Goal: Task Accomplishment & Management: Manage account settings

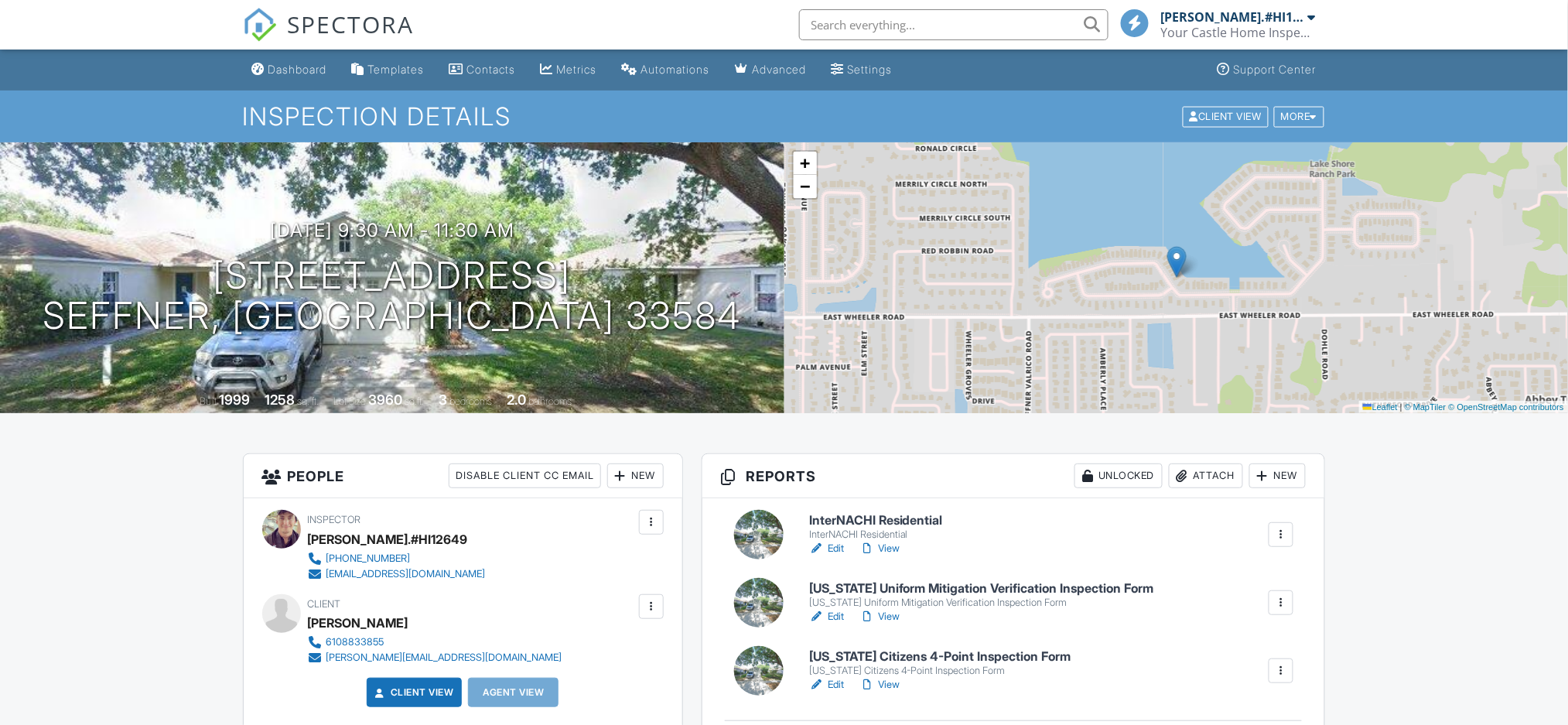
click at [839, 549] on link "Edit" at bounding box center [826, 549] width 34 height 16
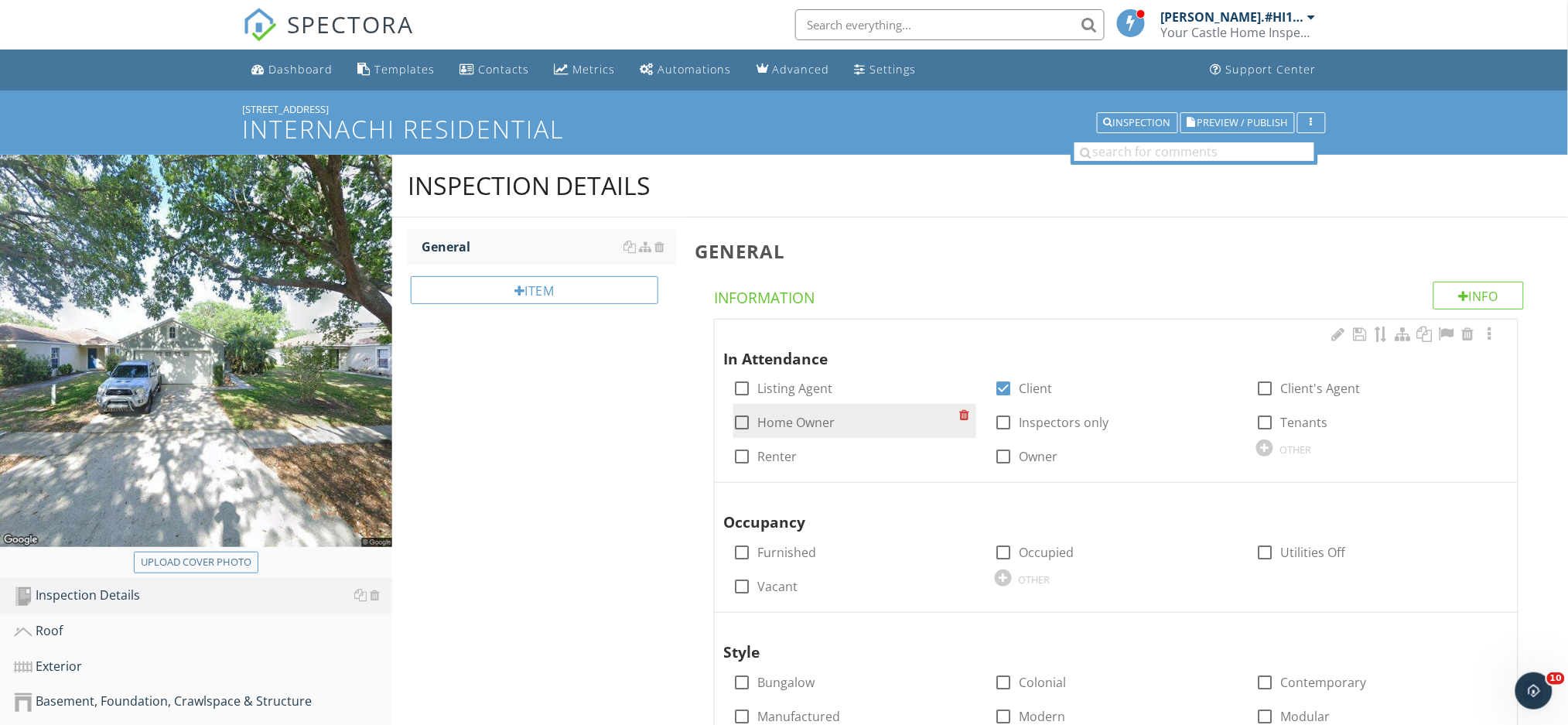
click at [739, 422] on div at bounding box center [743, 423] width 27 height 27
checkbox input "true"
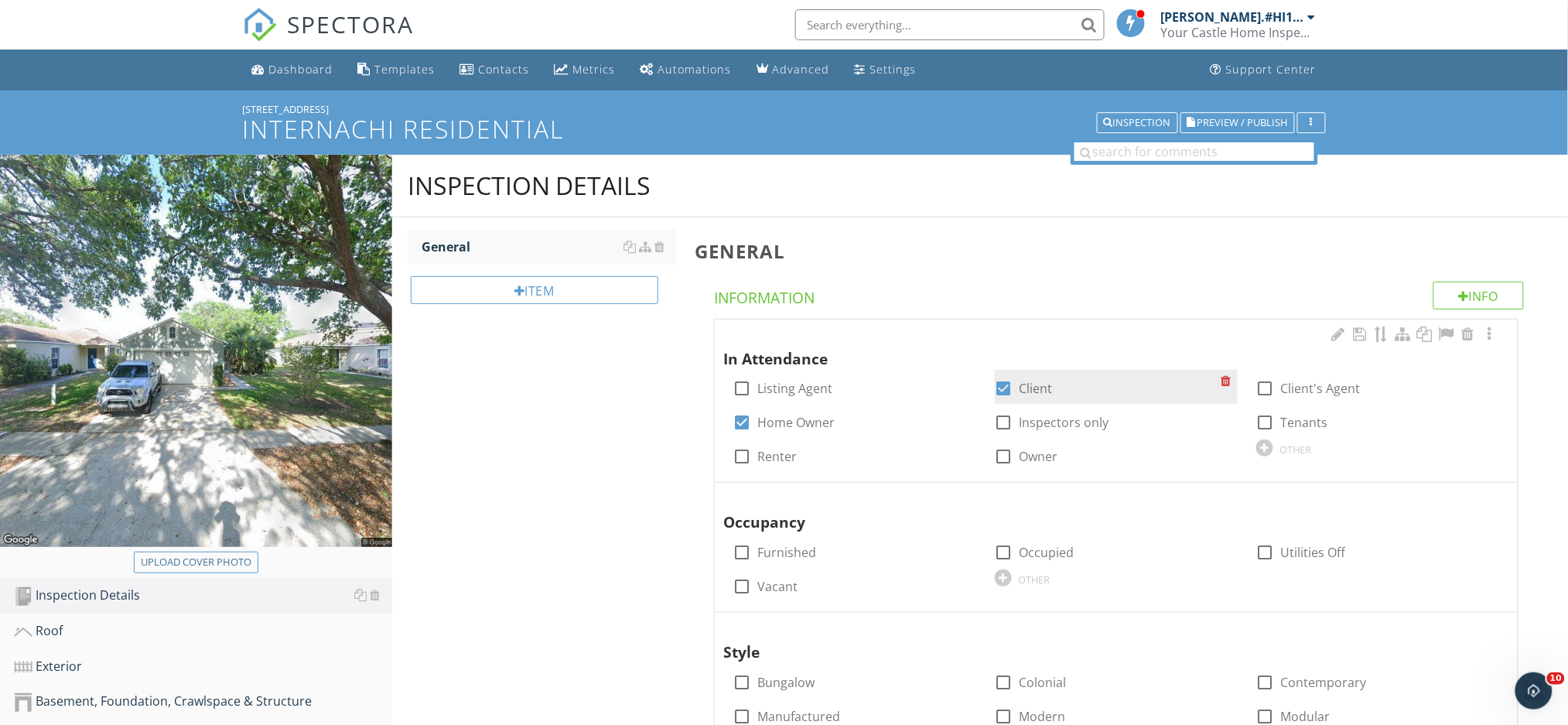
click at [1008, 384] on div at bounding box center [1004, 388] width 27 height 27
checkbox input "false"
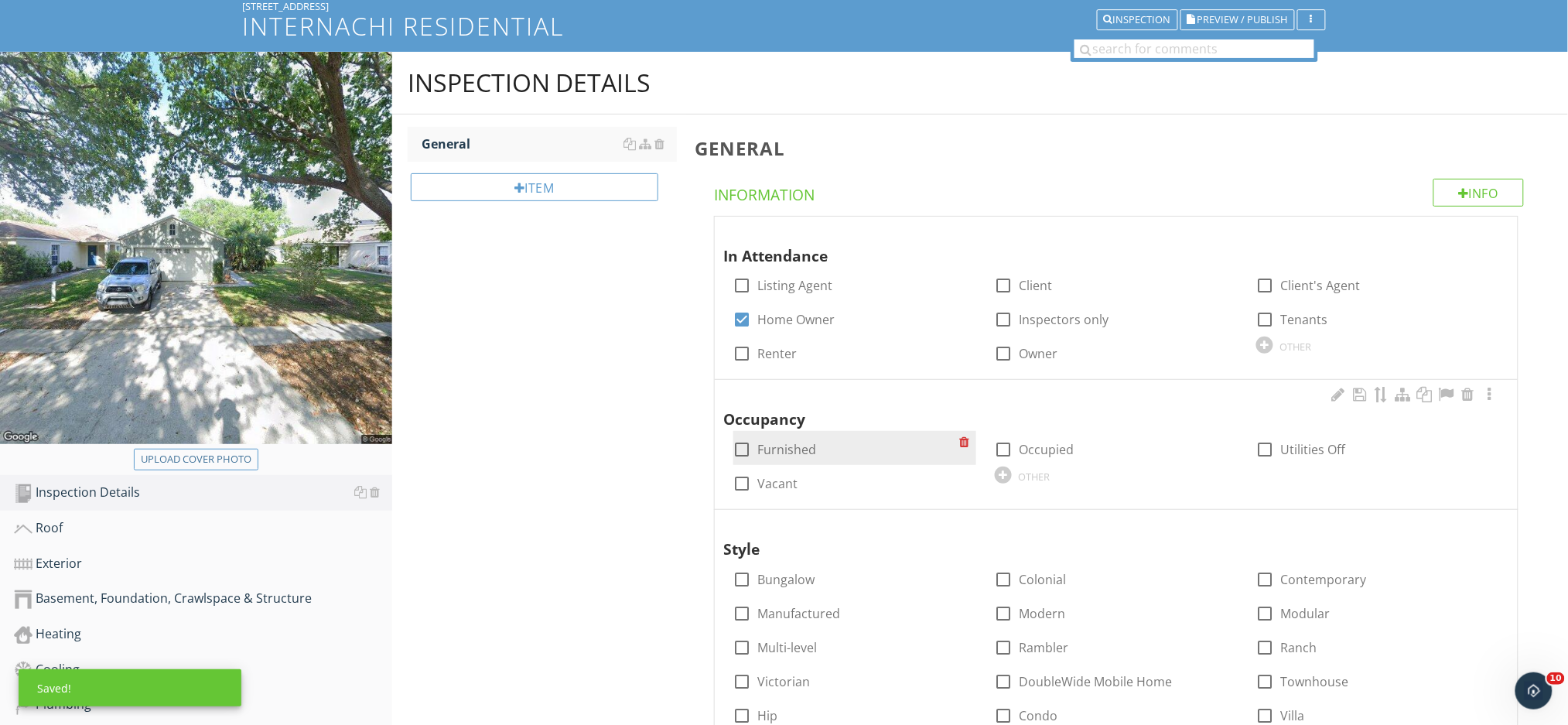
click at [741, 450] on div at bounding box center [743, 449] width 27 height 27
checkbox input "true"
click at [1005, 445] on div at bounding box center [1004, 449] width 27 height 27
checkbox input "true"
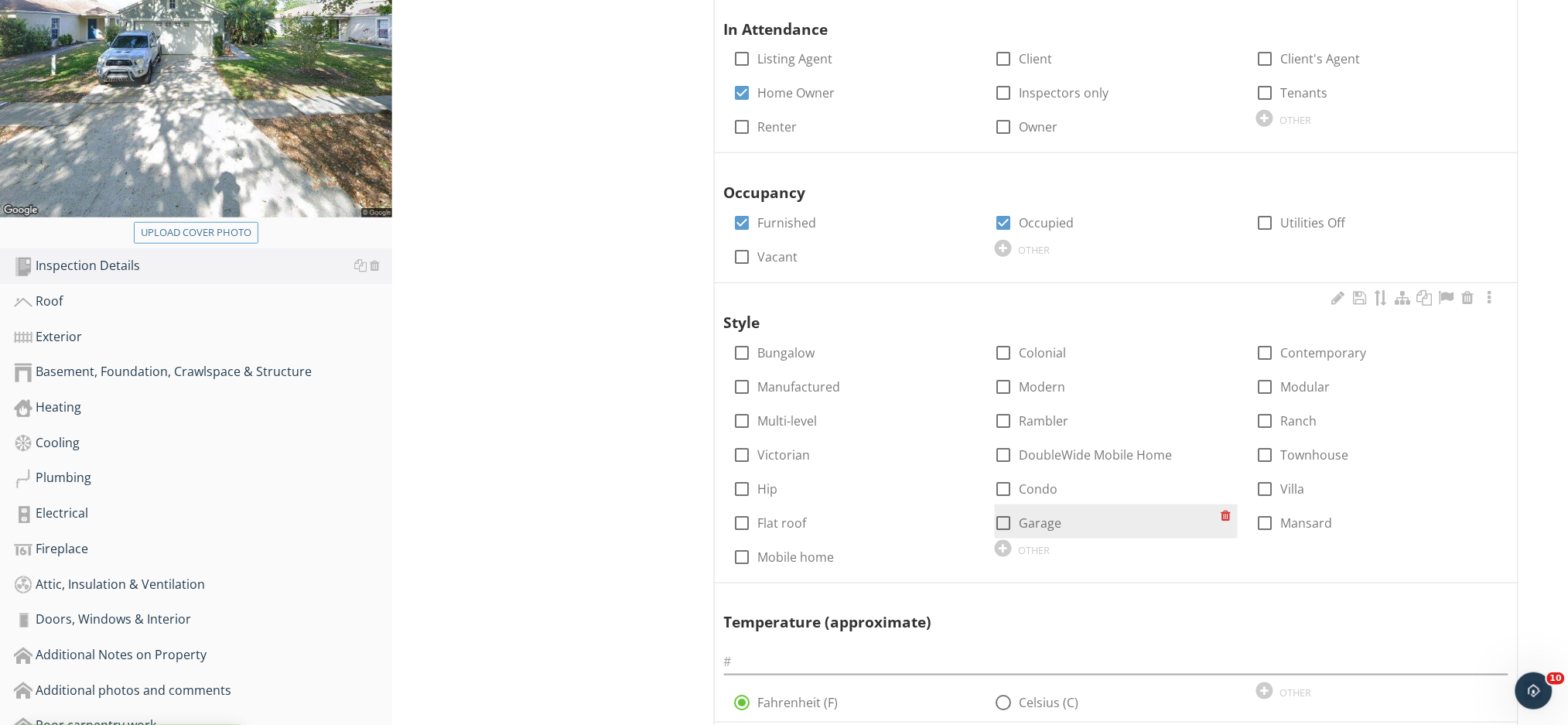
scroll to position [413, 0]
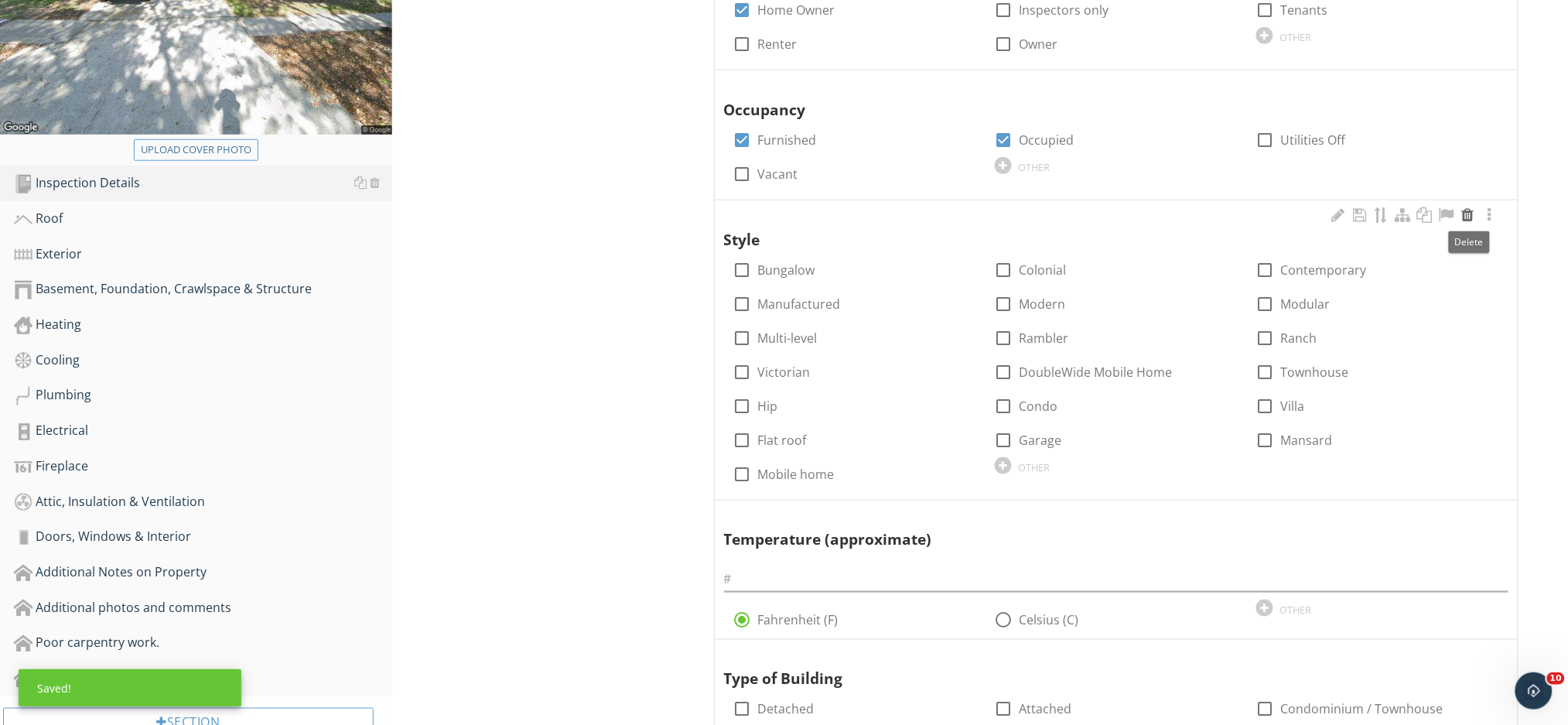
click at [1469, 212] on div at bounding box center [1468, 215] width 19 height 16
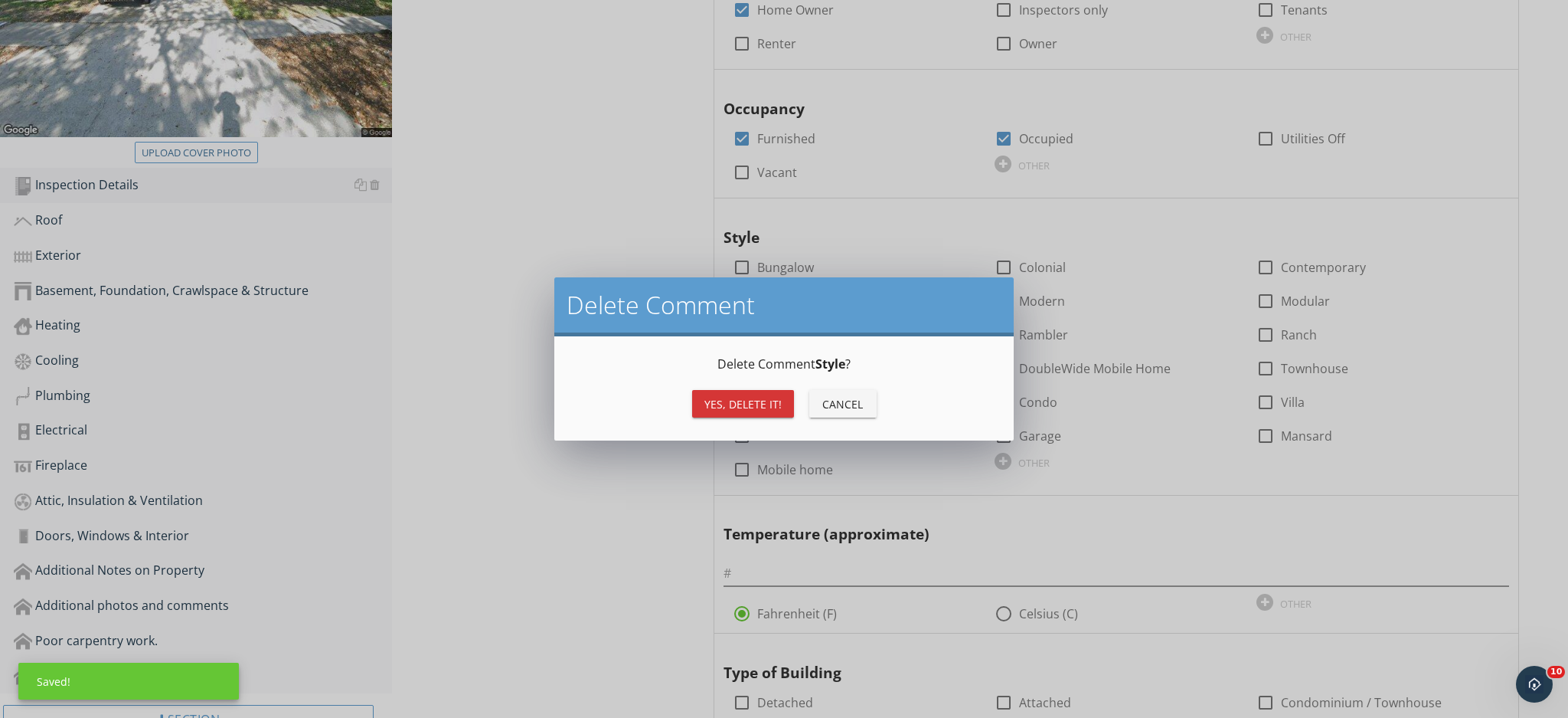
click at [737, 406] on div "Yes, Delete it!" at bounding box center [743, 404] width 78 height 16
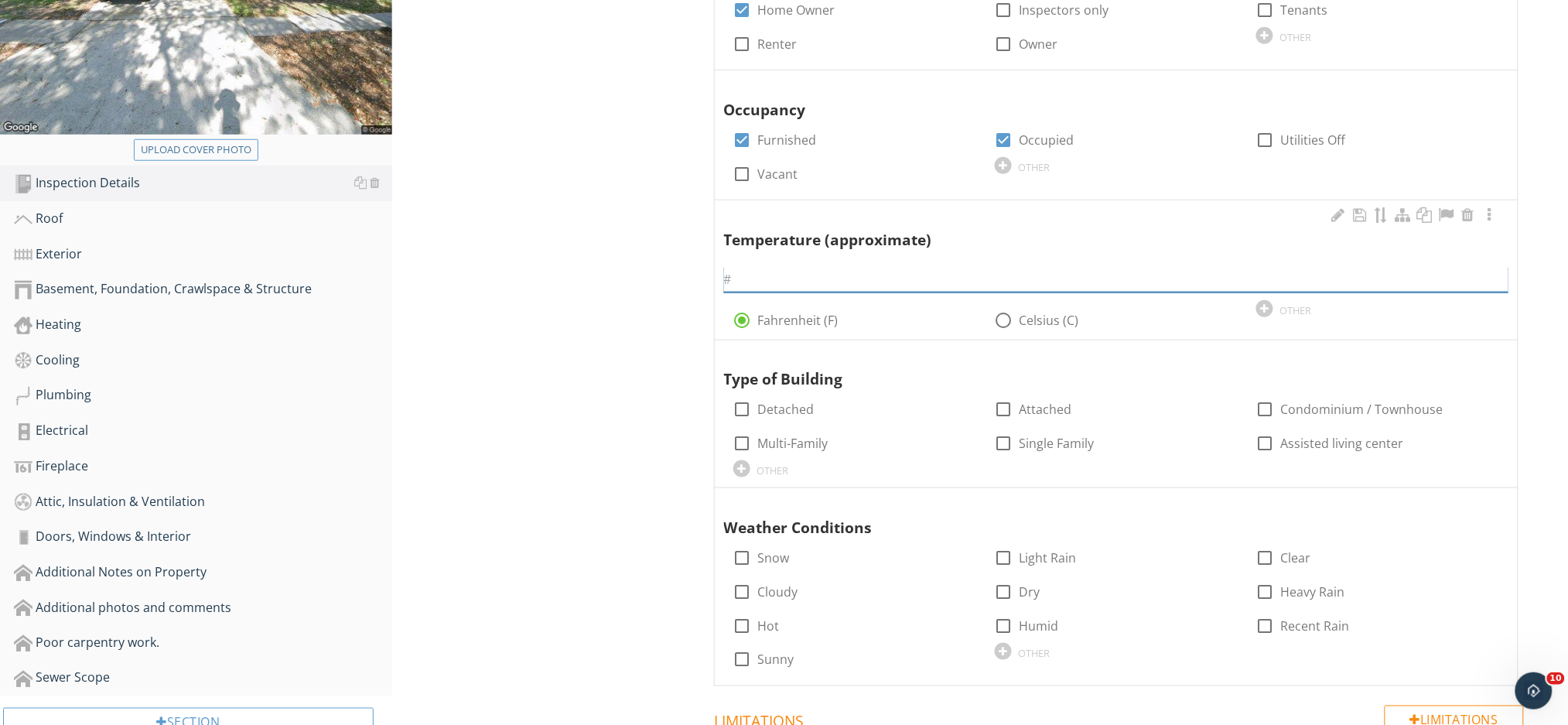
click at [786, 272] on input "text" at bounding box center [1116, 280] width 784 height 26
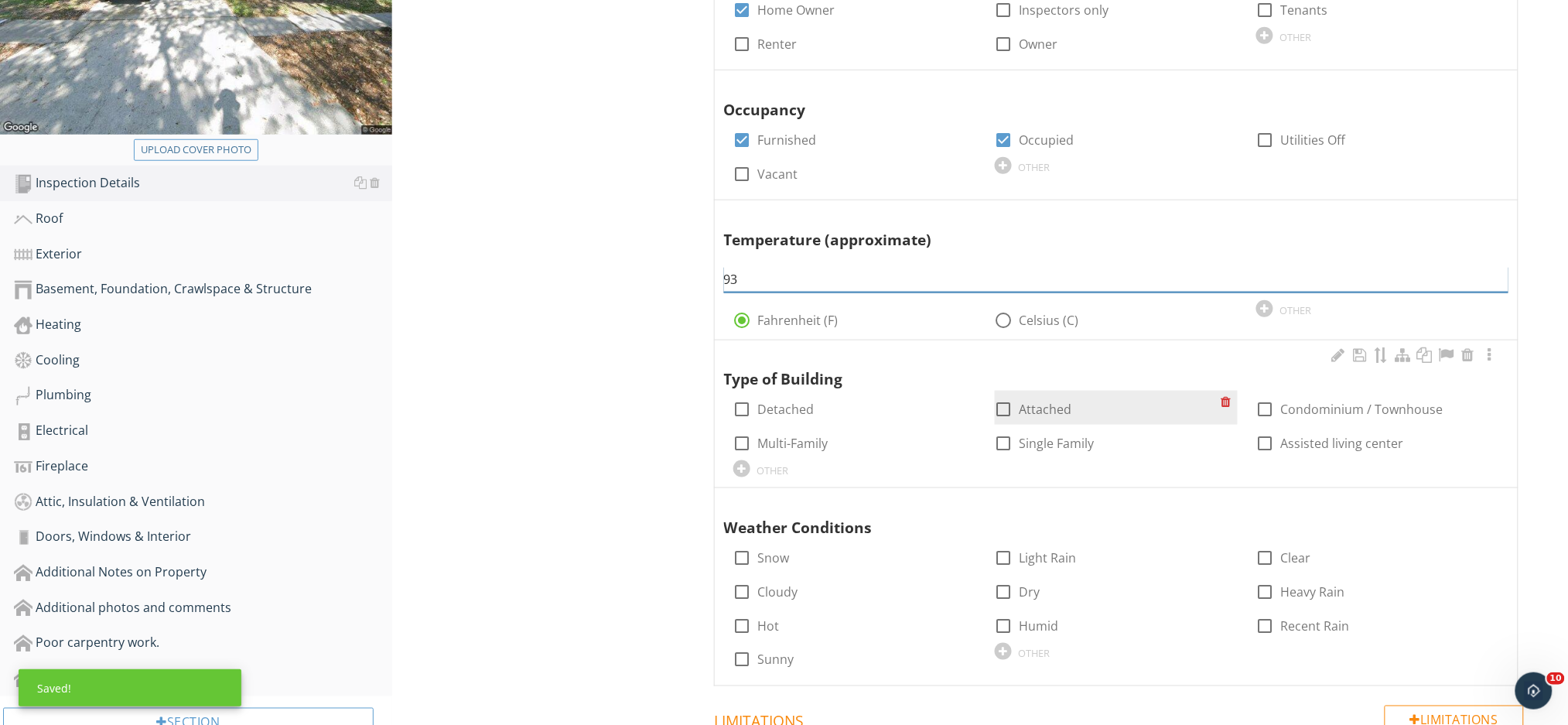
type input "93"
click at [1005, 409] on div at bounding box center [1004, 409] width 27 height 27
checkbox input "true"
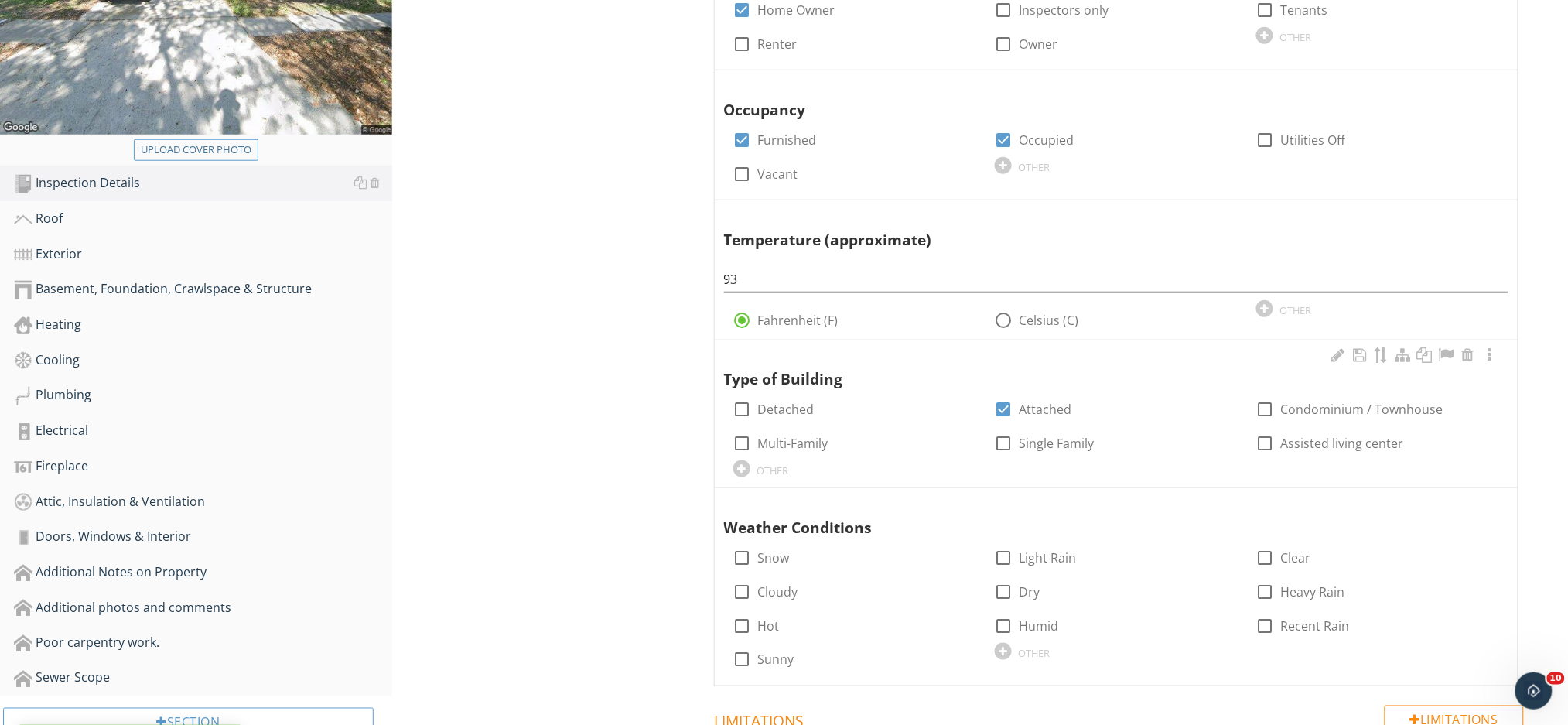
click at [990, 433] on div "check_box_outline_blank Single Family" at bounding box center [1116, 441] width 261 height 34
click at [1009, 441] on div at bounding box center [1004, 443] width 27 height 27
checkbox input "true"
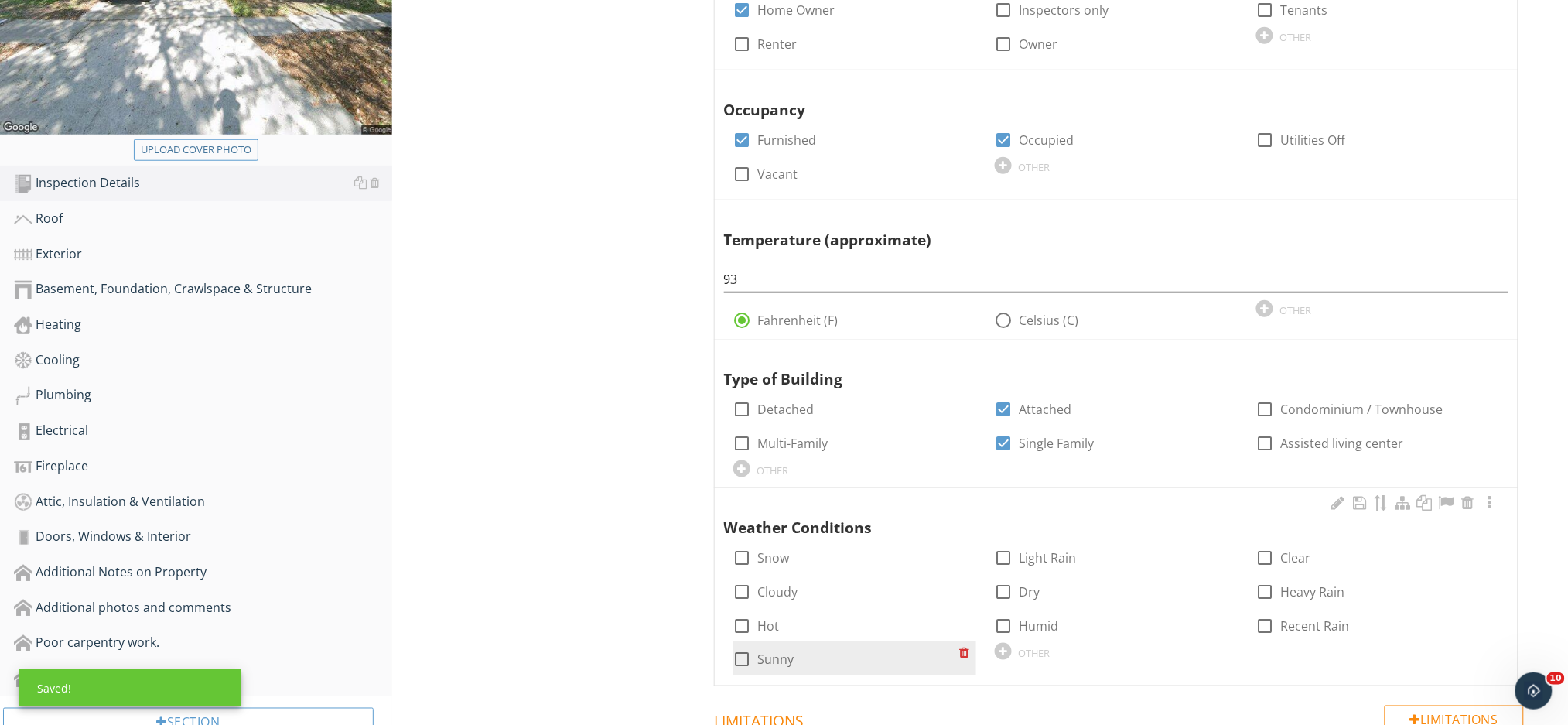
click at [740, 662] on div at bounding box center [743, 660] width 27 height 27
checkbox input "true"
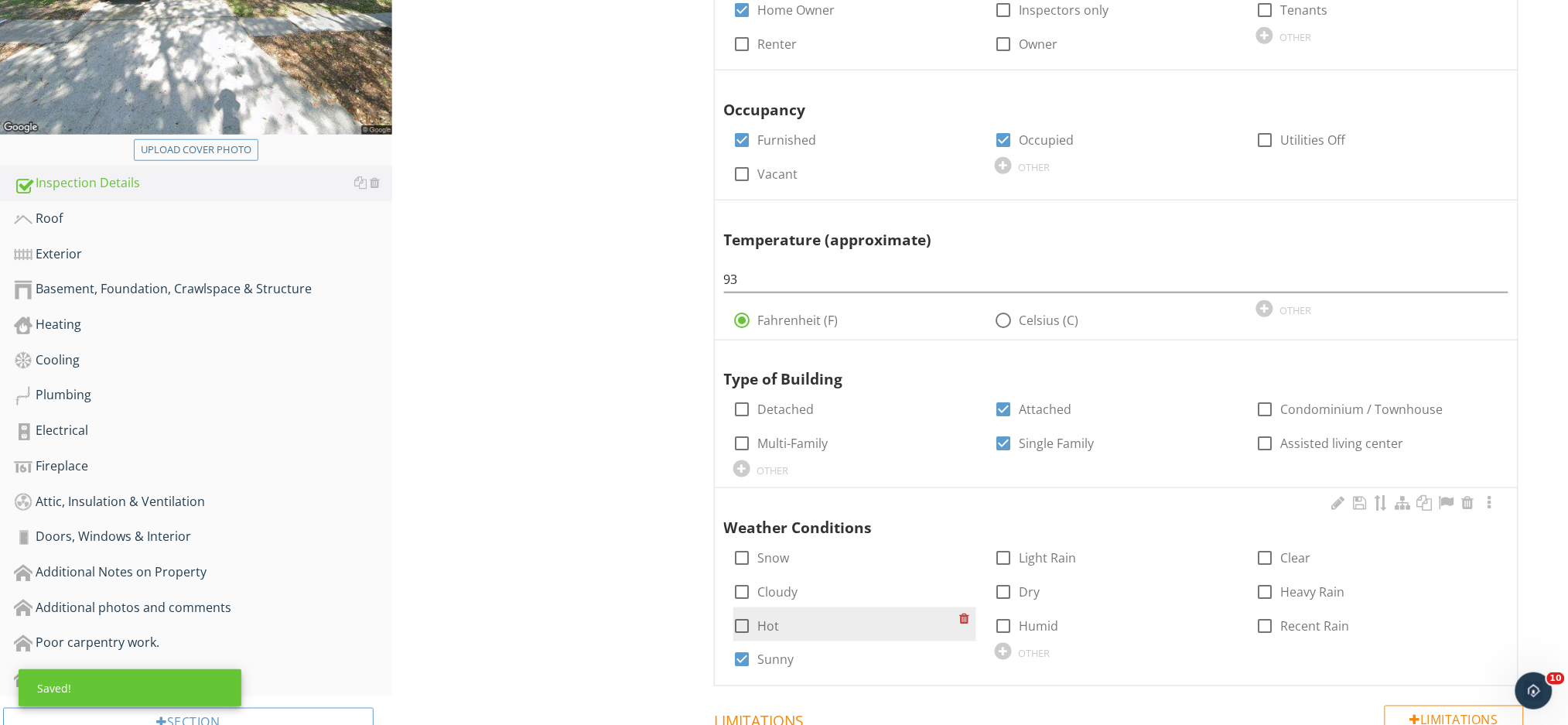
click at [739, 624] on div at bounding box center [743, 626] width 27 height 27
checkbox input "true"
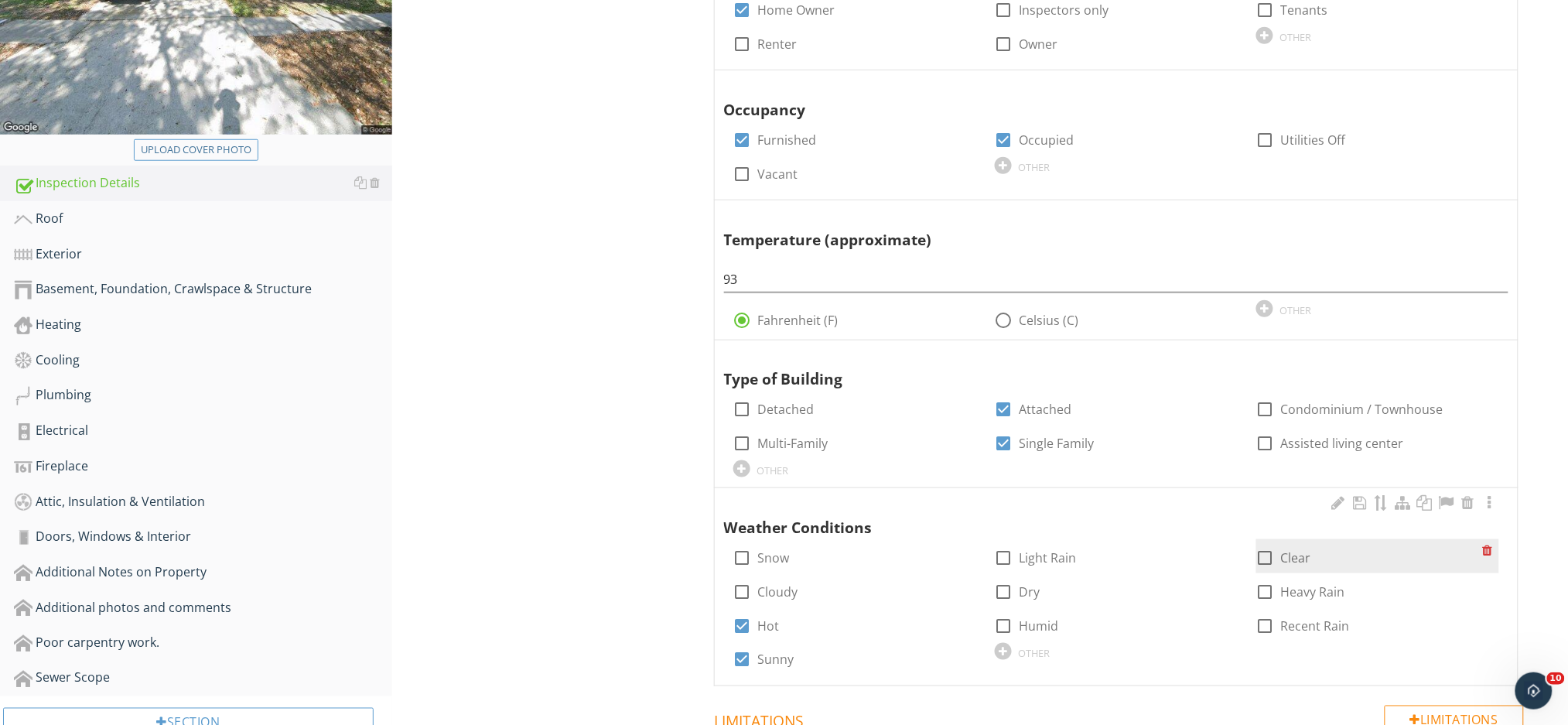
click at [1265, 554] on div at bounding box center [1265, 557] width 27 height 27
checkbox input "true"
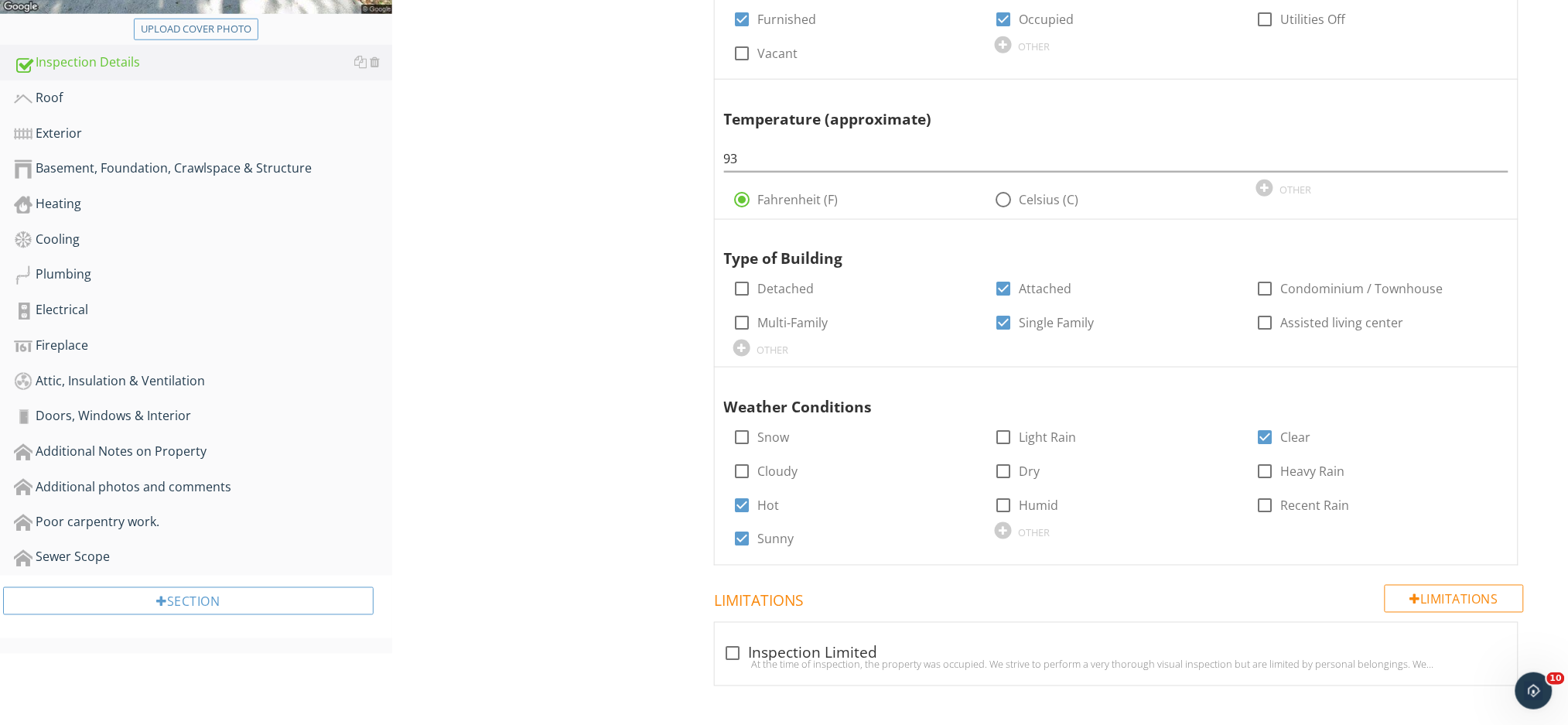
scroll to position [546, 0]
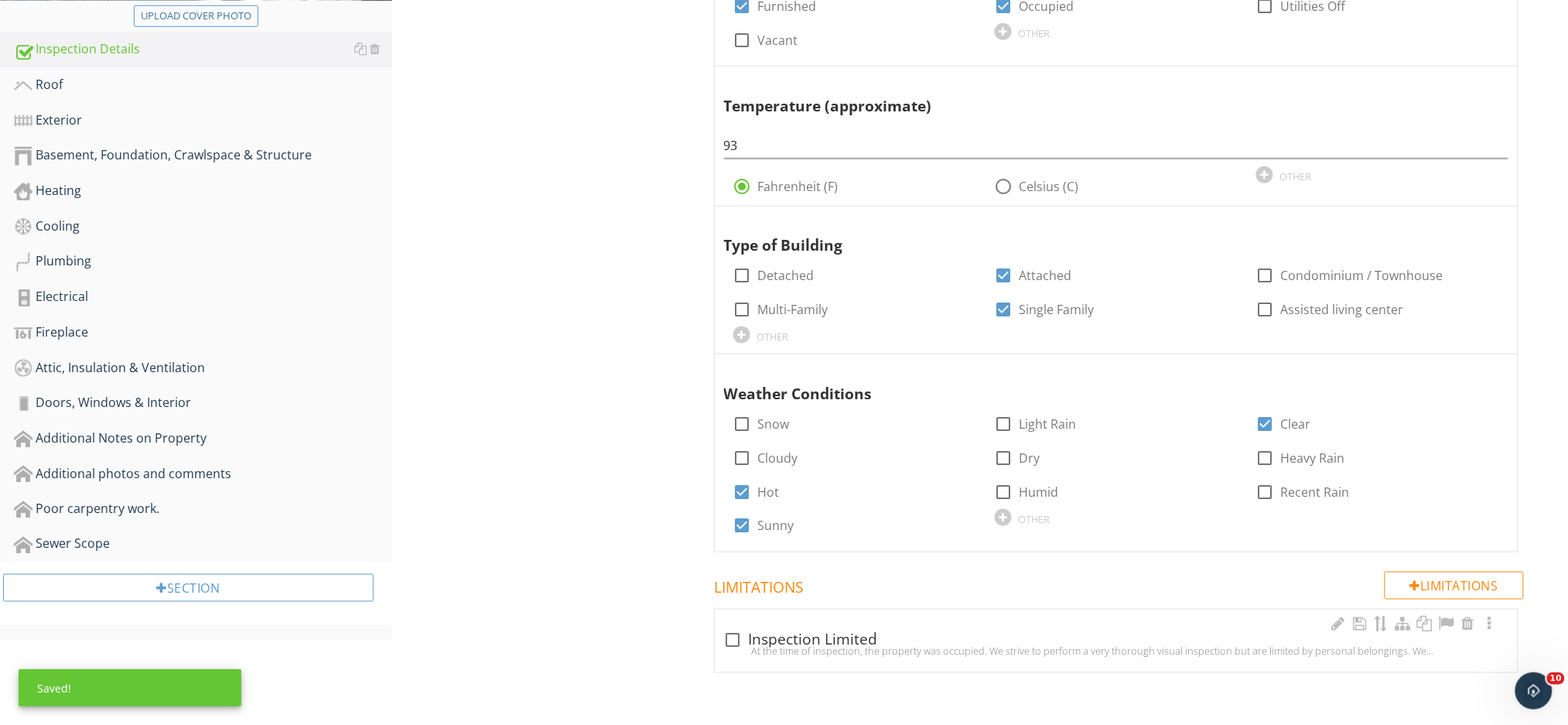
click at [737, 645] on div "At the time of inspection, the property was occupied. We strive to perform a ve…" at bounding box center [1116, 651] width 784 height 13
checkbox input "true"
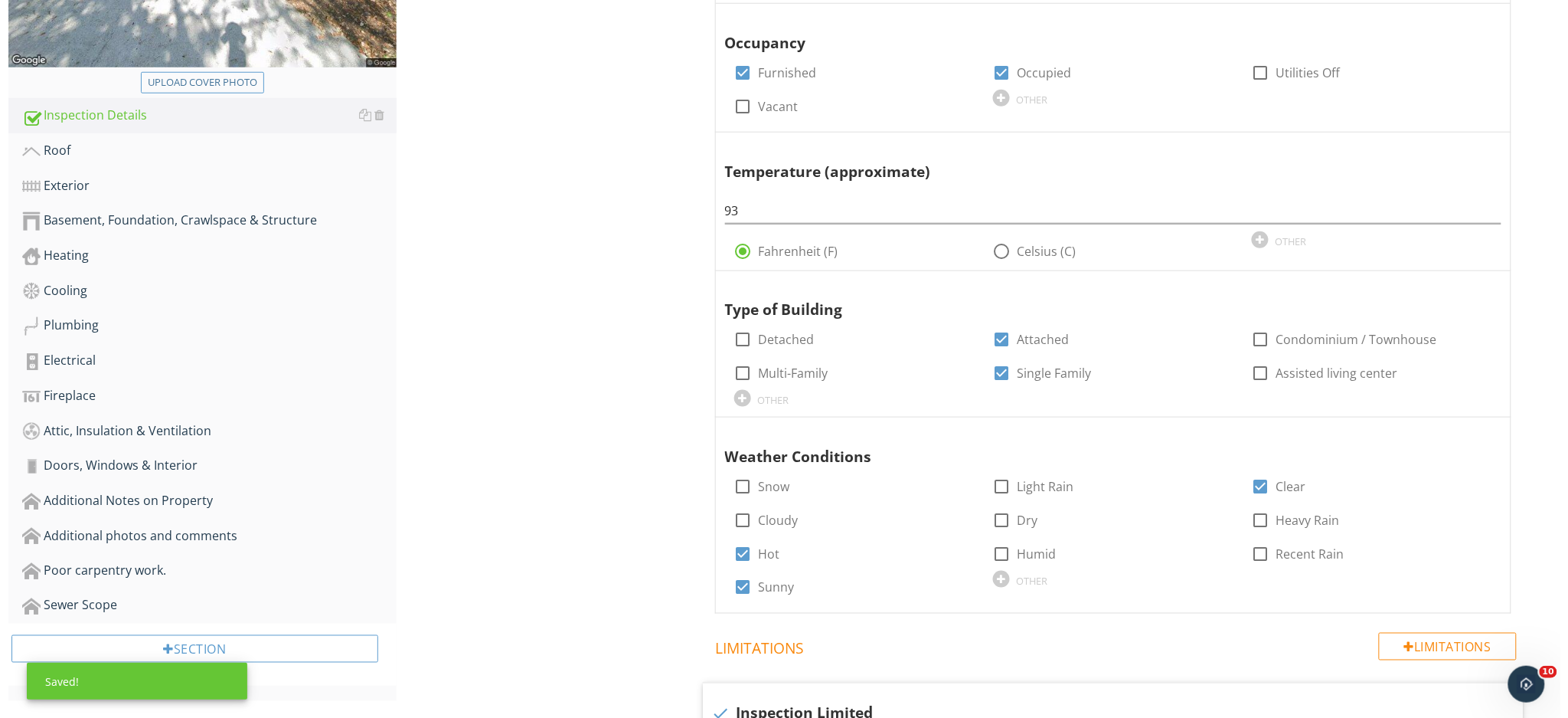
scroll to position [438, 0]
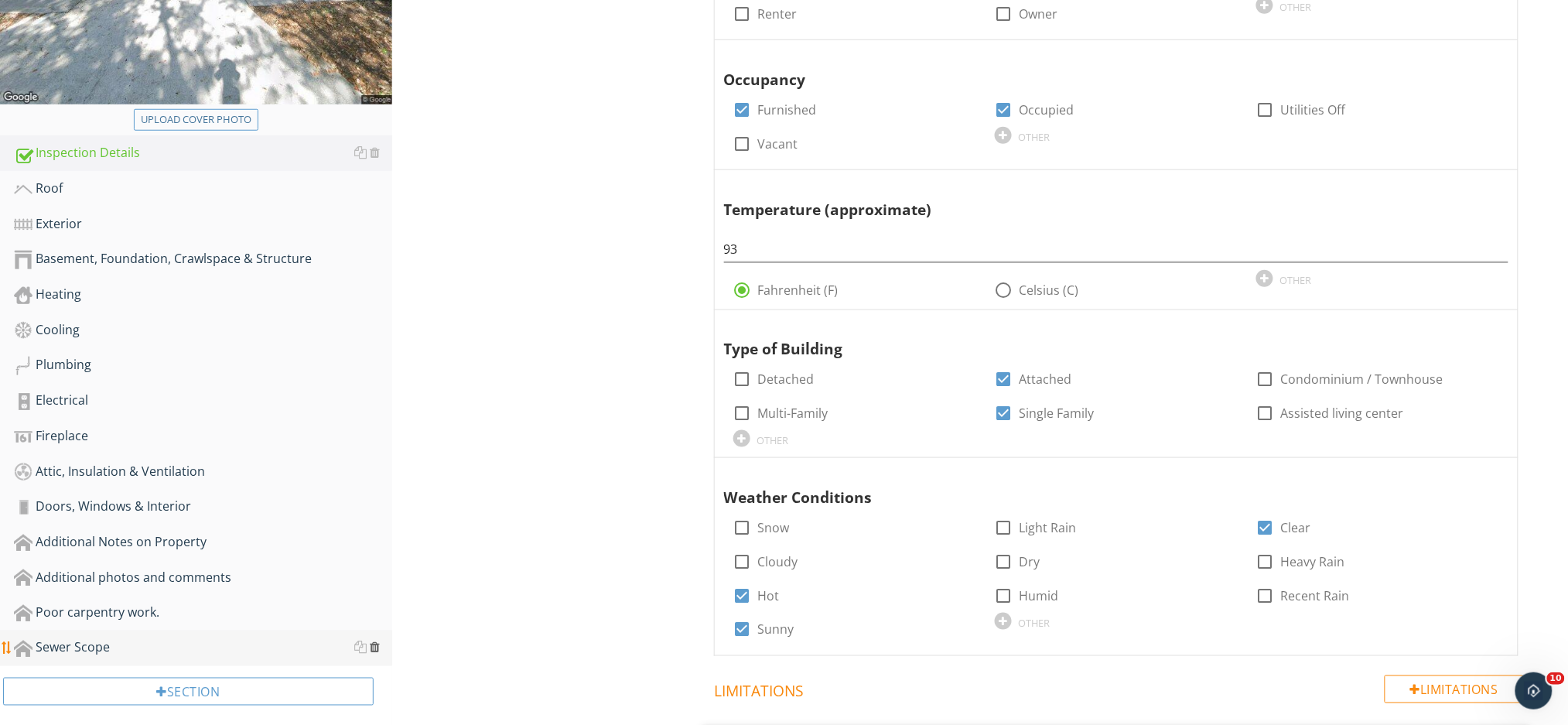
click at [375, 644] on div at bounding box center [374, 647] width 10 height 13
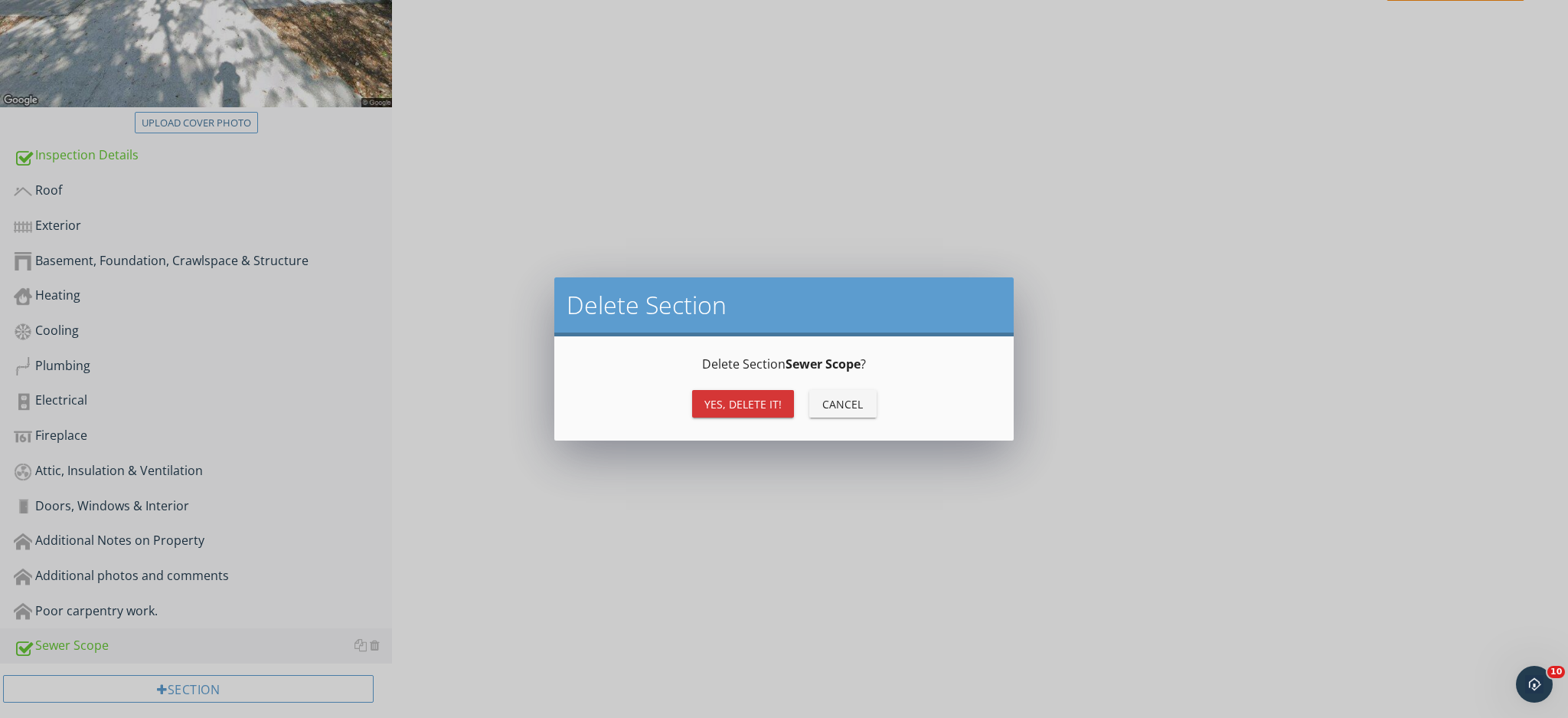
click at [706, 405] on div "Yes, Delete it!" at bounding box center [743, 404] width 78 height 16
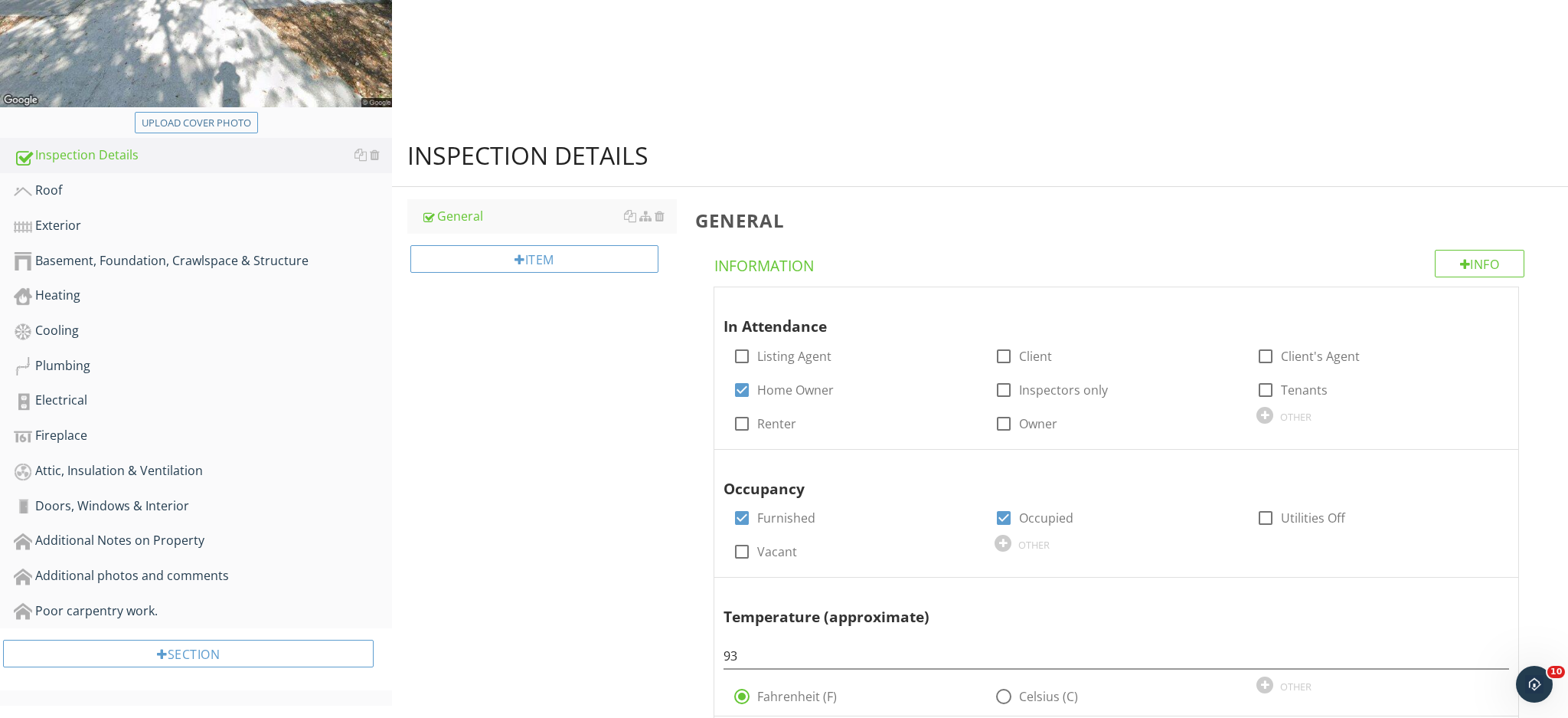
scroll to position [423, 0]
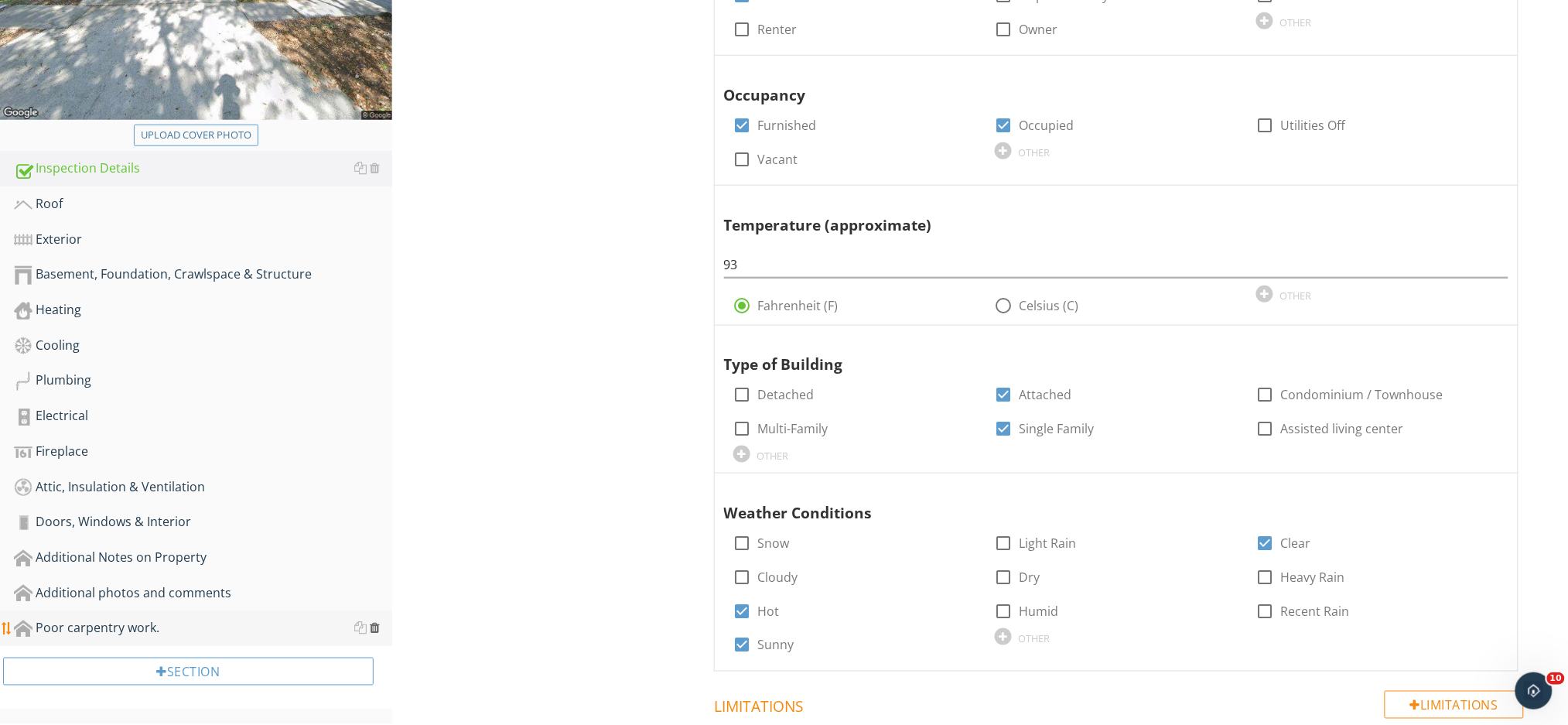
click at [374, 626] on div at bounding box center [374, 627] width 10 height 13
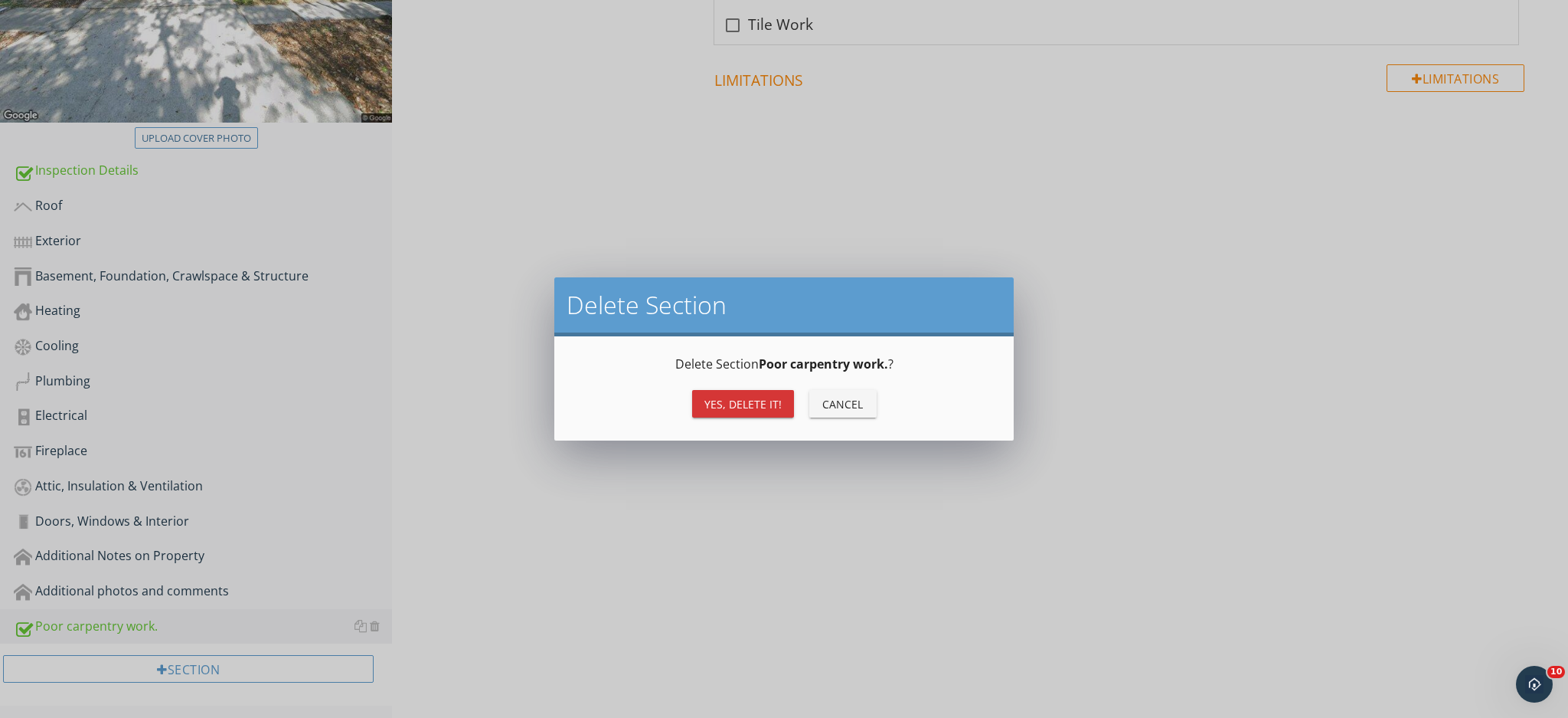
click at [712, 394] on button "Yes, Delete it!" at bounding box center [743, 404] width 102 height 28
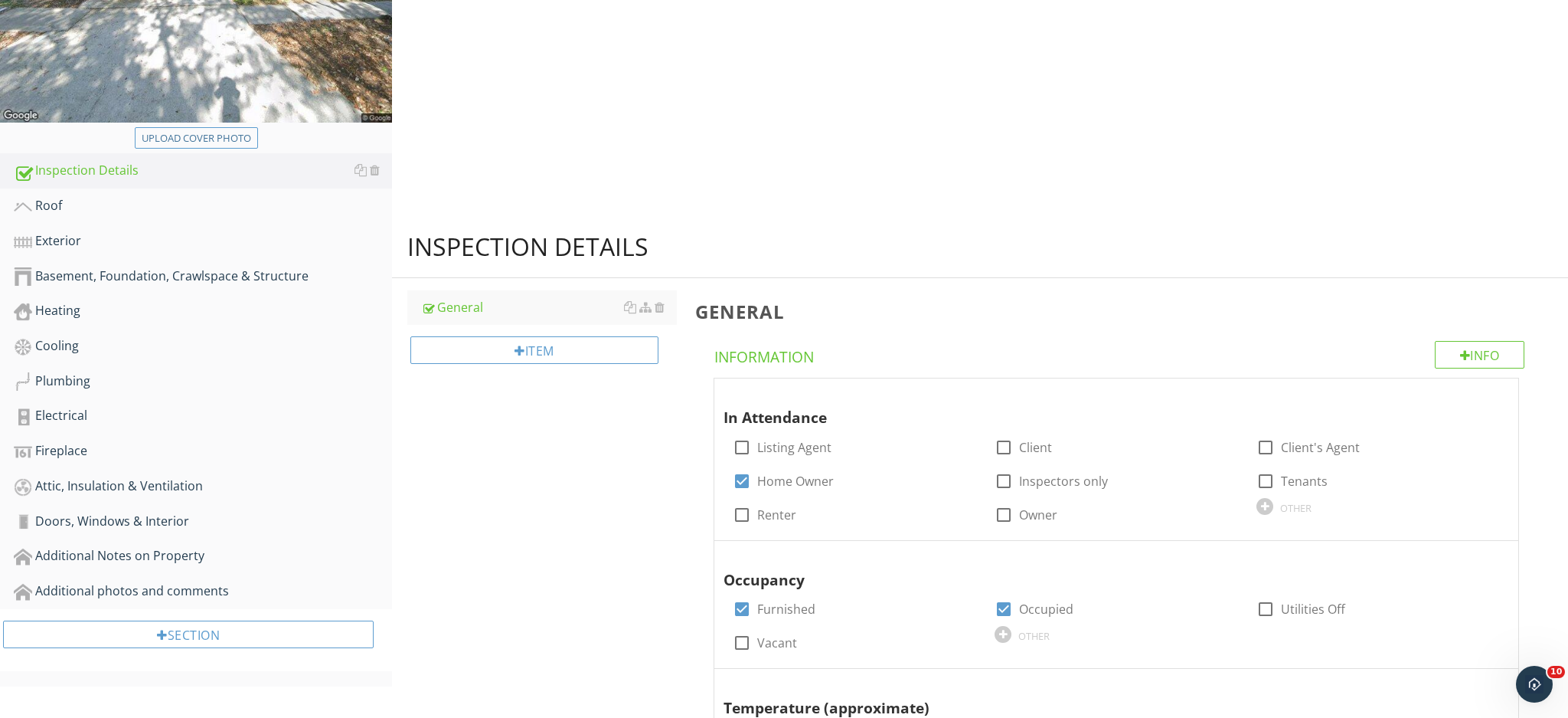
scroll to position [388, 0]
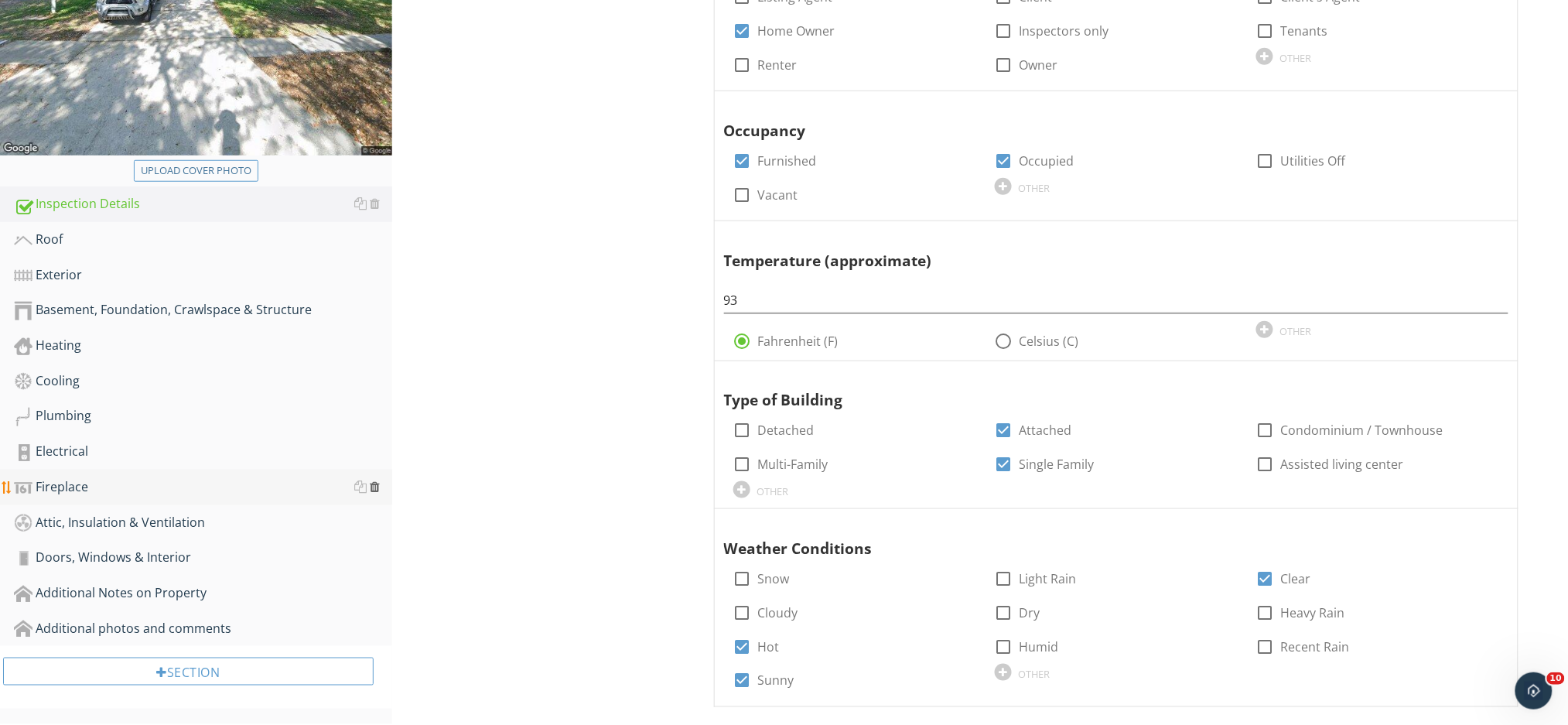
click at [373, 484] on div at bounding box center [374, 486] width 10 height 13
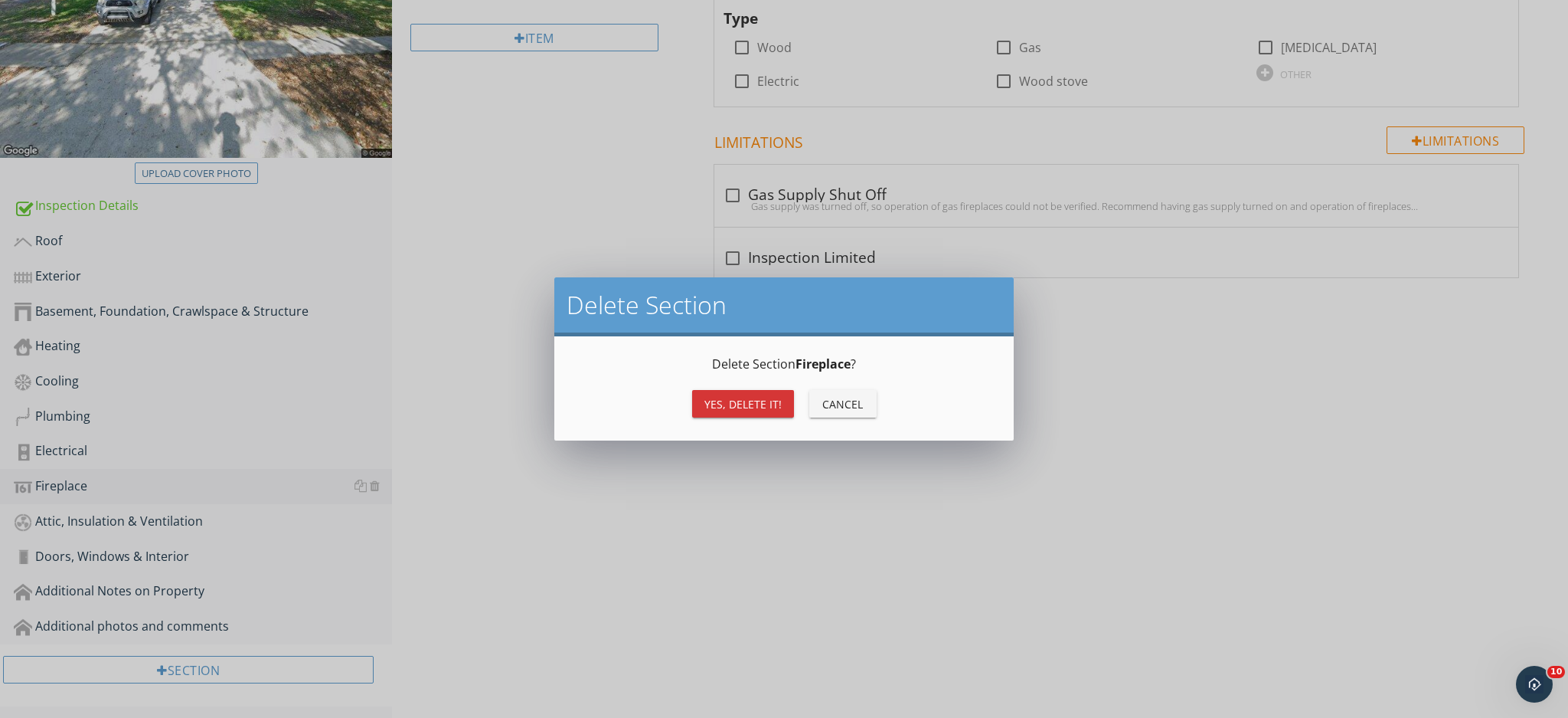
click at [706, 399] on div "Yes, Delete it!" at bounding box center [743, 404] width 78 height 16
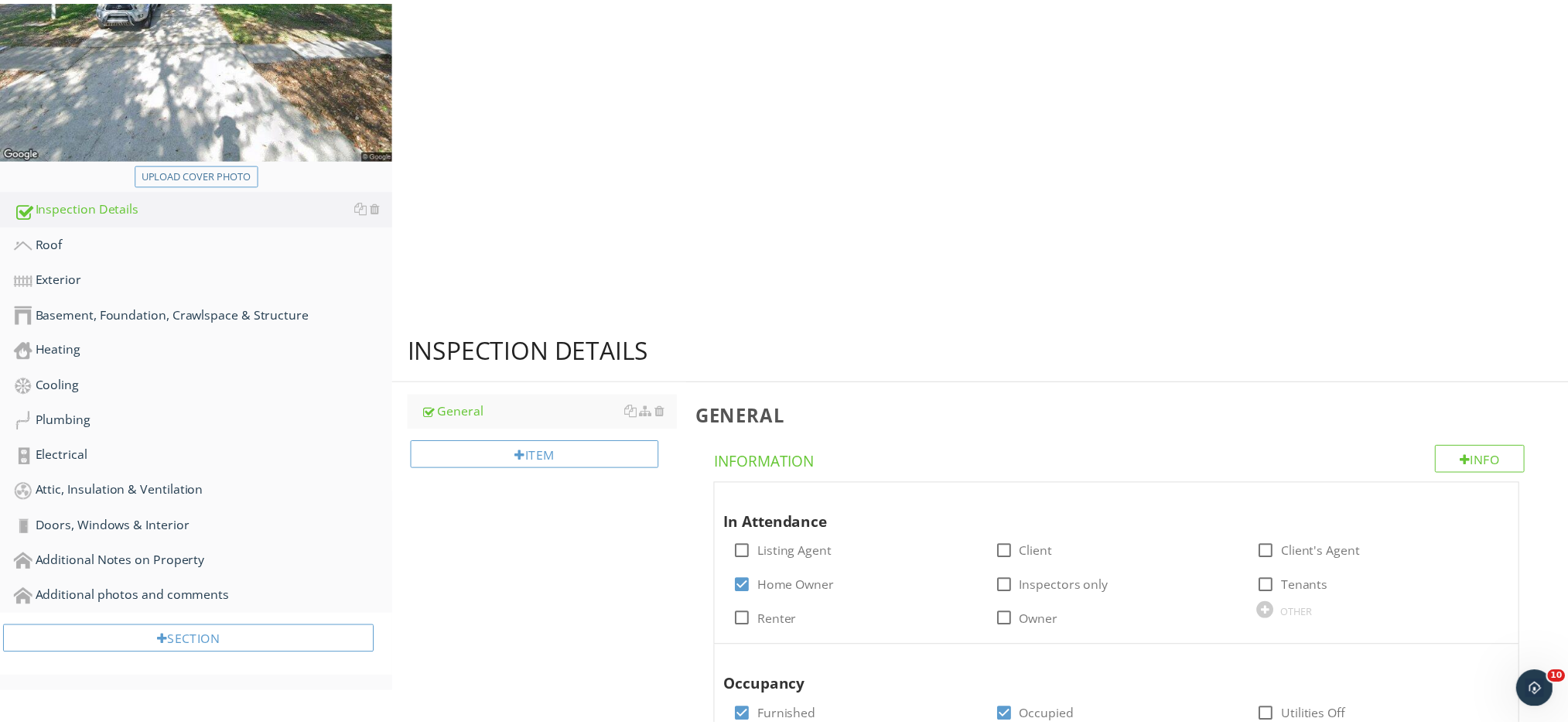
scroll to position [355, 0]
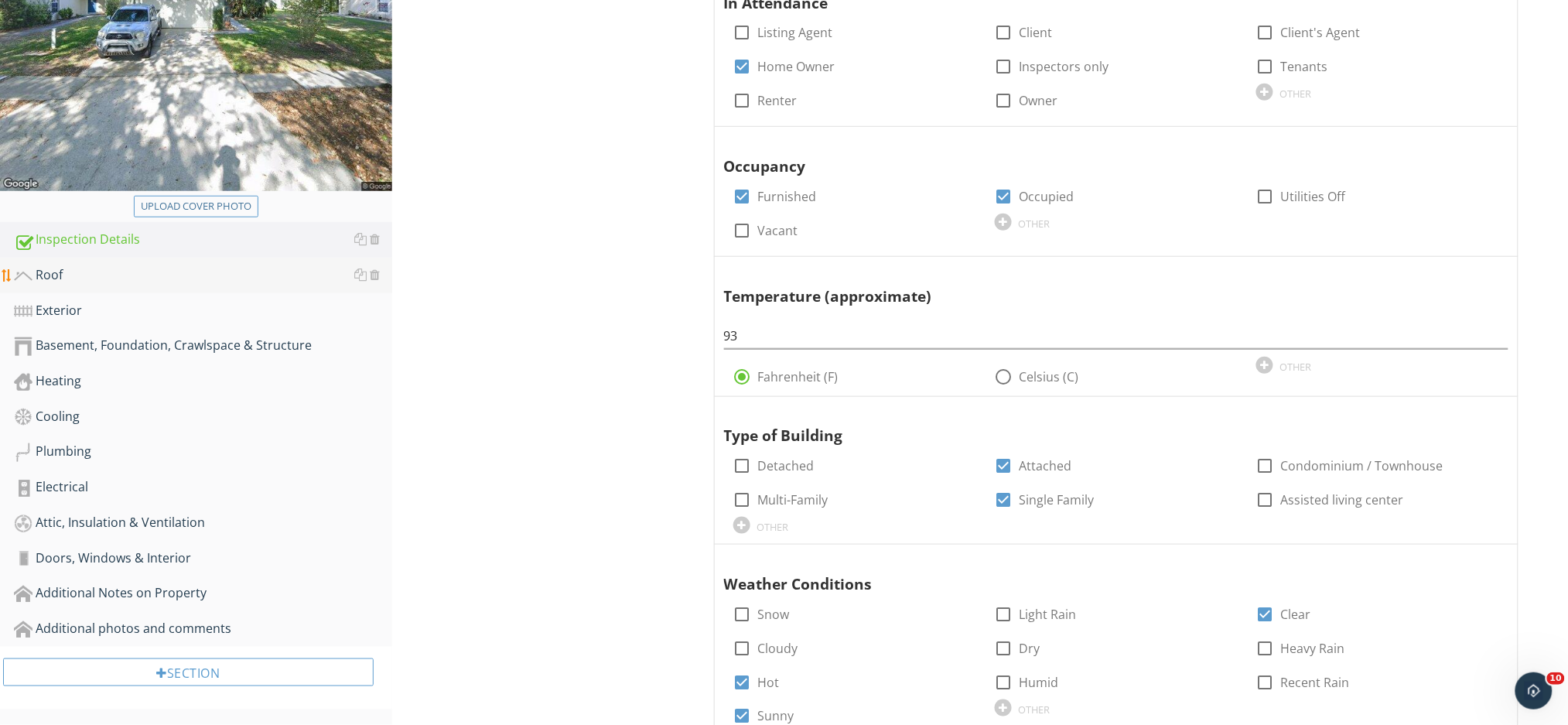
click at [159, 279] on div "Roof" at bounding box center [203, 276] width 378 height 20
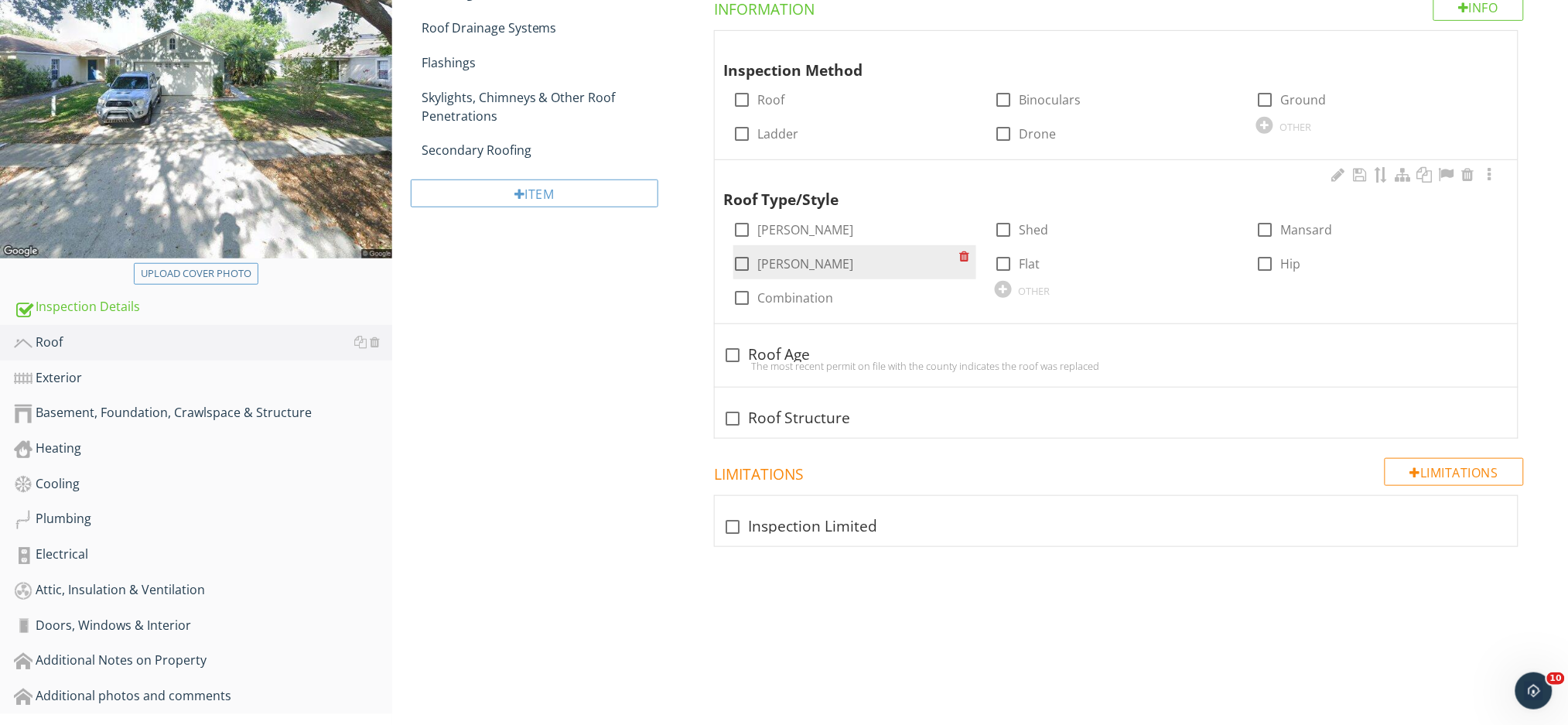
scroll to position [253, 0]
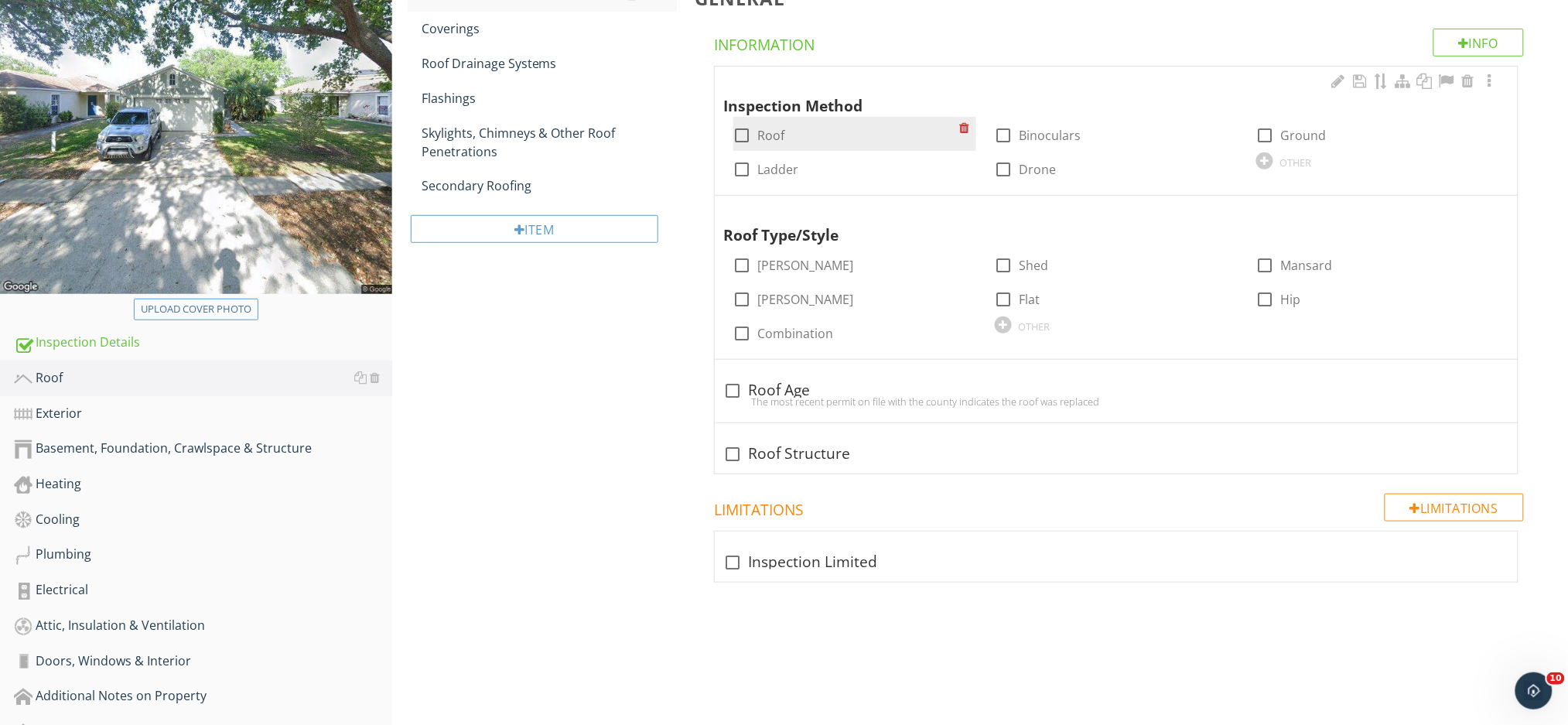
click at [761, 135] on label "Roof" at bounding box center [771, 135] width 27 height 16
checkbox input "true"
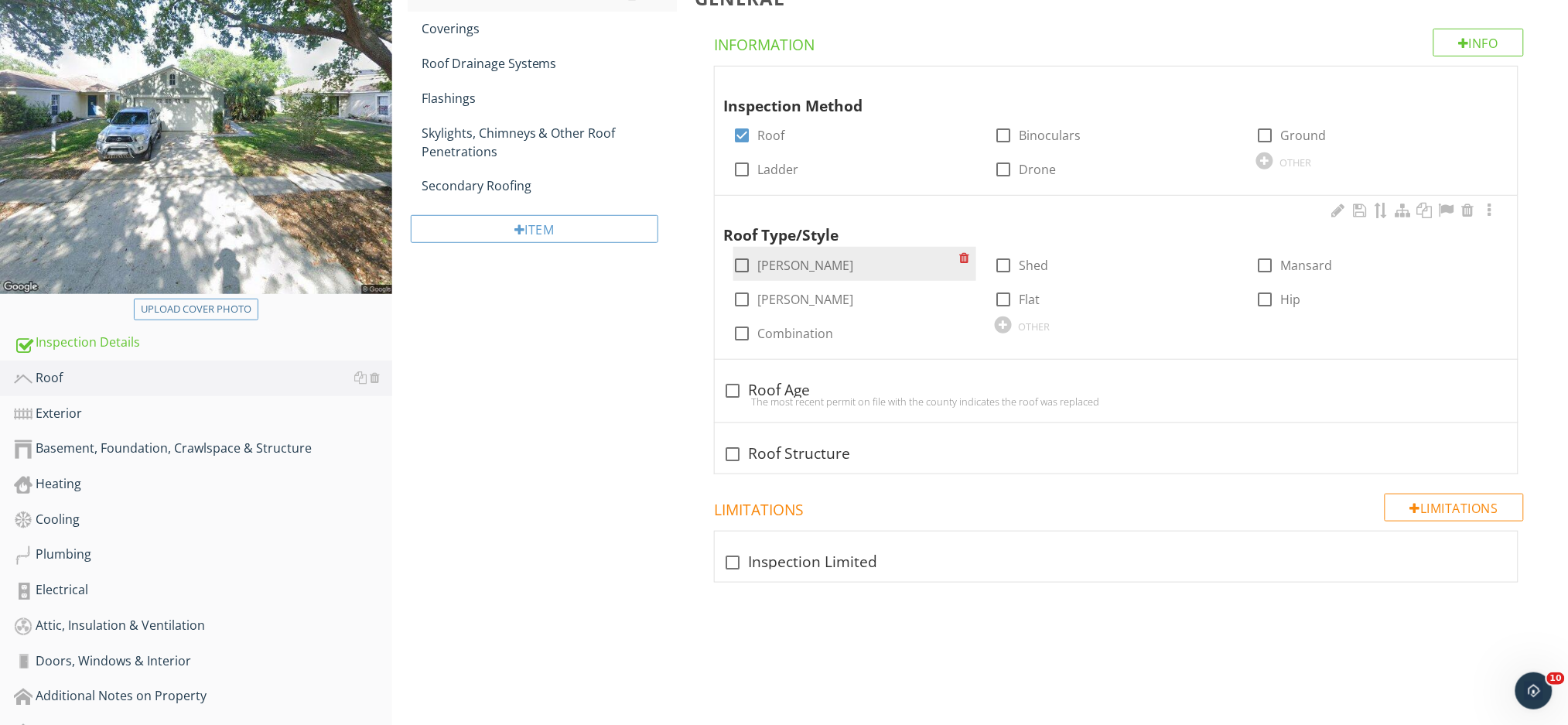
click at [744, 263] on div at bounding box center [743, 265] width 27 height 27
checkbox input "true"
click at [731, 388] on div at bounding box center [734, 391] width 27 height 27
checkbox input "true"
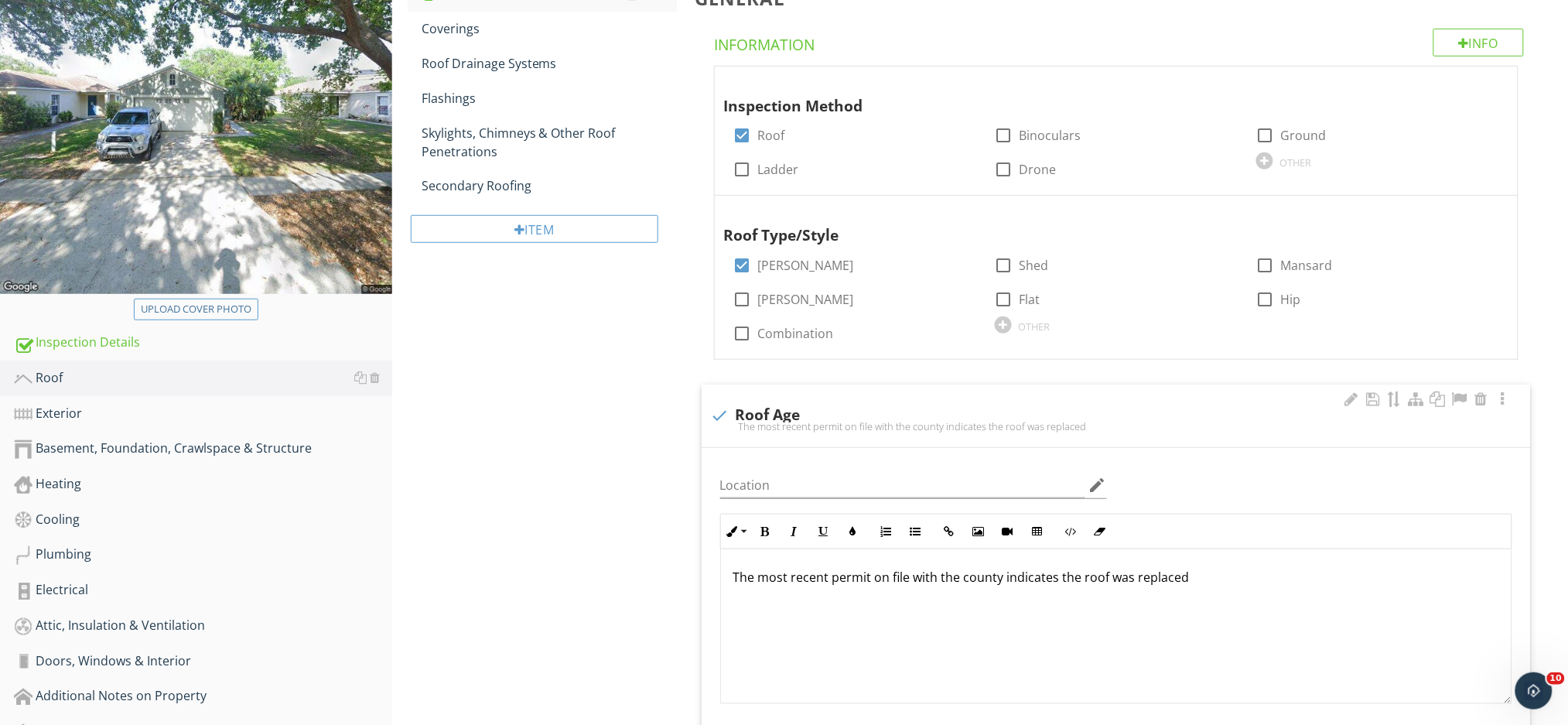
click at [1197, 570] on p "The most recent permit on file with the county indicates the roof was replaced" at bounding box center [1116, 577] width 766 height 19
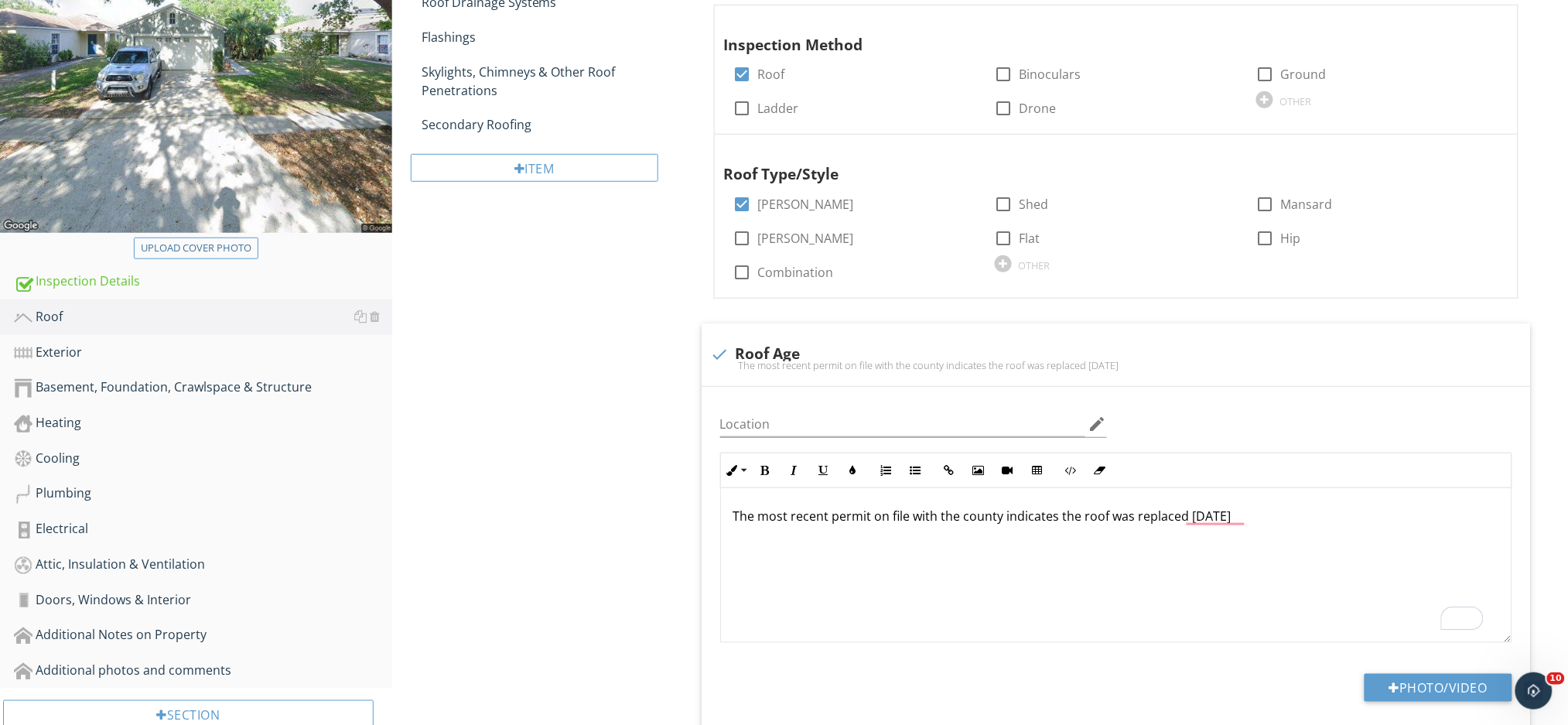
scroll to position [166, 0]
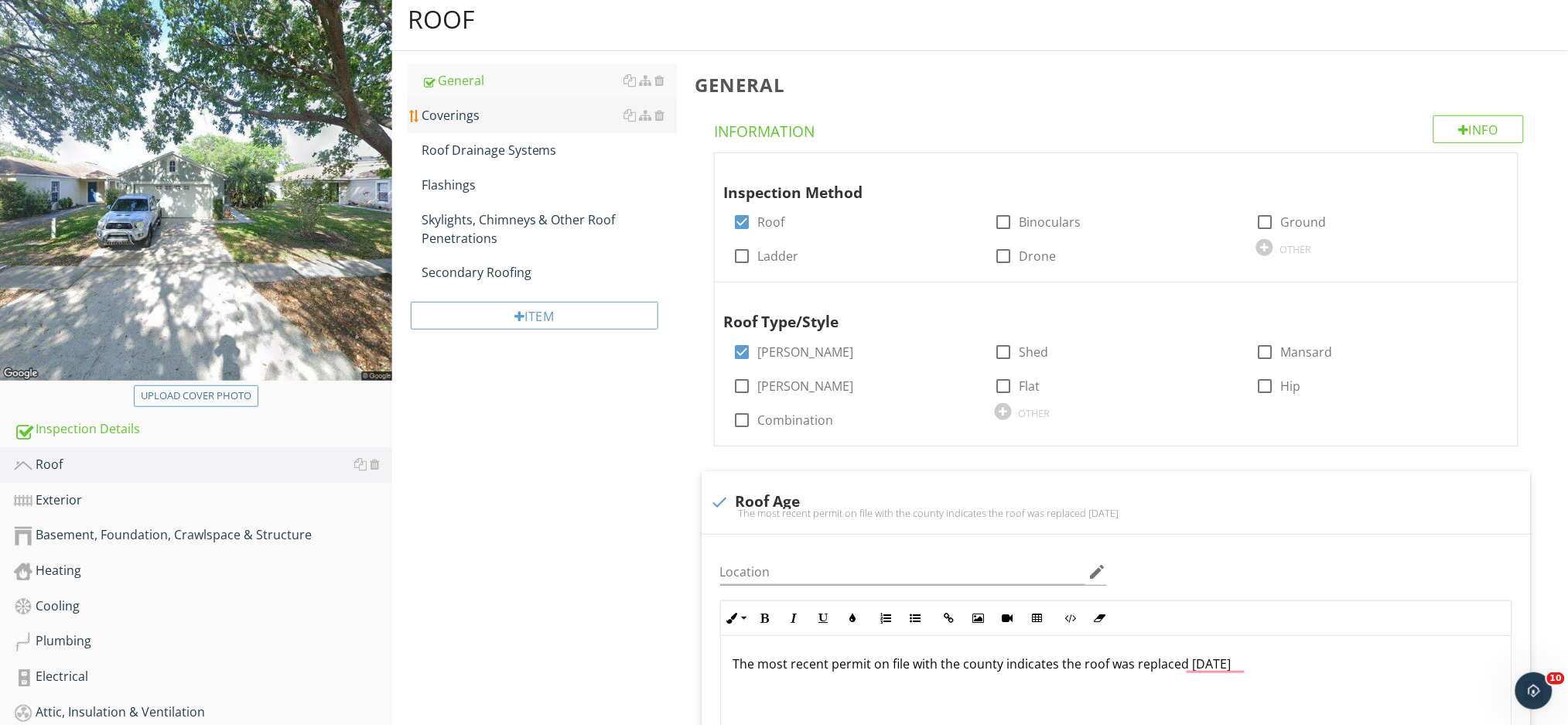
click at [477, 123] on div "Coverings" at bounding box center [549, 115] width 255 height 19
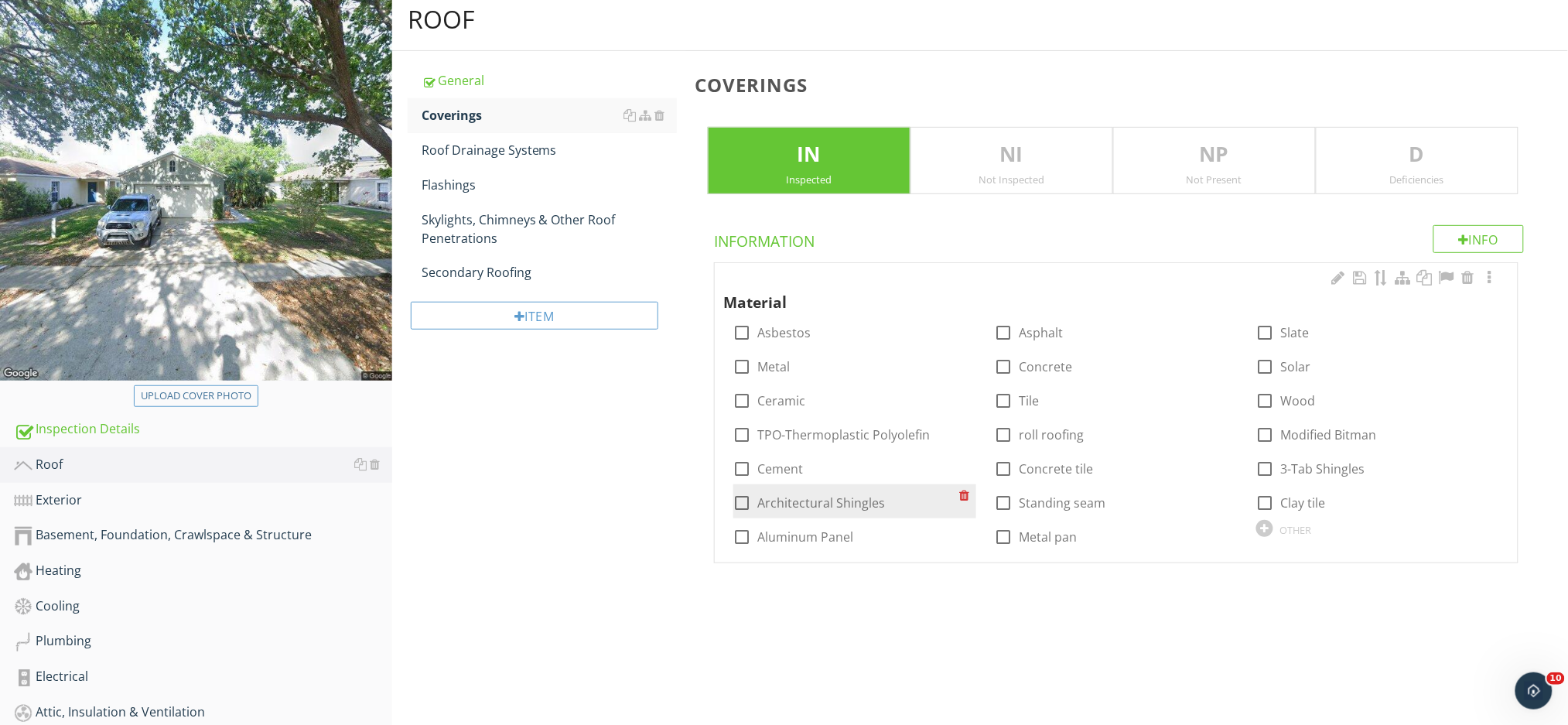
click at [827, 499] on label "Architectural Shingles" at bounding box center [821, 503] width 128 height 16
checkbox input "true"
click at [1443, 175] on div "Deficiencies" at bounding box center [1416, 179] width 201 height 13
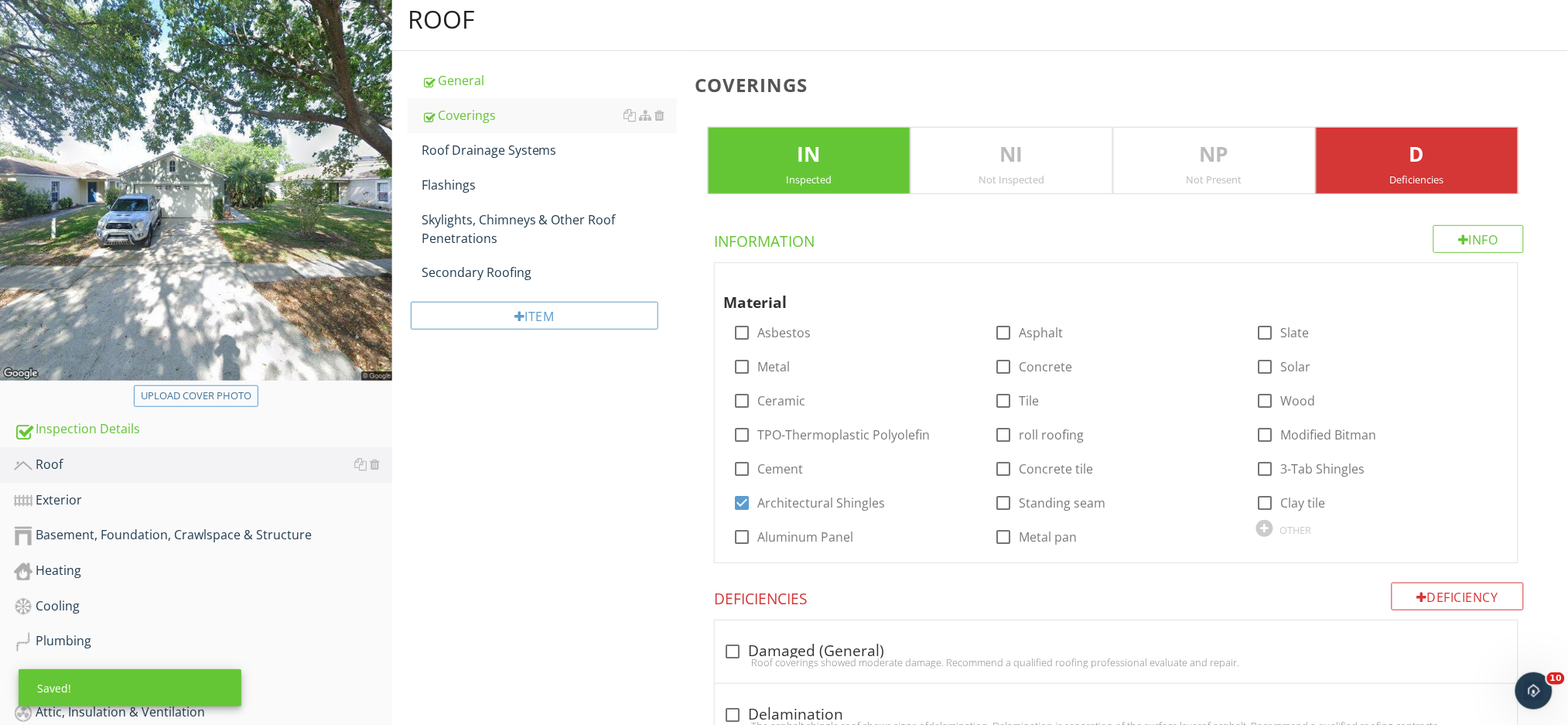
scroll to position [373, 0]
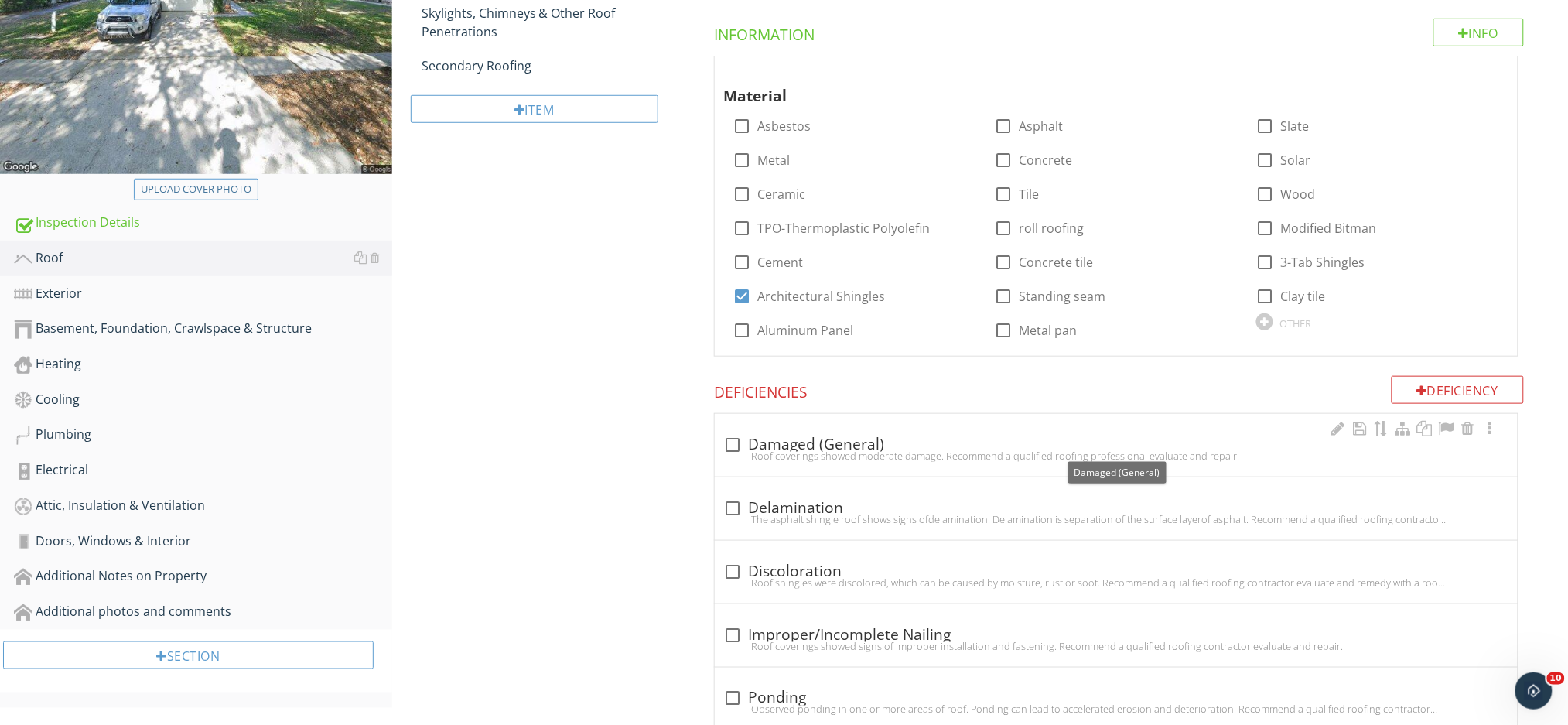
click at [733, 447] on div at bounding box center [734, 445] width 27 height 27
checkbox input "true"
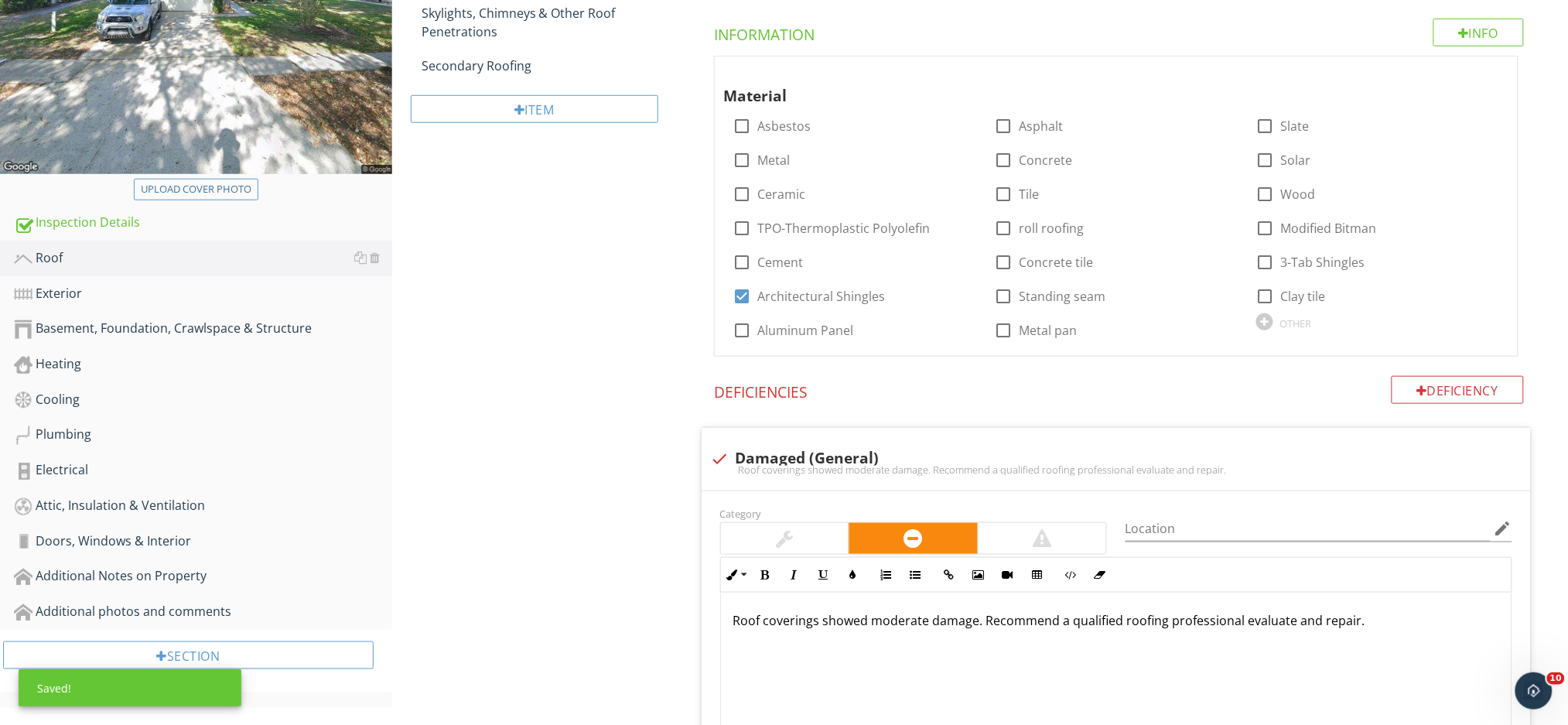
scroll to position [476, 0]
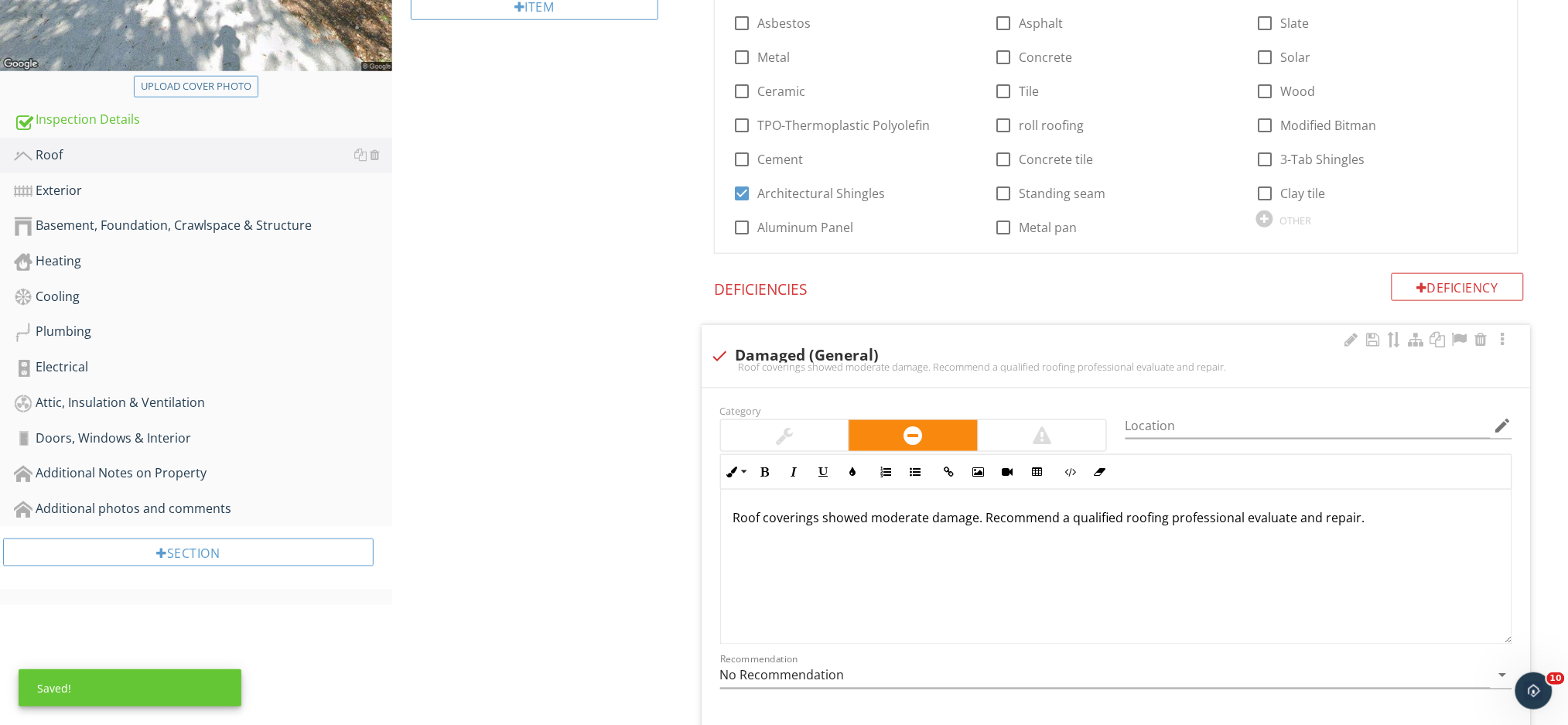
click at [1337, 521] on p "Roof coverings showed moderate damage. Recommend a qualified roofing profession…" at bounding box center [1116, 518] width 766 height 19
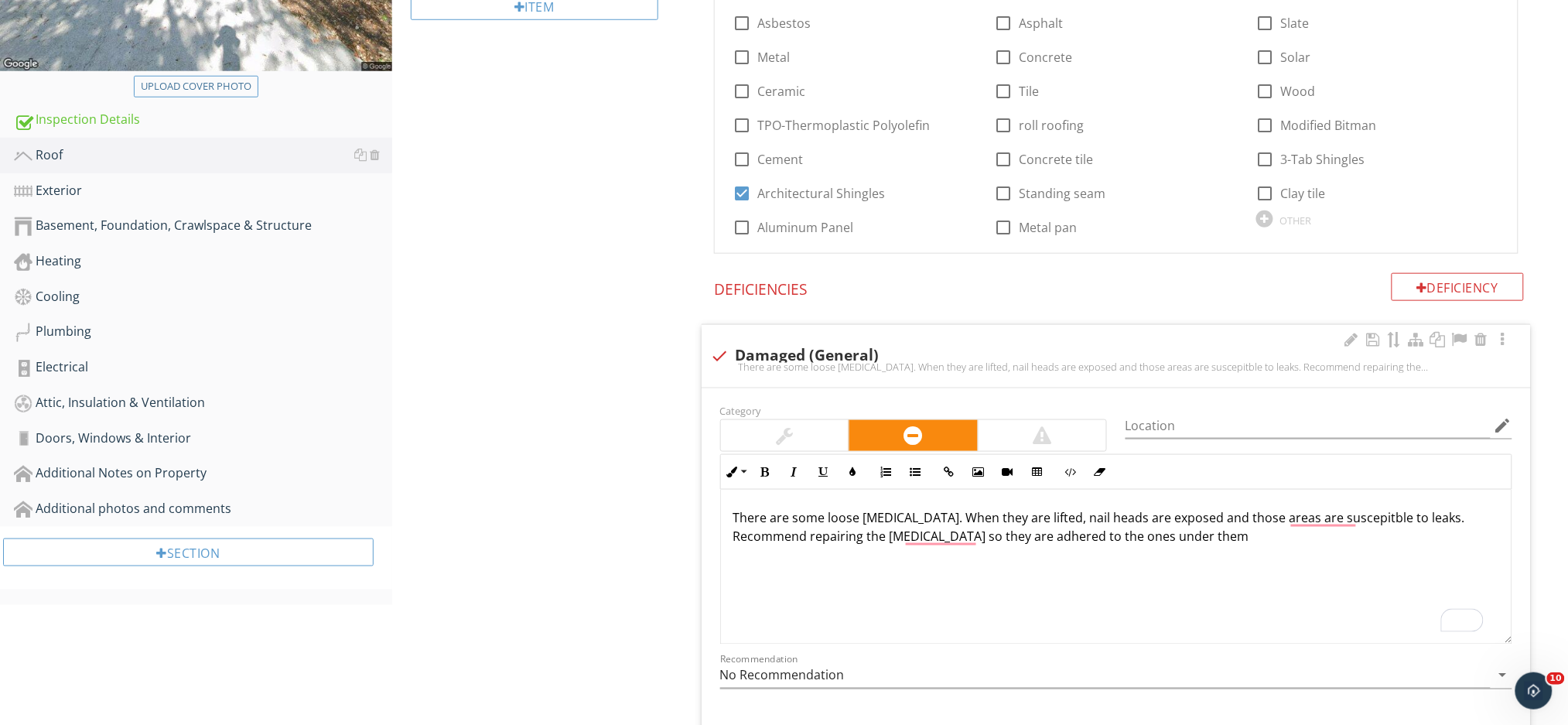
click at [1124, 547] on div "There are some loose shingles. When they are lifted, nail heads are exposed and…" at bounding box center [1116, 567] width 791 height 155
click at [928, 541] on p "There are some loose shingles. When they are lifted, nail heads are exposed and…" at bounding box center [1116, 526] width 766 height 37
drag, startPoint x: 1310, startPoint y: 519, endPoint x: 1182, endPoint y: 589, distance: 145.9
click at [1182, 589] on div "There are some loose shingles. When they are lifted, nail heads are exposed and…" at bounding box center [1116, 567] width 791 height 155
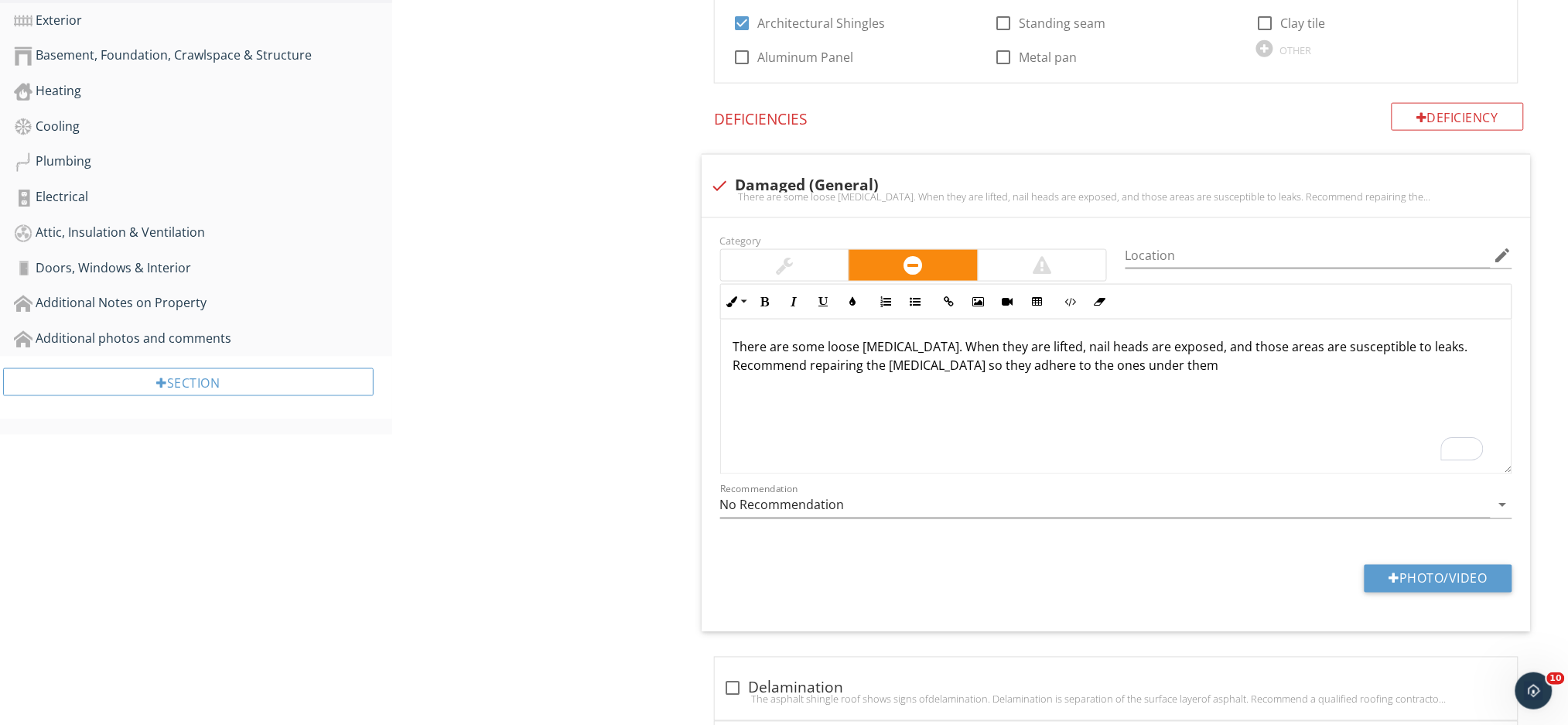
scroll to position [682, 0]
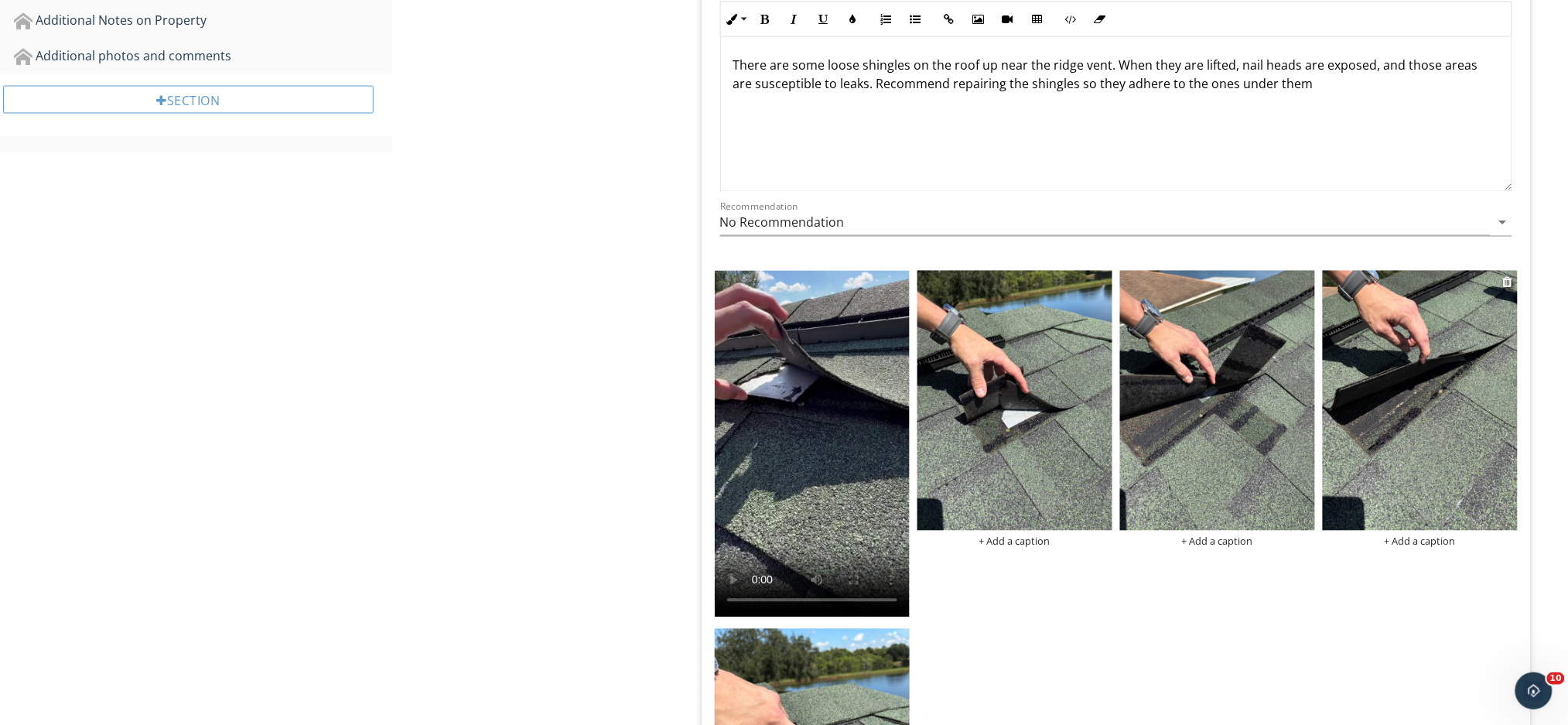
click at [1464, 424] on img at bounding box center [1419, 401] width 195 height 260
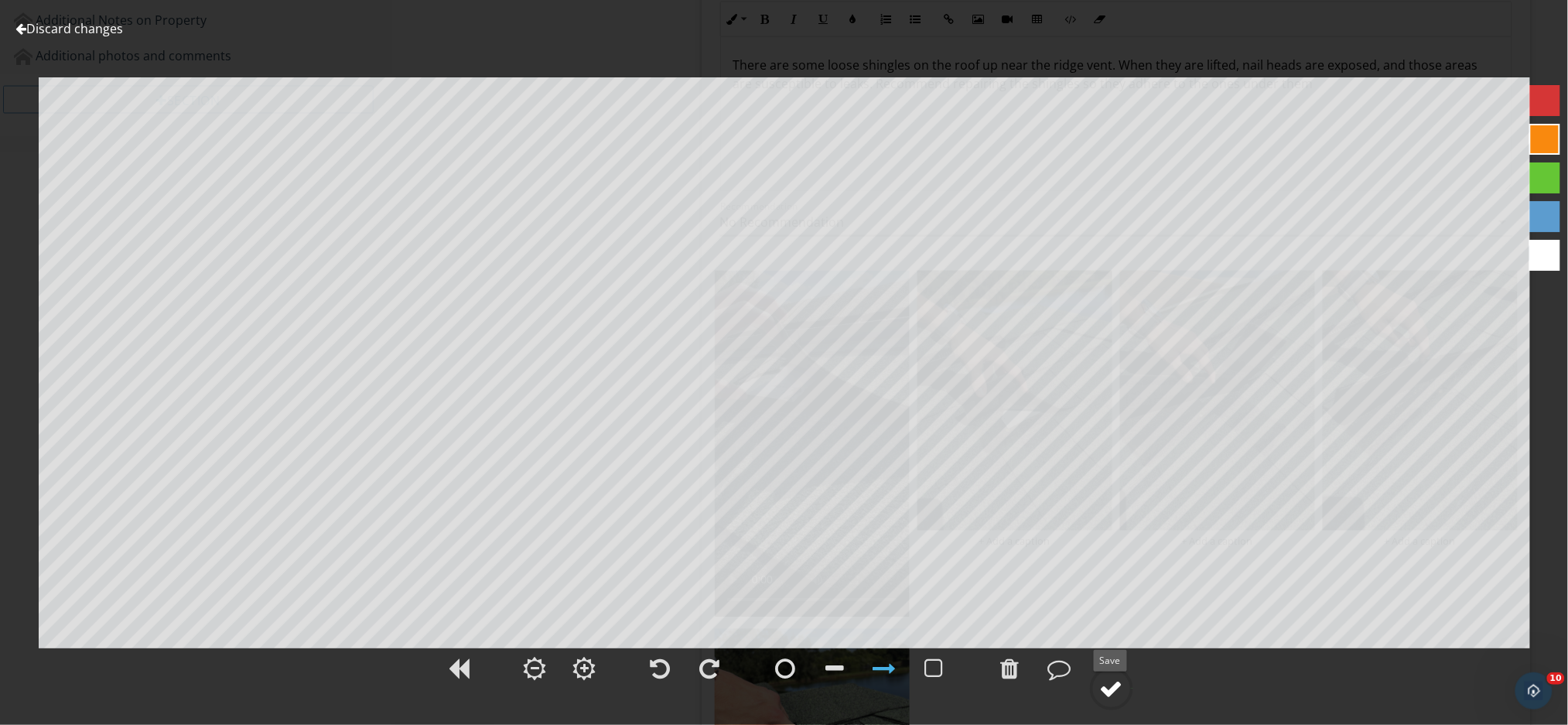
click at [1105, 701] on circle at bounding box center [1111, 688] width 40 height 40
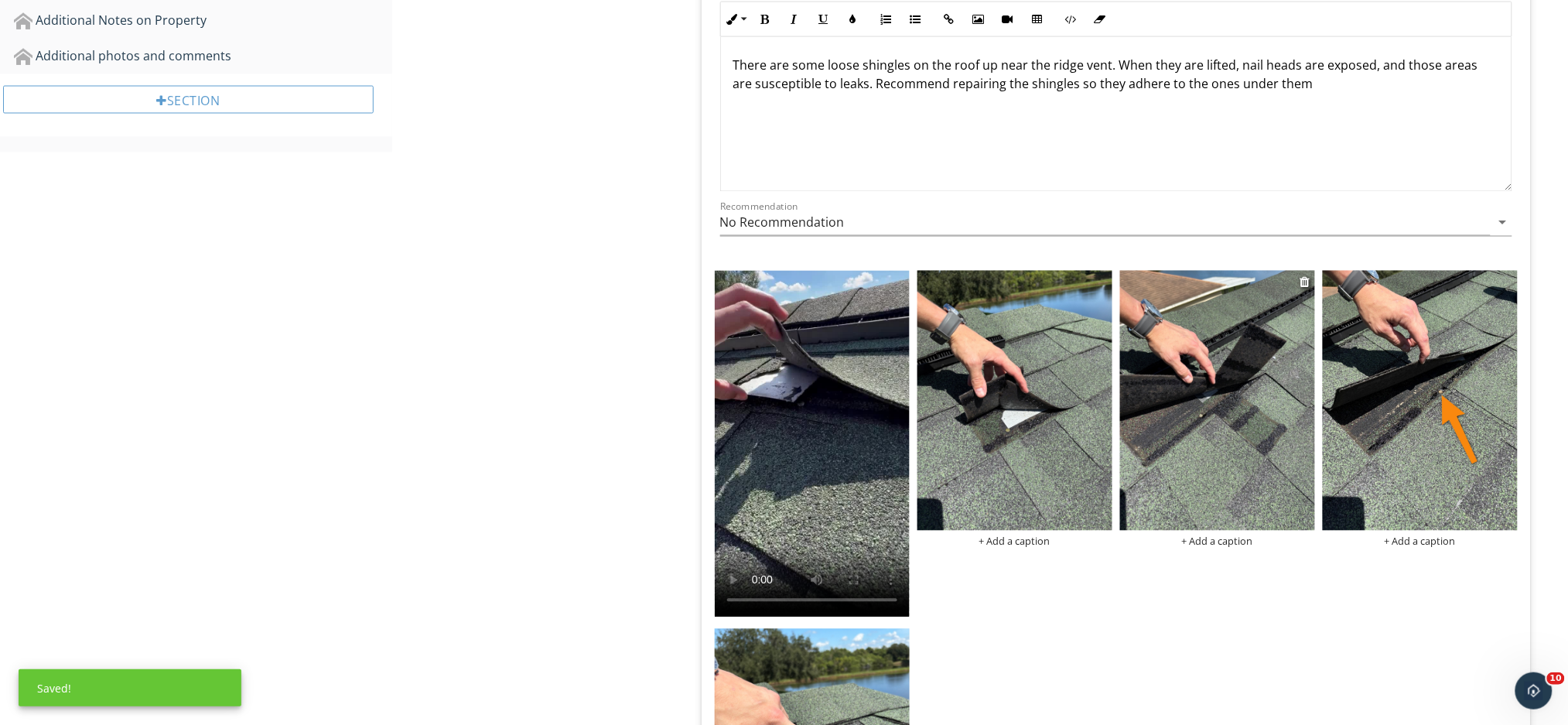
click at [1223, 436] on img at bounding box center [1217, 401] width 195 height 260
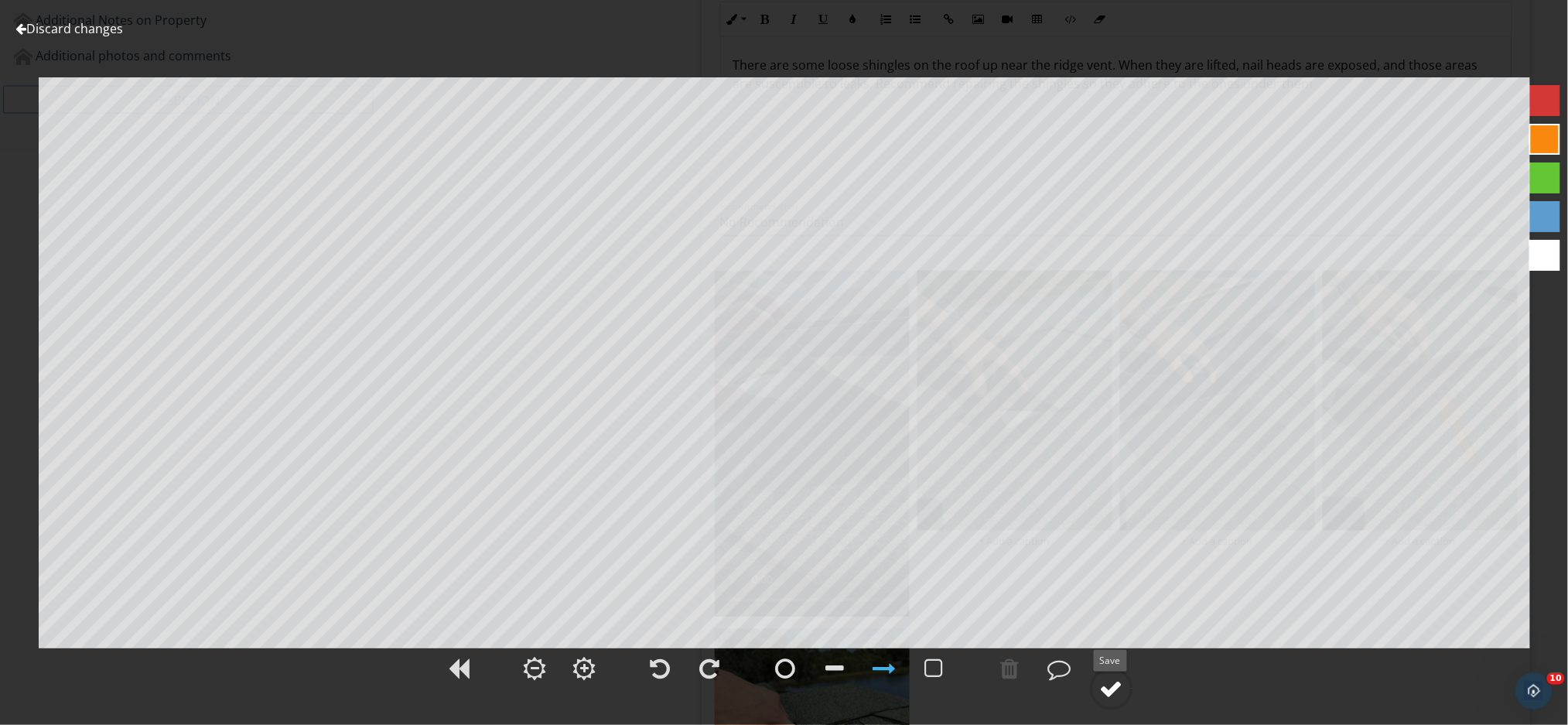
click at [1114, 691] on div at bounding box center [1112, 688] width 23 height 23
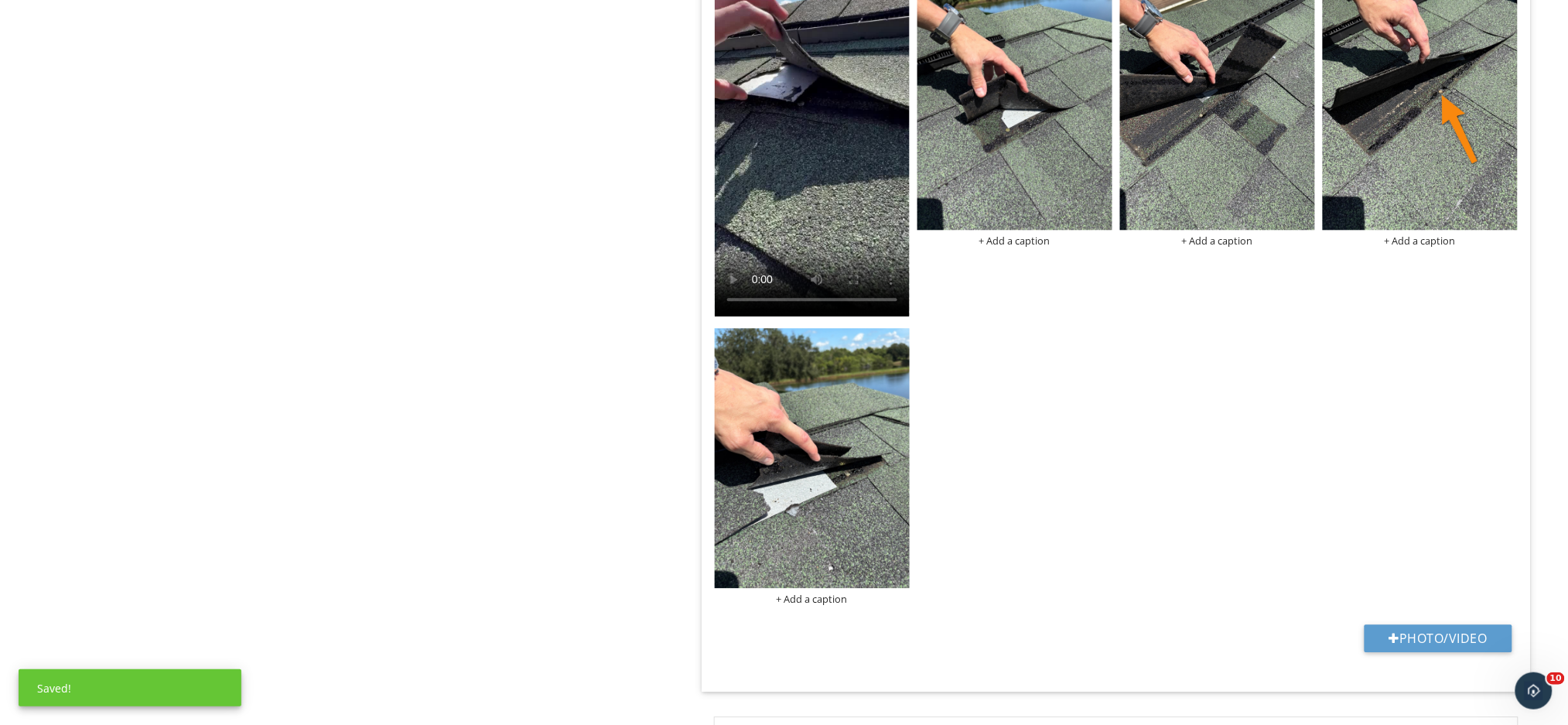
scroll to position [1238, 0]
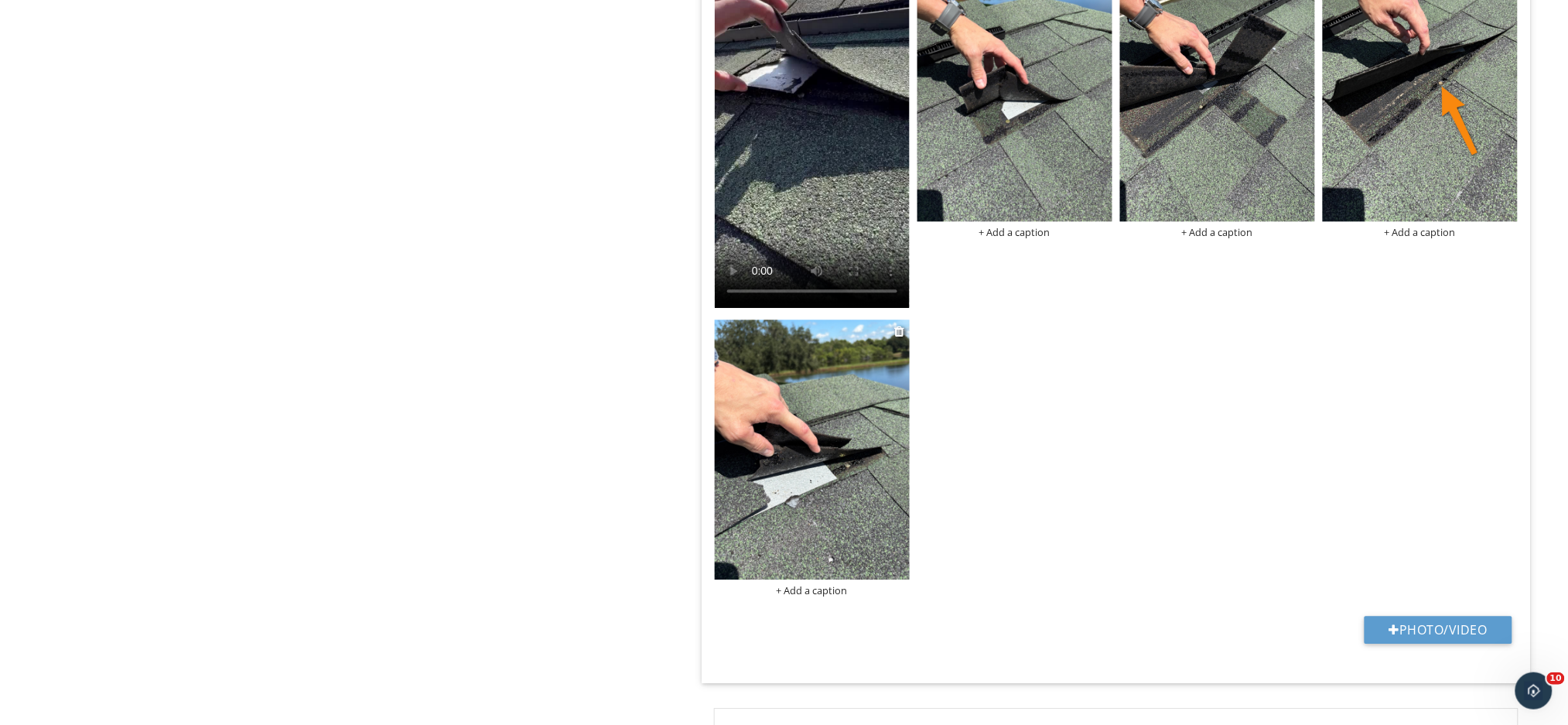
click at [849, 479] on img at bounding box center [812, 449] width 195 height 260
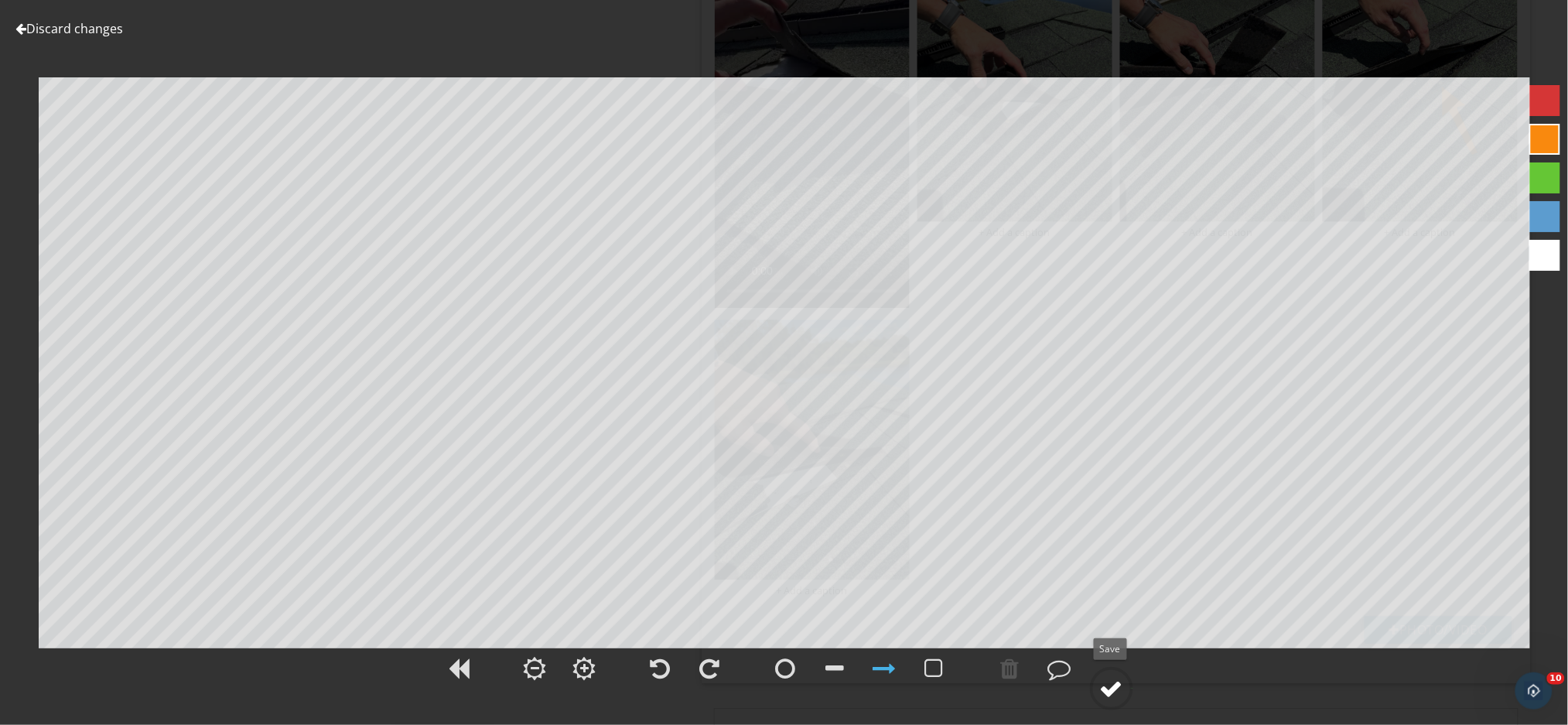
click at [1108, 693] on div at bounding box center [1112, 688] width 23 height 23
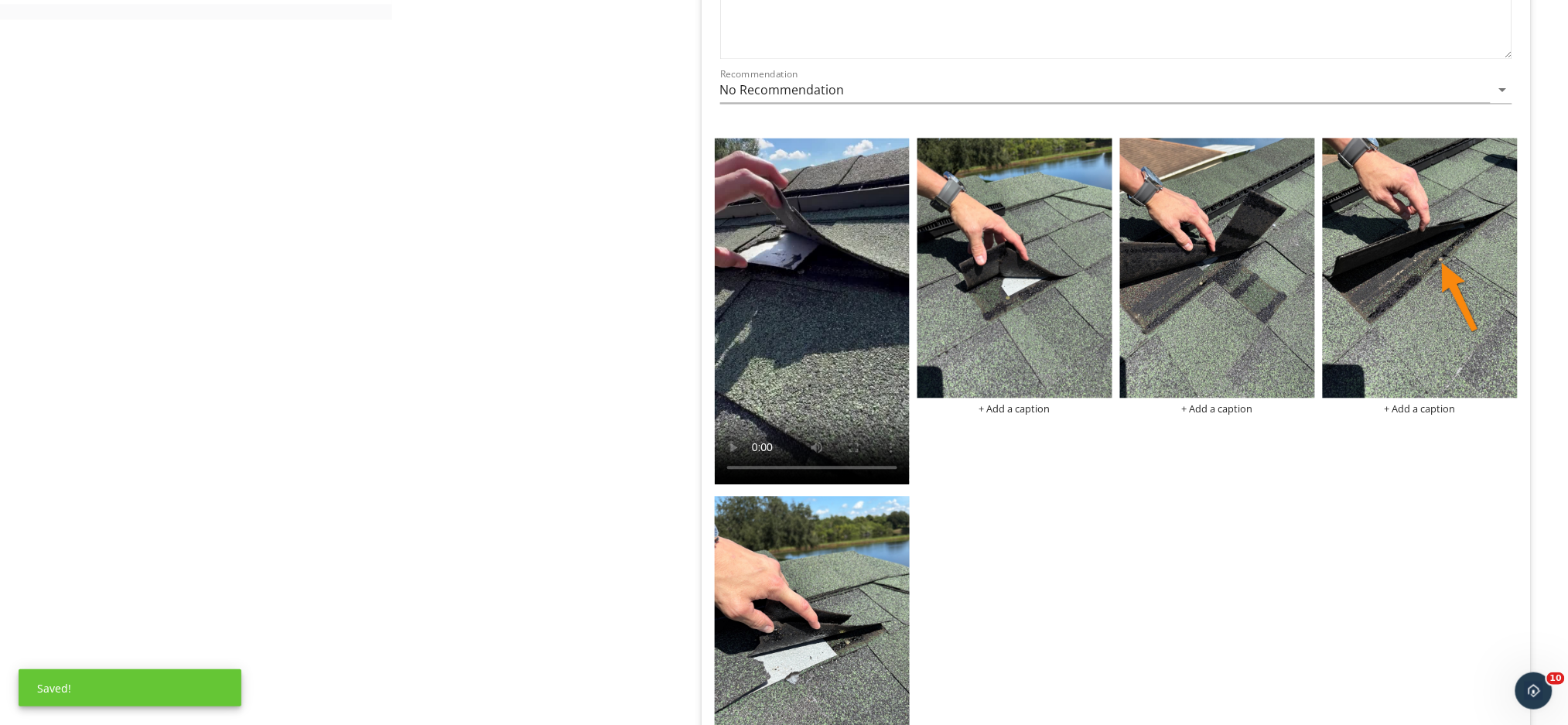
scroll to position [824, 0]
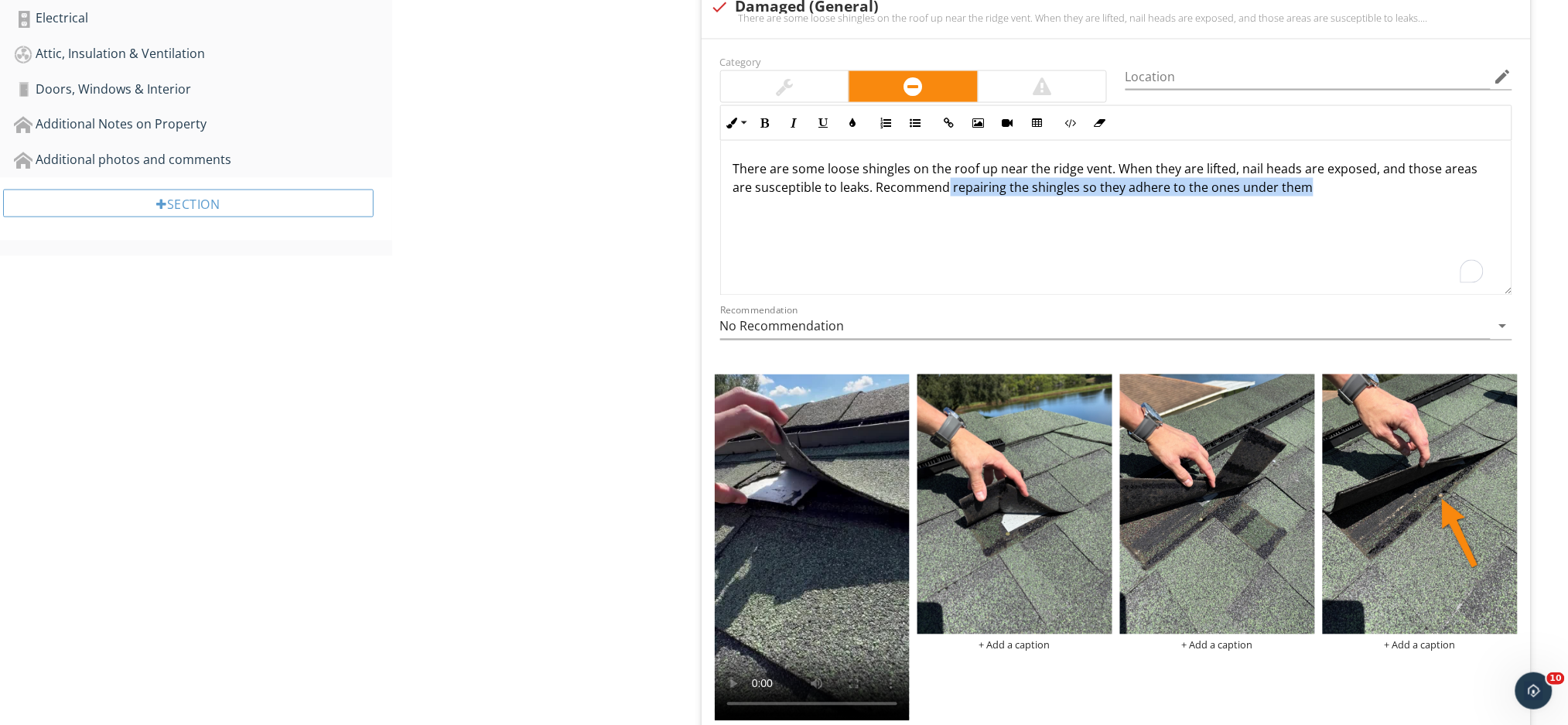
drag, startPoint x: 948, startPoint y: 189, endPoint x: 1304, endPoint y: 200, distance: 356.2
click at [1304, 200] on div "There are some loose shingles on the roof up near the ridge vent. When they are…" at bounding box center [1116, 218] width 791 height 155
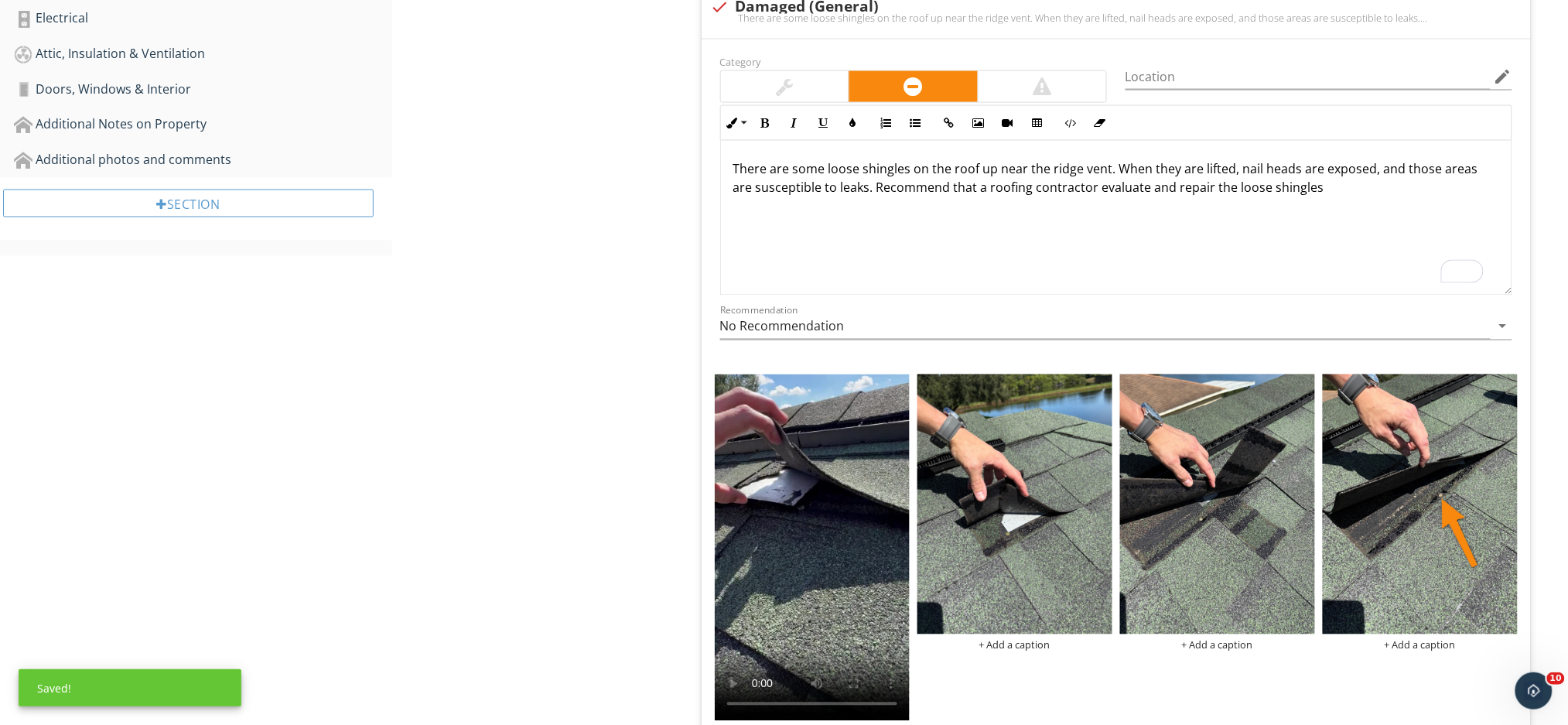
click at [1337, 189] on p "There are some loose shingles on the roof up near the ridge vent. When they are…" at bounding box center [1116, 178] width 766 height 37
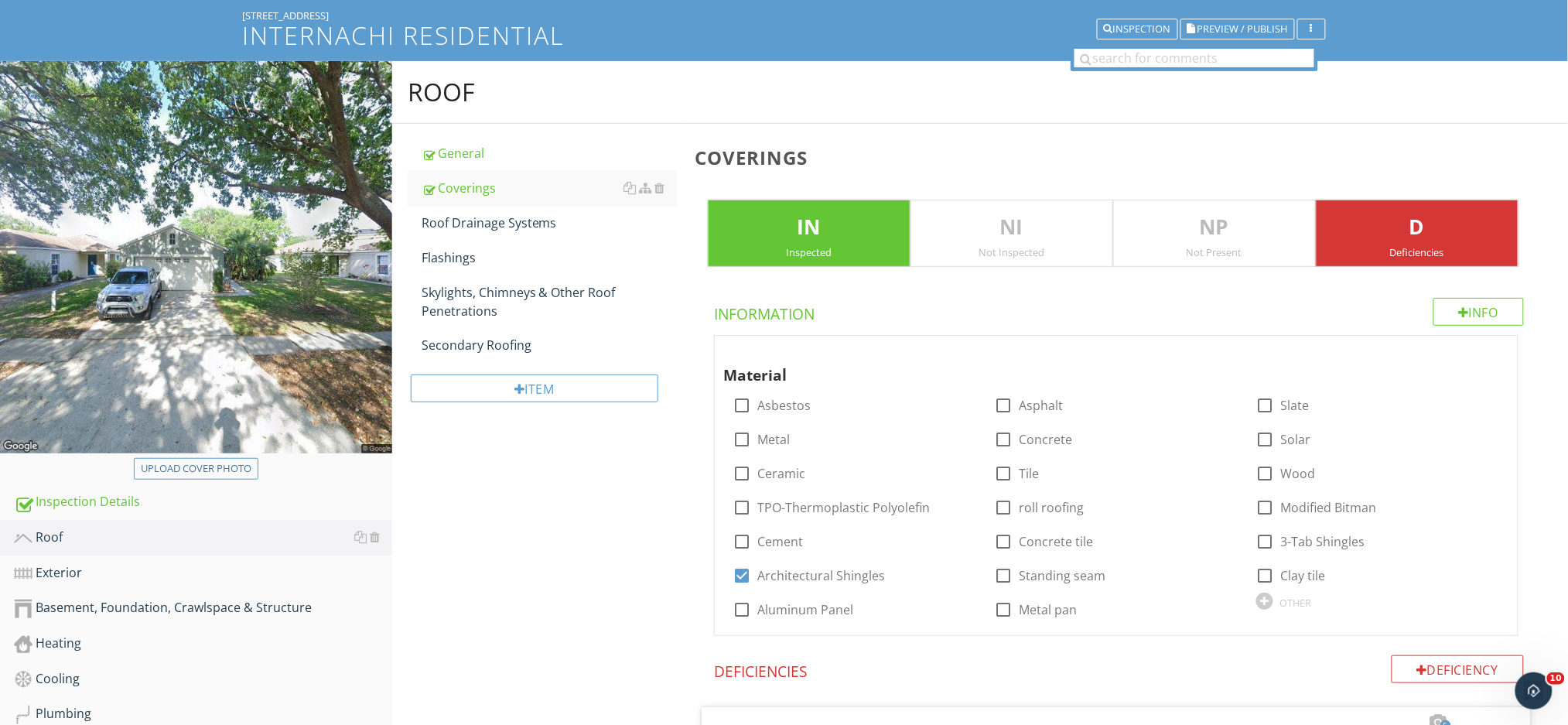
scroll to position [70, 0]
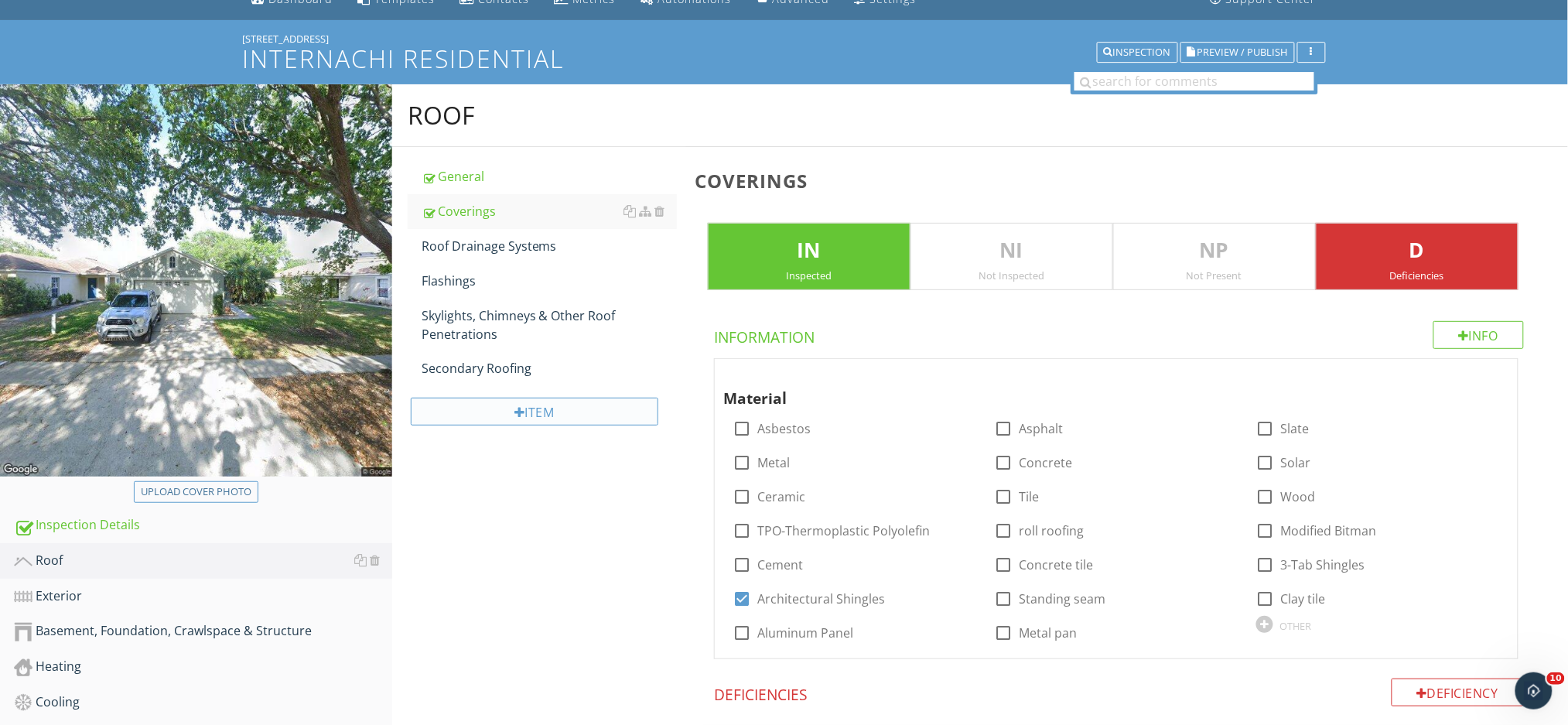
click at [514, 409] on div at bounding box center [520, 413] width 11 height 13
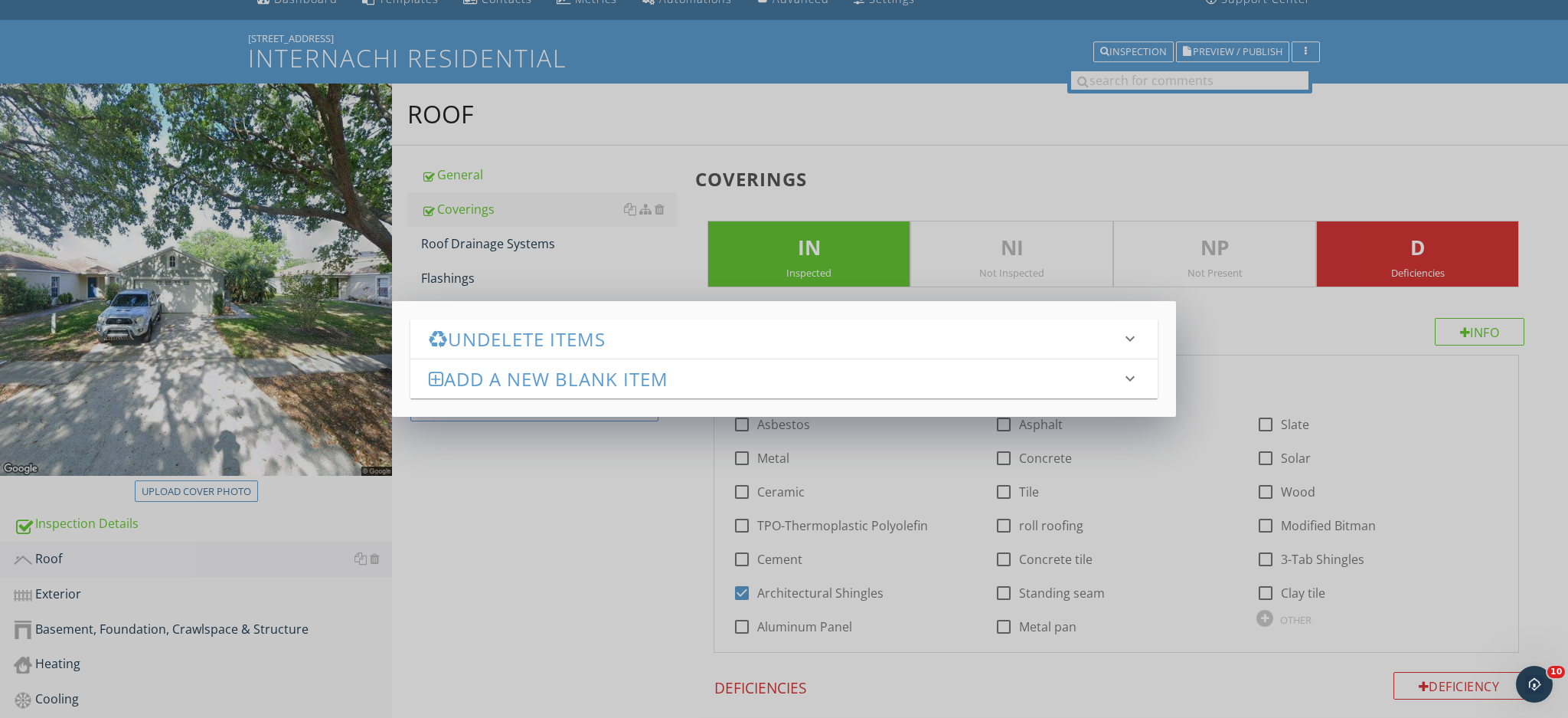
click at [565, 373] on h3 "Add a new Blank Item" at bounding box center [774, 378] width 692 height 21
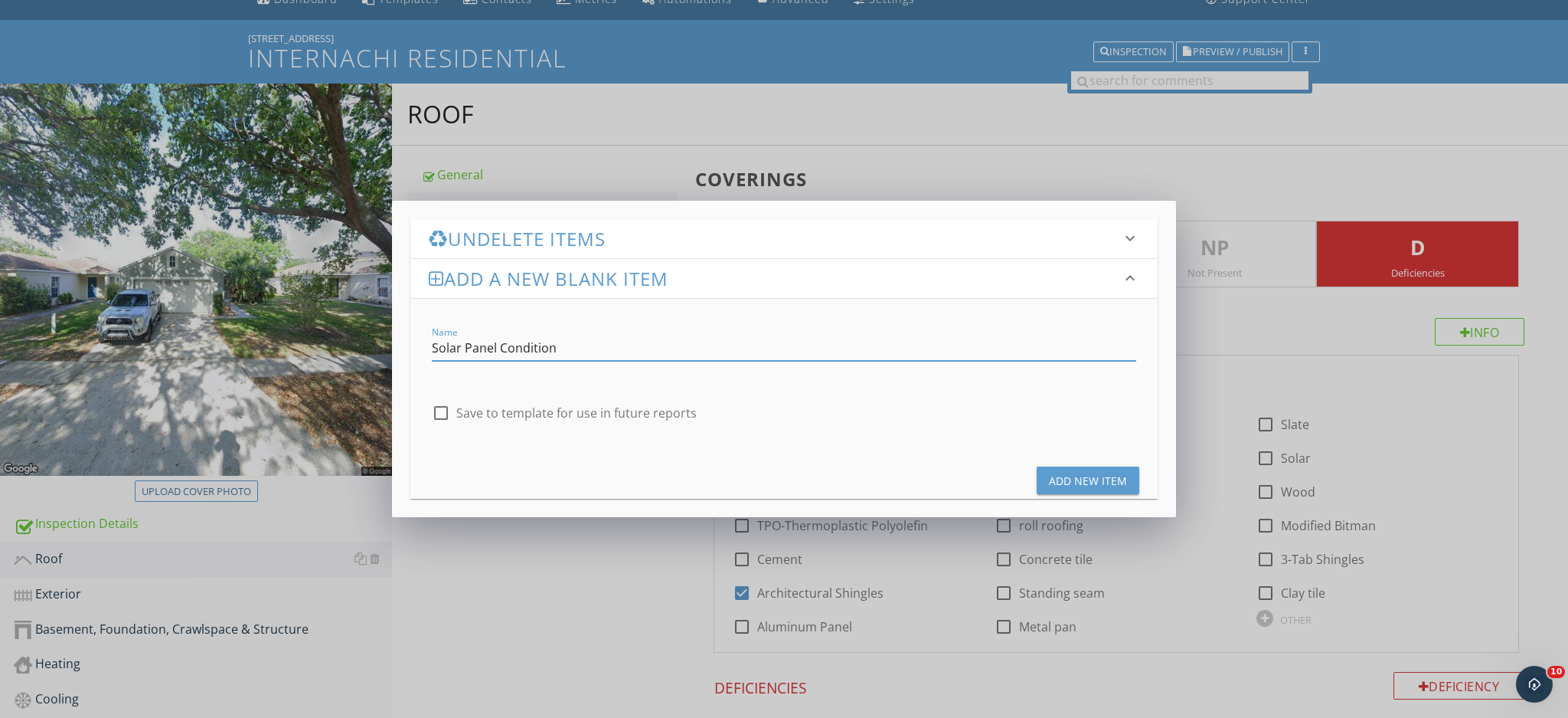
type input "Solar Panel Condition"
click at [1066, 482] on div "Add New Item" at bounding box center [1087, 481] width 78 height 16
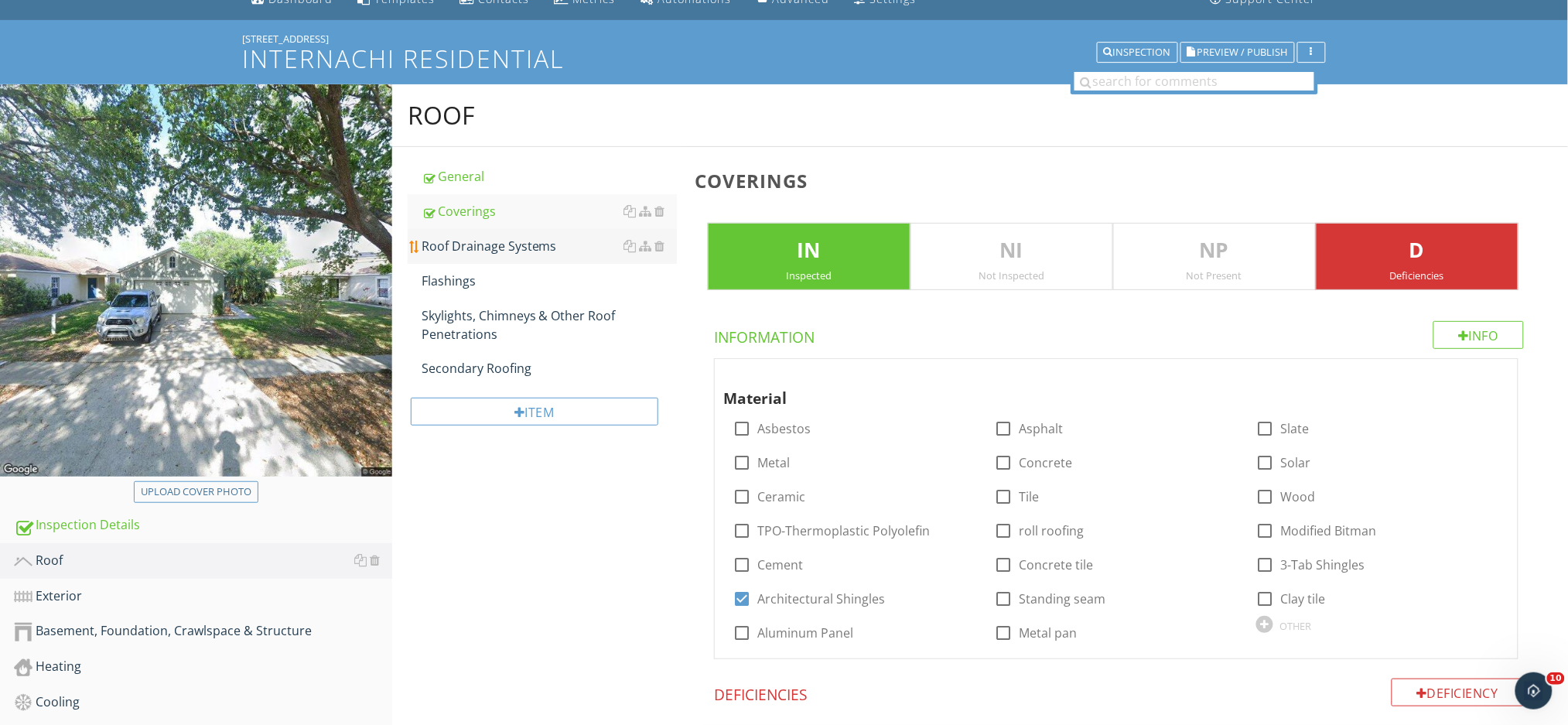
click at [507, 251] on div "Roof Drainage Systems" at bounding box center [549, 246] width 255 height 19
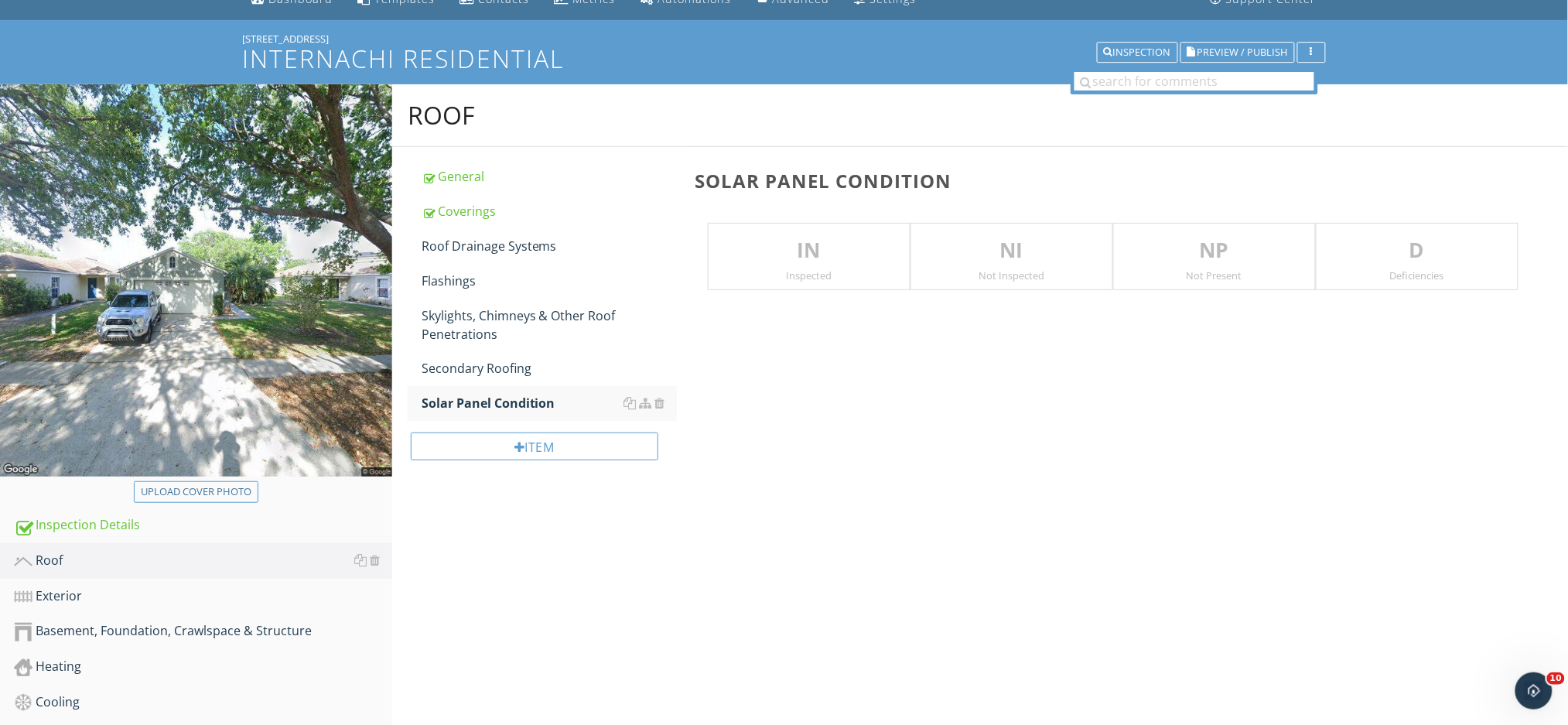
click at [837, 274] on div "Inspected" at bounding box center [809, 276] width 201 height 13
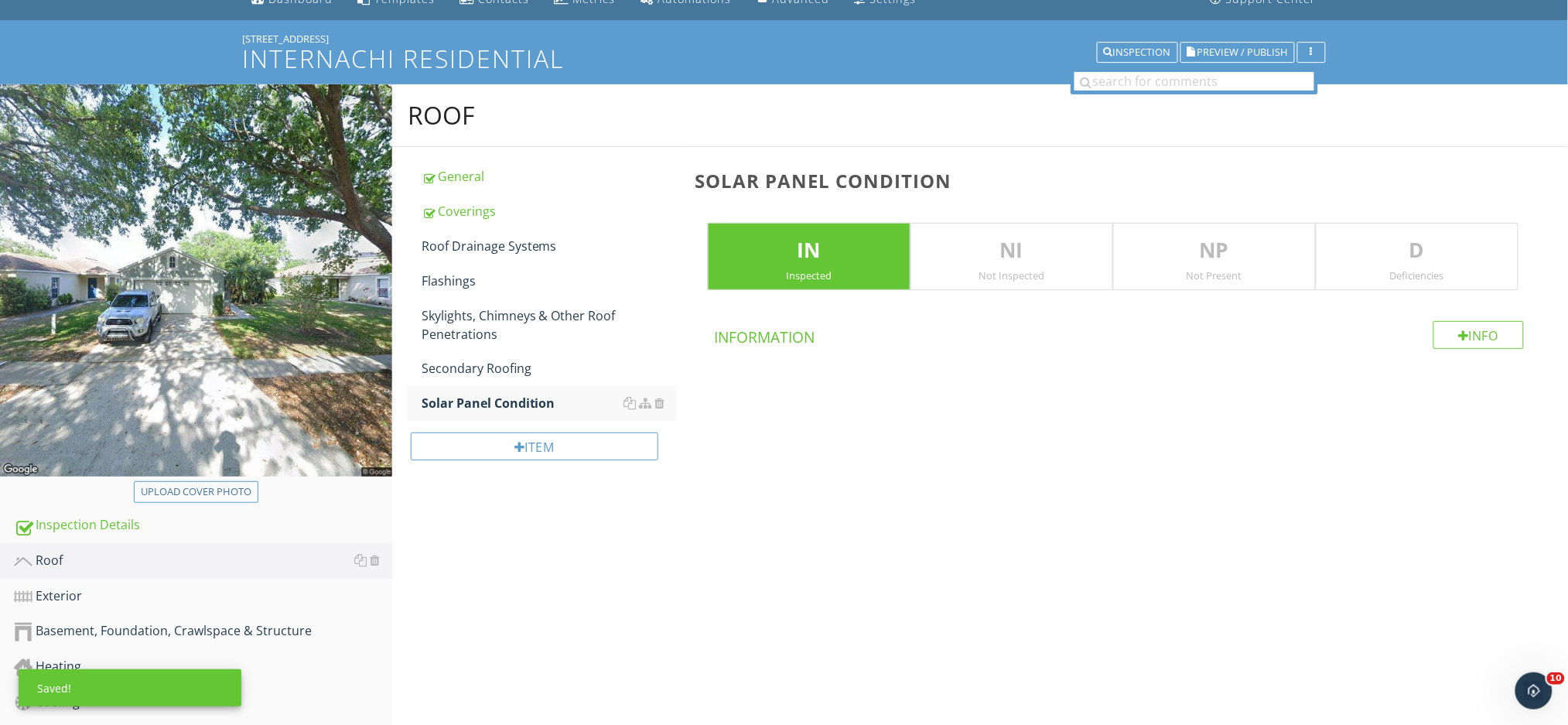
click at [1374, 265] on p "D" at bounding box center [1416, 251] width 201 height 31
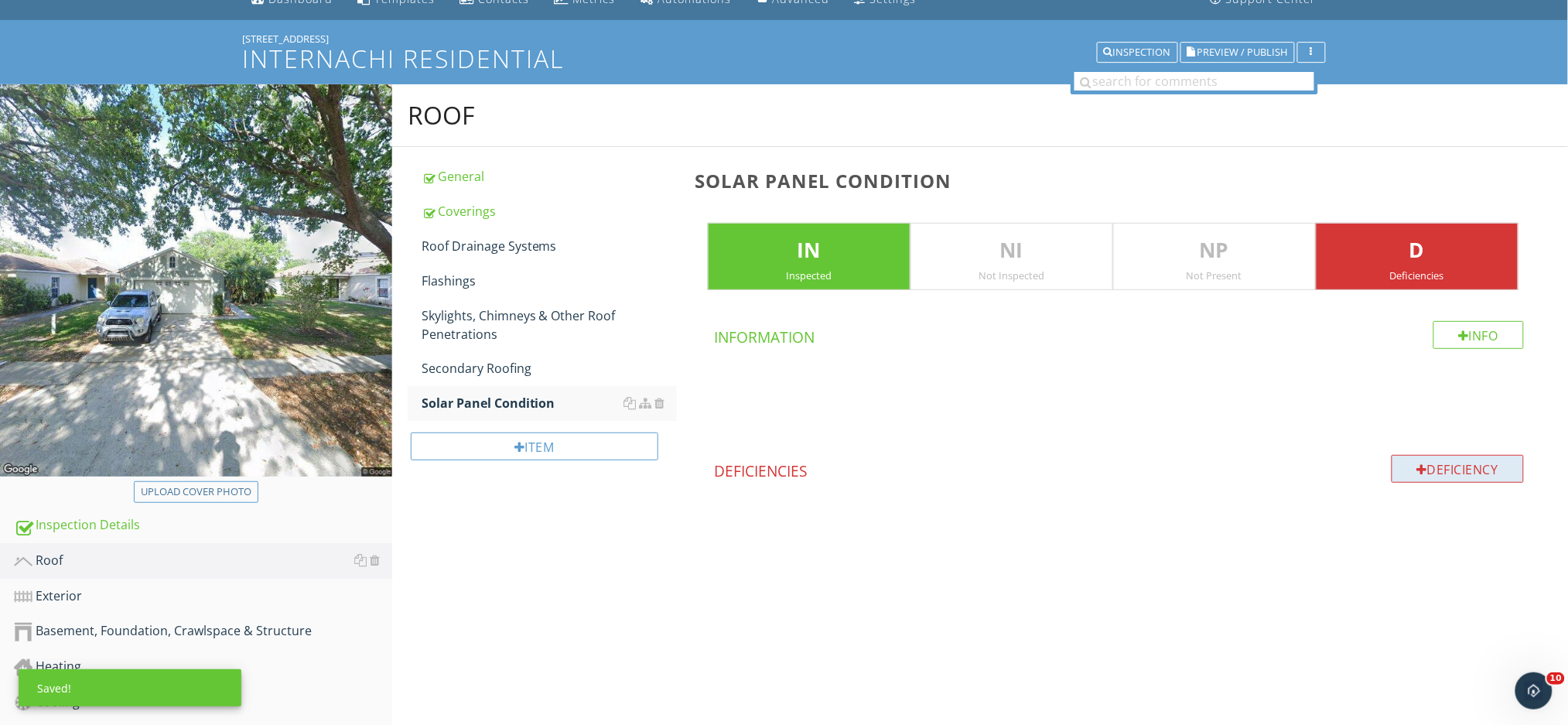
click at [1418, 474] on div at bounding box center [1422, 470] width 11 height 13
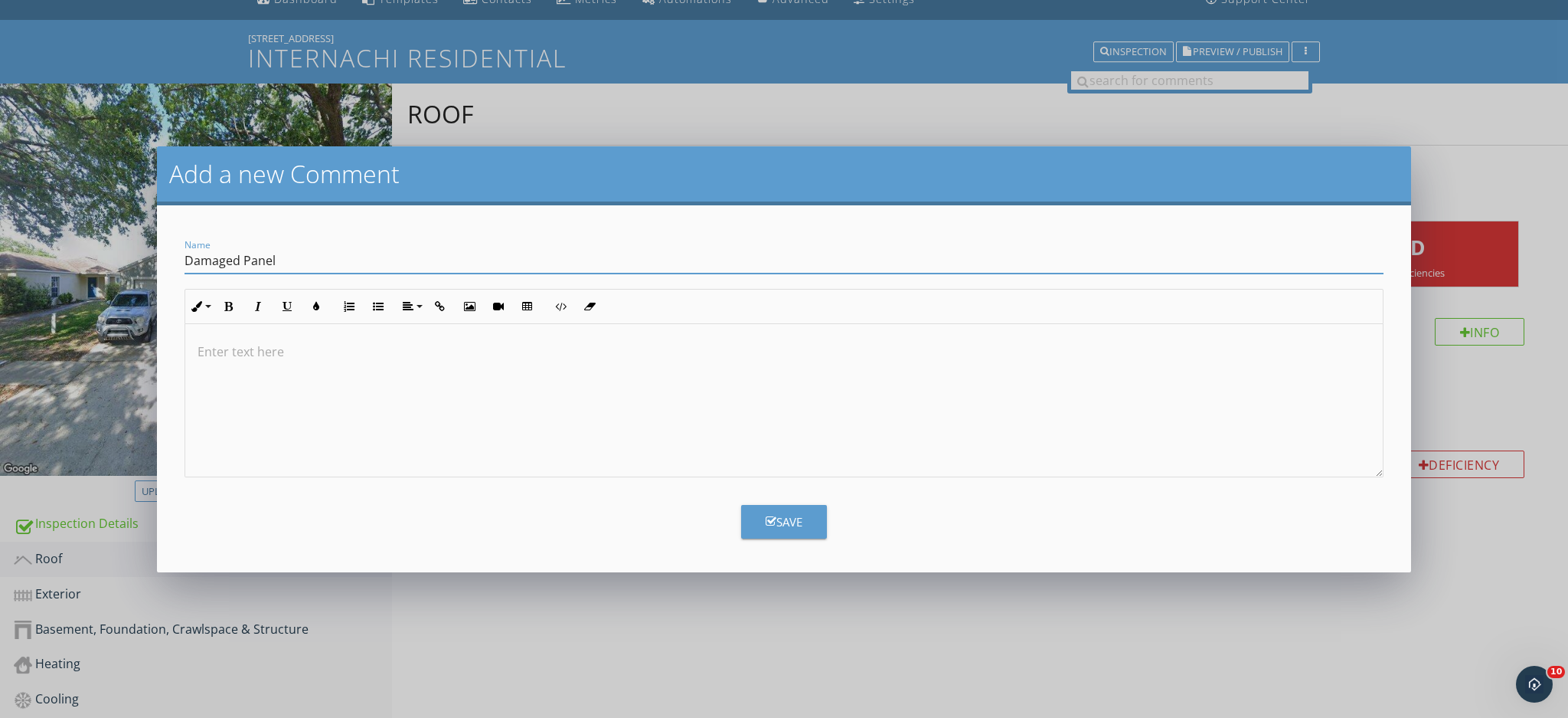
type input "Damaged Panel"
click at [786, 525] on div "Save" at bounding box center [784, 522] width 36 height 18
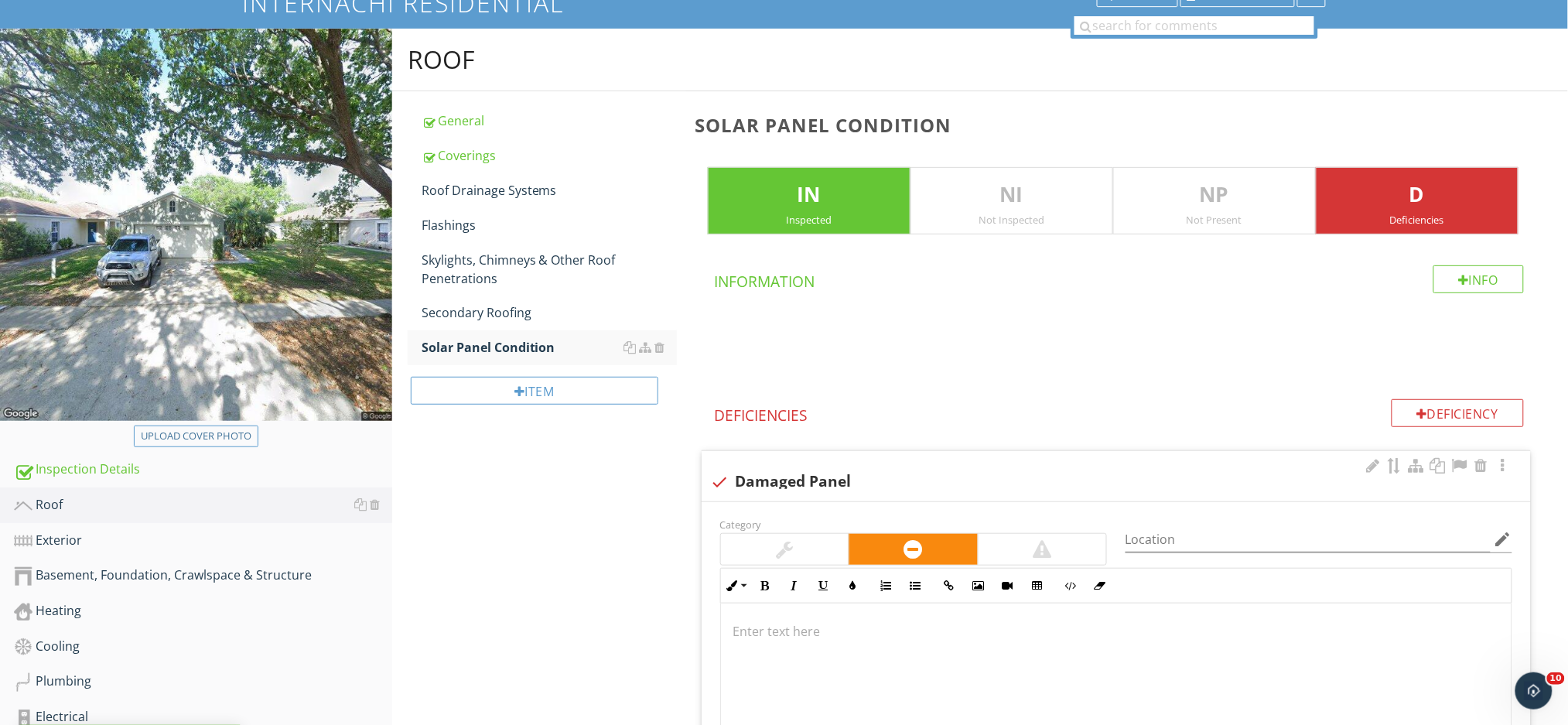
scroll to position [174, 0]
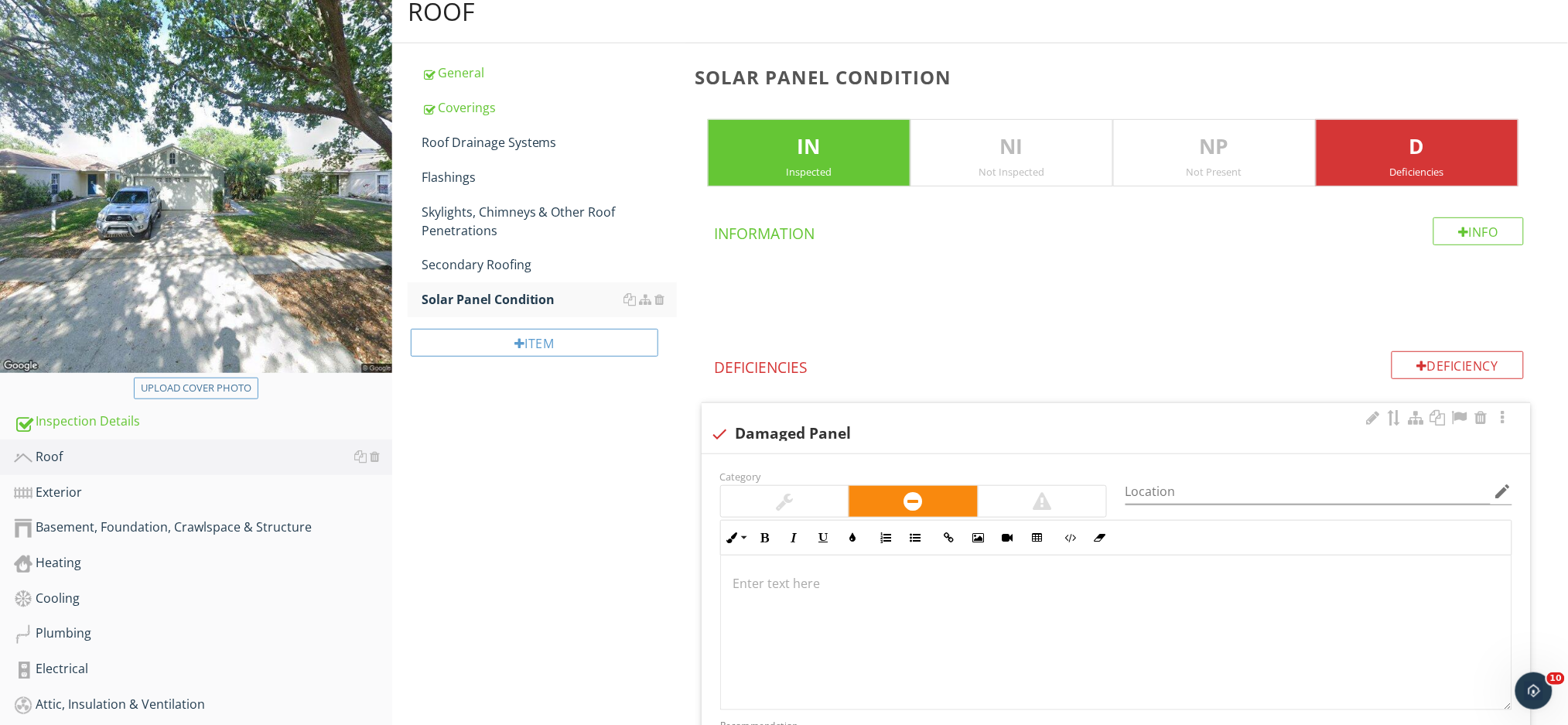
click at [748, 585] on p at bounding box center [1116, 583] width 766 height 19
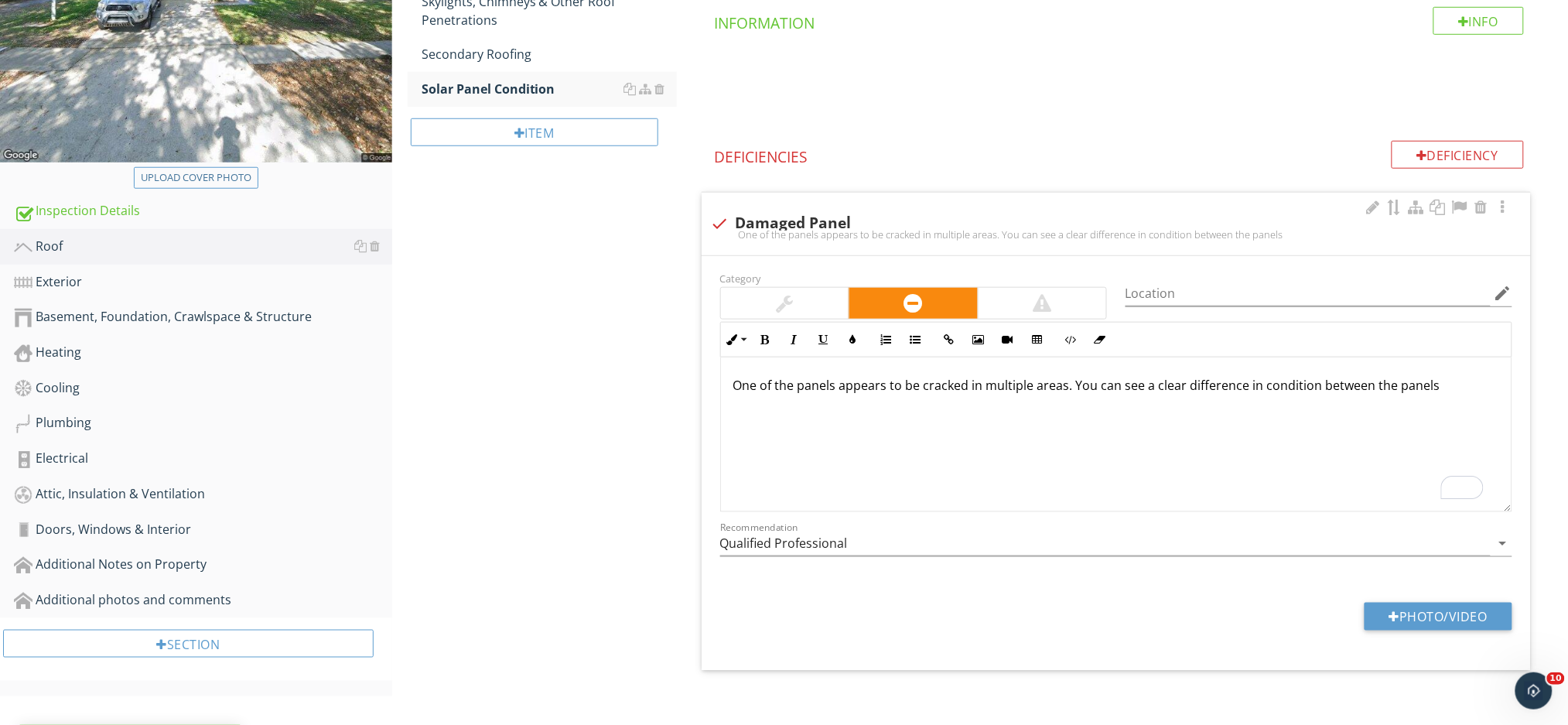
scroll to position [392, 0]
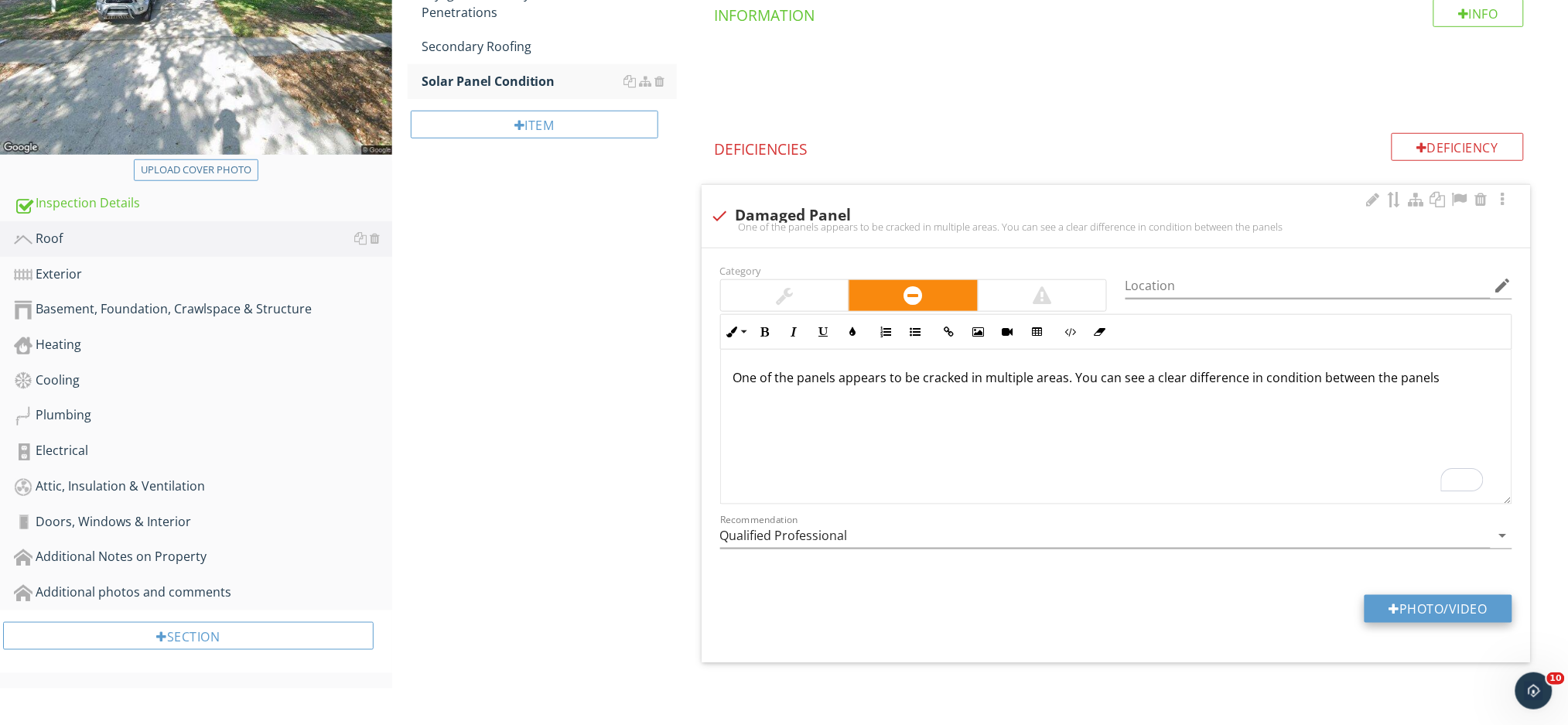
click at [1400, 614] on button "Photo/Video" at bounding box center [1438, 609] width 148 height 28
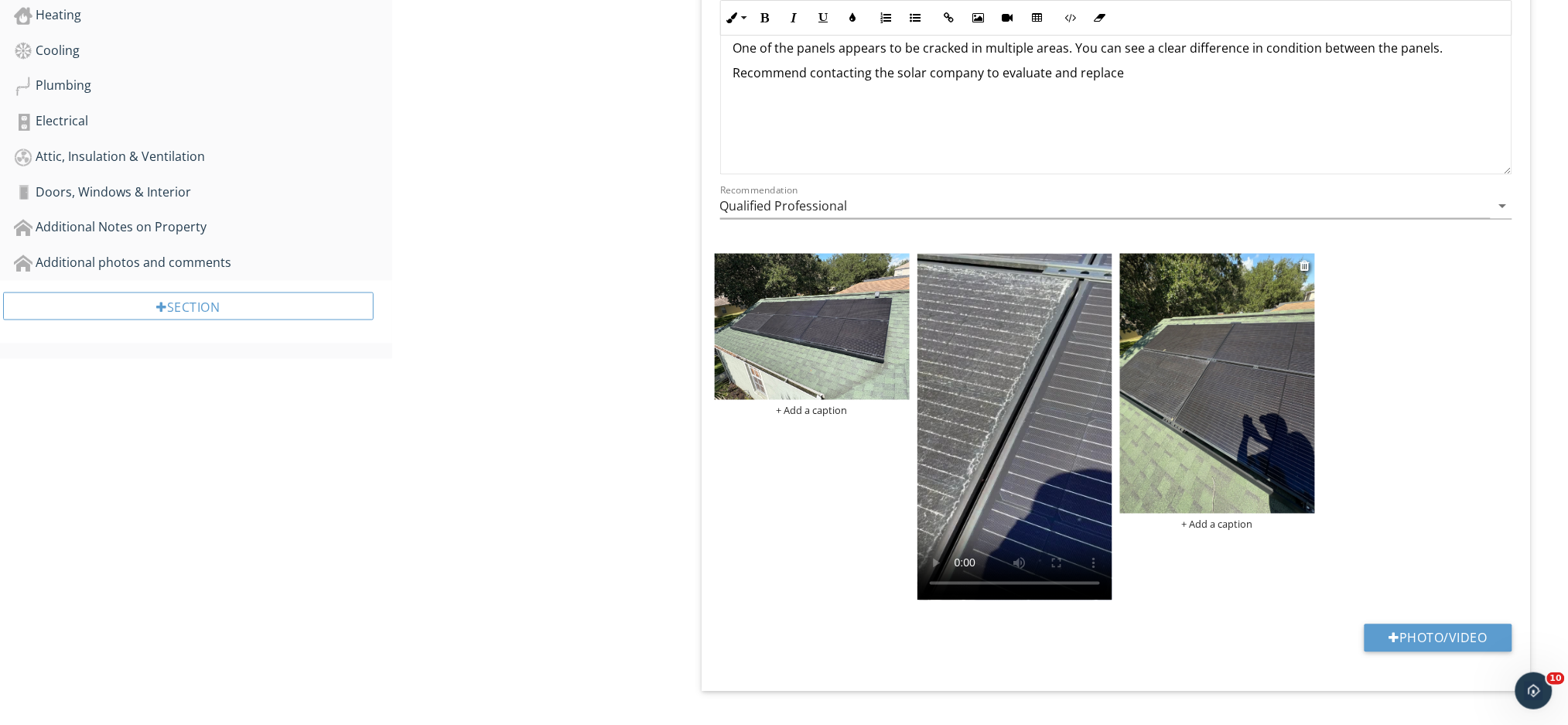
click at [1217, 441] on img at bounding box center [1217, 384] width 195 height 260
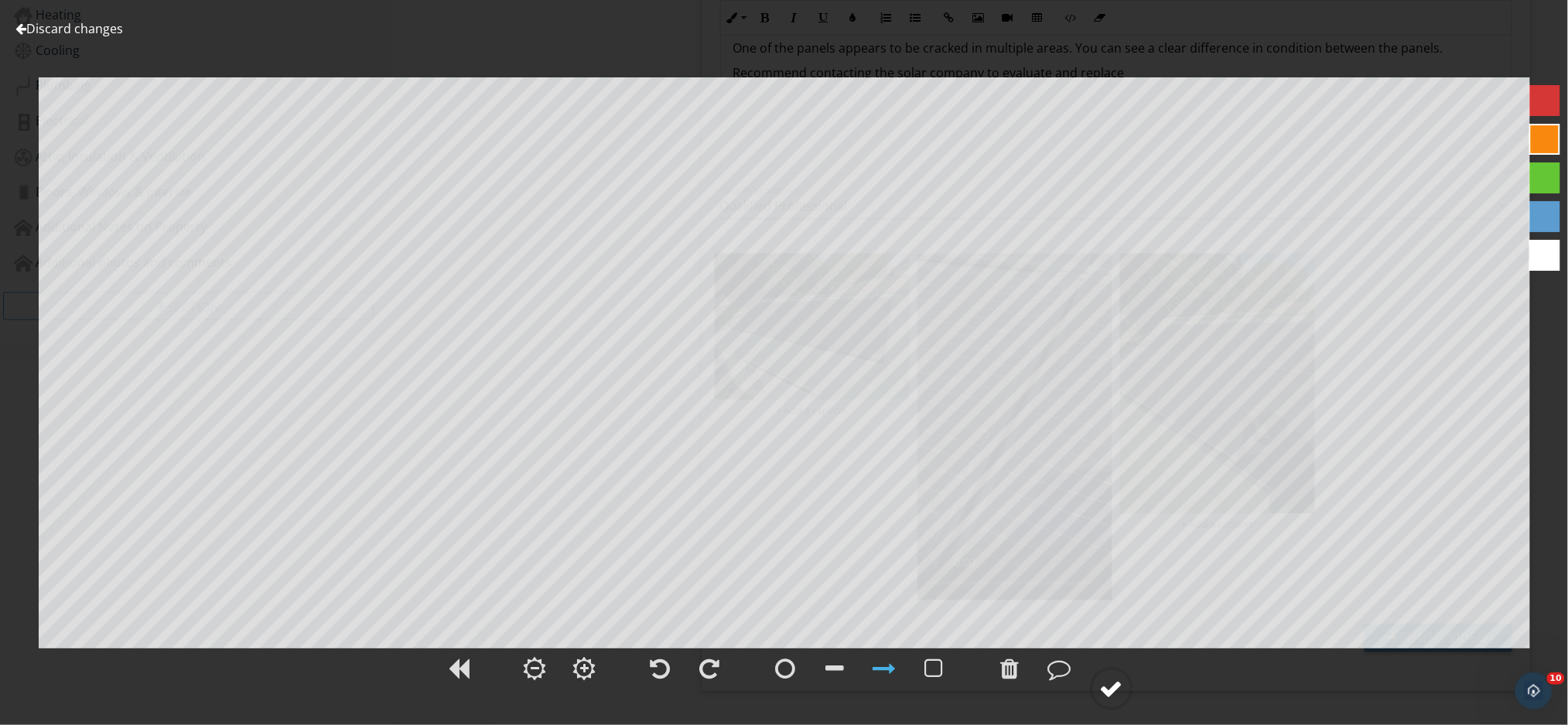
click at [1111, 692] on div at bounding box center [1112, 688] width 23 height 23
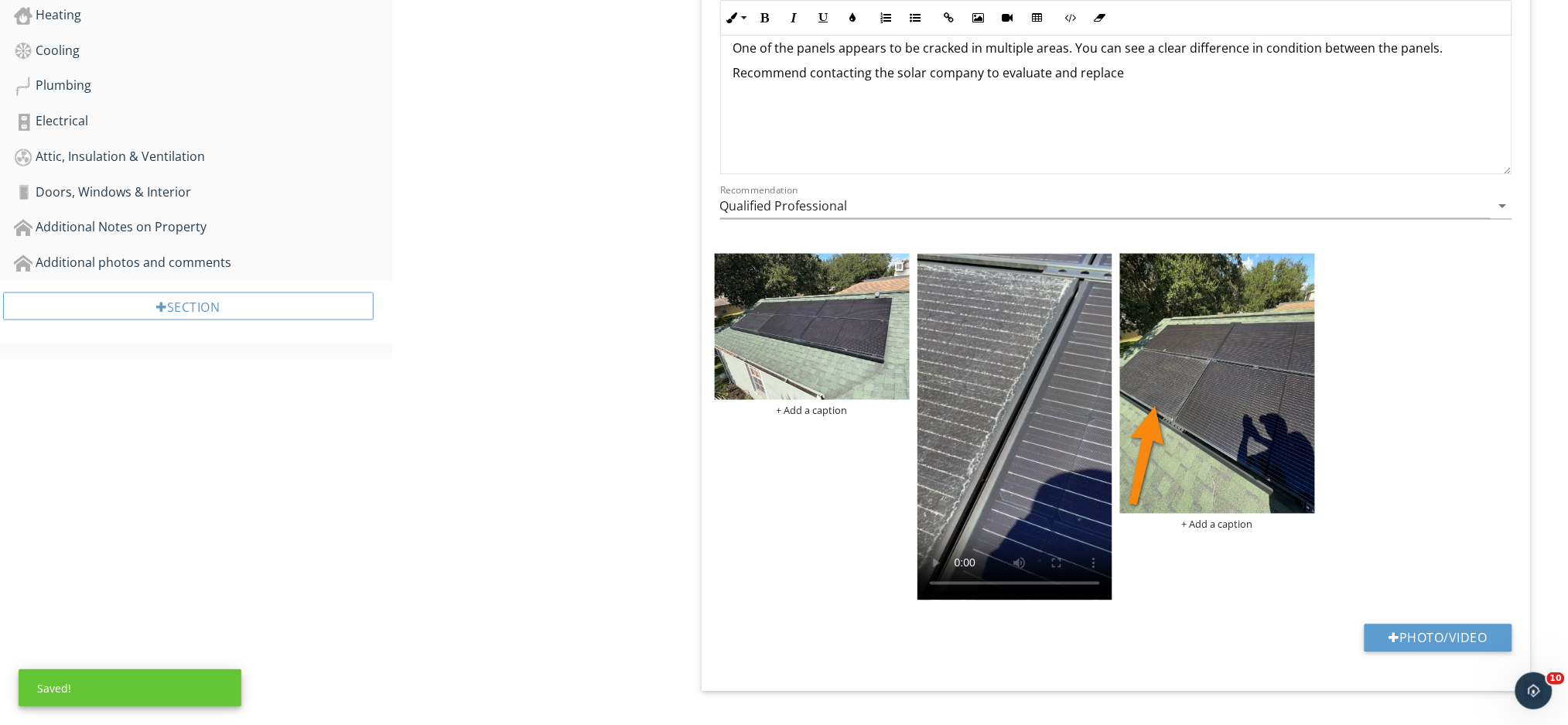
click at [819, 334] on img at bounding box center [812, 326] width 195 height 146
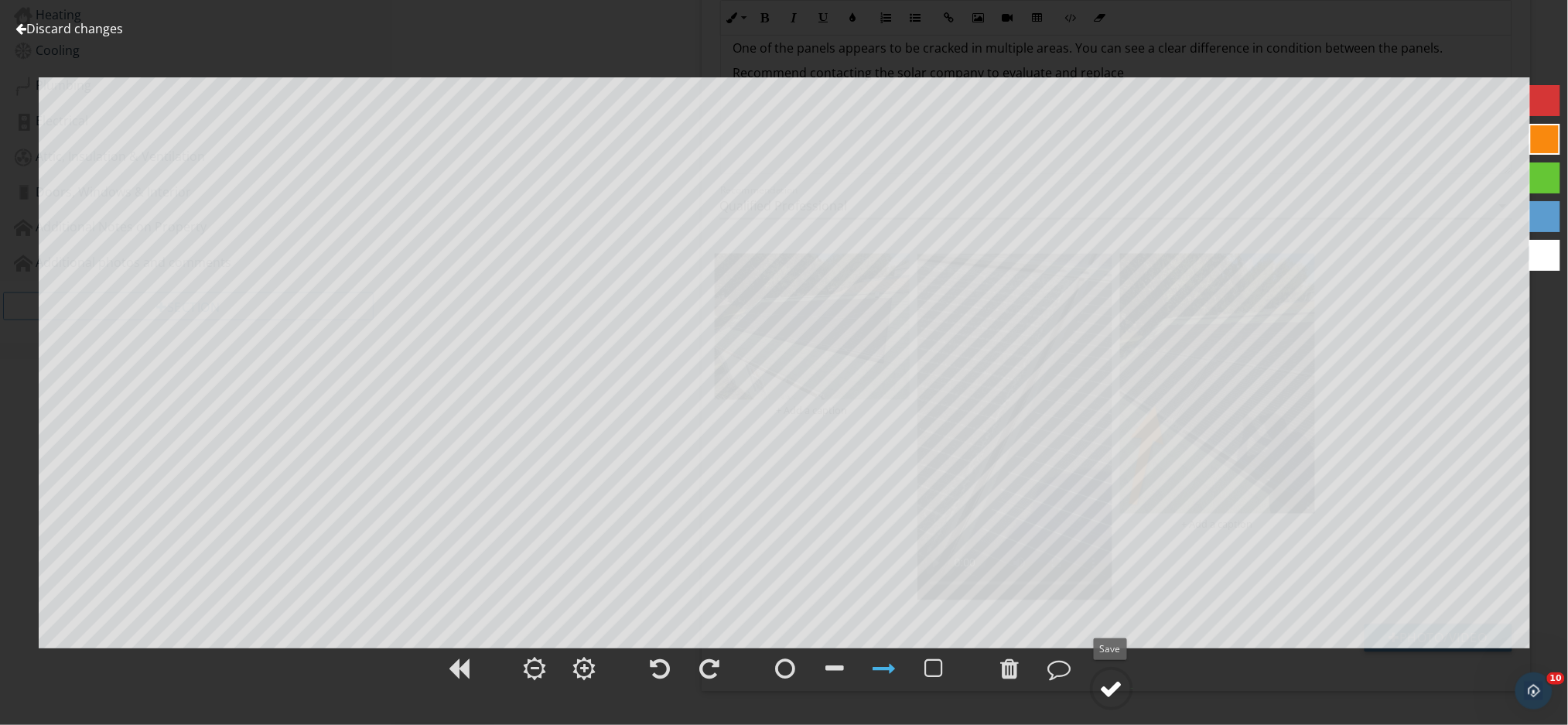
click at [1111, 697] on div at bounding box center [1112, 688] width 23 height 23
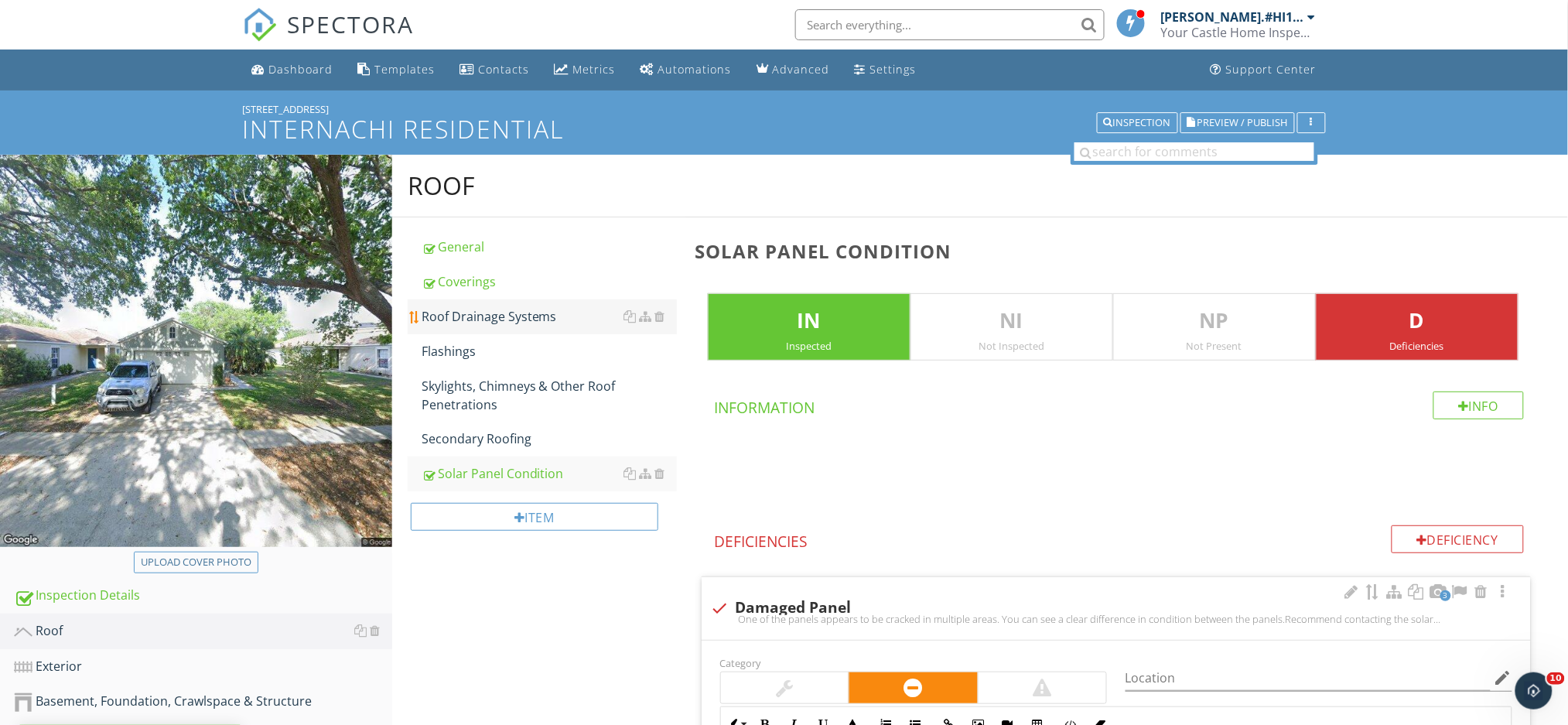
click at [480, 327] on link "Roof Drainage Systems" at bounding box center [549, 316] width 255 height 34
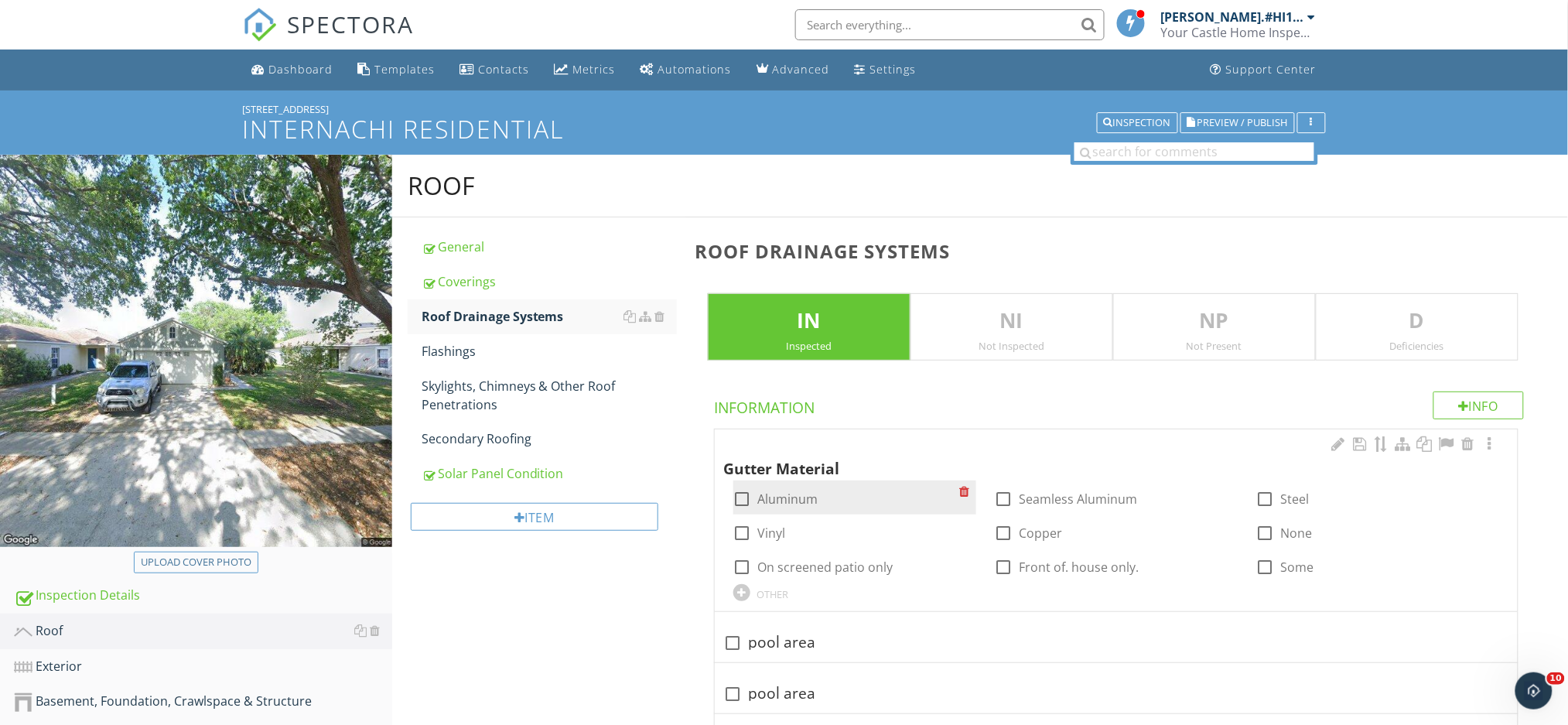
click at [741, 500] on div at bounding box center [743, 499] width 27 height 27
checkbox input "true"
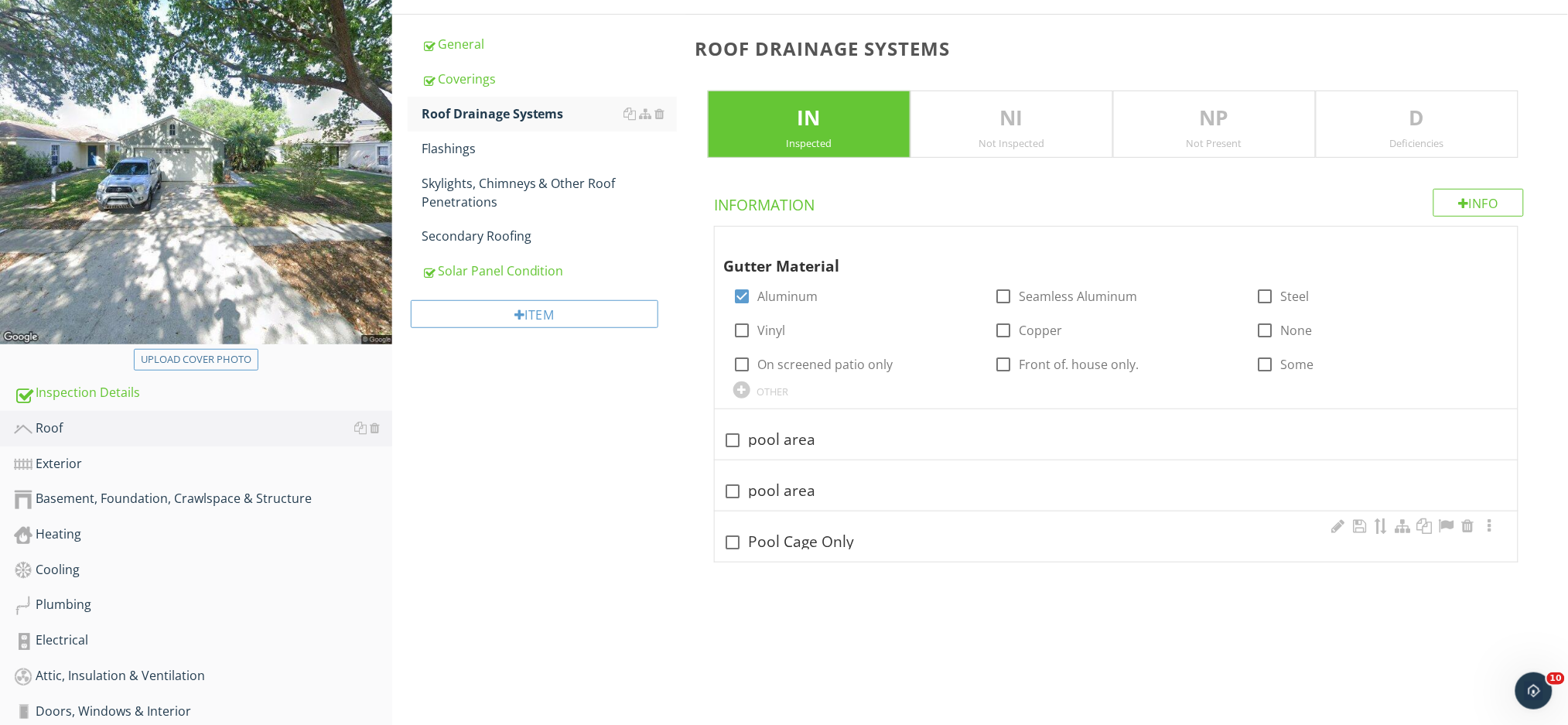
scroll to position [206, 0]
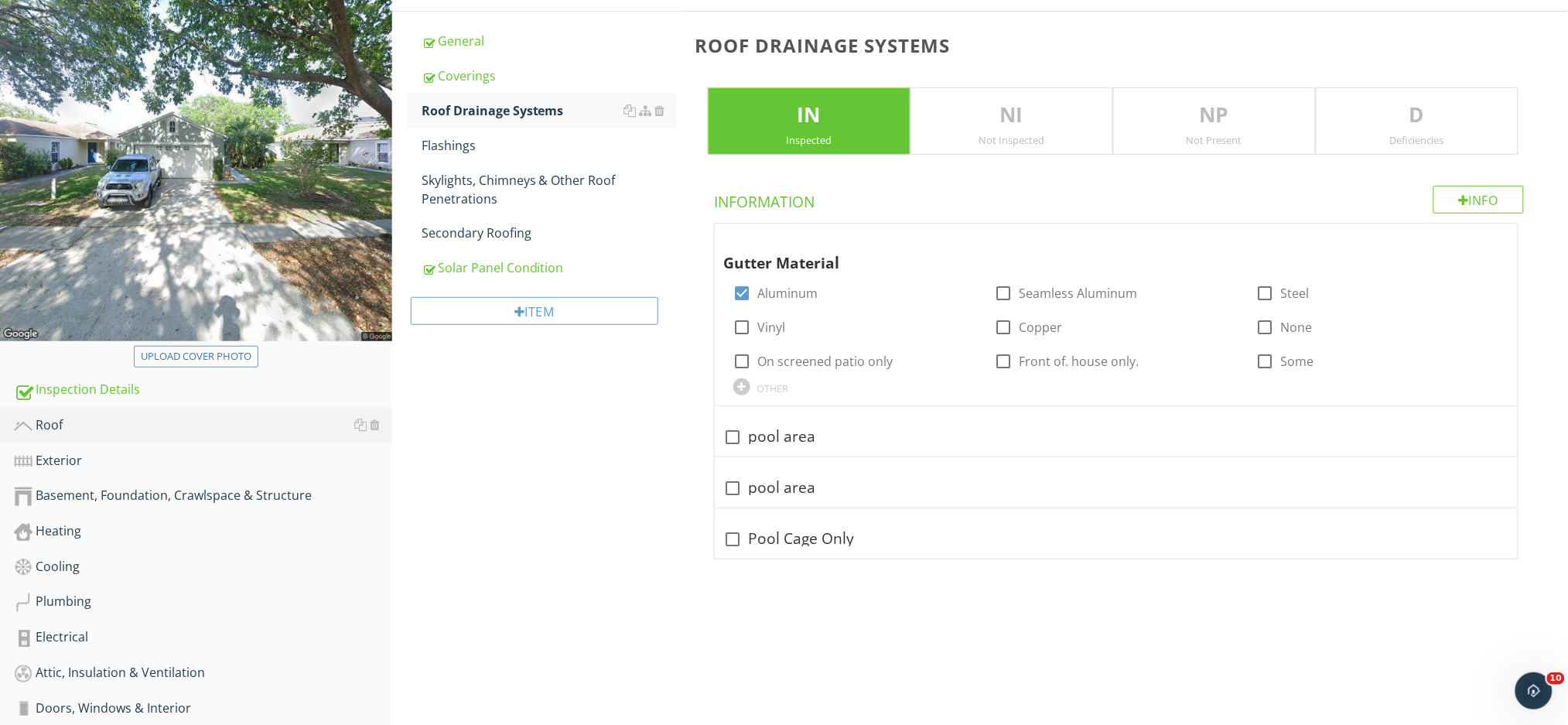
click at [1457, 153] on div "D Deficiencies" at bounding box center [1416, 121] width 203 height 68
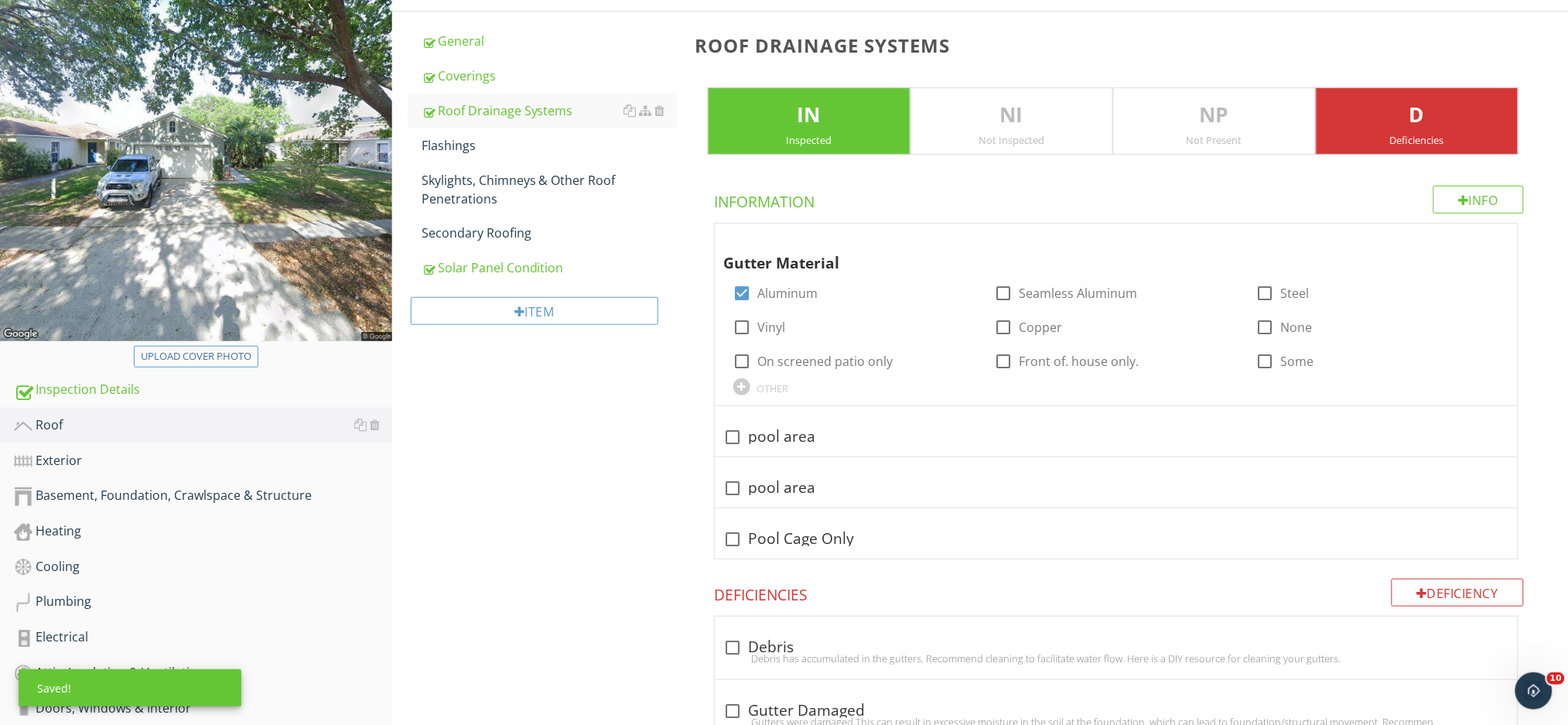
click at [1440, 110] on p "D" at bounding box center [1416, 115] width 201 height 31
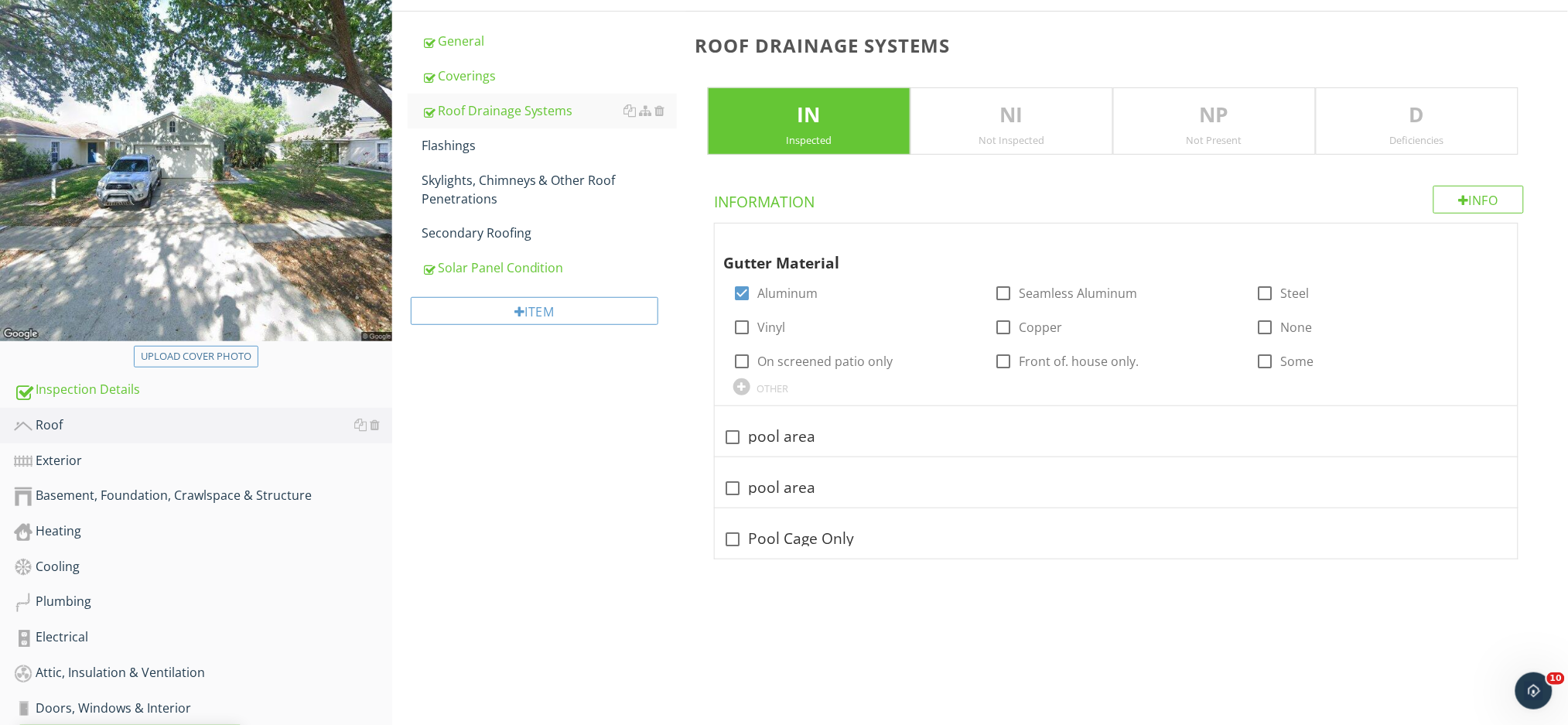
click at [1440, 110] on p "D" at bounding box center [1416, 115] width 201 height 31
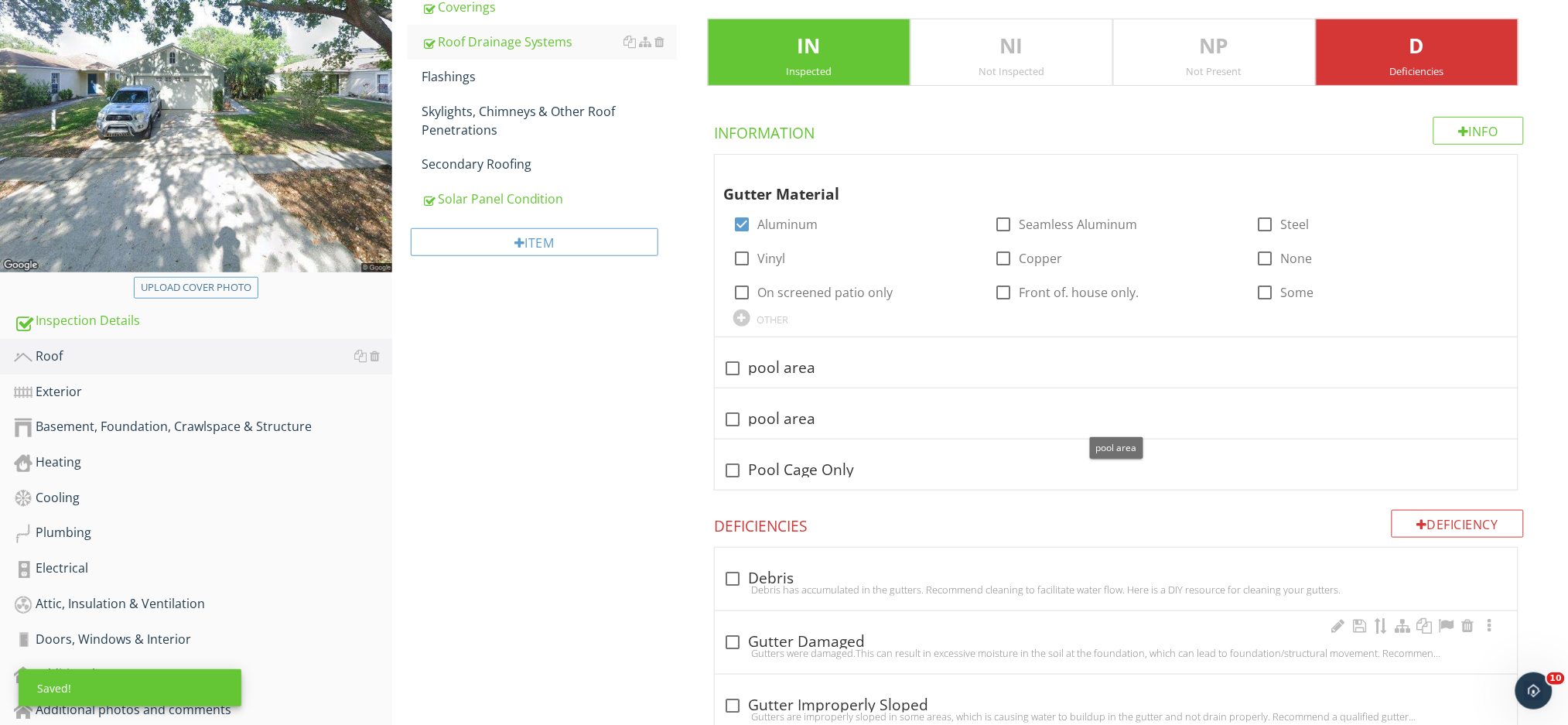
scroll to position [515, 0]
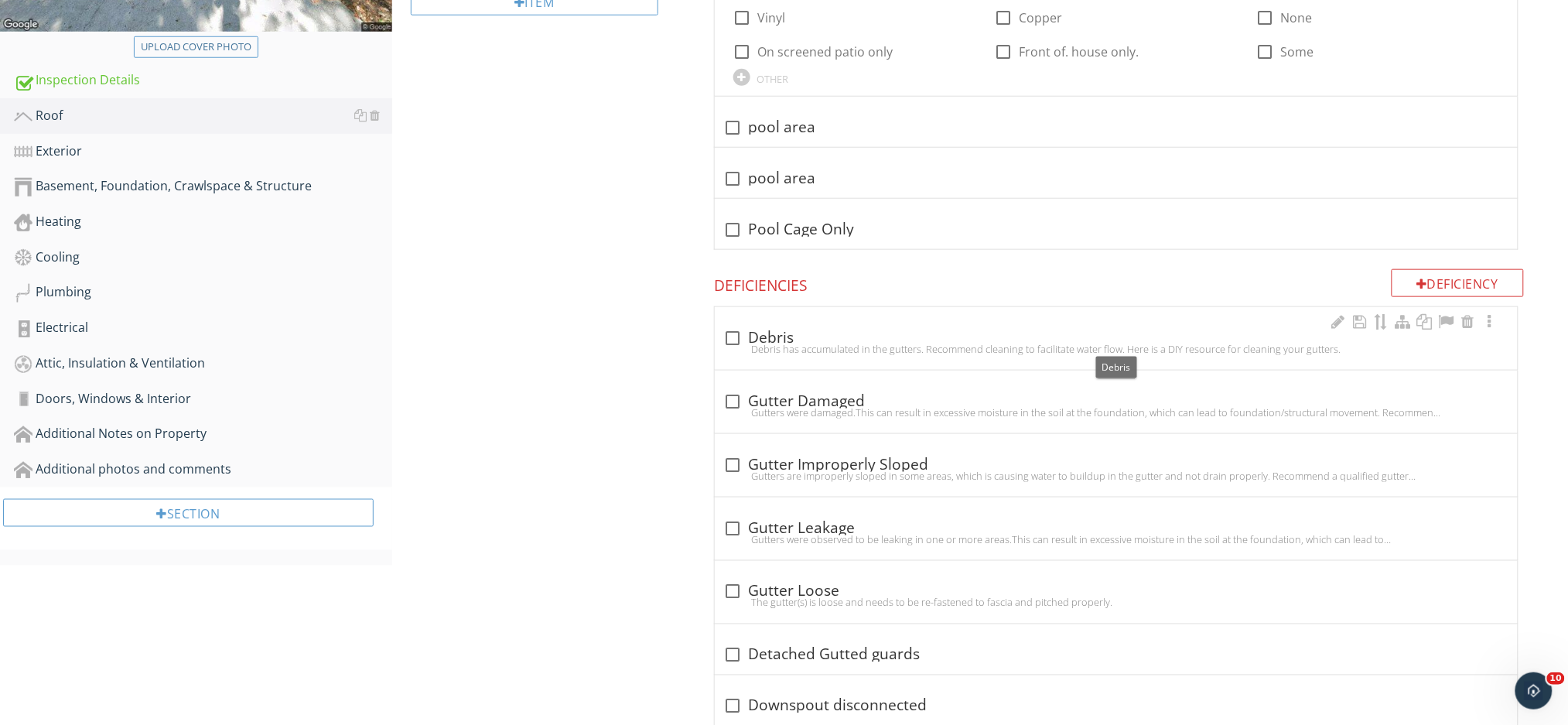
click at [739, 334] on div at bounding box center [734, 338] width 27 height 27
checkbox input "true"
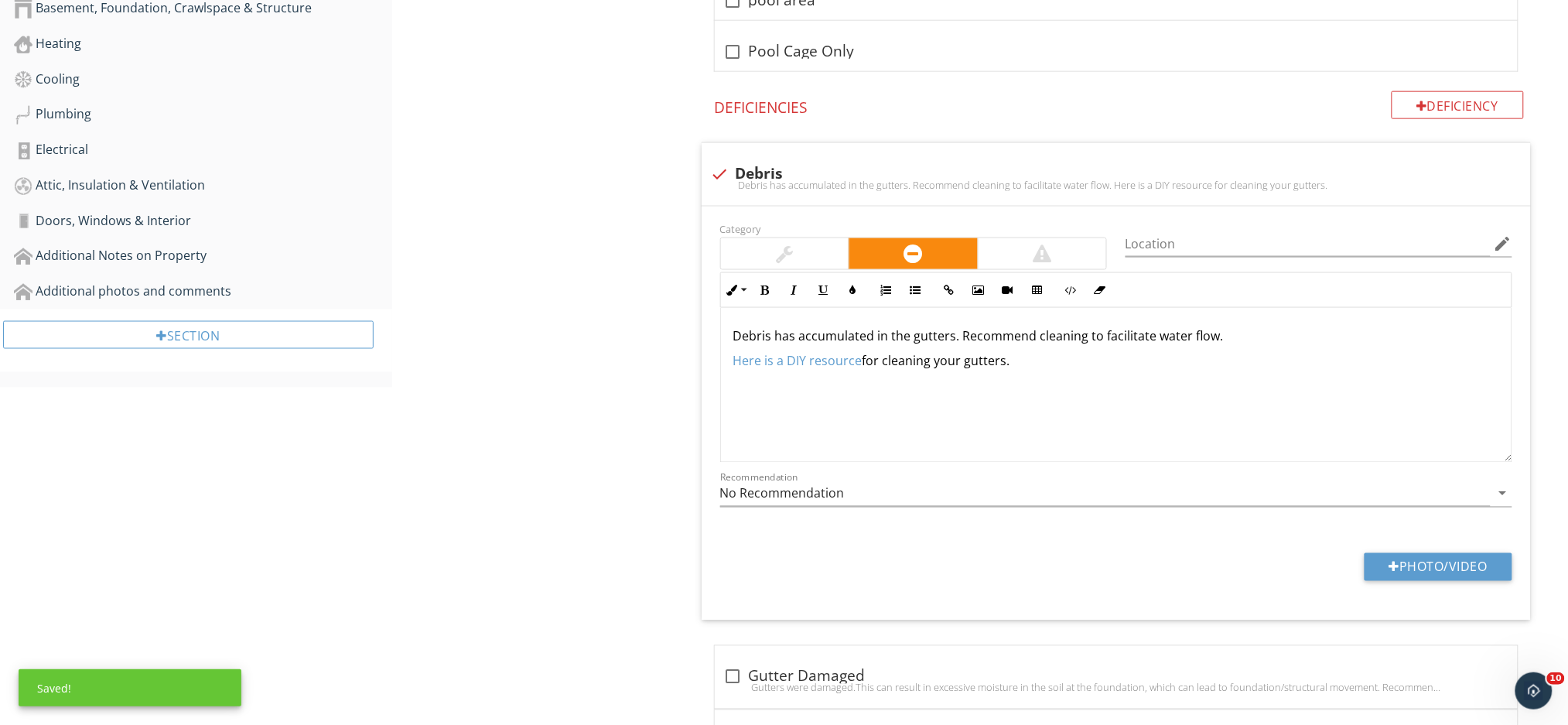
scroll to position [722, 0]
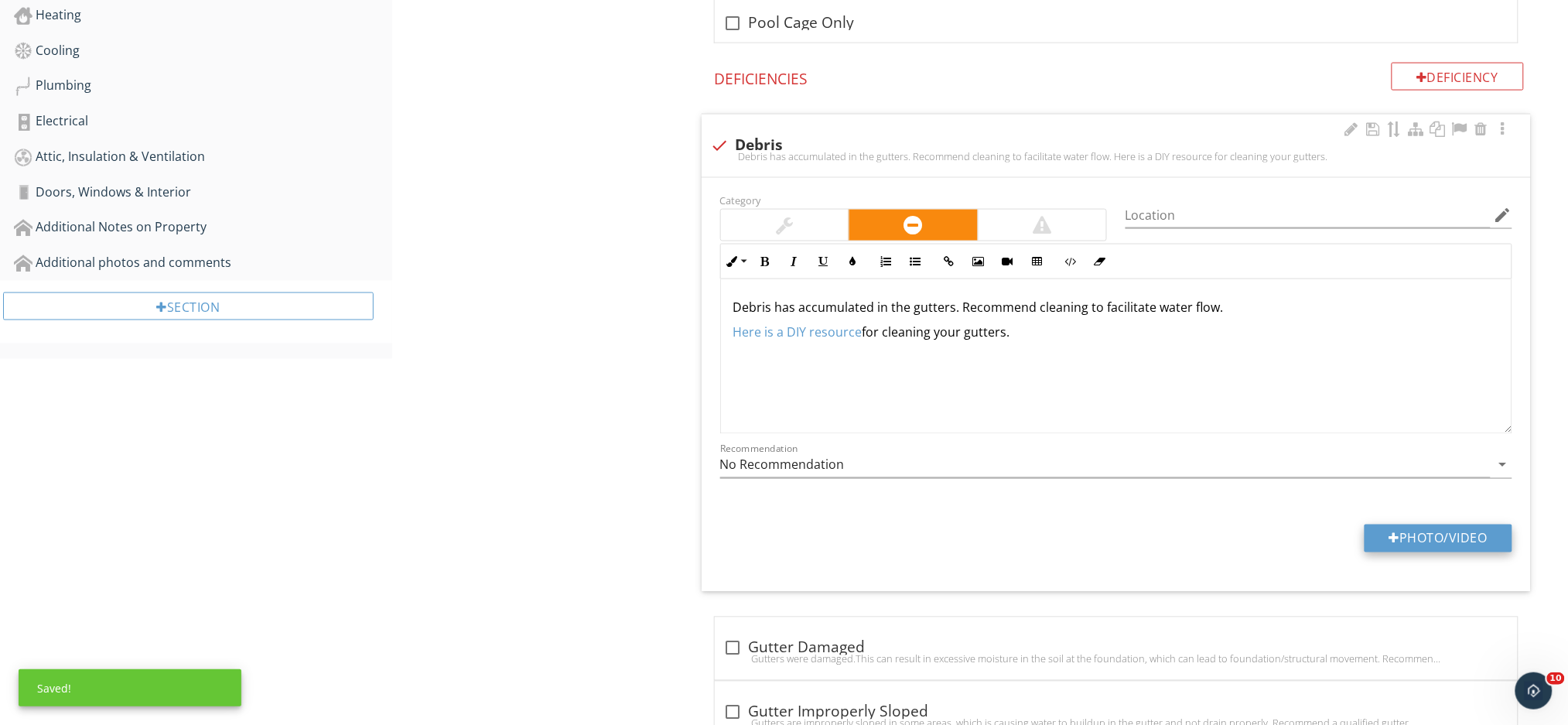
click at [1417, 539] on button "Photo/Video" at bounding box center [1438, 539] width 148 height 28
type input "C:\fakepath\IMG_1224.JPG"
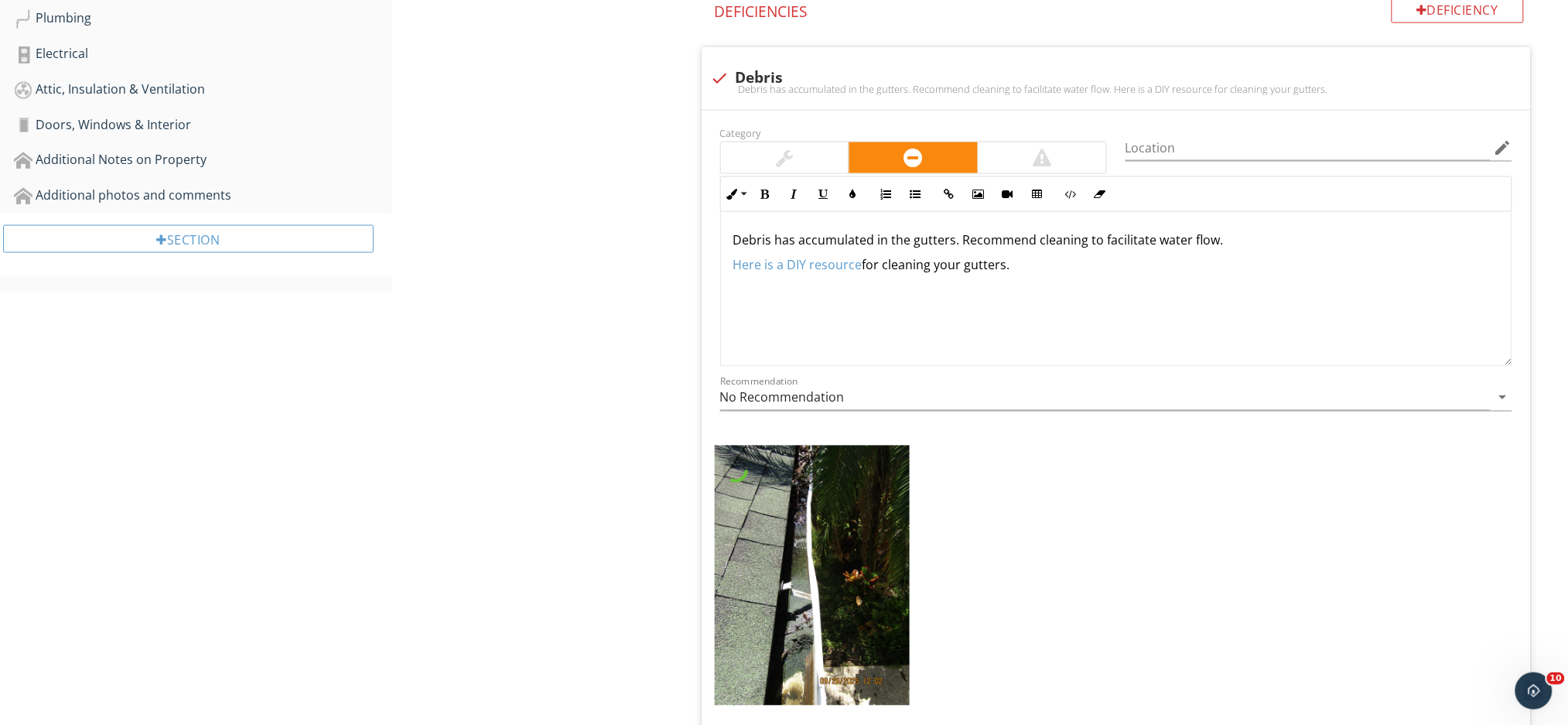
scroll to position [824, 0]
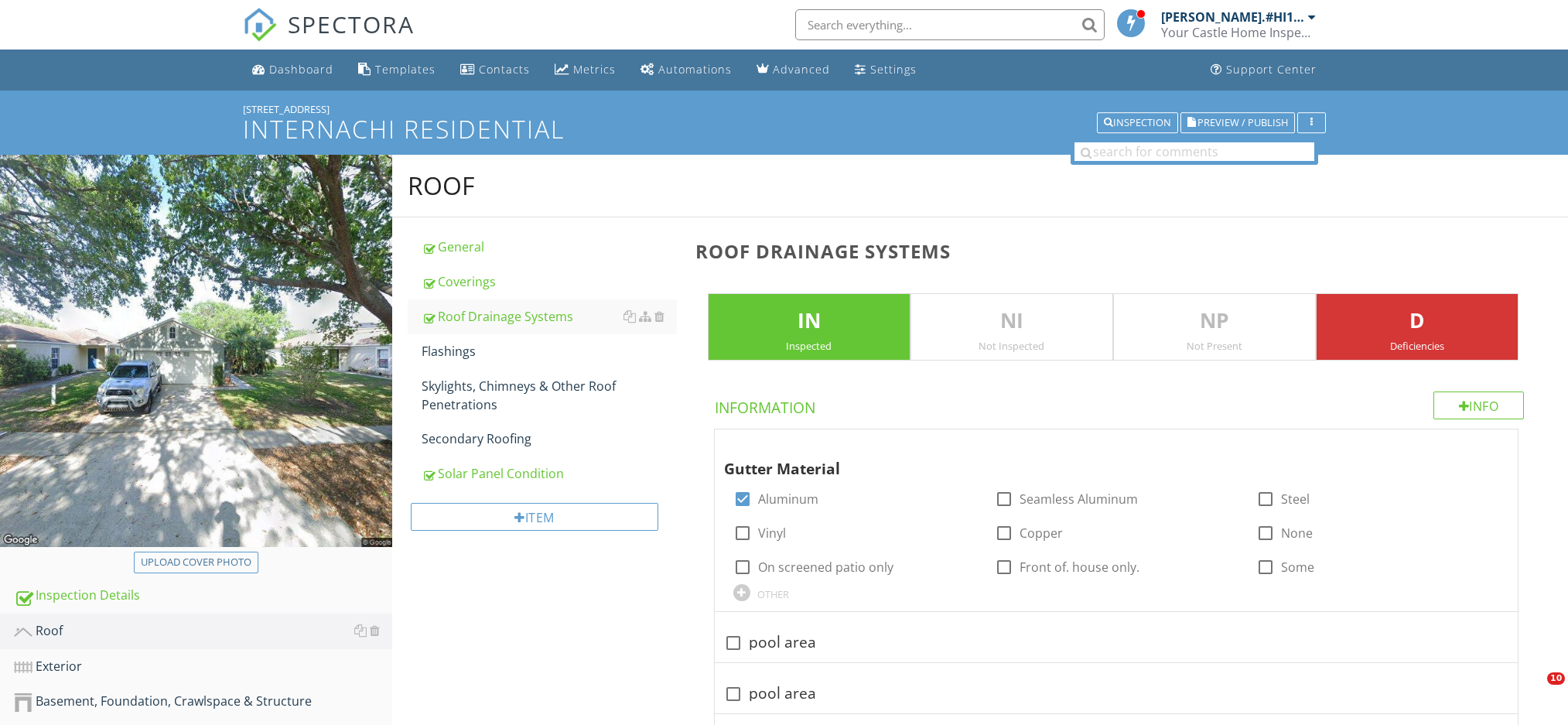
scroll to position [929, 0]
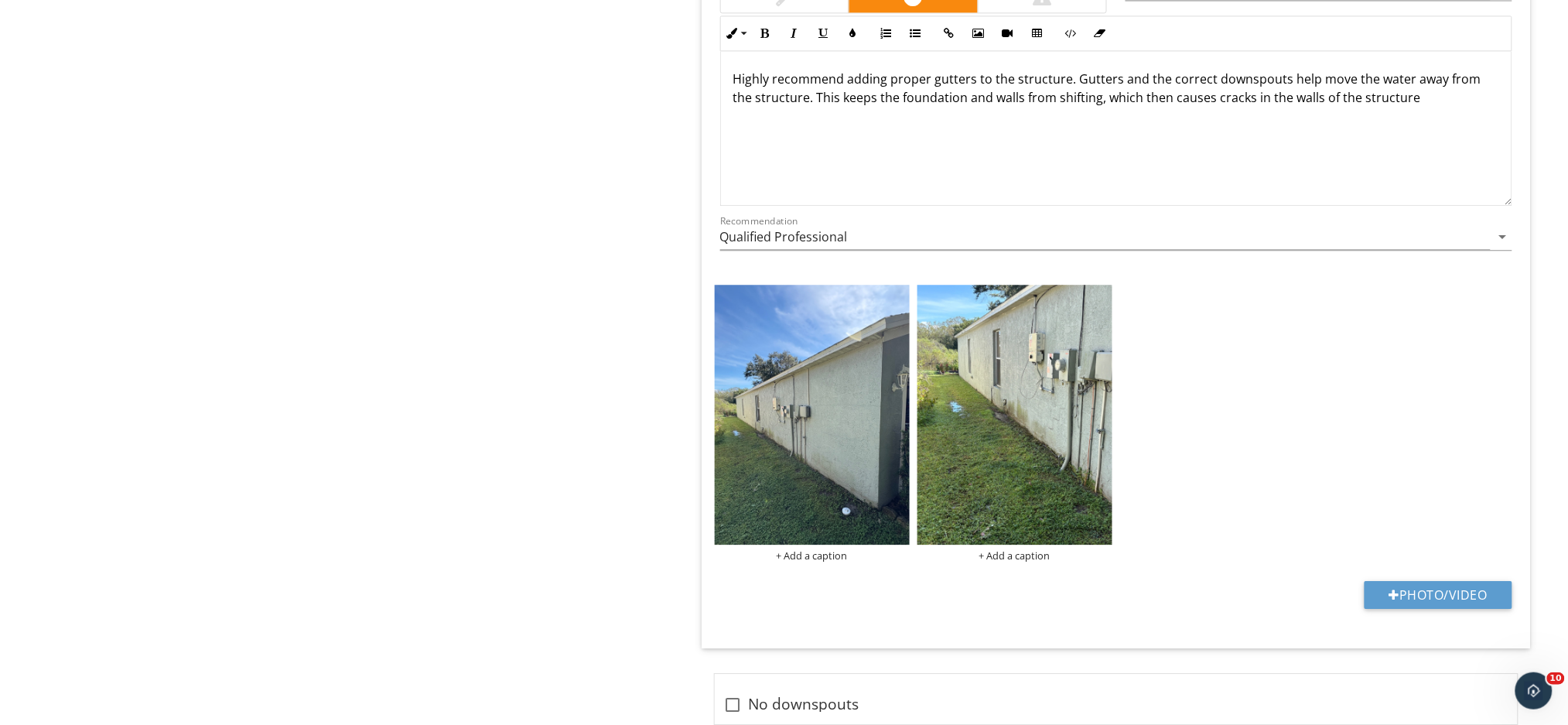
scroll to position [3506, 0]
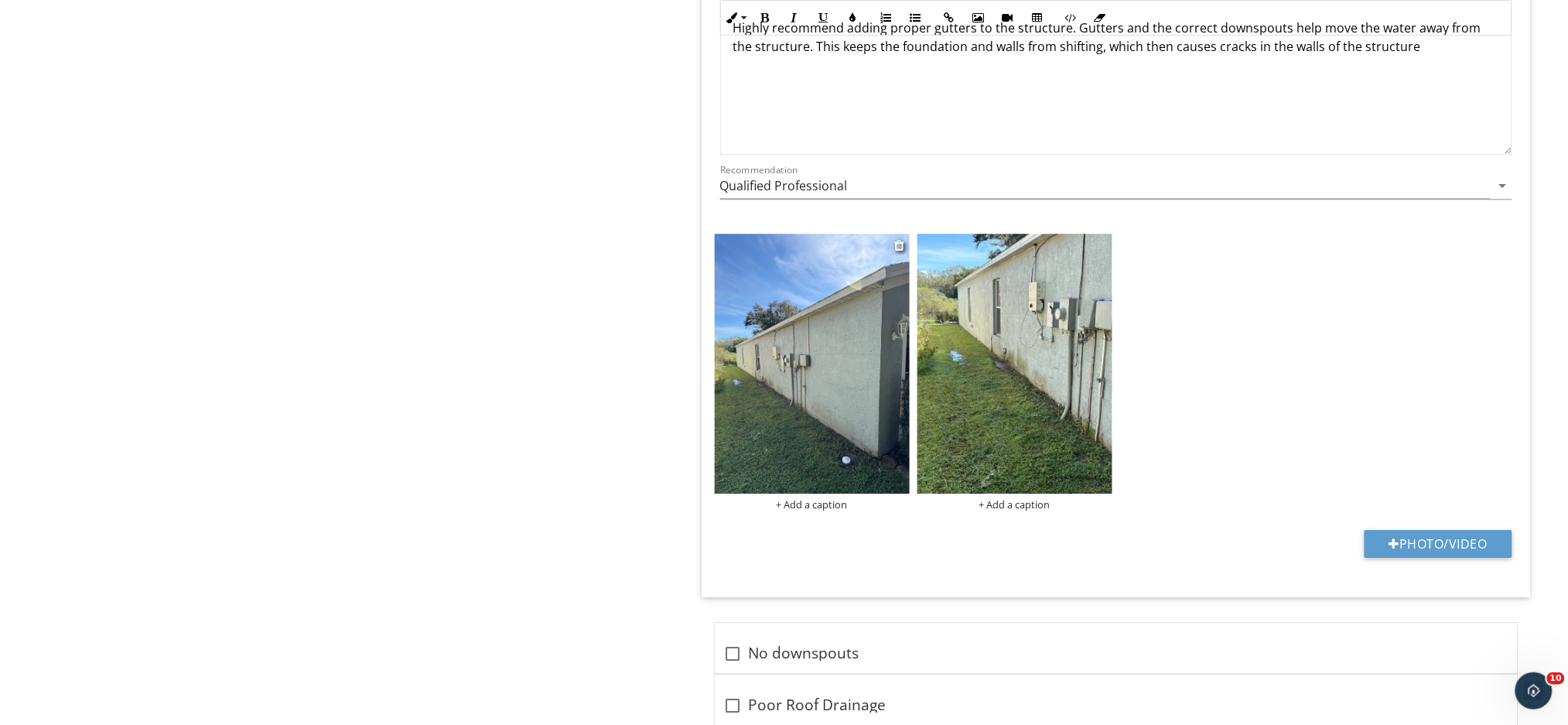
click at [806, 341] on img at bounding box center [812, 363] width 195 height 260
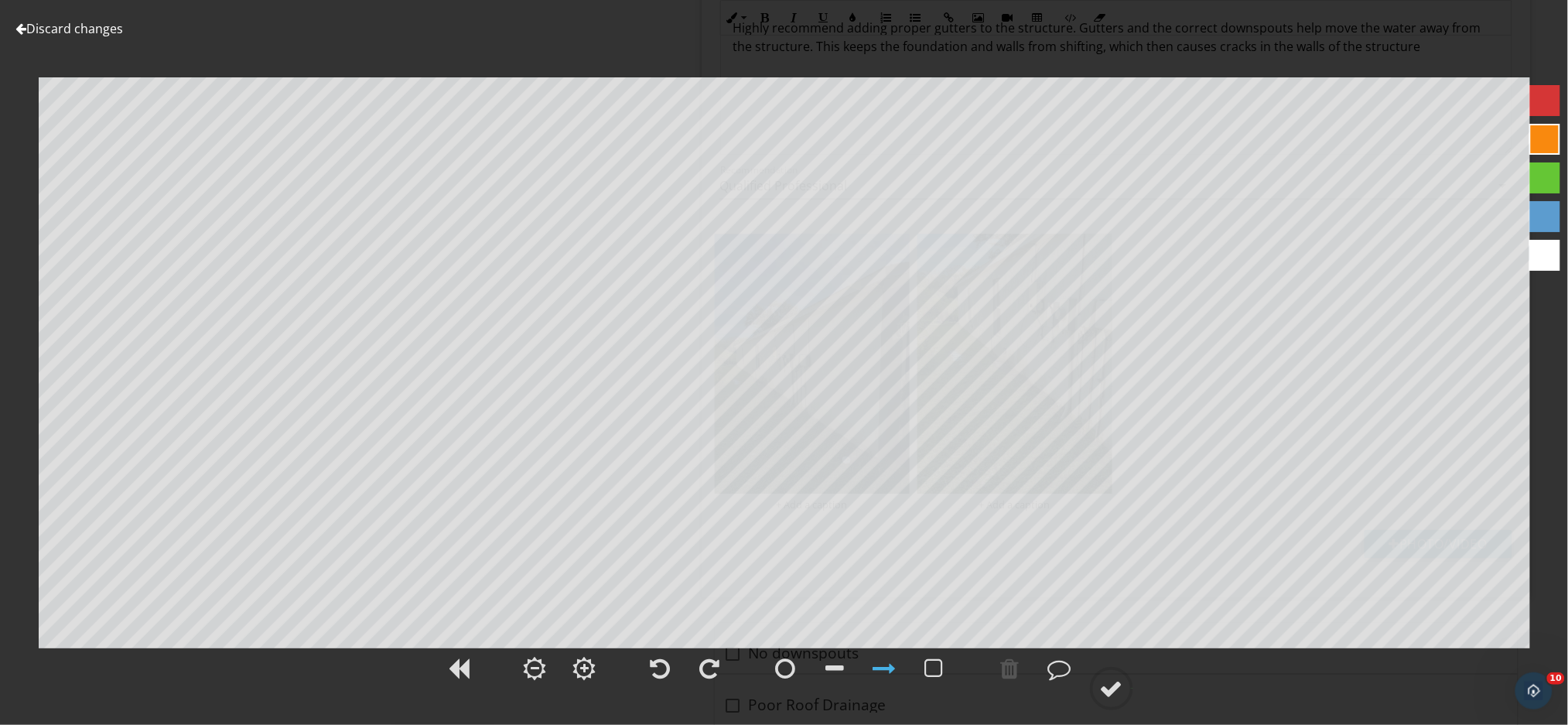
click at [1552, 102] on div at bounding box center [1545, 101] width 31 height 31
click at [832, 665] on div at bounding box center [835, 669] width 19 height 23
click at [1108, 694] on div at bounding box center [1112, 688] width 23 height 23
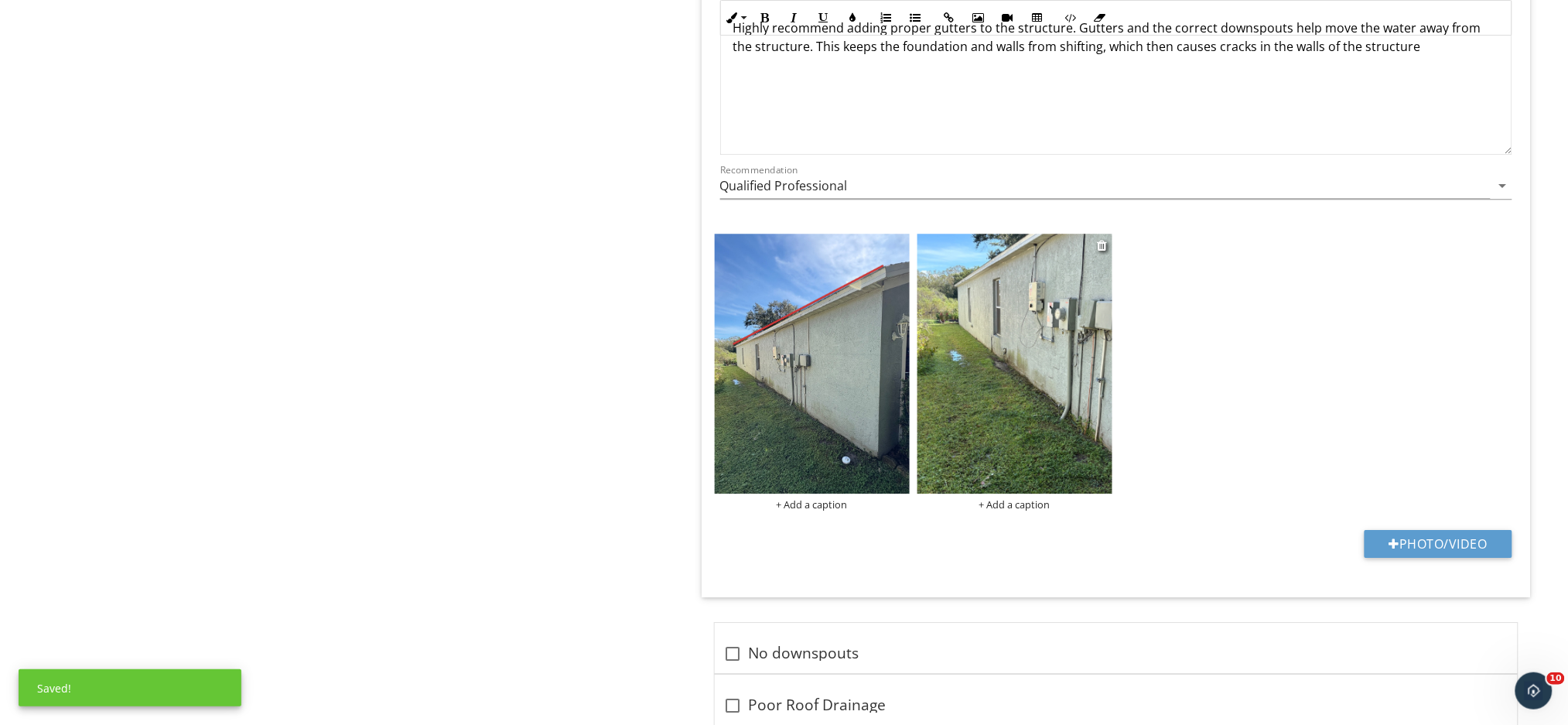
click at [989, 435] on img at bounding box center [1015, 363] width 195 height 260
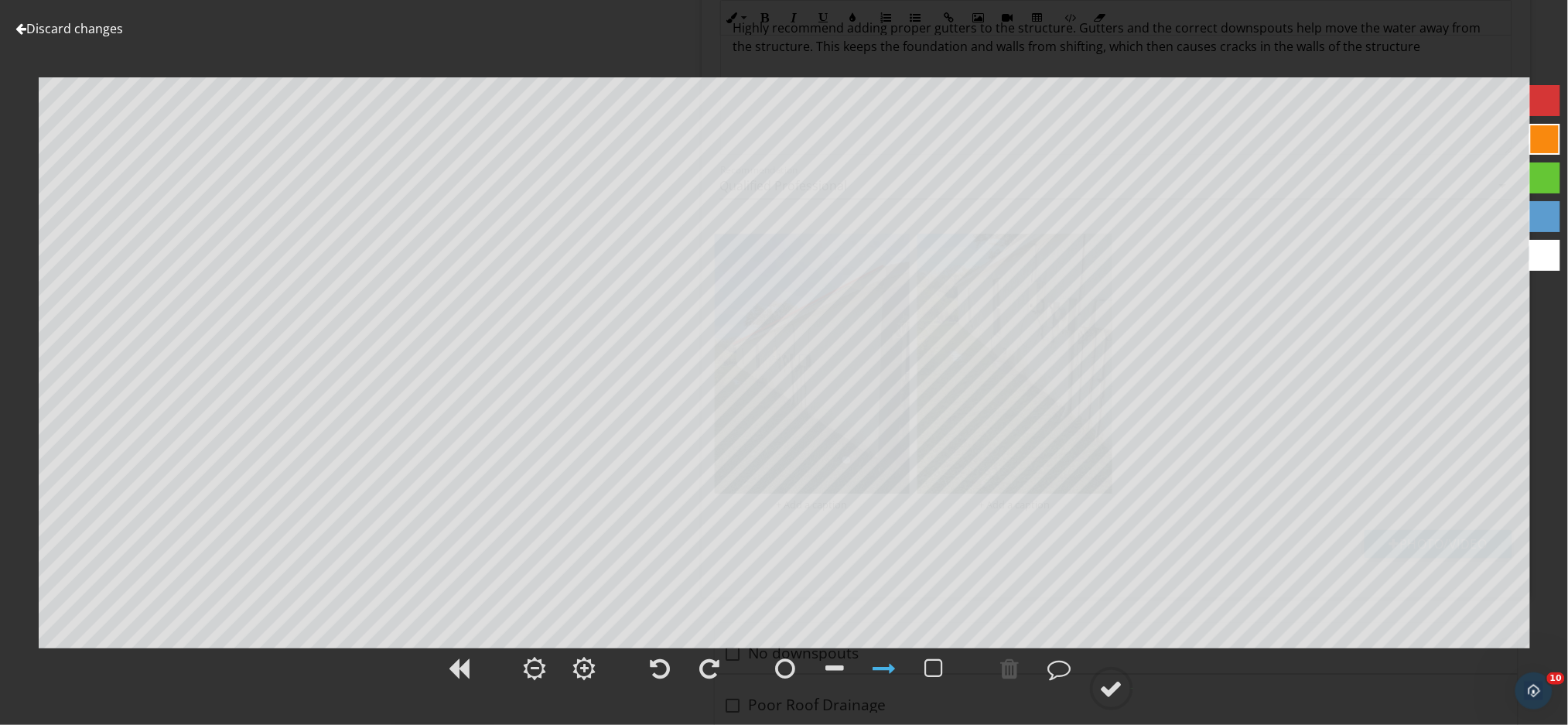
click at [1541, 211] on div at bounding box center [1545, 217] width 31 height 31
click at [833, 665] on div at bounding box center [835, 669] width 19 height 23
click at [1115, 694] on div at bounding box center [1112, 688] width 23 height 23
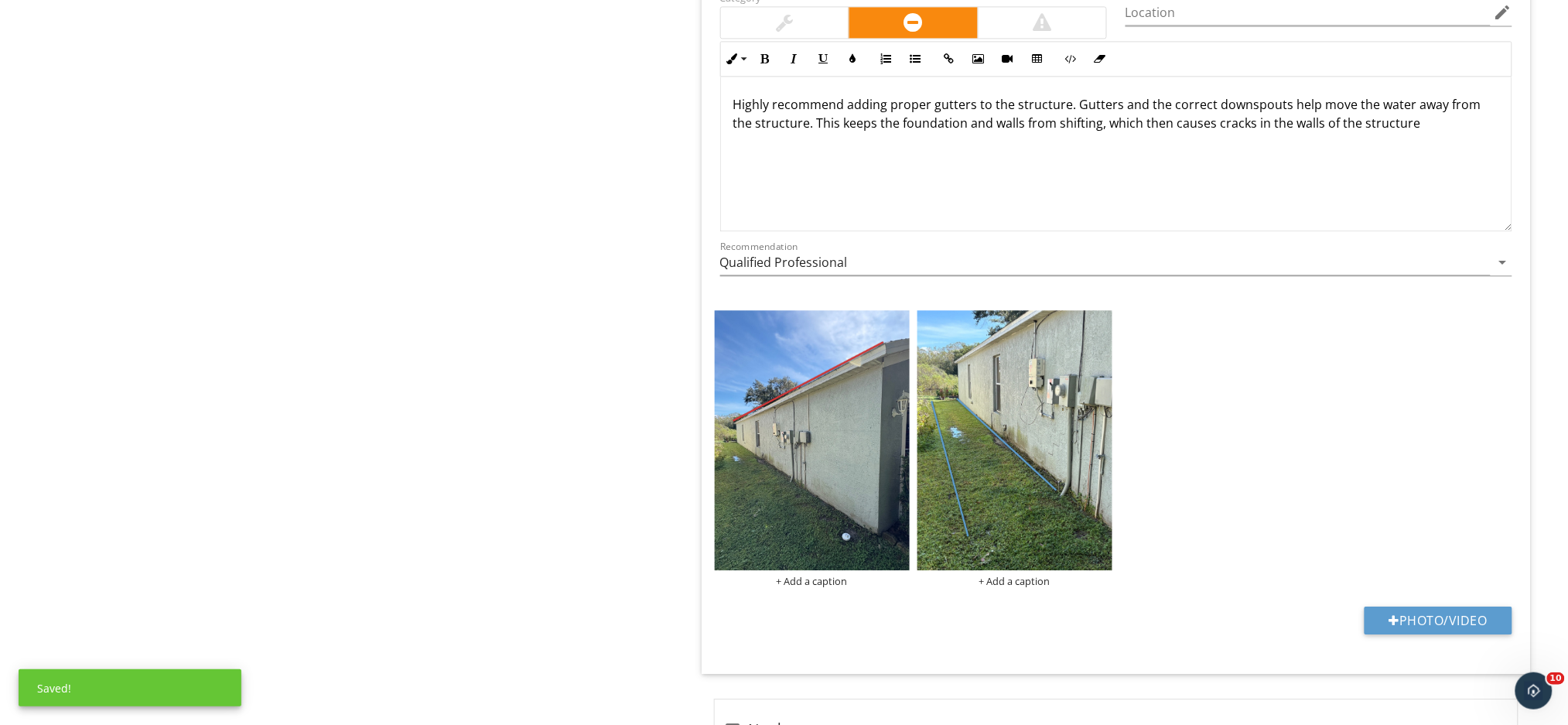
scroll to position [3299, 0]
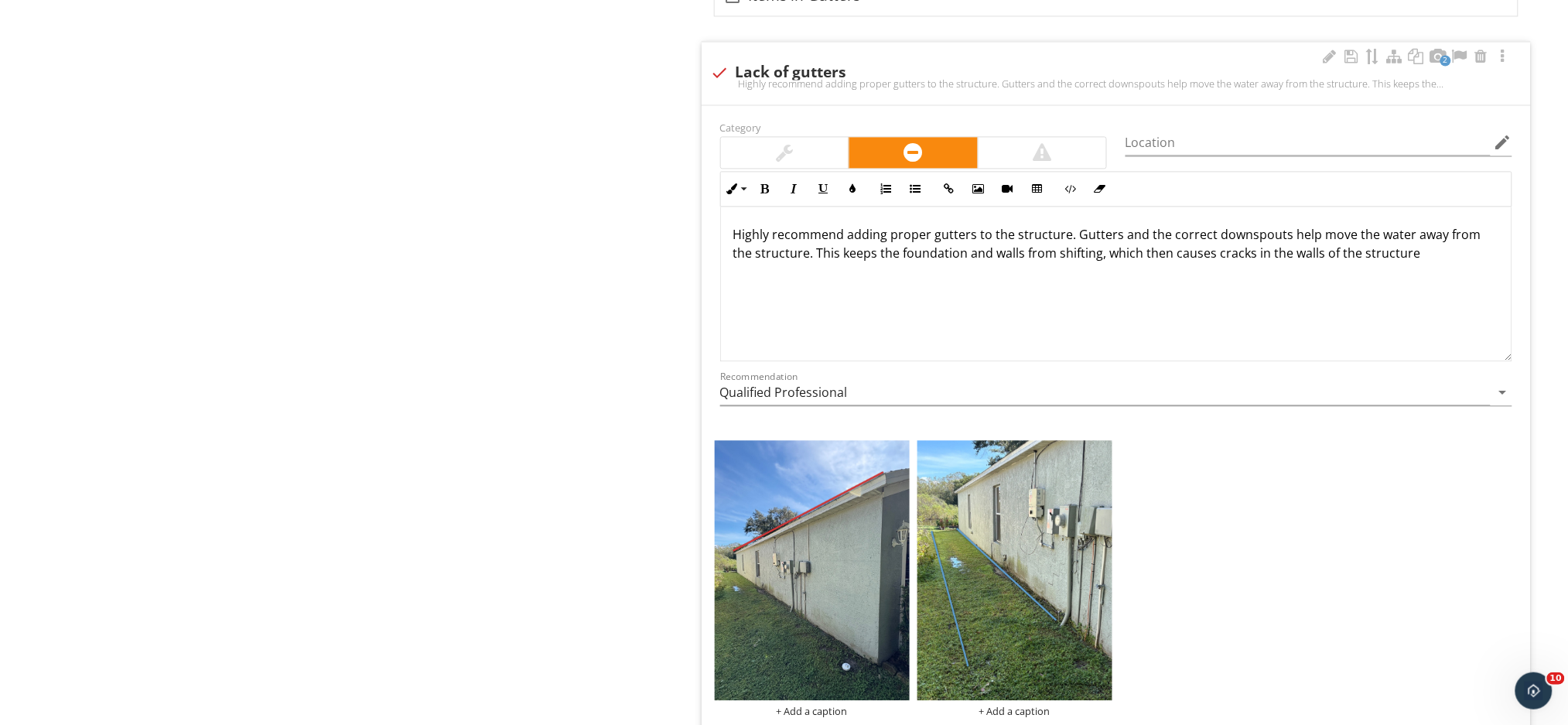
click at [1418, 268] on div "Highly recommend adding proper gutters to the structure. Gutters and the correc…" at bounding box center [1116, 284] width 791 height 155
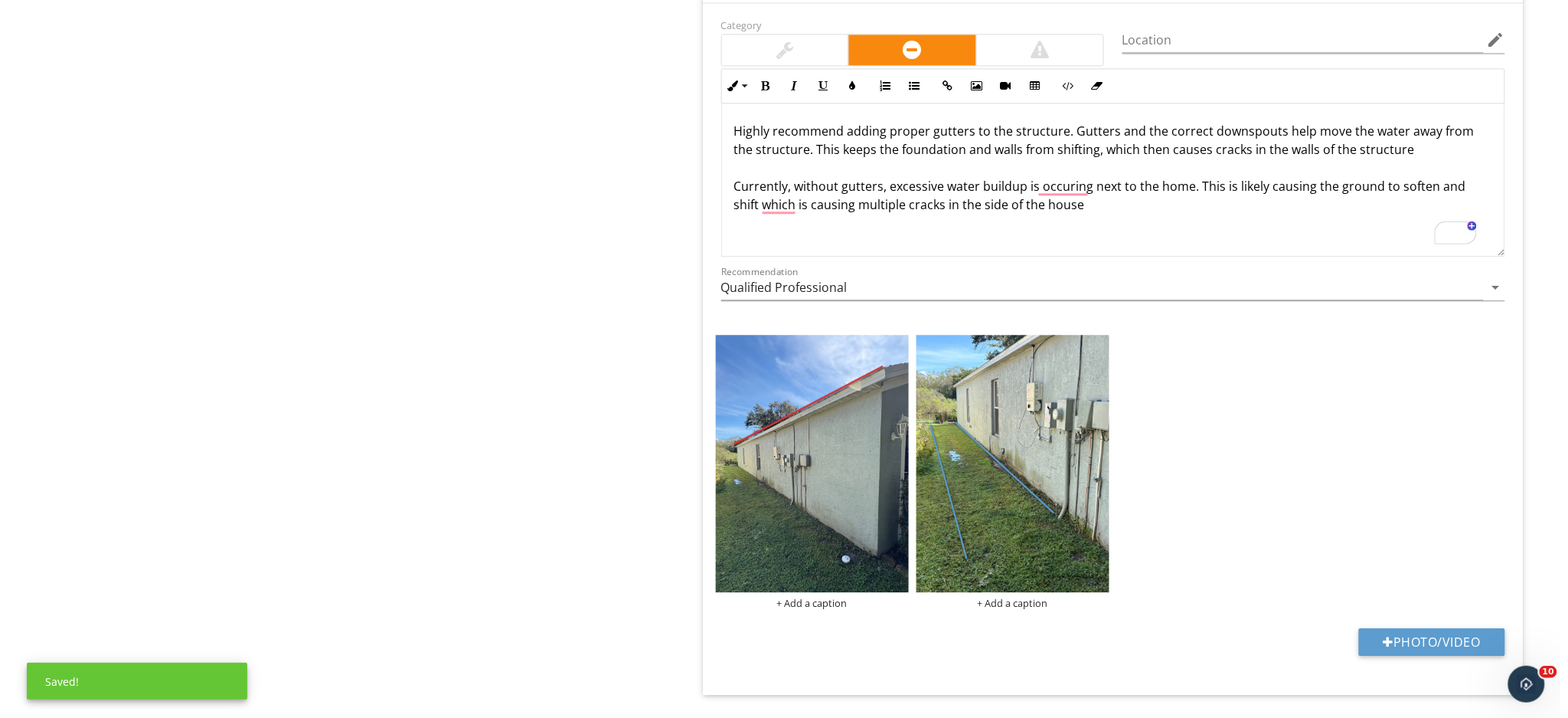
scroll to position [3371, 0]
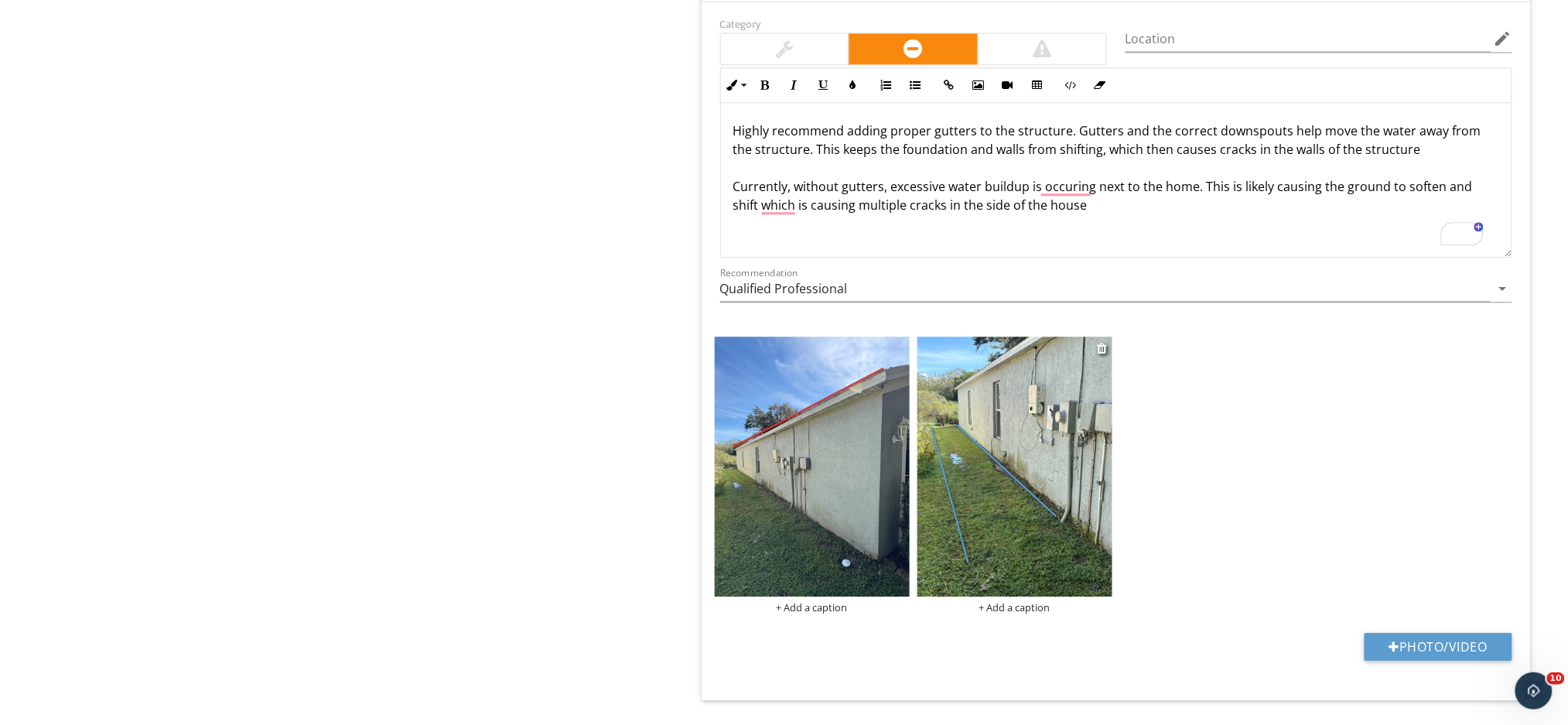
click at [1005, 612] on div "+ Add a caption" at bounding box center [1015, 608] width 195 height 13
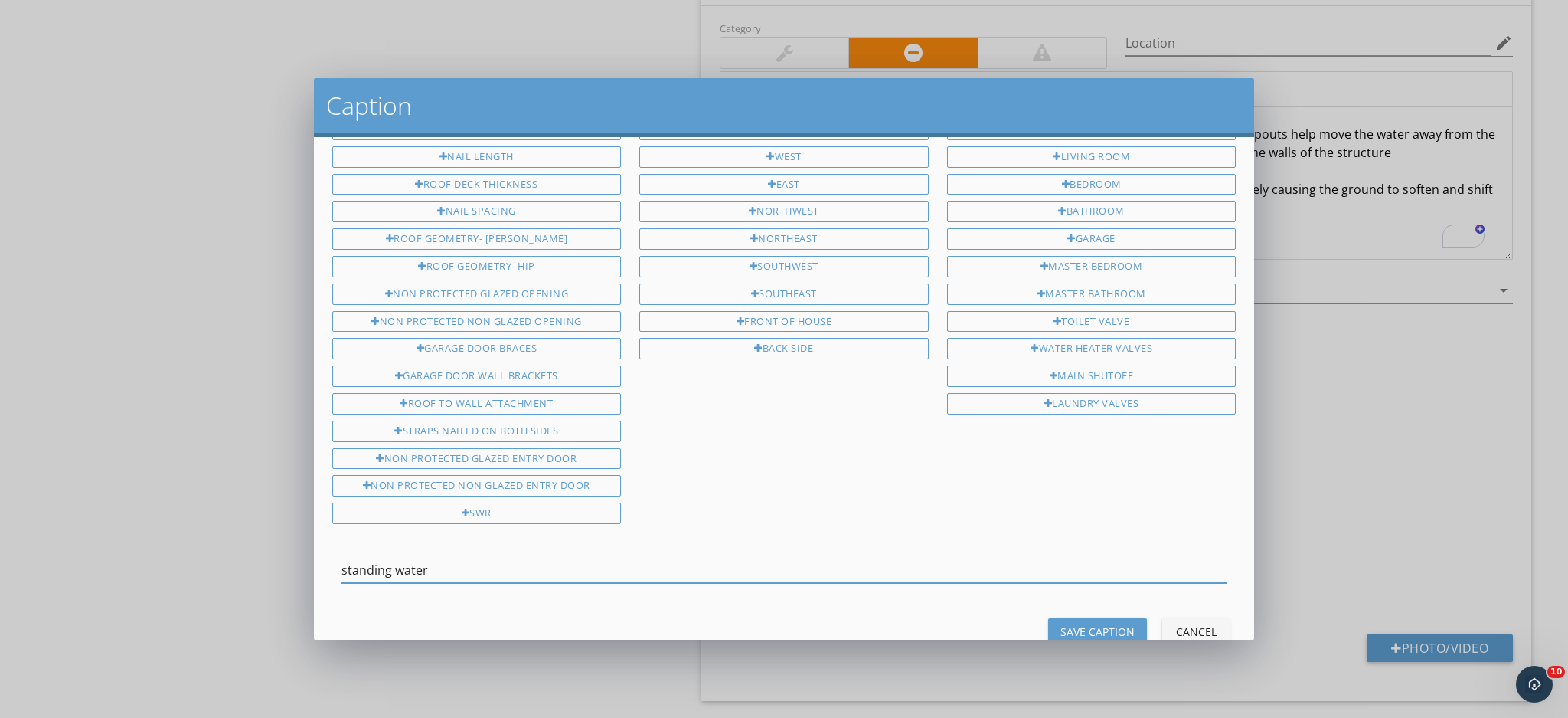
scroll to position [96, 0]
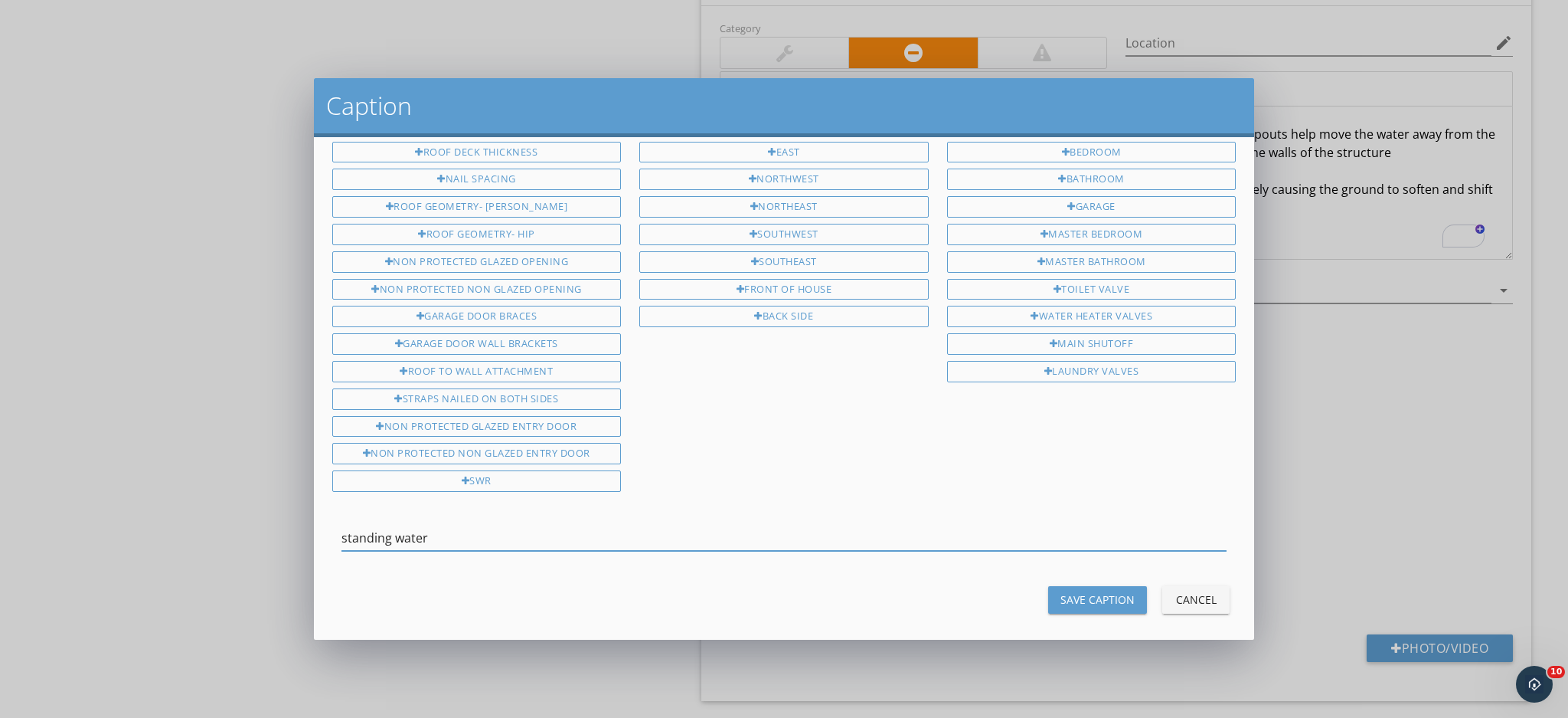
type input "standing water"
click at [1115, 592] on div "Save Caption" at bounding box center [1098, 599] width 74 height 16
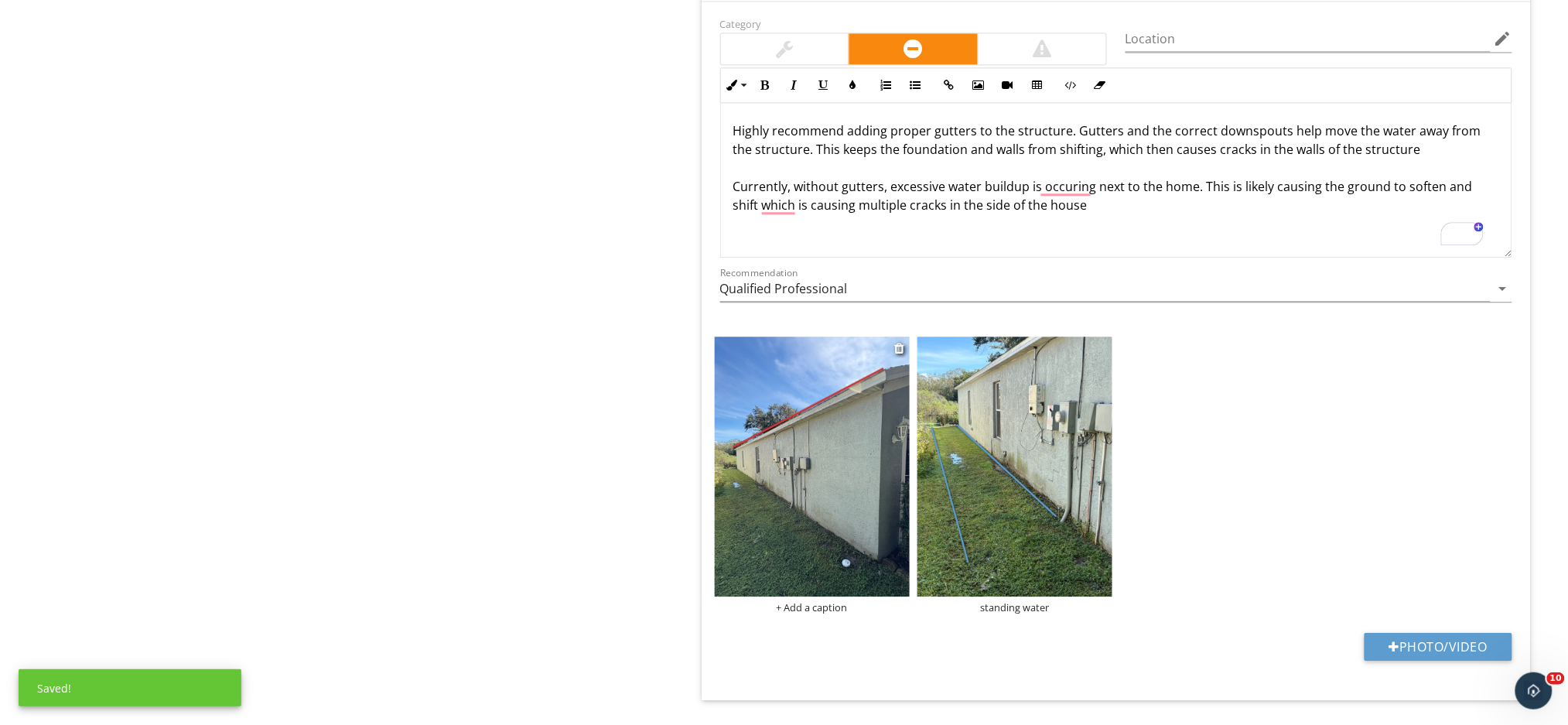
click at [819, 611] on div "+ Add a caption" at bounding box center [812, 608] width 195 height 13
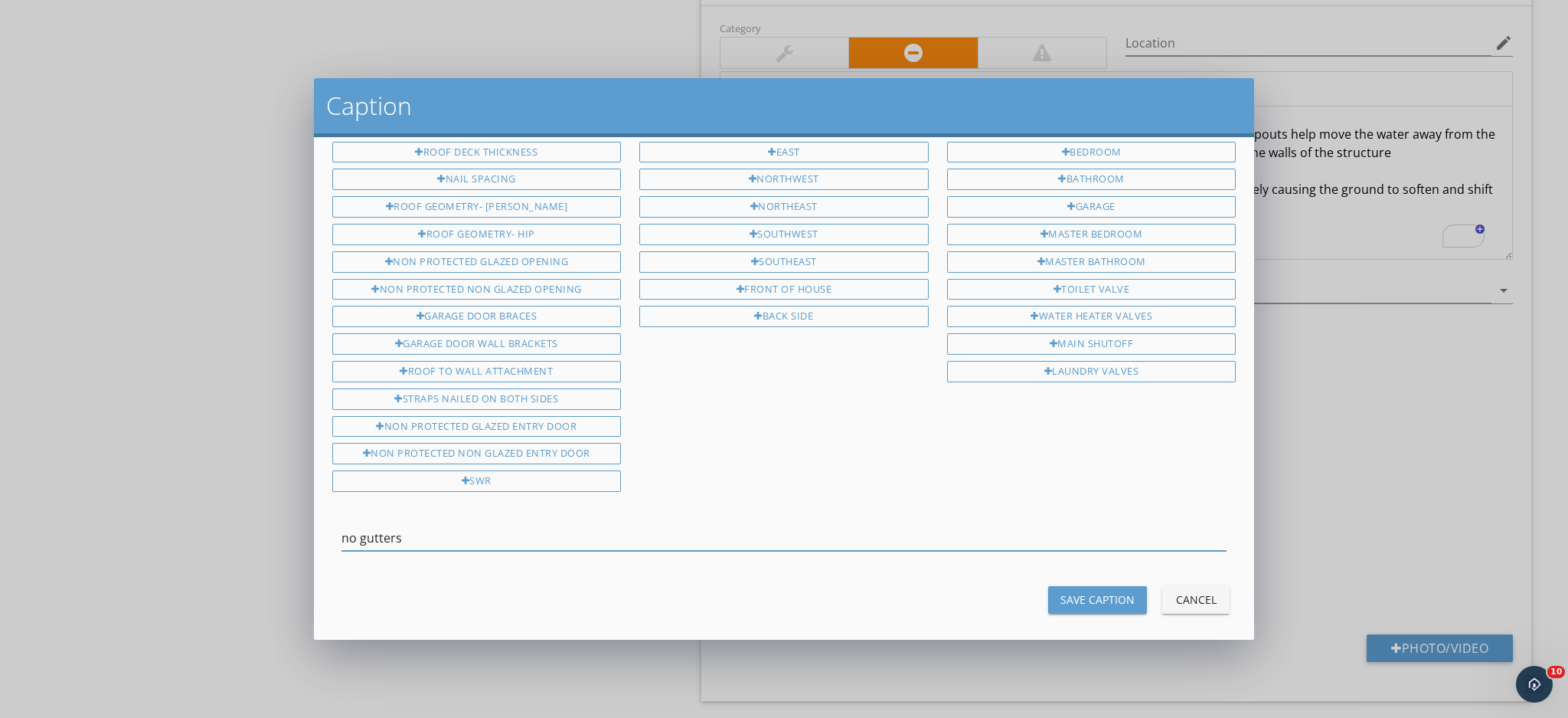
type input "no gutters"
click at [1121, 586] on button "Save Caption" at bounding box center [1097, 600] width 98 height 28
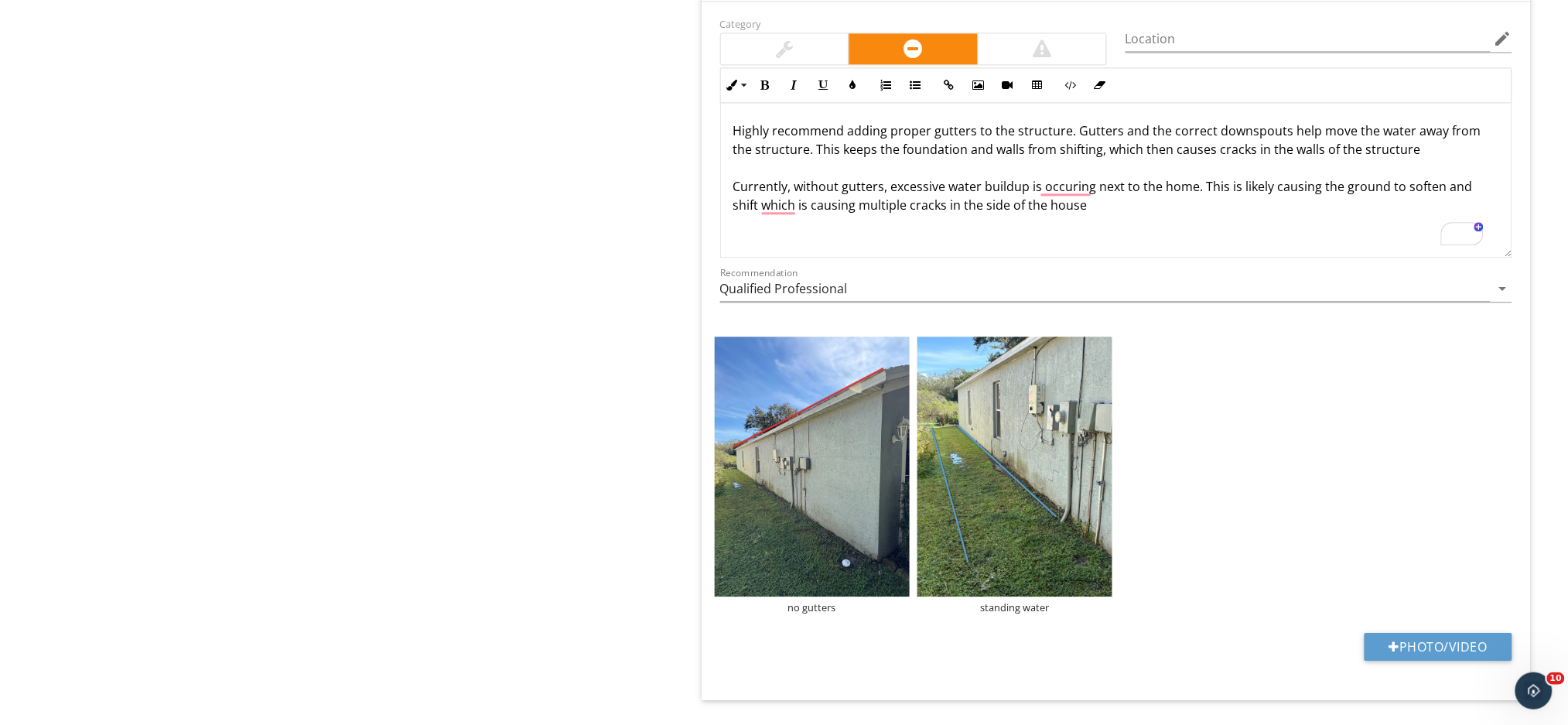
click at [1086, 209] on p "Highly recommend adding proper gutters to the structure. Gutters and the correc…" at bounding box center [1116, 168] width 766 height 93
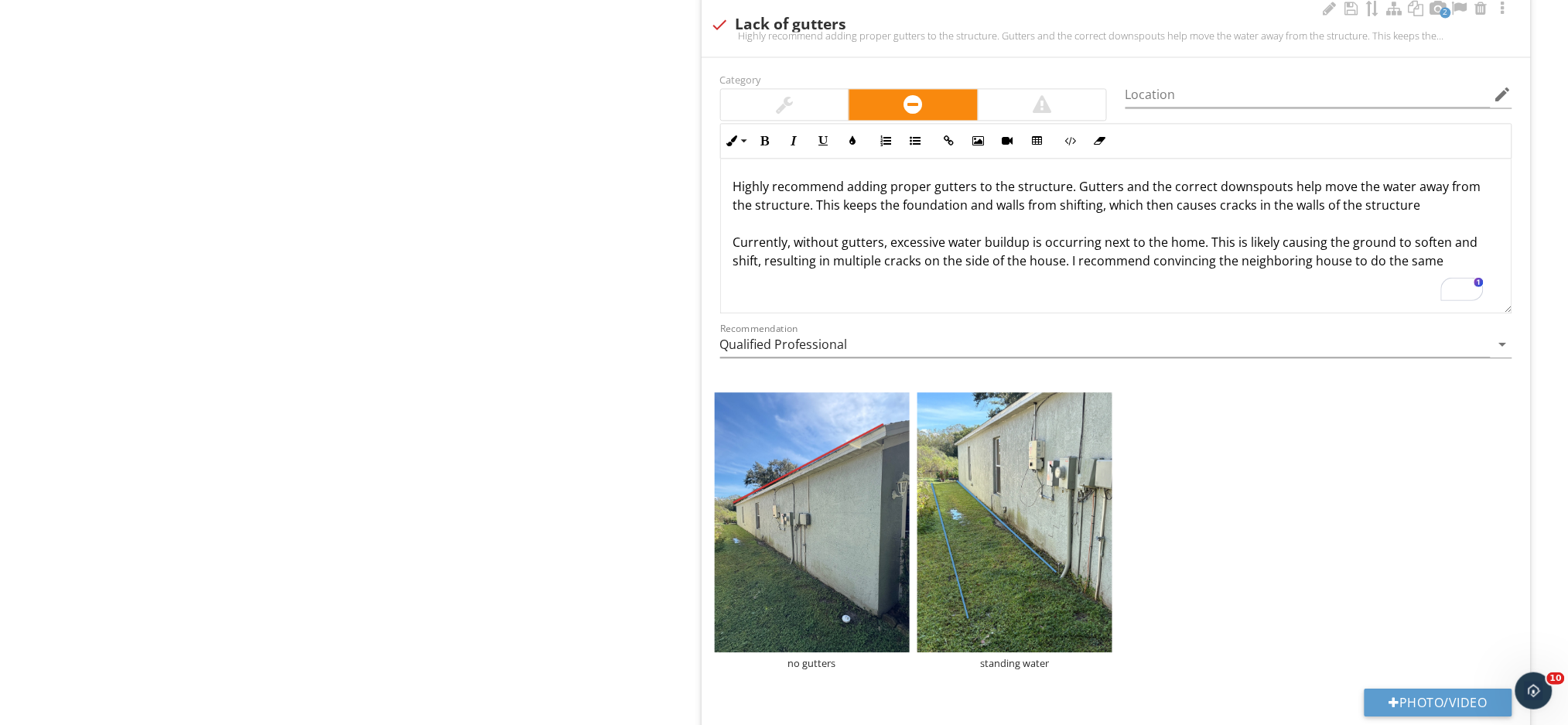
click at [1434, 265] on p "Highly recommend adding proper gutters to the structure. Gutters and the correc…" at bounding box center [1116, 223] width 766 height 93
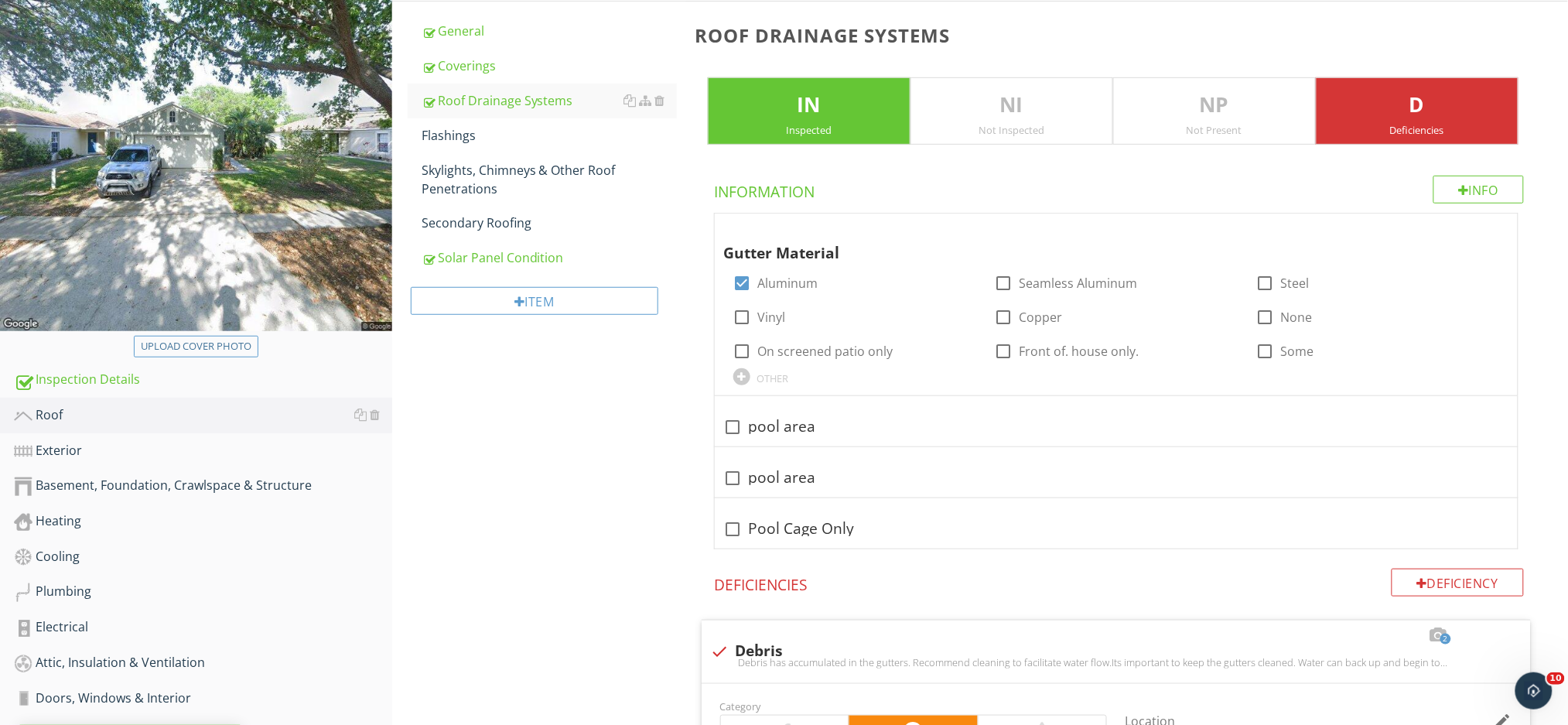
scroll to position [134, 0]
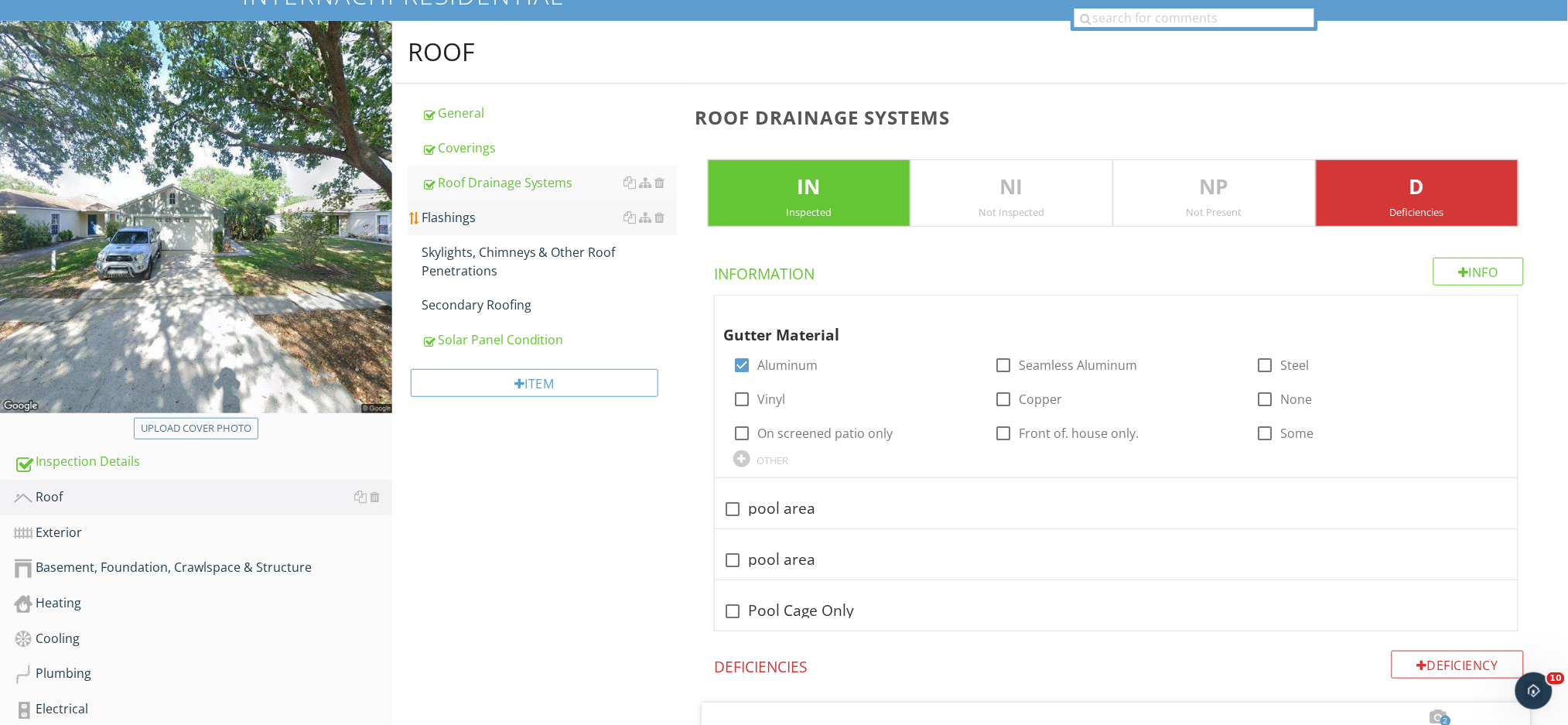
click at [480, 219] on div "Flashings" at bounding box center [549, 218] width 255 height 19
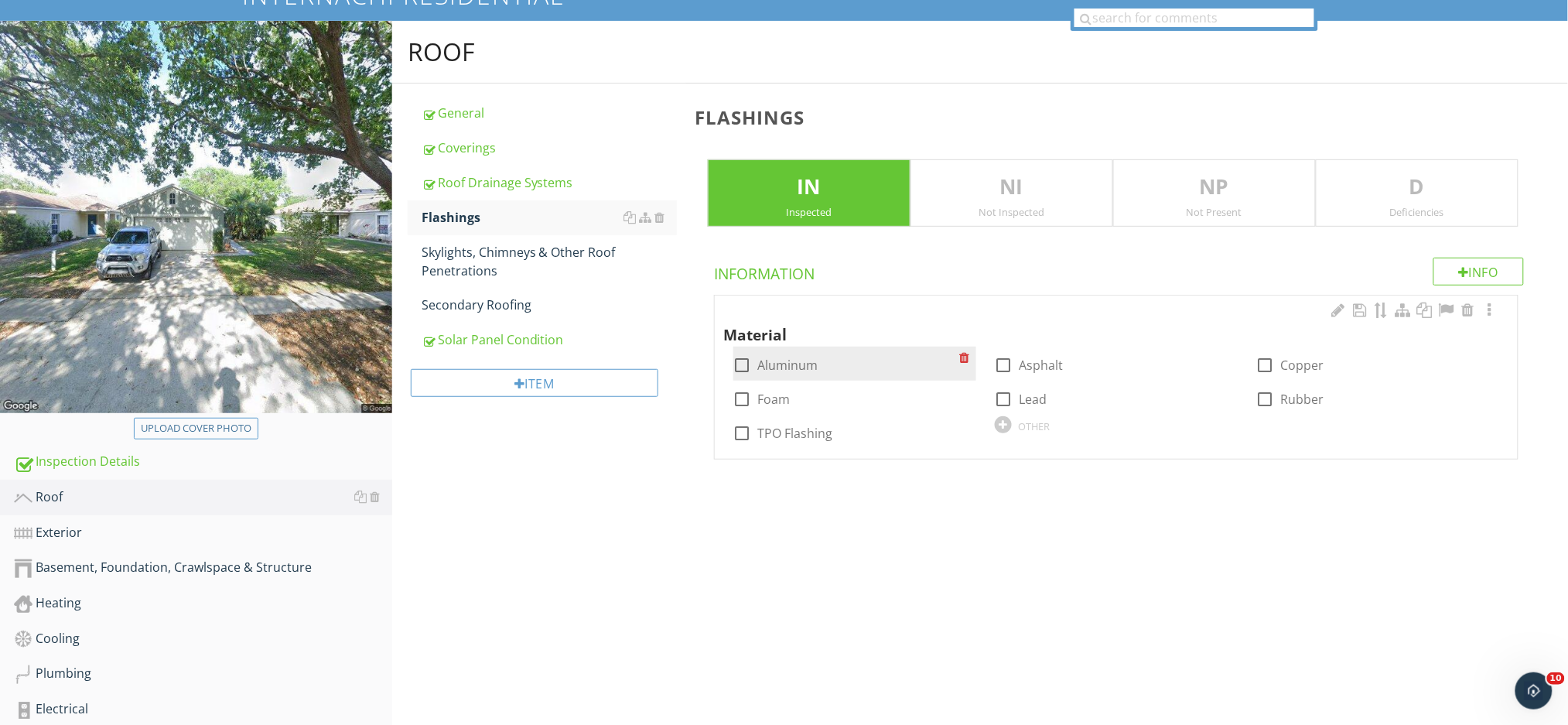
click at [786, 366] on label "Aluminum" at bounding box center [788, 365] width 60 height 16
checkbox input "true"
click at [474, 262] on div "Skylights, Chimneys & Other Roof Penetrations" at bounding box center [549, 261] width 255 height 37
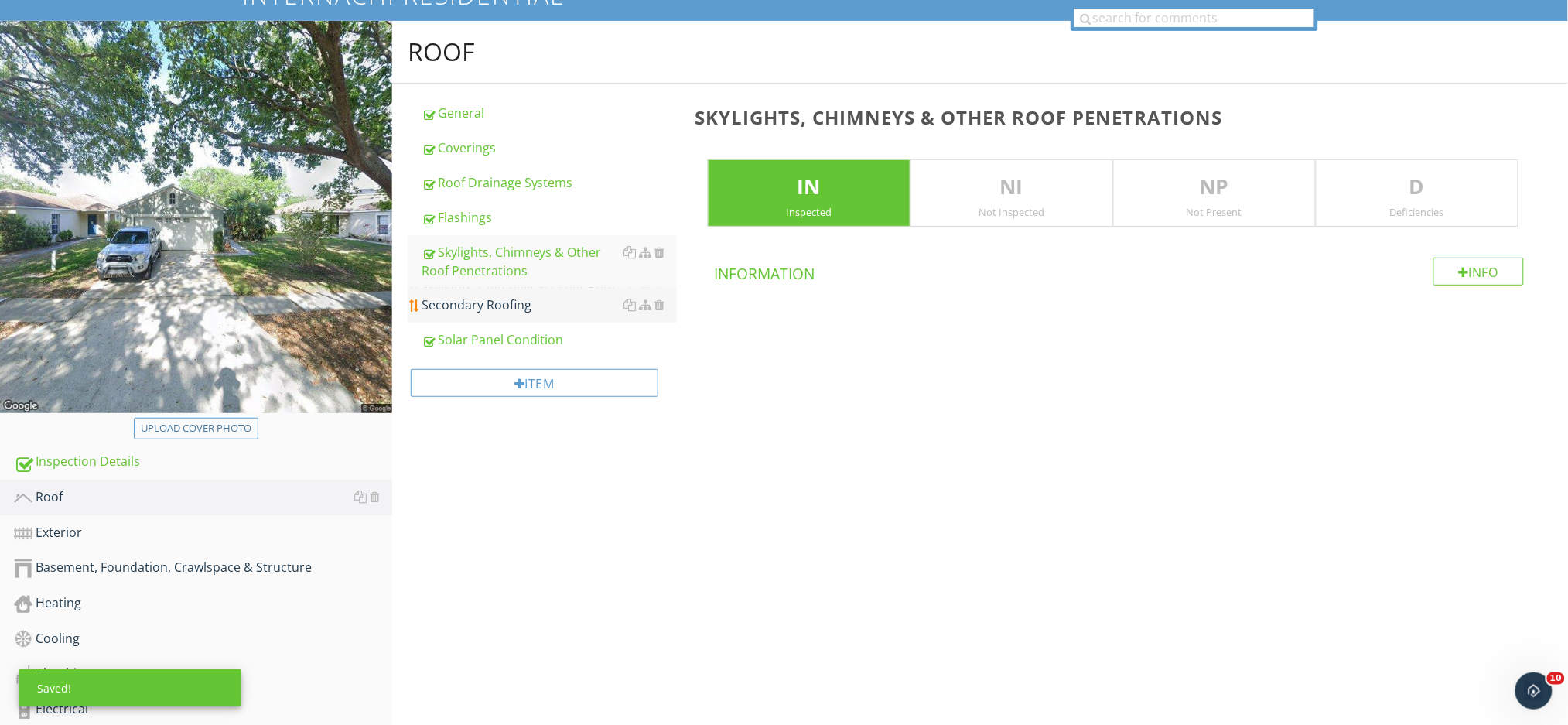
click at [488, 301] on div "Secondary Roofing" at bounding box center [549, 305] width 255 height 19
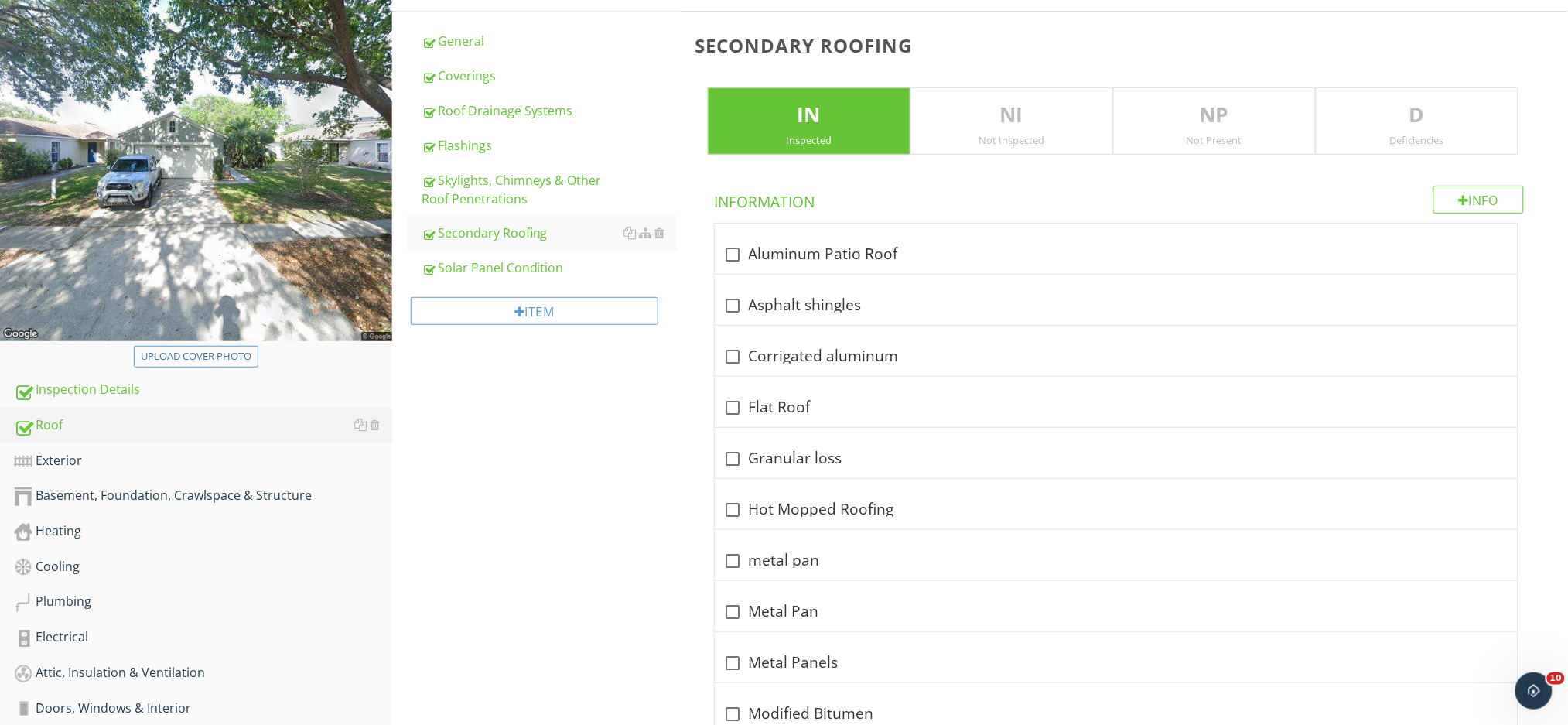
scroll to position [237, 0]
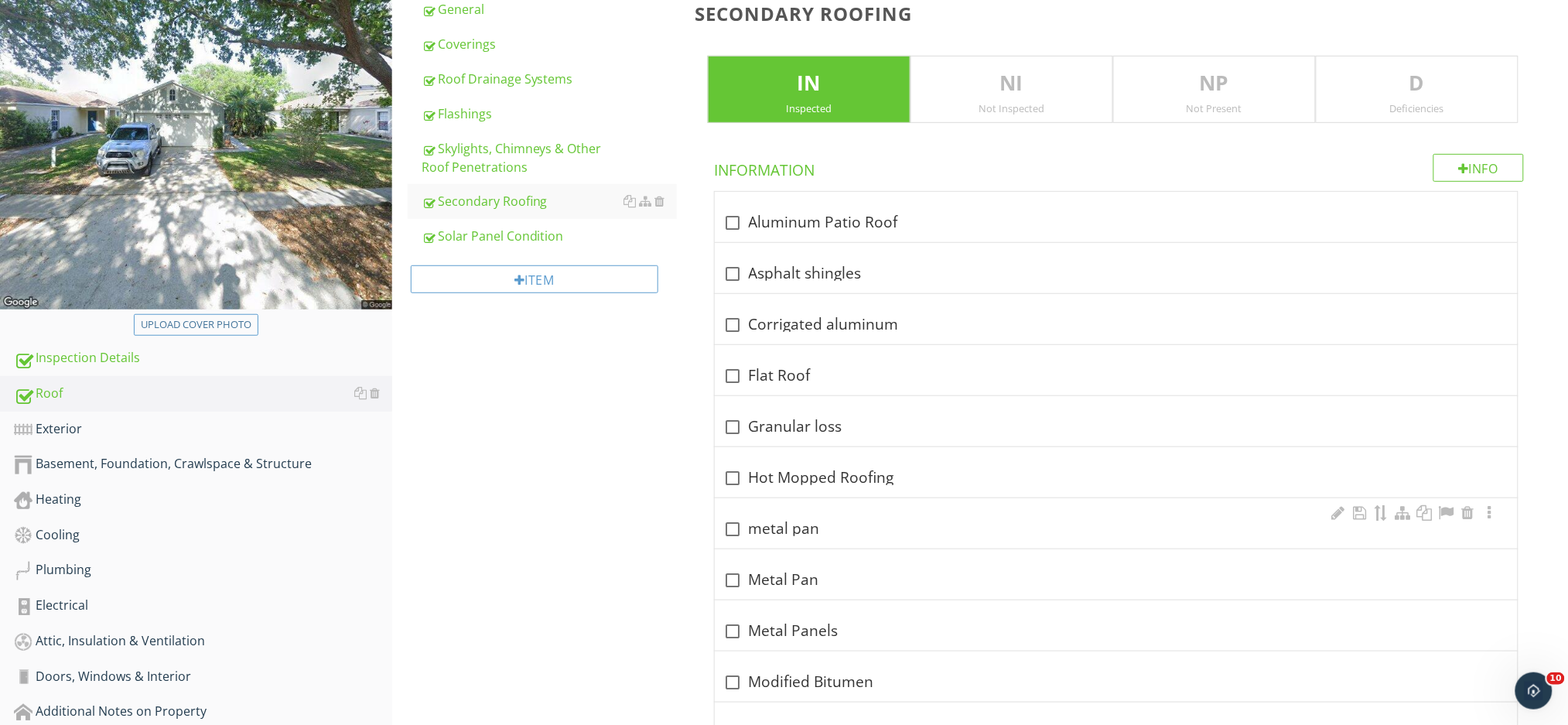
click at [731, 528] on div at bounding box center [734, 529] width 27 height 27
checkbox input "true"
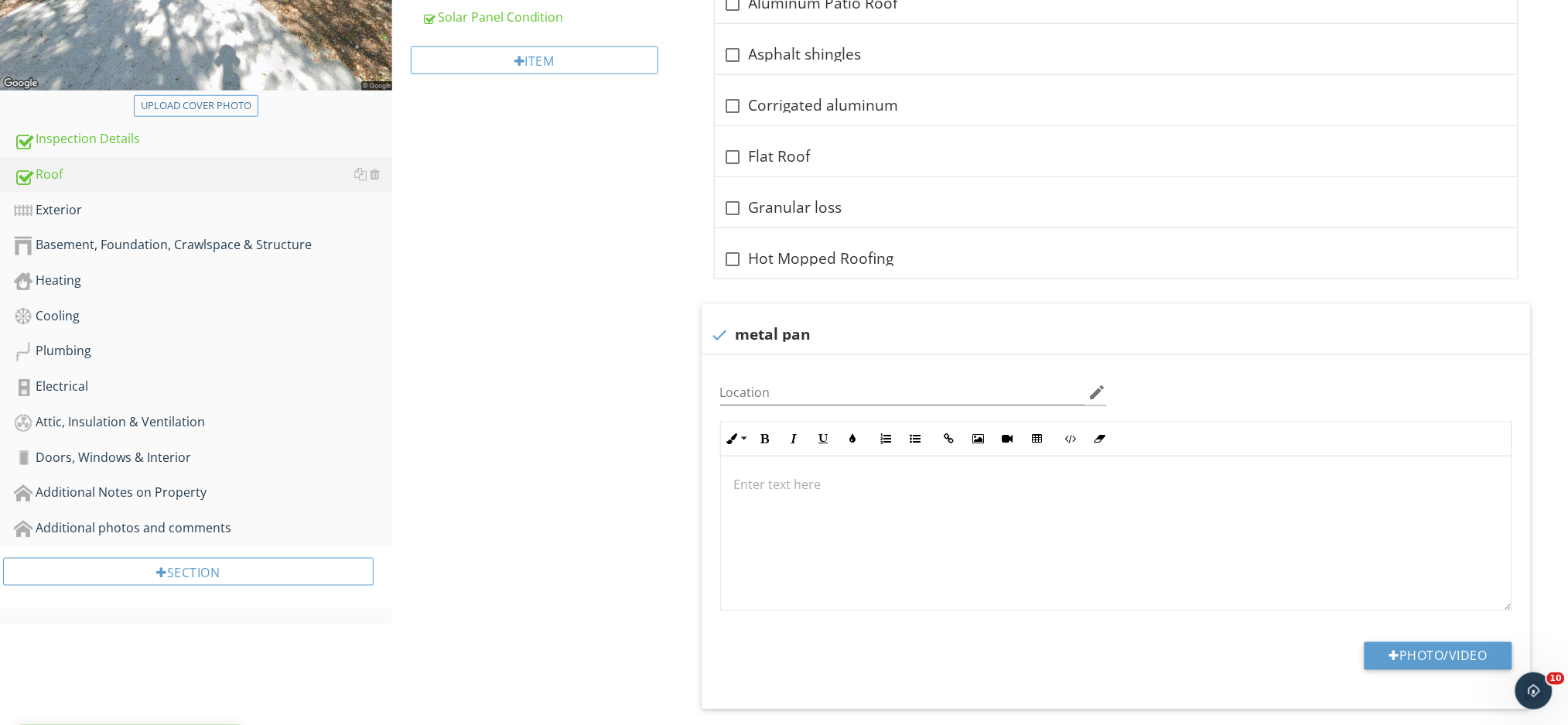
scroll to position [443, 0]
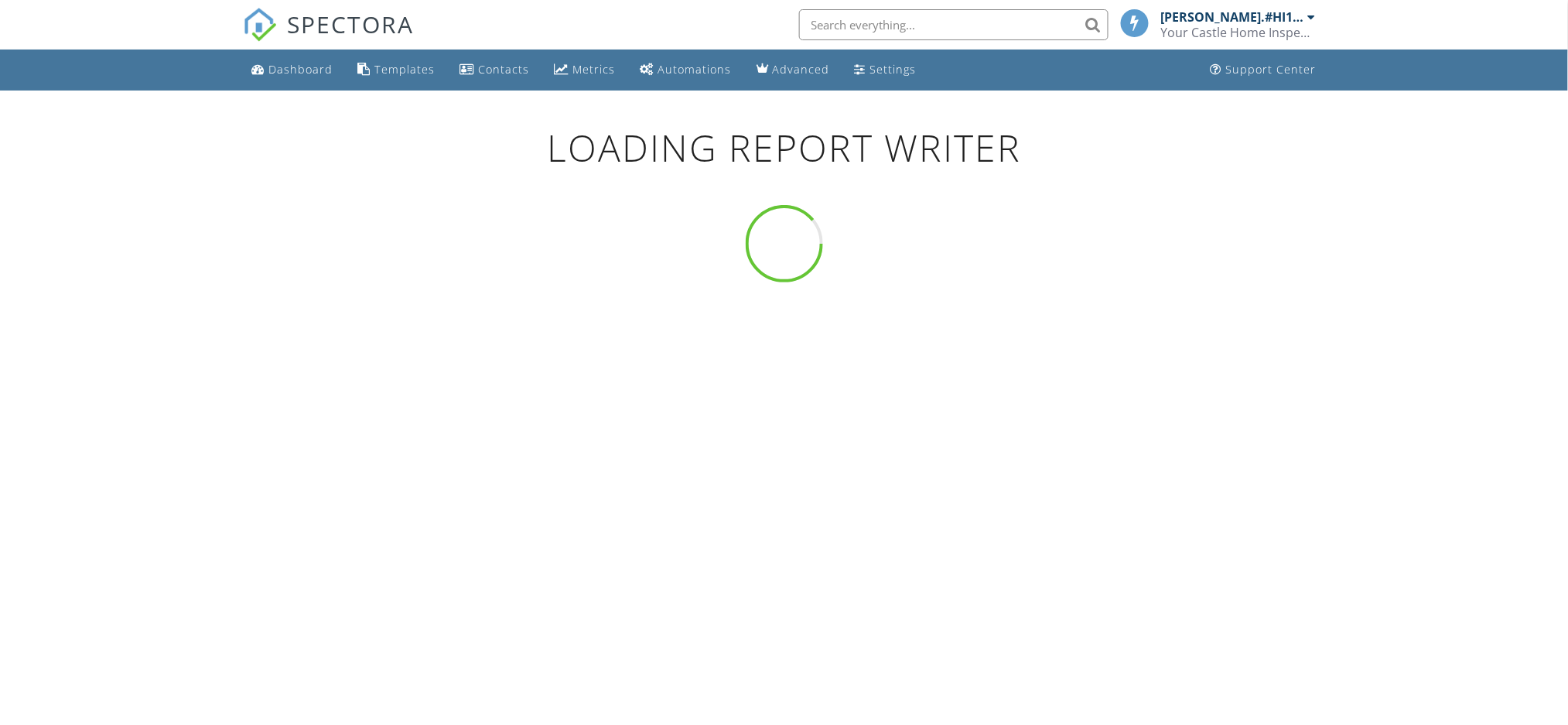
scroll to position [107, 0]
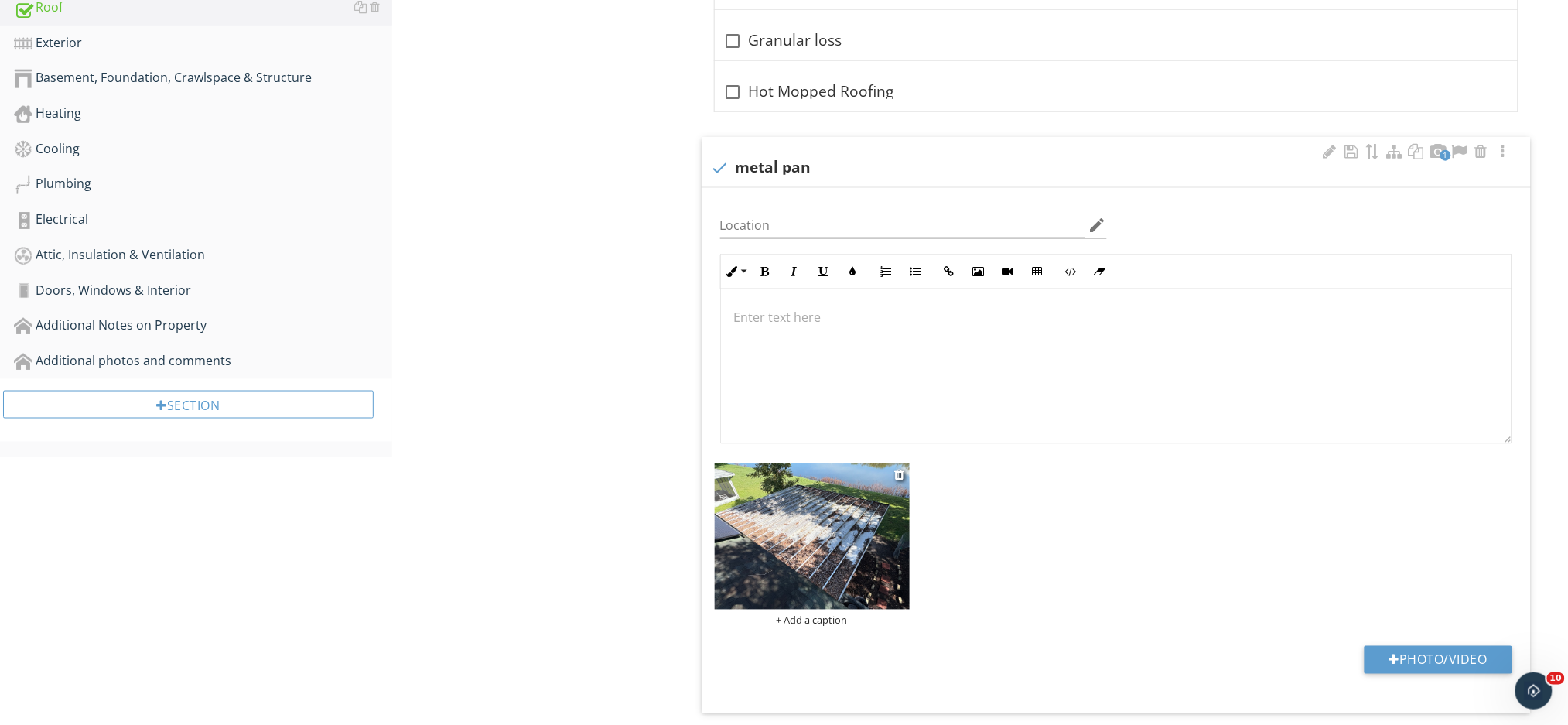
click at [839, 556] on img at bounding box center [812, 536] width 195 height 146
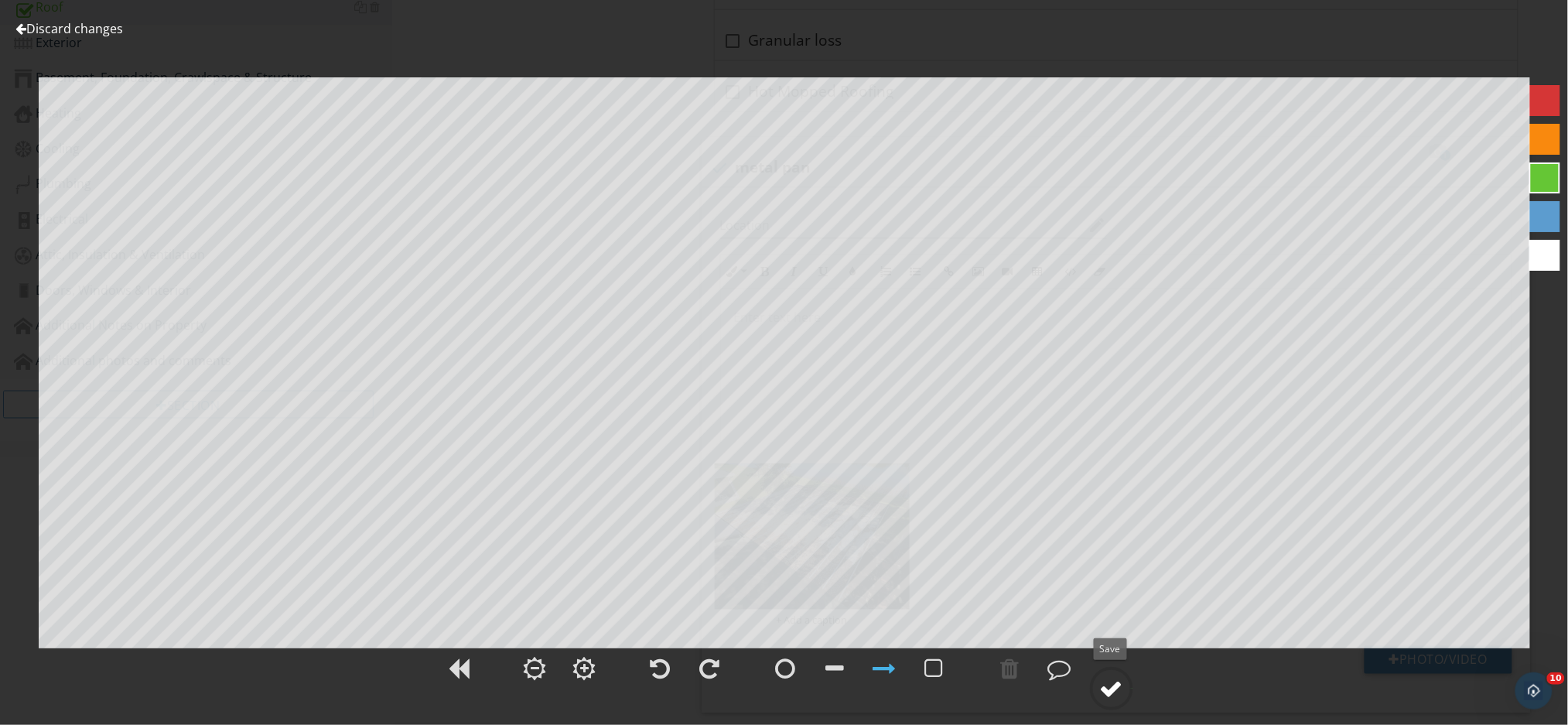
click at [1108, 690] on div at bounding box center [1112, 688] width 23 height 23
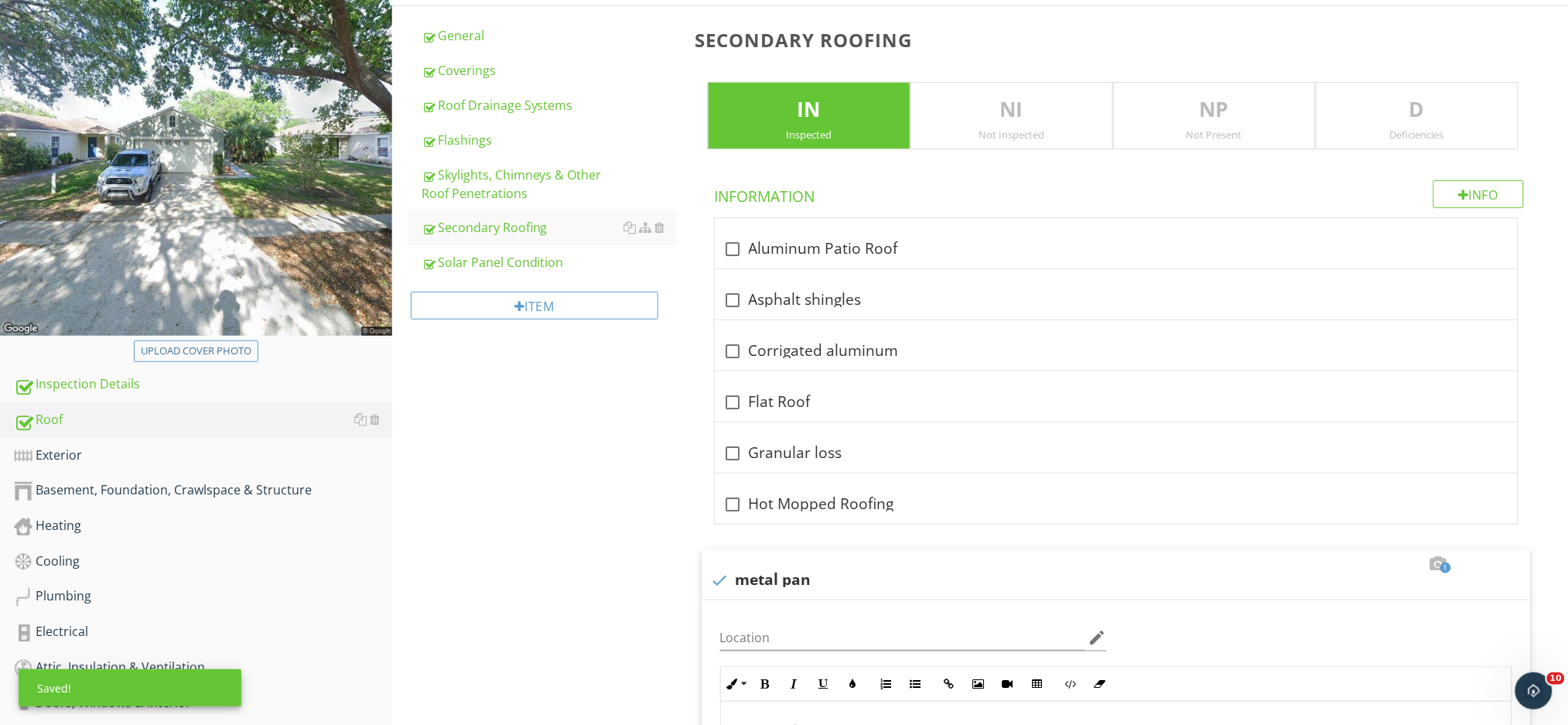
scroll to position [314, 0]
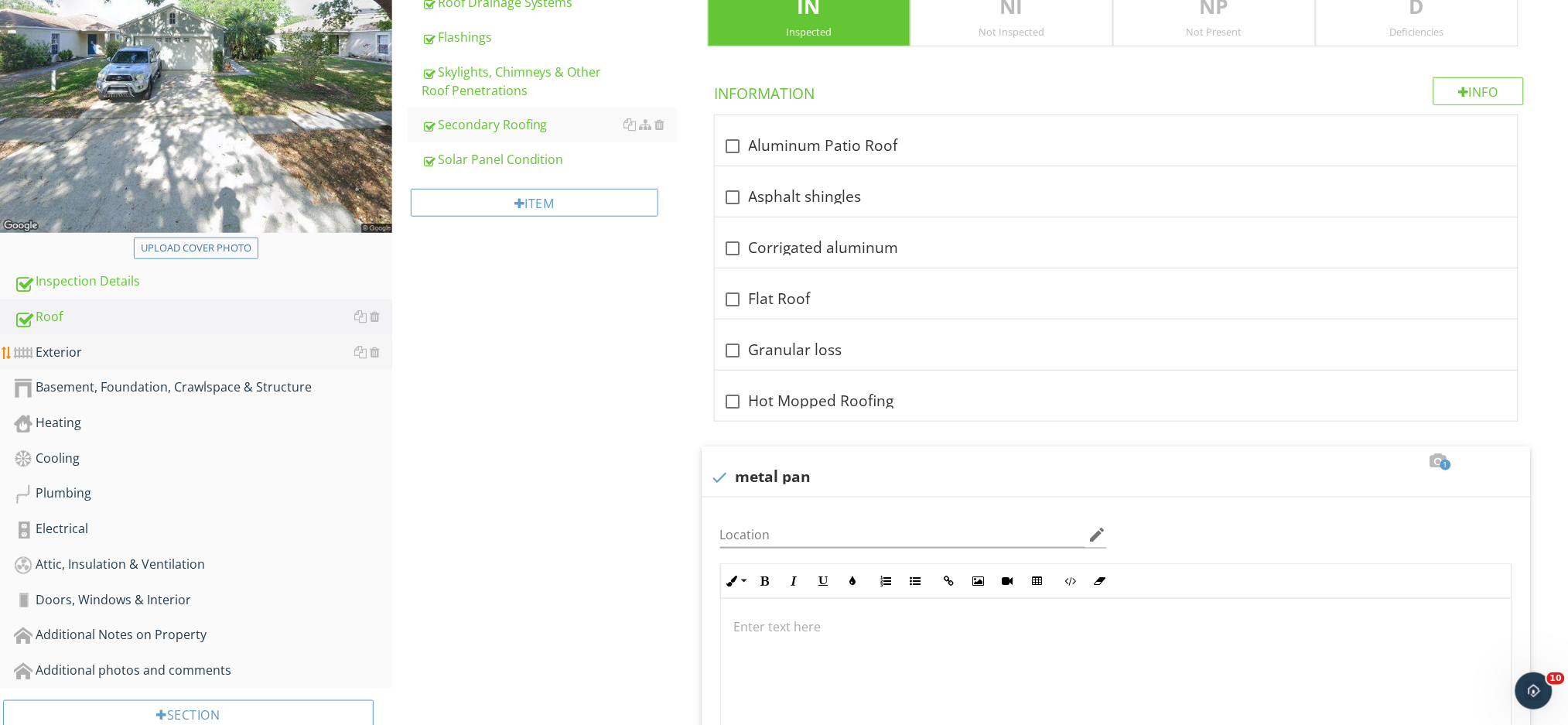
click at [94, 356] on div "Exterior" at bounding box center [203, 353] width 378 height 20
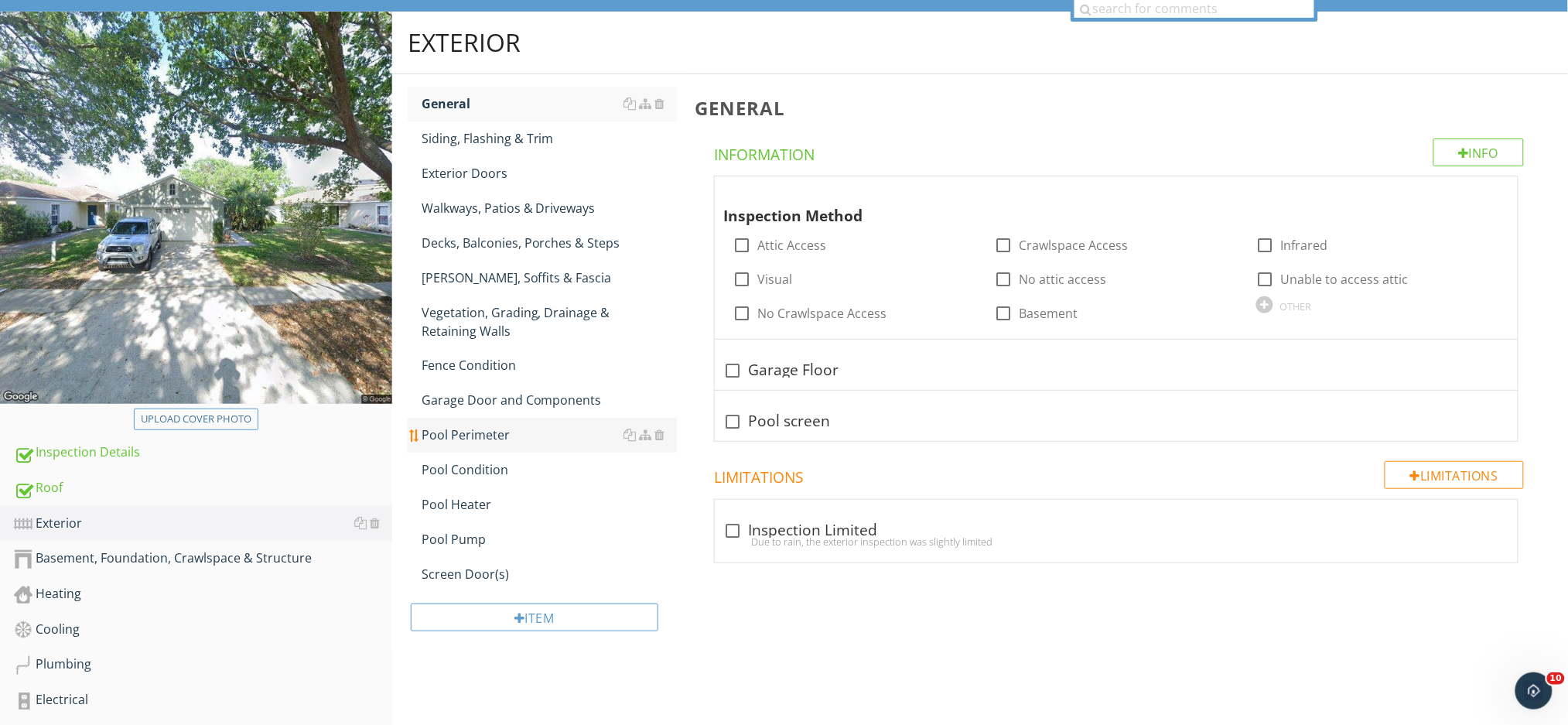
scroll to position [107, 0]
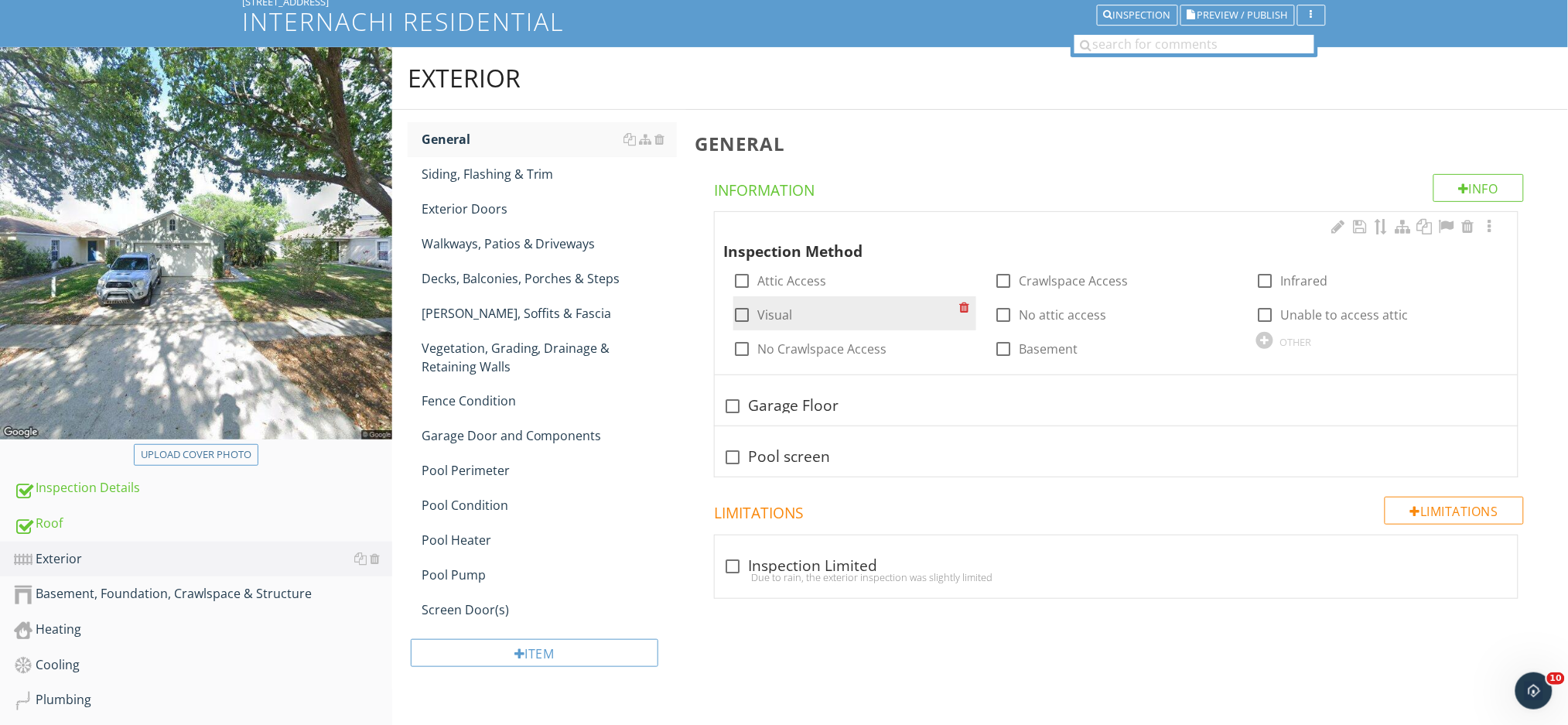
click at [740, 313] on div at bounding box center [743, 315] width 27 height 27
checkbox input "true"
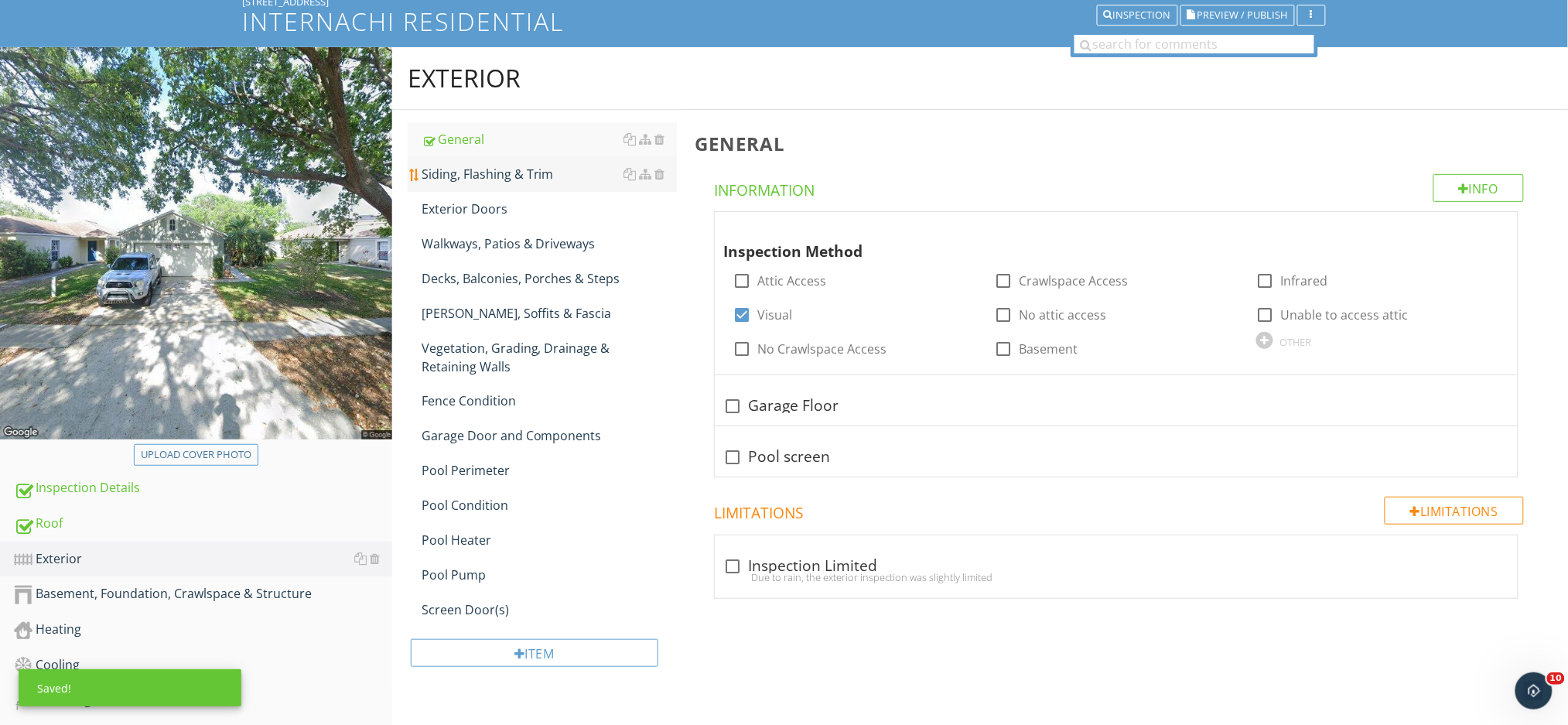
click at [481, 172] on div "Siding, Flashing & Trim" at bounding box center [549, 174] width 255 height 19
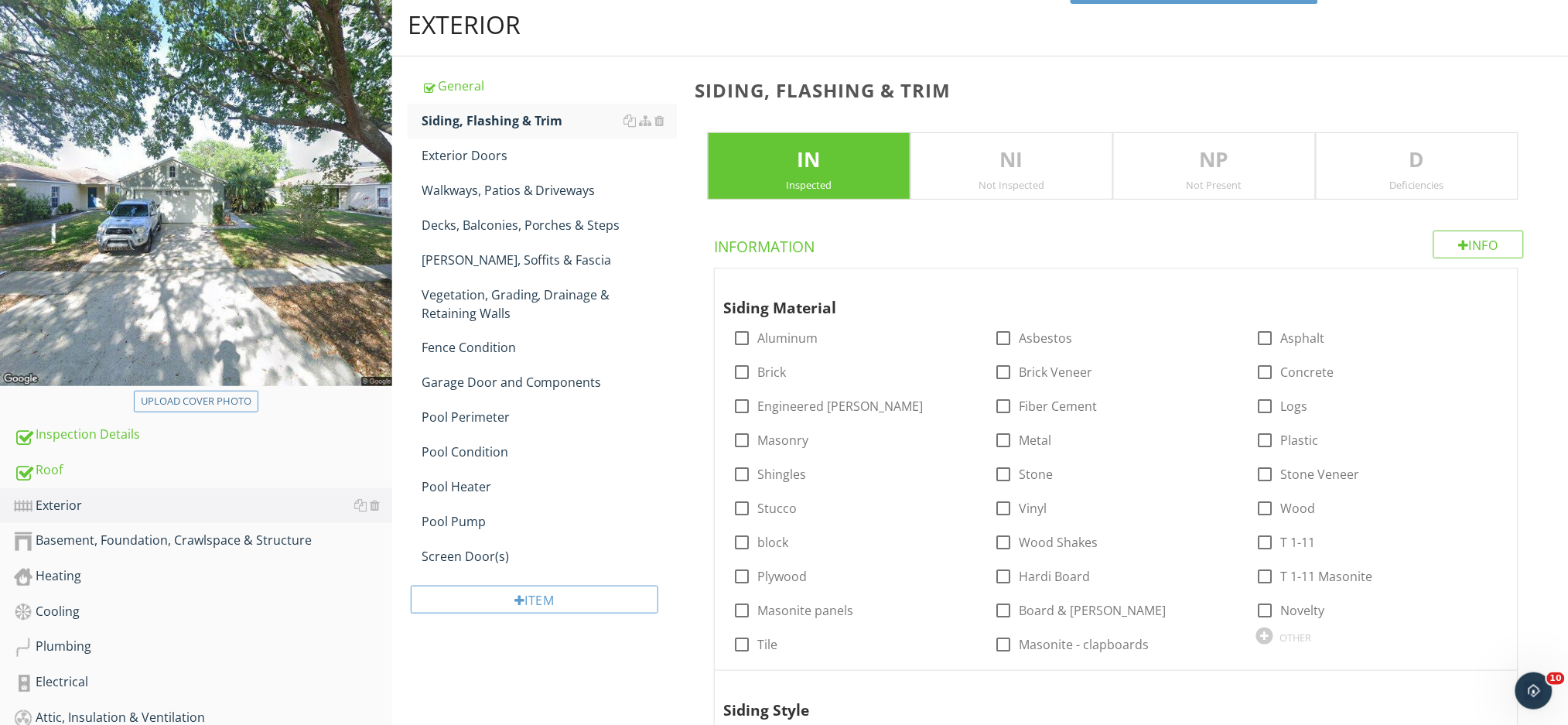
scroll to position [211, 0]
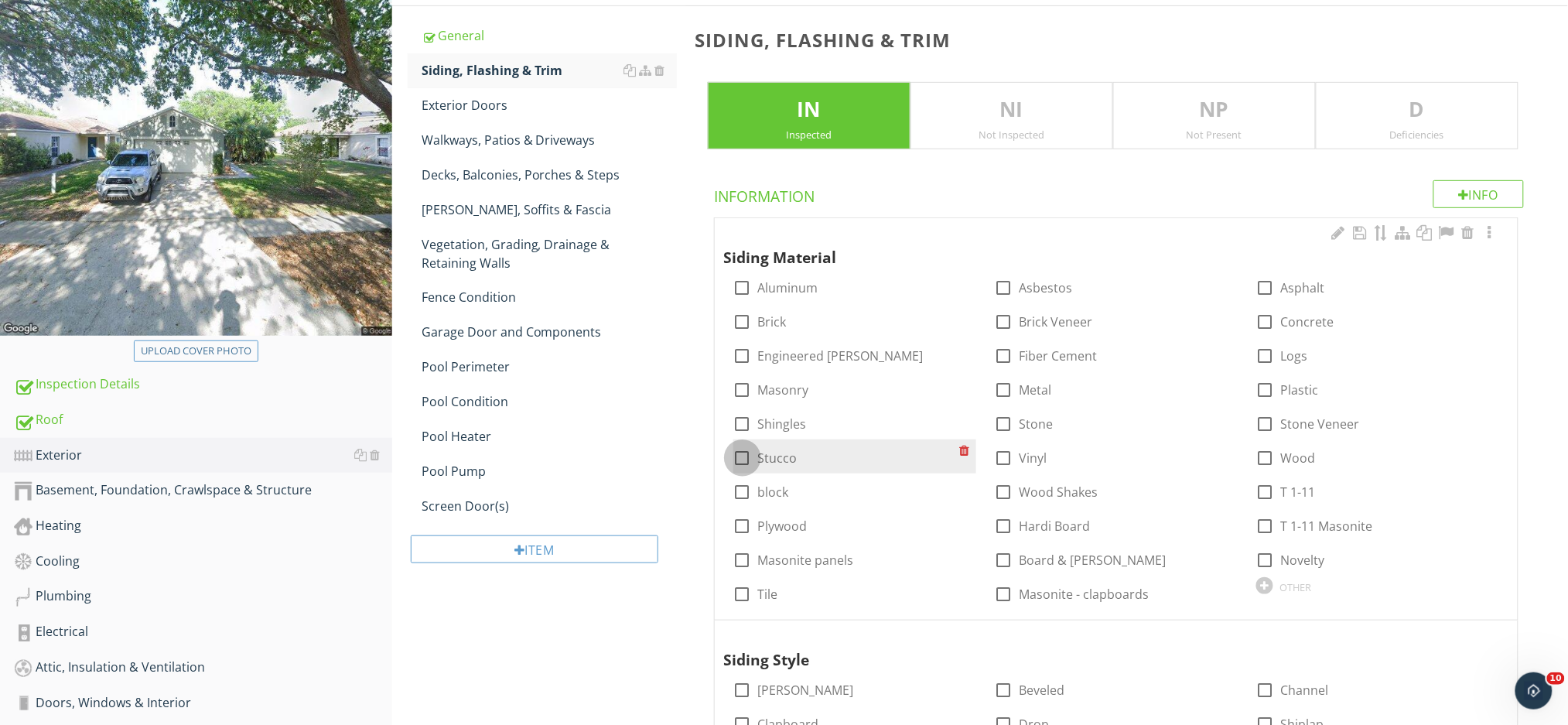
click at [745, 456] on div at bounding box center [743, 458] width 27 height 27
checkbox input "true"
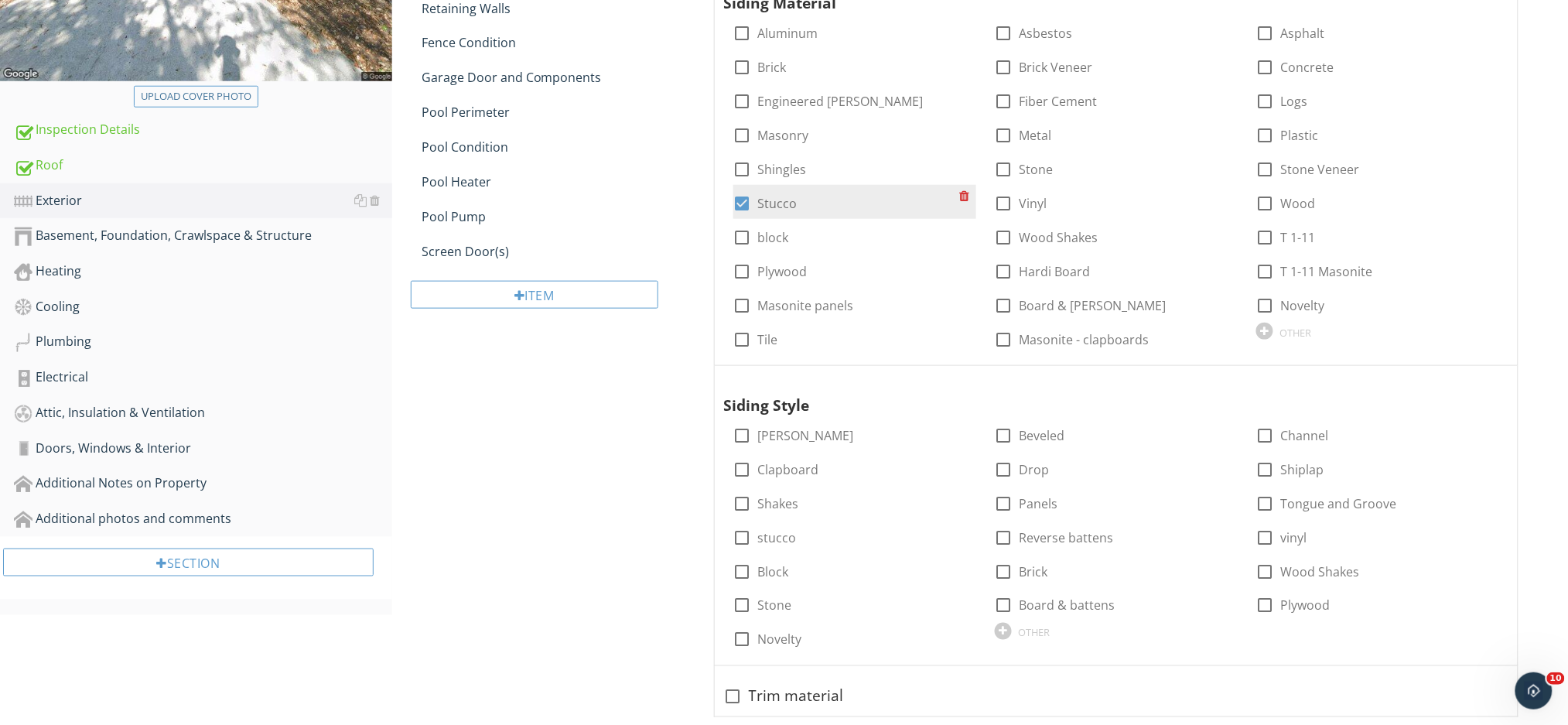
scroll to position [496, 0]
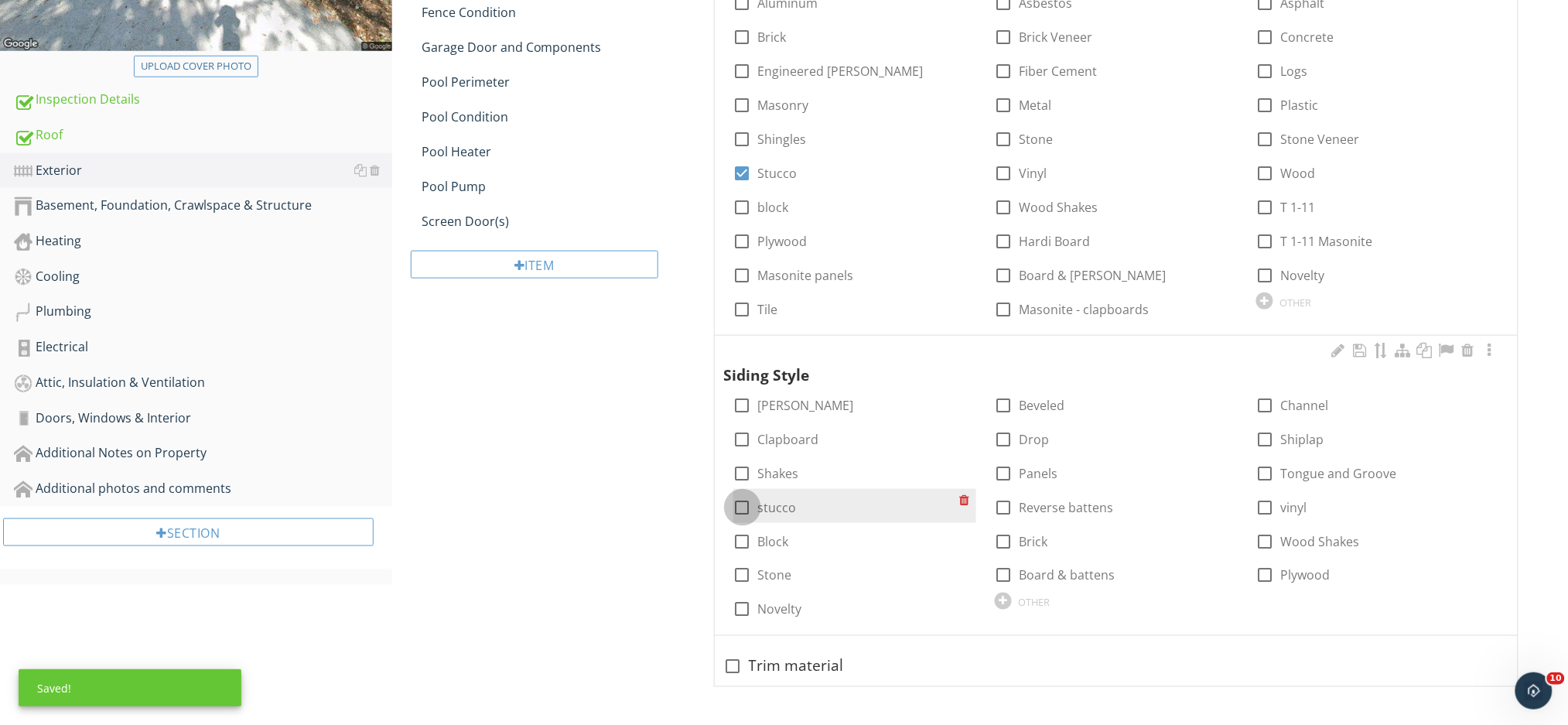
click at [744, 505] on div at bounding box center [743, 507] width 27 height 27
checkbox input "true"
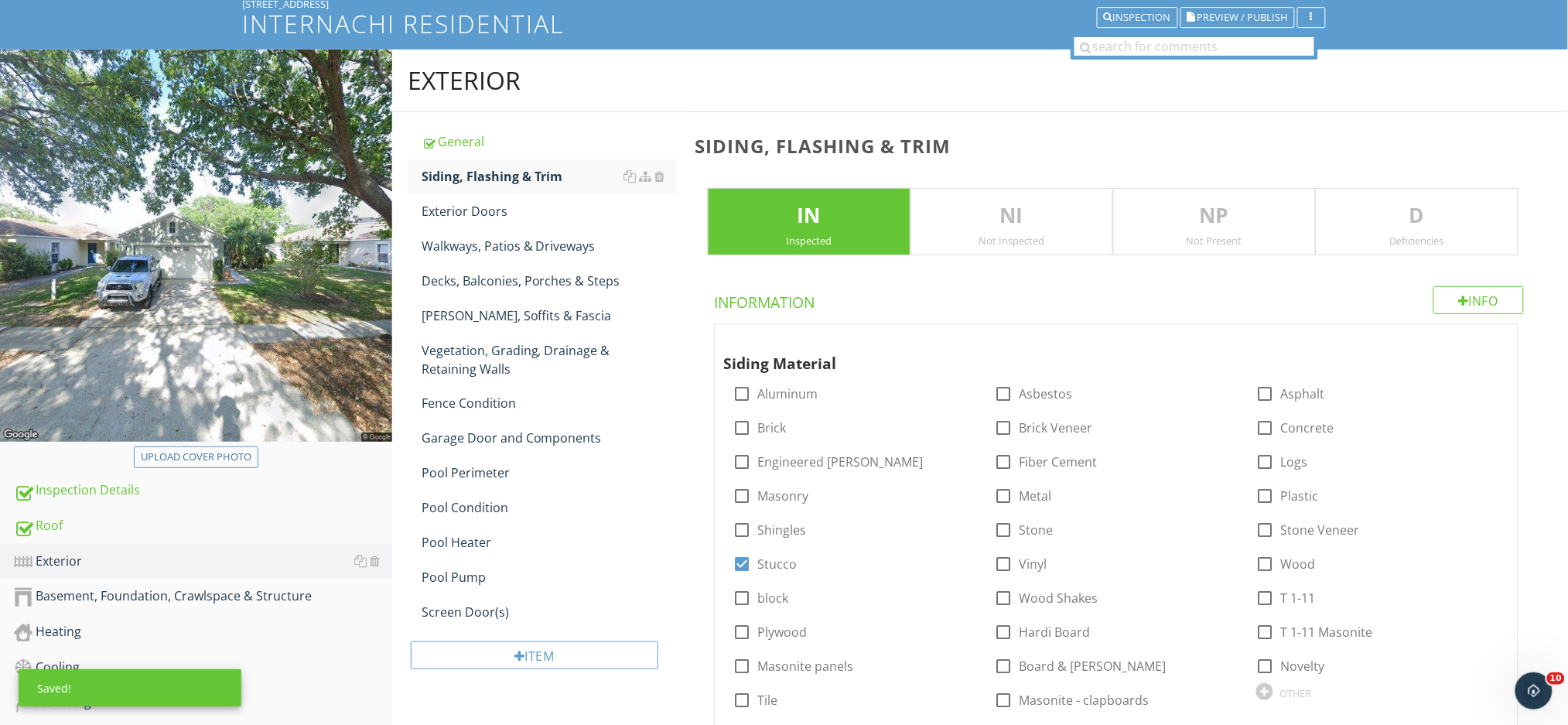
scroll to position [83, 0]
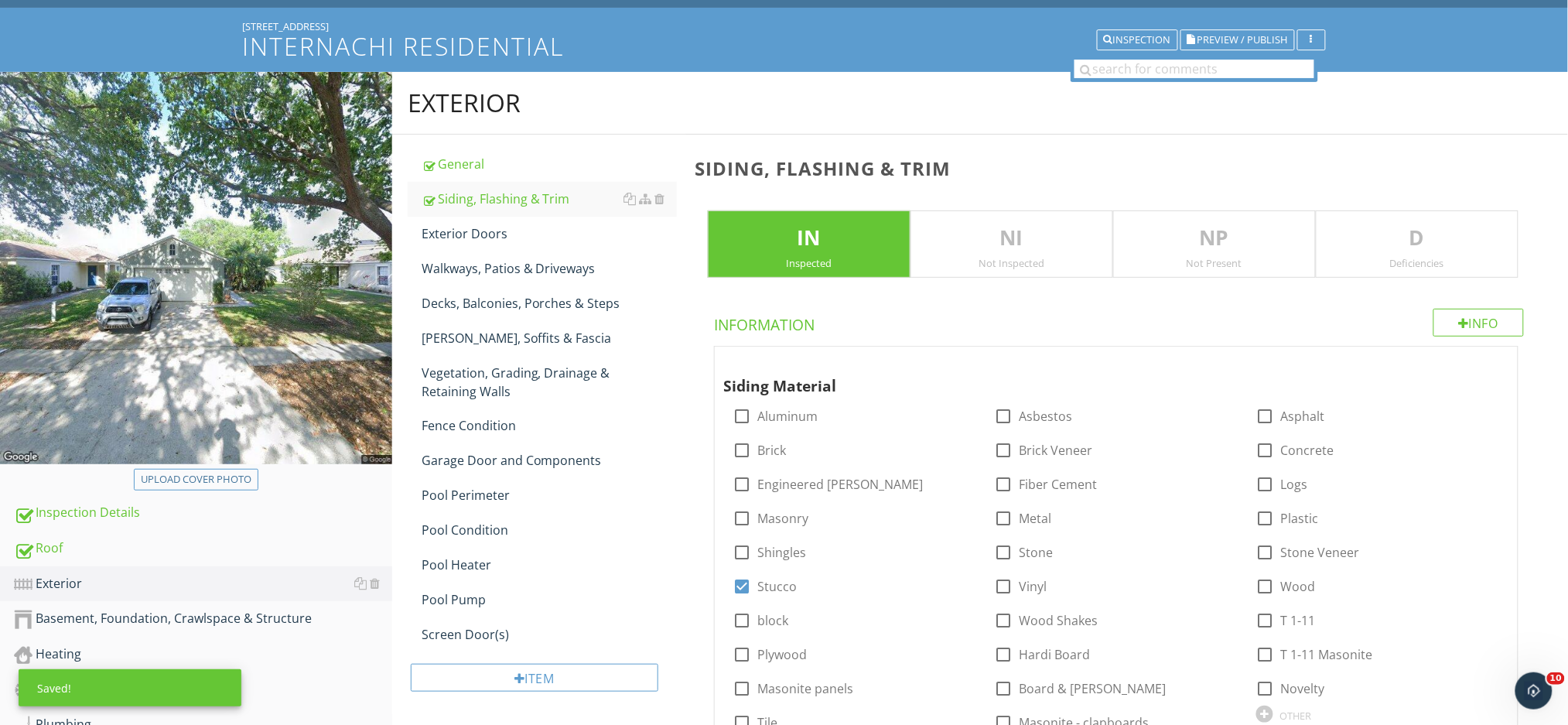
click at [1426, 247] on p "D" at bounding box center [1416, 239] width 201 height 31
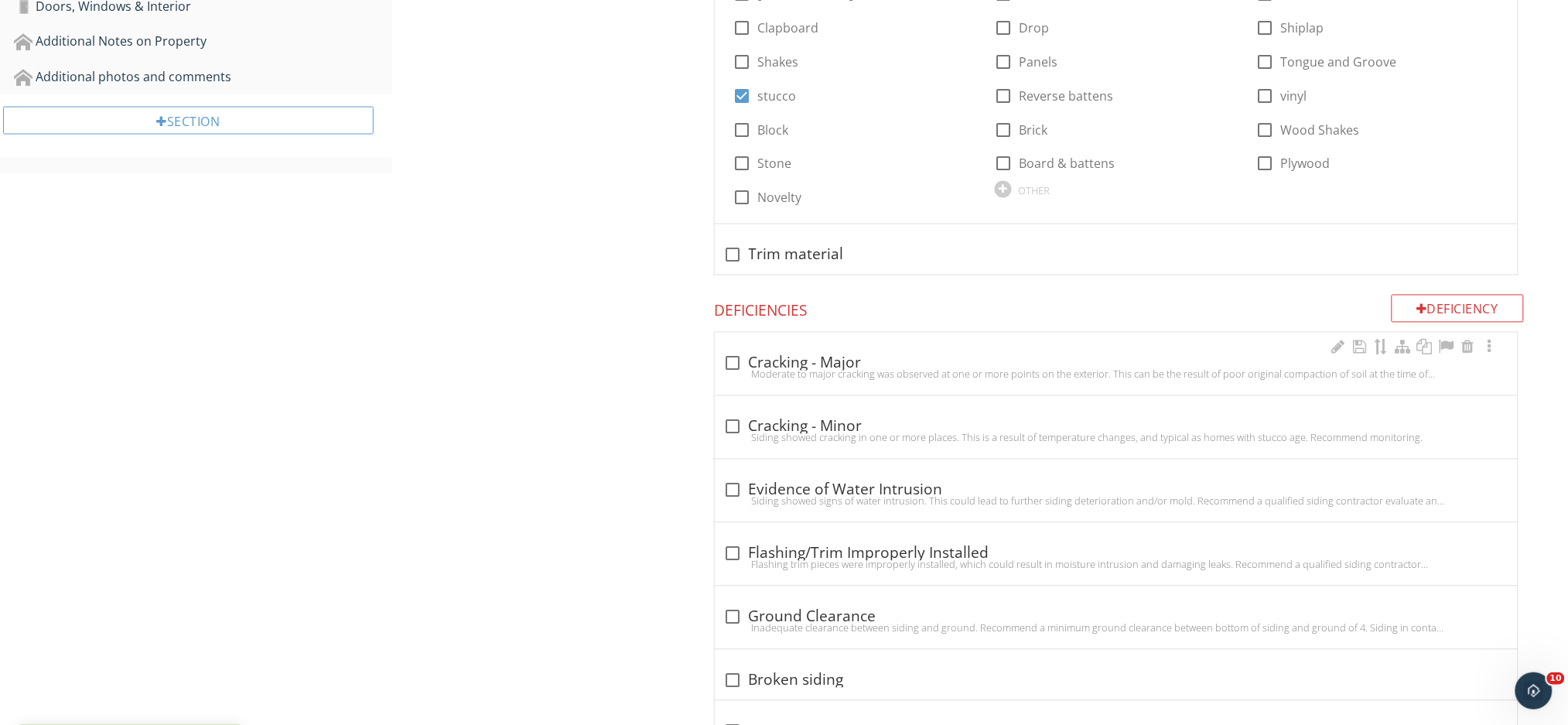
scroll to position [908, 0]
click at [738, 422] on div at bounding box center [734, 427] width 27 height 27
checkbox input "true"
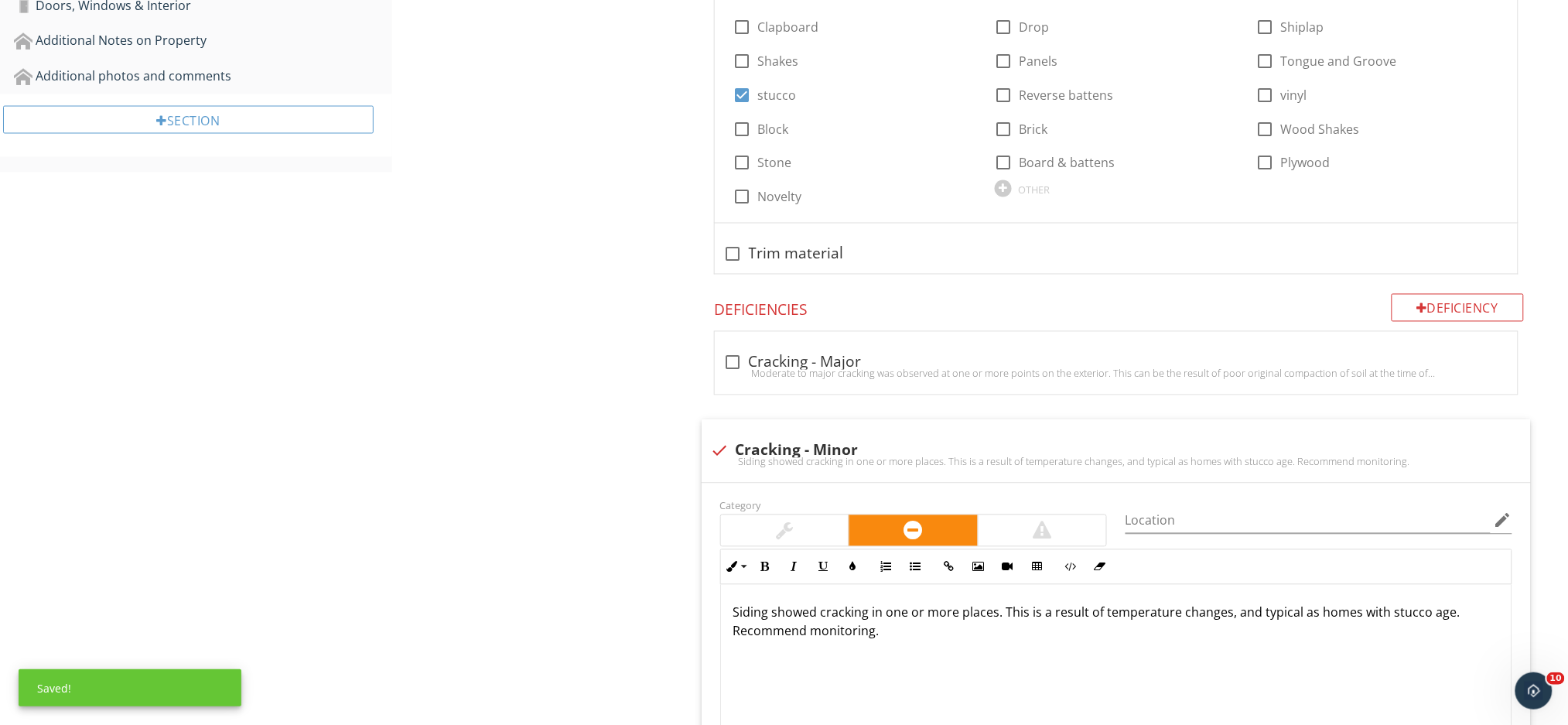
scroll to position [1115, 0]
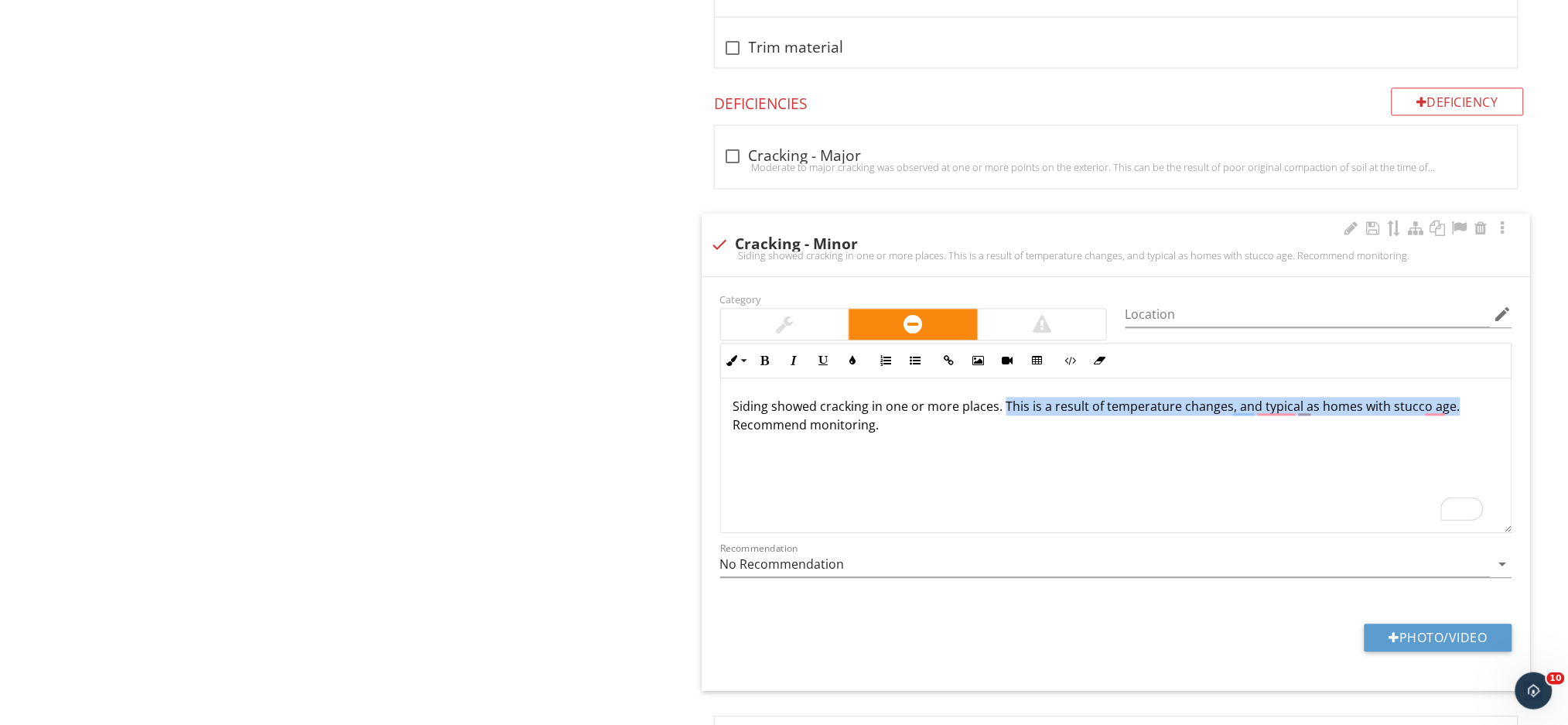
drag, startPoint x: 1003, startPoint y: 408, endPoint x: 1447, endPoint y: 409, distance: 444.0
click at [1447, 409] on p "Siding showed cracking in one or more places. This is a result of temperature c…" at bounding box center [1116, 415] width 766 height 37
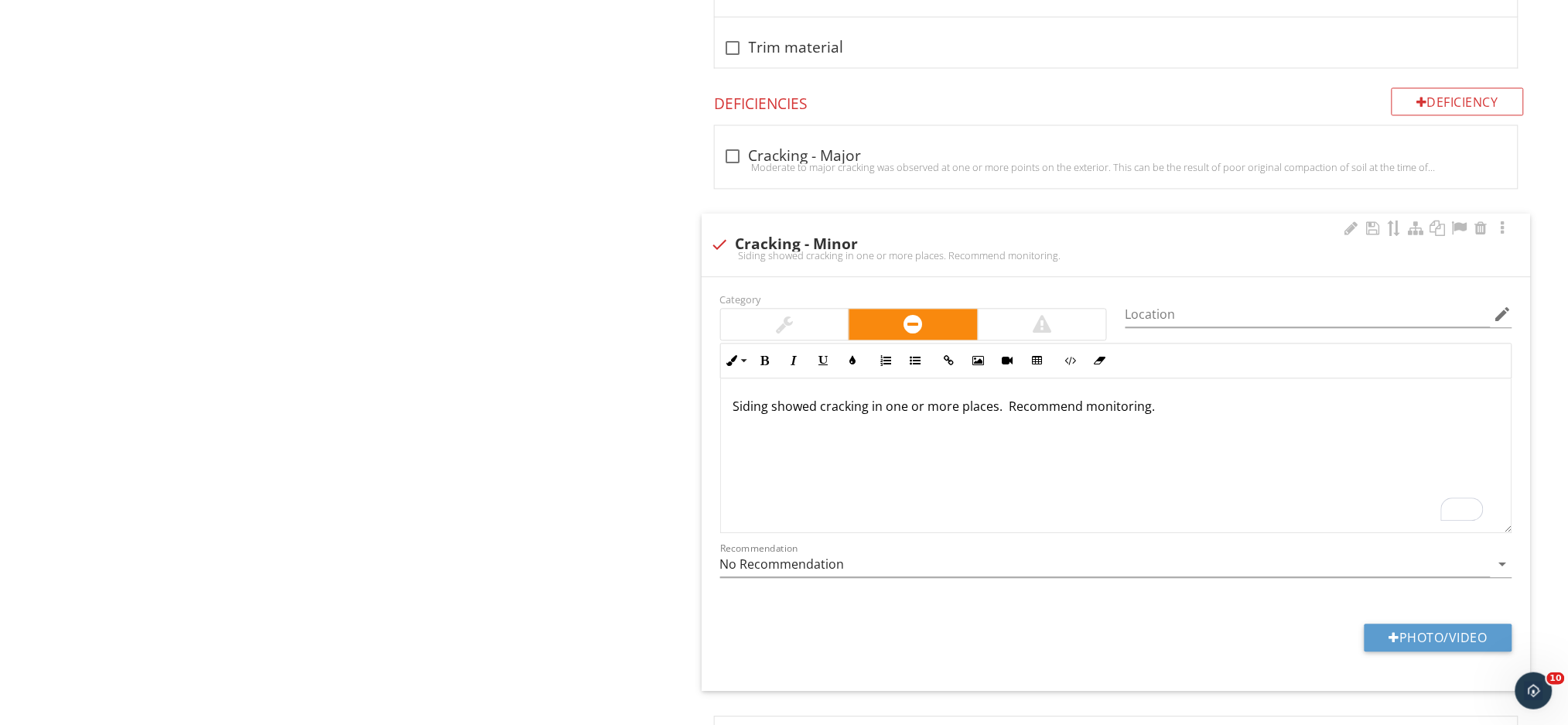
click at [1155, 414] on p "Siding showed cracking in one or more places. Recommend monitoring." at bounding box center [1116, 406] width 766 height 19
click at [1391, 640] on div at bounding box center [1394, 637] width 11 height 13
type input "C:\fakepath\IMG_1209.JPG"
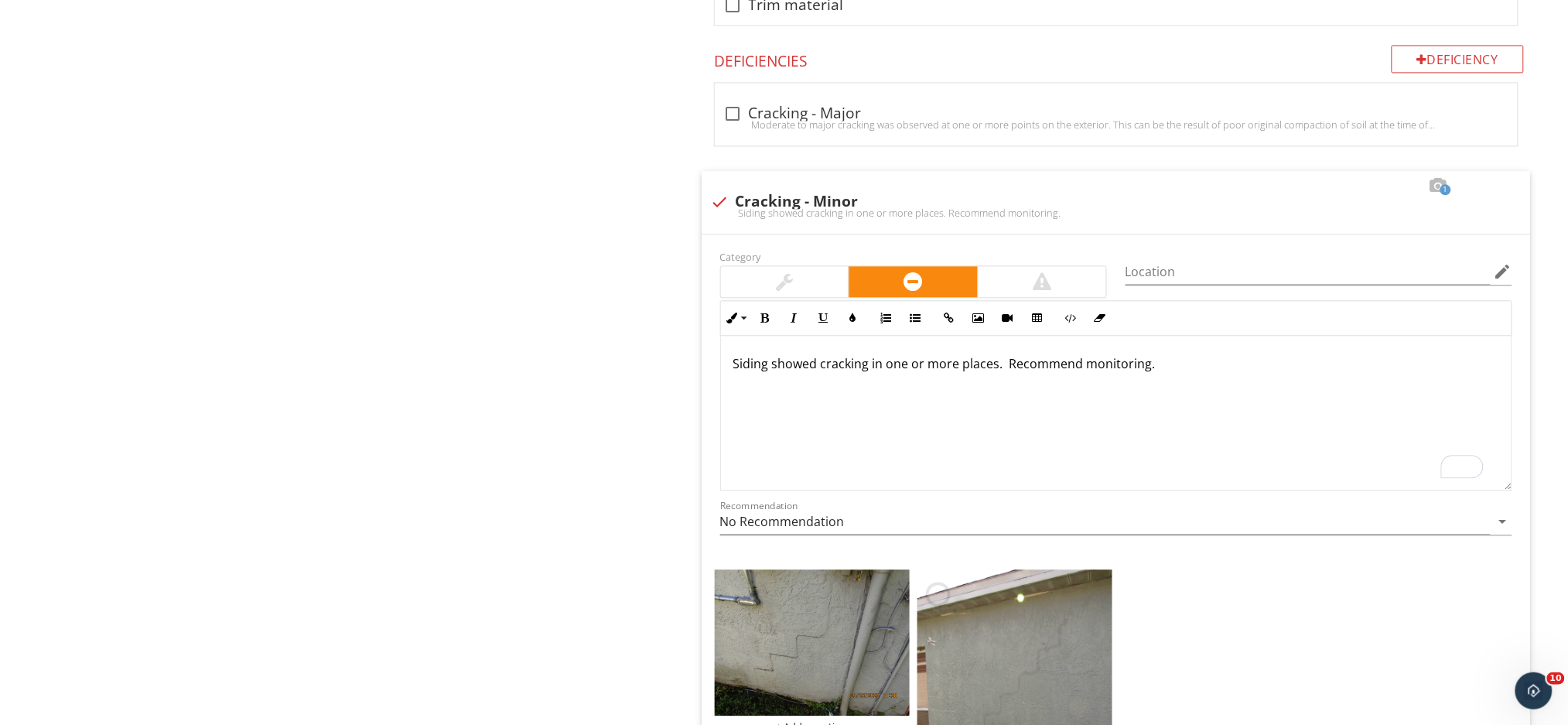
scroll to position [1424, 0]
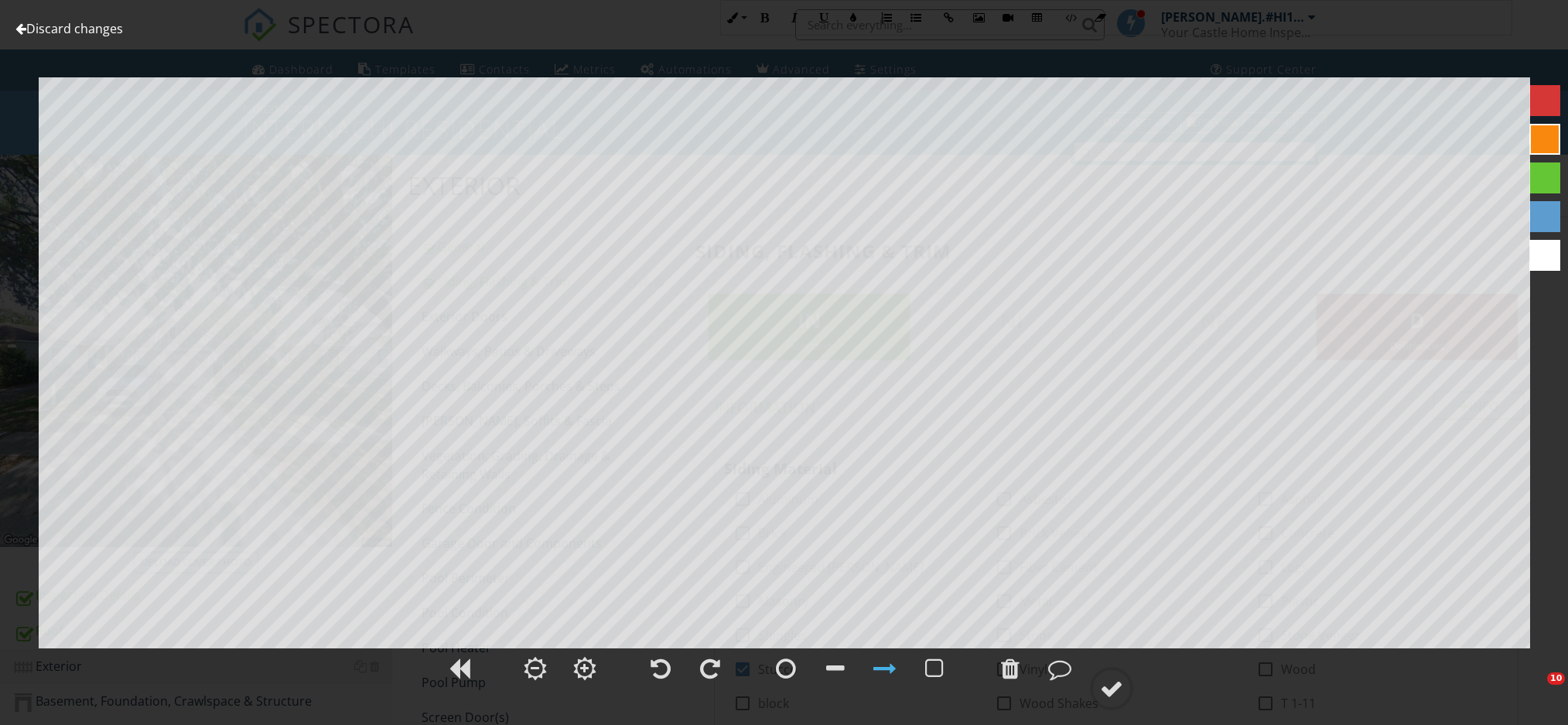
scroll to position [1527, 0]
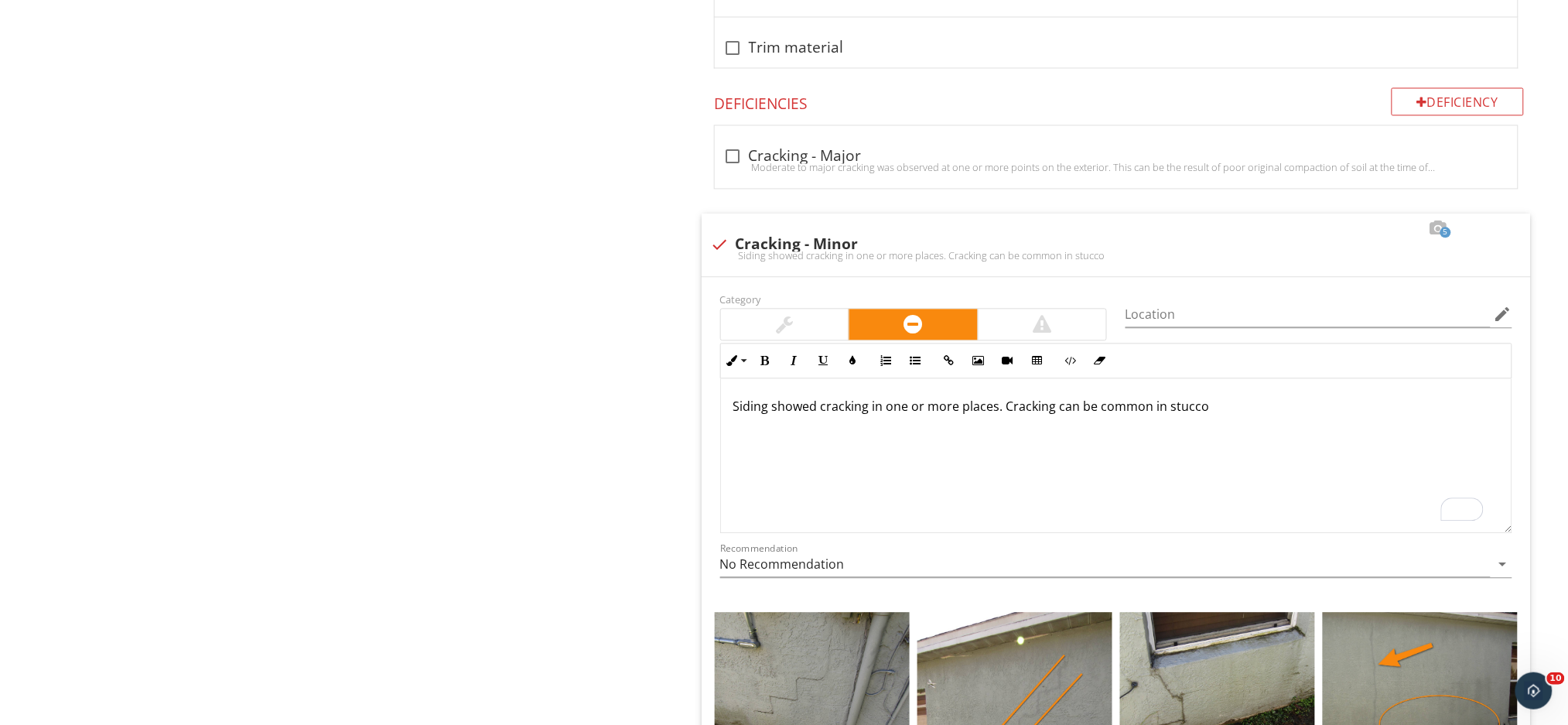
scroll to position [1, 0]
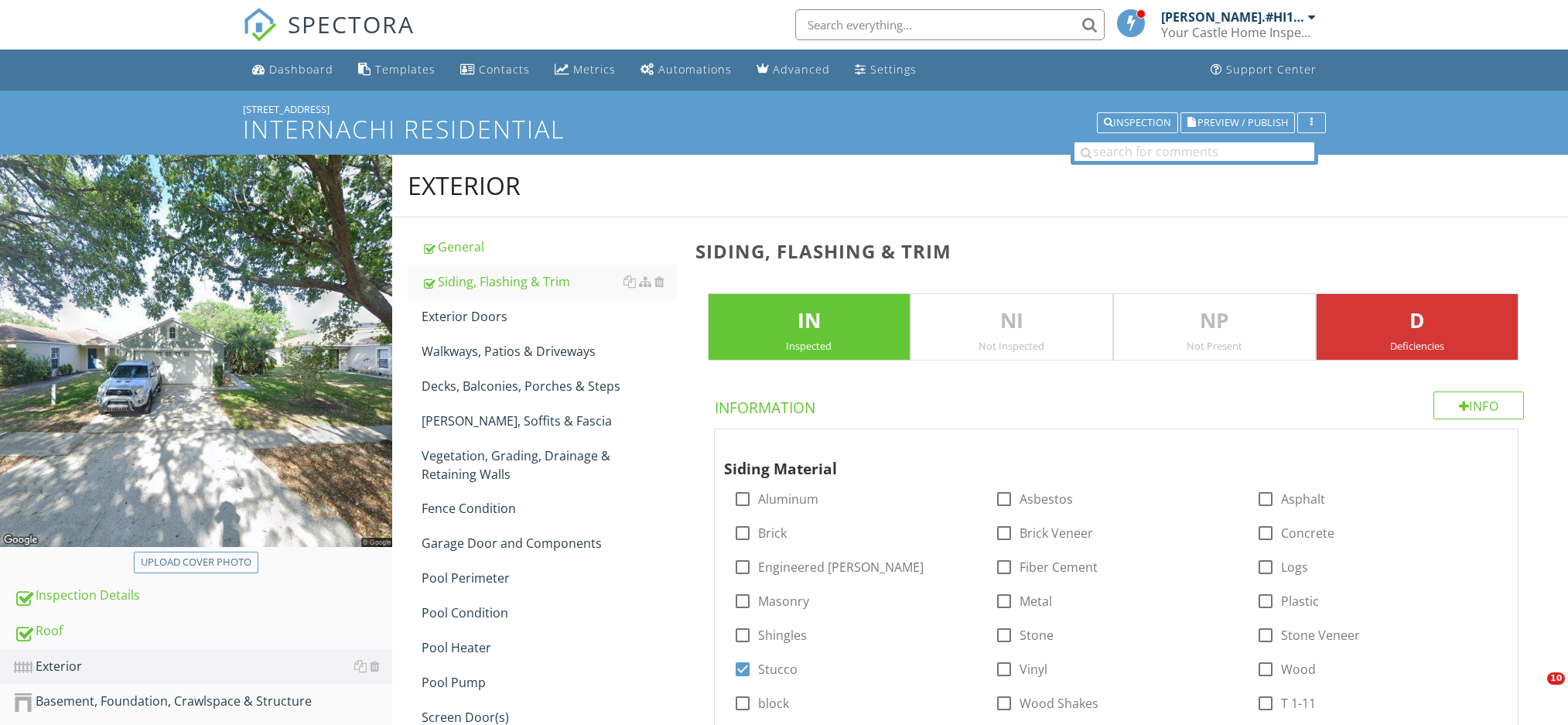
scroll to position [1217, 0]
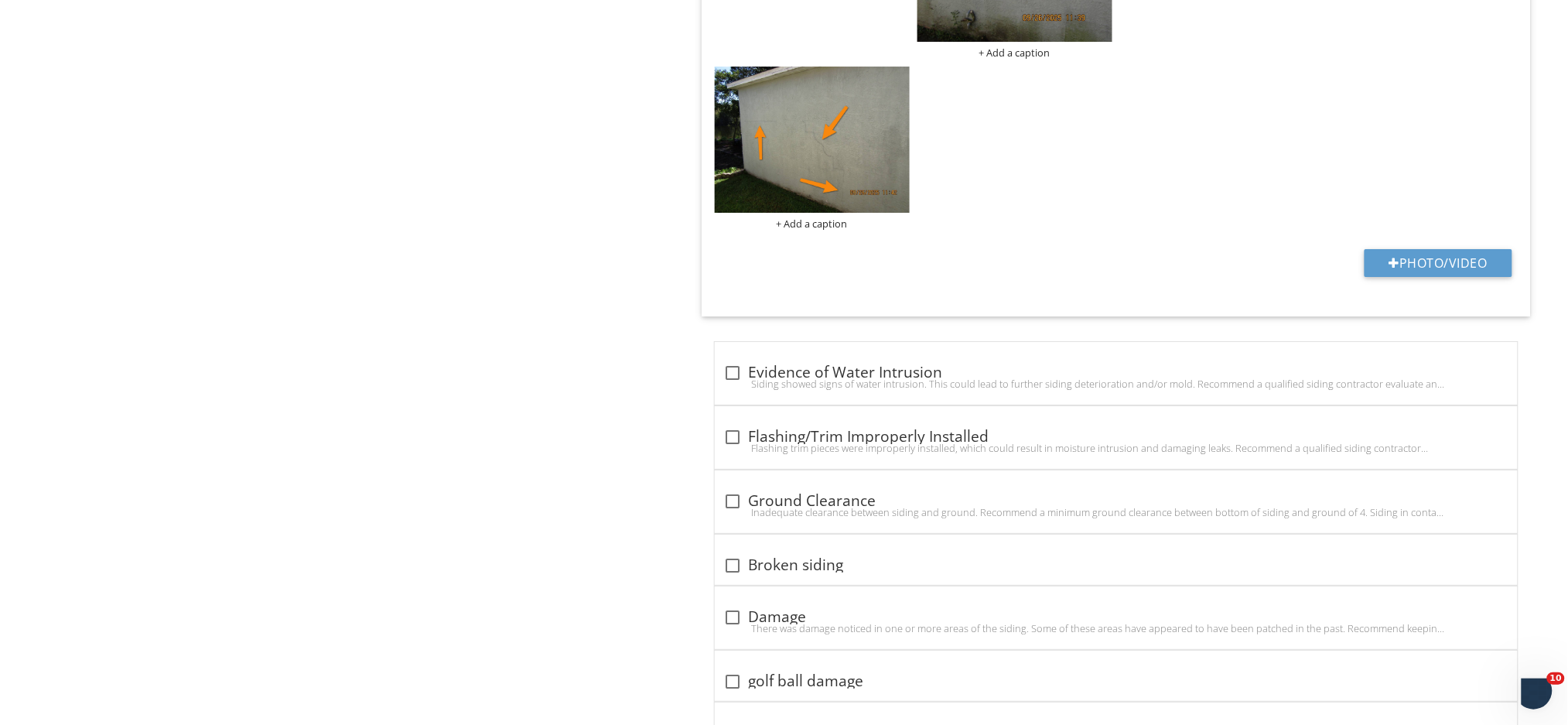
scroll to position [1, 0]
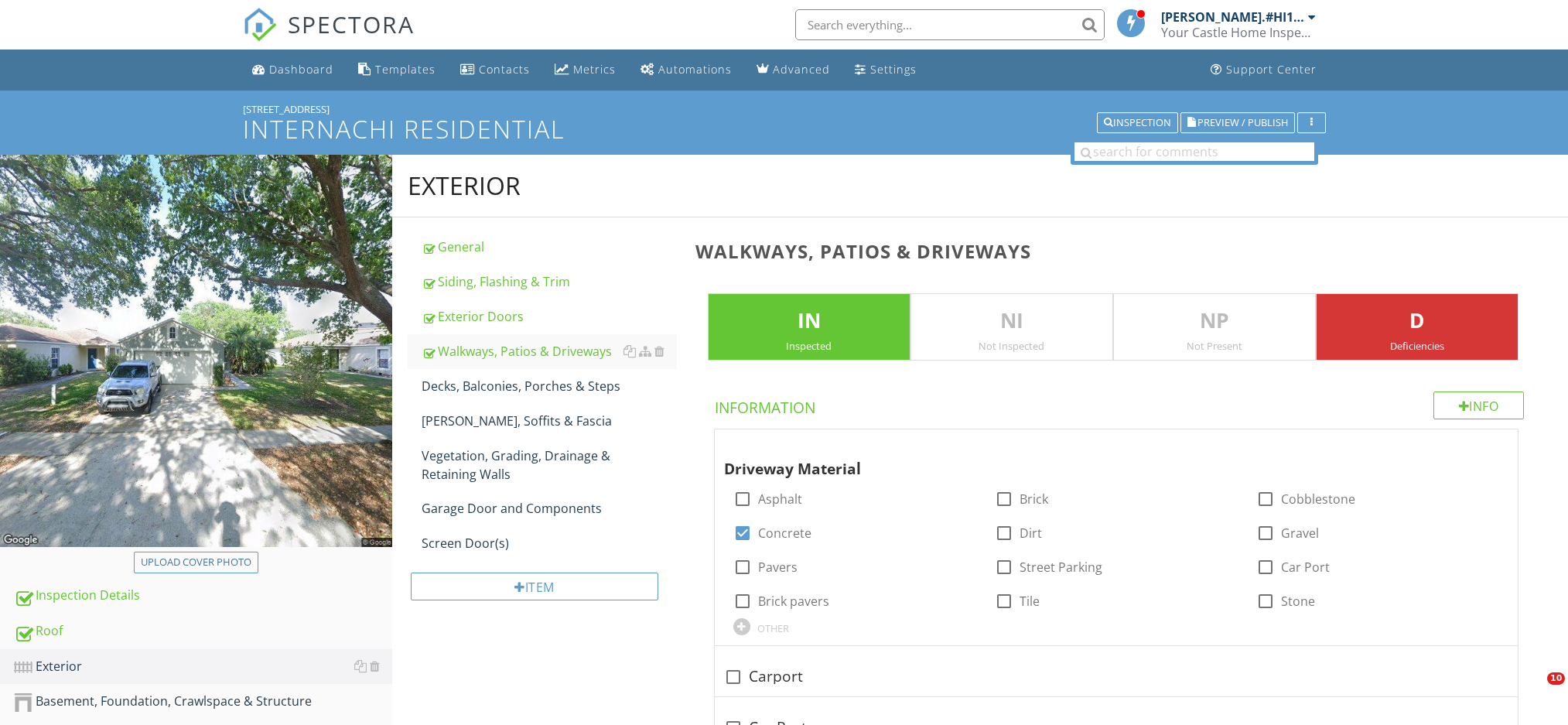
scroll to position [2934, 0]
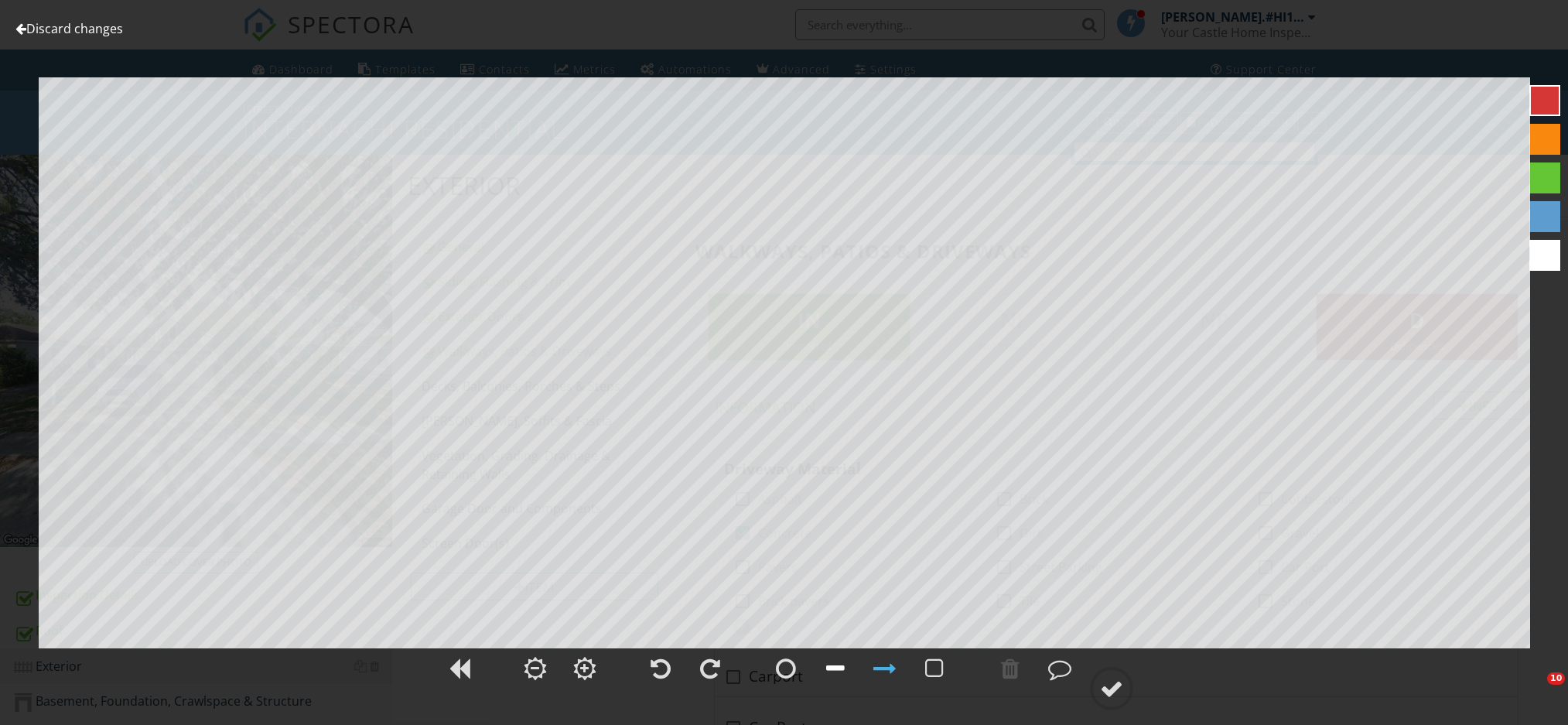
scroll to position [3259, 0]
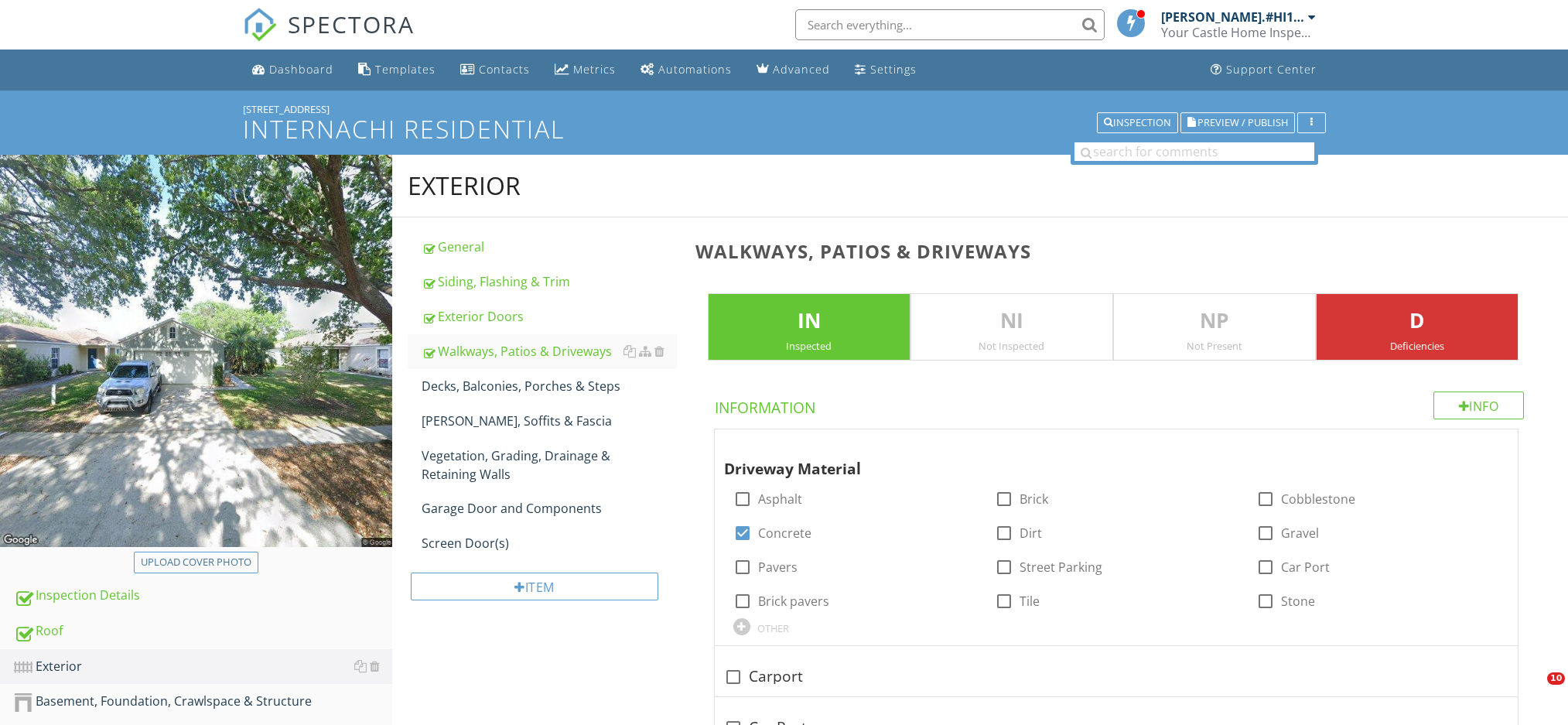
scroll to position [1341, 0]
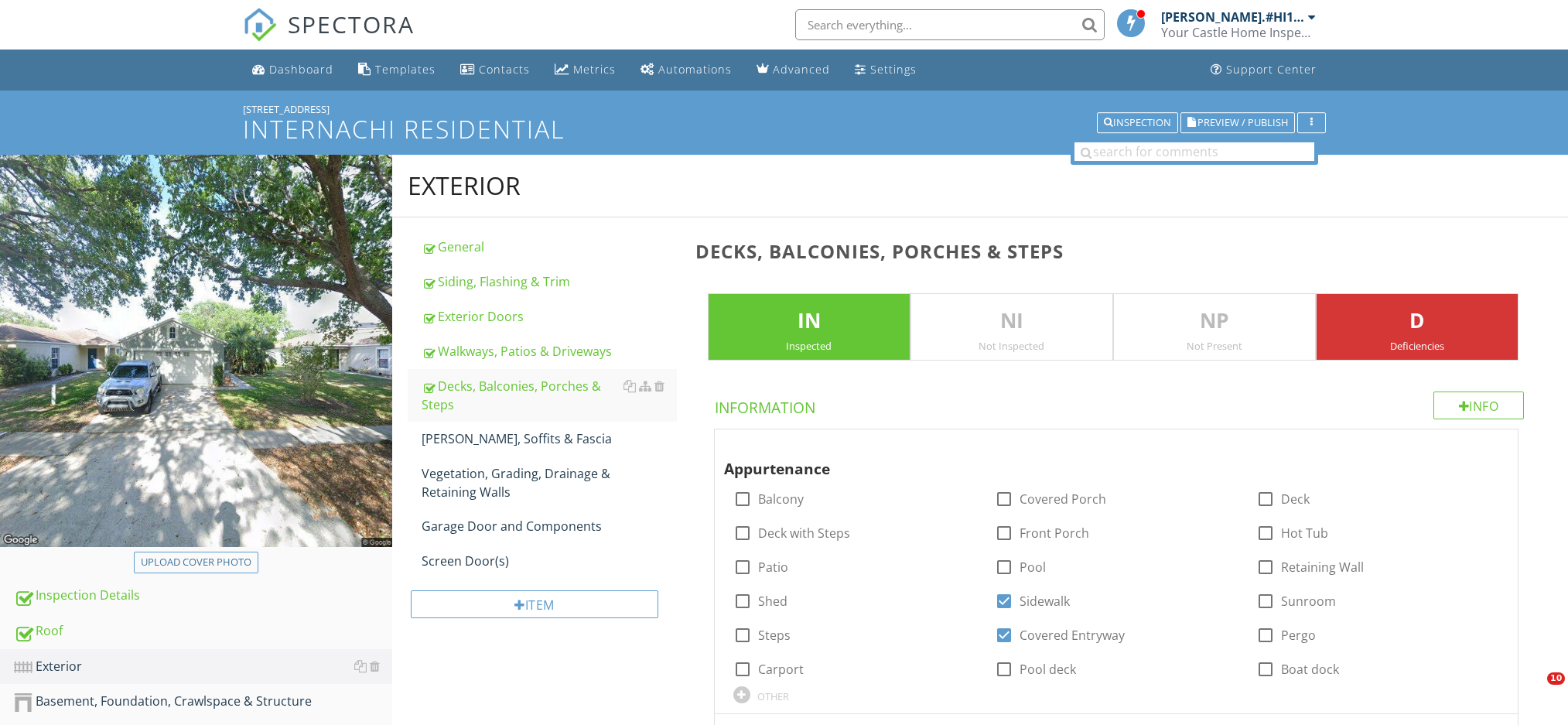
scroll to position [3338, 0]
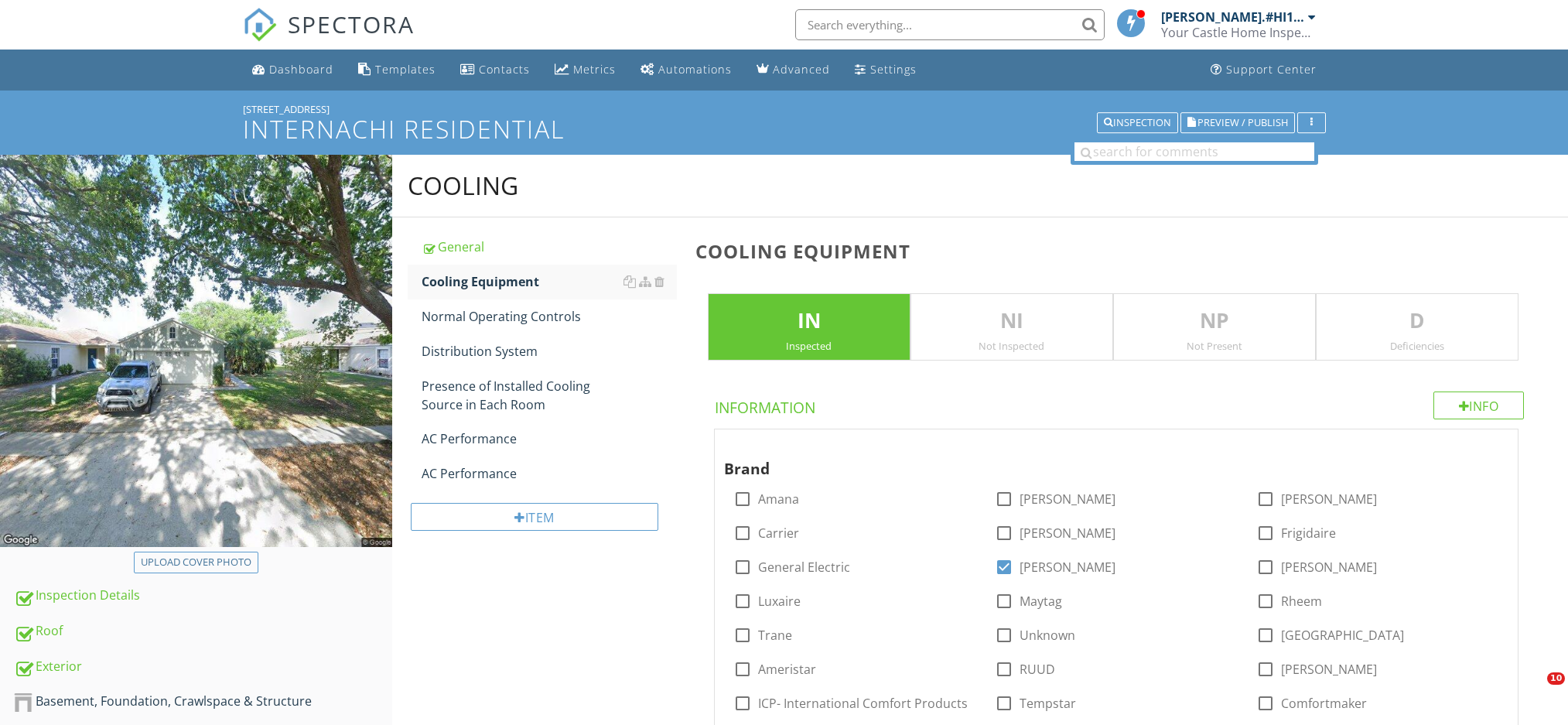
scroll to position [996, 0]
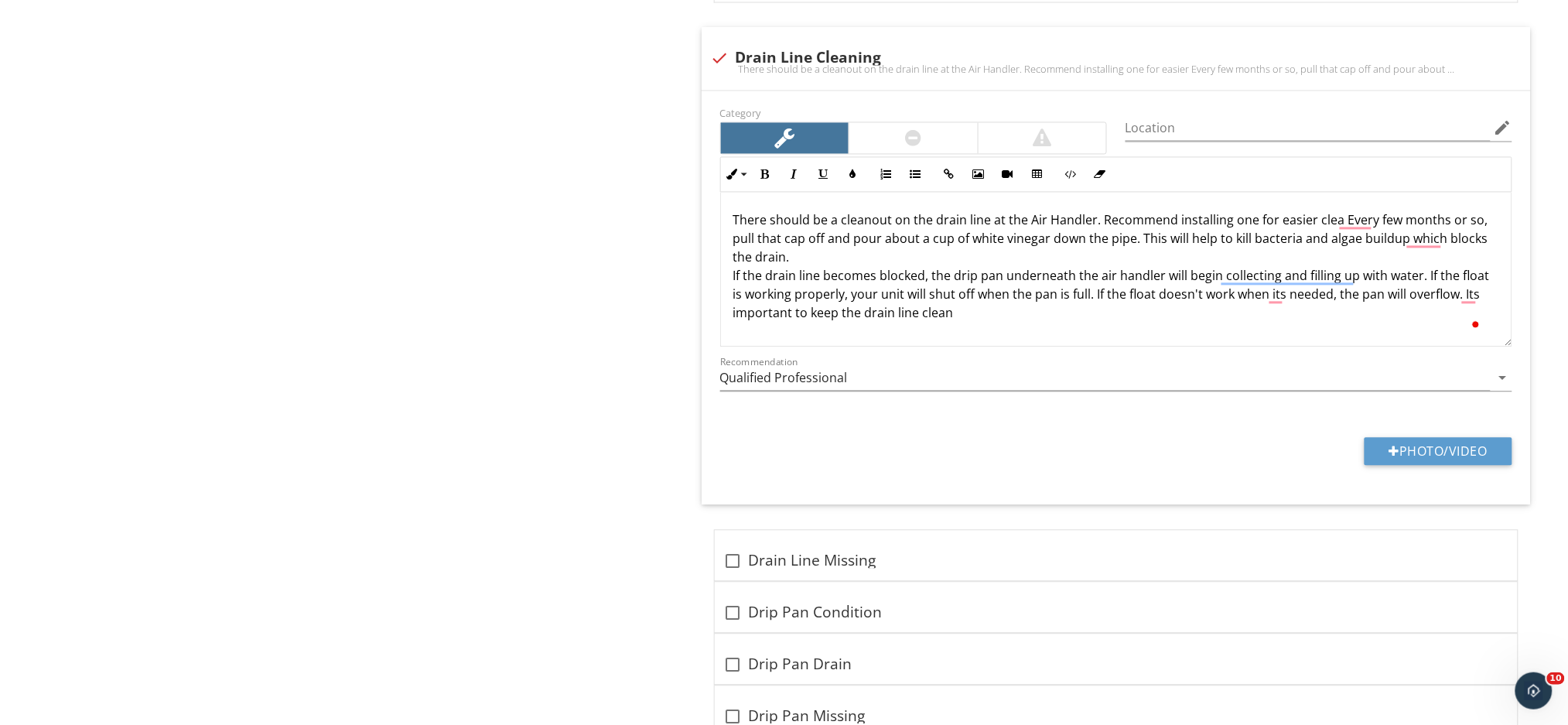
scroll to position [3185, 0]
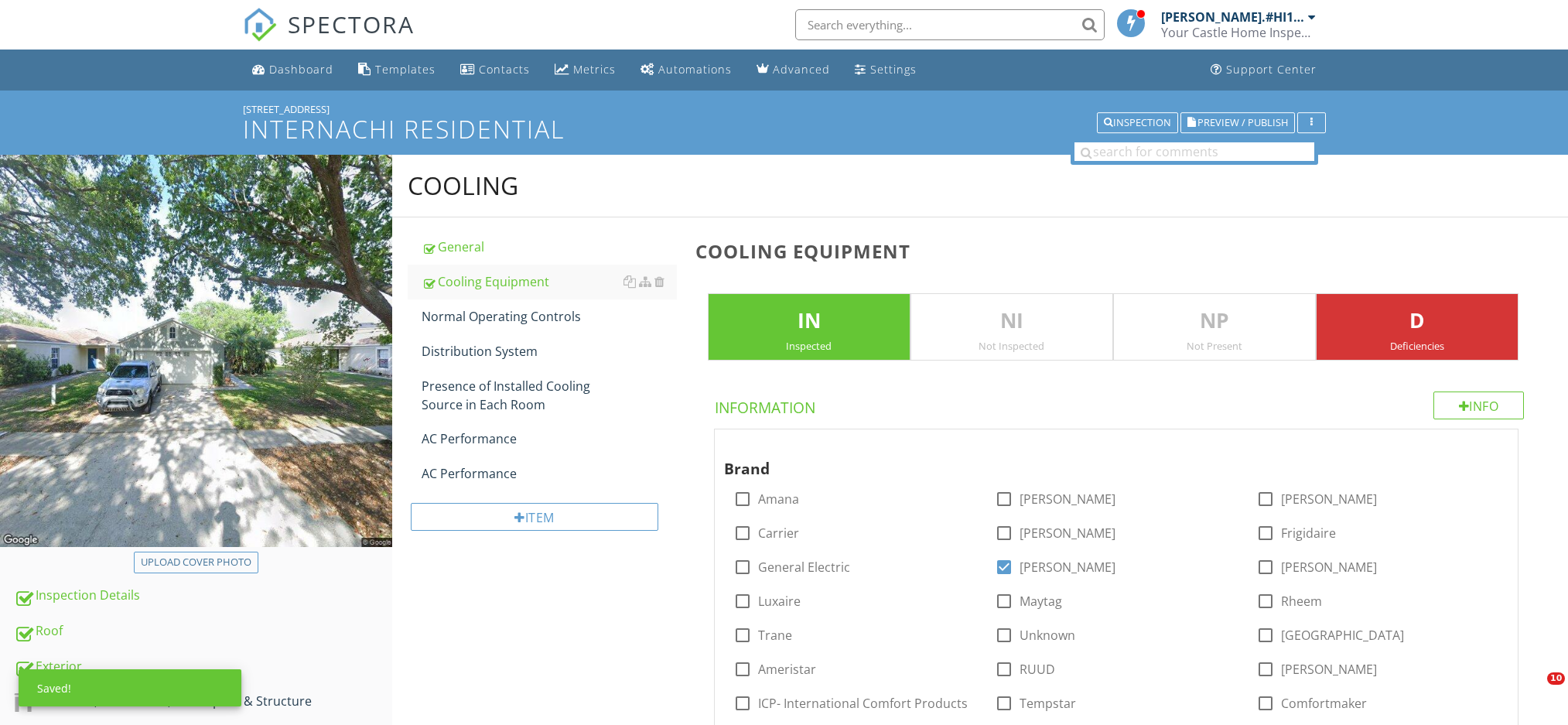
scroll to position [3165, 0]
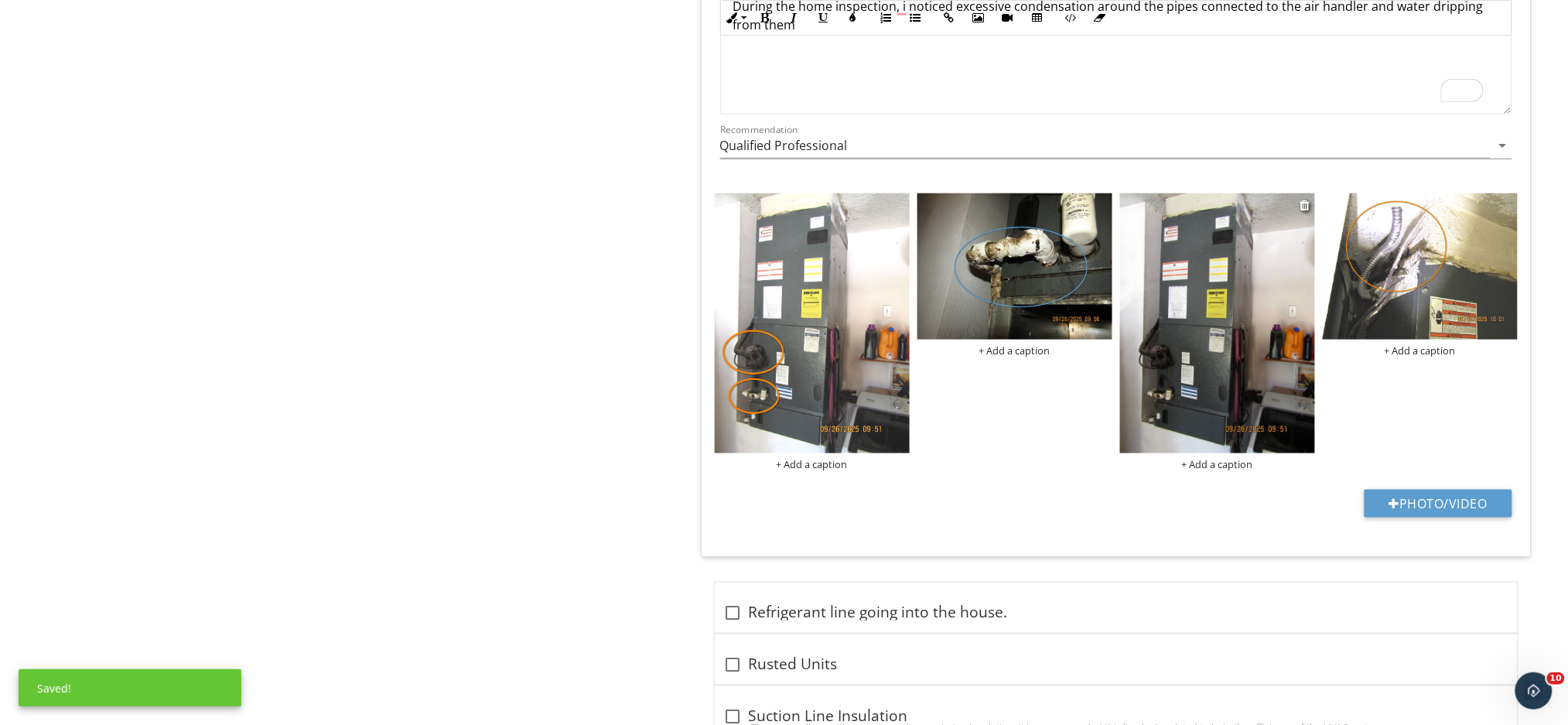
scroll to position [4815, 0]
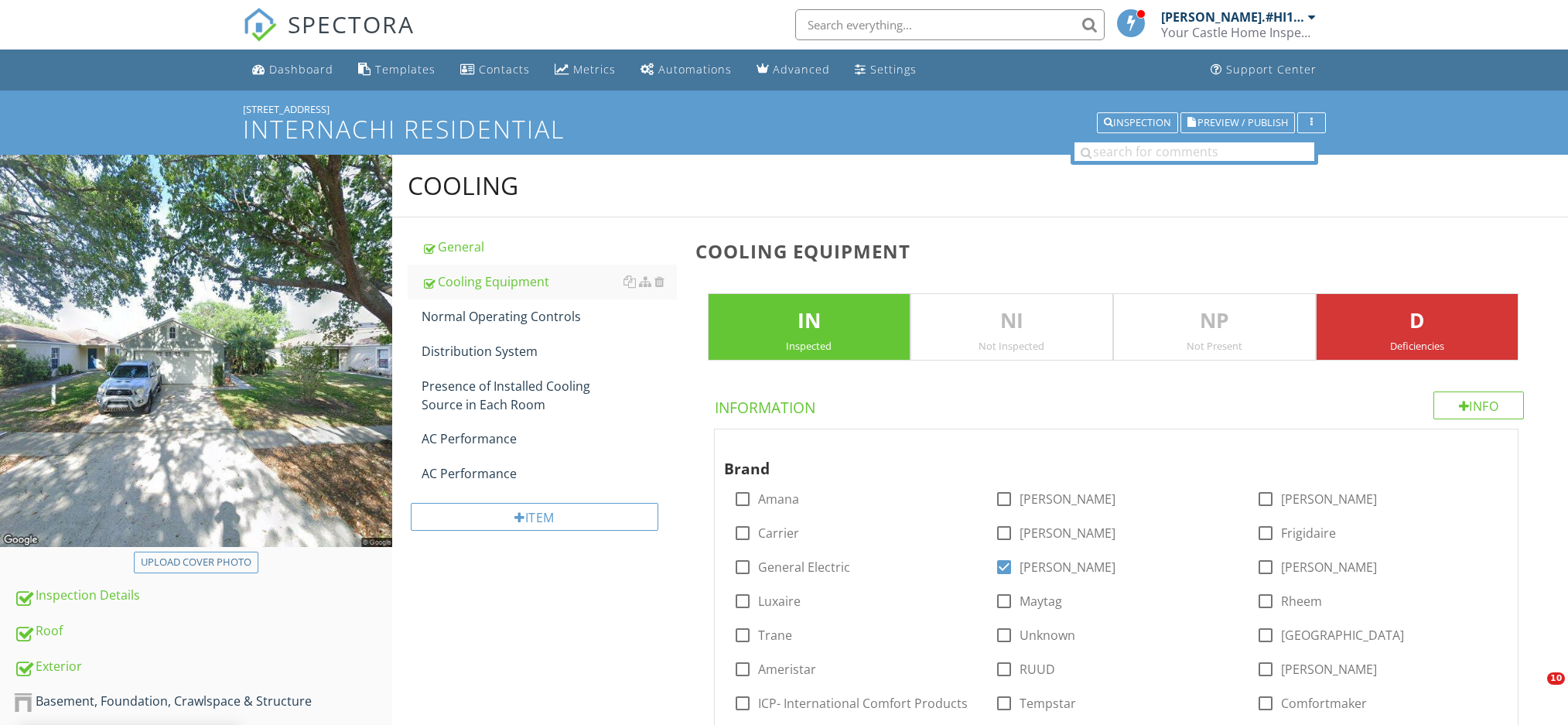
scroll to position [4608, 0]
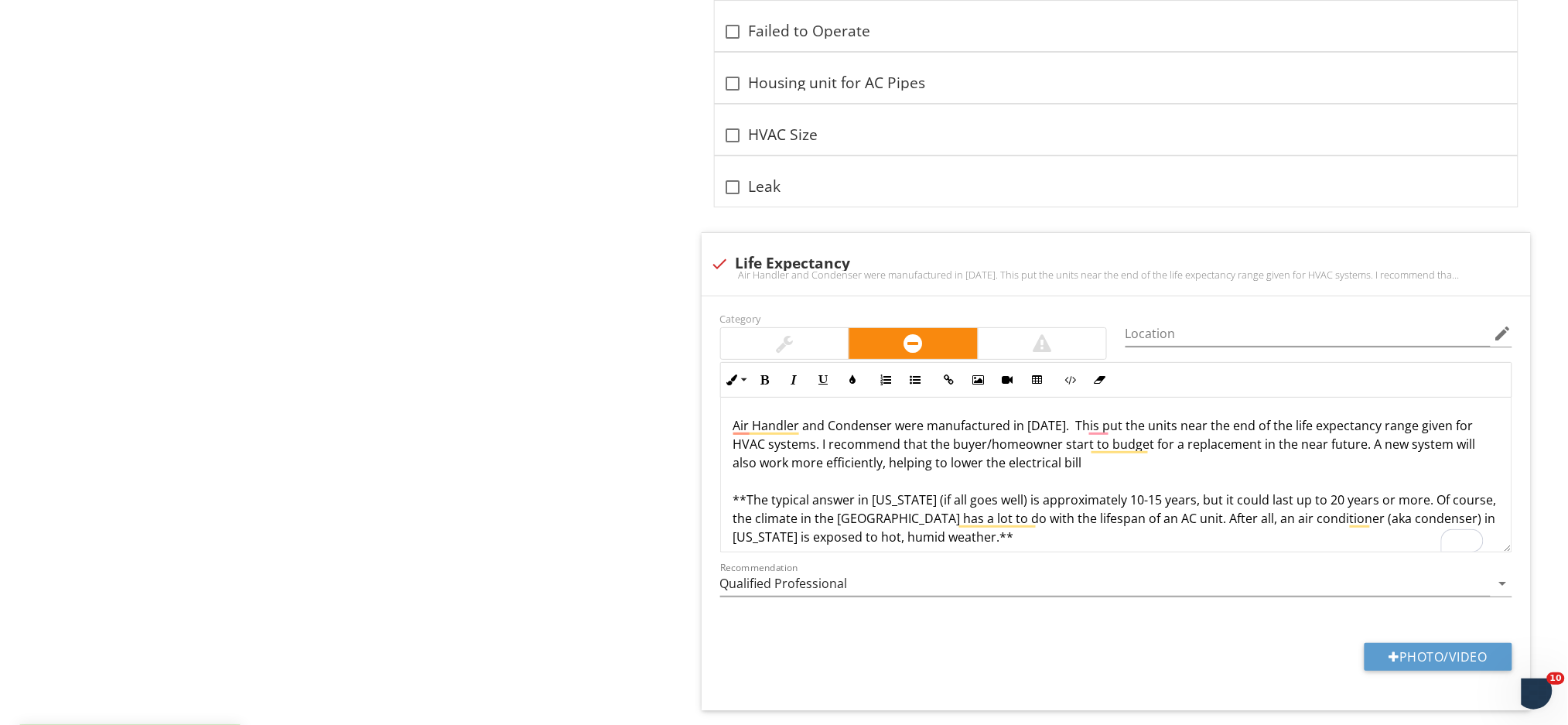
scroll to position [4197, 0]
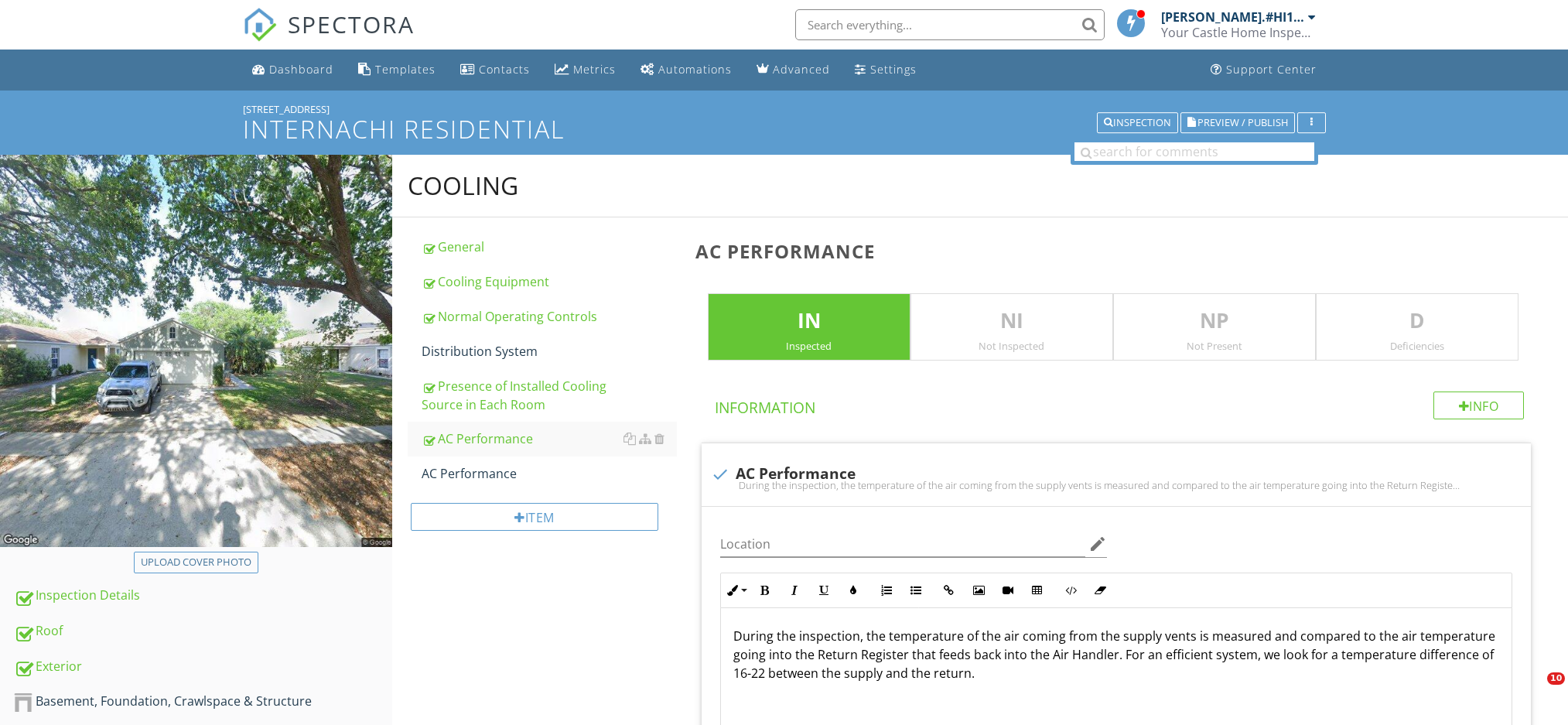
scroll to position [313, 0]
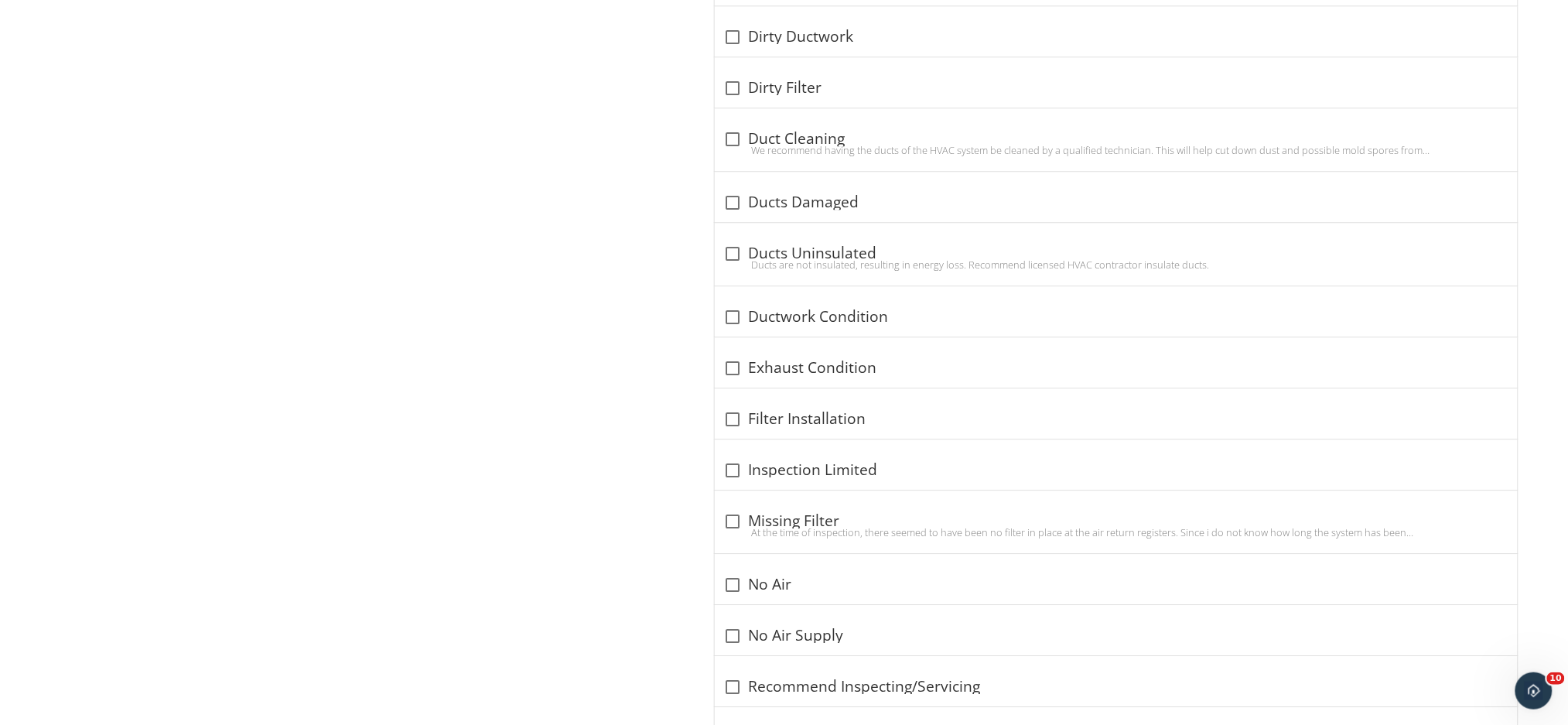
scroll to position [2062, 0]
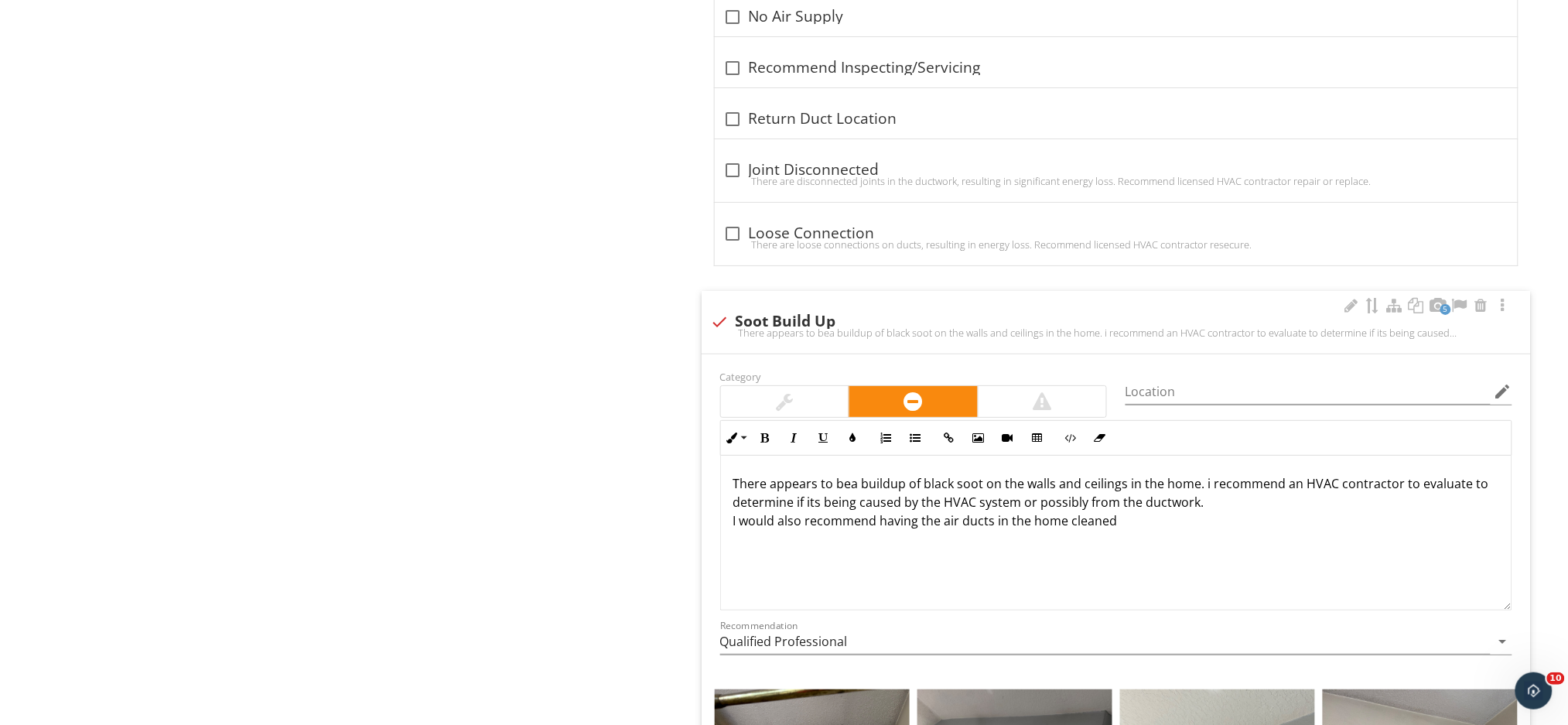
click at [850, 488] on p "There appears to bea buildup of black soot on the walls and ceilings in the hom…" at bounding box center [1116, 502] width 766 height 56
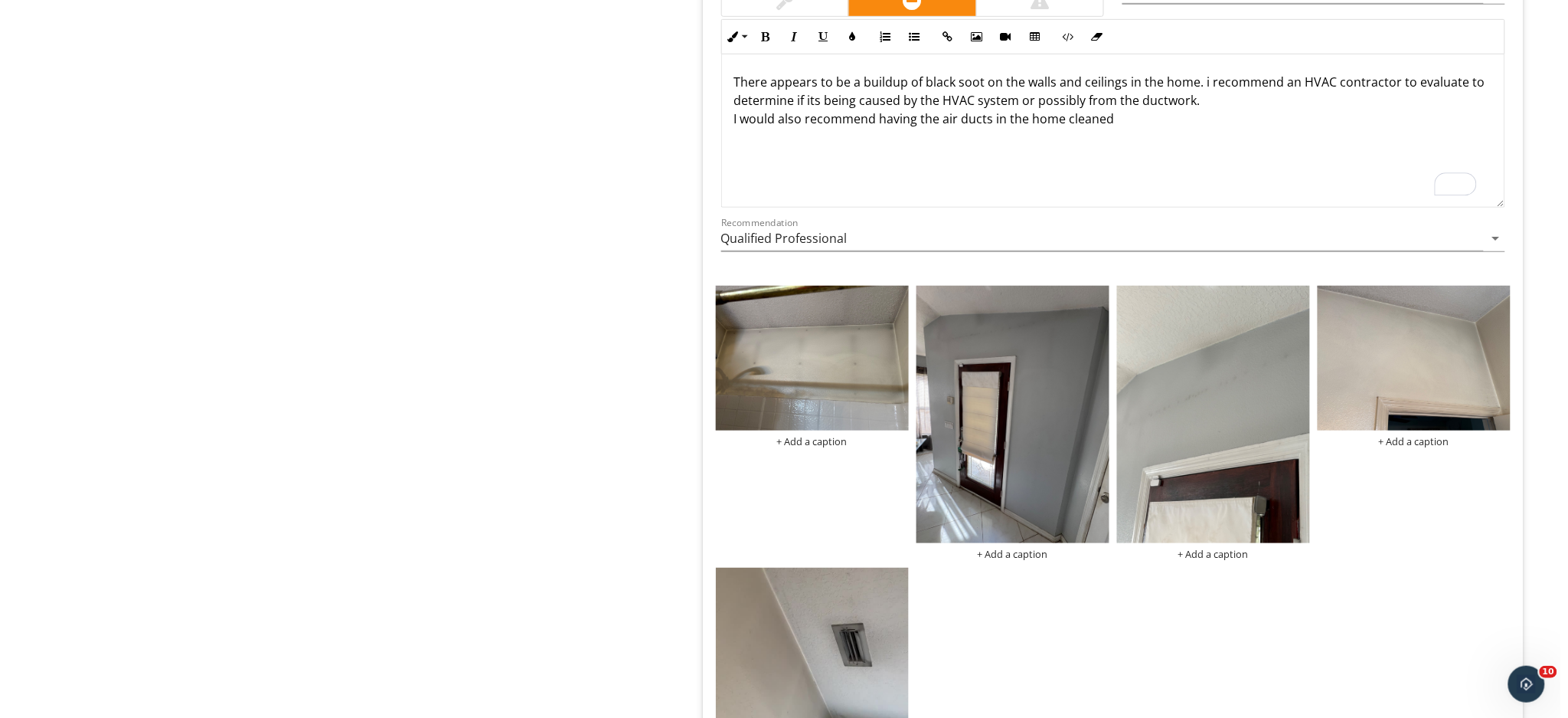
scroll to position [2451, 0]
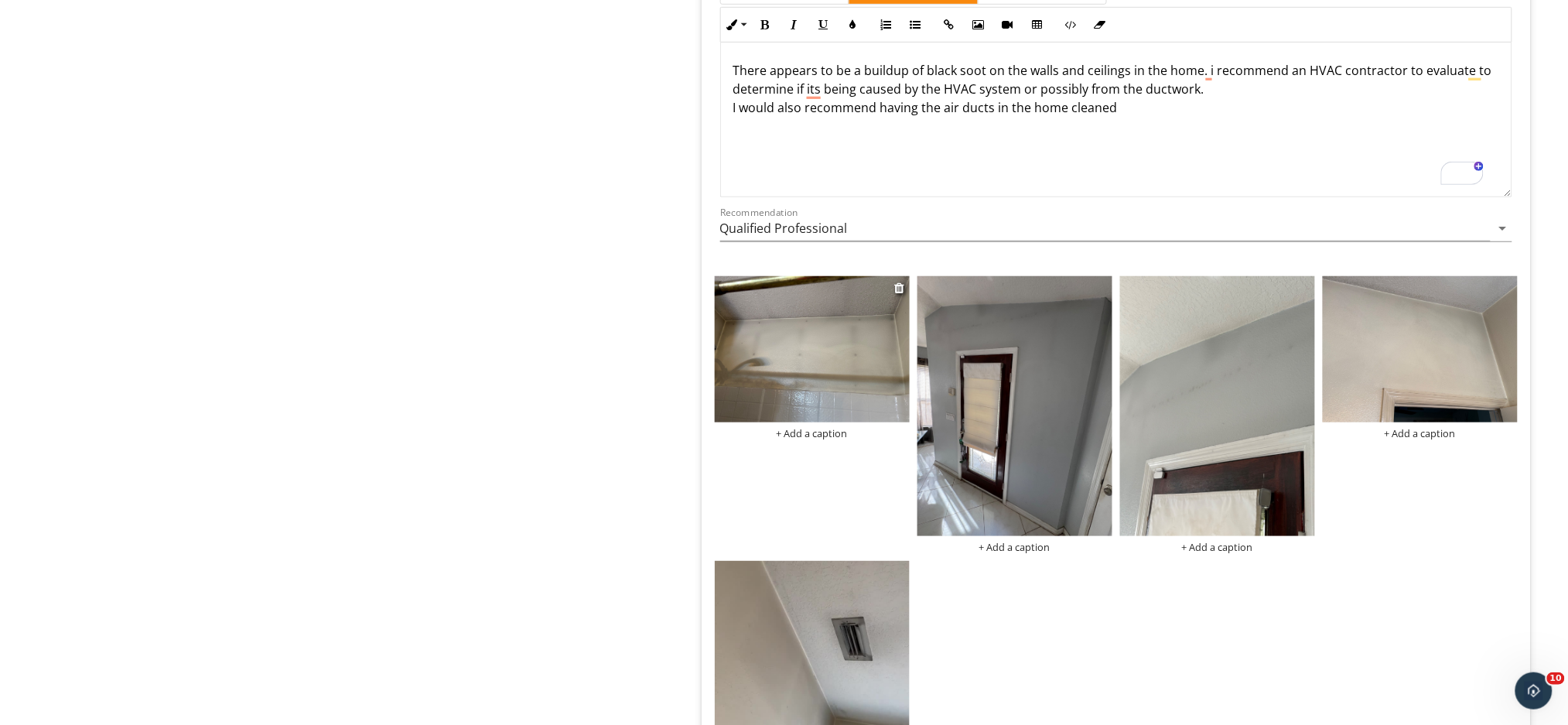
click at [820, 434] on div "+ Add a caption" at bounding box center [812, 433] width 195 height 13
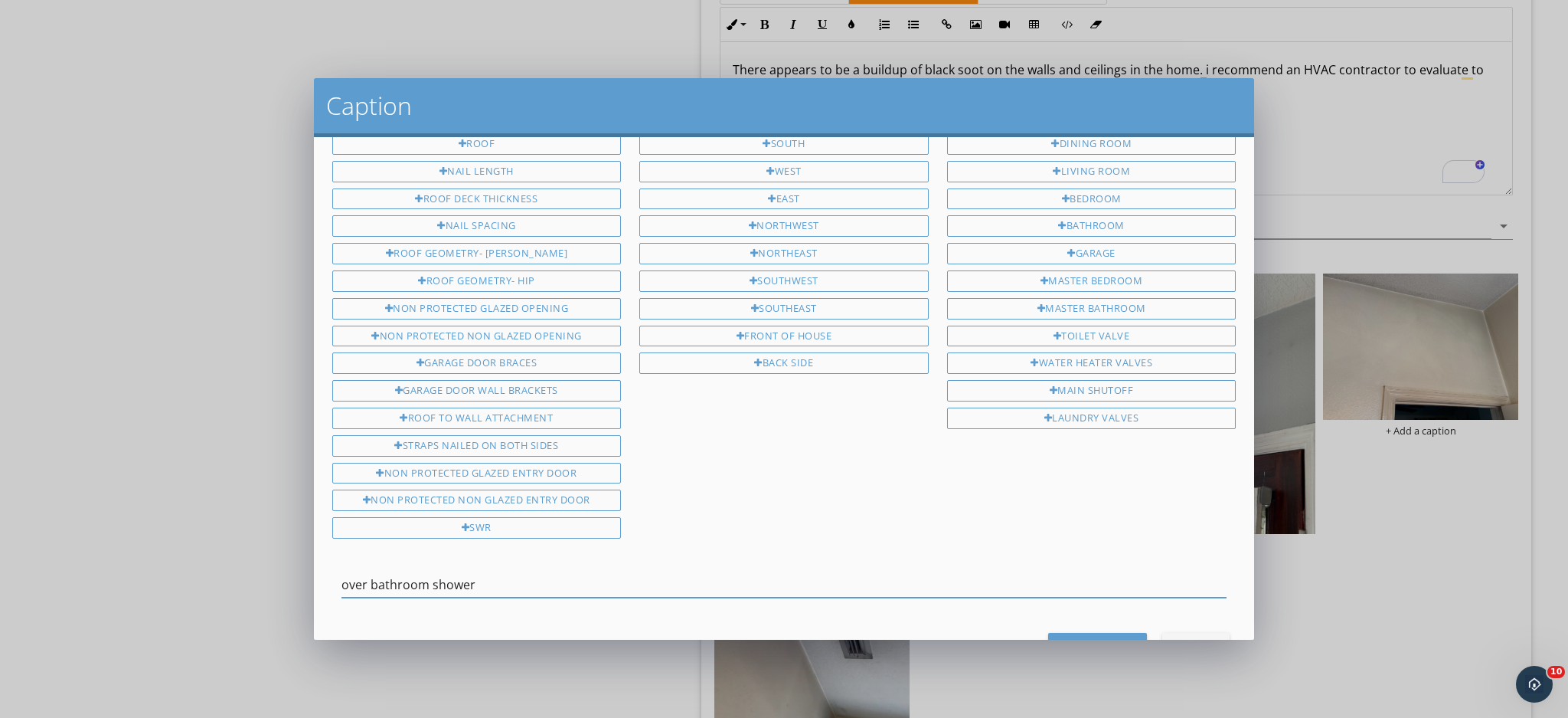
scroll to position [96, 0]
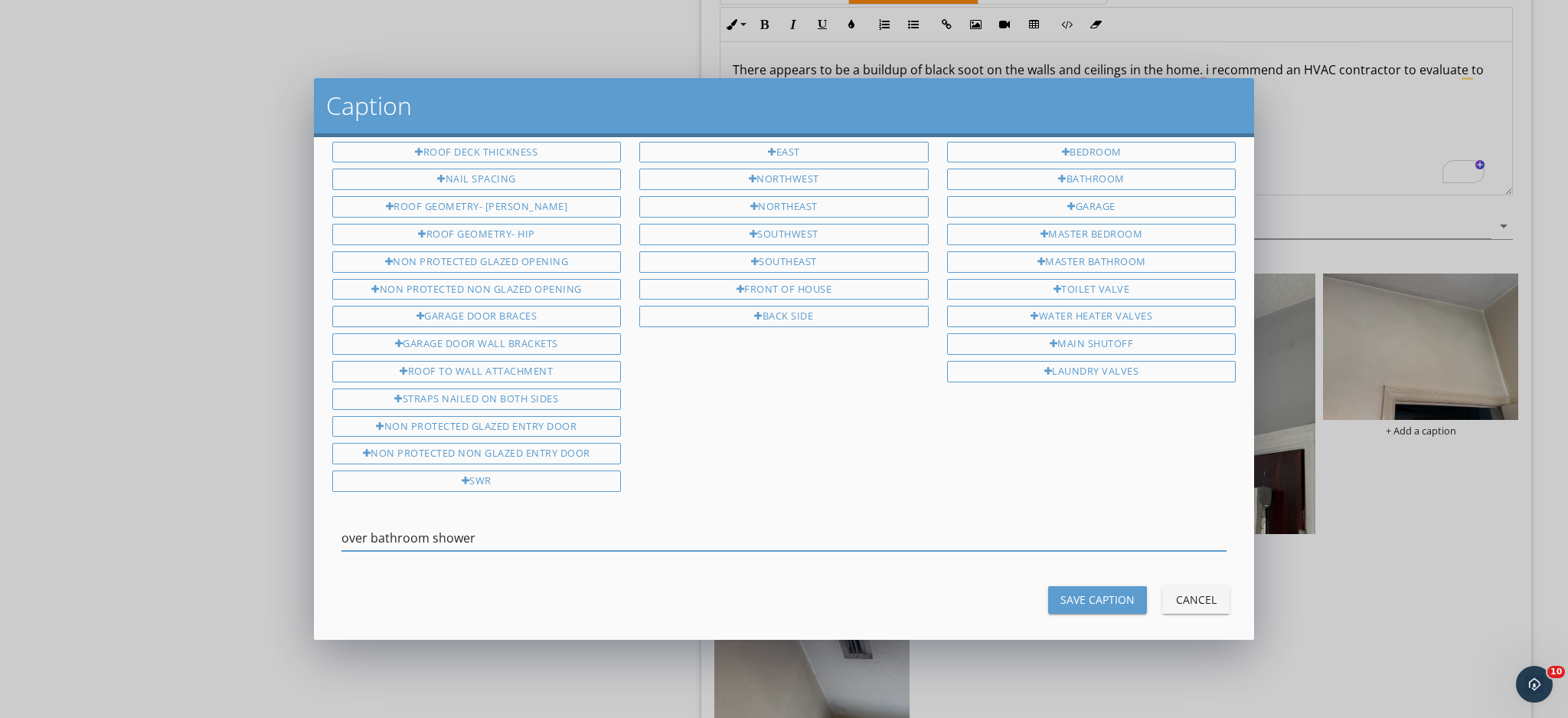
type input "over bathroom shower"
click at [1060, 592] on div "Save Caption" at bounding box center [1098, 599] width 74 height 16
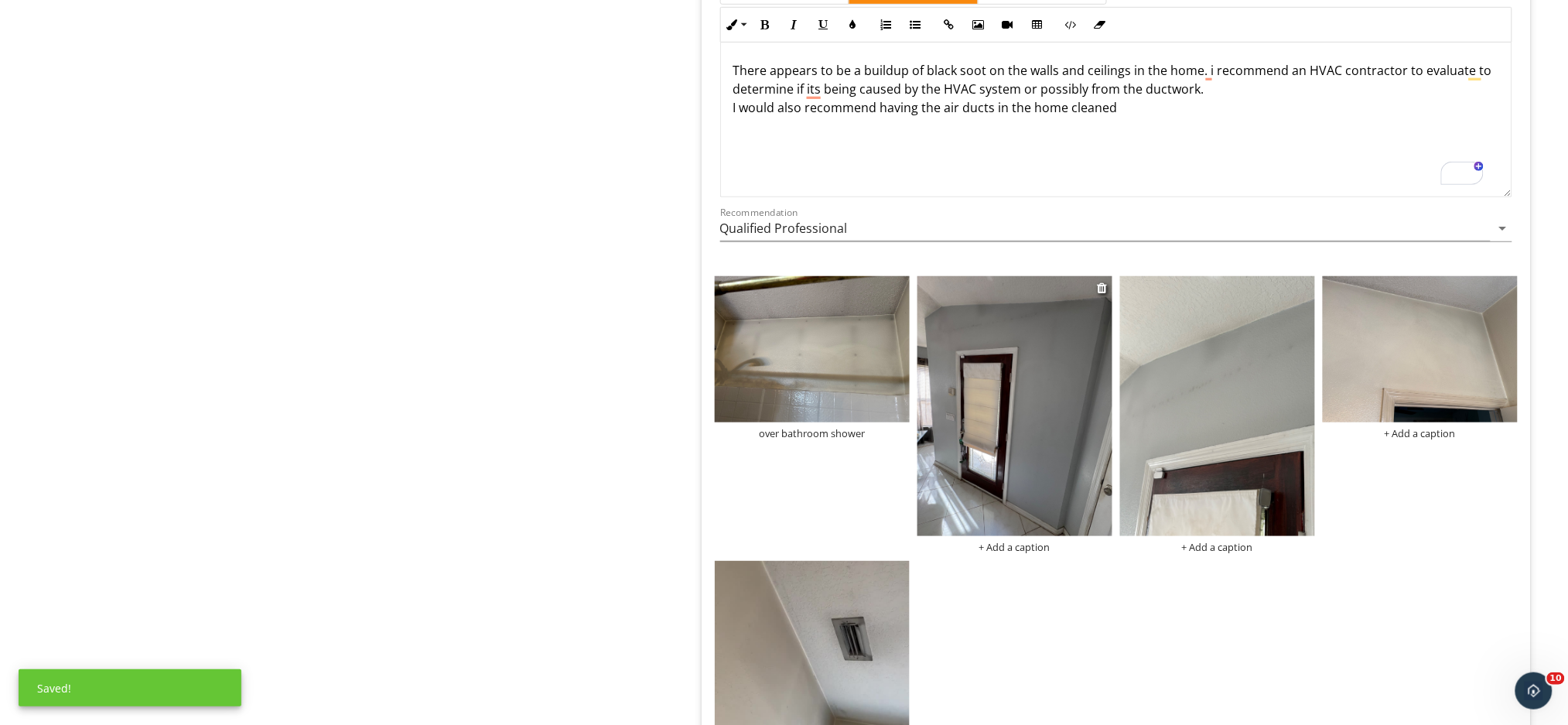
click at [1018, 552] on div "+ Add a caption" at bounding box center [1015, 547] width 195 height 13
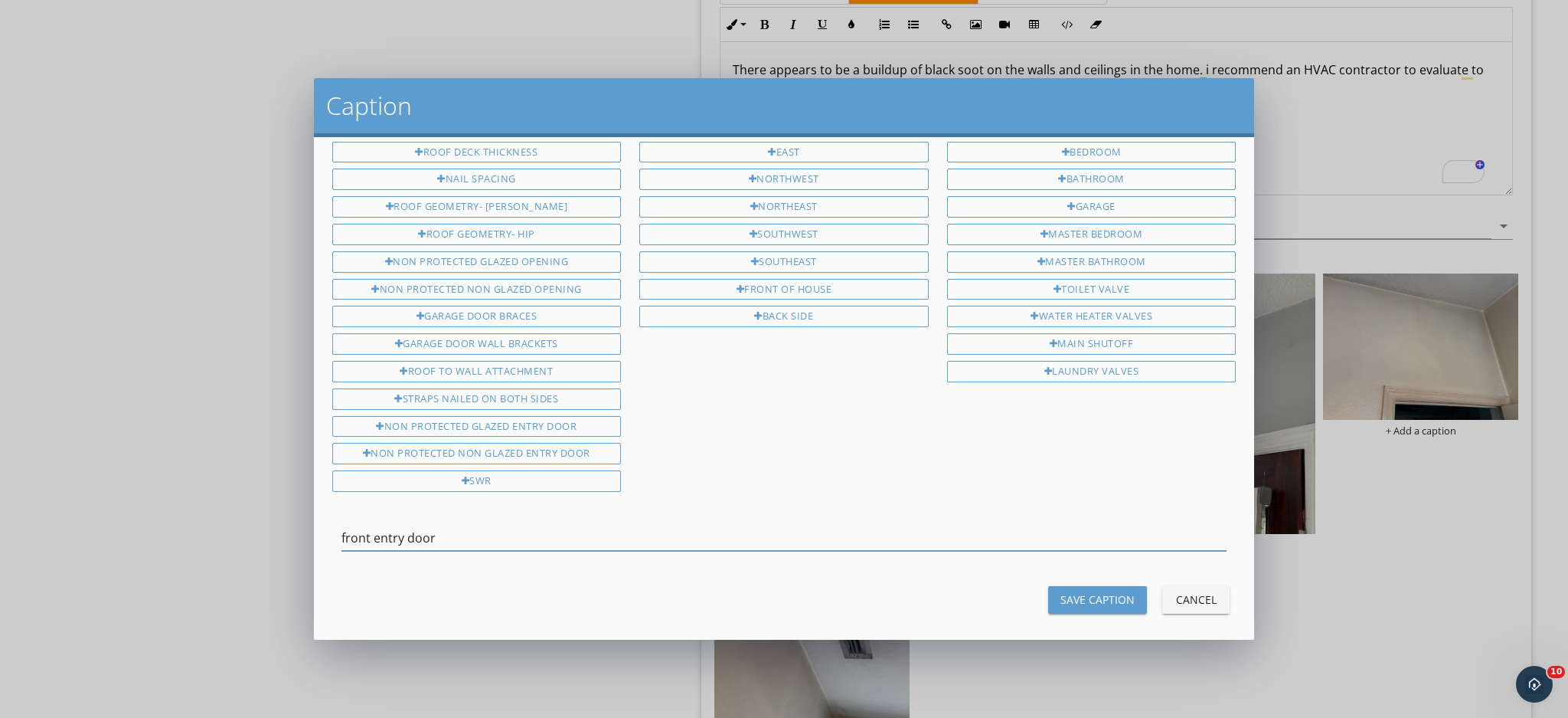
type input "front entry door"
click at [1060, 592] on div "Save Caption" at bounding box center [1098, 599] width 74 height 16
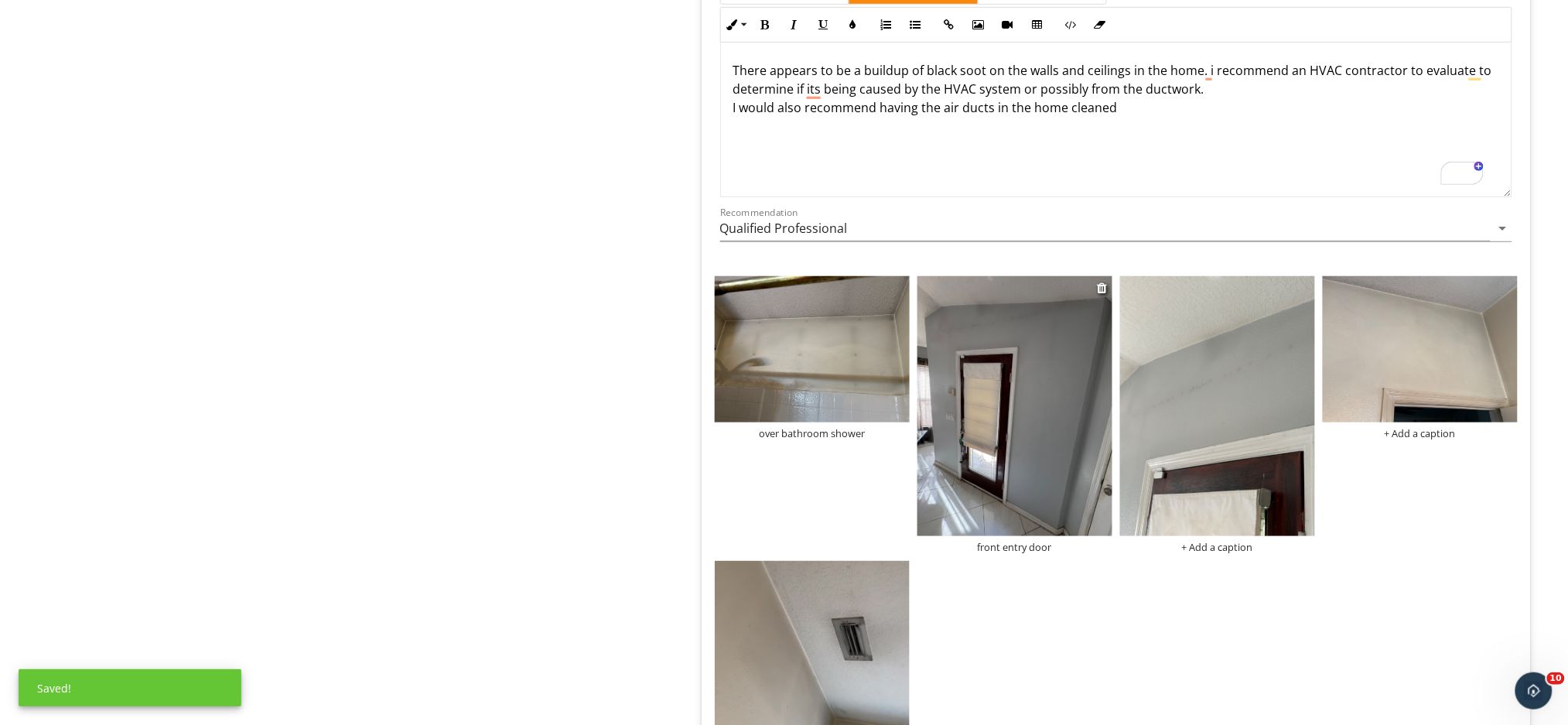
click at [1046, 550] on div "front entry door" at bounding box center [1015, 547] width 195 height 13
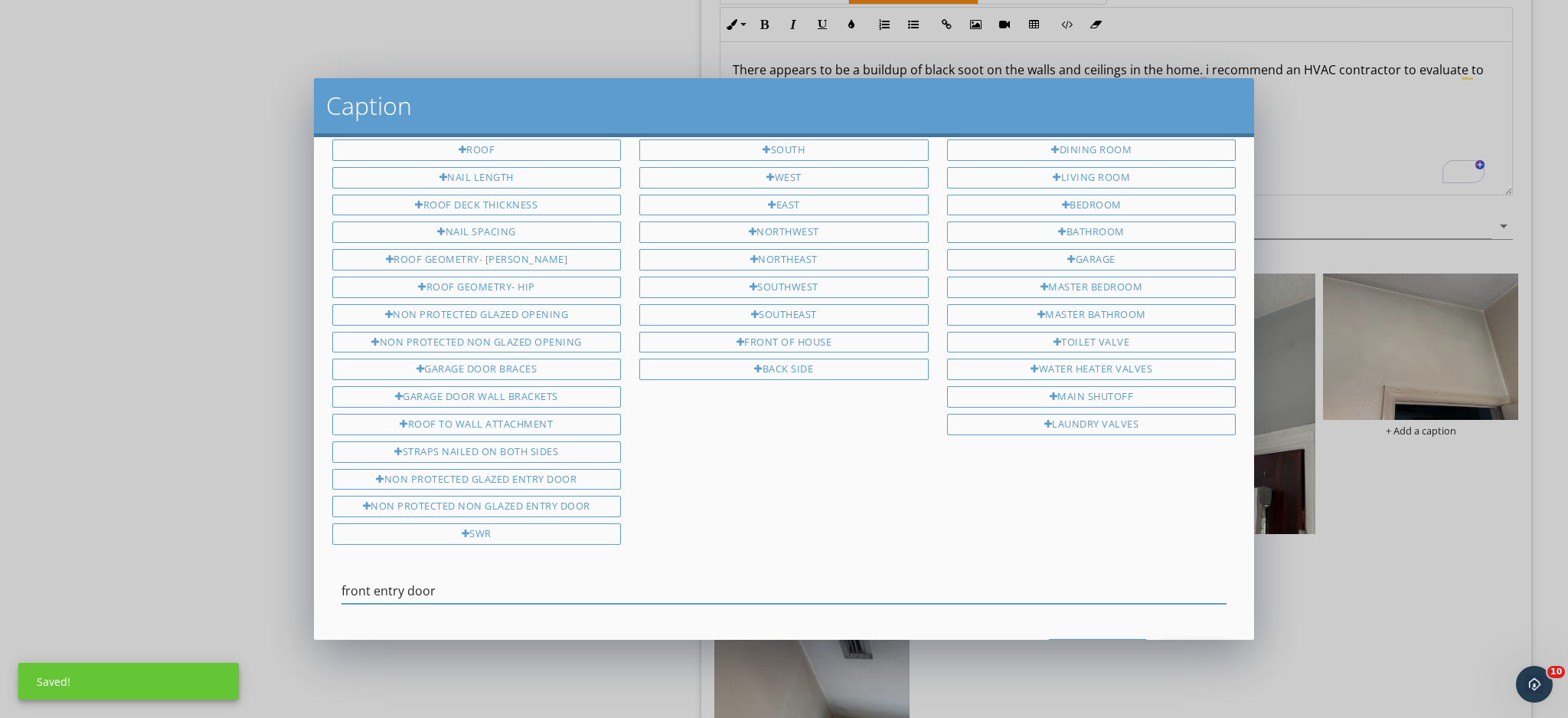
drag, startPoint x: 448, startPoint y: 623, endPoint x: 335, endPoint y: 624, distance: 113.0
click at [335, 624] on div "Attic Roof Nail Length Roof Deck Thickness Nail Spacing Roof Geometry- Gable Ro…" at bounding box center [784, 388] width 941 height 502
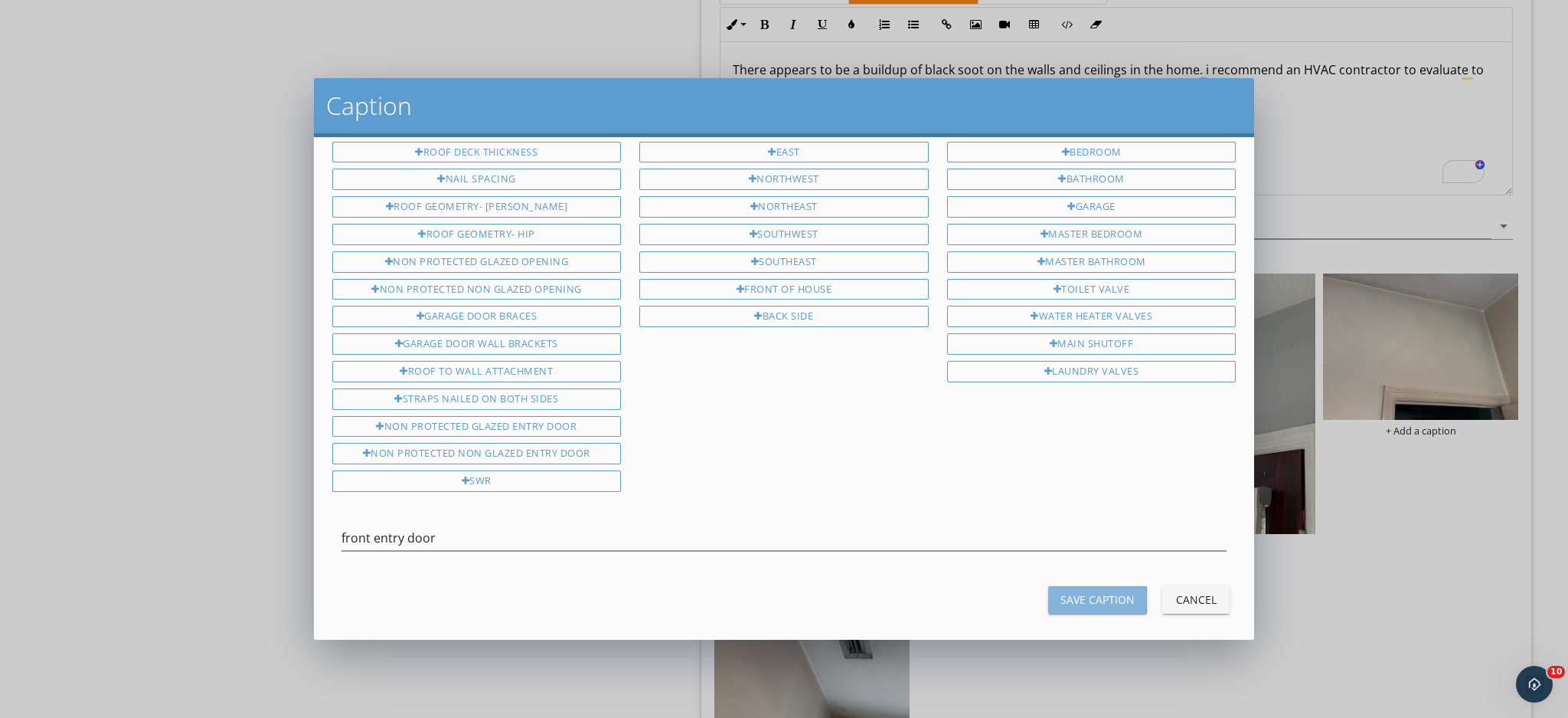
click at [1100, 586] on button "Save Caption" at bounding box center [1097, 600] width 98 height 28
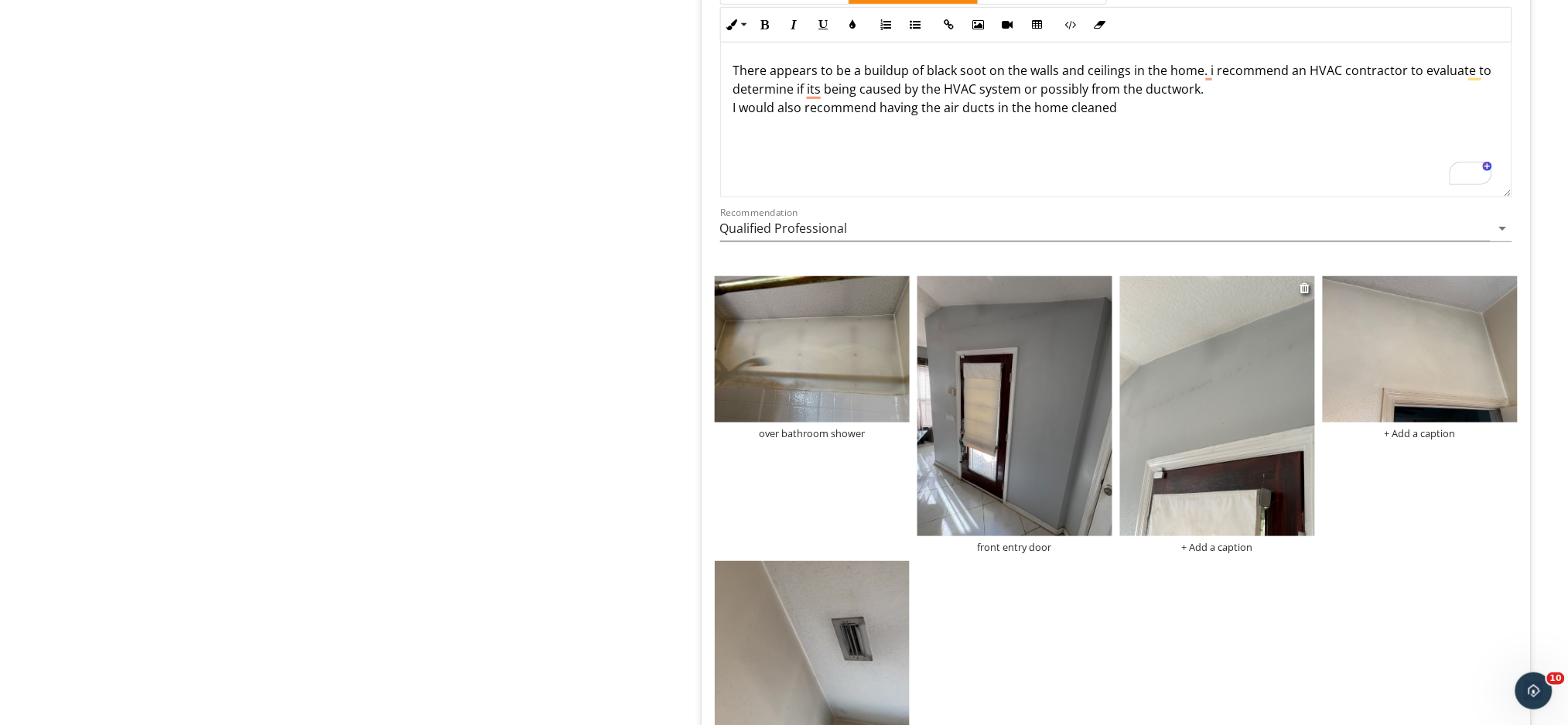
click at [1194, 550] on div "+ Add a caption" at bounding box center [1217, 547] width 195 height 13
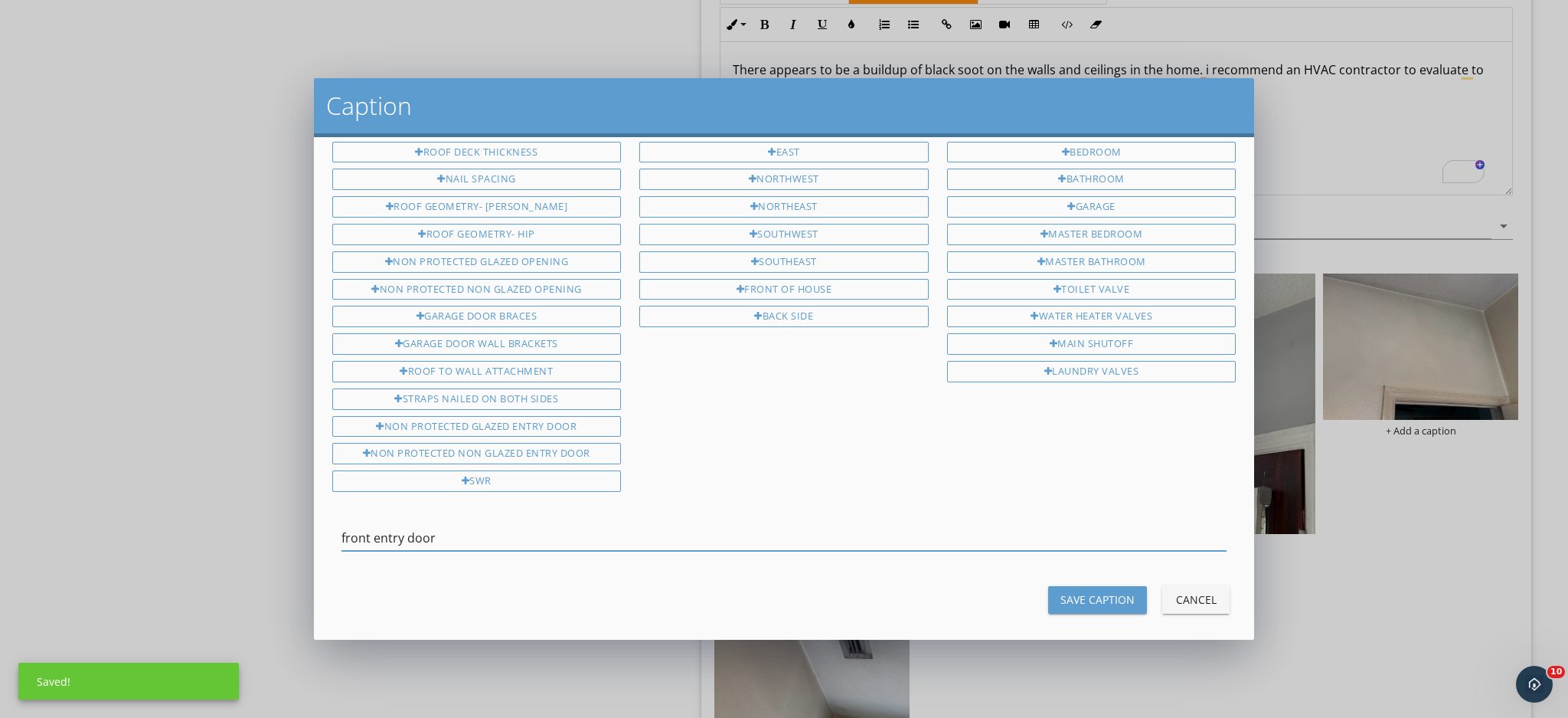
type input "front entry door"
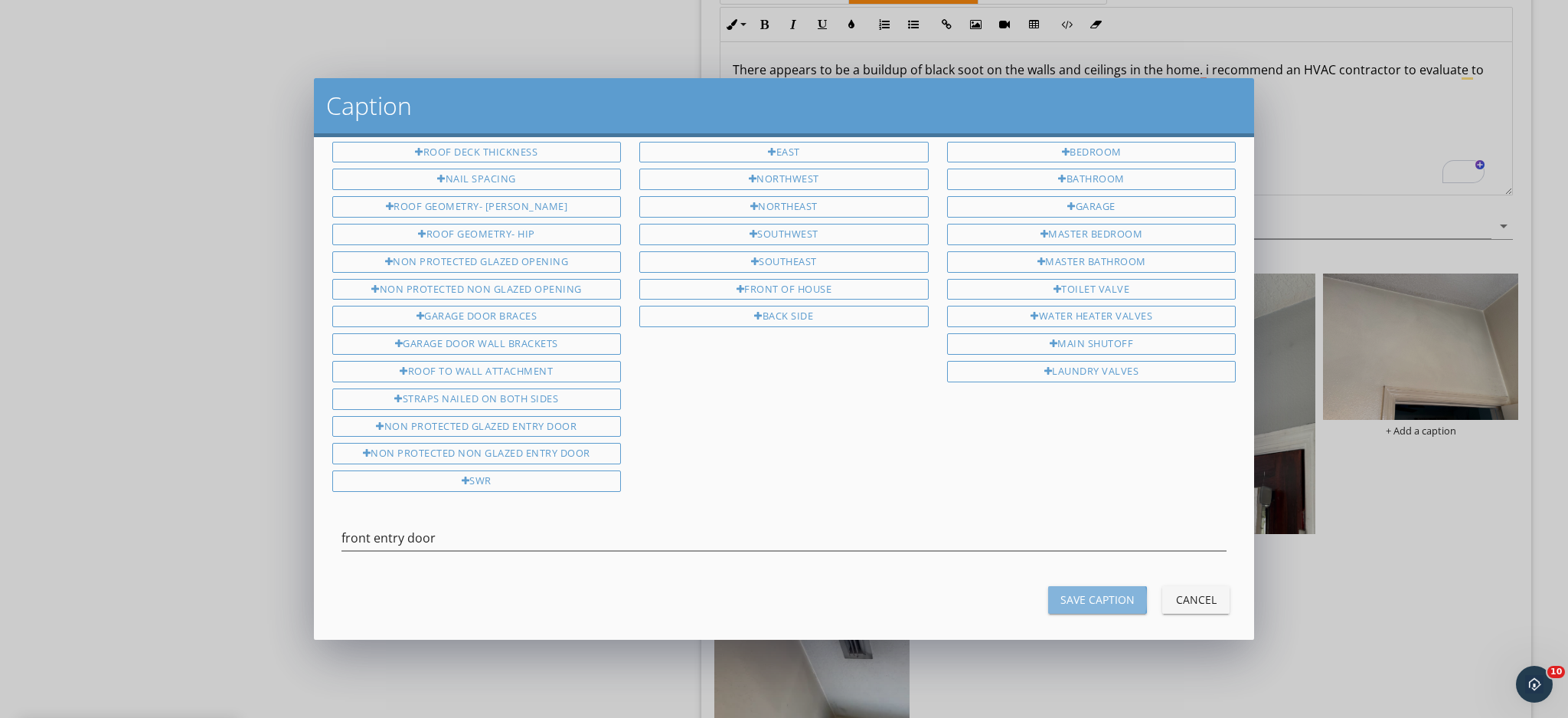
click at [1083, 586] on button "Save Caption" at bounding box center [1097, 600] width 98 height 28
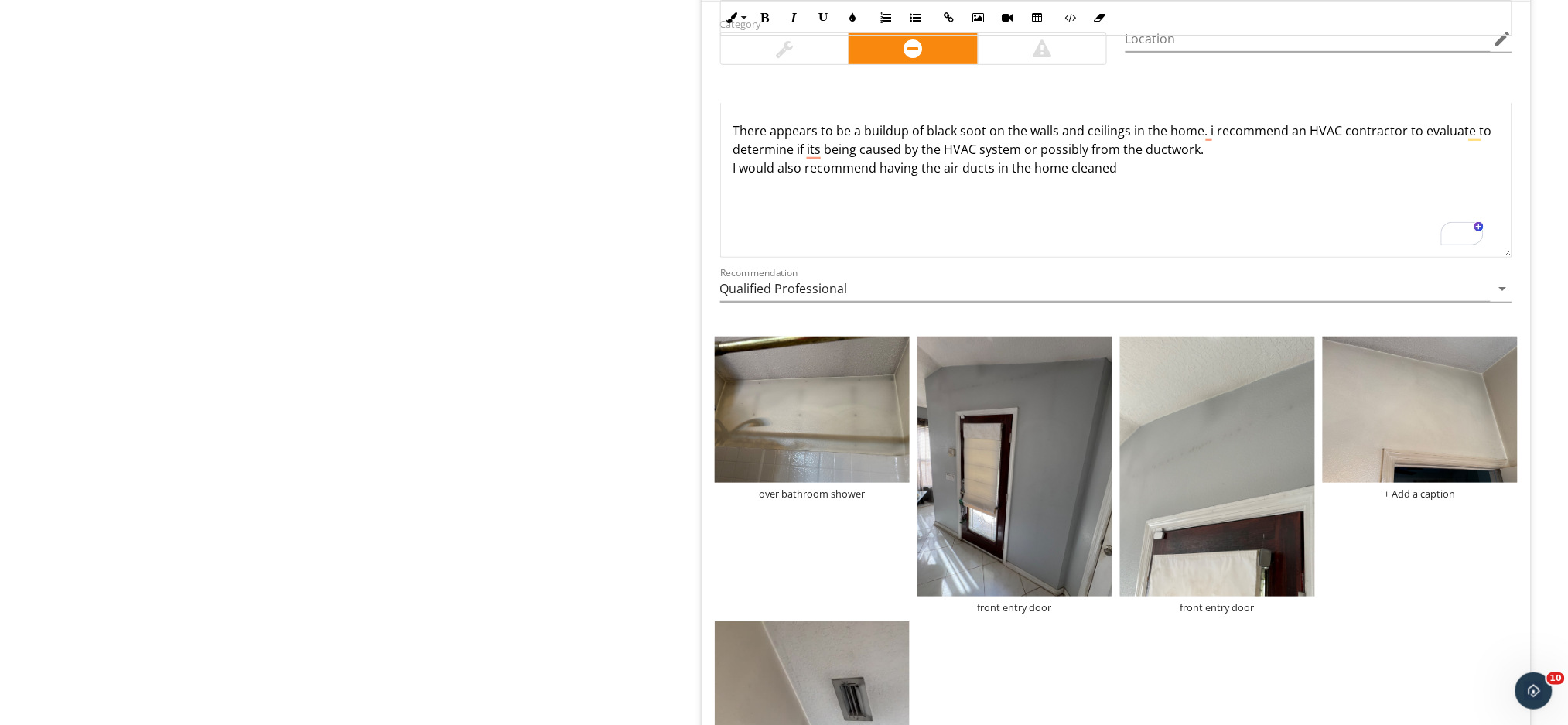
scroll to position [2269, 0]
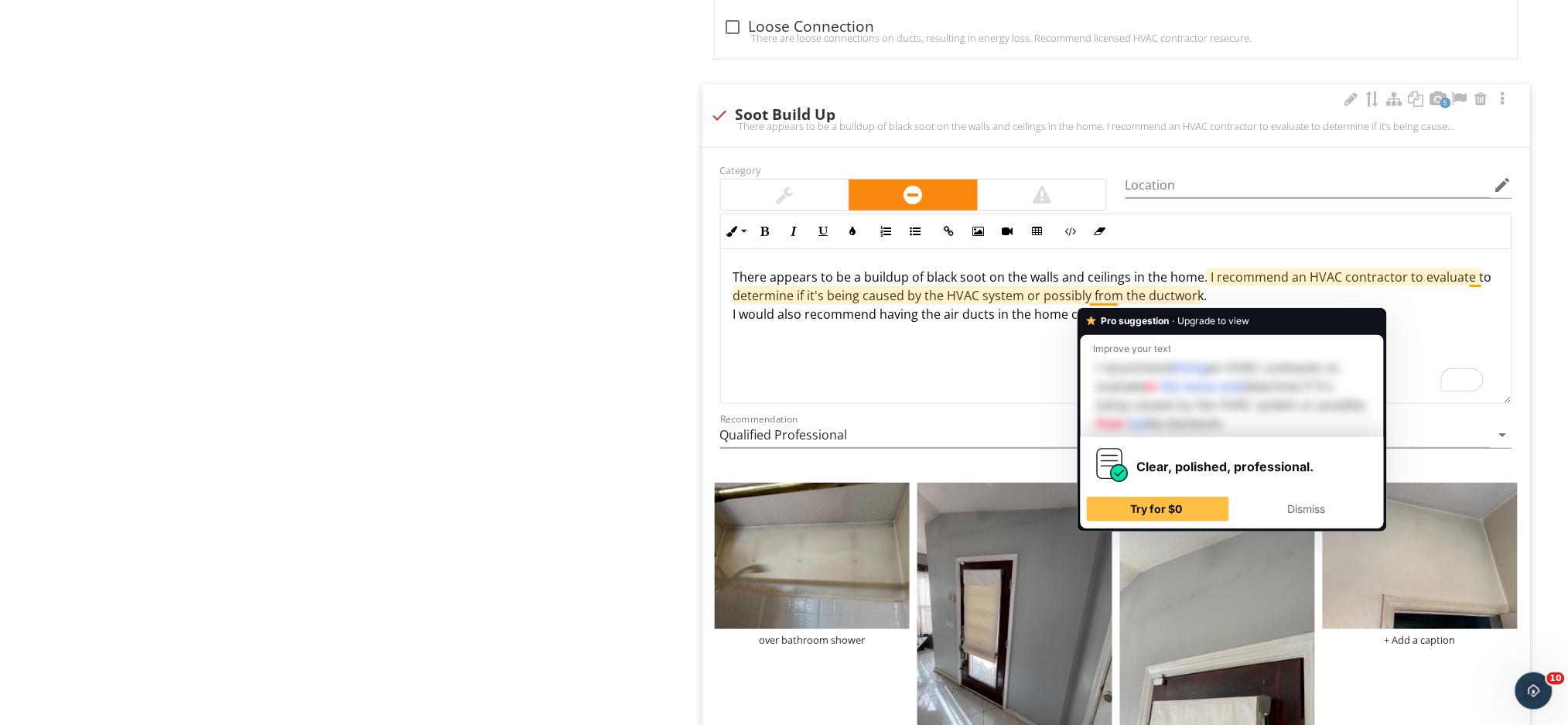
click at [1217, 301] on p "There appears to be a buildup of black soot on the walls and ceilings in the ho…" at bounding box center [1116, 295] width 766 height 56
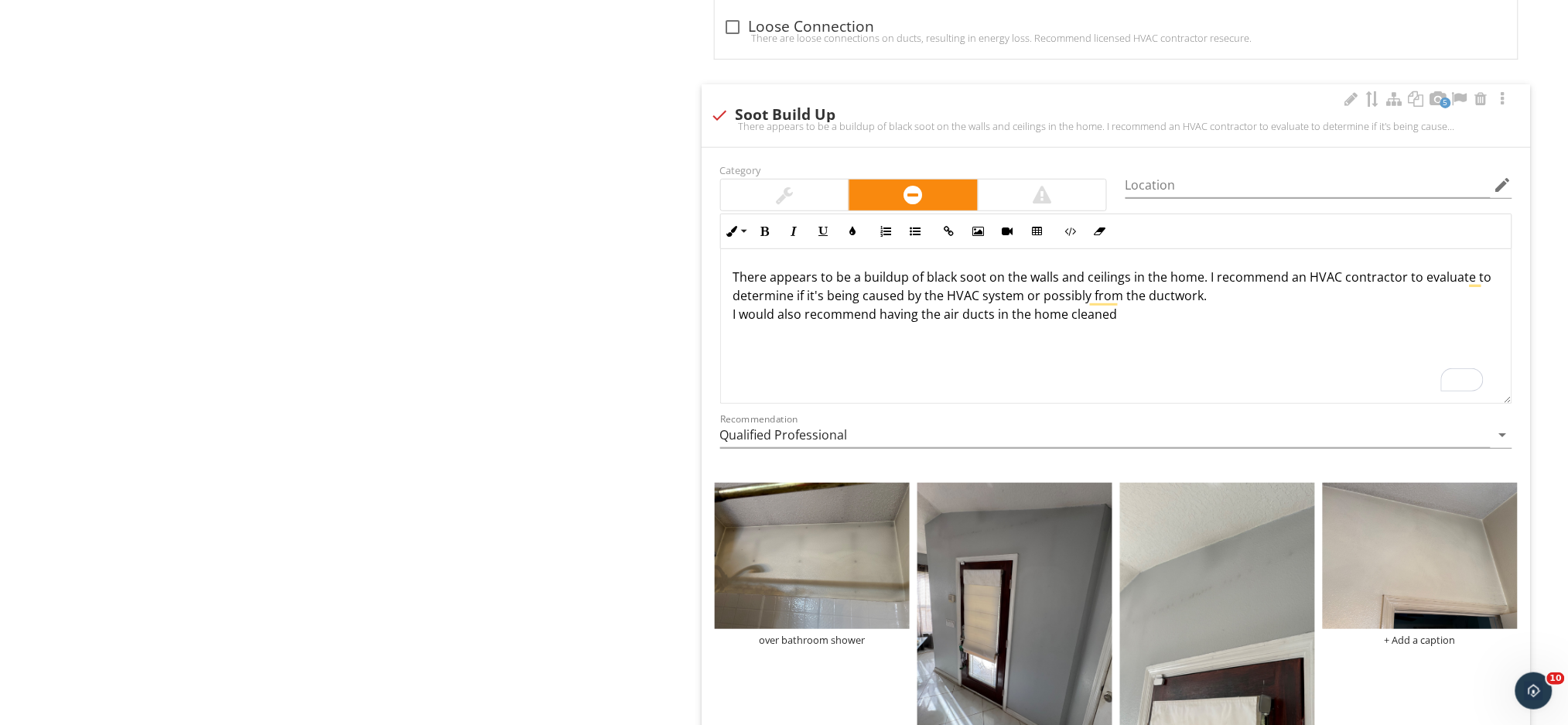
click at [1119, 319] on p "There appears to be a buildup of black soot on the walls and ceilings in the ho…" at bounding box center [1116, 295] width 766 height 56
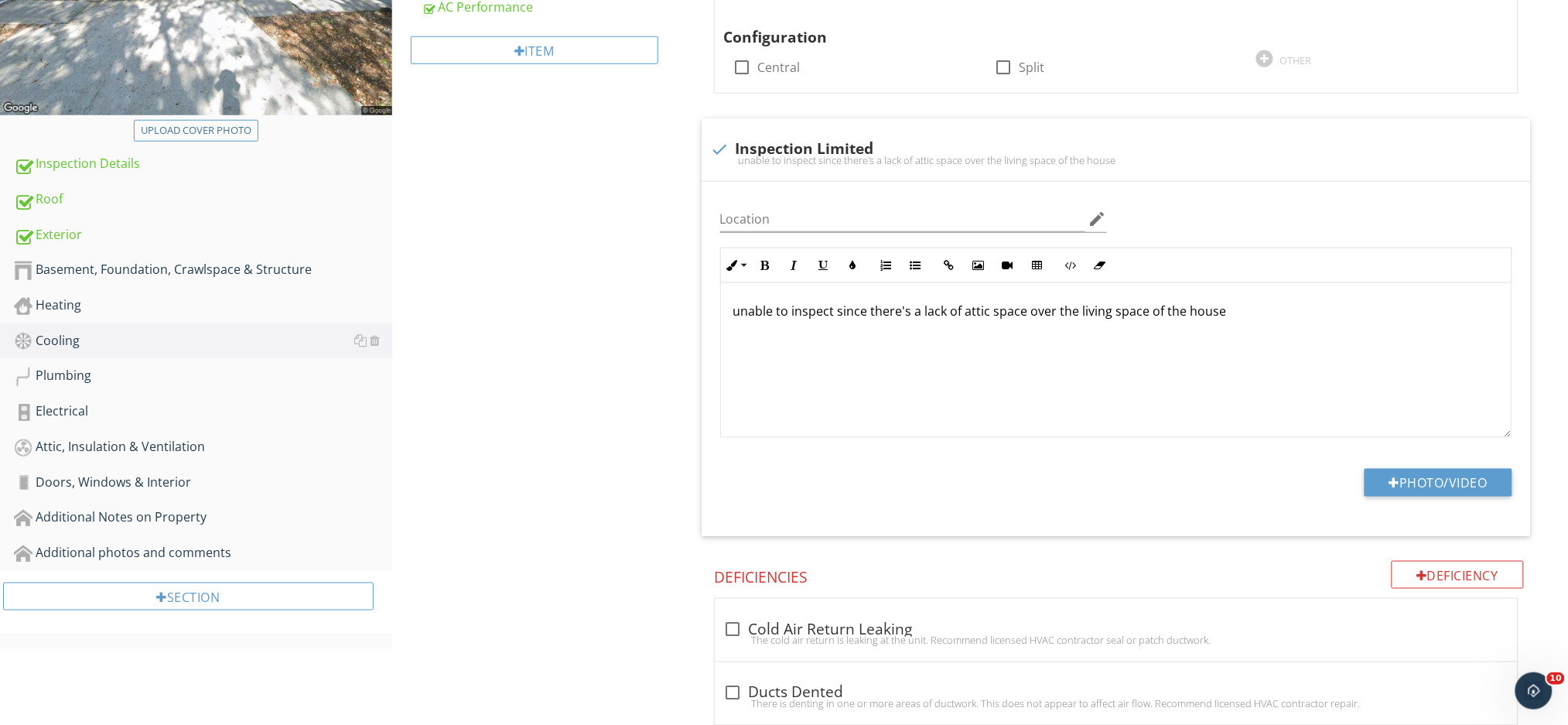
scroll to position [466, 0]
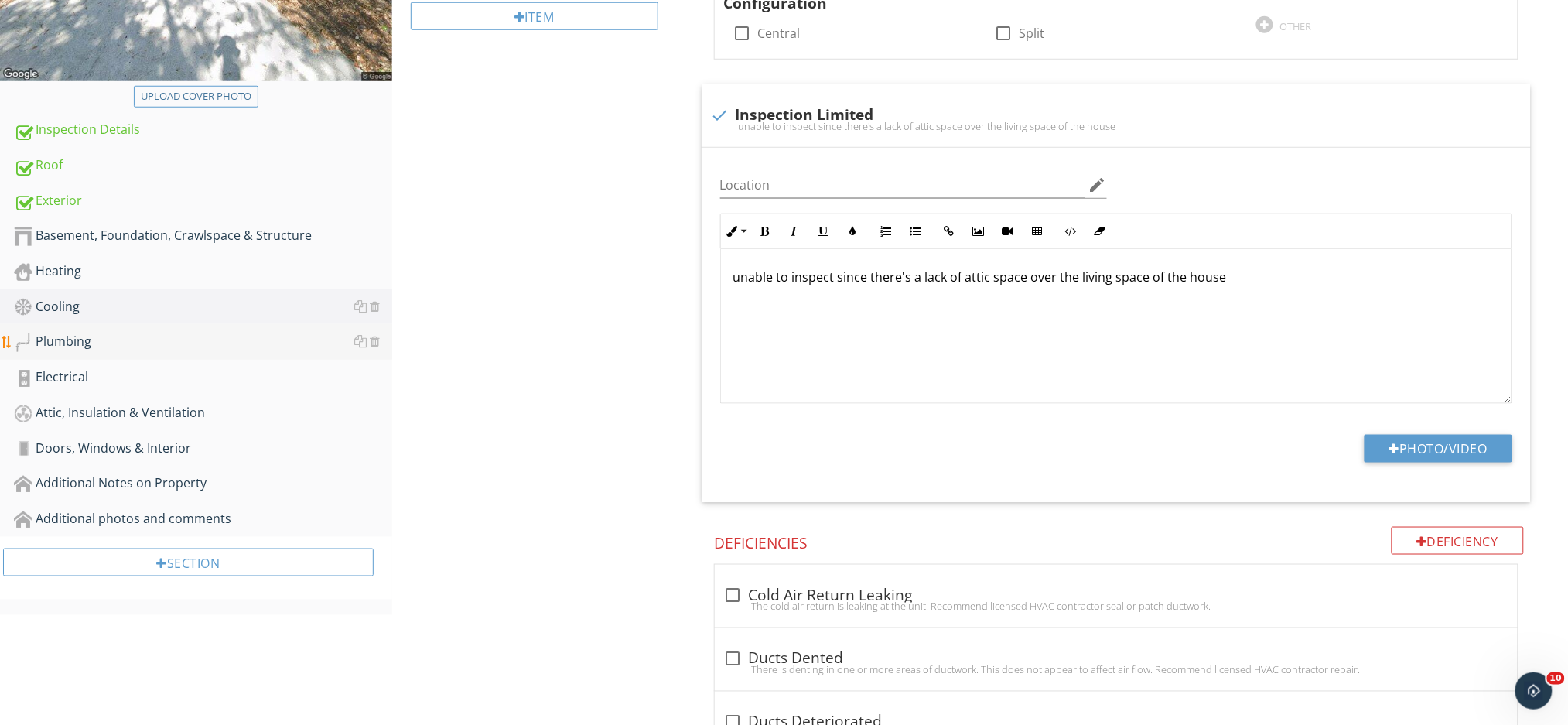
click at [67, 336] on div "Plumbing" at bounding box center [203, 342] width 378 height 20
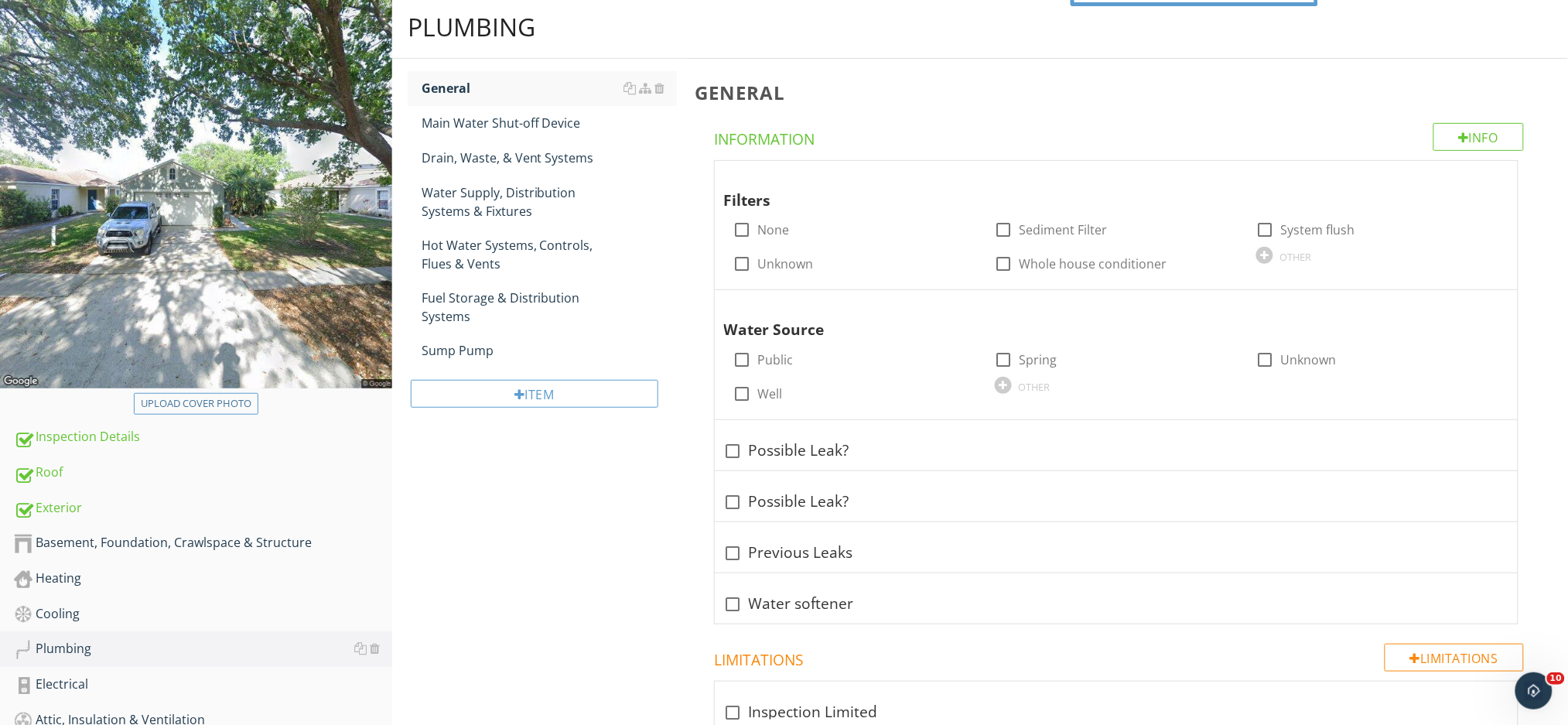
scroll to position [150, 0]
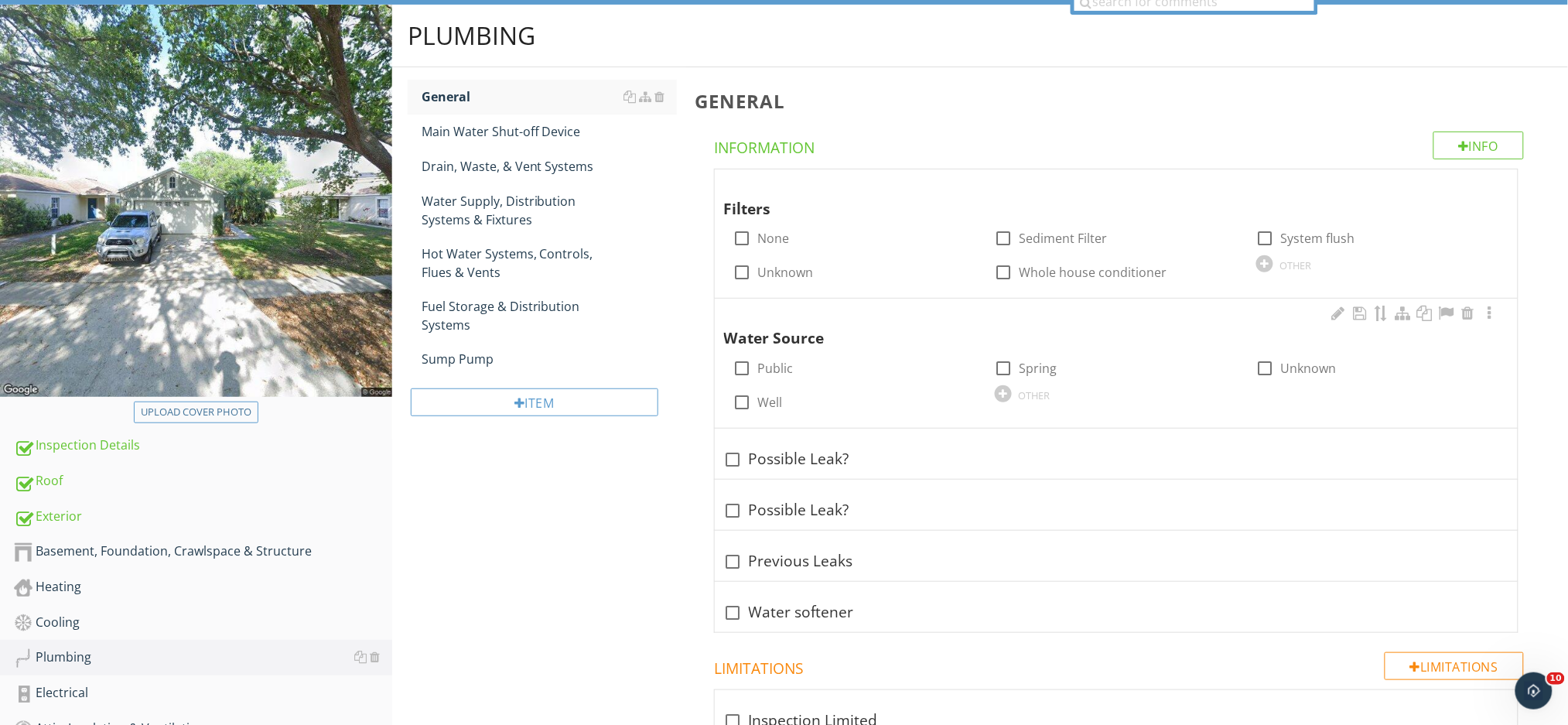
click at [738, 370] on div at bounding box center [743, 368] width 27 height 27
checkbox input "true"
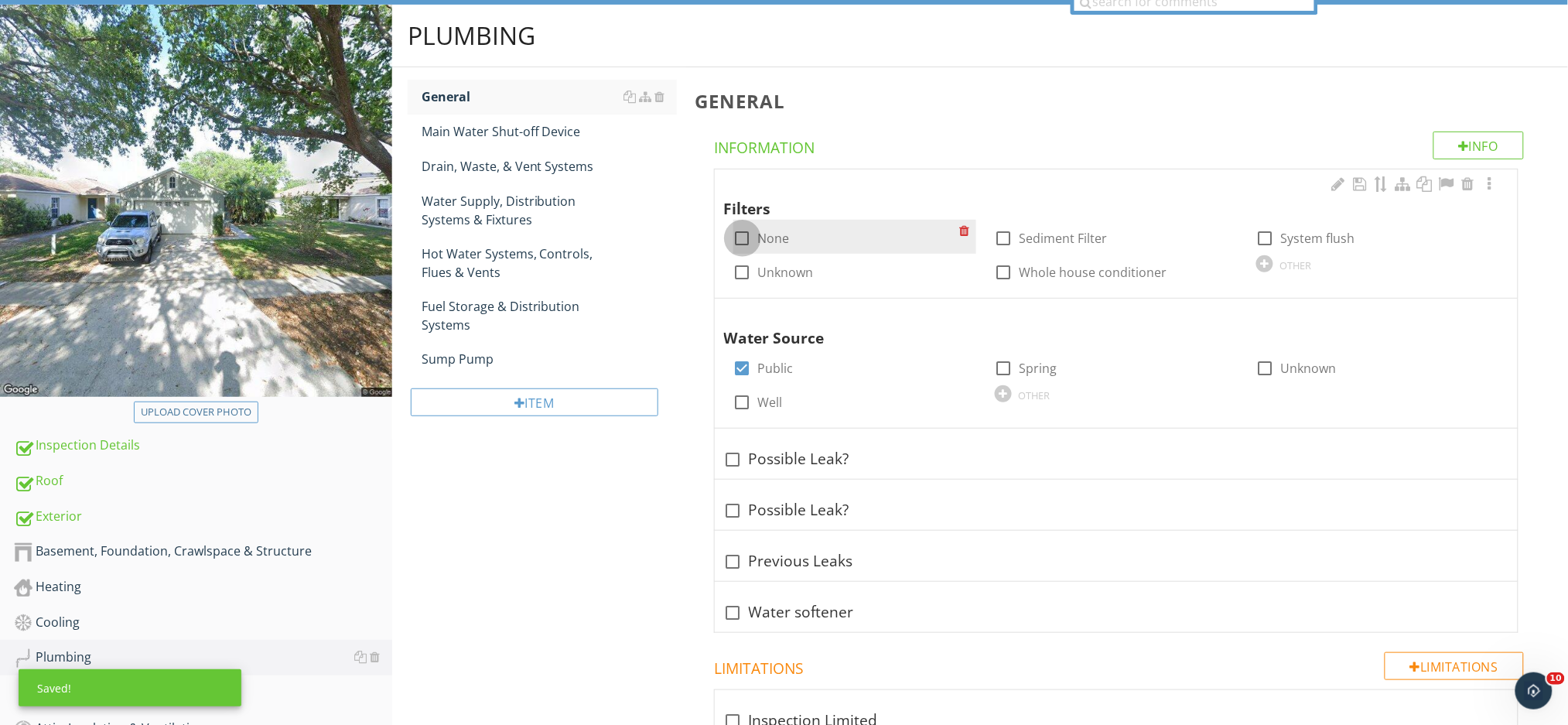
click at [740, 238] on div at bounding box center [743, 238] width 27 height 27
checkbox input "true"
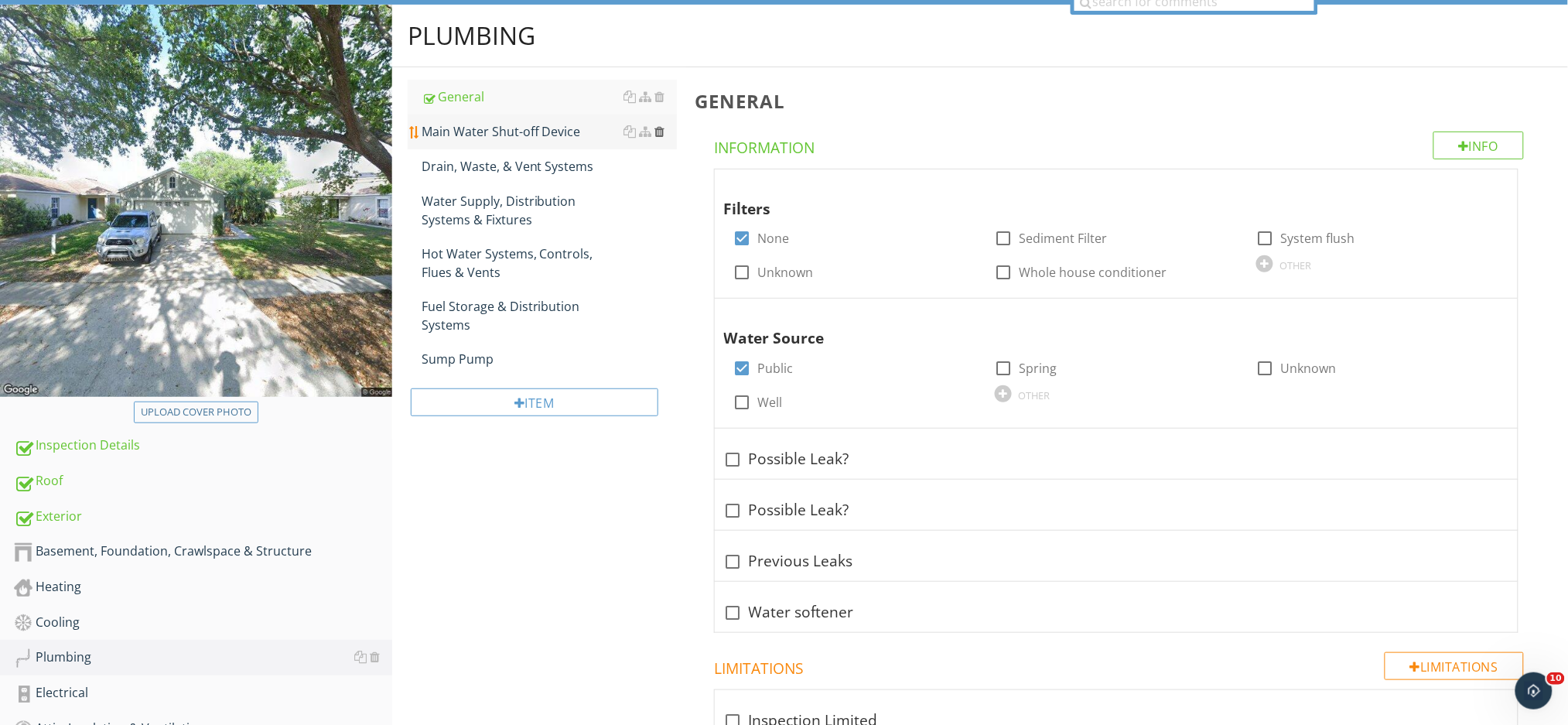
click at [662, 132] on div at bounding box center [659, 132] width 10 height 13
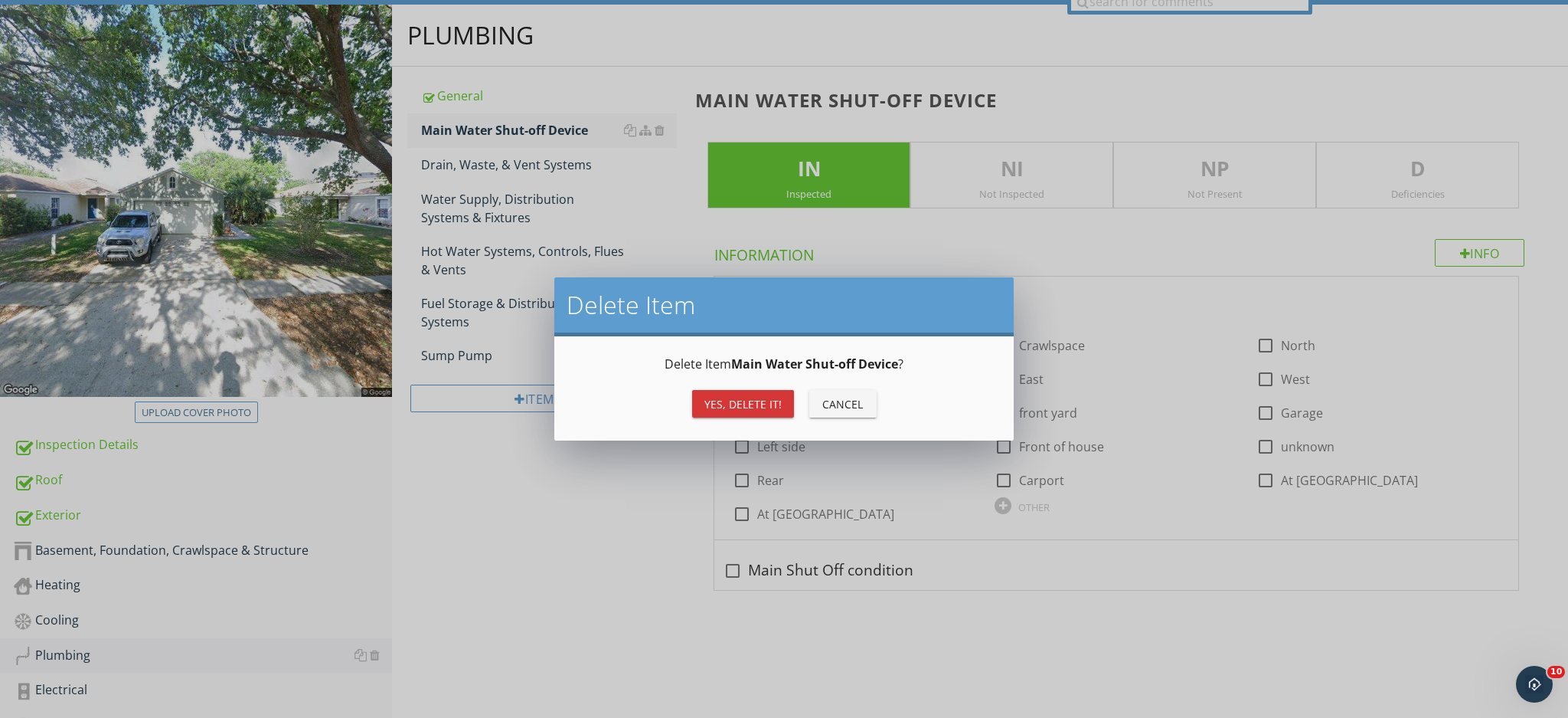
click at [735, 404] on div "Yes, Delete it!" at bounding box center [743, 404] width 78 height 16
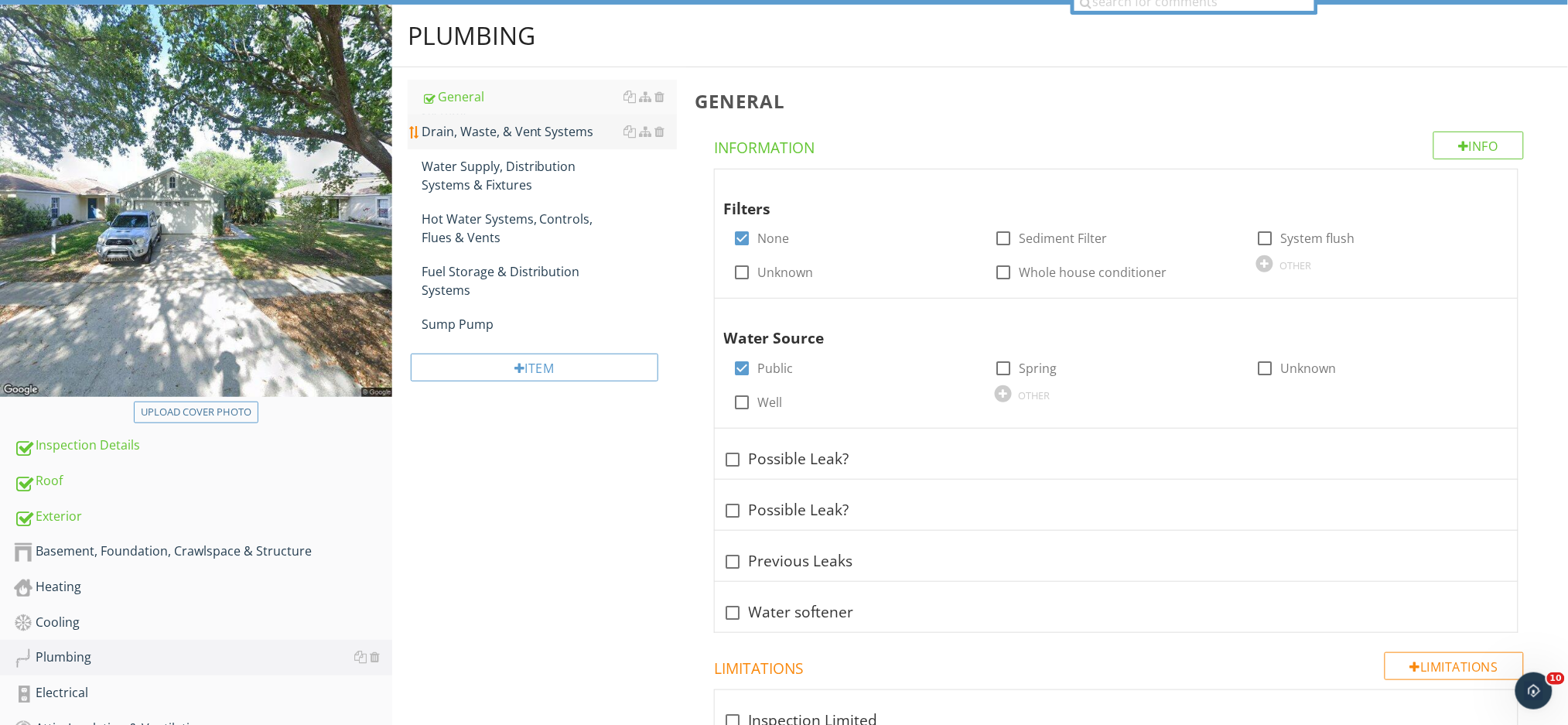
click at [508, 134] on div "Drain, Waste, & Vent Systems" at bounding box center [549, 132] width 255 height 19
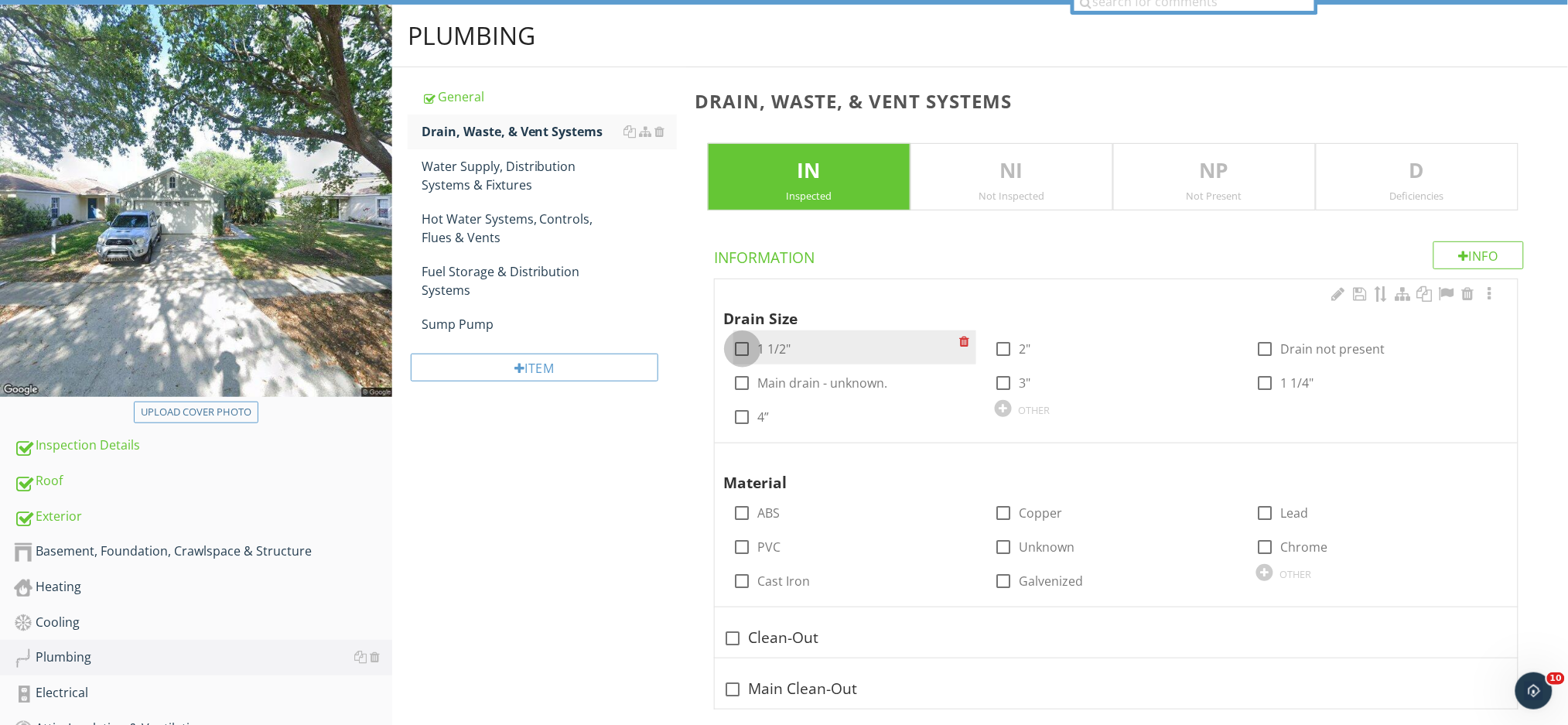
click at [741, 348] on div at bounding box center [743, 349] width 27 height 27
checkbox input "true"
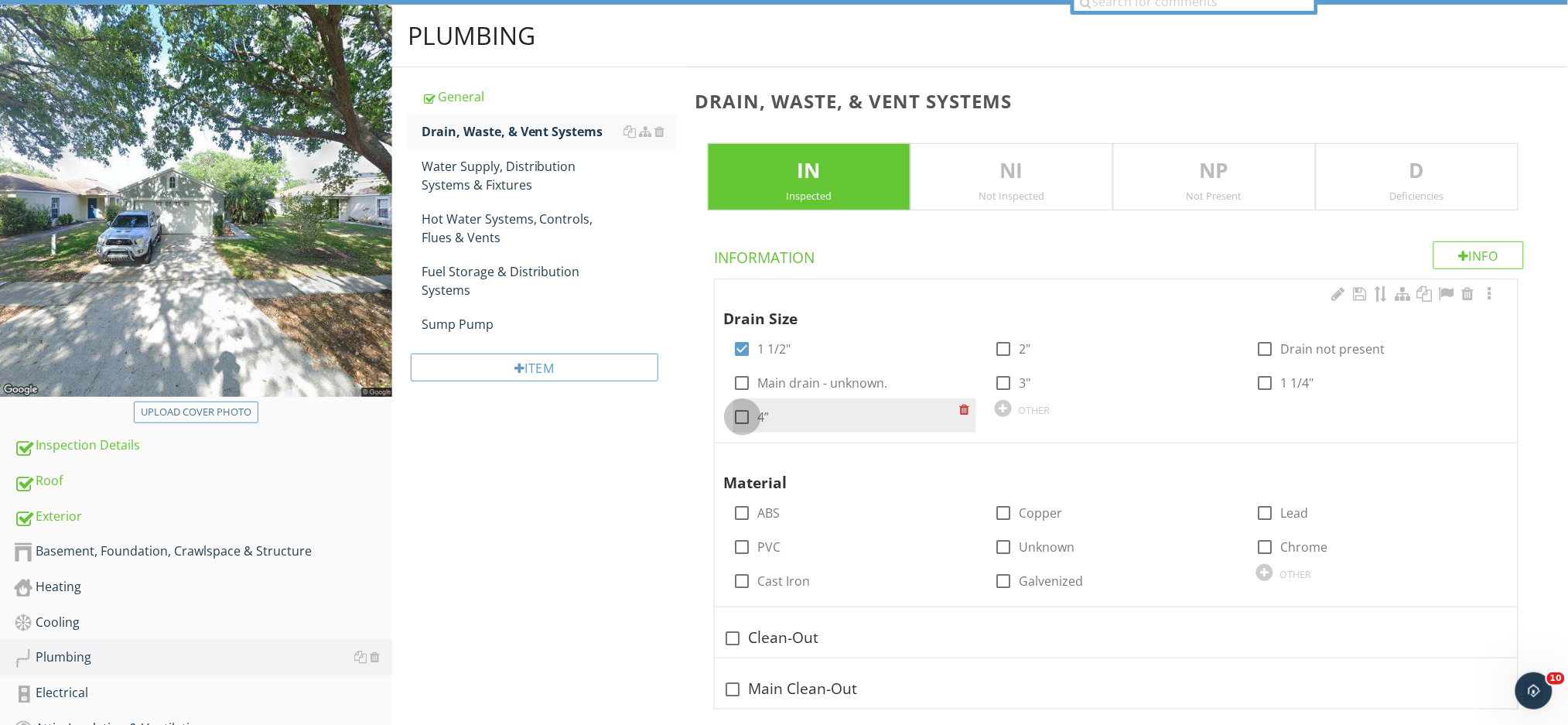
click at [744, 418] on div at bounding box center [743, 417] width 27 height 27
checkbox input "true"
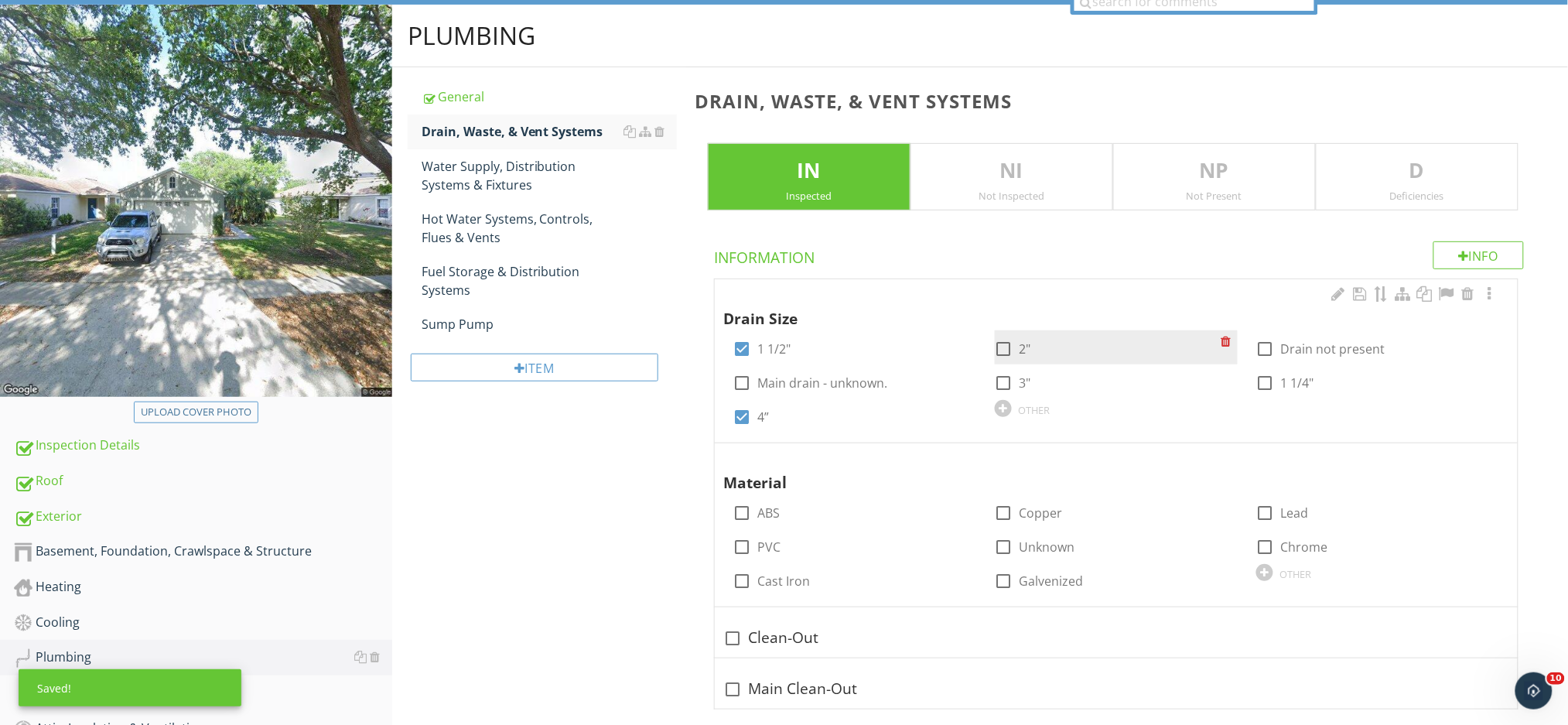
click at [1006, 346] on div at bounding box center [1004, 349] width 27 height 27
checkbox input "true"
click at [1267, 384] on div at bounding box center [1265, 383] width 27 height 27
checkbox input "true"
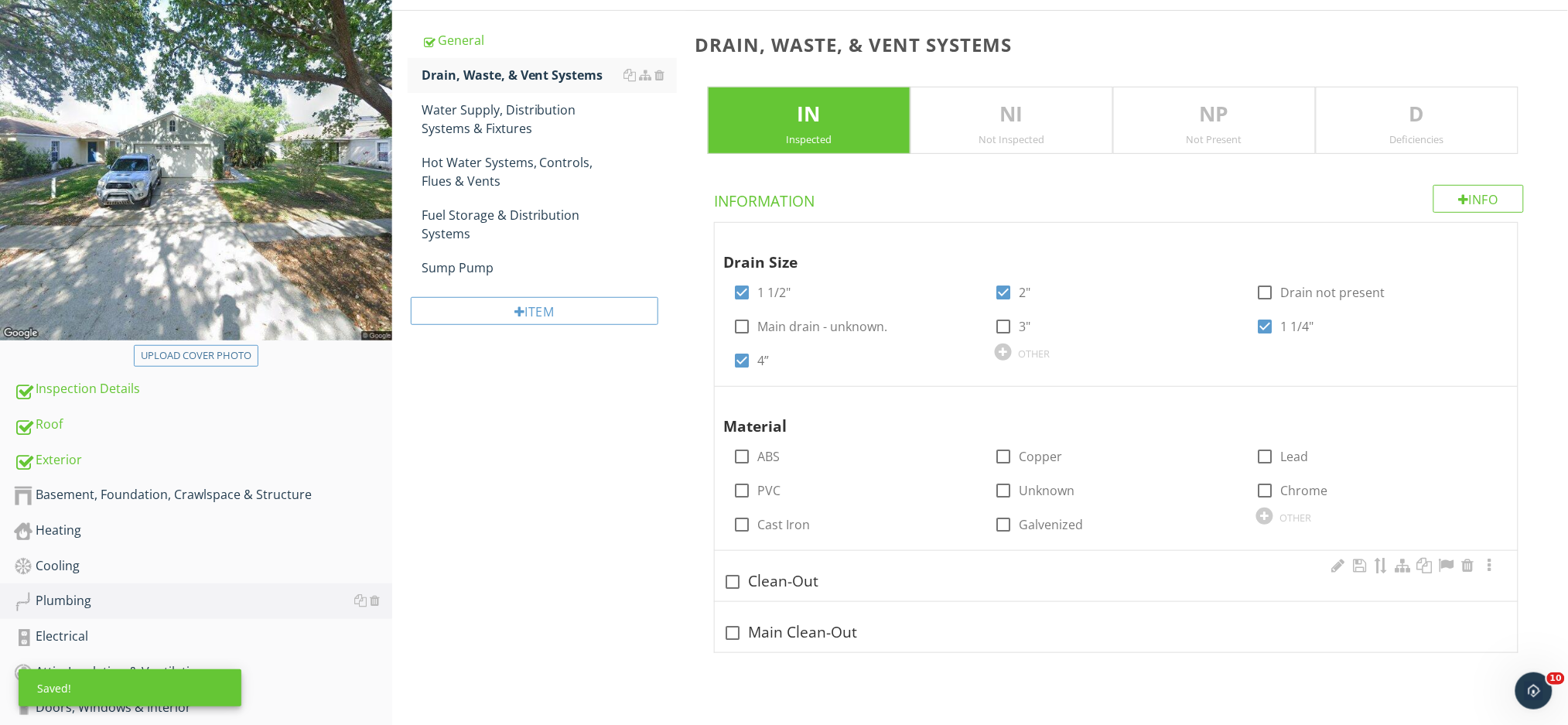
scroll to position [253, 0]
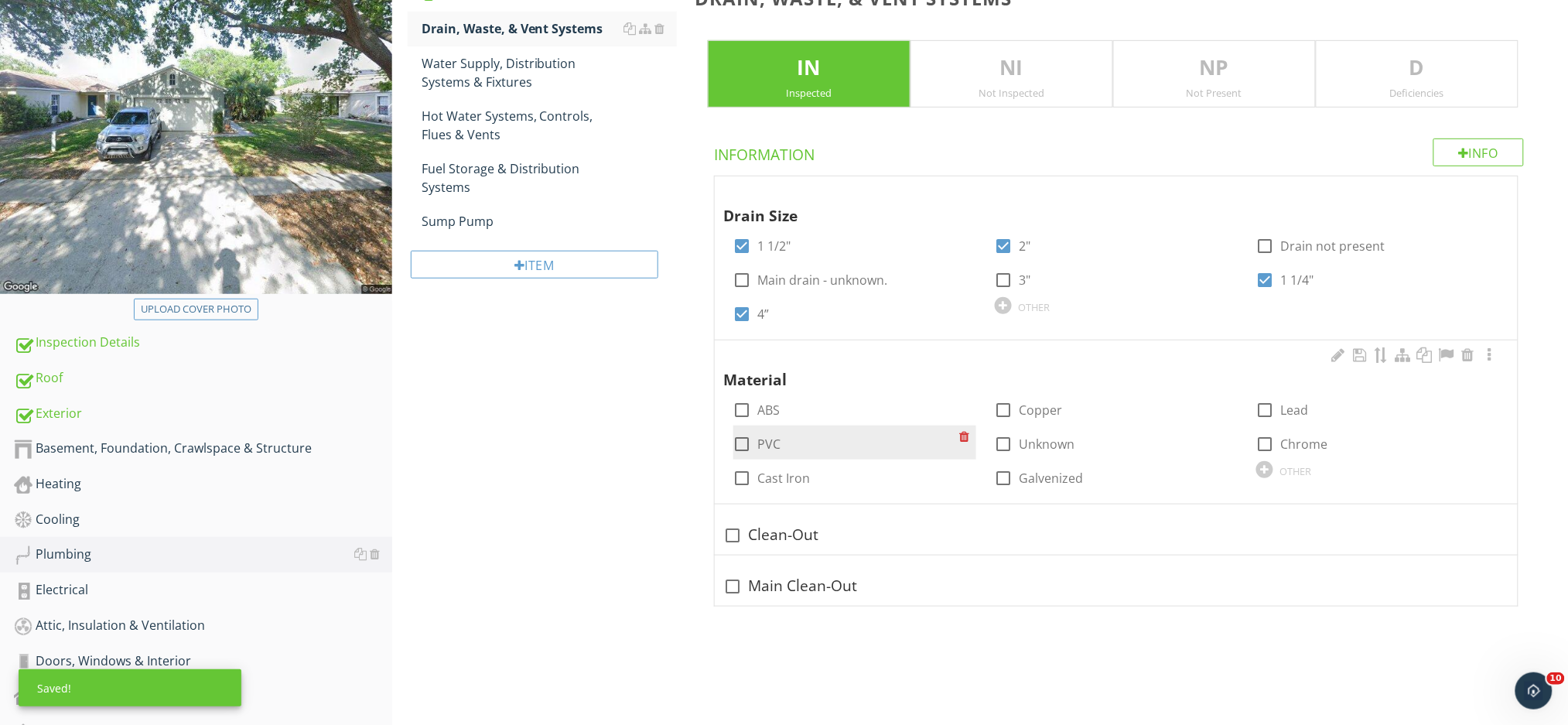
click at [748, 440] on div at bounding box center [743, 444] width 27 height 27
checkbox input "true"
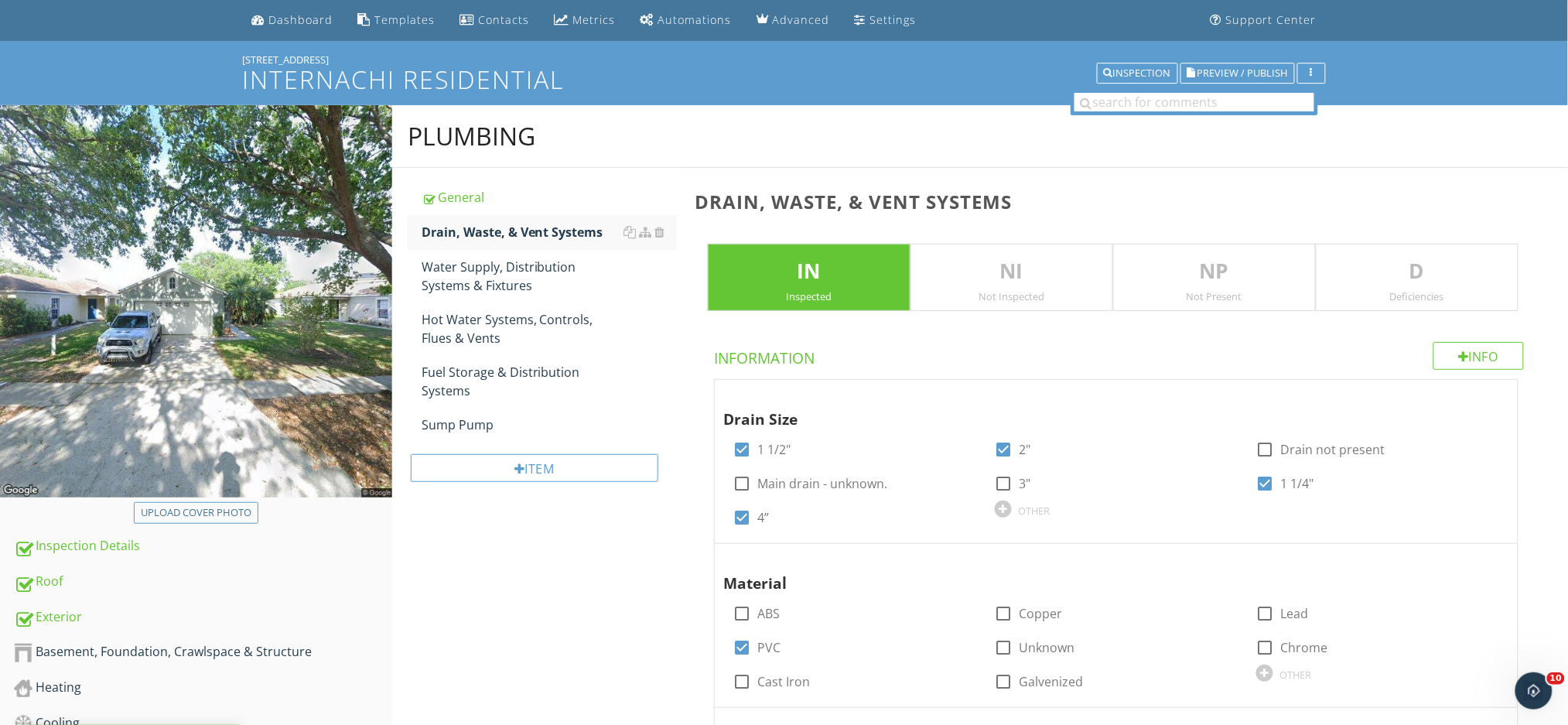
scroll to position [46, 0]
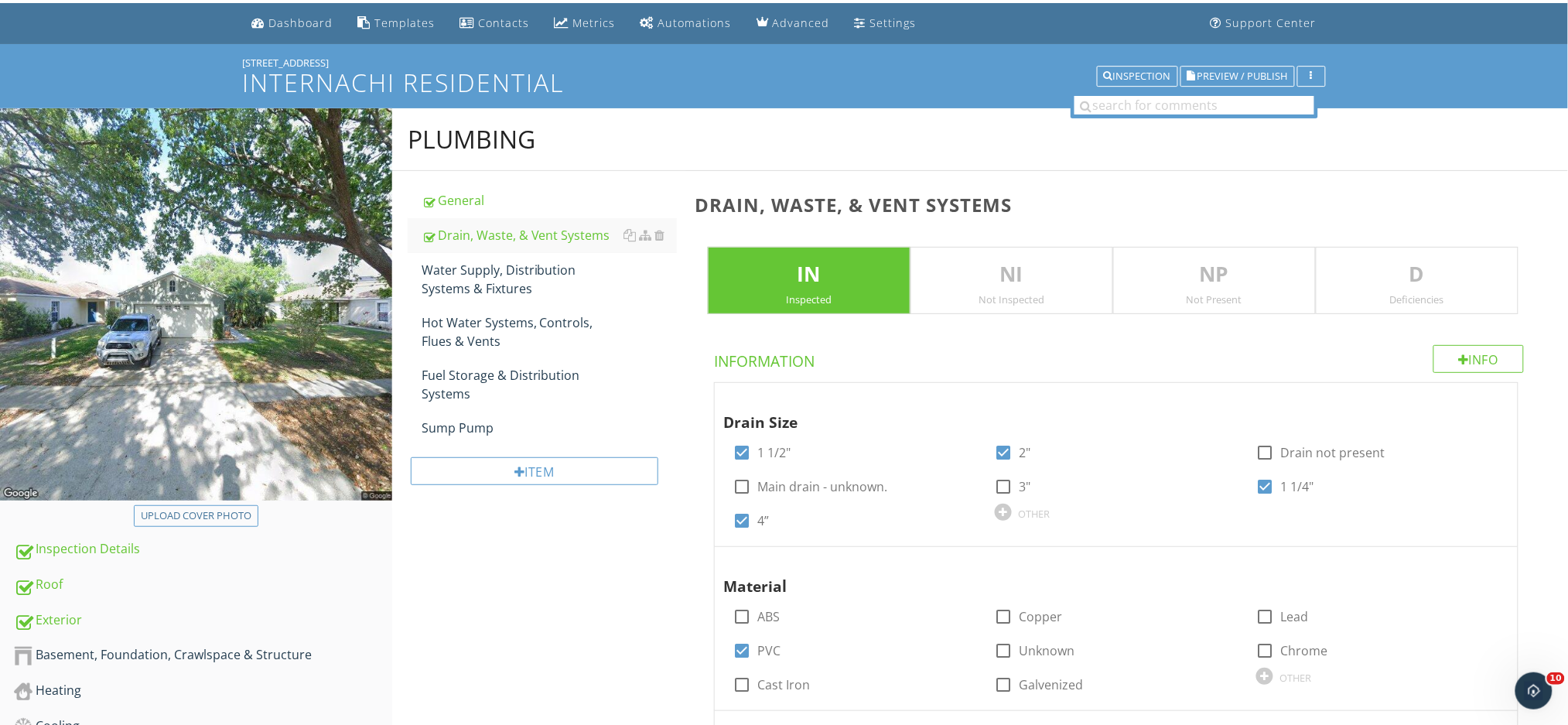
drag, startPoint x: 1486, startPoint y: 298, endPoint x: 1552, endPoint y: 295, distance: 66.1
click at [1485, 298] on div "Deficiencies" at bounding box center [1416, 299] width 201 height 13
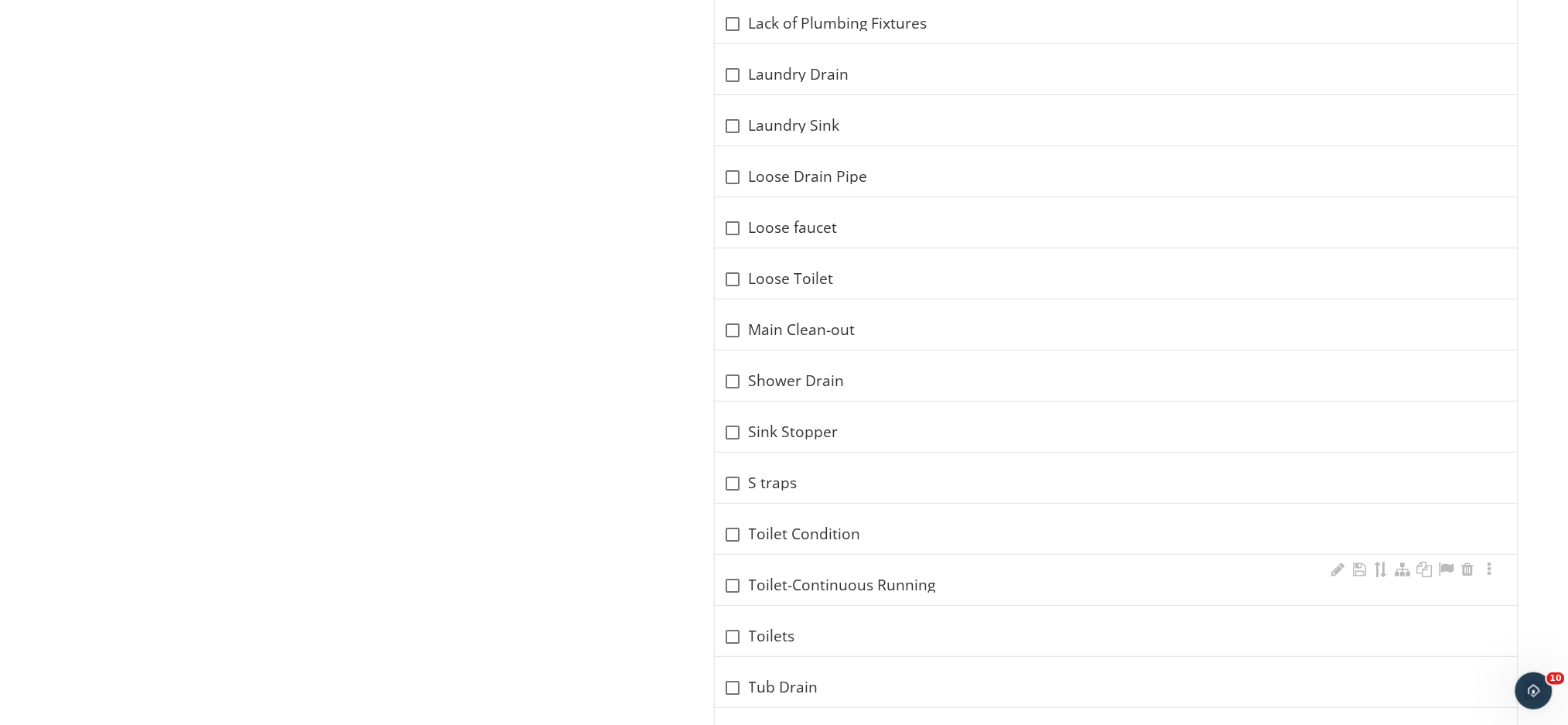
scroll to position [2022, 0]
click at [780, 429] on div "check_box_outline_blank Sink Stopper" at bounding box center [1116, 429] width 784 height 19
checkbox input "true"
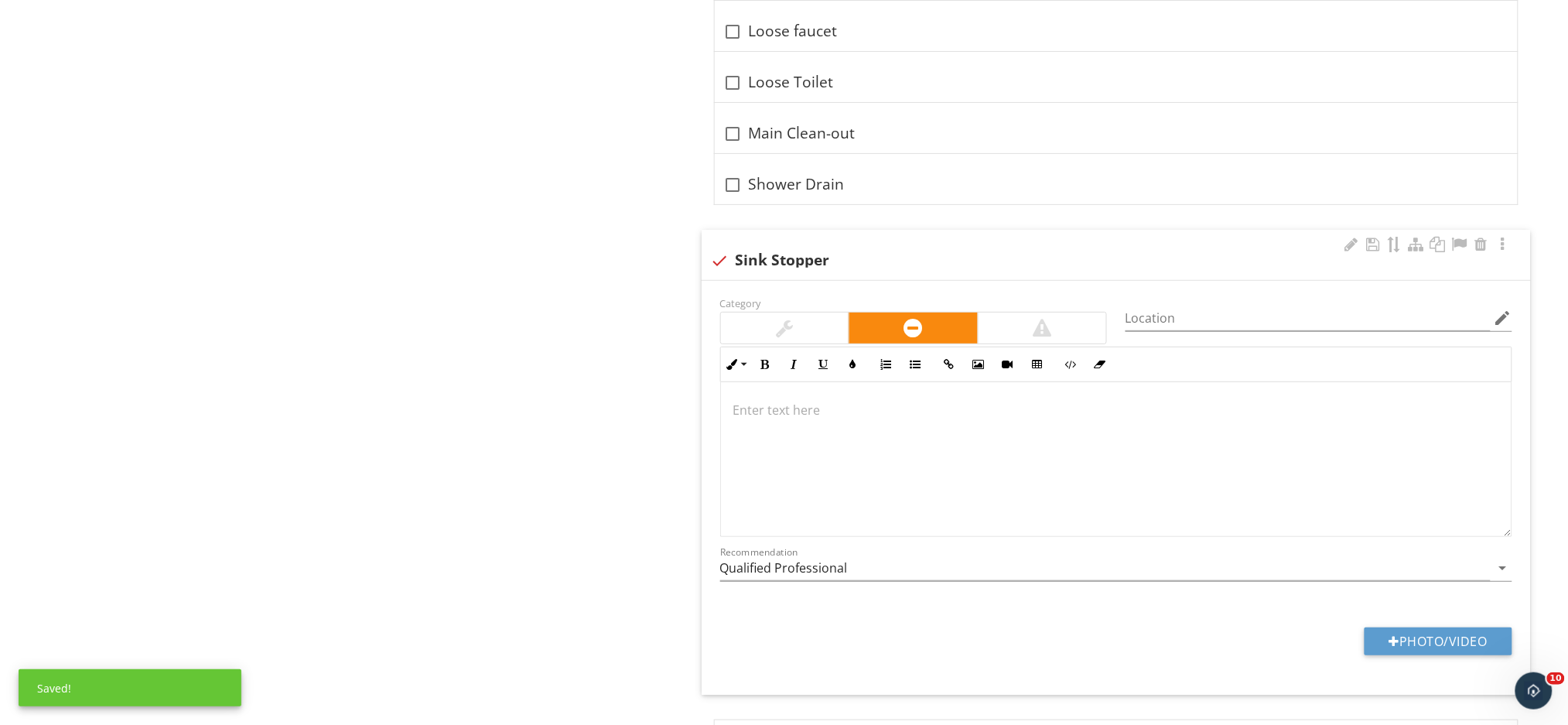
scroll to position [2228, 0]
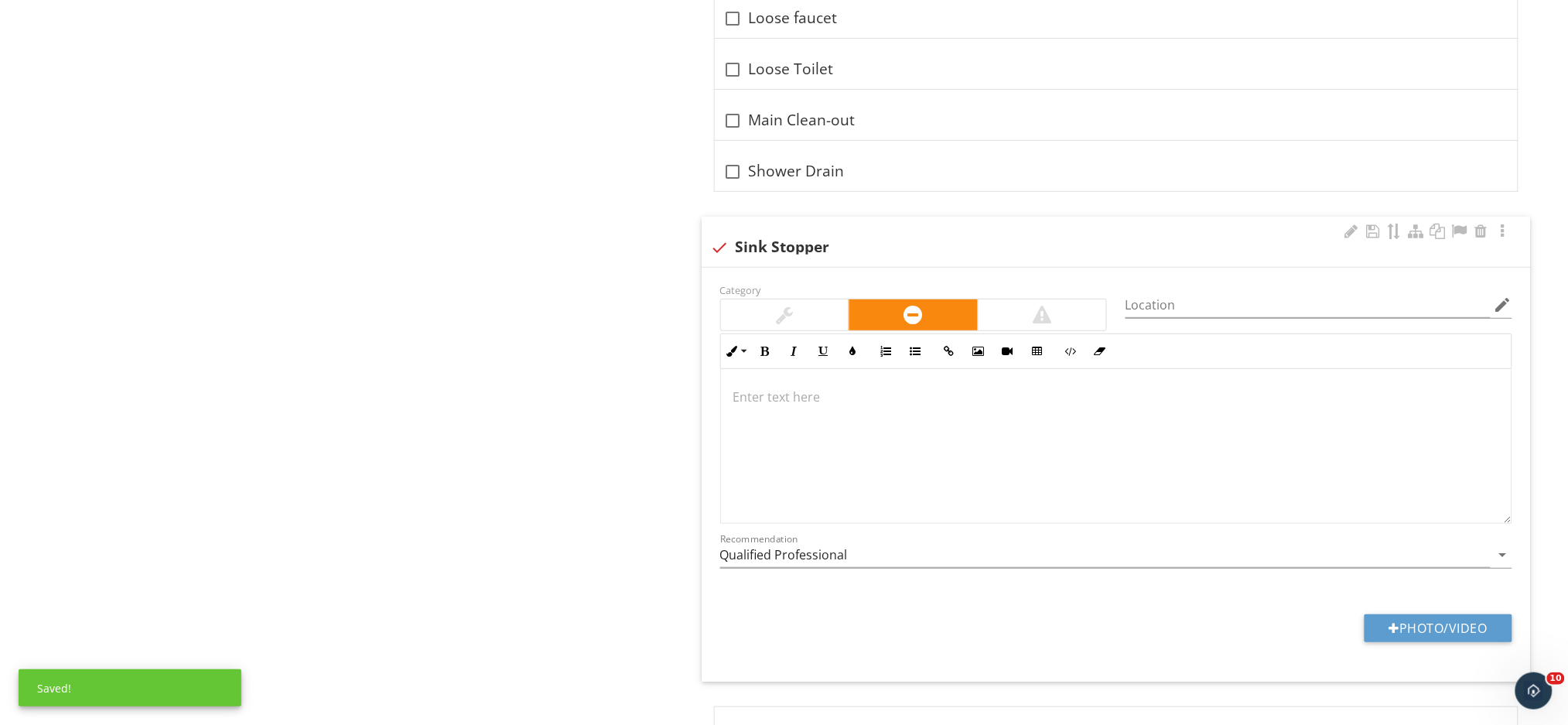
click at [791, 417] on div at bounding box center [1116, 446] width 791 height 155
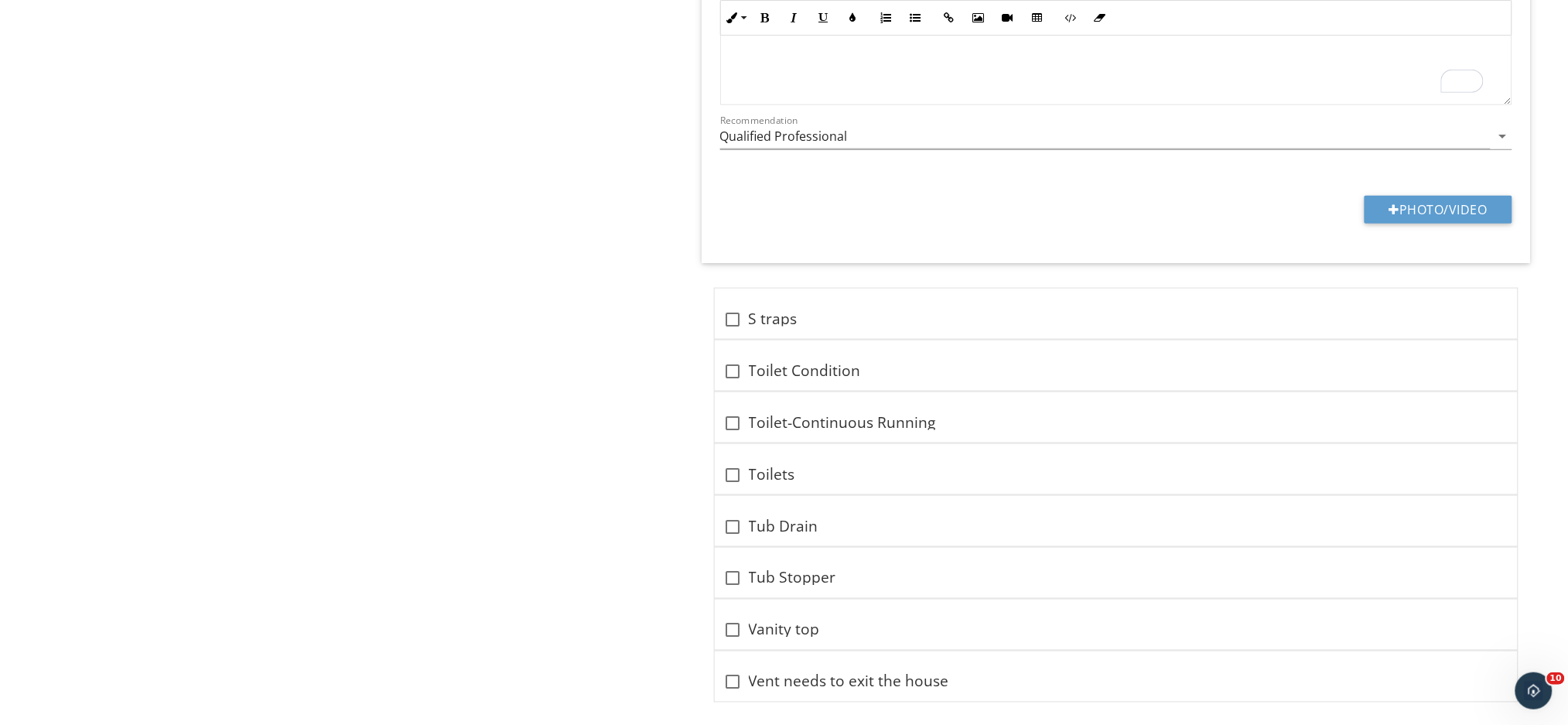
scroll to position [2678, 0]
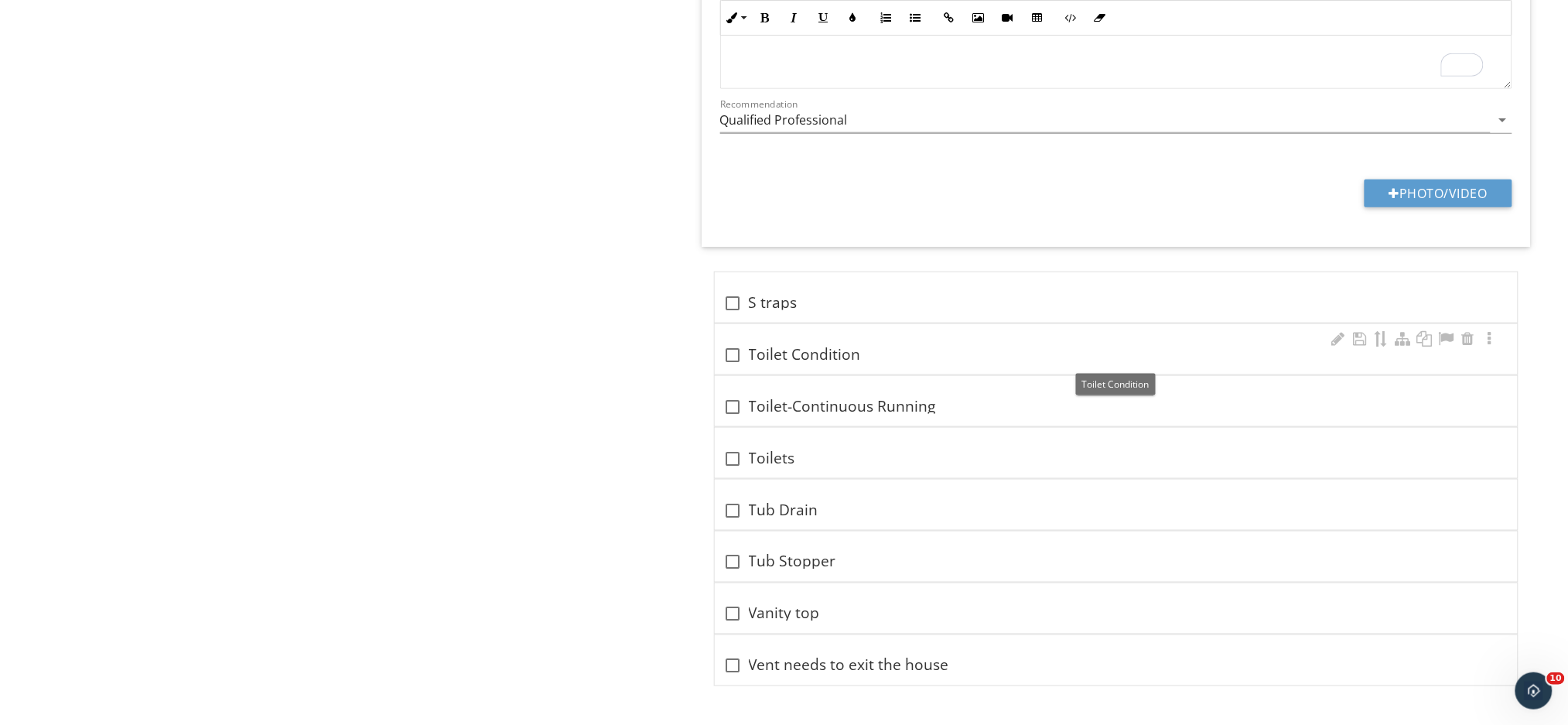
click at [757, 352] on div "check_box_outline_blank Toilet Condition" at bounding box center [1116, 355] width 784 height 19
checkbox input "true"
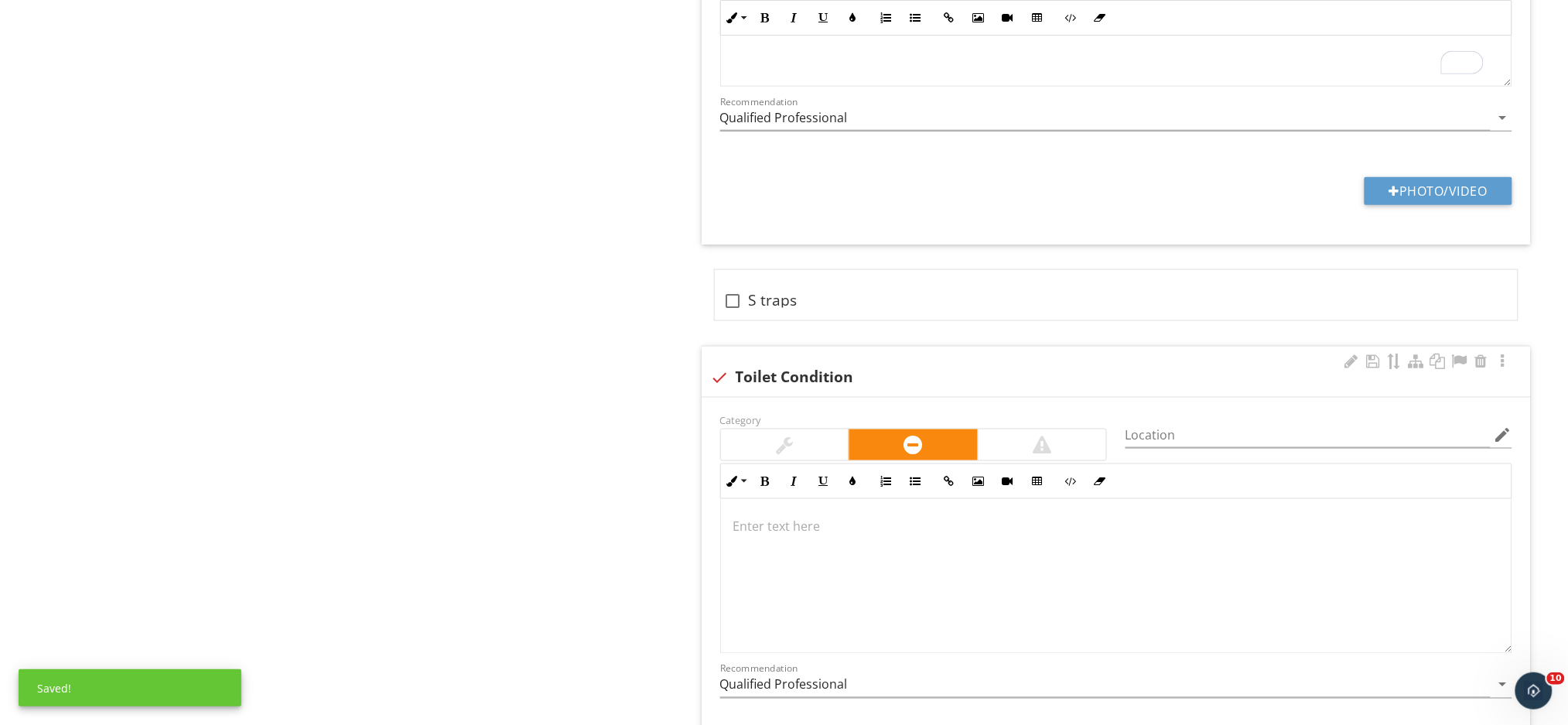
click at [768, 526] on p at bounding box center [1116, 527] width 766 height 19
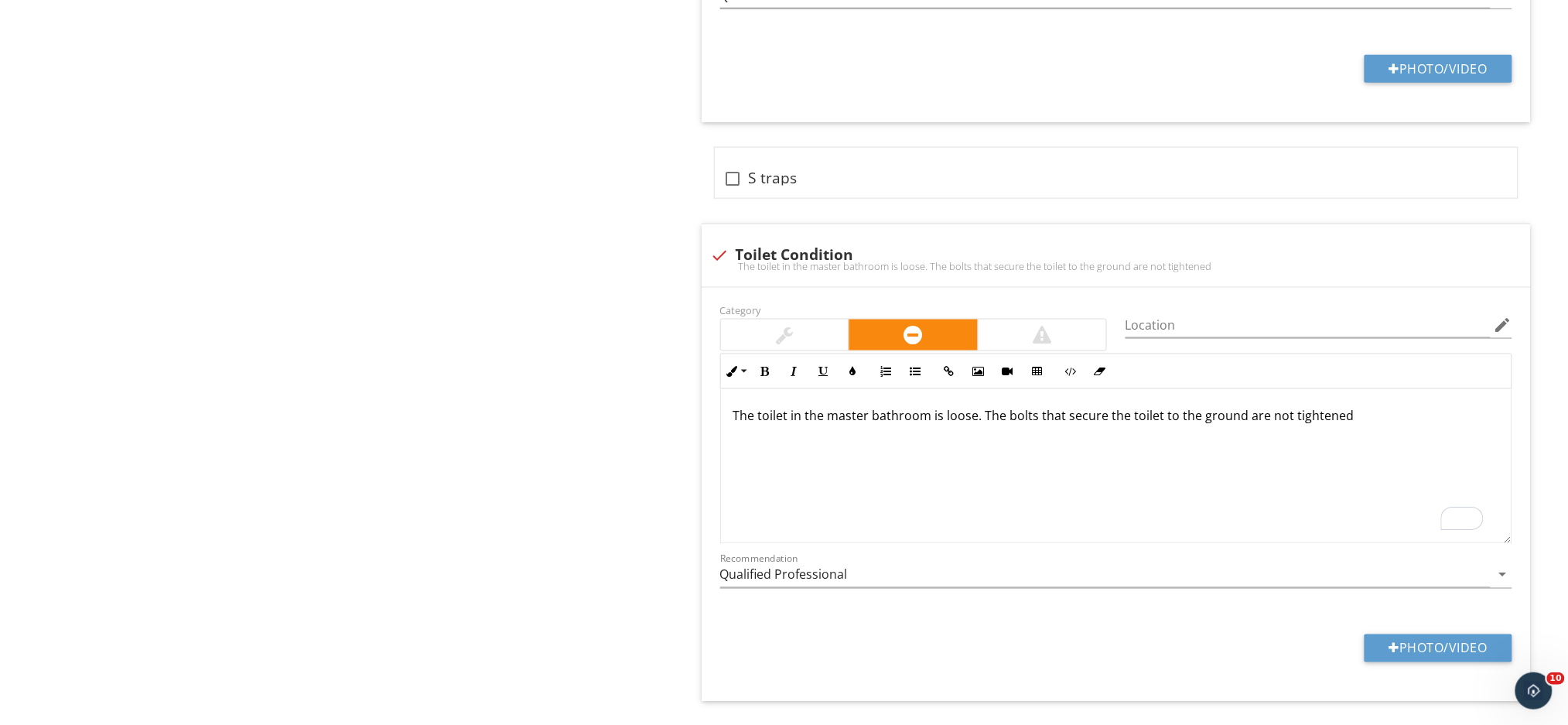
scroll to position [2897, 0]
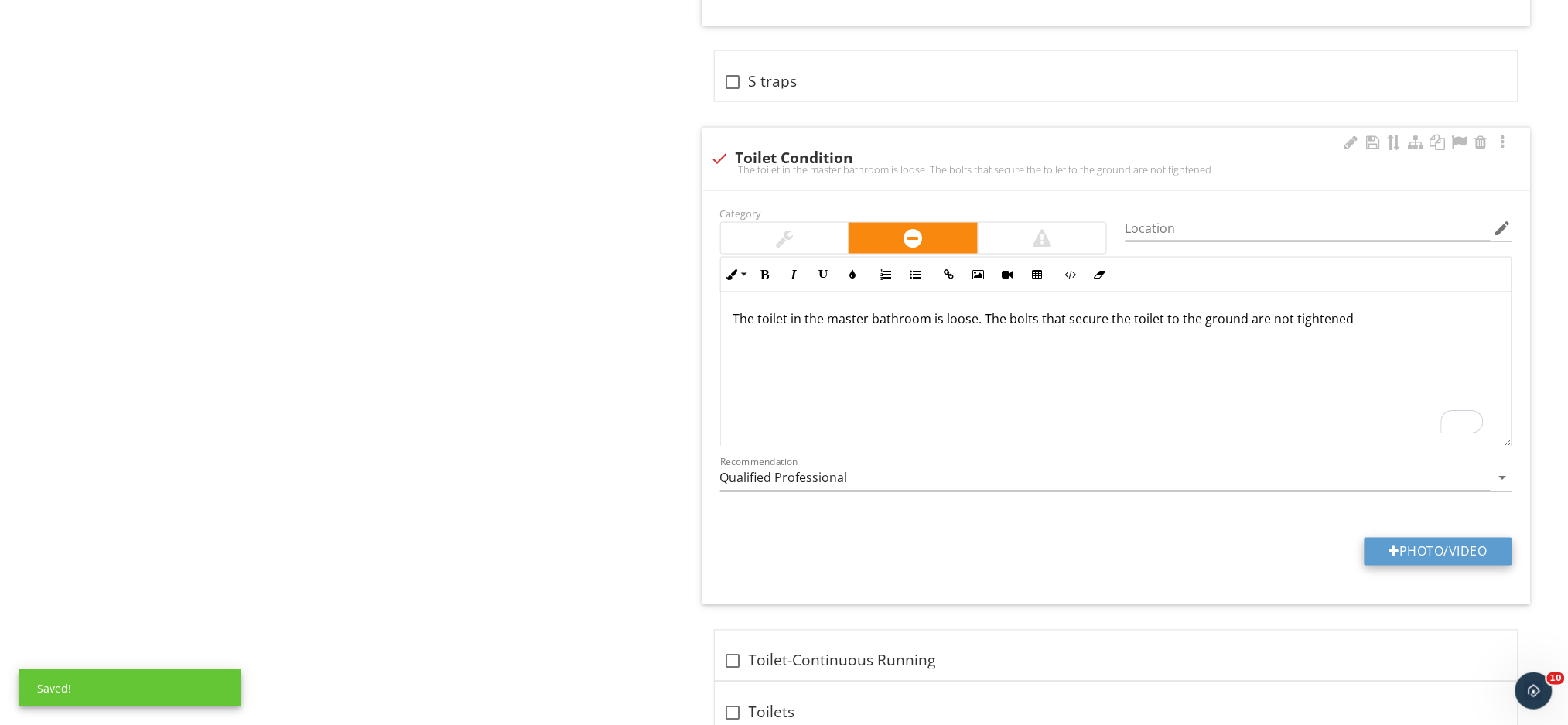
click at [1404, 560] on button "Photo/Video" at bounding box center [1438, 552] width 148 height 28
type input "C:\fakepath\IMG_1152.JPG"
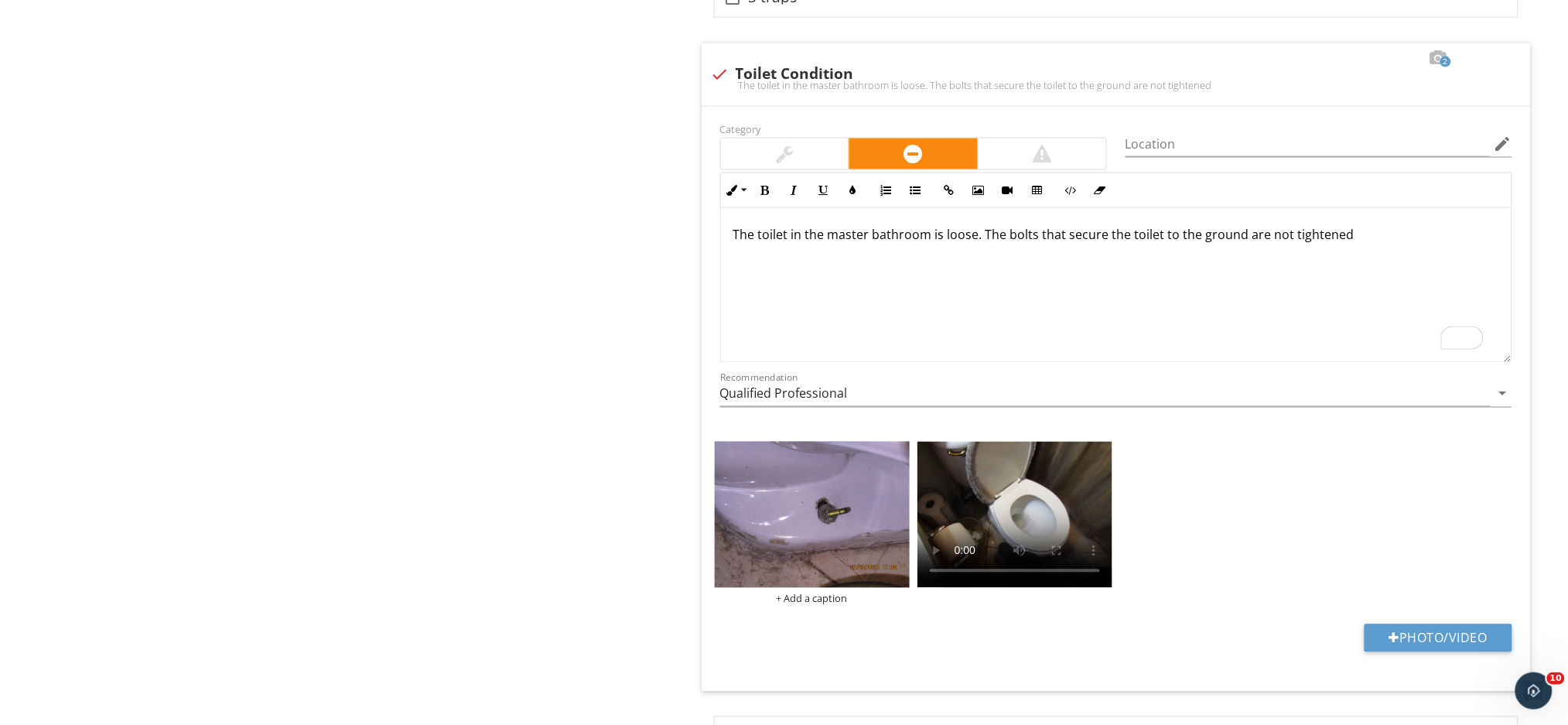
scroll to position [2917, 0]
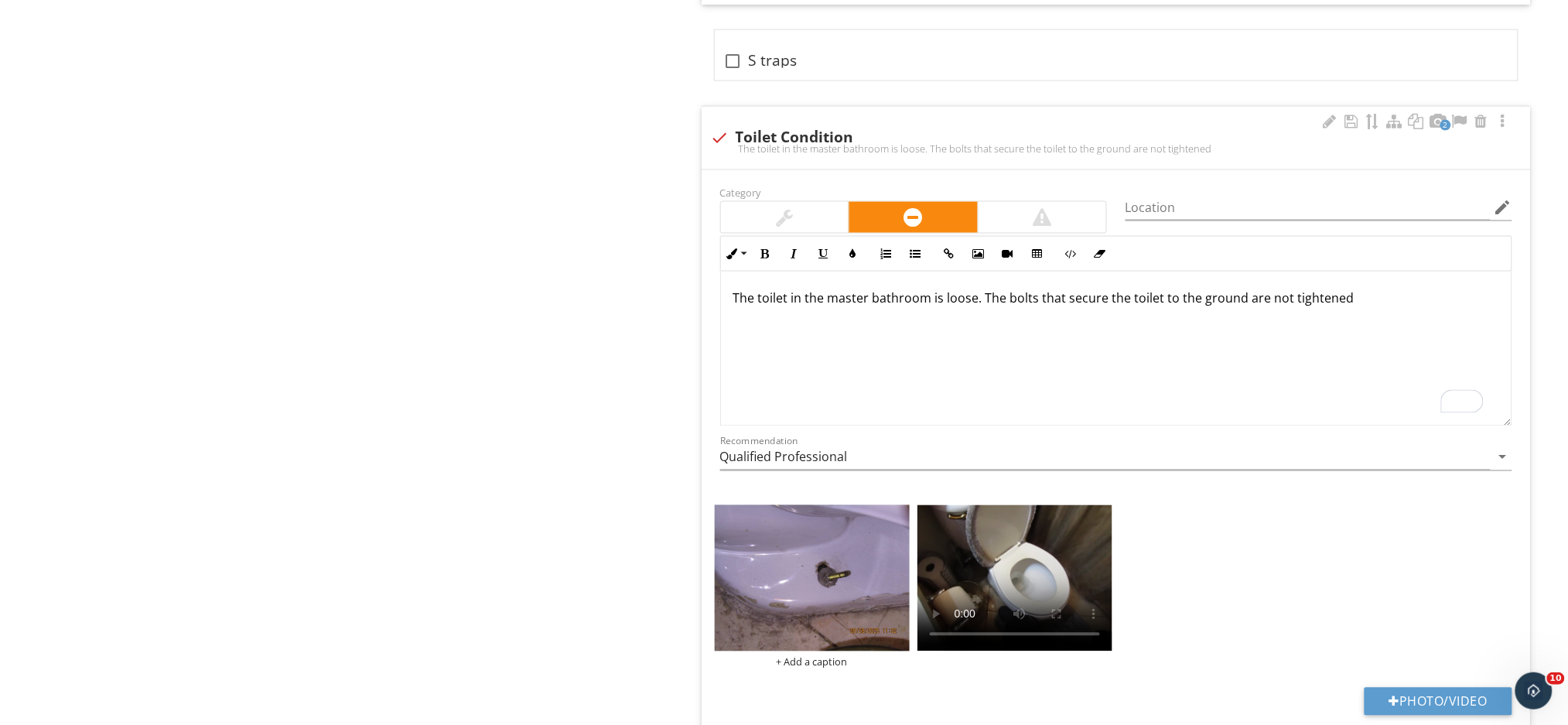
drag, startPoint x: 1344, startPoint y: 303, endPoint x: 1390, endPoint y: 362, distance: 74.8
click at [1390, 362] on div "The toilet in the master bathroom is loose. The bolts that secure the toilet to…" at bounding box center [1116, 348] width 791 height 155
click at [1265, 303] on p "The toilet in the master bathroom is loose. The bolts that secure the toilet to…" at bounding box center [1116, 298] width 766 height 19
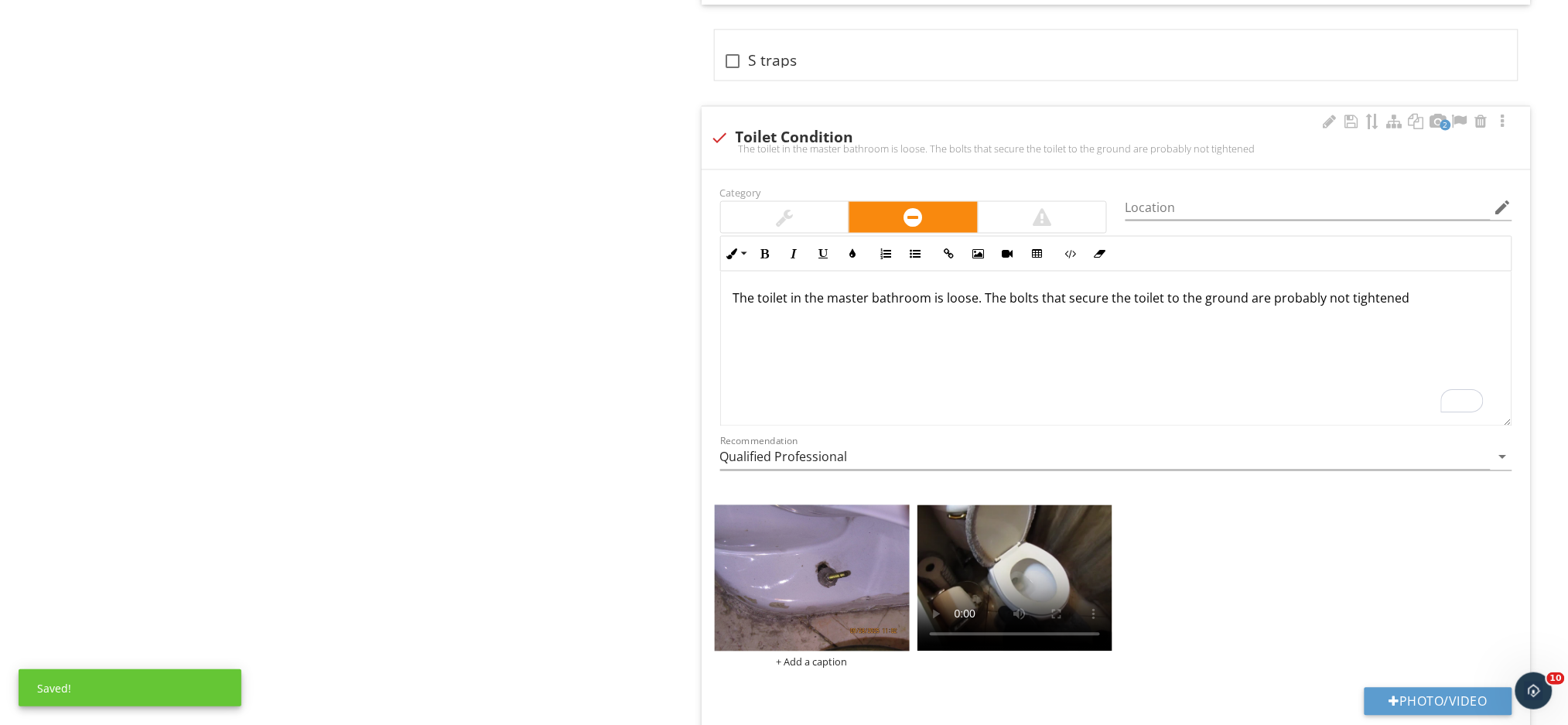
click at [1395, 300] on p "The toilet in the master bathroom is loose. The bolts that secure the toilet to…" at bounding box center [1116, 298] width 766 height 19
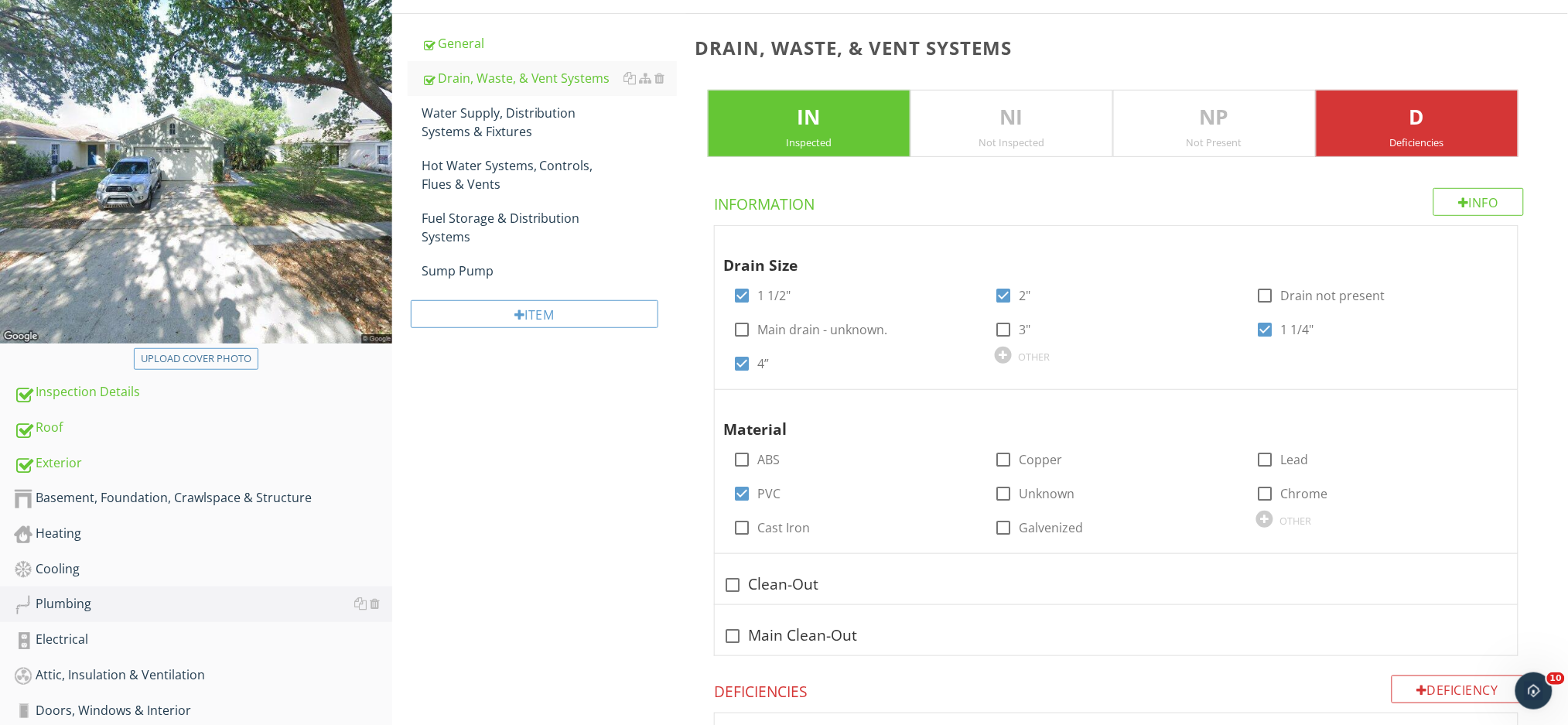
scroll to position [125, 0]
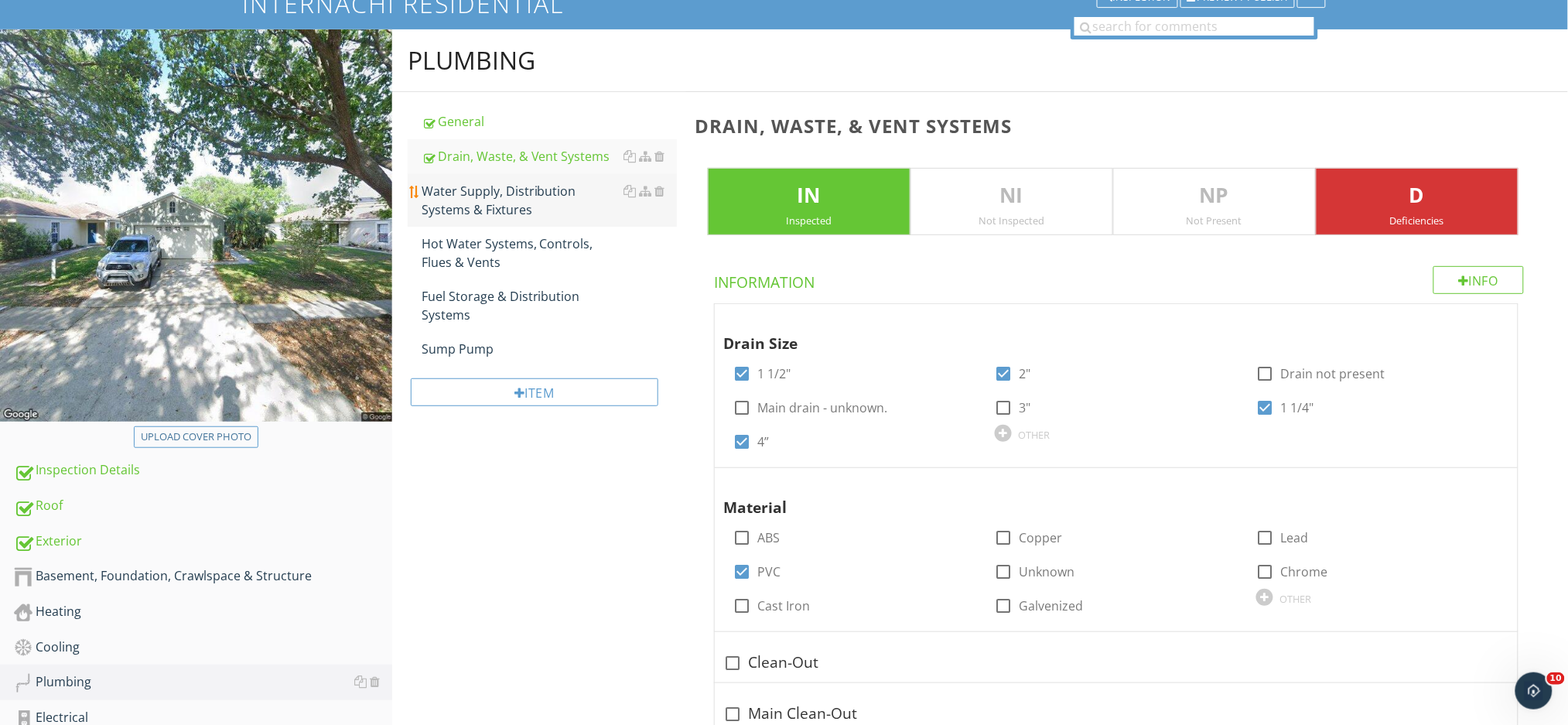
click at [522, 190] on div "Water Supply, Distribution Systems & Fixtures" at bounding box center [549, 200] width 255 height 37
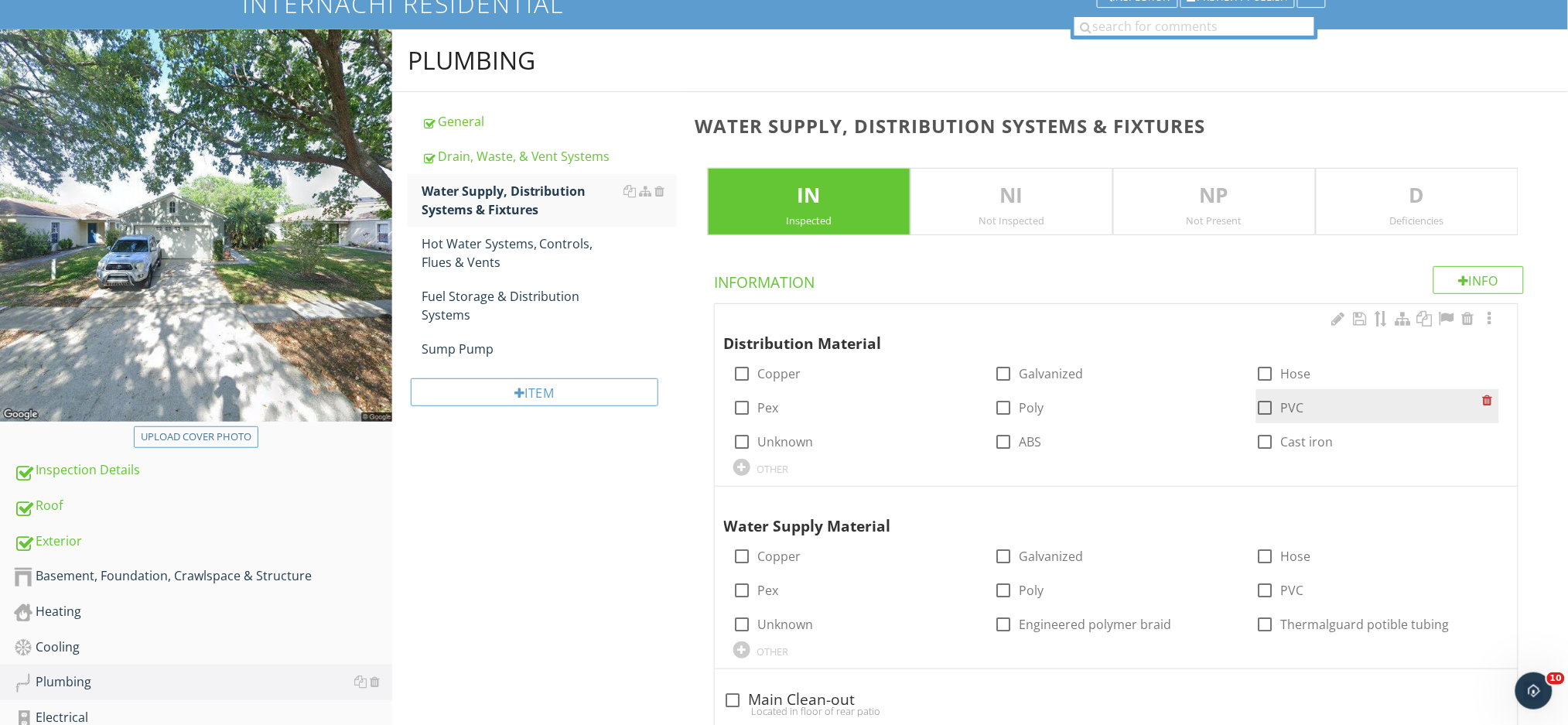
click at [1265, 406] on div at bounding box center [1265, 408] width 27 height 27
checkbox input "true"
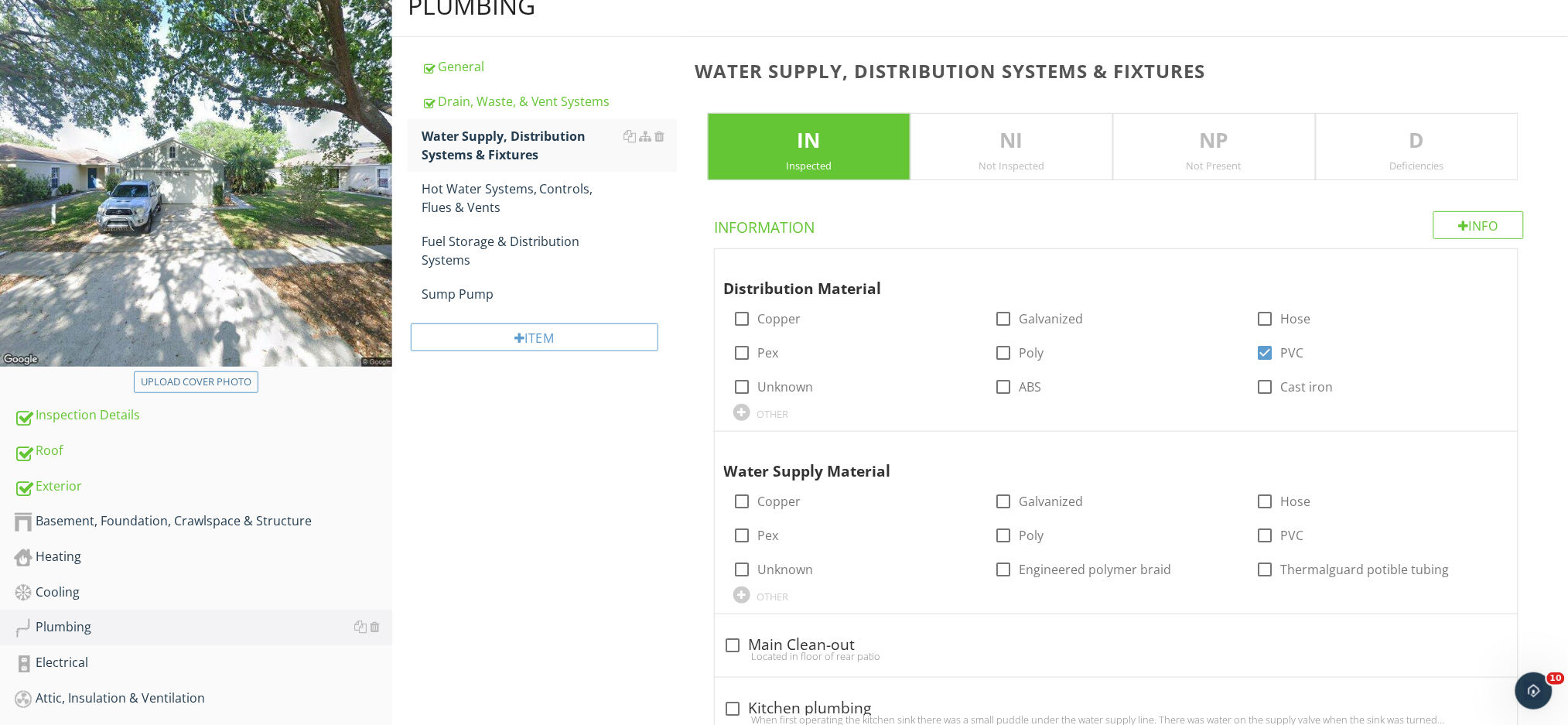
scroll to position [228, 0]
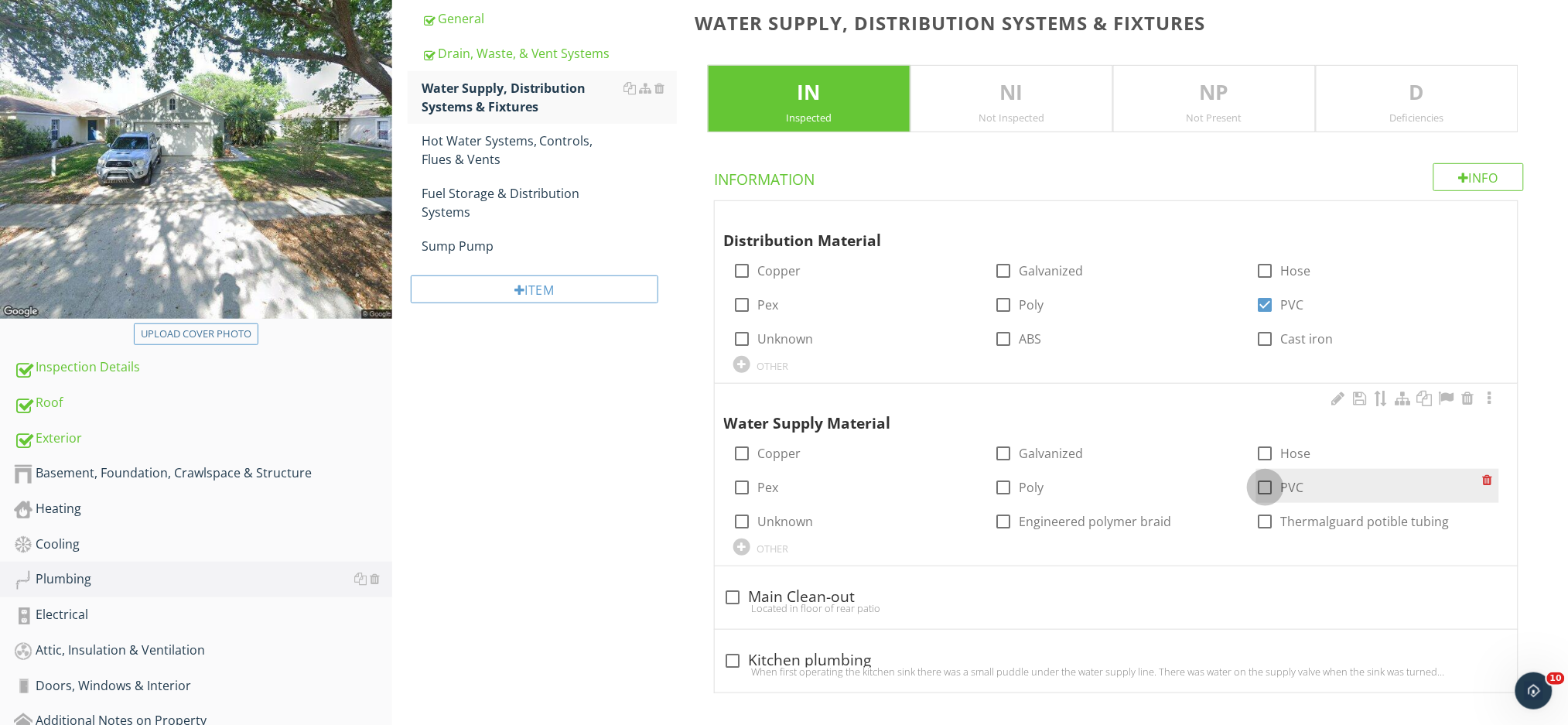
click at [1268, 489] on div at bounding box center [1265, 488] width 27 height 27
checkbox input "true"
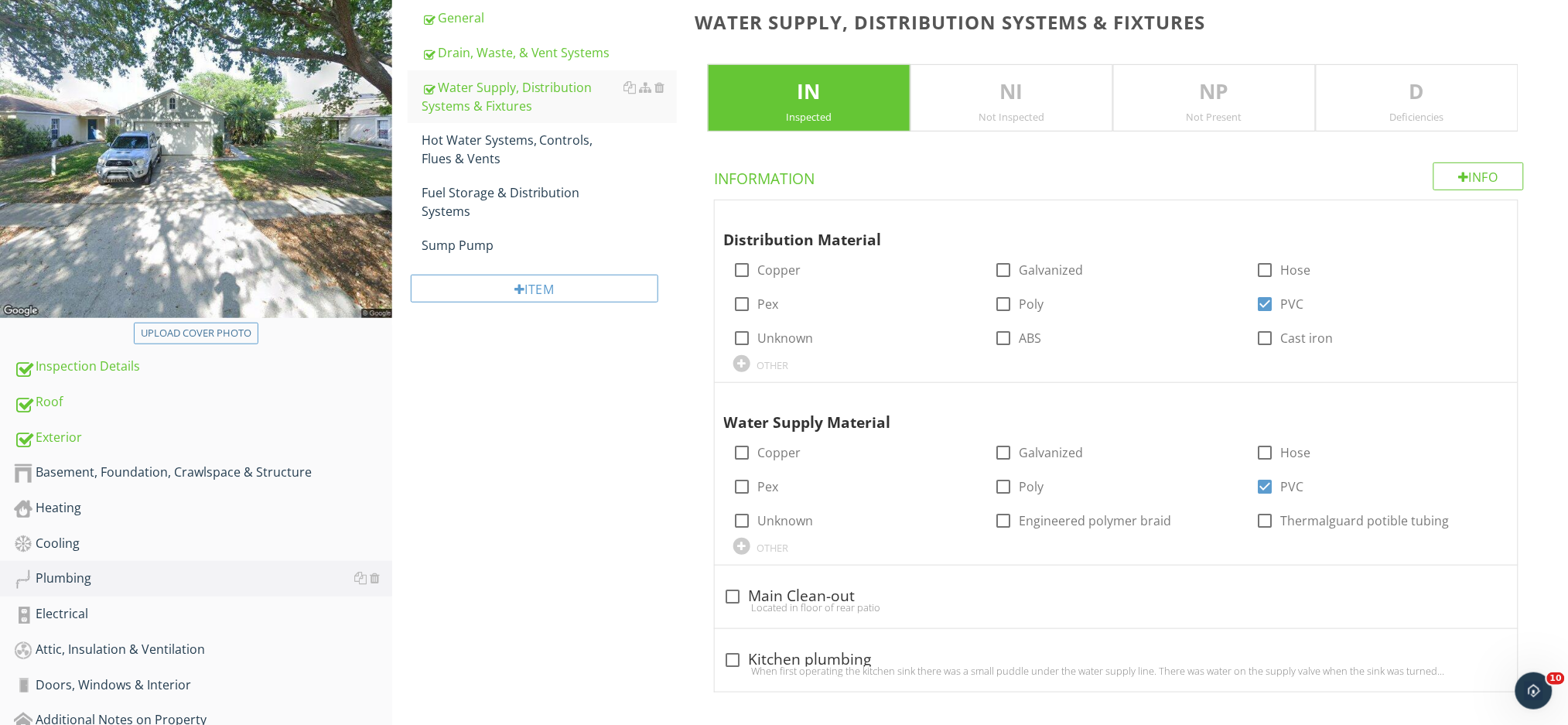
scroll to position [46, 0]
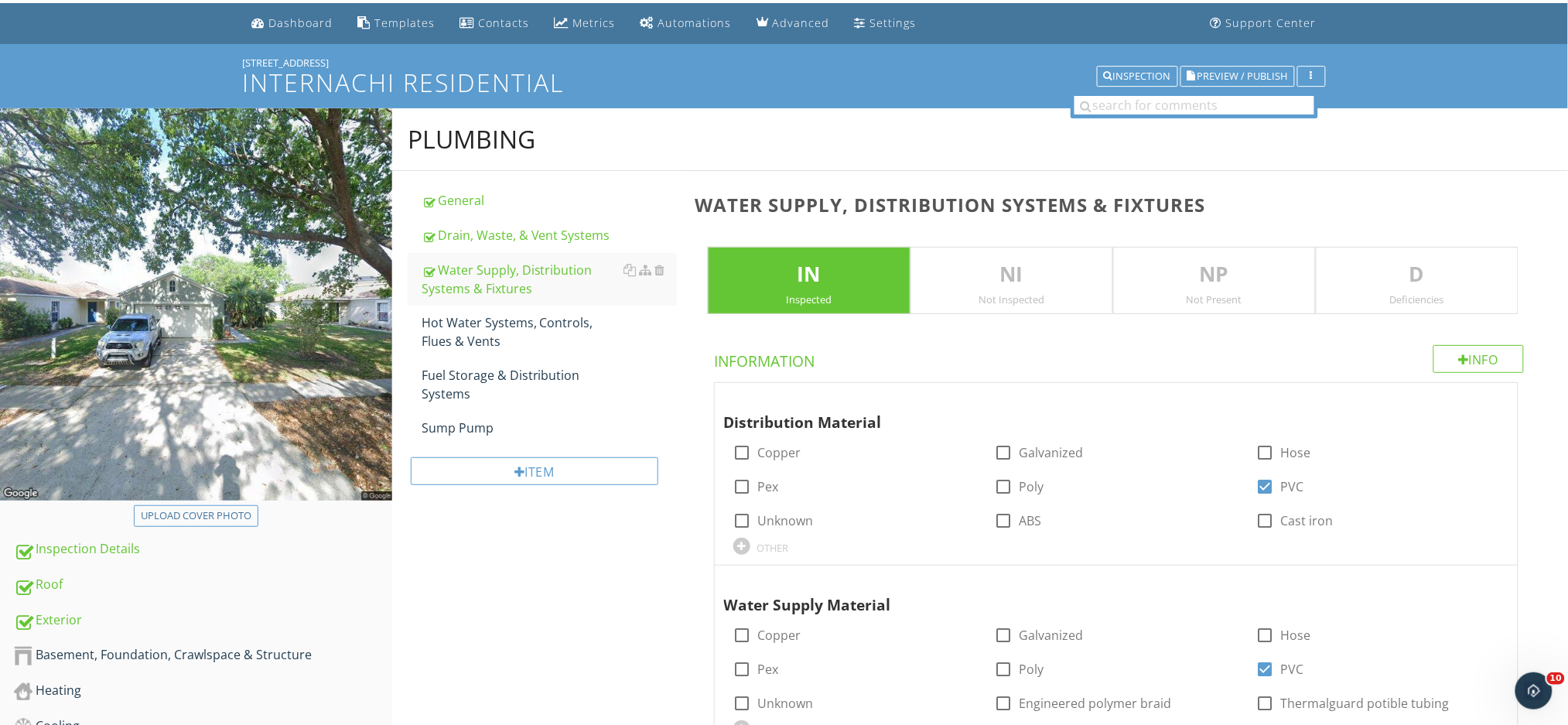
click at [1404, 289] on div "D Deficiencies" at bounding box center [1416, 280] width 203 height 68
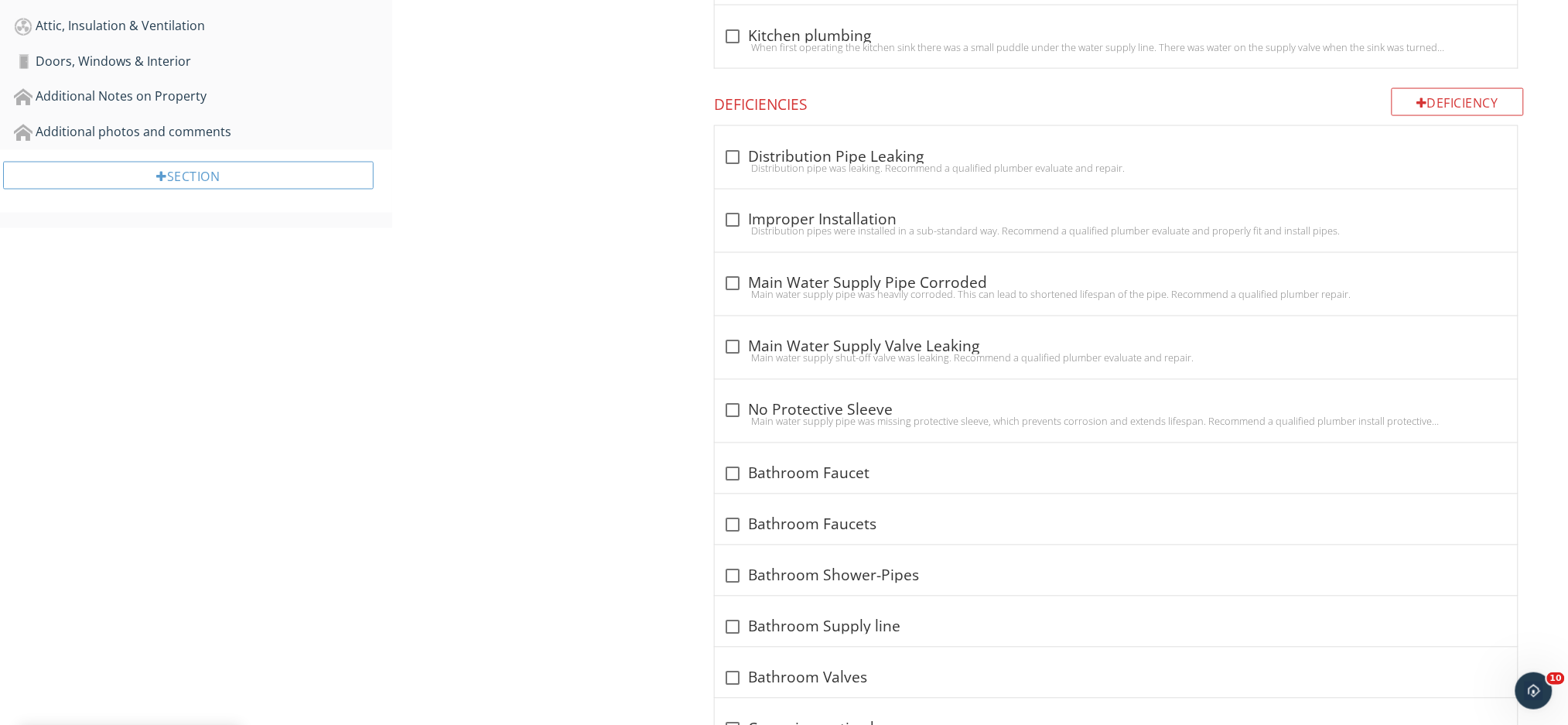
scroll to position [871, 0]
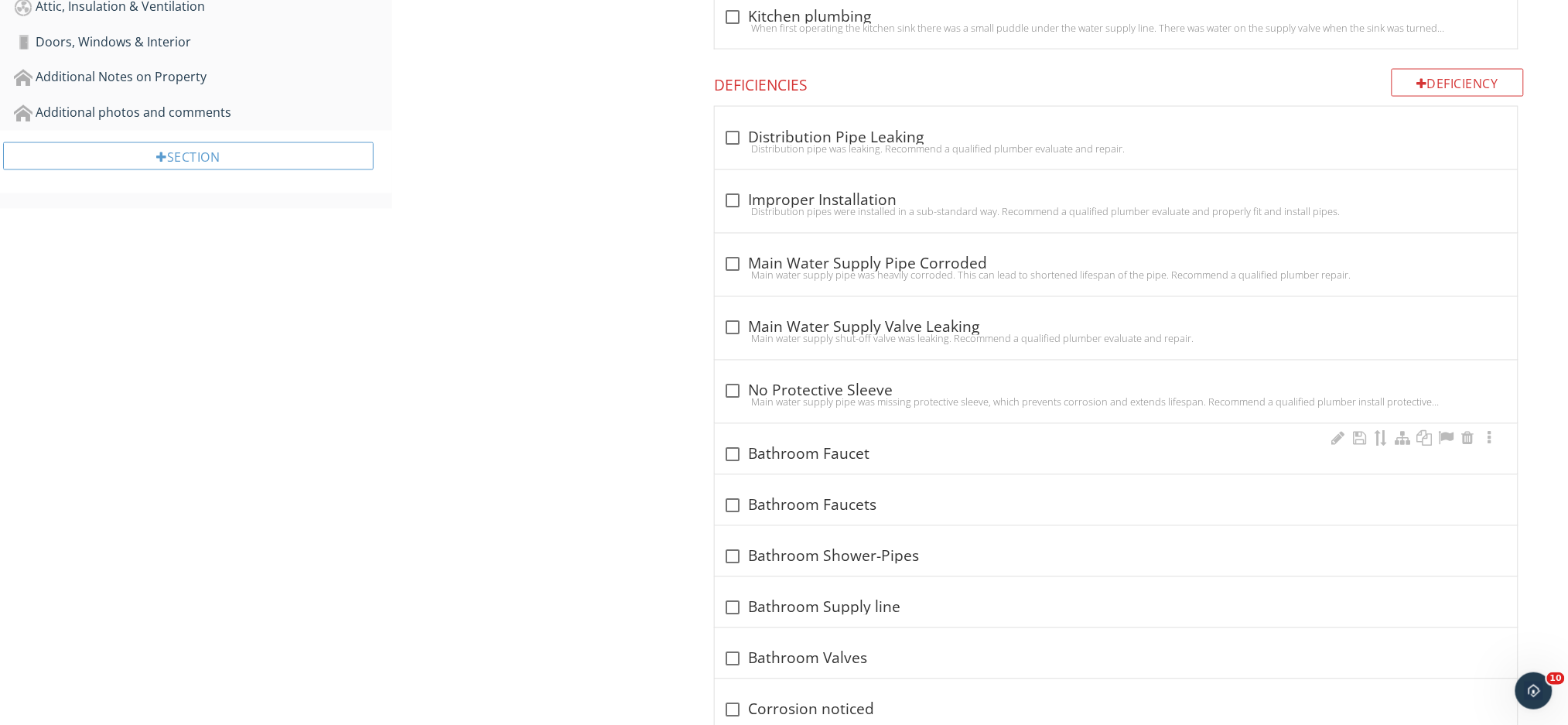
click at [733, 456] on div at bounding box center [734, 455] width 27 height 27
checkbox input "true"
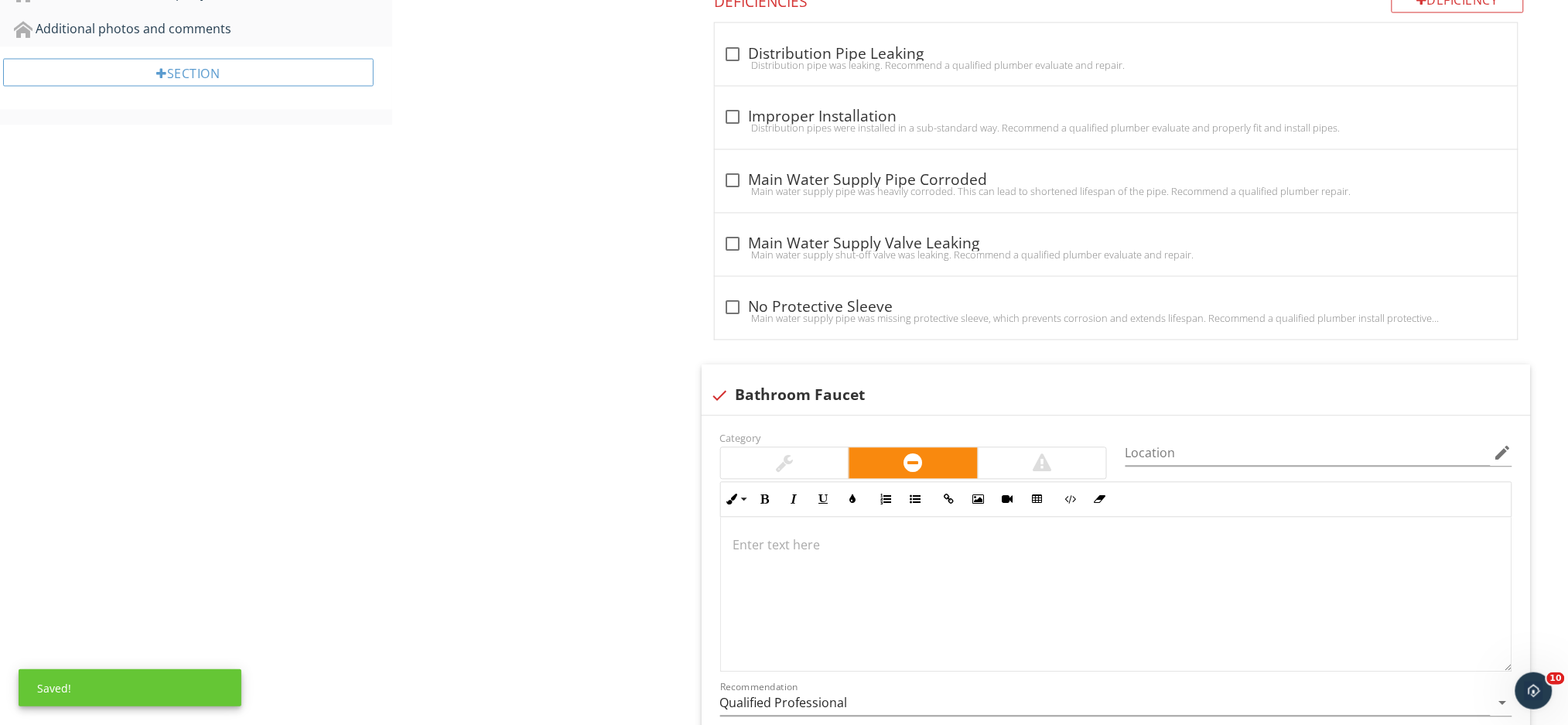
scroll to position [1078, 0]
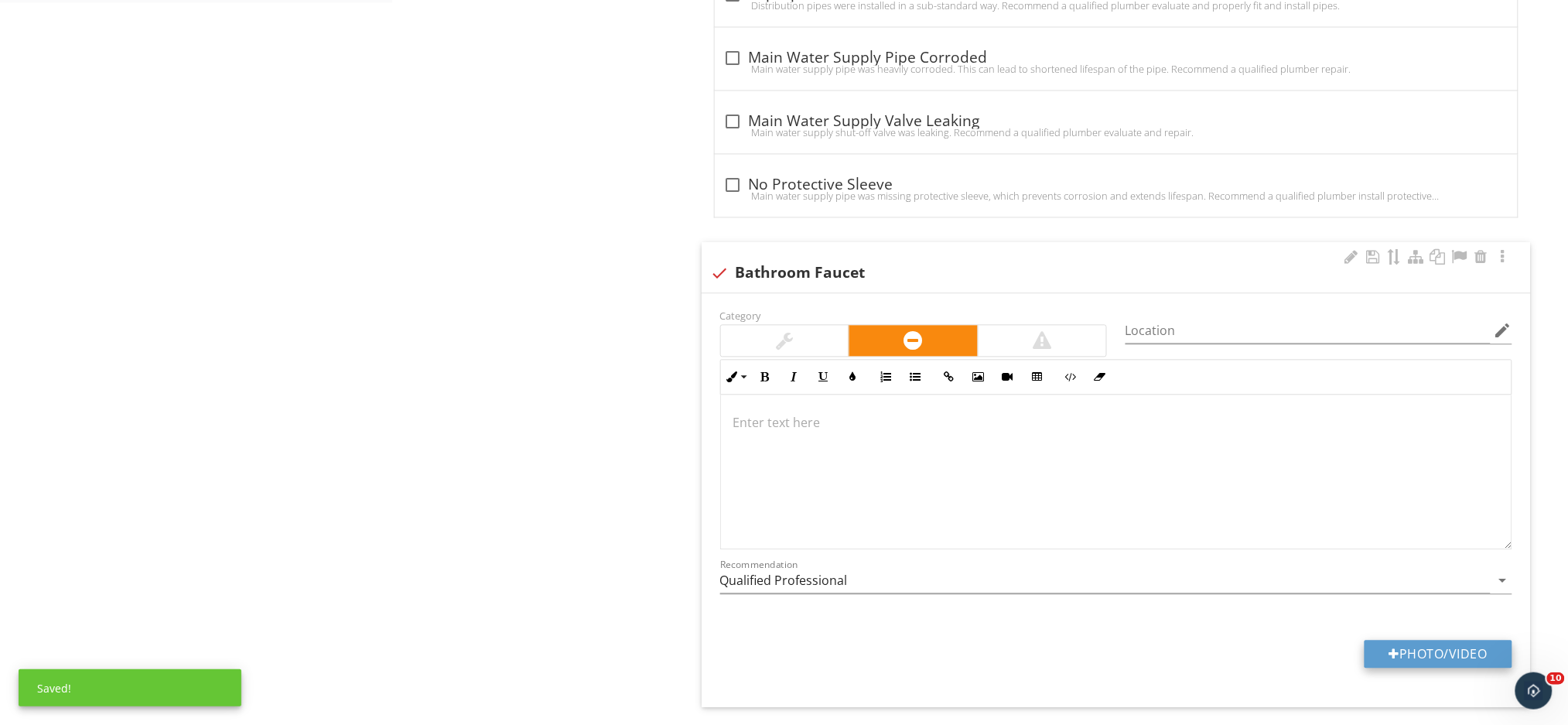
click at [1400, 653] on button "Photo/Video" at bounding box center [1438, 654] width 148 height 28
type input "C:\fakepath\IMG_1108.JPG"
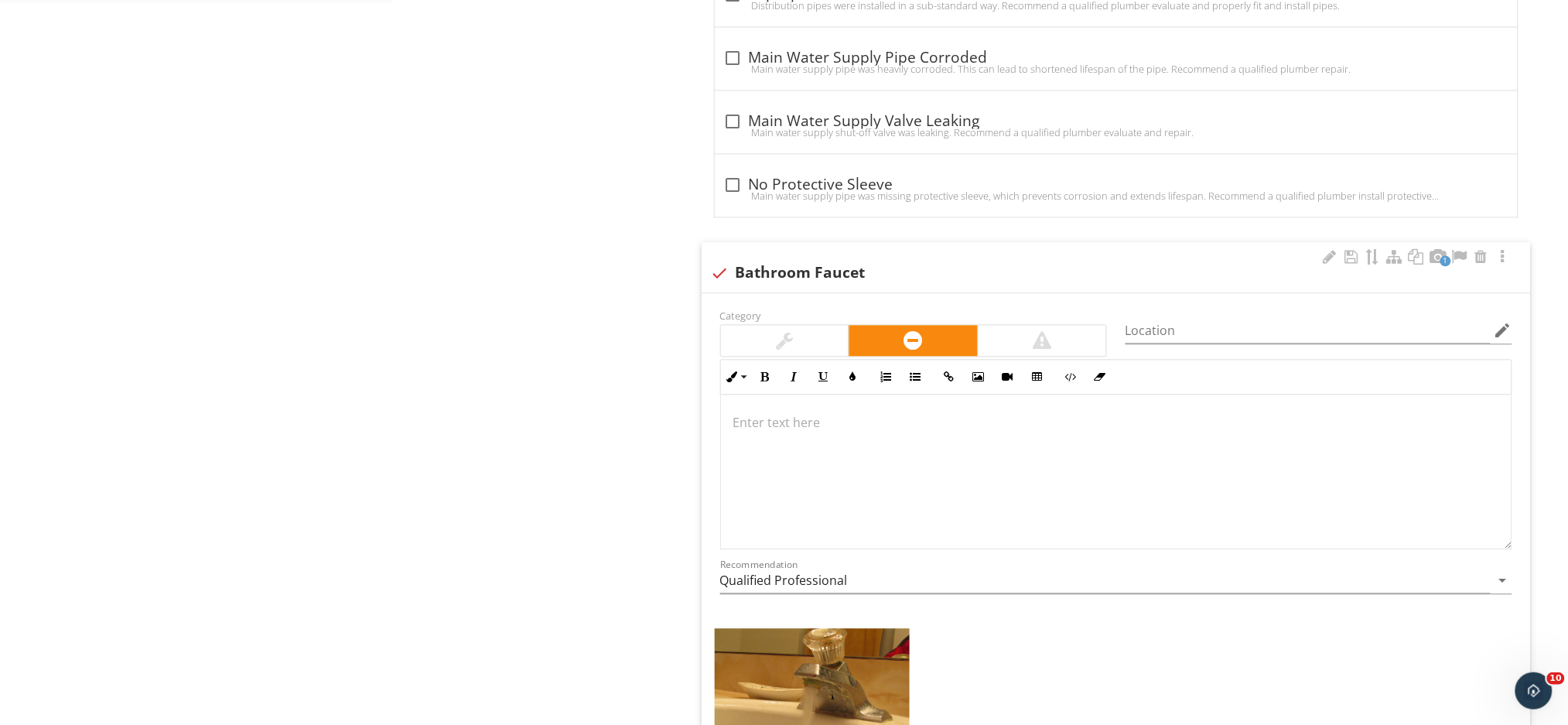
click at [746, 429] on p at bounding box center [1116, 423] width 766 height 19
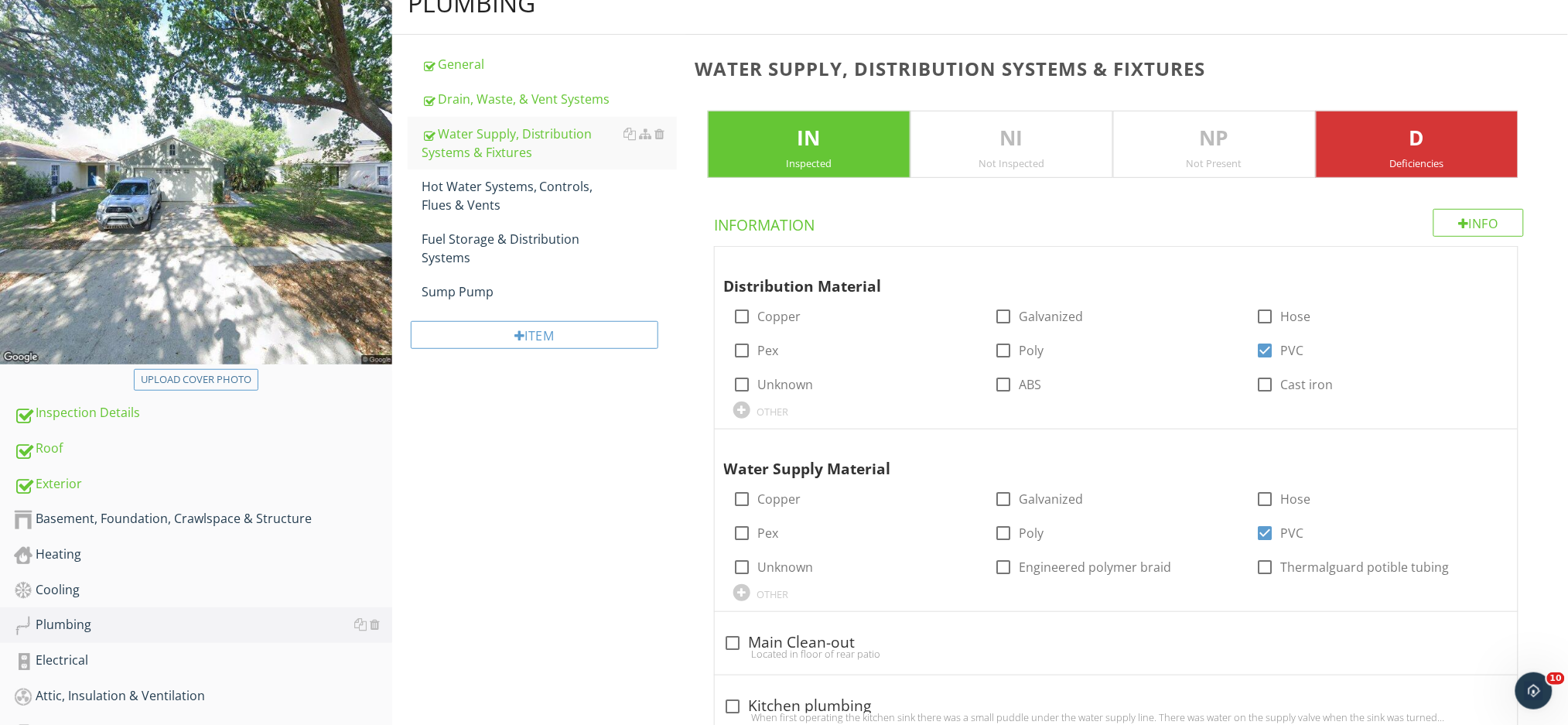
scroll to position [83, 0]
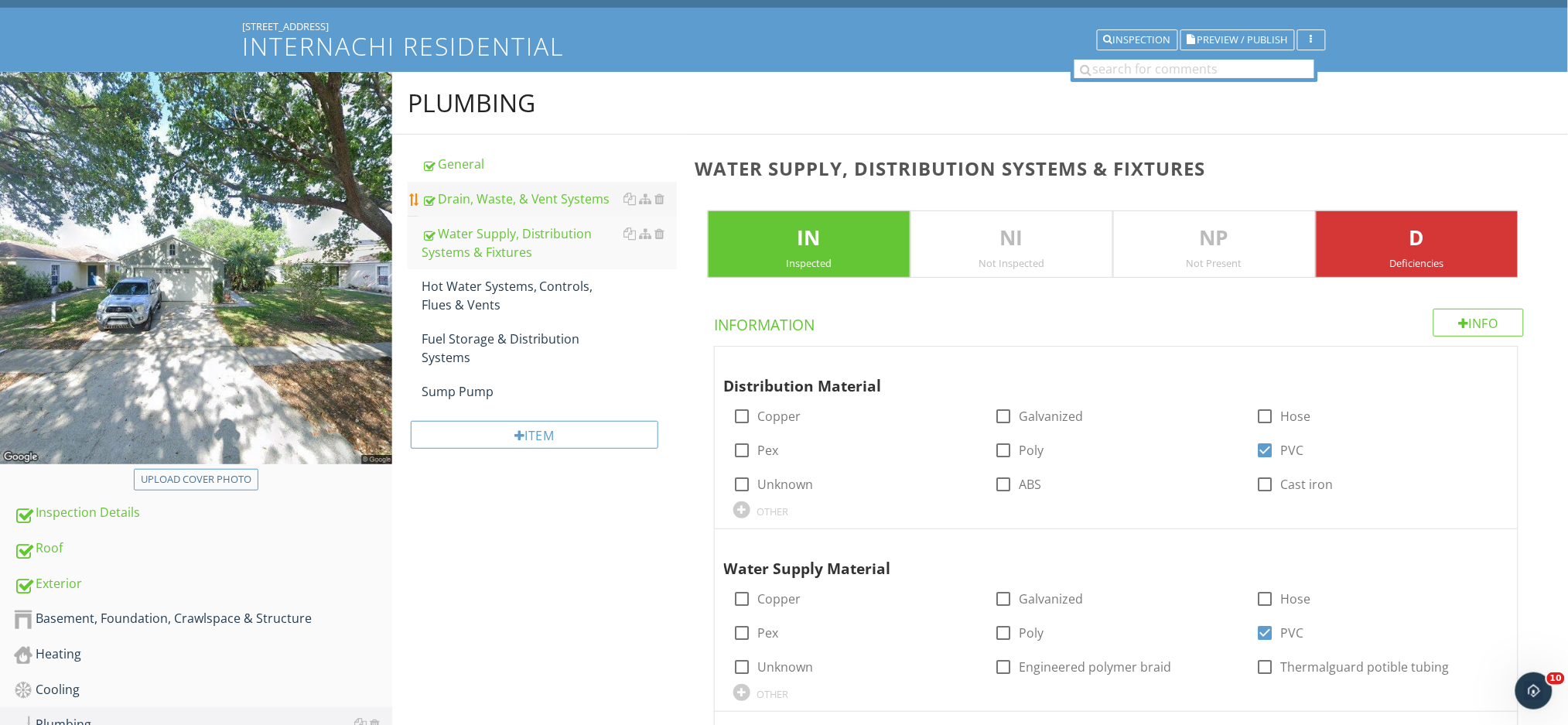
click at [485, 186] on link "Drain, Waste, & Vent Systems" at bounding box center [549, 198] width 255 height 34
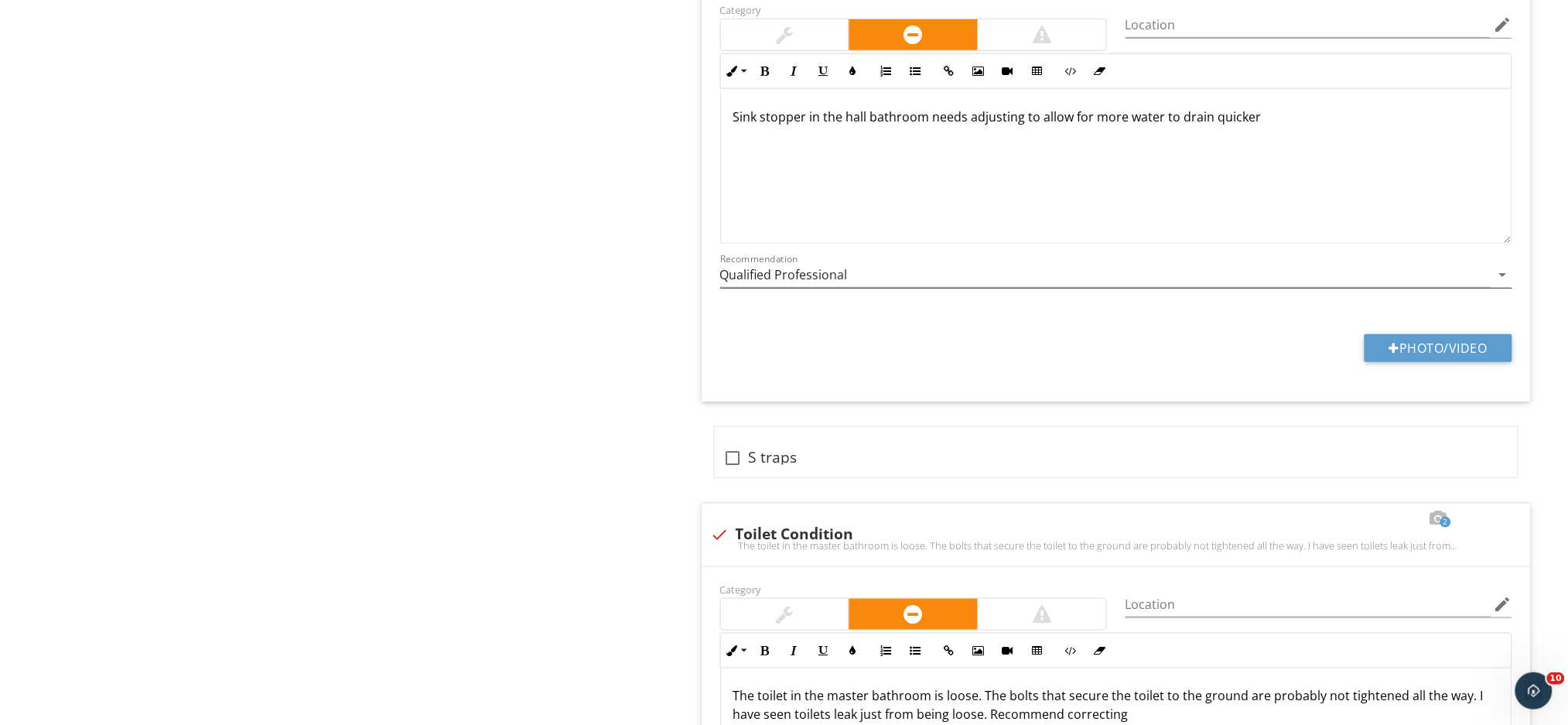
scroll to position [2455, 0]
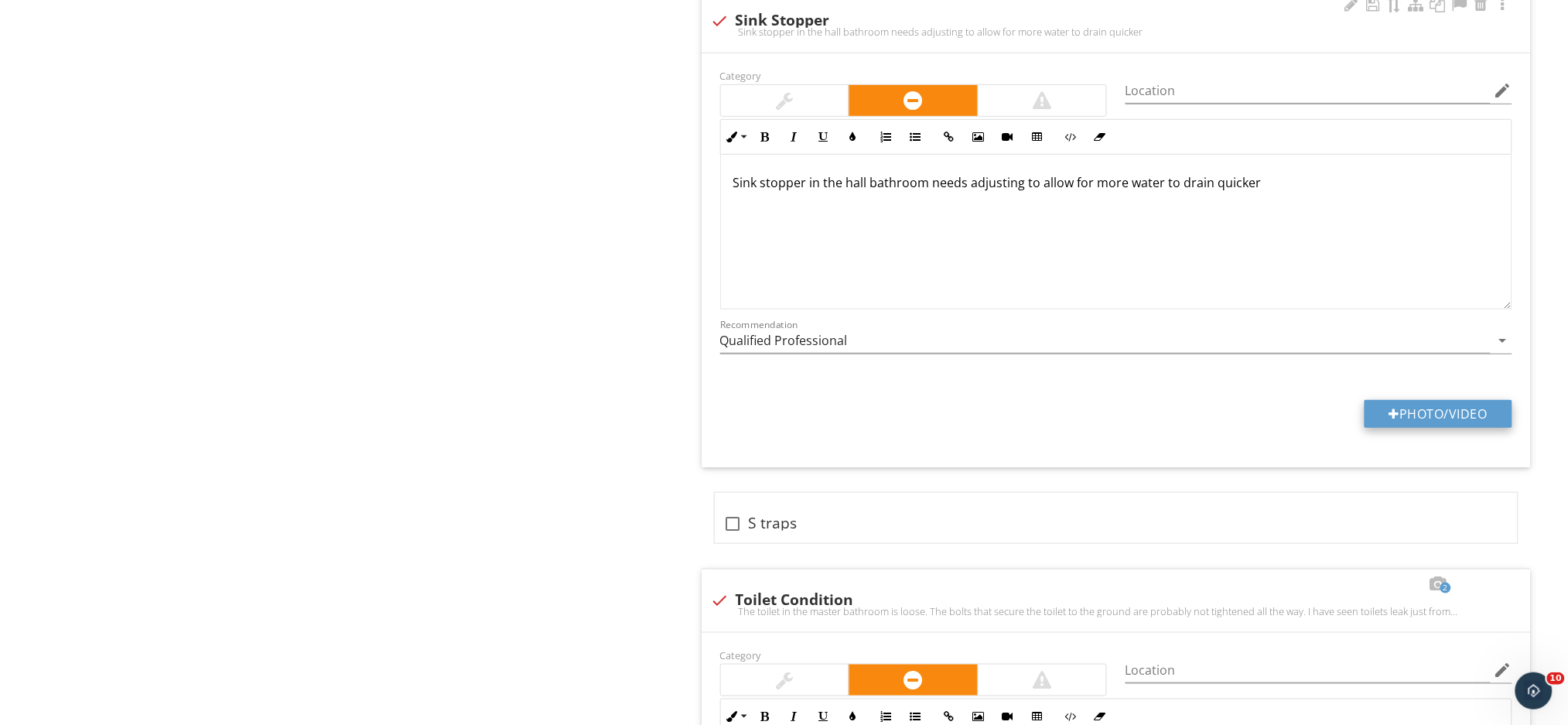
click at [1375, 417] on button "Photo/Video" at bounding box center [1438, 414] width 148 height 28
type input "C:\fakepath\MVI_1109.MP4"
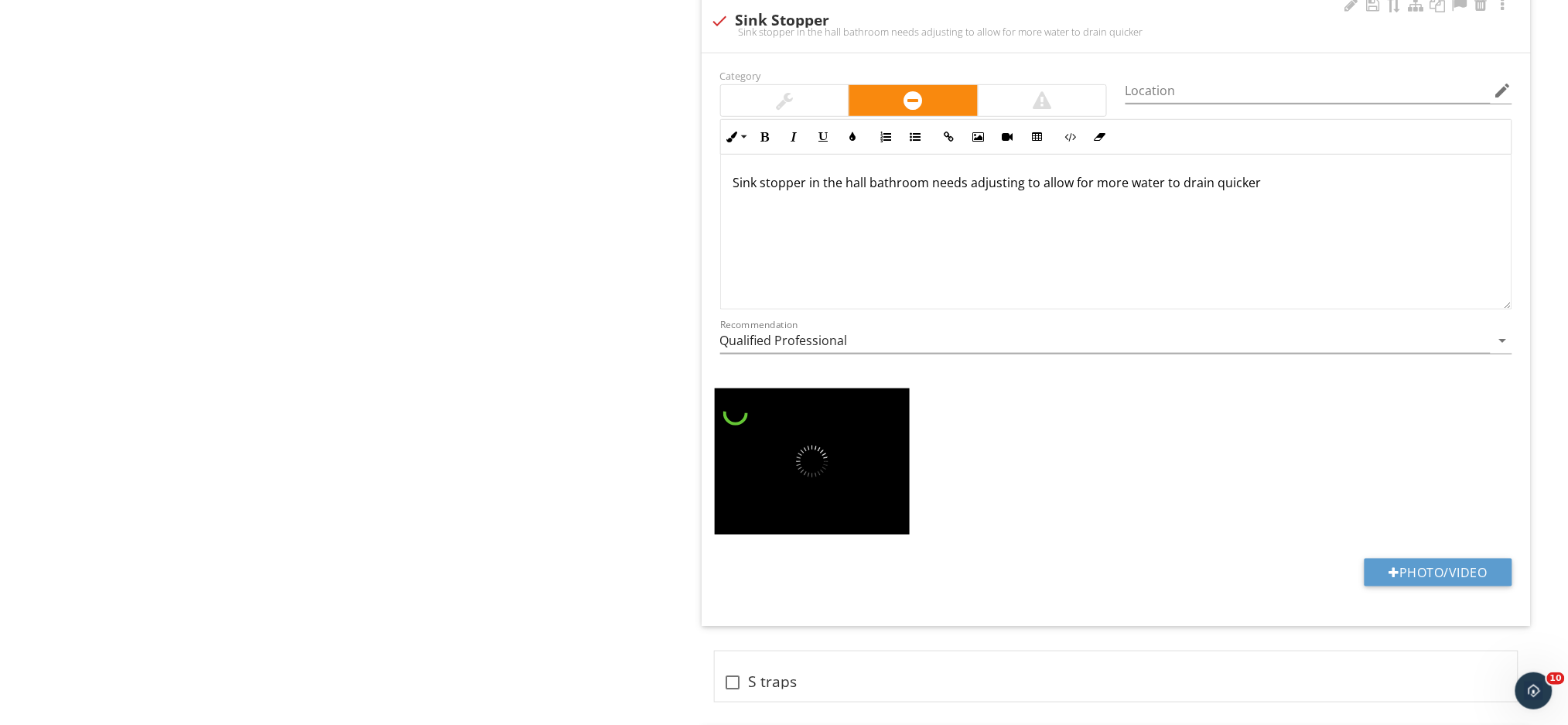
click at [1253, 187] on p "Sink stopper in the hall bathroom needs adjusting to allow for more water to dr…" at bounding box center [1116, 182] width 766 height 19
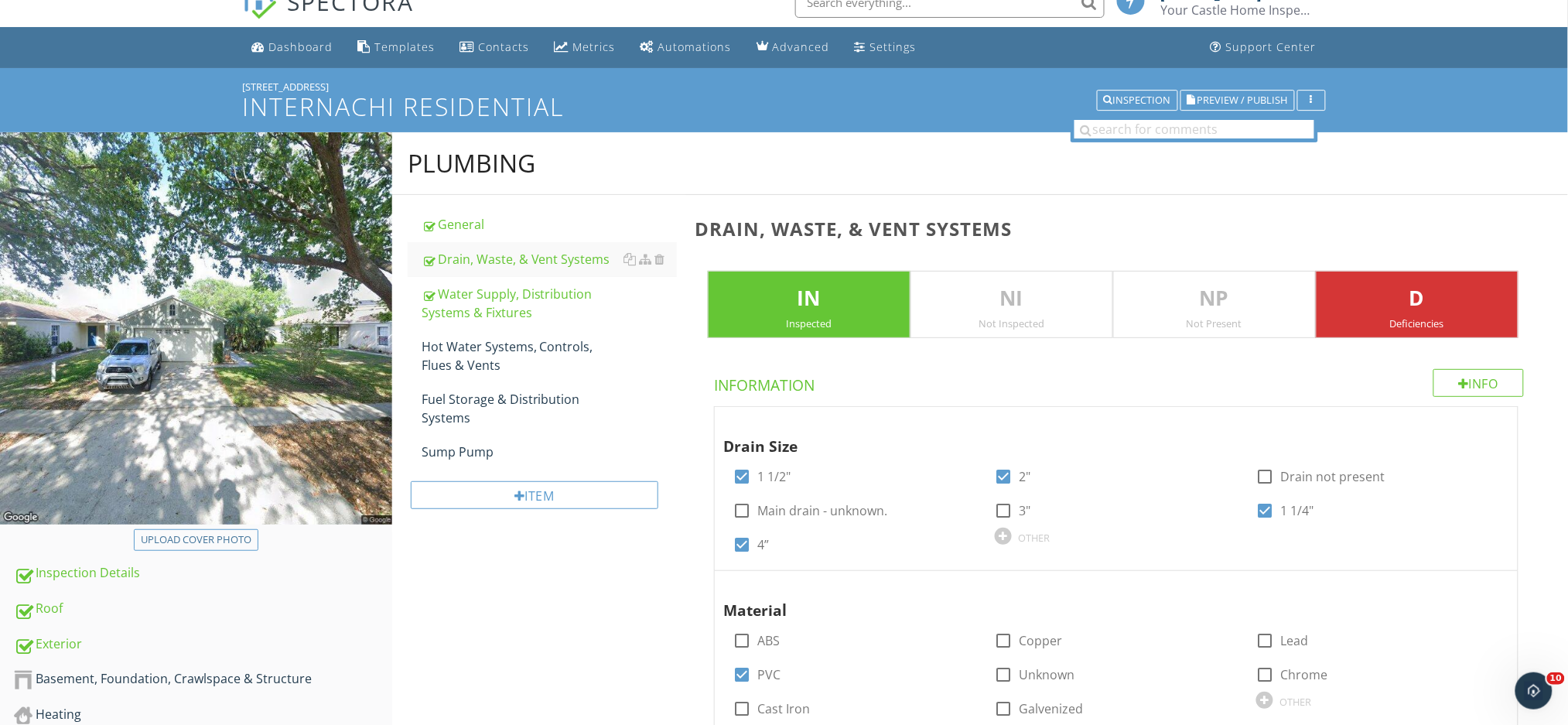
scroll to position [0, 0]
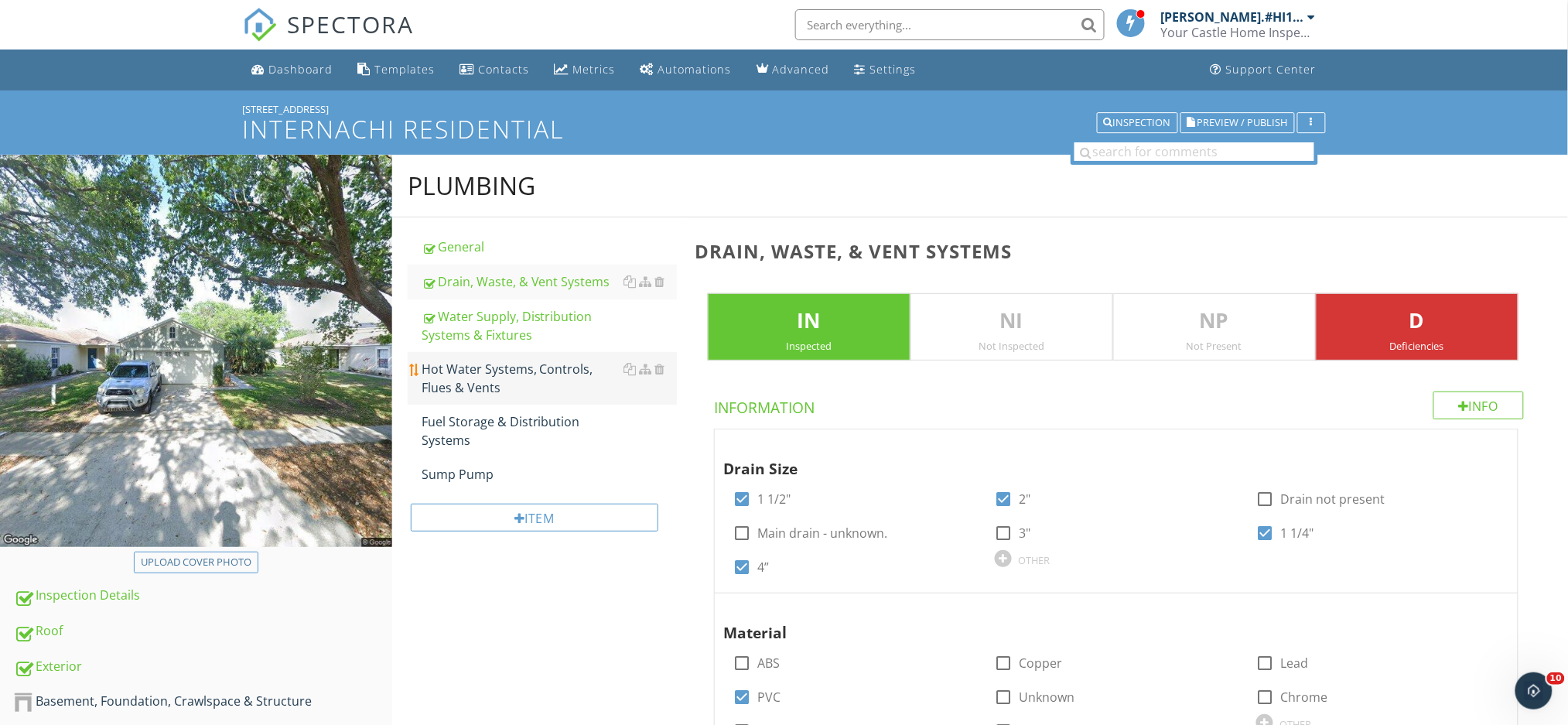
click at [510, 364] on div "Hot Water Systems, Controls, Flues & Vents" at bounding box center [549, 377] width 255 height 37
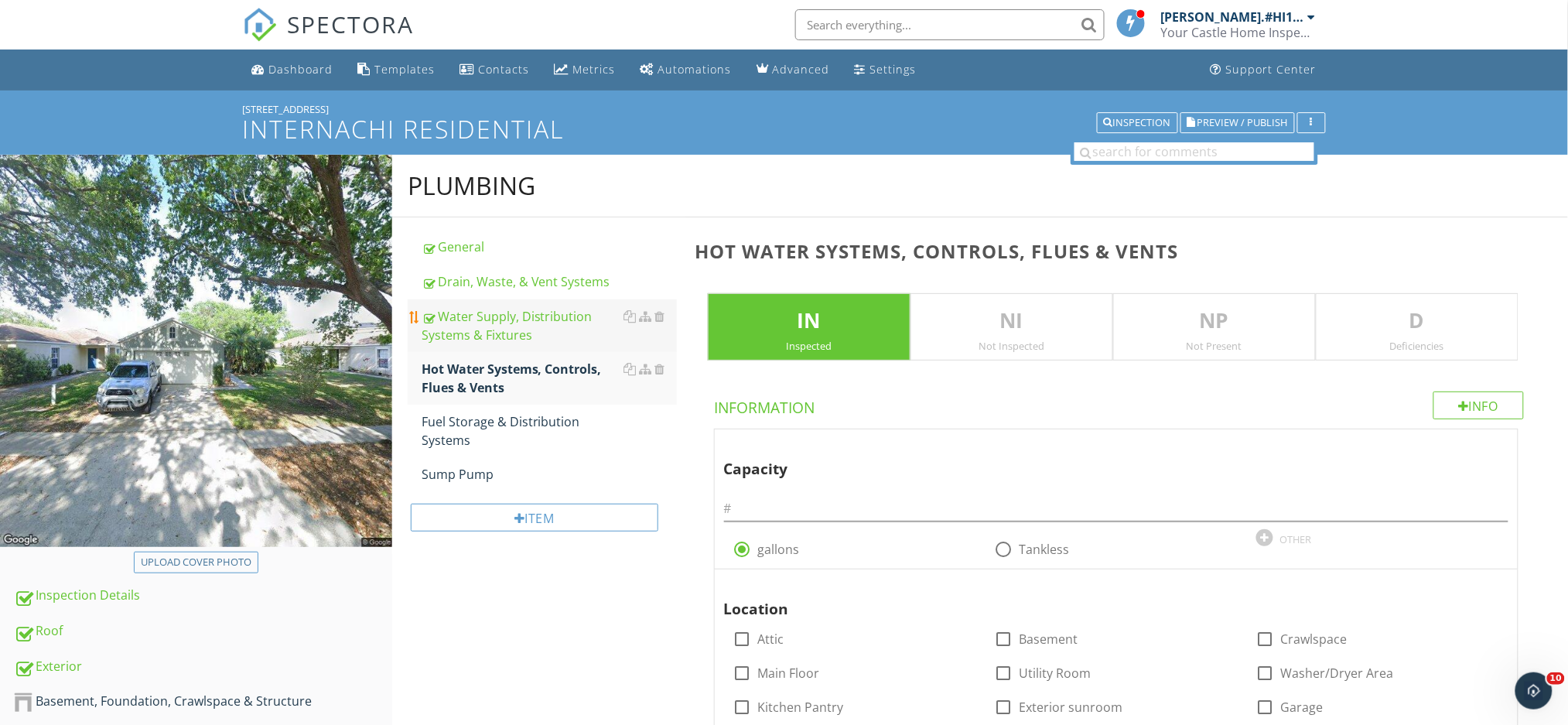
click at [505, 336] on div "Water Supply, Distribution Systems & Fixtures" at bounding box center [549, 325] width 255 height 37
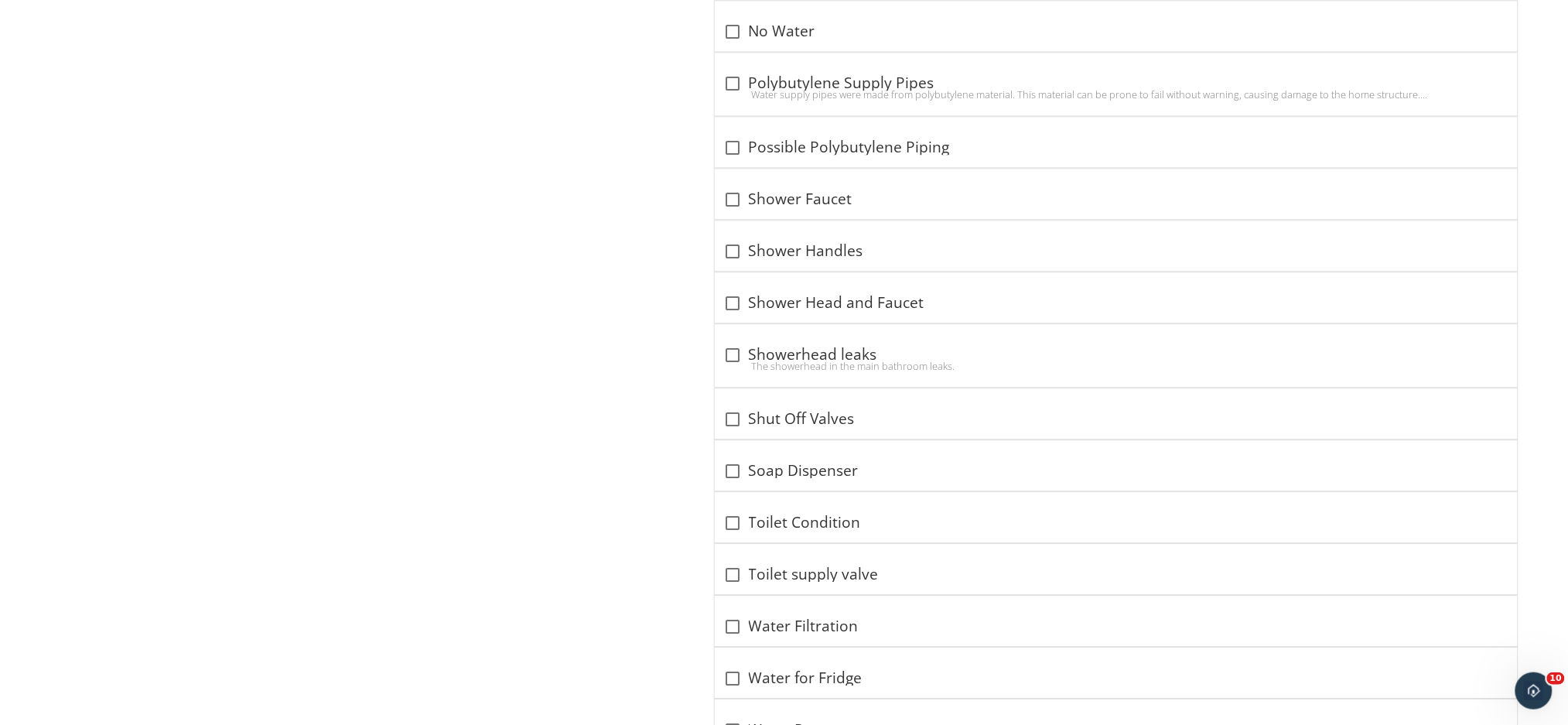
scroll to position [3407, 0]
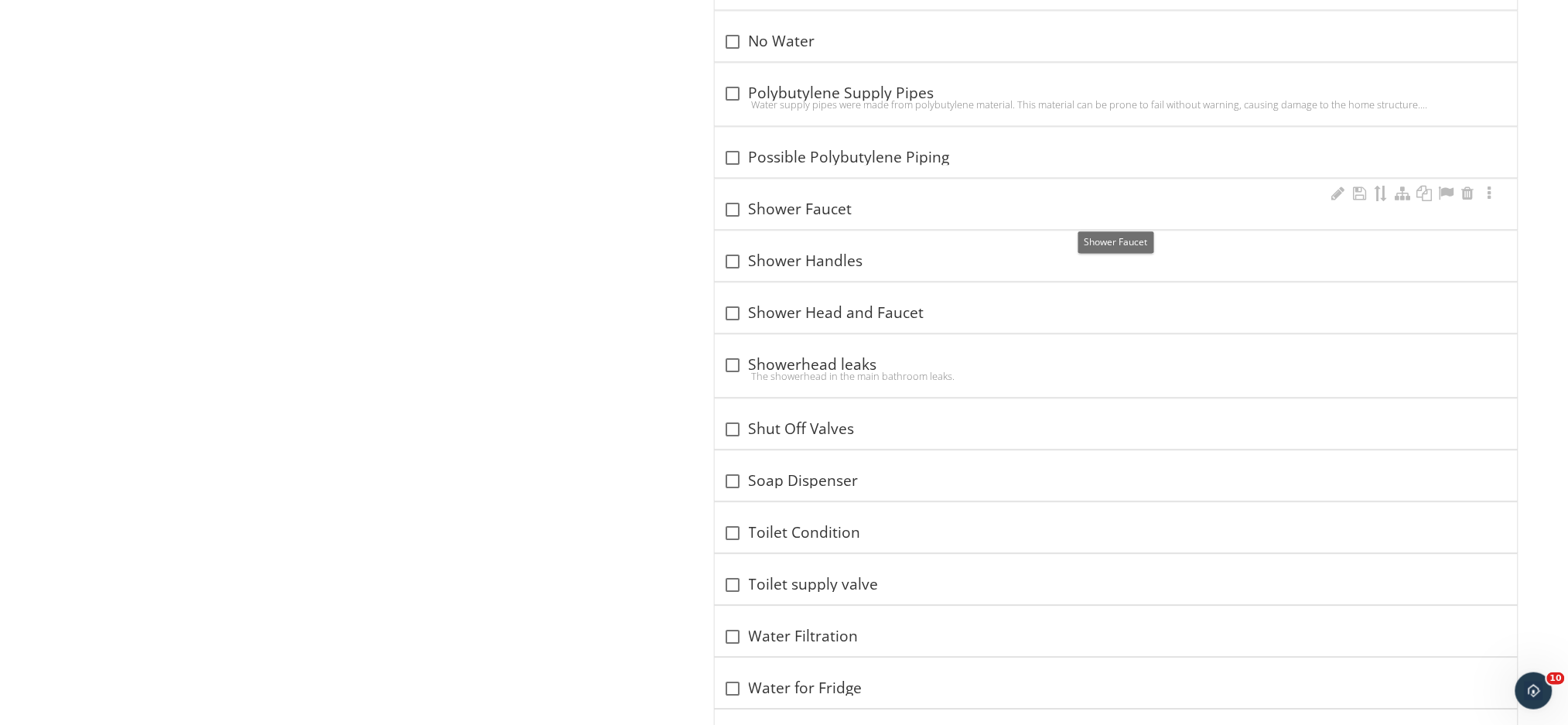
click at [812, 216] on div "check_box_outline_blank Shower Faucet" at bounding box center [1116, 210] width 784 height 19
checkbox input "true"
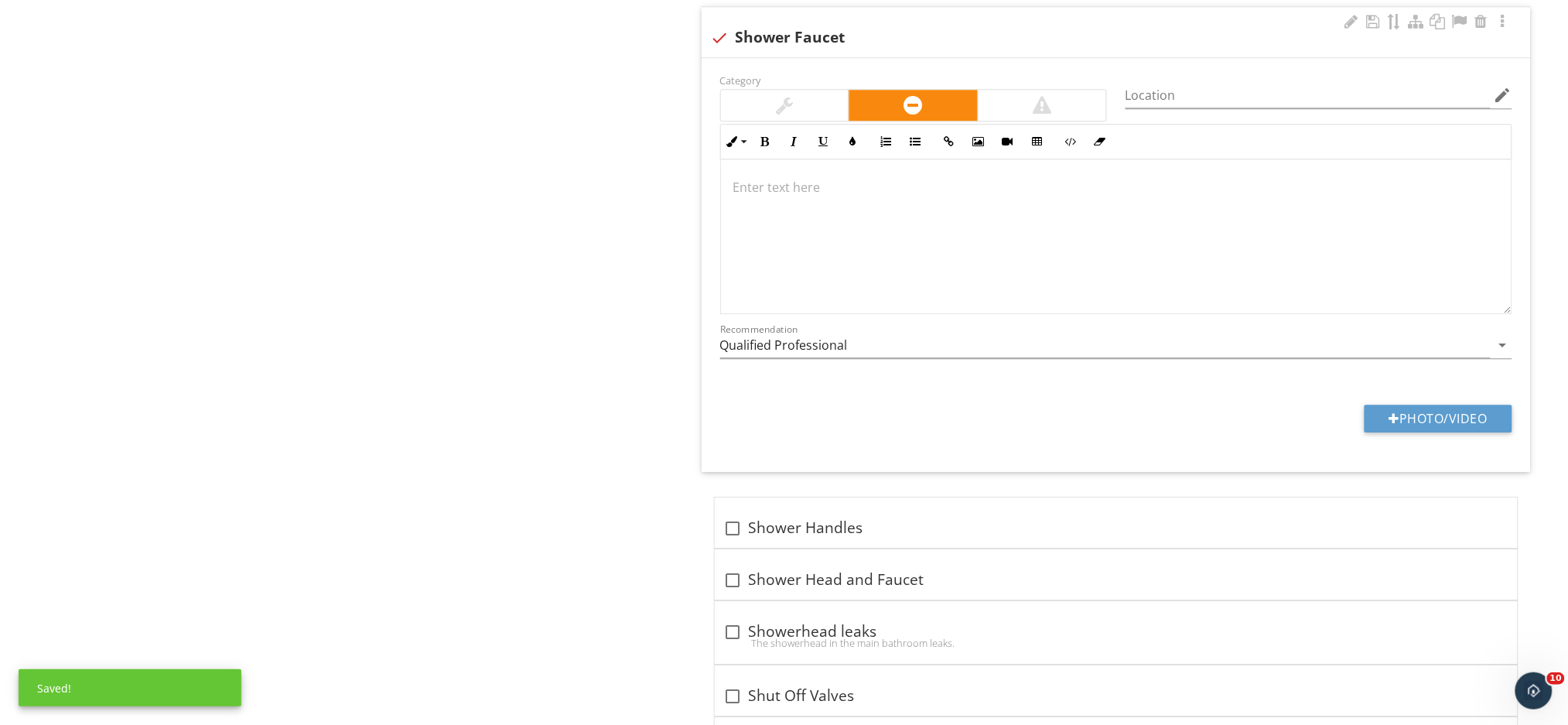
scroll to position [3614, 0]
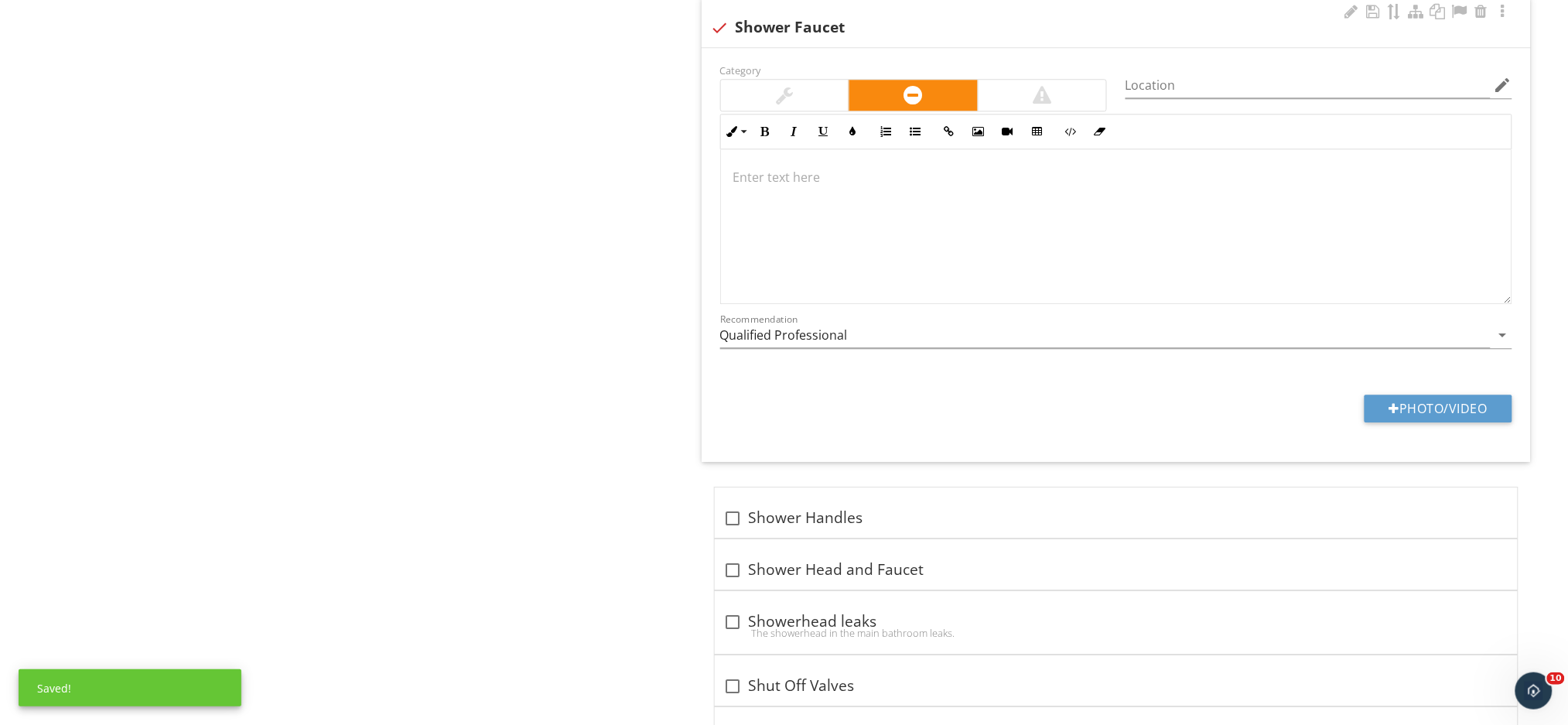
click at [783, 206] on div at bounding box center [1116, 227] width 791 height 155
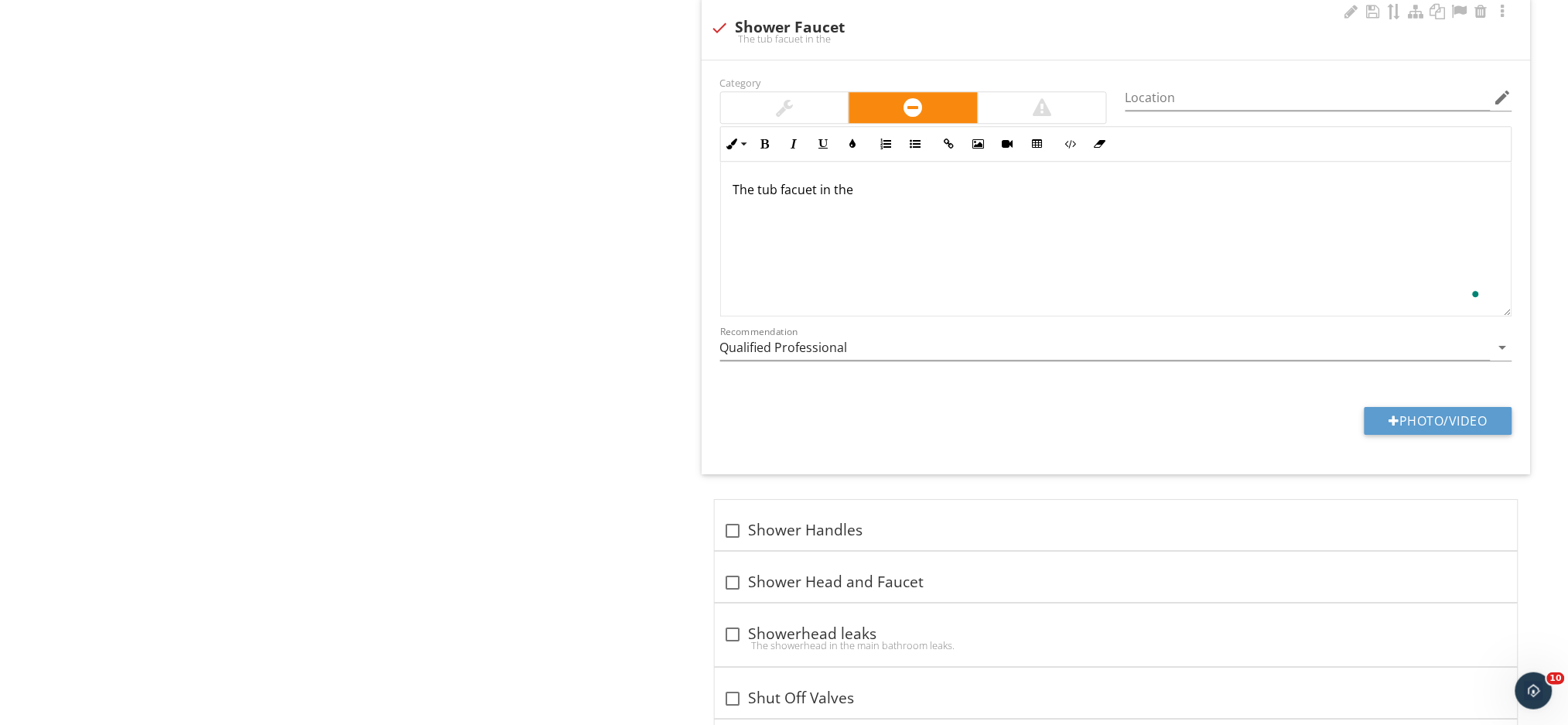
scroll to position [3626, 0]
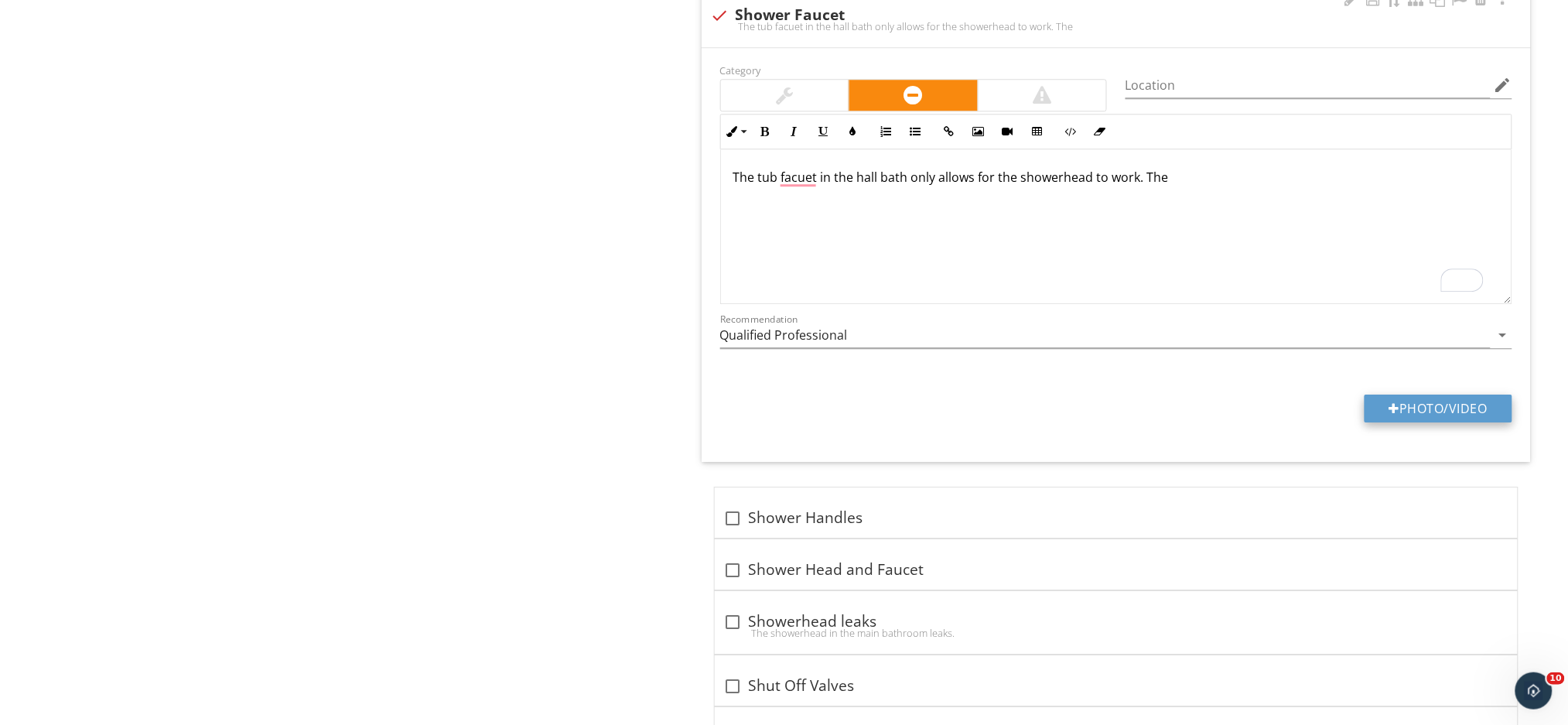
click at [1396, 419] on button "Photo/Video" at bounding box center [1438, 409] width 148 height 28
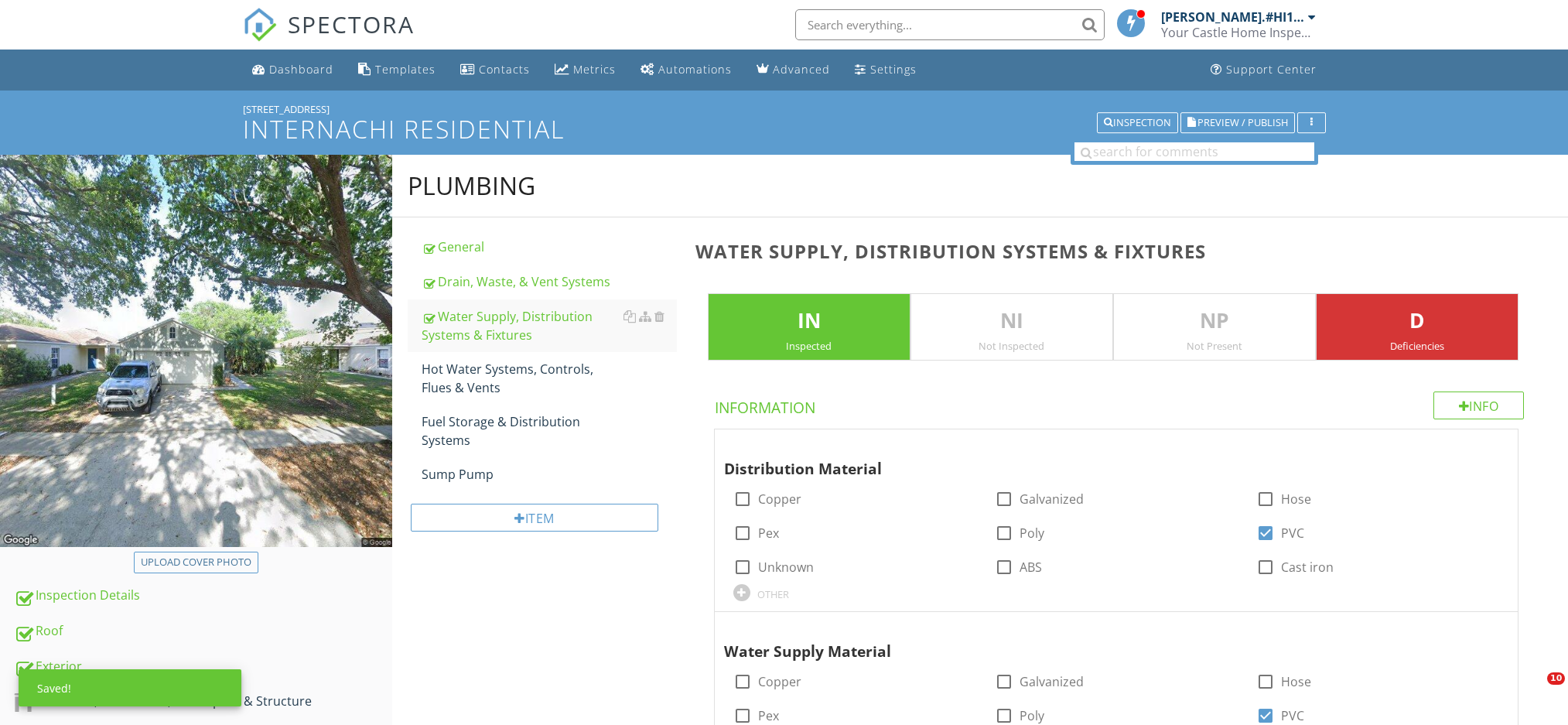
scroll to position [3626, 0]
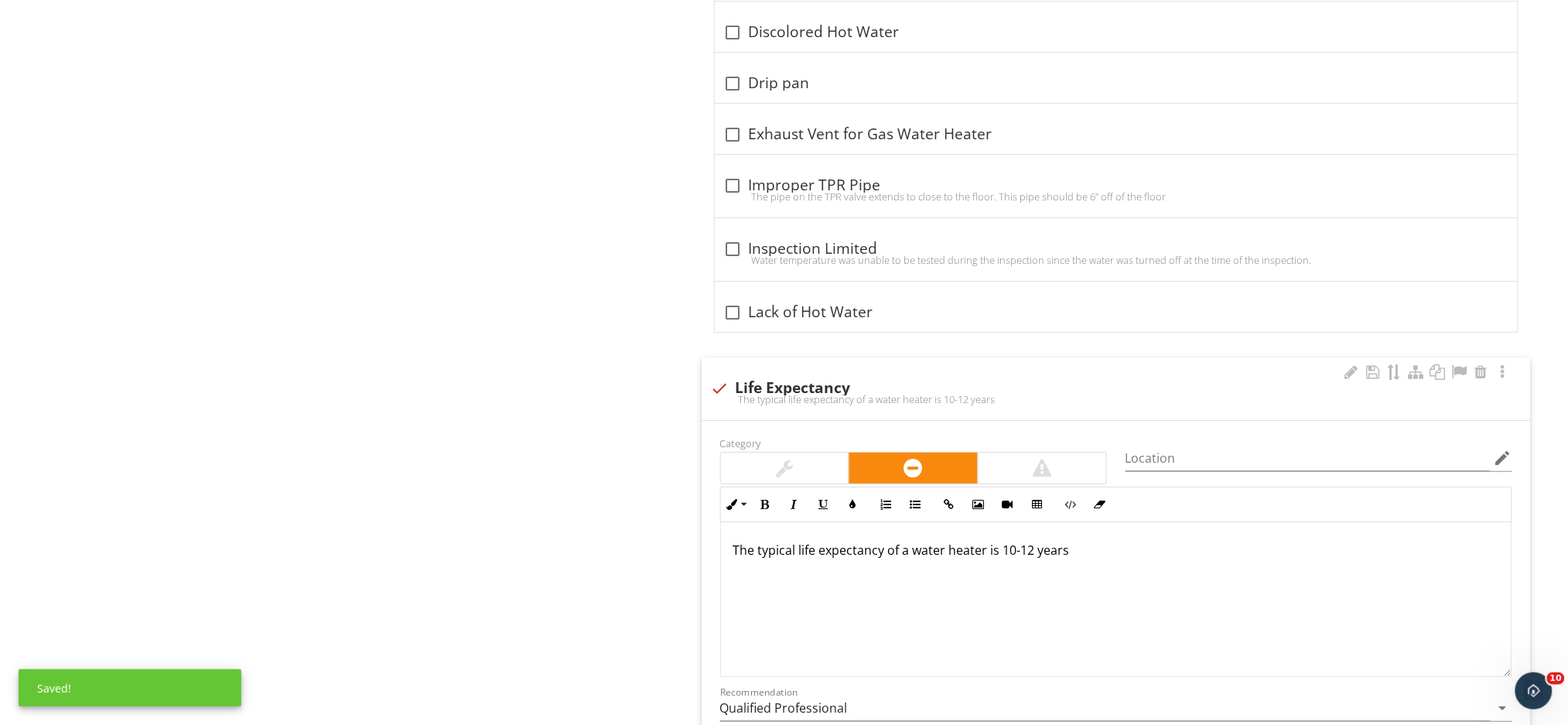
click at [1068, 550] on p "The typical life expectancy of a water heater is 10-12 years" at bounding box center [1116, 550] width 766 height 19
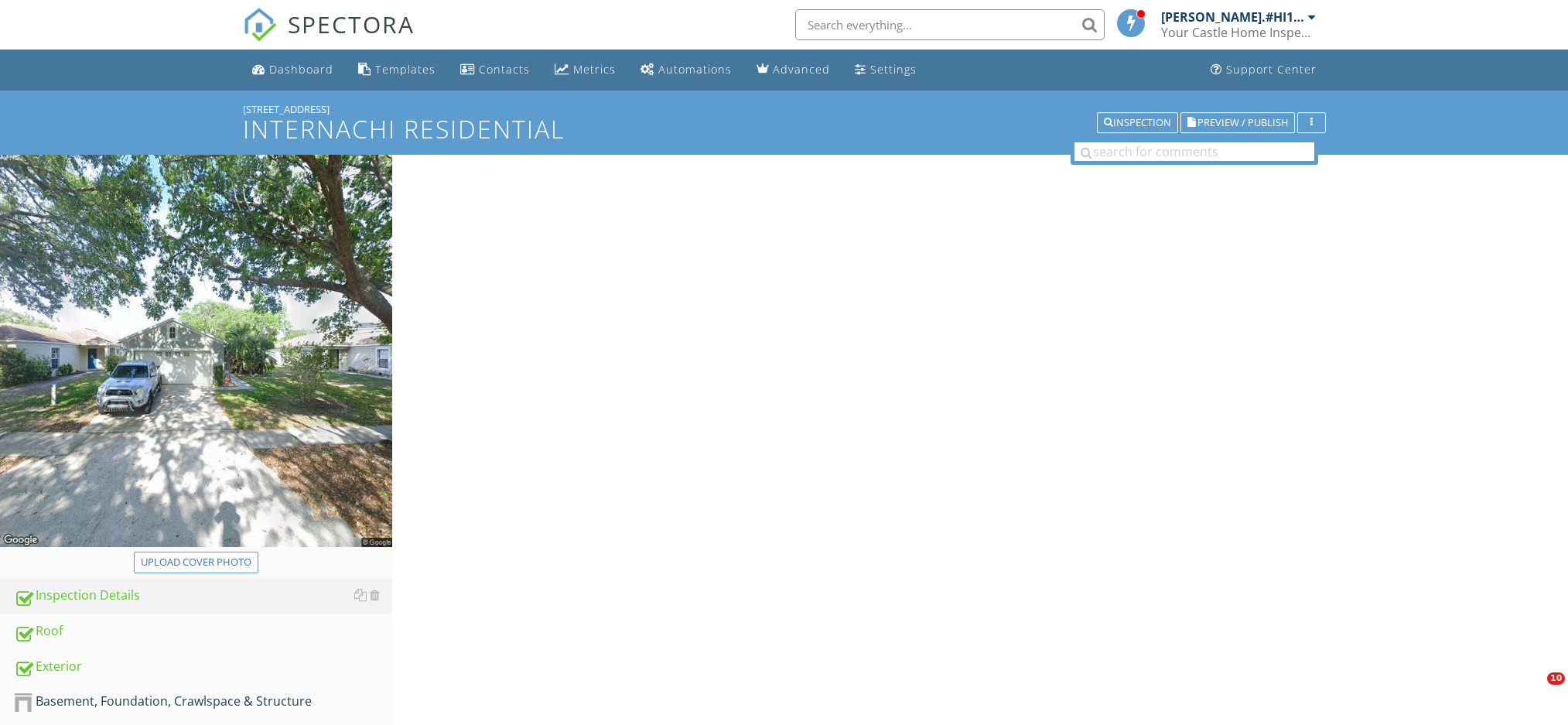
scroll to position [309, 0]
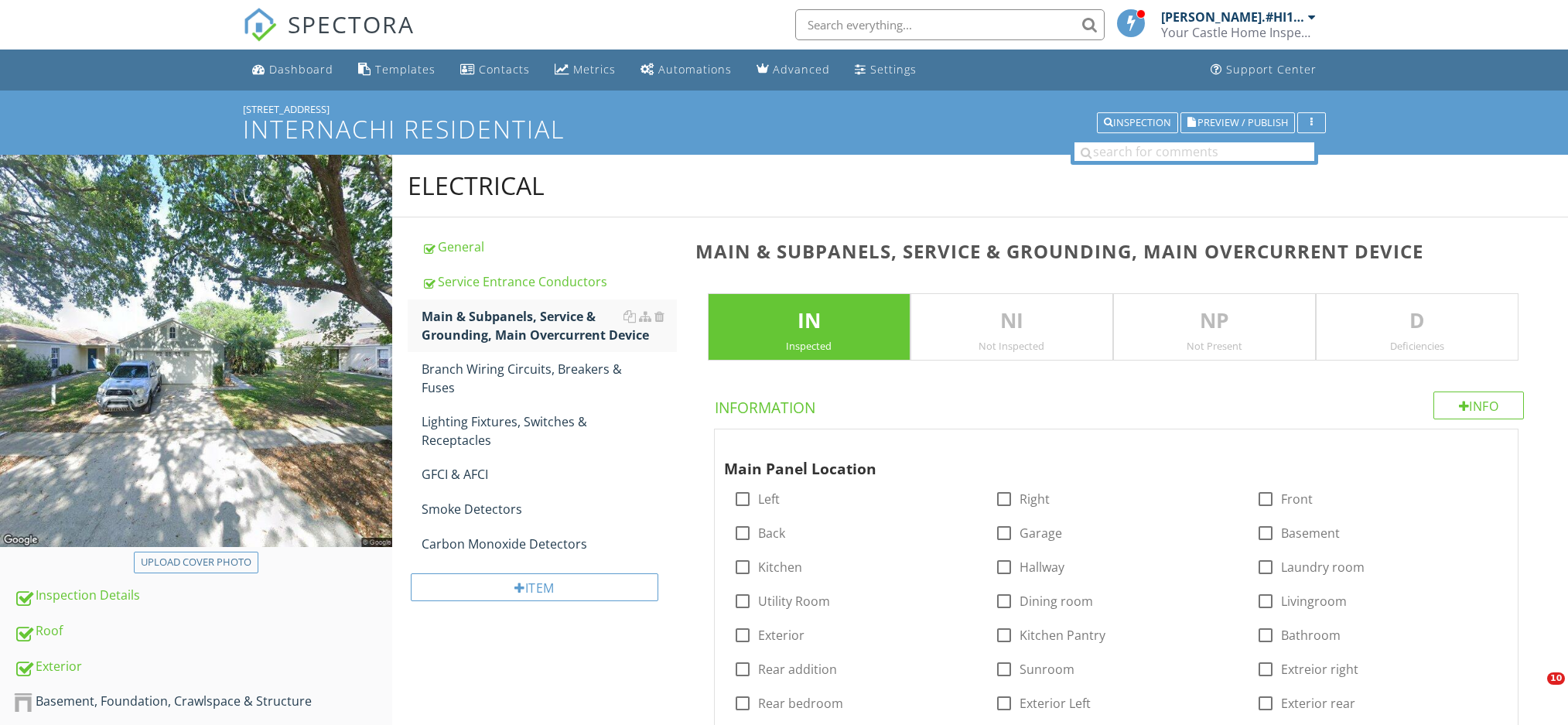
scroll to position [114, 0]
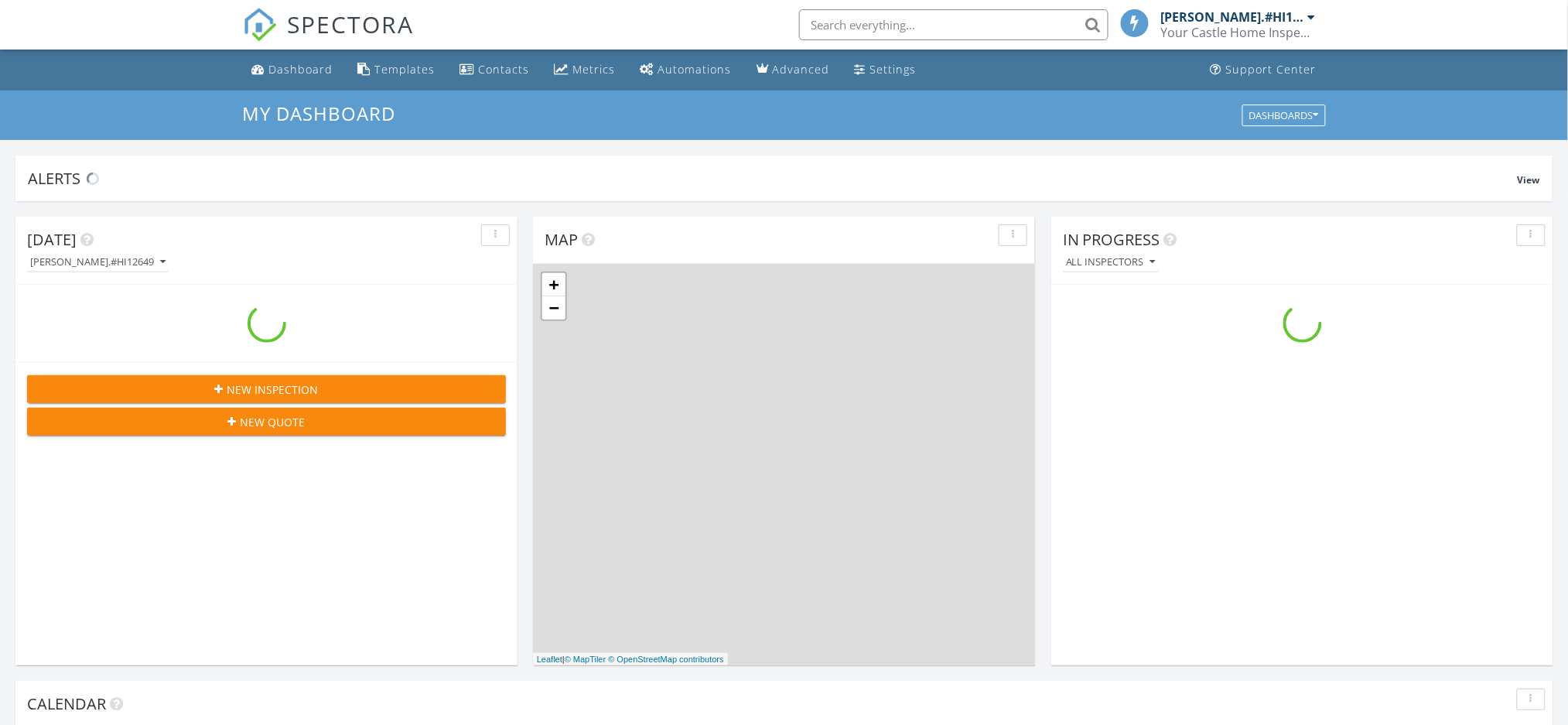
click at [877, 23] on input "text" at bounding box center [953, 25] width 309 height 31
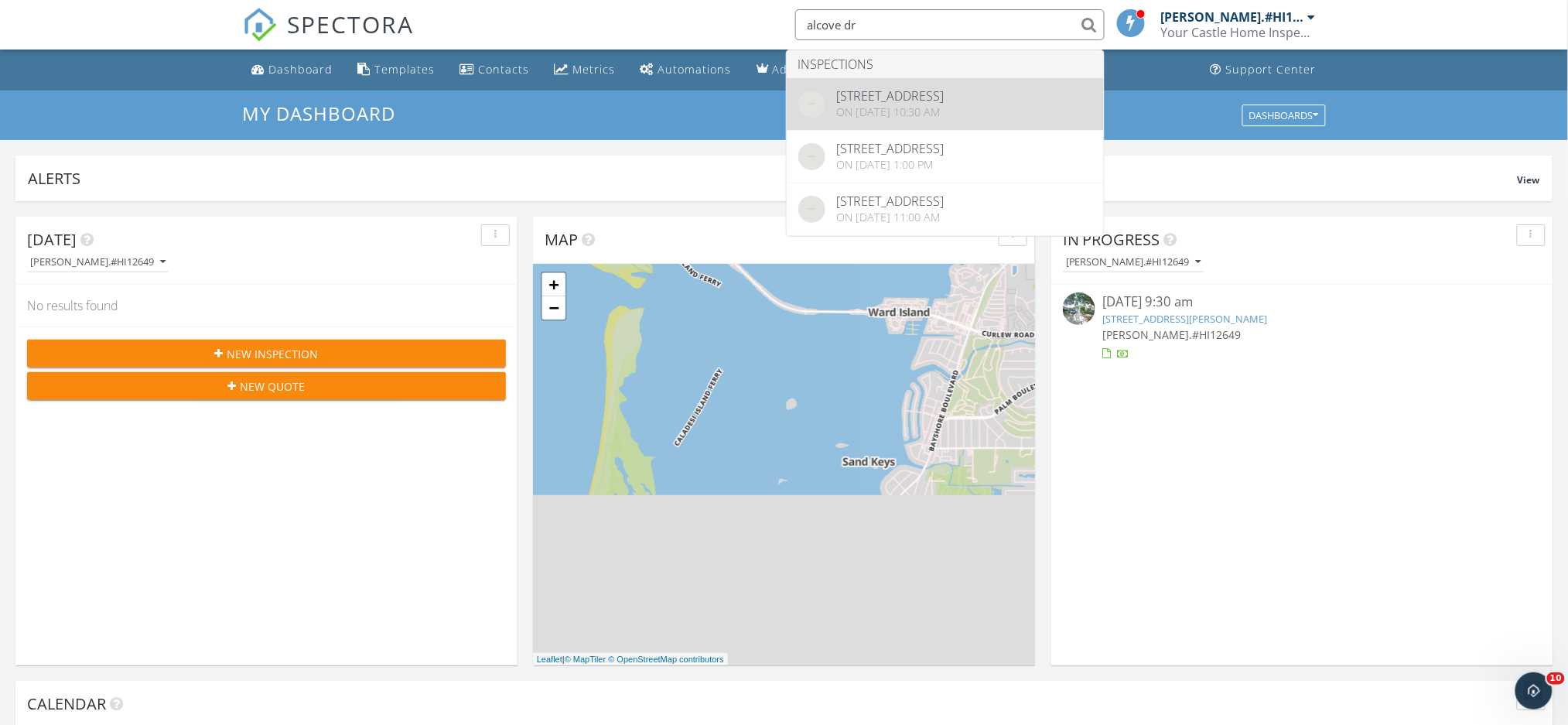
type input "alcove dr"
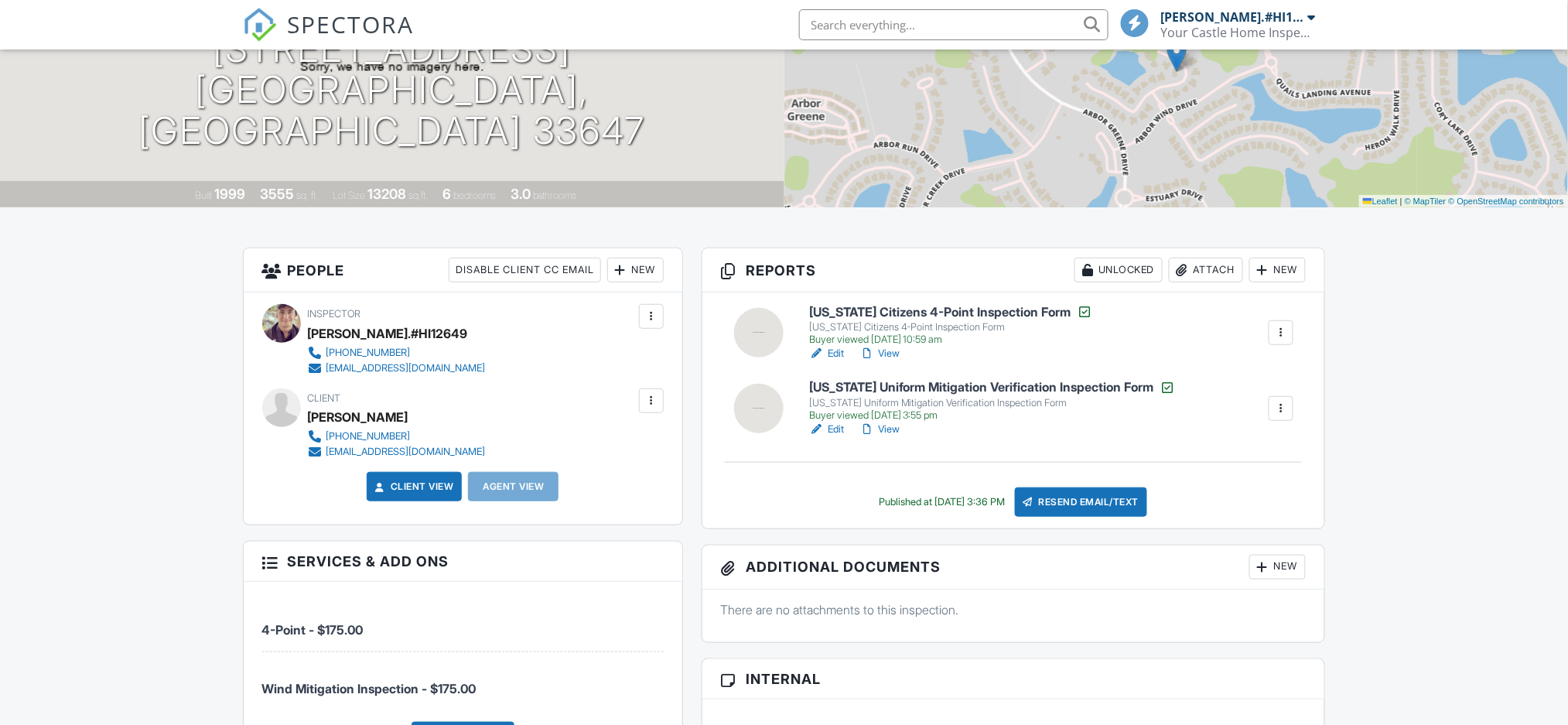
click at [889, 352] on link "View" at bounding box center [879, 354] width 40 height 16
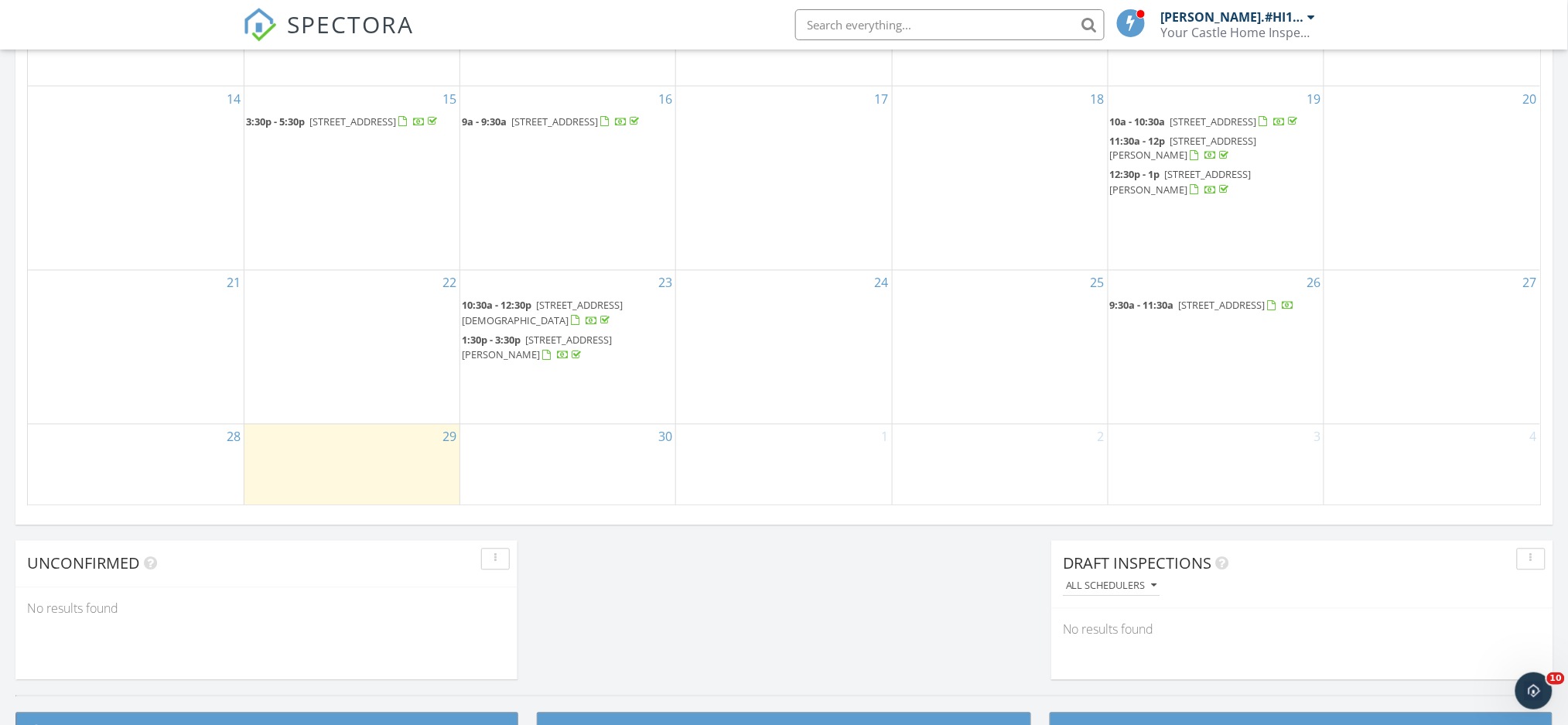
scroll to position [929, 0]
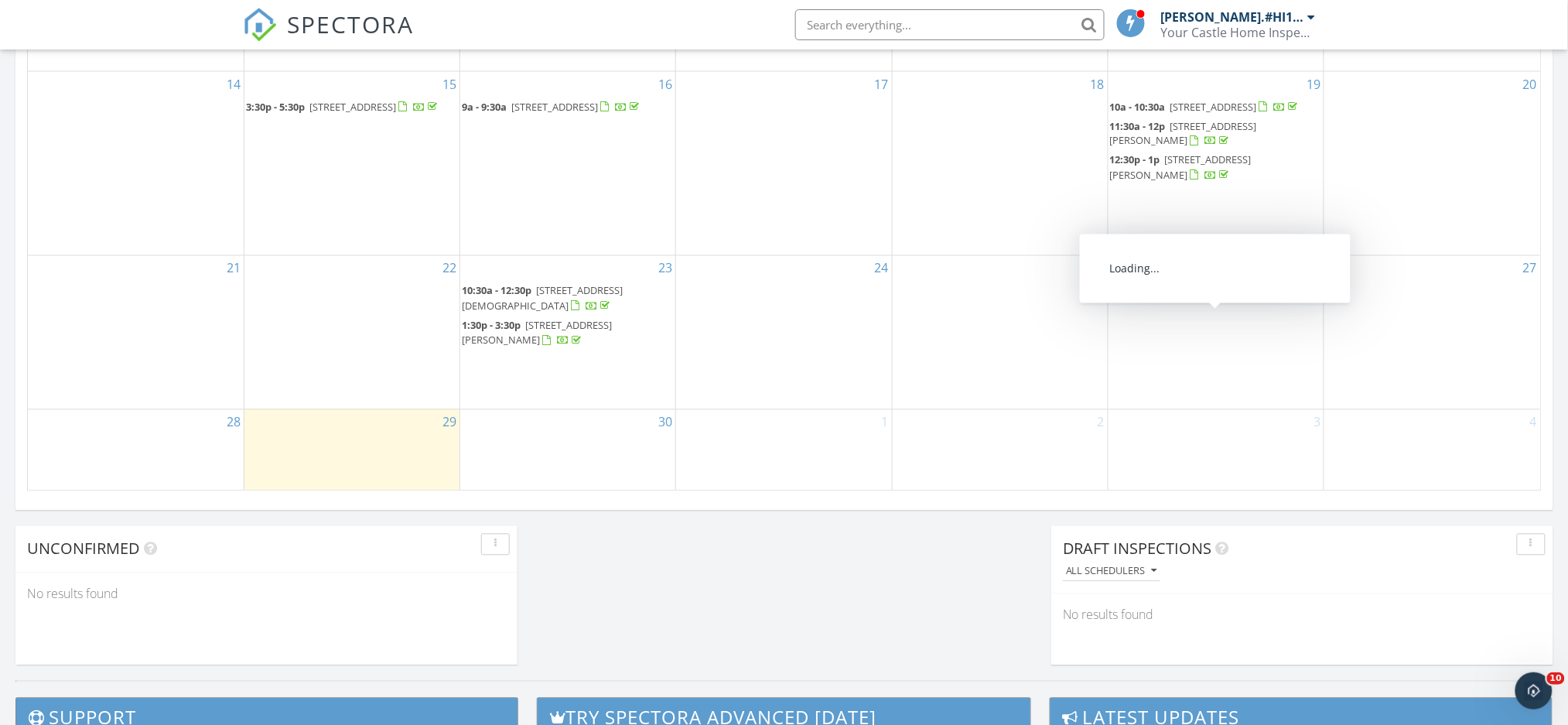
click at [1265, 298] on span "1050 Lake Shore Ranch Dr, Seffner 33584" at bounding box center [1222, 291] width 87 height 14
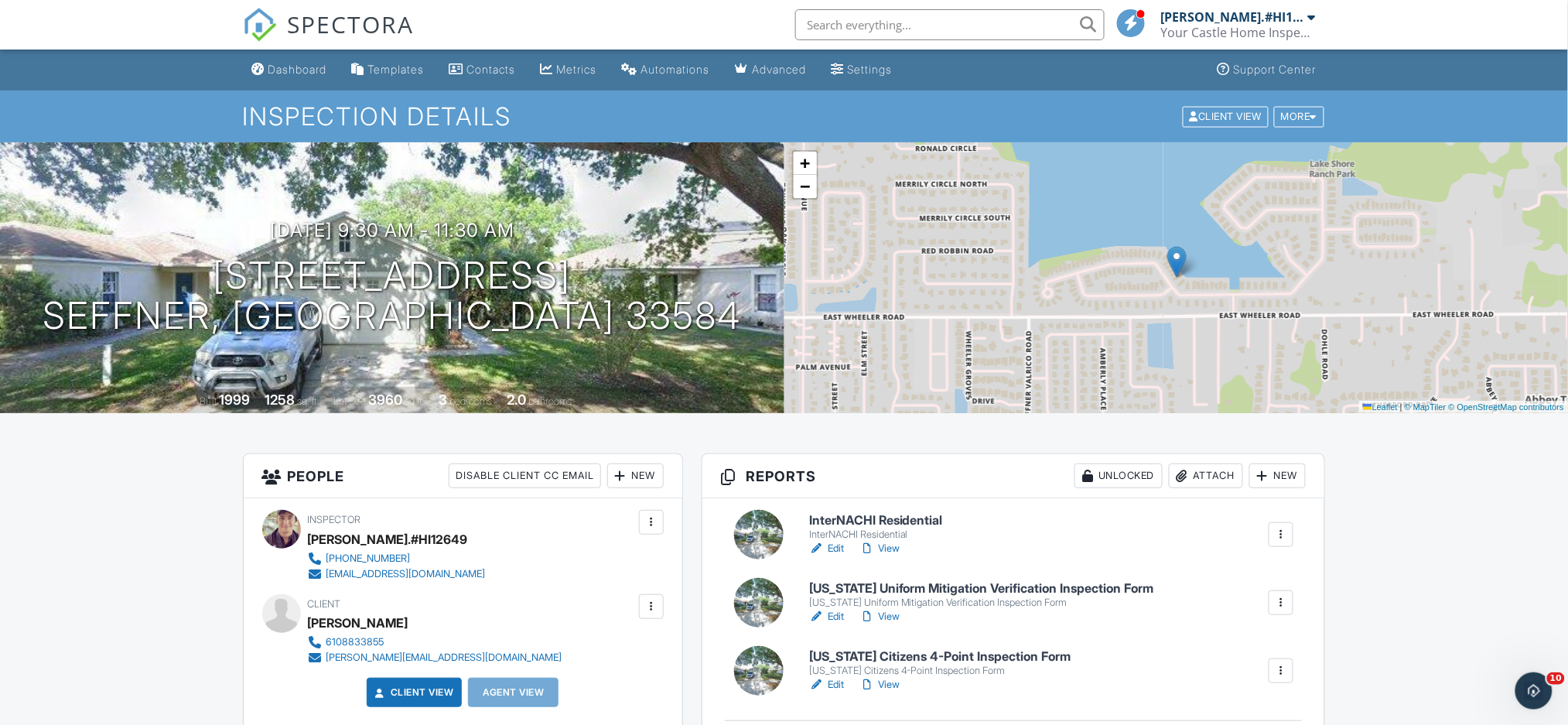
click at [838, 548] on link "Edit" at bounding box center [826, 549] width 34 height 16
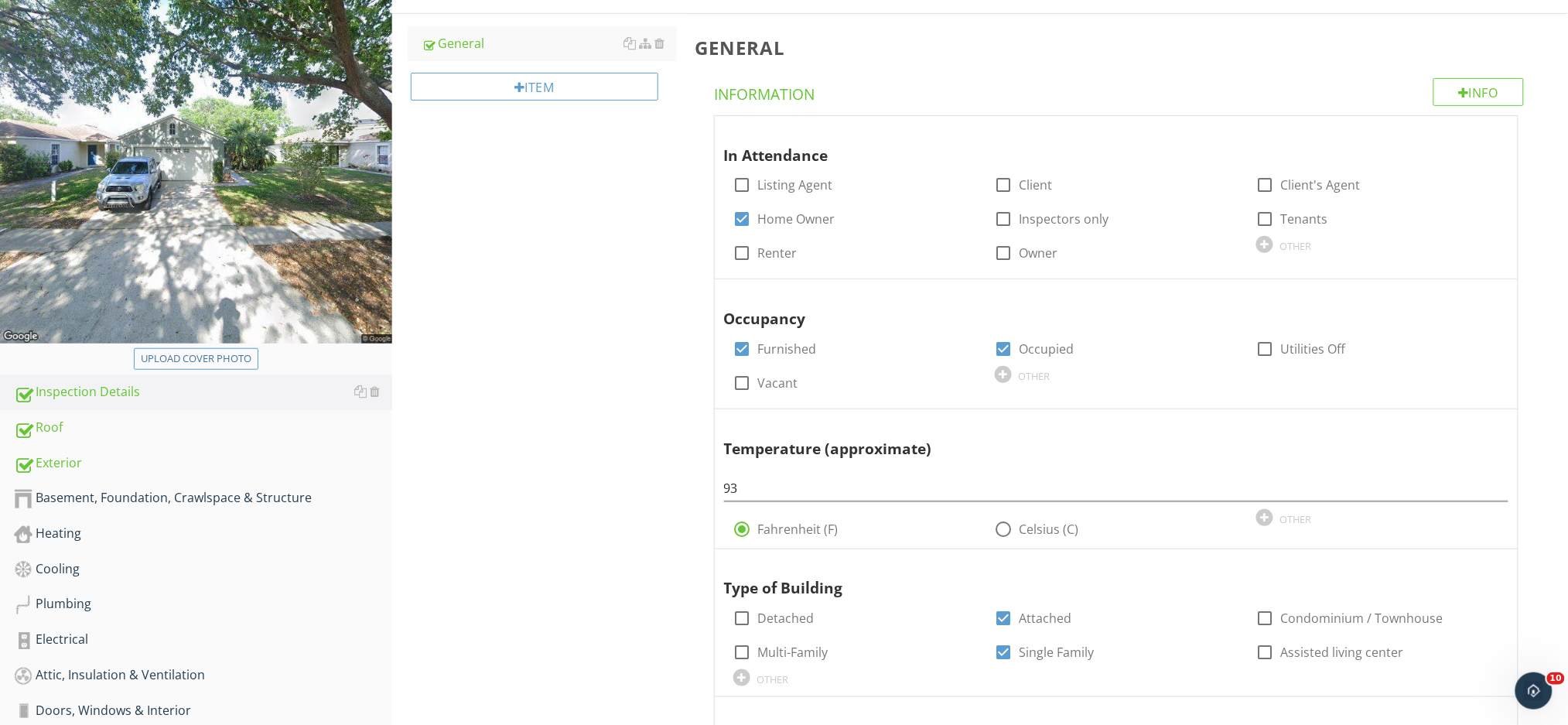
scroll to position [413, 0]
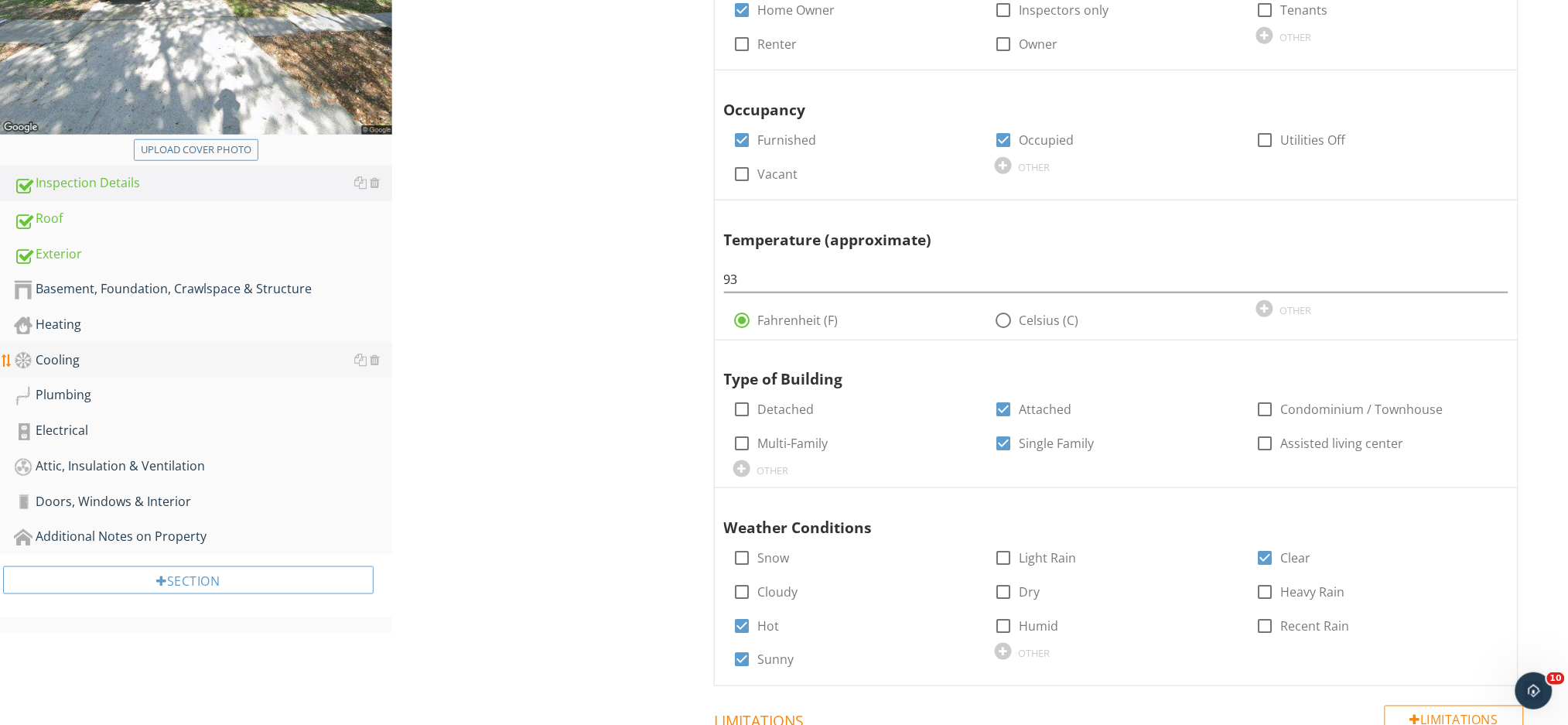
click at [70, 359] on div "Cooling" at bounding box center [203, 361] width 378 height 20
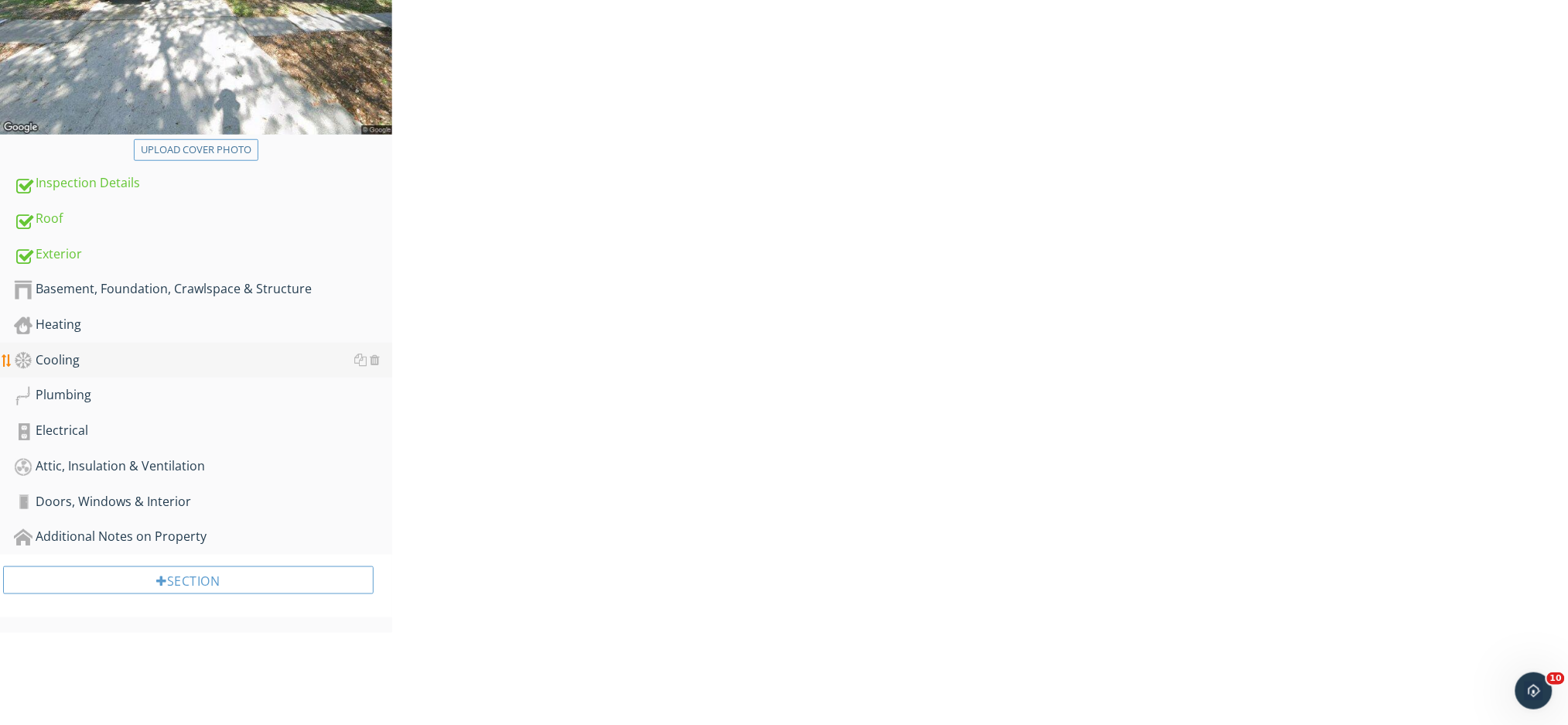
scroll to position [320, 0]
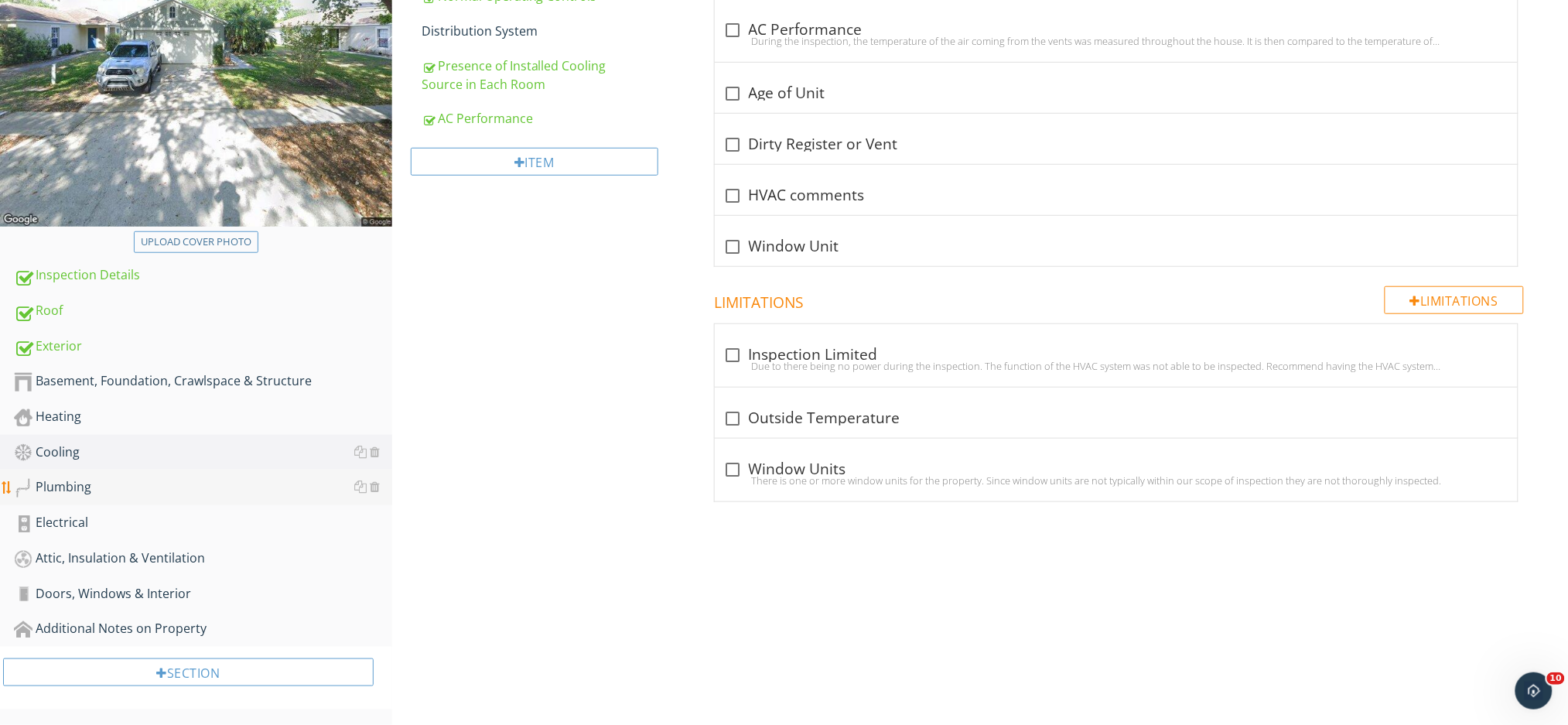
click at [75, 490] on div "Plumbing" at bounding box center [203, 488] width 378 height 20
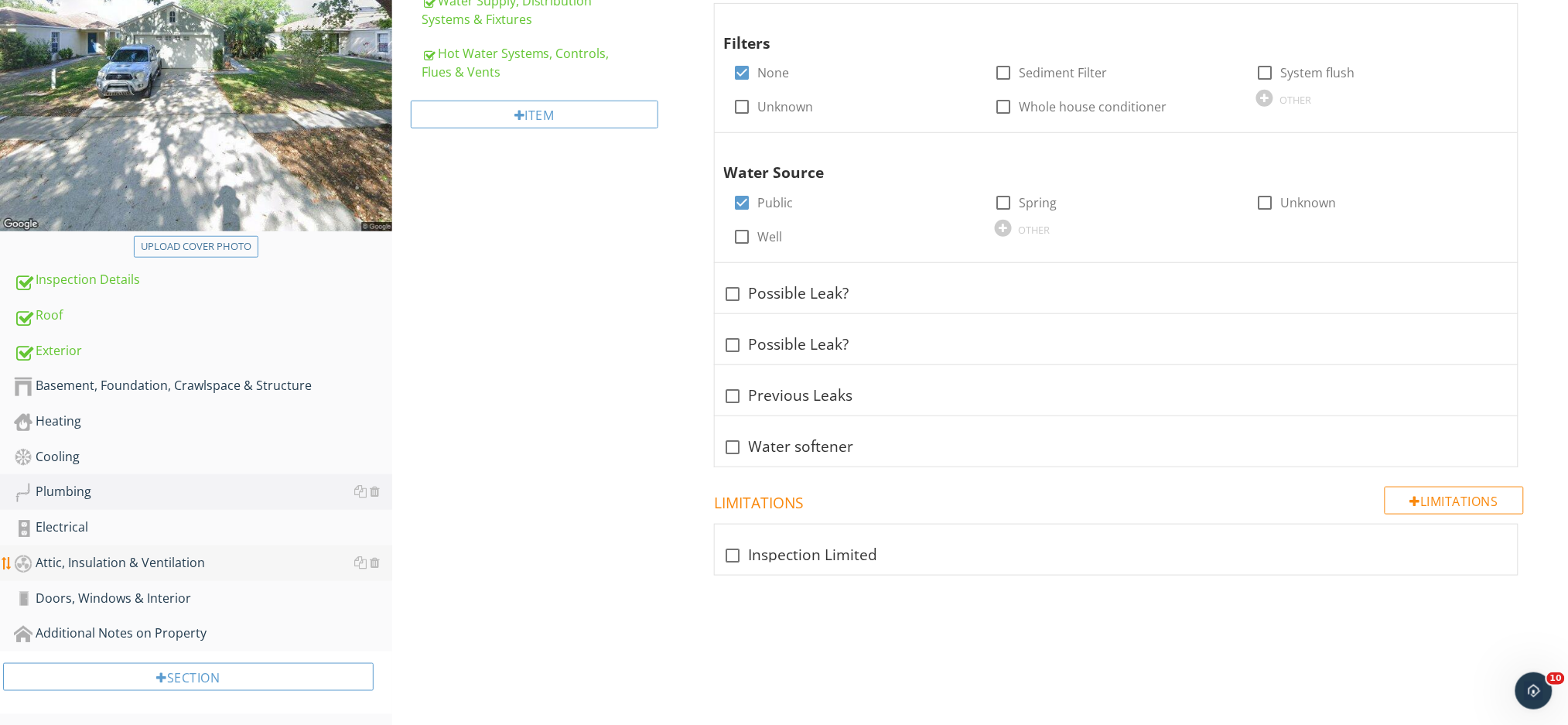
scroll to position [320, 0]
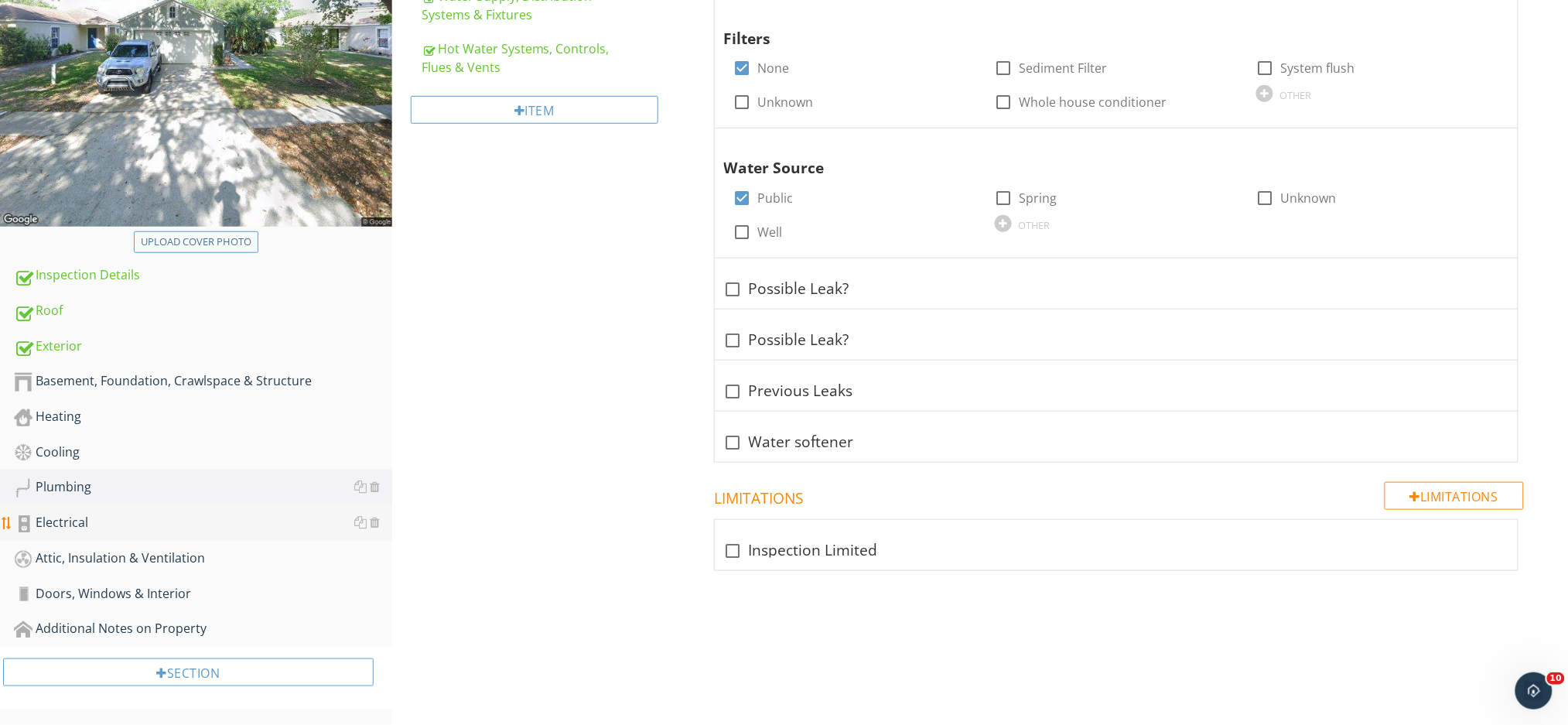
click at [139, 524] on div "Electrical" at bounding box center [203, 523] width 378 height 20
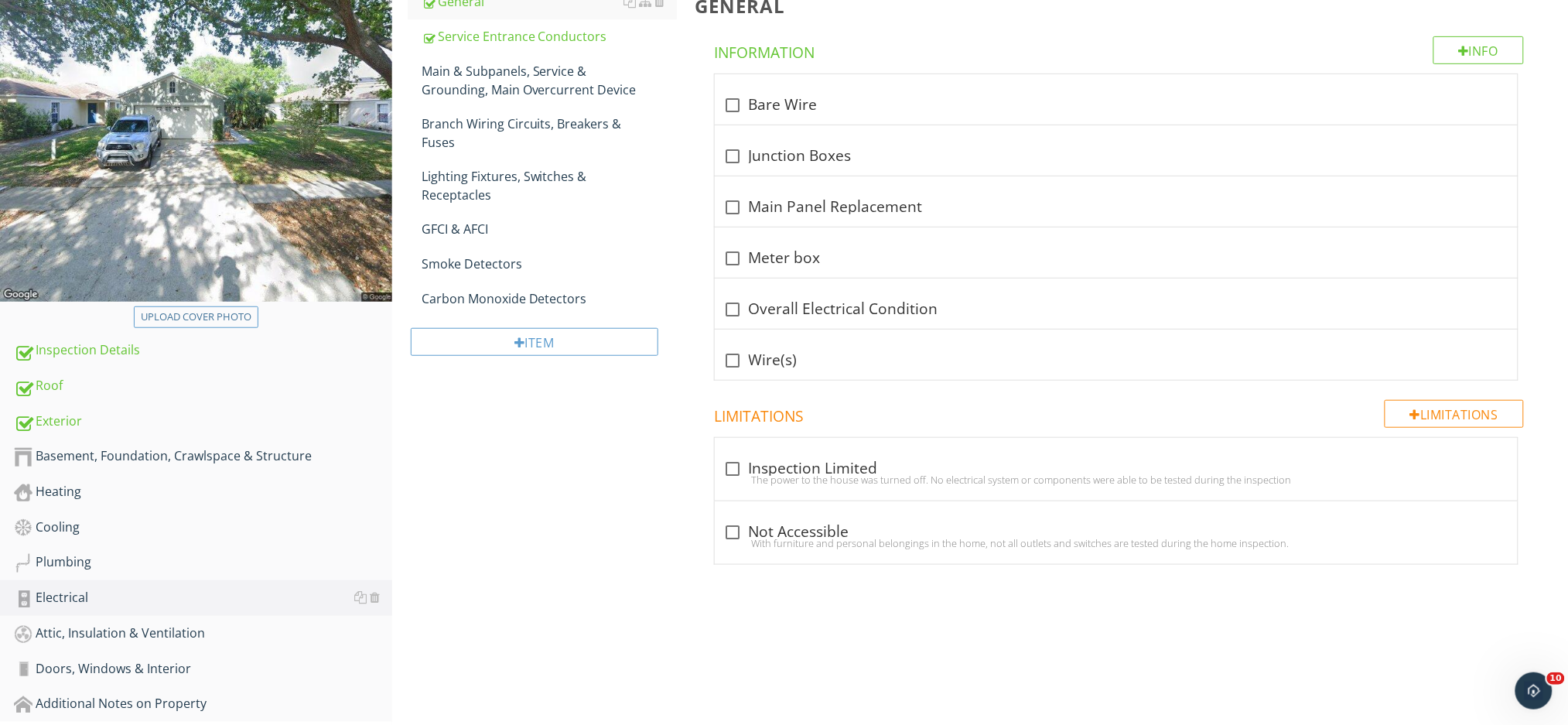
scroll to position [114, 0]
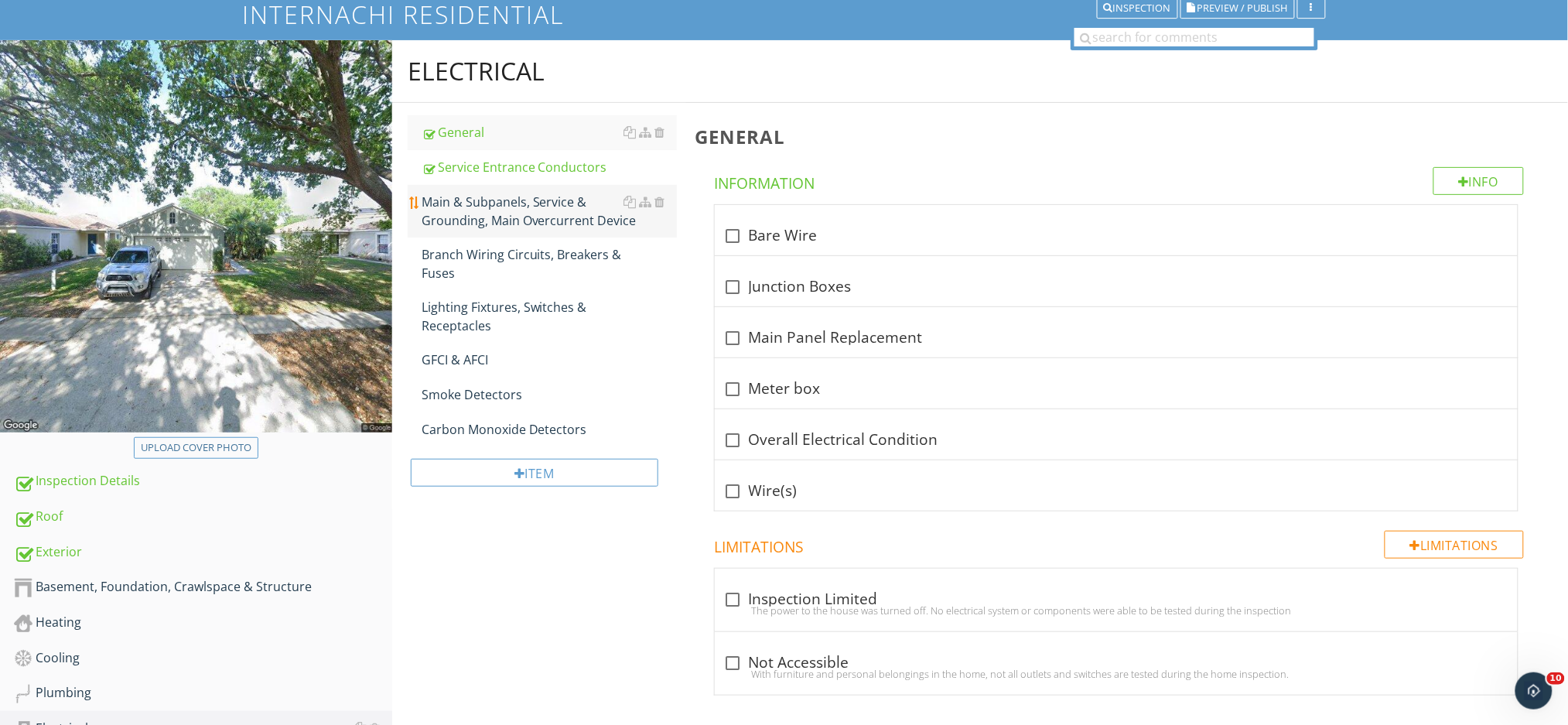
click at [521, 207] on div "Main & Subpanels, Service & Grounding, Main Overcurrent Device" at bounding box center [549, 211] width 255 height 37
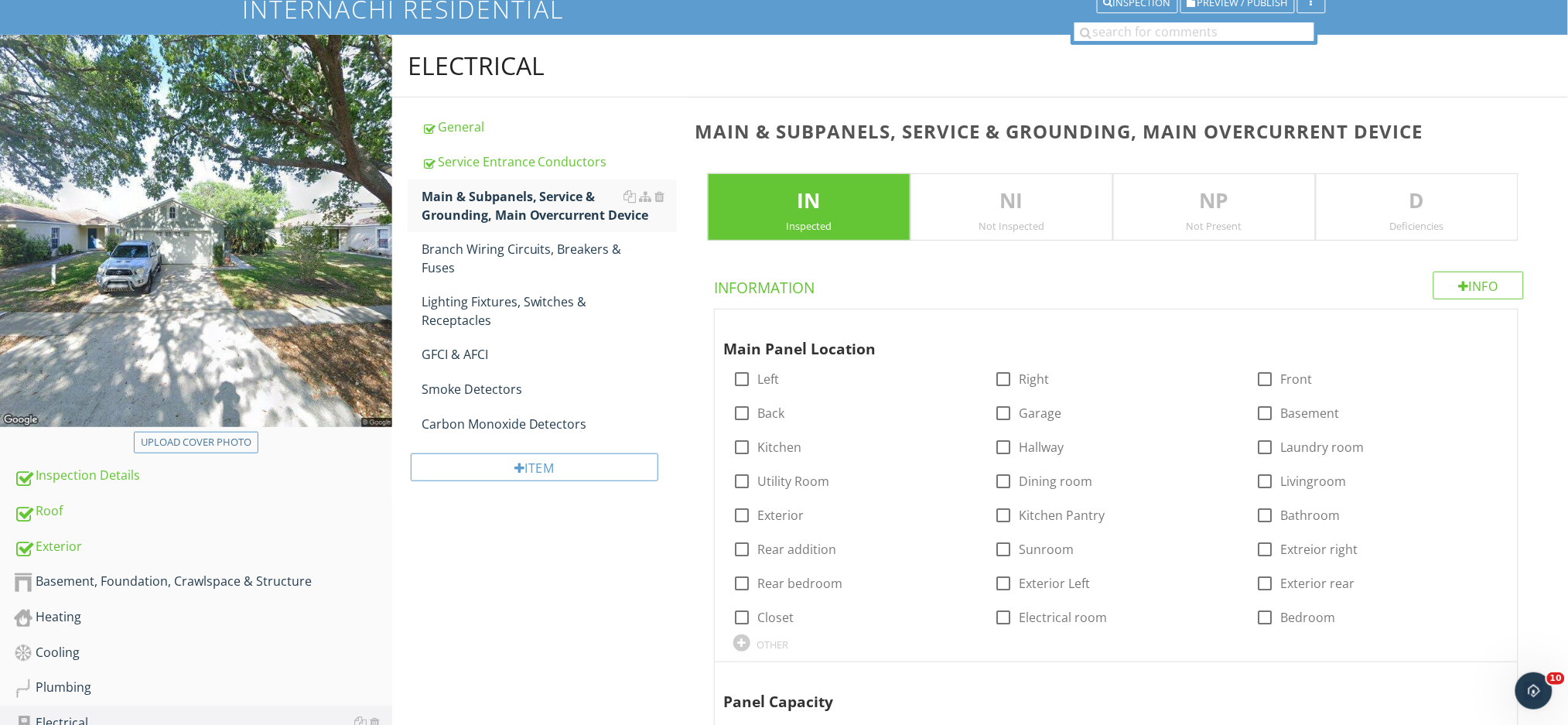
scroll to position [218, 0]
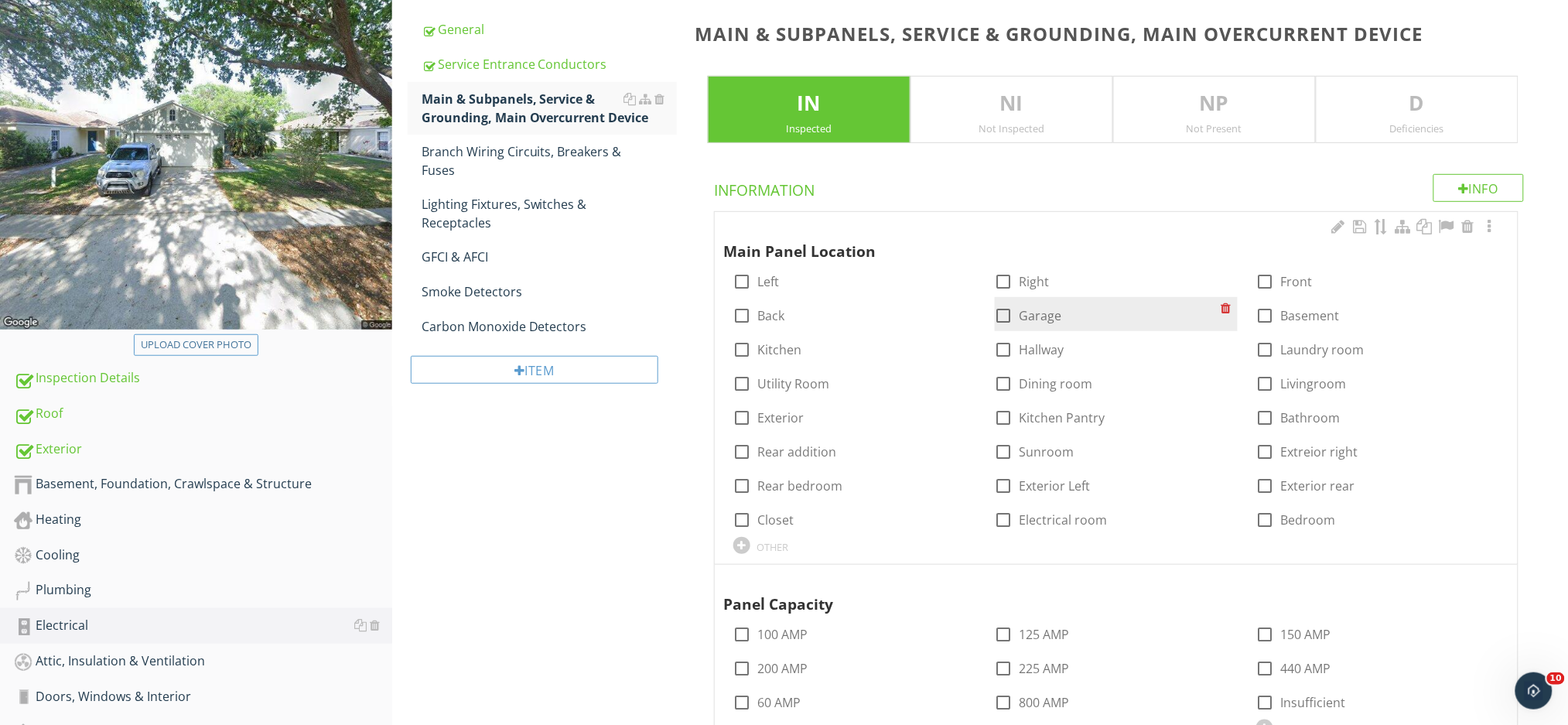
click at [1047, 318] on label "Garage" at bounding box center [1040, 316] width 42 height 16
checkbox input "true"
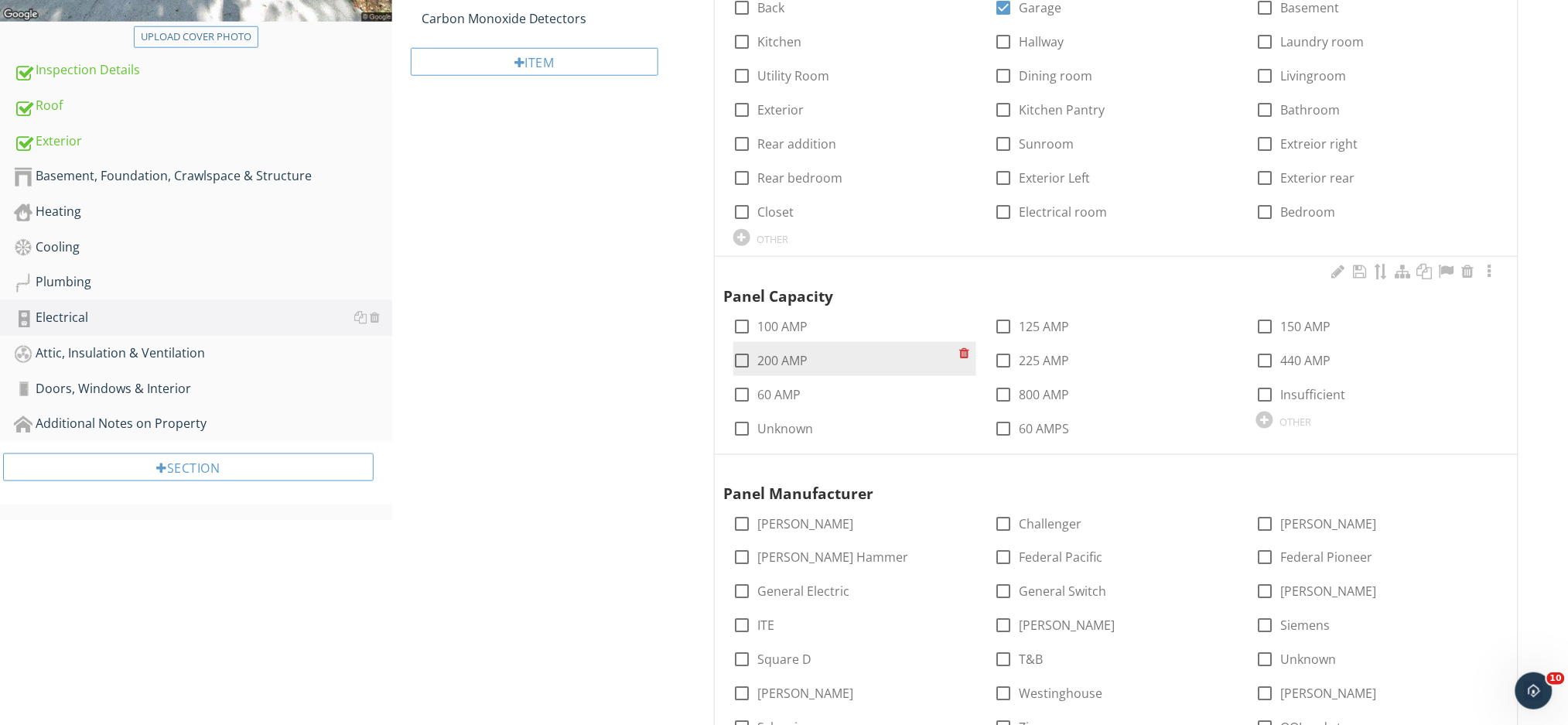
scroll to position [527, 0]
click at [740, 359] on div at bounding box center [743, 359] width 27 height 27
checkbox input "true"
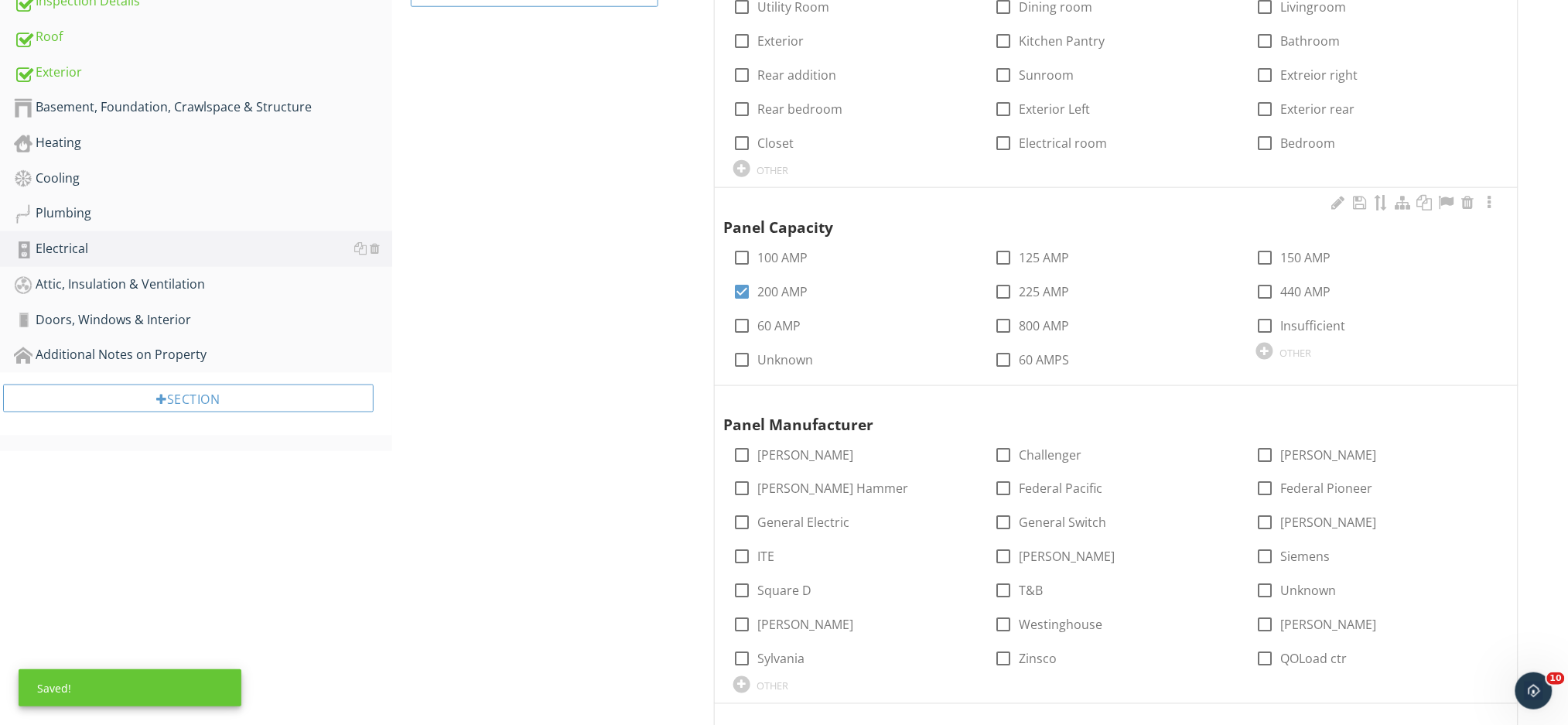
scroll to position [629, 0]
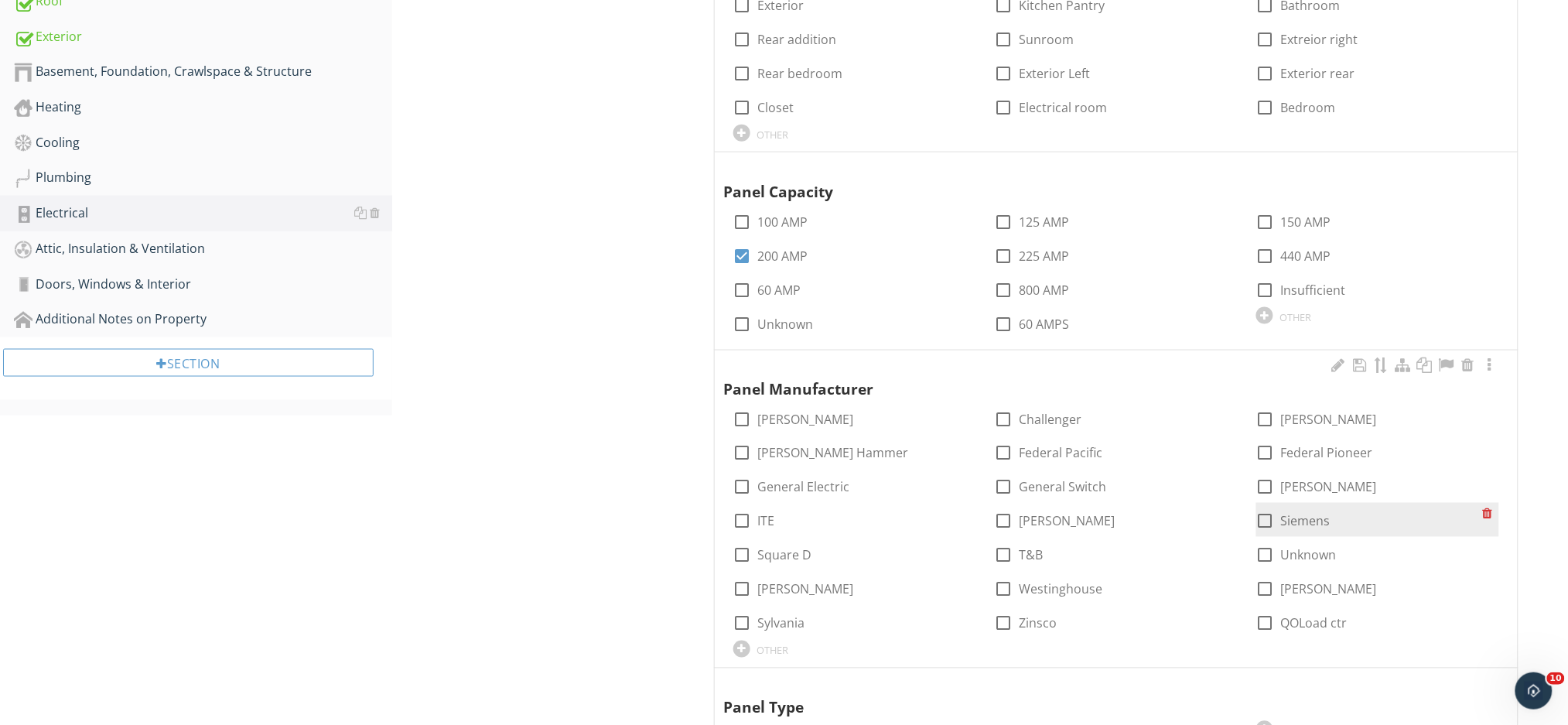
click at [1257, 521] on div at bounding box center [1265, 521] width 27 height 27
checkbox input "true"
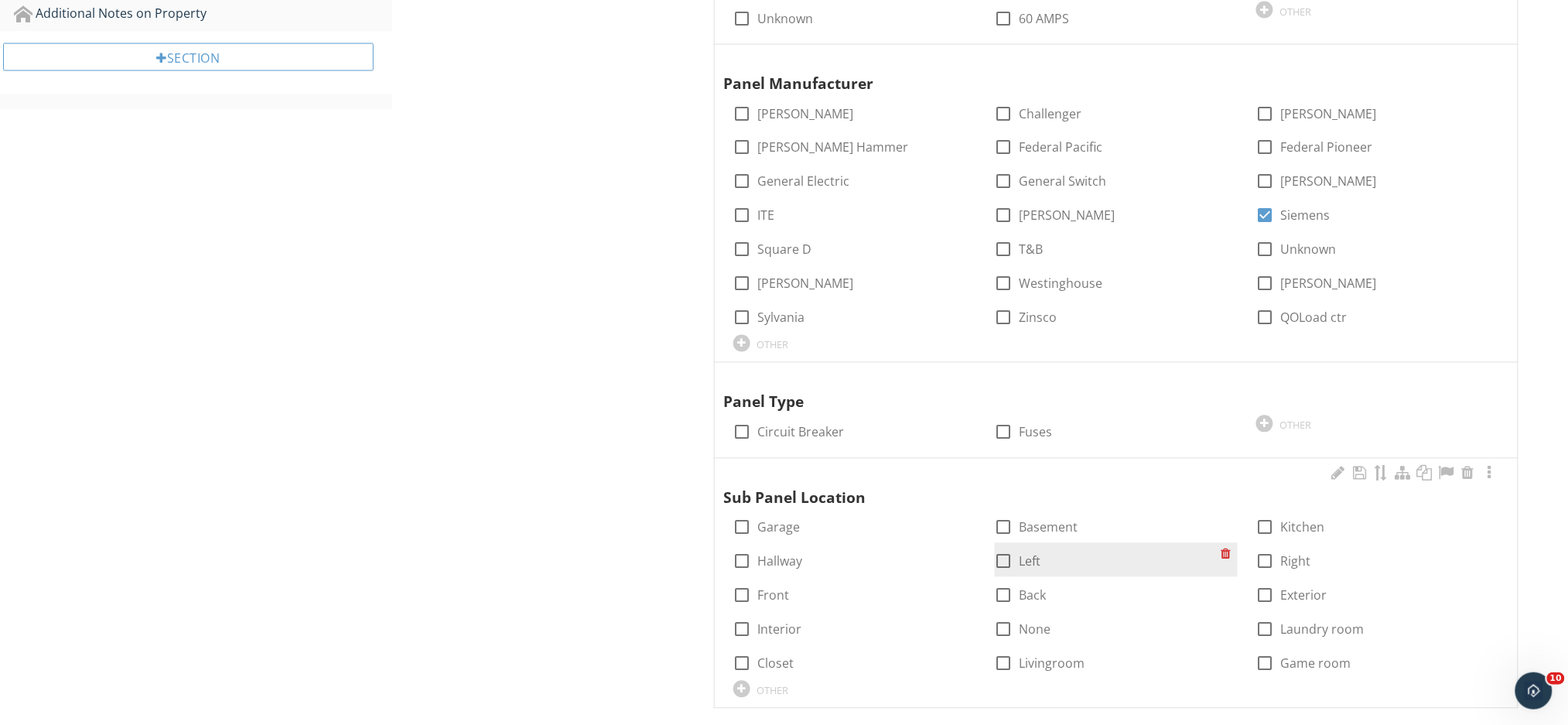
scroll to position [939, 0]
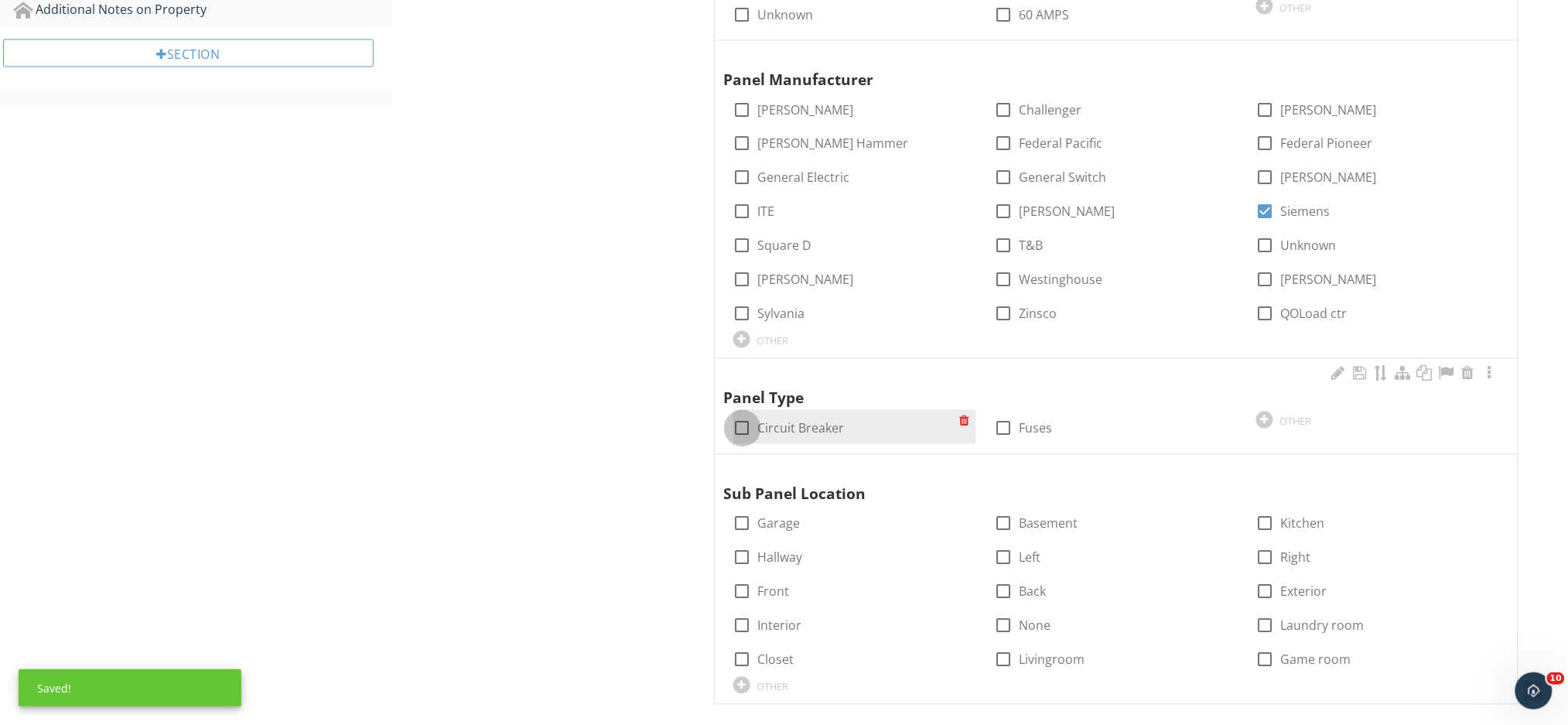
click at [745, 428] on div at bounding box center [743, 429] width 27 height 27
checkbox input "true"
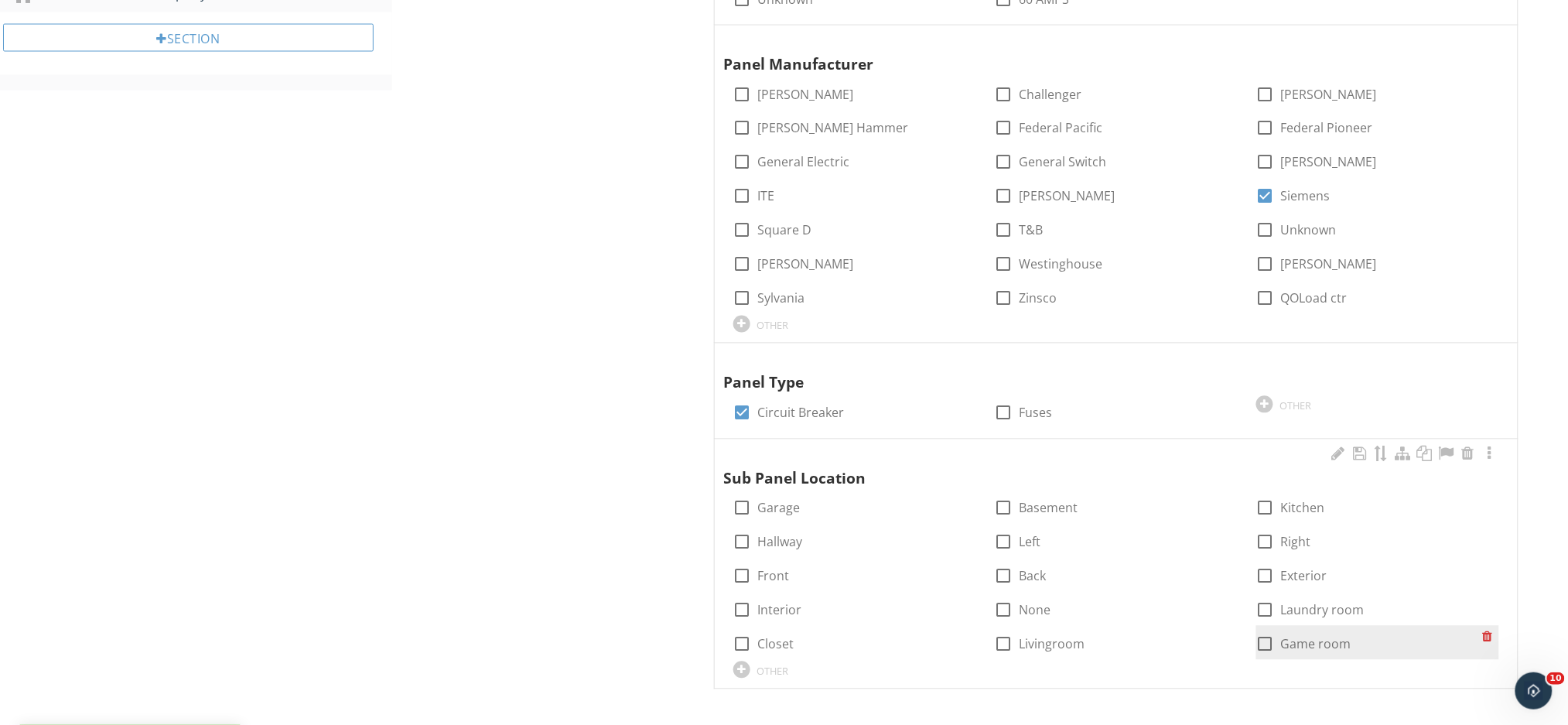
scroll to position [958, 0]
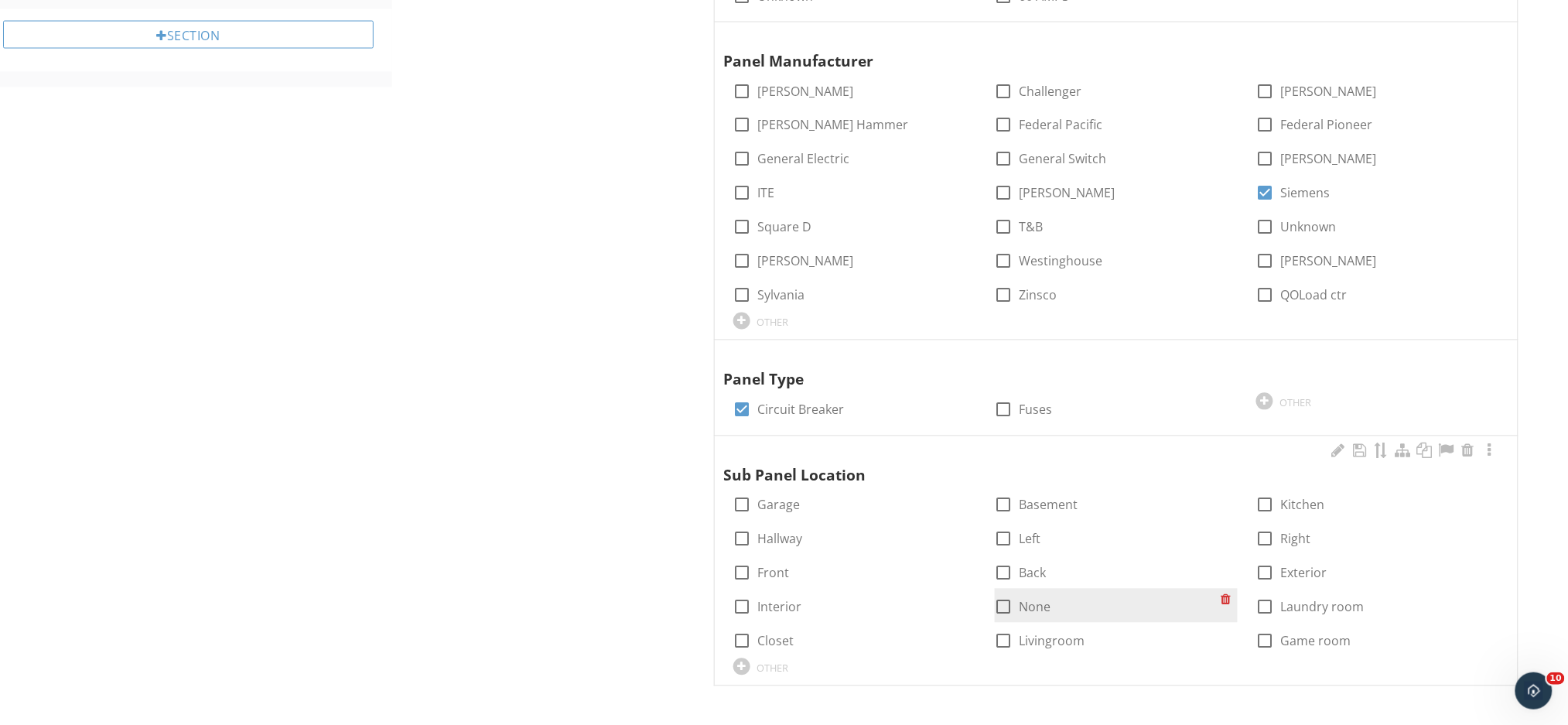
click at [1000, 608] on div at bounding box center [1004, 608] width 27 height 27
checkbox input "true"
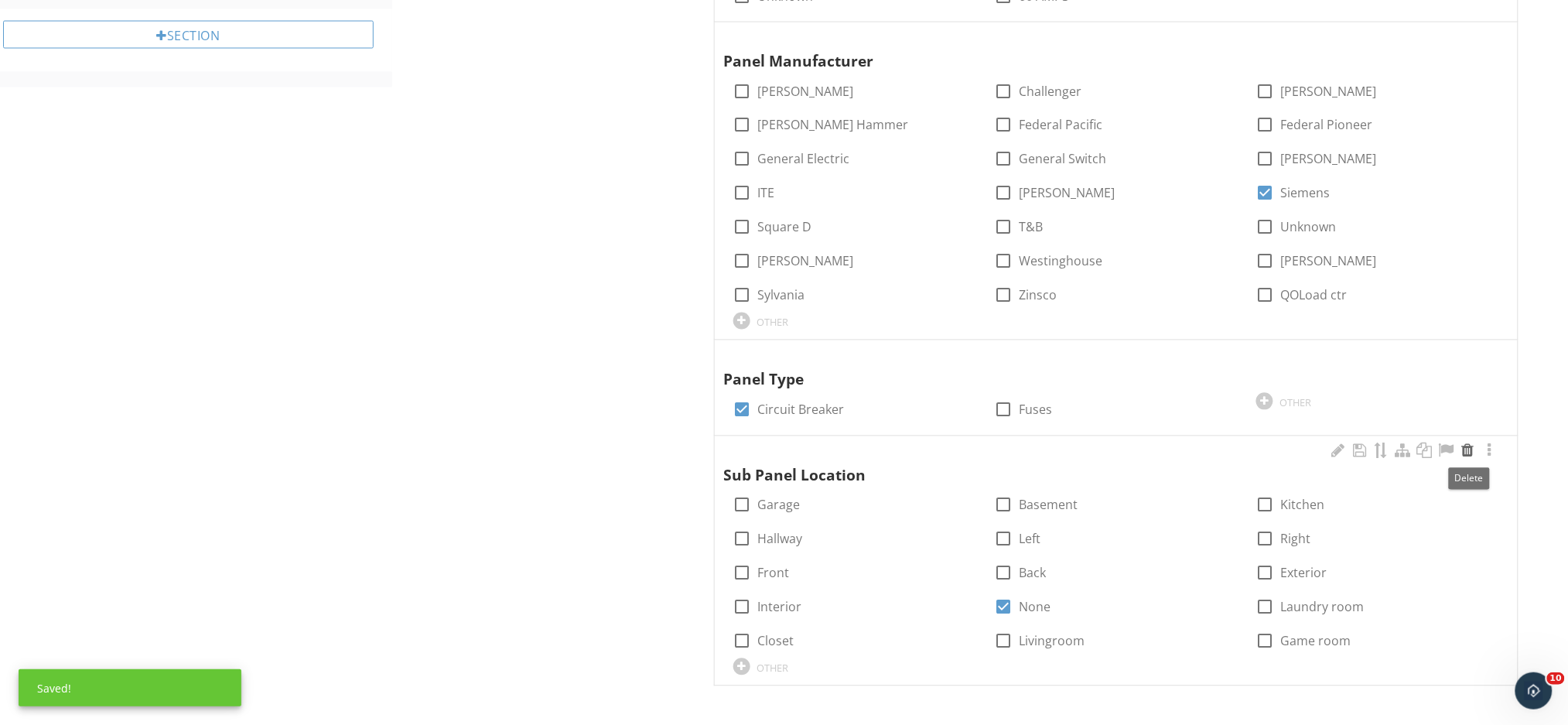
click at [1469, 451] on div at bounding box center [1468, 451] width 19 height 16
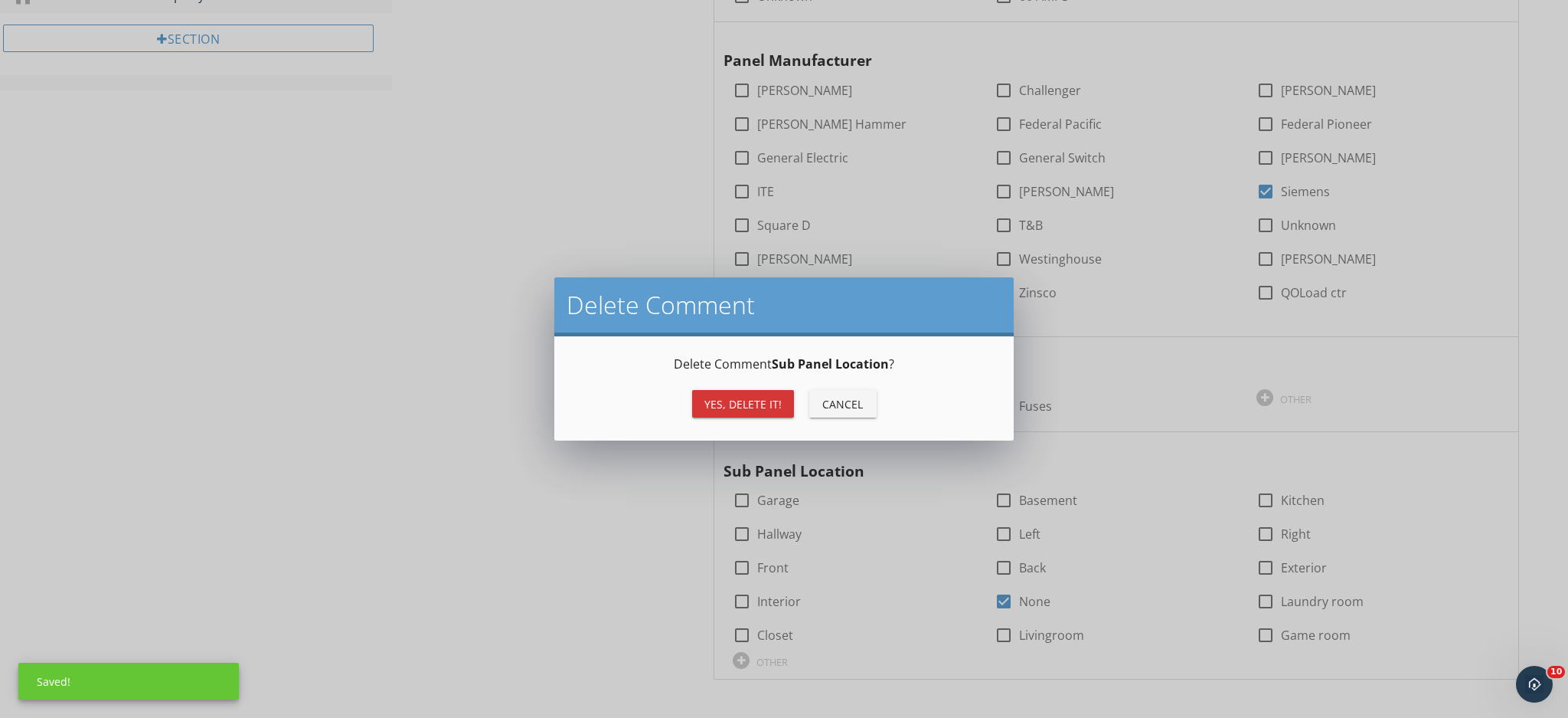
click at [720, 401] on div "Yes, Delete it!" at bounding box center [743, 404] width 78 height 16
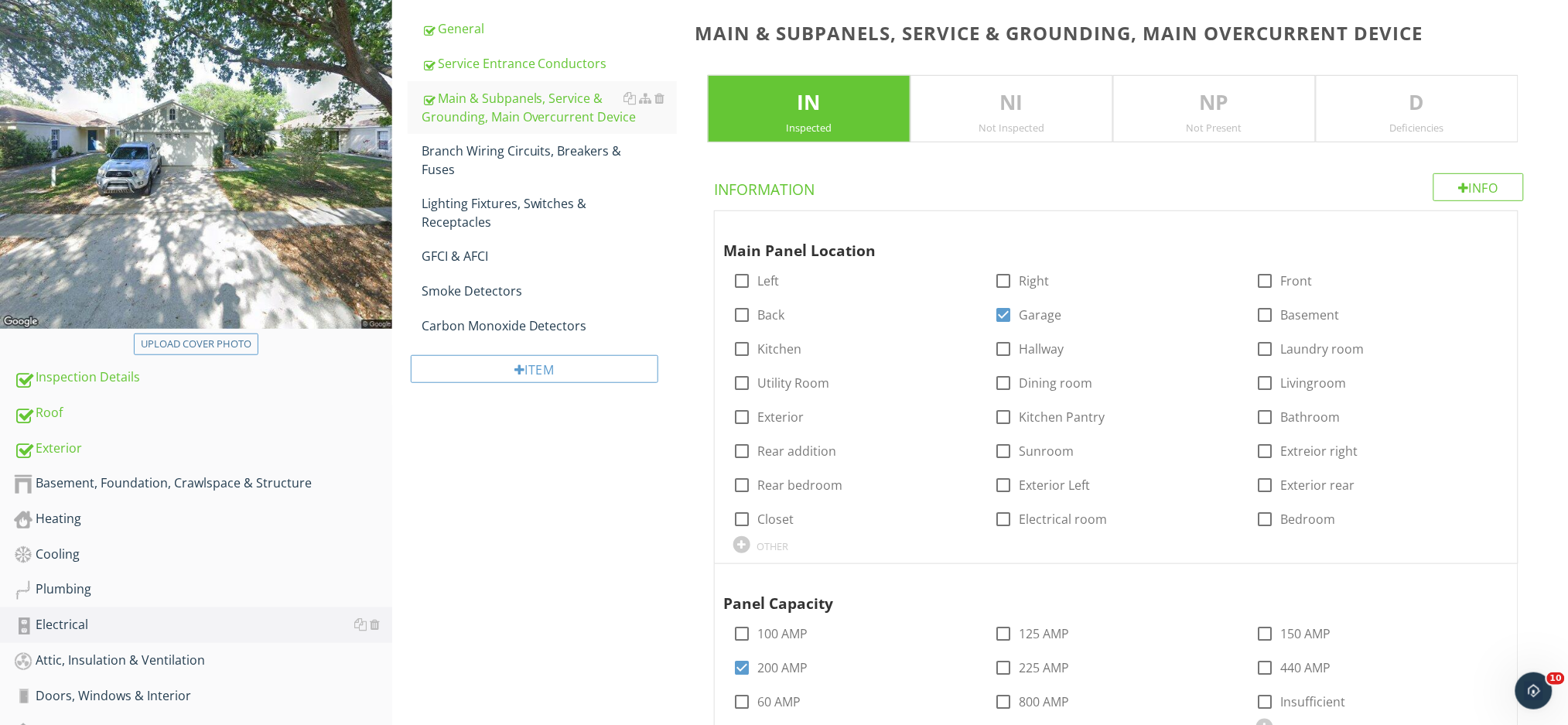
scroll to position [192, 0]
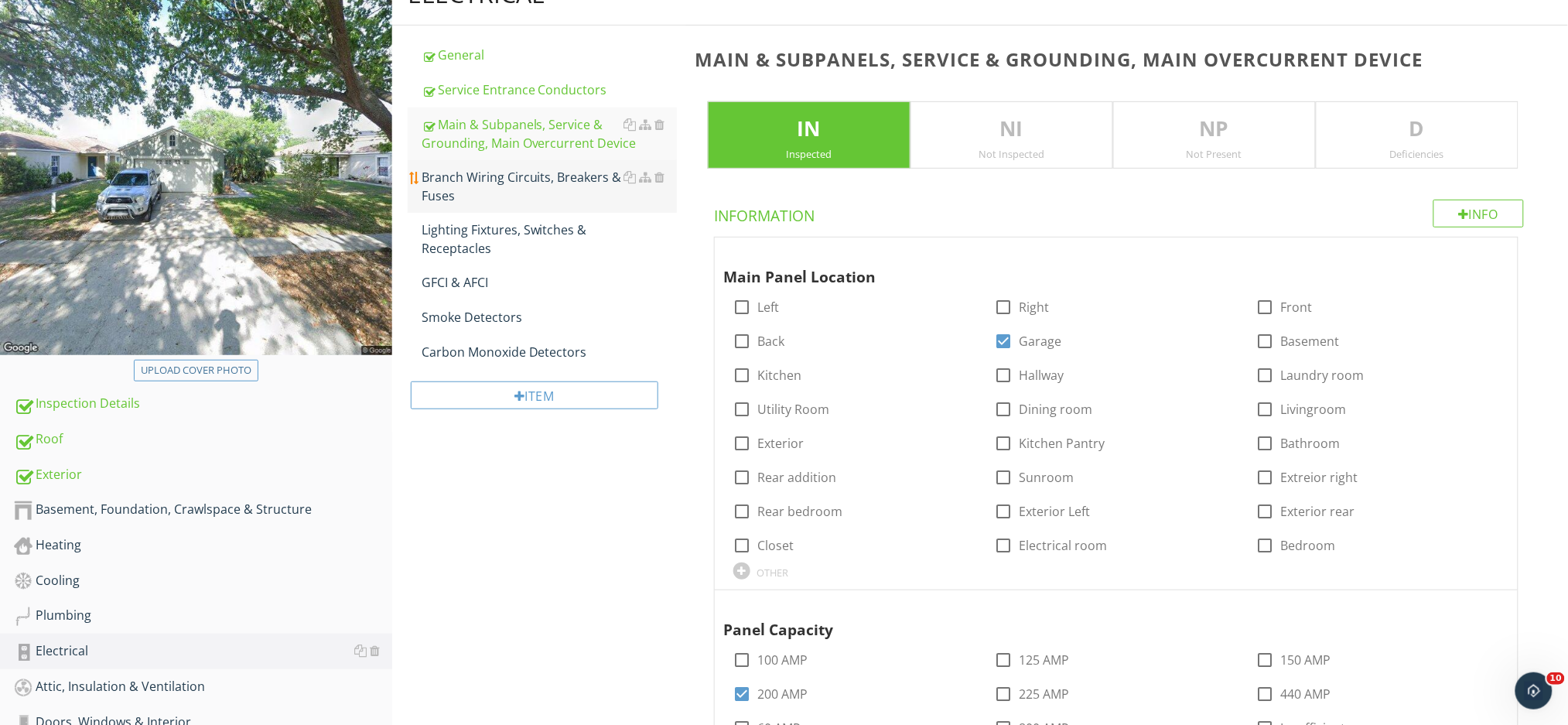
click at [518, 180] on div "Branch Wiring Circuits, Breakers & Fuses" at bounding box center [549, 186] width 255 height 37
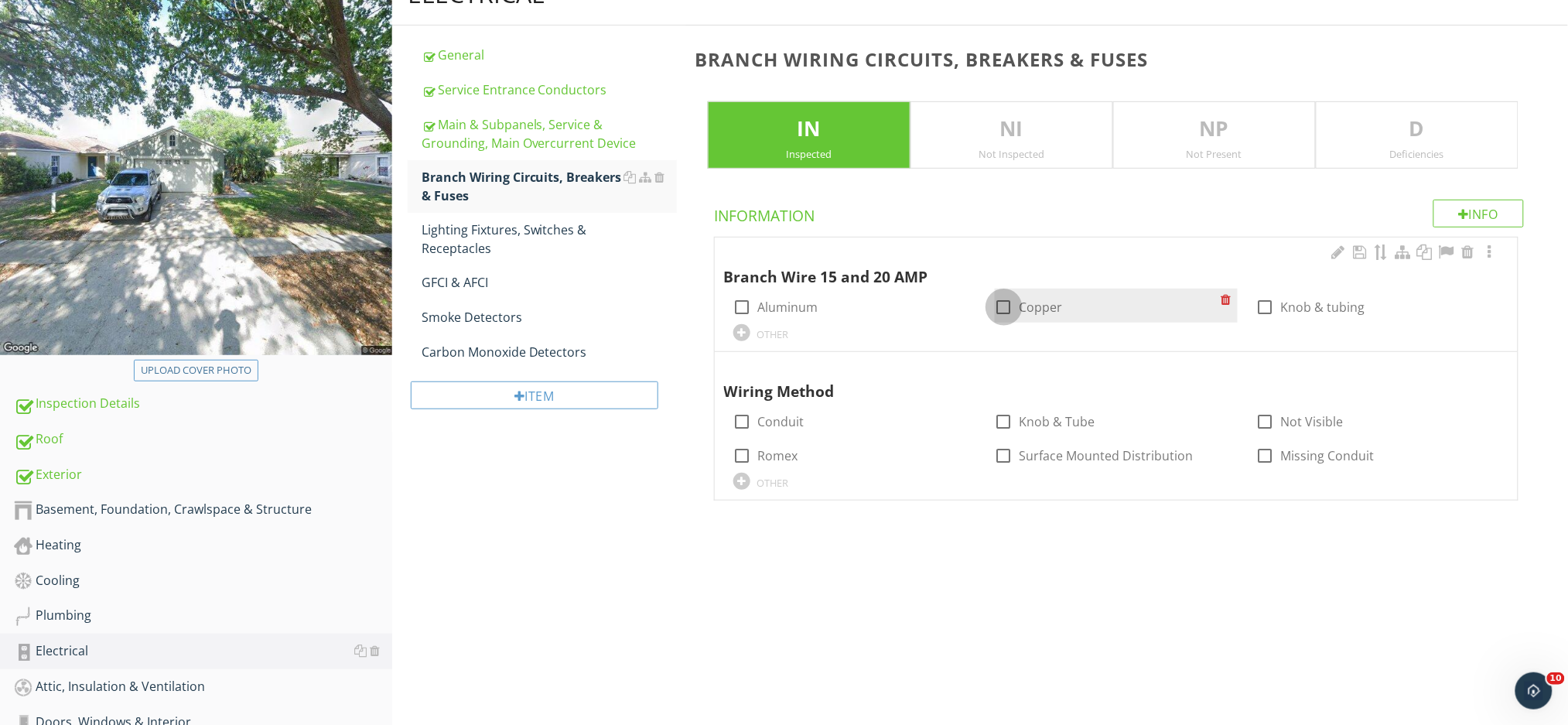
click at [1004, 303] on div at bounding box center [1004, 307] width 27 height 27
checkbox input "true"
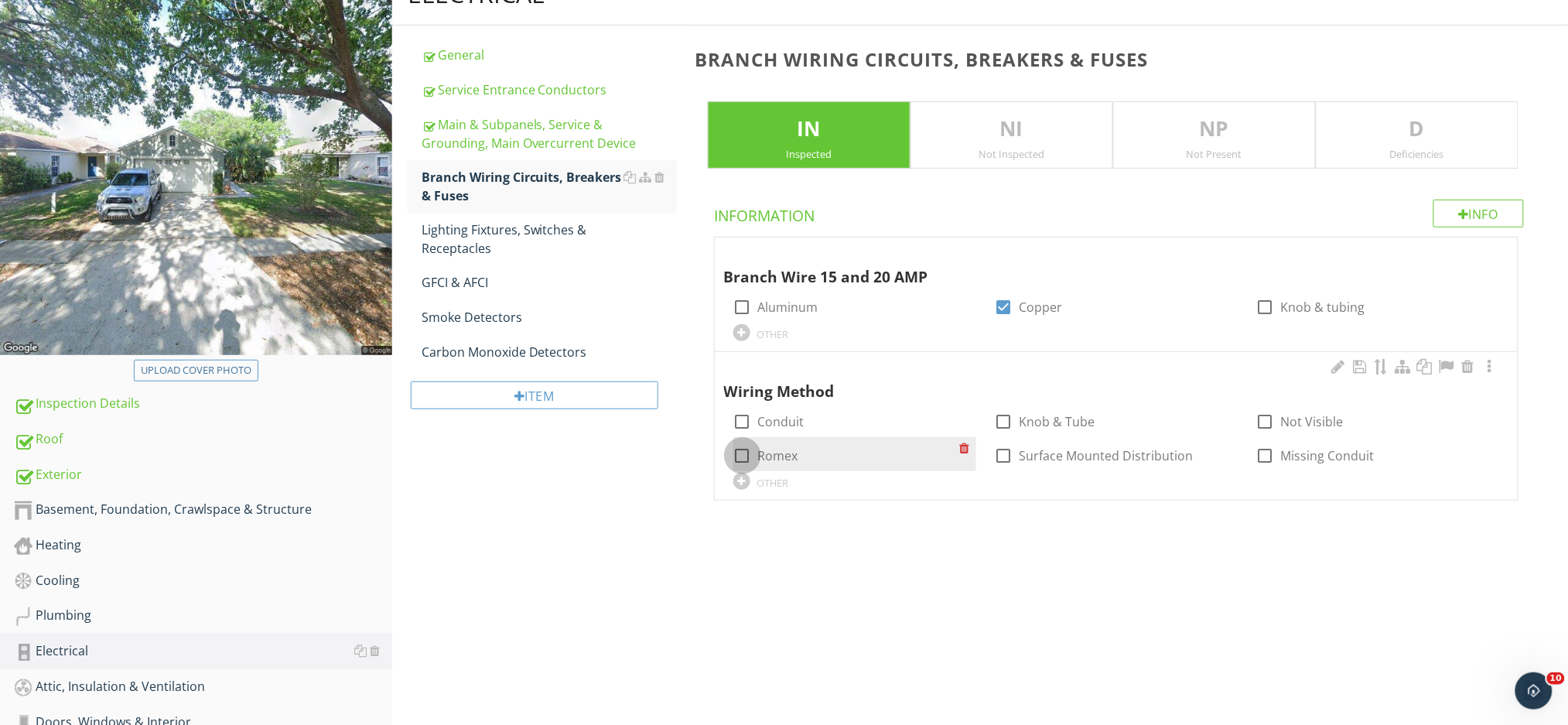
click at [742, 453] on div at bounding box center [743, 456] width 27 height 27
checkbox input "true"
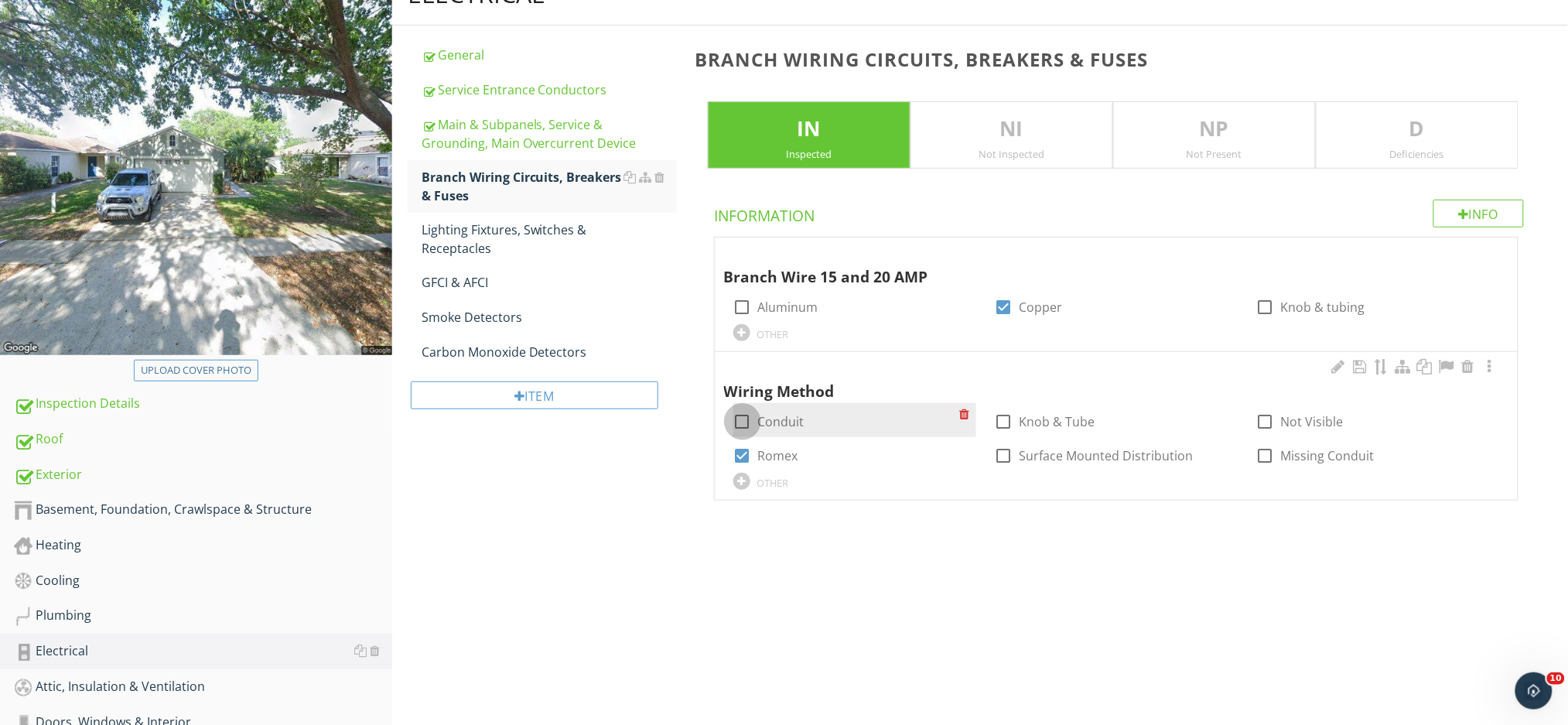
click at [744, 422] on div at bounding box center [743, 422] width 27 height 27
checkbox input "true"
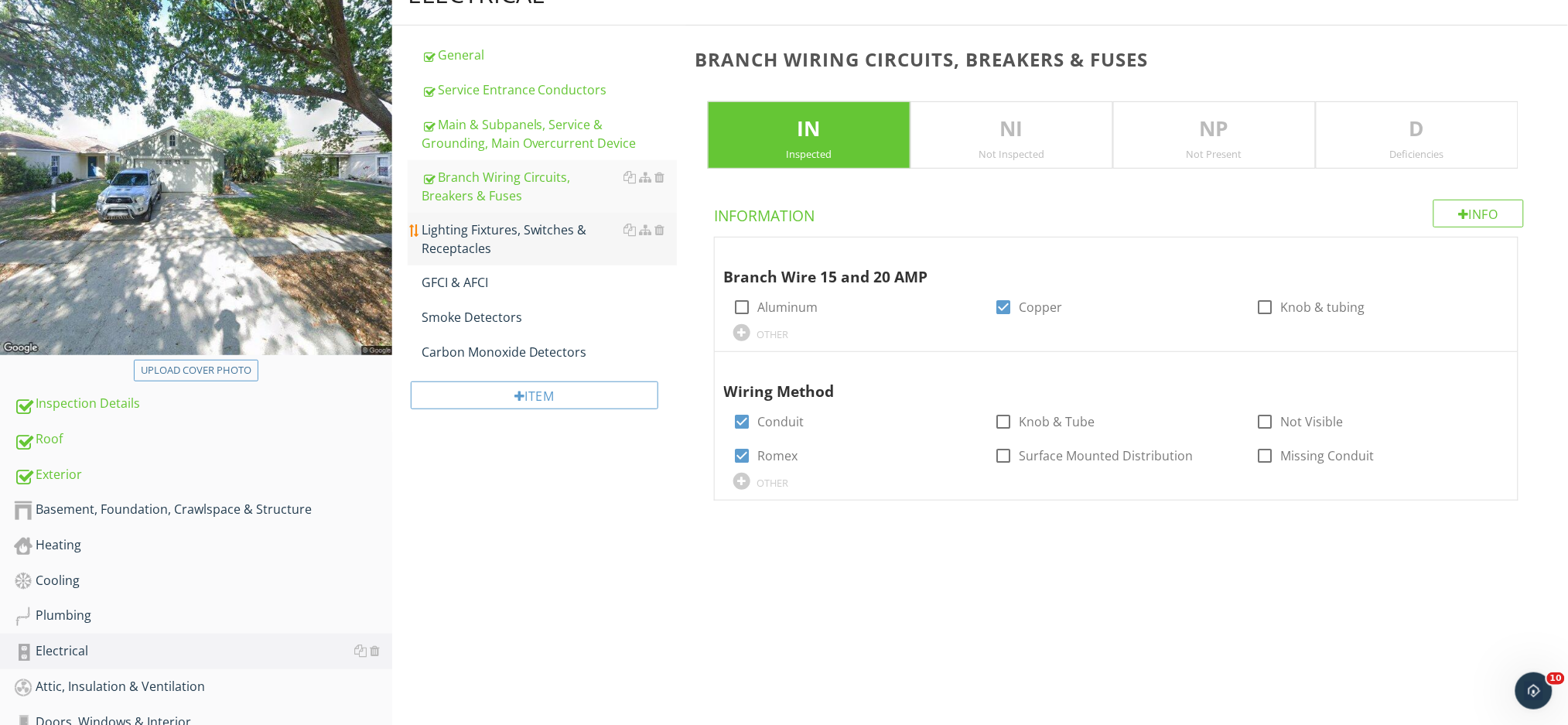
click at [542, 233] on div "Lighting Fixtures, Switches & Receptacles" at bounding box center [549, 239] width 255 height 37
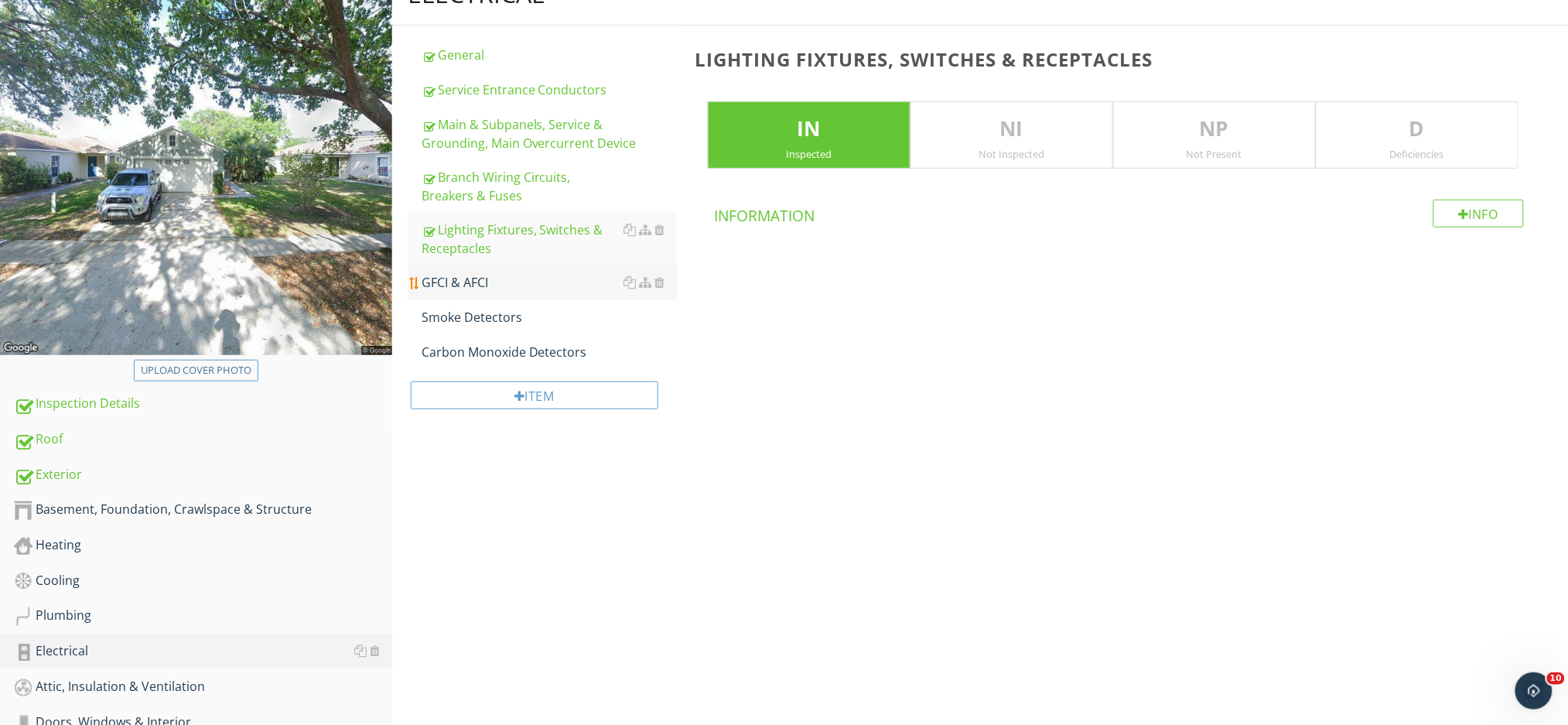
click at [522, 287] on div "GFCI & AFCI" at bounding box center [549, 283] width 255 height 19
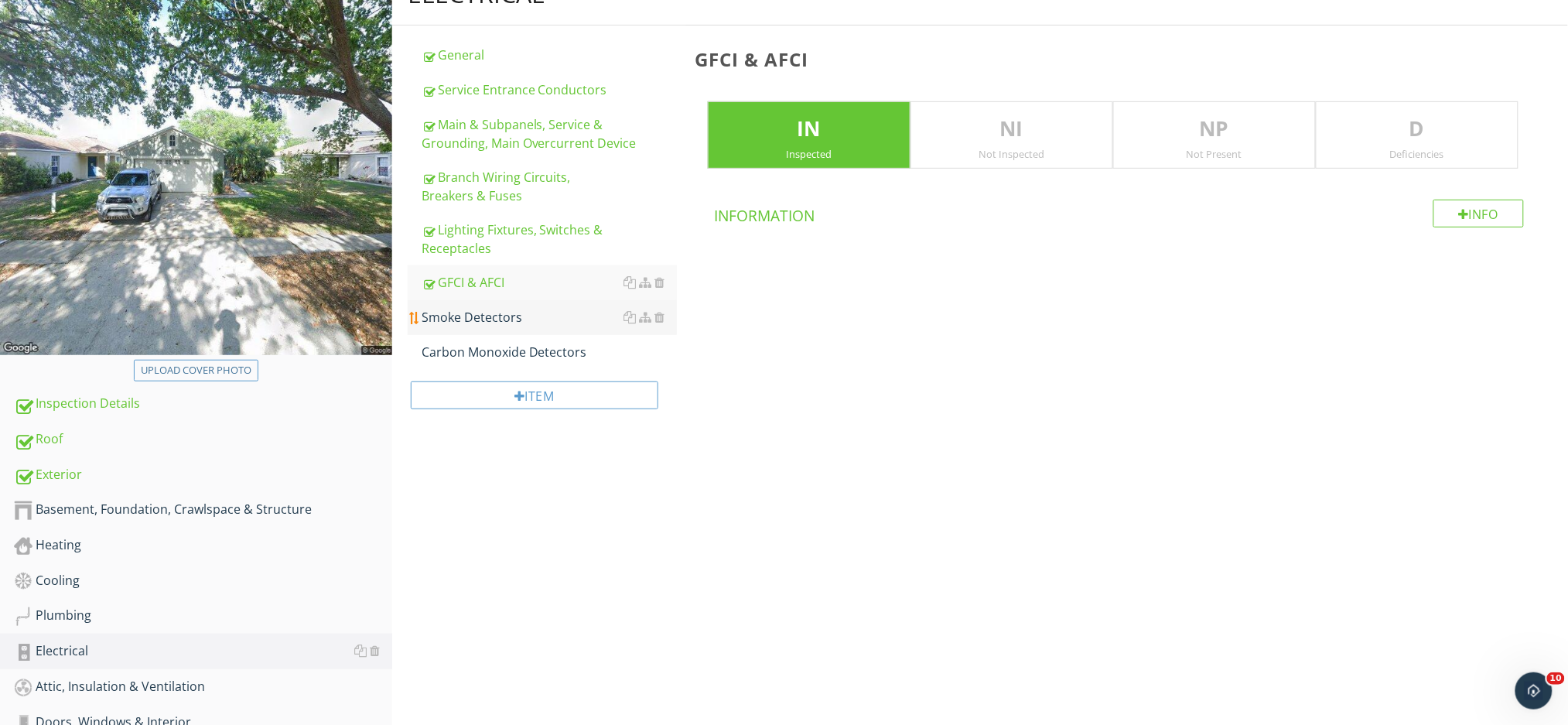
click at [527, 318] on div "Smoke Detectors" at bounding box center [549, 317] width 255 height 19
click at [1418, 135] on p "D" at bounding box center [1416, 129] width 201 height 31
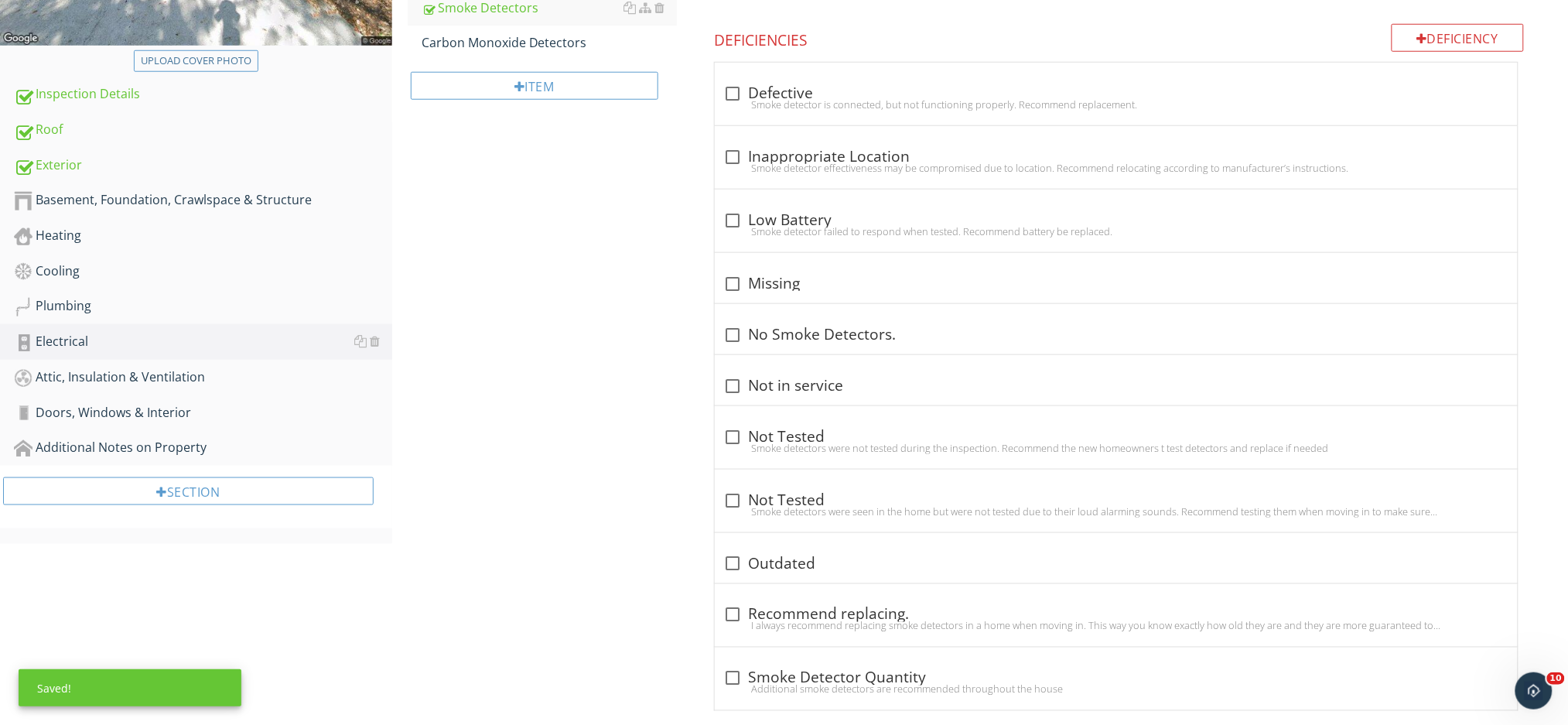
scroll to position [525, 0]
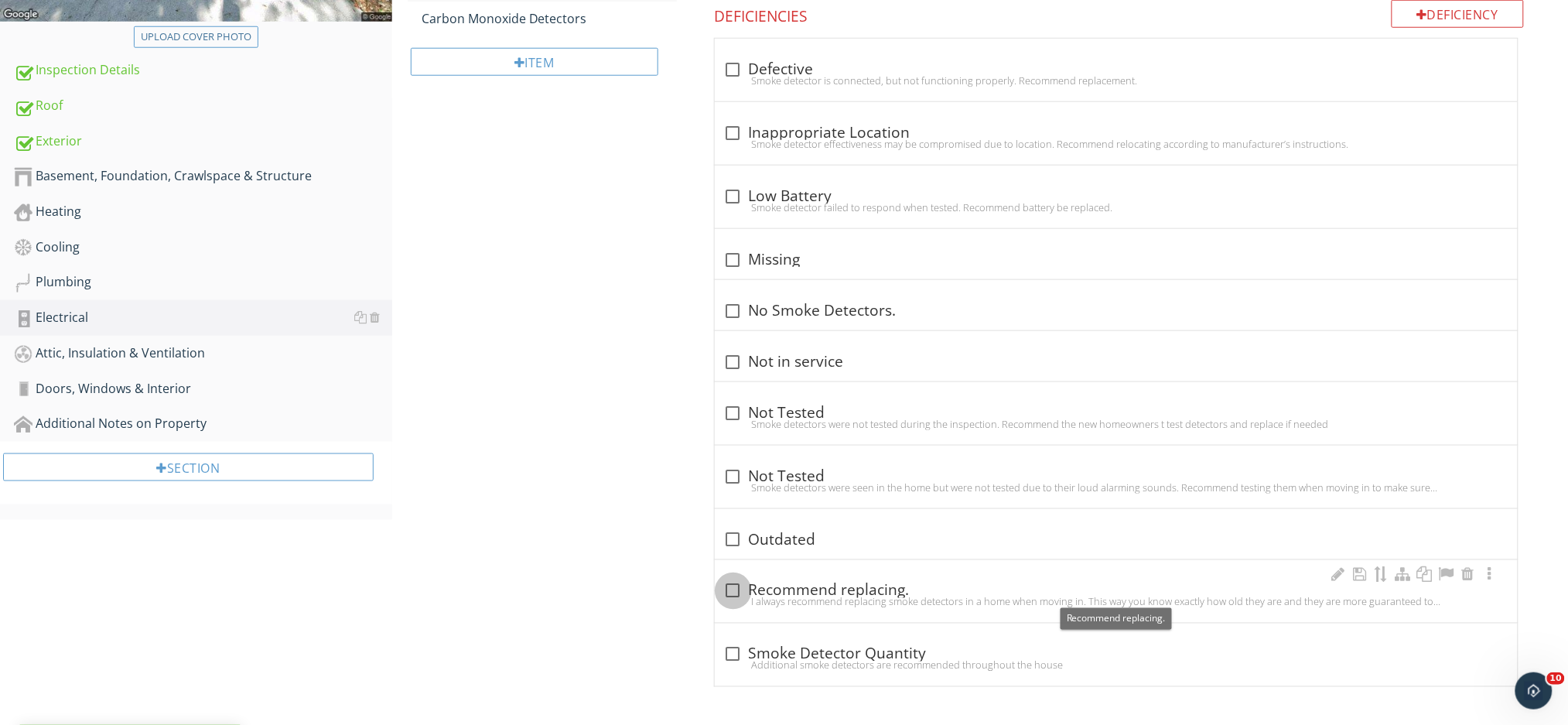
click at [729, 587] on div at bounding box center [734, 591] width 27 height 27
checkbox input "true"
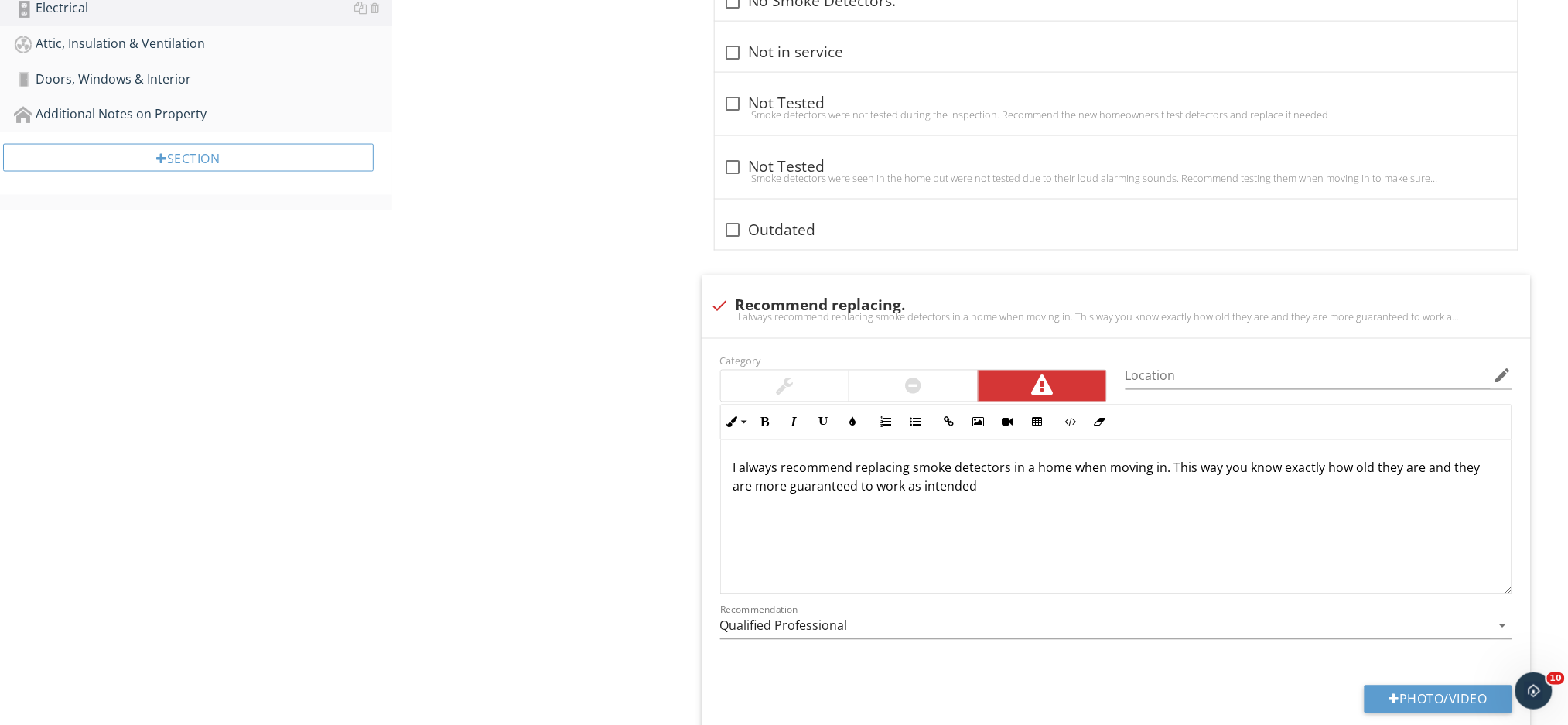
scroll to position [319, 0]
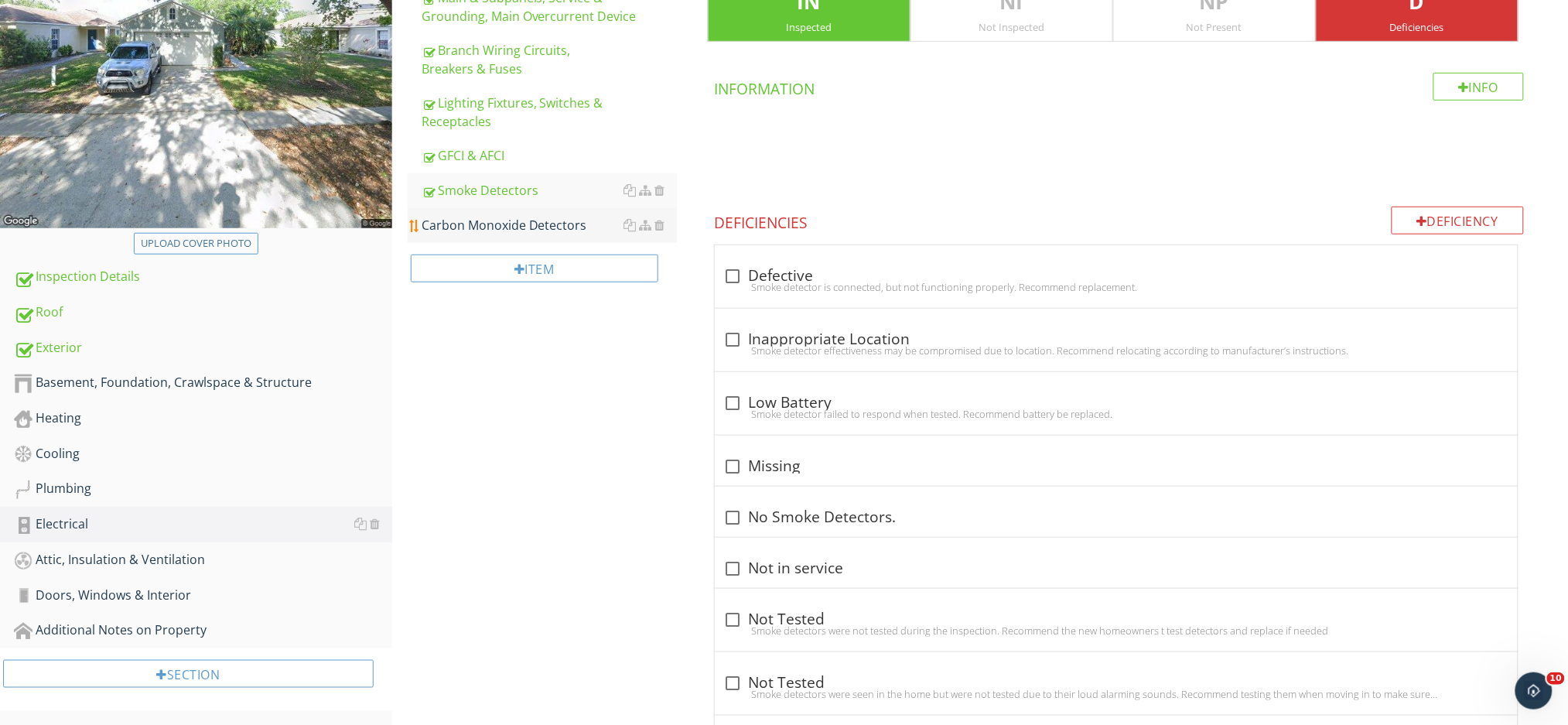
click at [547, 225] on div "Carbon Monoxide Detectors" at bounding box center [549, 225] width 255 height 19
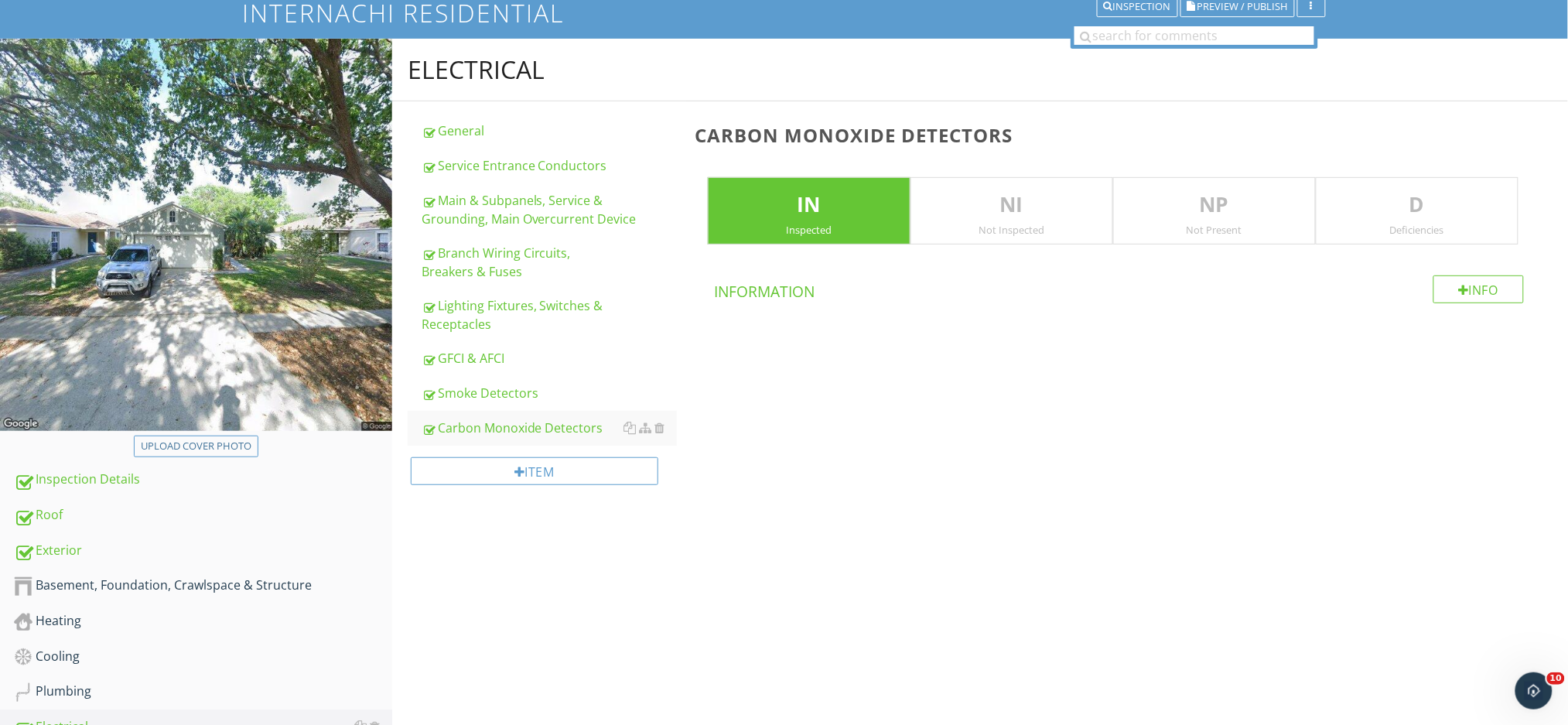
scroll to position [113, 0]
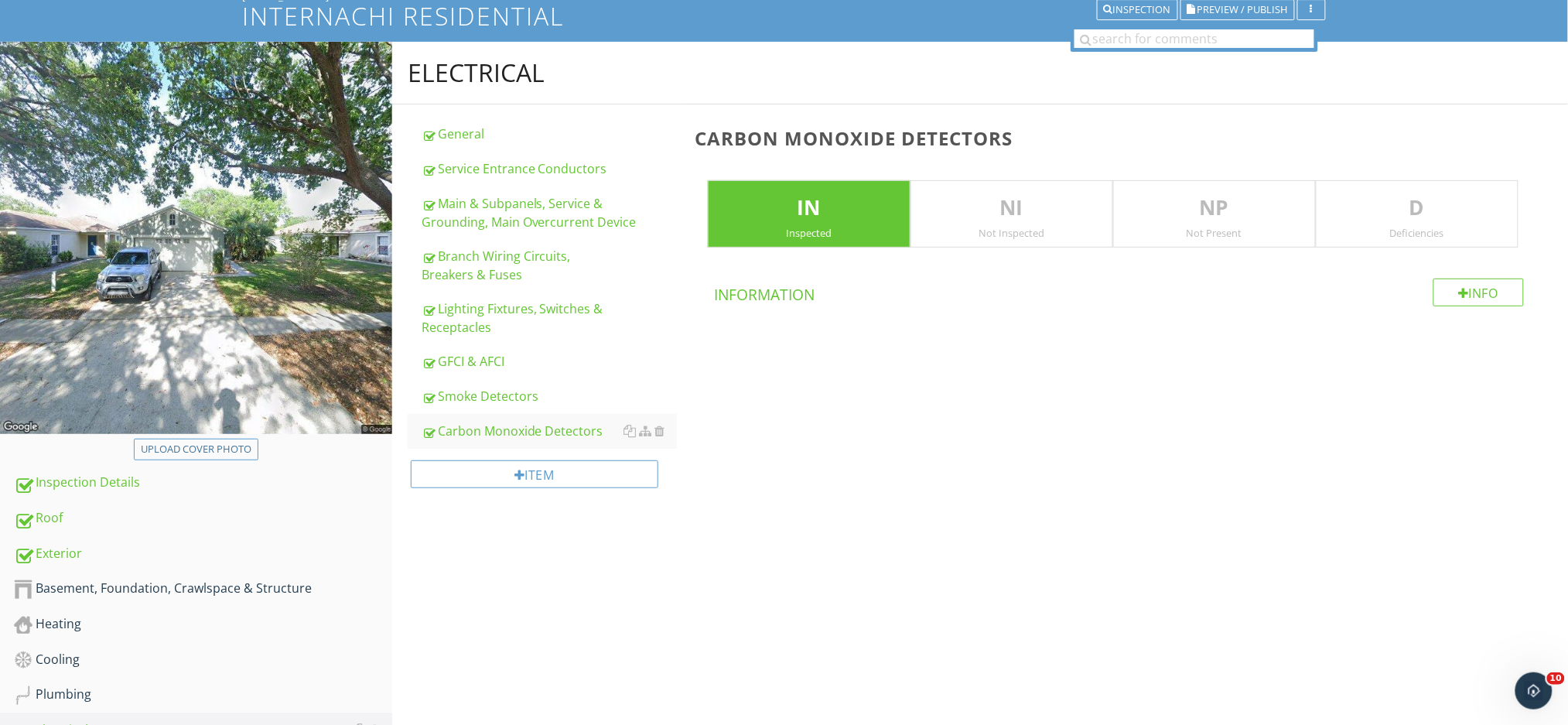
click at [1412, 211] on p "D" at bounding box center [1416, 208] width 201 height 31
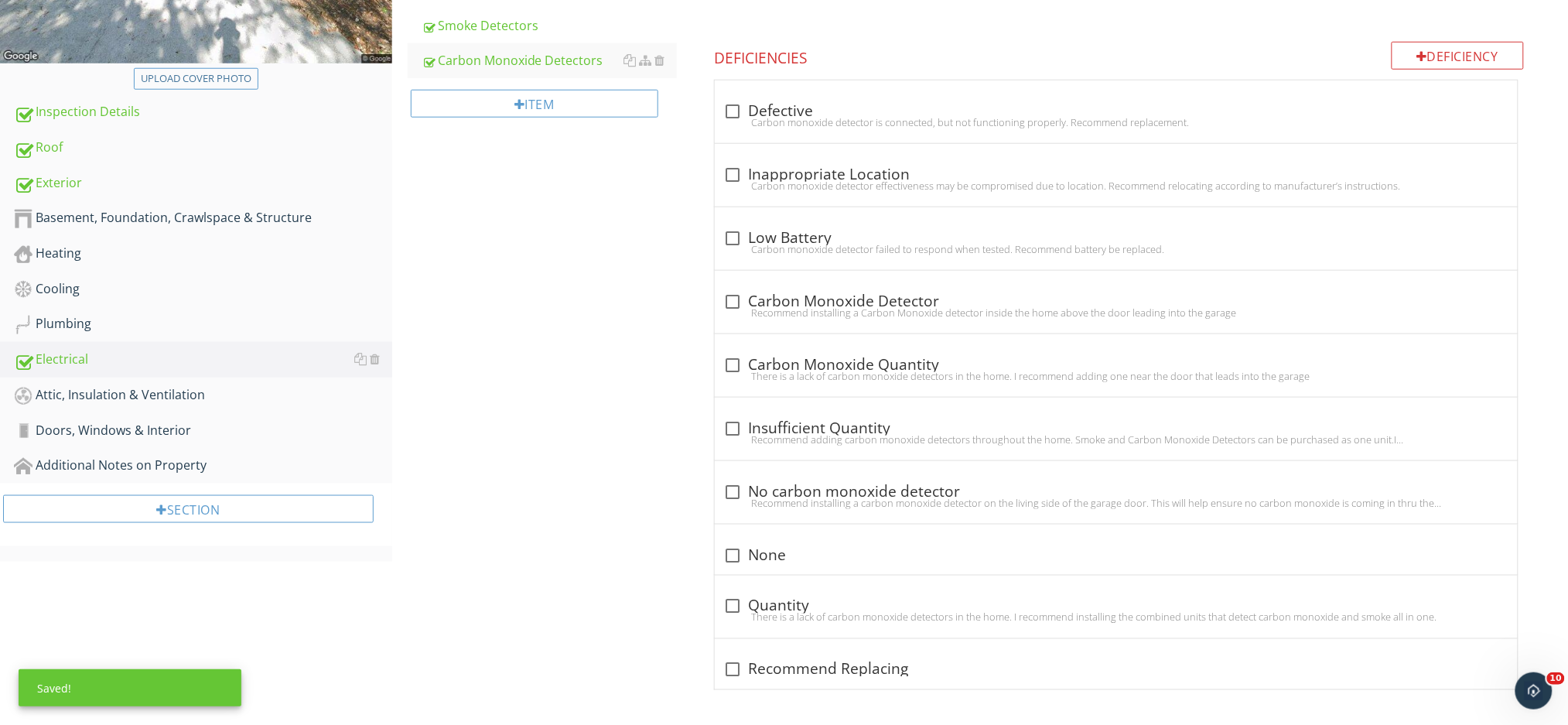
scroll to position [487, 0]
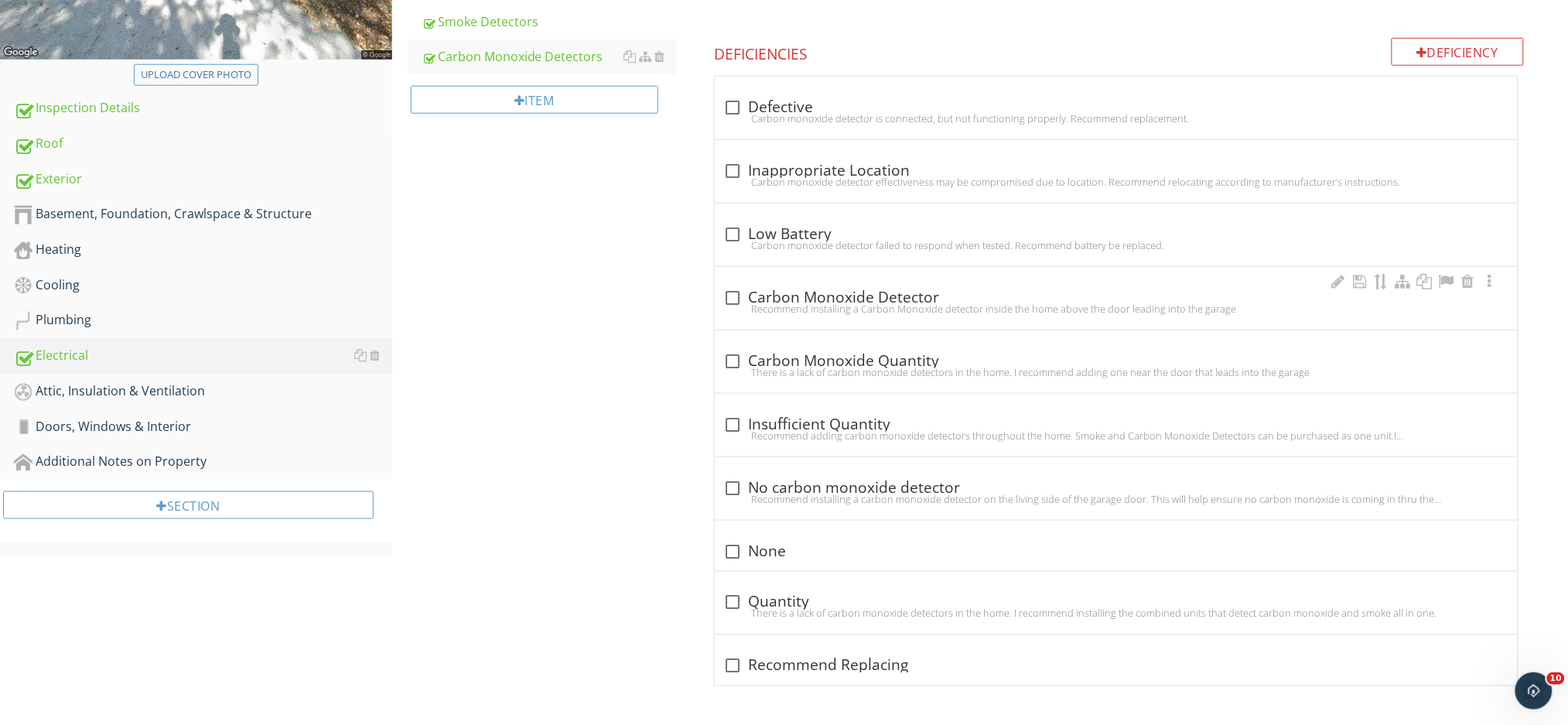
click at [730, 294] on div at bounding box center [734, 298] width 27 height 27
checkbox input "true"
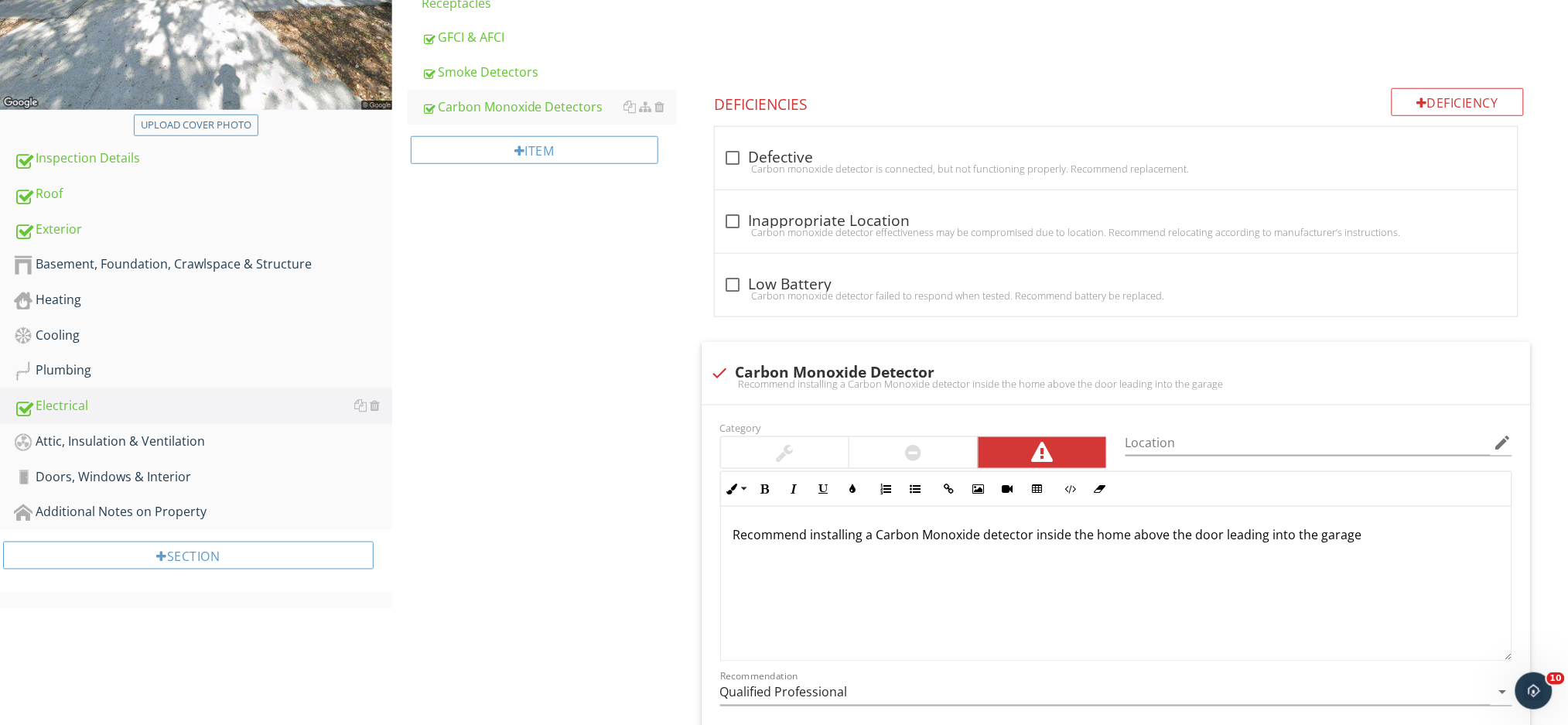
scroll to position [439, 0]
click at [119, 472] on div "Doors, Windows & Interior" at bounding box center [203, 475] width 378 height 20
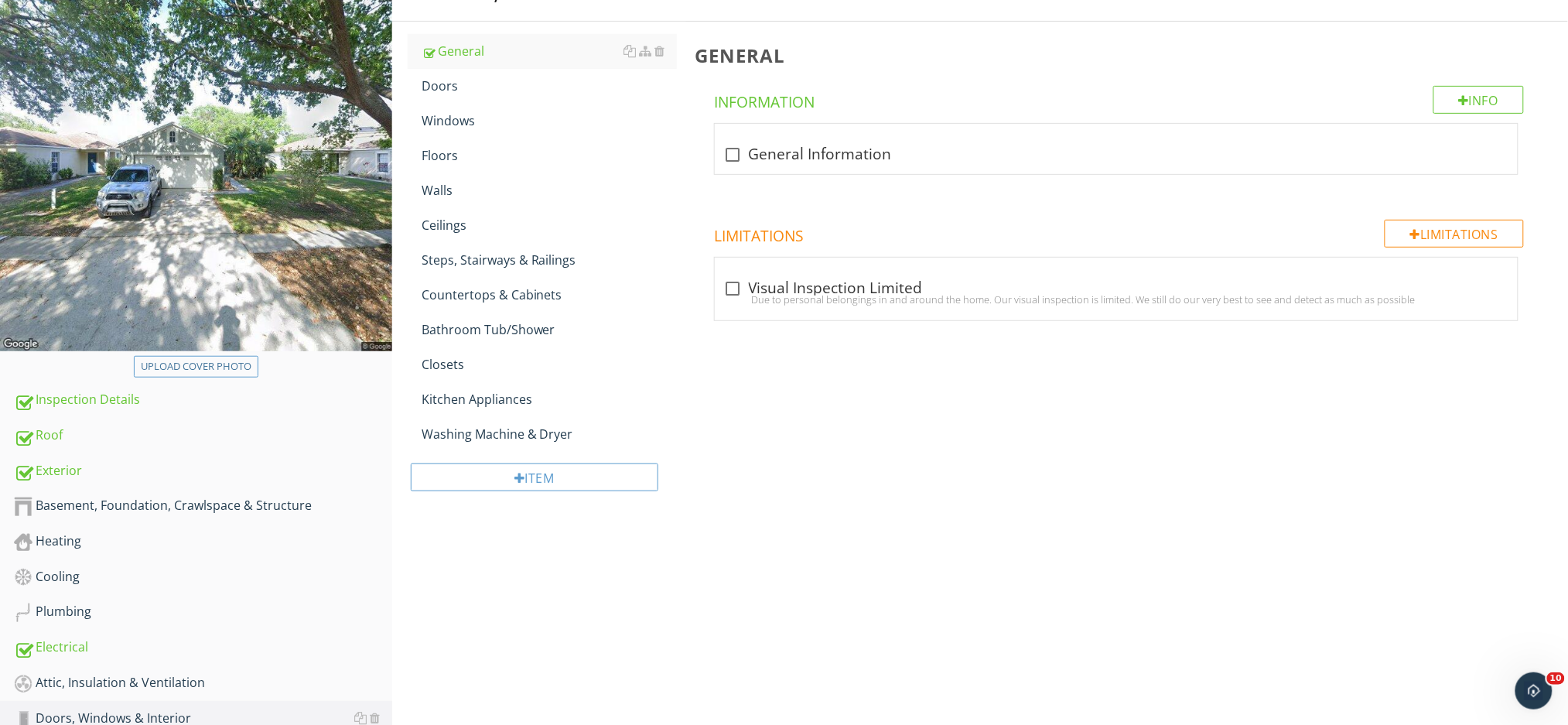
scroll to position [114, 0]
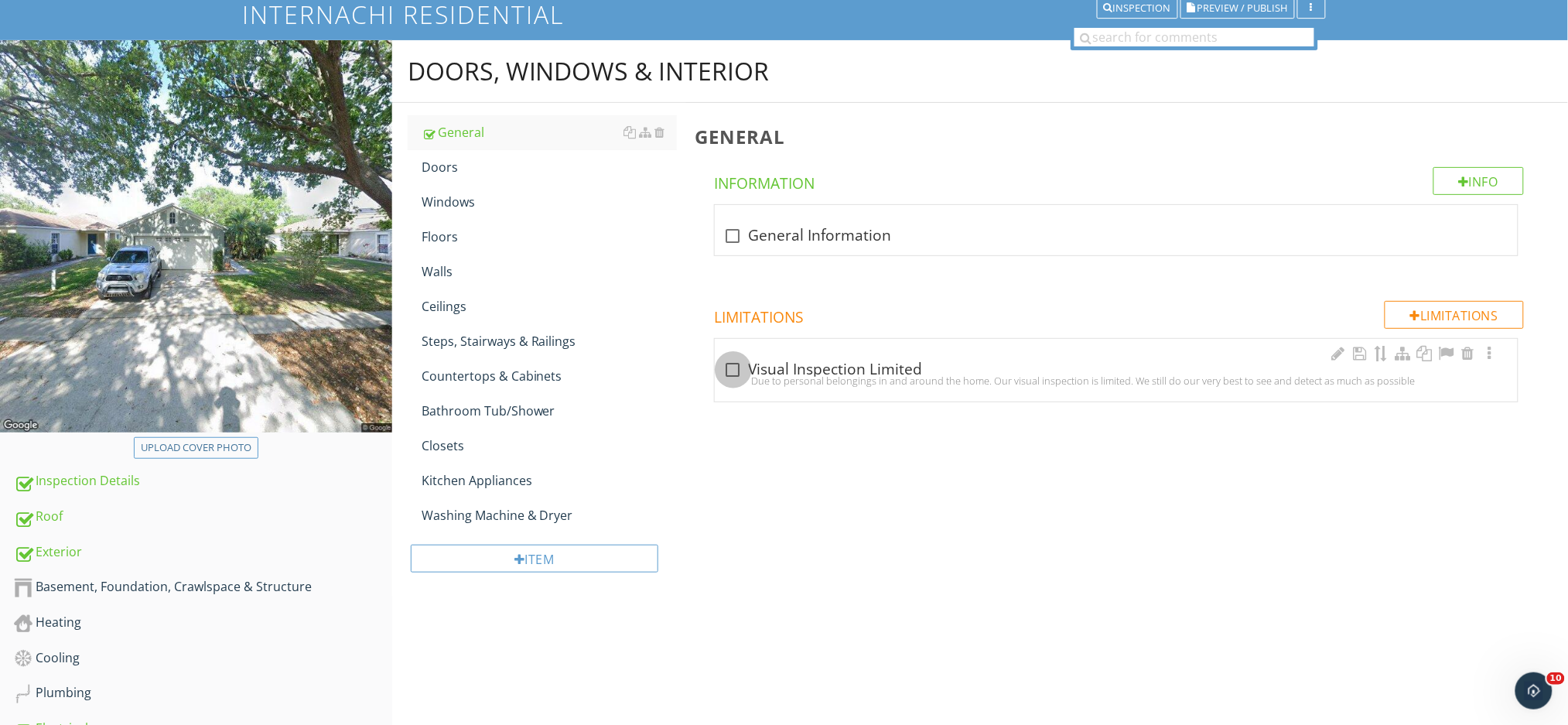
click at [734, 366] on div at bounding box center [734, 370] width 27 height 27
checkbox input "true"
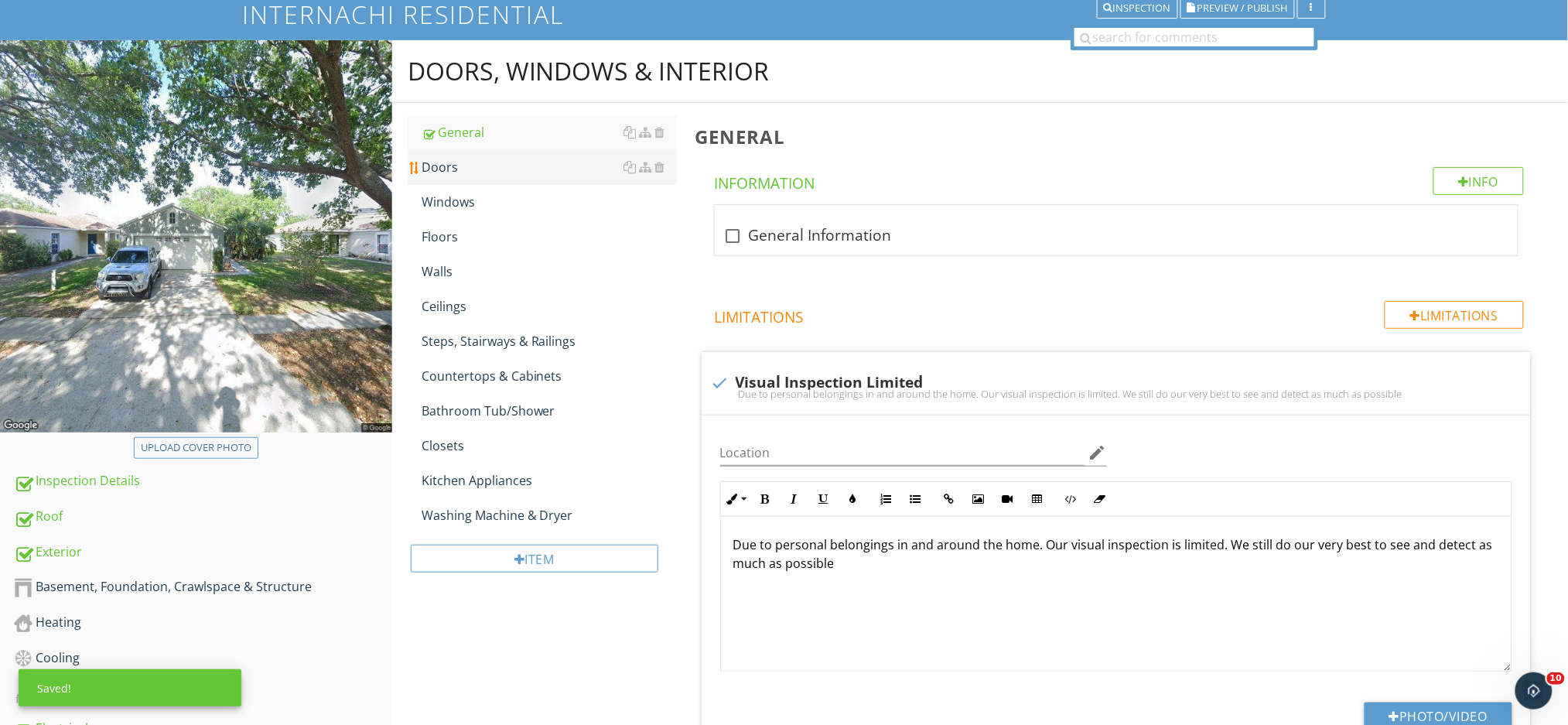
click at [496, 164] on div "Doors" at bounding box center [549, 168] width 255 height 19
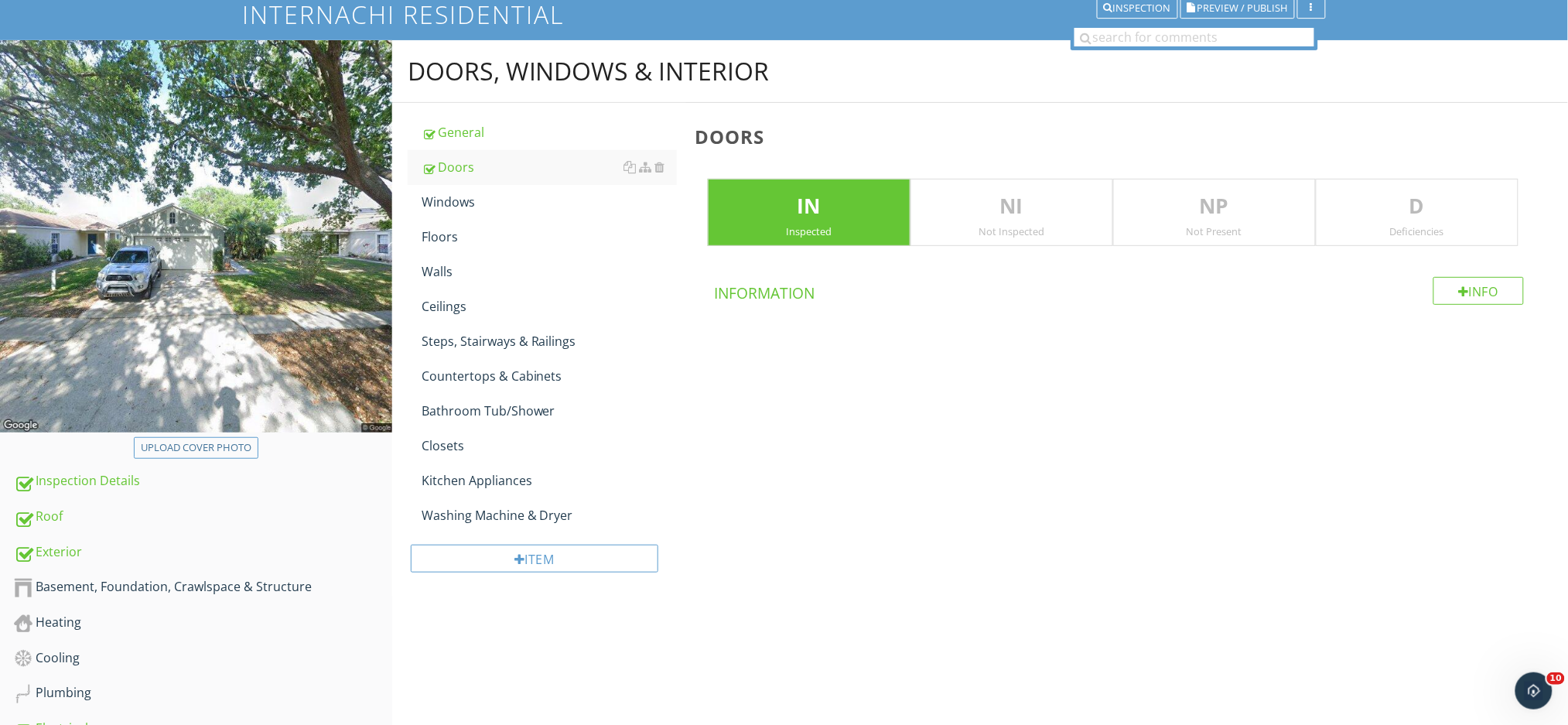
click at [1411, 208] on p "D" at bounding box center [1416, 207] width 201 height 31
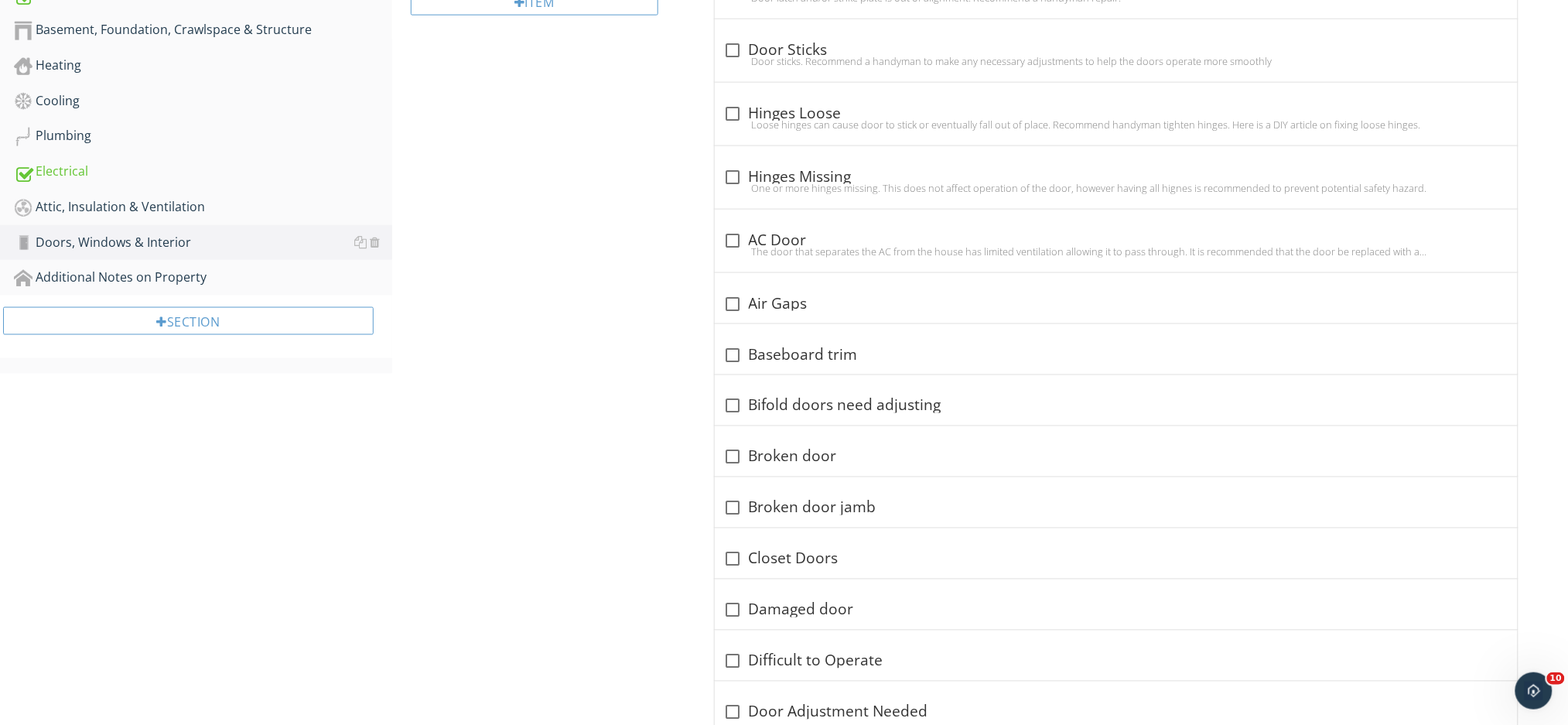
scroll to position [290, 0]
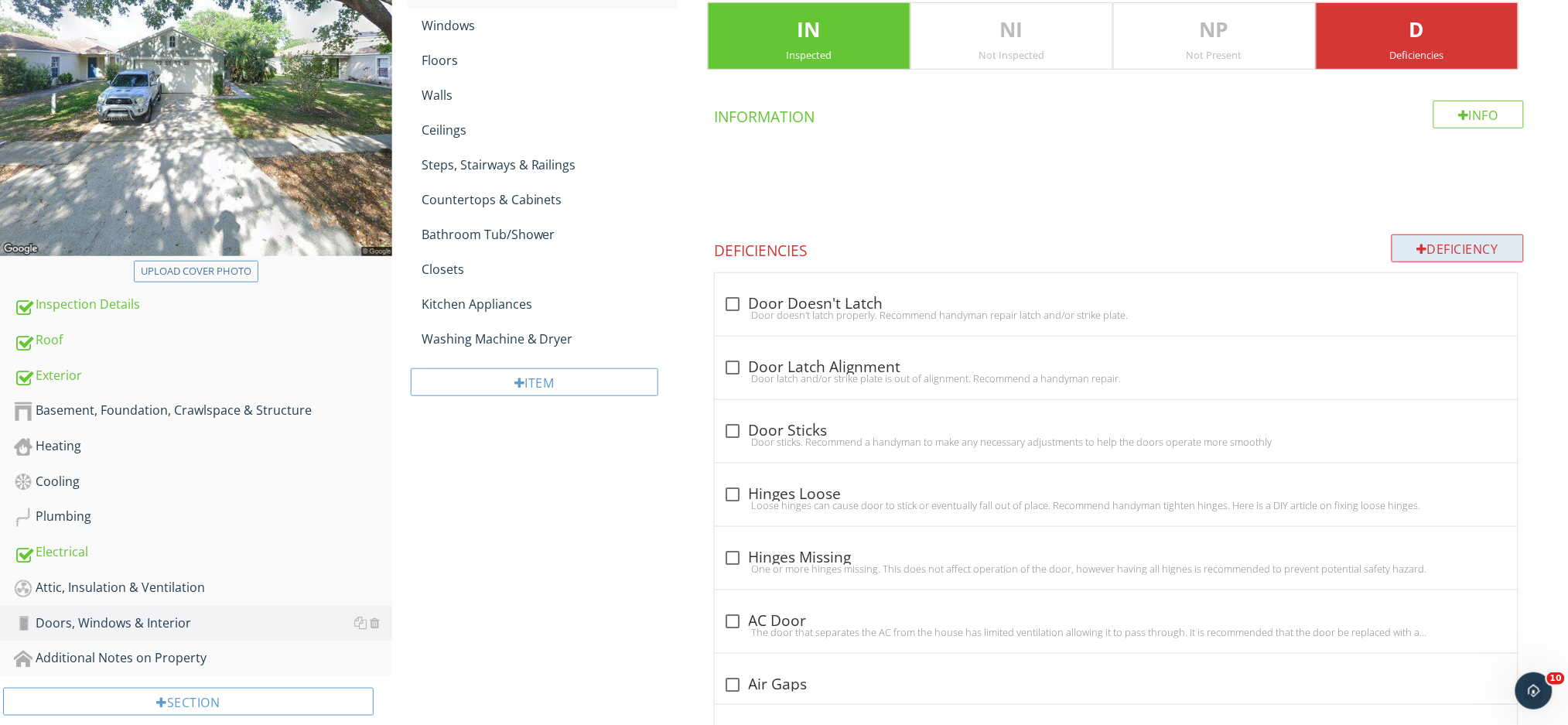
click at [1420, 251] on div at bounding box center [1422, 249] width 11 height 13
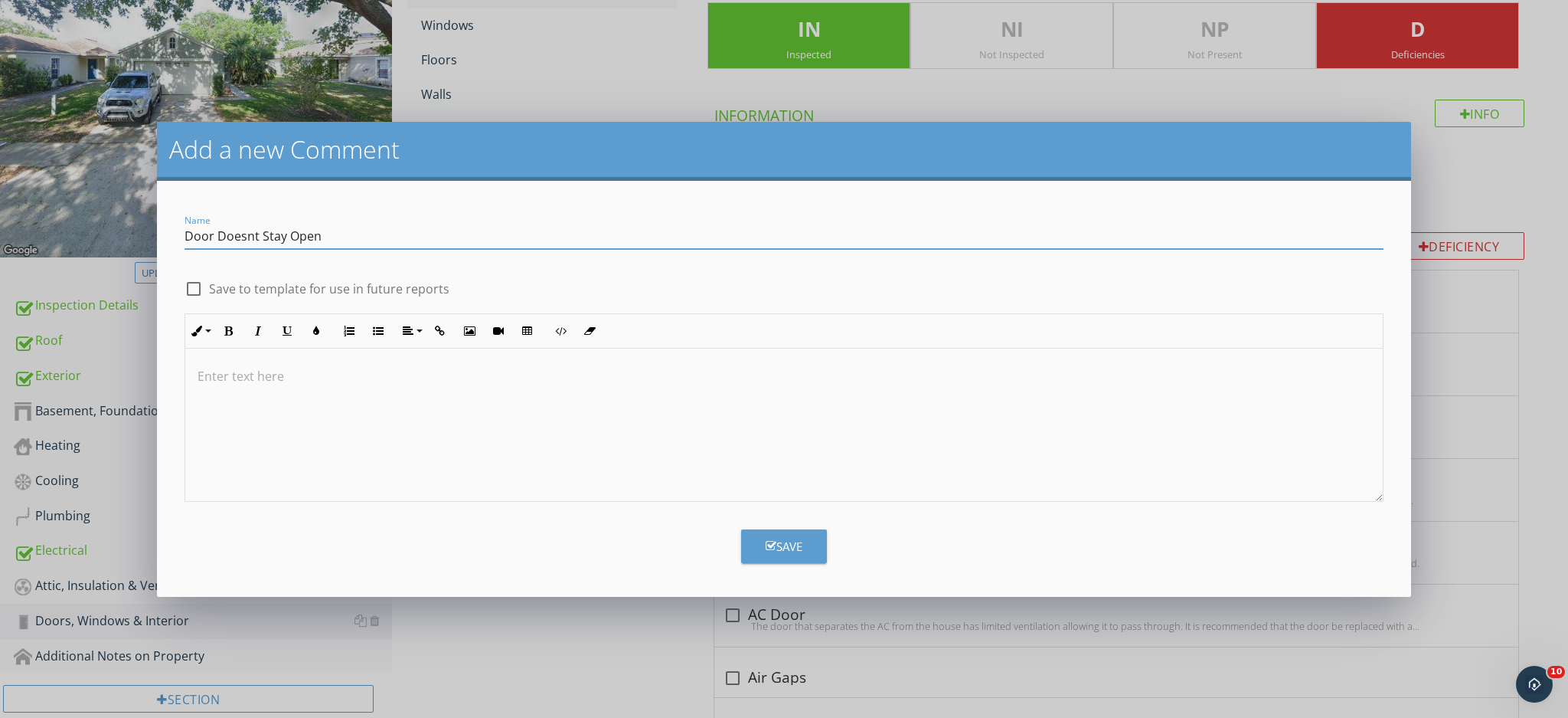
type input "Door Doesnt Stay Open"
click at [791, 545] on div "Save" at bounding box center [784, 547] width 36 height 18
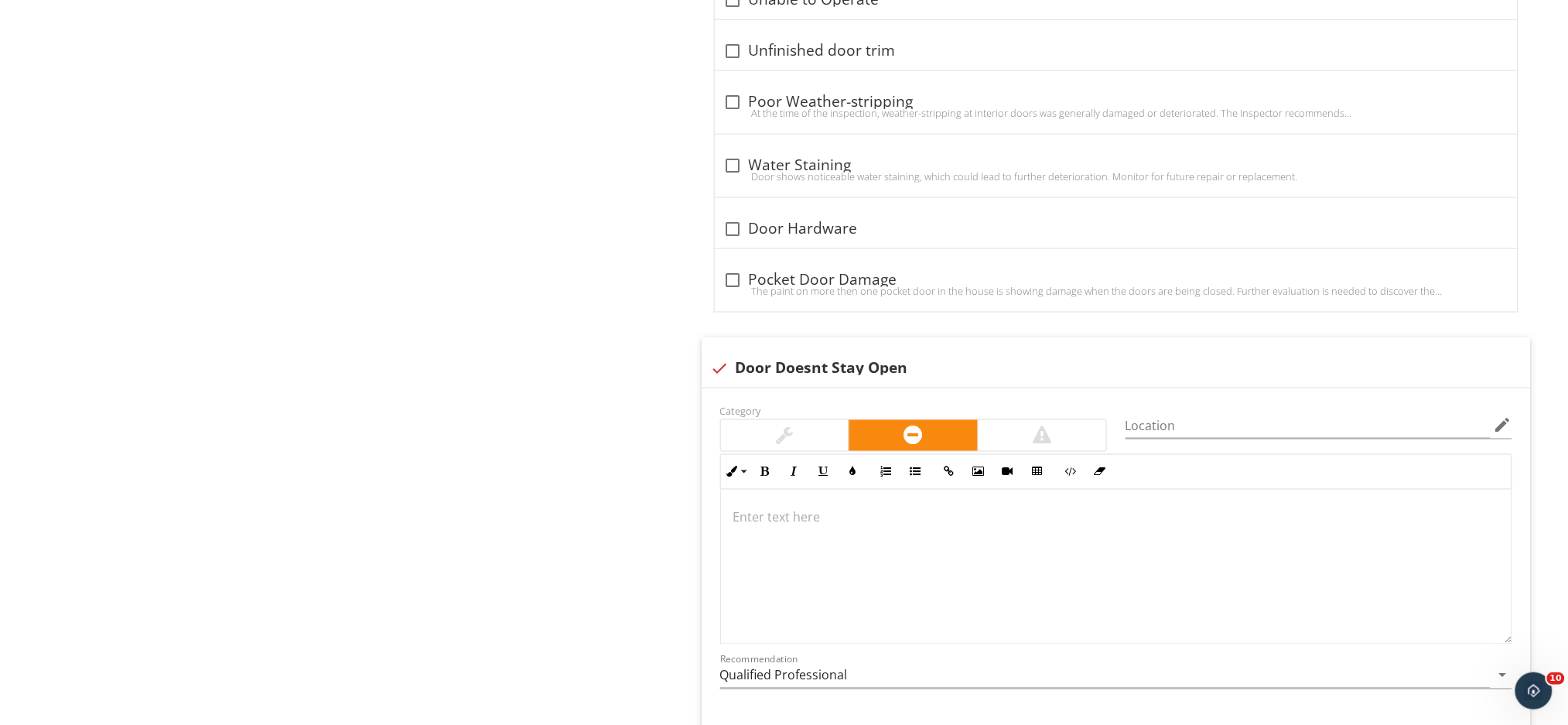
scroll to position [5062, 0]
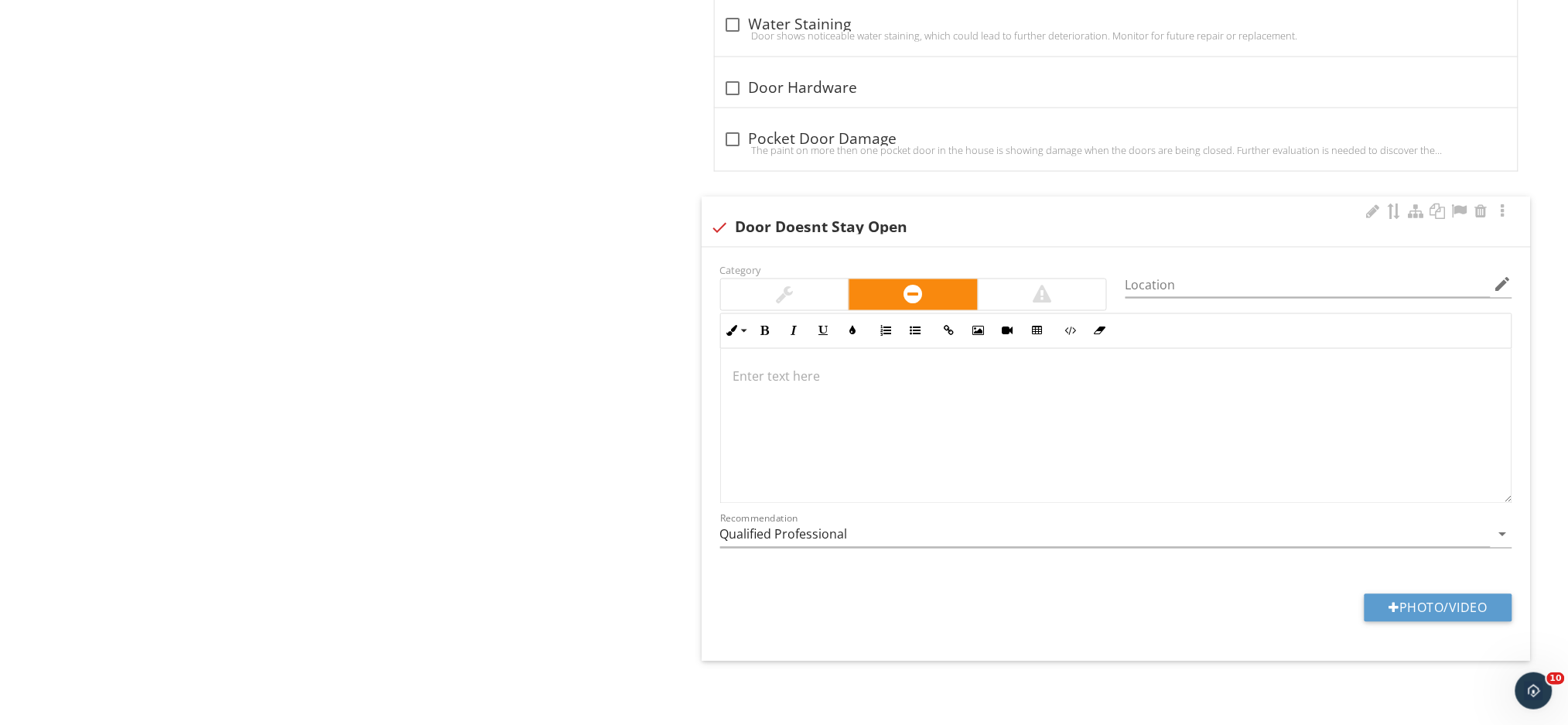
click at [759, 368] on p at bounding box center [1116, 377] width 766 height 19
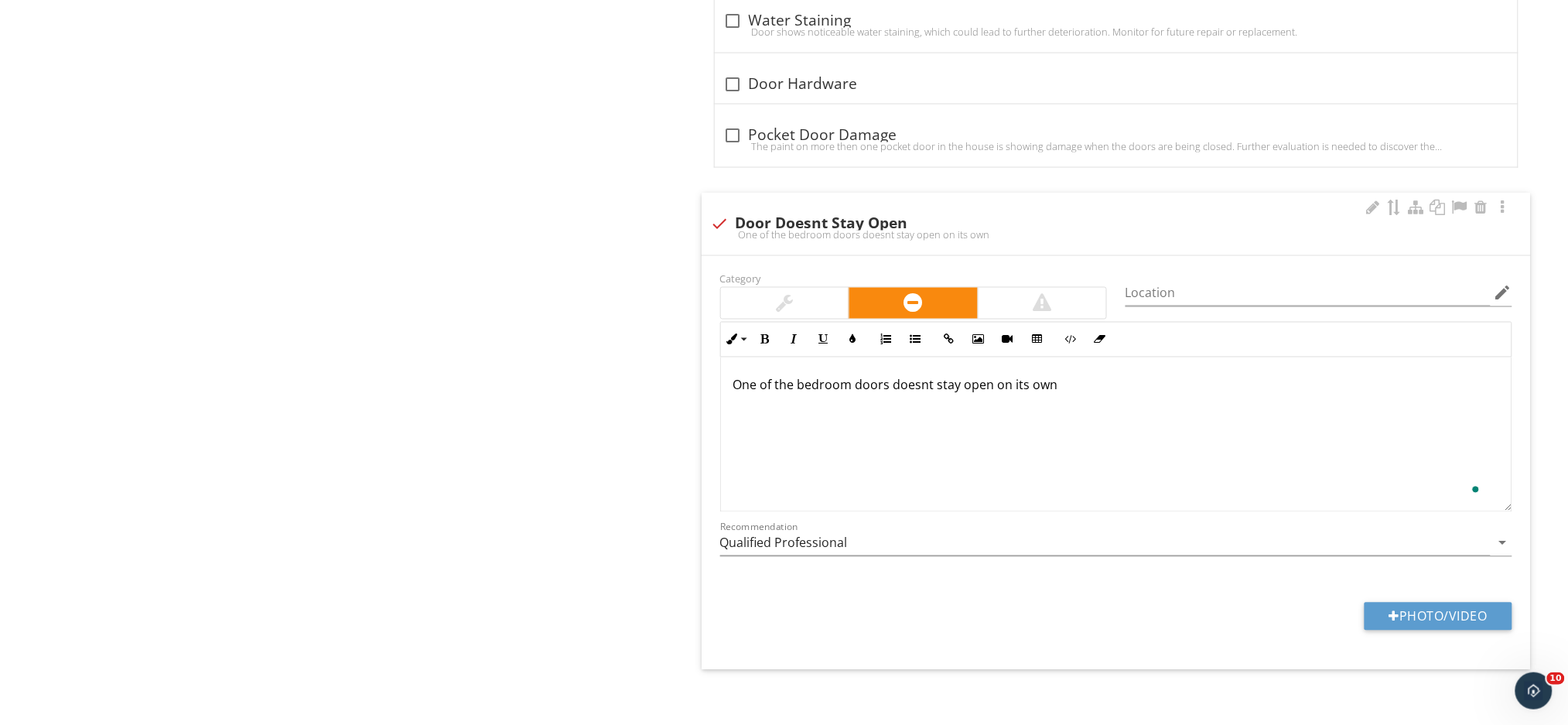
scroll to position [5074, 0]
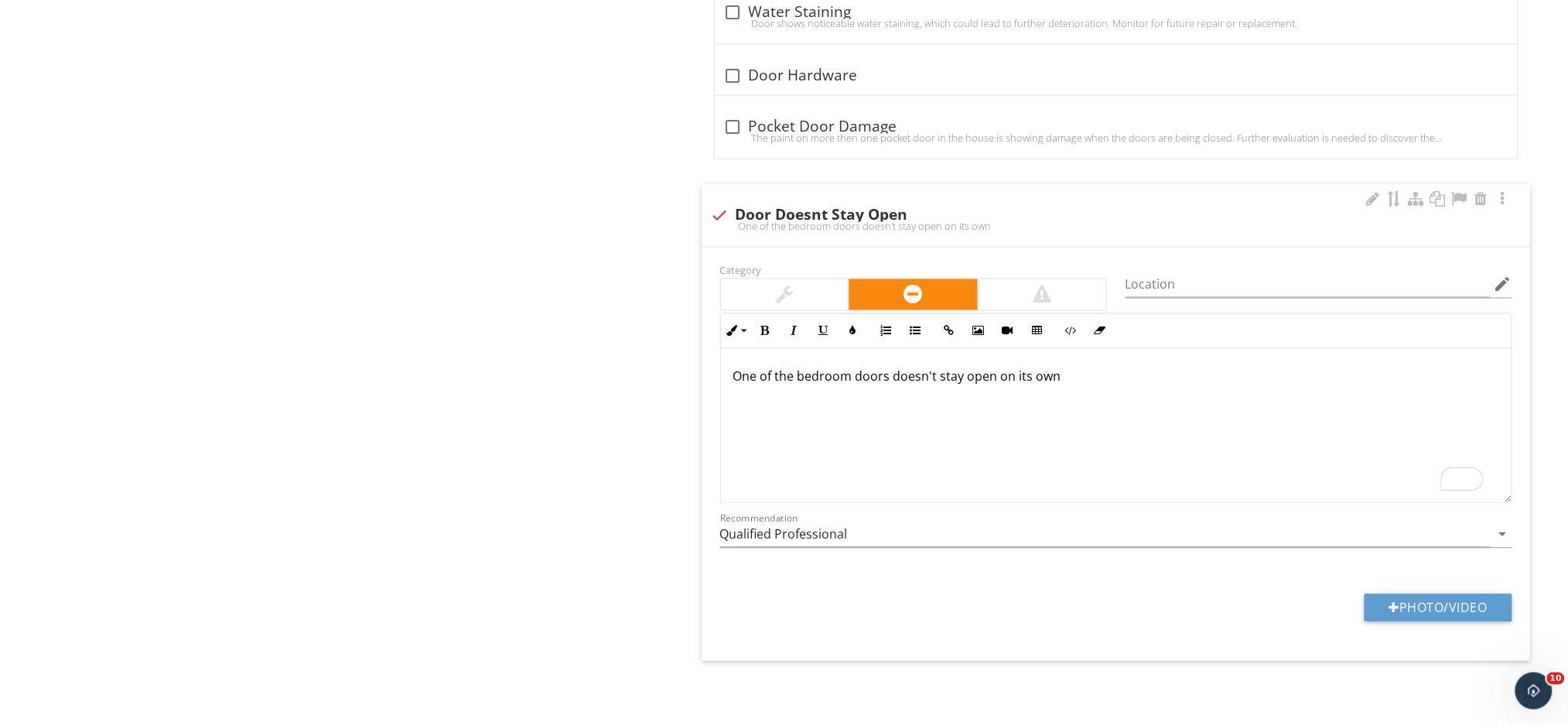
click at [1059, 381] on p "One of the bedroom doors doesn't stay open on its own" at bounding box center [1116, 377] width 766 height 19
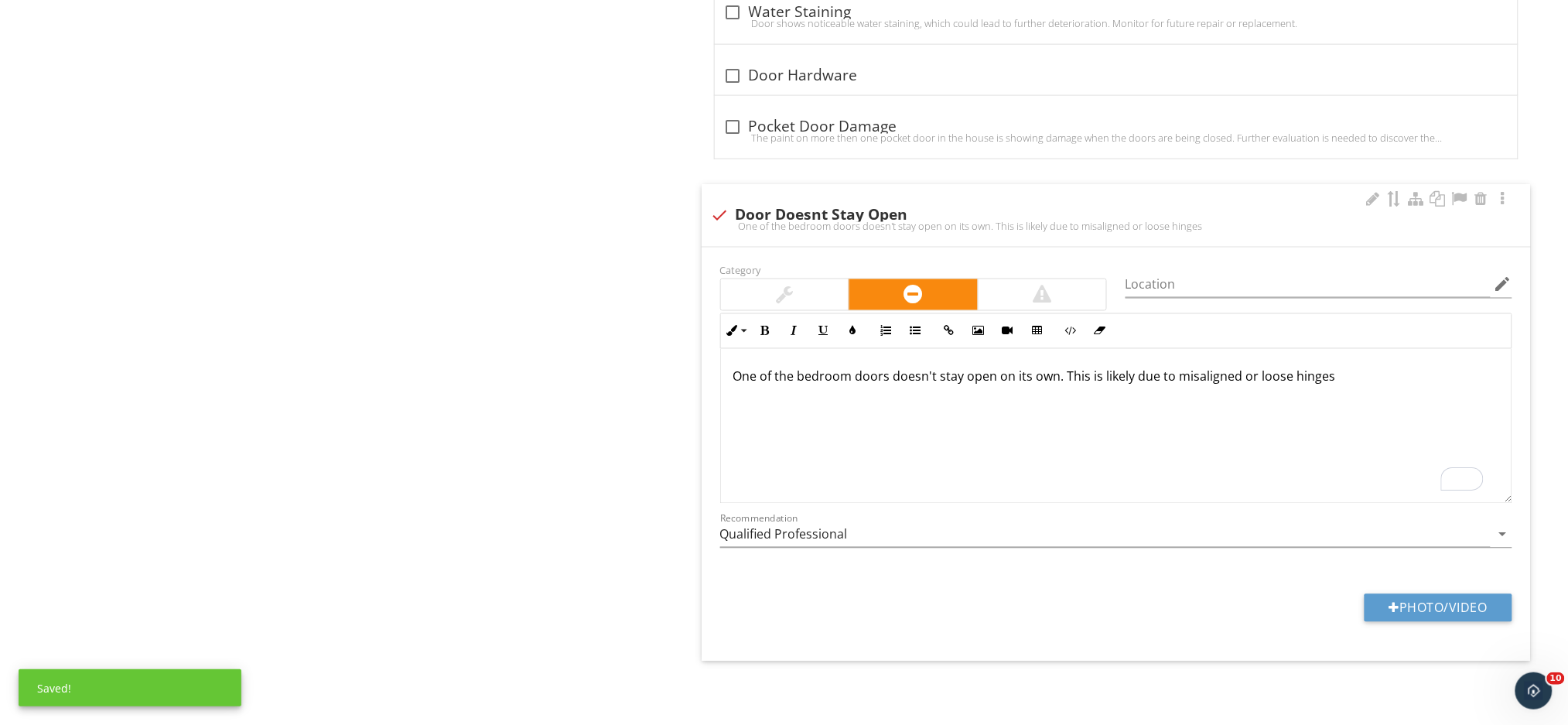
click at [1377, 382] on p "One of the bedroom doors doesn't stay open on its own. This is likely due to mi…" at bounding box center [1116, 377] width 766 height 19
click at [1392, 597] on button "Photo/Video" at bounding box center [1438, 608] width 148 height 28
type input "C:\fakepath\MVI_1121.MP4"
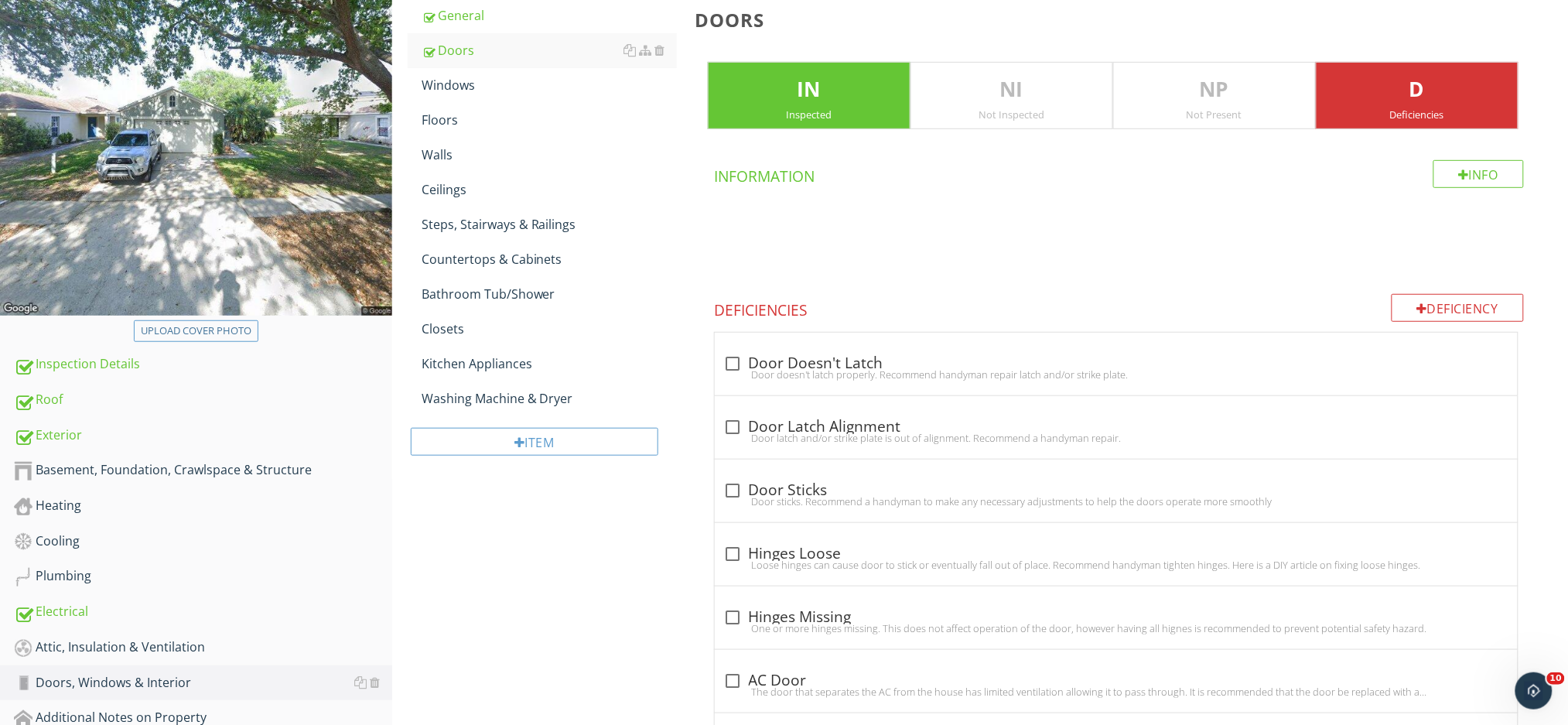
scroll to position [117, 0]
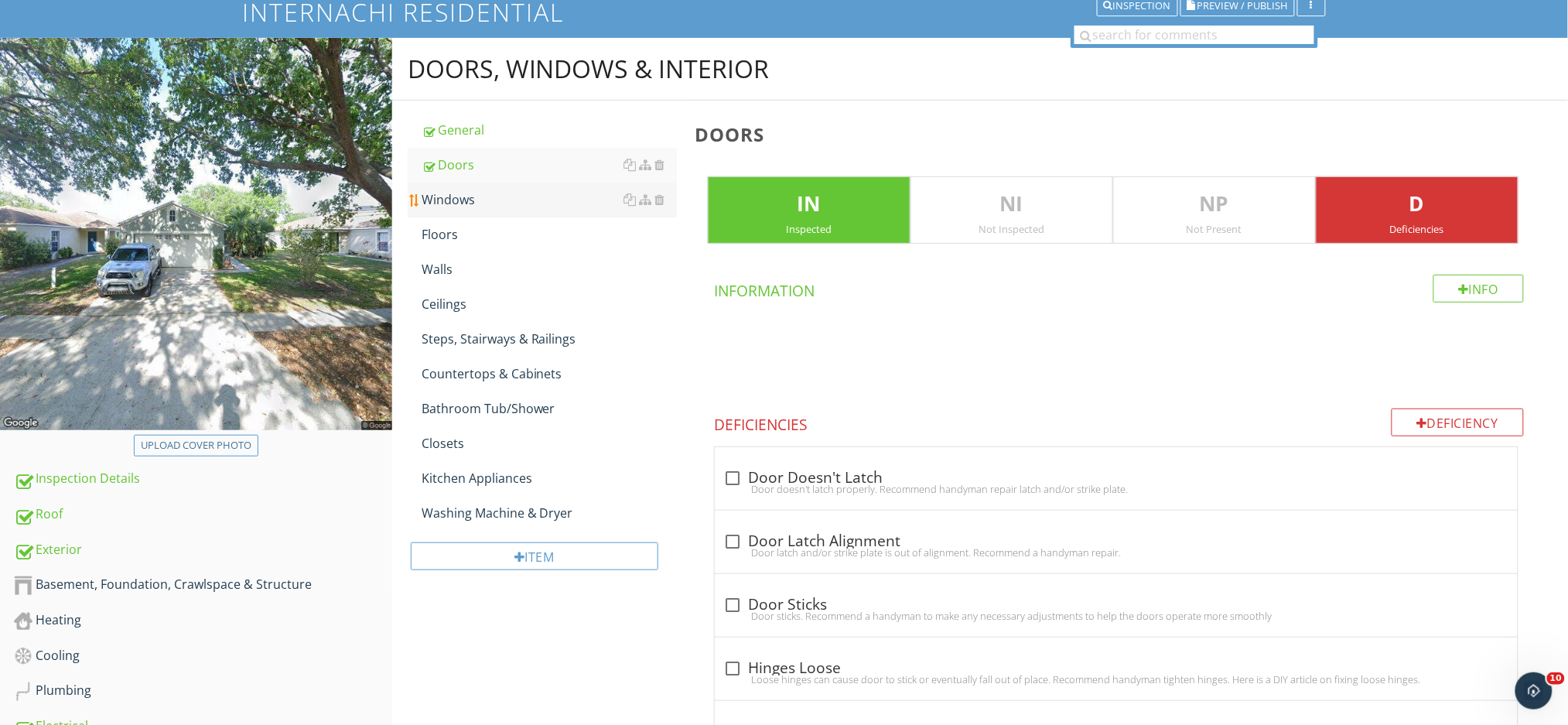
click at [510, 210] on link "Windows" at bounding box center [549, 199] width 255 height 34
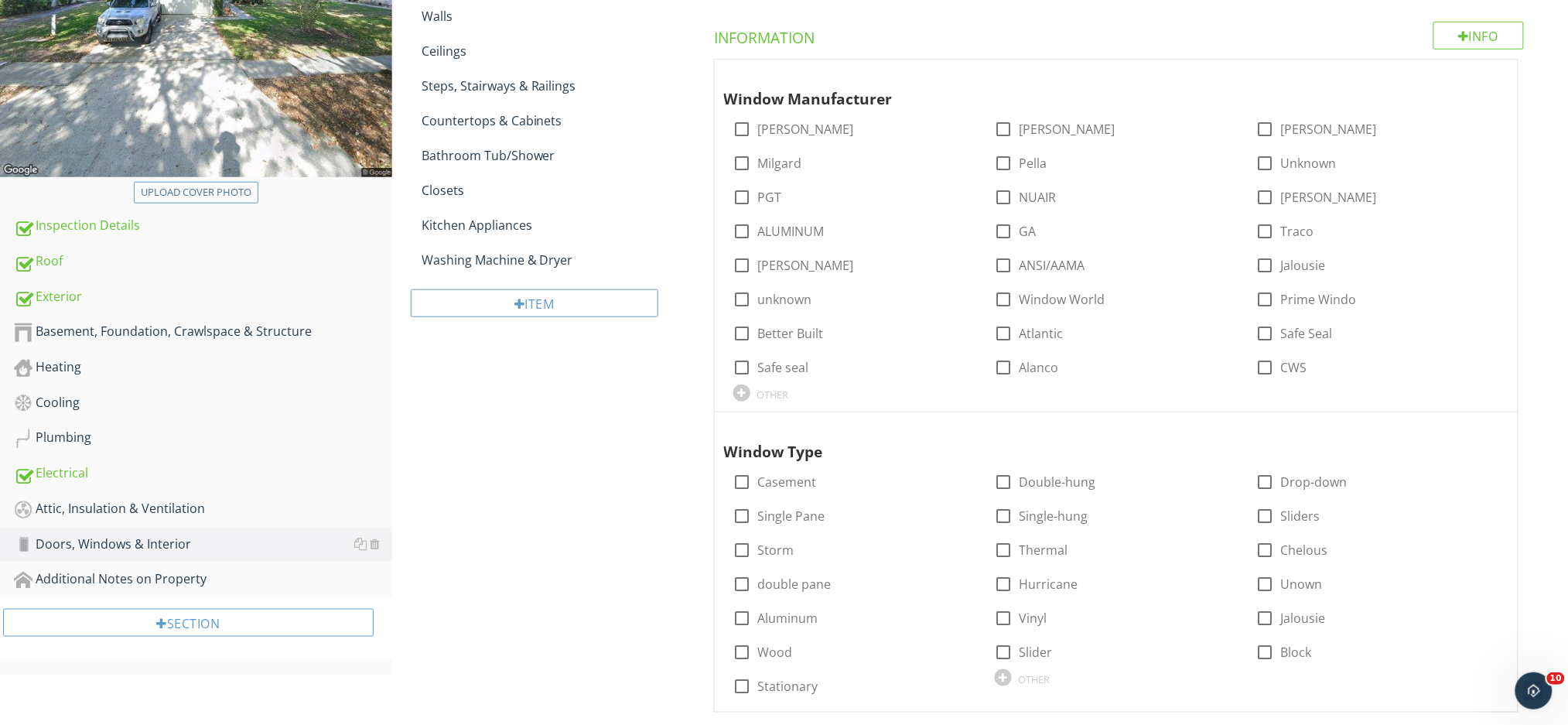
scroll to position [396, 0]
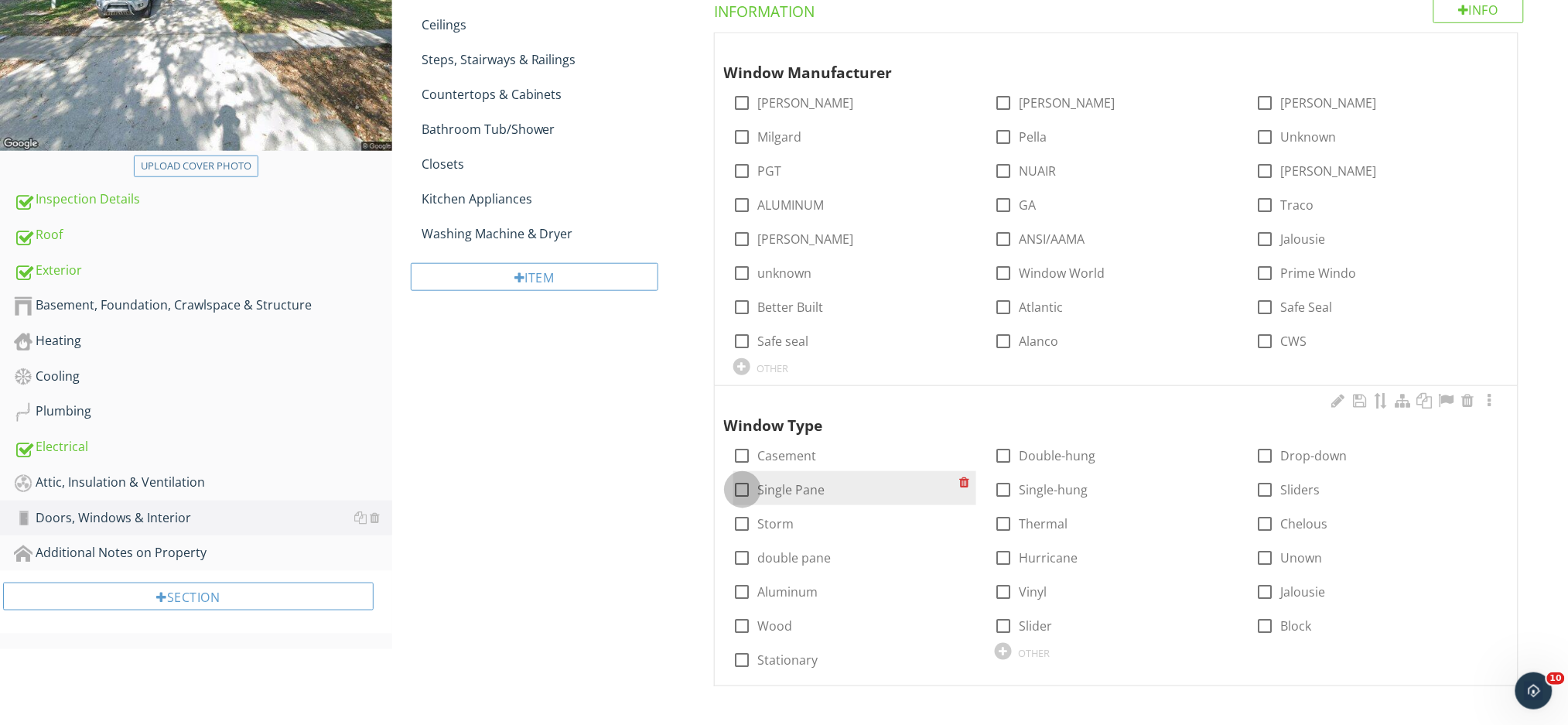
click at [746, 489] on div at bounding box center [743, 490] width 27 height 27
checkbox input "true"
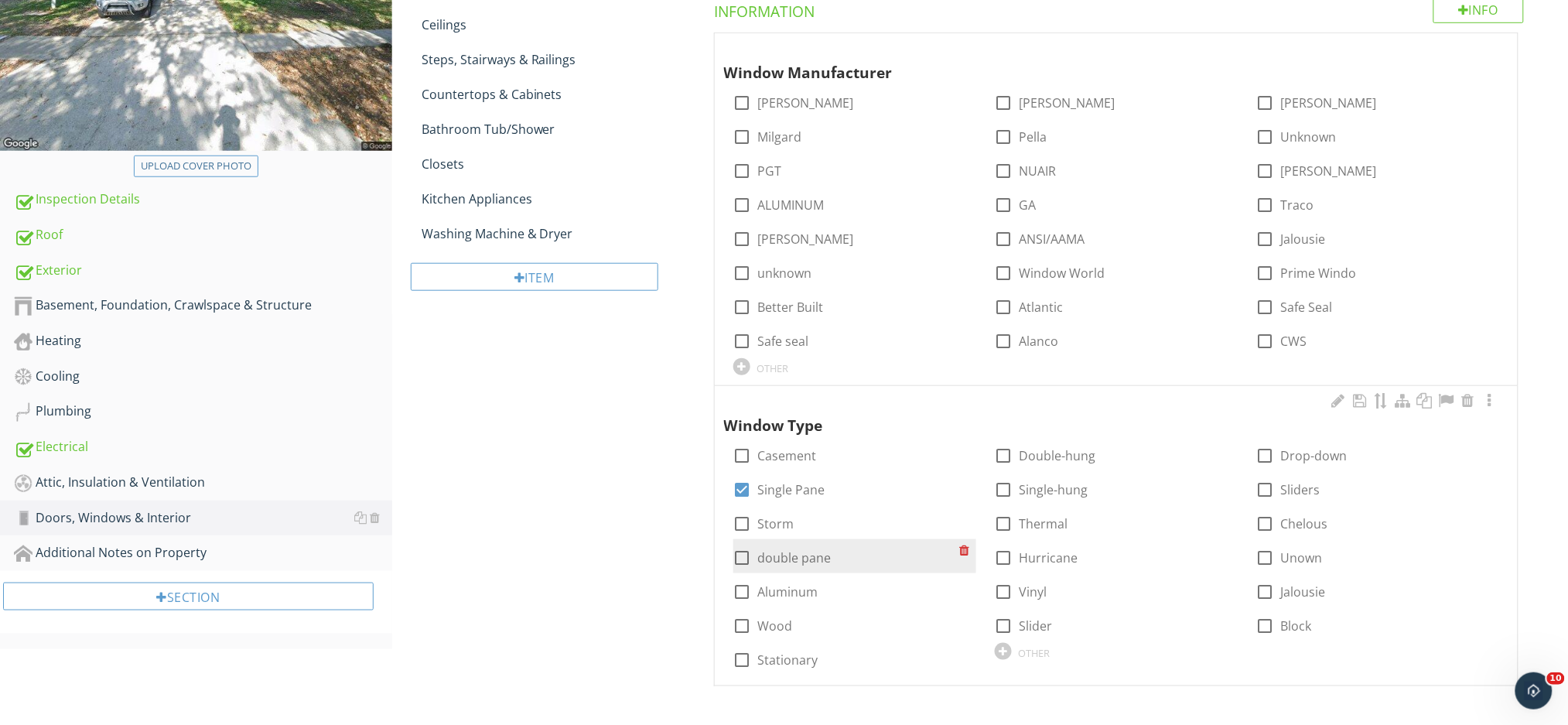
click at [804, 561] on label "double pane" at bounding box center [795, 557] width 74 height 16
checkbox input "true"
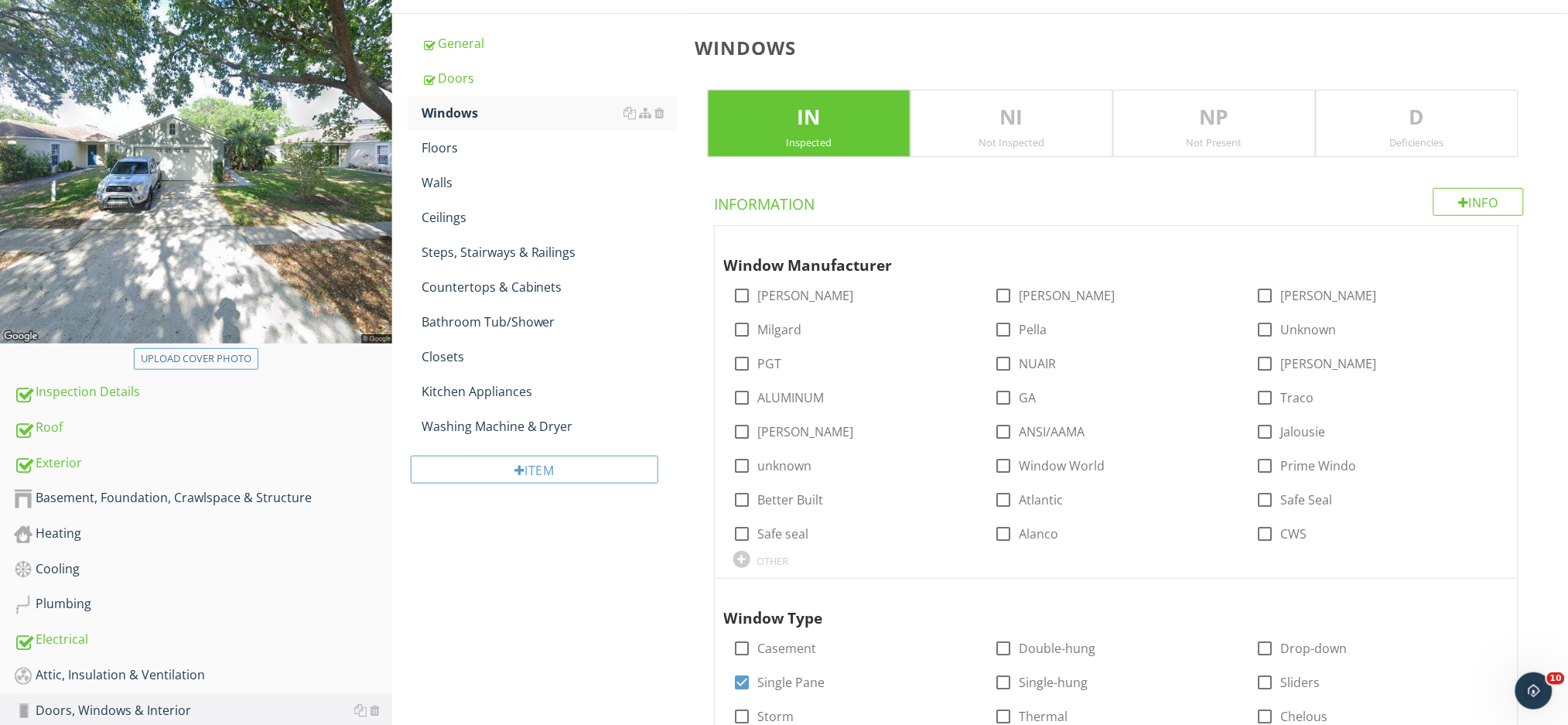
scroll to position [193, 0]
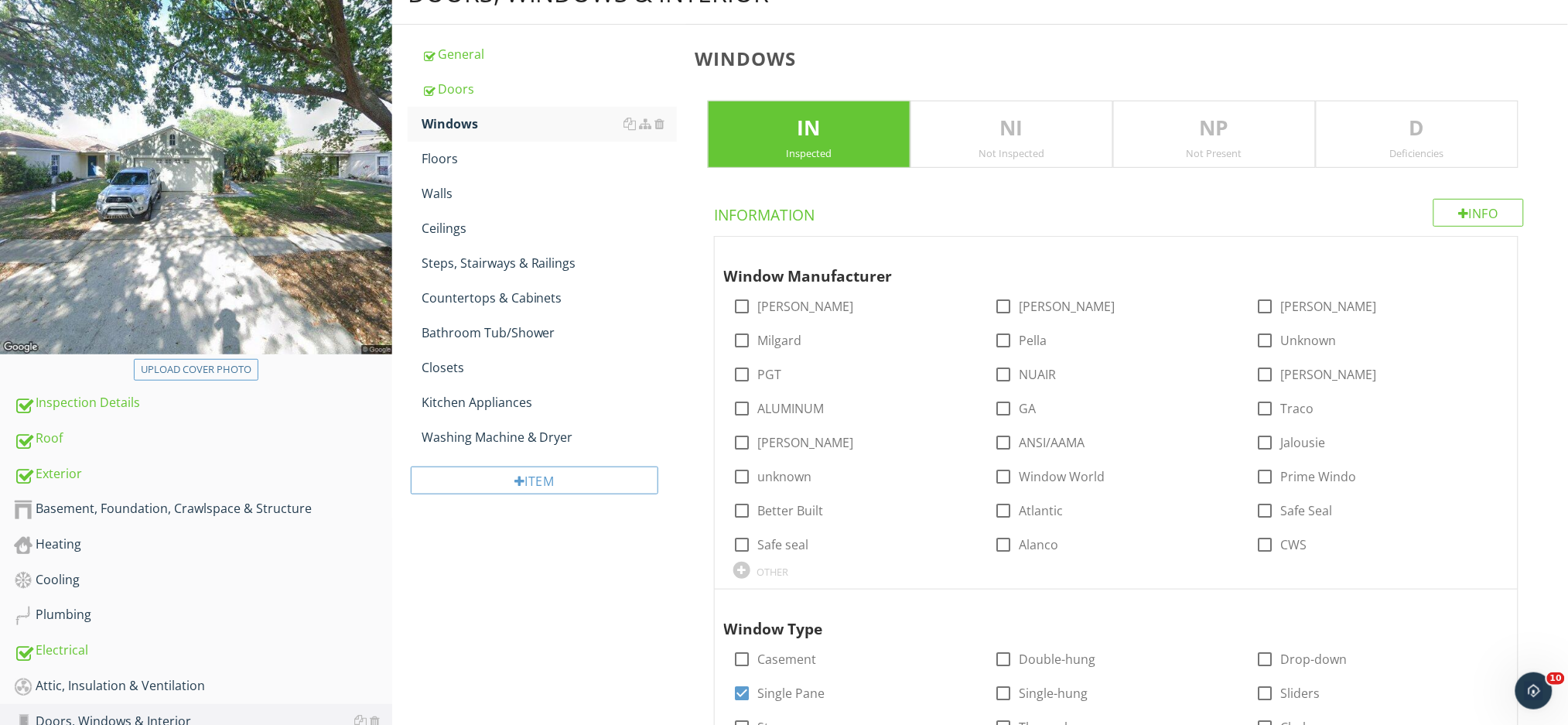
click at [1414, 114] on p "D" at bounding box center [1416, 128] width 201 height 31
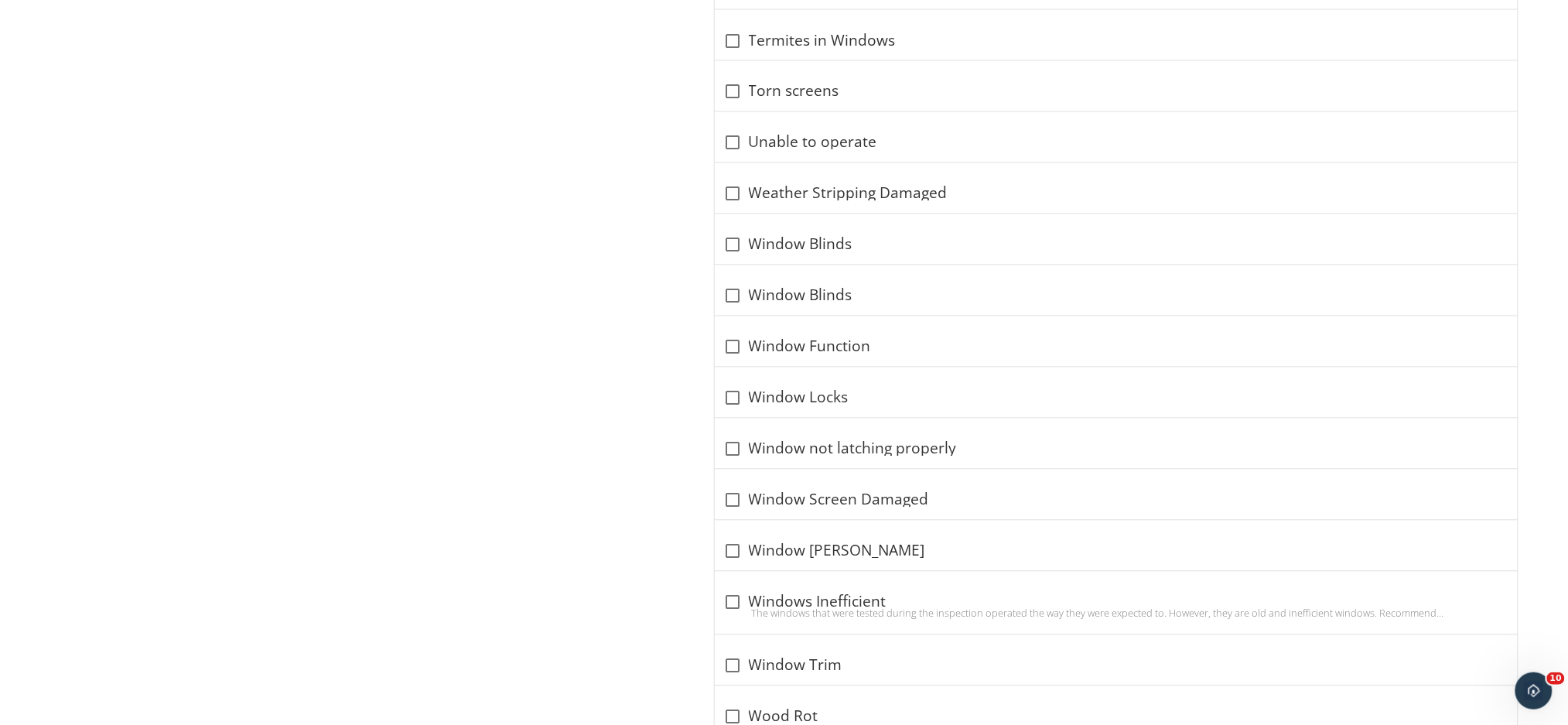
scroll to position [3209, 0]
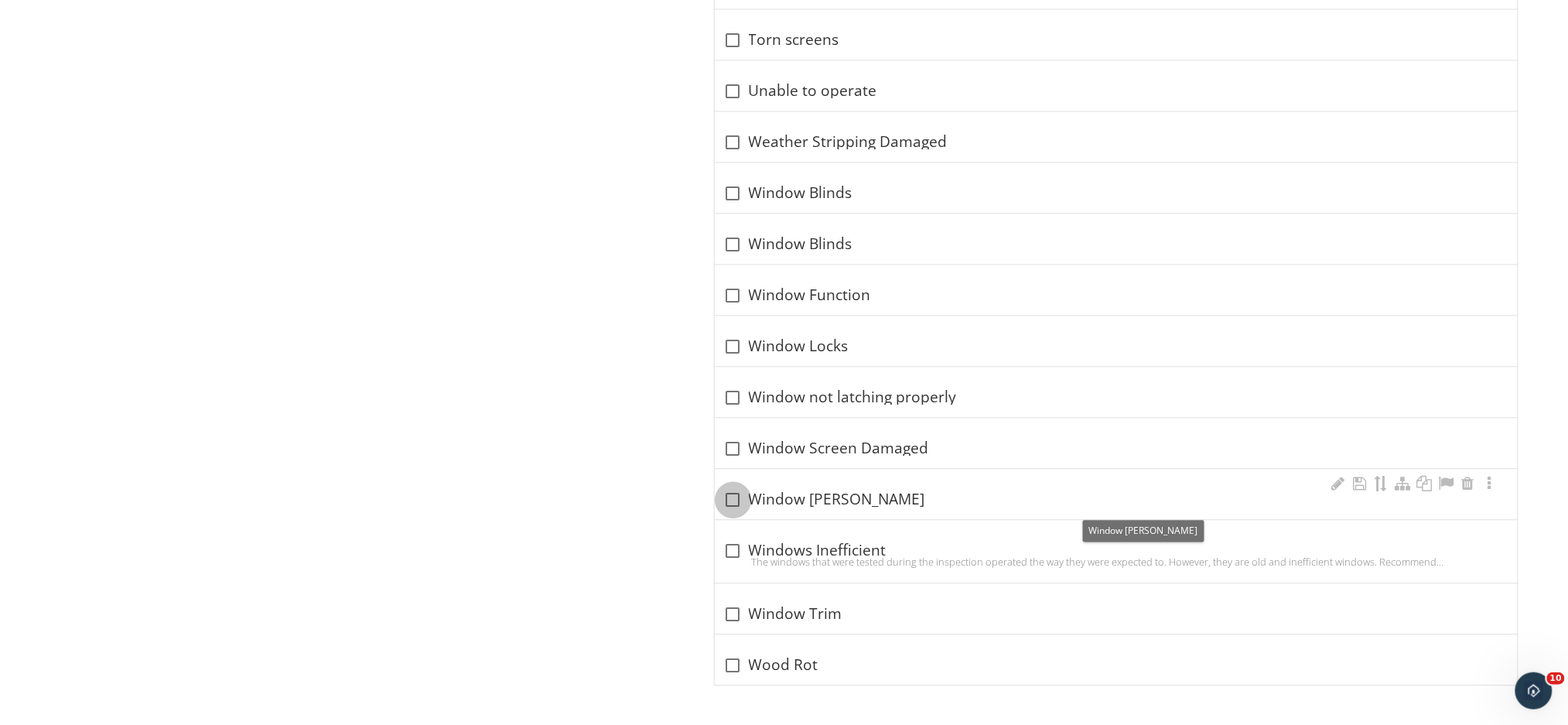
click at [734, 501] on div at bounding box center [734, 500] width 27 height 27
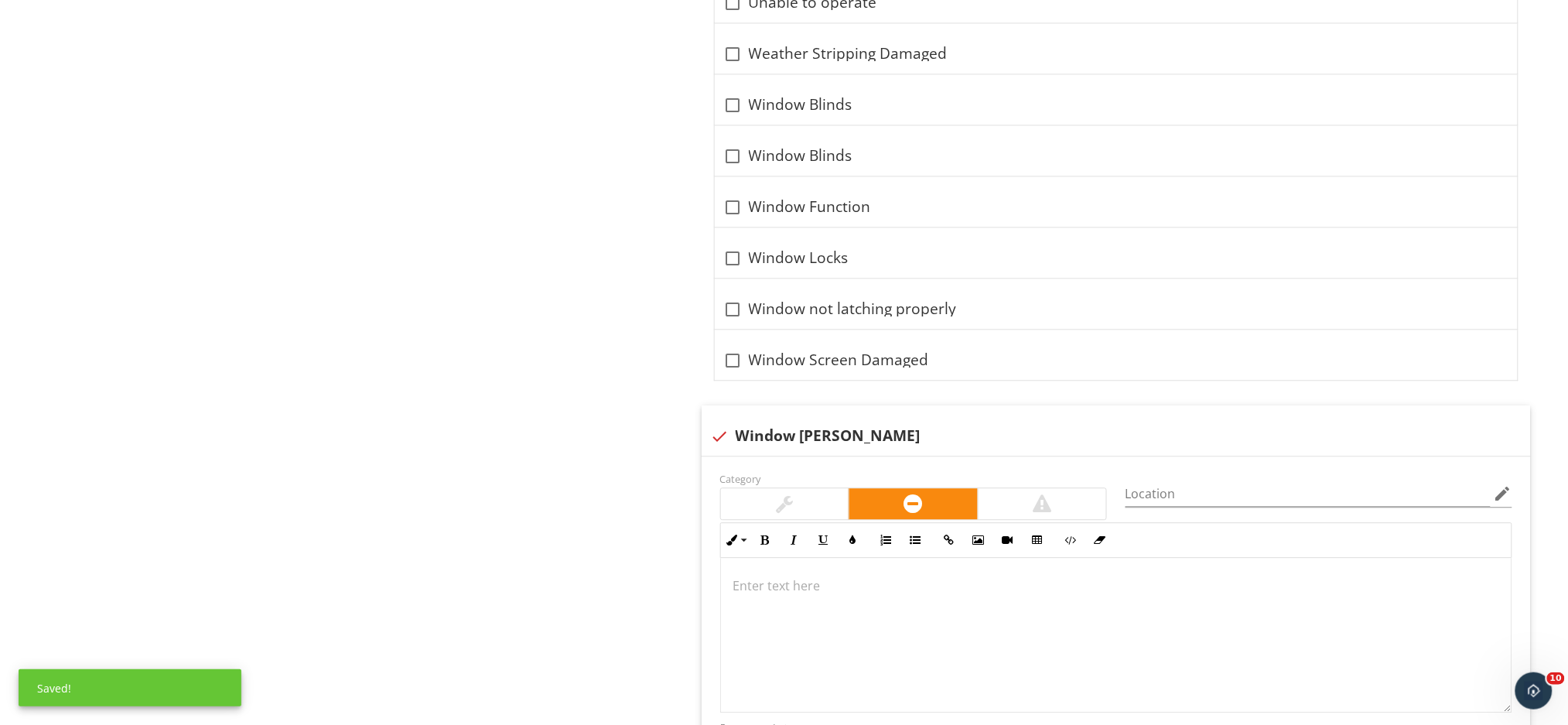
scroll to position [3416, 0]
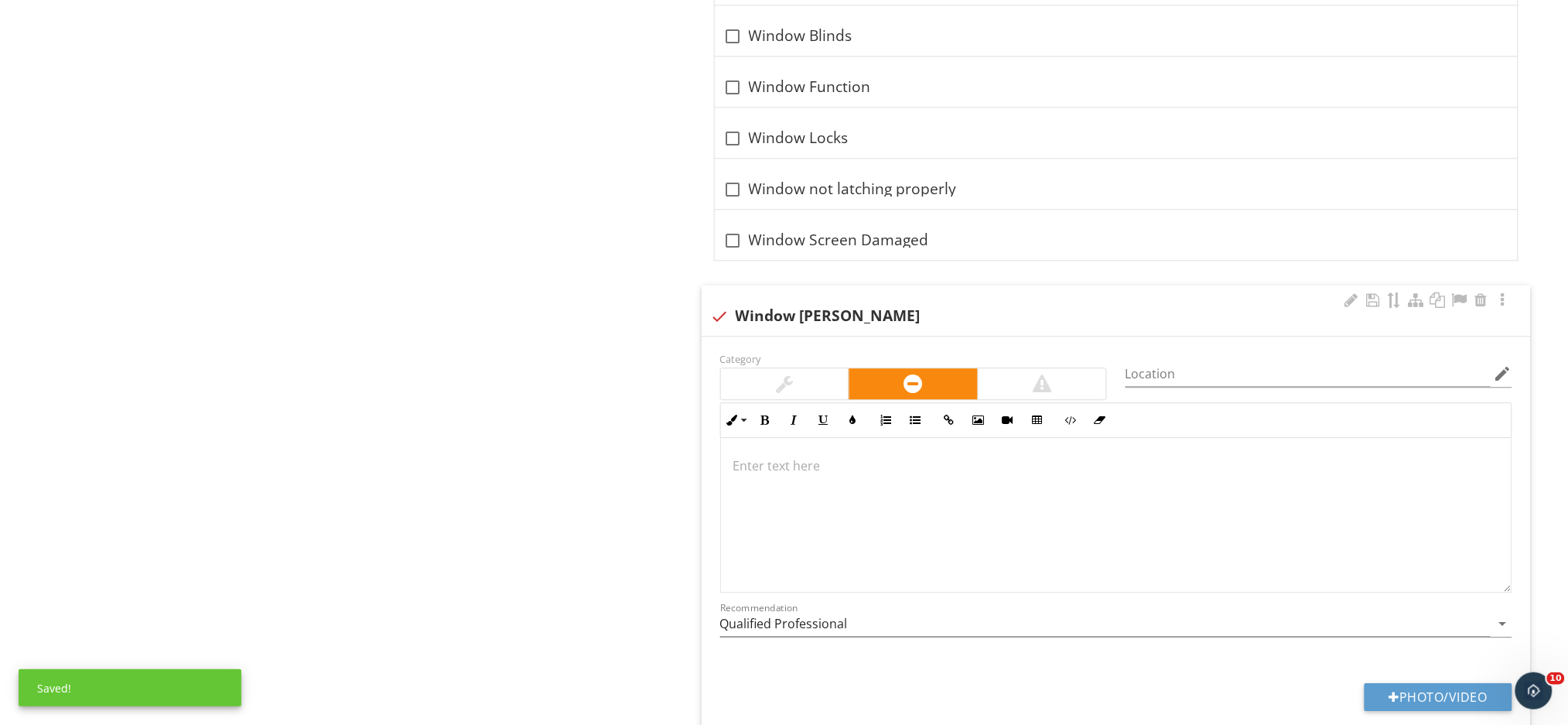
click at [784, 496] on div at bounding box center [1116, 515] width 791 height 155
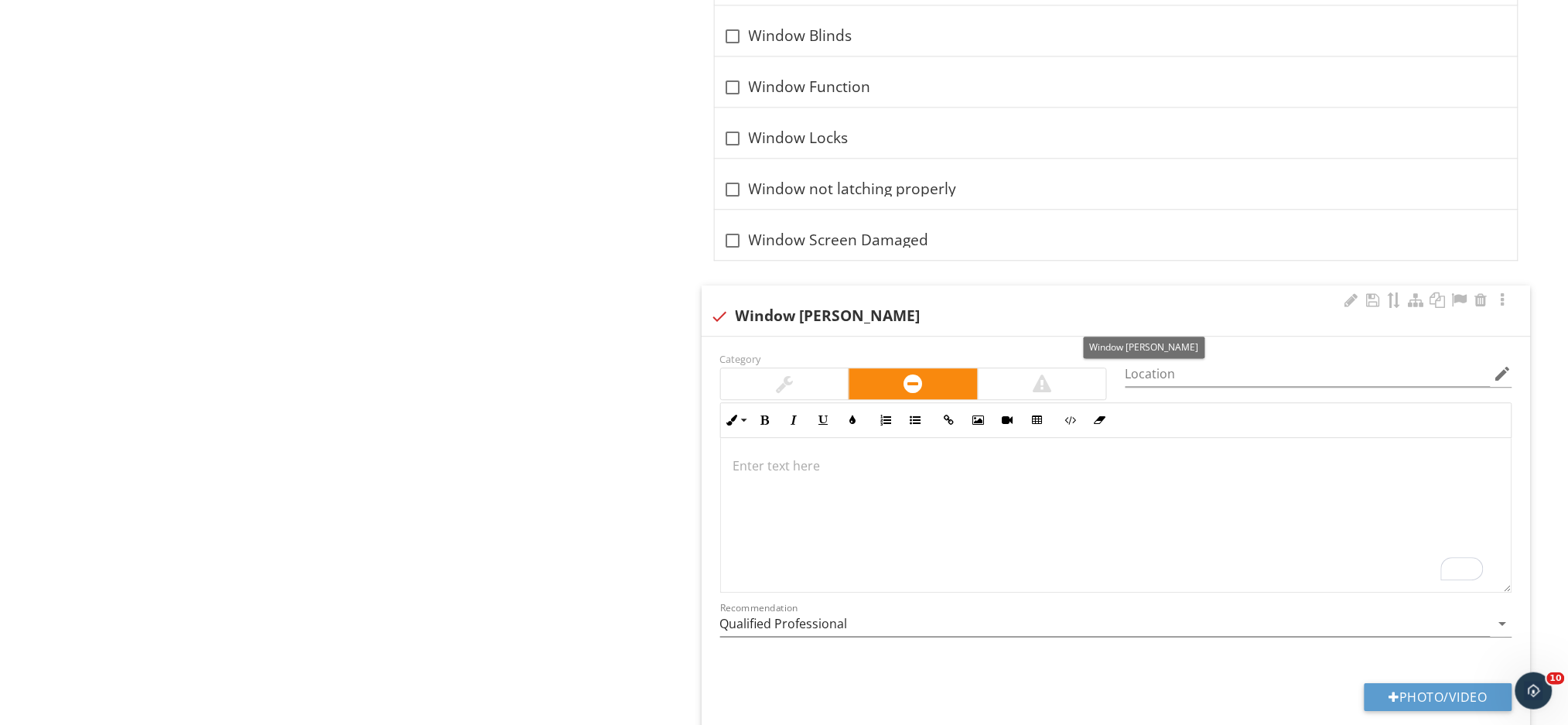
click at [716, 321] on div at bounding box center [720, 316] width 27 height 27
checkbox input "true"
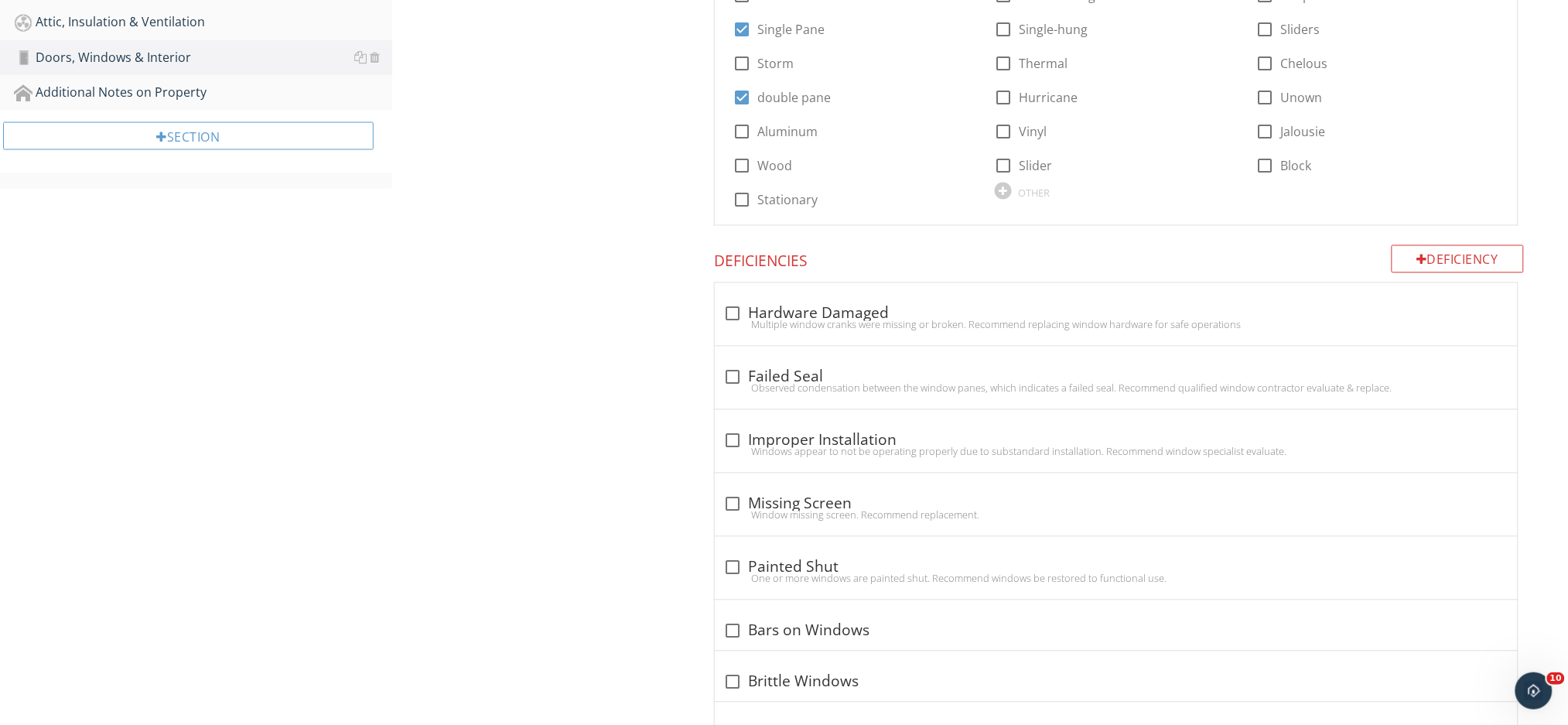
scroll to position [828, 0]
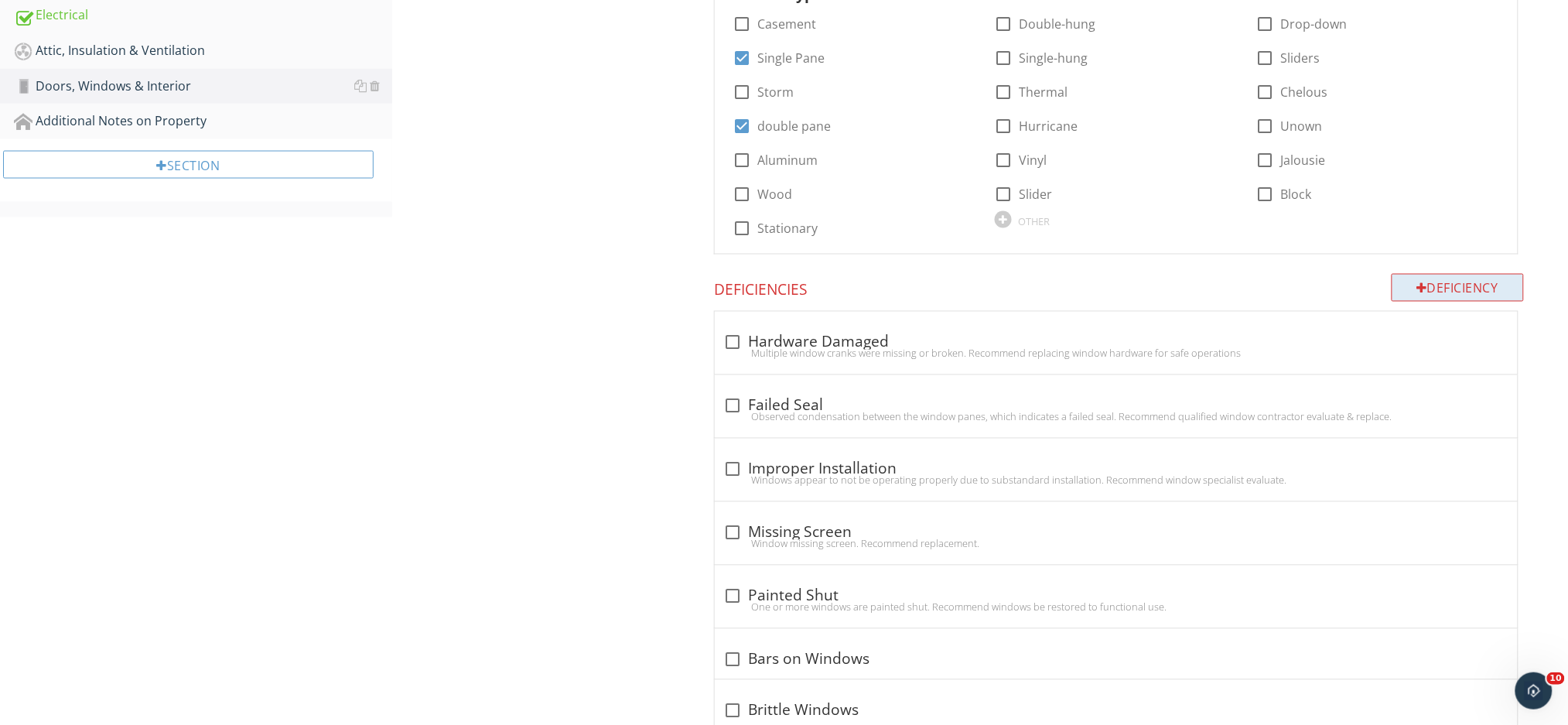
click at [1433, 283] on div "Deficiency" at bounding box center [1458, 288] width 133 height 28
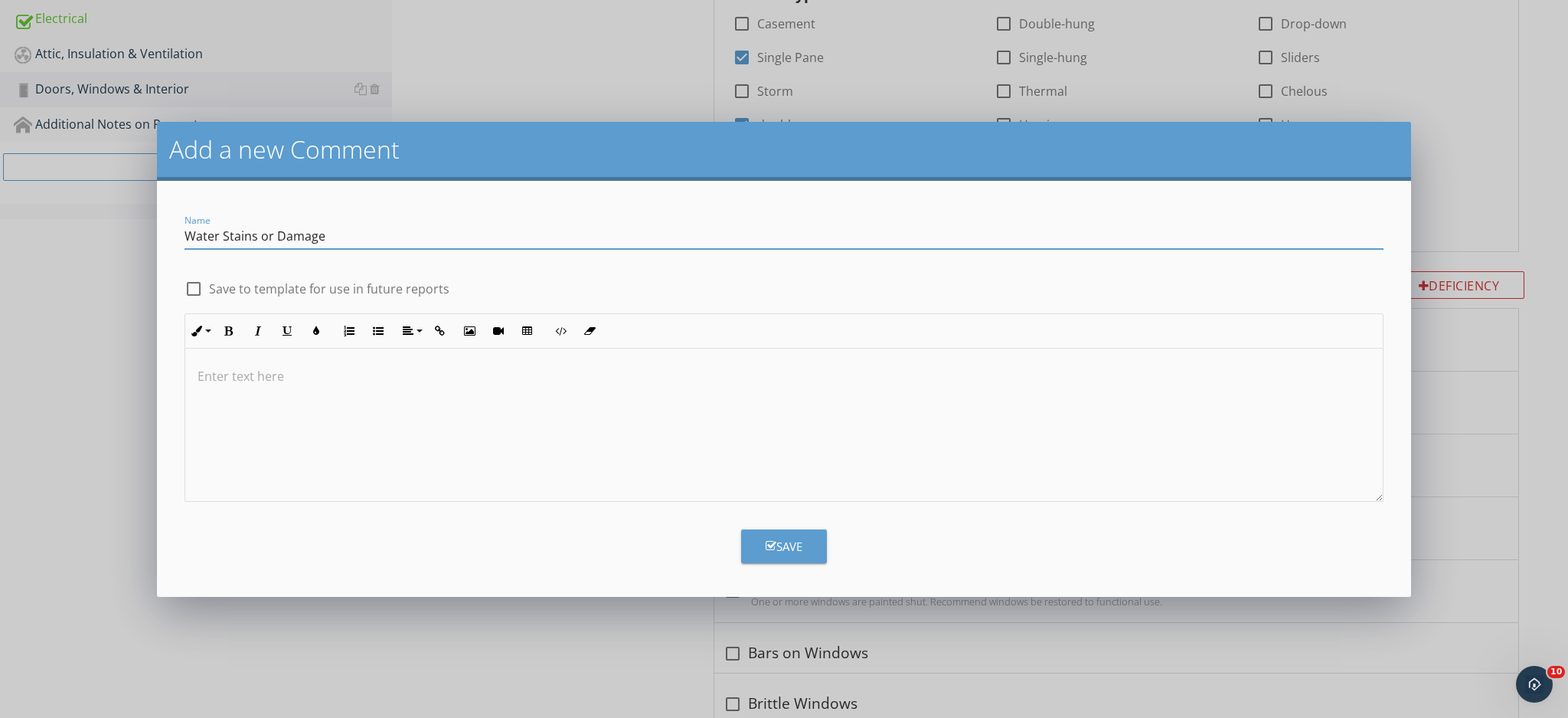
type input "Water Stains or Damage"
click at [389, 282] on label "Save to template for use in future reports" at bounding box center [329, 289] width 240 height 16
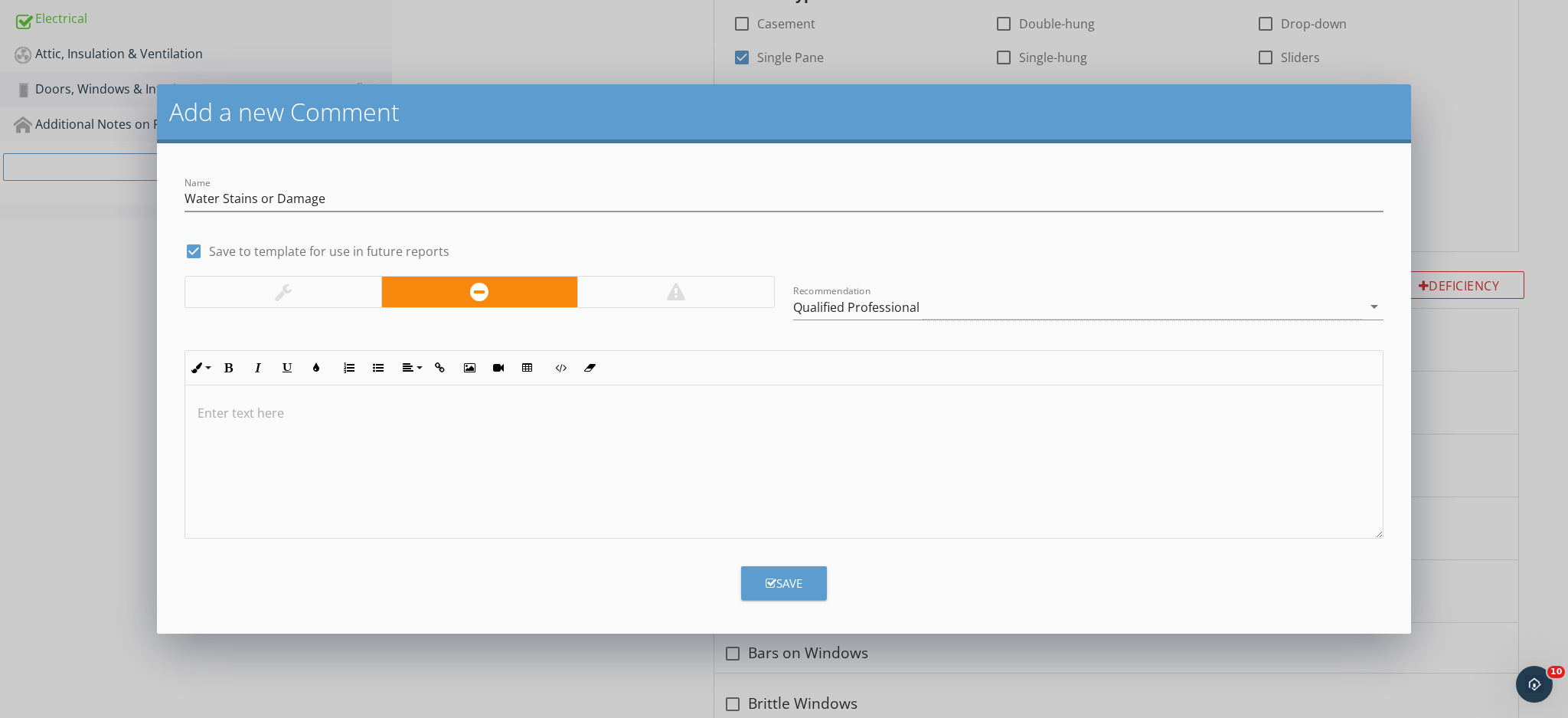
click at [789, 577] on div "Save" at bounding box center [784, 583] width 36 height 18
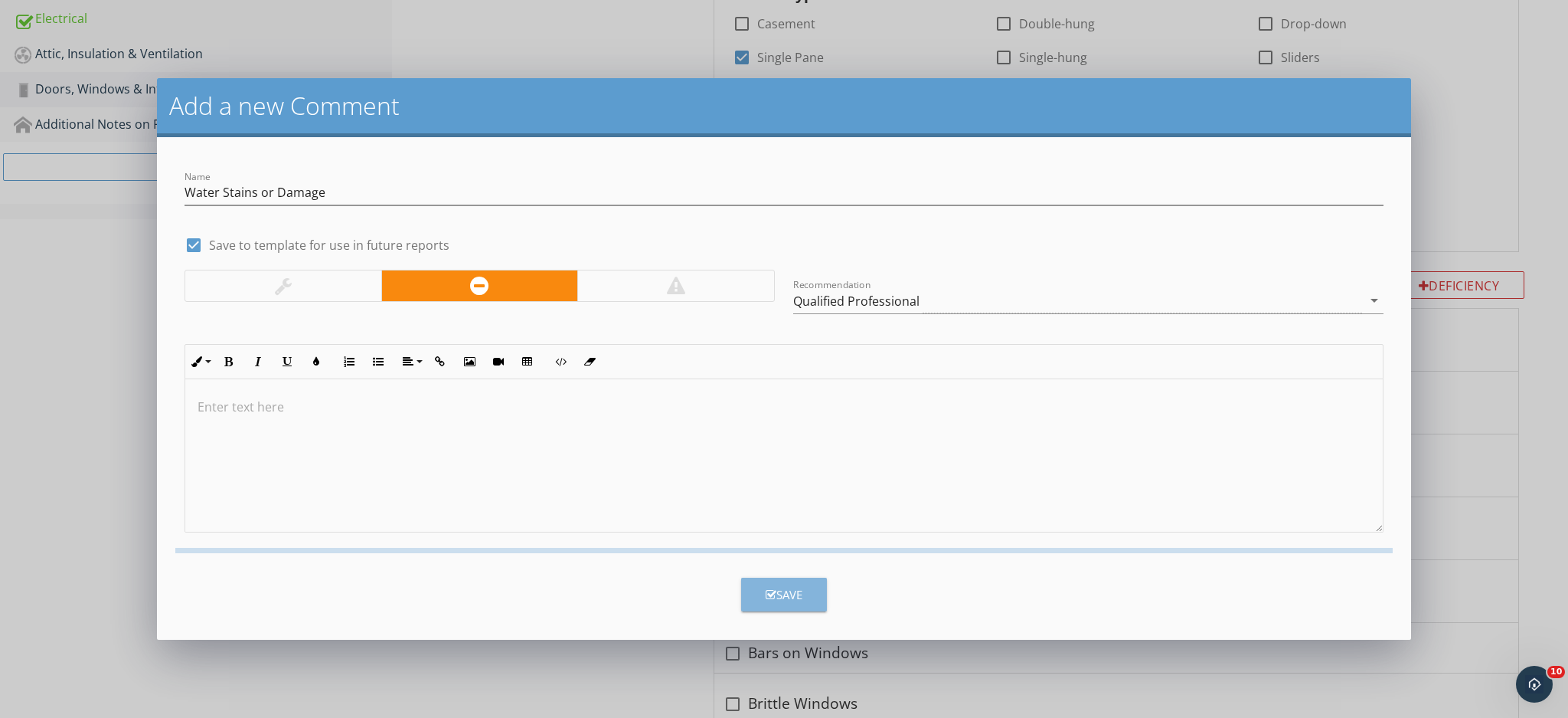
checkbox input "false"
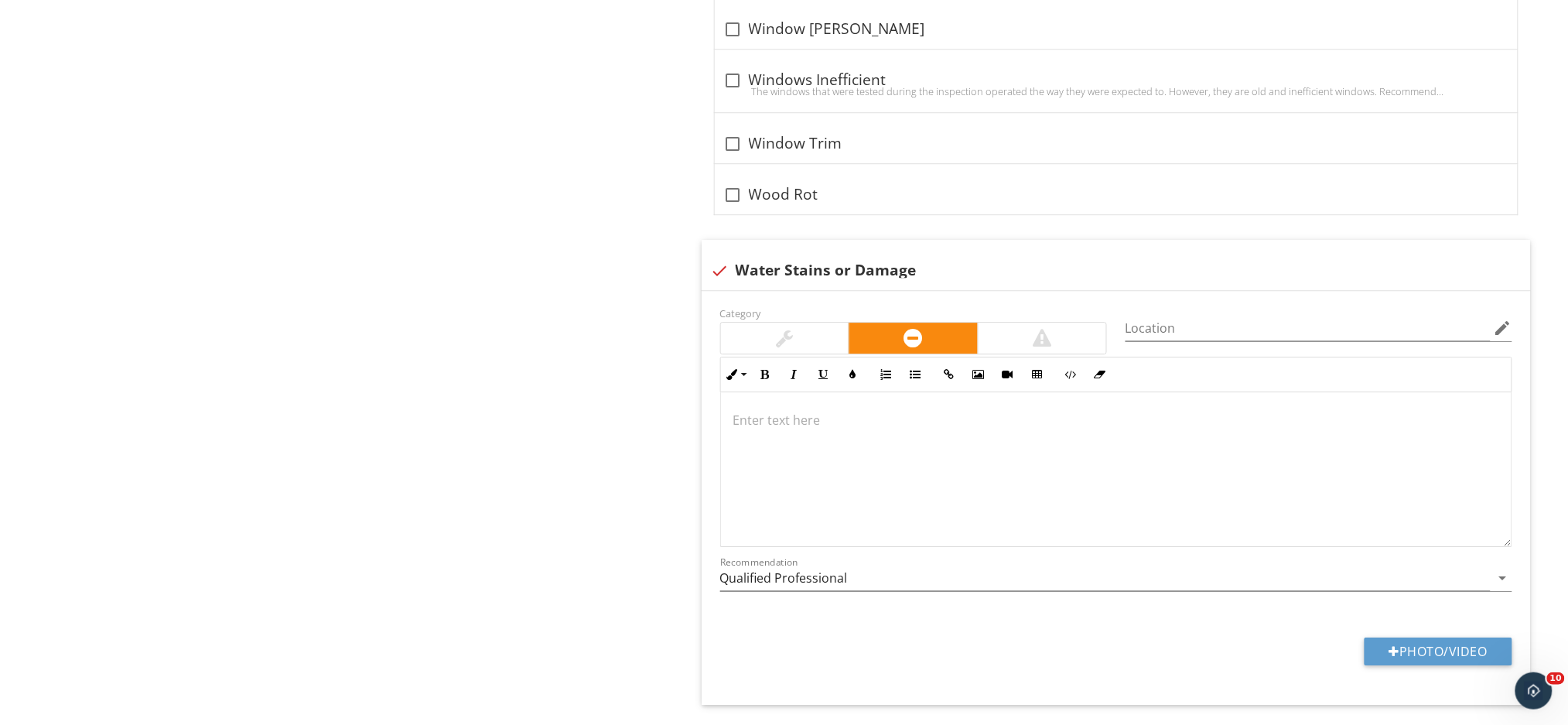
scroll to position [3724, 0]
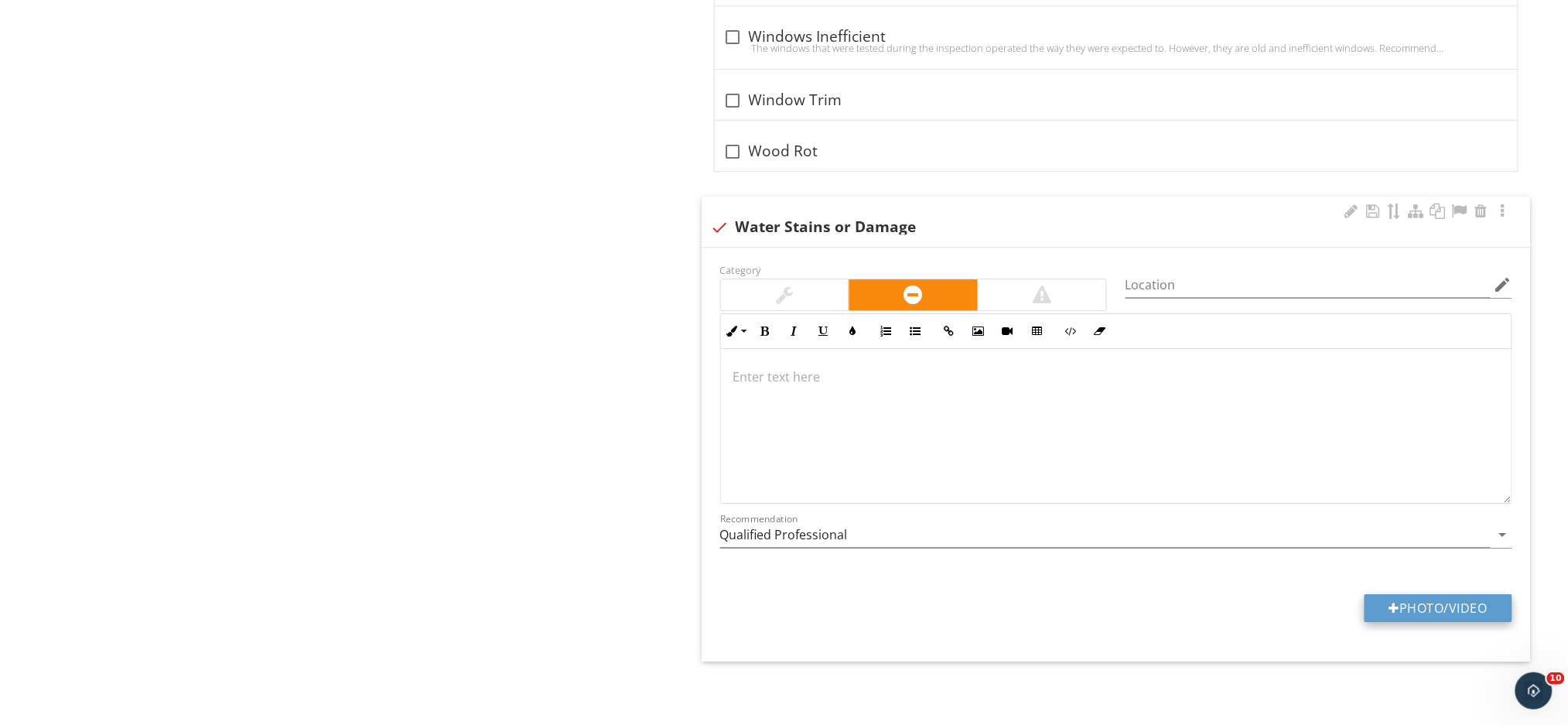
click at [1392, 608] on div at bounding box center [1394, 608] width 11 height 13
type input "C:\fakepath\IMG_1125.JPG"
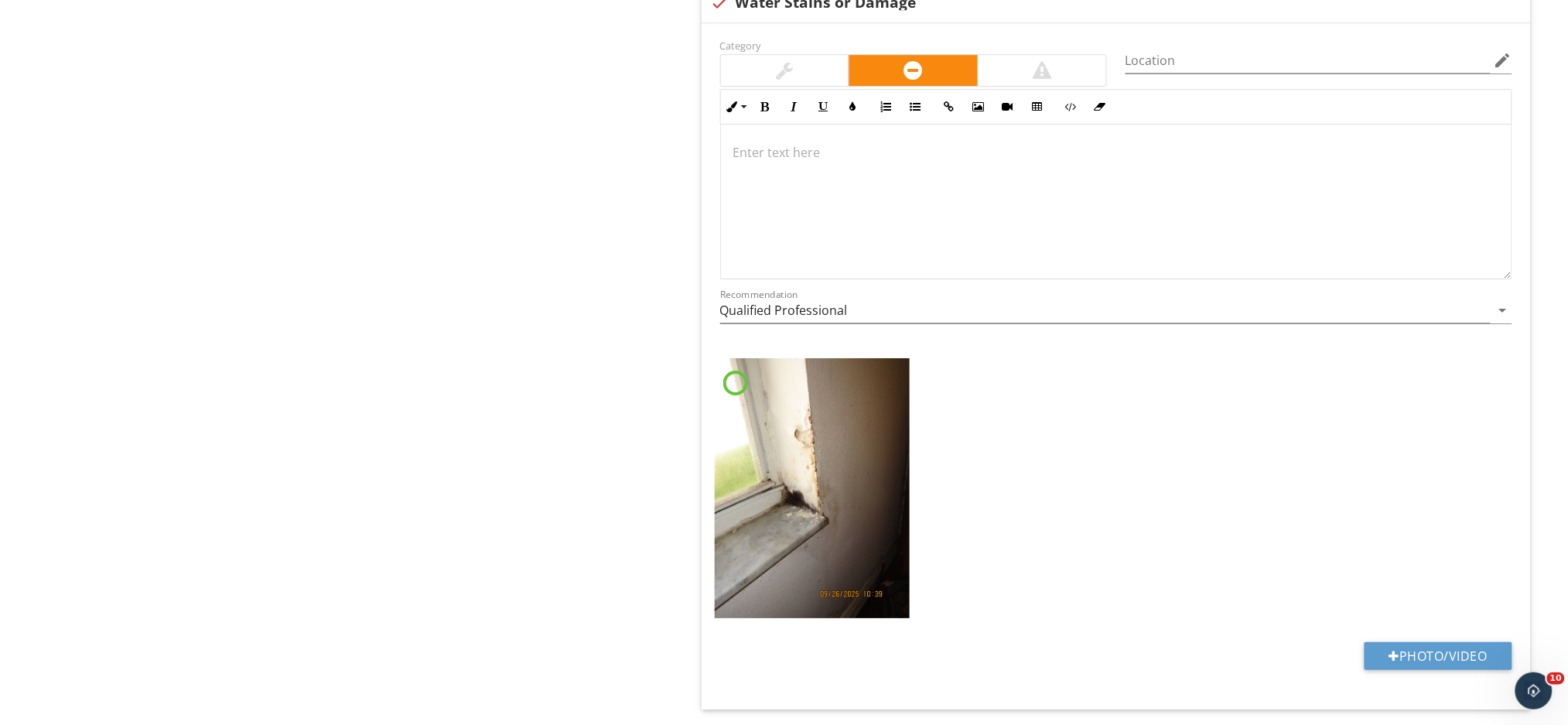
scroll to position [3996, 0]
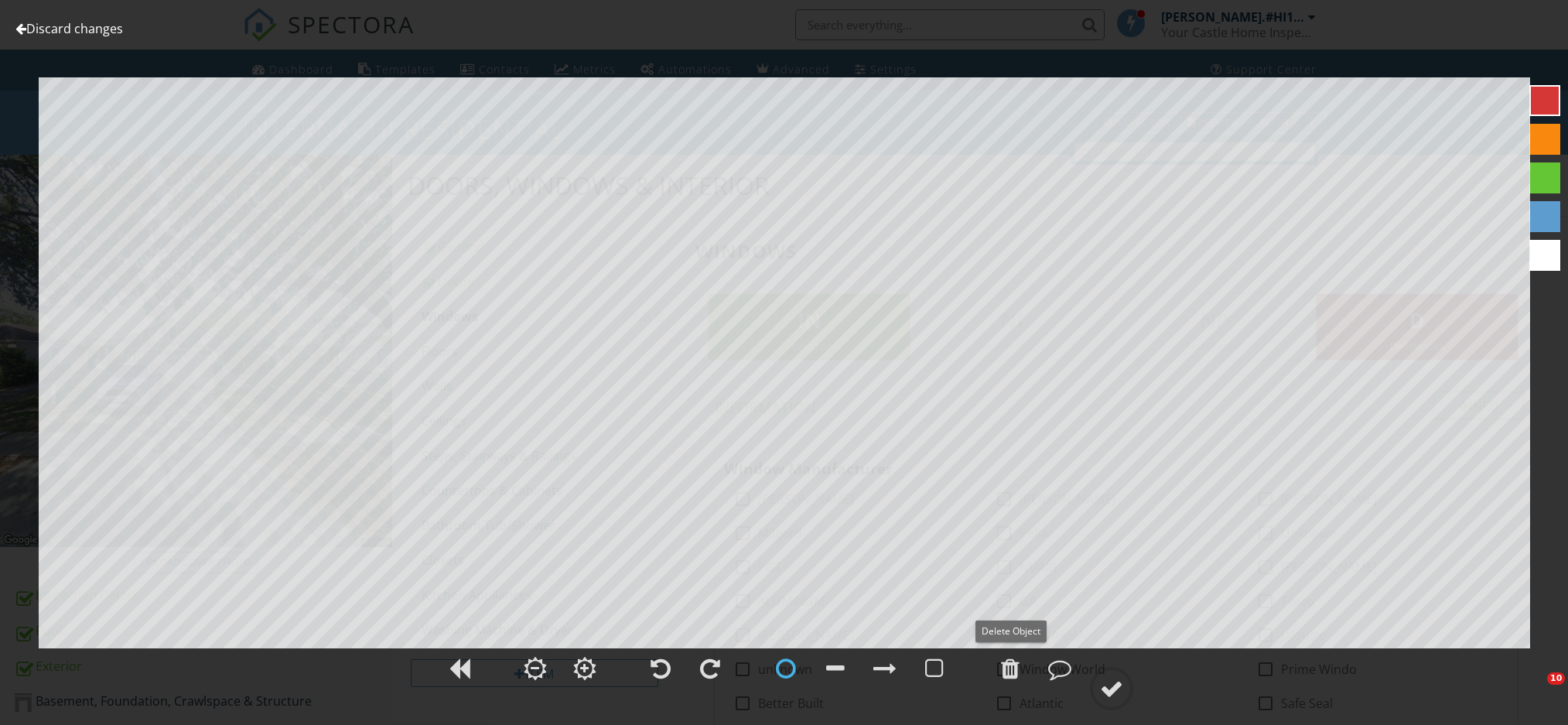
click at [1015, 673] on div at bounding box center [1010, 669] width 19 height 23
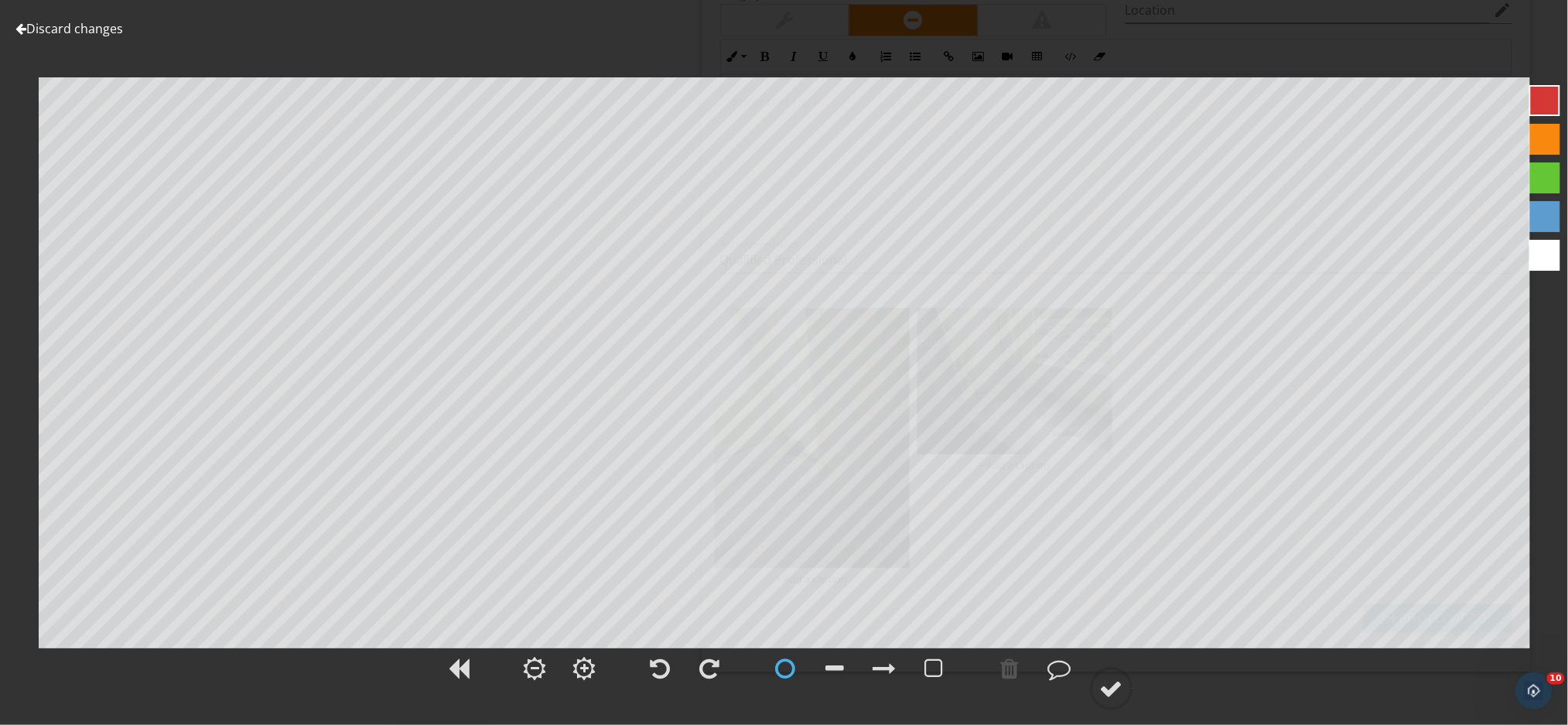
click at [1542, 217] on div at bounding box center [1545, 217] width 31 height 31
click at [1008, 667] on div at bounding box center [1010, 669] width 19 height 23
click at [1108, 682] on div at bounding box center [1112, 688] width 23 height 23
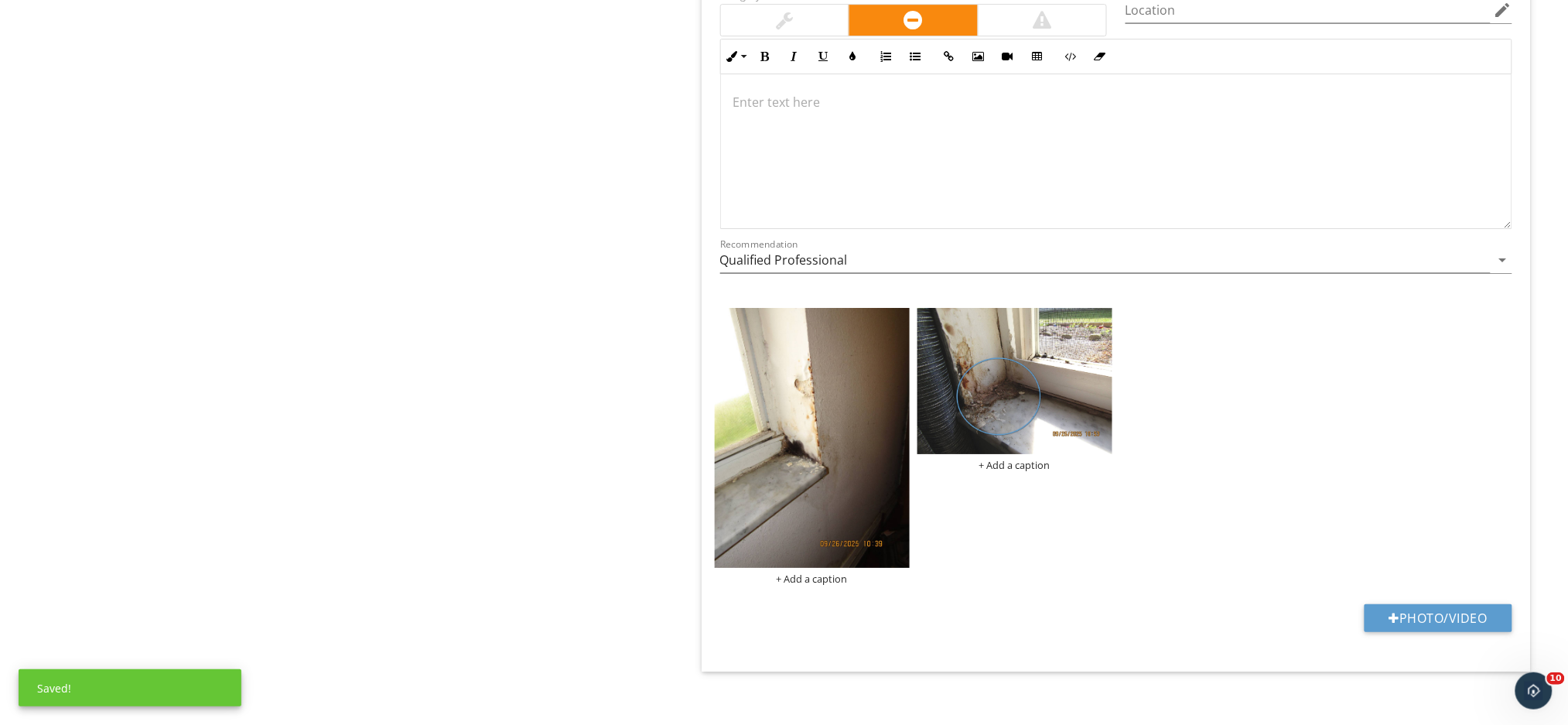
click at [775, 104] on p at bounding box center [1116, 103] width 766 height 19
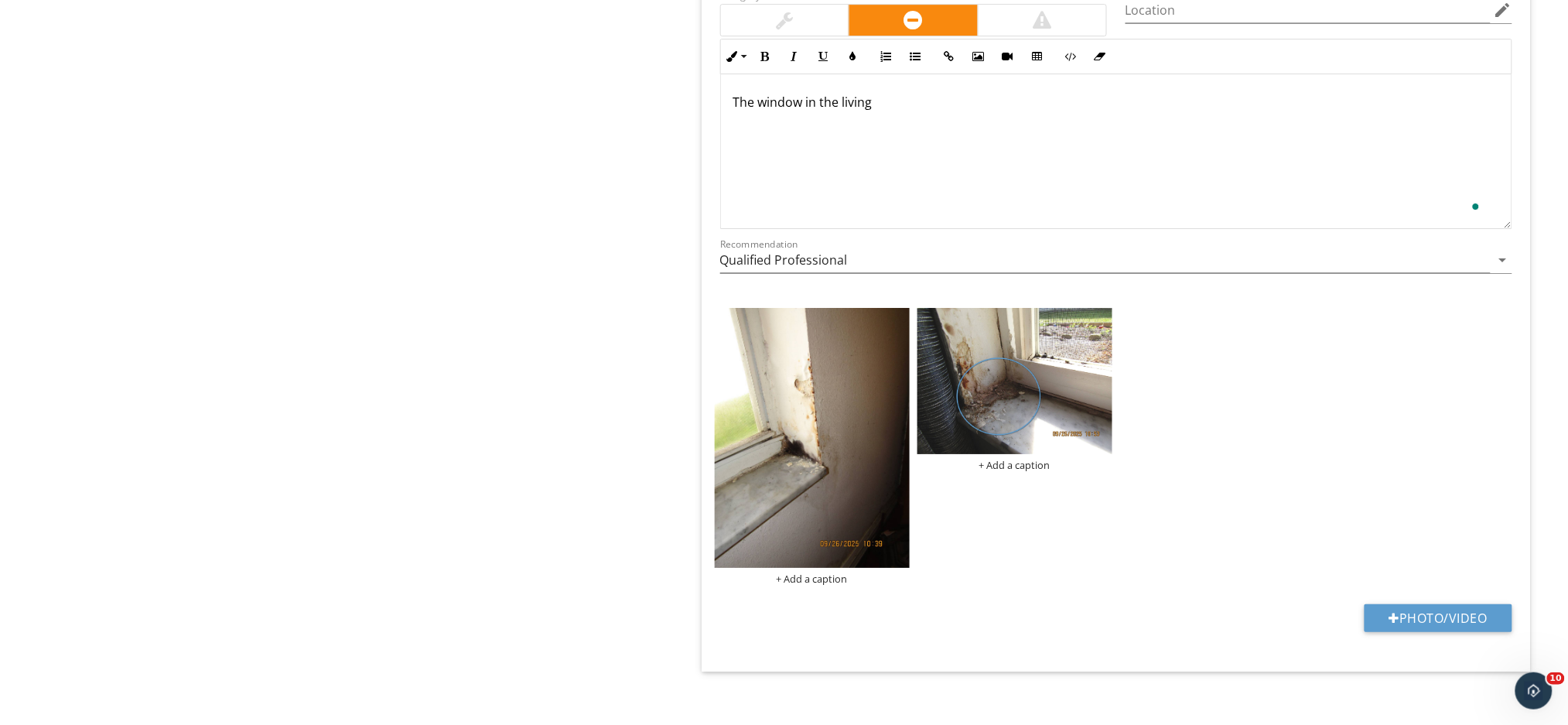
scroll to position [4008, 0]
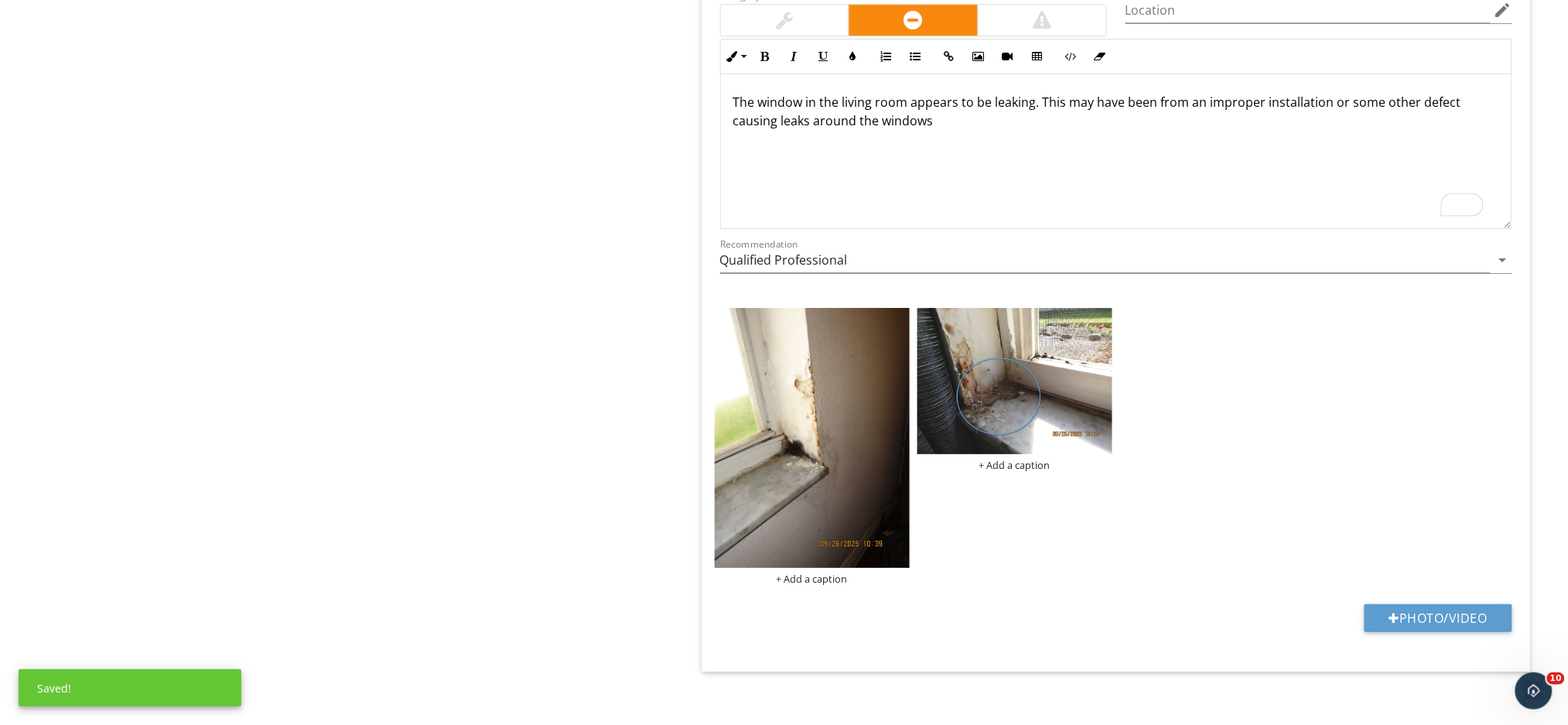
click at [932, 123] on p "The window in the living room appears to be leaking. This may have been from an…" at bounding box center [1116, 111] width 766 height 37
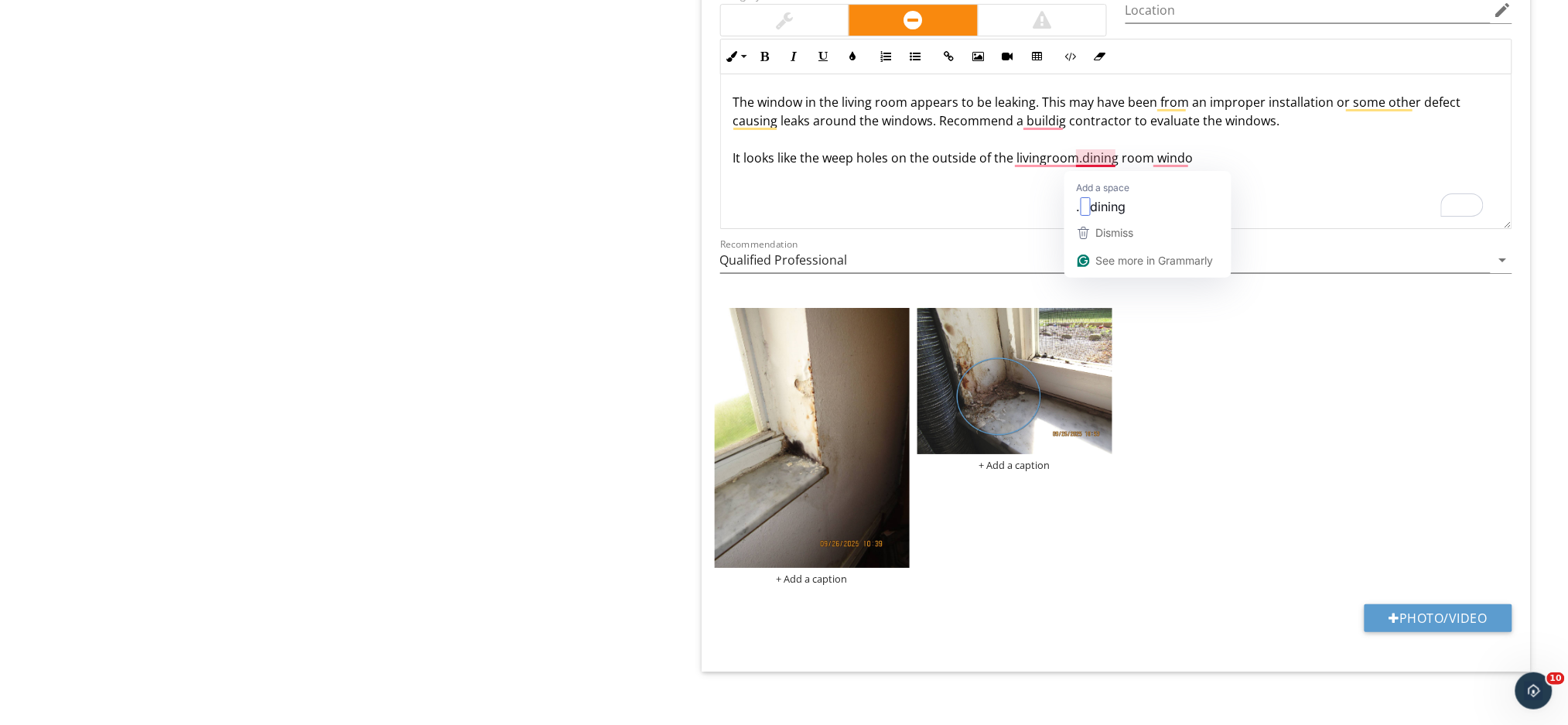
click at [1078, 164] on p "The window in the living room appears to be leaking. This may have been from an…" at bounding box center [1116, 130] width 766 height 74
click at [1213, 159] on p "The window in the living room appears to be leaking. This may have been from an…" at bounding box center [1116, 130] width 766 height 74
click at [1464, 161] on p "The window in the living room appears to be leaking. This may have been from an…" at bounding box center [1116, 130] width 766 height 74
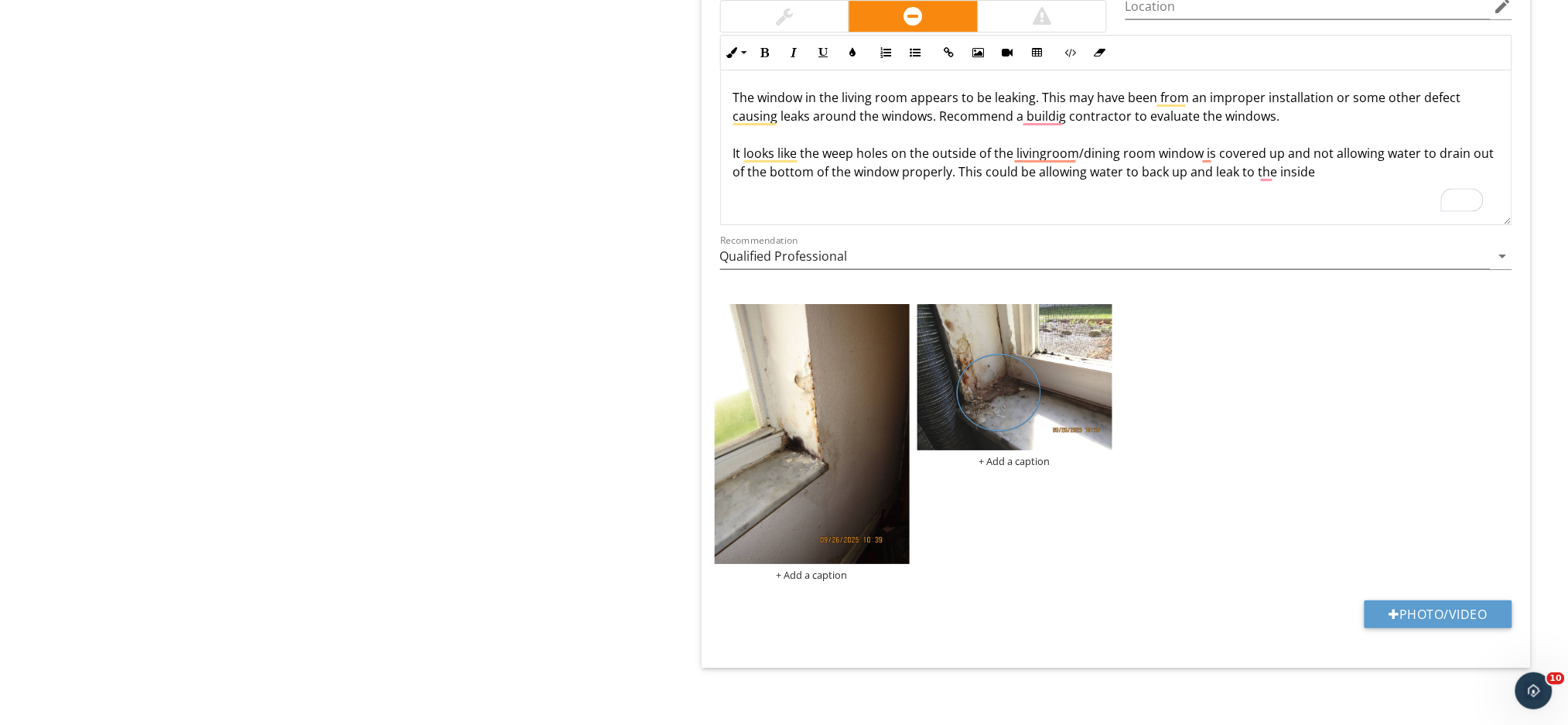
scroll to position [4020, 0]
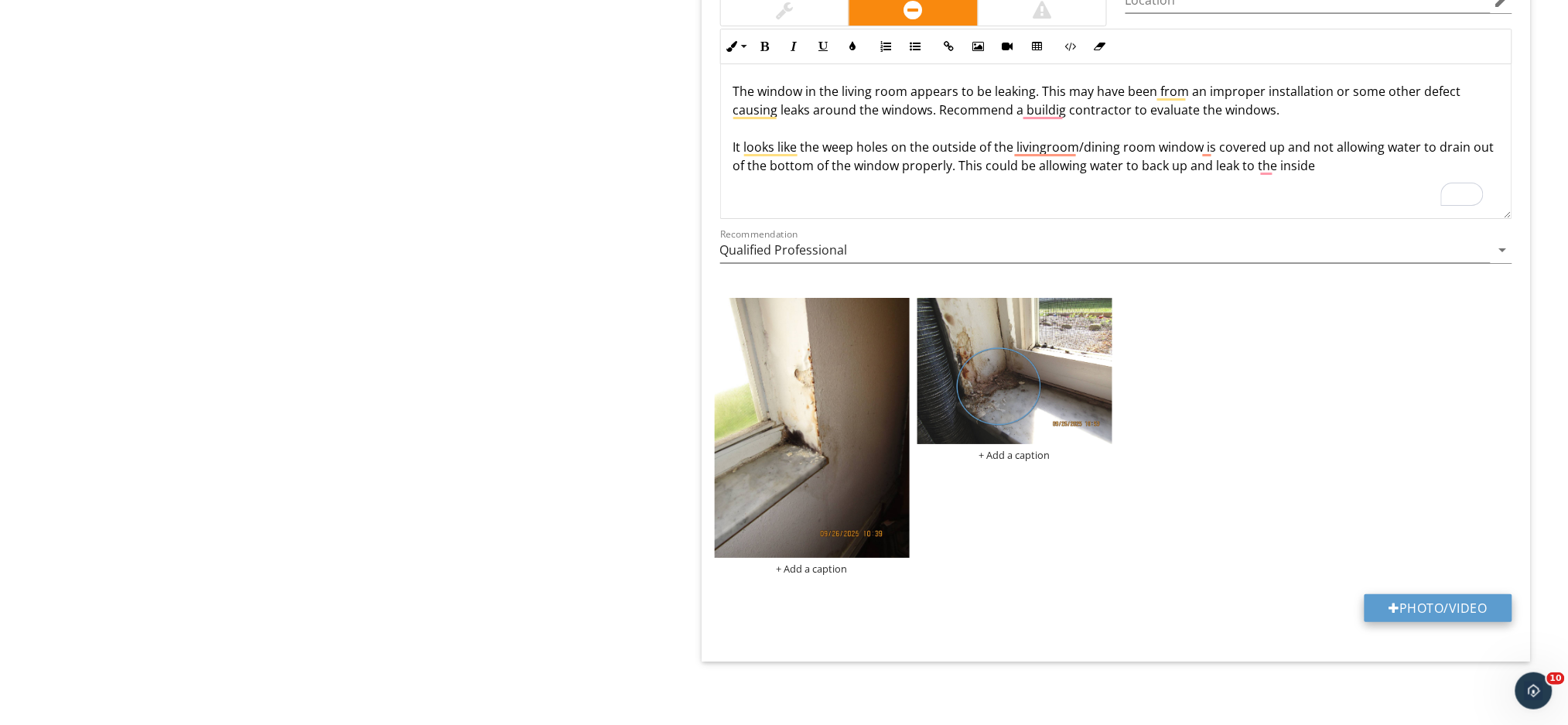
click at [1400, 604] on button "Photo/Video" at bounding box center [1438, 608] width 148 height 28
type input "C:\fakepath\IMG_1140.JPG"
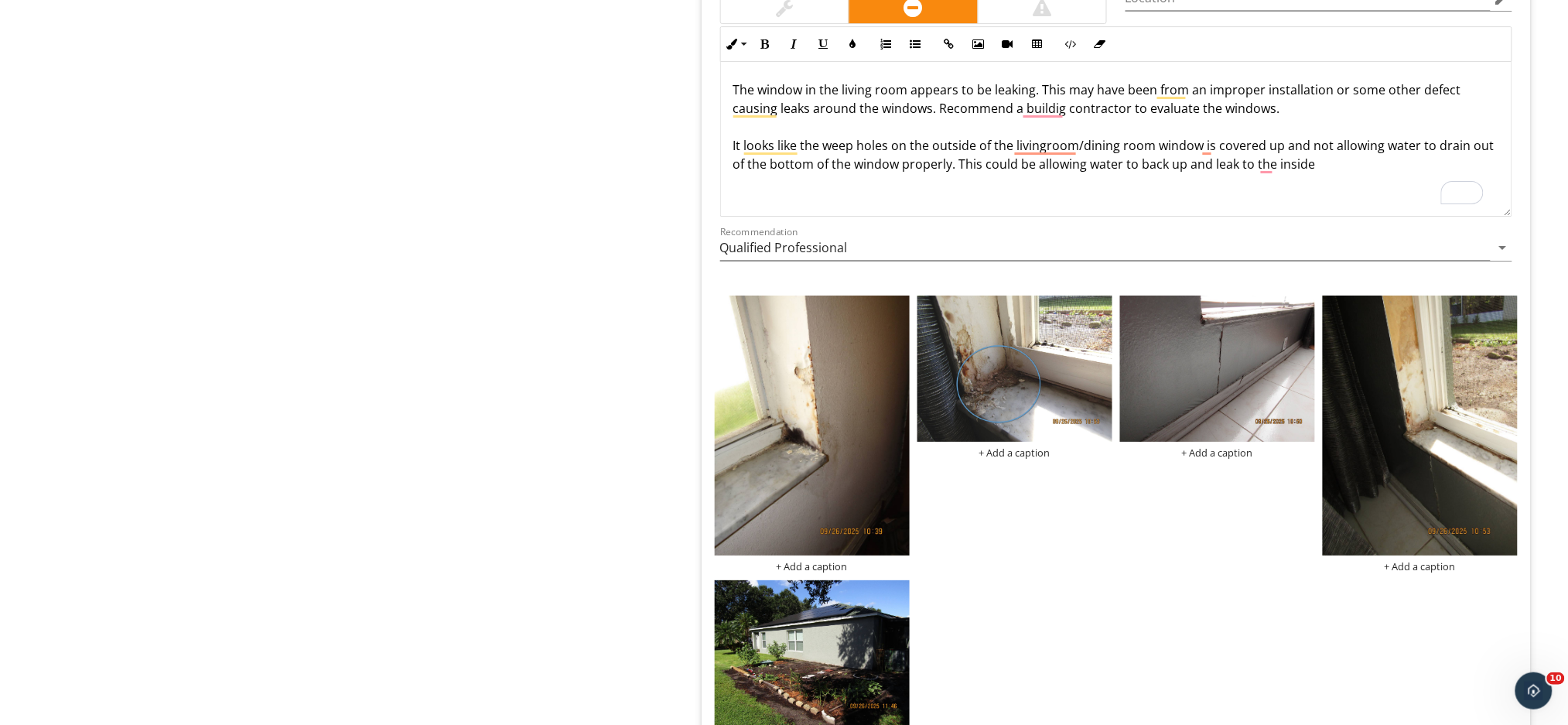
scroll to position [1, 0]
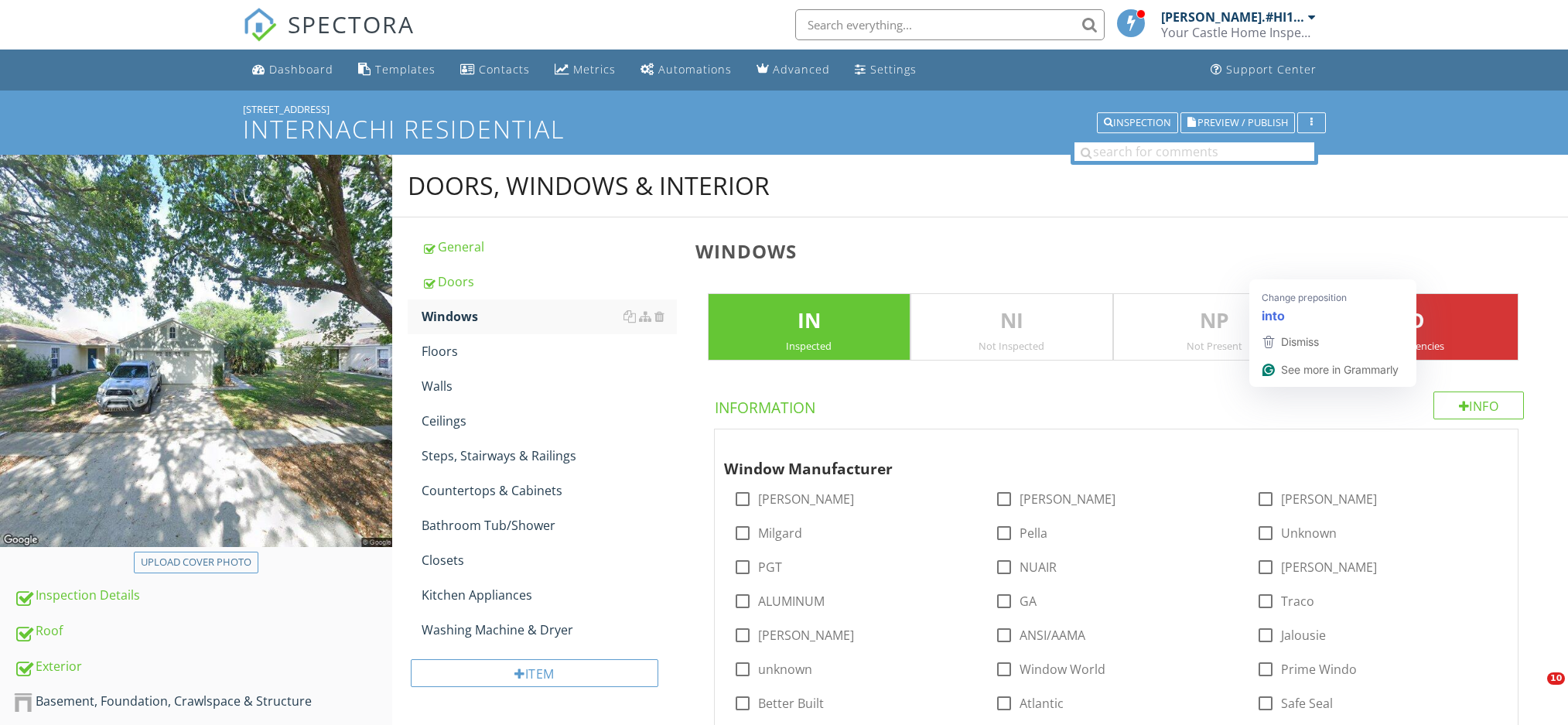
scroll to position [3918, 0]
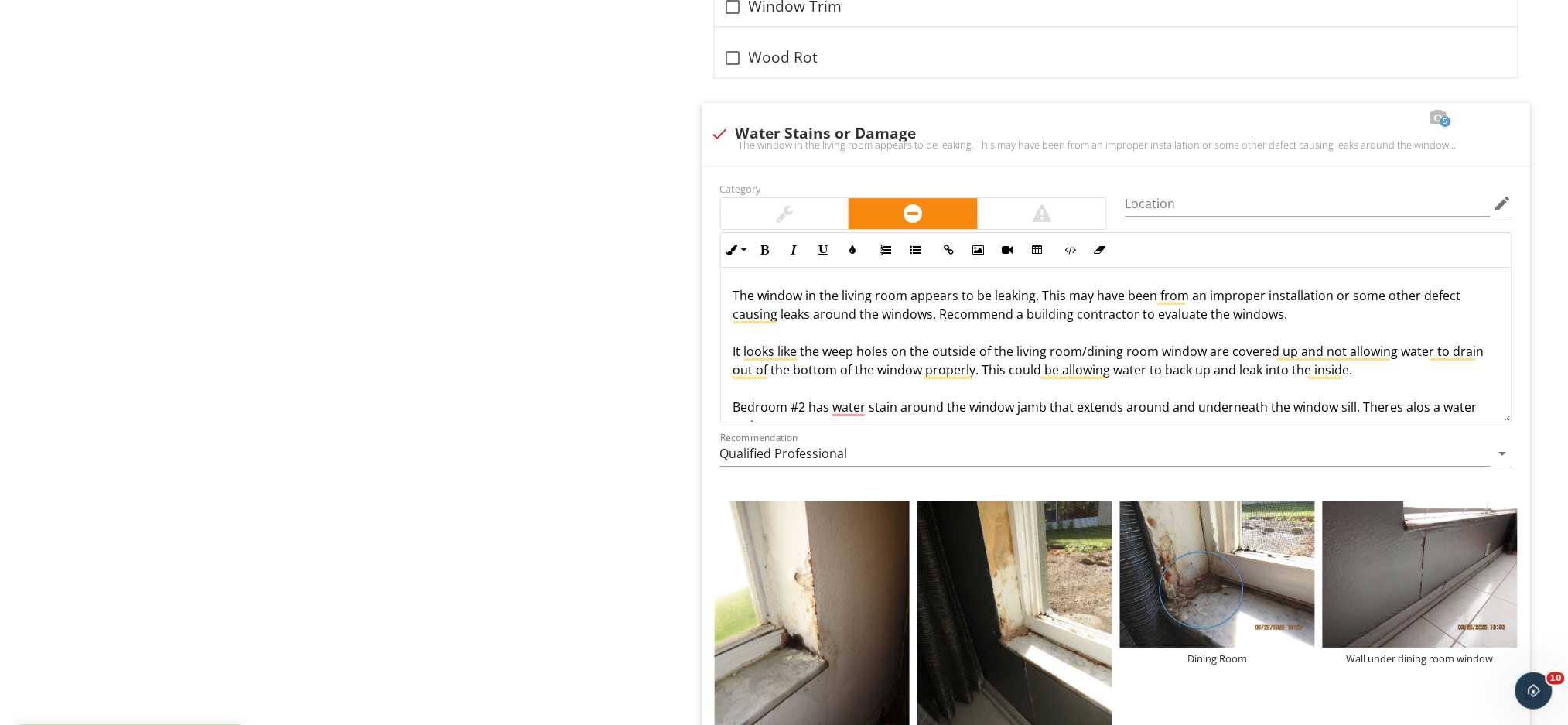
scroll to position [13, 0]
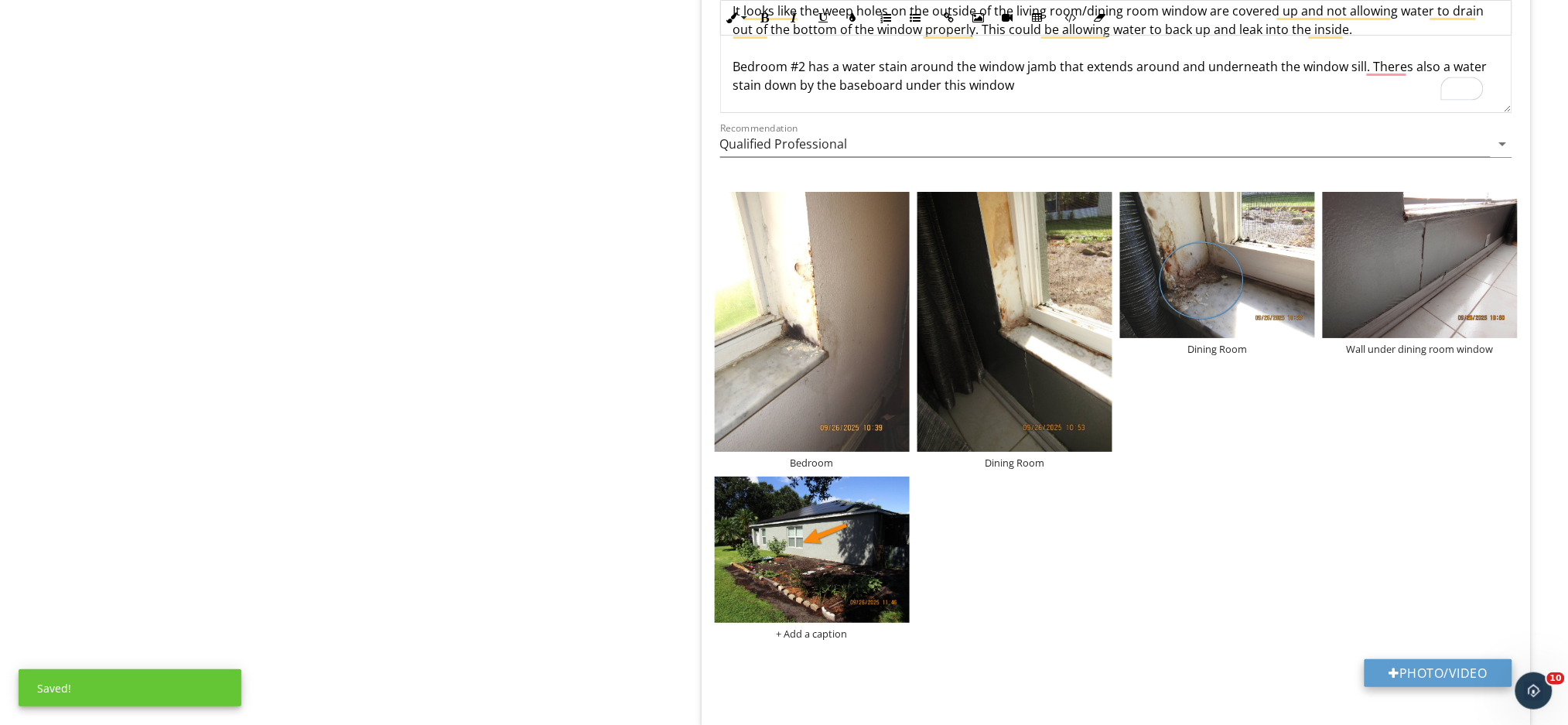
click at [1418, 679] on button "Photo/Video" at bounding box center [1438, 673] width 148 height 28
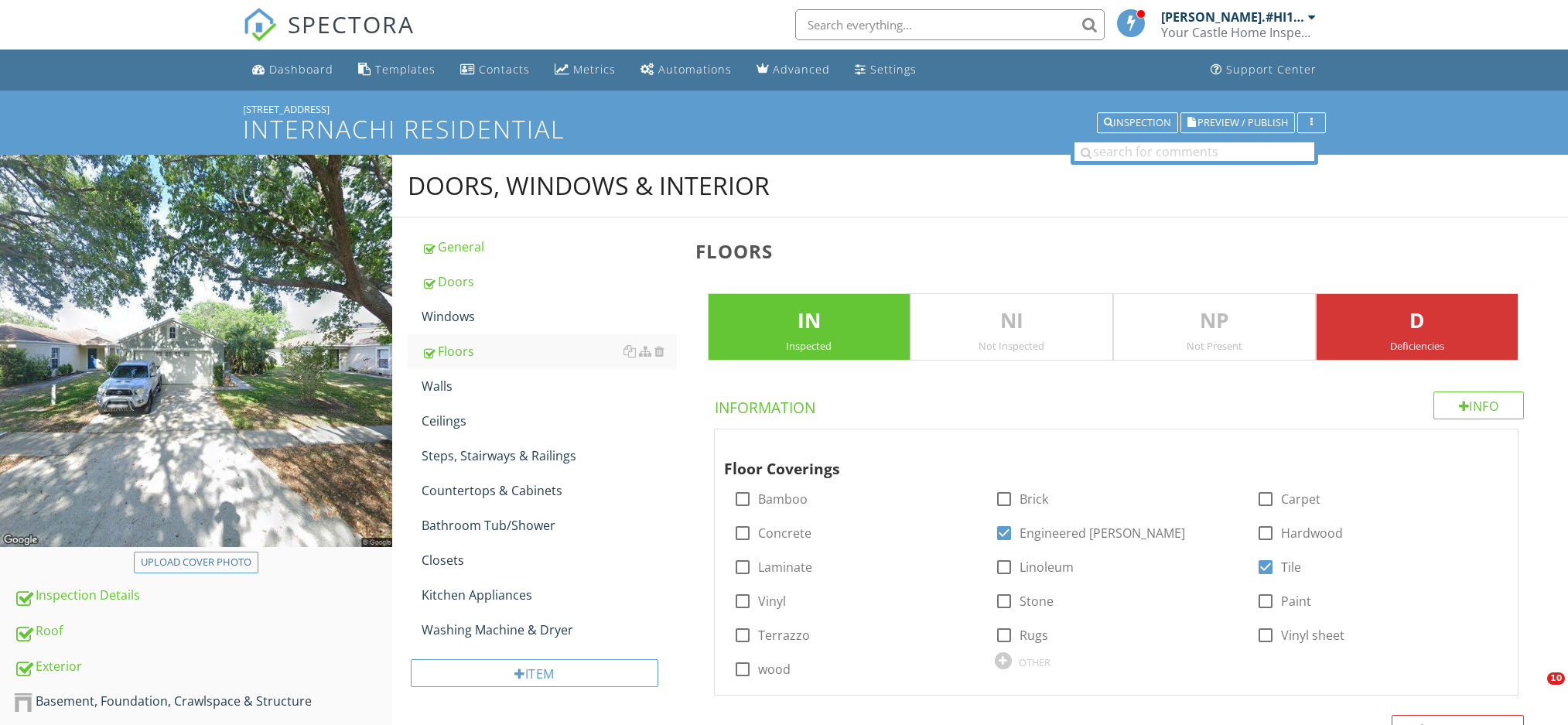
scroll to position [722, 0]
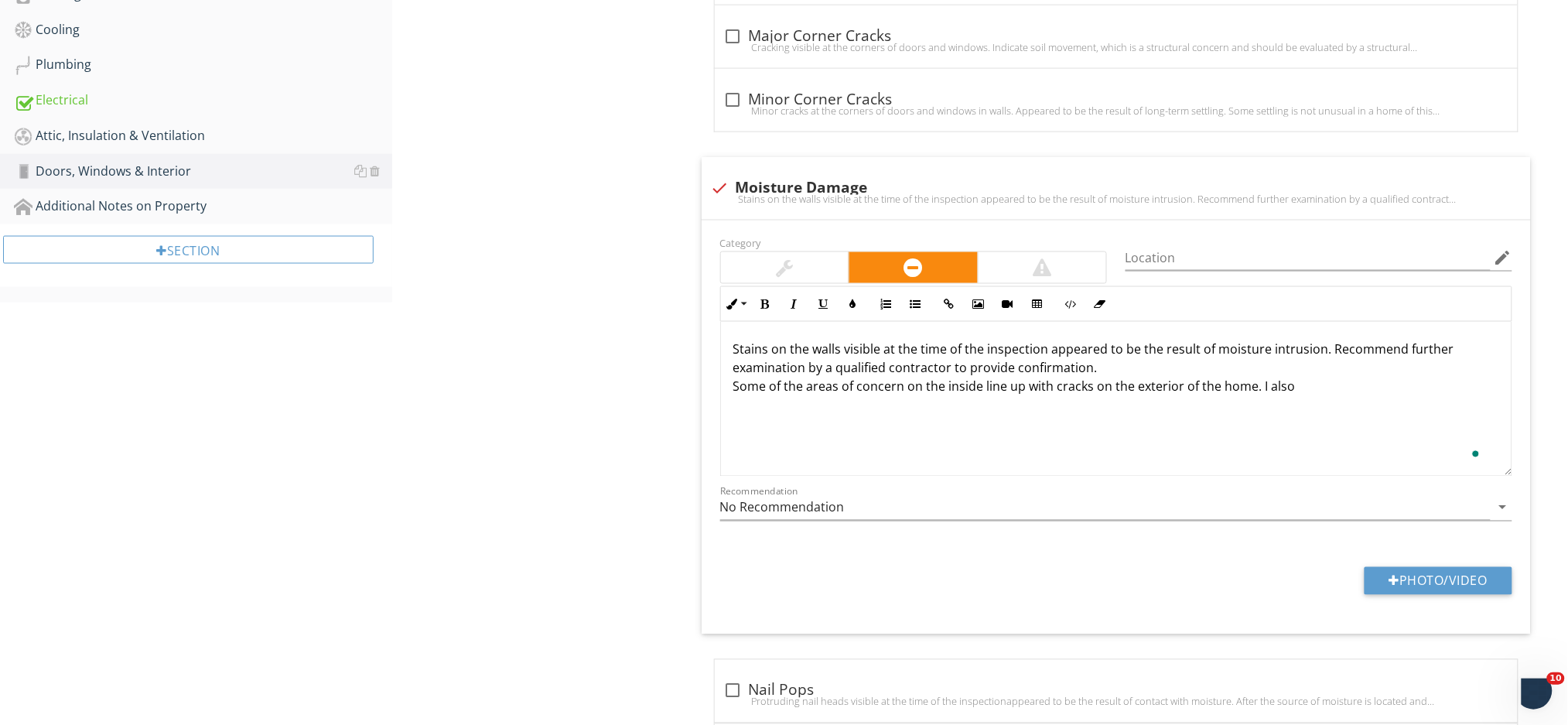
scroll to position [1, 0]
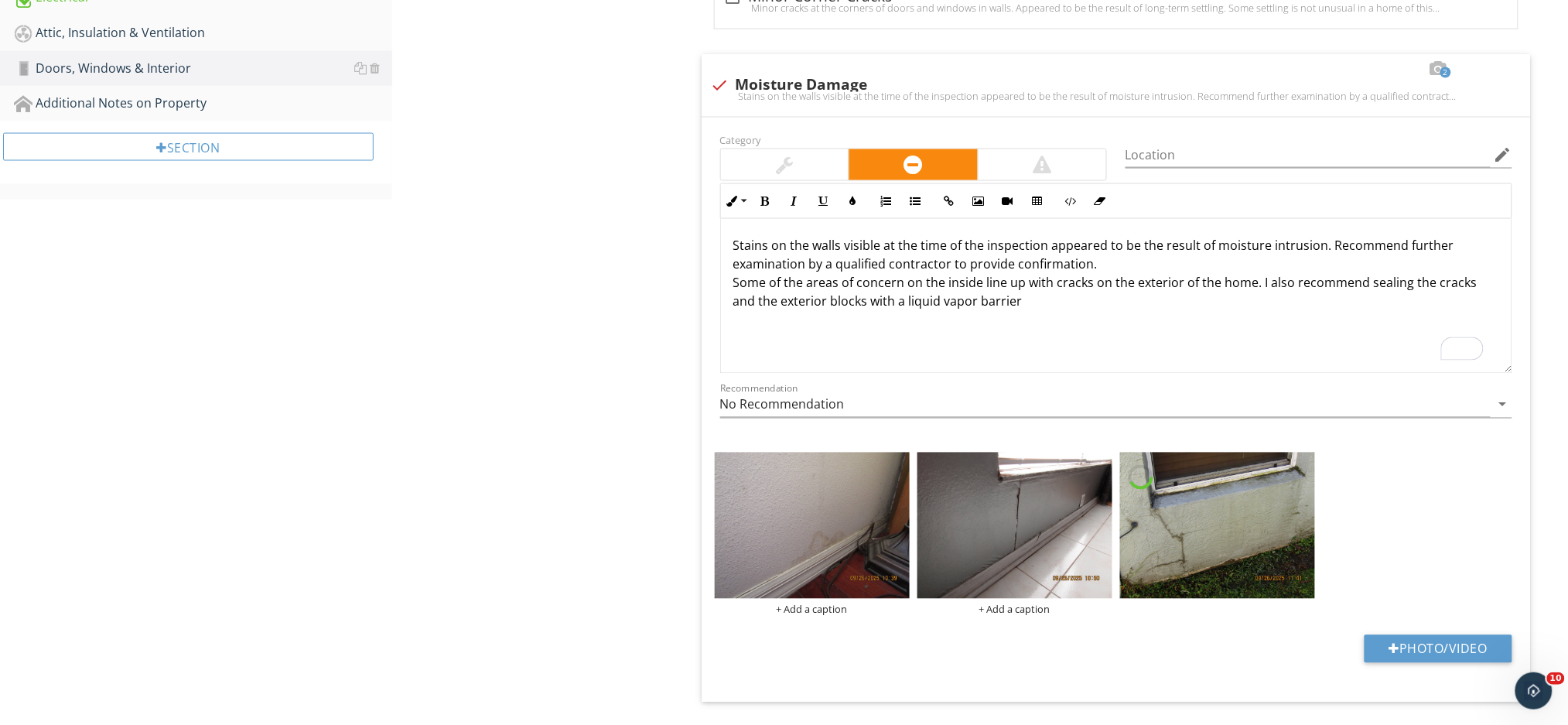
scroll to position [1, 0]
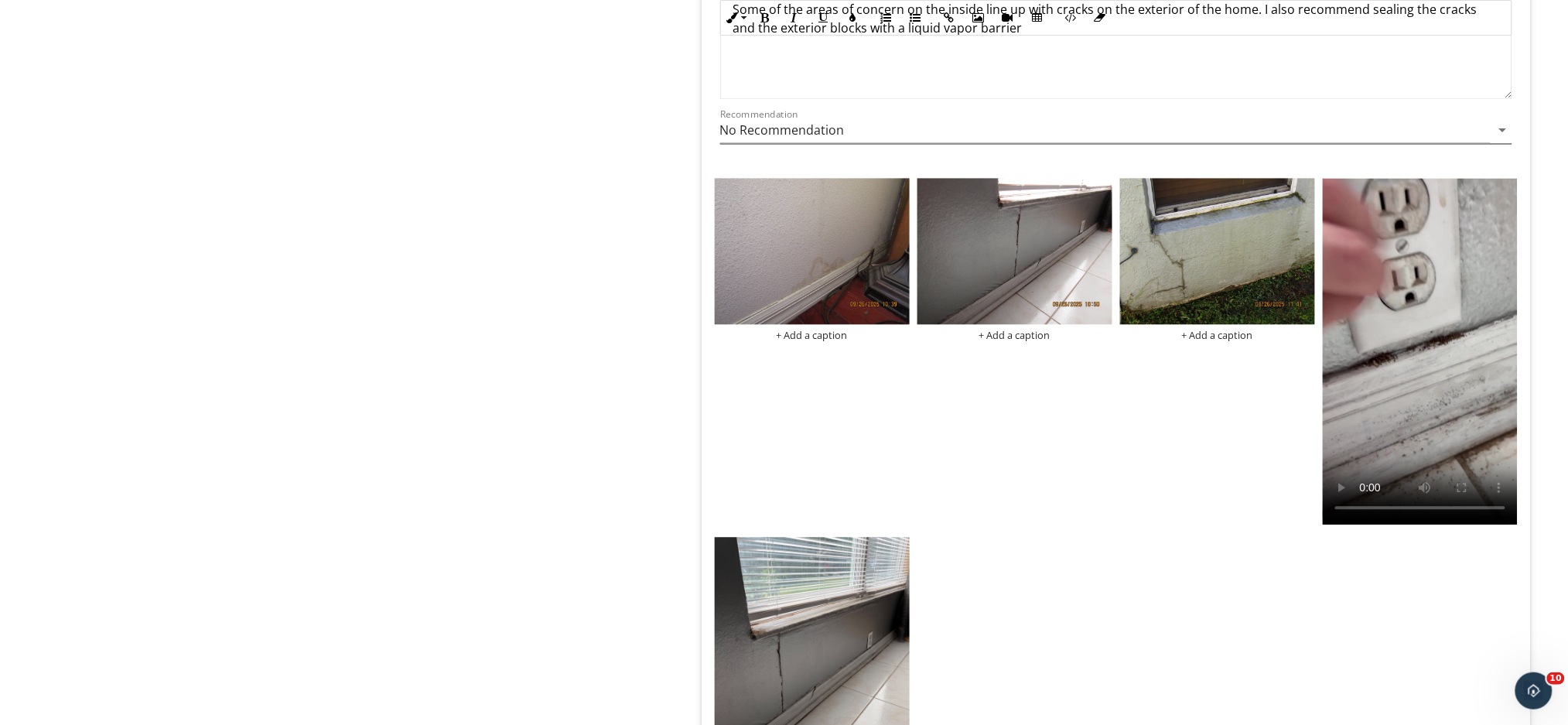
scroll to position [1044, 0]
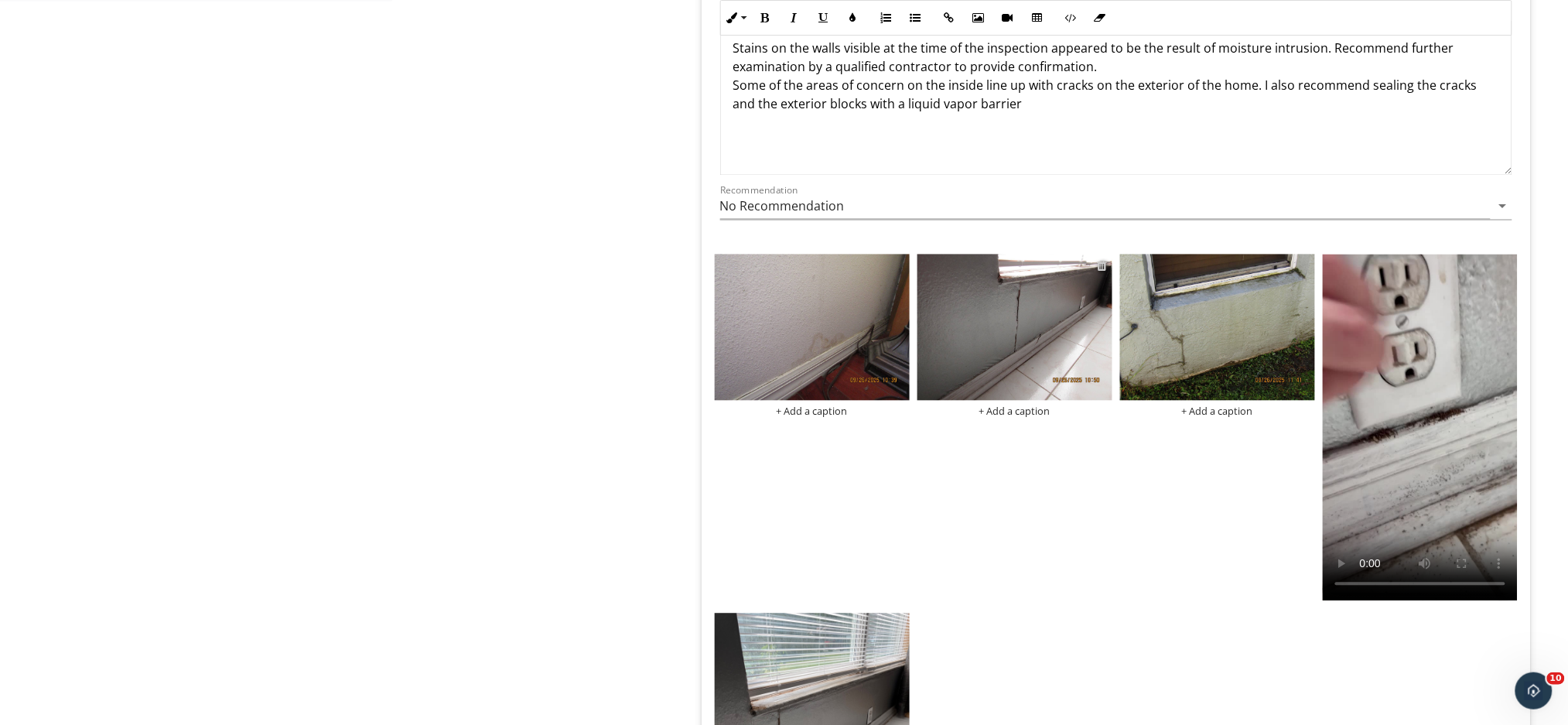
click at [1104, 268] on div at bounding box center [1102, 266] width 10 height 13
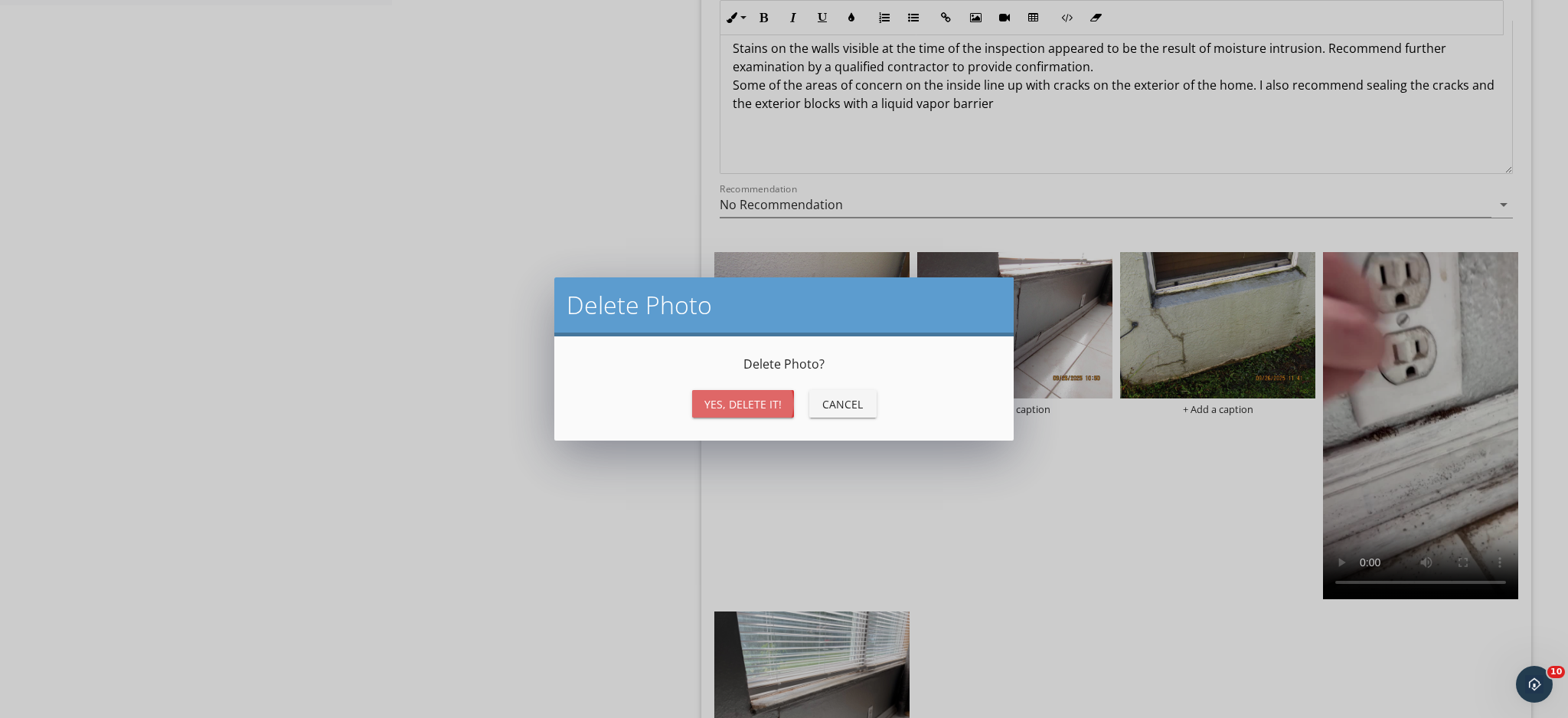
click at [714, 401] on div "Yes, Delete it!" at bounding box center [743, 404] width 78 height 16
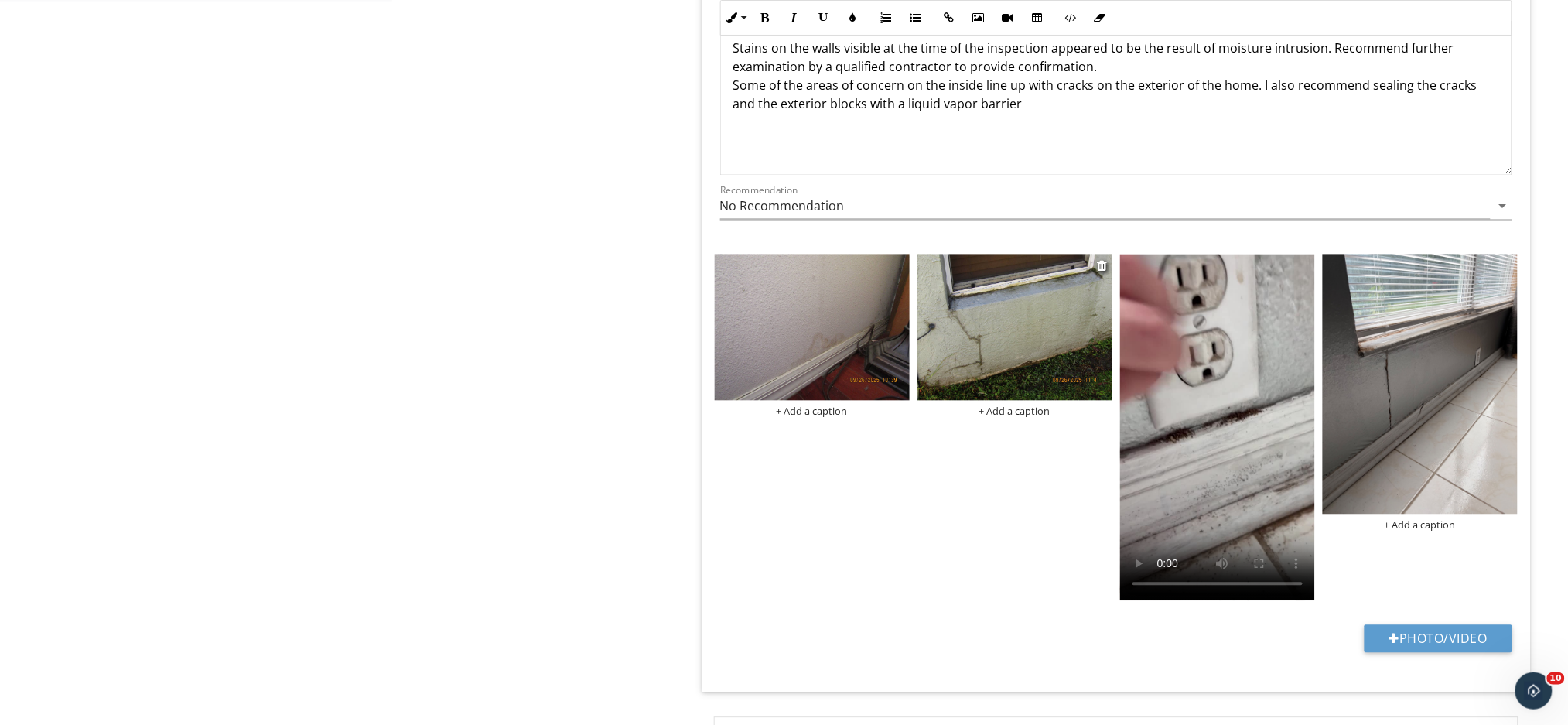
click at [949, 359] on img at bounding box center [1015, 327] width 195 height 146
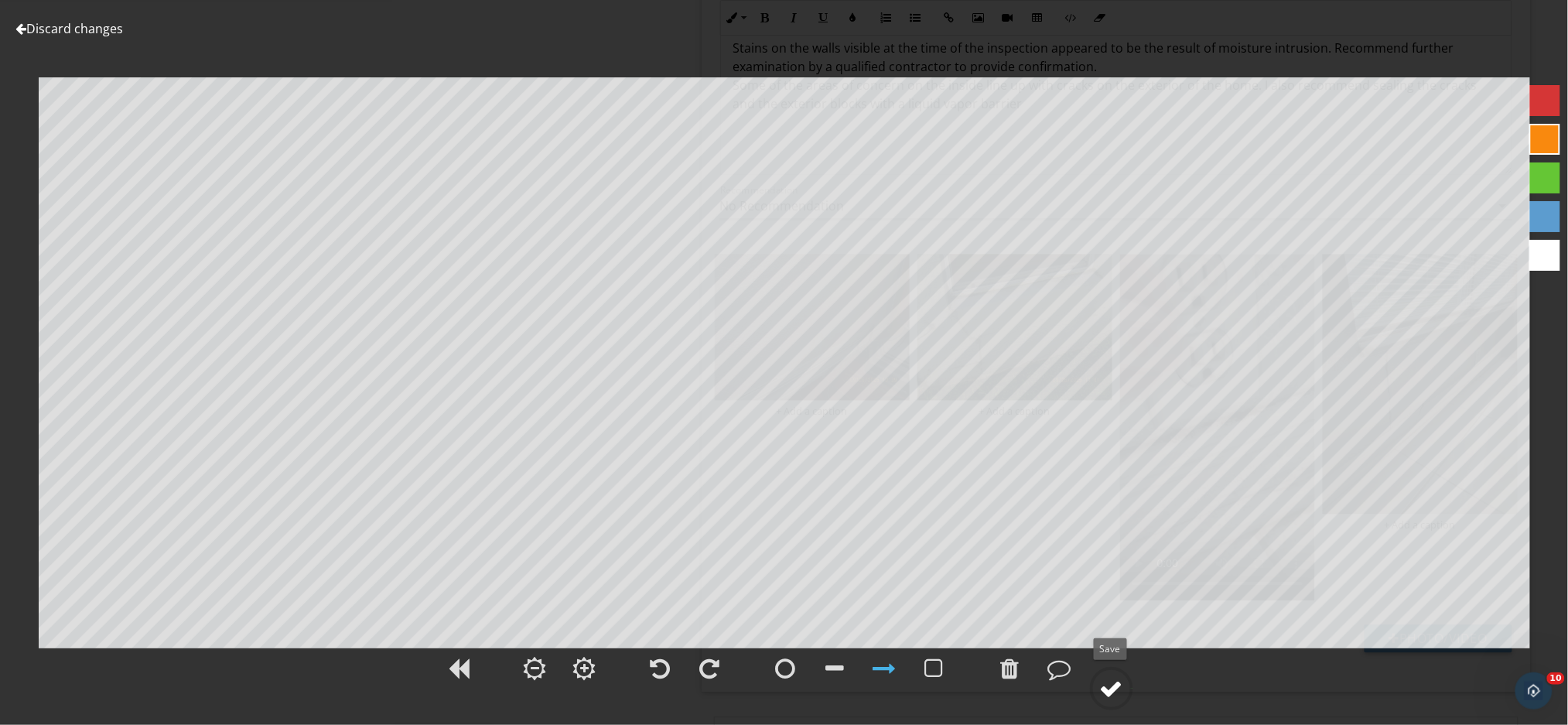
click at [1105, 688] on div at bounding box center [1112, 688] width 23 height 23
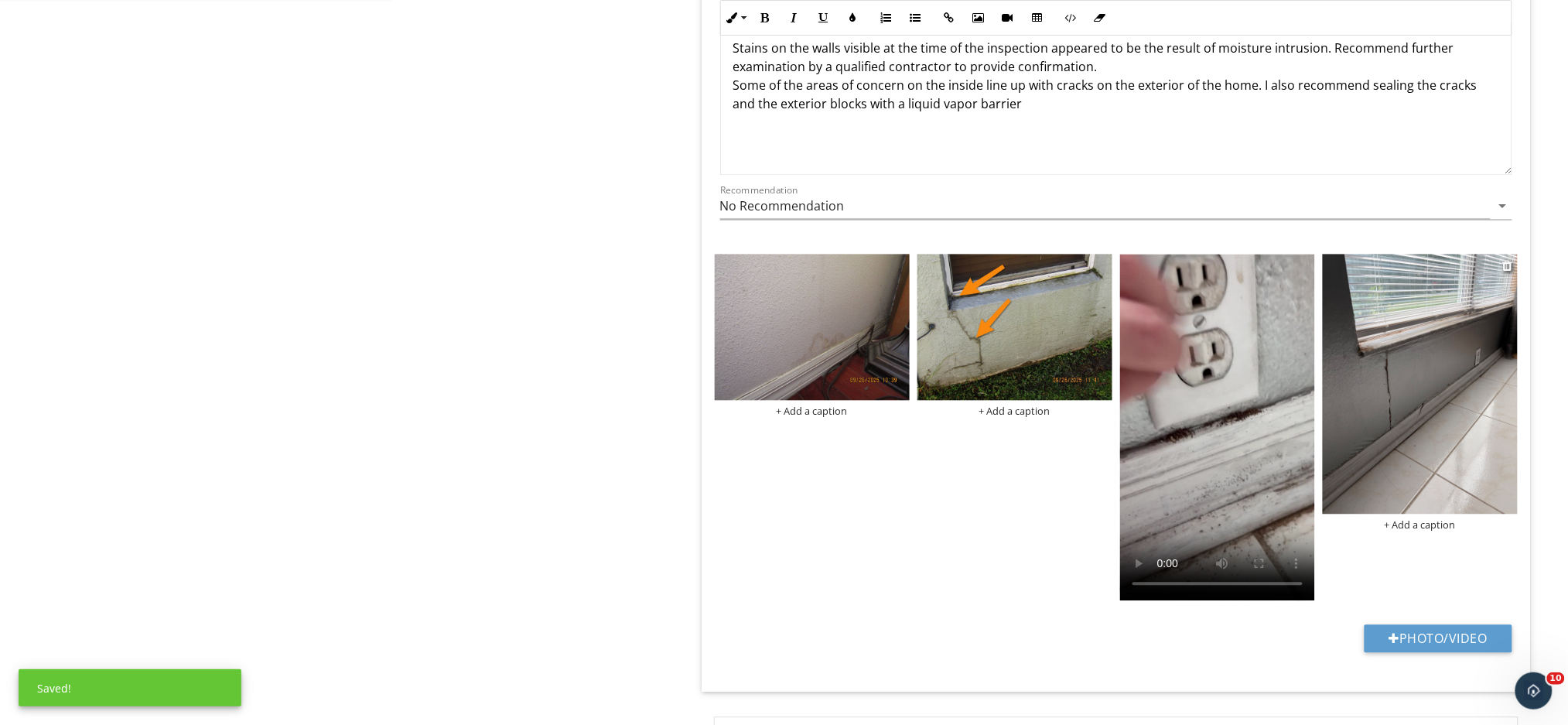
click at [1401, 436] on img at bounding box center [1419, 384] width 195 height 260
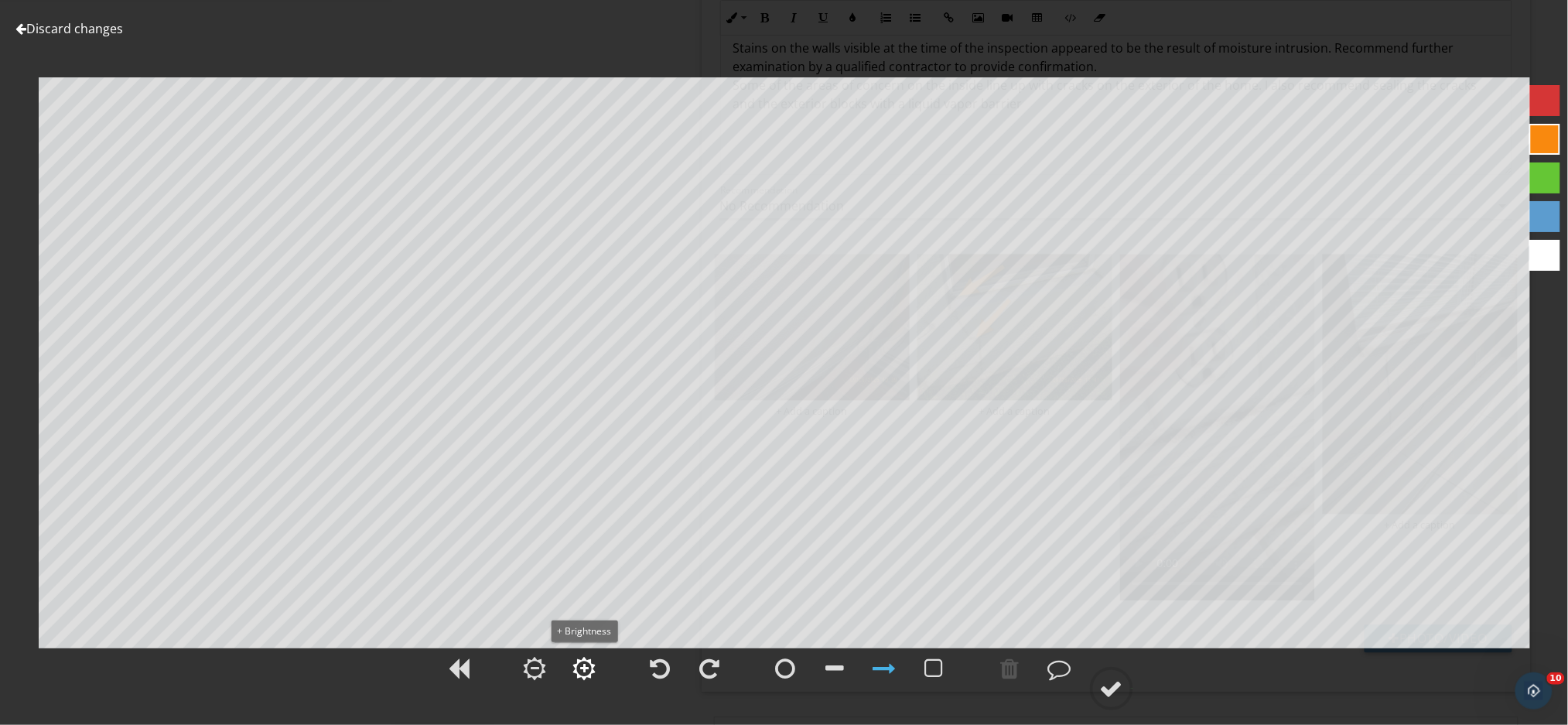
click at [586, 672] on div at bounding box center [584, 669] width 9 height 11
click at [834, 669] on div at bounding box center [835, 669] width 19 height 23
click at [1006, 665] on div at bounding box center [1010, 669] width 19 height 23
click at [1104, 691] on div at bounding box center [1112, 688] width 23 height 23
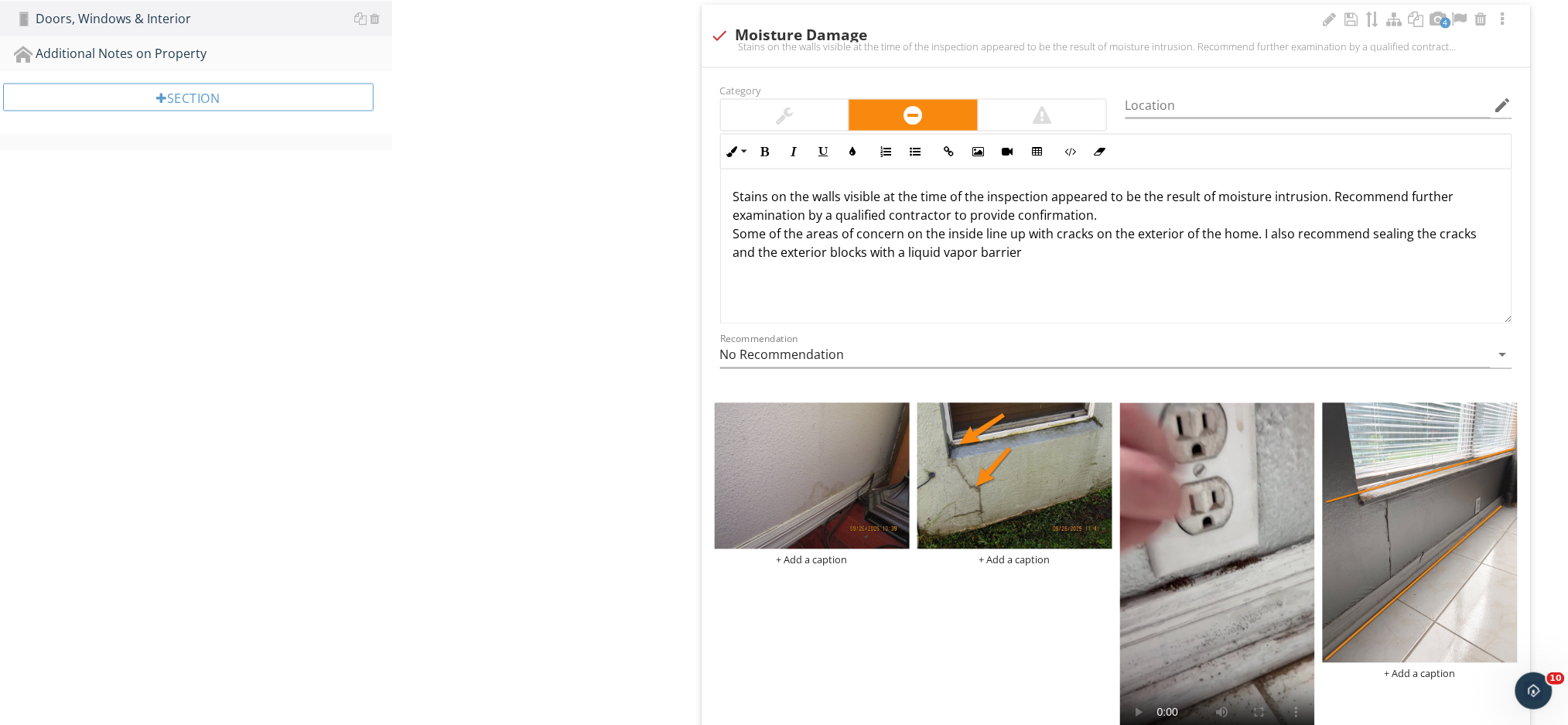
scroll to position [940, 0]
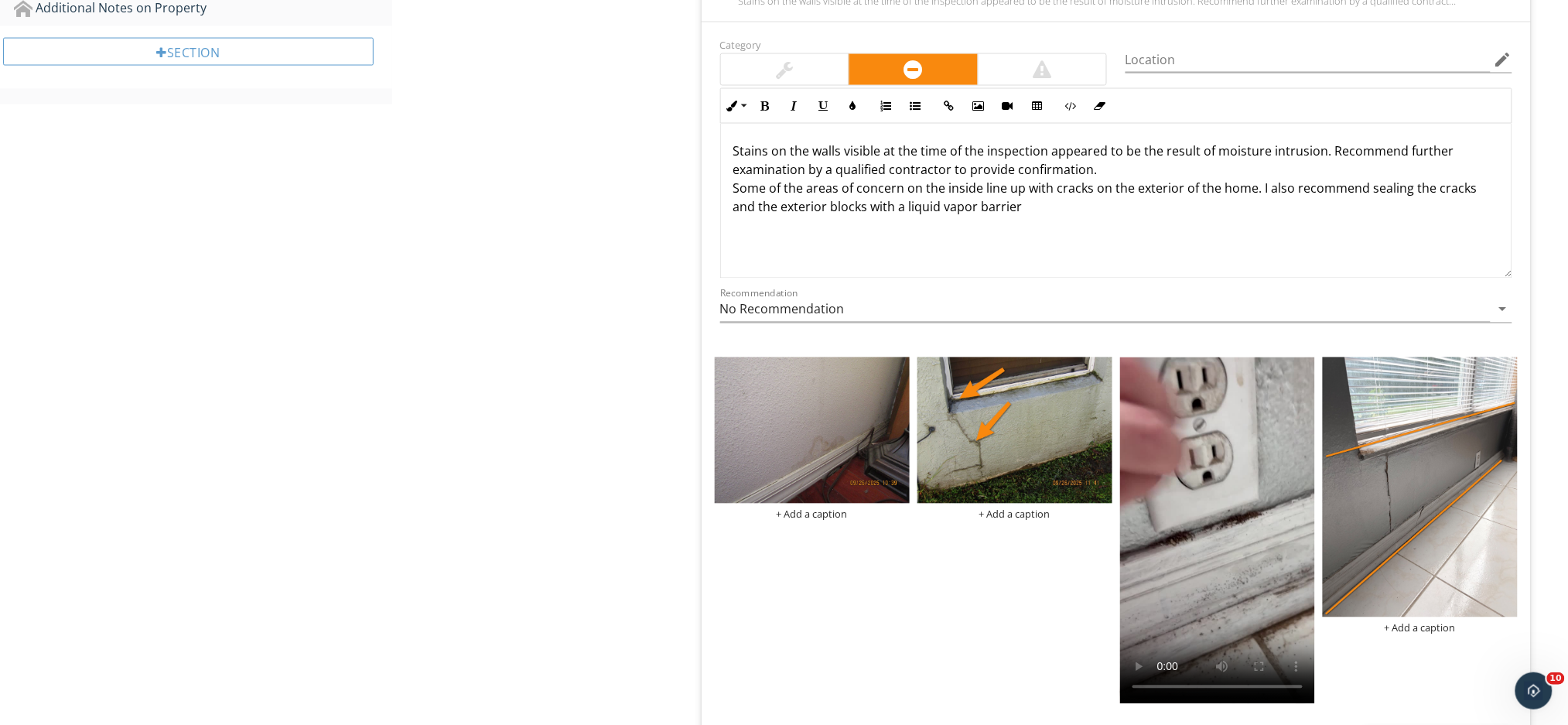
click at [1024, 206] on p "Stains on the walls visible at the time of the inspection appeared to be the re…" at bounding box center [1116, 179] width 766 height 74
click at [758, 225] on p "Stains on the walls visible at the time of the inspection appeared to be the re…" at bounding box center [1116, 189] width 766 height 93
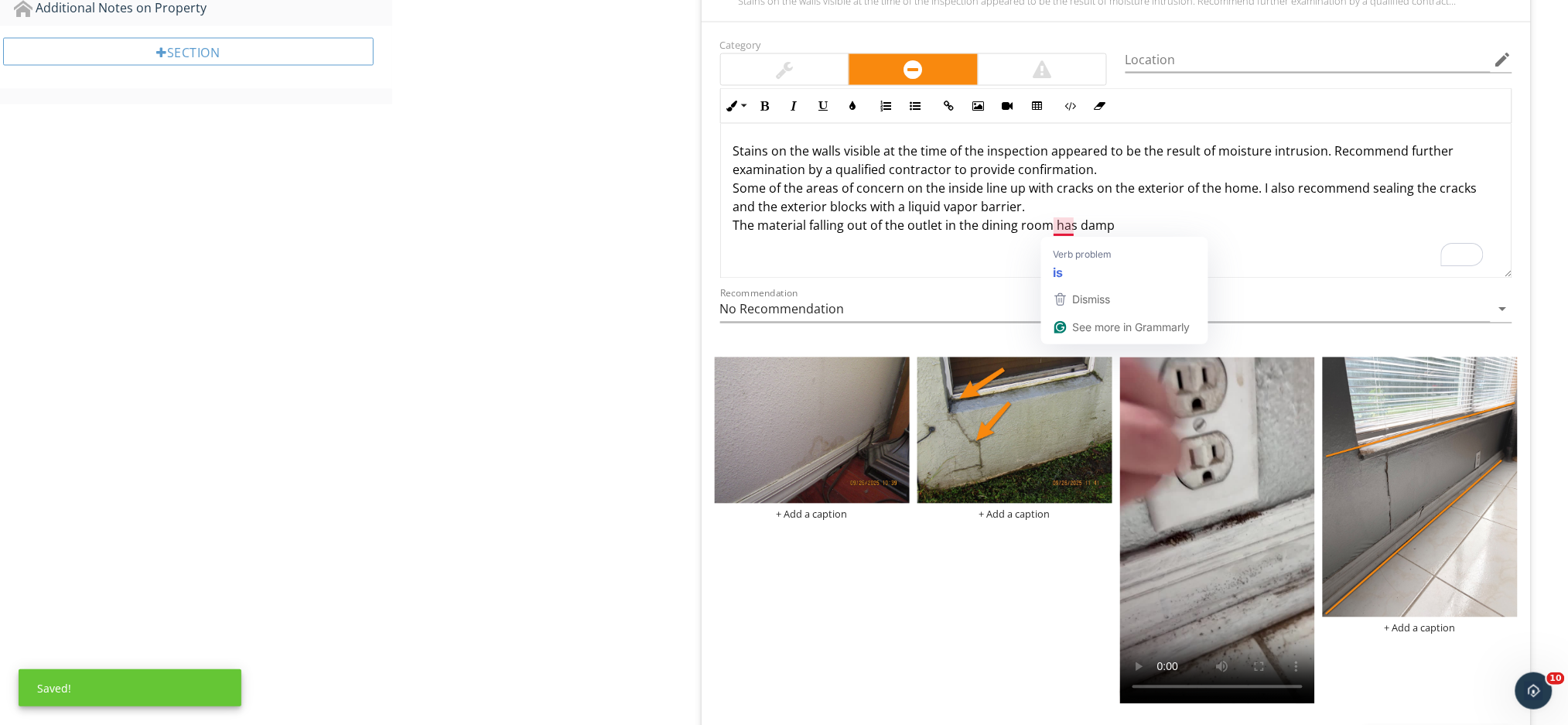
click at [1077, 229] on p "Stains on the walls visible at the time of the inspection appeared to be the re…" at bounding box center [1116, 189] width 766 height 93
click at [1116, 228] on p "Stains on the walls visible at the time of the inspection appeared to be the re…" at bounding box center [1116, 189] width 766 height 93
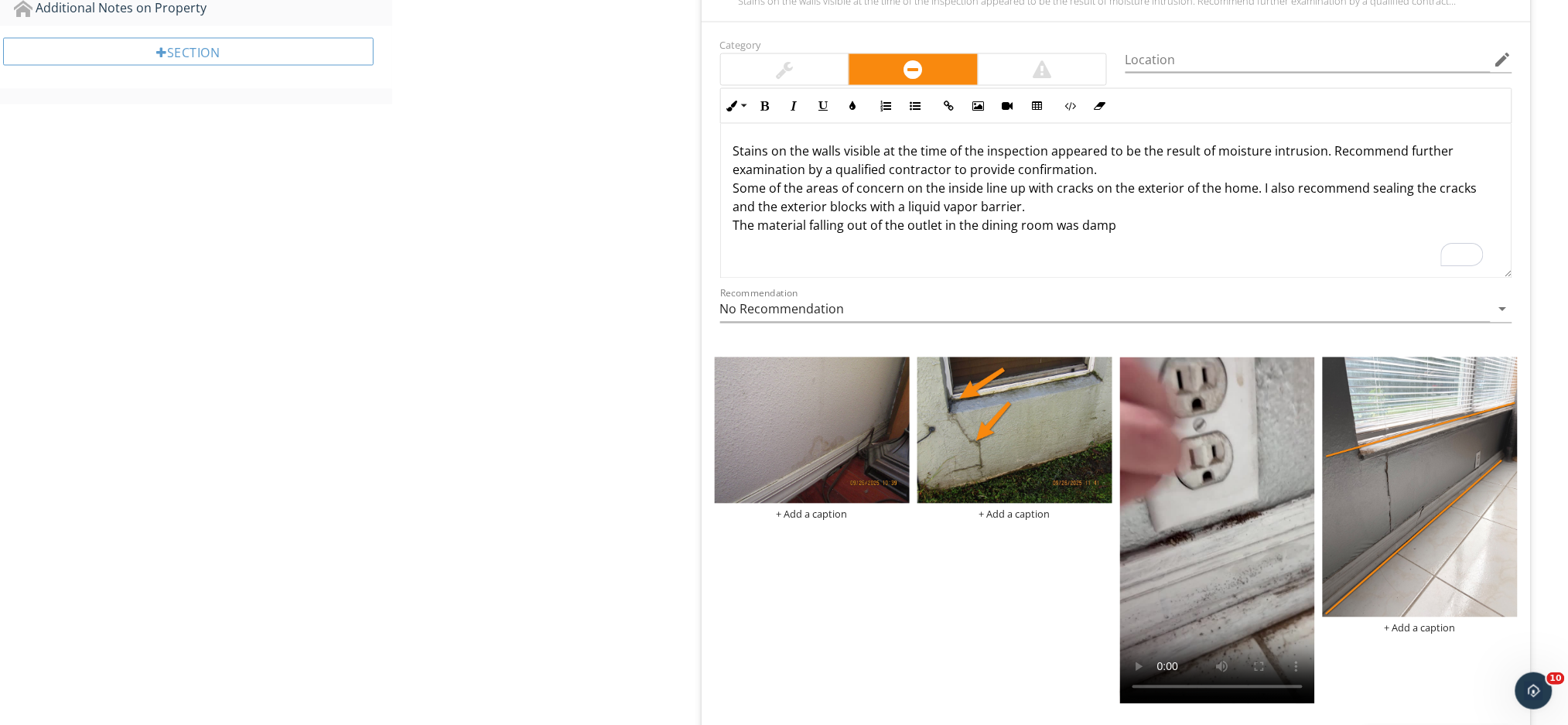
scroll to position [958, 0]
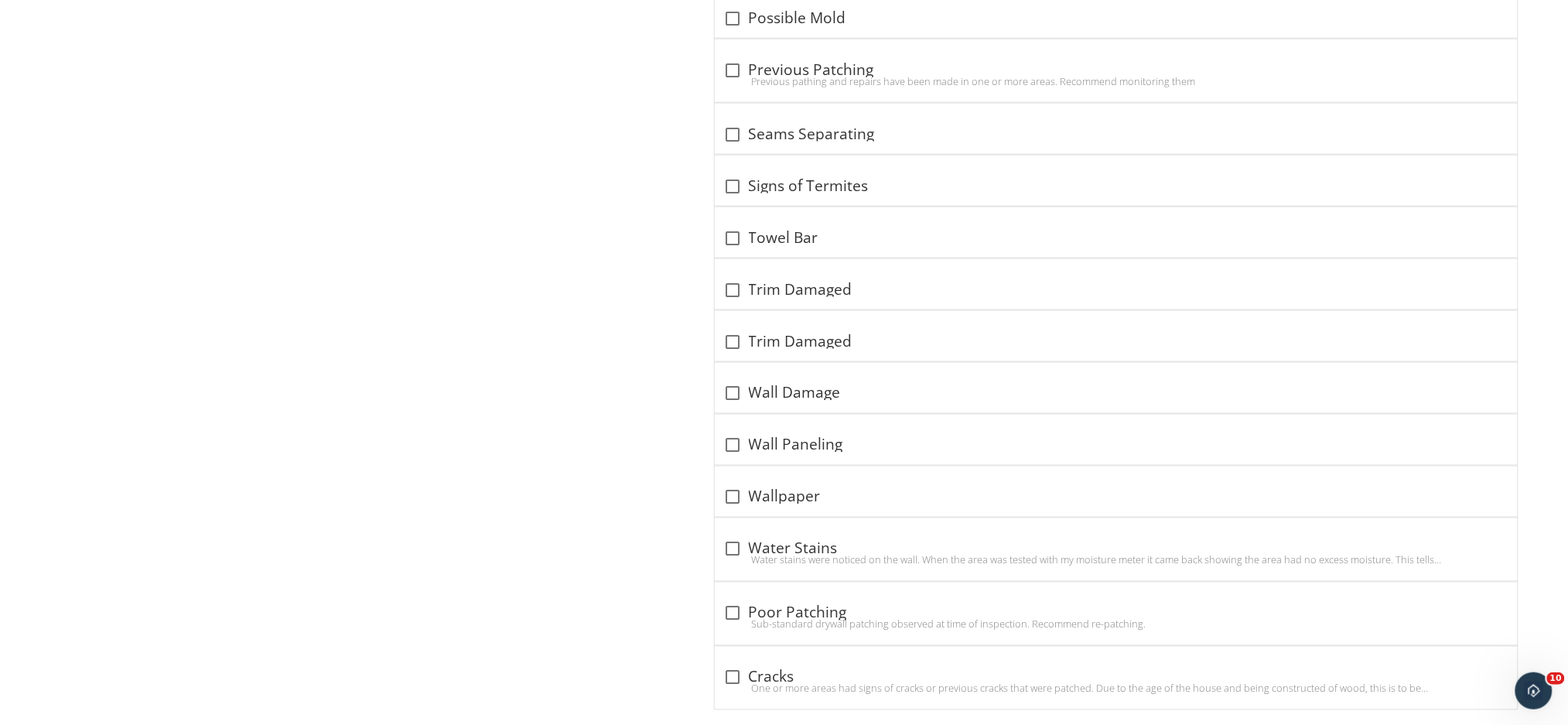
scroll to position [2874, 0]
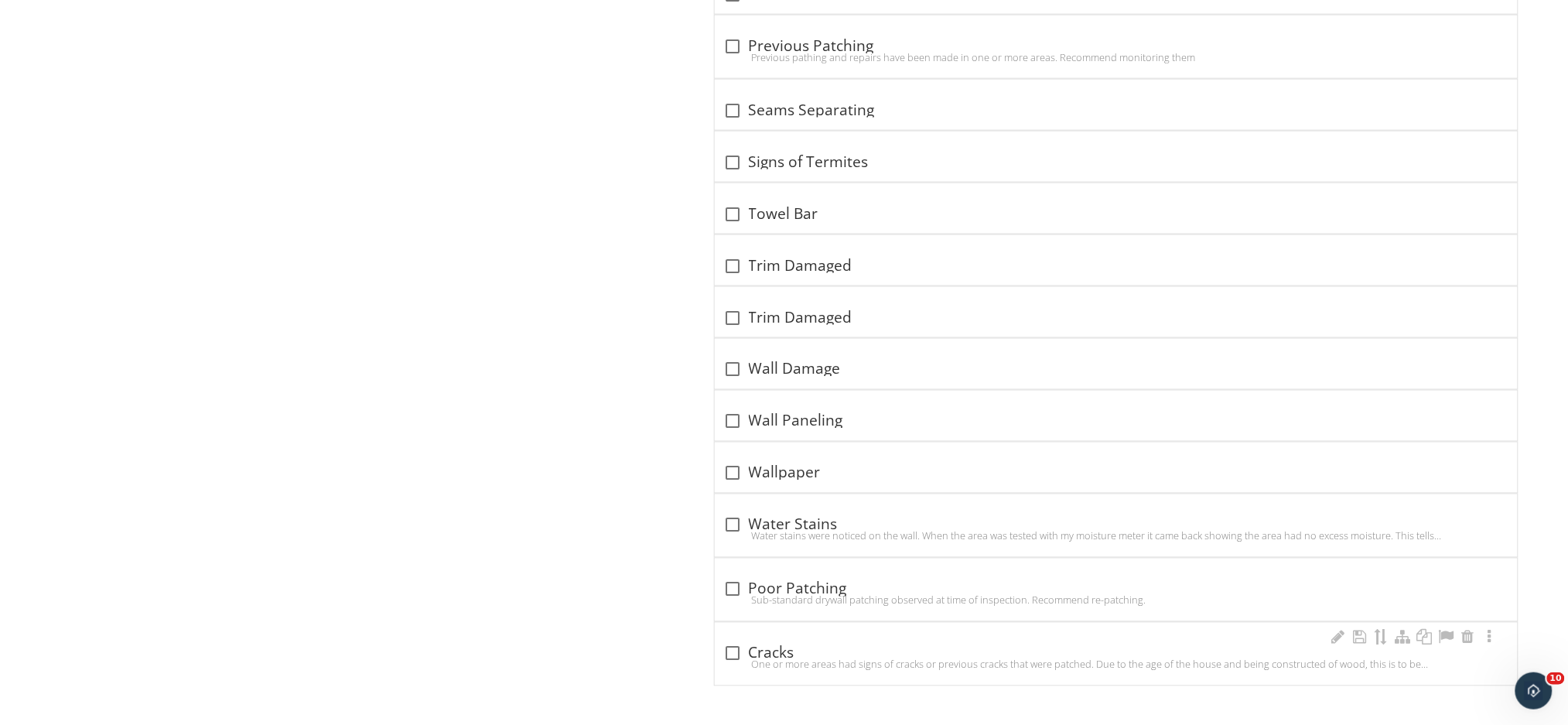
click at [737, 657] on div at bounding box center [734, 654] width 27 height 27
checkbox input "true"
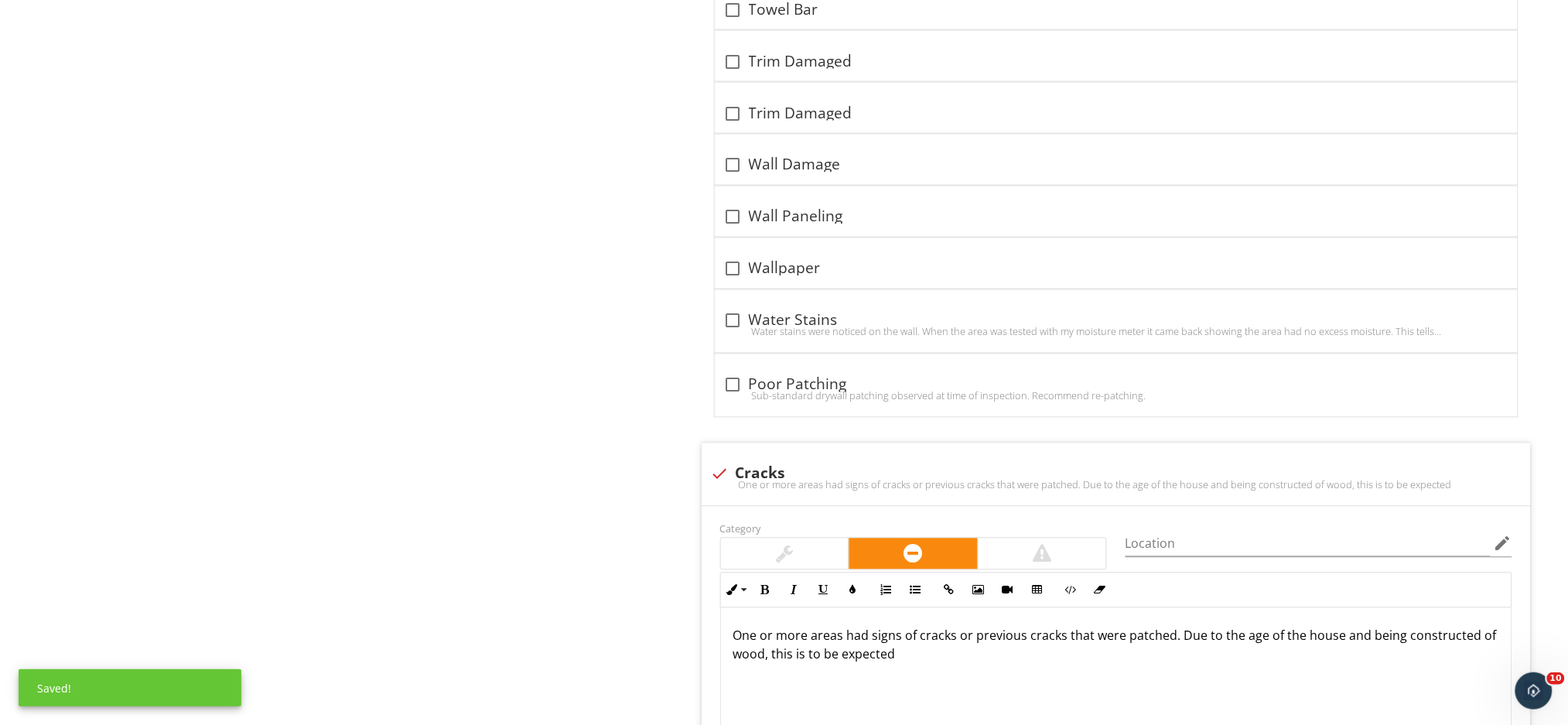
scroll to position [3287, 0]
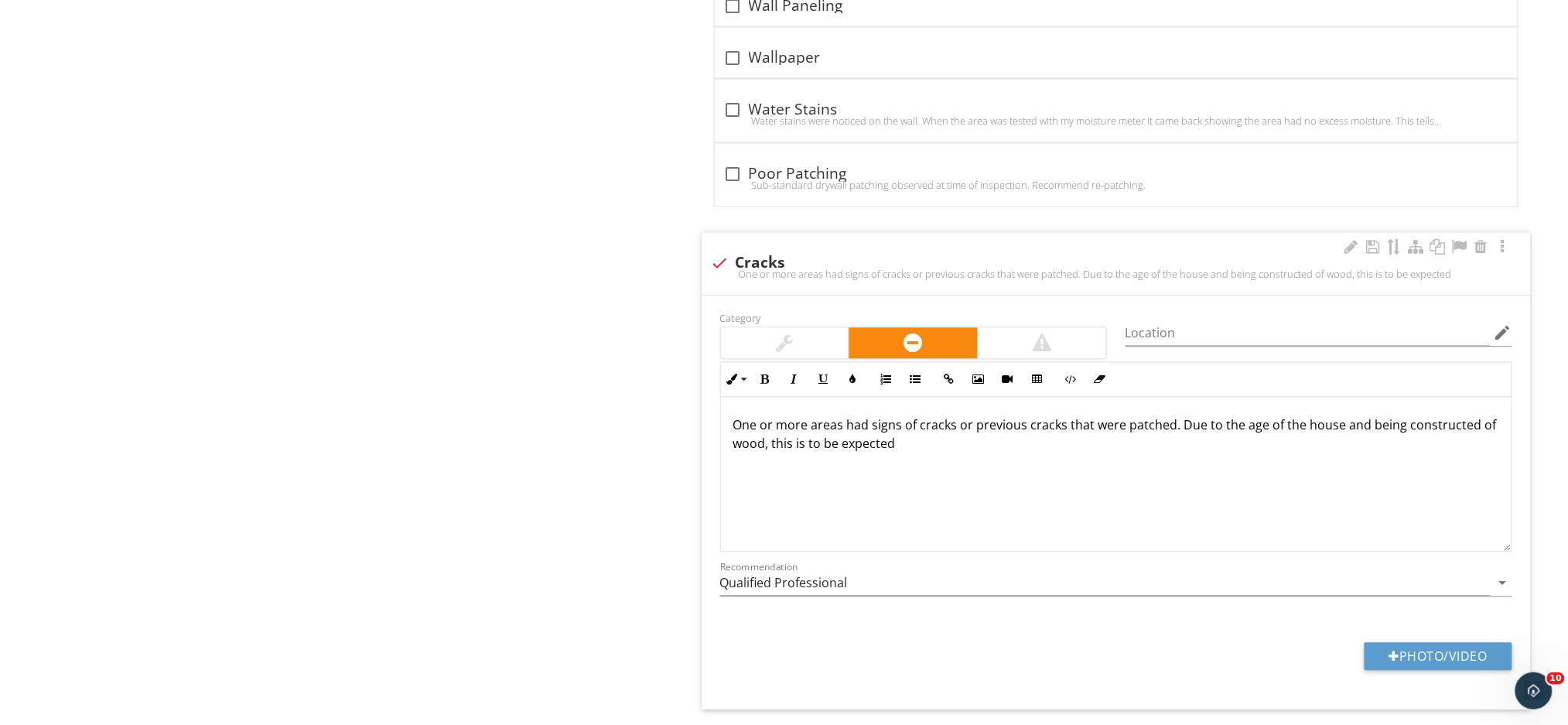
click at [834, 451] on p "One or more areas had signs of cracks or previous cracks that were patched. Due…" at bounding box center [1116, 434] width 766 height 37
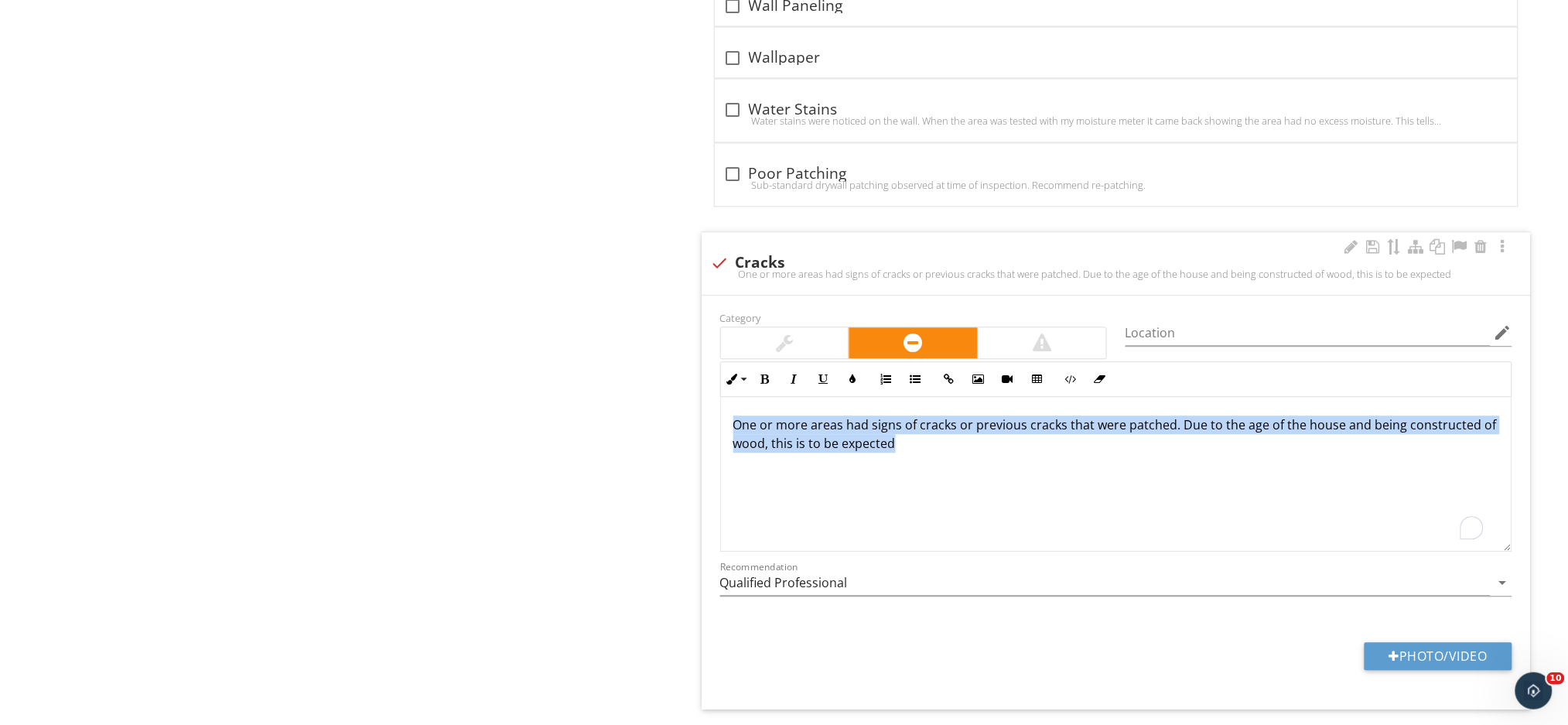
click at [834, 451] on p "One or more areas had signs of cracks or previous cracks that were patched. Due…" at bounding box center [1116, 434] width 766 height 37
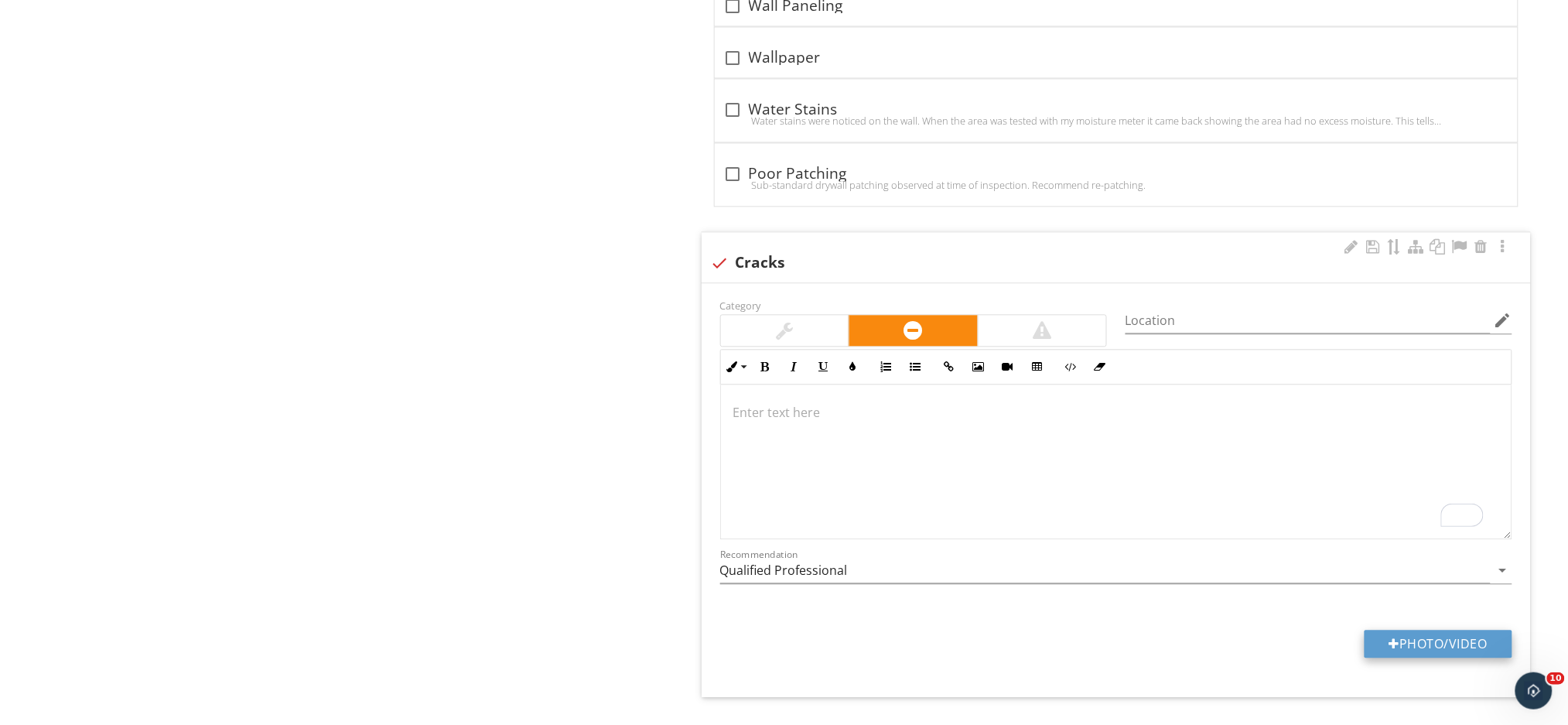
scroll to position [3274, 0]
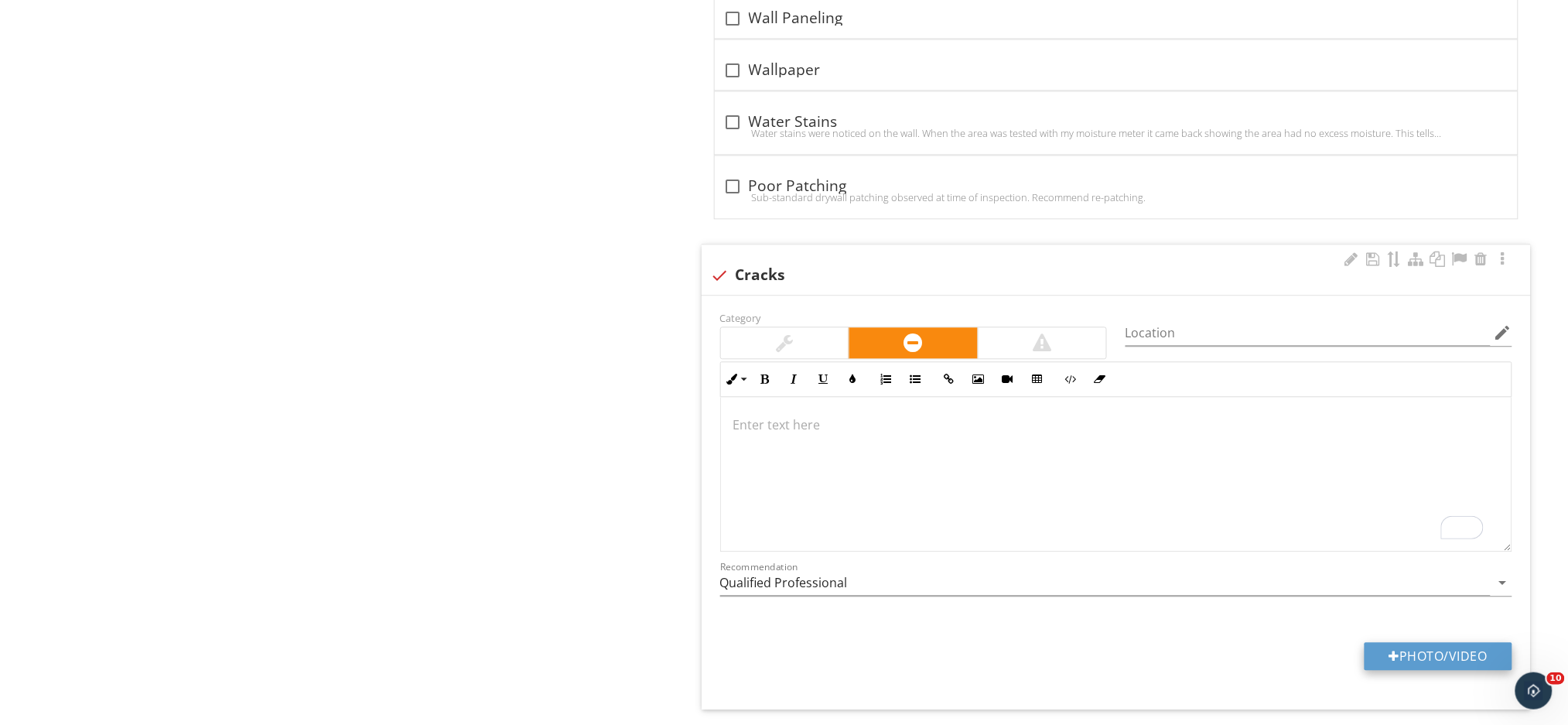
click at [1404, 656] on button "Photo/Video" at bounding box center [1438, 656] width 148 height 28
type input "C:\fakepath\IMG_1095.JPG"
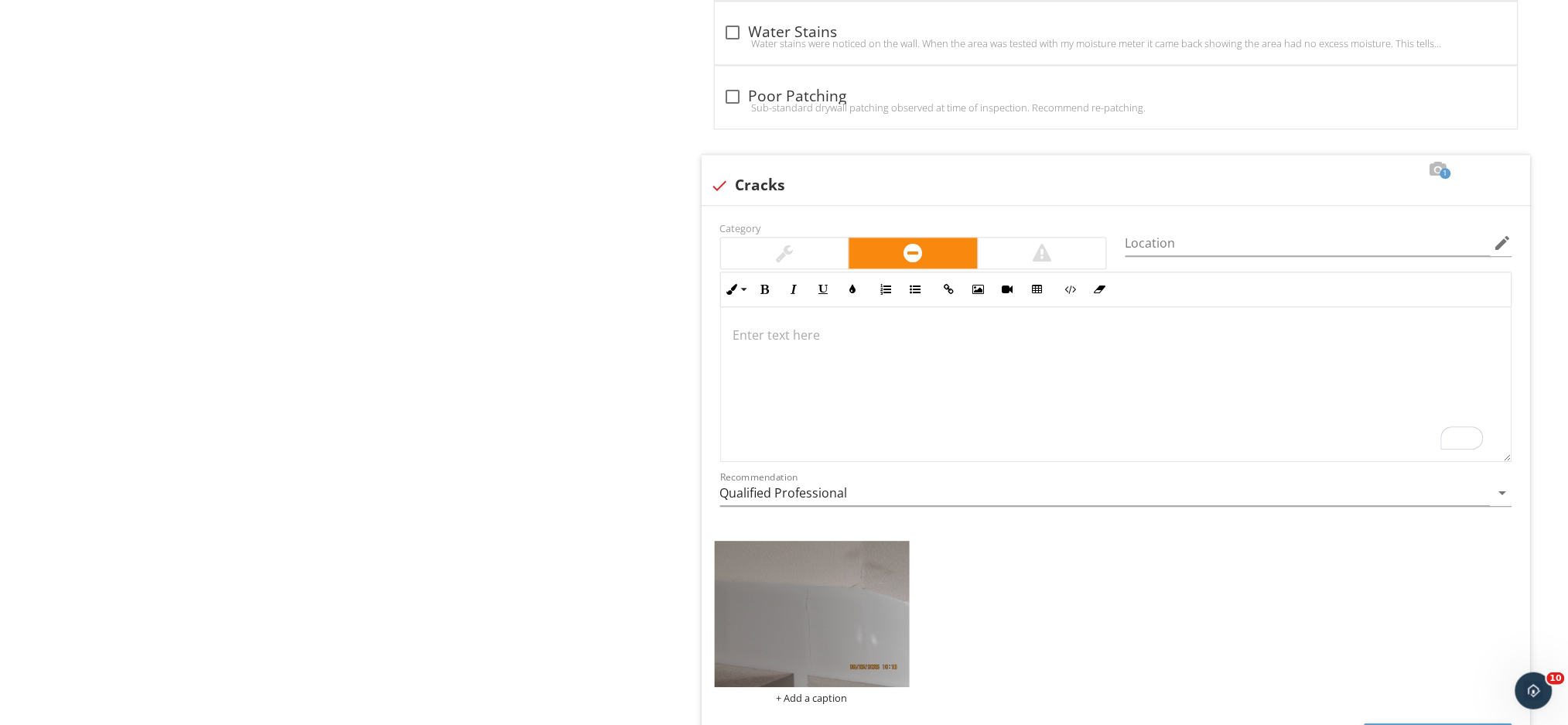
scroll to position [3481, 0]
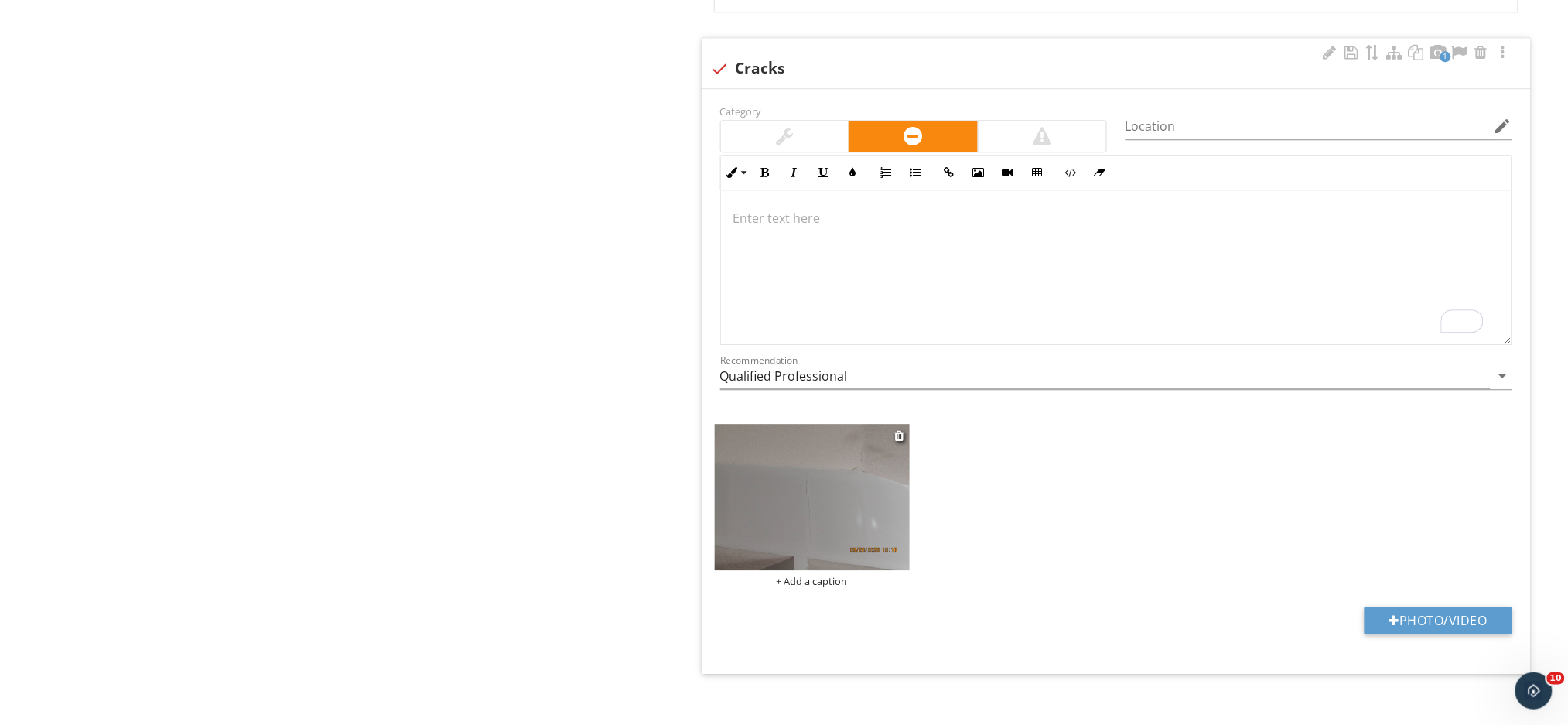
click at [809, 510] on img at bounding box center [812, 496] width 195 height 146
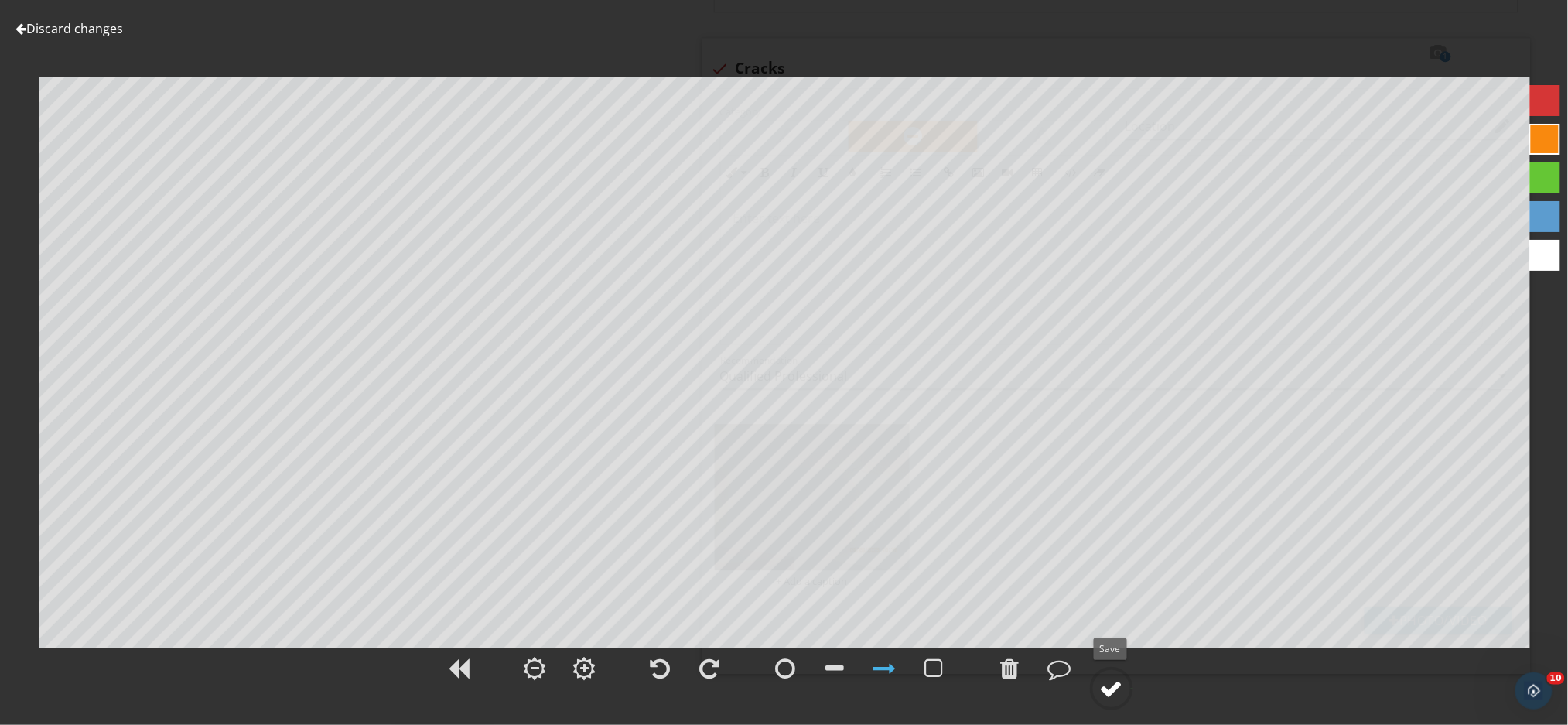
click at [1115, 692] on div at bounding box center [1112, 688] width 23 height 23
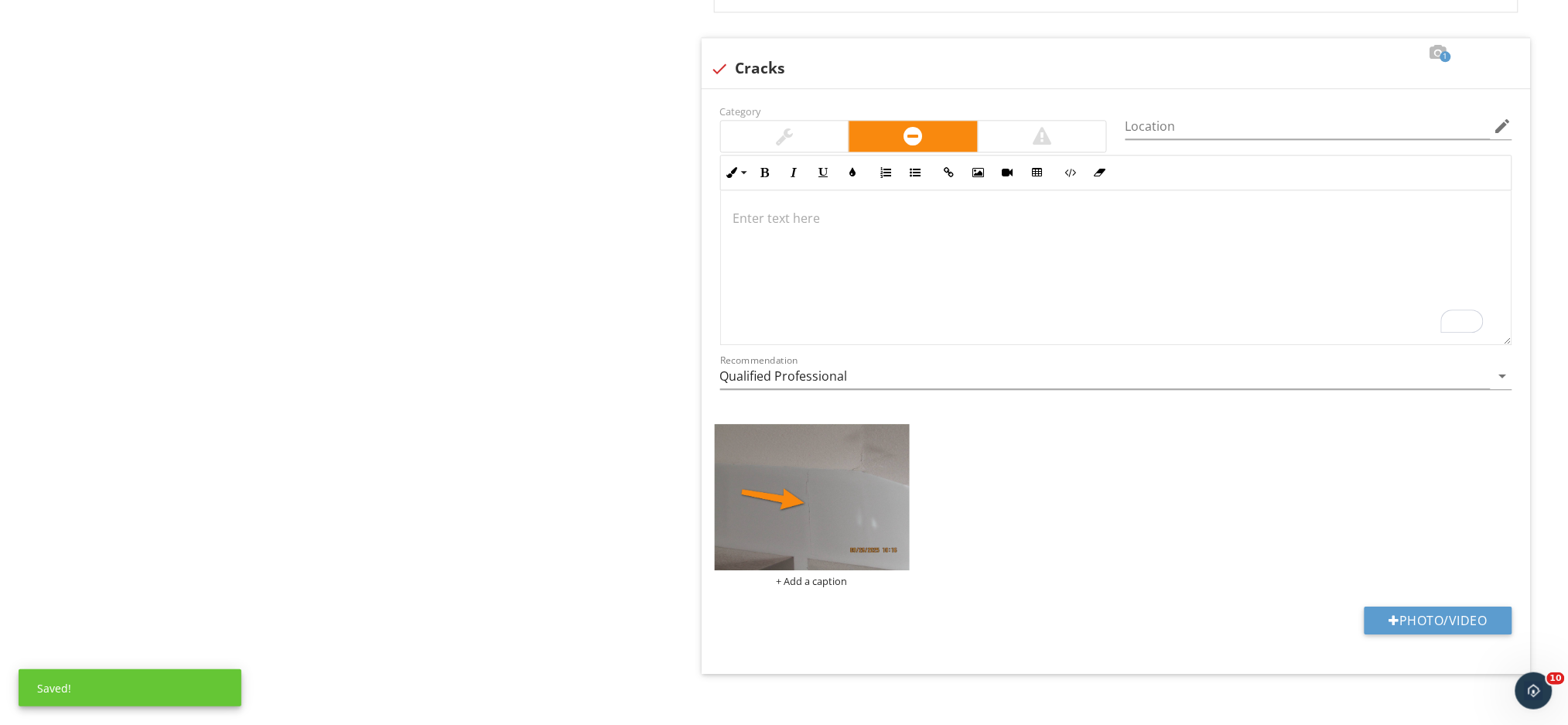
click at [748, 227] on p "To enrich screen reader interactions, please activate Accessibility in Grammarl…" at bounding box center [1116, 218] width 766 height 19
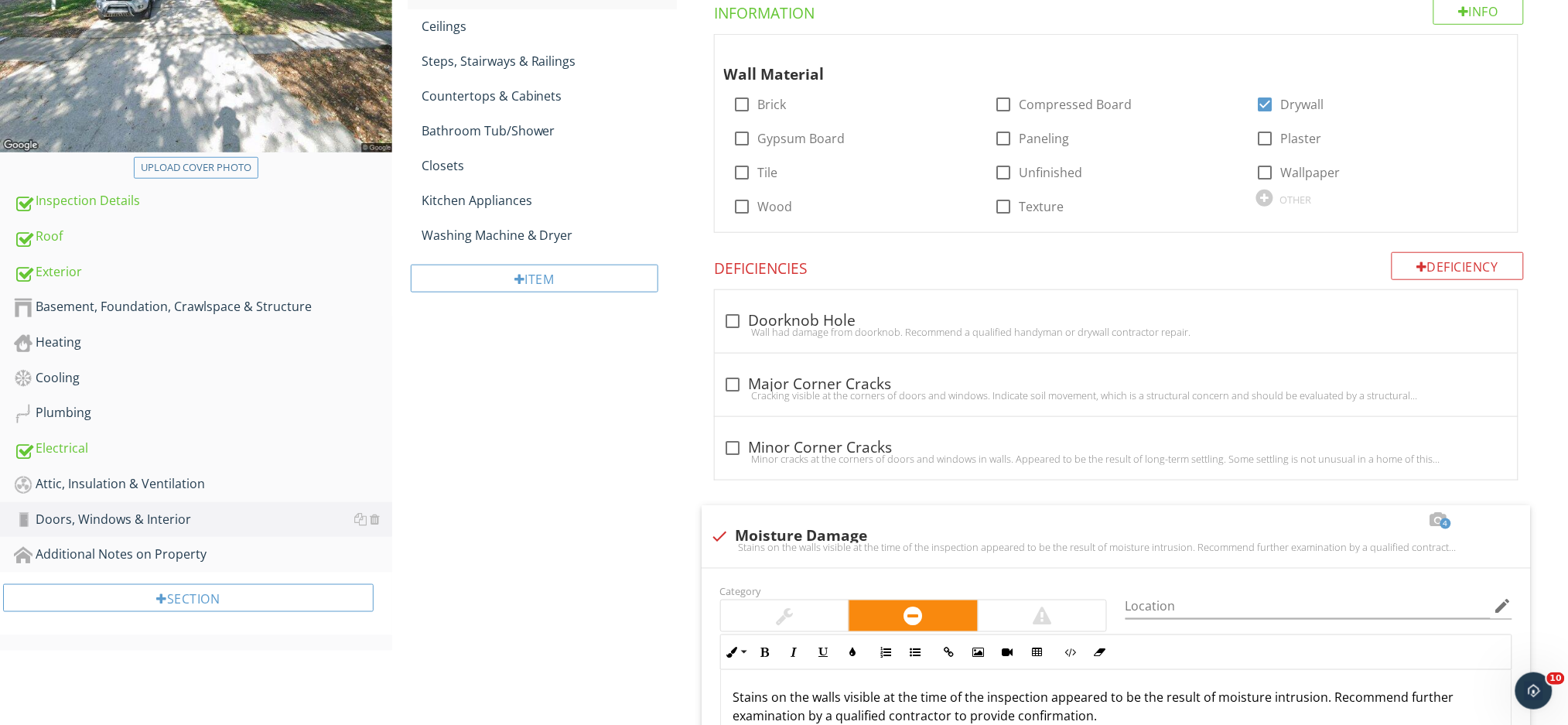
scroll to position [232, 0]
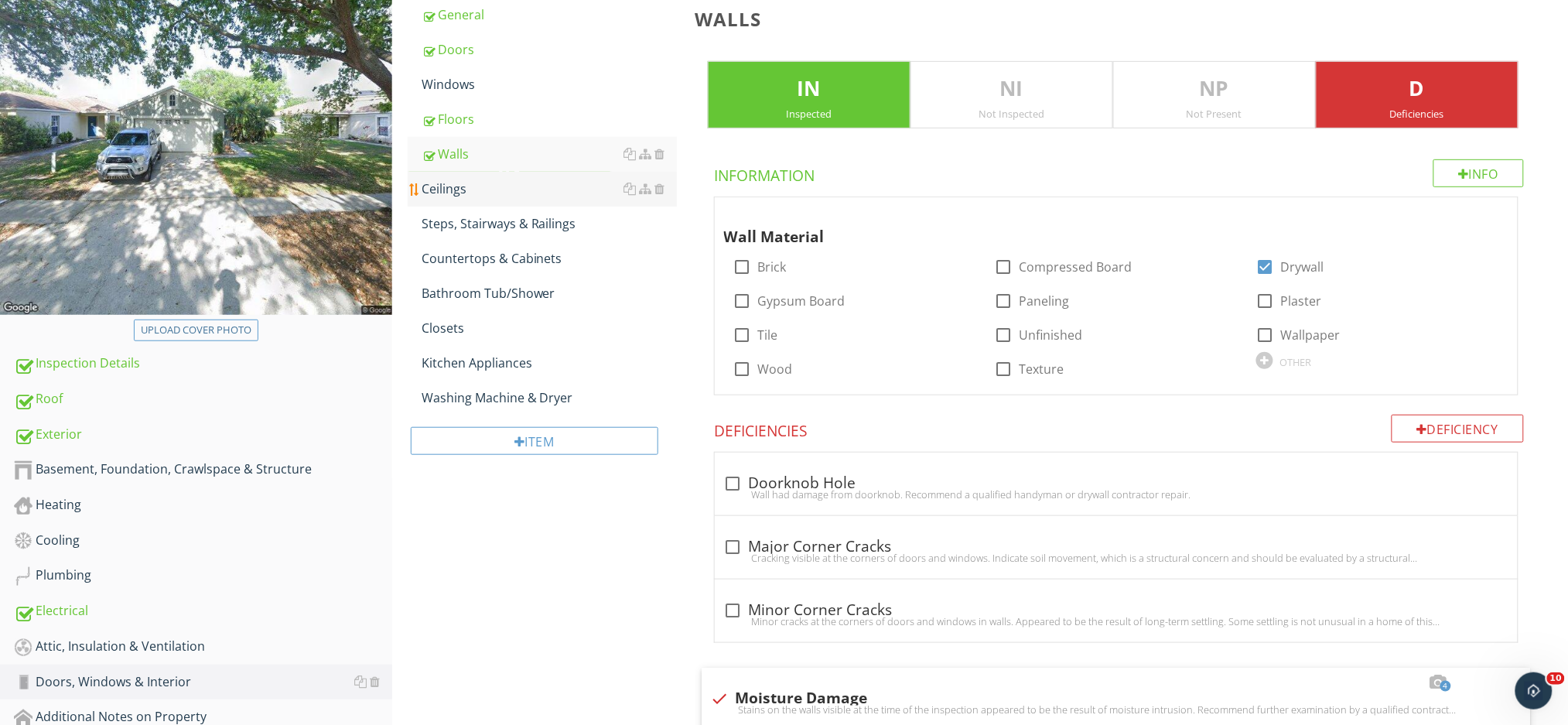
click at [507, 193] on div "Ceilings" at bounding box center [549, 189] width 255 height 19
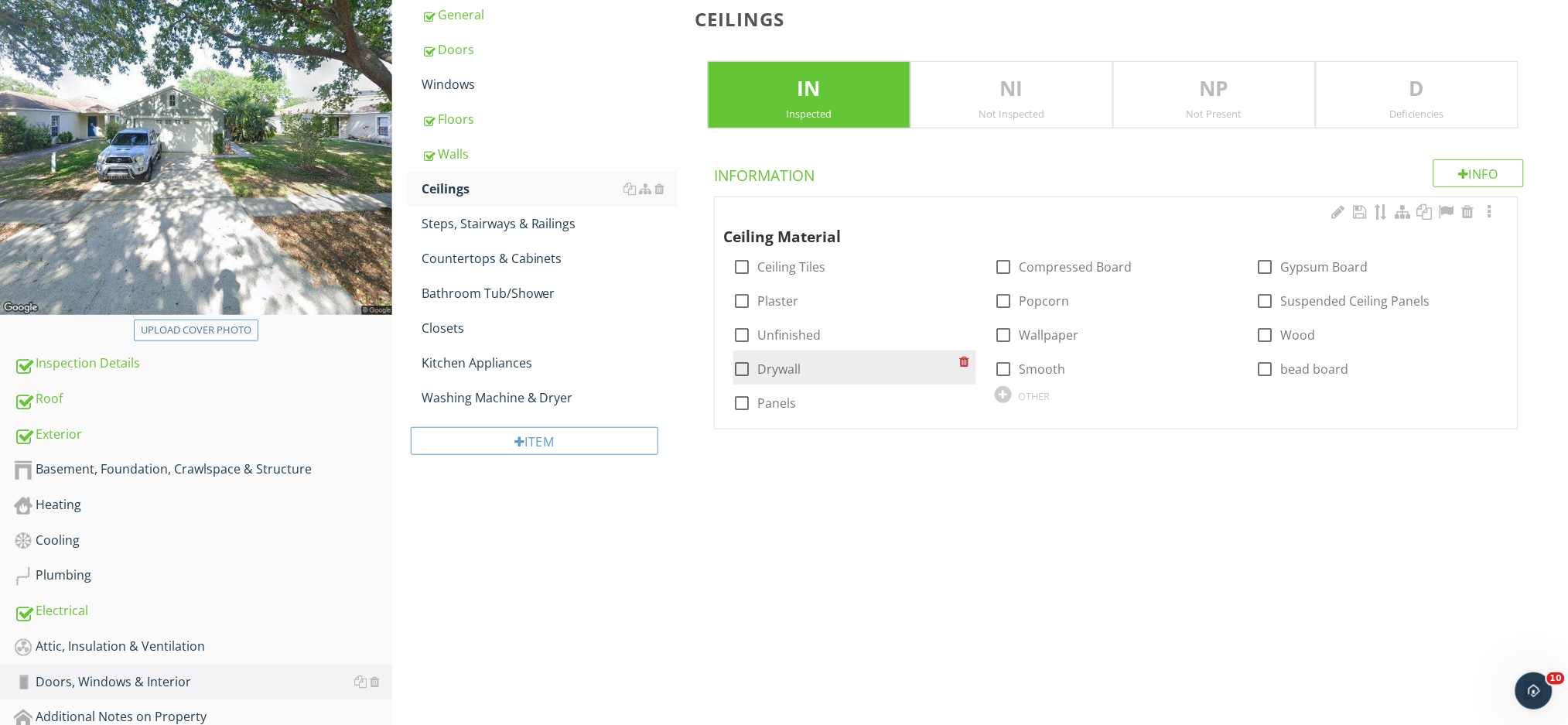
click at [766, 369] on label "Drywall" at bounding box center [779, 369] width 43 height 16
checkbox input "true"
click at [1425, 102] on p "D" at bounding box center [1416, 89] width 201 height 31
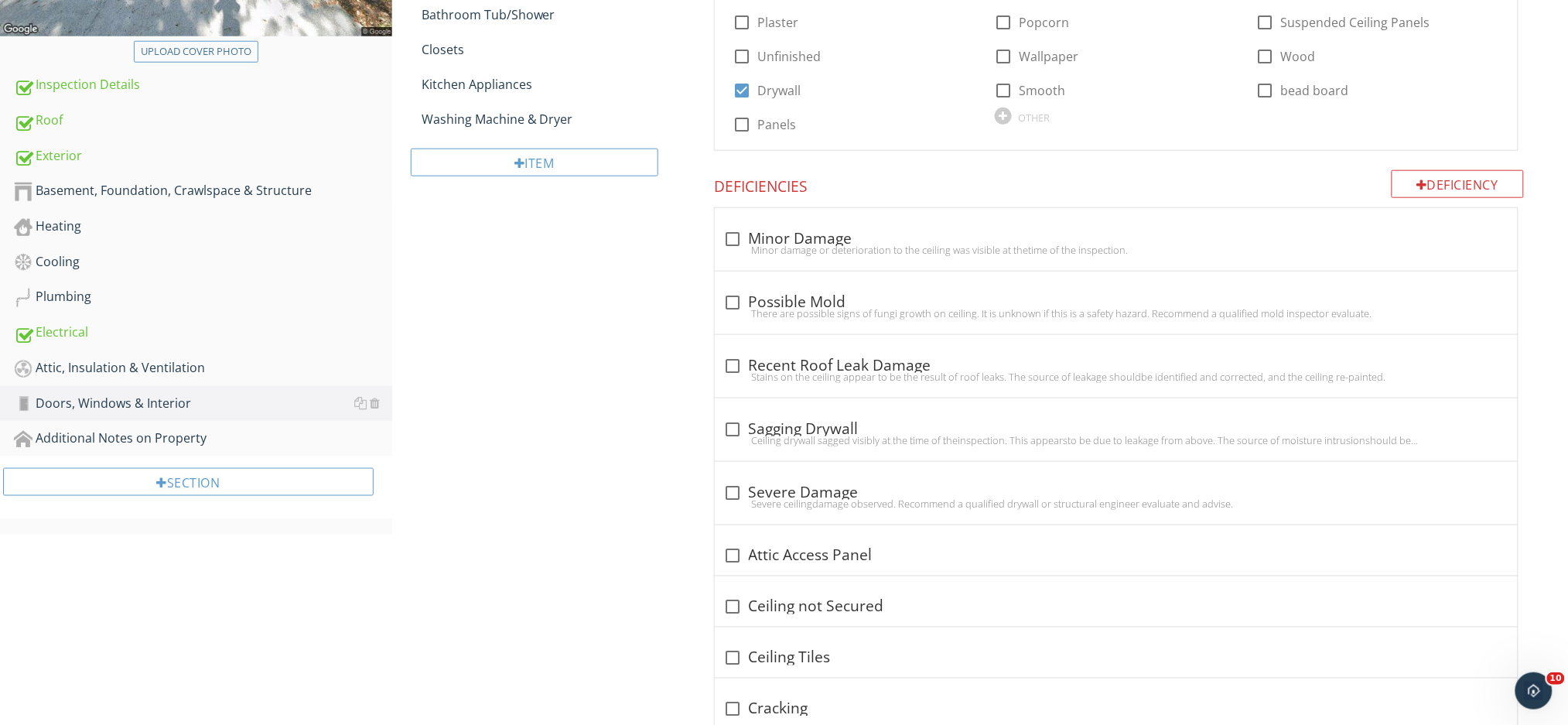
scroll to position [469, 0]
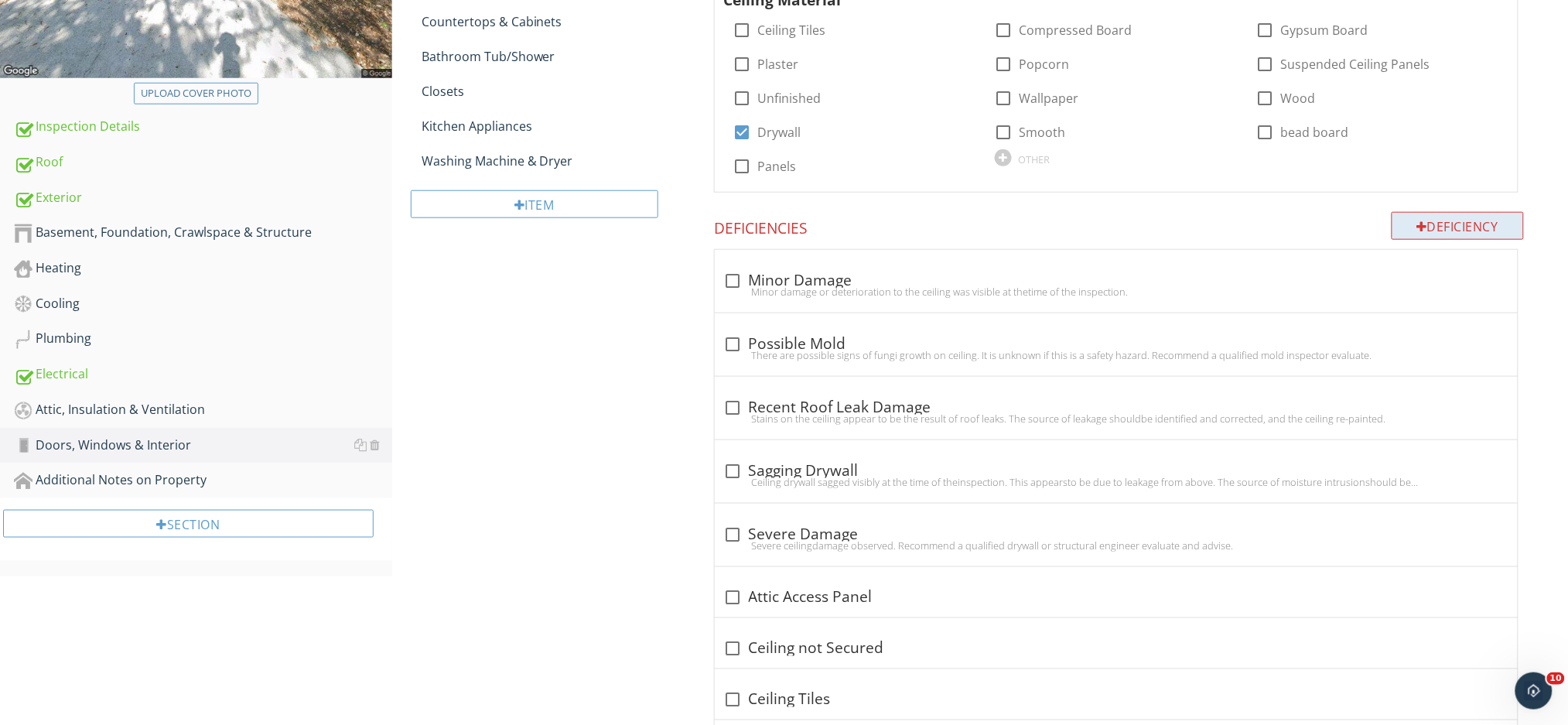
click at [1411, 229] on div "Deficiency" at bounding box center [1458, 226] width 133 height 28
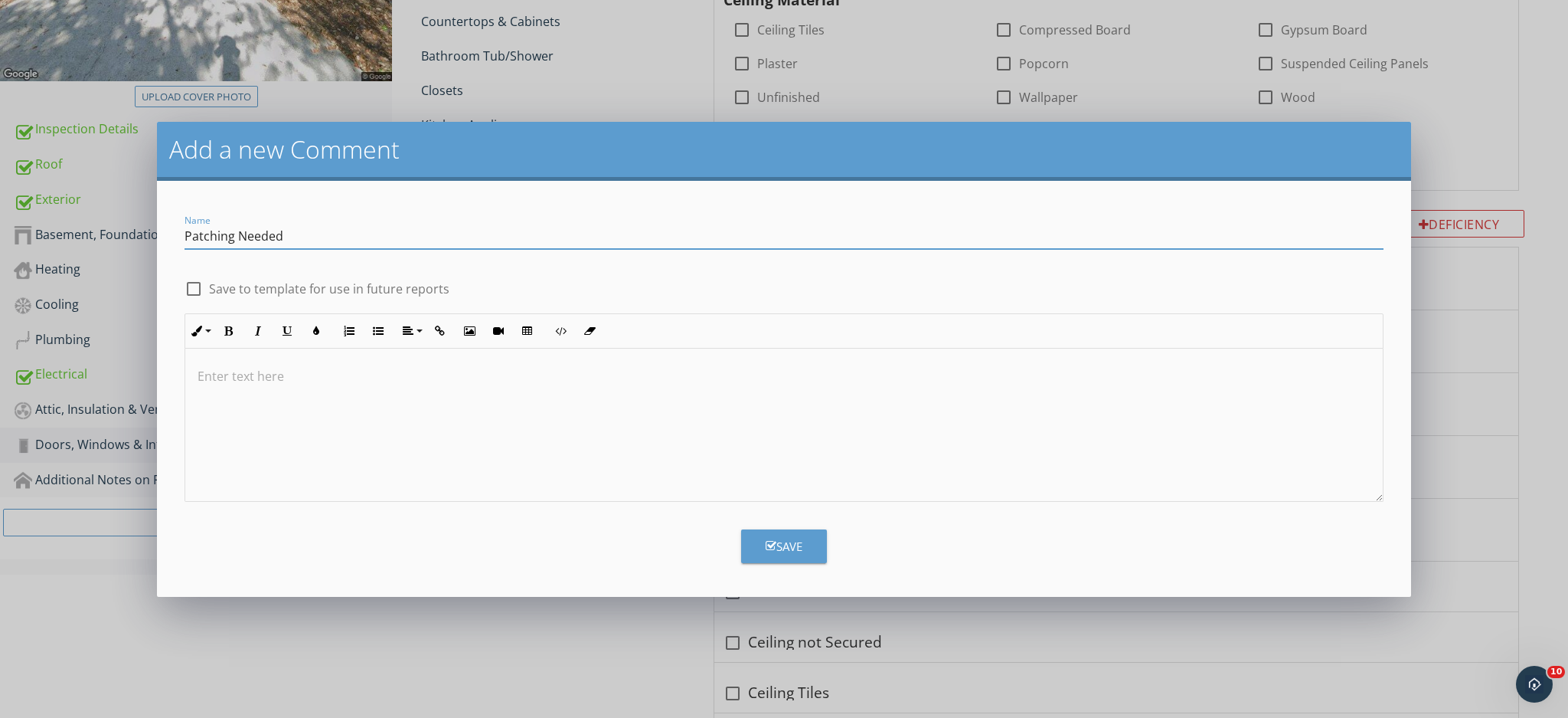
type input "Patching Needed"
click at [799, 547] on div "Save" at bounding box center [784, 547] width 36 height 18
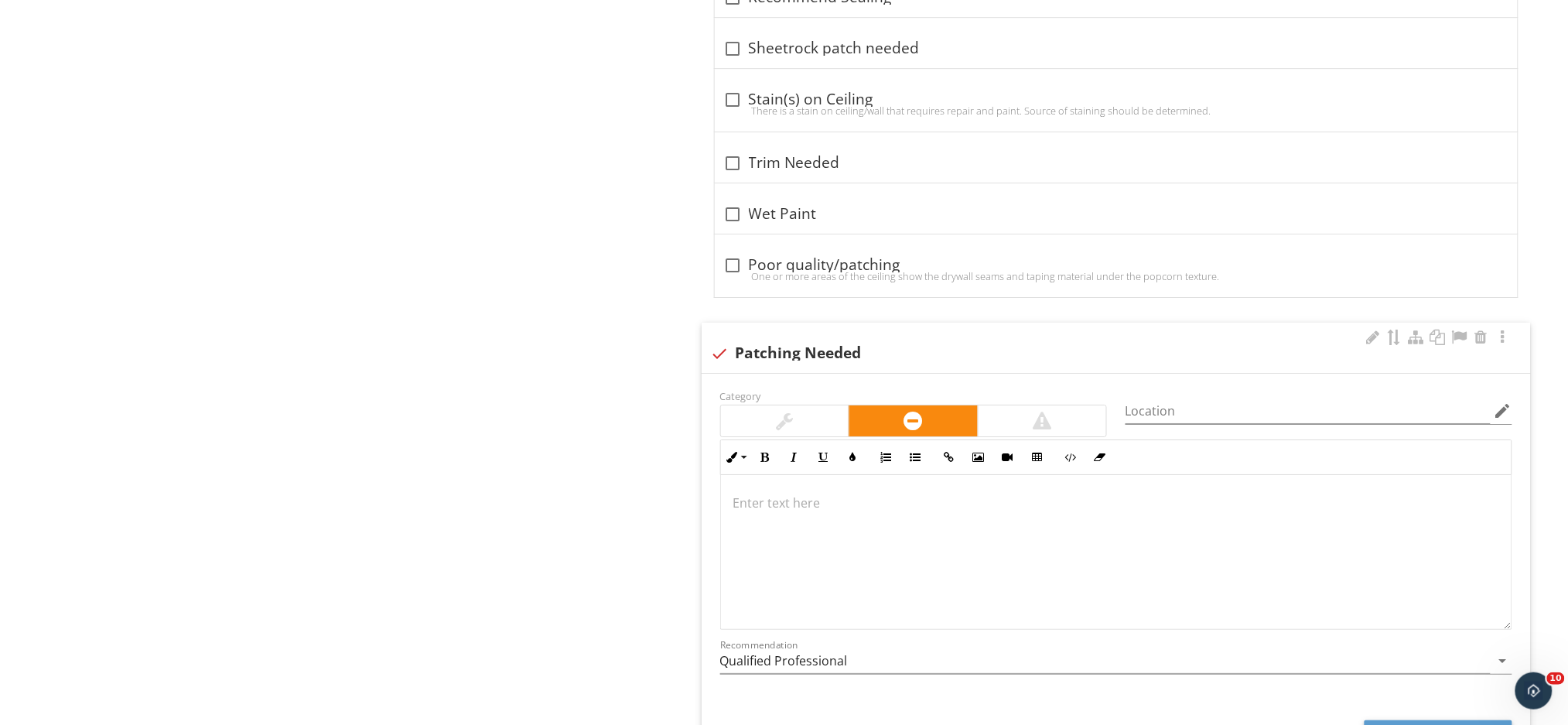
scroll to position [1810, 0]
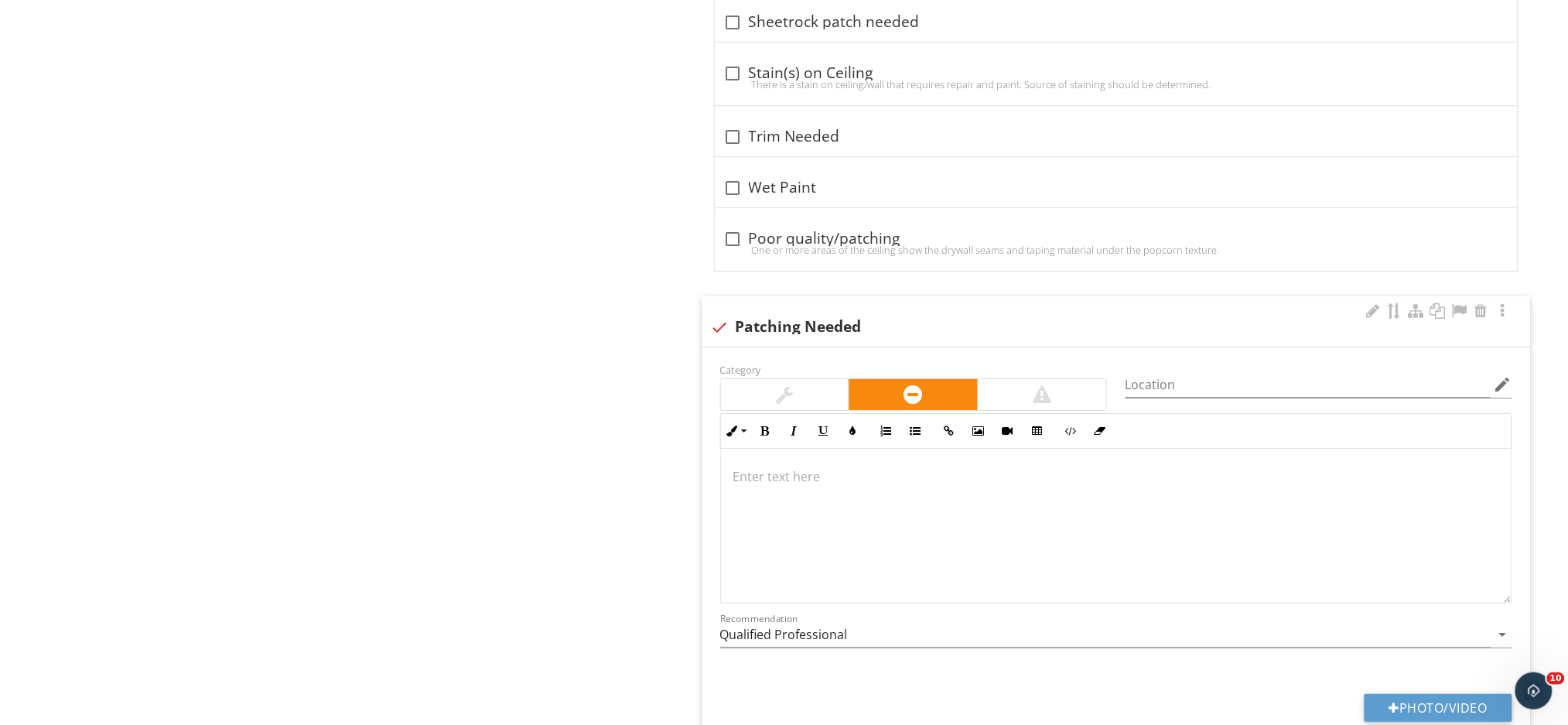
click at [773, 488] on div at bounding box center [1116, 526] width 791 height 155
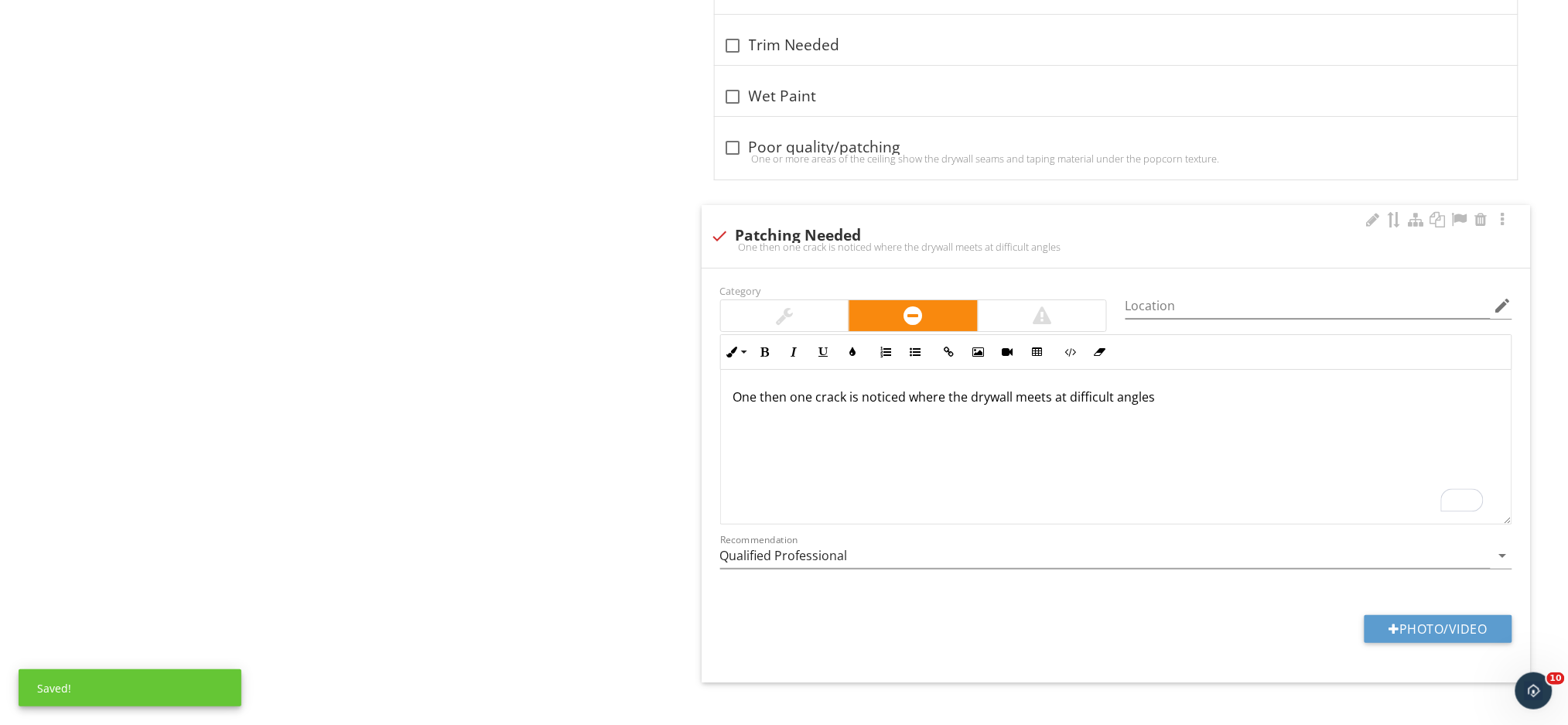
scroll to position [1924, 0]
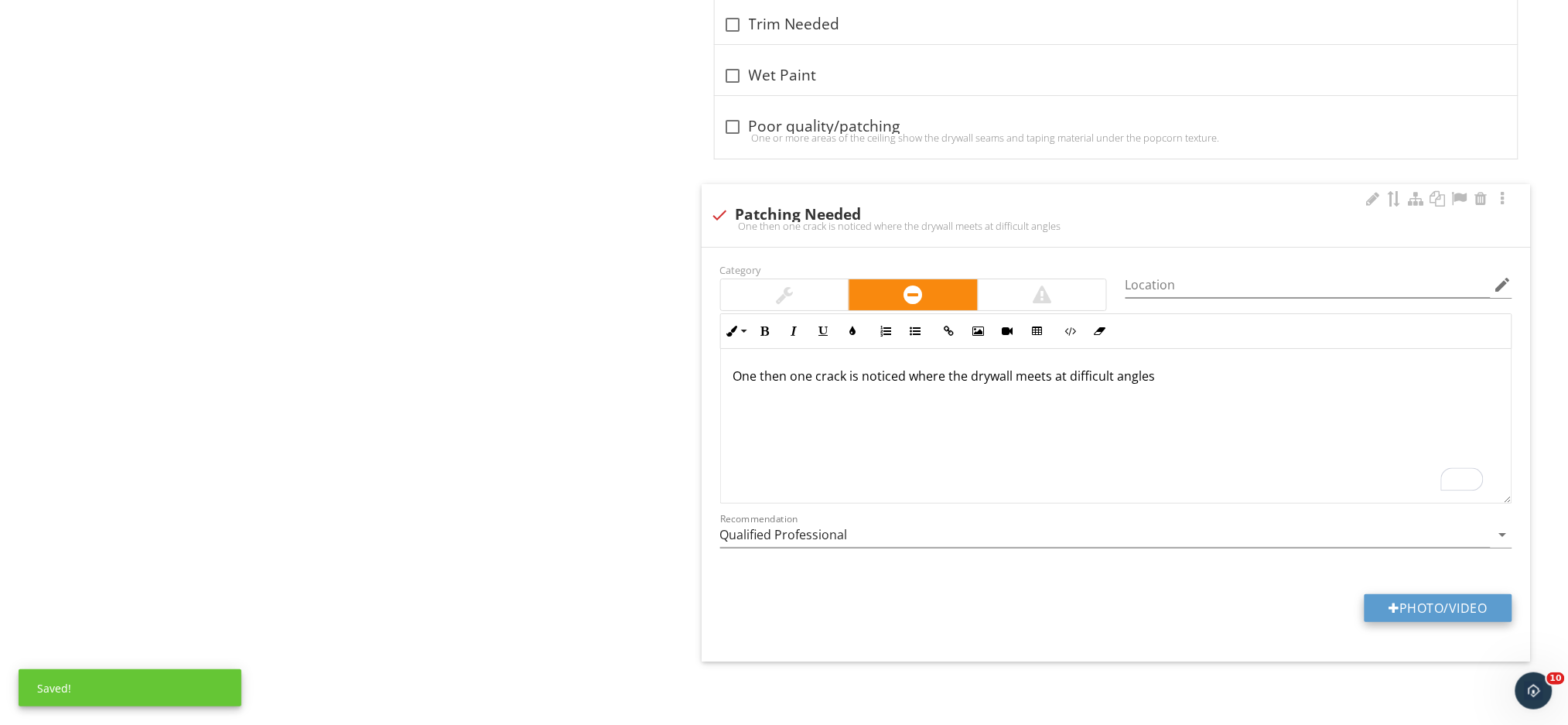
click at [1398, 607] on button "Photo/Video" at bounding box center [1438, 608] width 148 height 28
type input "C:\fakepath\IMG_1093.JPG"
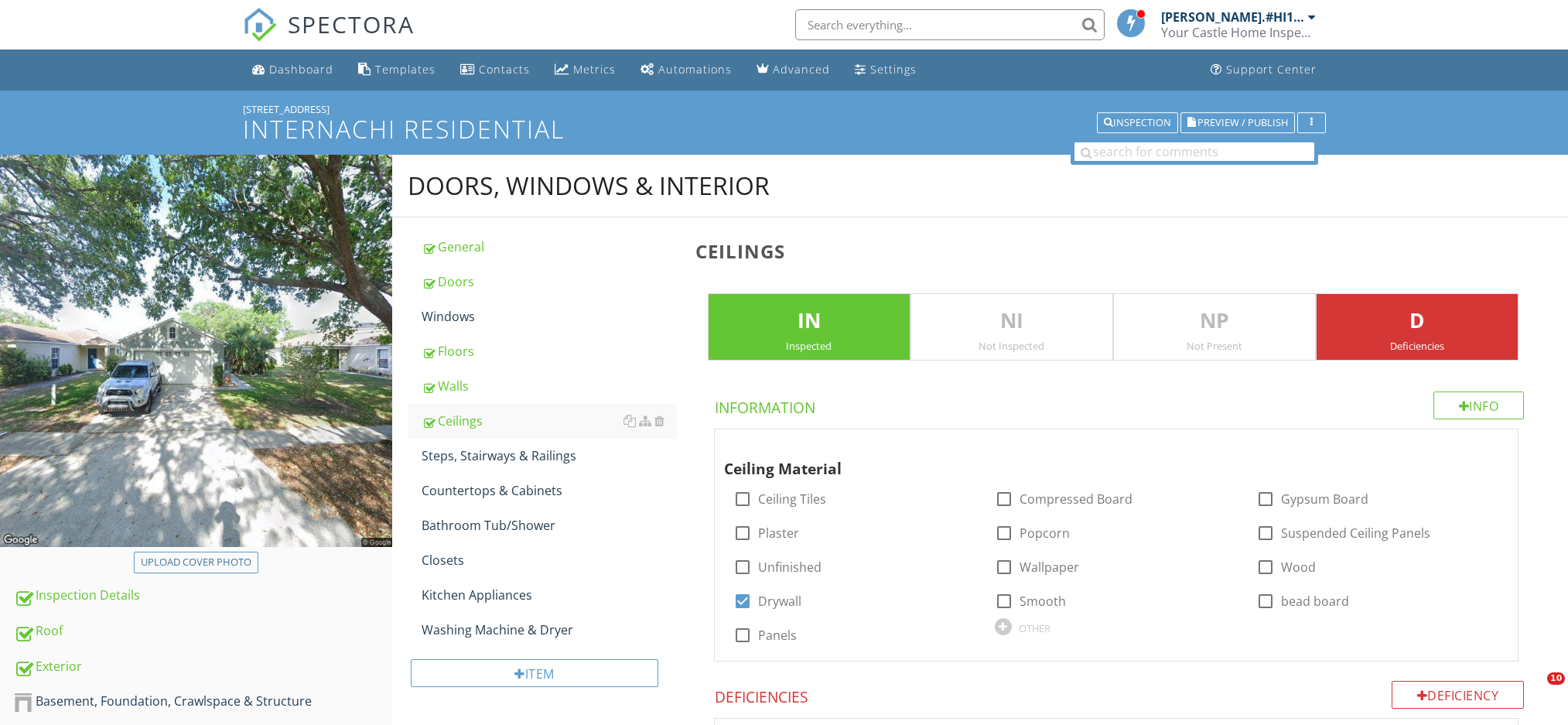
scroll to position [2082, 0]
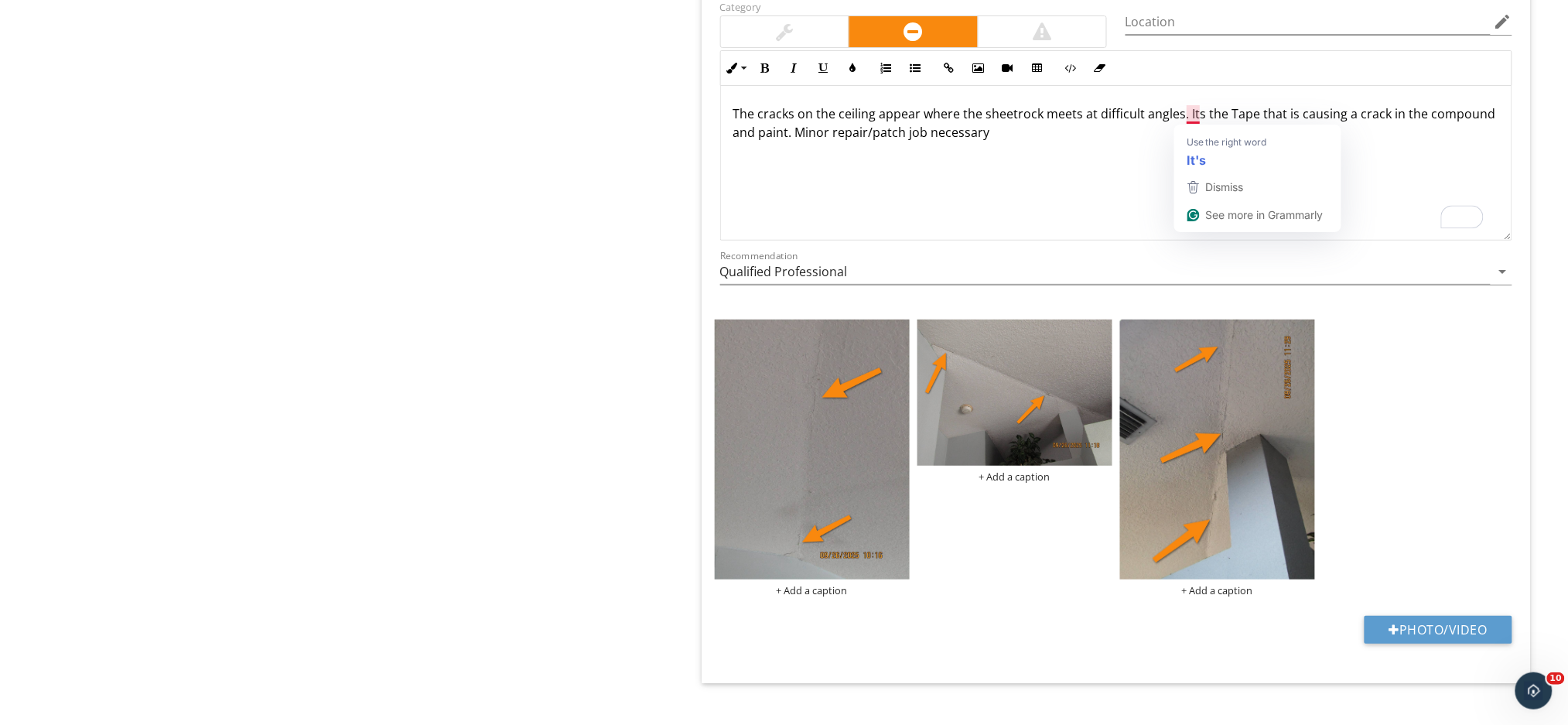
scroll to position [1, 0]
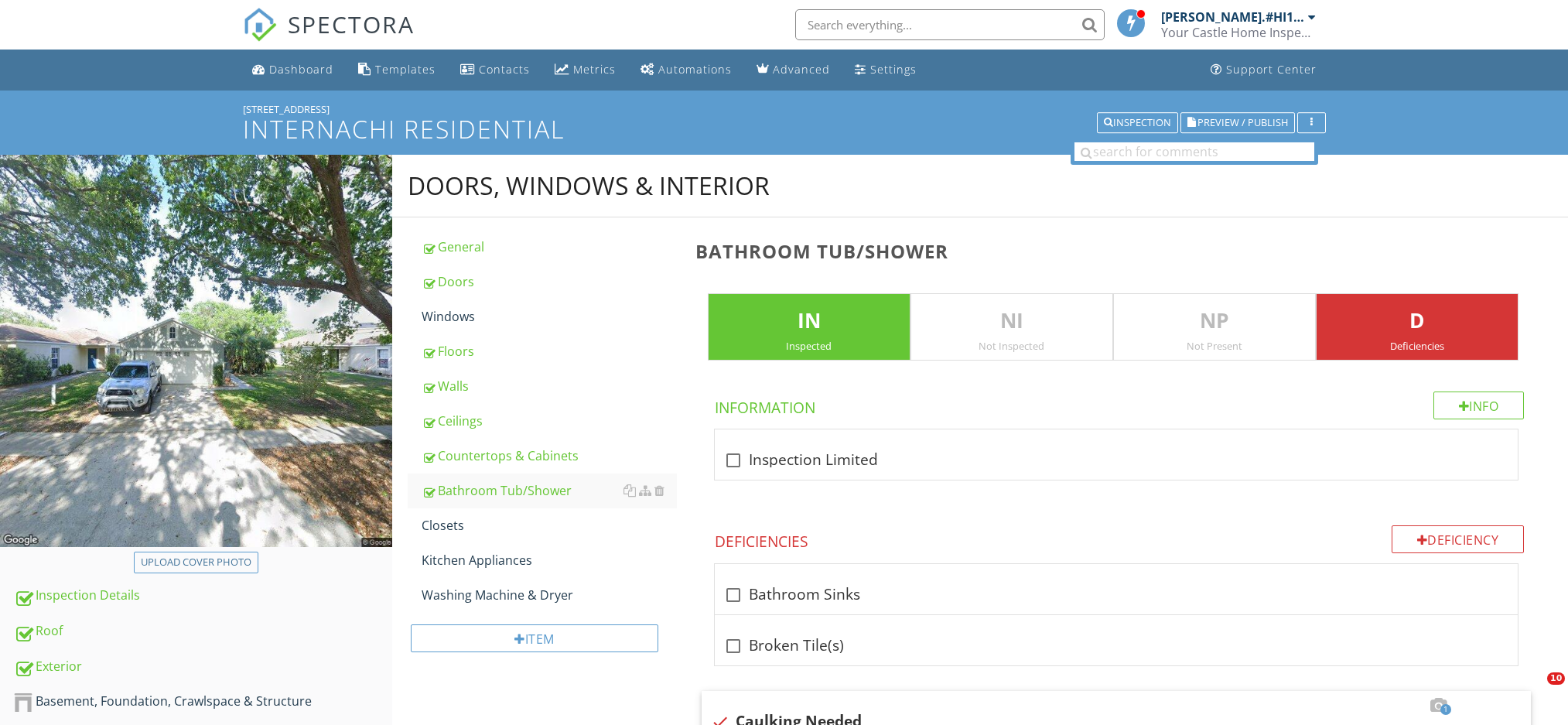
scroll to position [1495, 0]
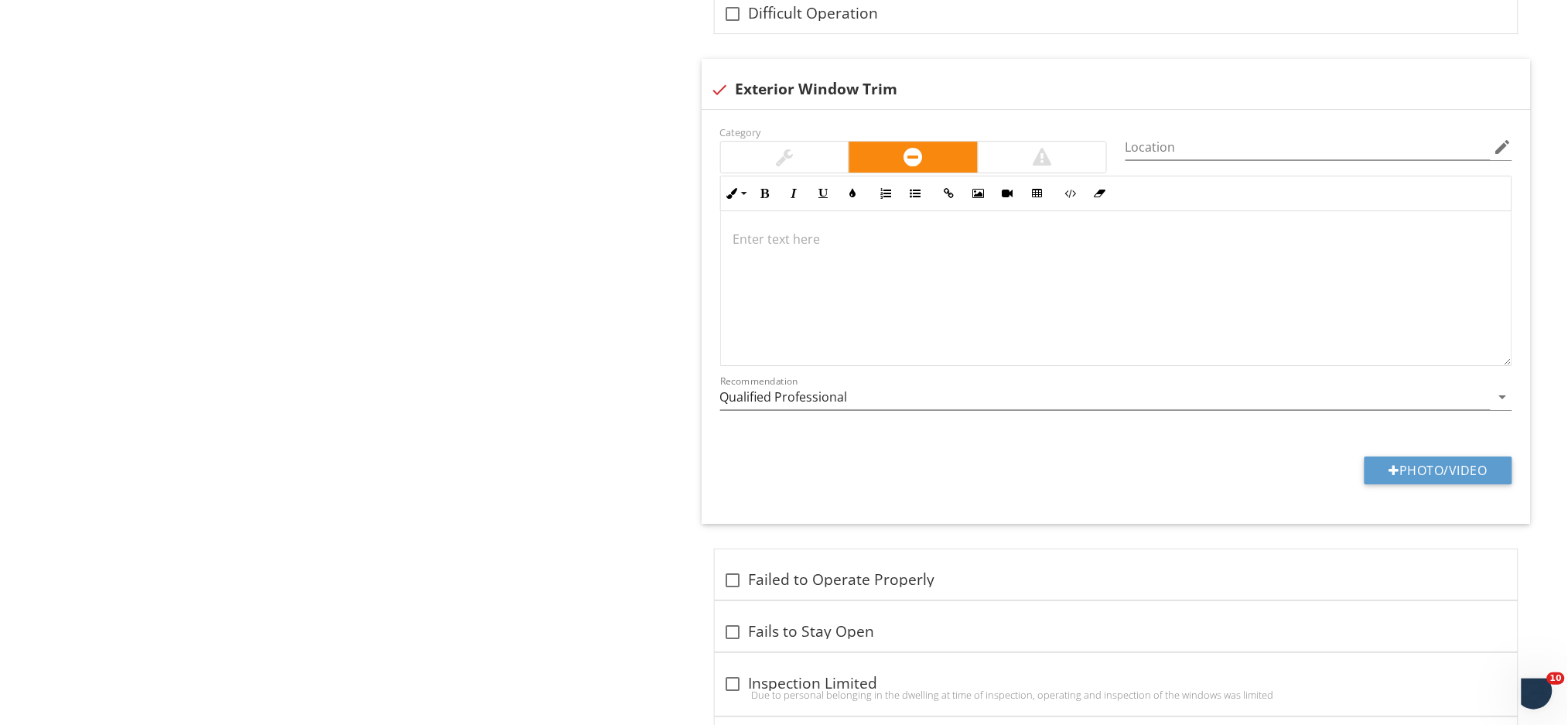
scroll to position [1, 0]
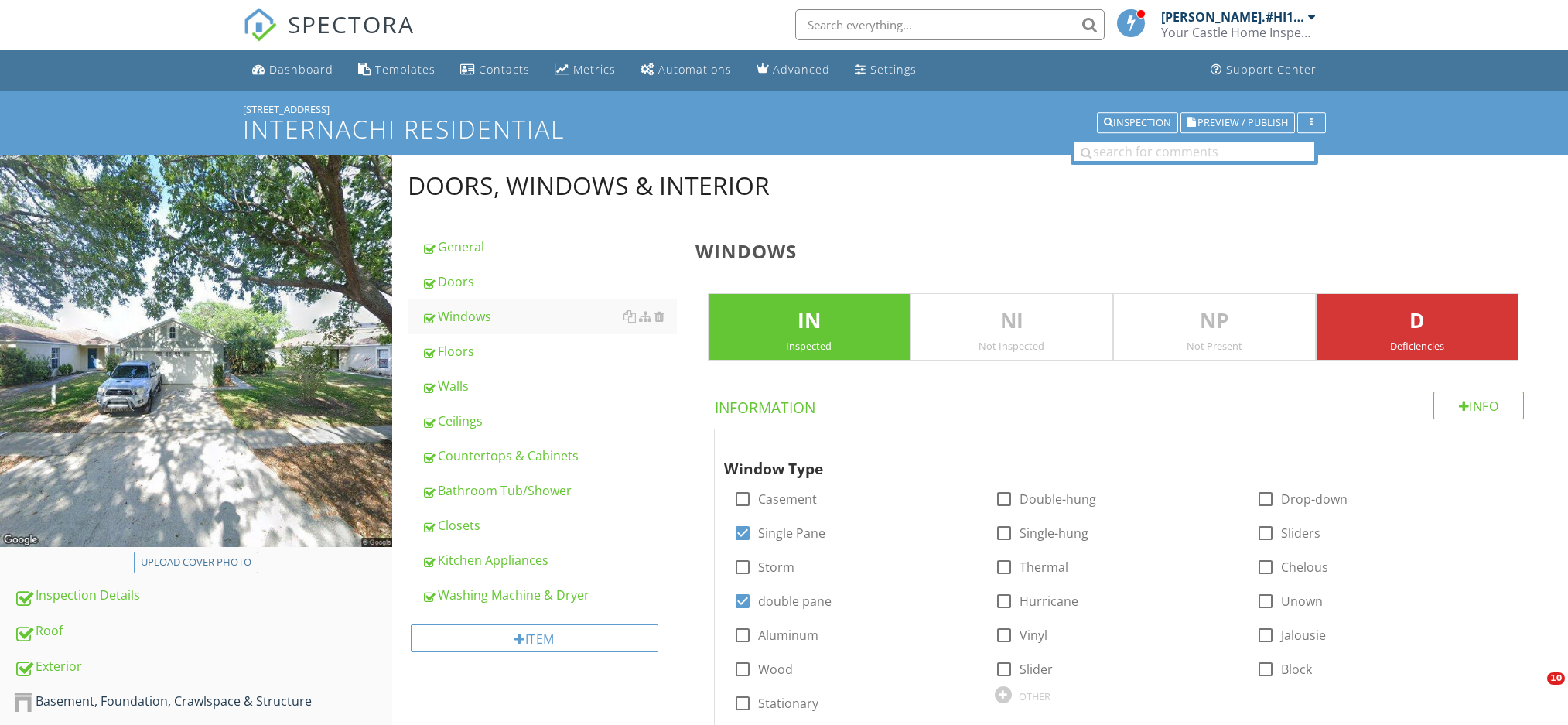
scroll to position [1860, 0]
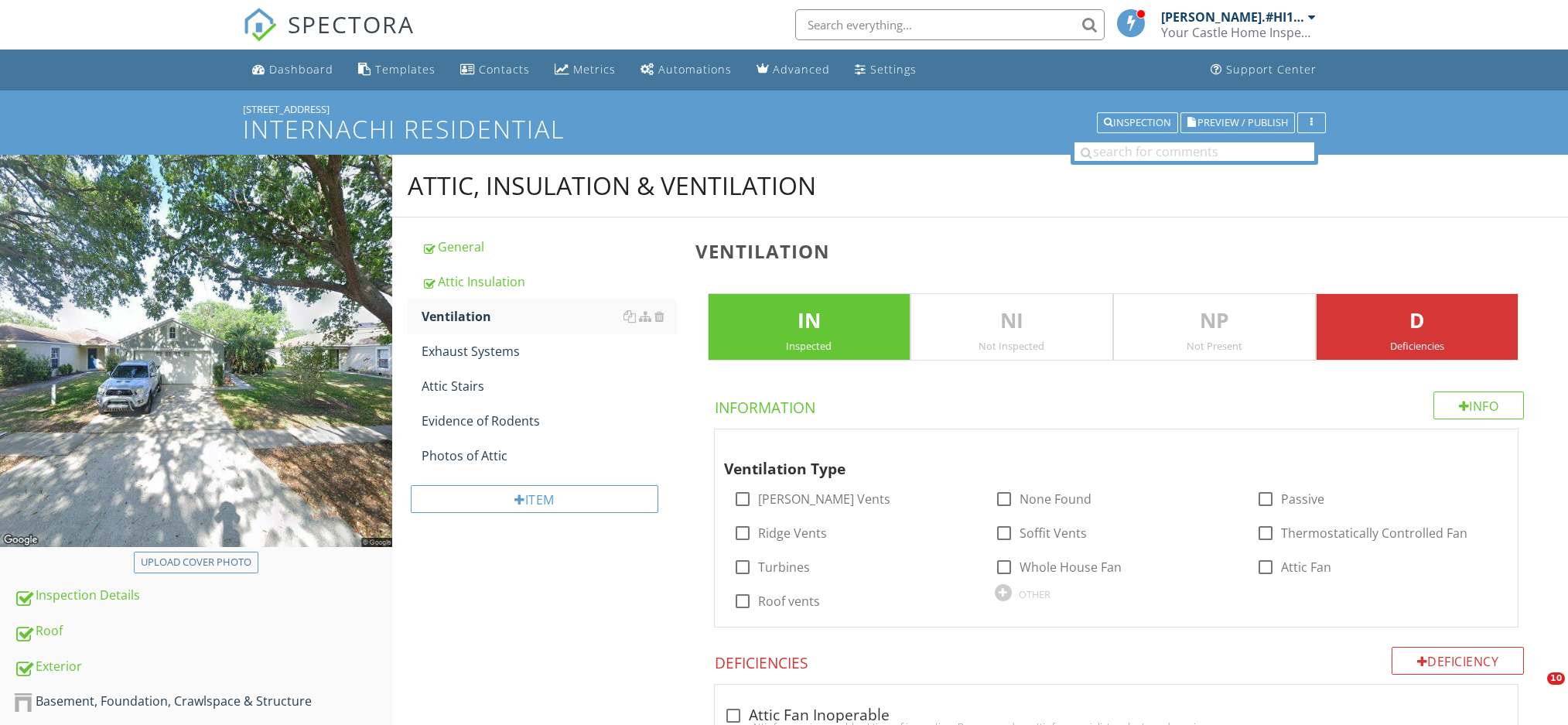
scroll to position [527, 0]
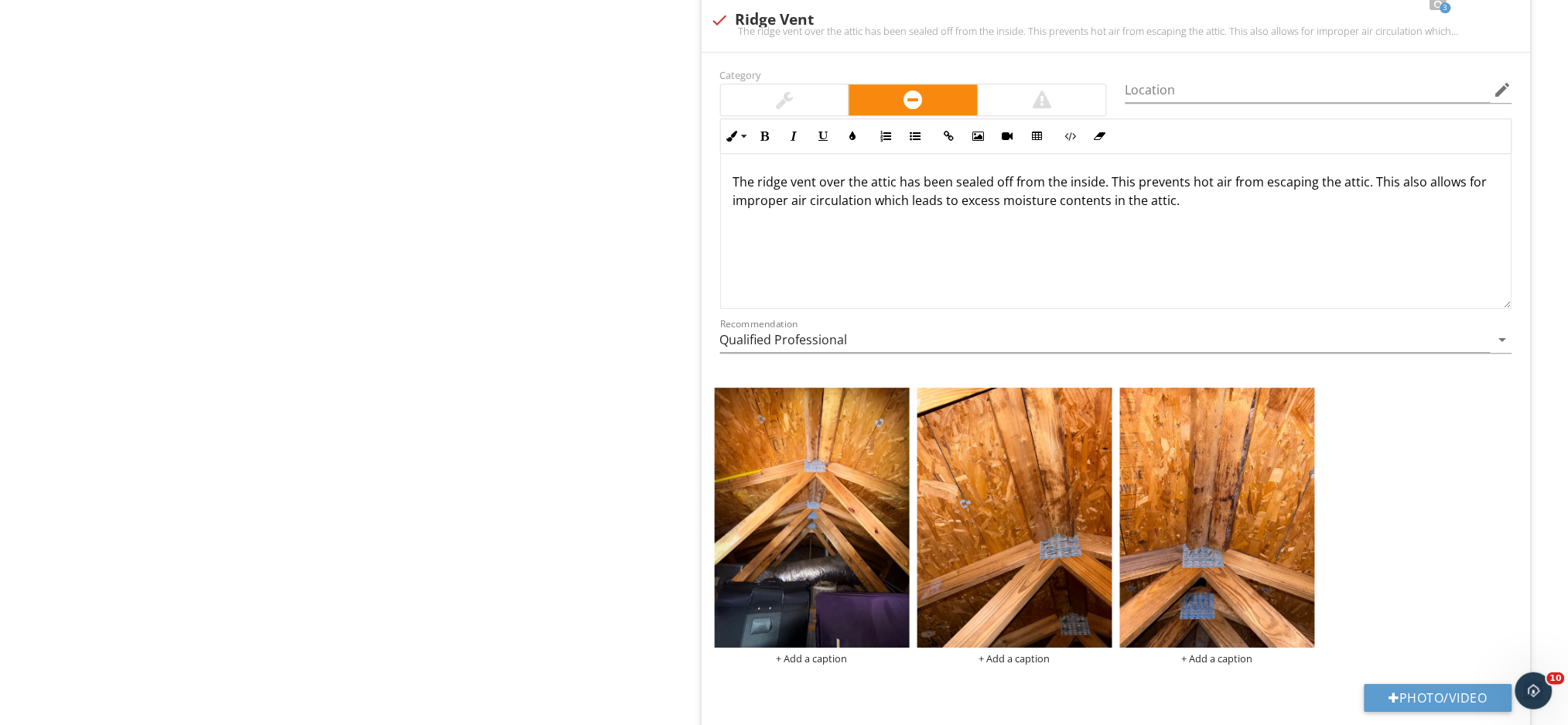
scroll to position [1455, 0]
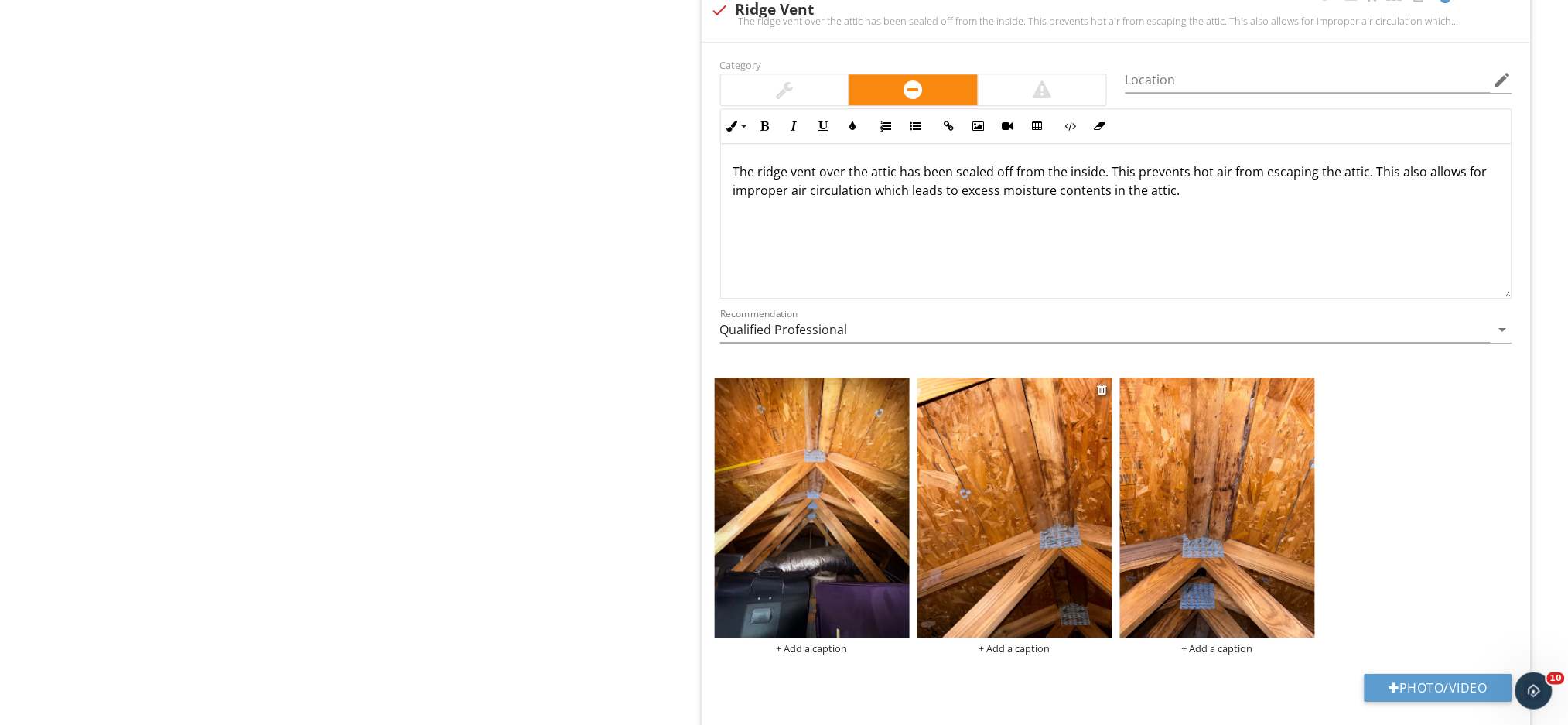
click at [1005, 536] on img at bounding box center [1015, 507] width 195 height 260
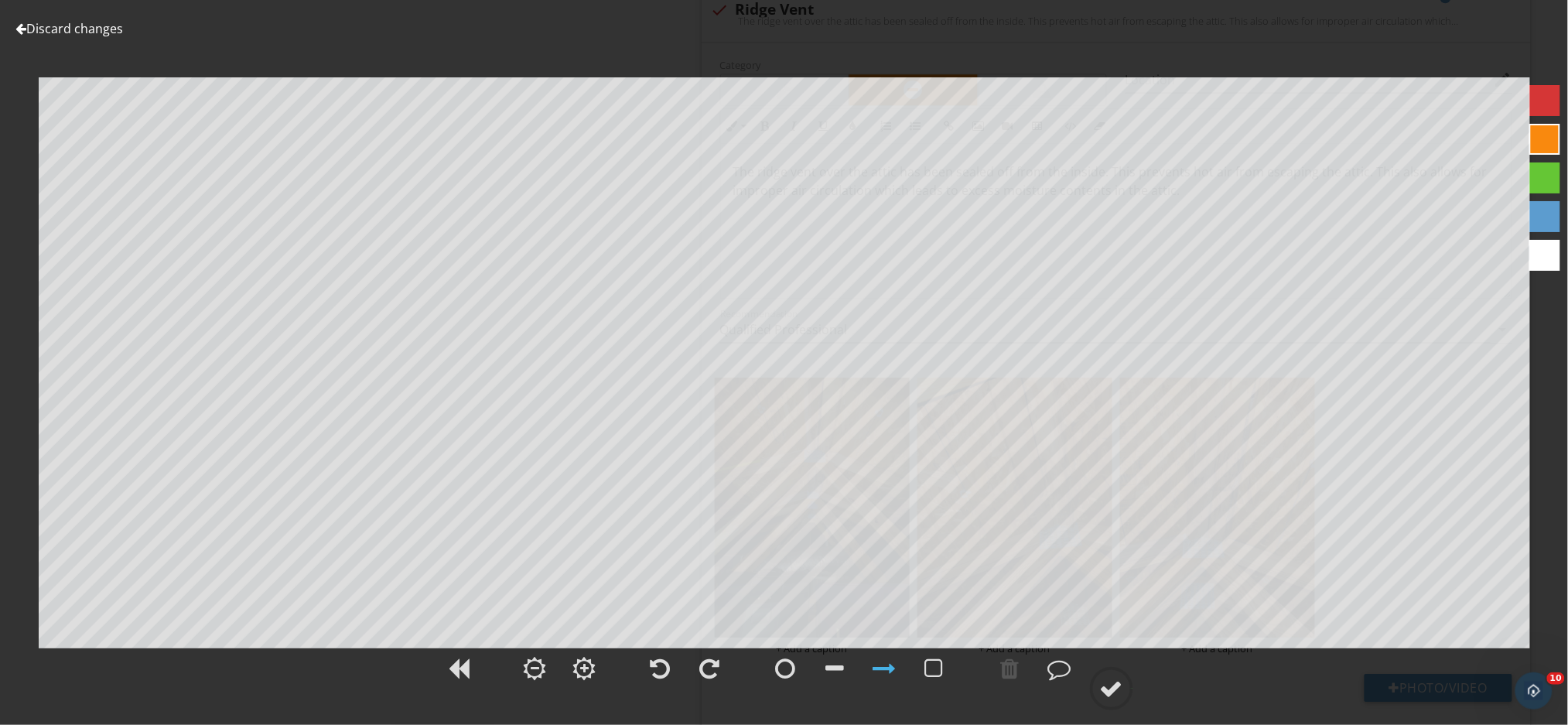
click at [1545, 103] on div at bounding box center [1545, 101] width 31 height 31
click at [842, 666] on div at bounding box center [835, 669] width 19 height 23
drag, startPoint x: 1018, startPoint y: 674, endPoint x: 1042, endPoint y: 651, distance: 33.2
click at [1027, 667] on div at bounding box center [1010, 668] width 38 height 38
click at [1539, 255] on div at bounding box center [1545, 255] width 31 height 31
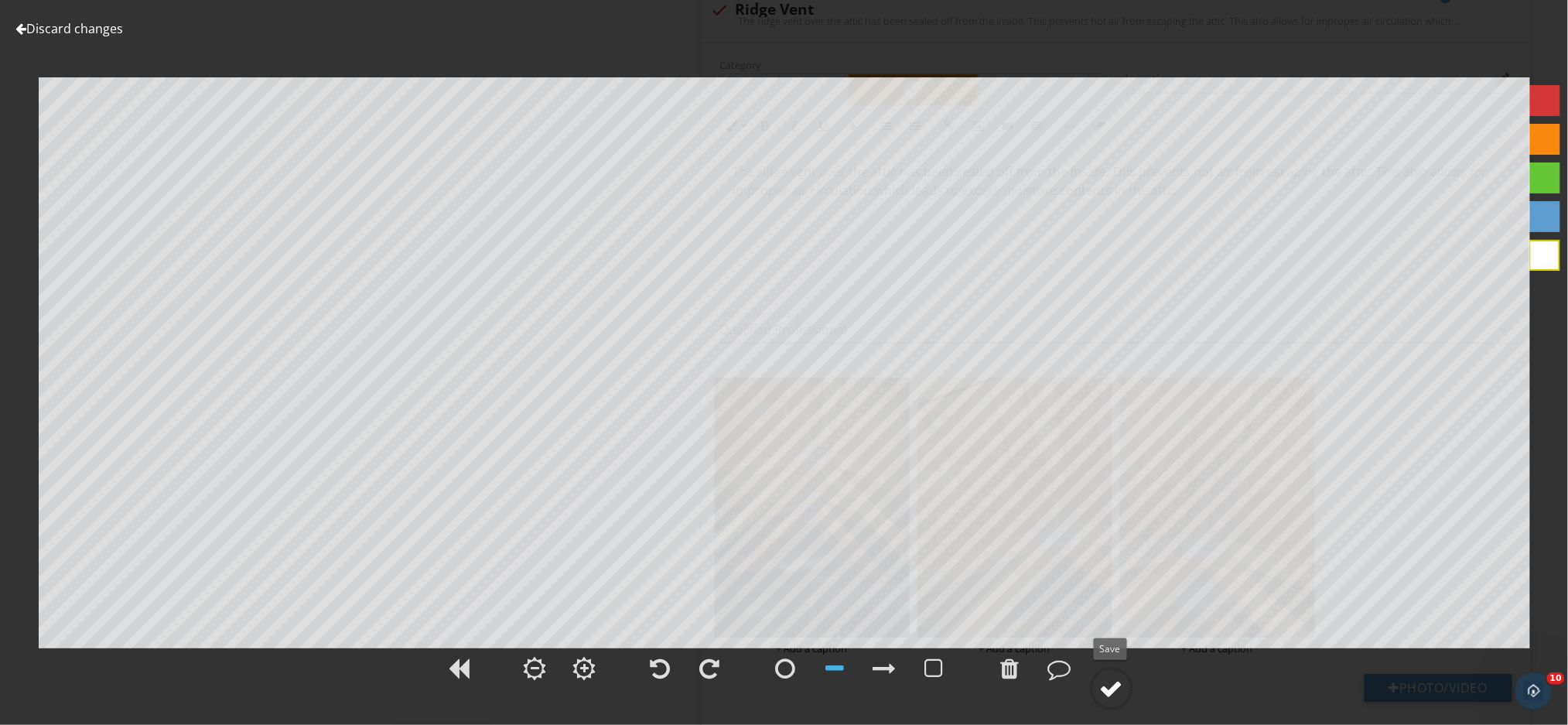
click at [1107, 689] on div at bounding box center [1112, 688] width 23 height 23
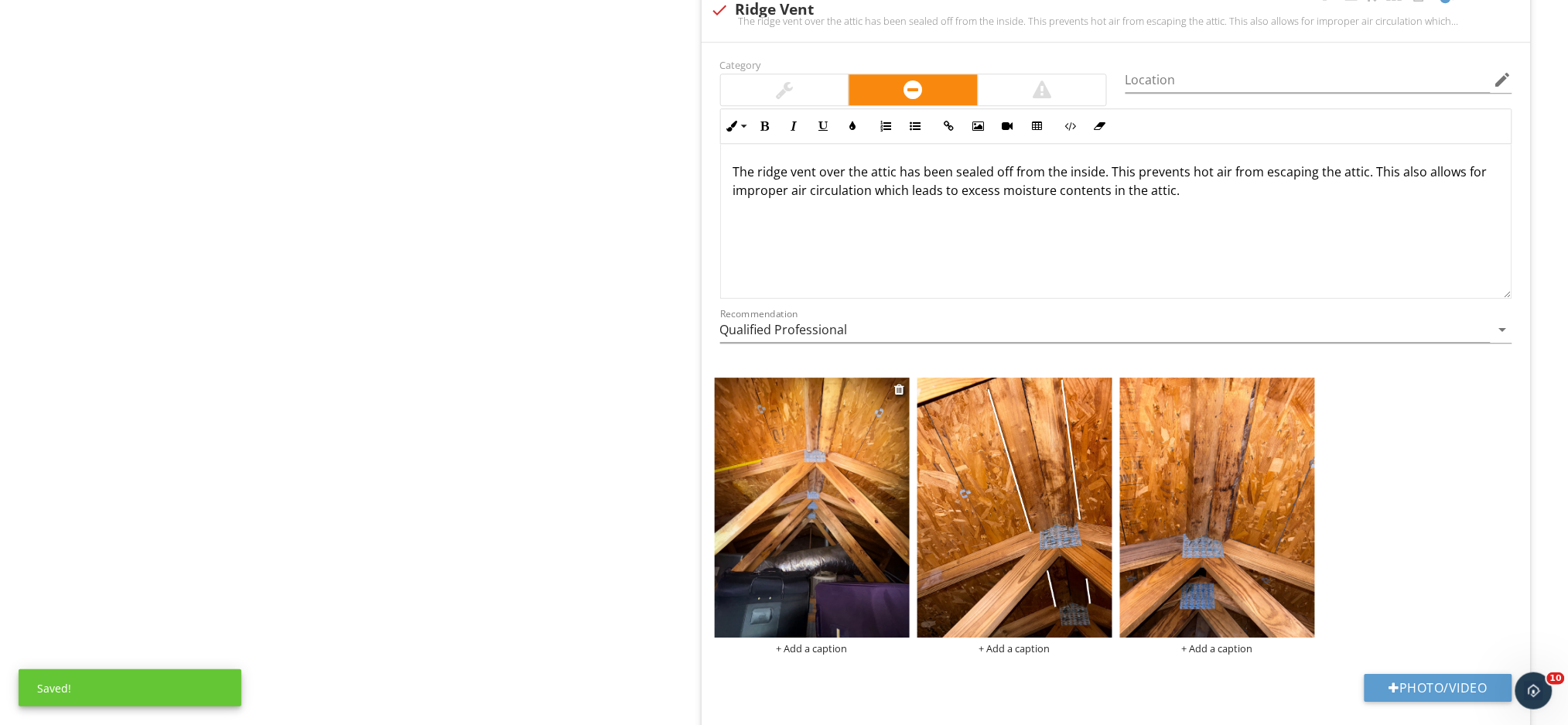
click at [866, 469] on img at bounding box center [812, 507] width 195 height 260
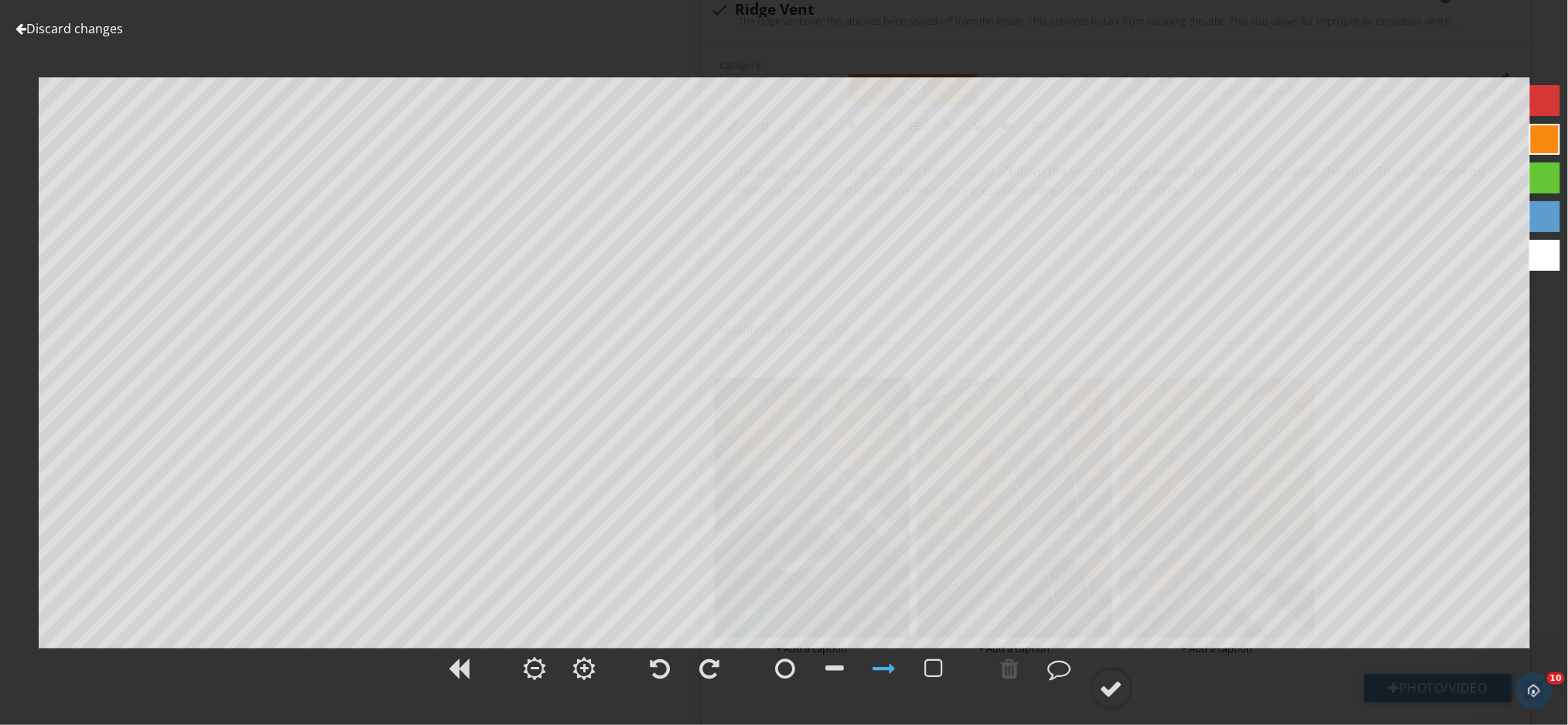
click at [1544, 254] on div at bounding box center [1545, 255] width 31 height 31
click at [1117, 688] on div at bounding box center [1112, 688] width 23 height 23
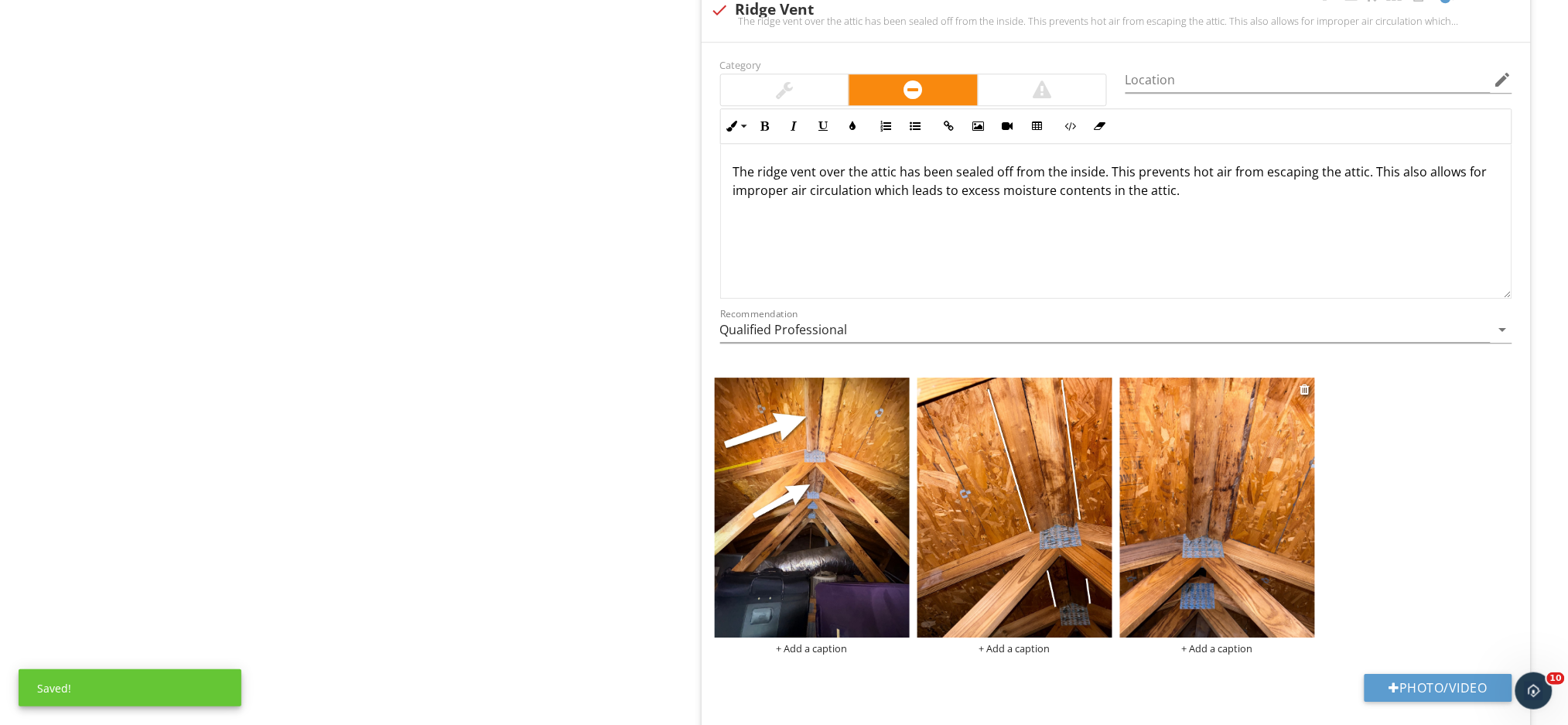
click at [1267, 525] on img at bounding box center [1217, 507] width 195 height 260
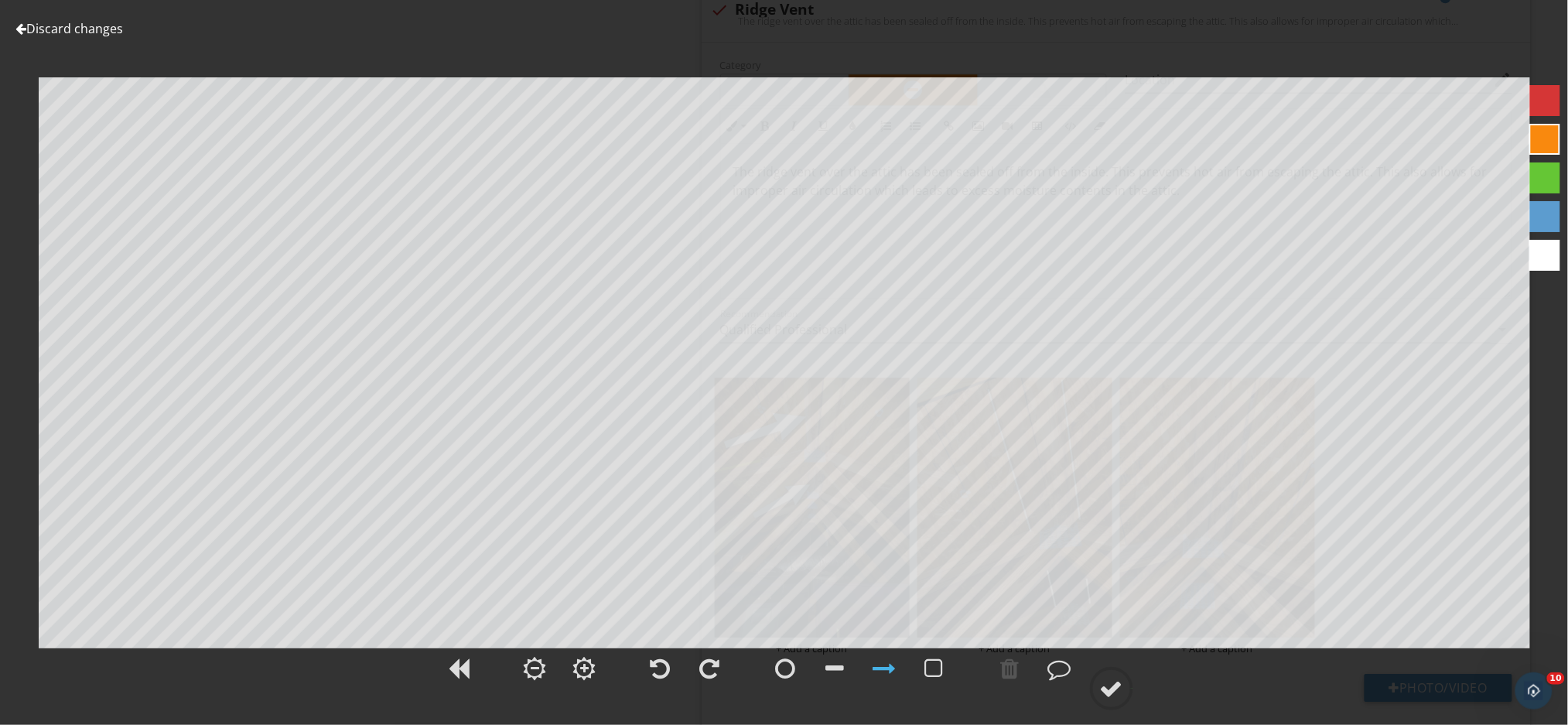
click at [1547, 260] on div at bounding box center [1545, 255] width 31 height 31
click at [1118, 686] on div at bounding box center [1112, 688] width 23 height 23
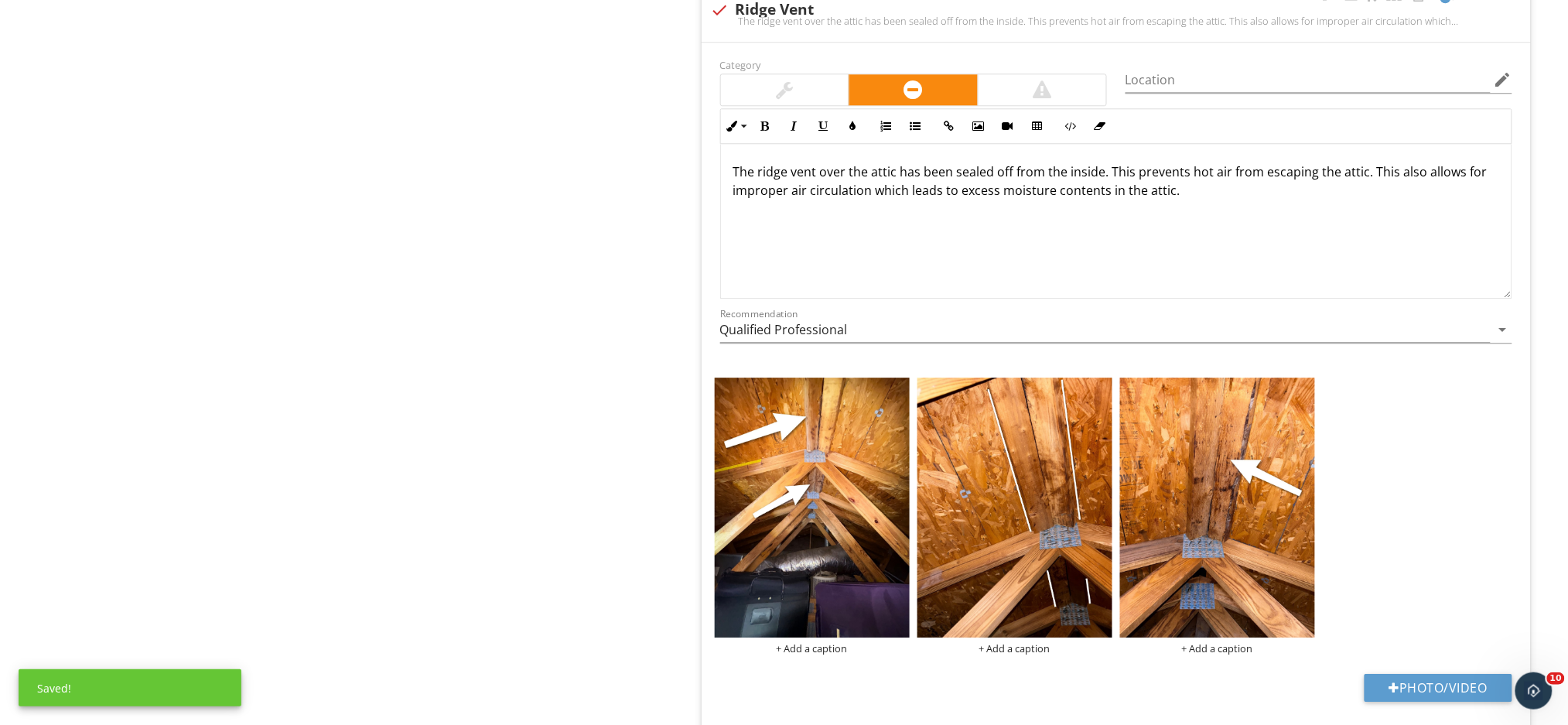
click at [1191, 197] on p "The ridge vent over the attic has been sealed off from the inside. This prevent…" at bounding box center [1116, 180] width 766 height 37
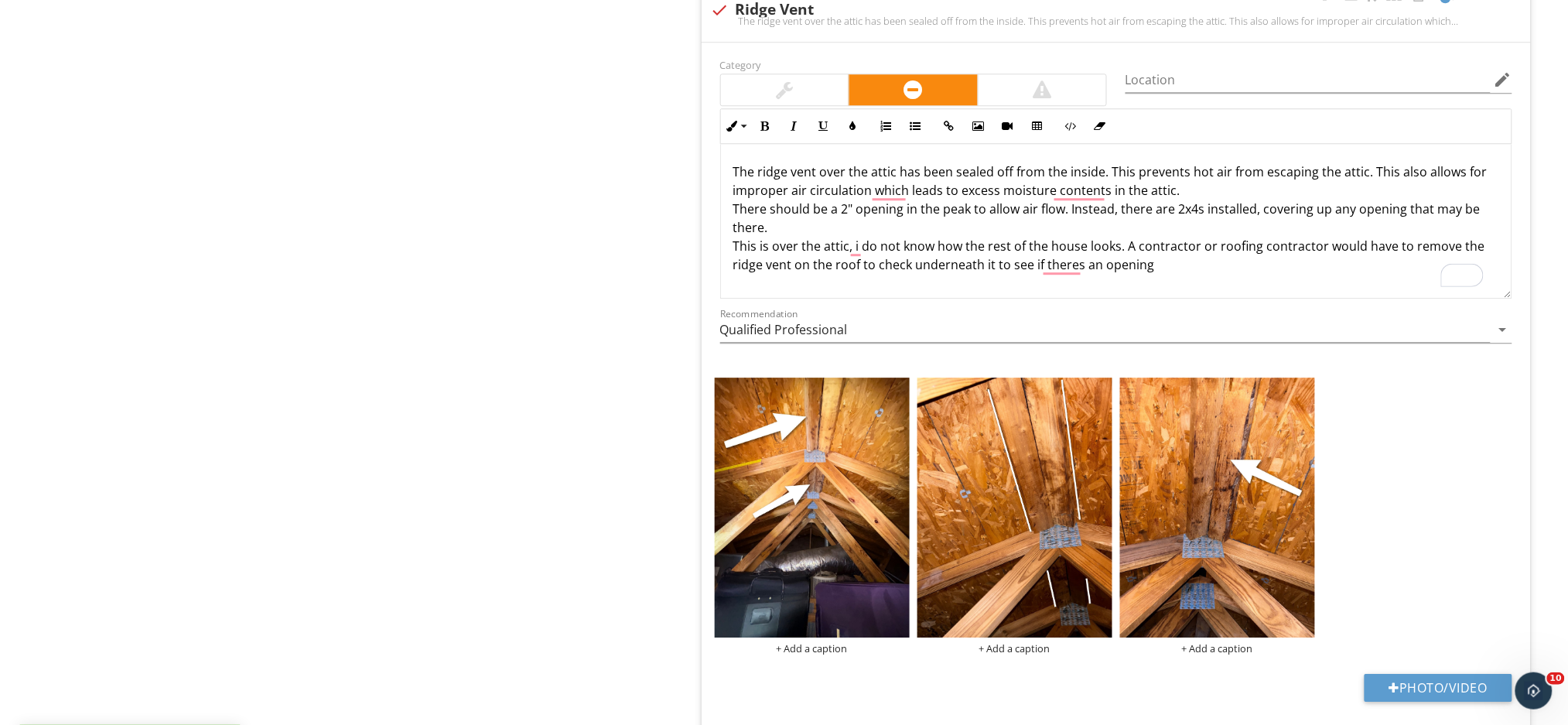
click at [1136, 248] on p "The ridge vent over the attic has been sealed off from the inside. This prevent…" at bounding box center [1116, 218] width 766 height 111
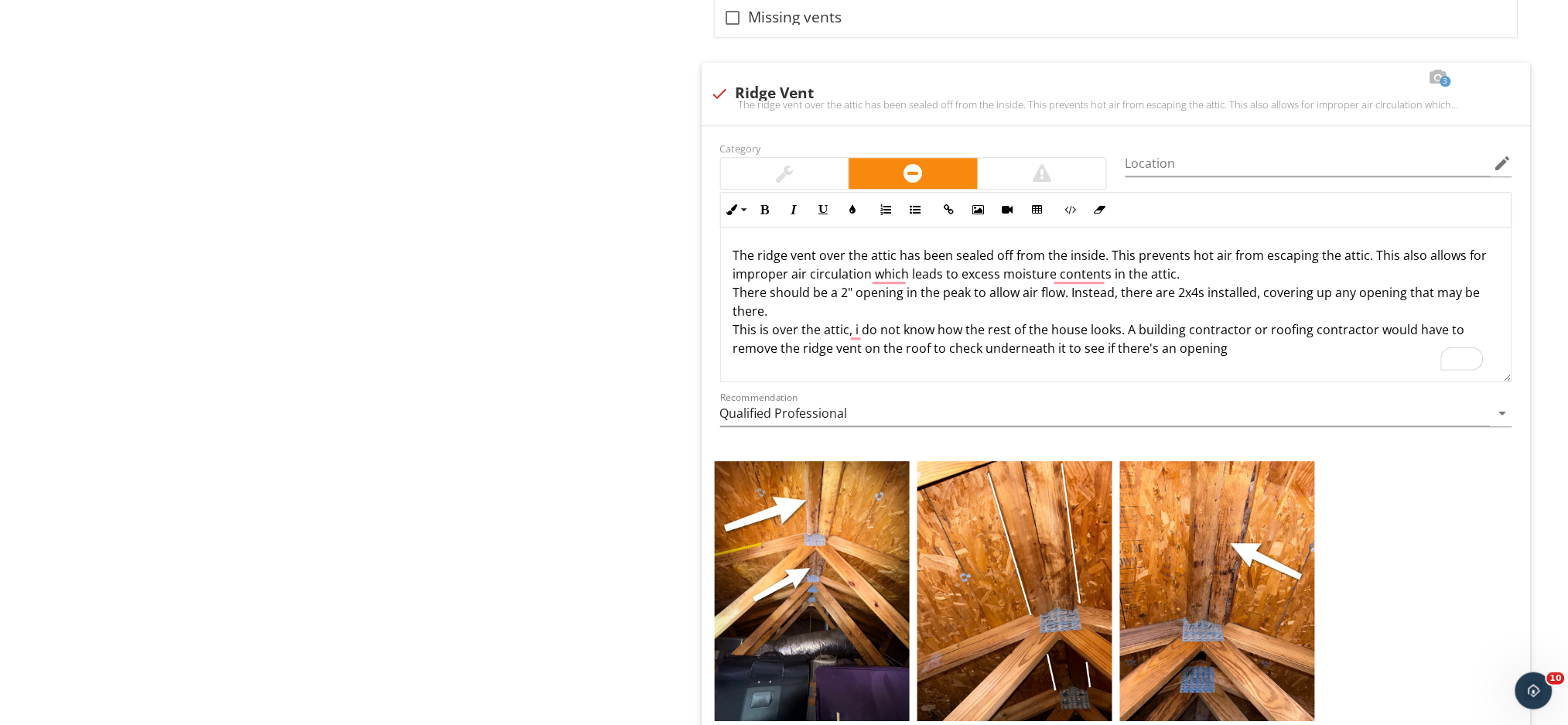
scroll to position [1358, 0]
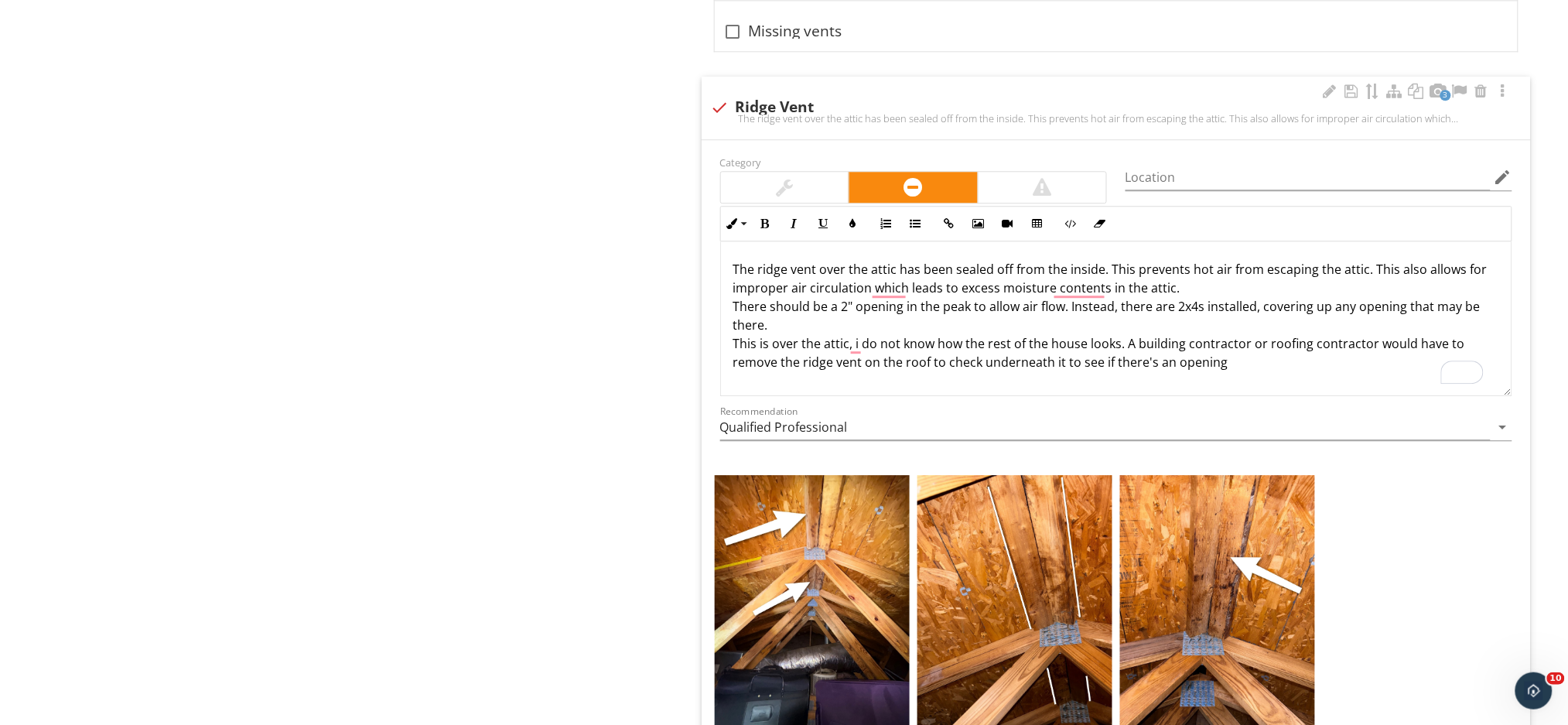
click at [1223, 365] on p "The ridge vent over the attic has been sealed off from the inside. This prevent…" at bounding box center [1116, 316] width 766 height 111
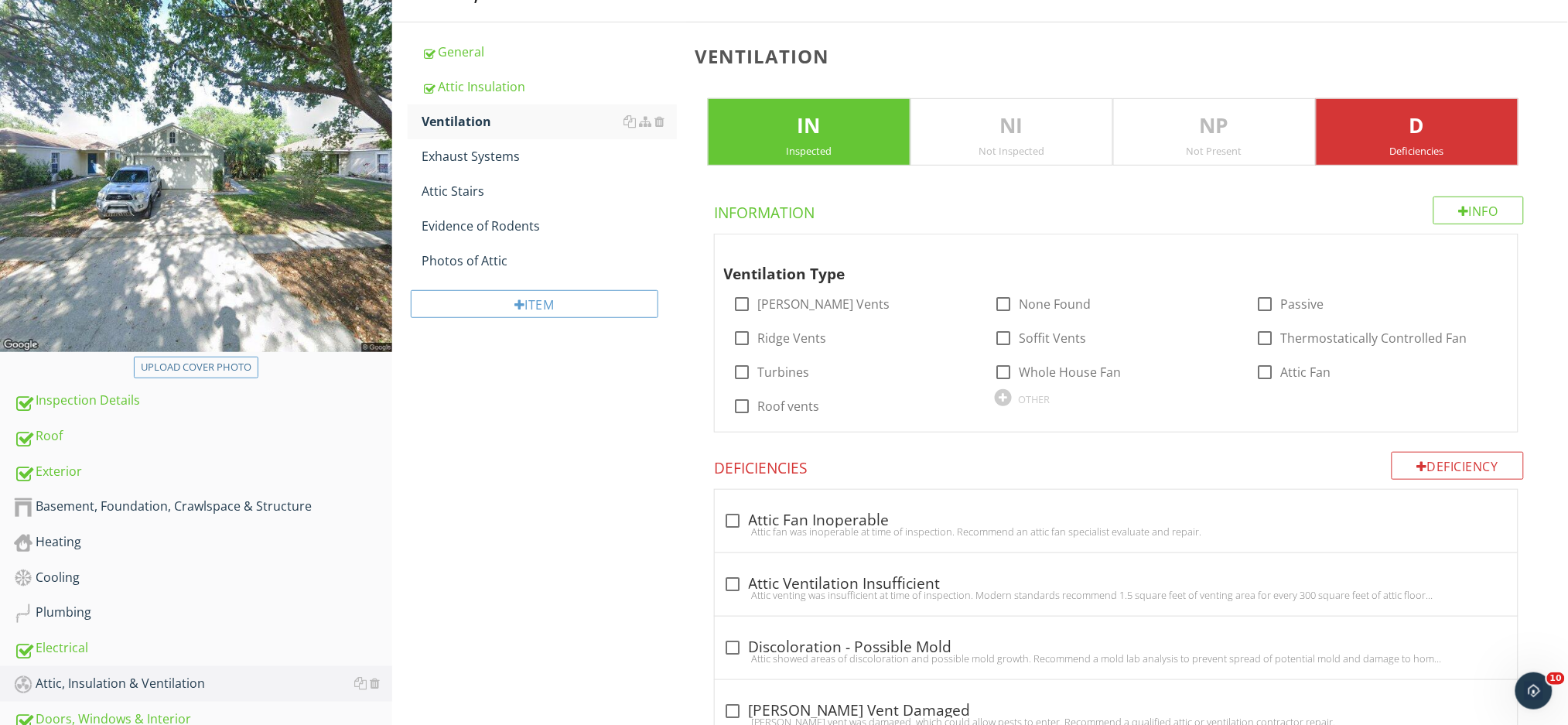
scroll to position [189, 0]
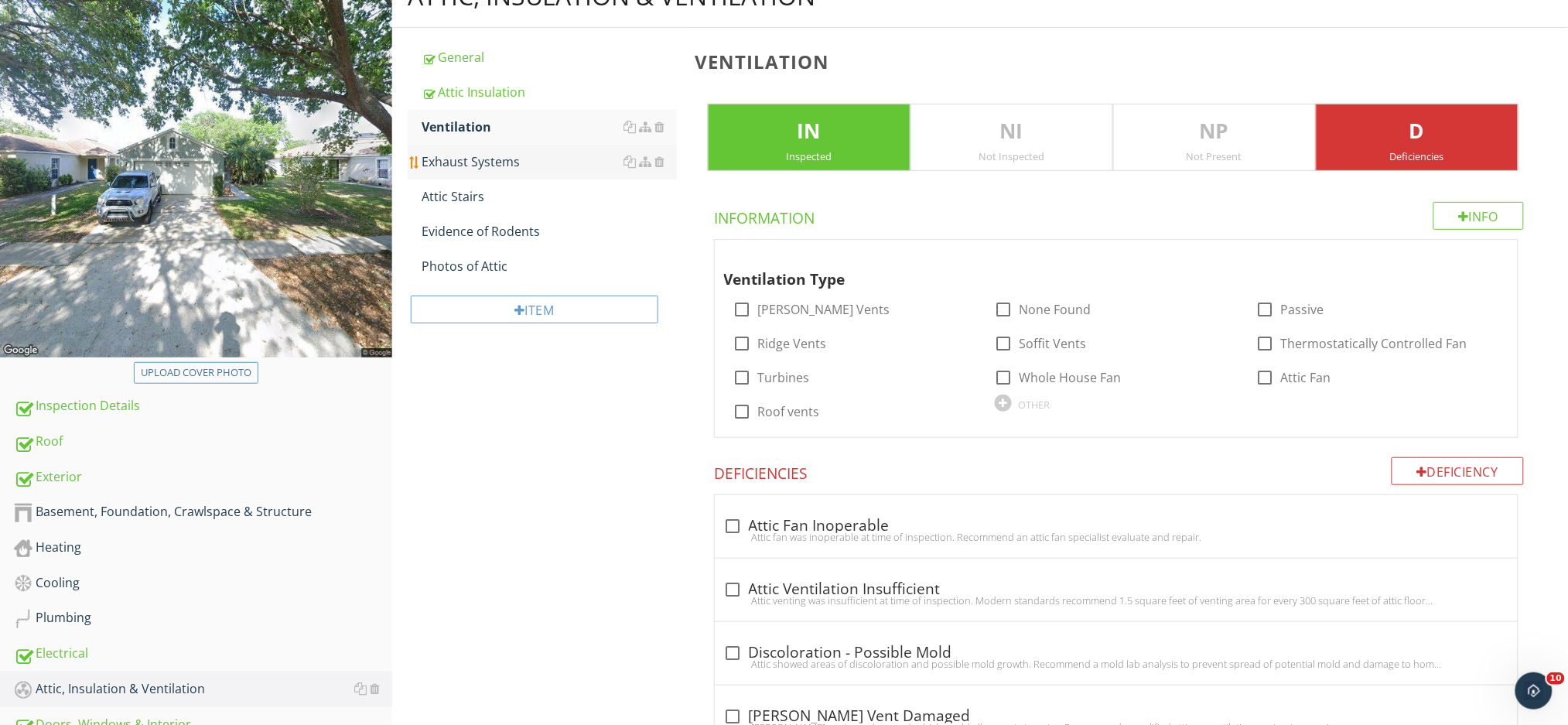
click at [496, 160] on div "Exhaust Systems" at bounding box center [549, 162] width 255 height 19
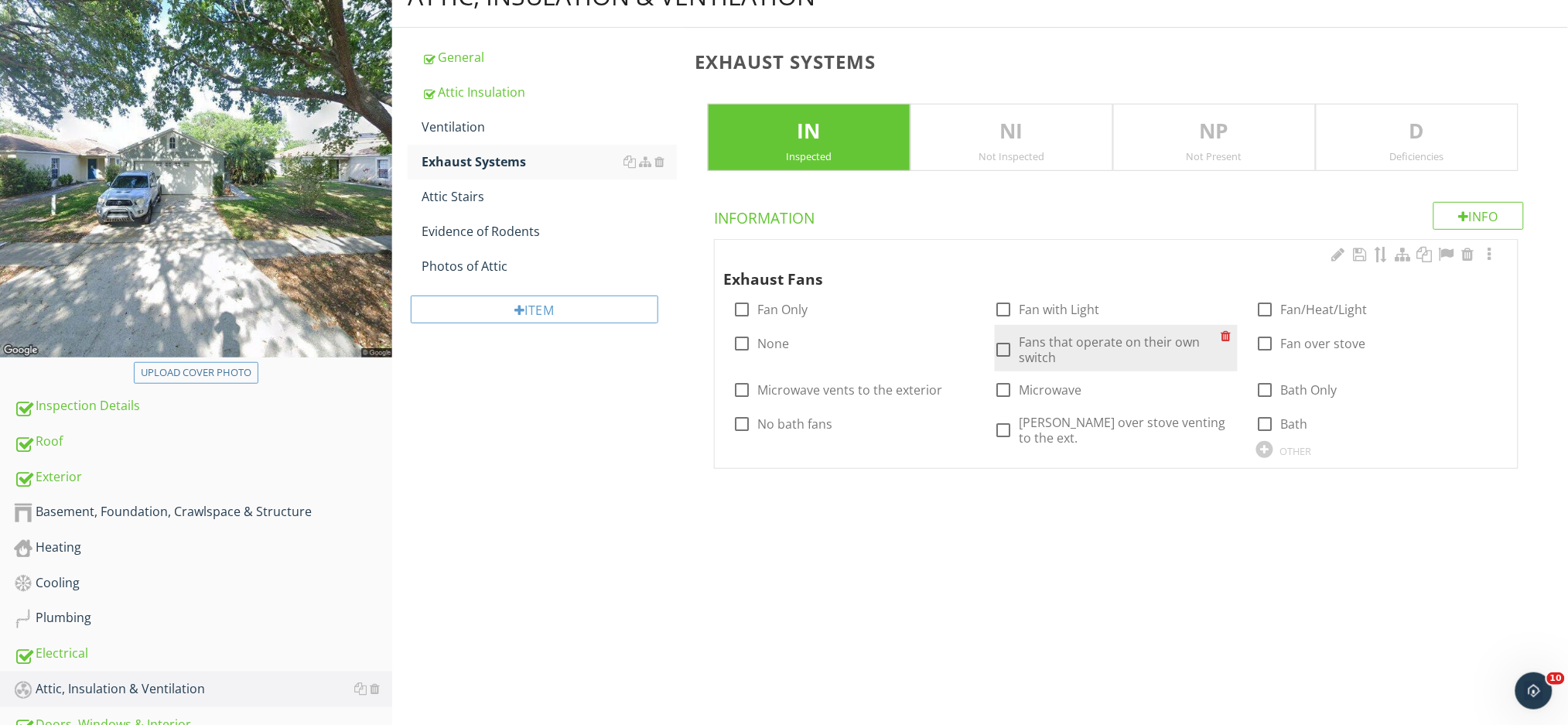
click at [1004, 348] on div at bounding box center [1004, 350] width 27 height 27
checkbox input "true"
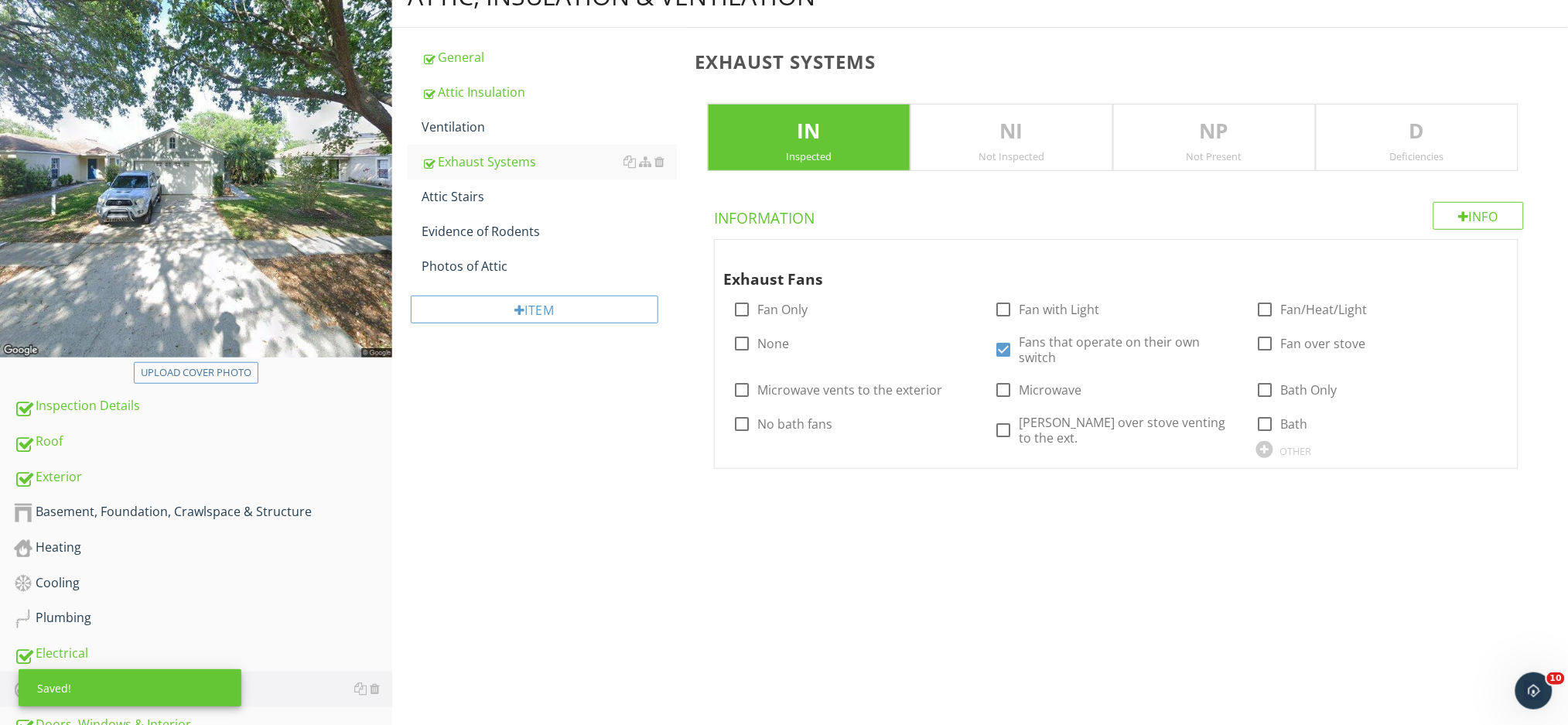
click at [1405, 157] on div "Deficiencies" at bounding box center [1416, 157] width 201 height 13
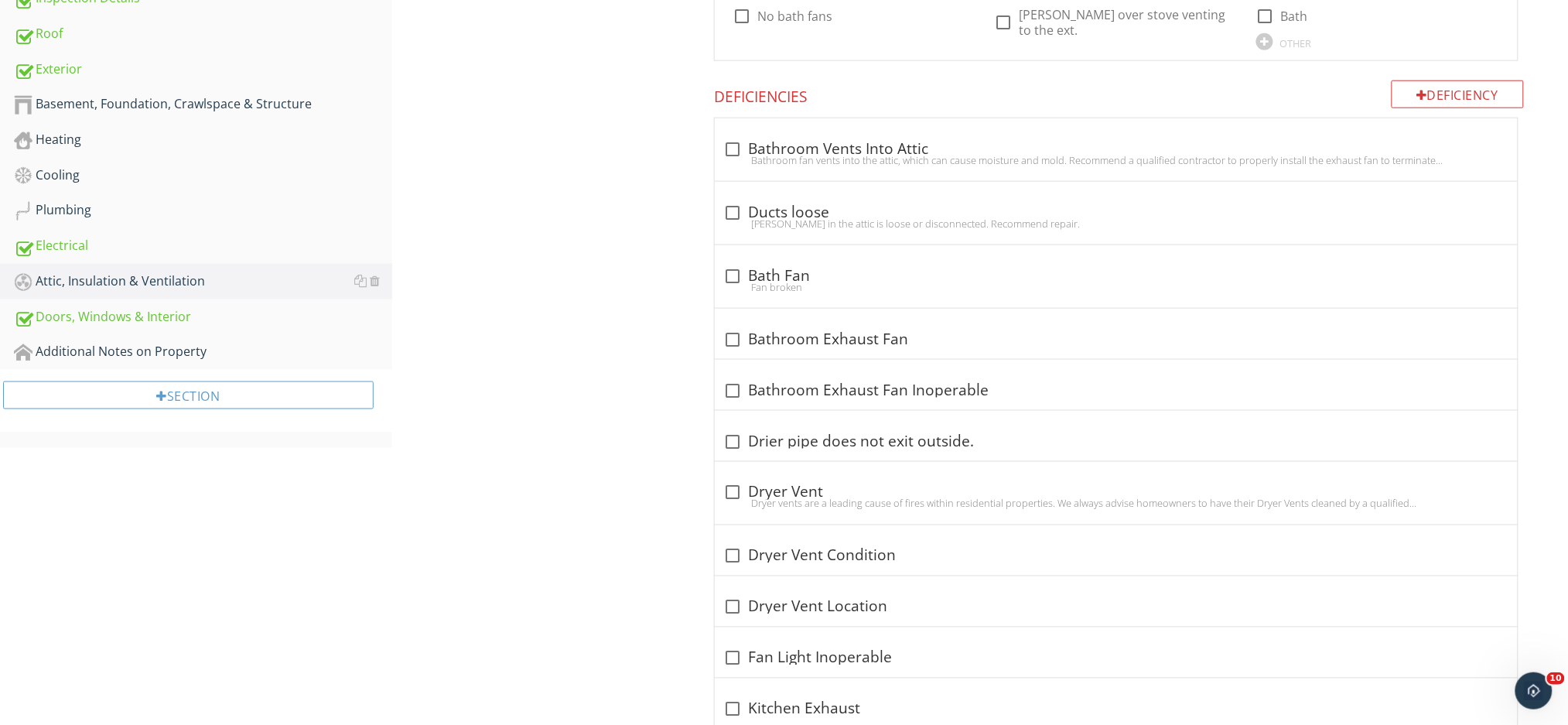
scroll to position [602, 0]
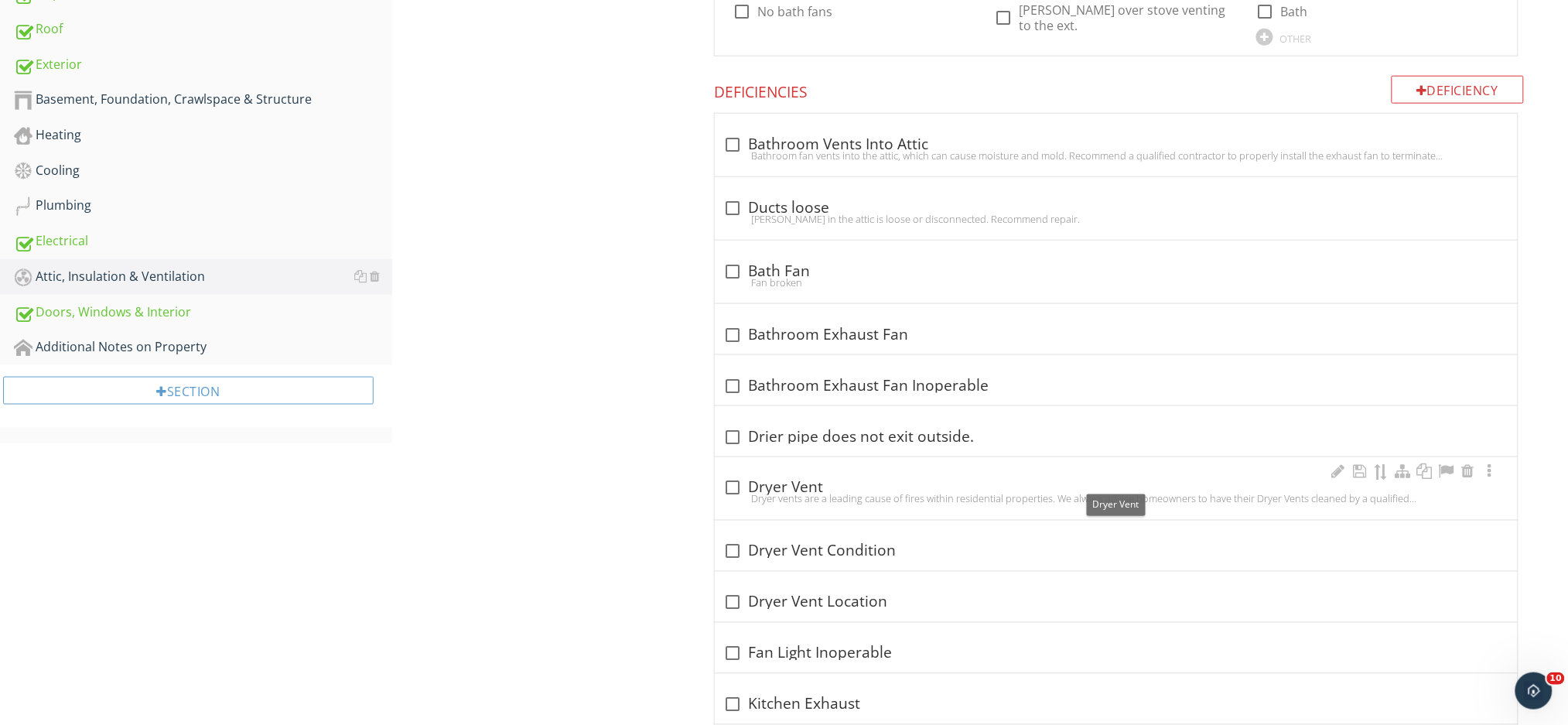
click at [740, 475] on div at bounding box center [734, 489] width 27 height 27
checkbox input "true"
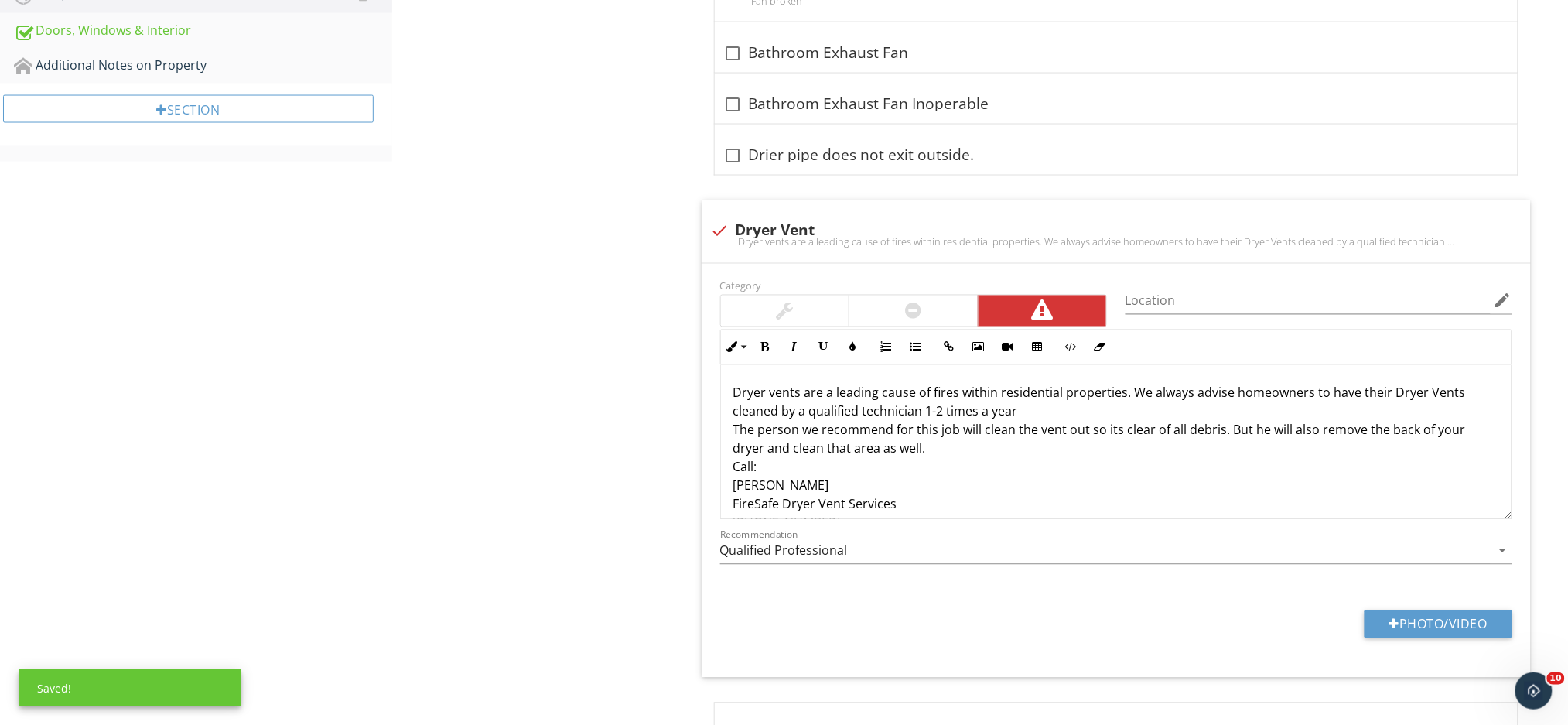
scroll to position [911, 0]
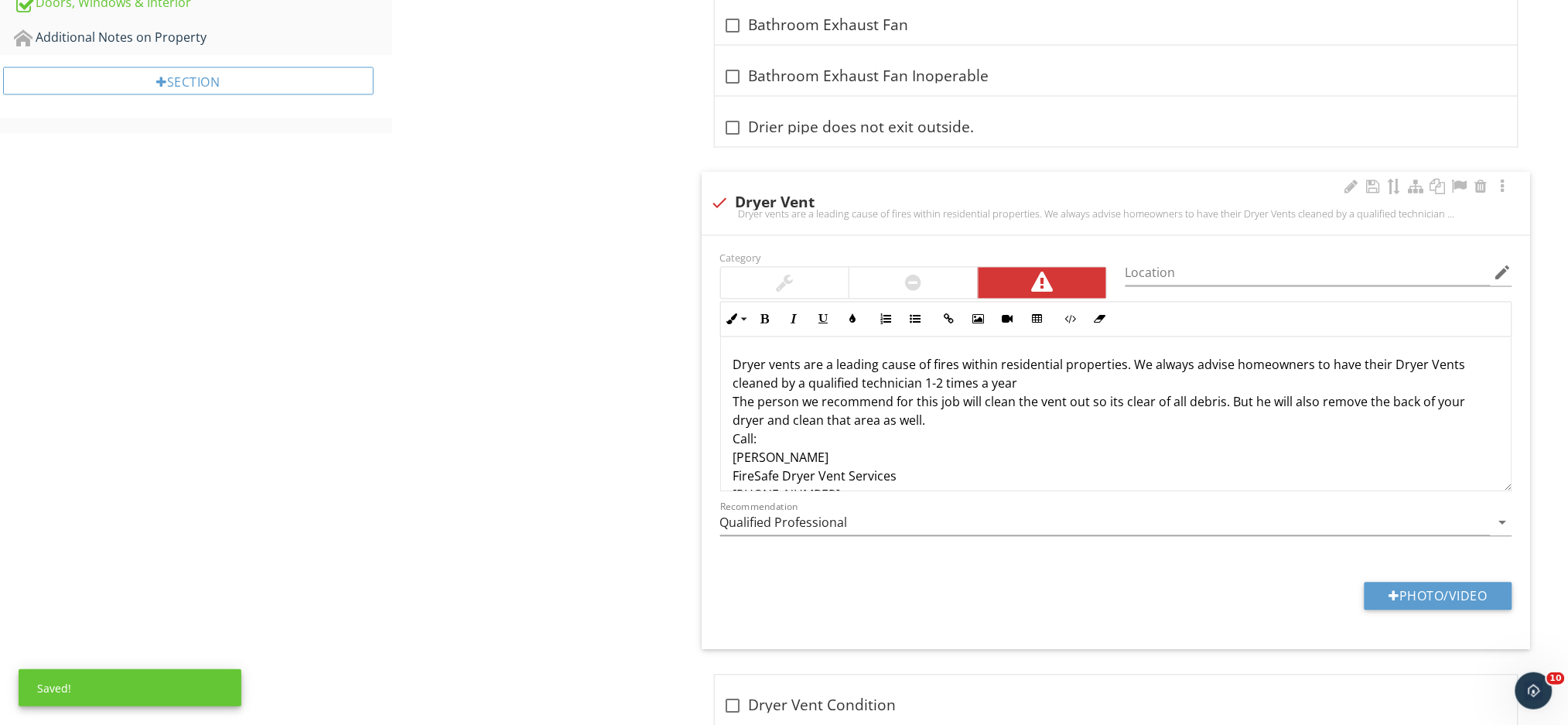
click at [881, 268] on div at bounding box center [913, 283] width 128 height 31
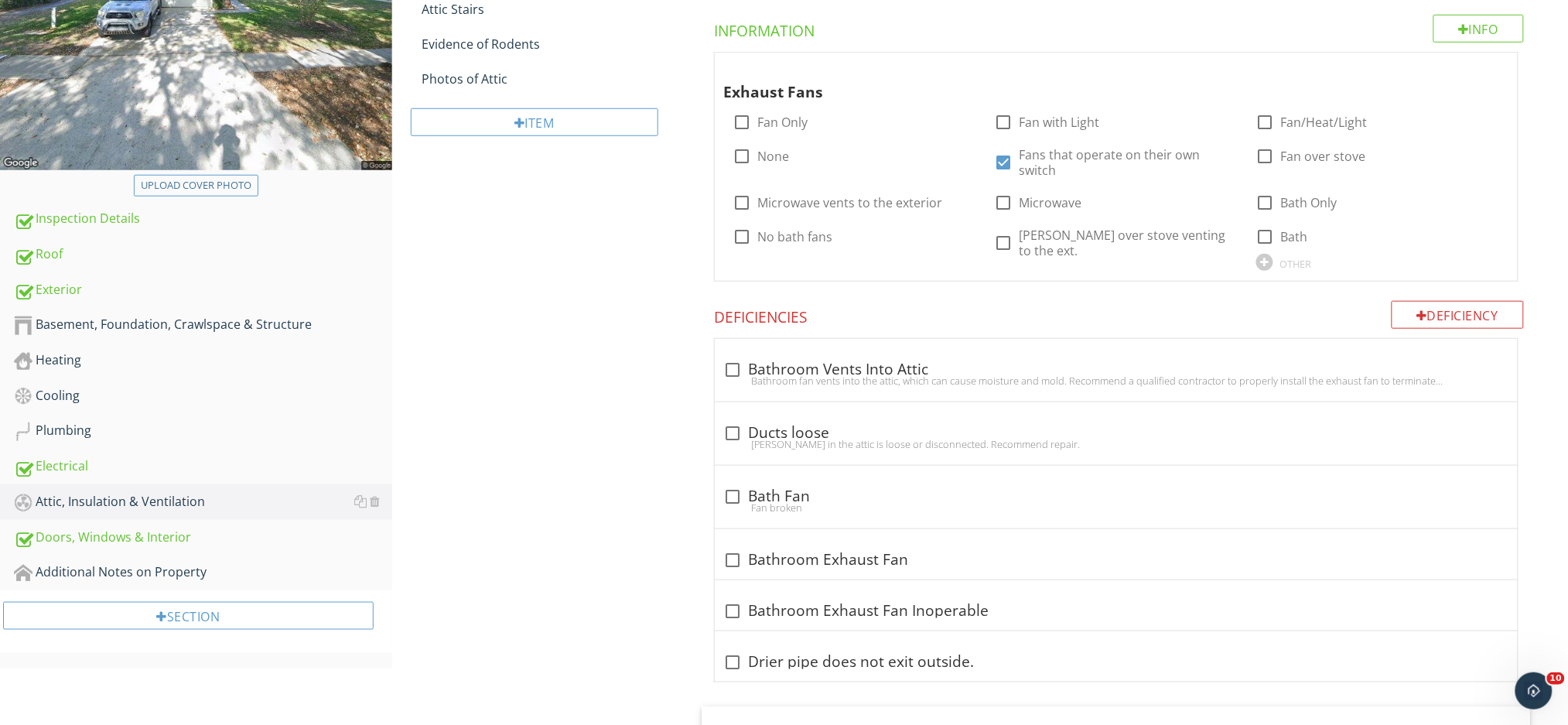
scroll to position [87, 0]
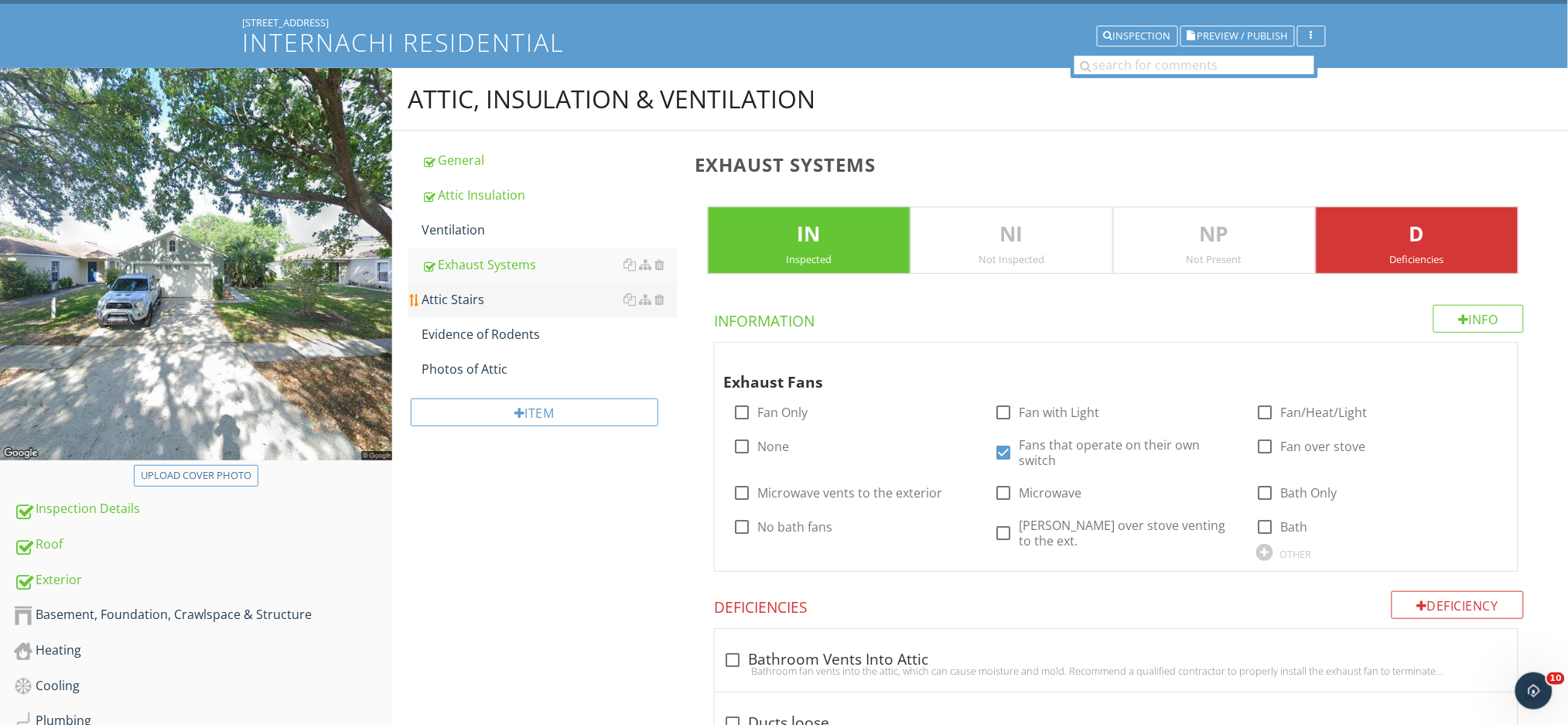
click at [478, 298] on div "Attic Stairs" at bounding box center [549, 299] width 255 height 19
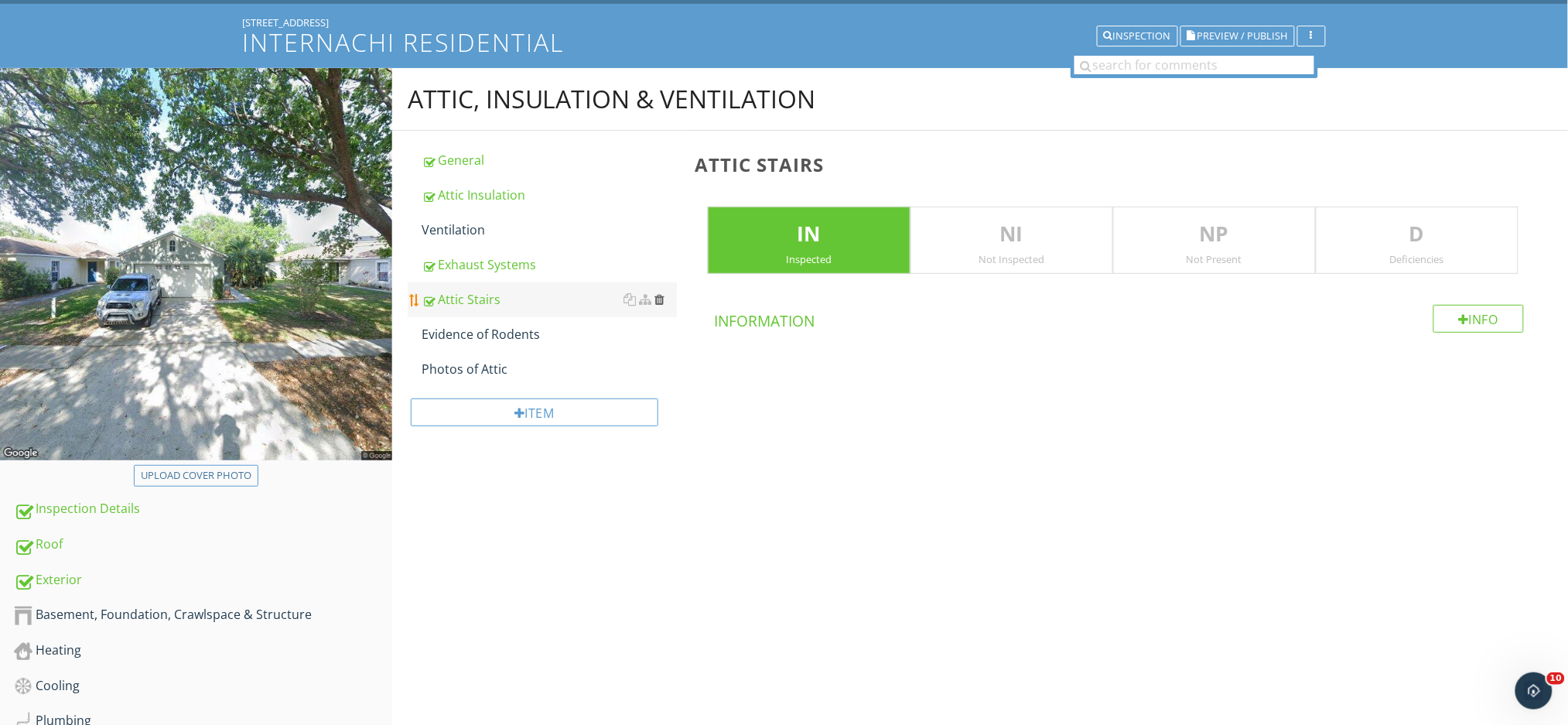
click at [661, 302] on div at bounding box center [659, 299] width 10 height 13
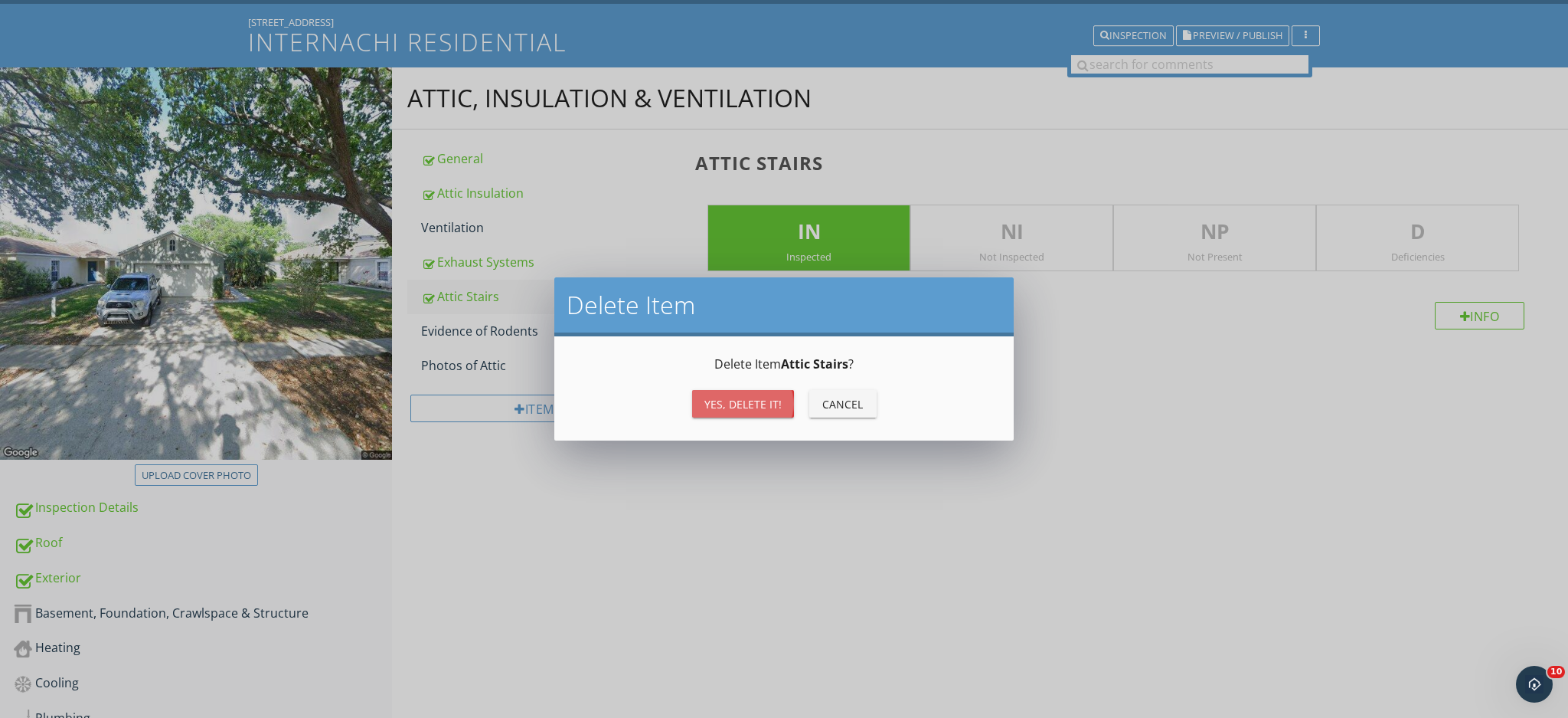
click at [726, 409] on div "Yes, Delete it!" at bounding box center [743, 404] width 78 height 16
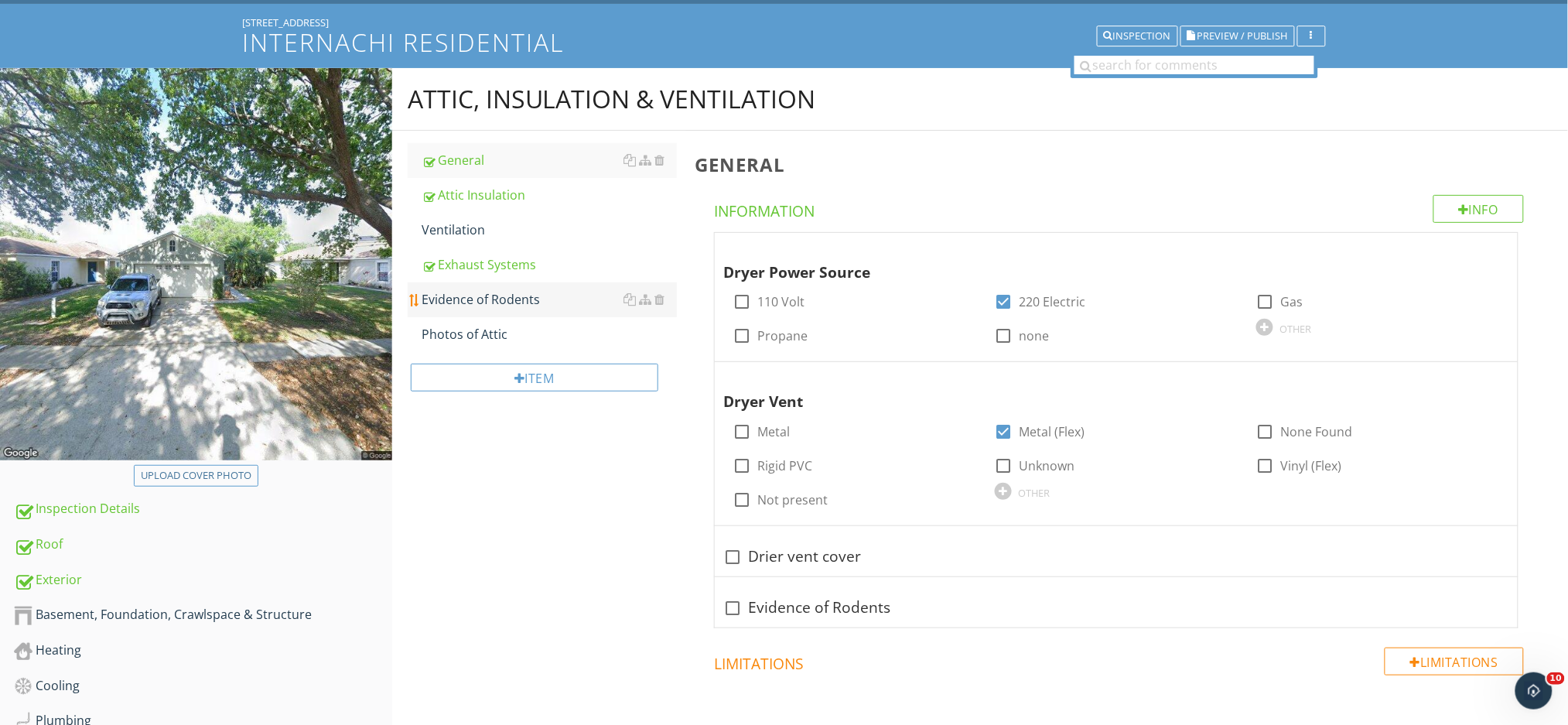
click at [486, 298] on div "Evidence of Rodents" at bounding box center [549, 299] width 255 height 19
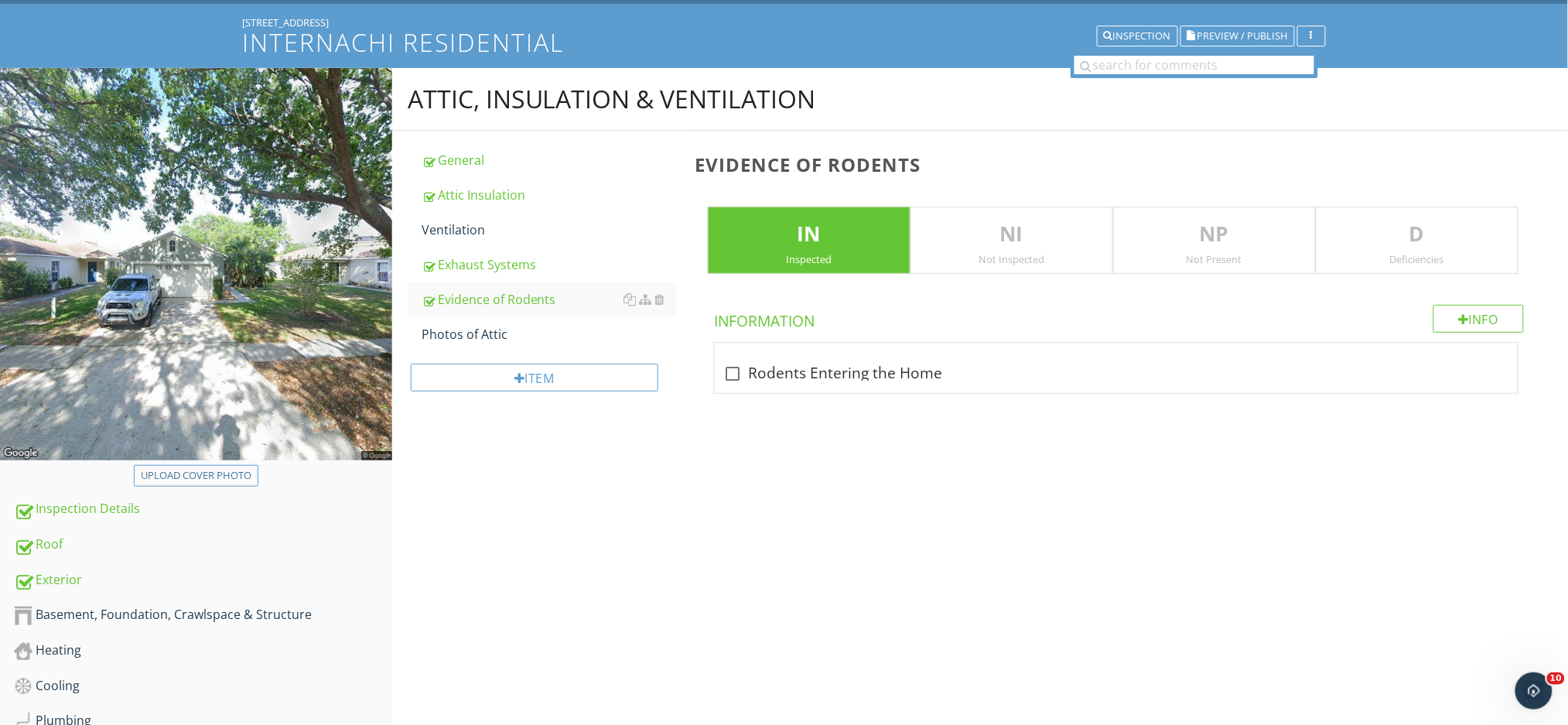
click at [1032, 247] on p "NI" at bounding box center [1011, 235] width 201 height 31
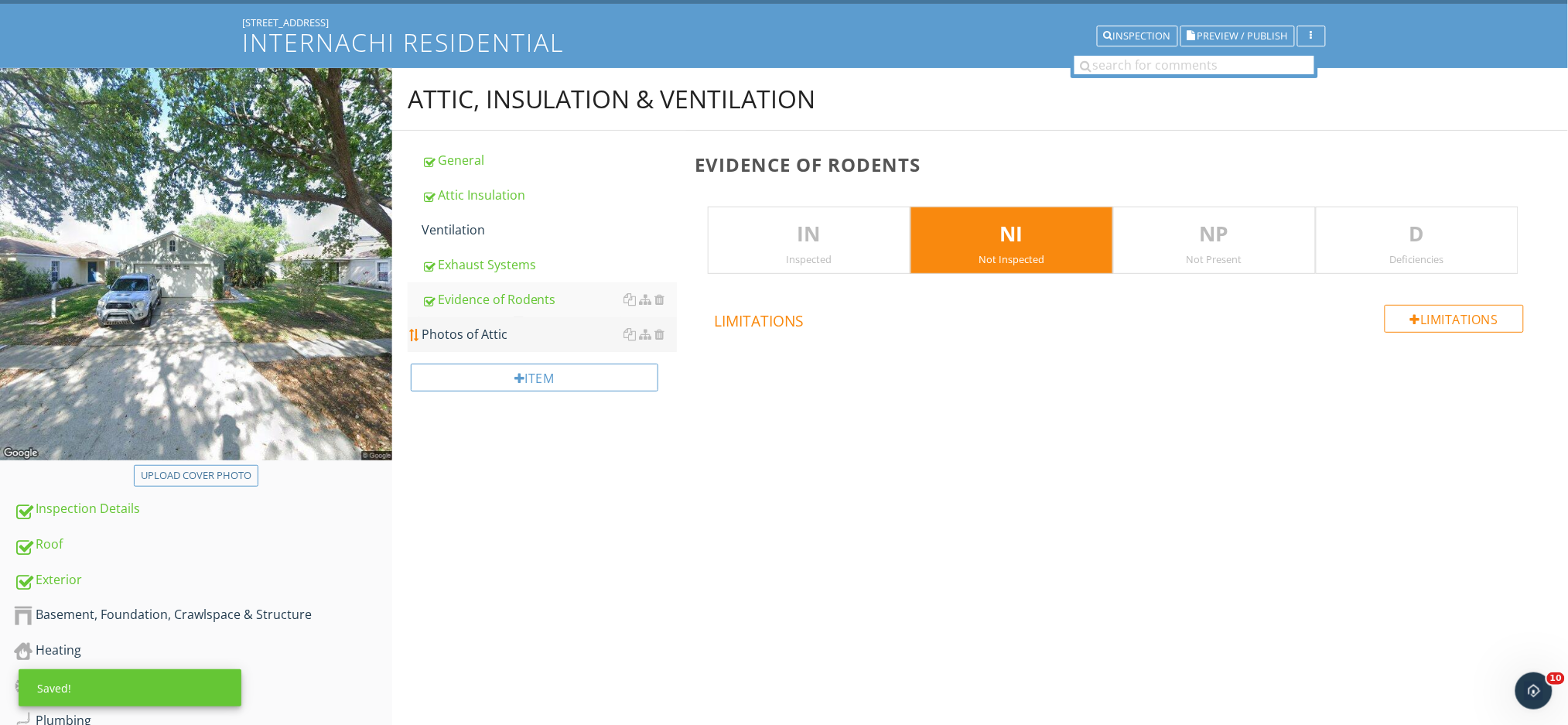
click at [493, 334] on div "Photos of Attic" at bounding box center [549, 334] width 255 height 19
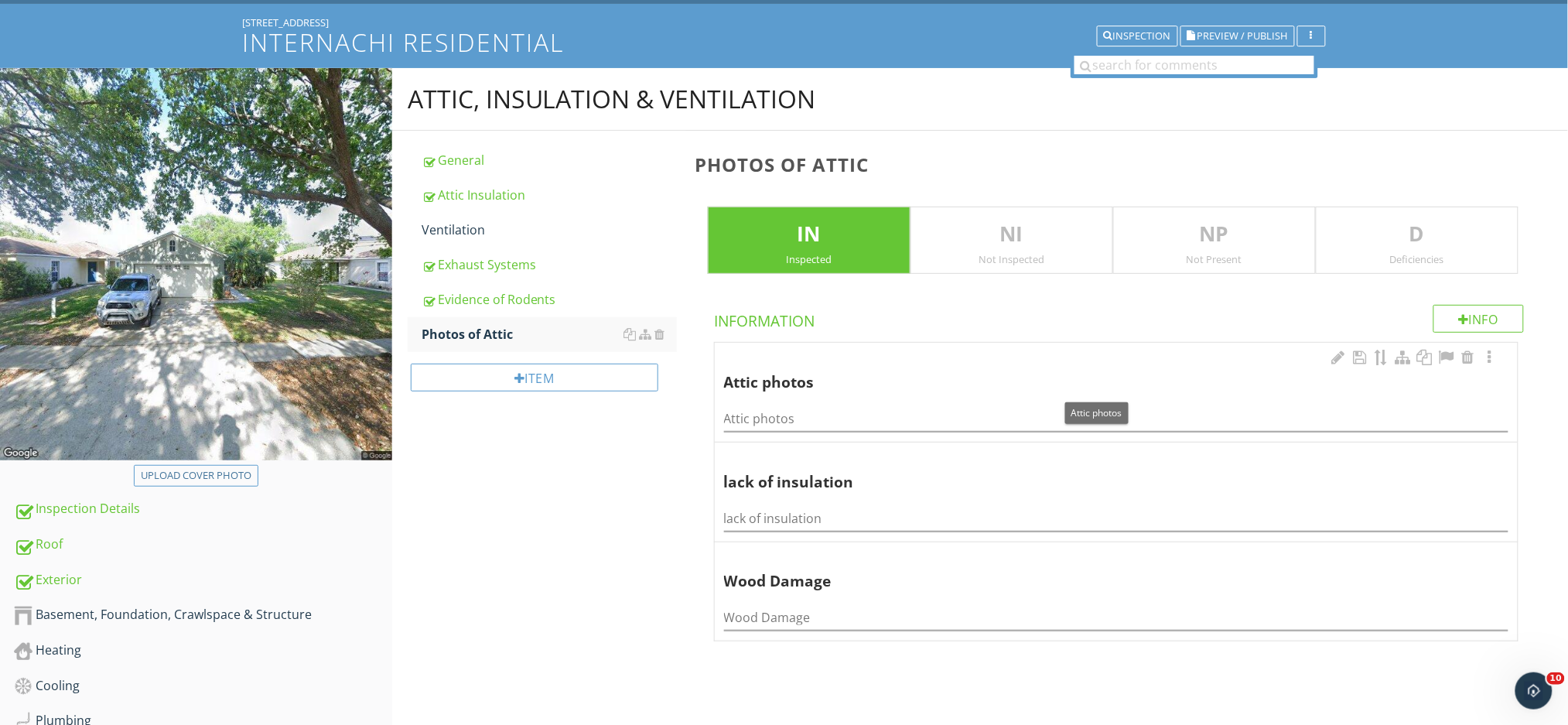
click at [1494, 367] on div at bounding box center [1413, 359] width 170 height 19
click at [1491, 360] on div at bounding box center [1490, 358] width 19 height 16
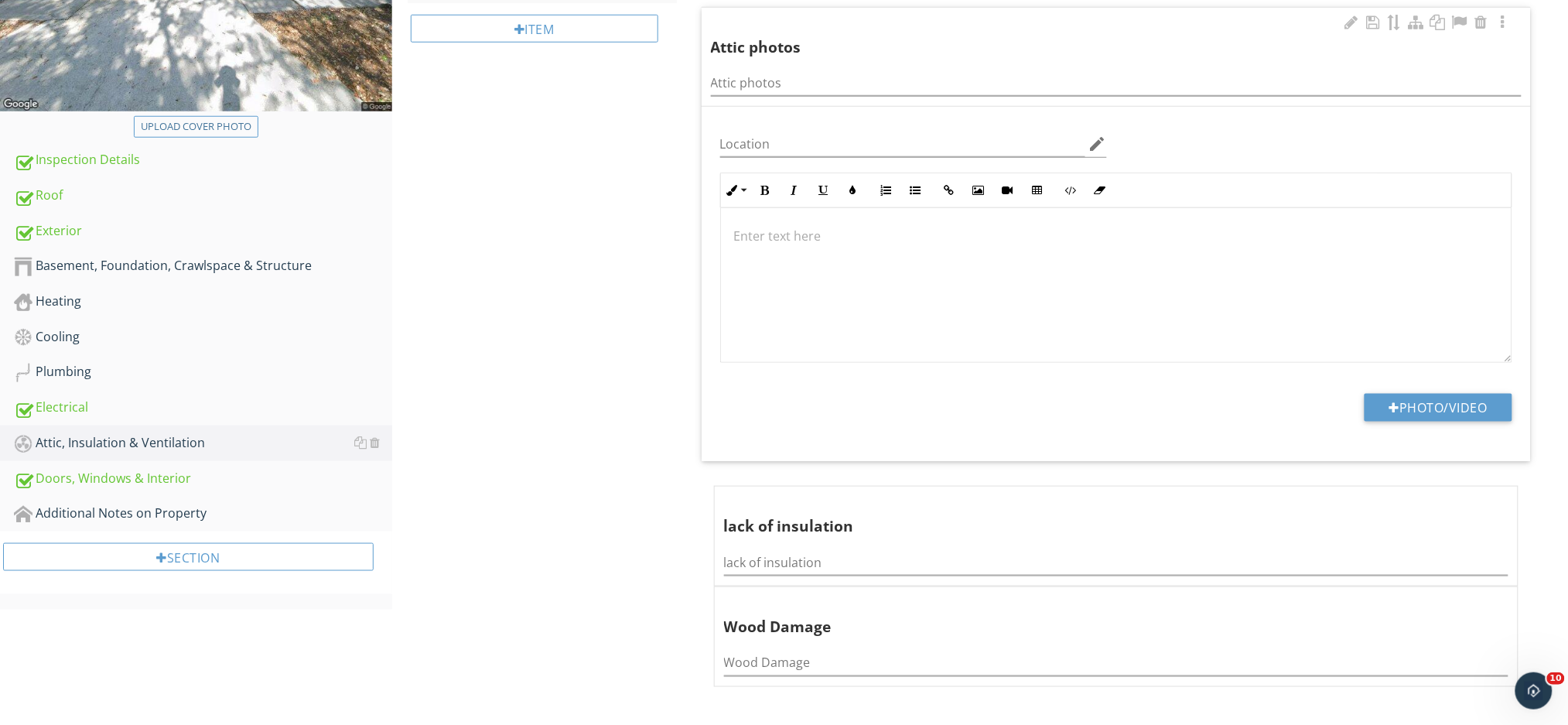
scroll to position [436, 0]
click at [1420, 405] on button "Photo/Video" at bounding box center [1438, 407] width 148 height 28
type input "C:\fakepath\IMG_1232.JPG"
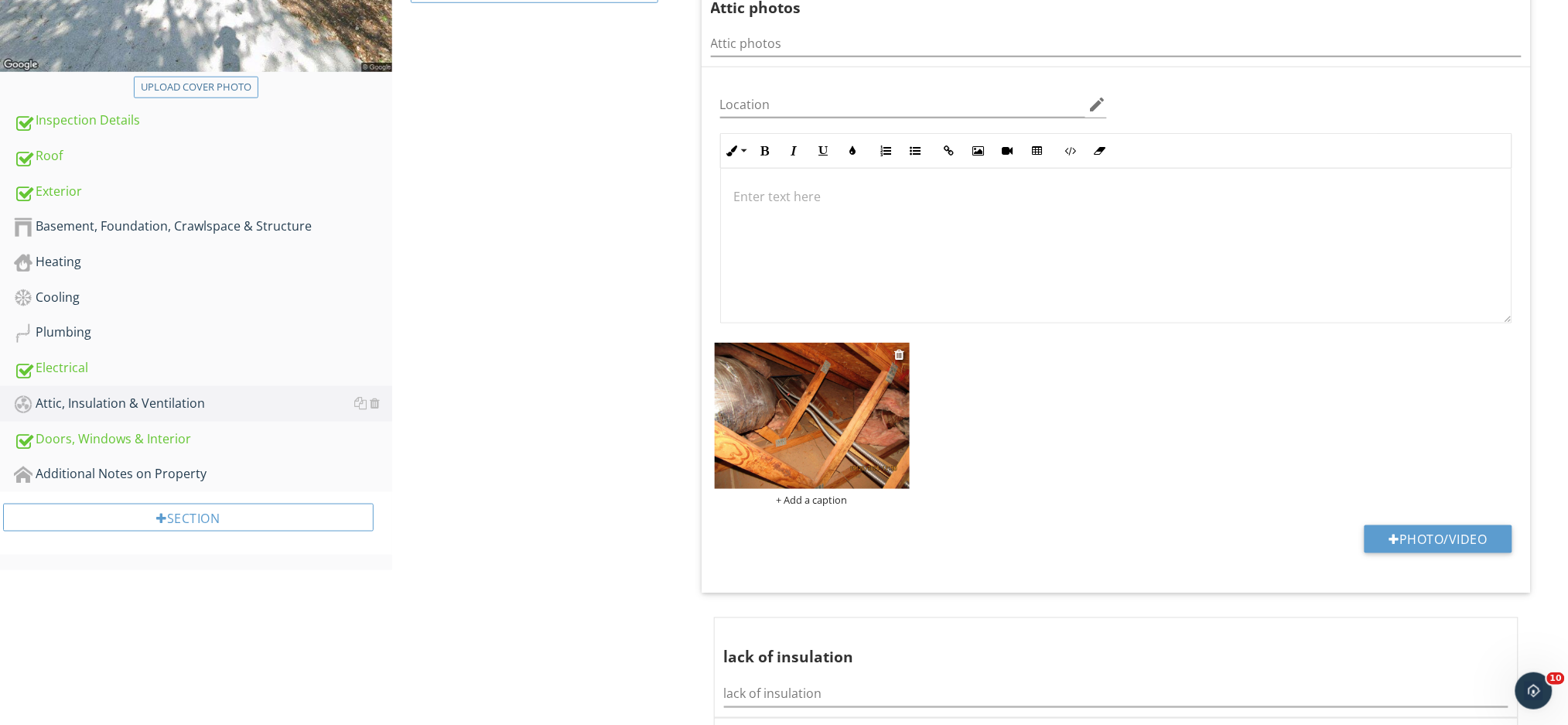
scroll to position [595, 0]
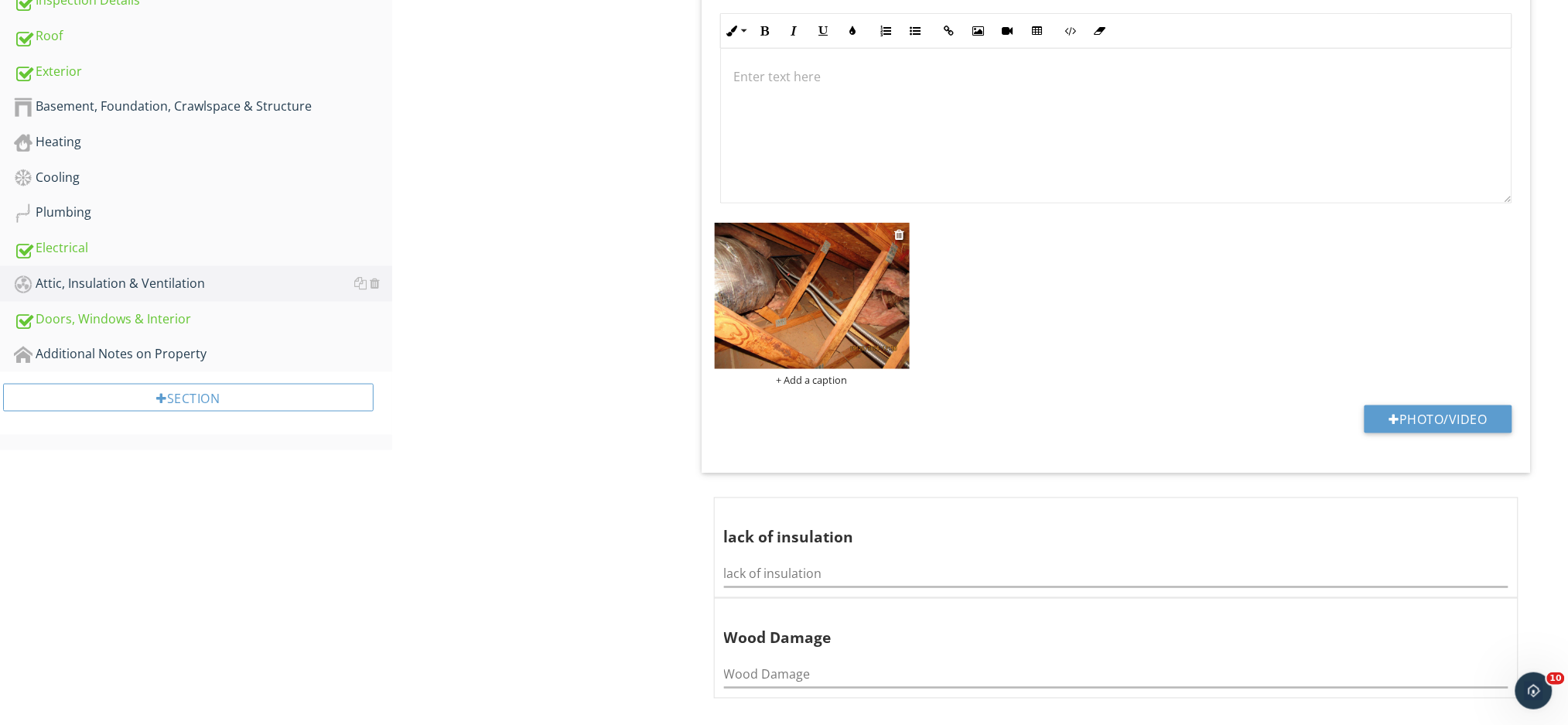
click at [817, 288] on img at bounding box center [812, 296] width 195 height 146
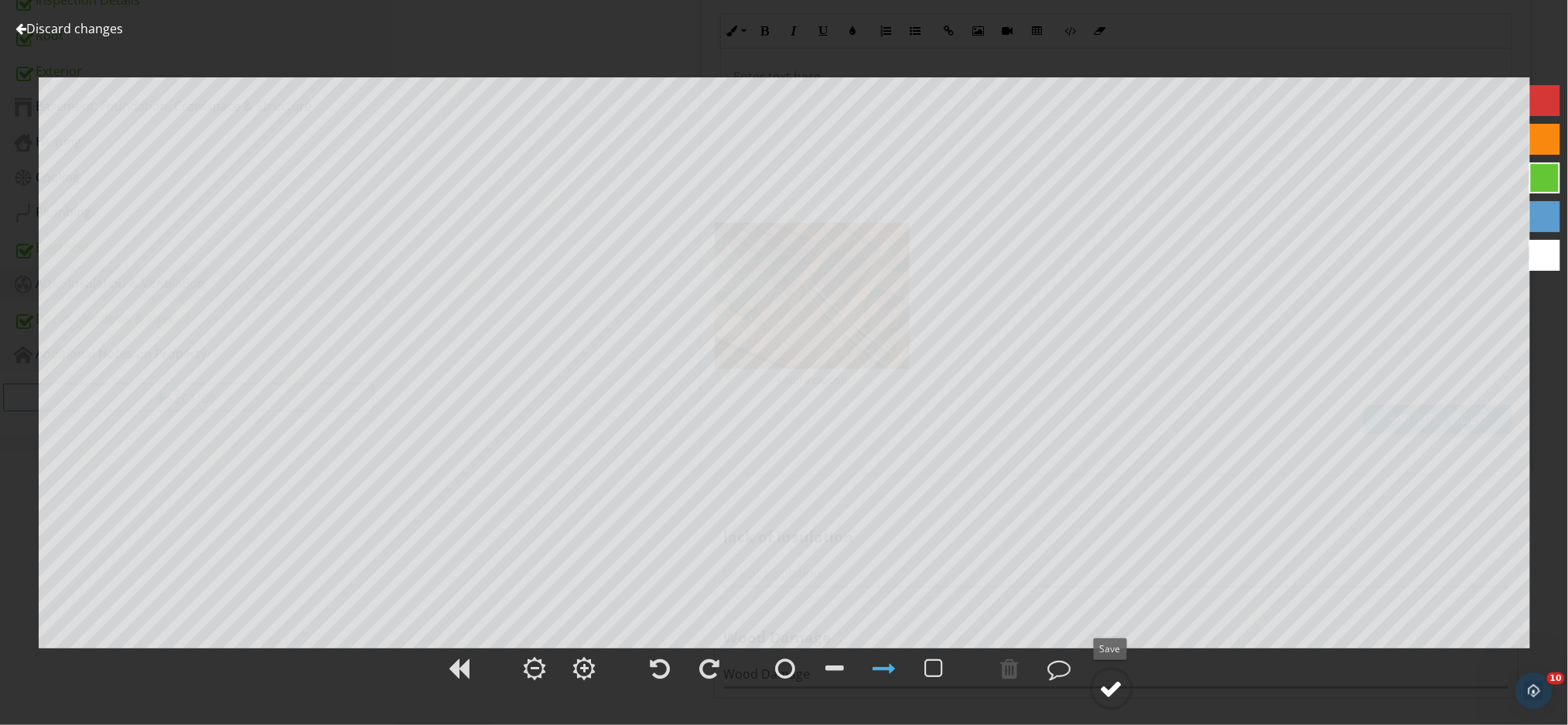
click at [1112, 676] on circle at bounding box center [1111, 688] width 40 height 40
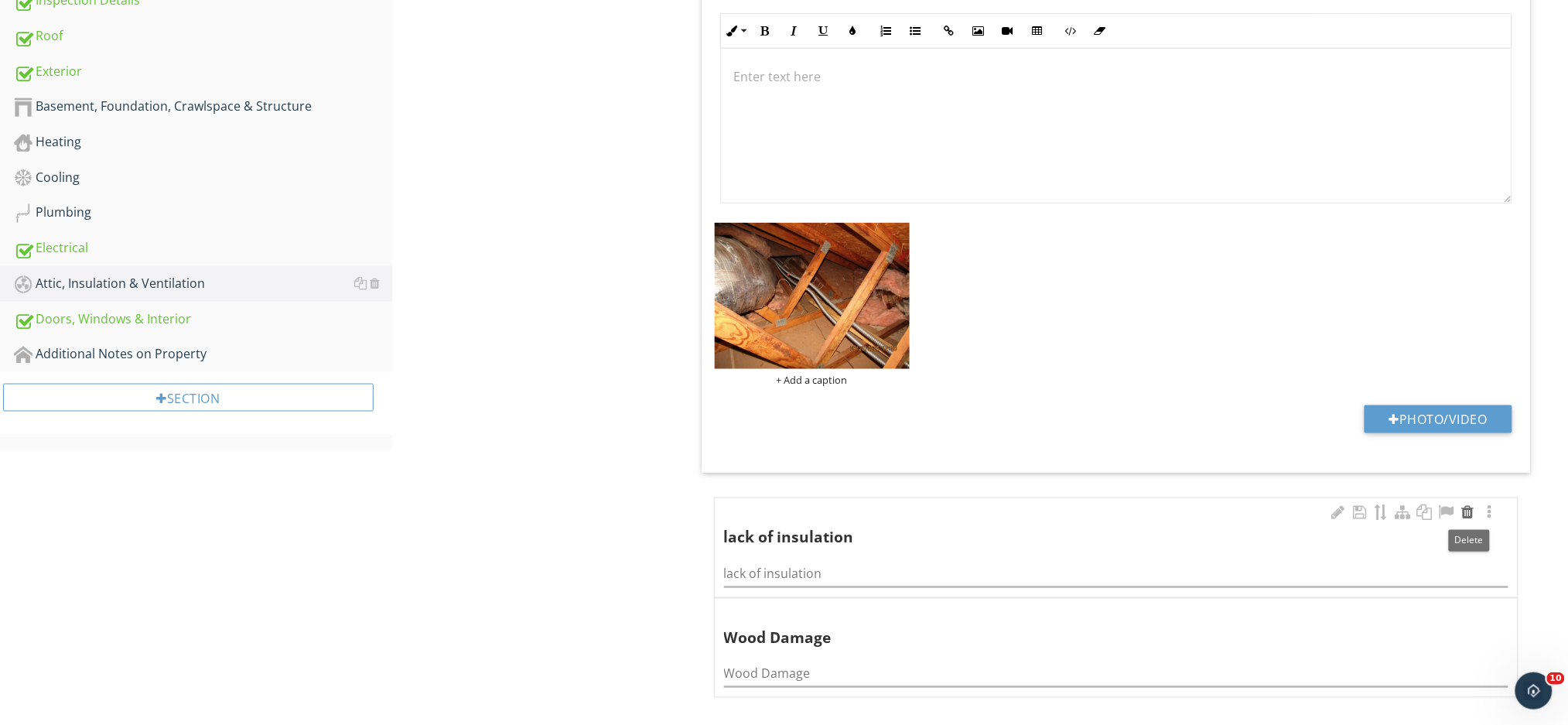
click at [1468, 515] on div at bounding box center [1468, 513] width 19 height 16
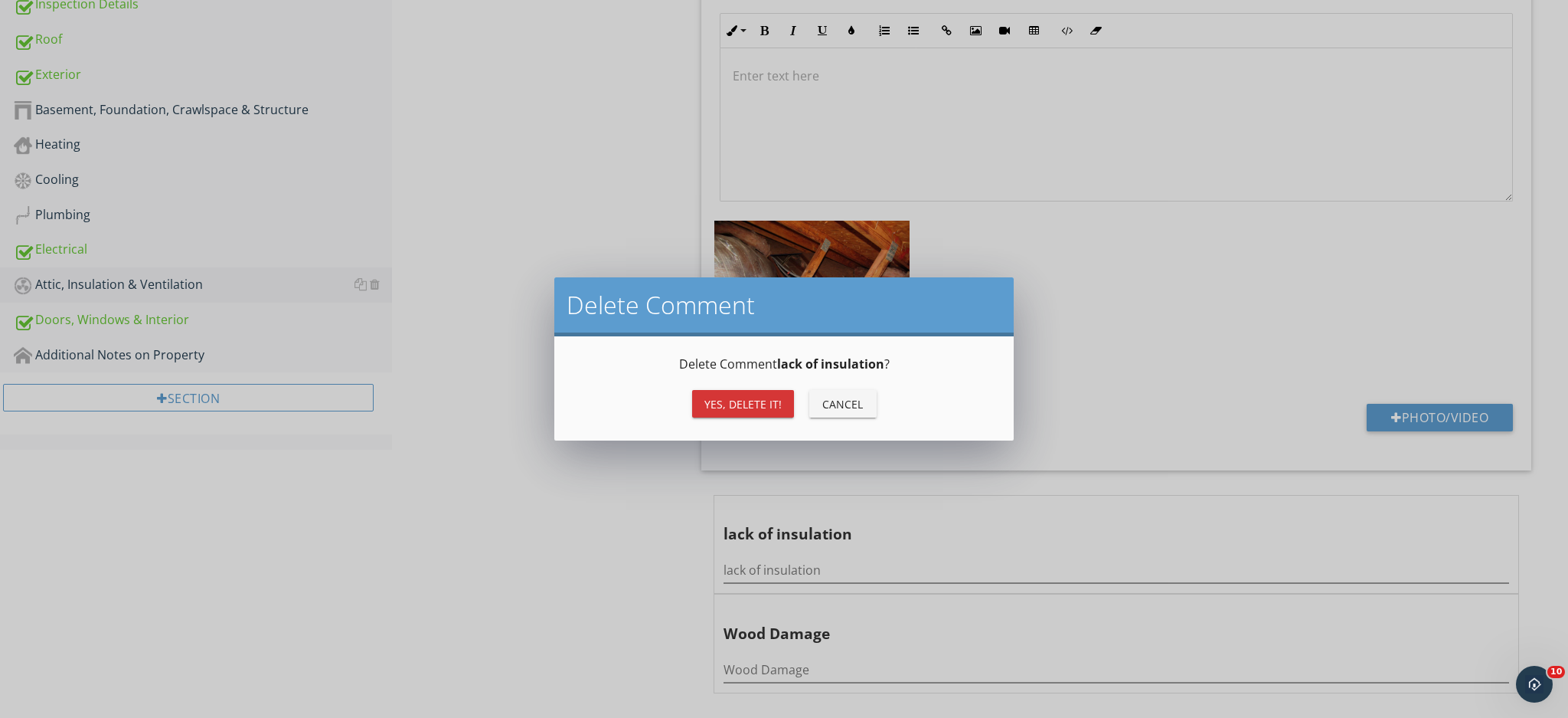
click at [767, 406] on div "Yes, Delete it!" at bounding box center [743, 404] width 78 height 16
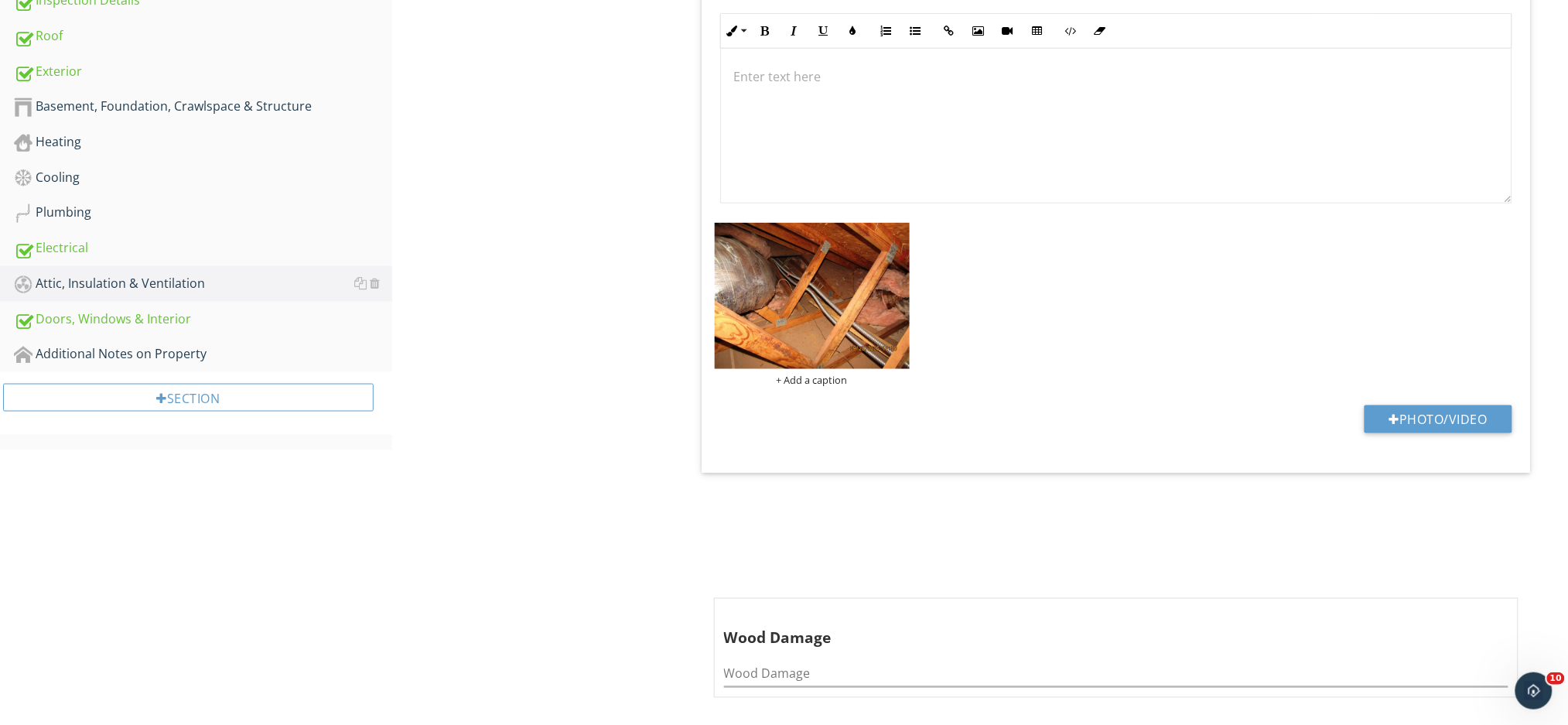
scroll to position [506, 0]
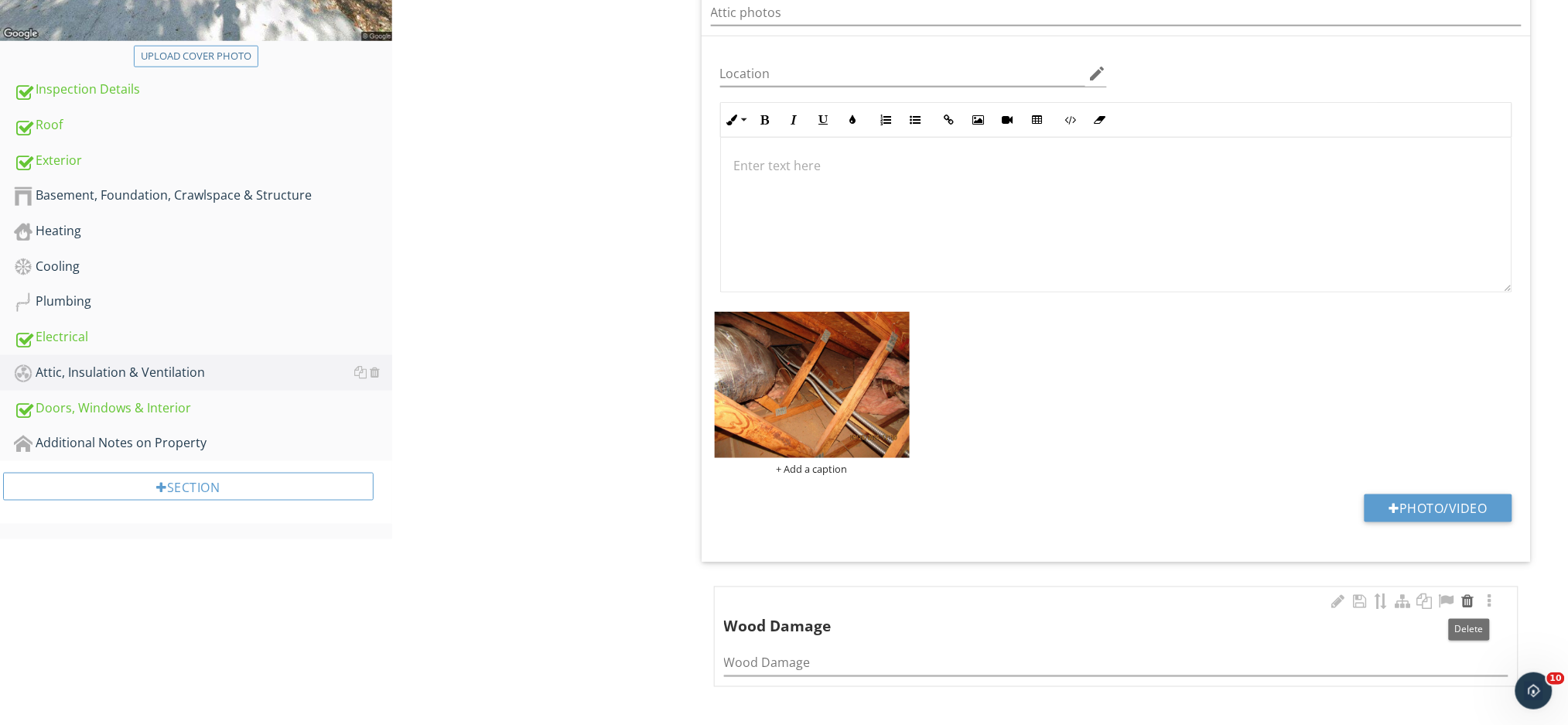
click at [1466, 601] on div at bounding box center [1468, 602] width 19 height 16
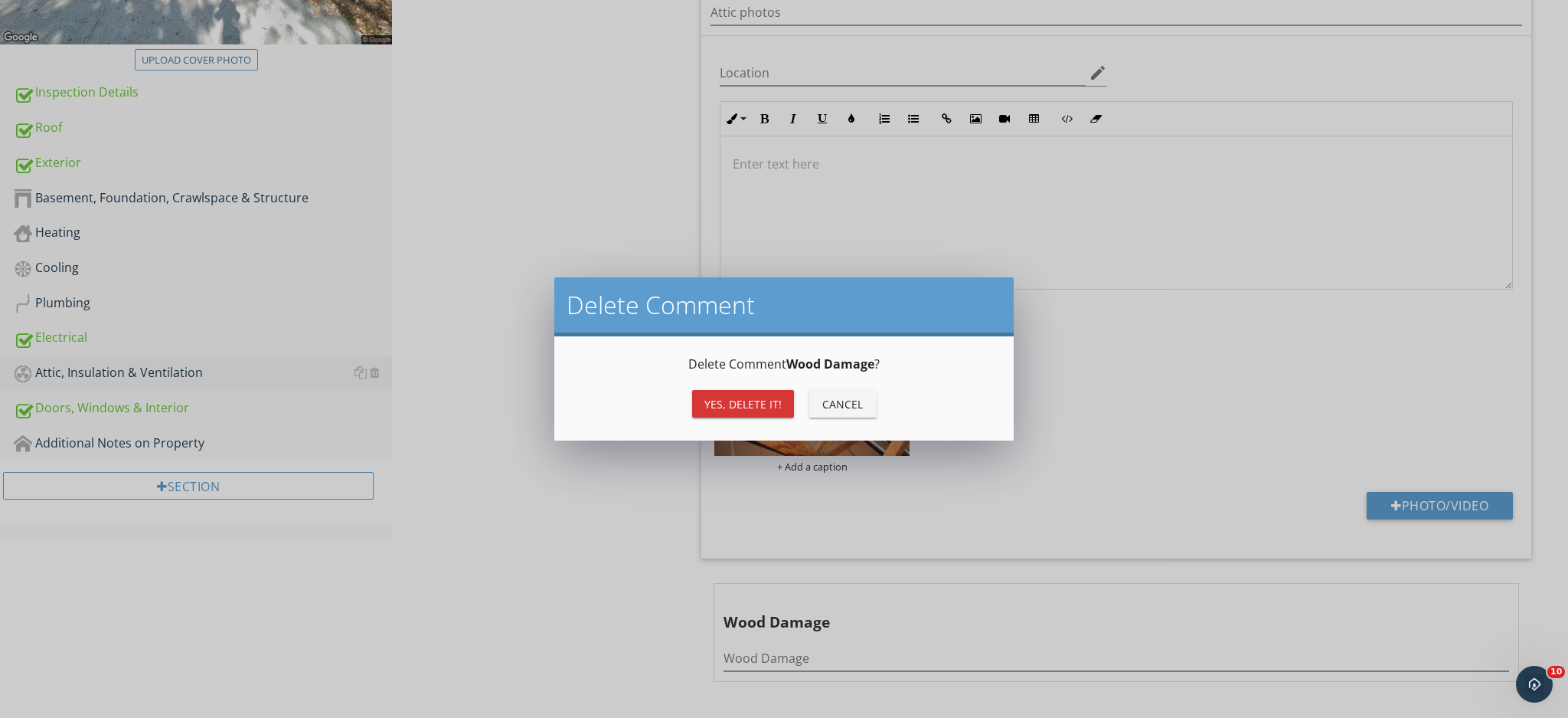
click at [735, 400] on div "Yes, Delete it!" at bounding box center [743, 404] width 78 height 16
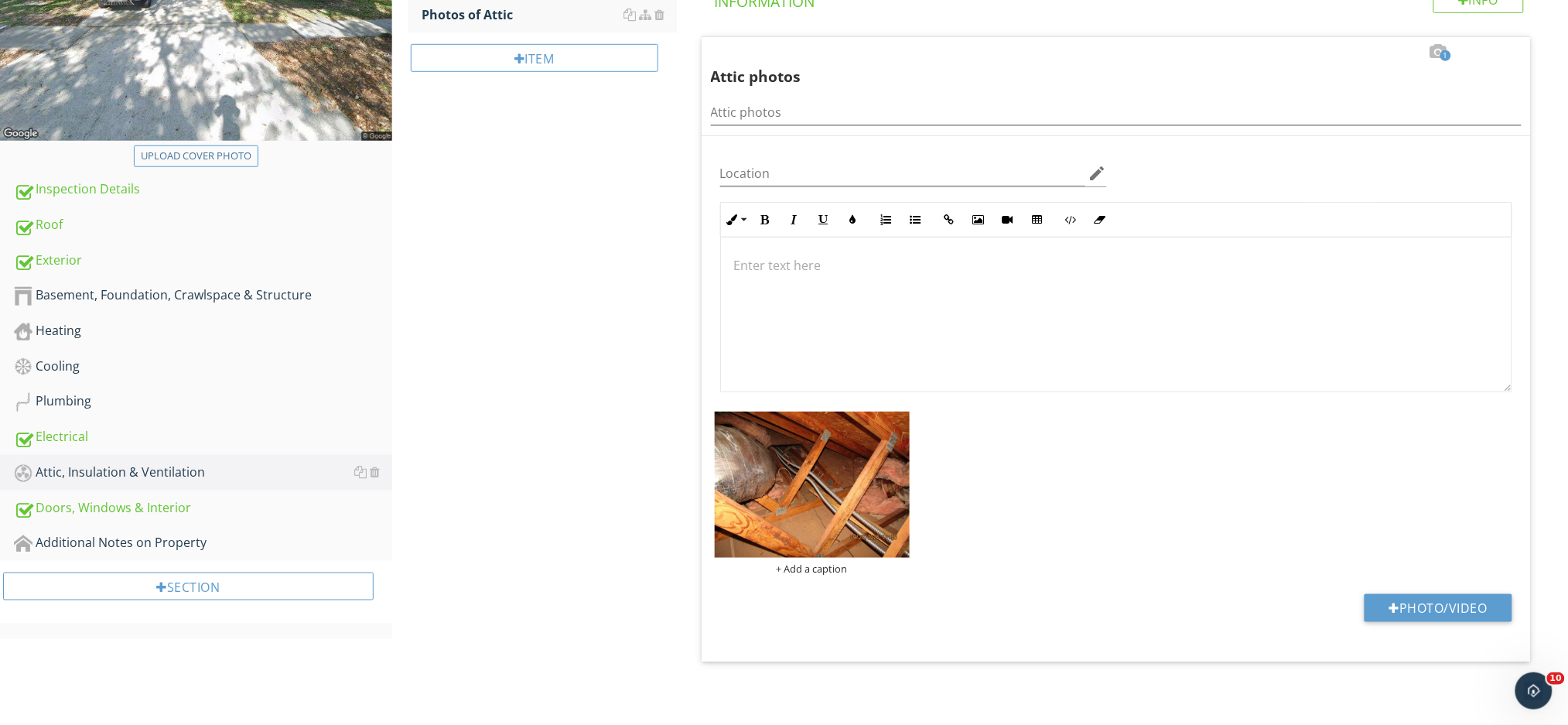
scroll to position [406, 0]
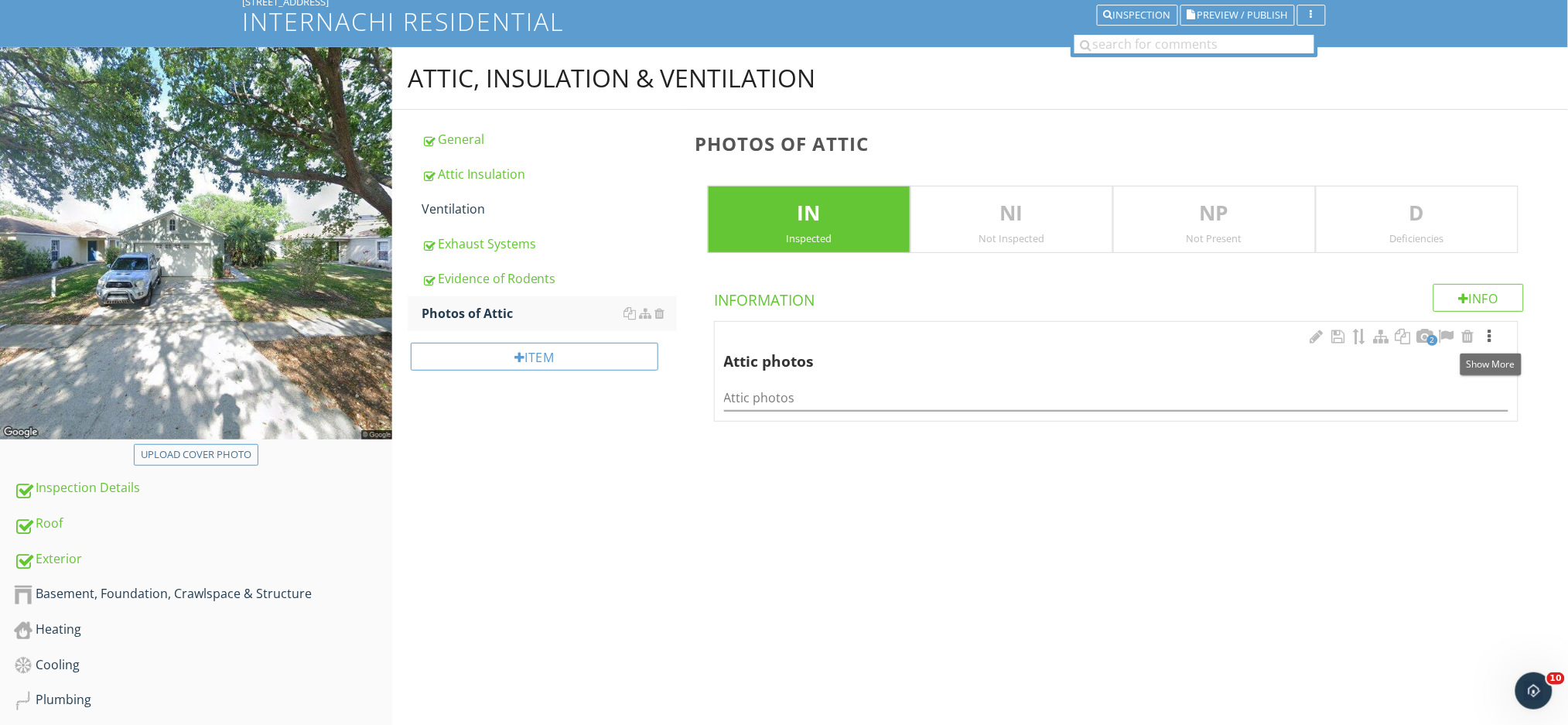
click at [1492, 342] on div at bounding box center [1490, 337] width 19 height 16
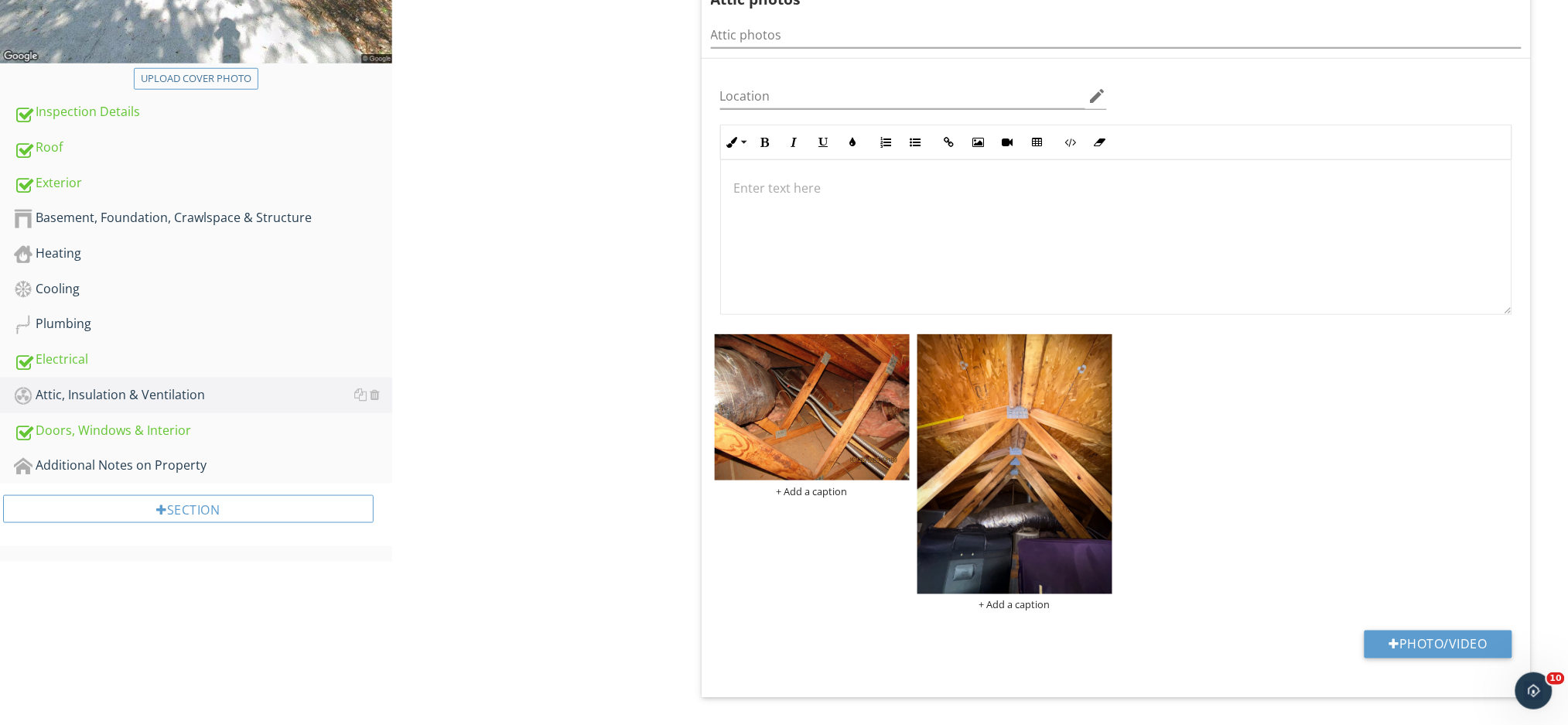
scroll to position [520, 0]
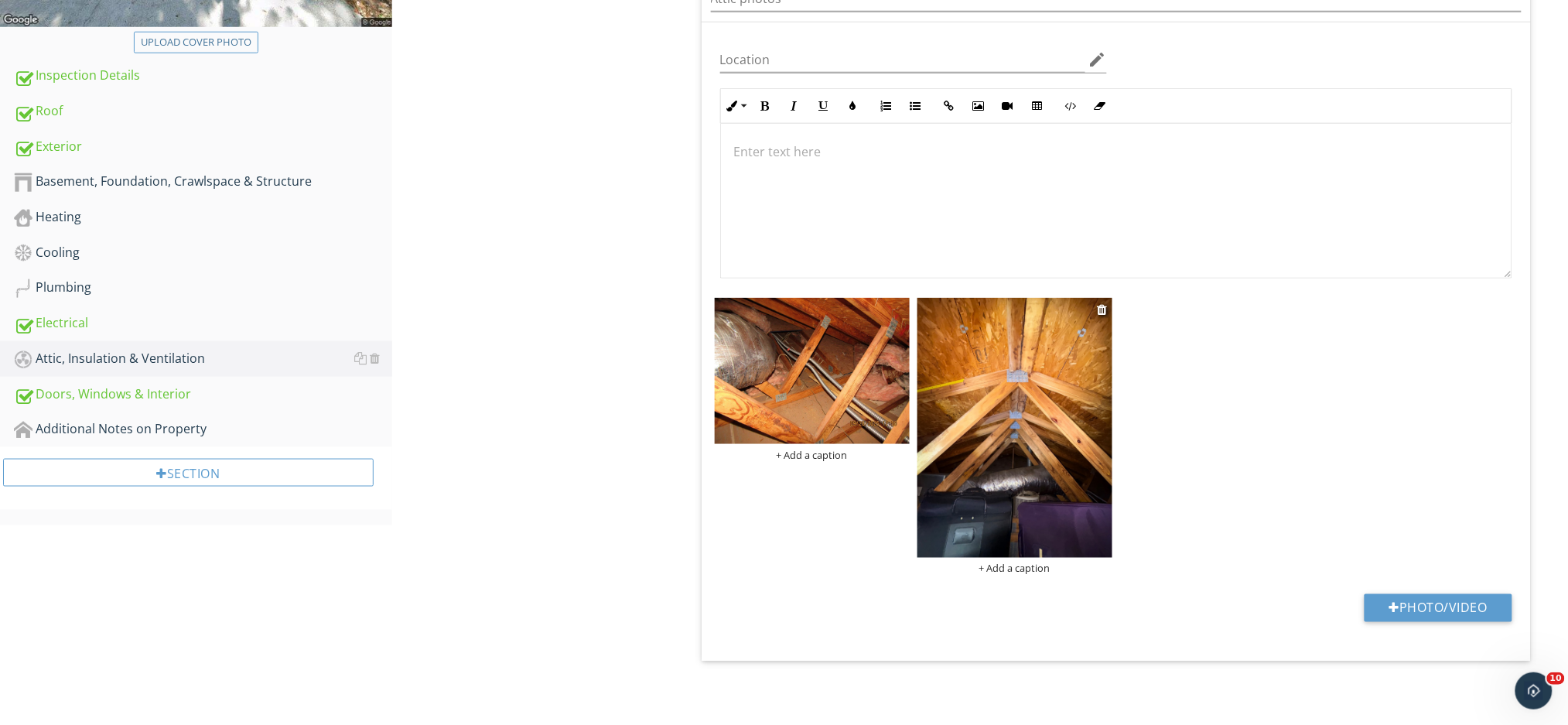
click at [1042, 447] on img at bounding box center [1015, 427] width 195 height 260
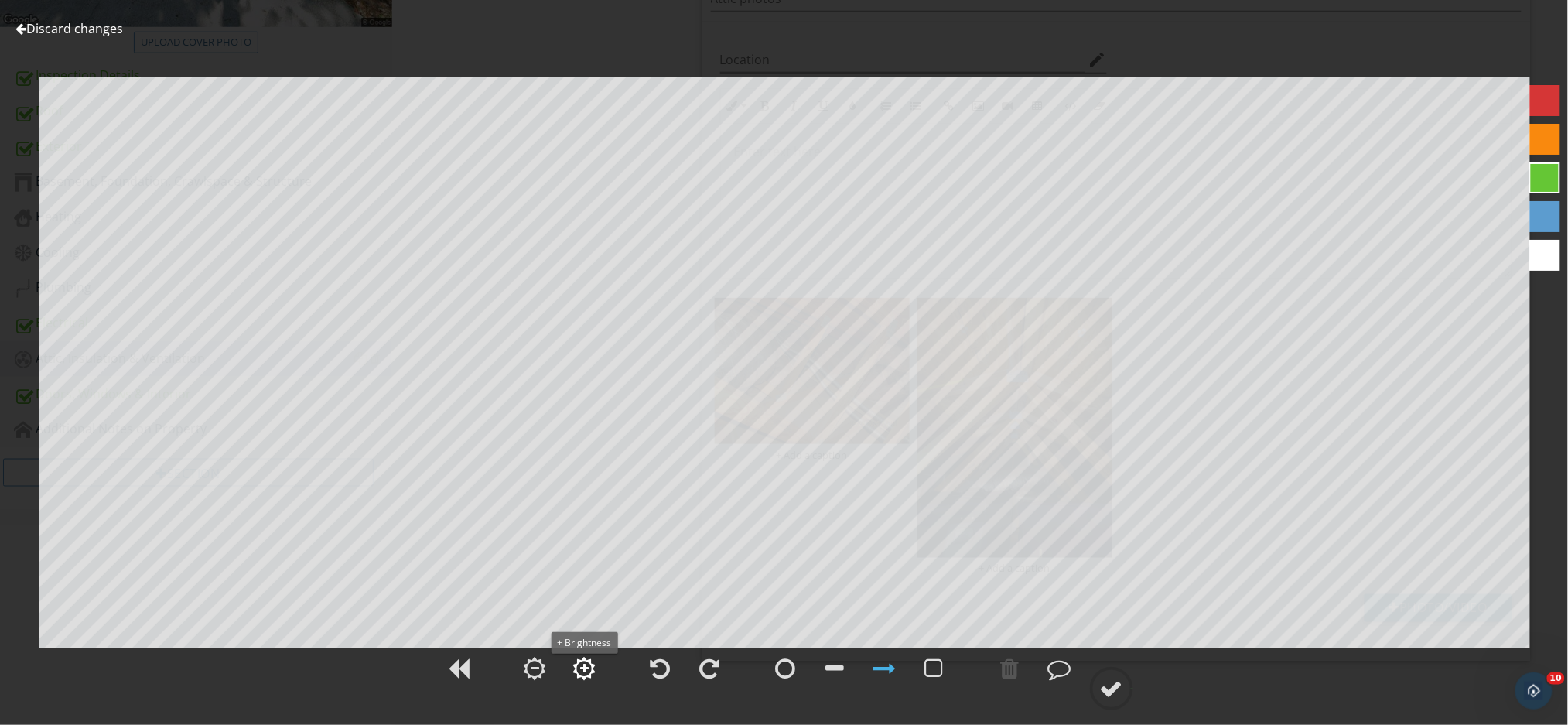
click at [580, 675] on div at bounding box center [585, 669] width 23 height 23
click at [1119, 692] on div at bounding box center [1112, 688] width 23 height 23
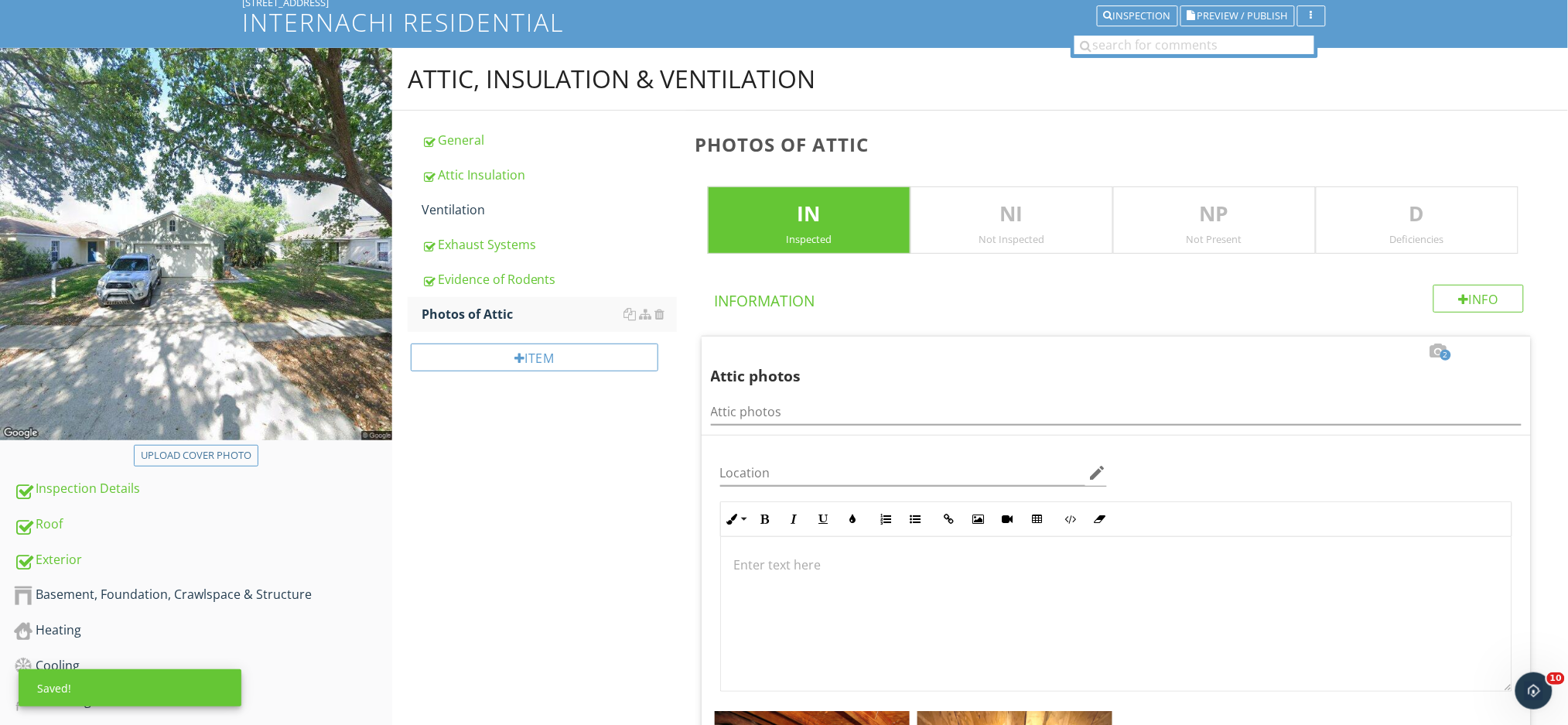
scroll to position [211, 0]
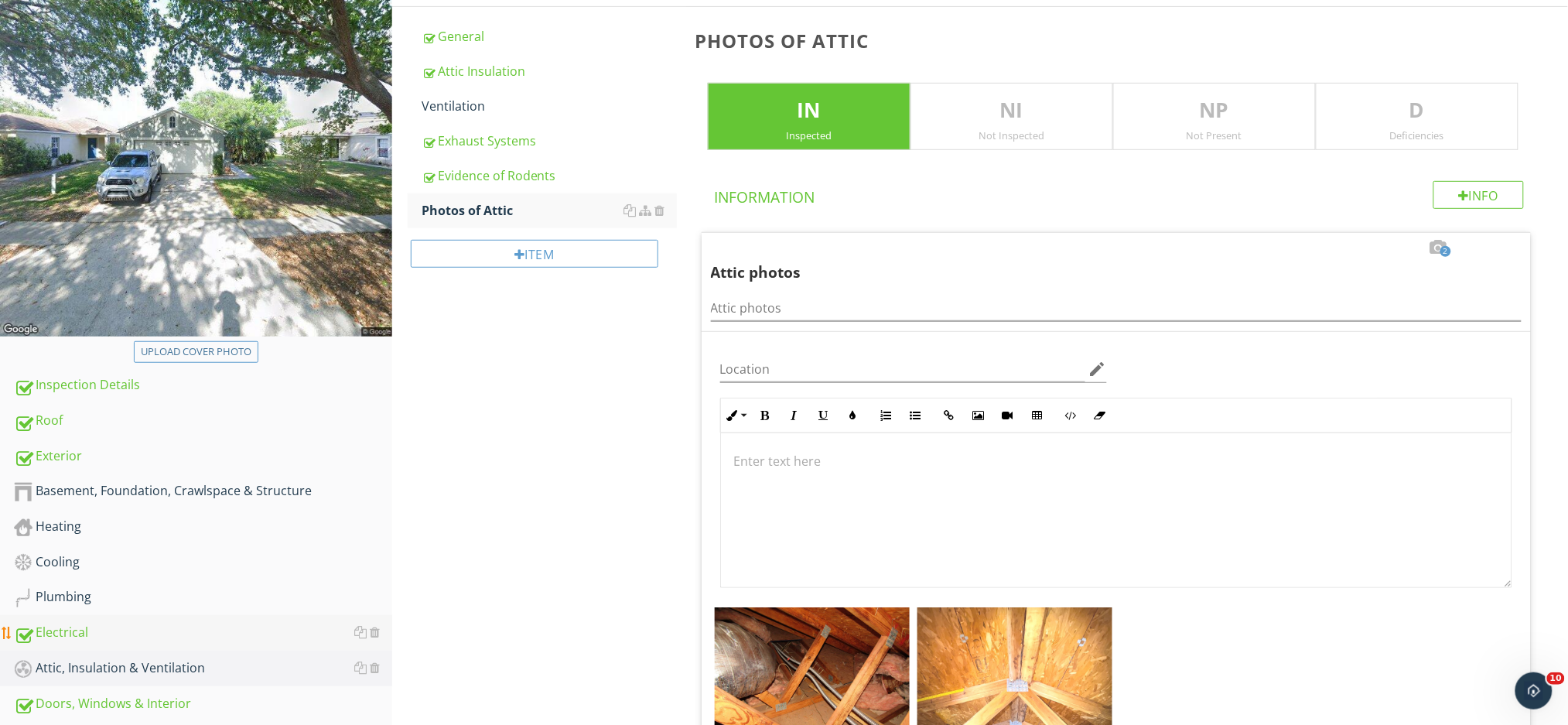
click at [66, 632] on div "Electrical" at bounding box center [203, 633] width 378 height 20
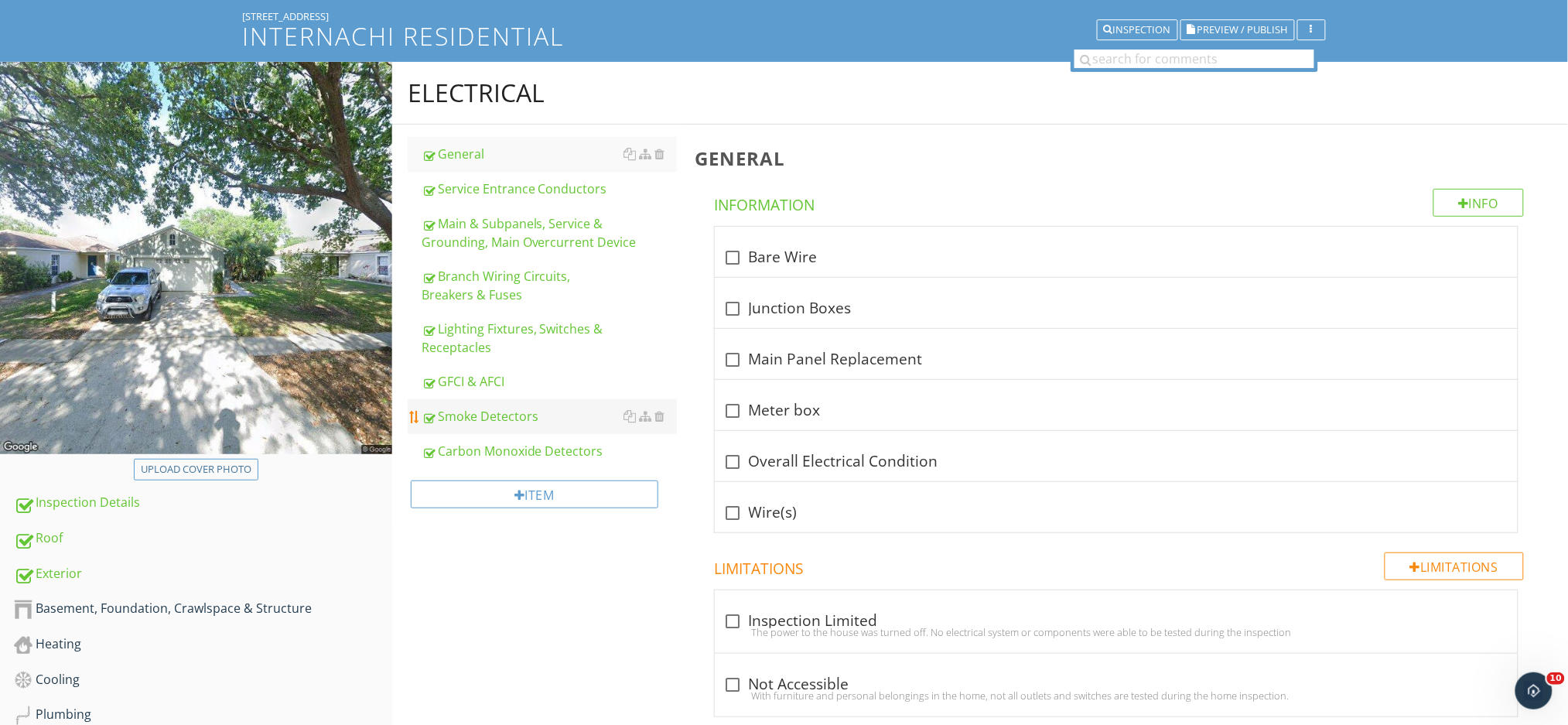
scroll to position [4, 0]
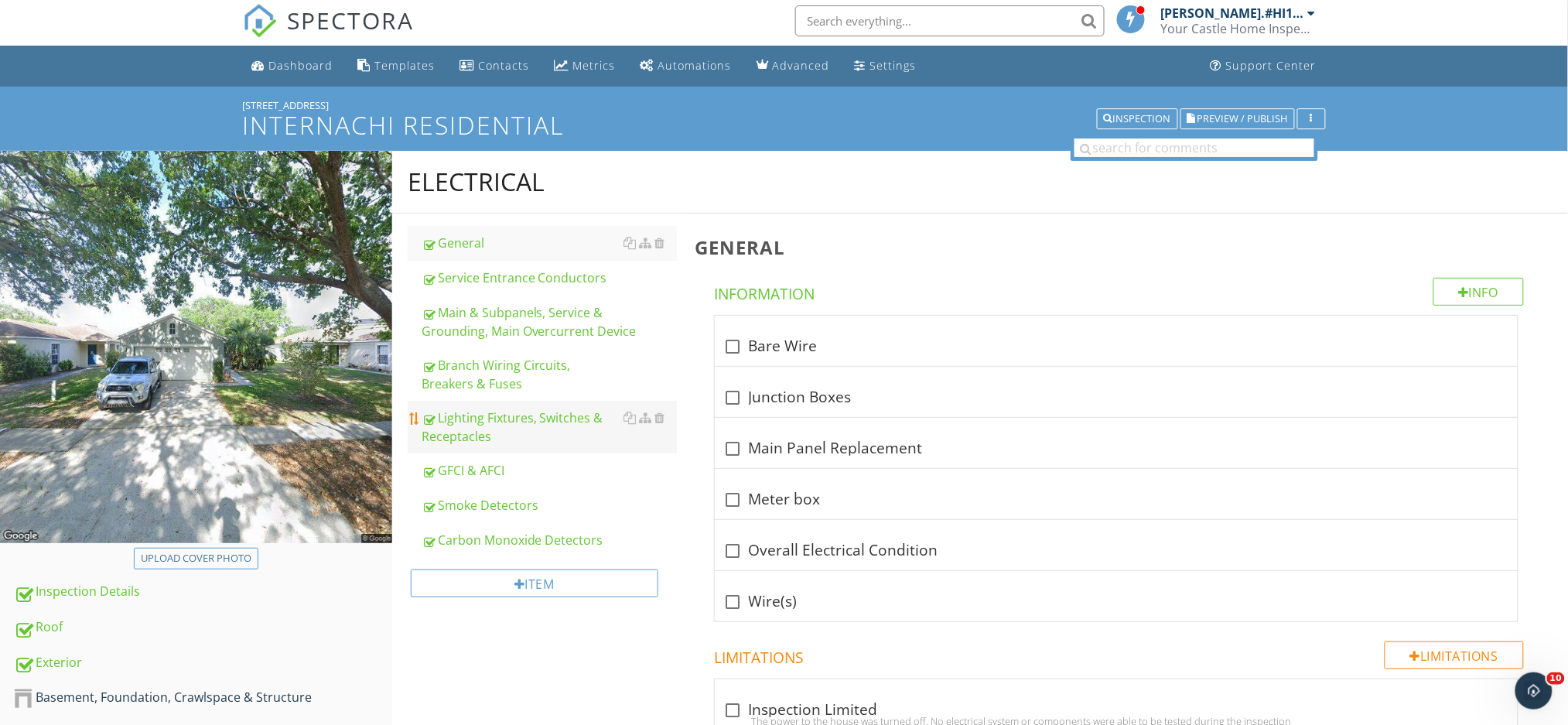
click at [471, 435] on div "Lighting Fixtures, Switches & Receptacles" at bounding box center [549, 427] width 255 height 37
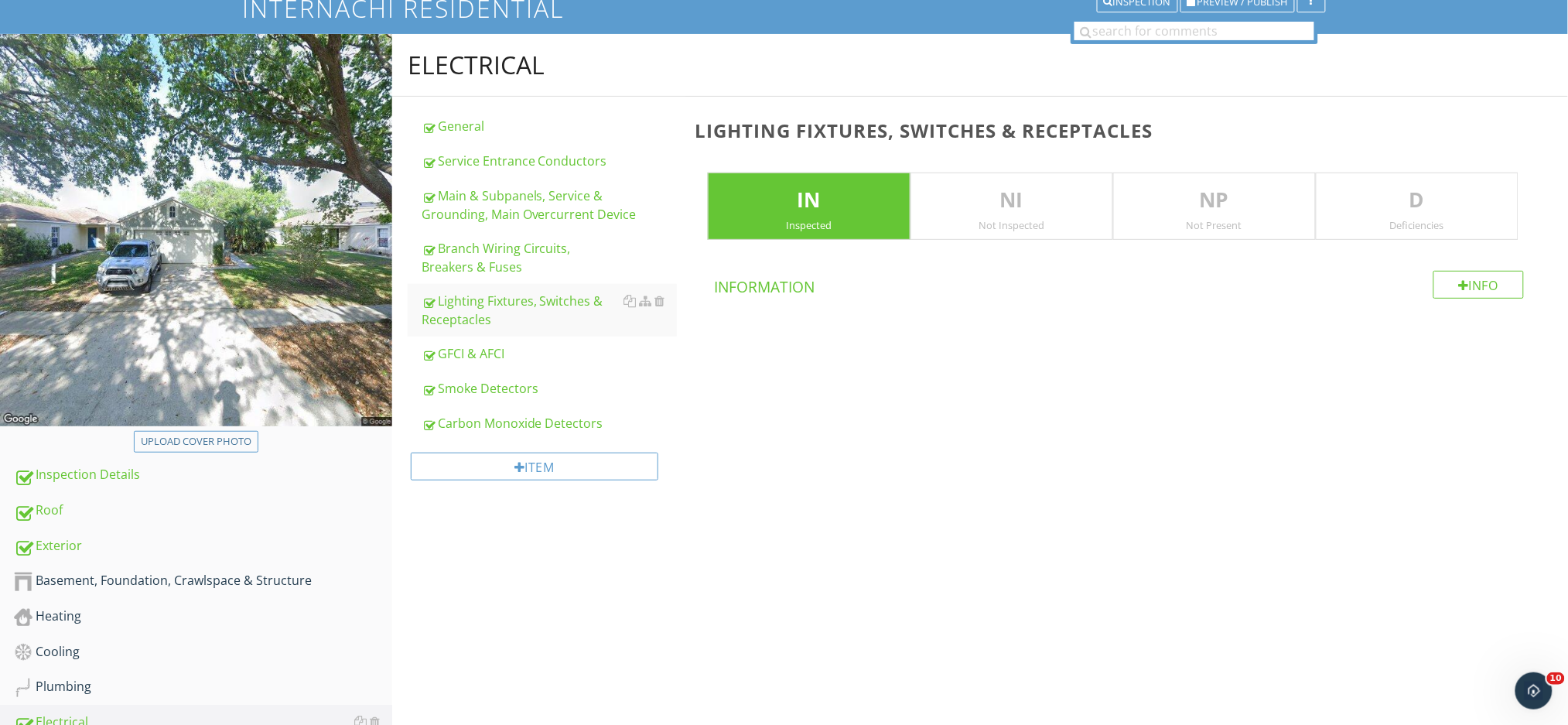
scroll to position [211, 0]
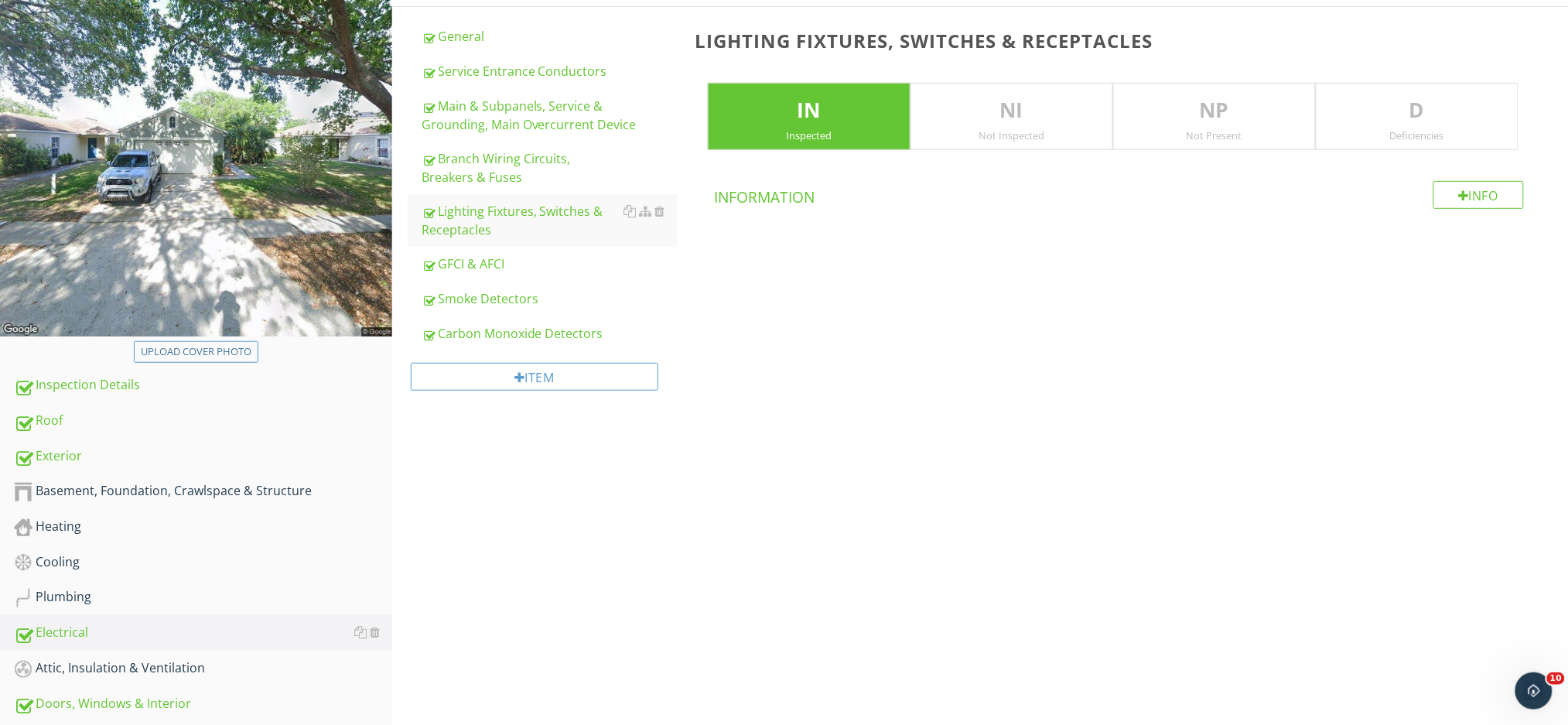
click at [1431, 123] on p "D" at bounding box center [1416, 111] width 201 height 31
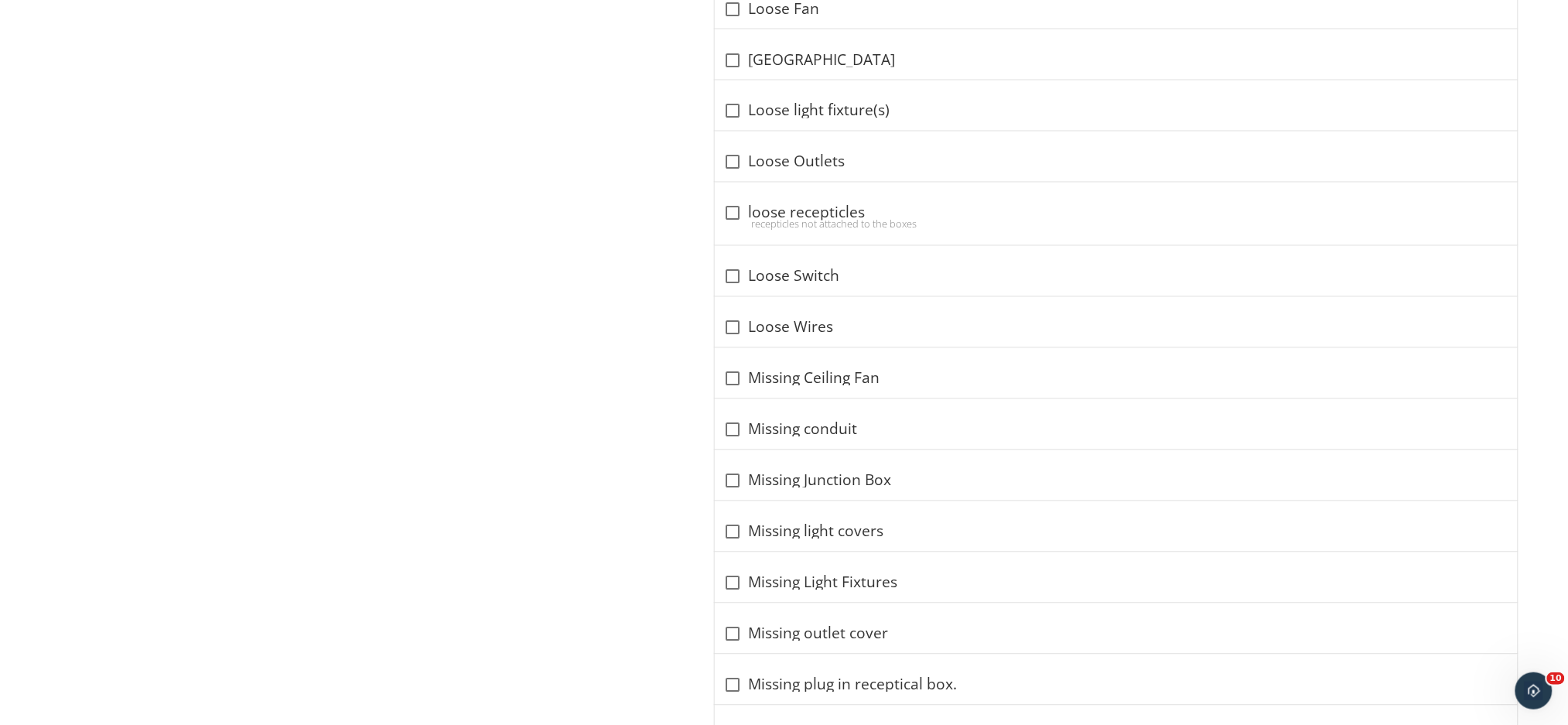
scroll to position [3111, 0]
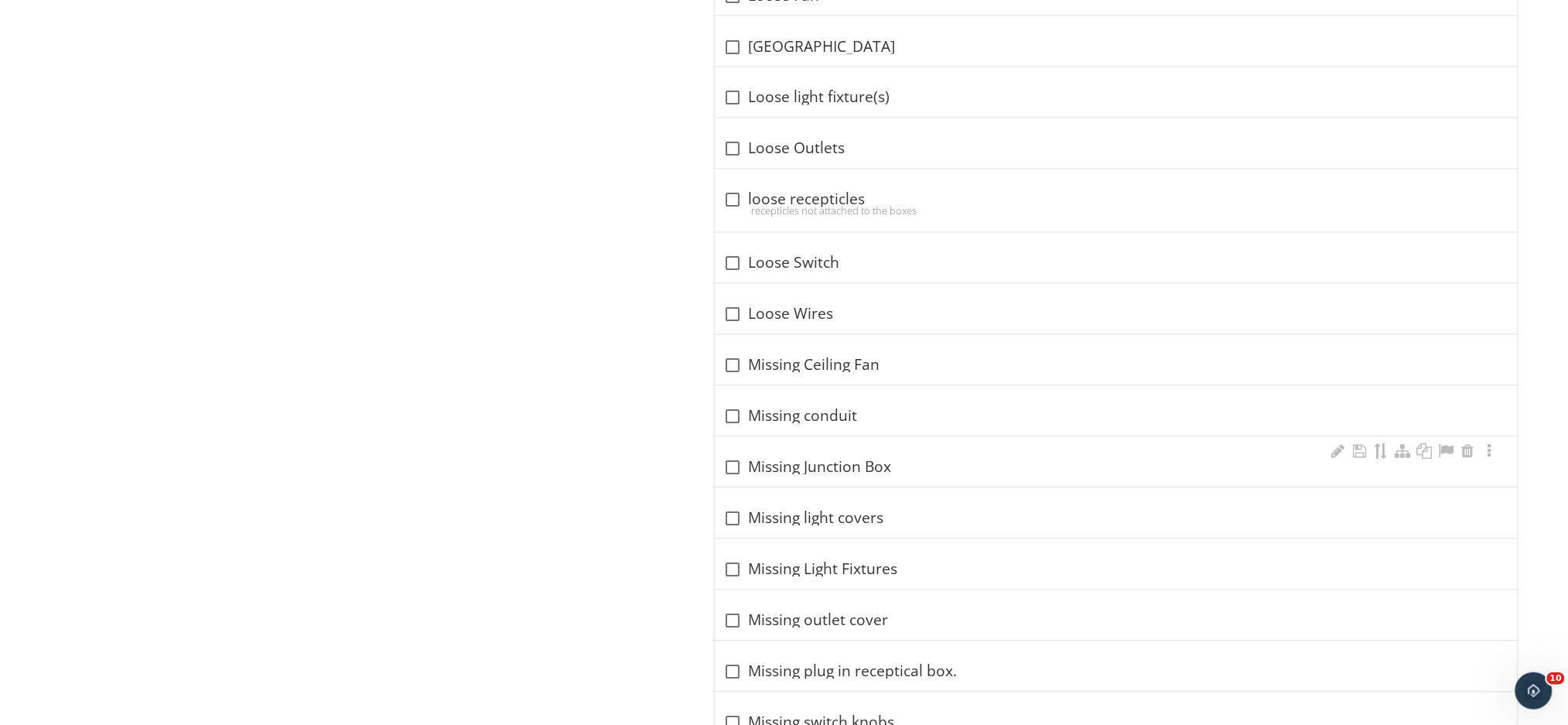
click at [864, 467] on div "check_box_outline_blank Missing Junction Box" at bounding box center [1116, 468] width 784 height 19
checkbox input "true"
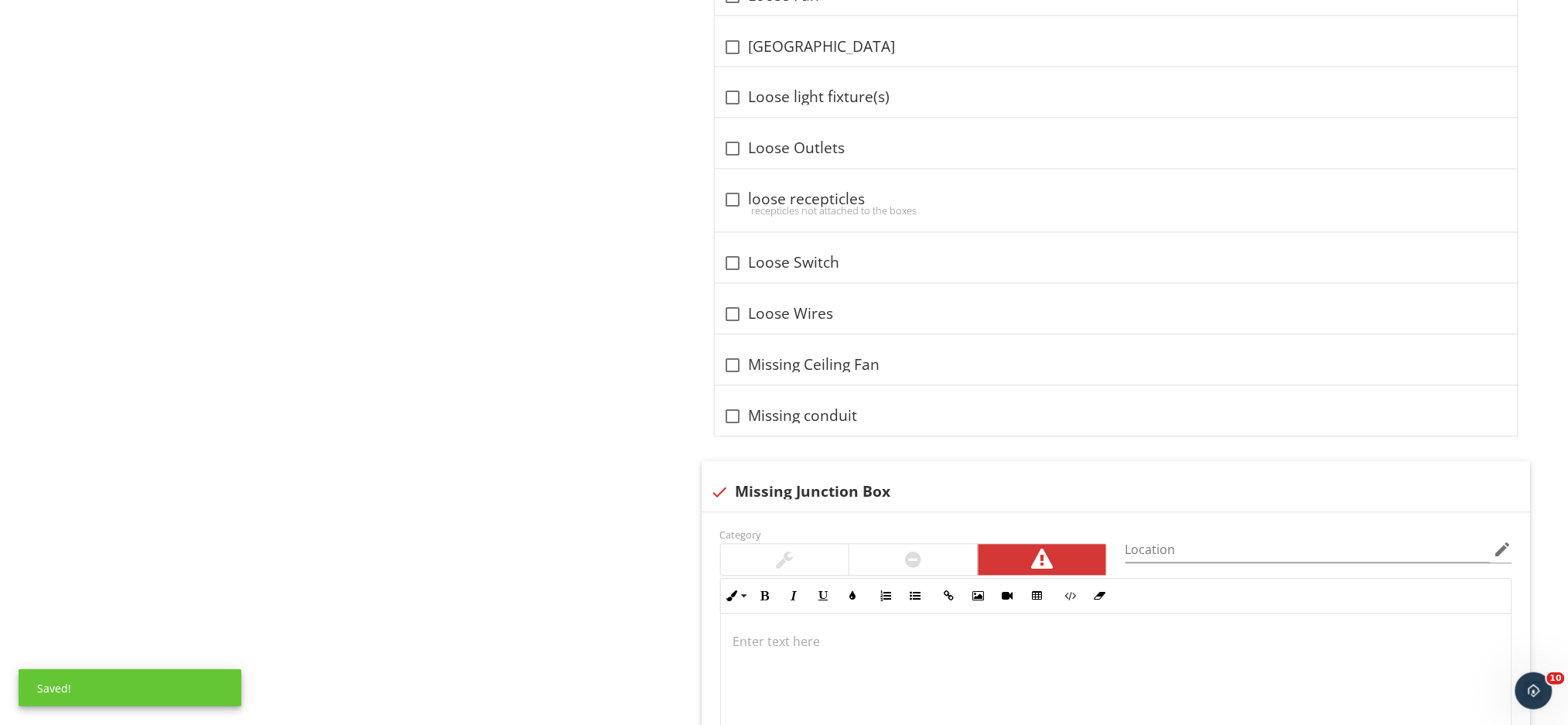
scroll to position [3421, 0]
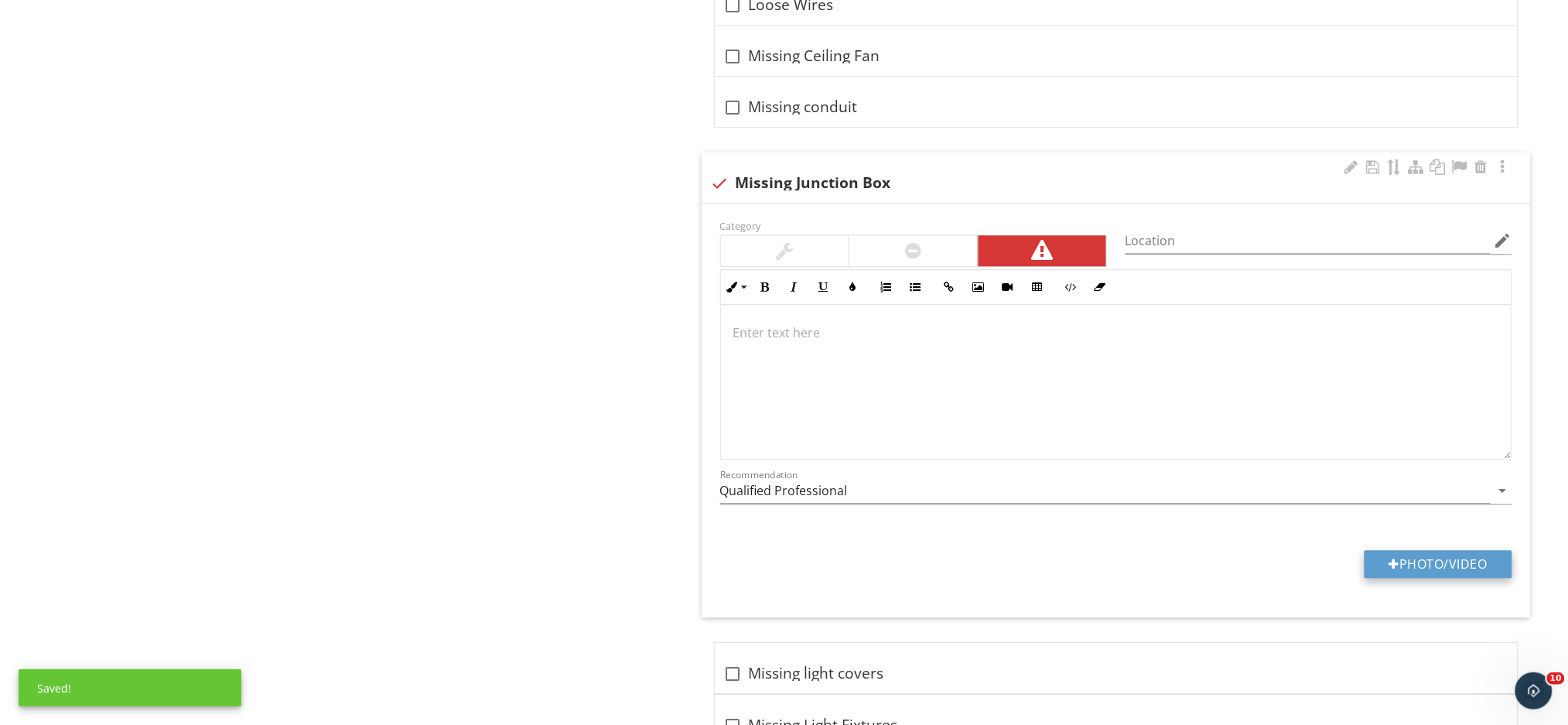
click at [1400, 567] on button "Photo/Video" at bounding box center [1438, 564] width 148 height 28
type input "C:\fakepath\IMG_1155.JPG"
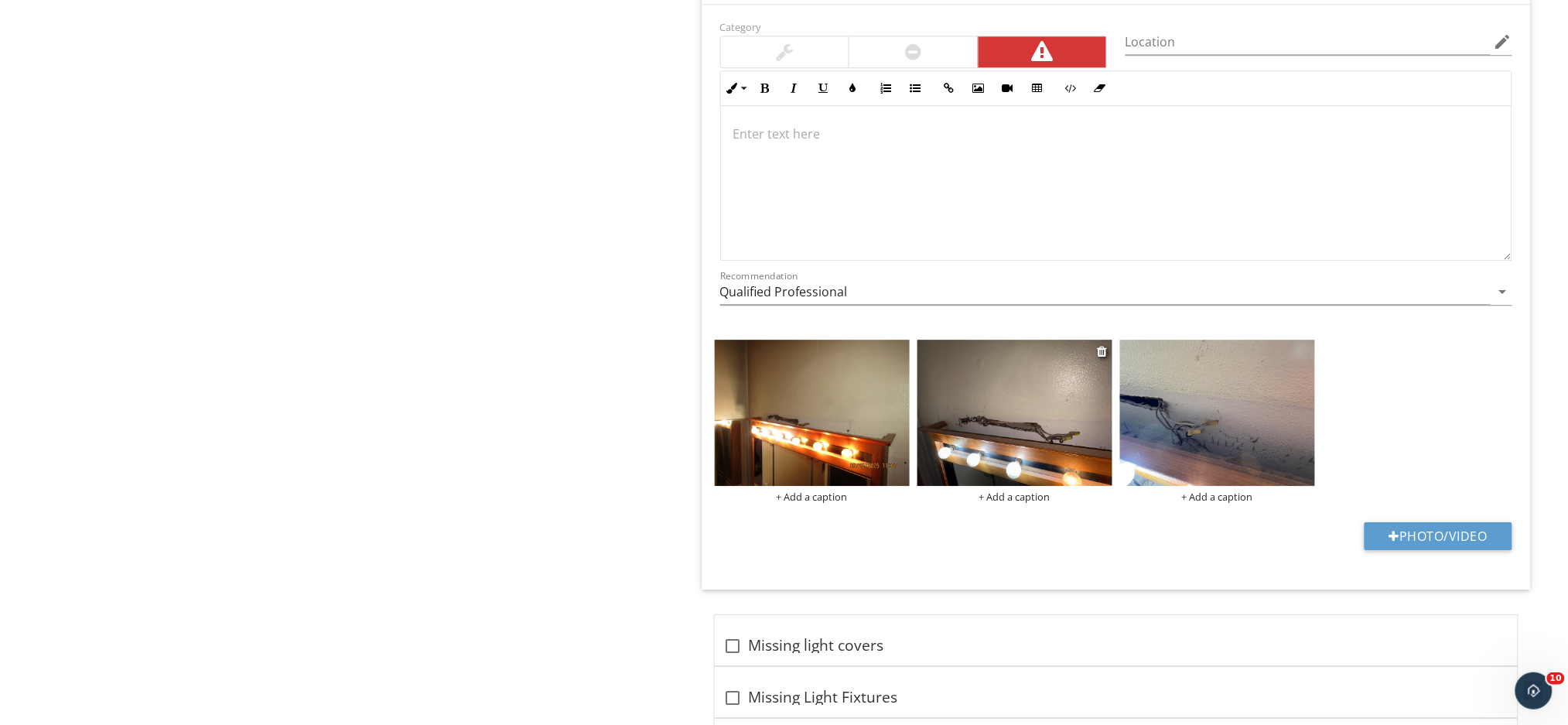
click at [1029, 421] on img at bounding box center [1015, 413] width 195 height 146
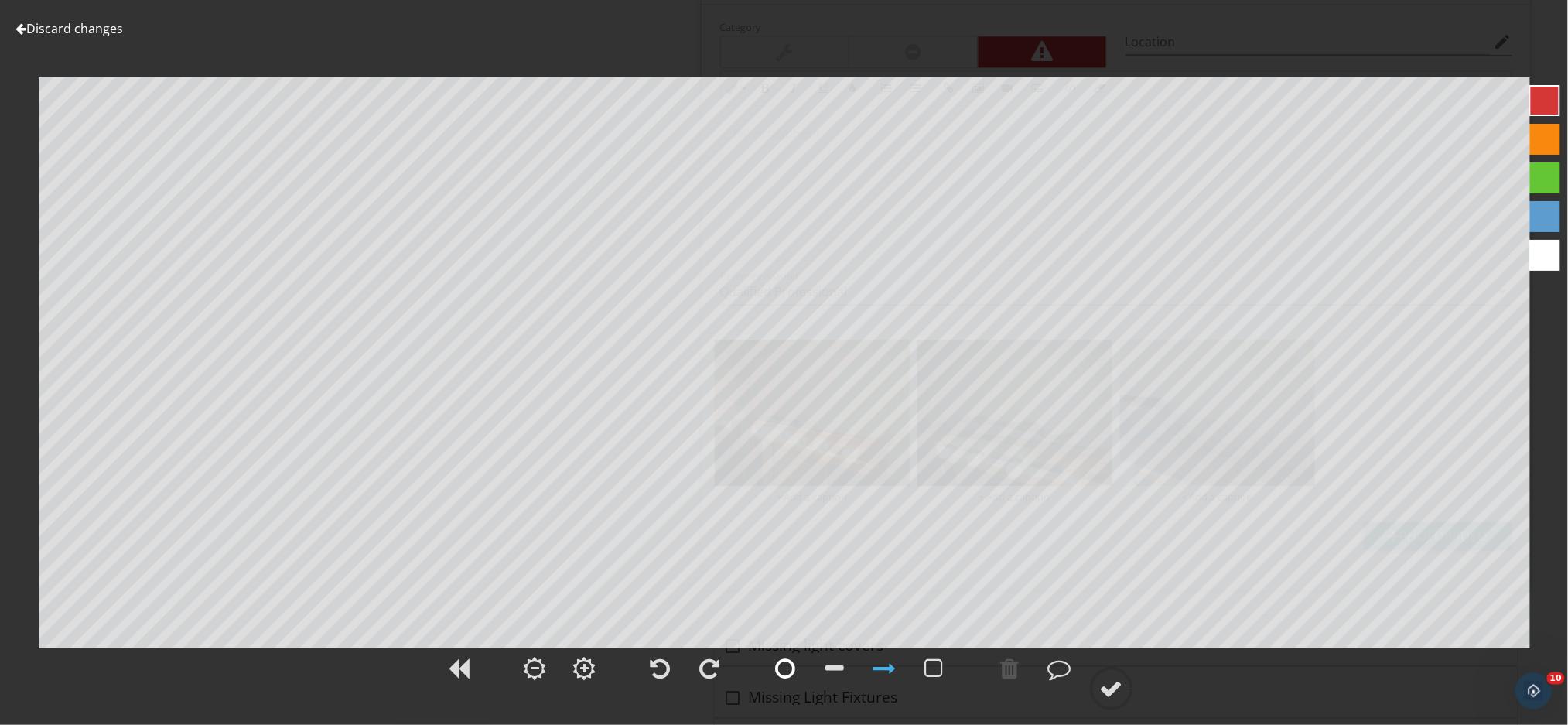
click at [778, 667] on div at bounding box center [786, 669] width 20 height 23
click at [1119, 698] on div at bounding box center [1112, 688] width 23 height 23
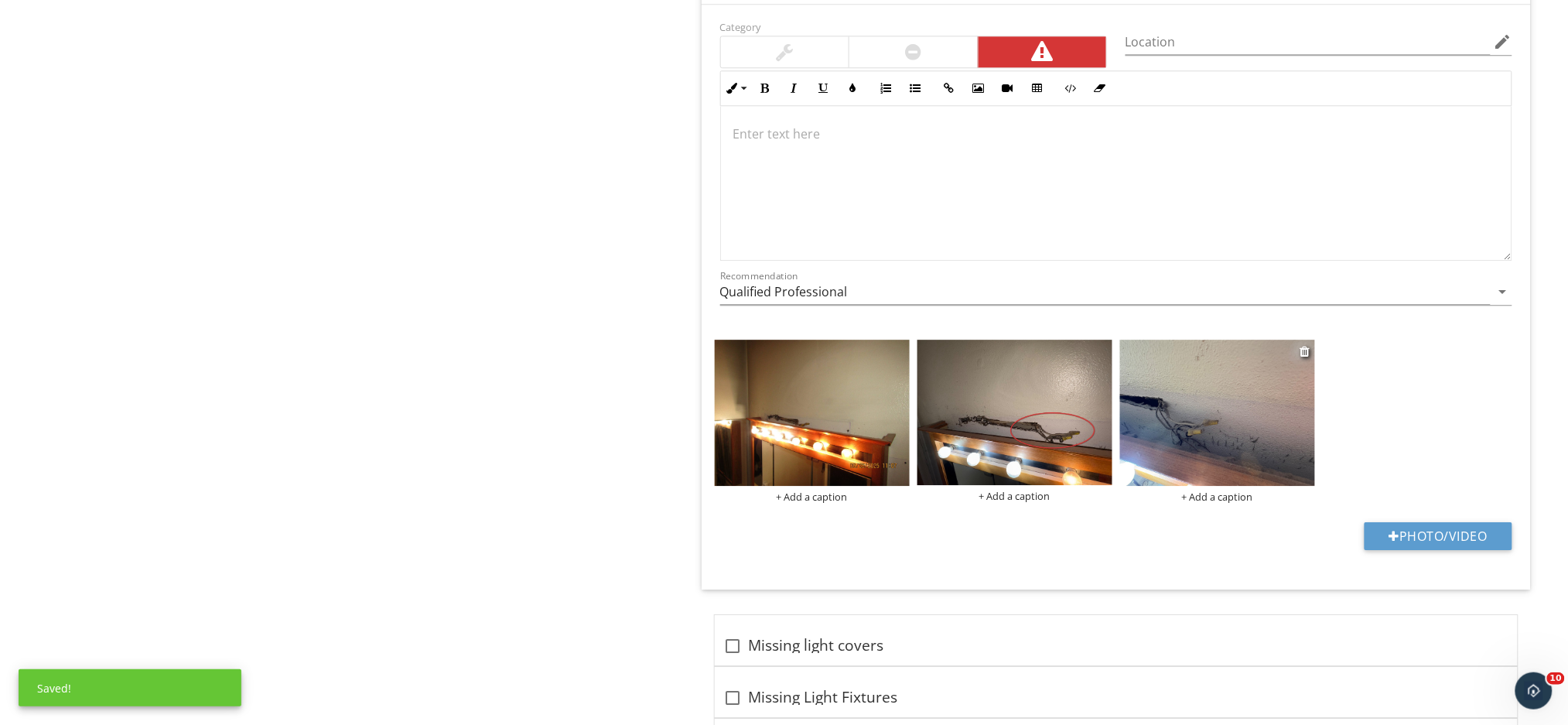
click at [1204, 431] on img at bounding box center [1217, 413] width 195 height 146
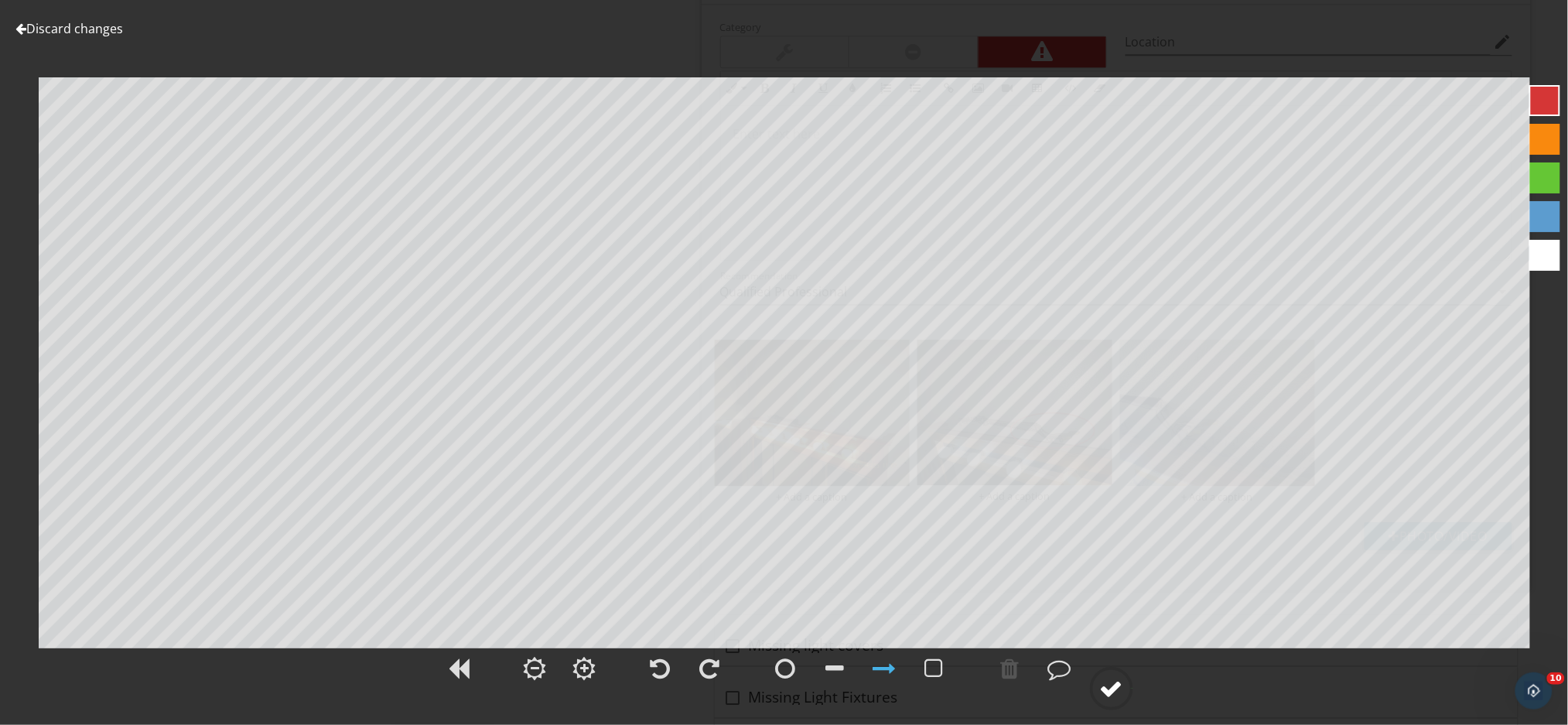
click at [1117, 694] on div at bounding box center [1112, 688] width 23 height 23
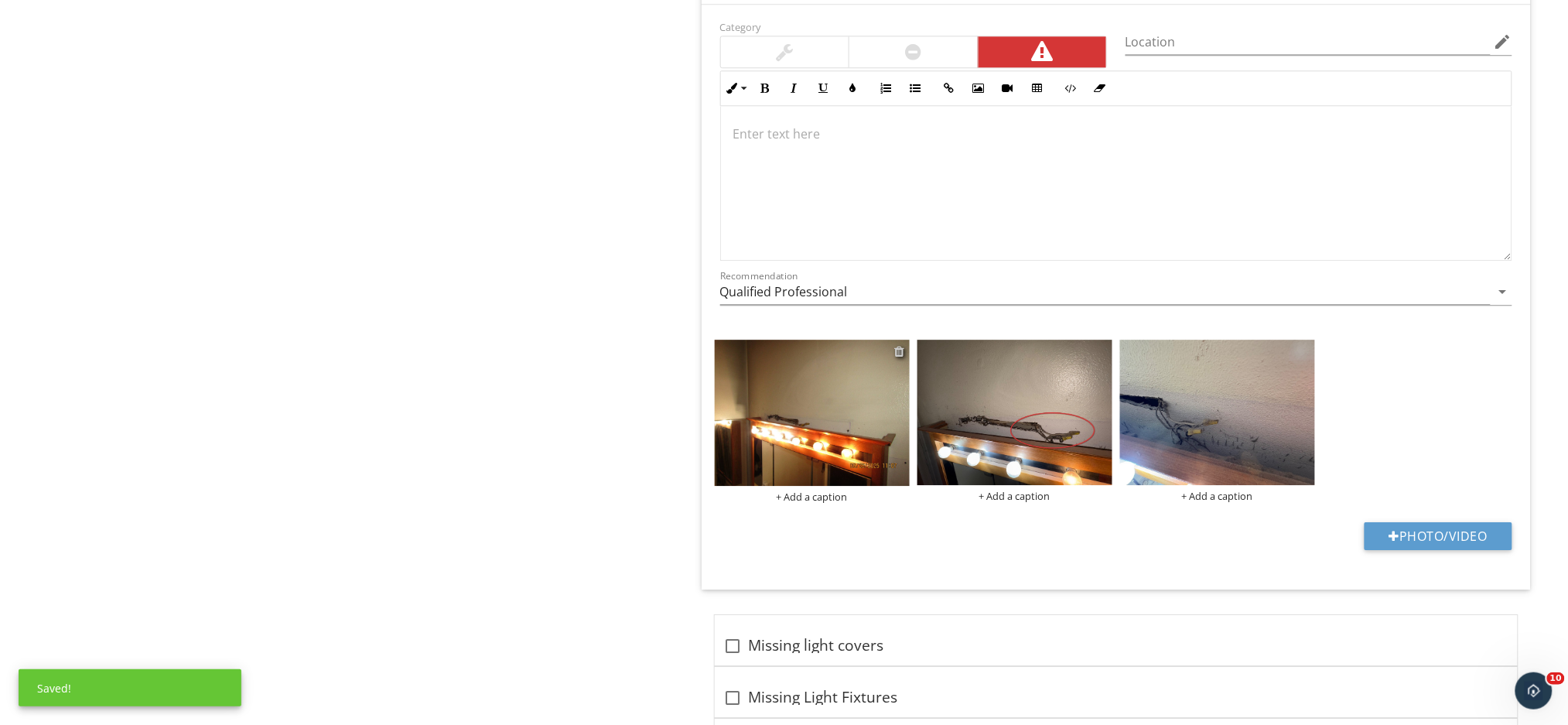
click at [898, 350] on div at bounding box center [899, 352] width 10 height 13
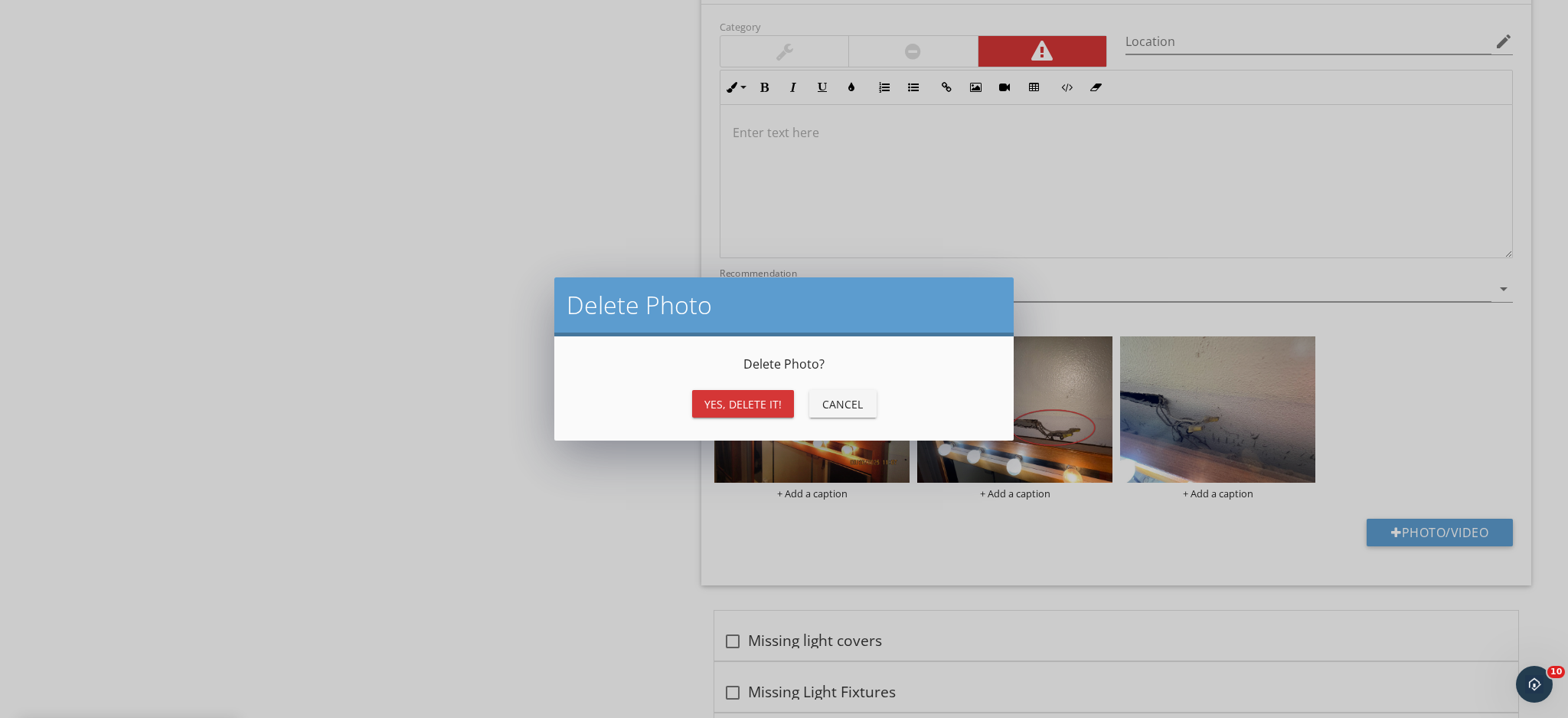
click at [757, 403] on div "Yes, Delete it!" at bounding box center [743, 404] width 78 height 16
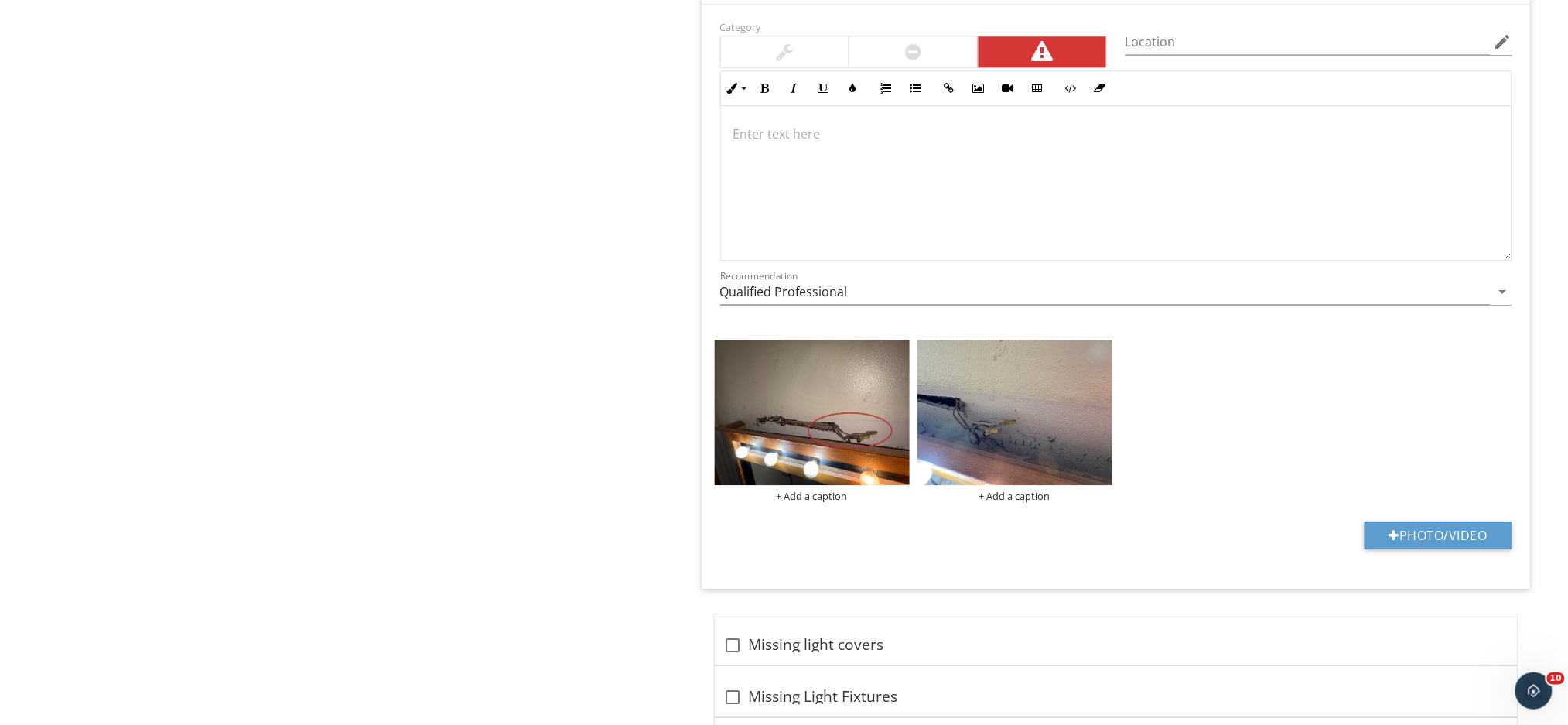
click at [780, 143] on p at bounding box center [1116, 134] width 766 height 19
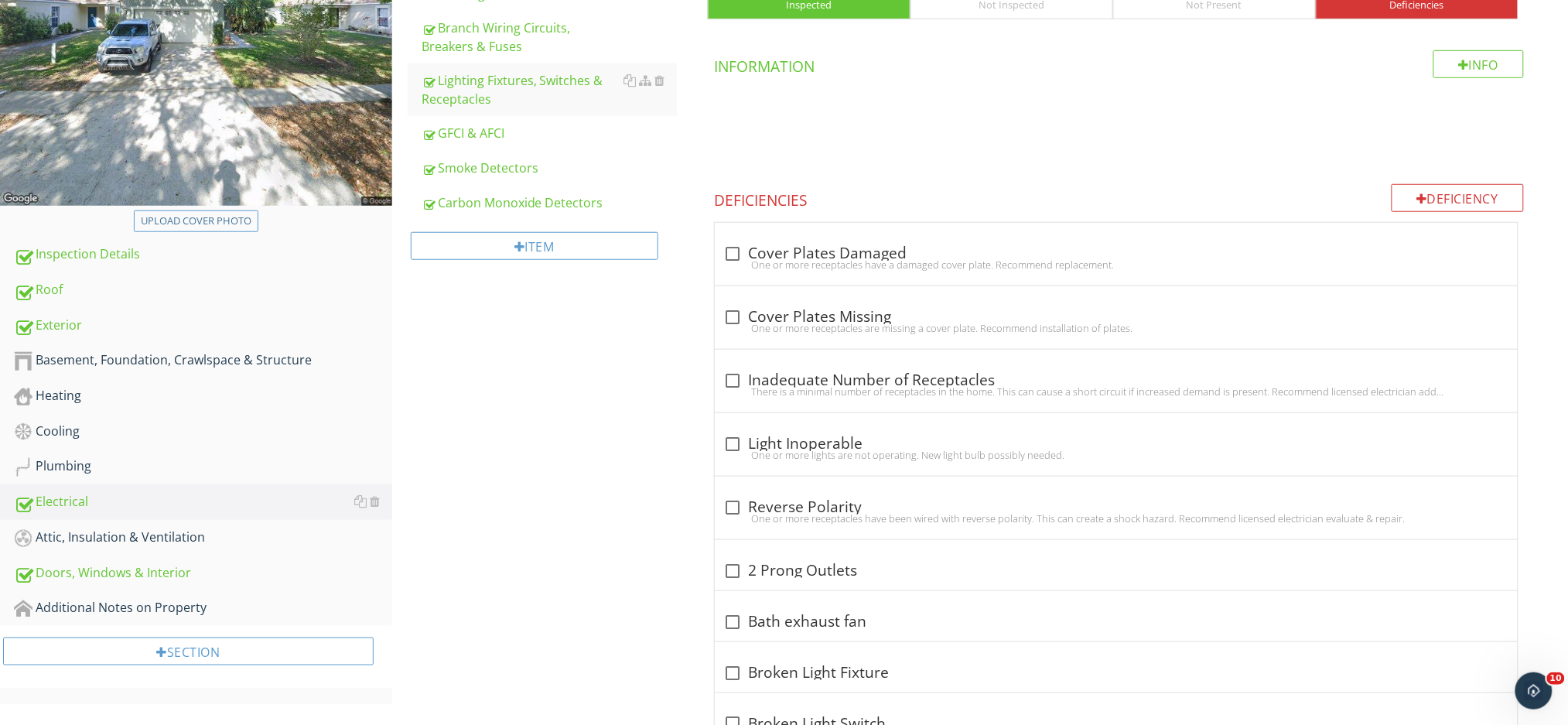
scroll to position [287, 0]
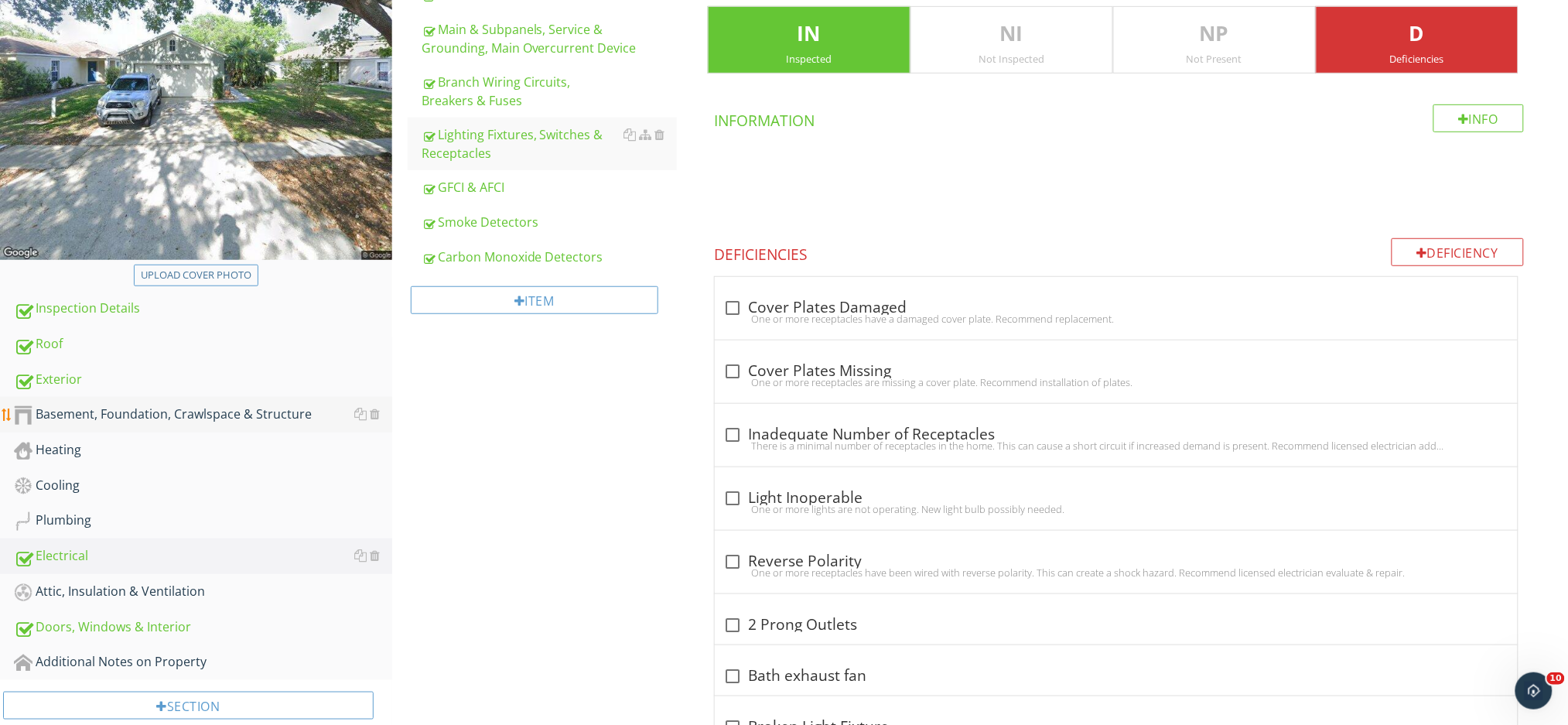
click at [143, 431] on link "Basement, Foundation, Crawlspace & Structure" at bounding box center [203, 414] width 378 height 35
click at [145, 410] on div "Basement, Foundation, Crawlspace & Structure" at bounding box center [203, 415] width 378 height 20
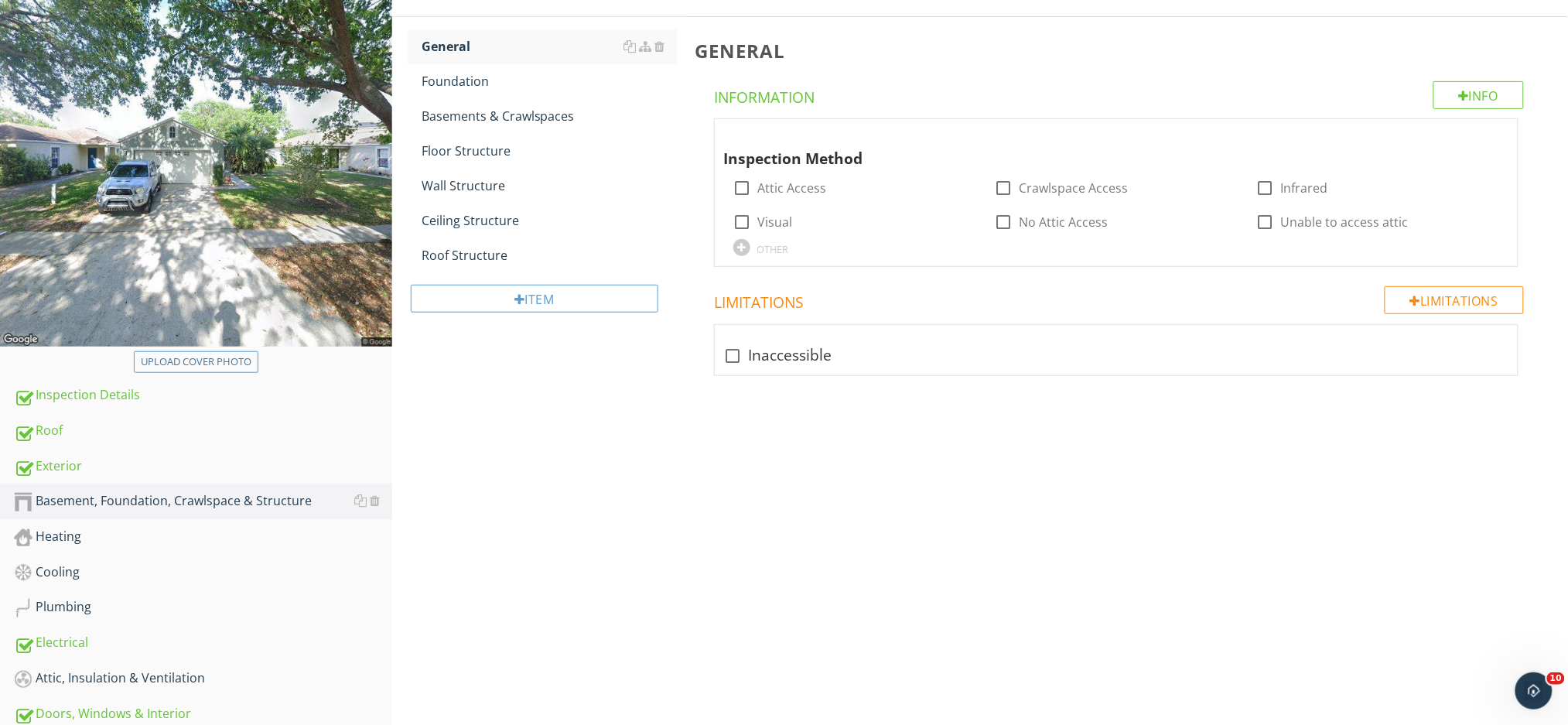
scroll to position [81, 0]
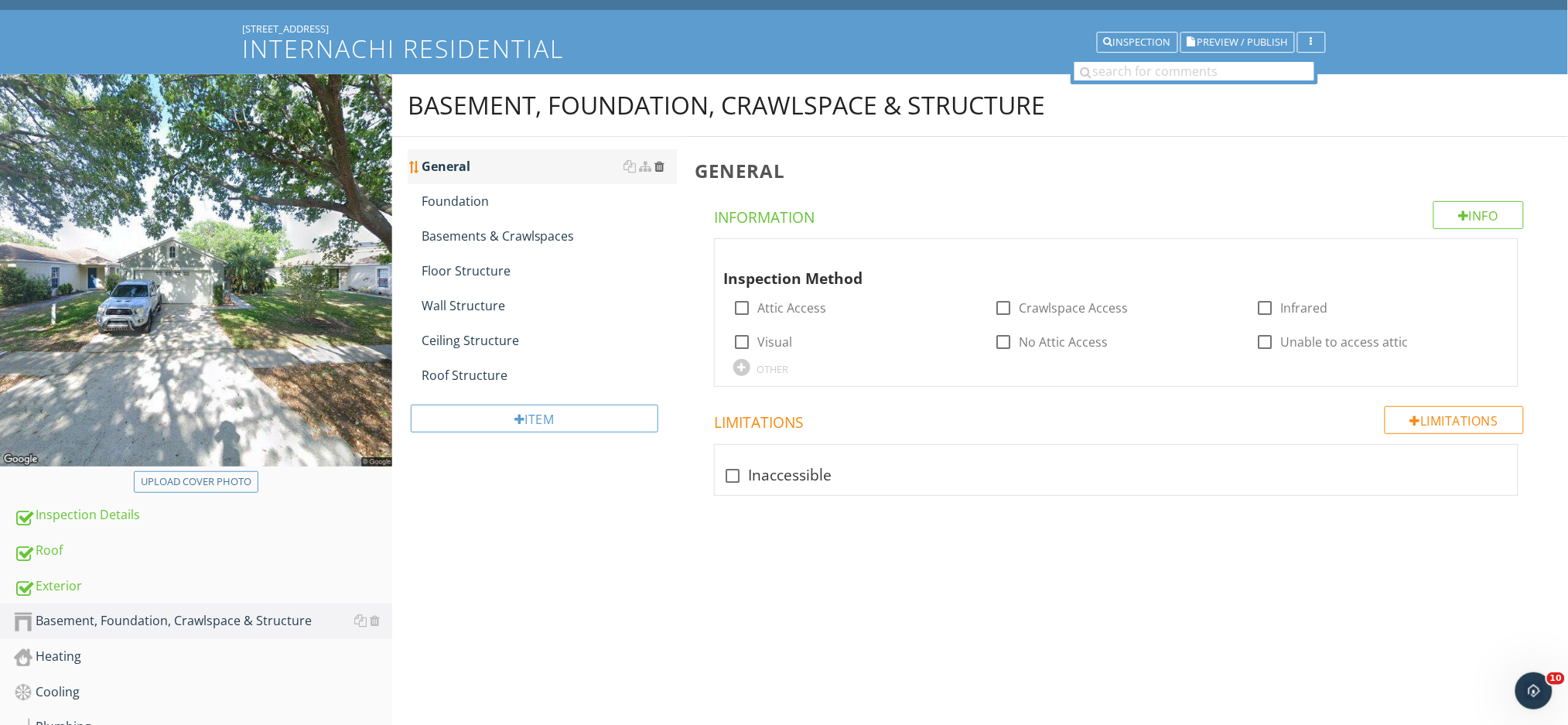
click at [661, 164] on div at bounding box center [659, 166] width 10 height 13
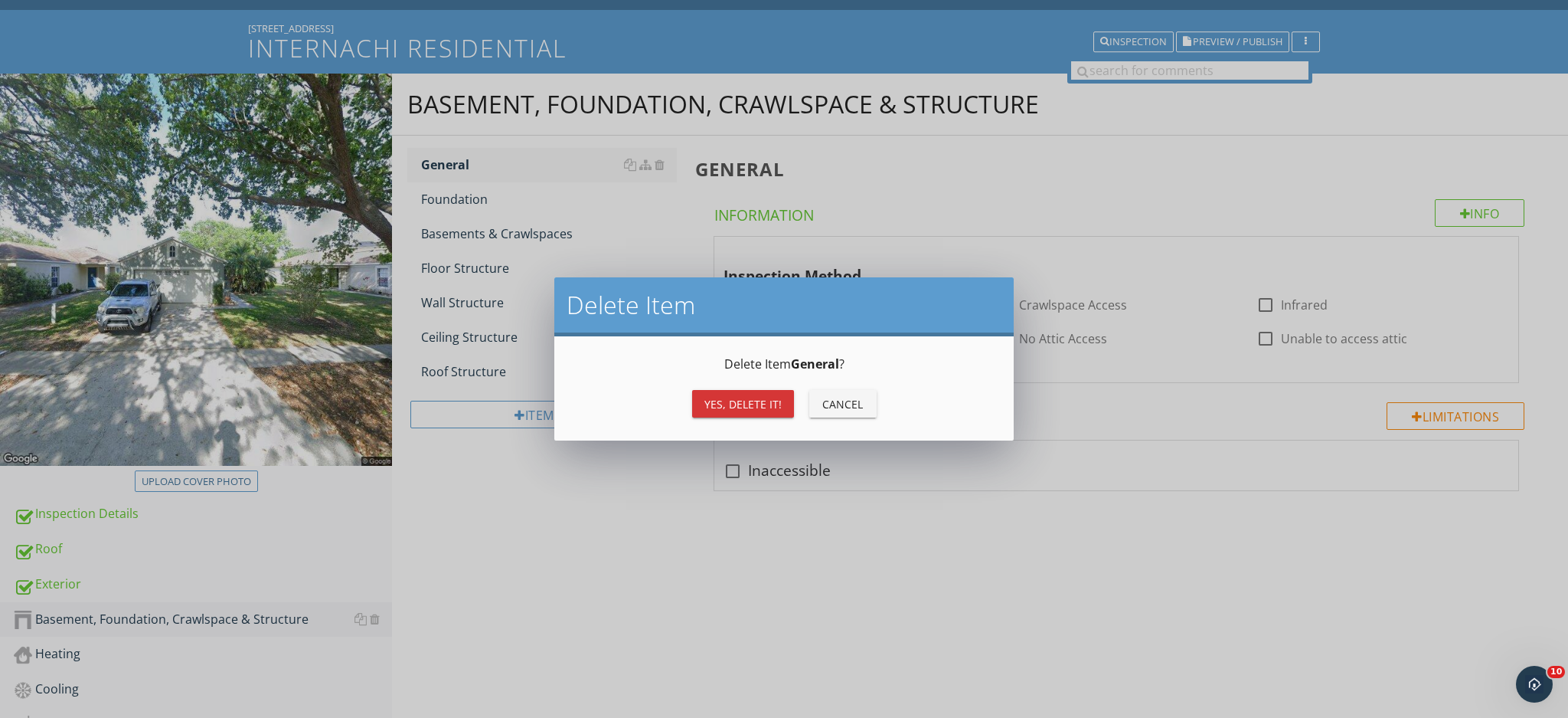
click at [714, 403] on div "Yes, Delete it!" at bounding box center [743, 404] width 78 height 16
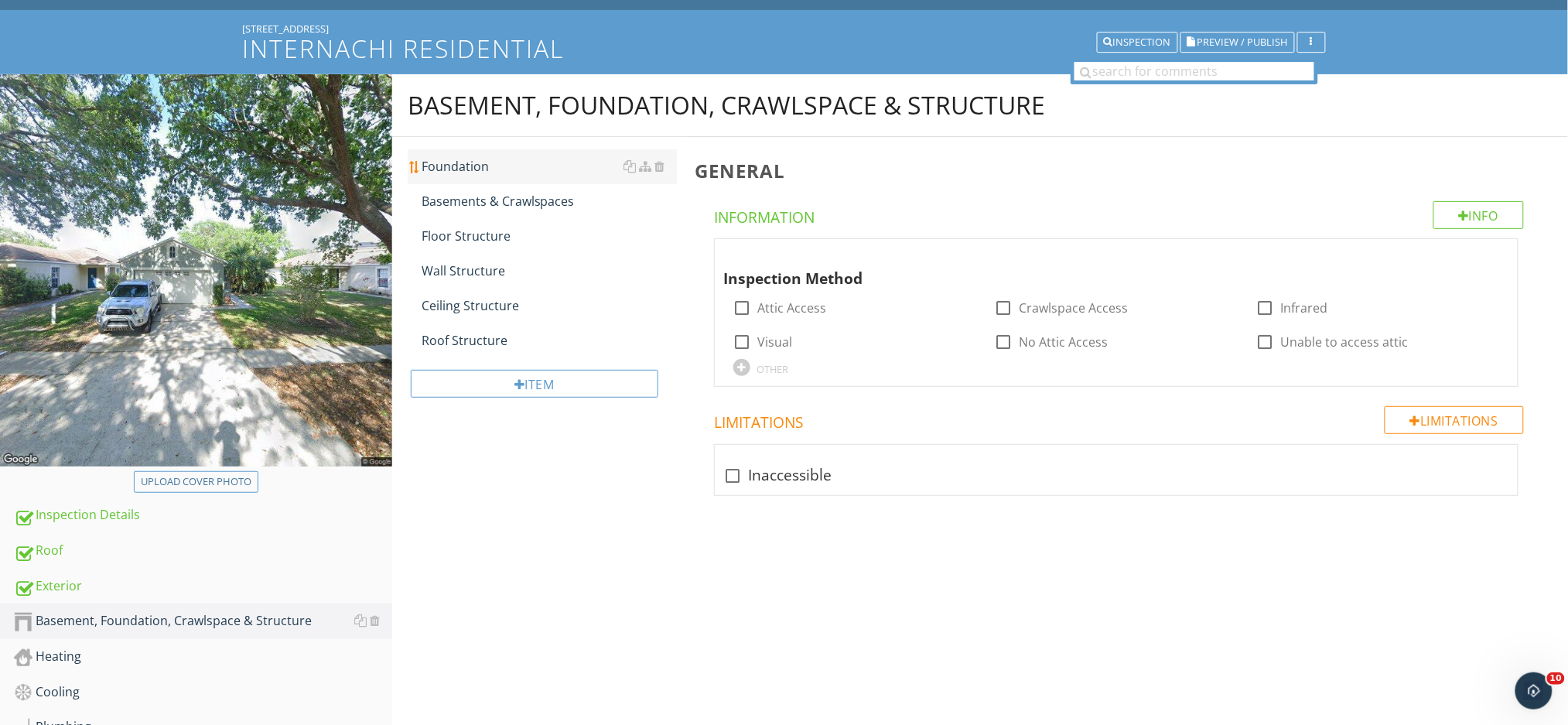
click at [524, 174] on div "Foundation" at bounding box center [549, 167] width 255 height 19
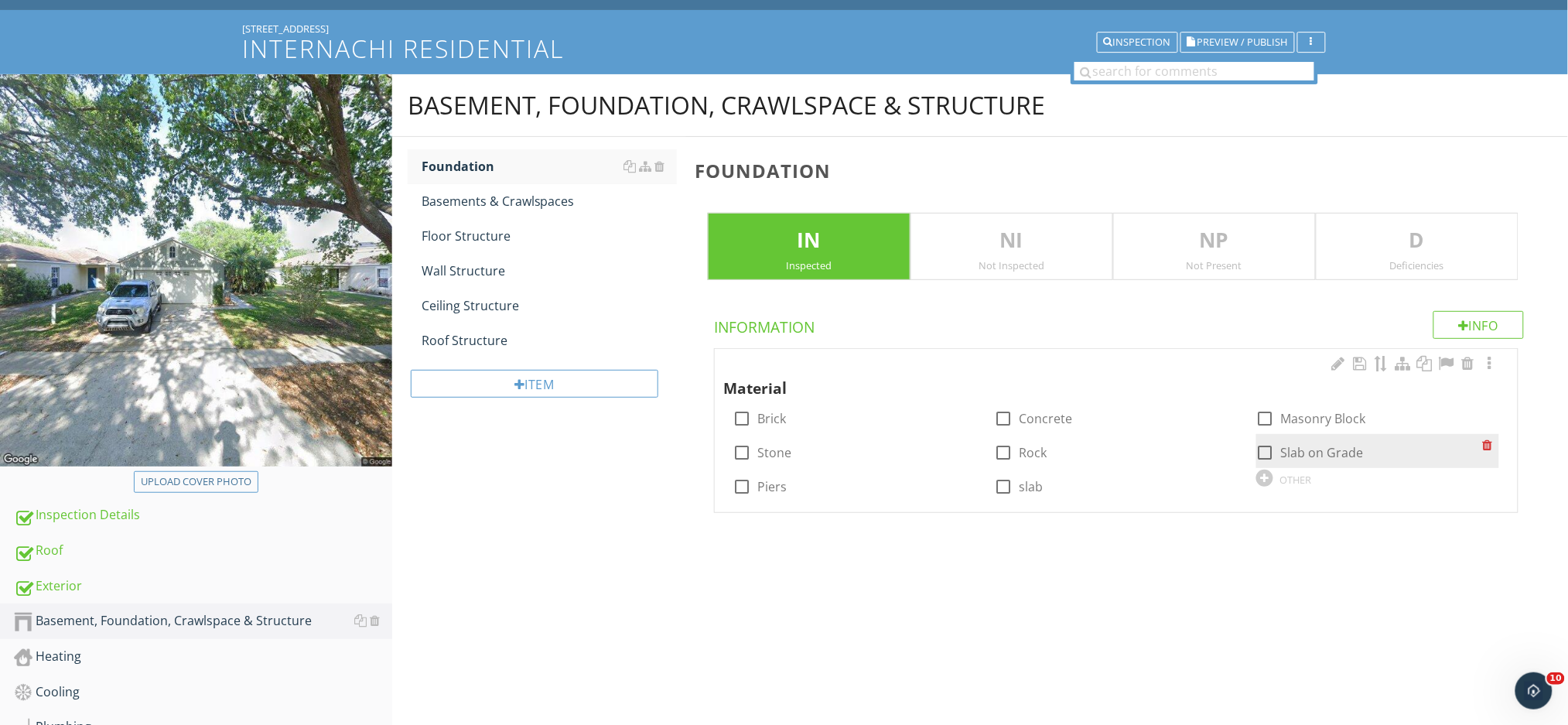
click at [1267, 443] on div at bounding box center [1265, 453] width 27 height 27
checkbox input "true"
click at [524, 197] on div "Basements & Crawlspaces" at bounding box center [549, 201] width 255 height 19
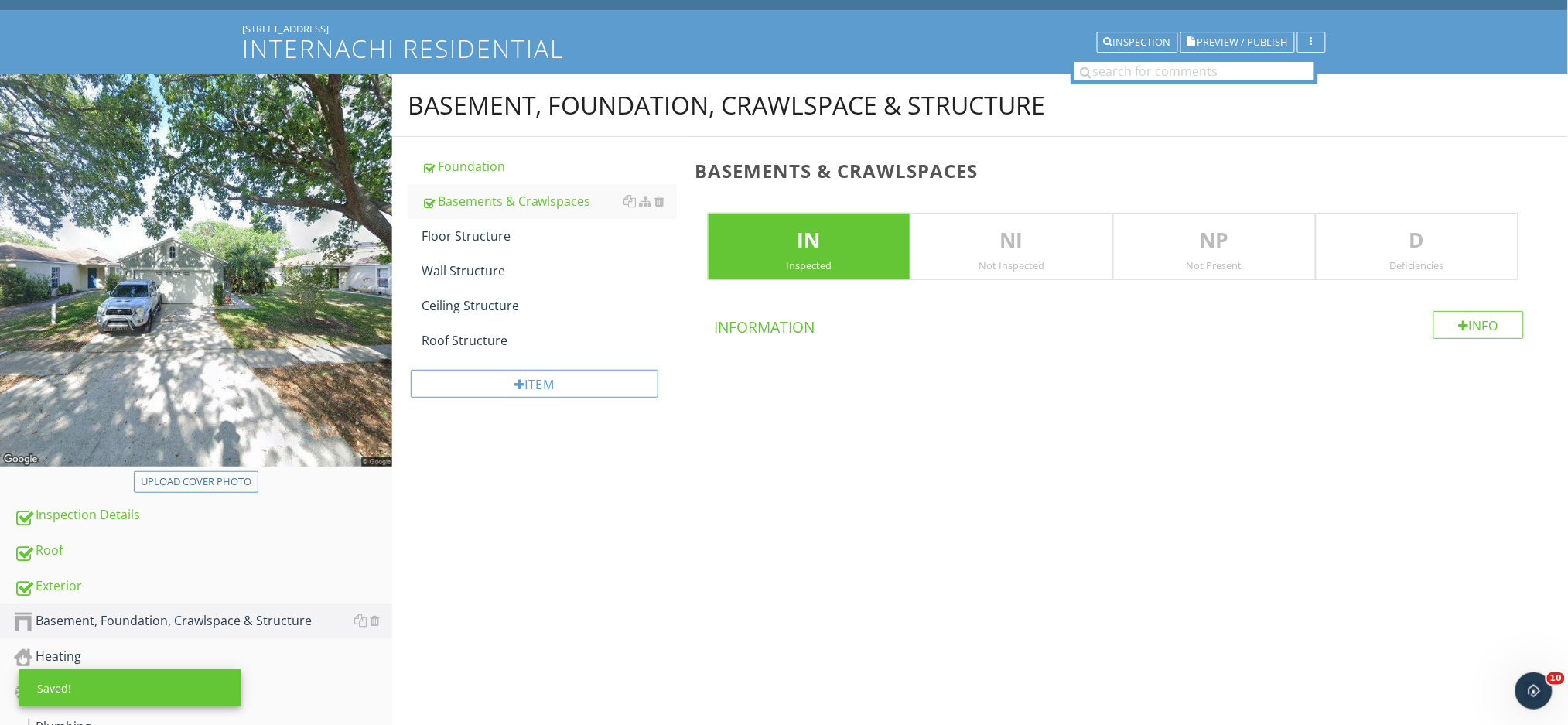
click at [1184, 265] on div "Not Present" at bounding box center [1214, 265] width 201 height 13
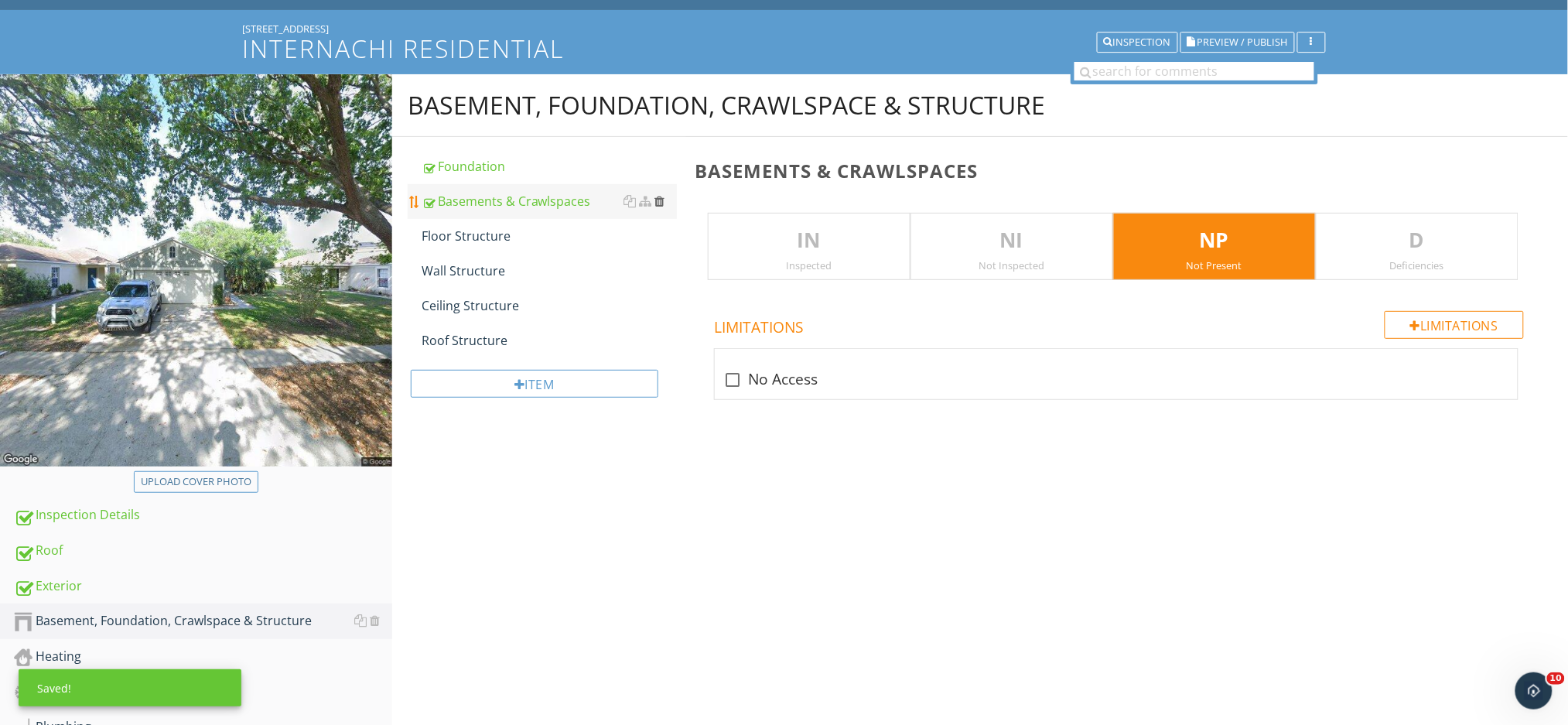
click at [659, 198] on div at bounding box center [659, 201] width 10 height 13
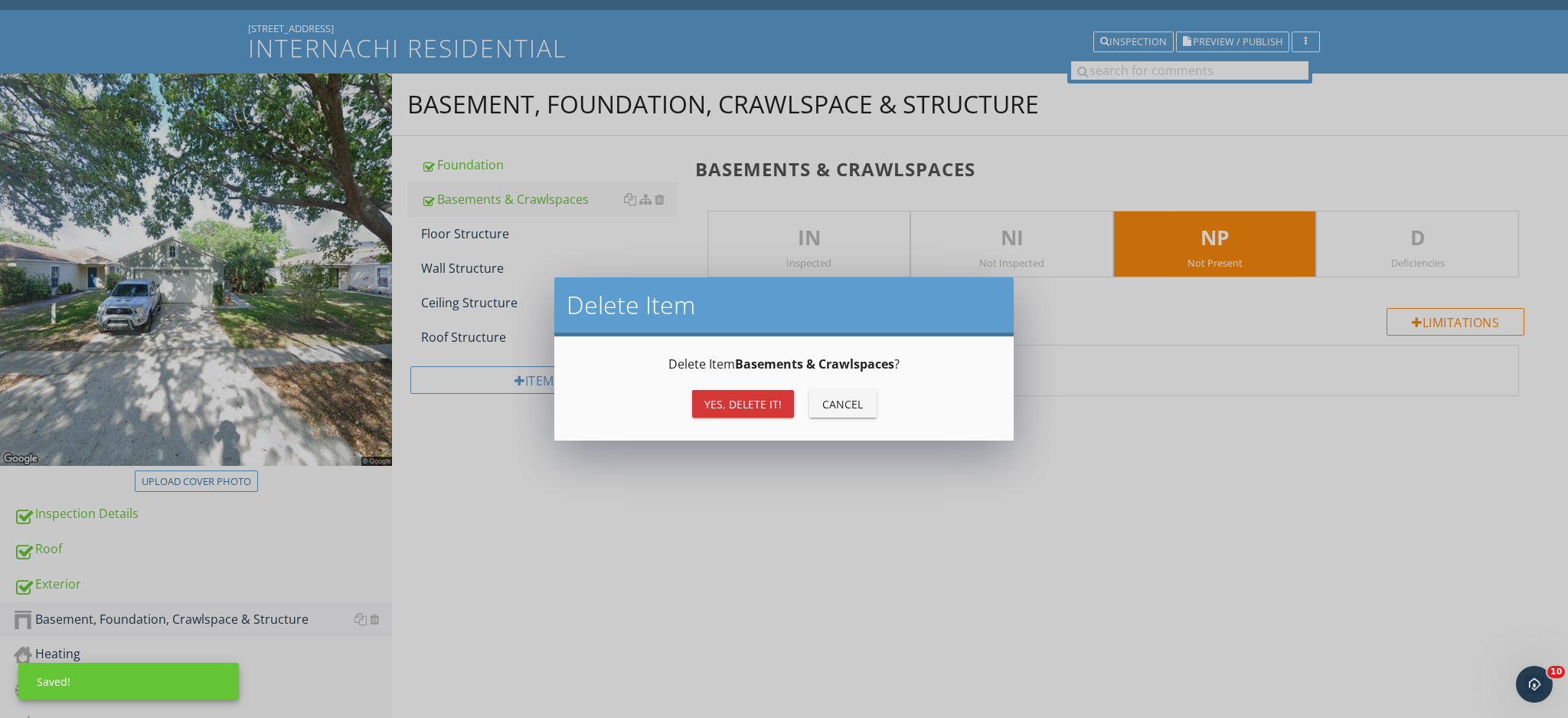
click at [731, 415] on button "Yes, Delete it!" at bounding box center [743, 404] width 102 height 28
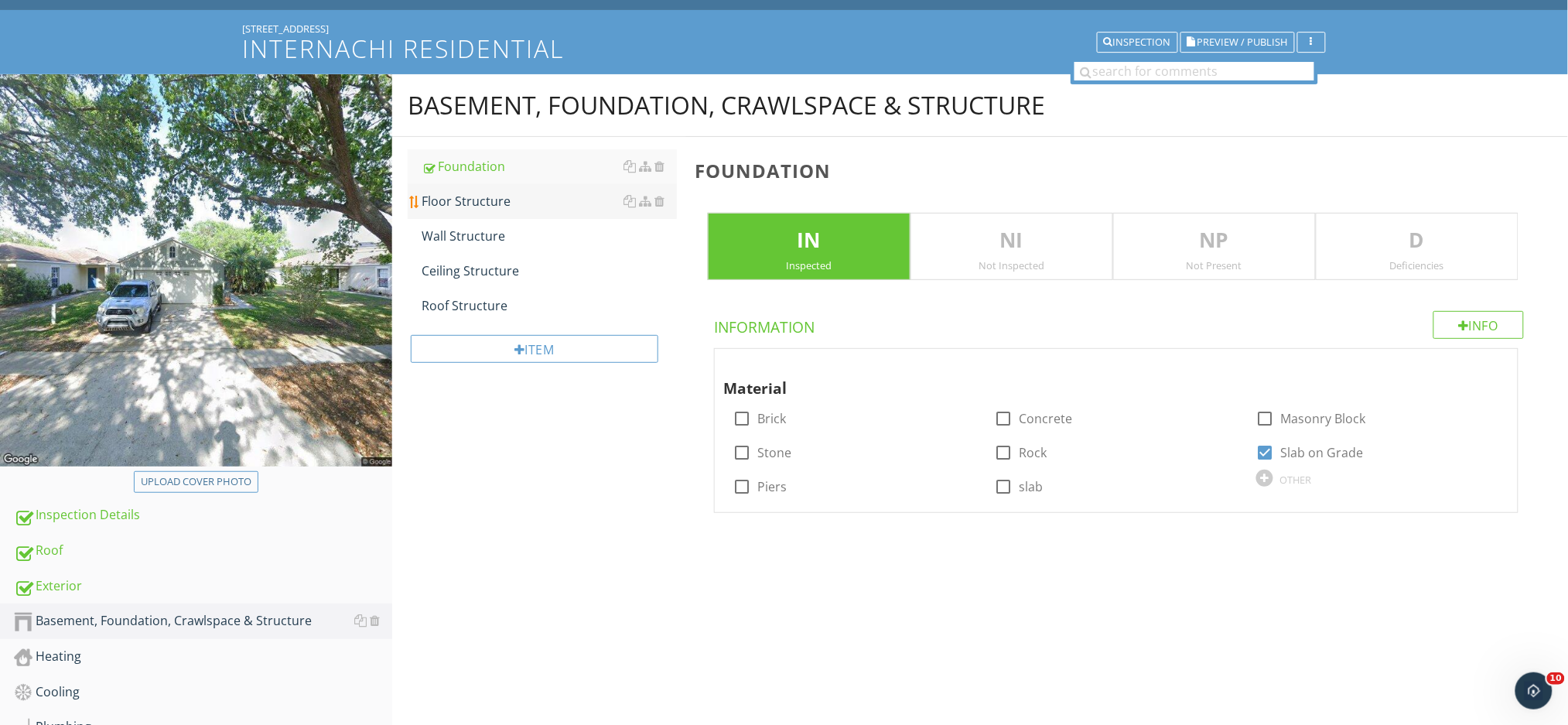
click at [560, 197] on div "Floor Structure" at bounding box center [549, 201] width 255 height 19
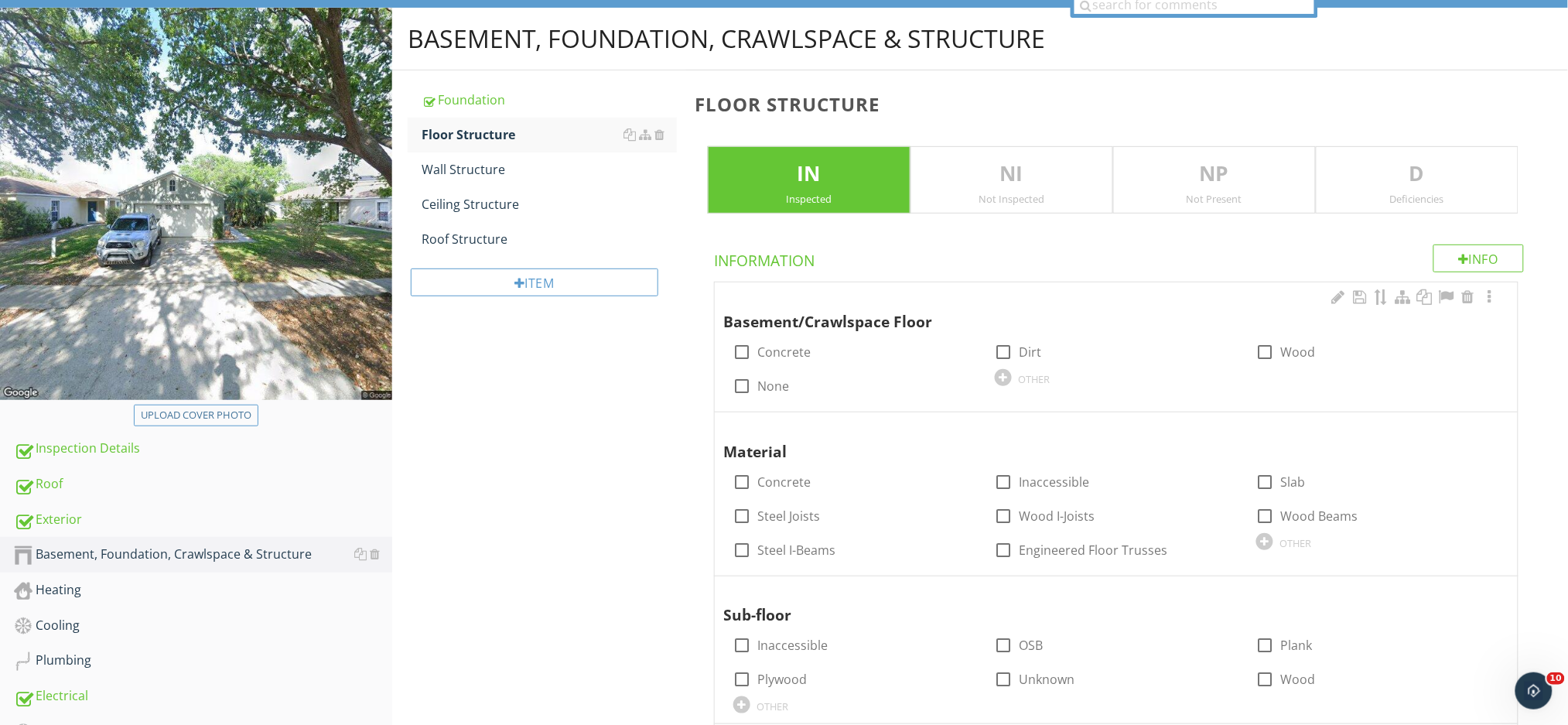
scroll to position [183, 0]
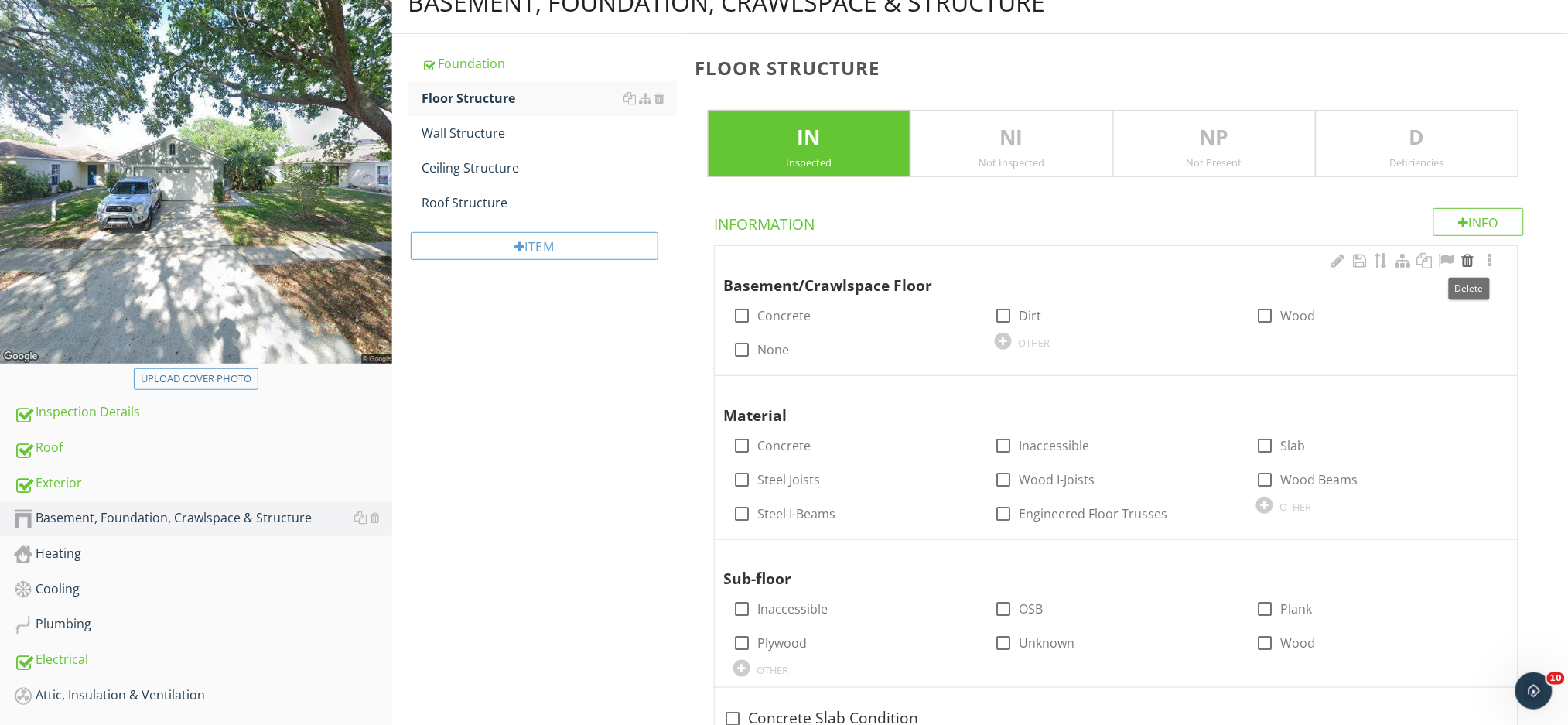
click at [1466, 258] on div at bounding box center [1468, 261] width 19 height 16
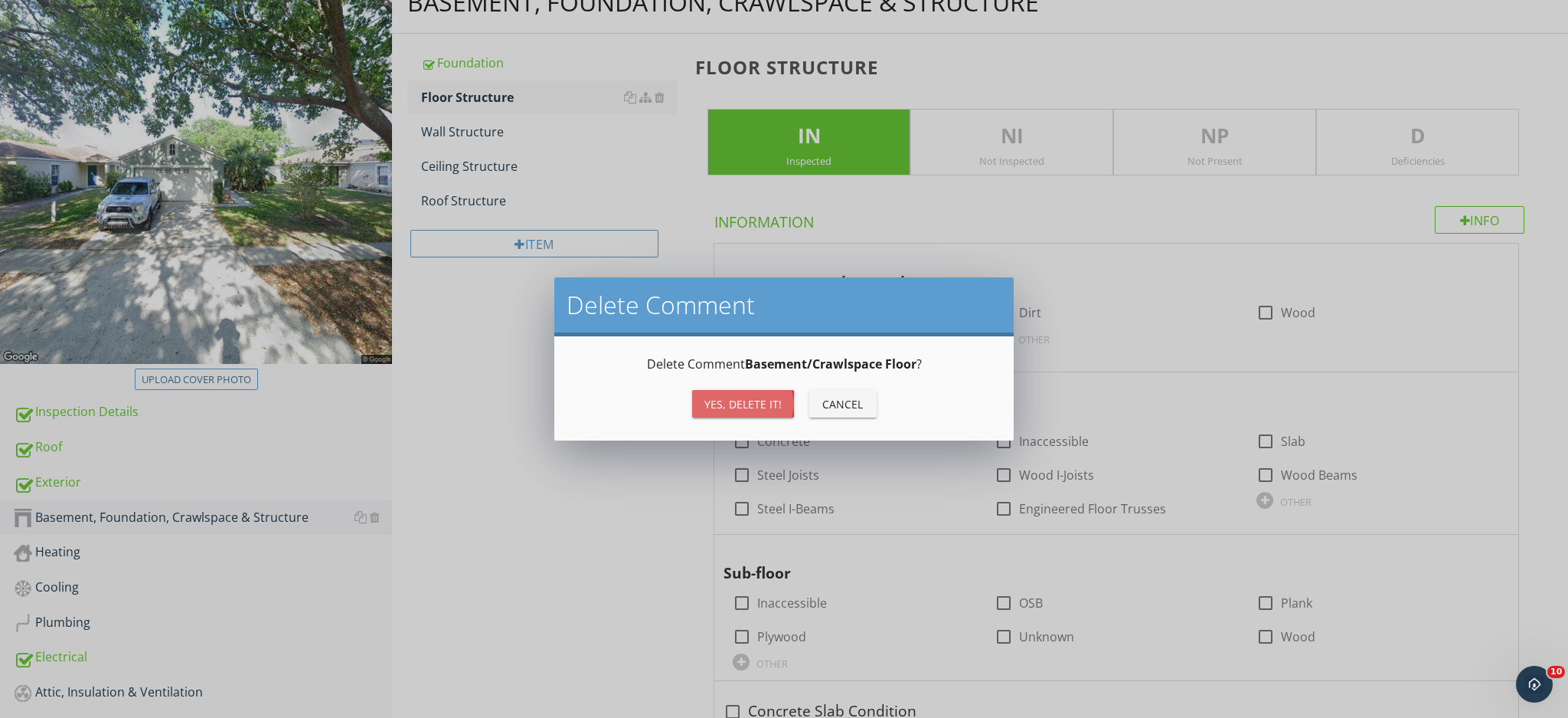
click at [762, 393] on button "Yes, Delete it!" at bounding box center [743, 404] width 102 height 28
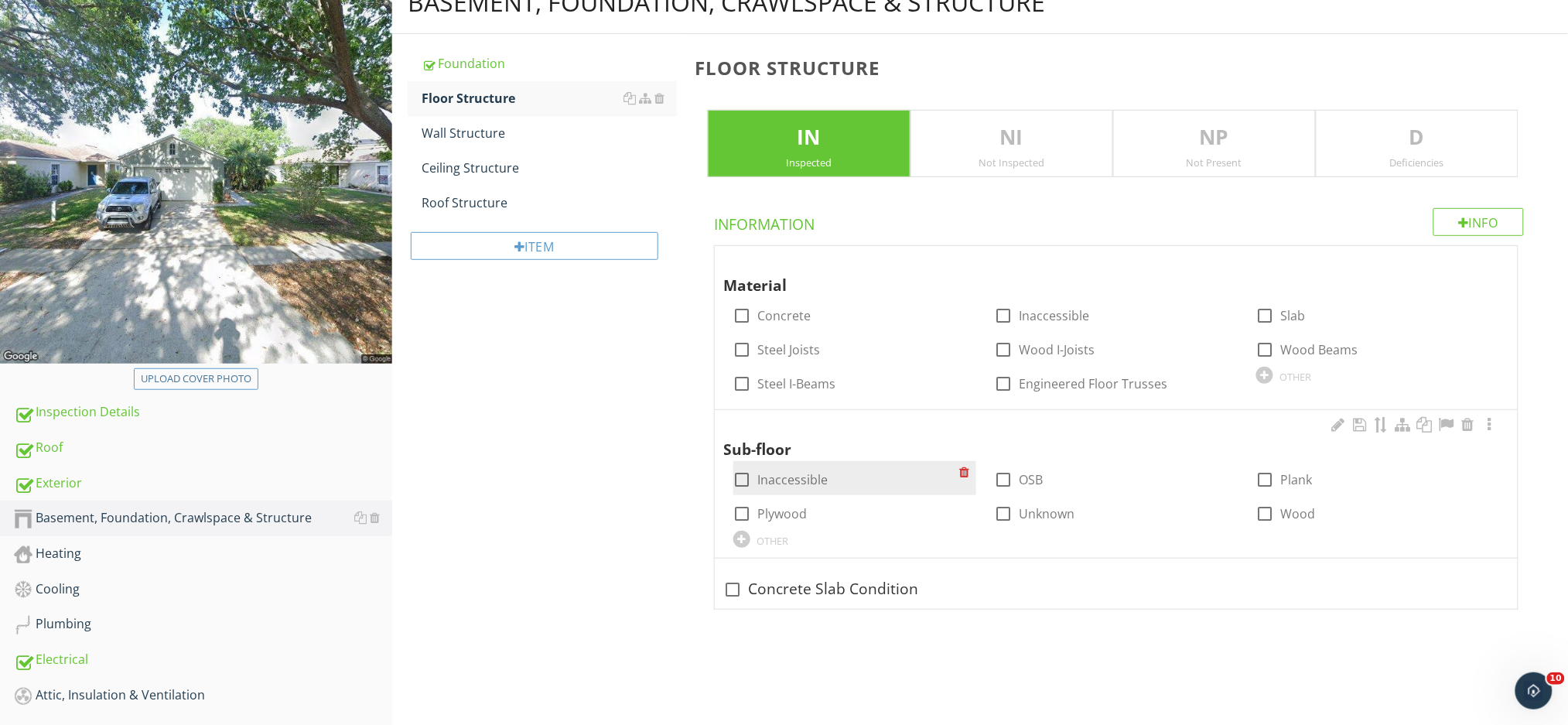
click at [743, 476] on div at bounding box center [743, 480] width 27 height 27
checkbox input "true"
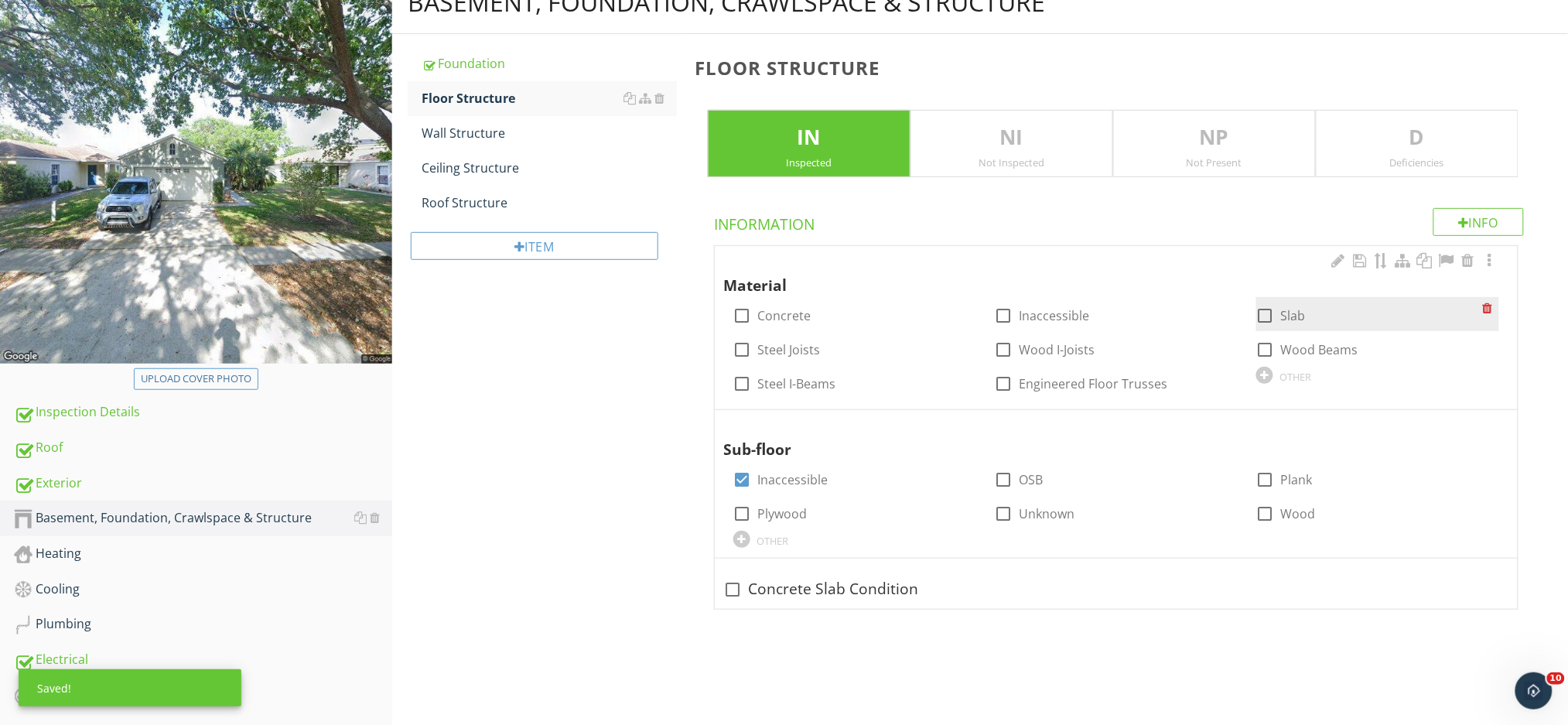
click at [1263, 314] on div at bounding box center [1265, 316] width 27 height 27
checkbox input "true"
click at [486, 139] on div "Wall Structure" at bounding box center [549, 133] width 255 height 19
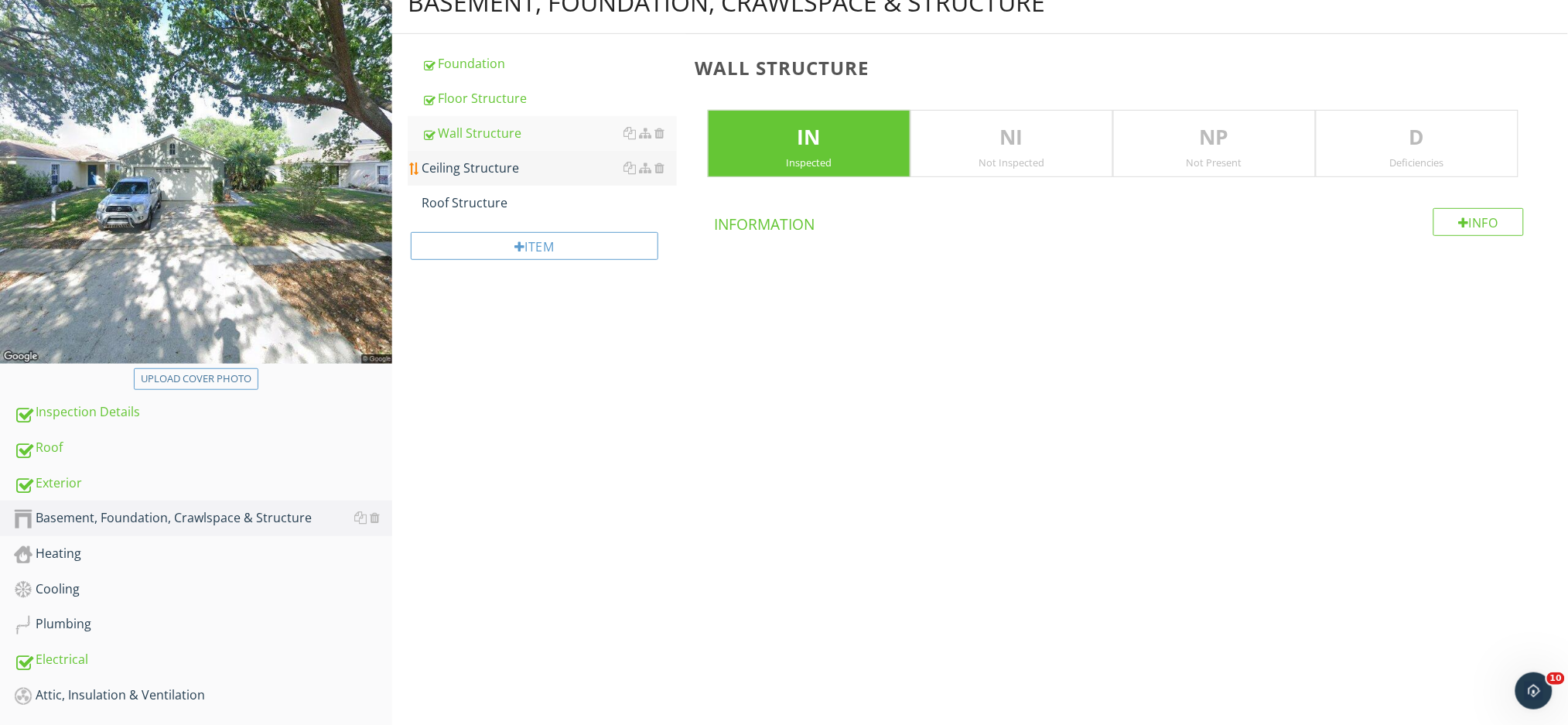
click at [487, 167] on div "Ceiling Structure" at bounding box center [549, 168] width 255 height 19
click at [483, 203] on div "Roof Structure" at bounding box center [549, 203] width 255 height 19
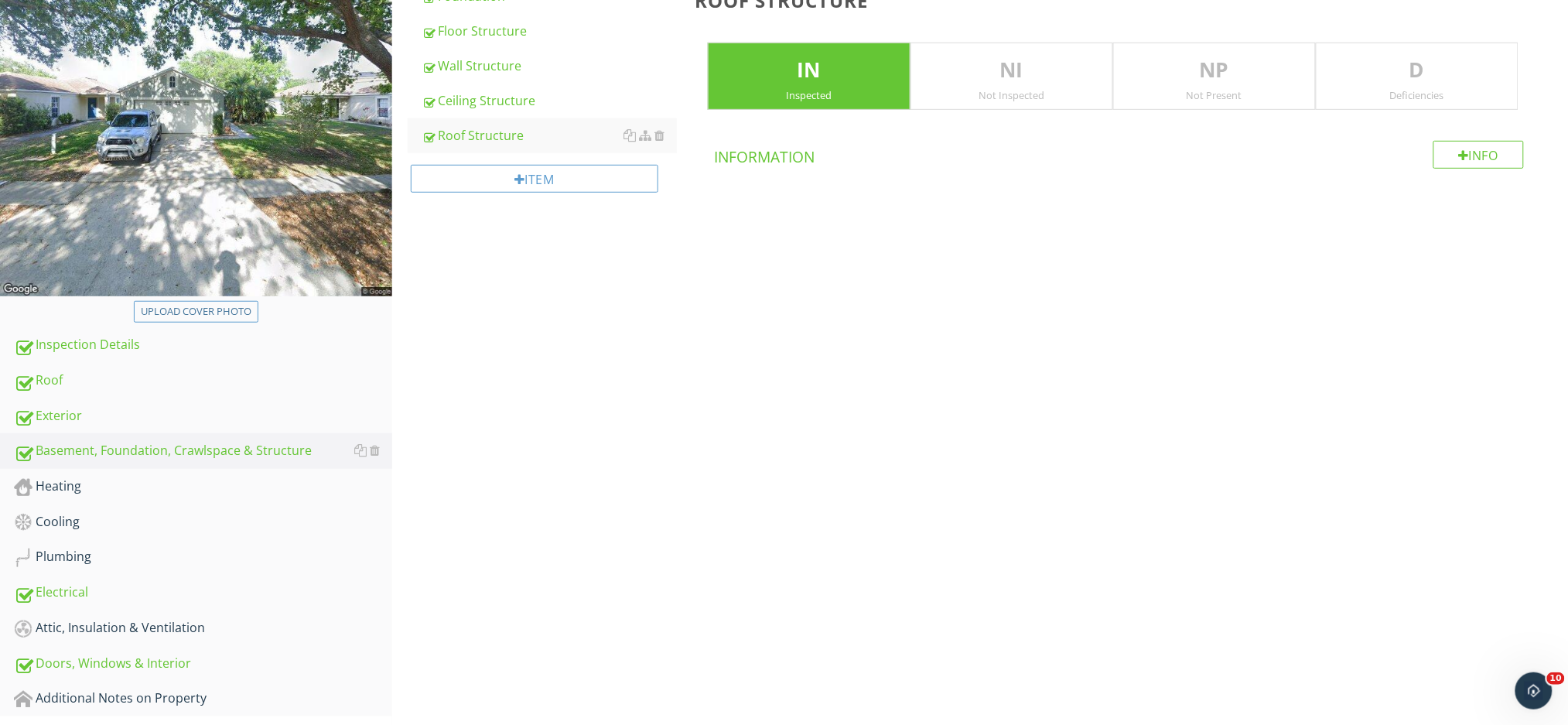
scroll to position [287, 0]
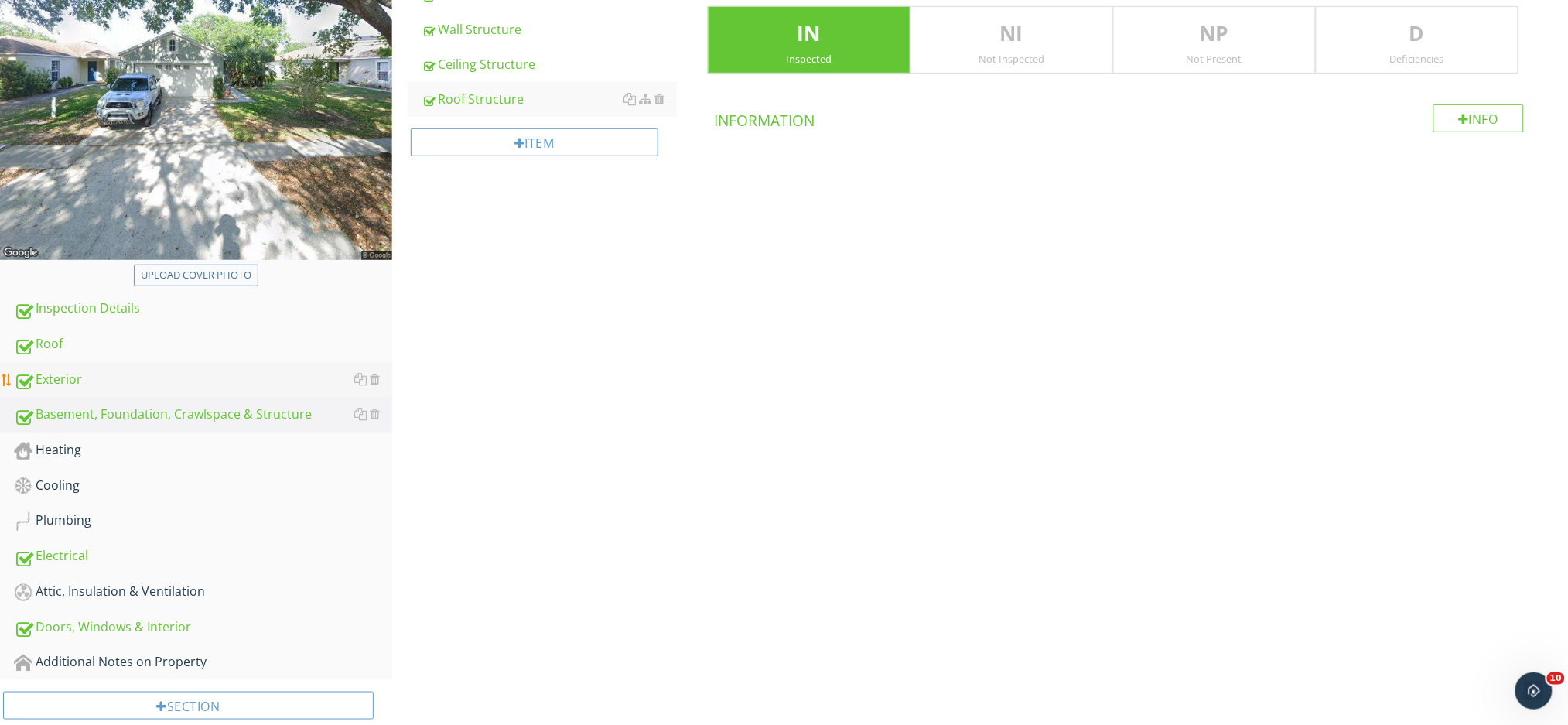
click at [82, 379] on div "Exterior" at bounding box center [203, 380] width 378 height 20
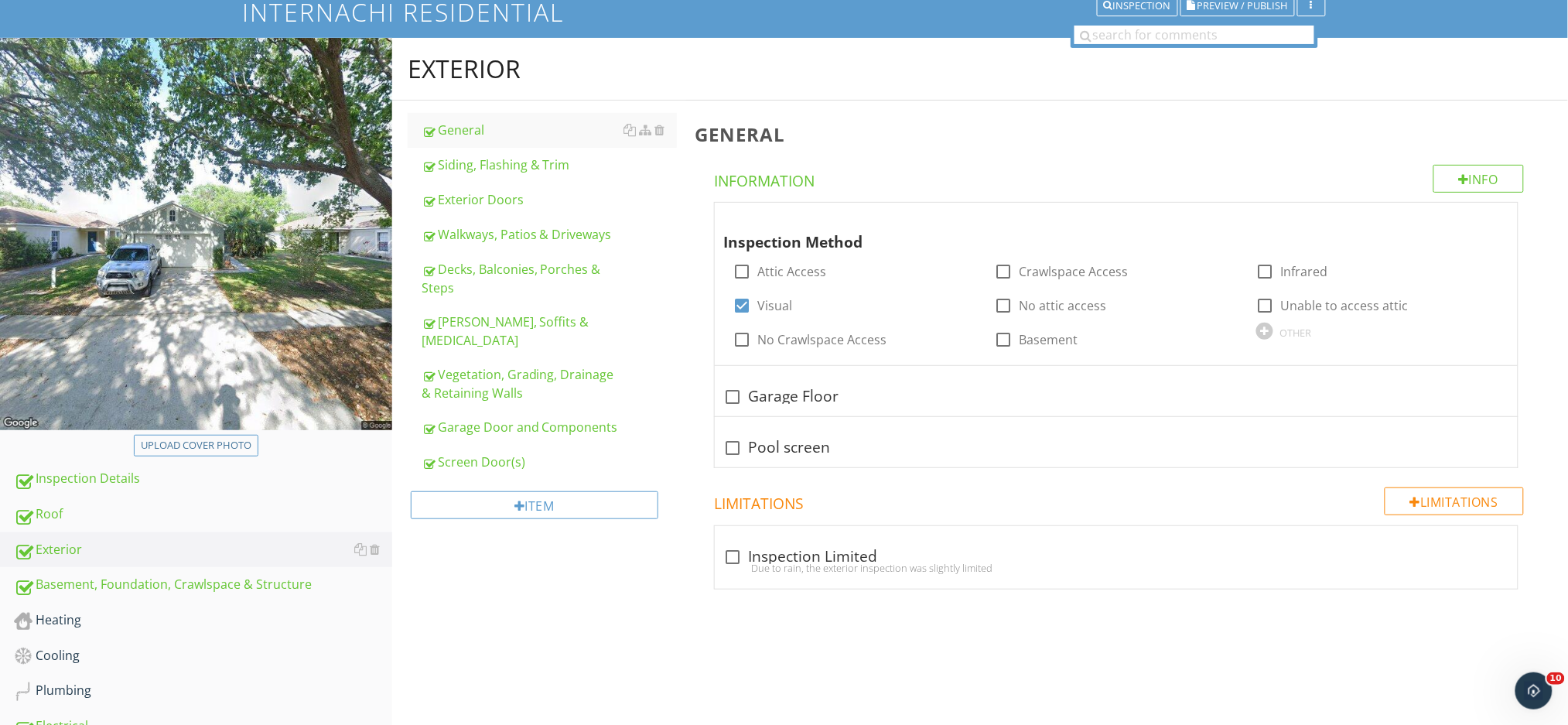
scroll to position [81, 0]
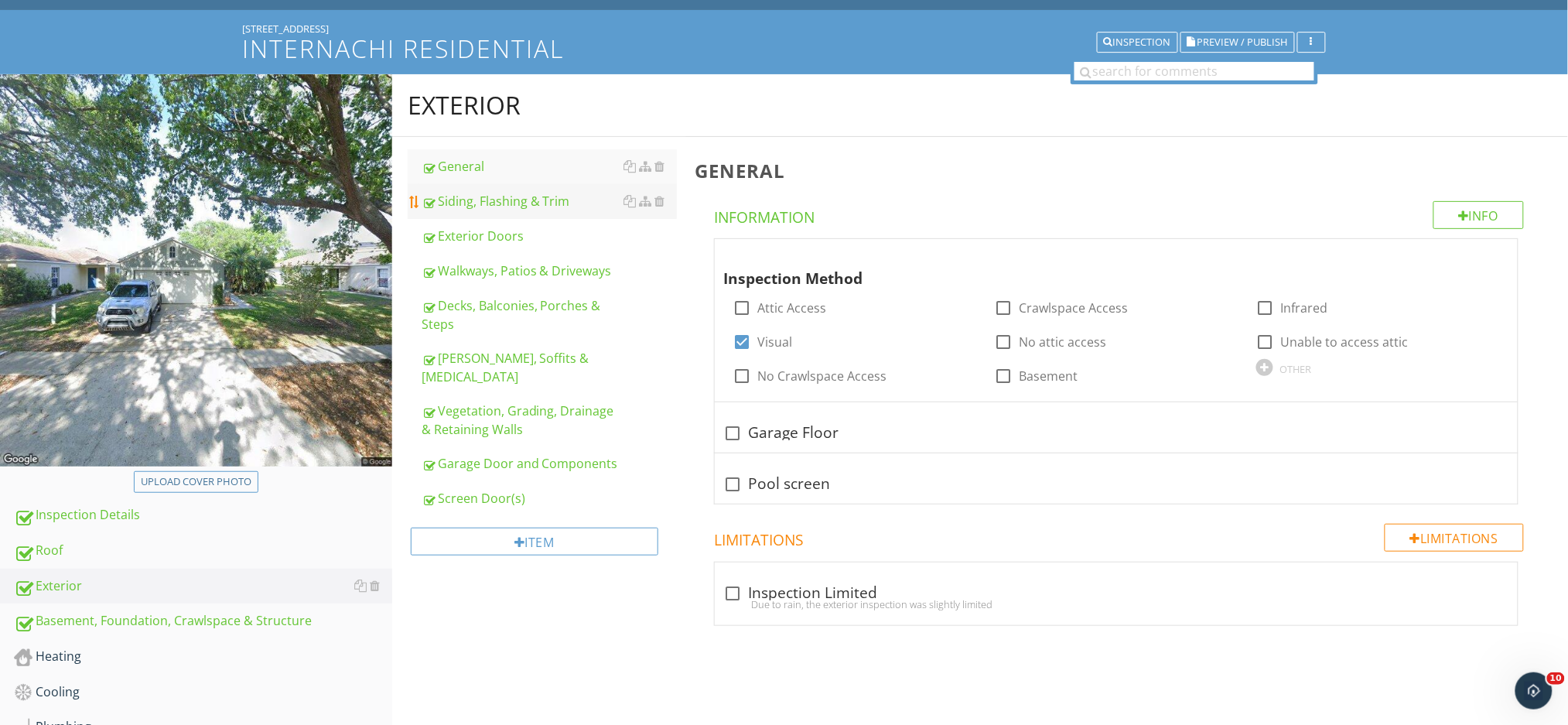
click at [535, 199] on div "Siding, Flashing & Trim" at bounding box center [549, 201] width 255 height 19
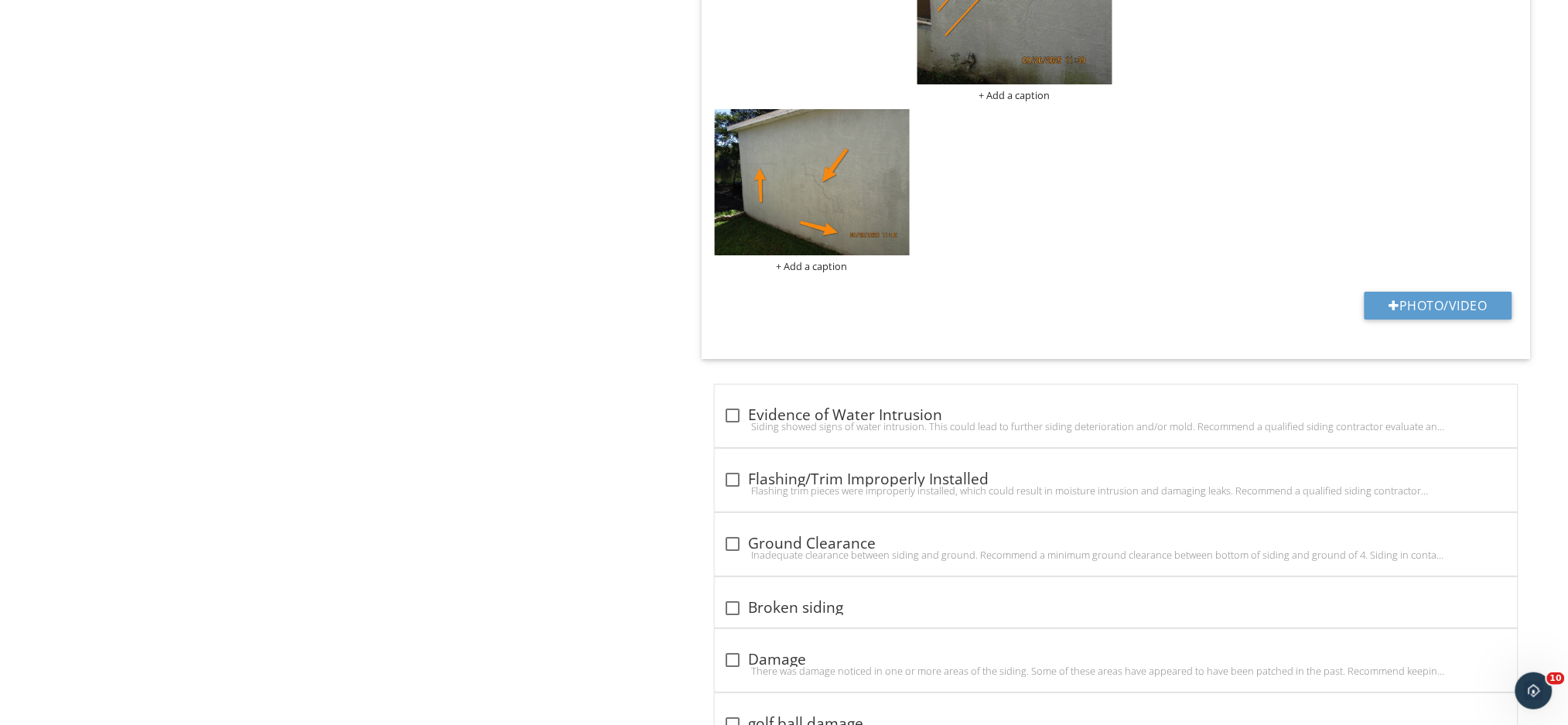
scroll to position [1896, 0]
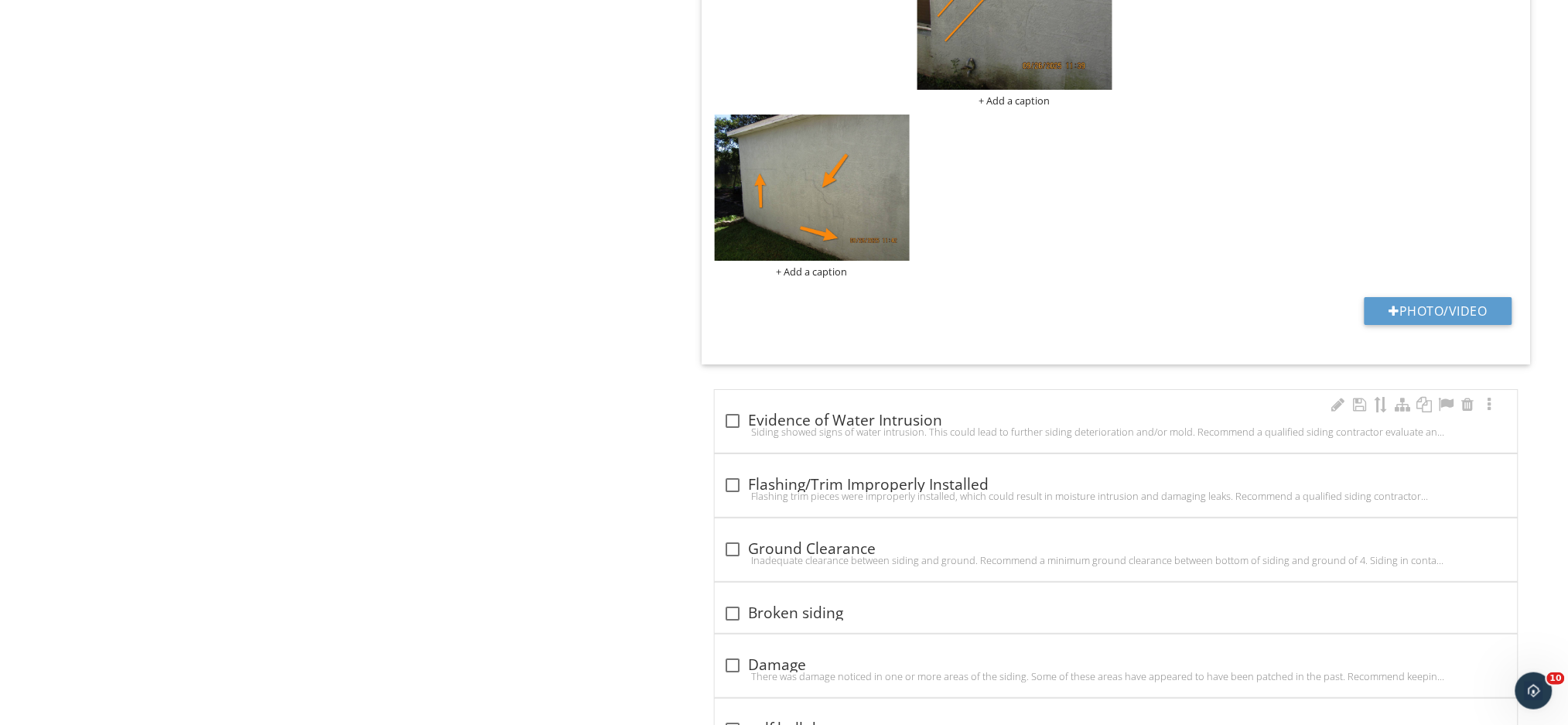
click at [946, 422] on div "check_box_outline_blank Evidence of Water Intrusion" at bounding box center [1116, 421] width 784 height 19
checkbox input "true"
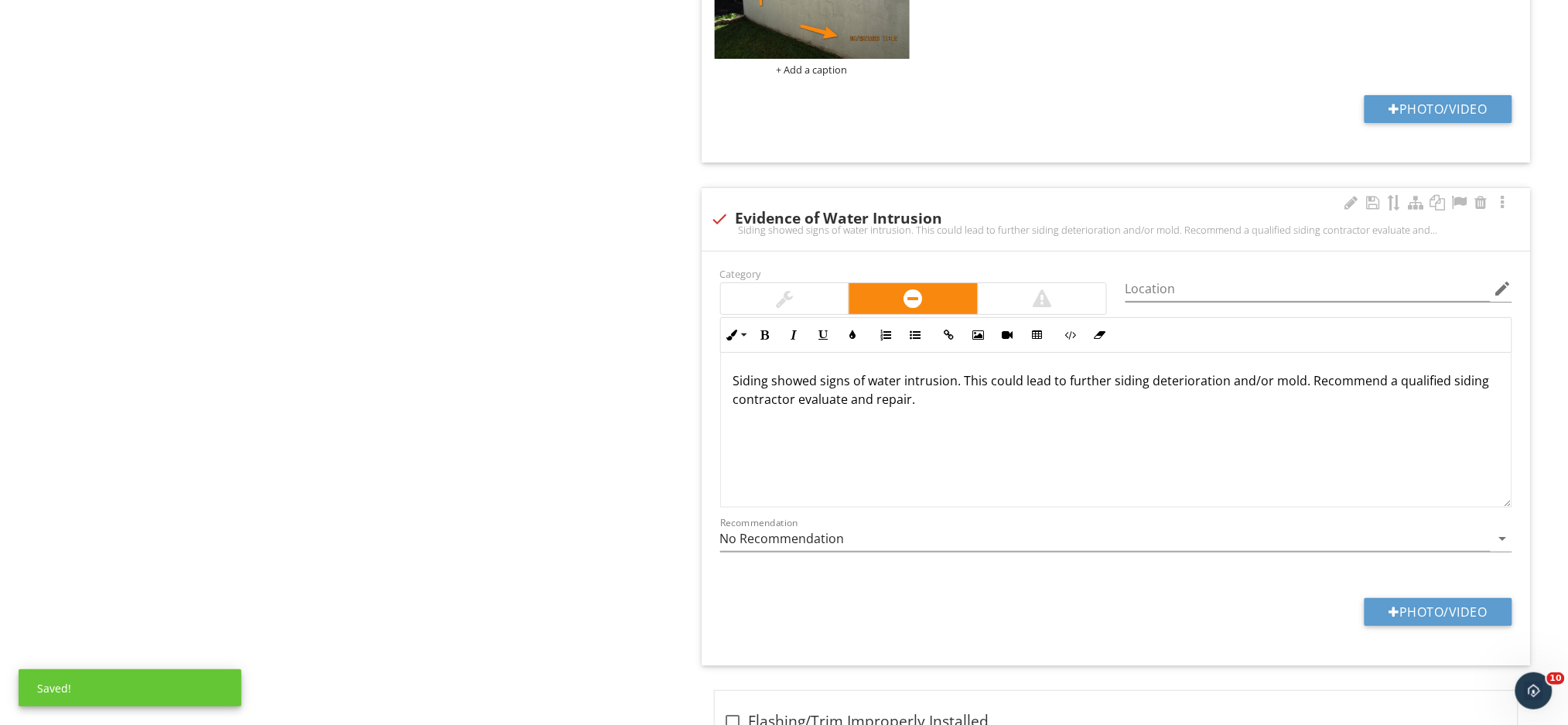
scroll to position [2102, 0]
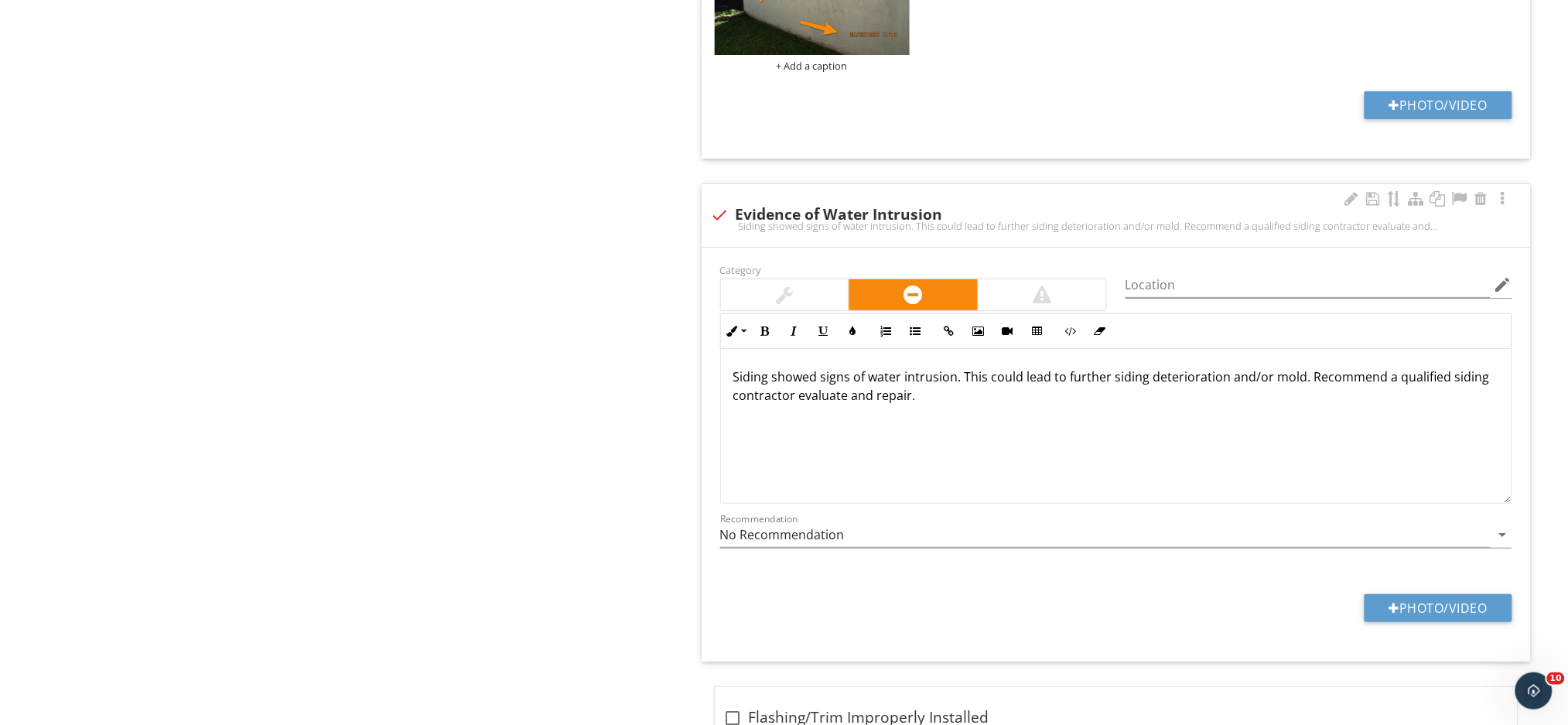
click at [1030, 381] on p "Siding showed signs of water intrusion. This could lead to further siding deter…" at bounding box center [1116, 385] width 766 height 37
click at [1419, 616] on button "Photo/Video" at bounding box center [1438, 608] width 148 height 28
type input "C:\fakepath\IMG_1222.JPG"
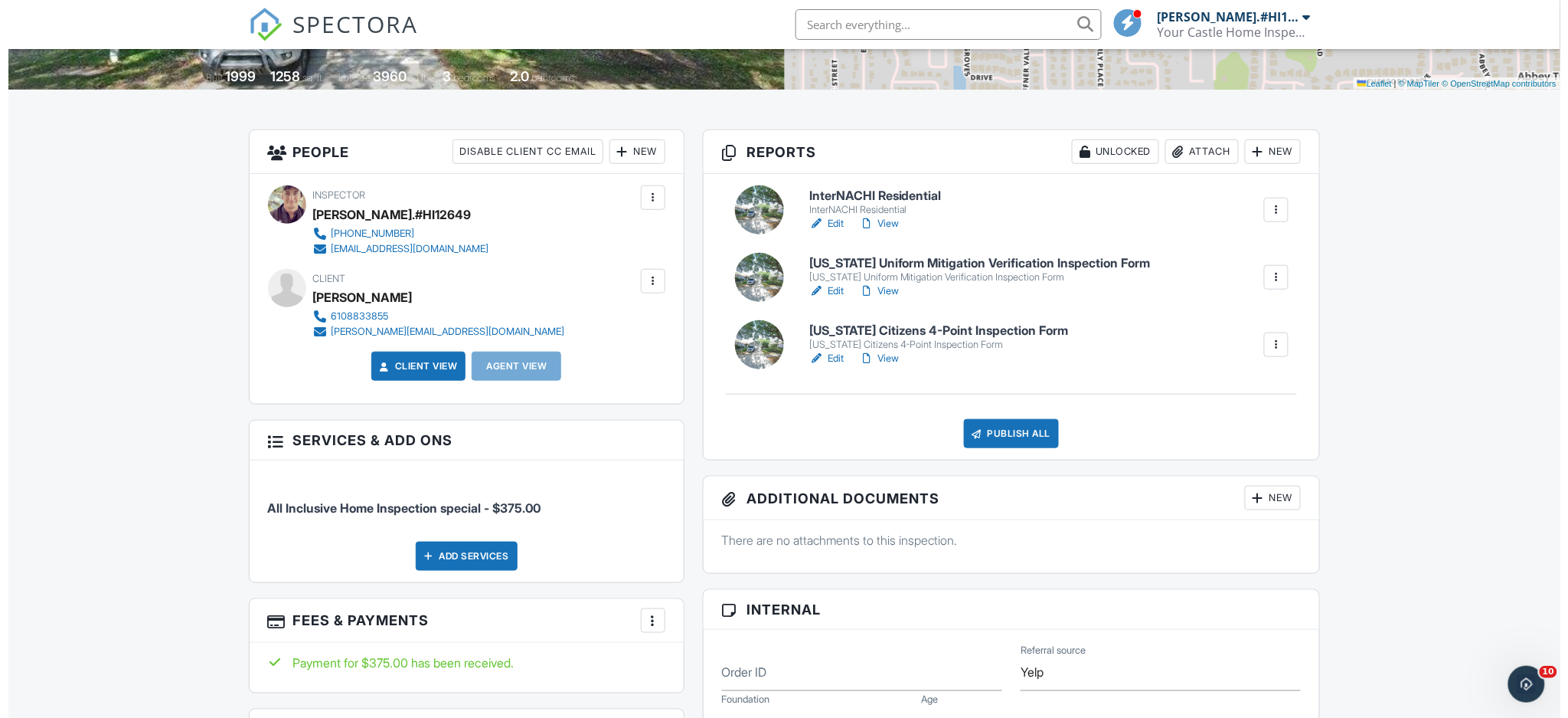
scroll to position [409, 0]
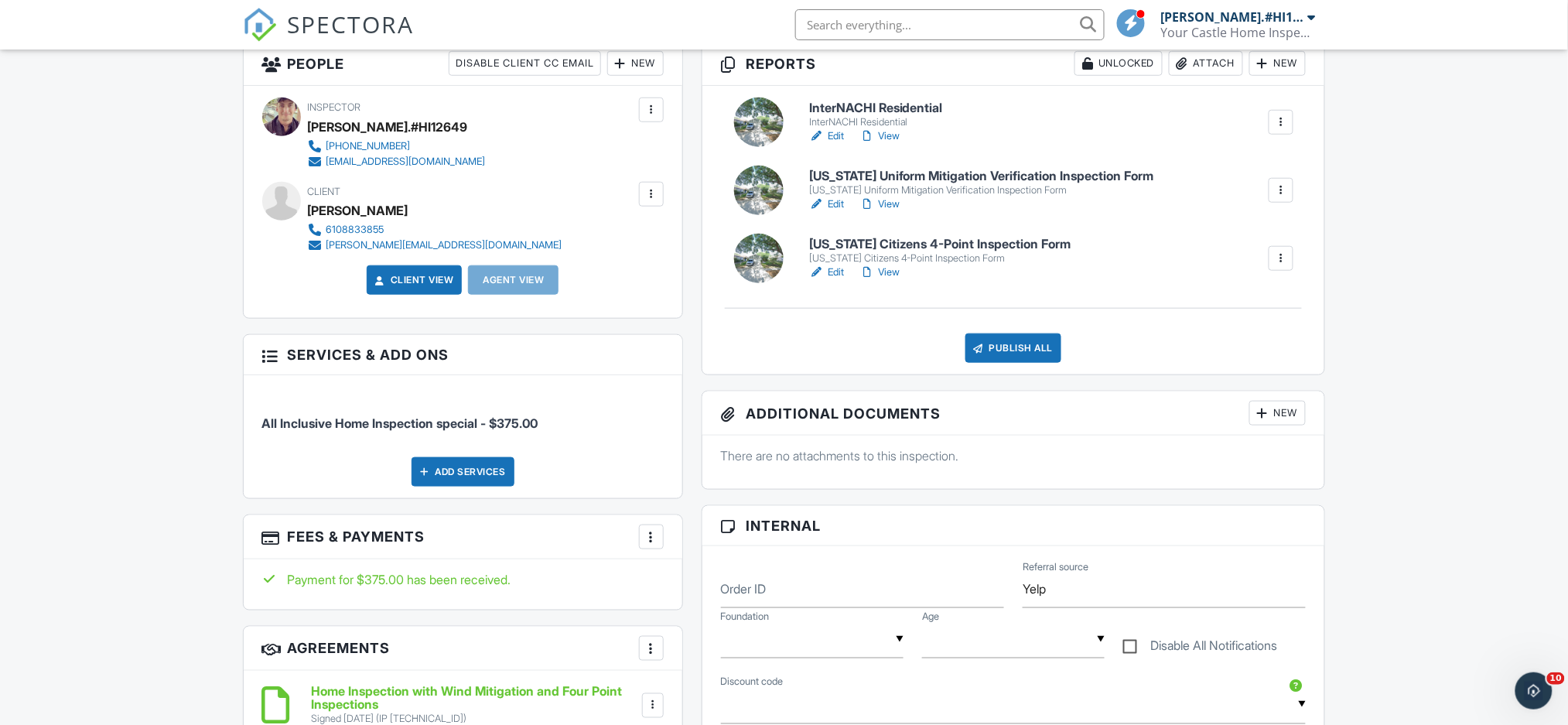
drag, startPoint x: 1021, startPoint y: 363, endPoint x: 1013, endPoint y: 362, distance: 8.1
click at [1020, 362] on div "InterNACHI Residential InterNACHI Residential Edit View Quick Publish Copy [GEO…" at bounding box center [1013, 230] width 622 height 288
click at [1010, 356] on div "Publish All" at bounding box center [1013, 348] width 96 height 30
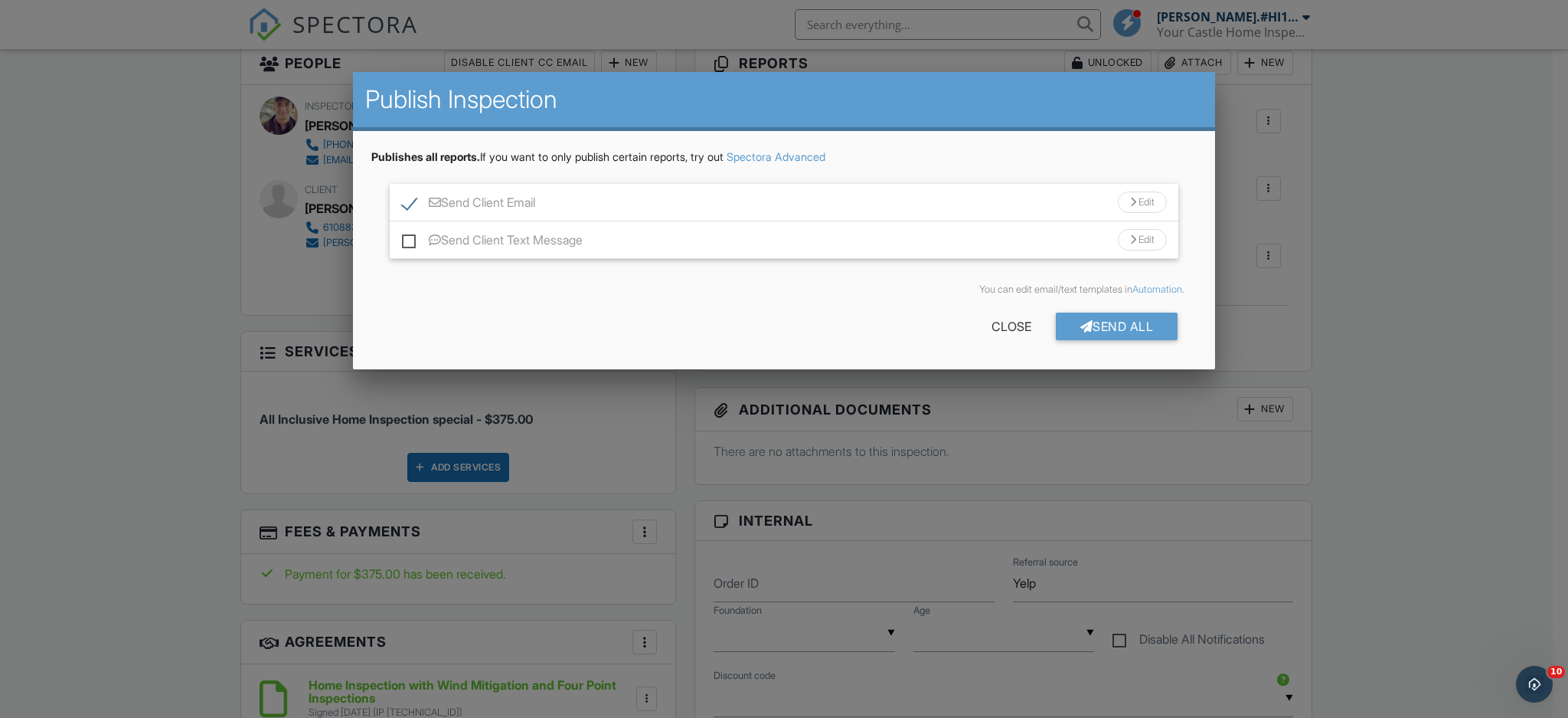
click at [558, 233] on label "Send Client Text Message" at bounding box center [492, 242] width 181 height 19
click at [412, 231] on input "Send Client Text Message" at bounding box center [407, 232] width 10 height 10
checkbox input "true"
click at [1118, 324] on div "Send All" at bounding box center [1117, 326] width 122 height 28
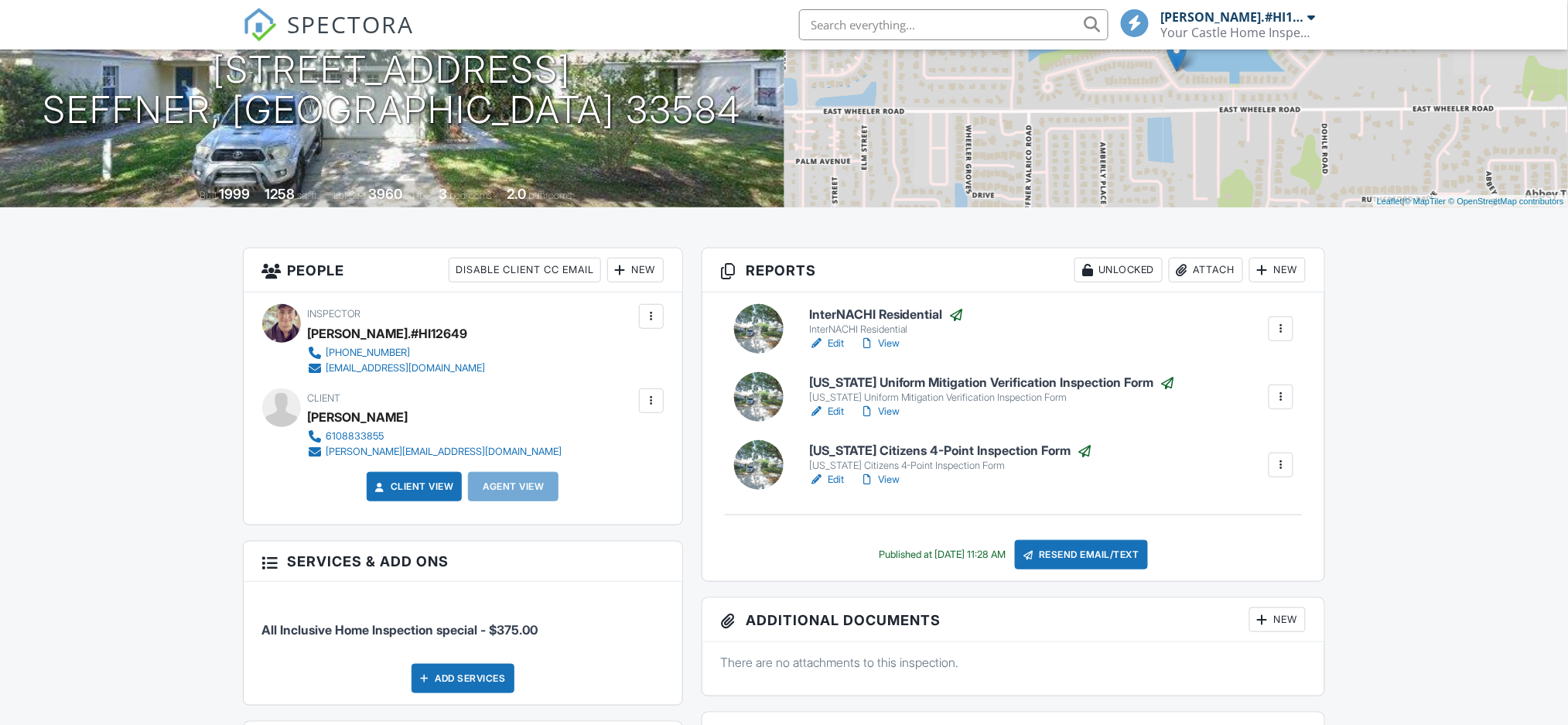
click at [834, 412] on link "Edit" at bounding box center [826, 412] width 34 height 16
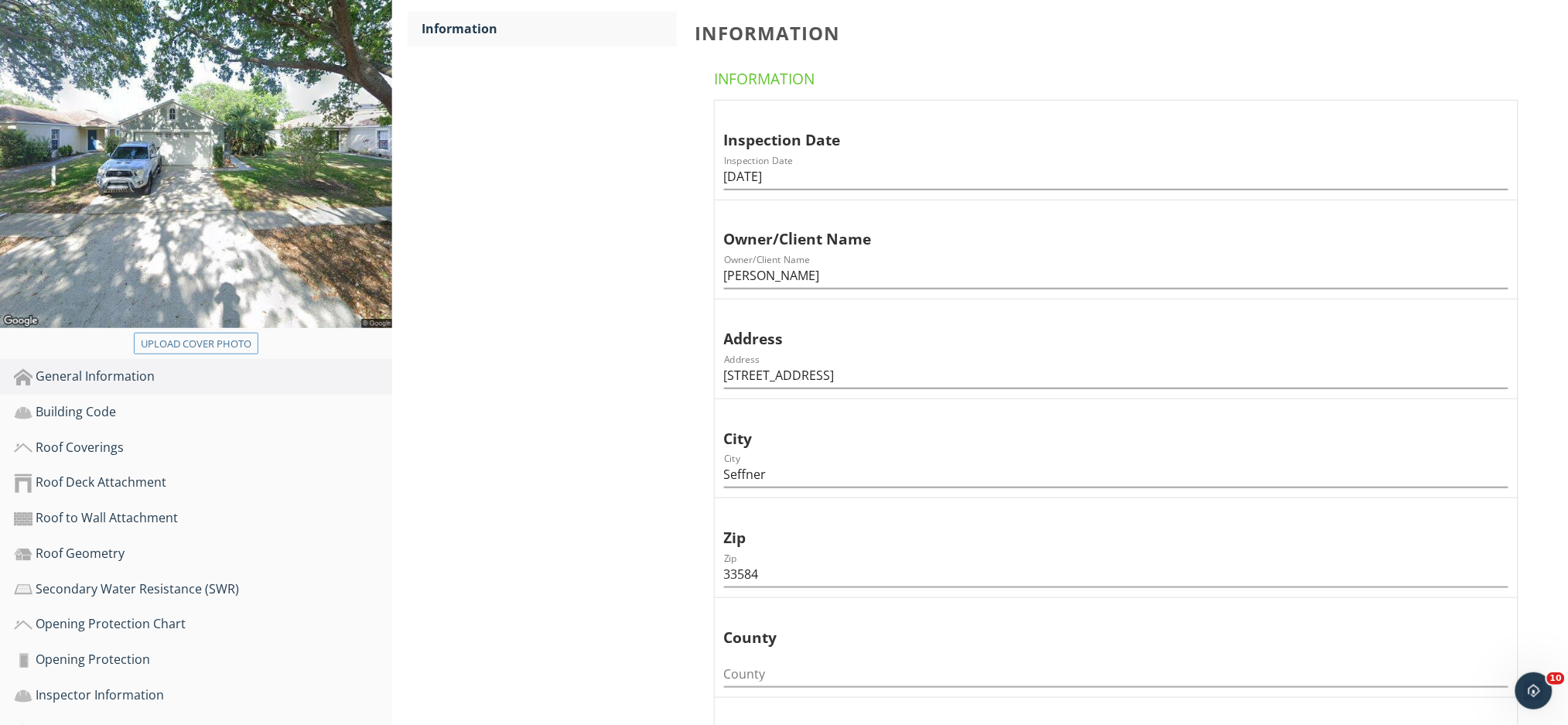
scroll to position [309, 0]
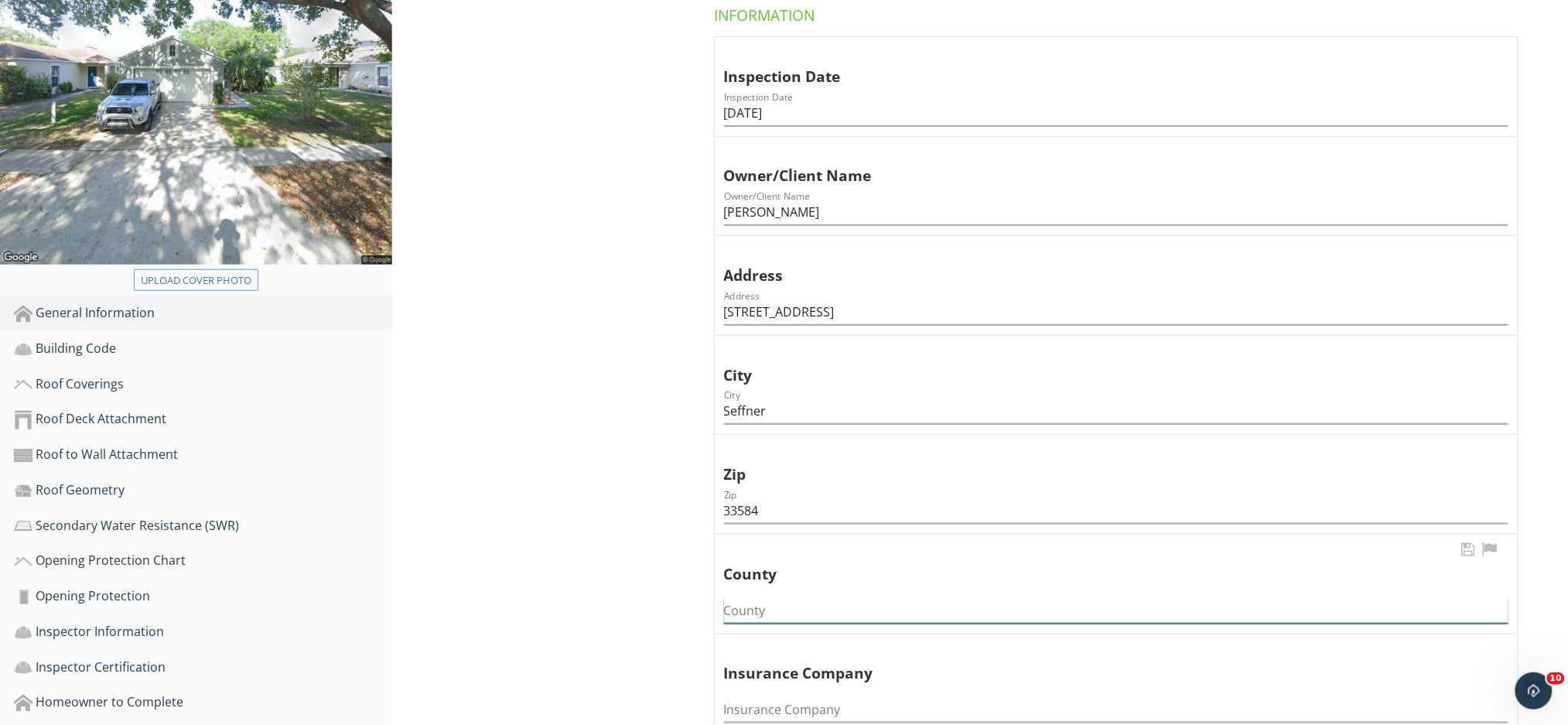
click at [763, 598] on input "County" at bounding box center [1116, 611] width 784 height 26
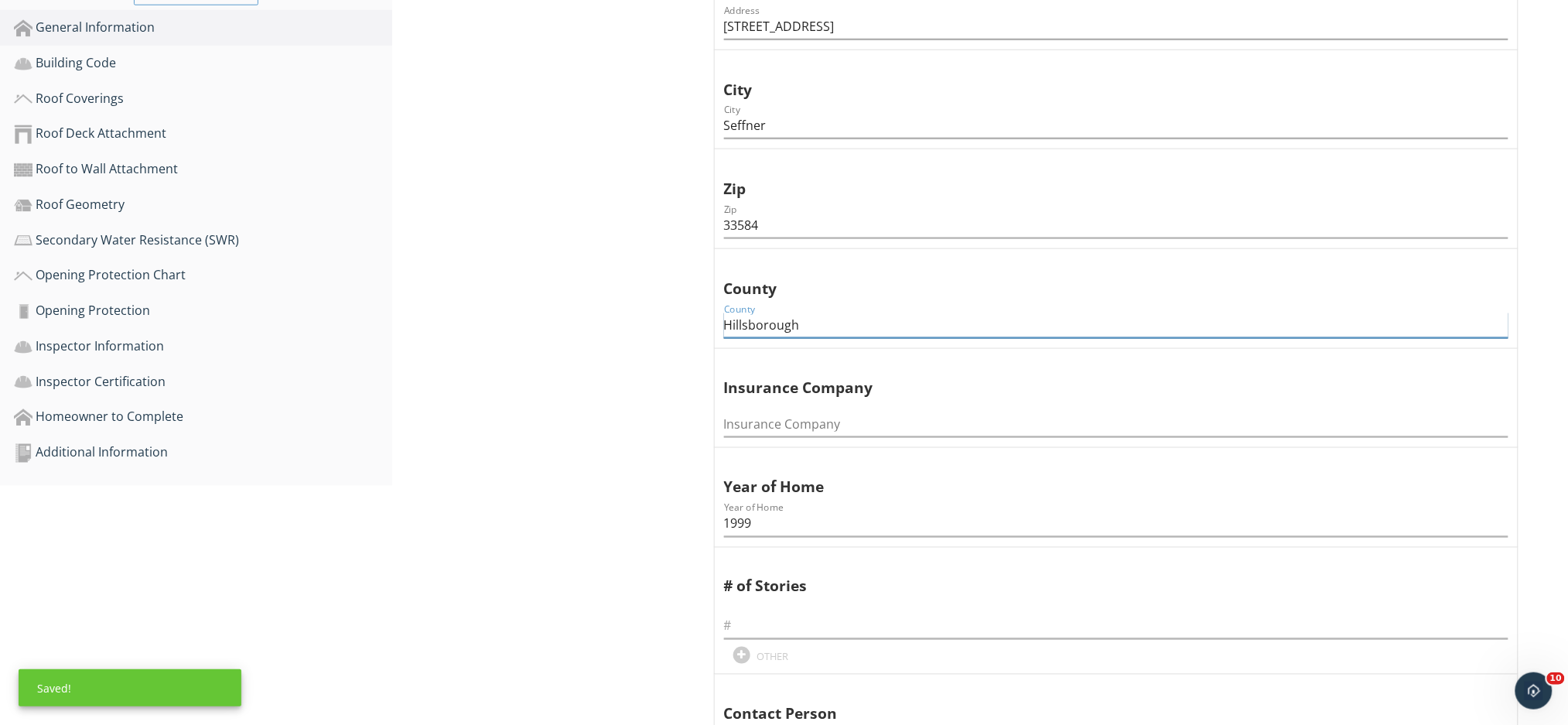
scroll to position [722, 0]
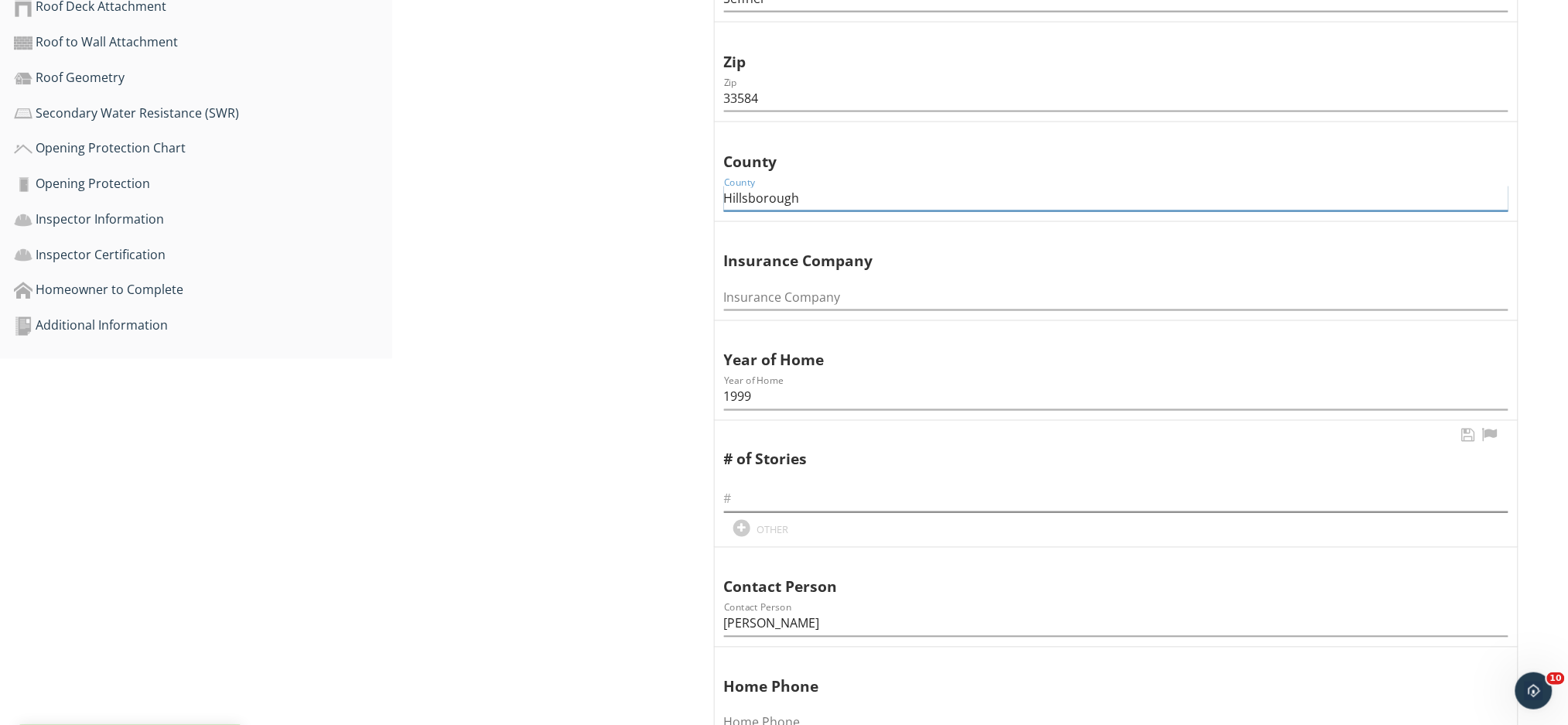
type input "Hillsborough"
click at [777, 486] on input "text" at bounding box center [1116, 499] width 784 height 26
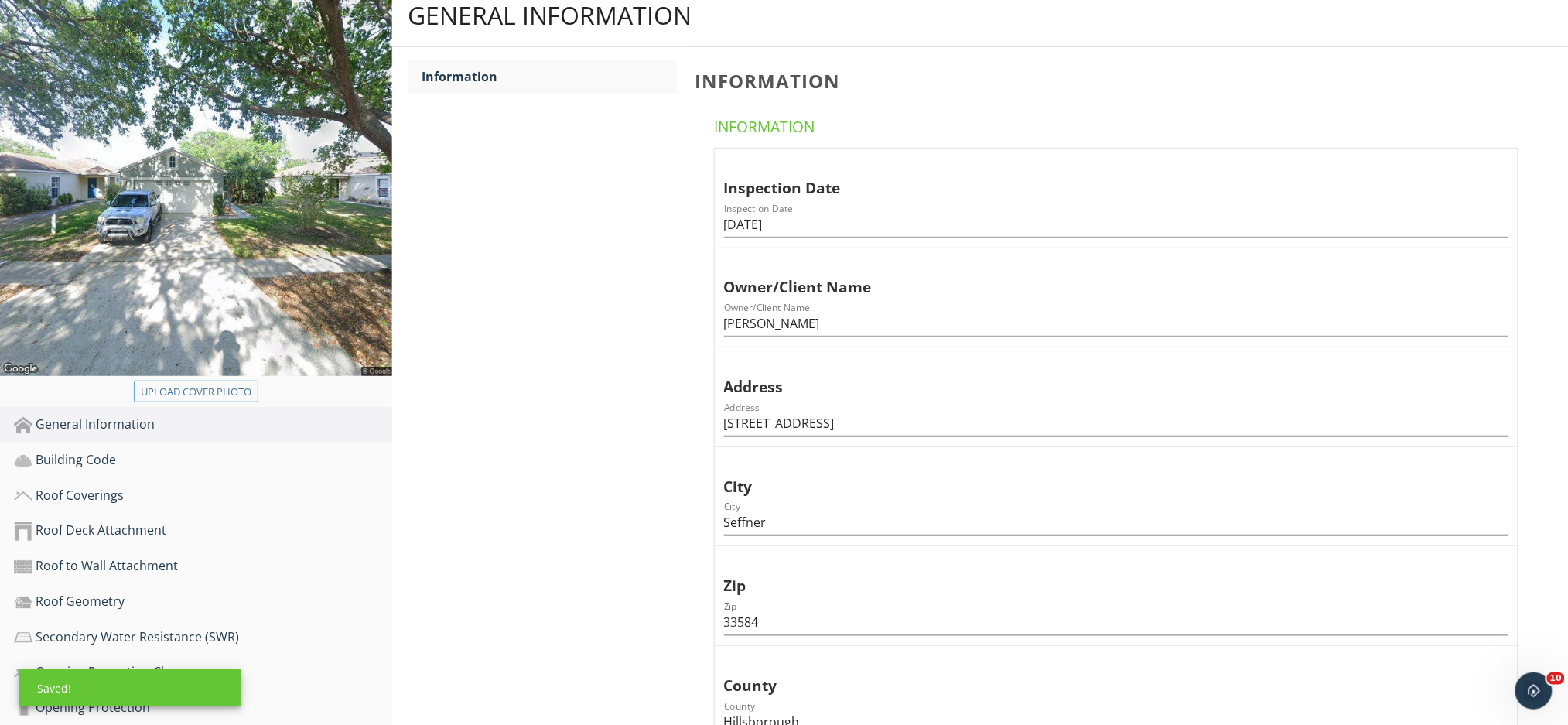
scroll to position [413, 0]
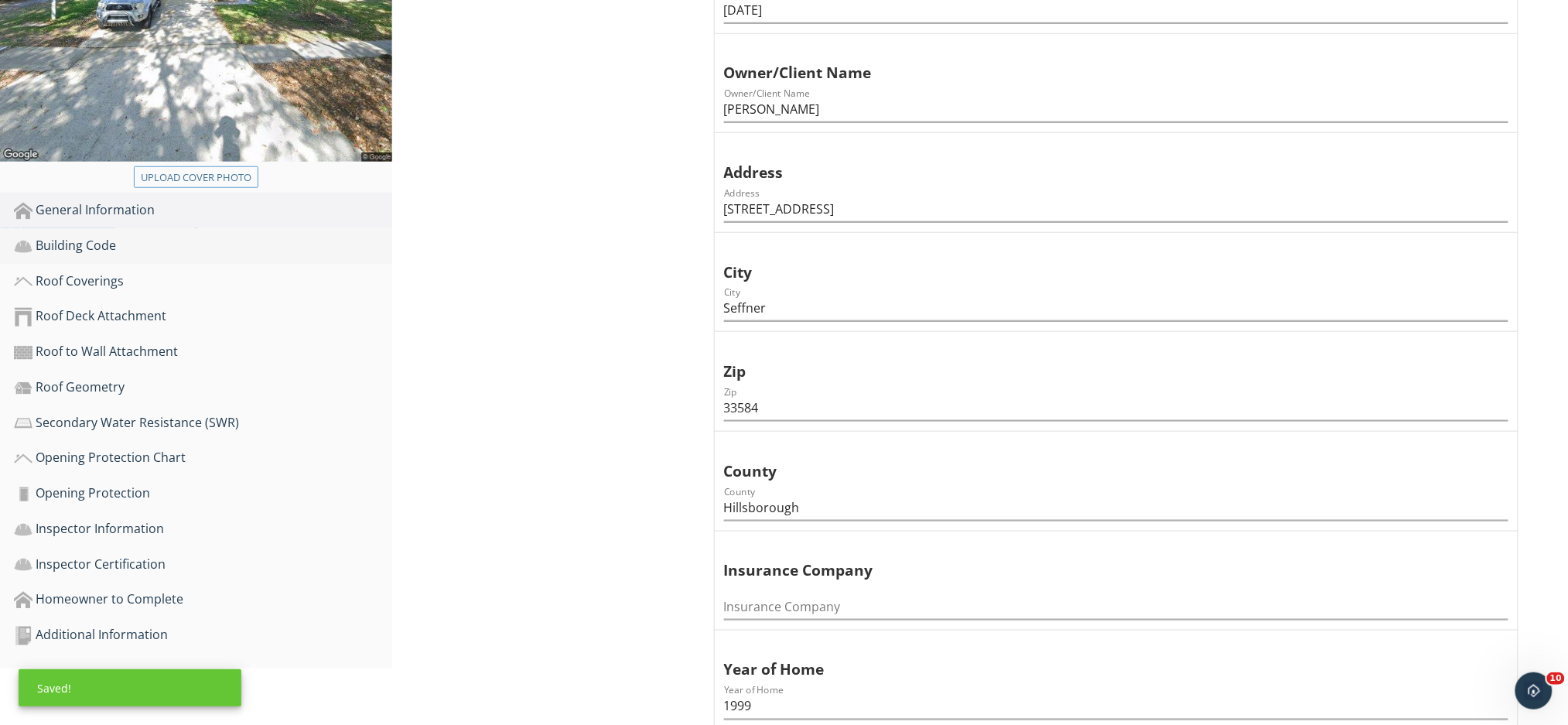
type input "1"
click at [118, 236] on div "Building Code" at bounding box center [203, 246] width 378 height 20
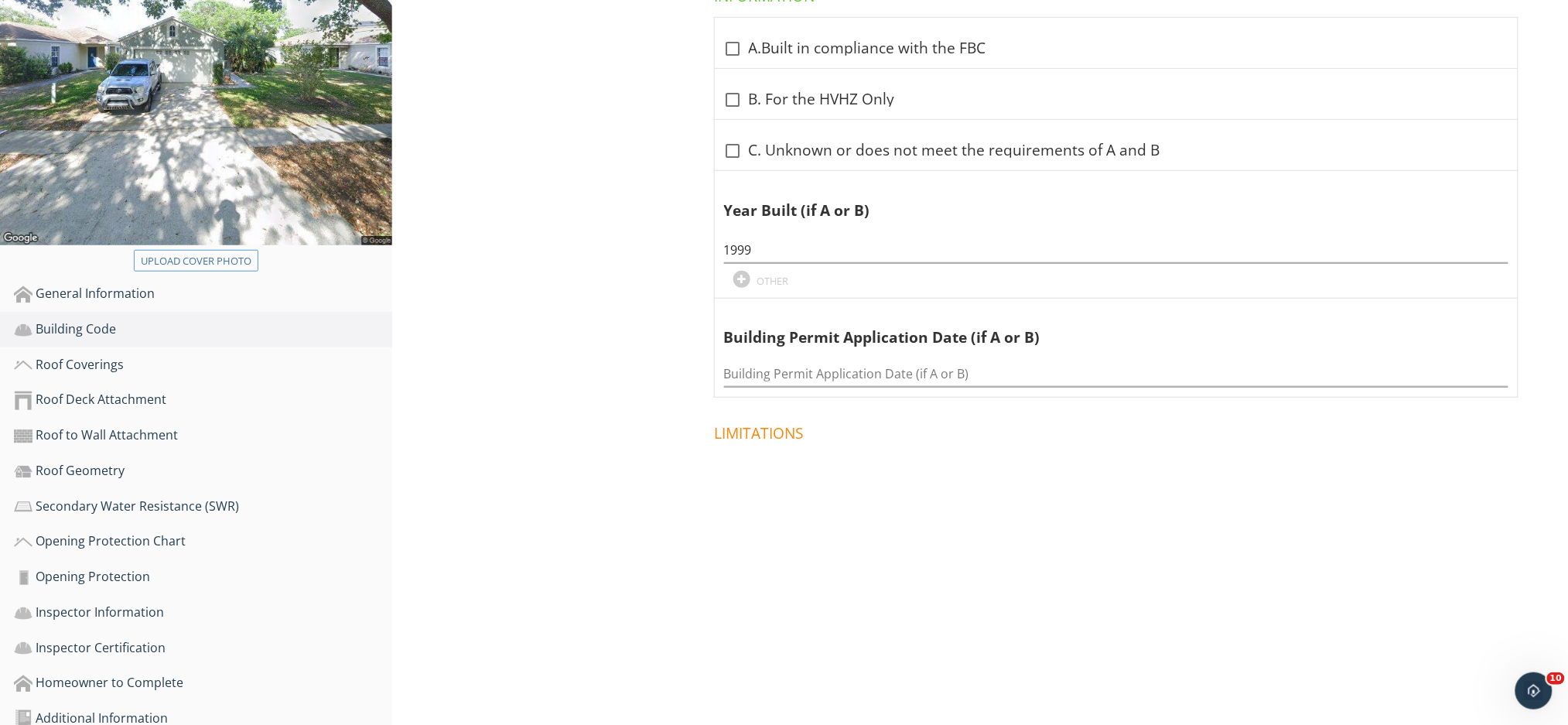
scroll to position [122, 0]
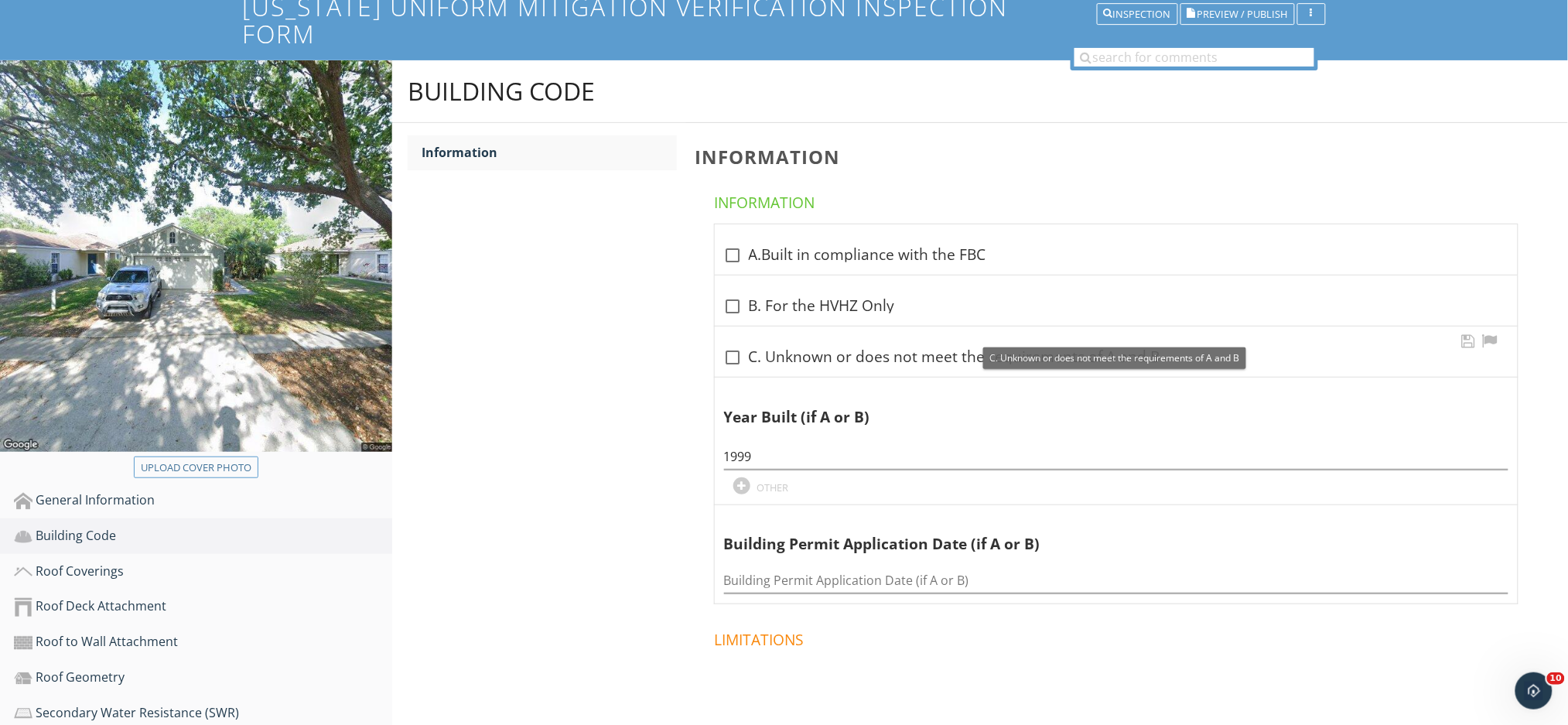
click at [736, 344] on div at bounding box center [734, 358] width 27 height 27
checkbox input "true"
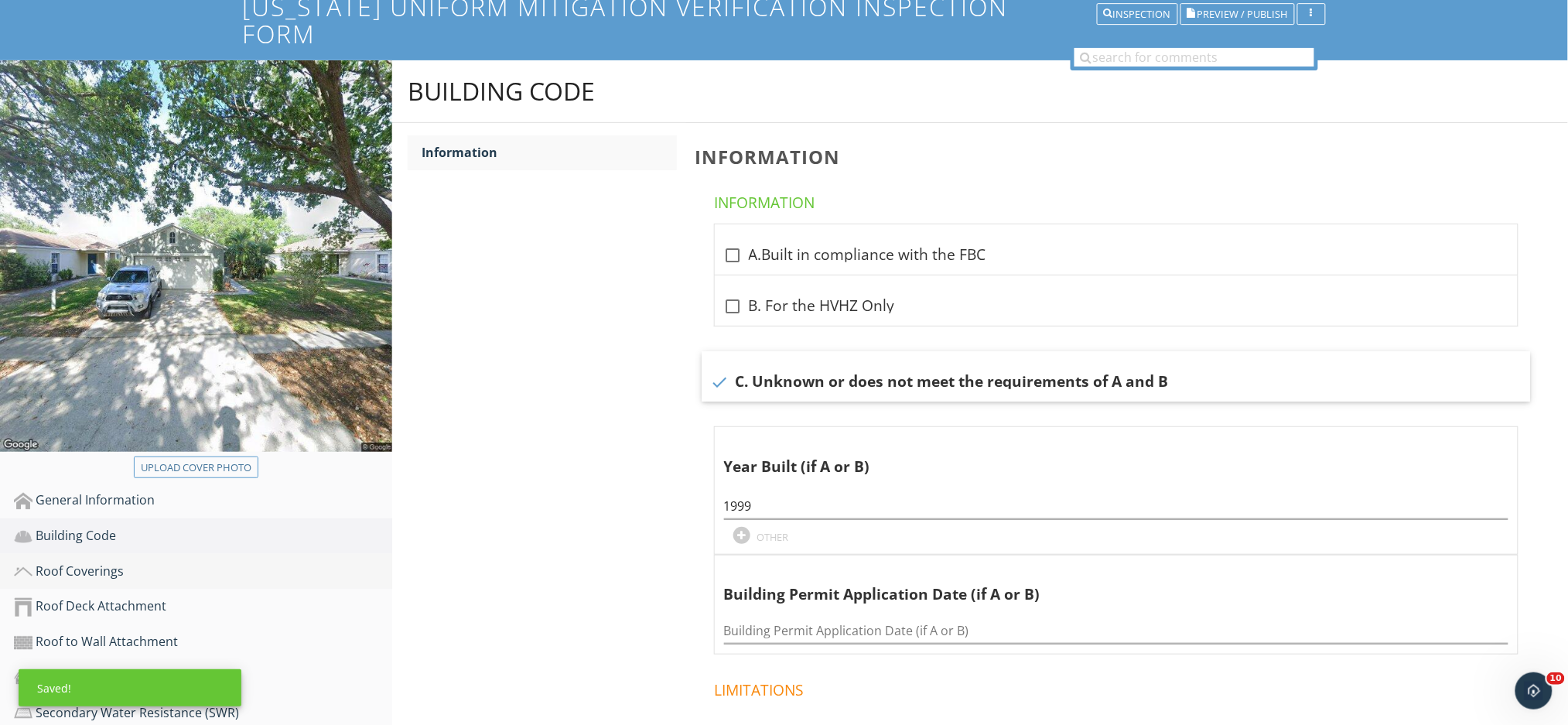
click at [186, 561] on div "Roof Coverings" at bounding box center [203, 572] width 378 height 20
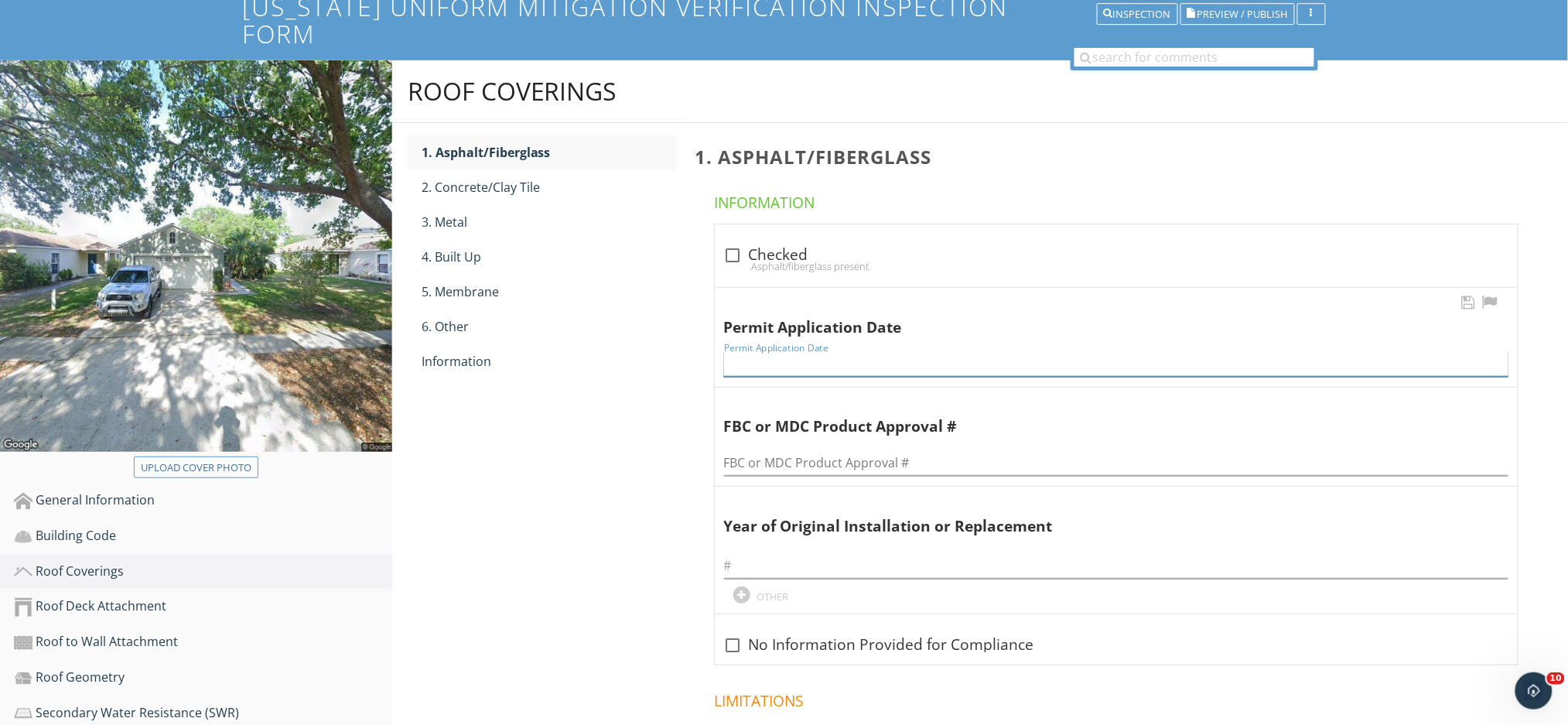
click at [804, 352] on input "Permit Application Date" at bounding box center [1116, 364] width 784 height 26
click at [737, 242] on div at bounding box center [734, 255] width 27 height 27
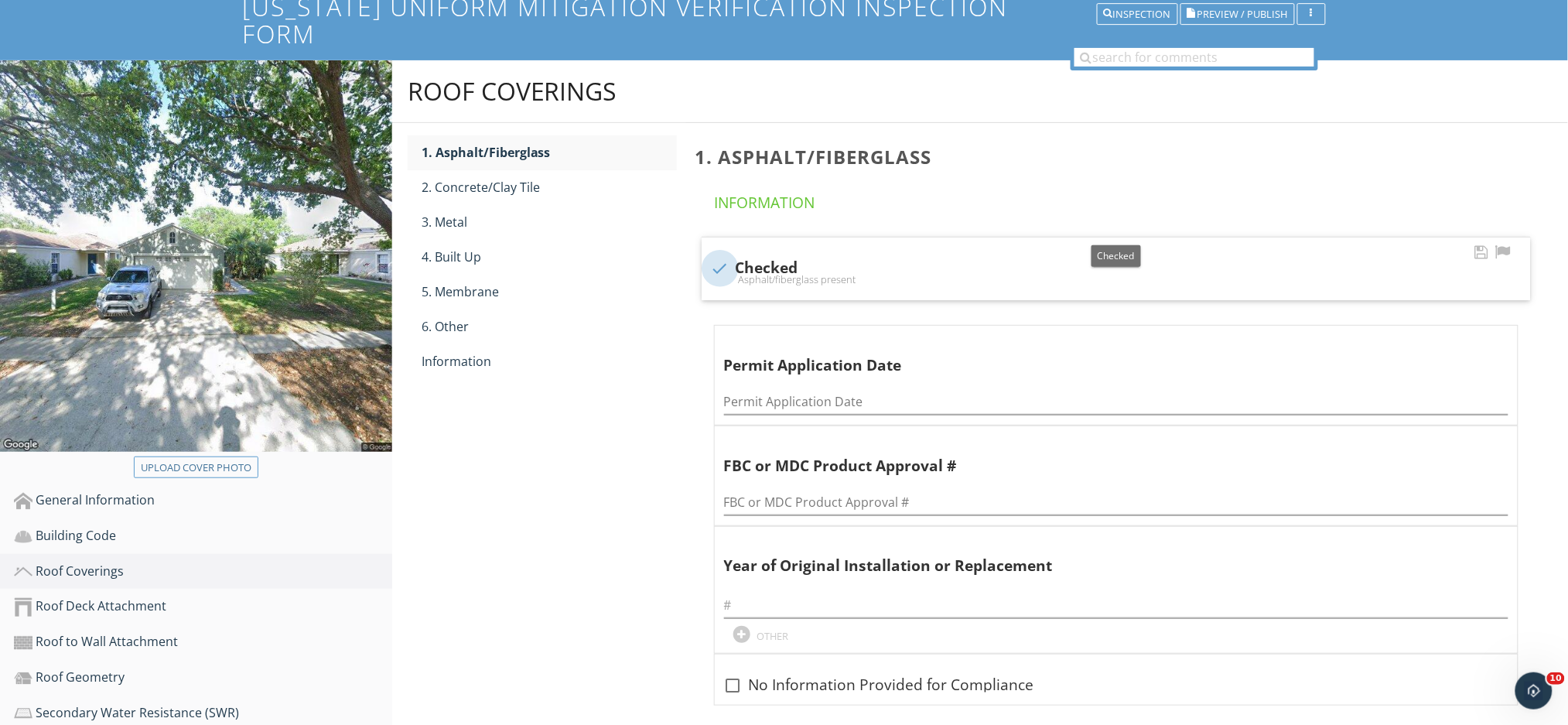
checkbox input "true"
click at [760, 389] on input "Permit Application Date" at bounding box center [1116, 402] width 784 height 26
paste input "[DATE]"
type input "[DATE]"
click at [801, 593] on input "text" at bounding box center [1116, 605] width 784 height 26
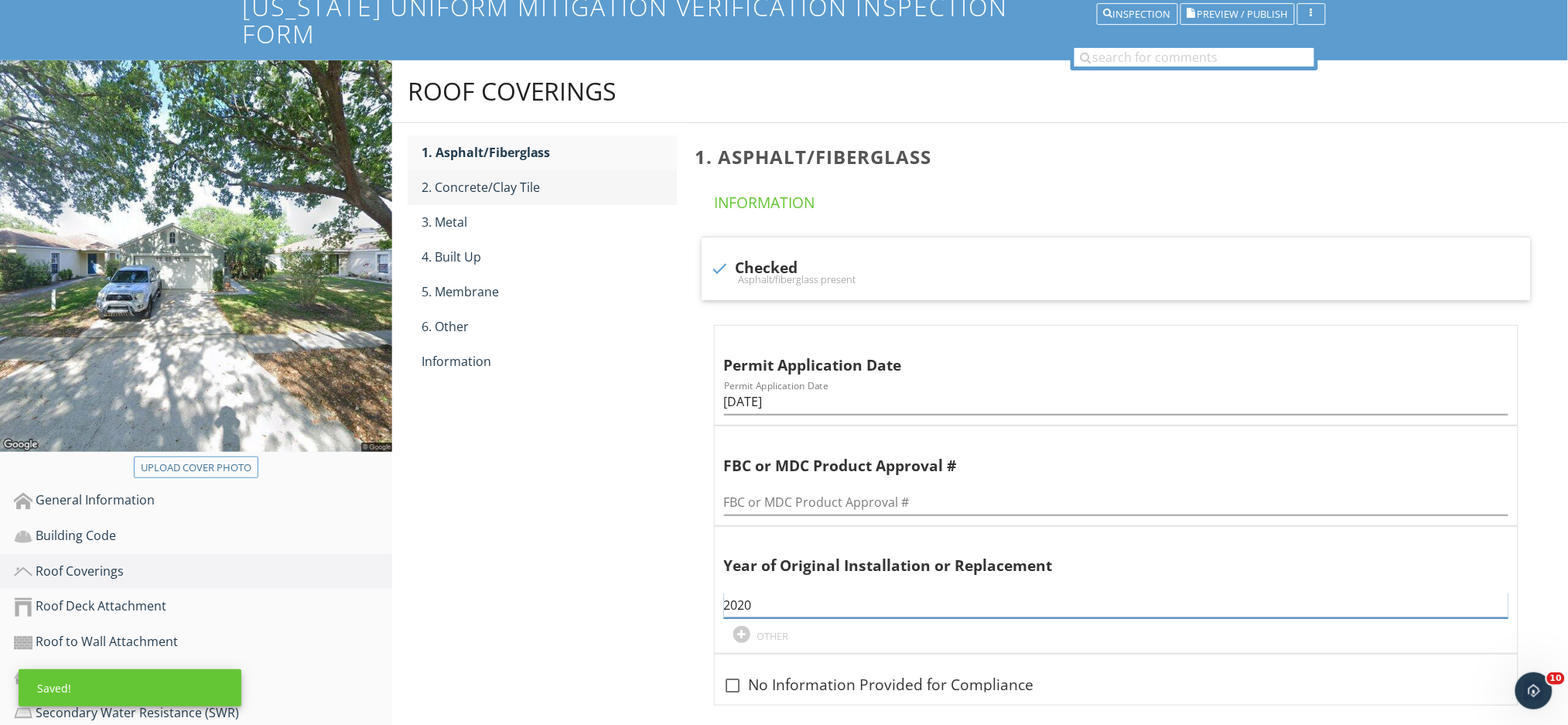
type input "2020"
click at [517, 178] on div "2. Concrete/Clay Tile" at bounding box center [549, 187] width 255 height 19
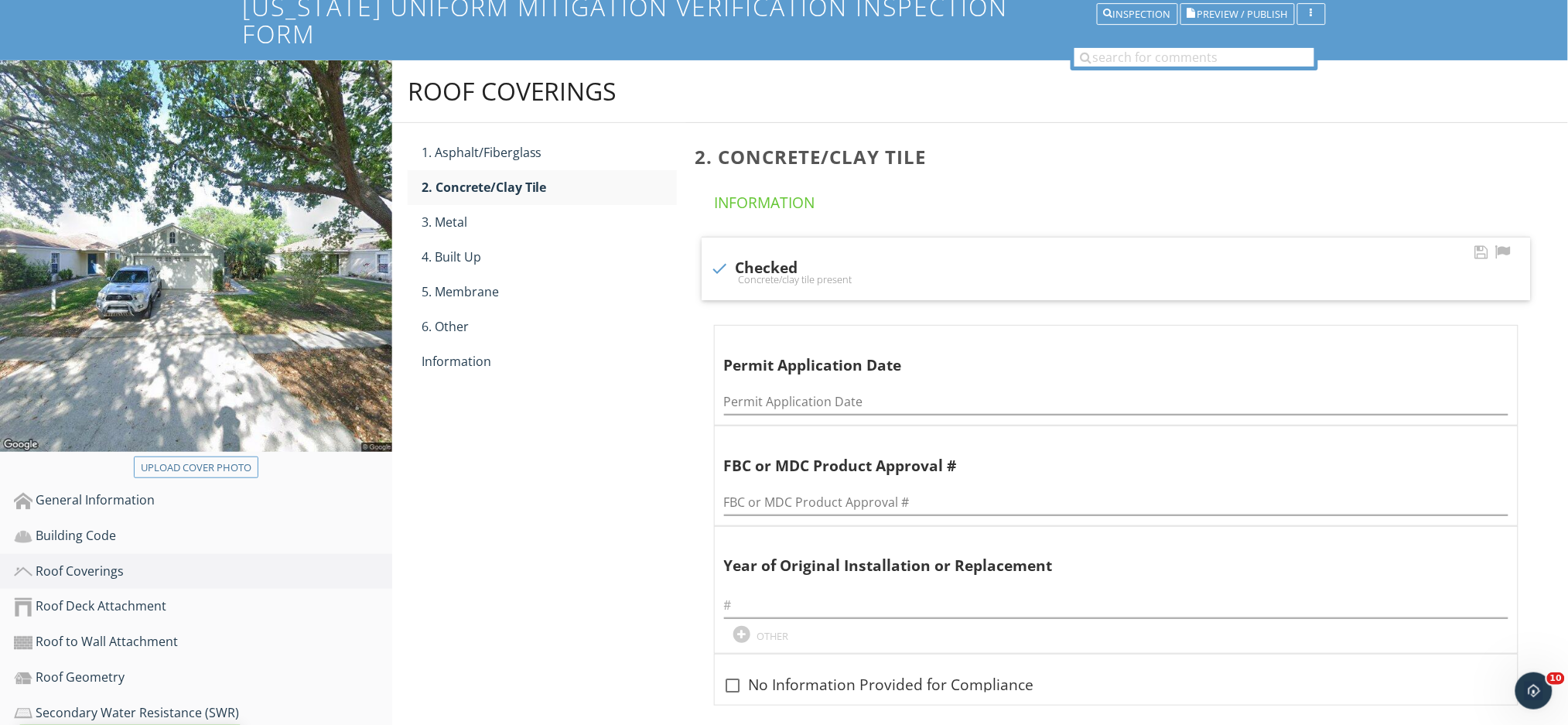
click at [718, 273] on div "Concrete/clay tile present" at bounding box center [1116, 280] width 810 height 13
checkbox input "false"
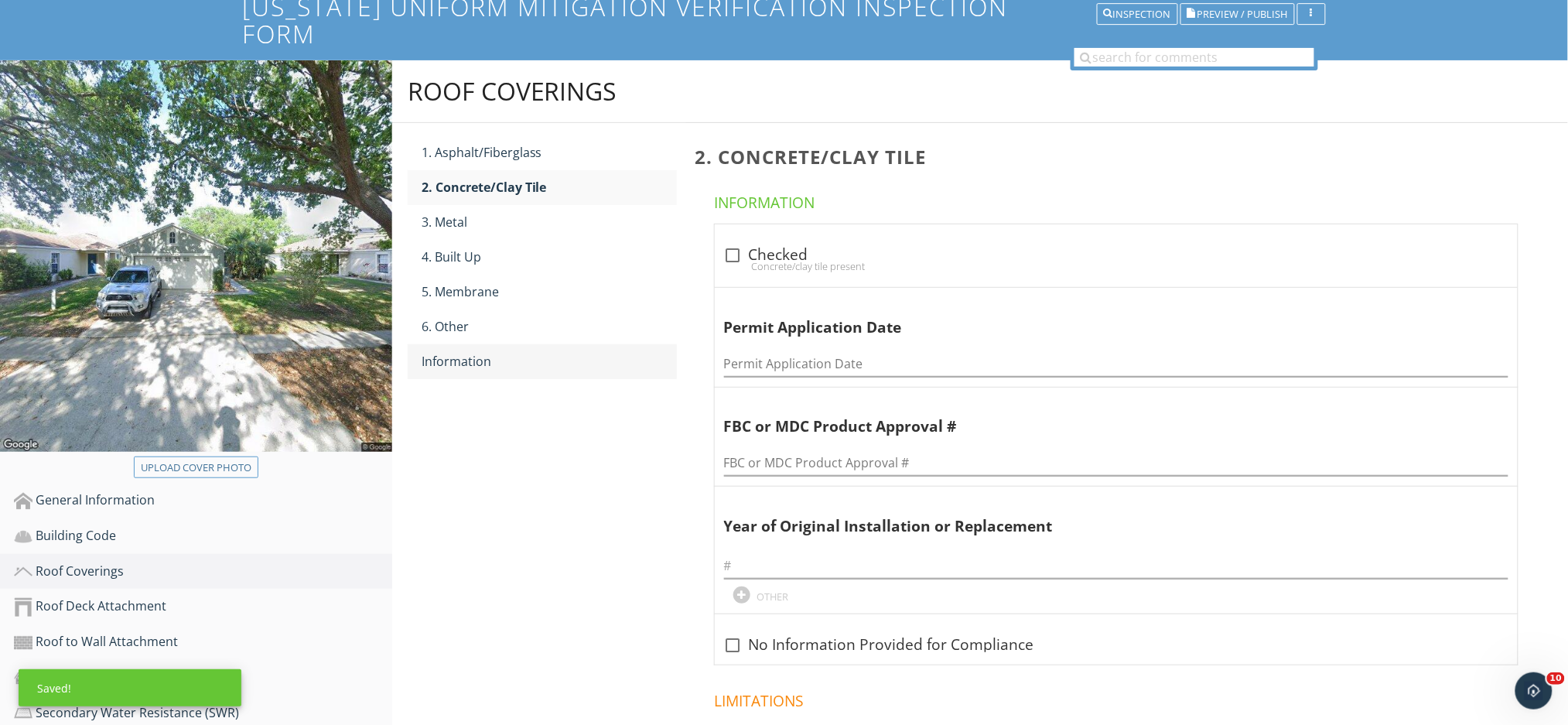
click at [539, 352] on div "Information" at bounding box center [549, 362] width 255 height 19
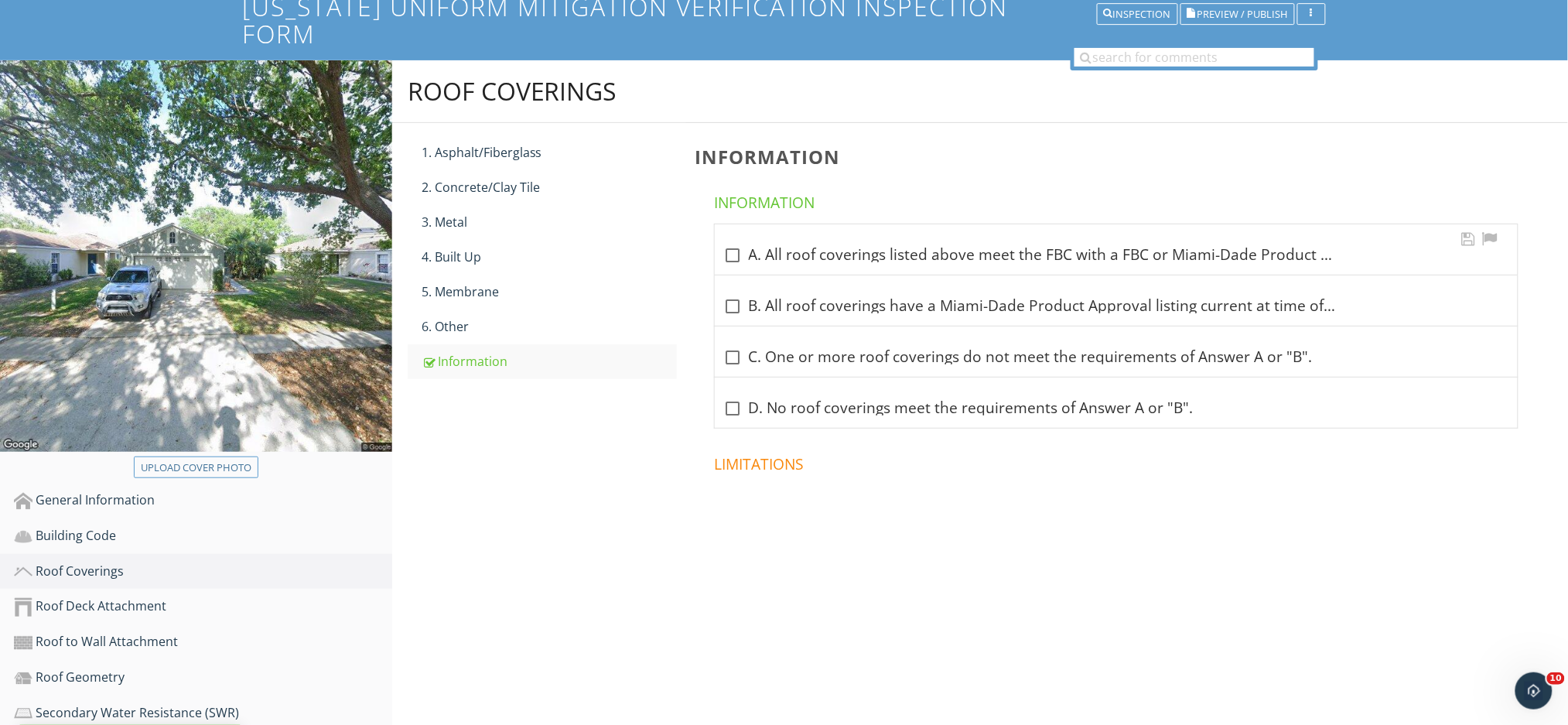
click at [734, 242] on div at bounding box center [734, 255] width 27 height 27
checkbox input "true"
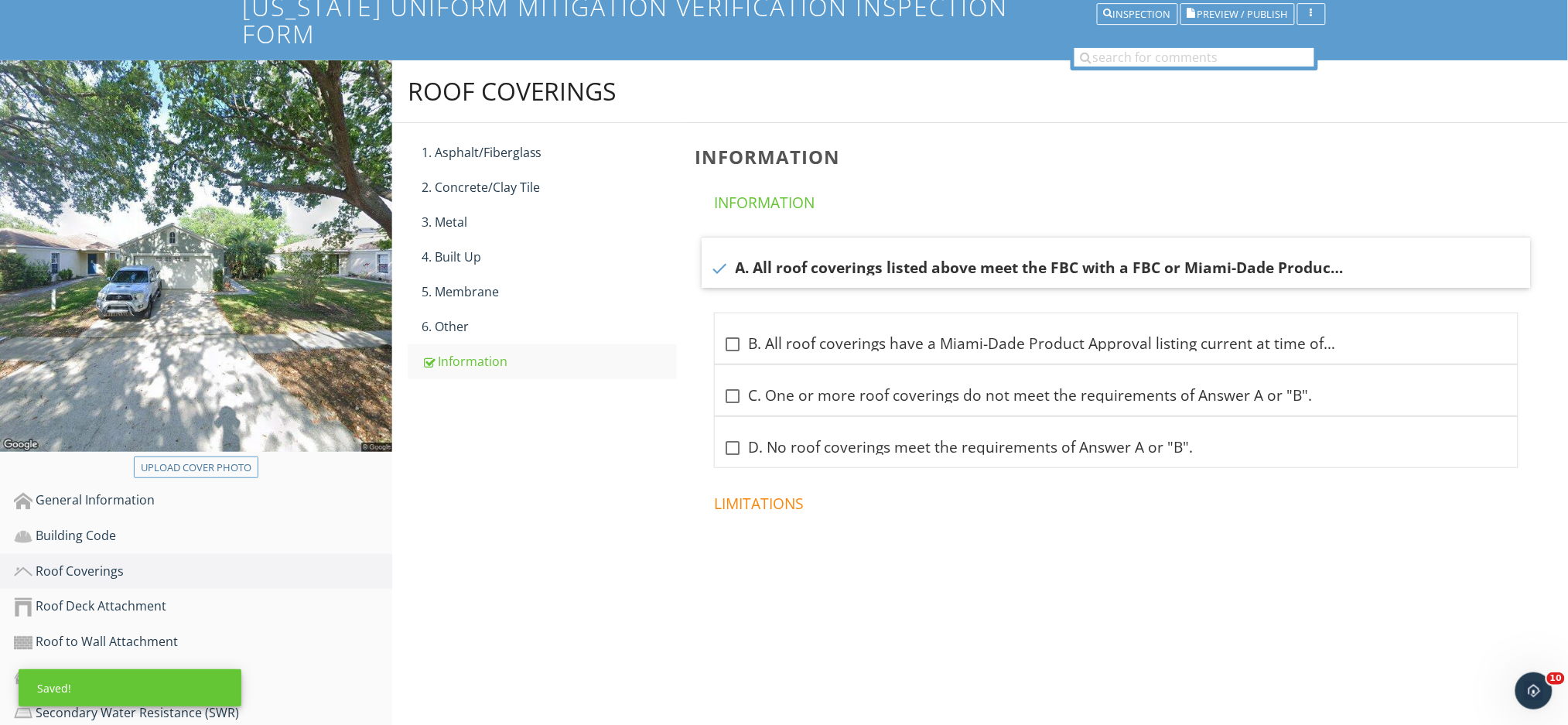
scroll to position [329, 0]
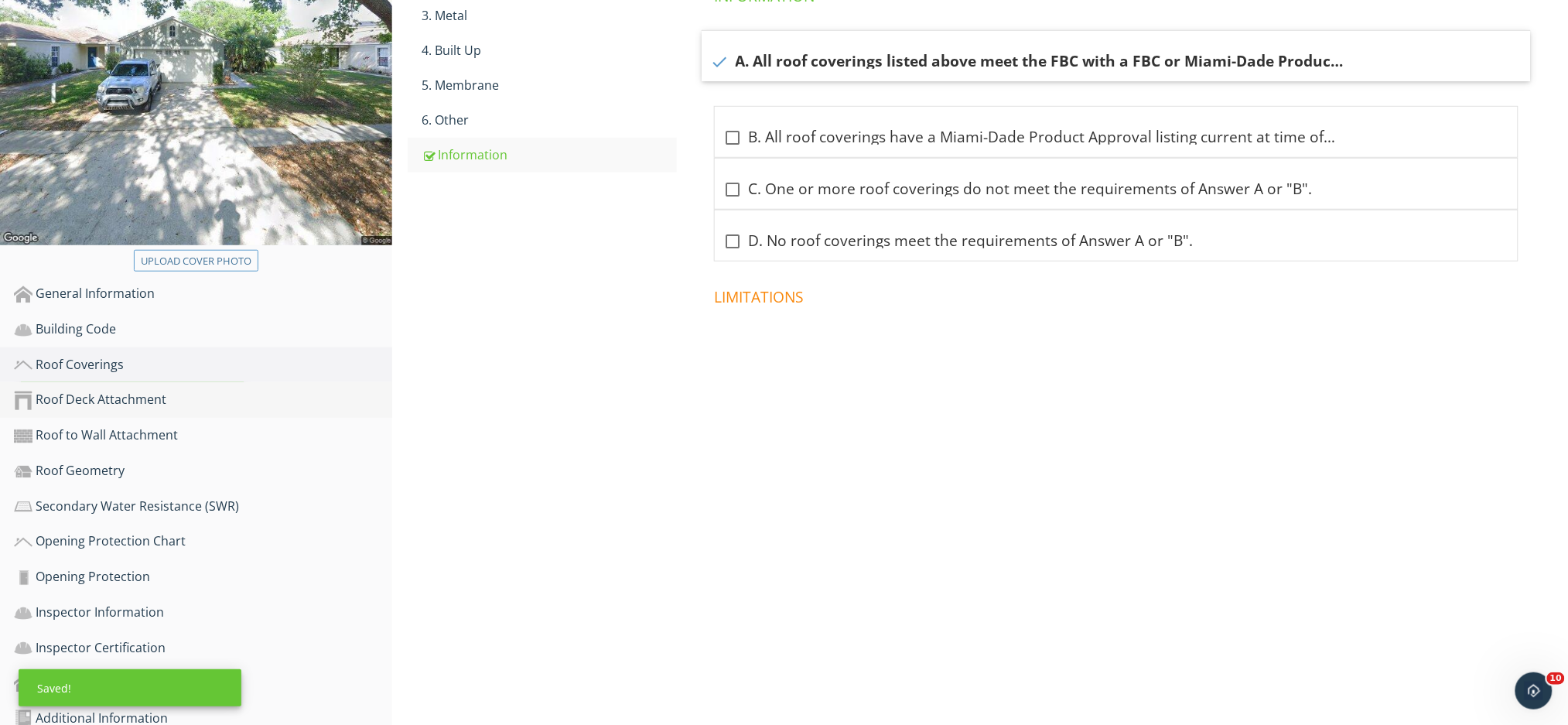
click at [132, 390] on div "Roof Deck Attachment" at bounding box center [203, 400] width 378 height 20
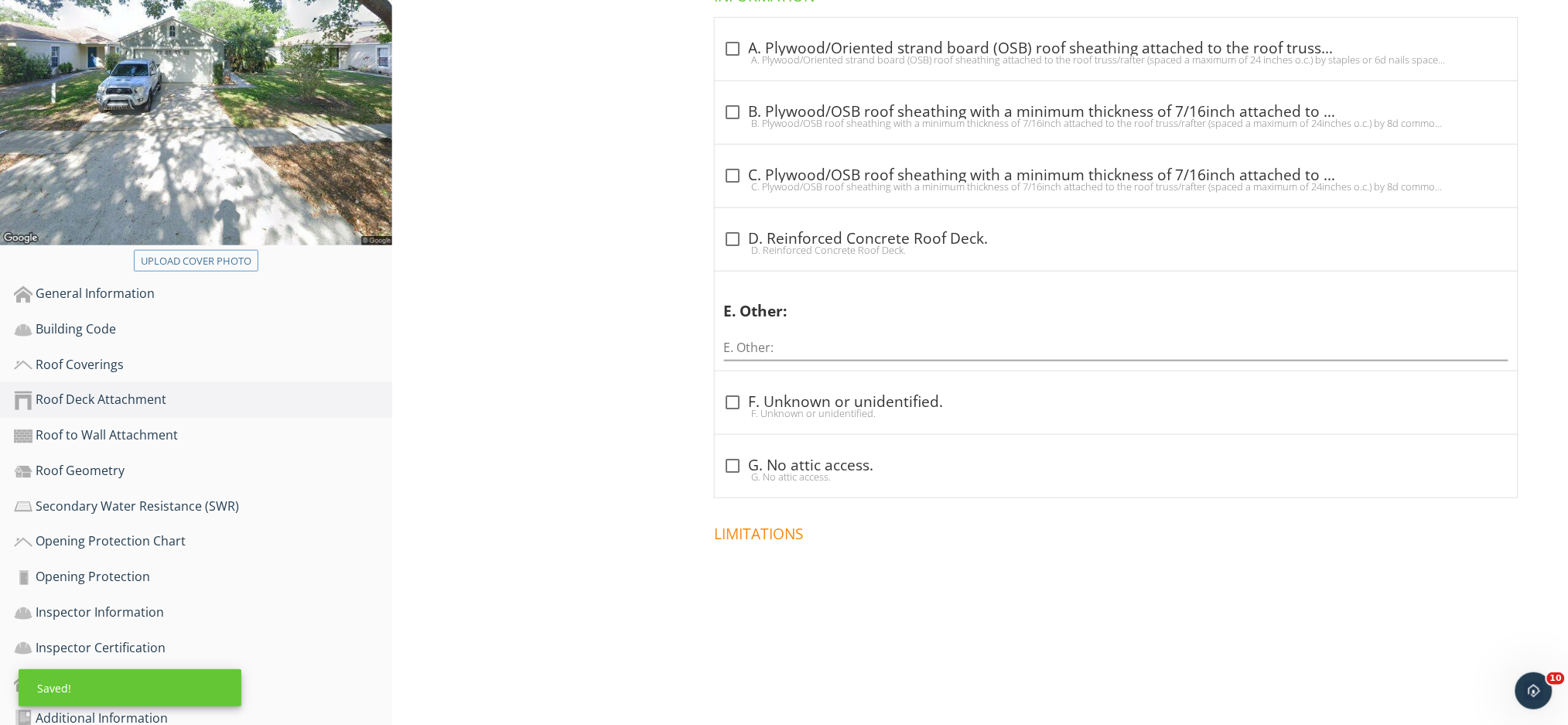
scroll to position [122, 0]
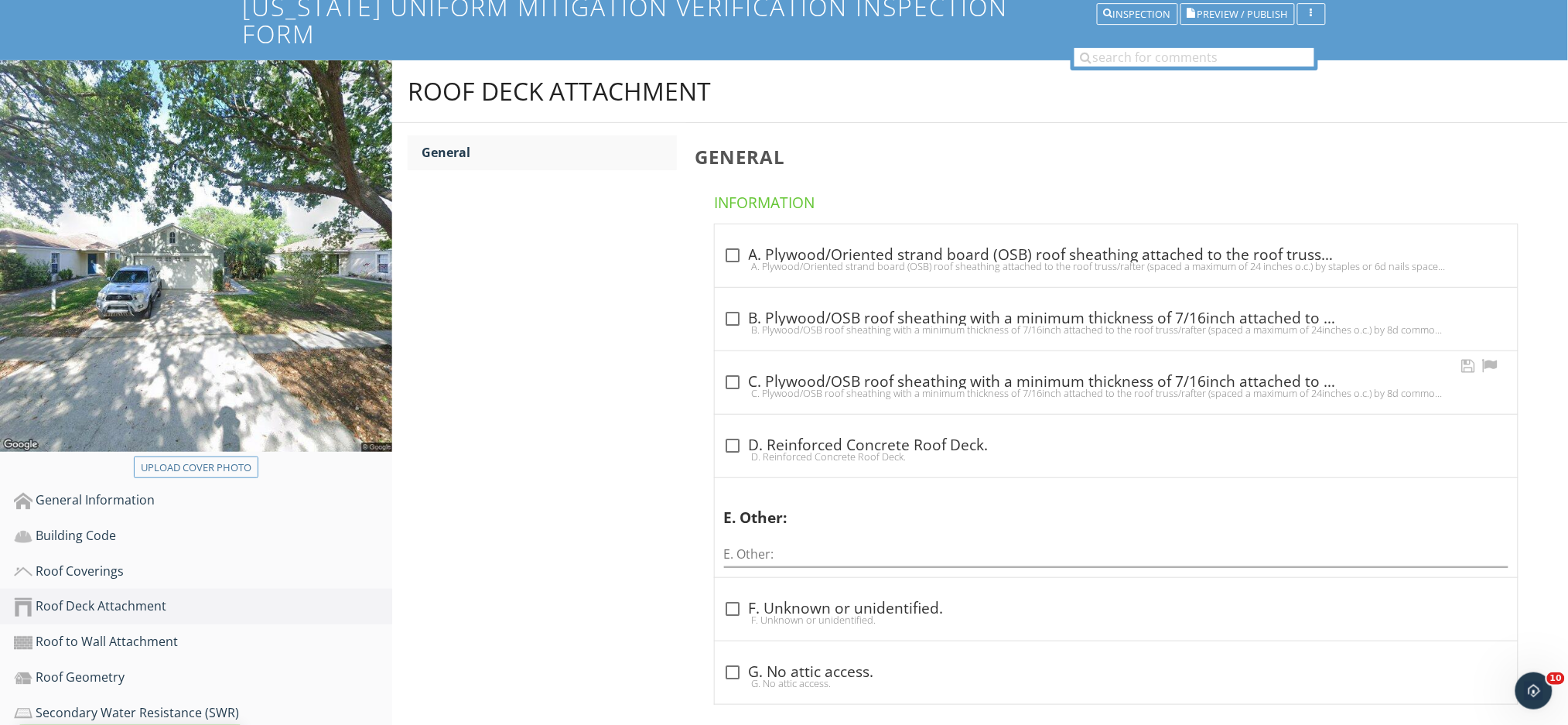
click at [740, 369] on div at bounding box center [734, 382] width 27 height 27
checkbox input "true"
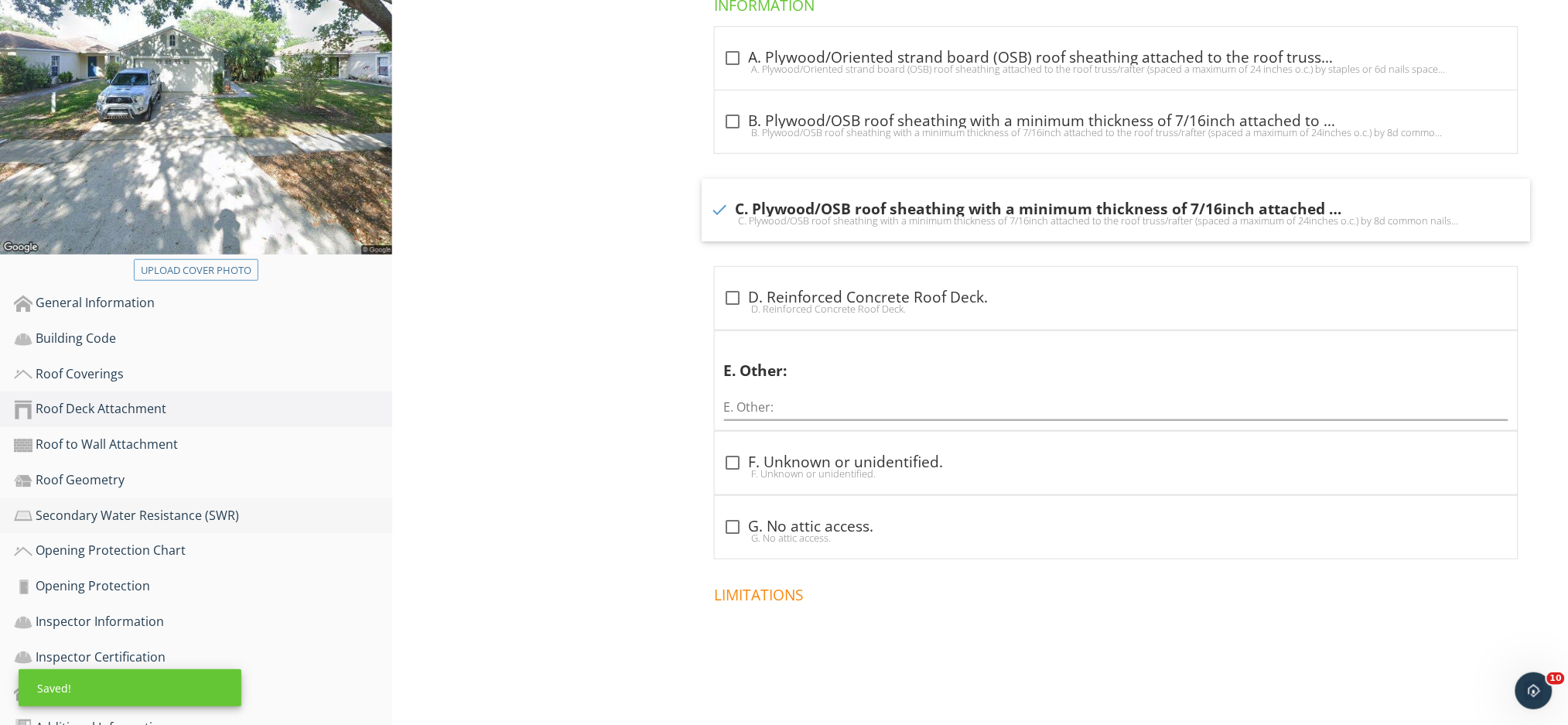
scroll to position [329, 0]
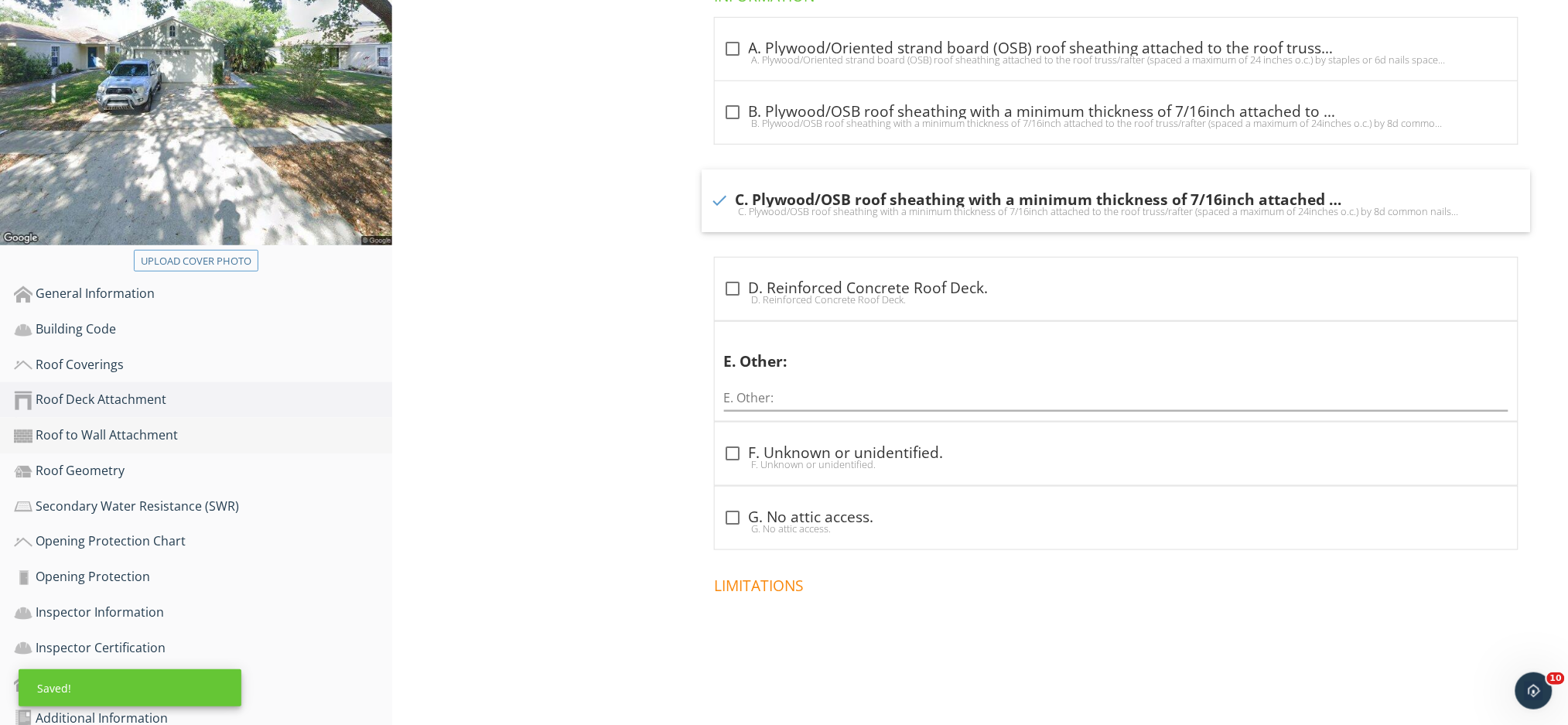
click at [131, 425] on div "Roof to Wall Attachment" at bounding box center [203, 435] width 378 height 20
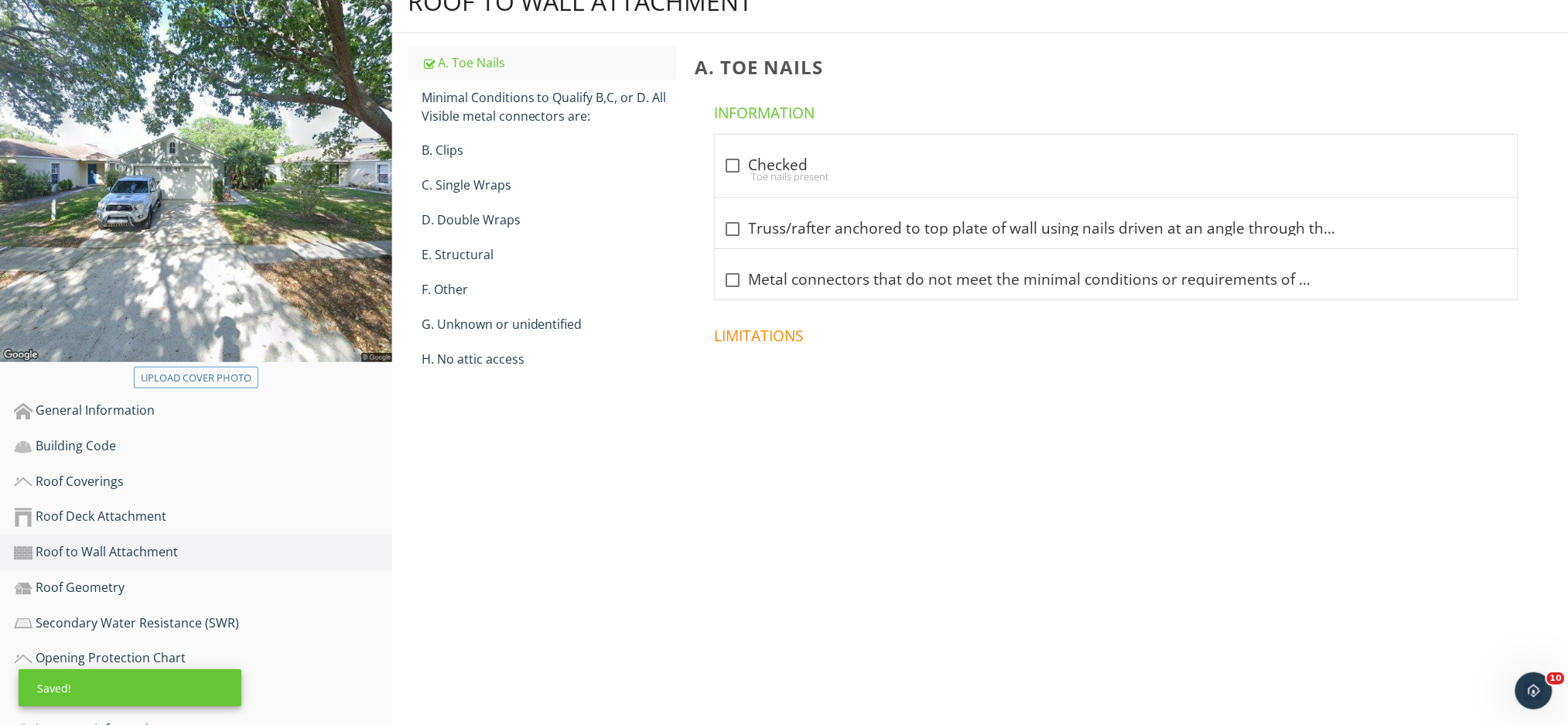
scroll to position [122, 0]
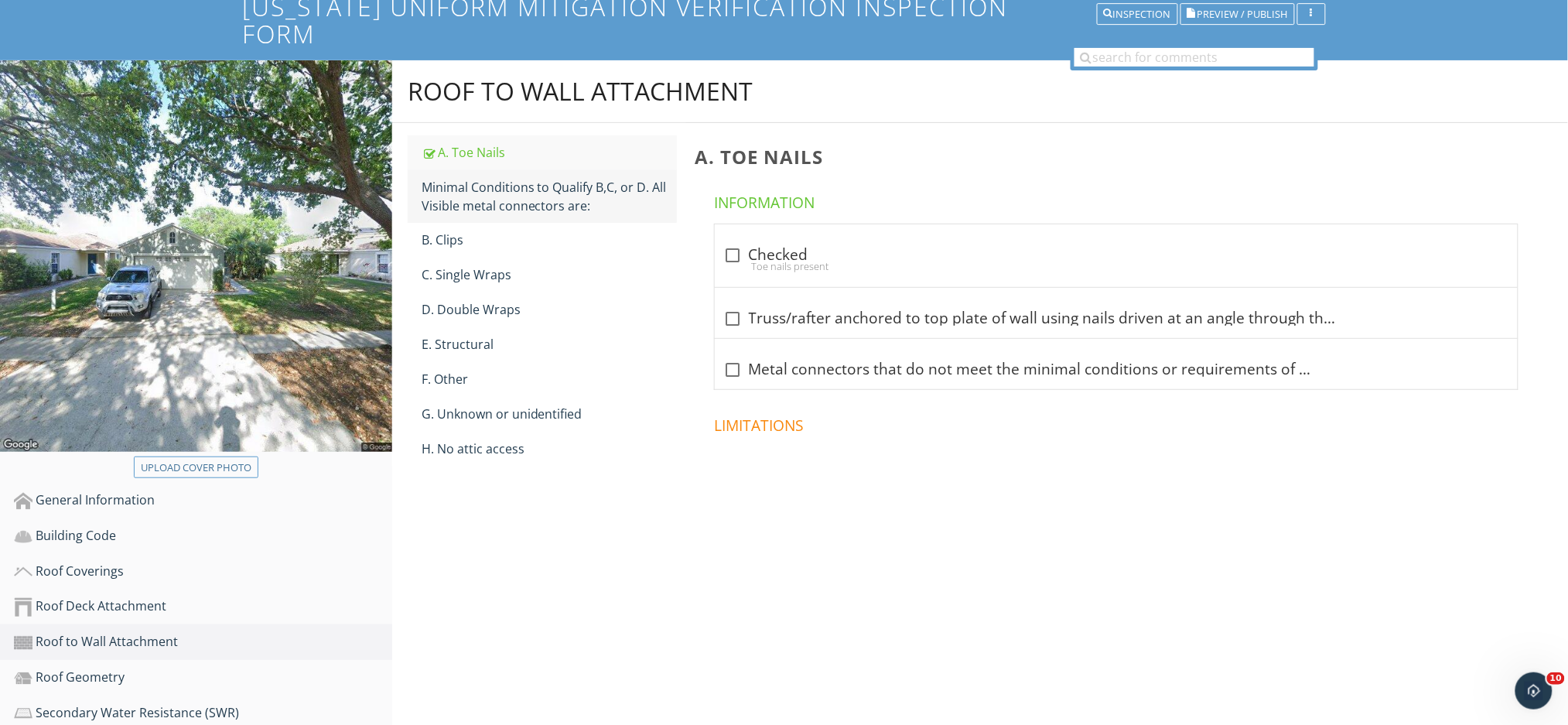
click at [569, 179] on div "Minimal Conditions to Qualify B,C, or D. All Visible metal connectors are:" at bounding box center [549, 196] width 255 height 37
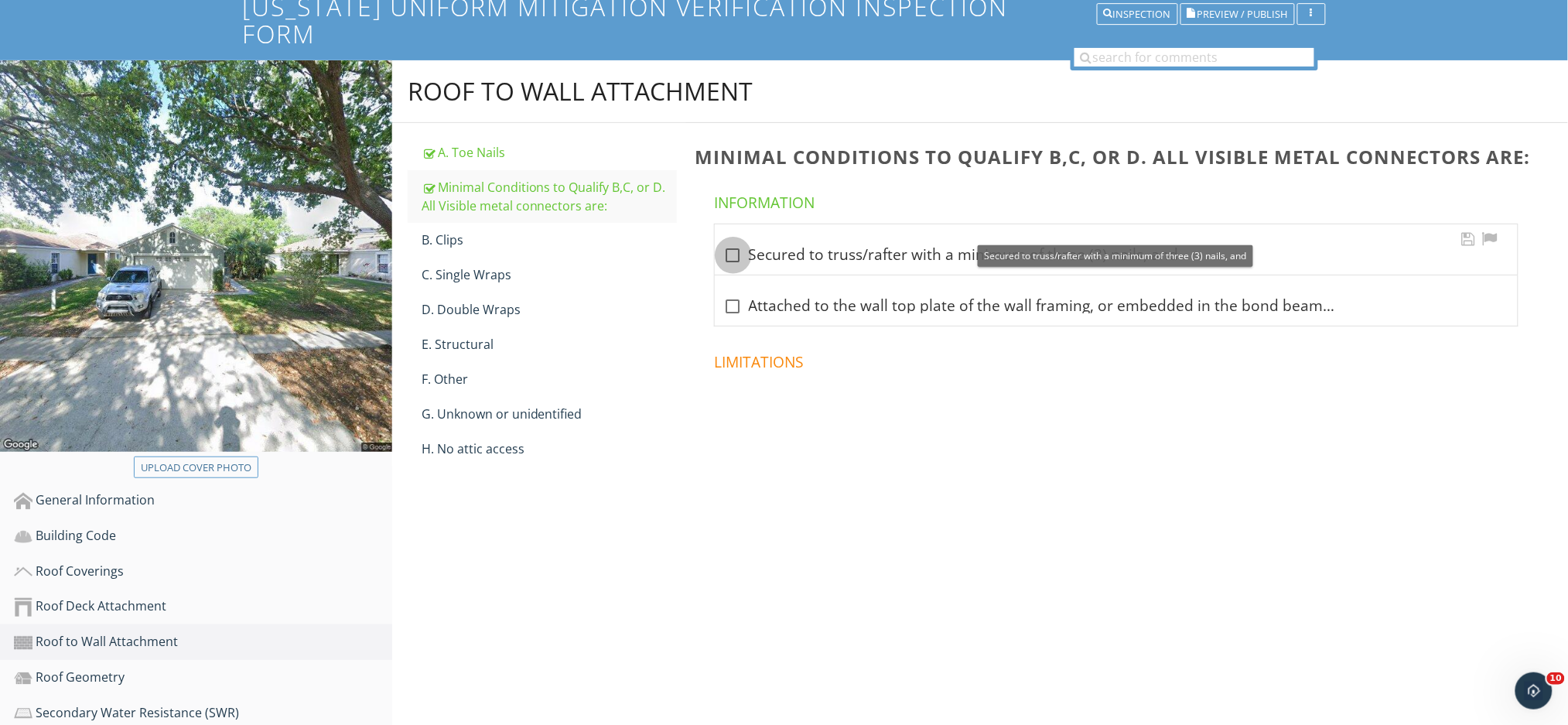
click at [736, 242] on div at bounding box center [734, 255] width 27 height 27
checkbox input "true"
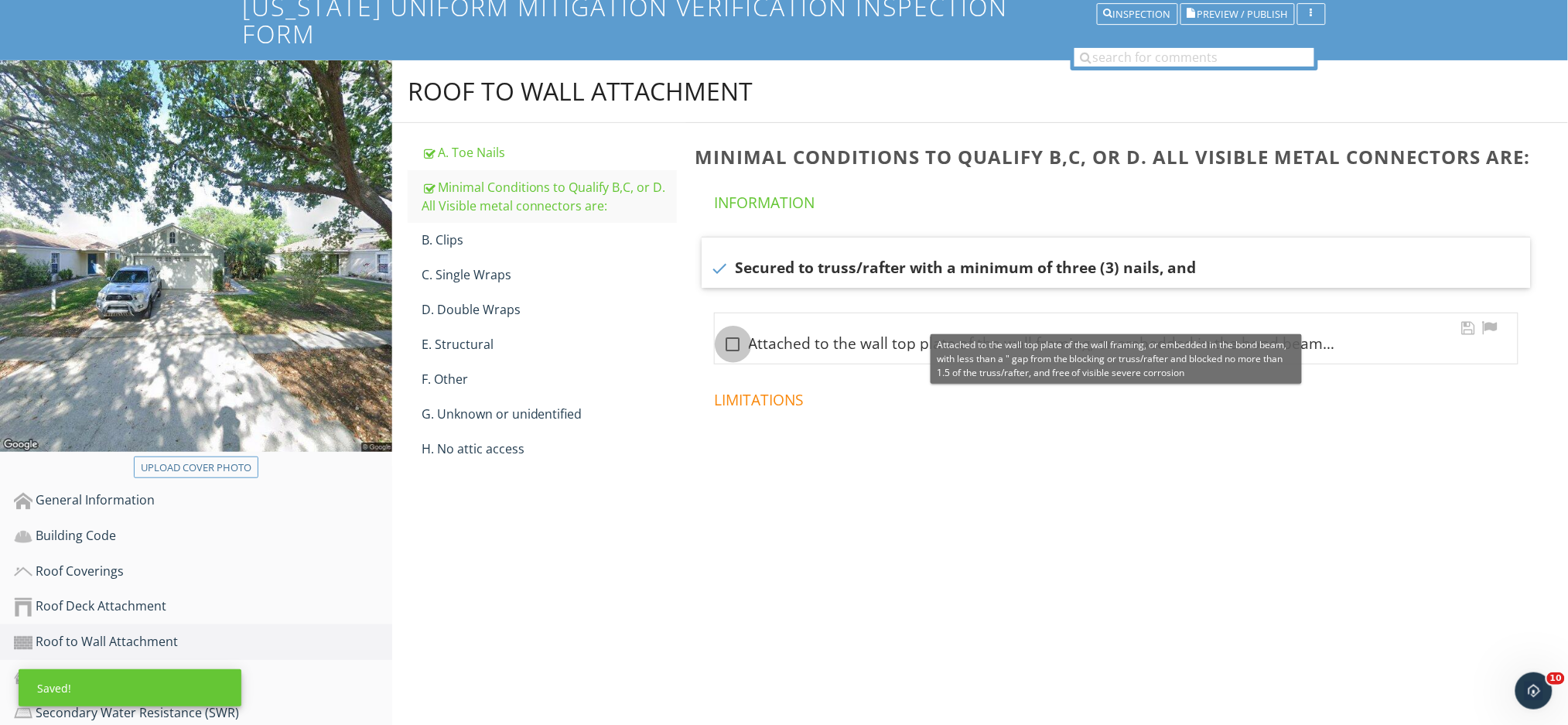
click at [734, 331] on div at bounding box center [734, 344] width 27 height 27
checkbox input "true"
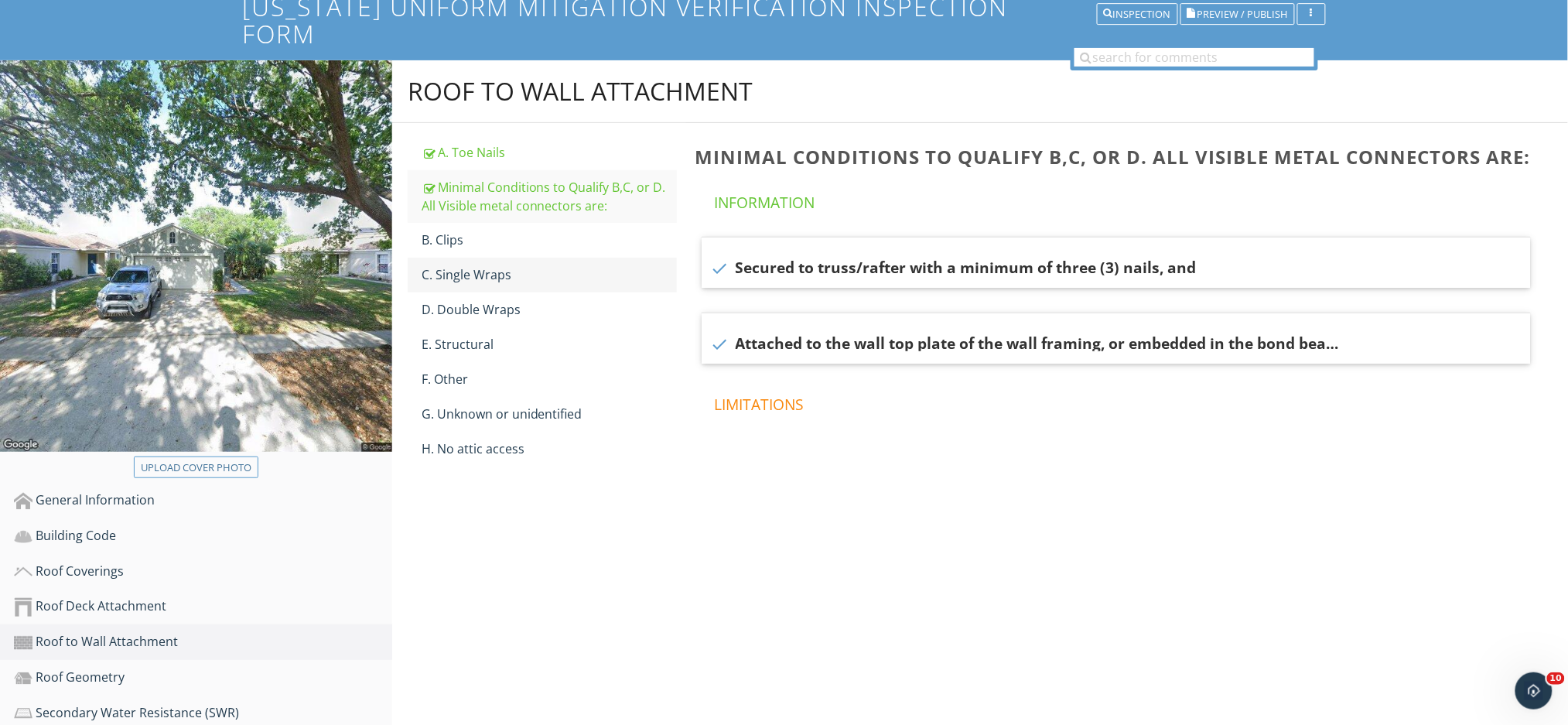
click at [496, 265] on div "C. Single Wraps" at bounding box center [549, 275] width 255 height 19
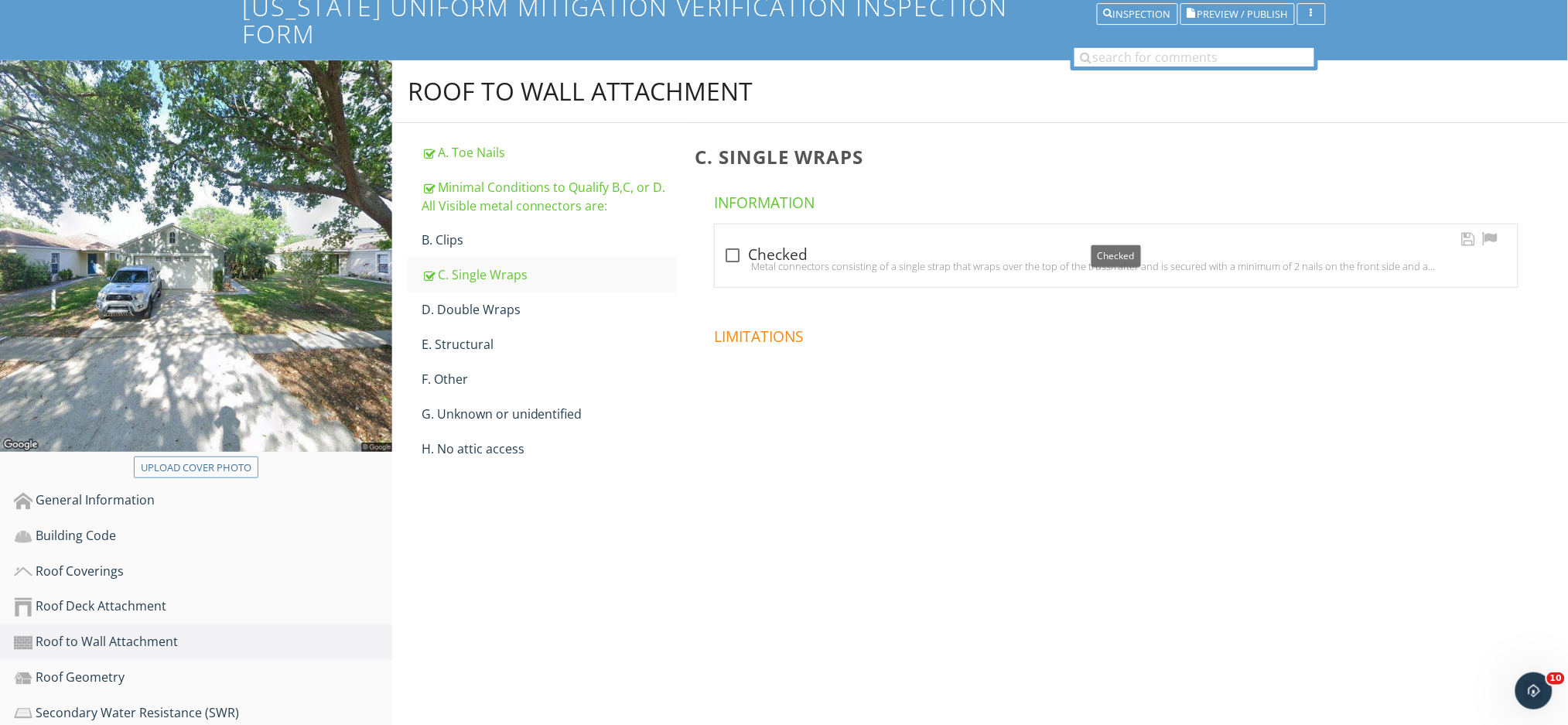
click at [734, 242] on div at bounding box center [734, 255] width 27 height 27
checkbox input "true"
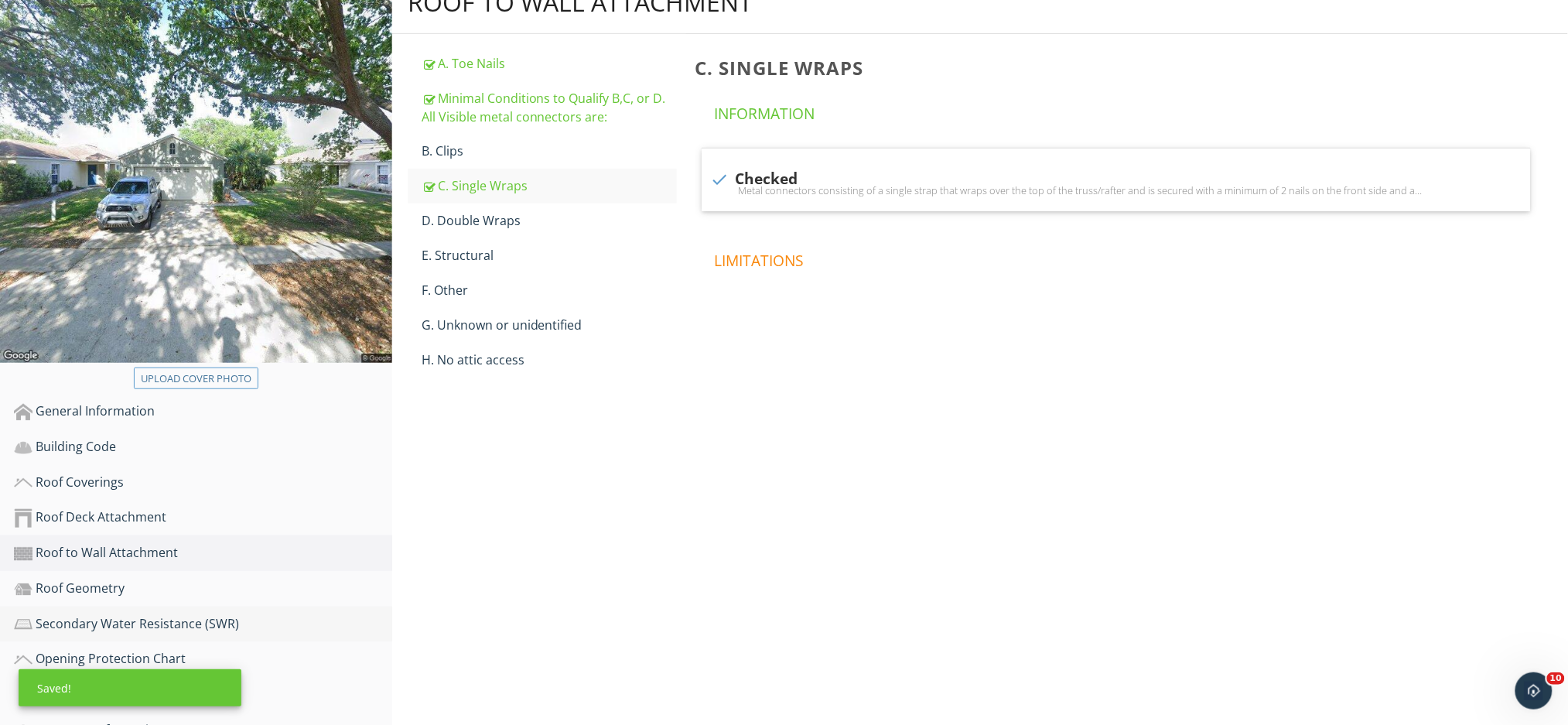
scroll to position [329, 0]
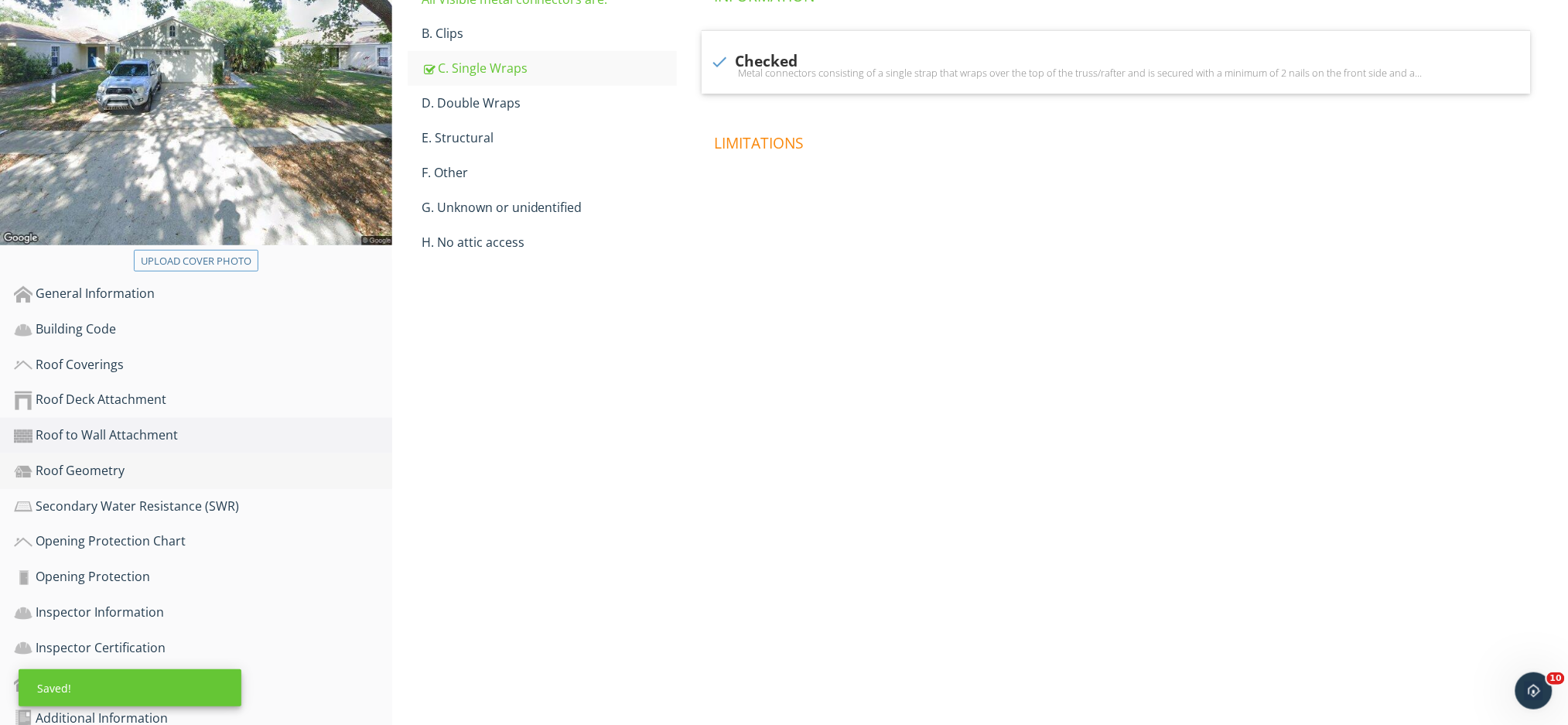
click at [168, 461] on div "Roof Geometry" at bounding box center [203, 471] width 378 height 20
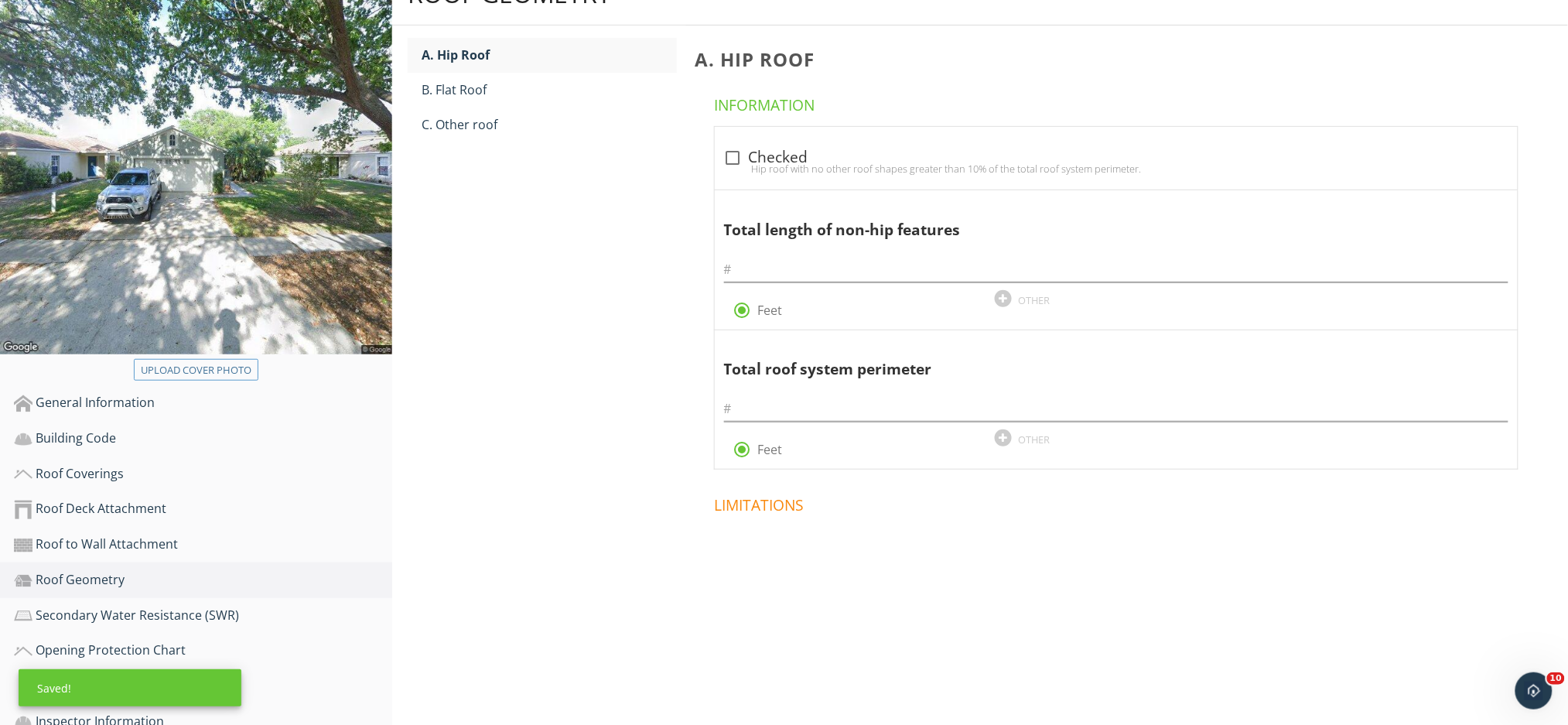
scroll to position [122, 0]
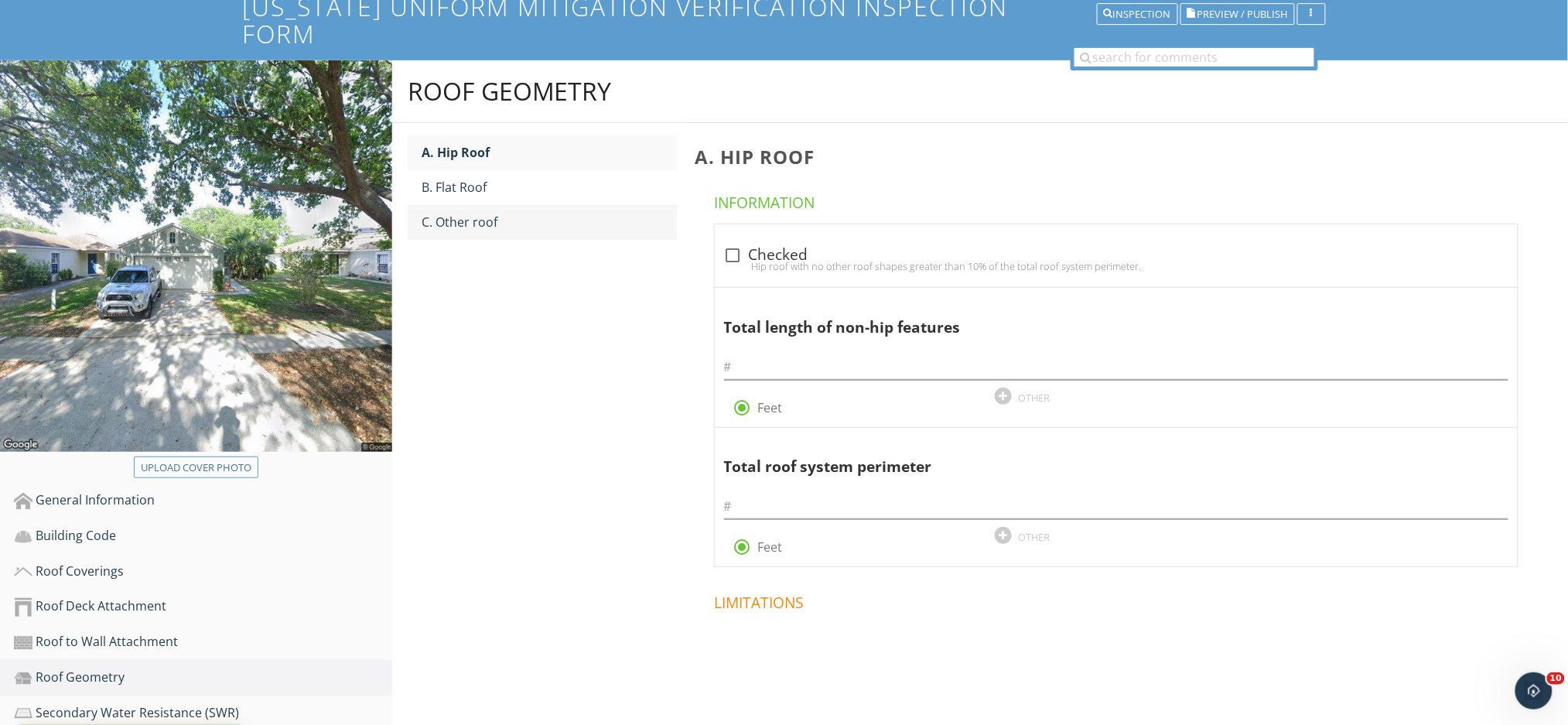
click at [507, 213] on div "C. Other roof" at bounding box center [549, 222] width 255 height 19
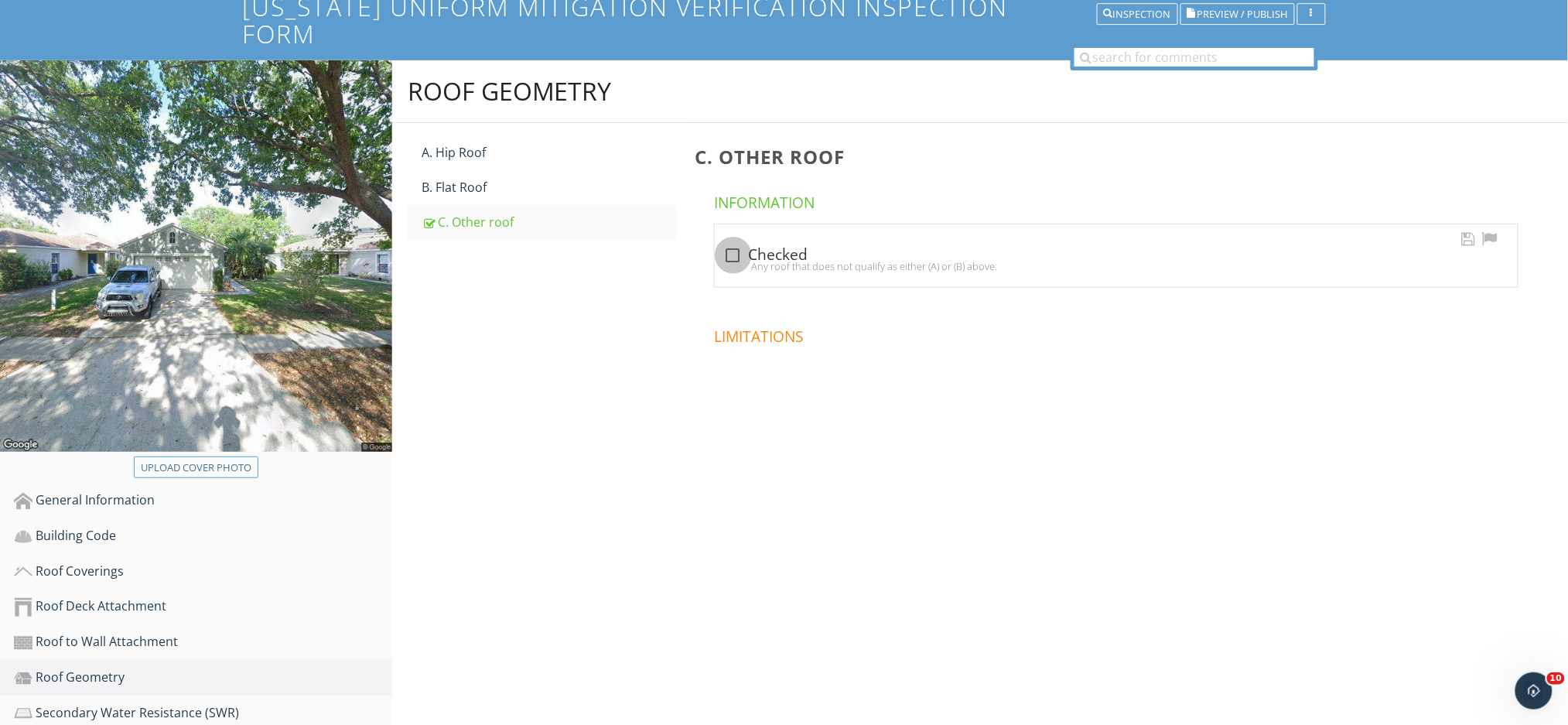
click at [730, 242] on div at bounding box center [734, 255] width 27 height 27
checkbox input "true"
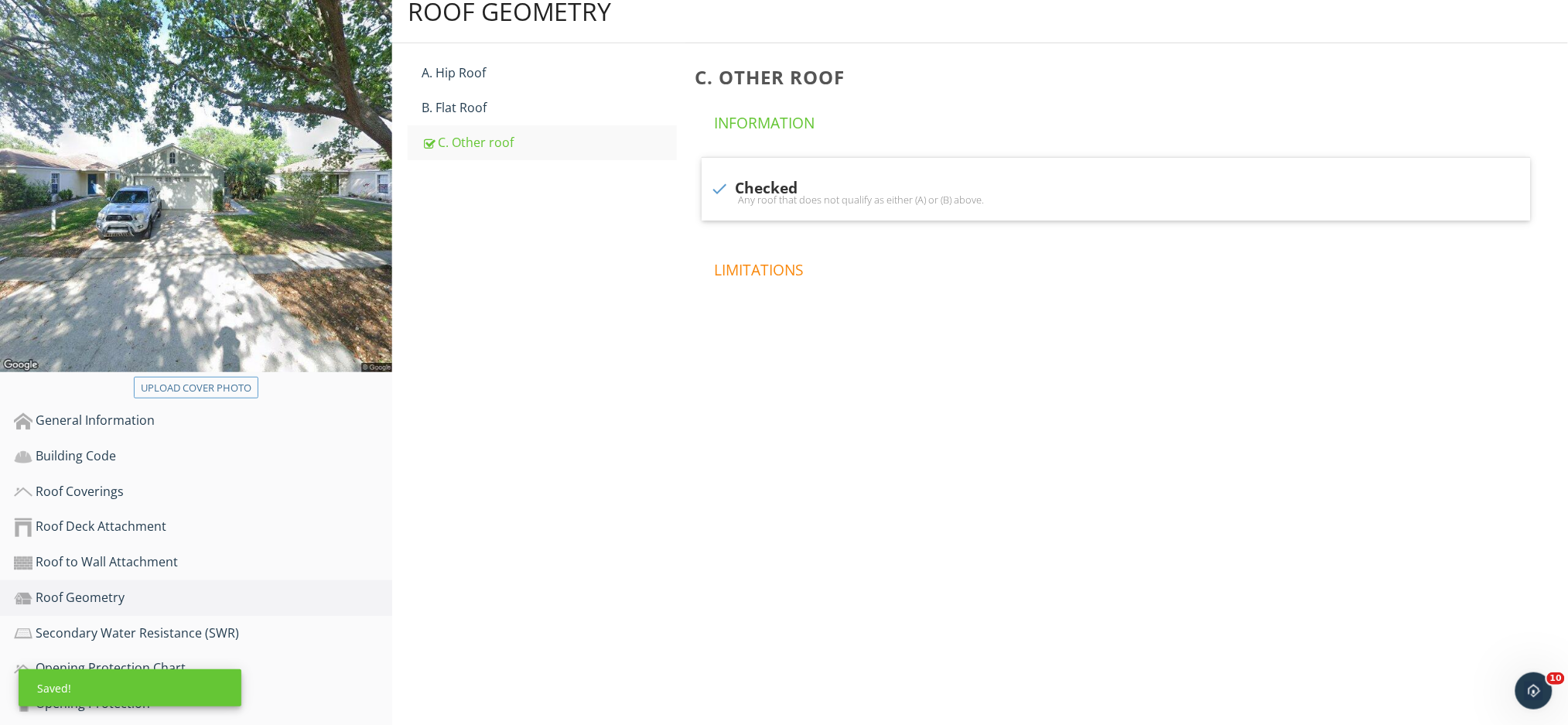
scroll to position [329, 0]
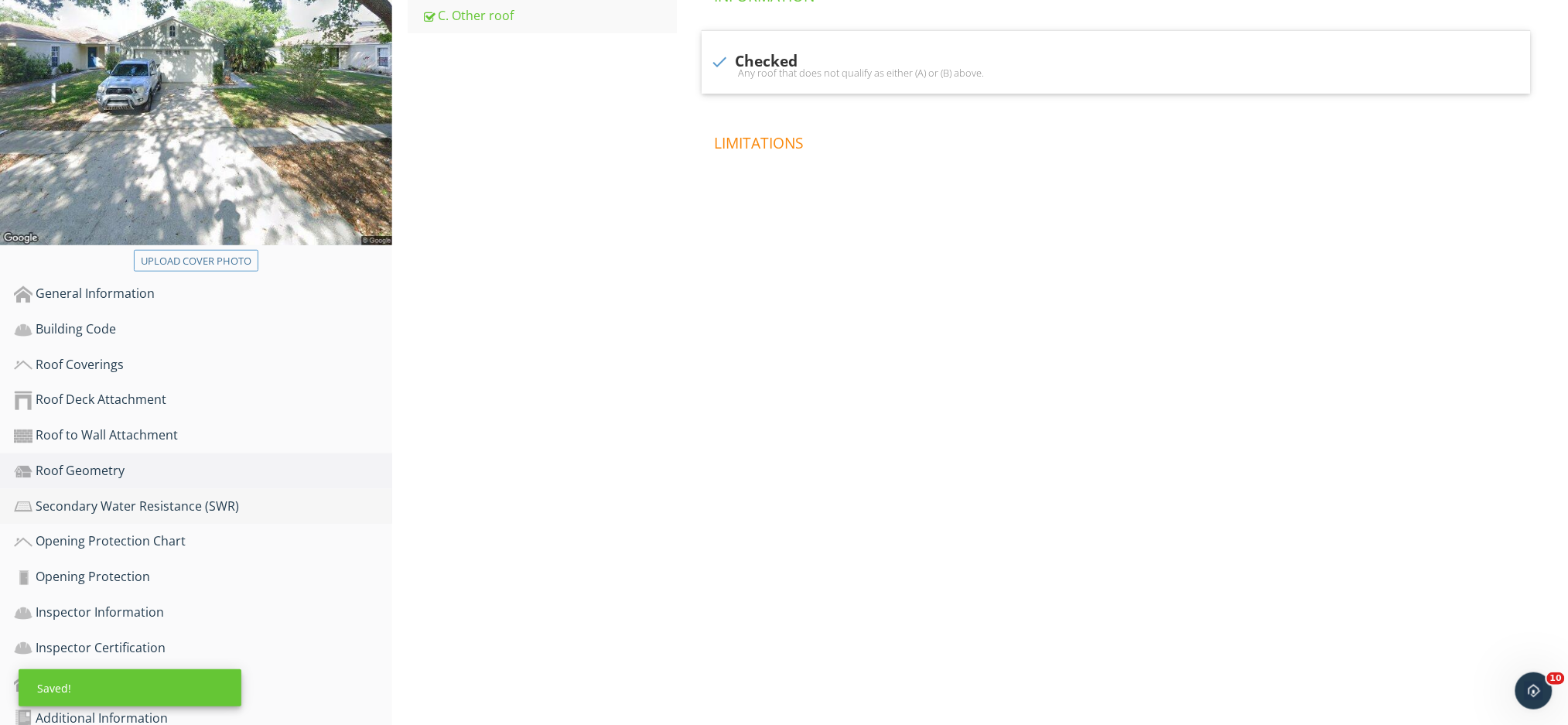
click at [260, 496] on div "Secondary Water Resistance (SWR)" at bounding box center [203, 507] width 378 height 20
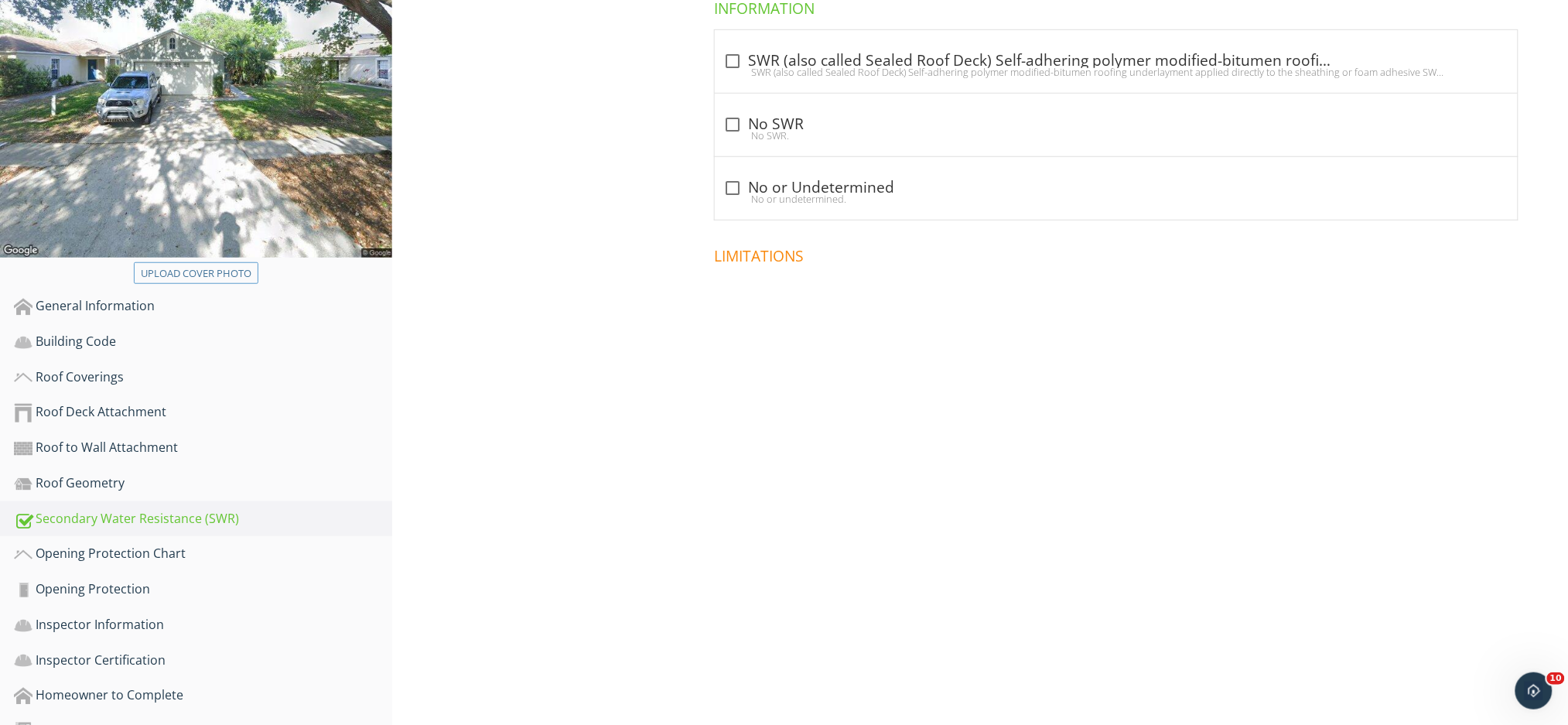
scroll to position [329, 0]
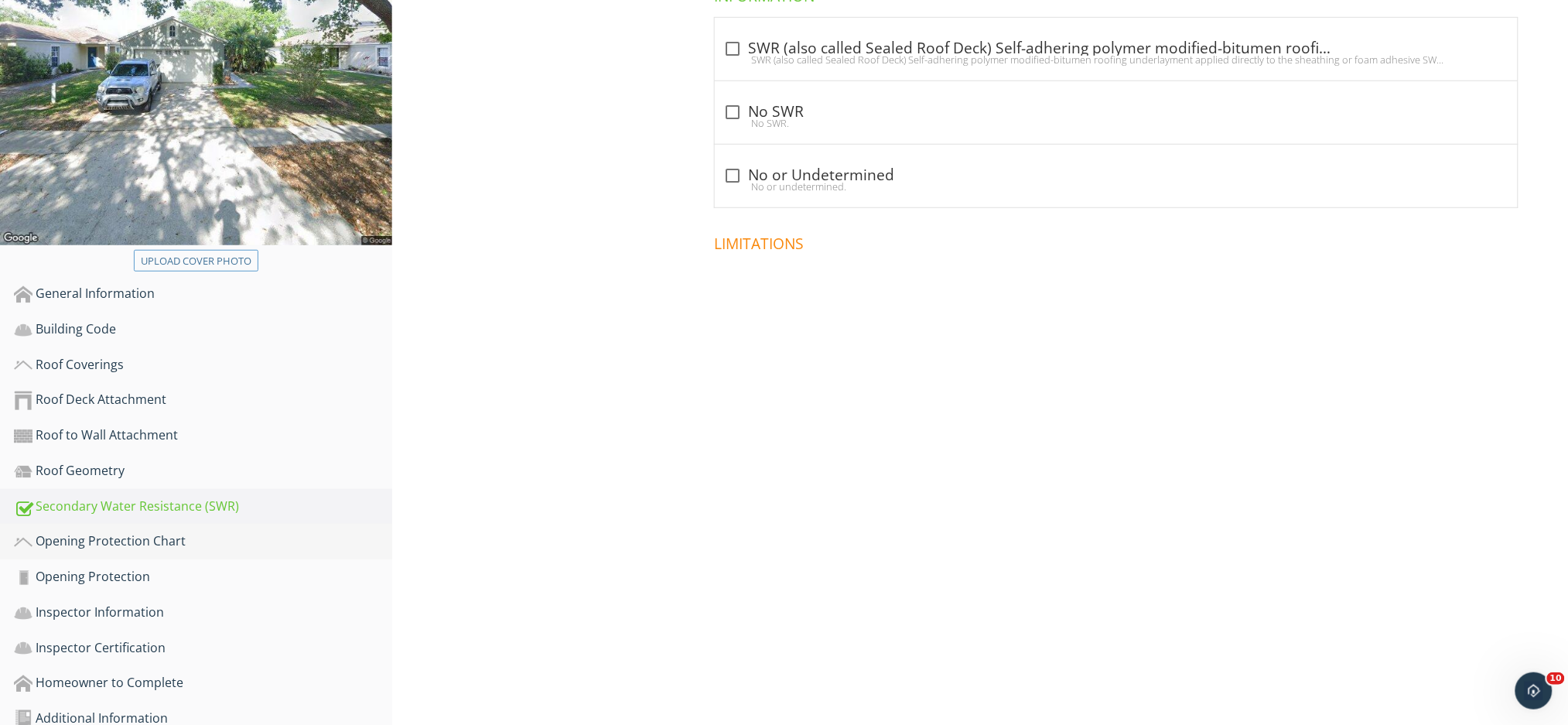
click at [182, 532] on div "Opening Protection Chart" at bounding box center [203, 542] width 378 height 20
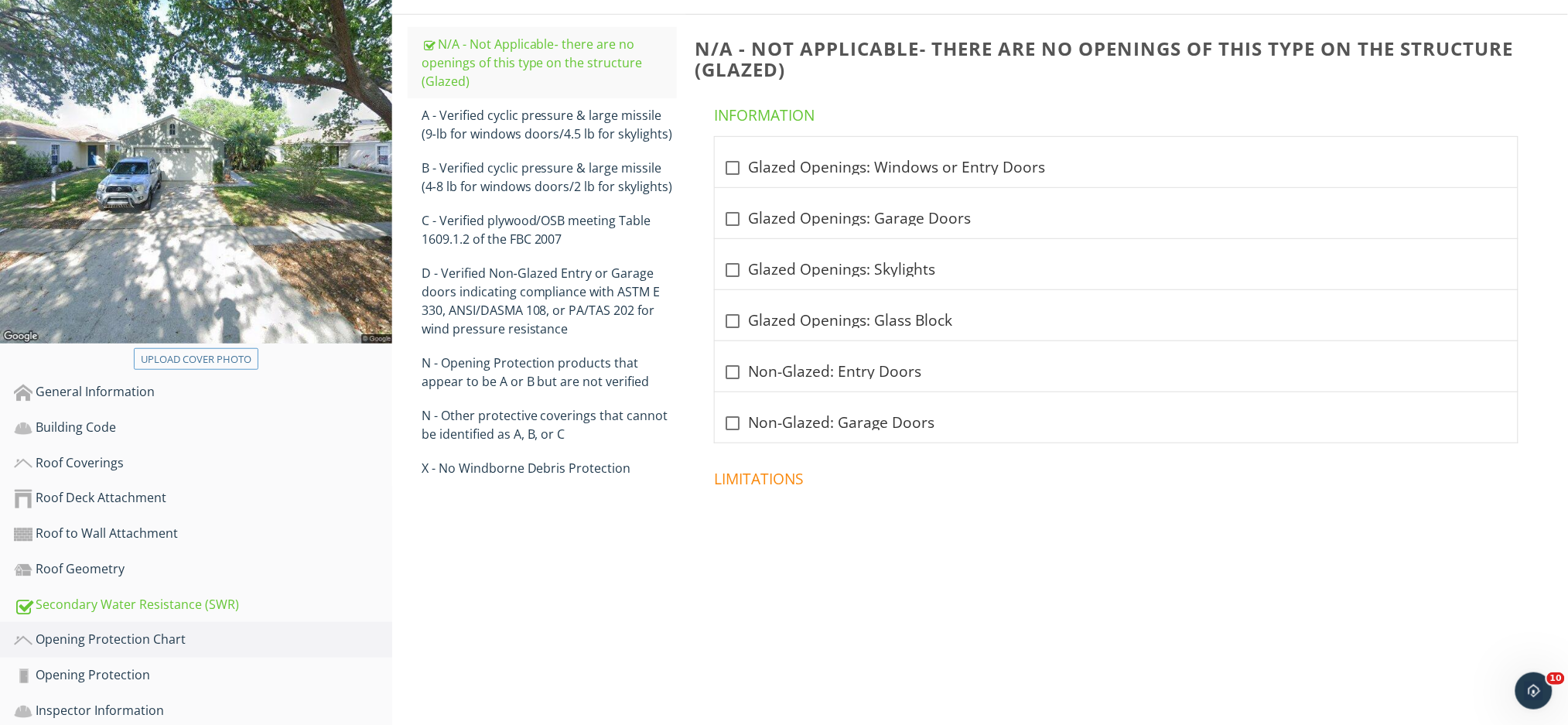
scroll to position [122, 0]
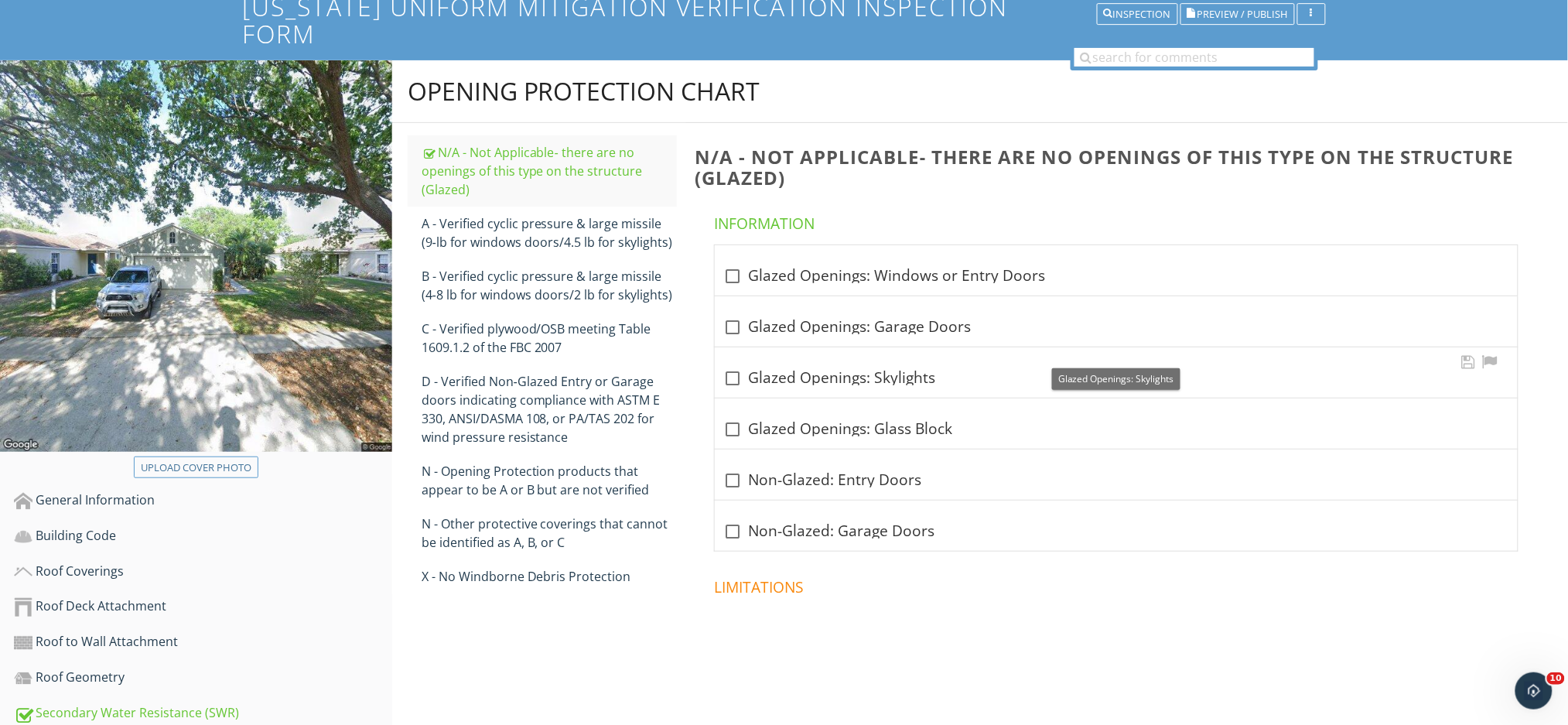
click at [737, 365] on div at bounding box center [734, 378] width 27 height 27
checkbox input "true"
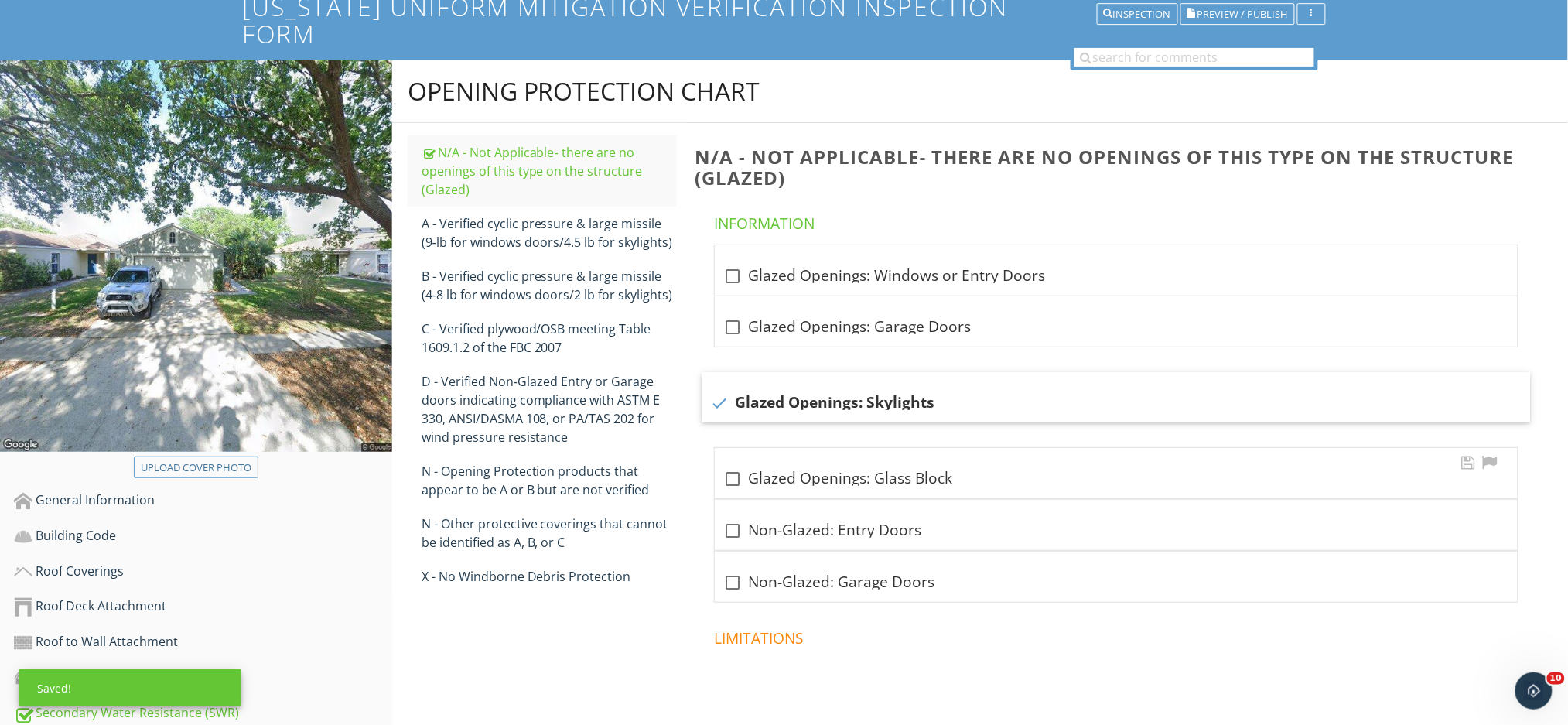
click at [729, 466] on div at bounding box center [734, 479] width 27 height 27
checkbox input "true"
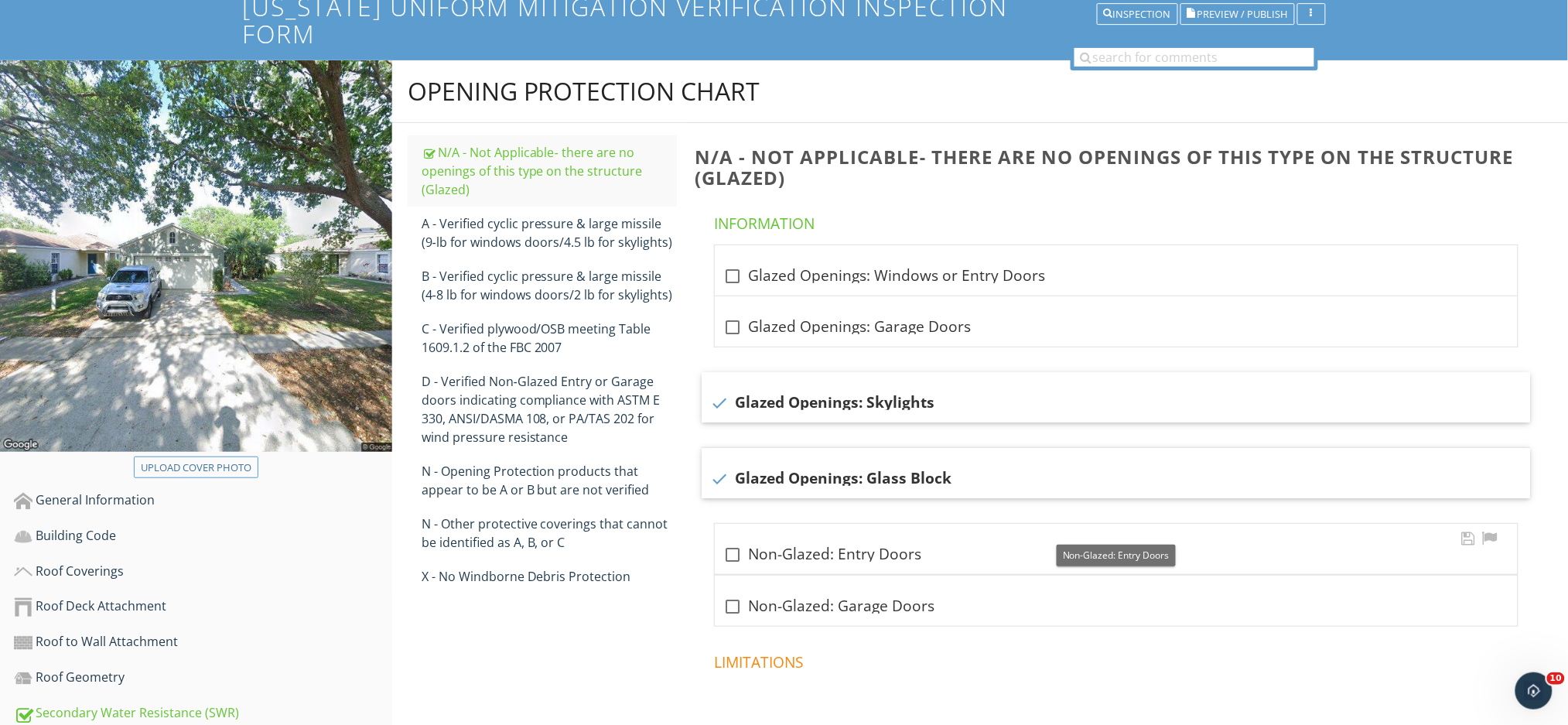
click at [733, 542] on div at bounding box center [734, 555] width 27 height 27
checkbox input "true"
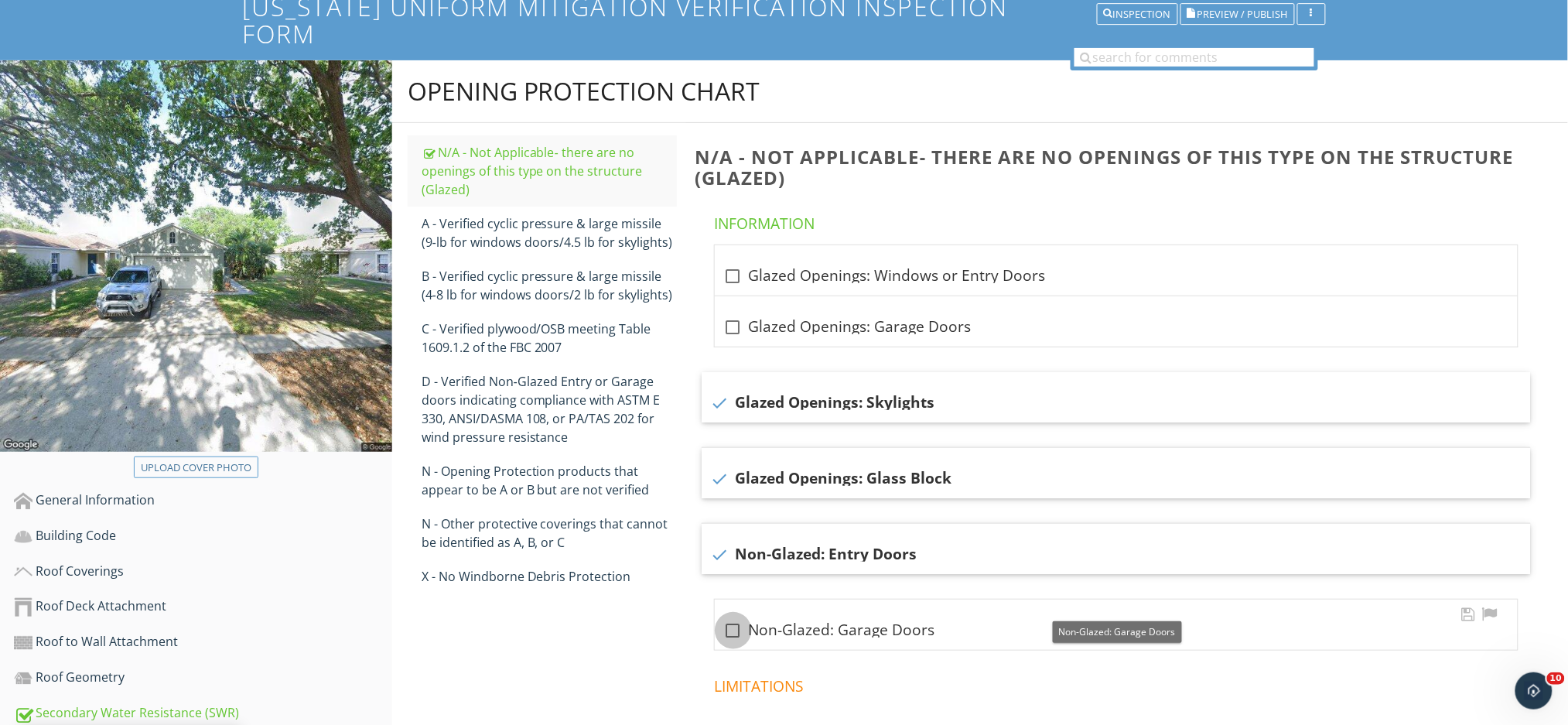
click at [736, 617] on div at bounding box center [734, 630] width 27 height 27
checkbox input "true"
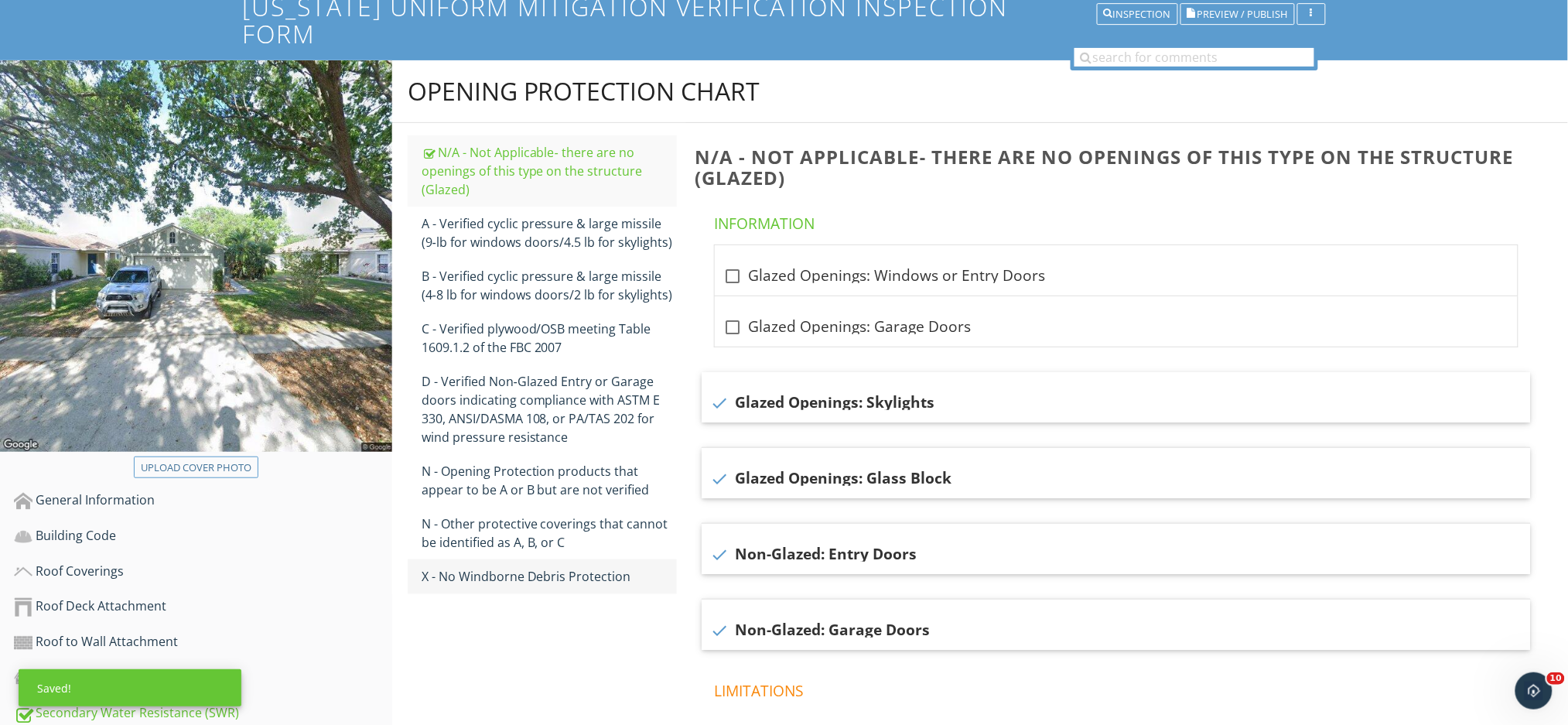
click at [583, 567] on div "X - No Windborne Debris Protection" at bounding box center [549, 576] width 255 height 19
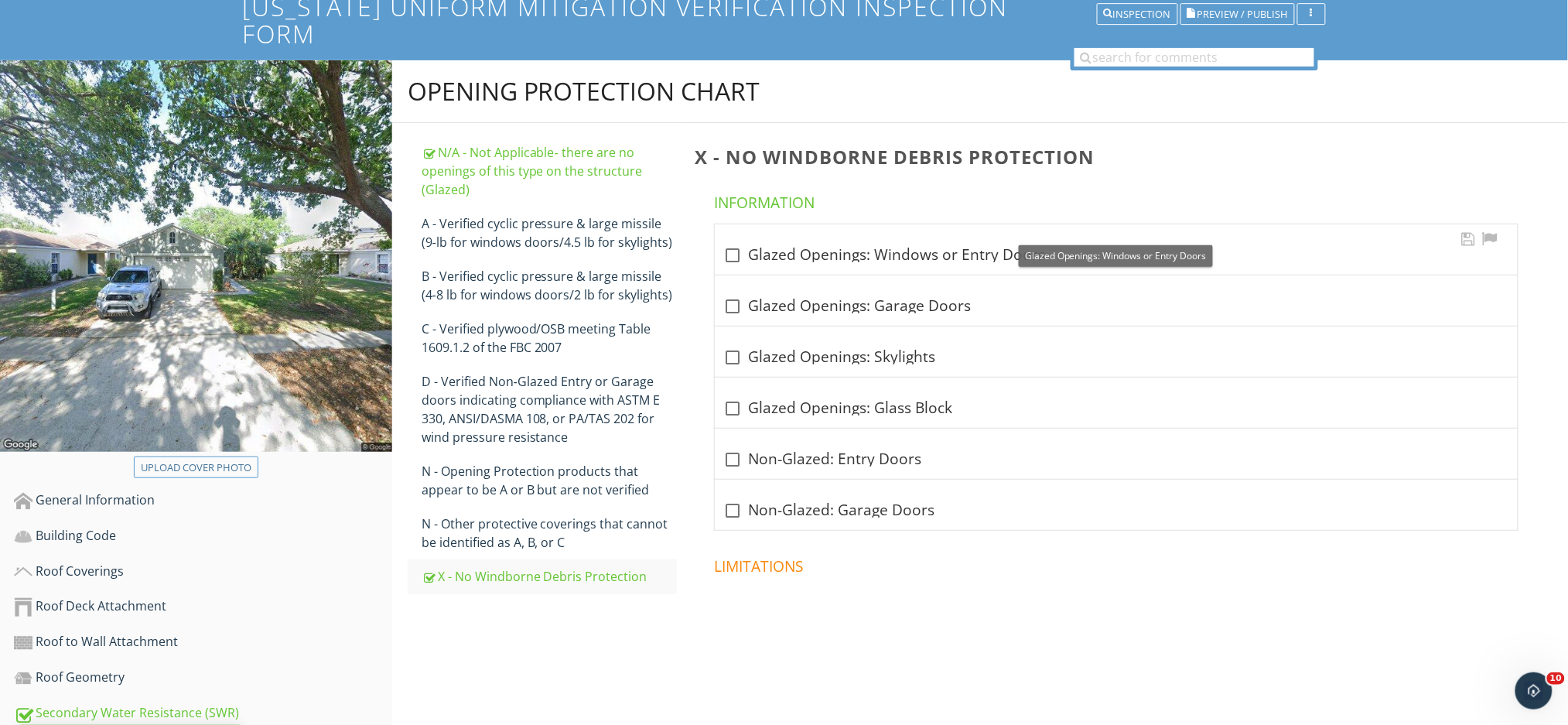
click at [735, 242] on div at bounding box center [734, 255] width 27 height 27
checkbox input "true"
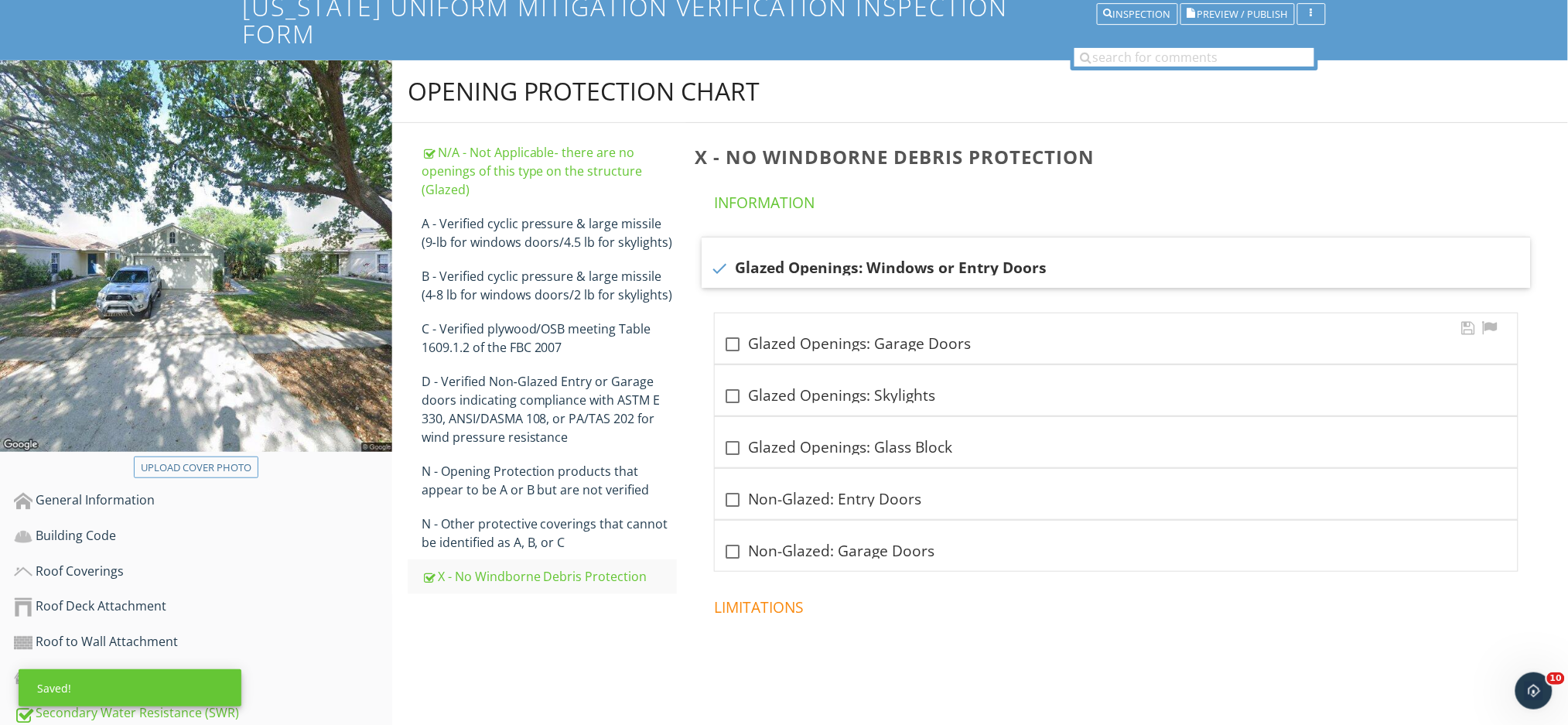
click at [737, 331] on div at bounding box center [734, 344] width 27 height 27
checkbox input "true"
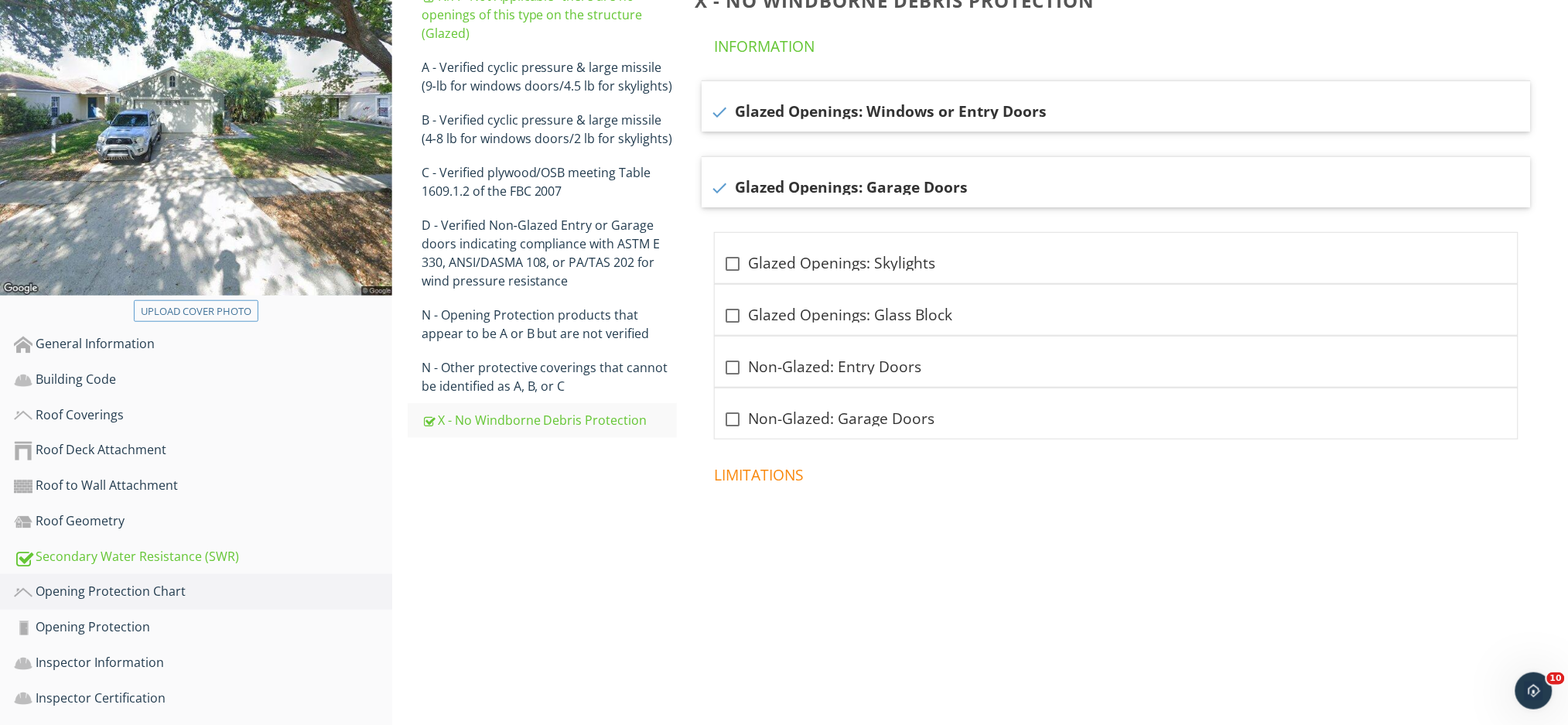
scroll to position [329, 0]
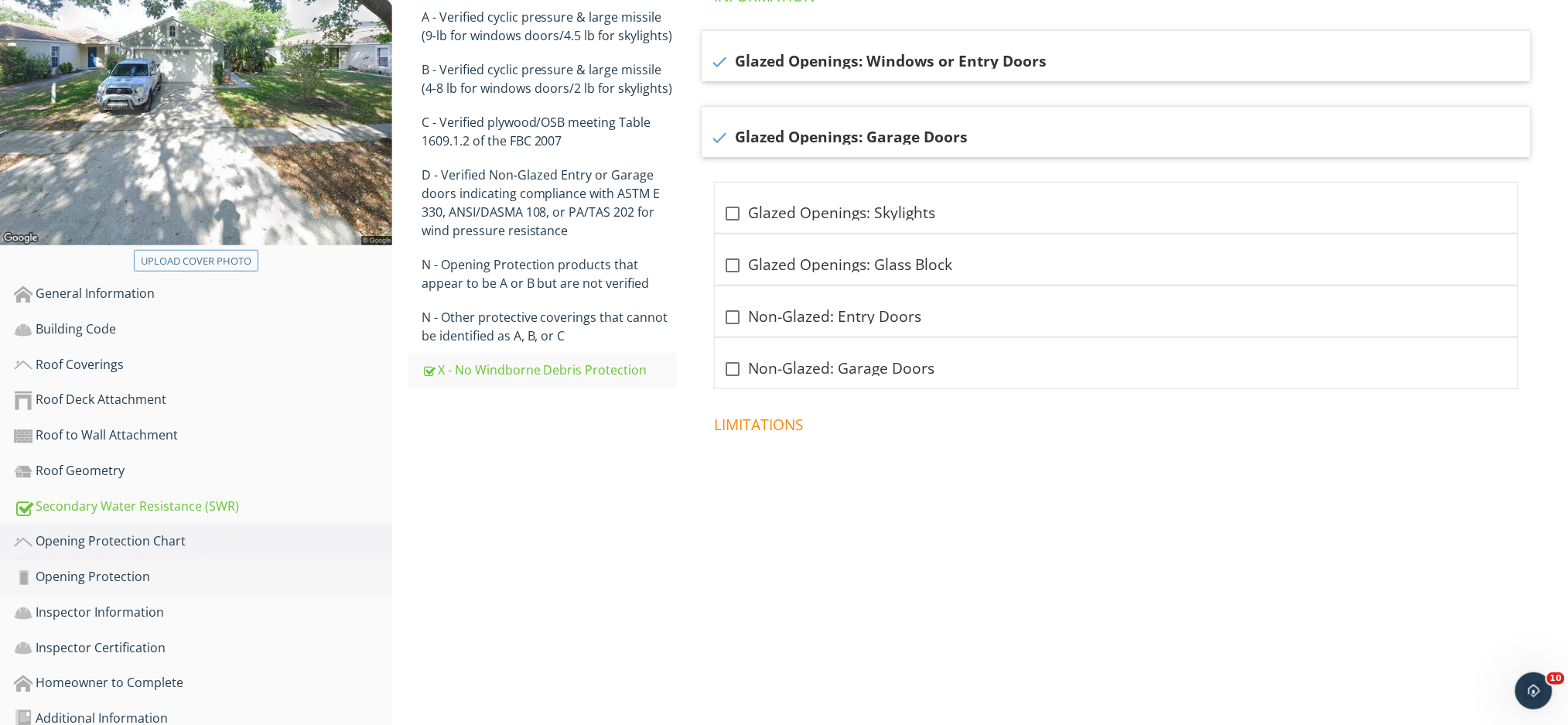
click at [202, 567] on div "Opening Protection" at bounding box center [203, 577] width 378 height 20
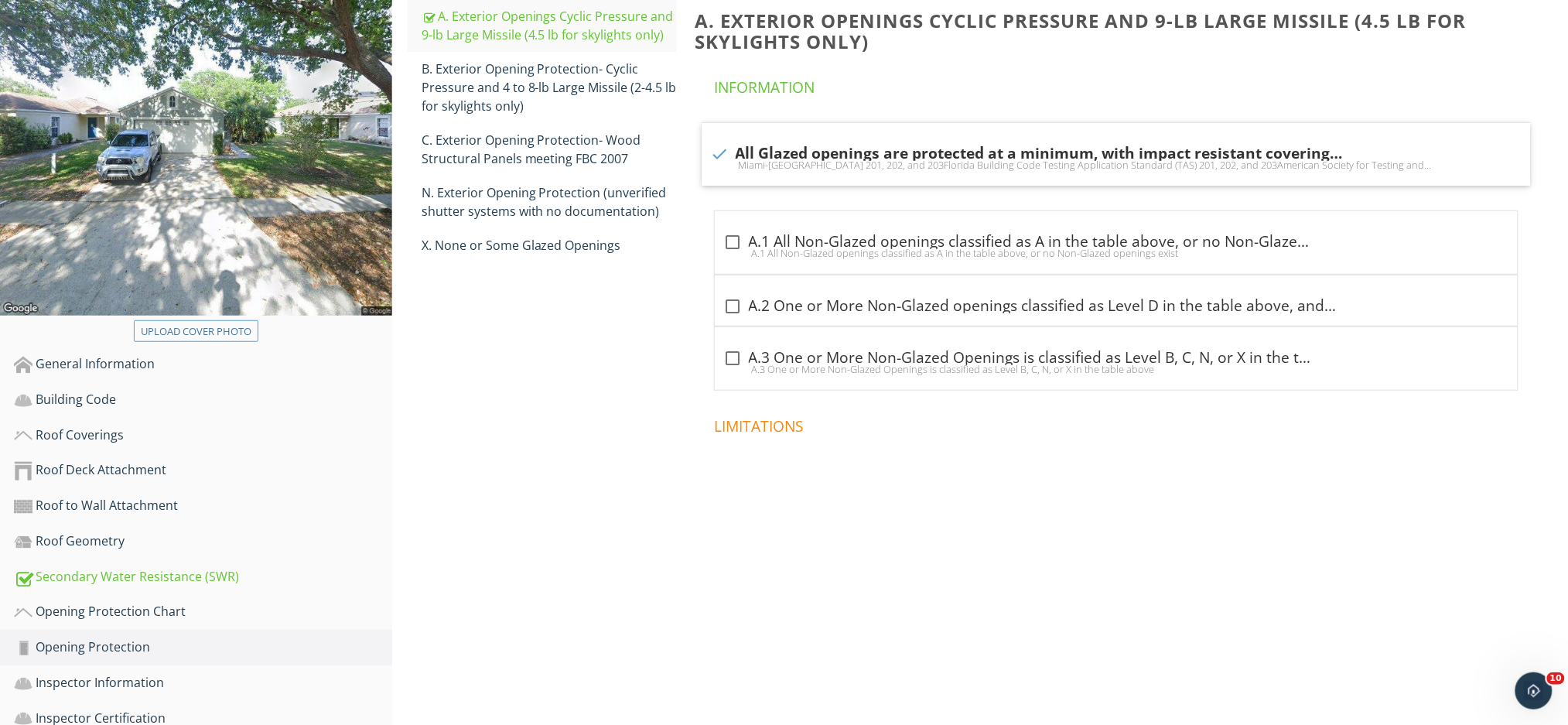
scroll to position [225, 0]
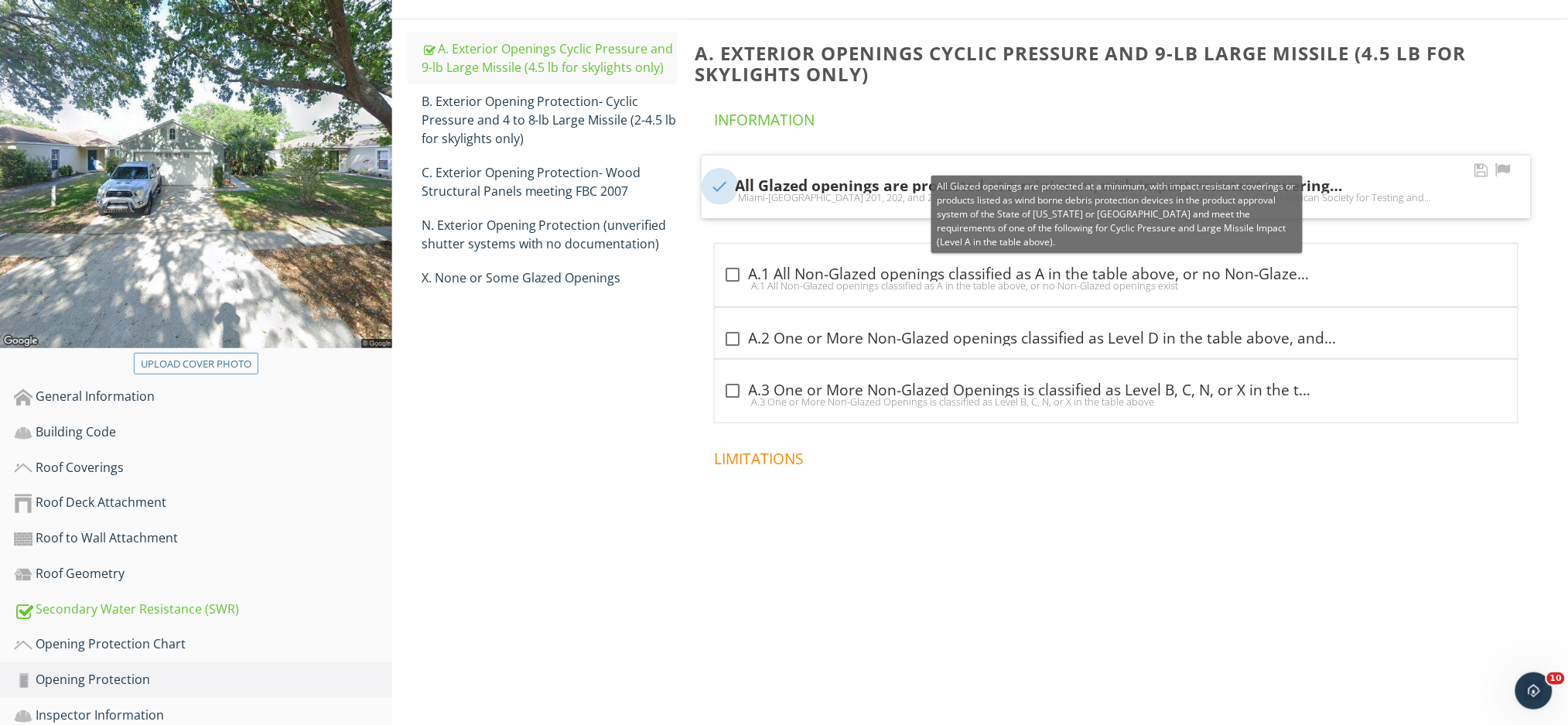
click at [723, 173] on div at bounding box center [720, 186] width 27 height 27
checkbox input "false"
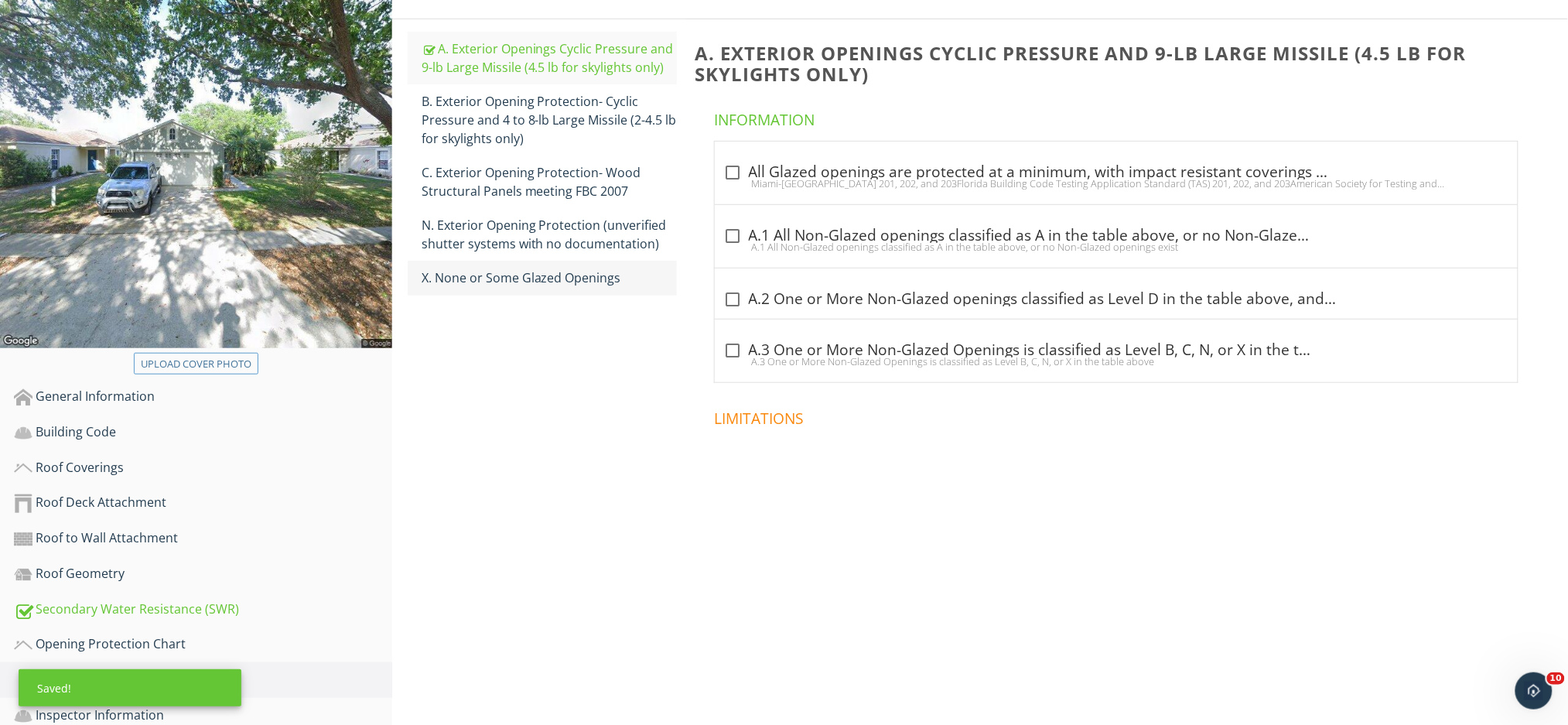
click at [608, 269] on div "X. None or Some Glazed Openings" at bounding box center [549, 278] width 255 height 19
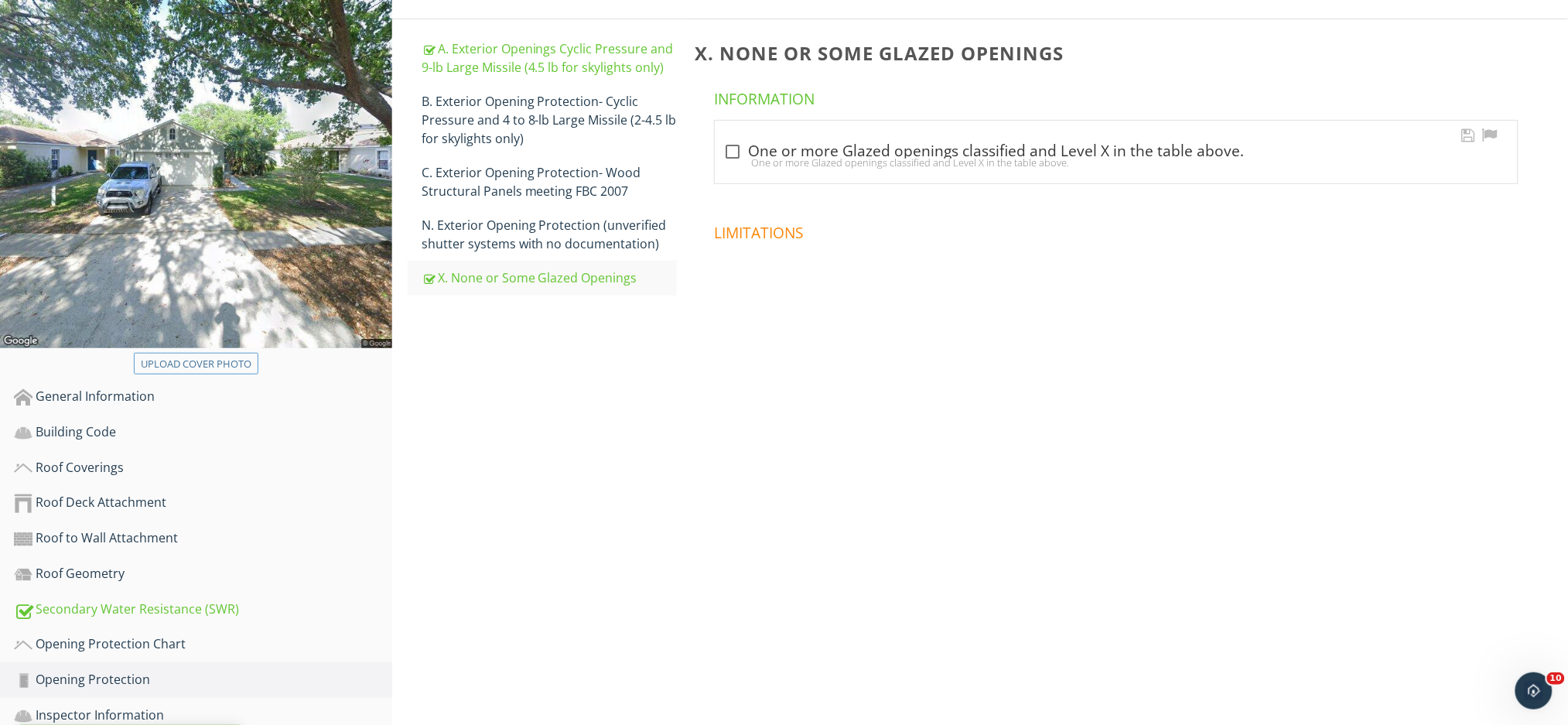
click at [734, 139] on div at bounding box center [734, 152] width 27 height 27
checkbox input "true"
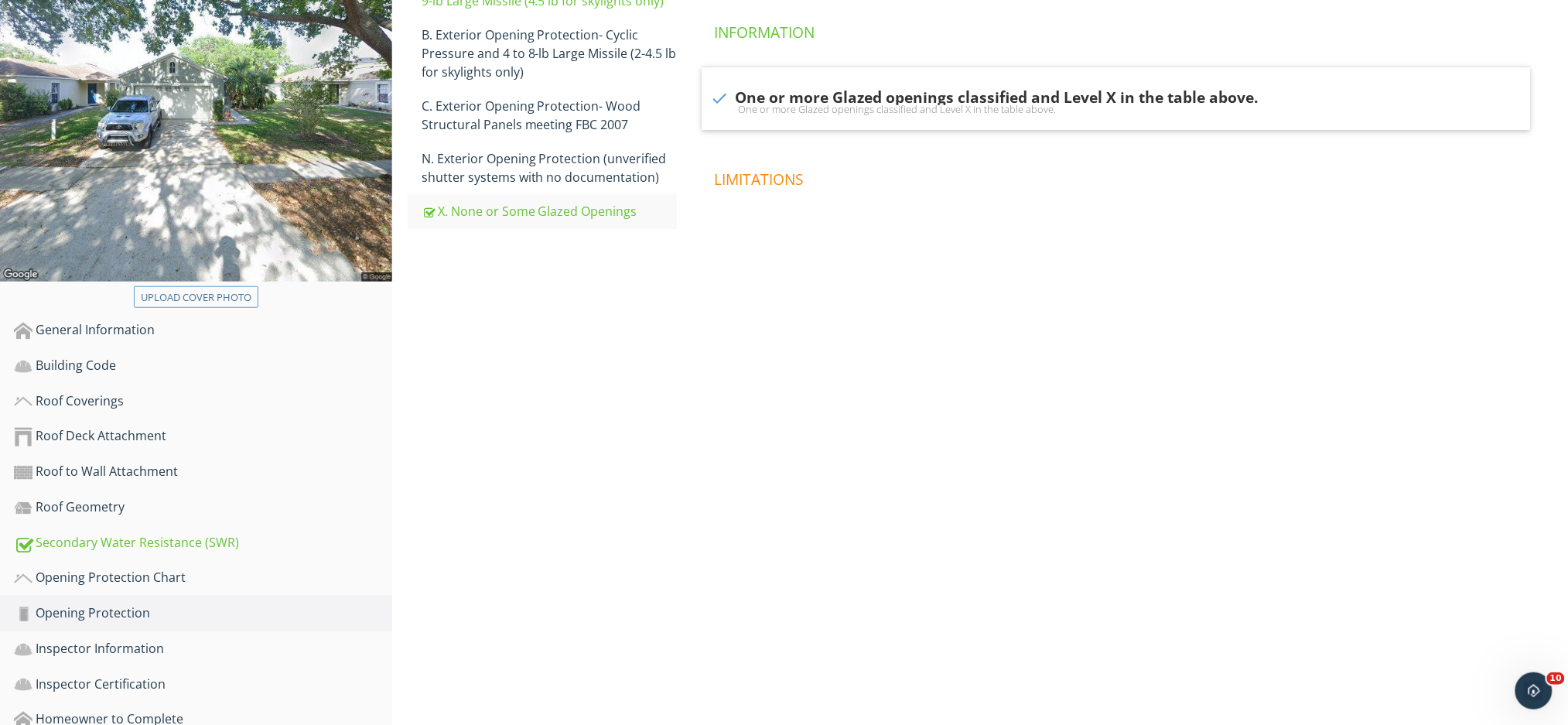
scroll to position [329, 0]
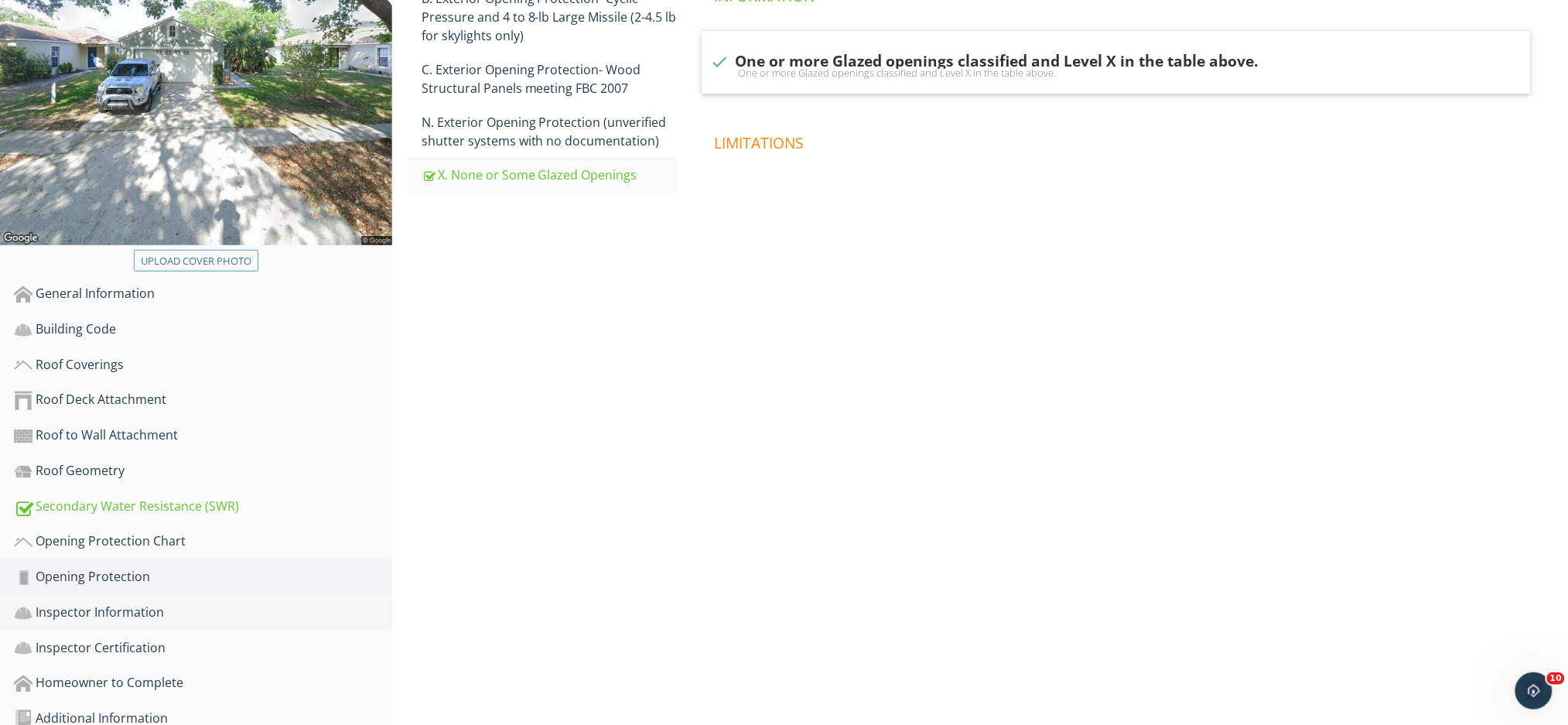
click at [204, 603] on div "Inspector Information" at bounding box center [203, 613] width 378 height 20
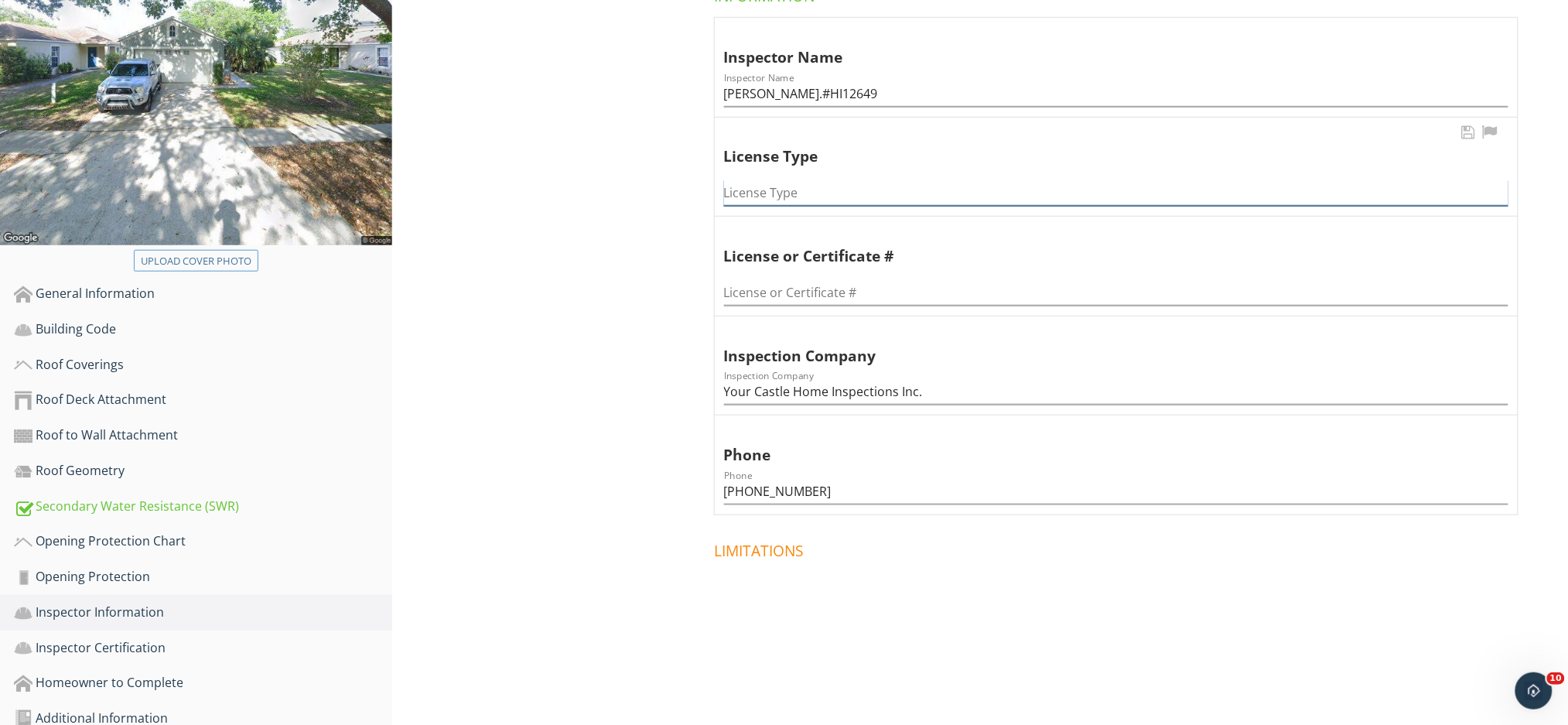
click at [787, 180] on input "License Type" at bounding box center [1116, 193] width 784 height 26
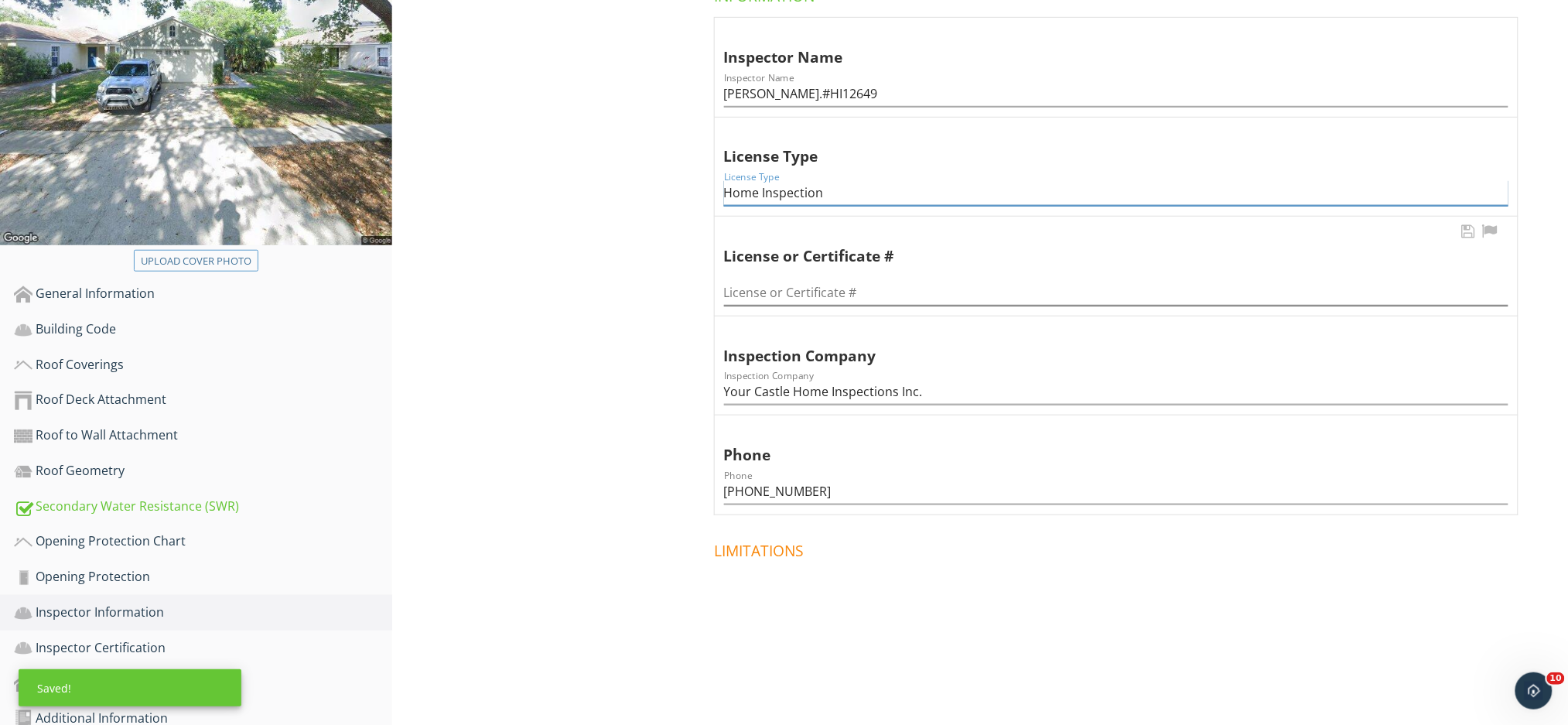
type input "Home Inspection"
click at [802, 280] on input "License or Certificate #" at bounding box center [1116, 293] width 784 height 26
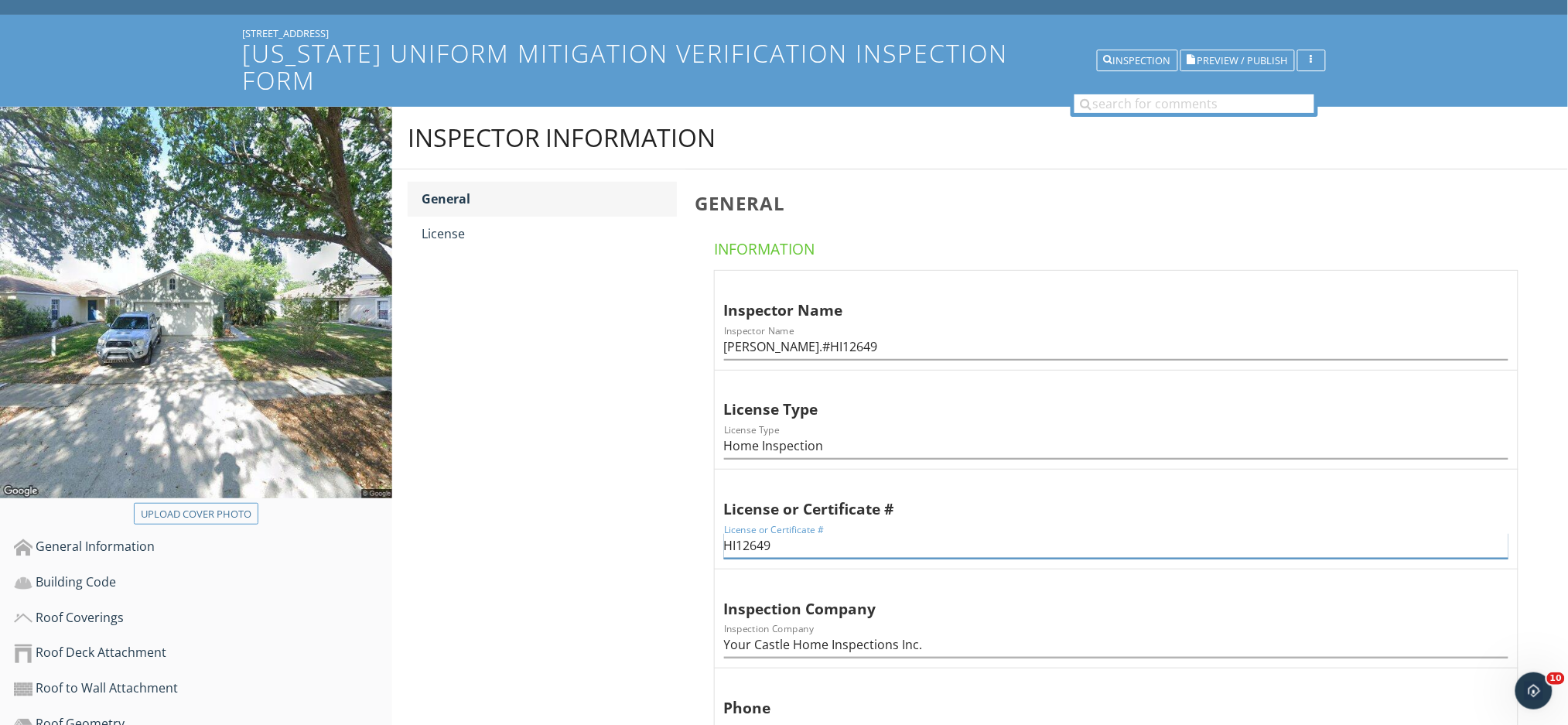
scroll to position [20, 0]
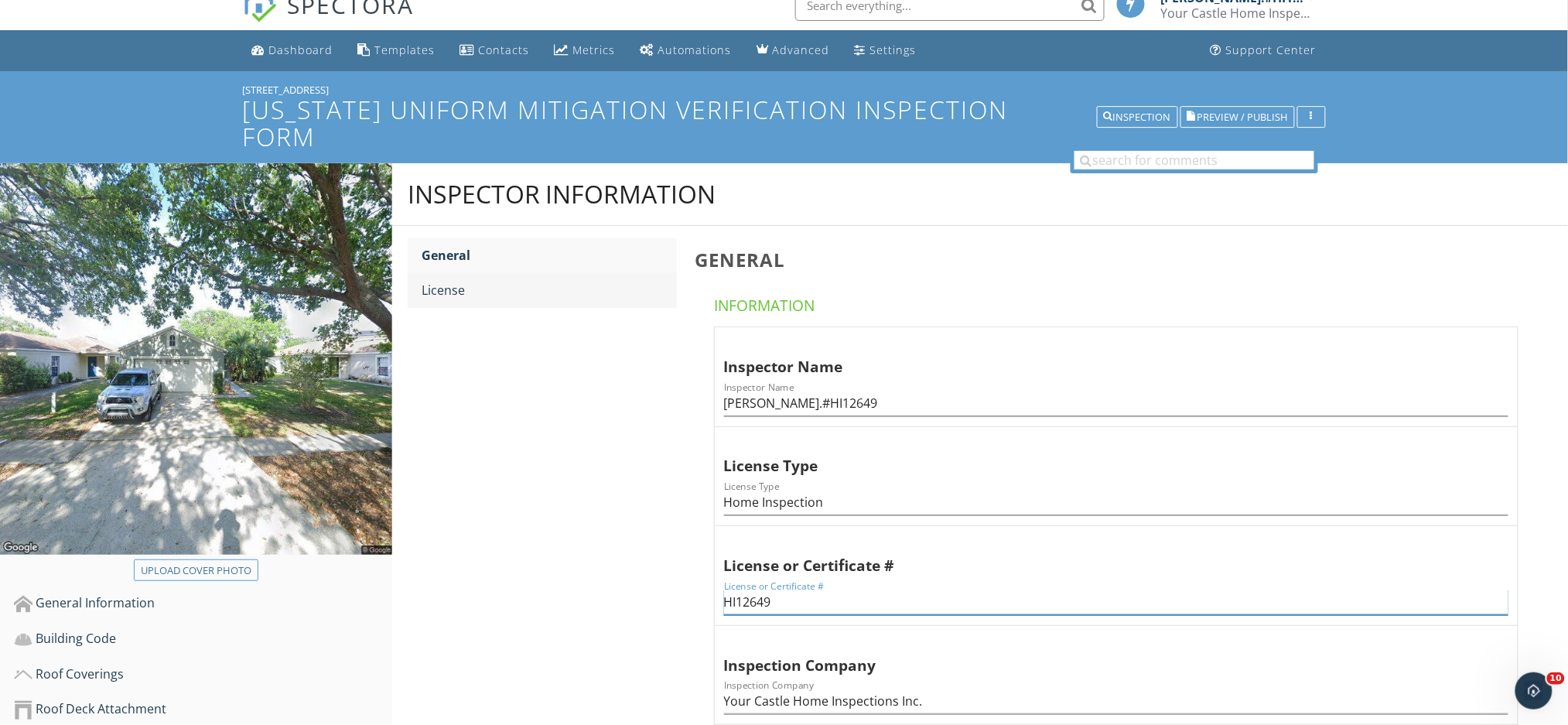
type input "HI12649"
click at [516, 276] on link "License" at bounding box center [549, 290] width 255 height 34
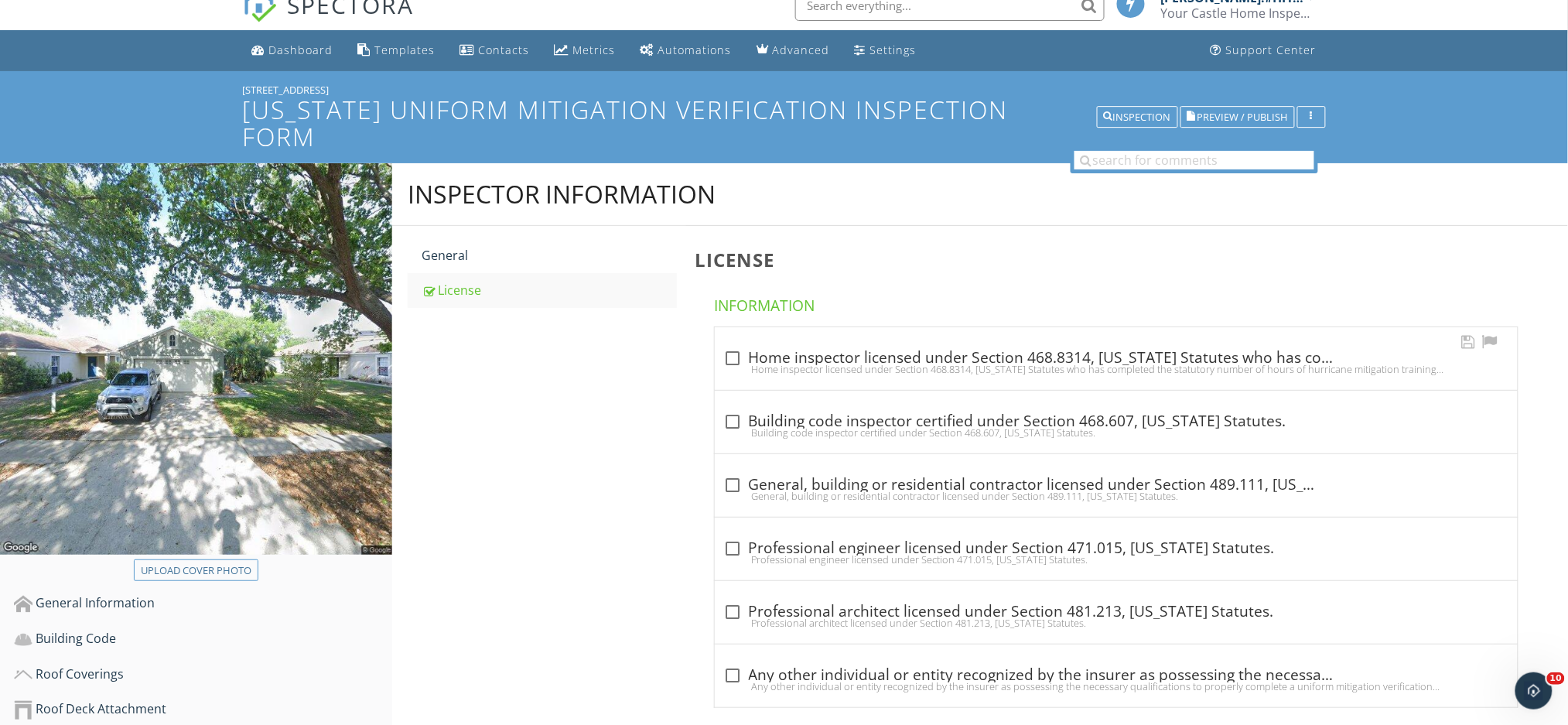
click at [732, 345] on div at bounding box center [734, 359] width 27 height 27
checkbox input "true"
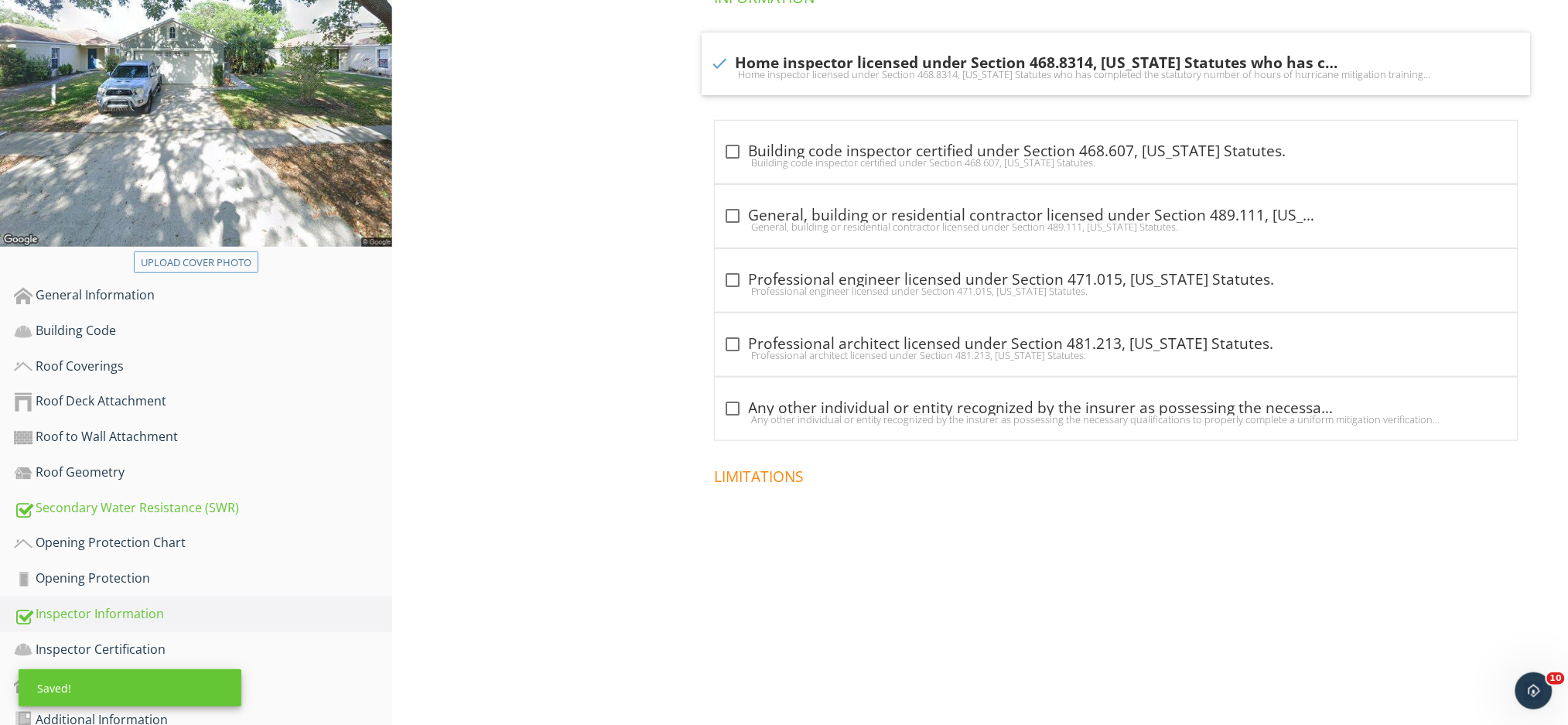
scroll to position [329, 0]
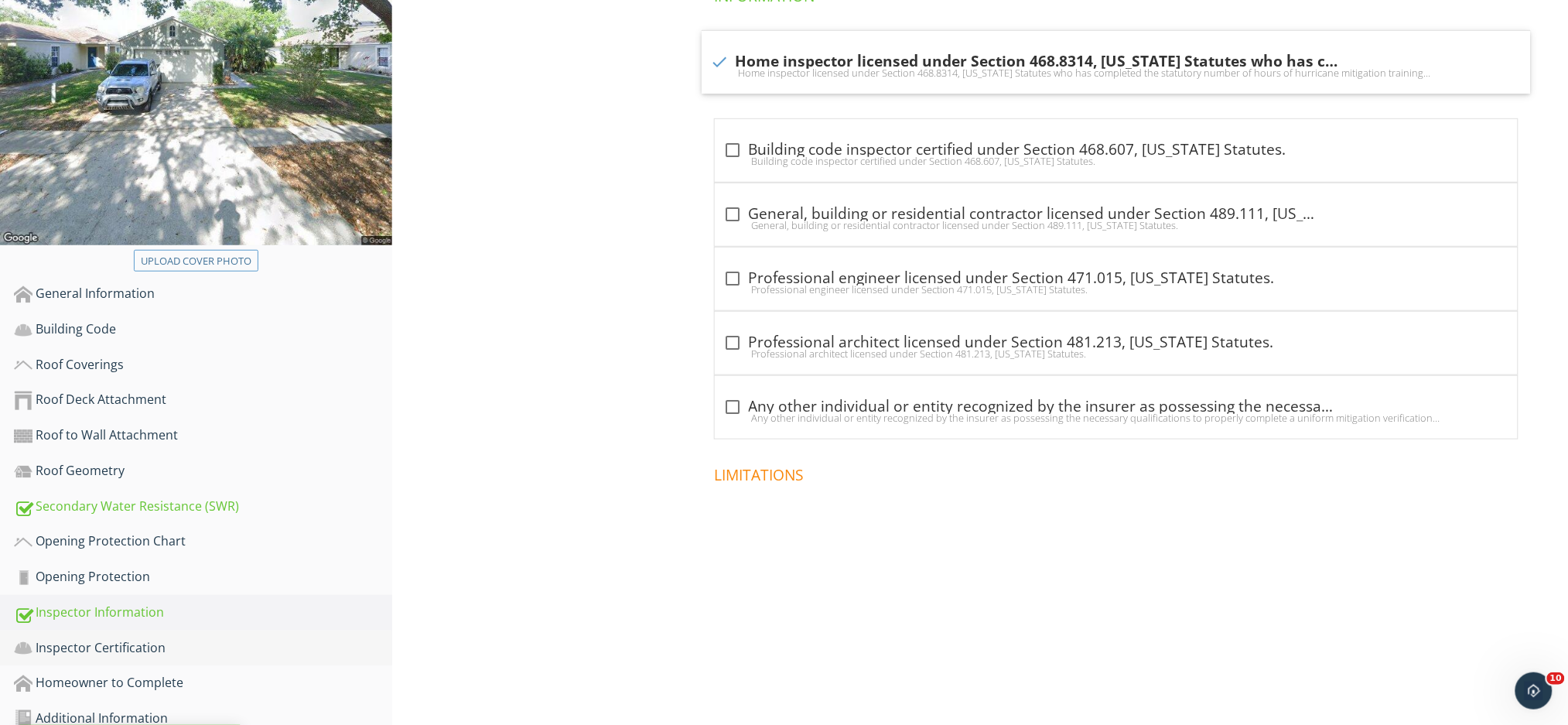
click at [250, 638] on div "Inspector Certification" at bounding box center [203, 648] width 378 height 20
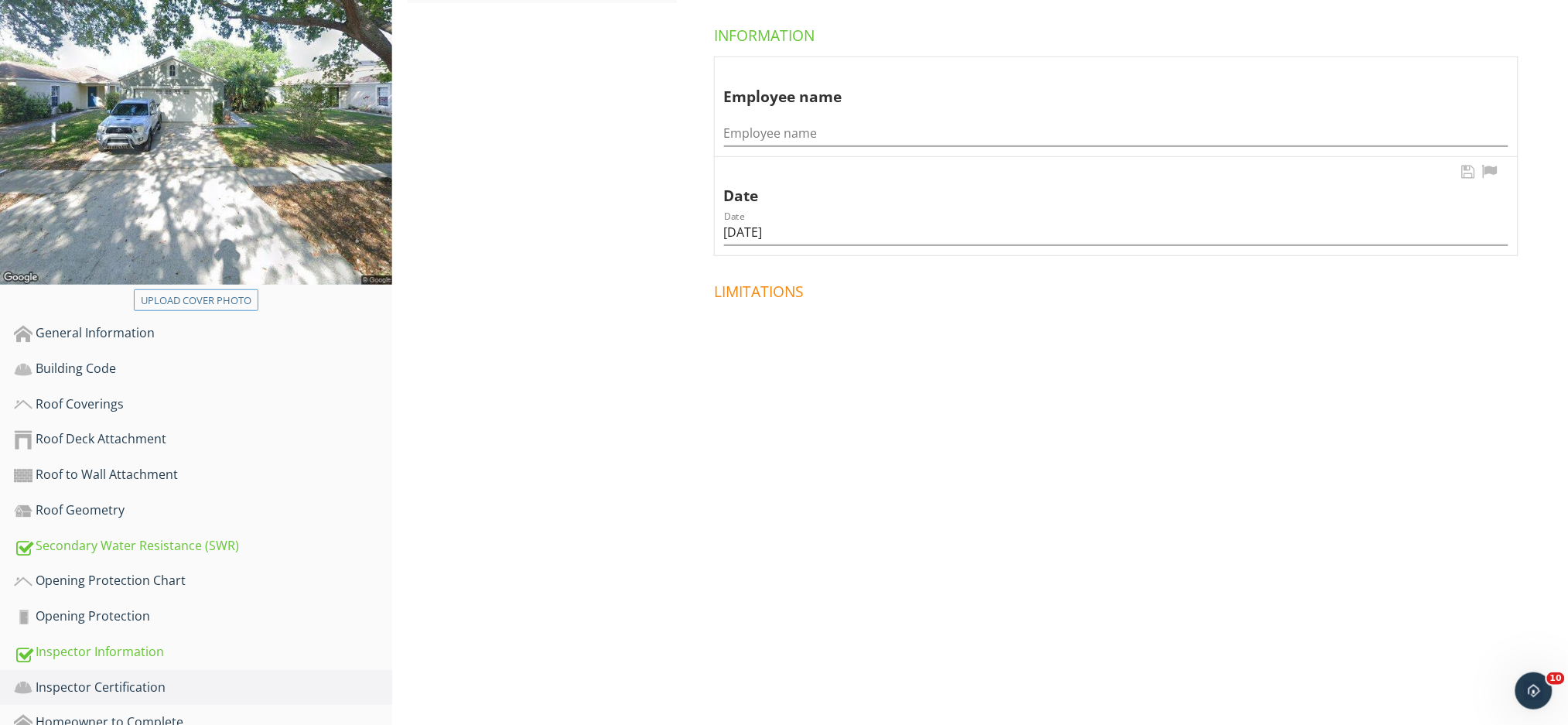
scroll to position [225, 0]
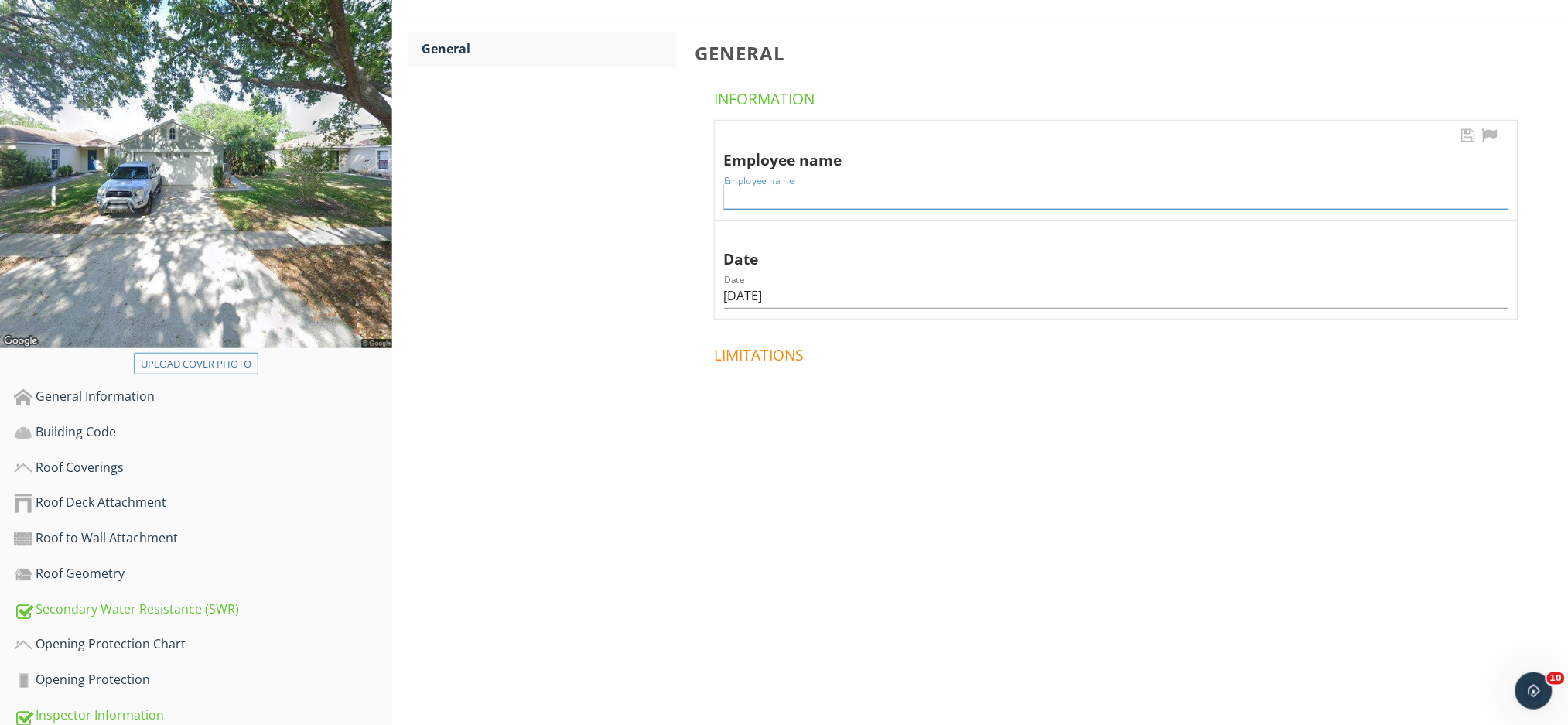
click at [799, 184] on input "Employee name" at bounding box center [1116, 197] width 784 height 26
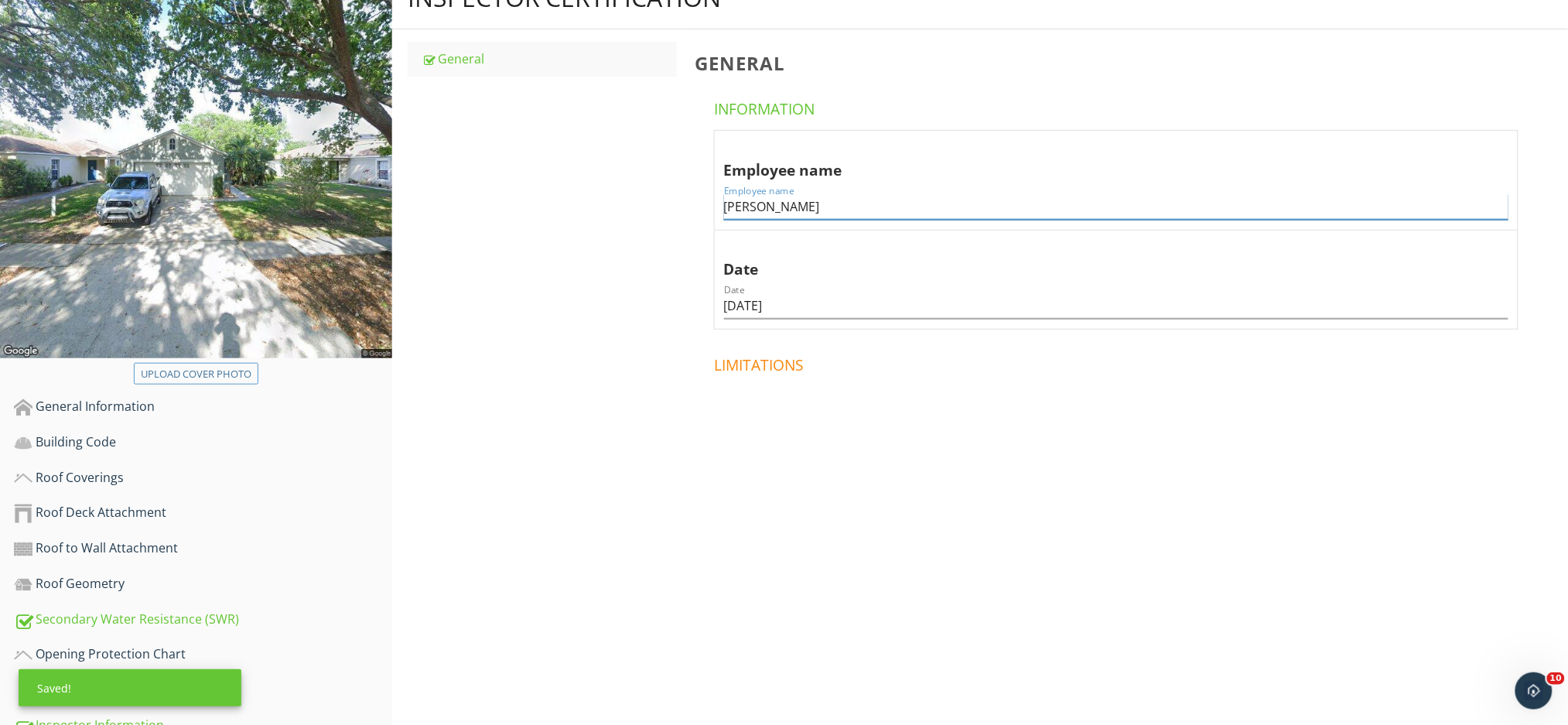
scroll to position [329, 0]
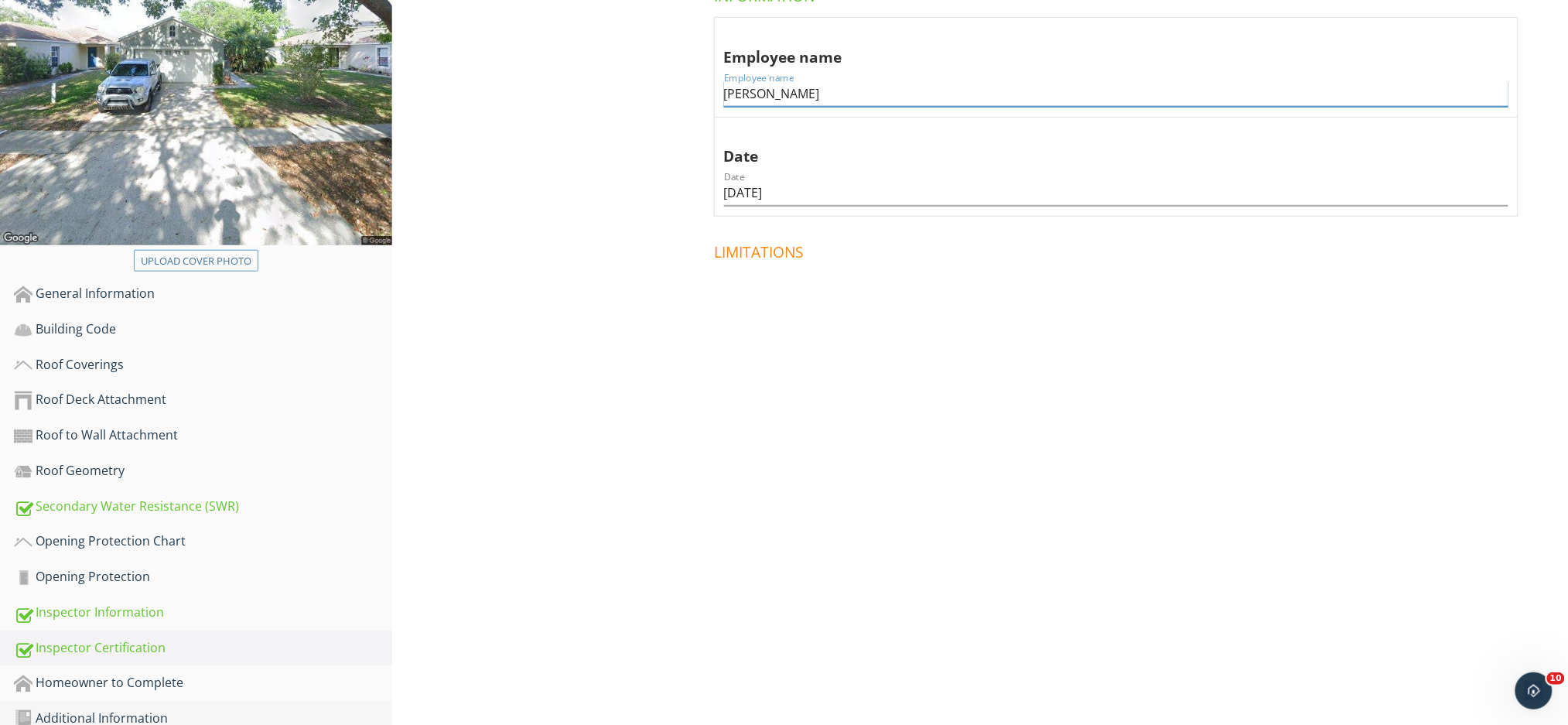
type input "Seth Martin"
click at [269, 709] on div "Additional Information" at bounding box center [203, 719] width 378 height 20
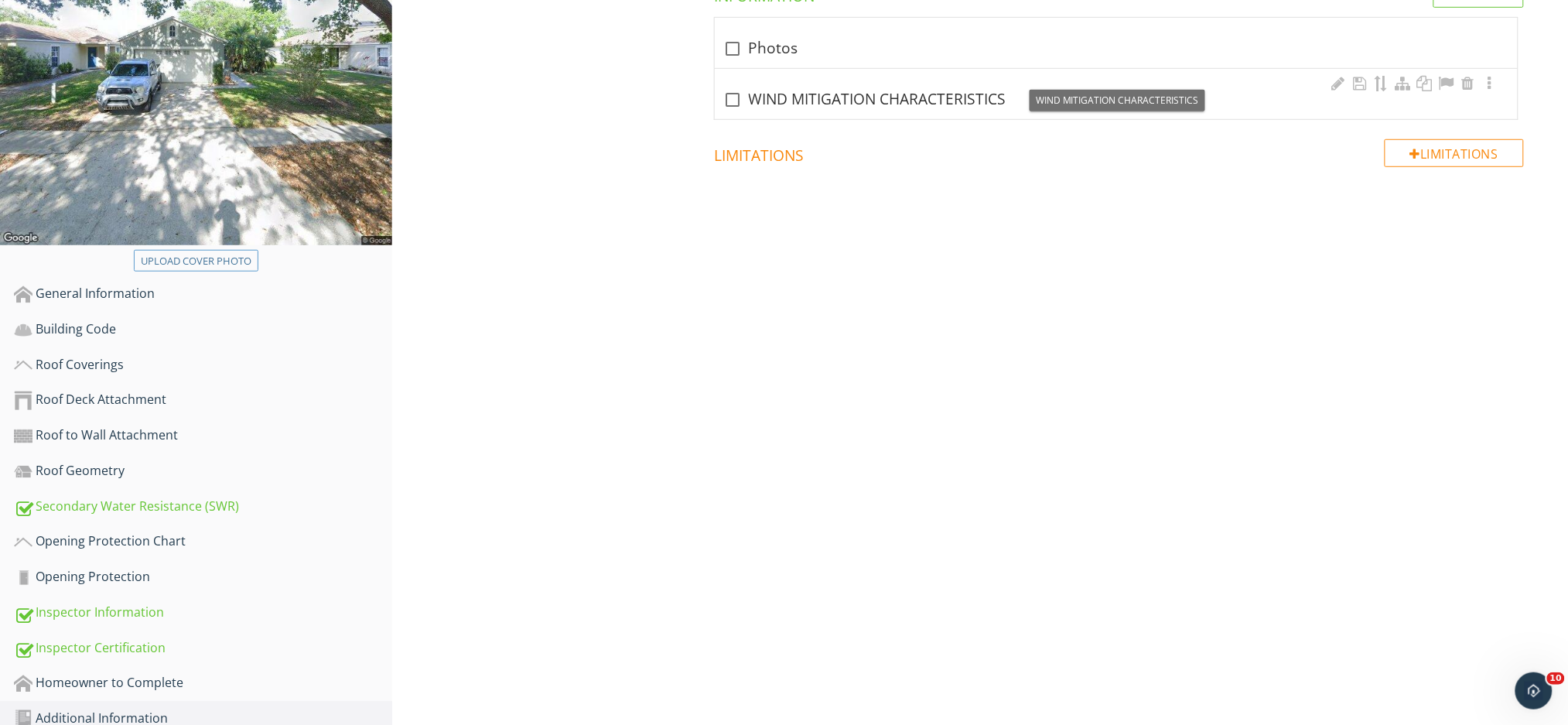
click at [860, 91] on div "check_box_outline_blank WIND MITIGATION CHARACTERISTICS" at bounding box center [1116, 100] width 784 height 19
checkbox input "true"
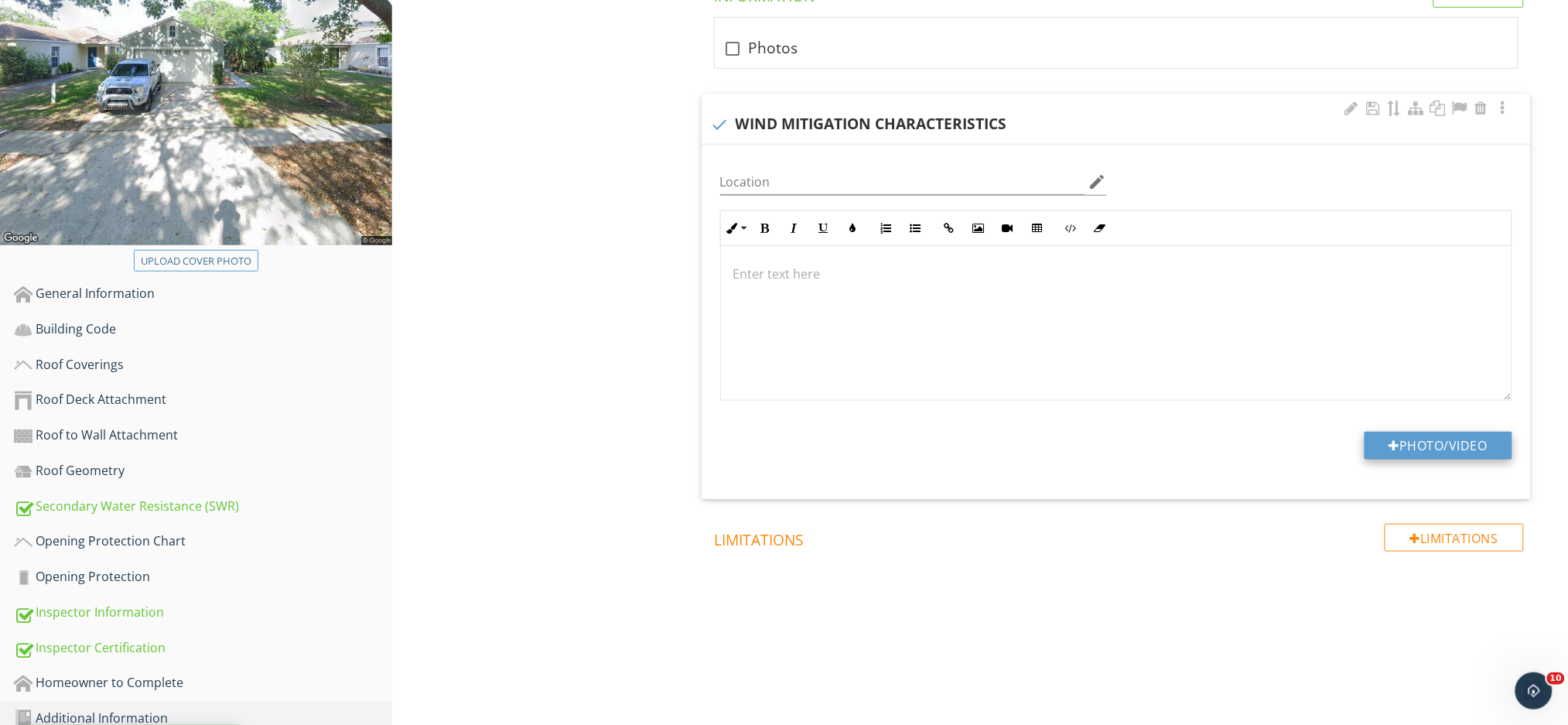
click at [1406, 431] on button "Photo/Video" at bounding box center [1438, 445] width 148 height 28
type input "C:\fakepath\IMG_1081.JPG"
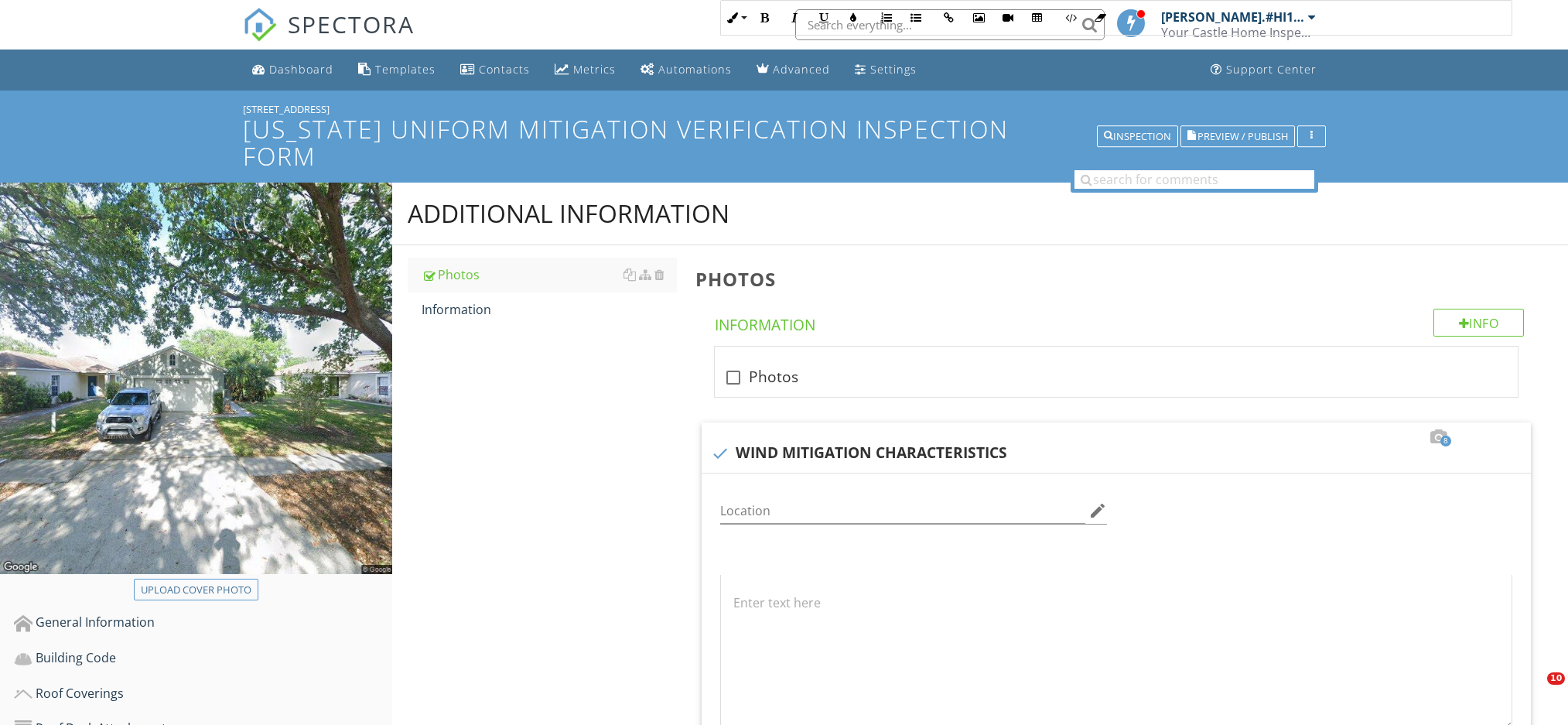
scroll to position [638, 0]
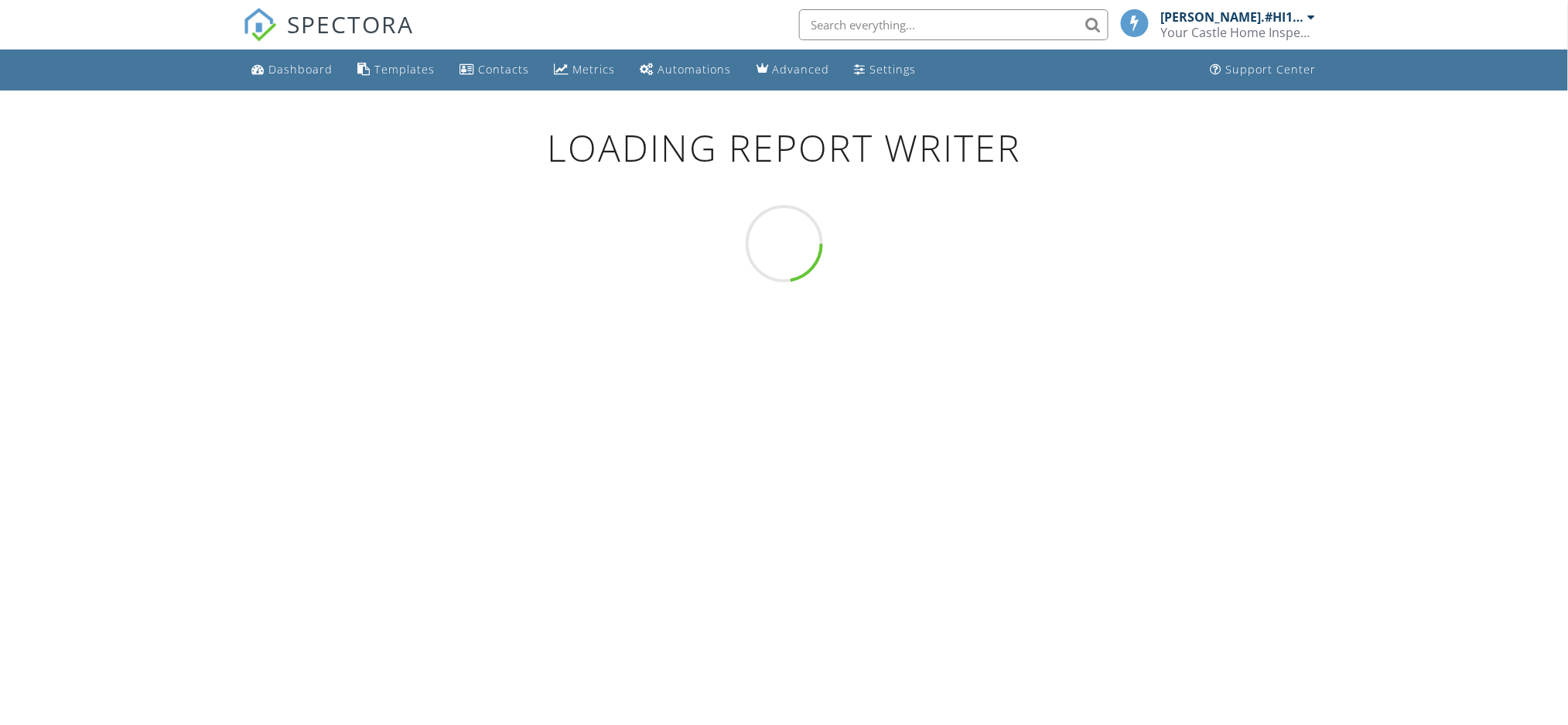
scroll to position [91, 0]
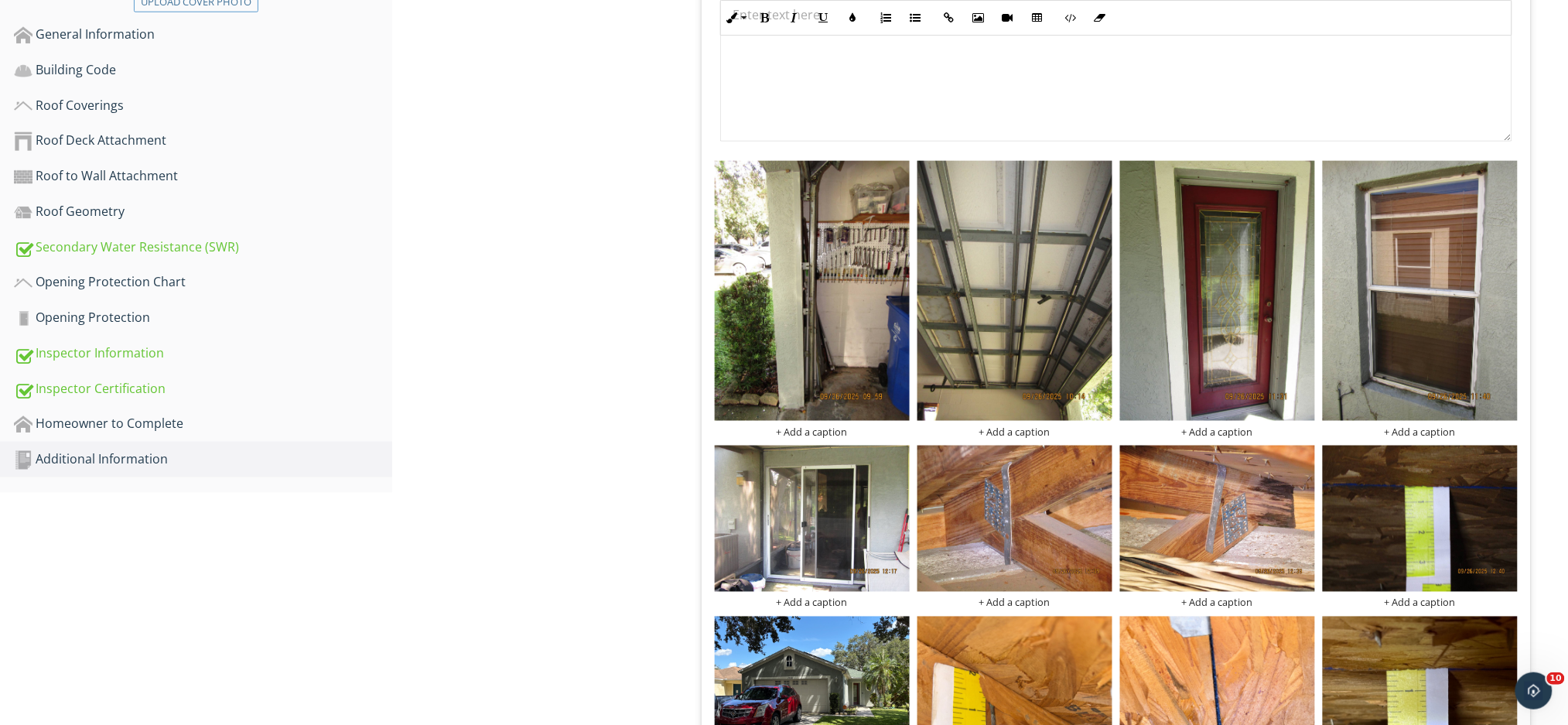
scroll to position [619, 0]
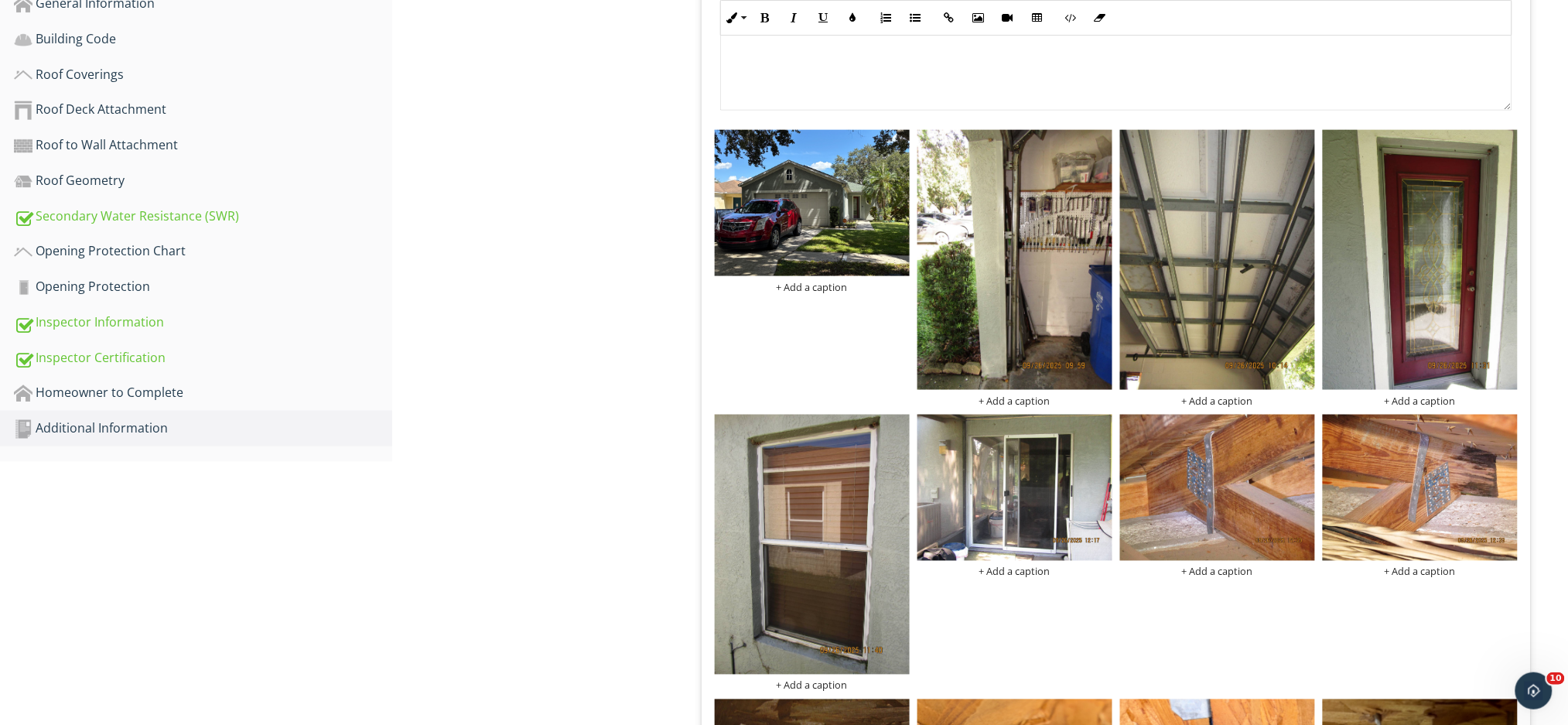
click at [785, 341] on div "+ Add a caption + Add a caption + Add a caption + Add a caption + Add a caption…" at bounding box center [1116, 638] width 810 height 1025
click at [610, 375] on div "Additional Information Photos Information Photos Info Information check_box_out…" at bounding box center [980, 488] width 1176 height 1849
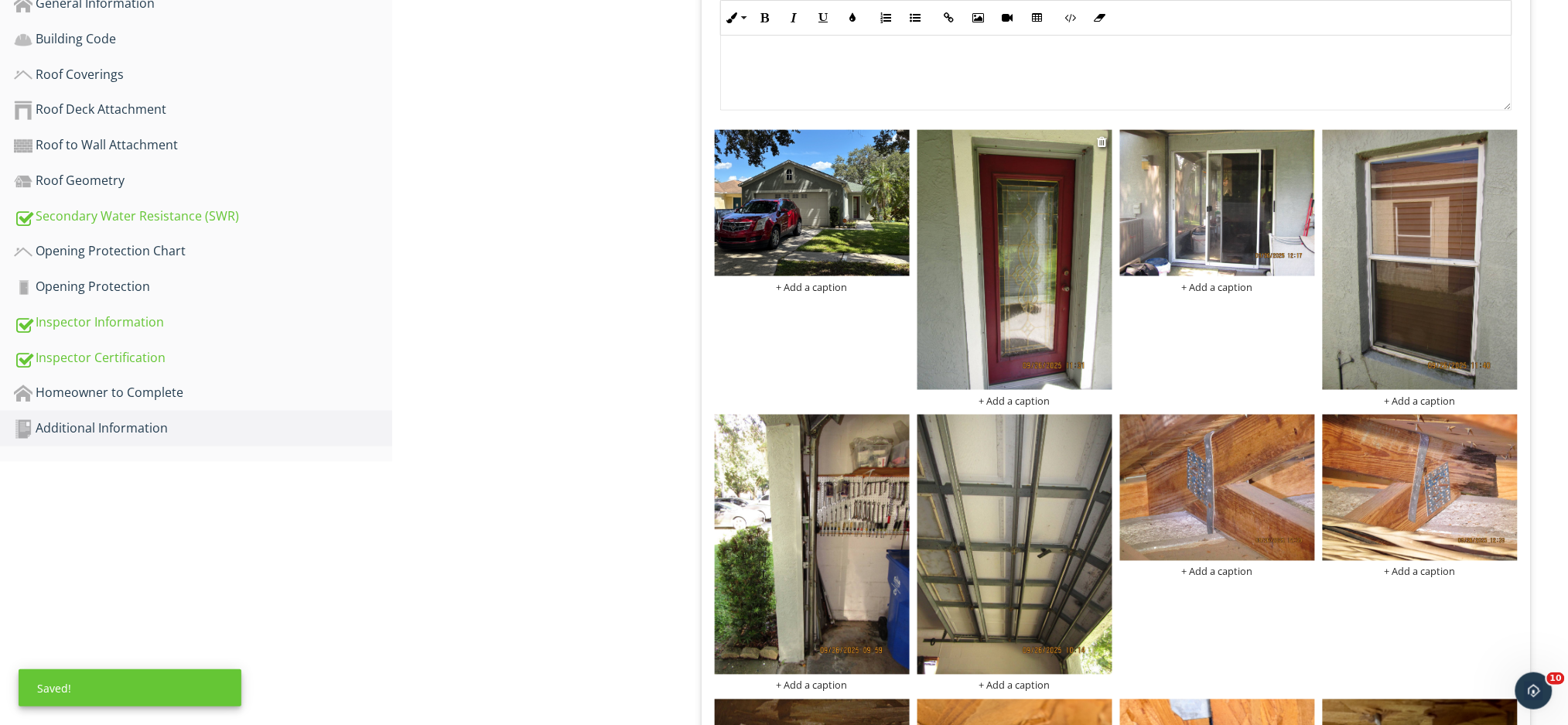
click at [1030, 395] on div "+ Add a caption" at bounding box center [1015, 401] width 195 height 13
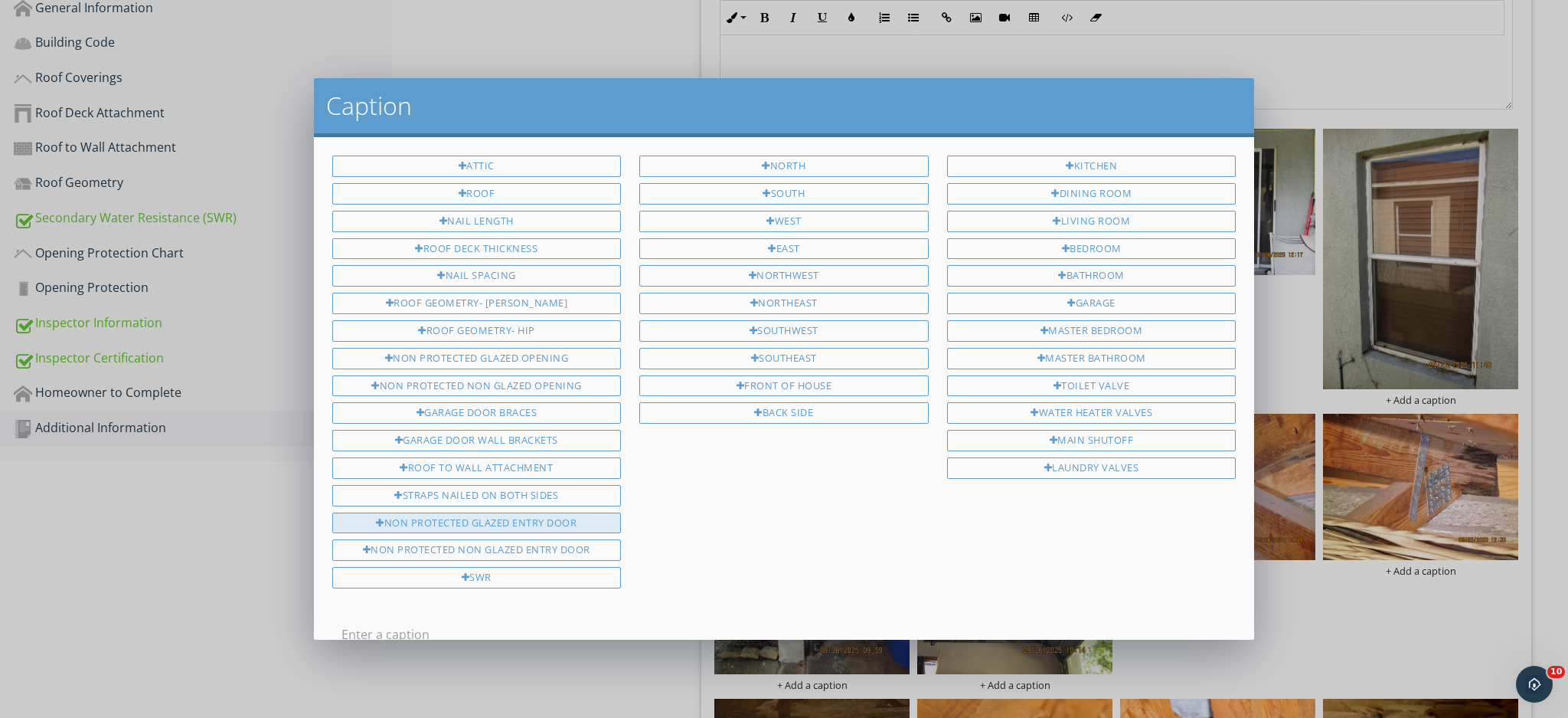
drag, startPoint x: 474, startPoint y: 513, endPoint x: 512, endPoint y: 513, distance: 38.0
click at [484, 513] on div "Non Protected Glazed Entry Door" at bounding box center [477, 523] width 289 height 22
type input "Non Protected Glazed Entry Door"
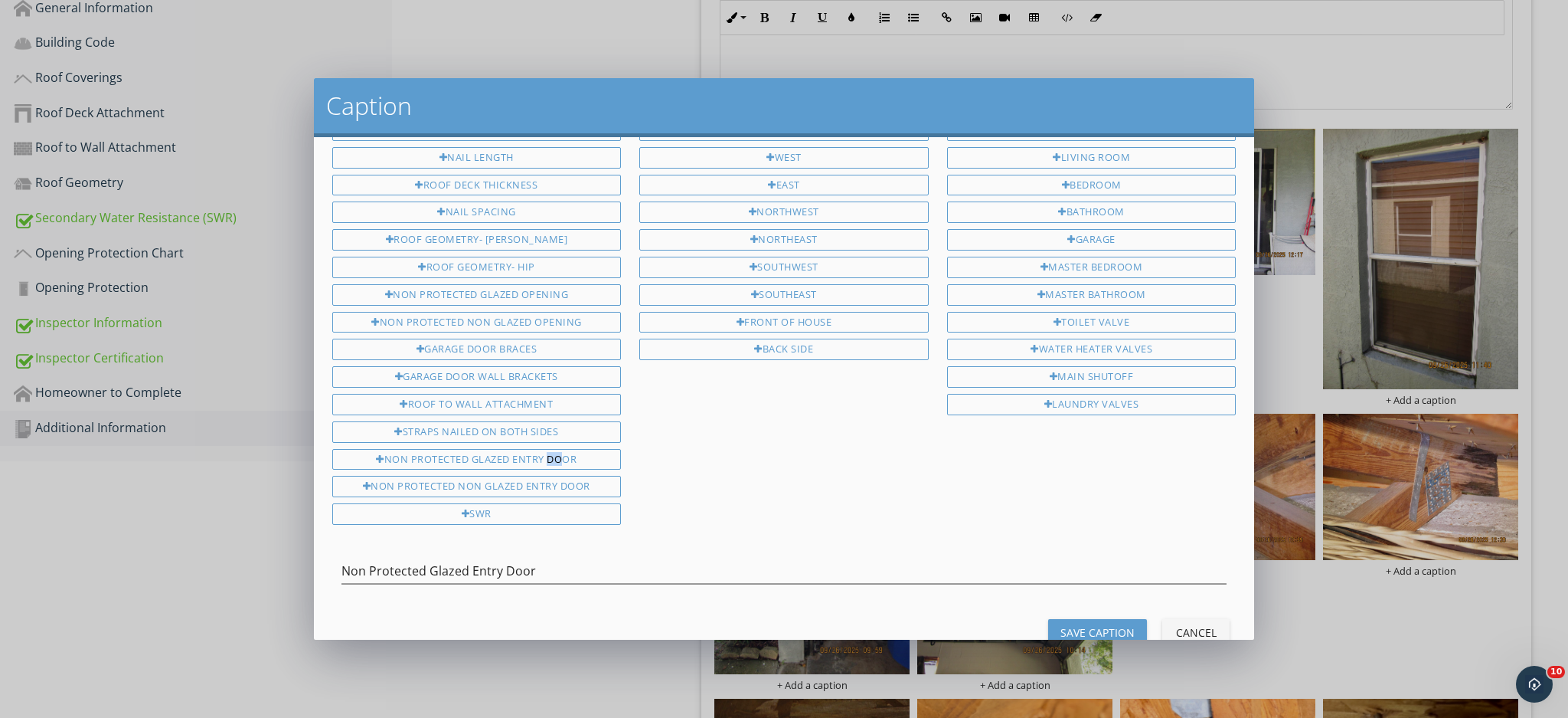
scroll to position [96, 0]
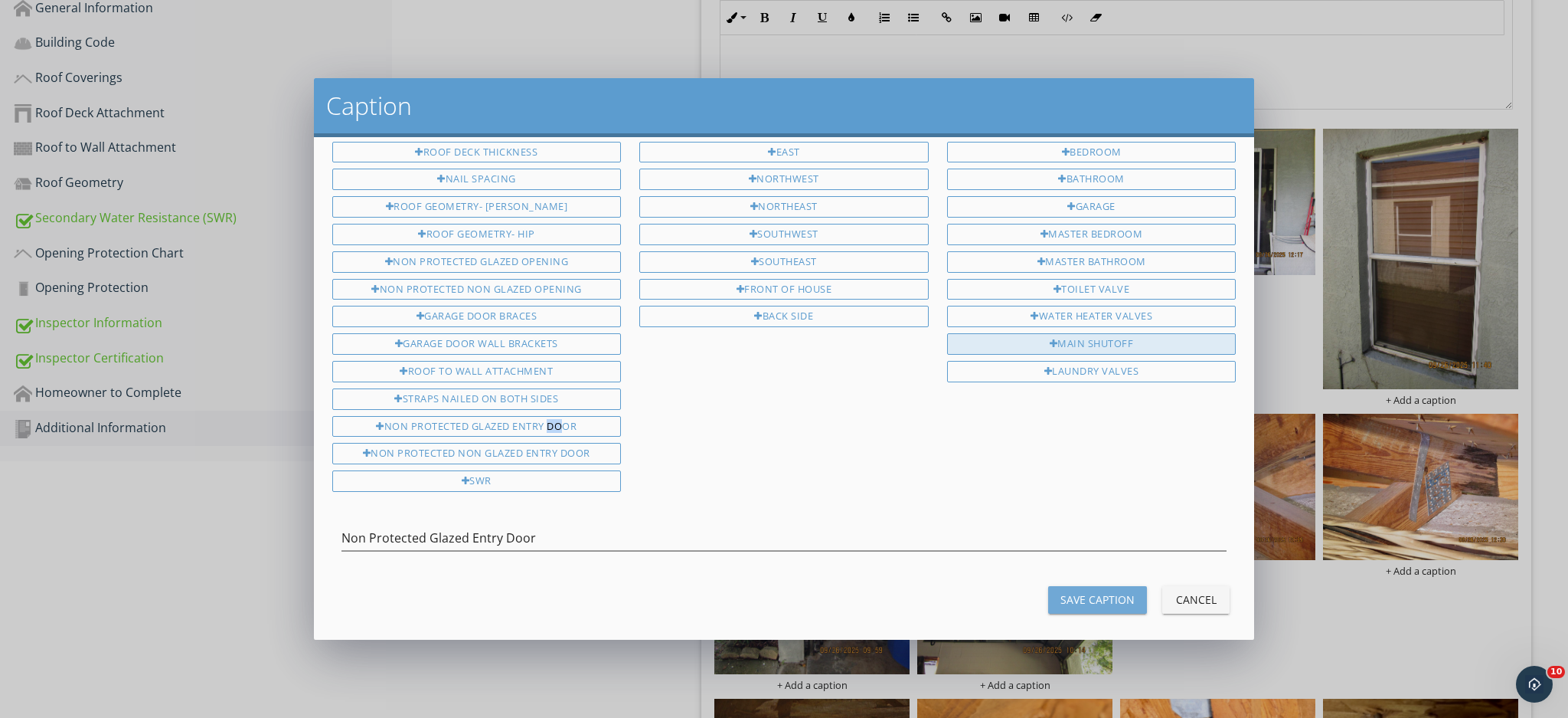
drag, startPoint x: 1049, startPoint y: 576, endPoint x: 1209, endPoint y: 340, distance: 285.1
click at [1053, 586] on button "Save Caption" at bounding box center [1097, 600] width 98 height 28
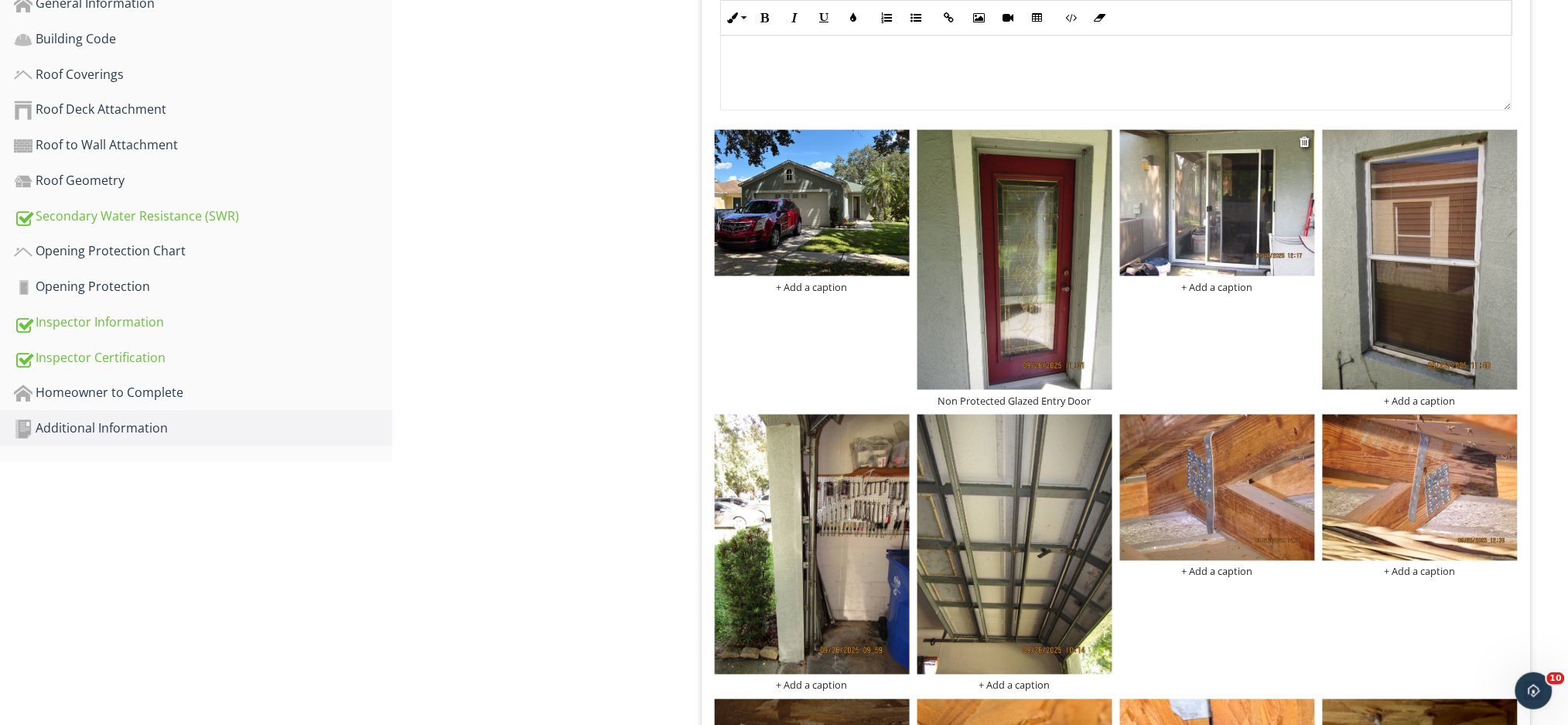
click at [1224, 281] on div "+ Add a caption" at bounding box center [1217, 287] width 195 height 13
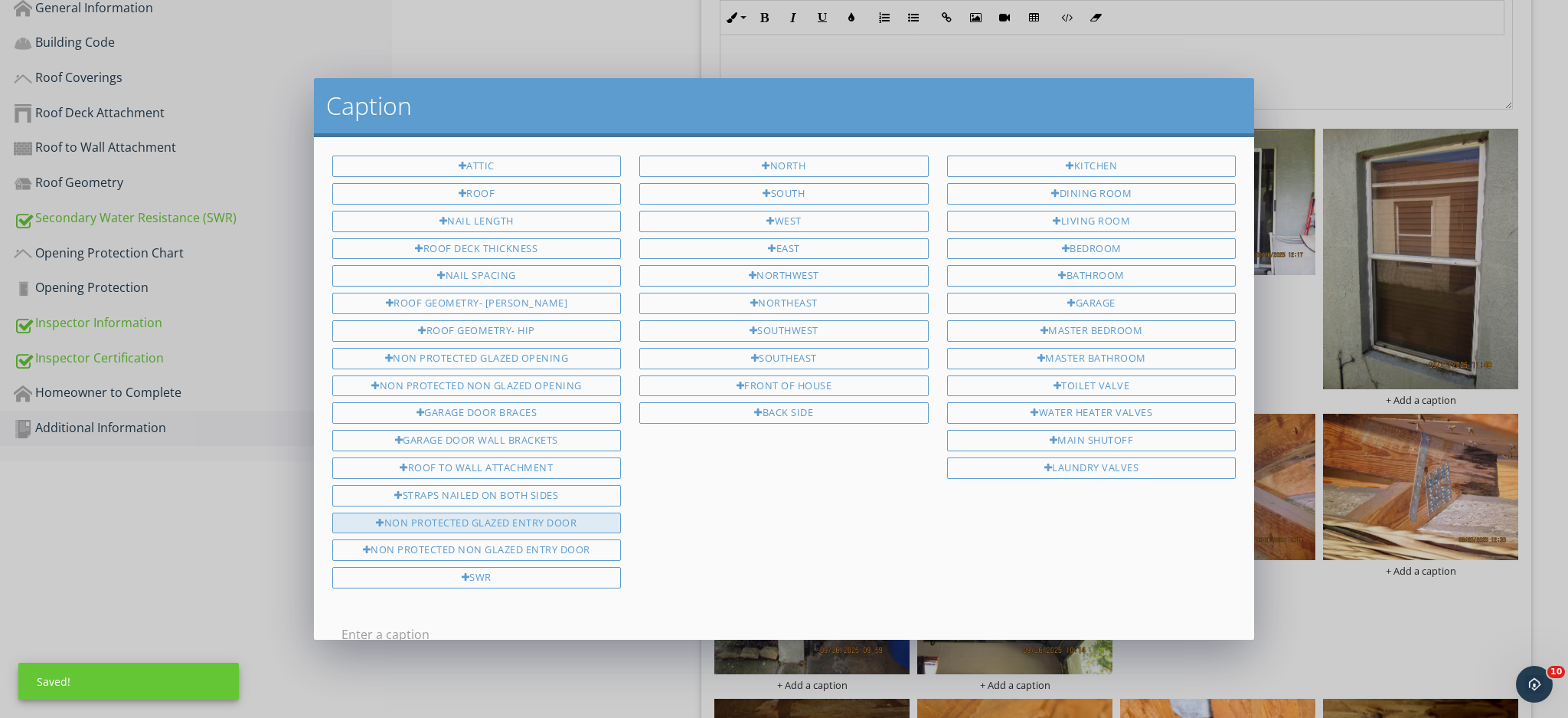
click at [517, 519] on div "Non Protected Glazed Entry Door" at bounding box center [477, 523] width 289 height 22
type input "Non Protected Glazed Entry Door"
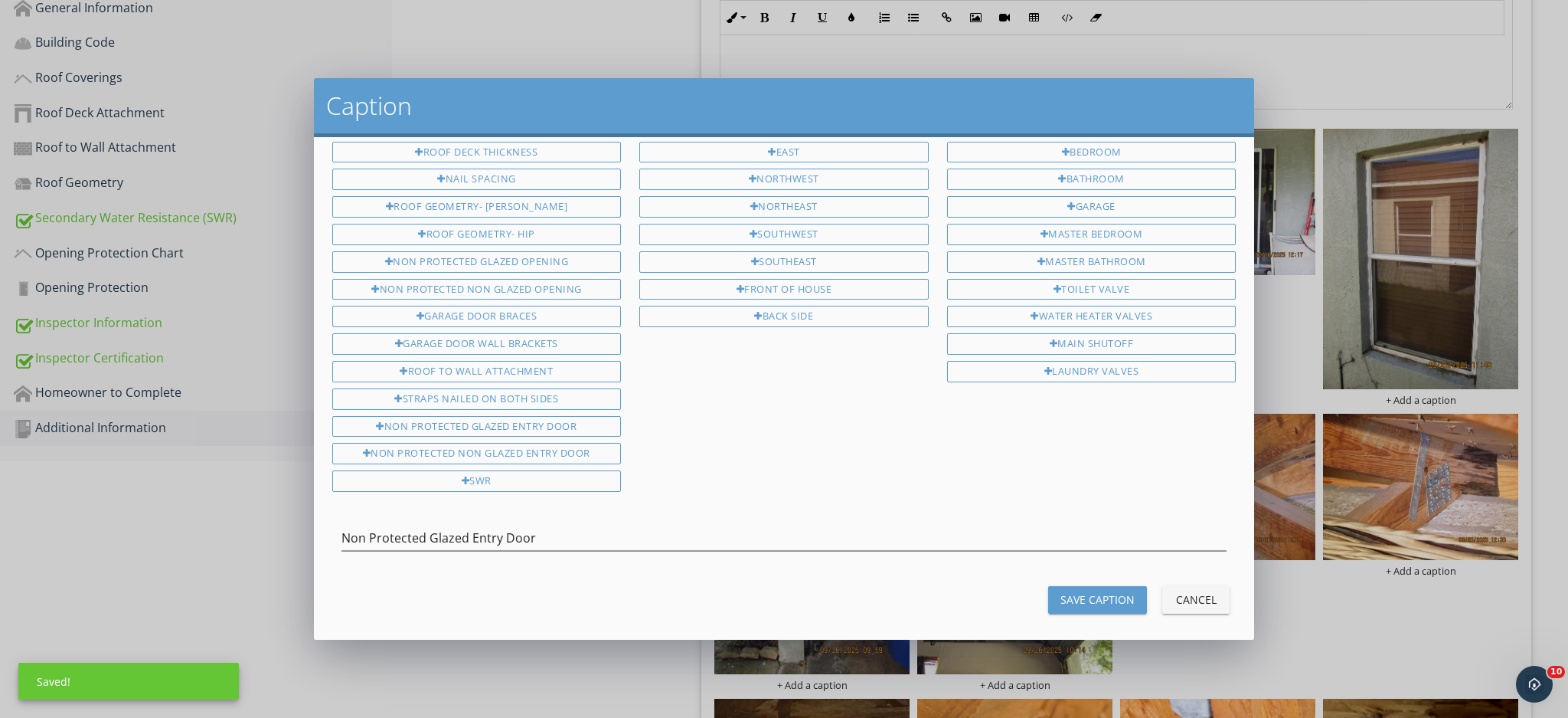
click at [1075, 592] on div "Save Caption" at bounding box center [1098, 599] width 74 height 16
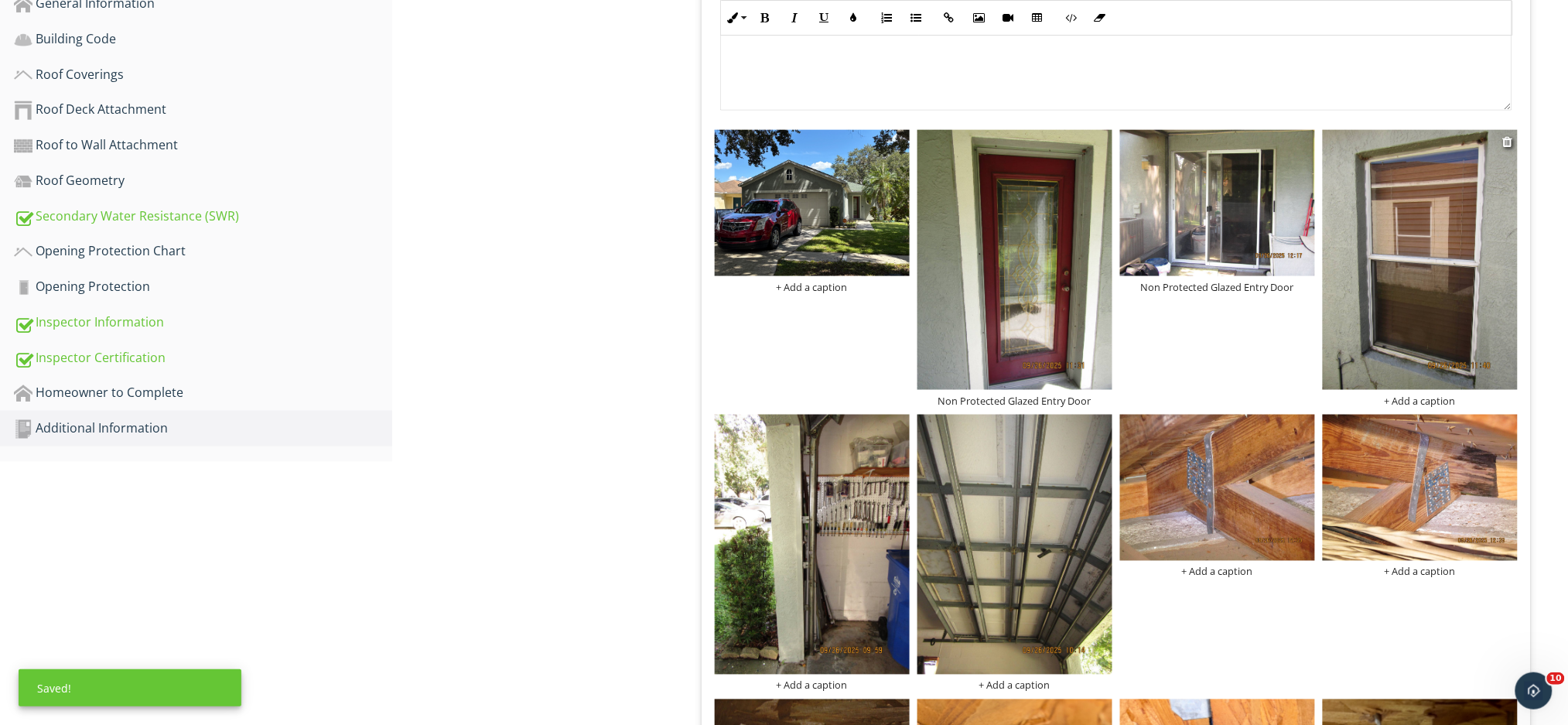
click at [1422, 395] on div "+ Add a caption" at bounding box center [1419, 401] width 195 height 13
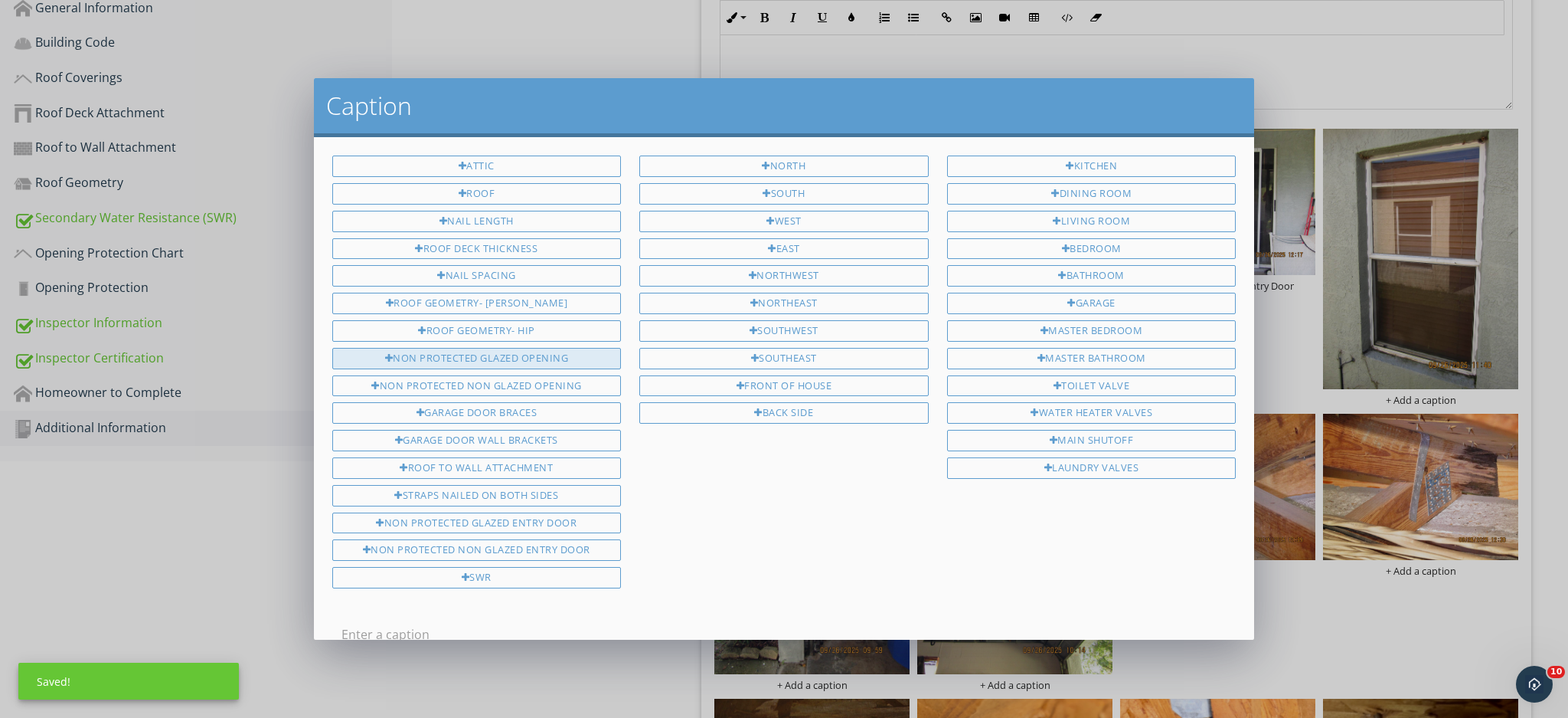
click at [539, 361] on div "Non protected glazed opening" at bounding box center [477, 359] width 289 height 22
type input "Non protected glazed opening"
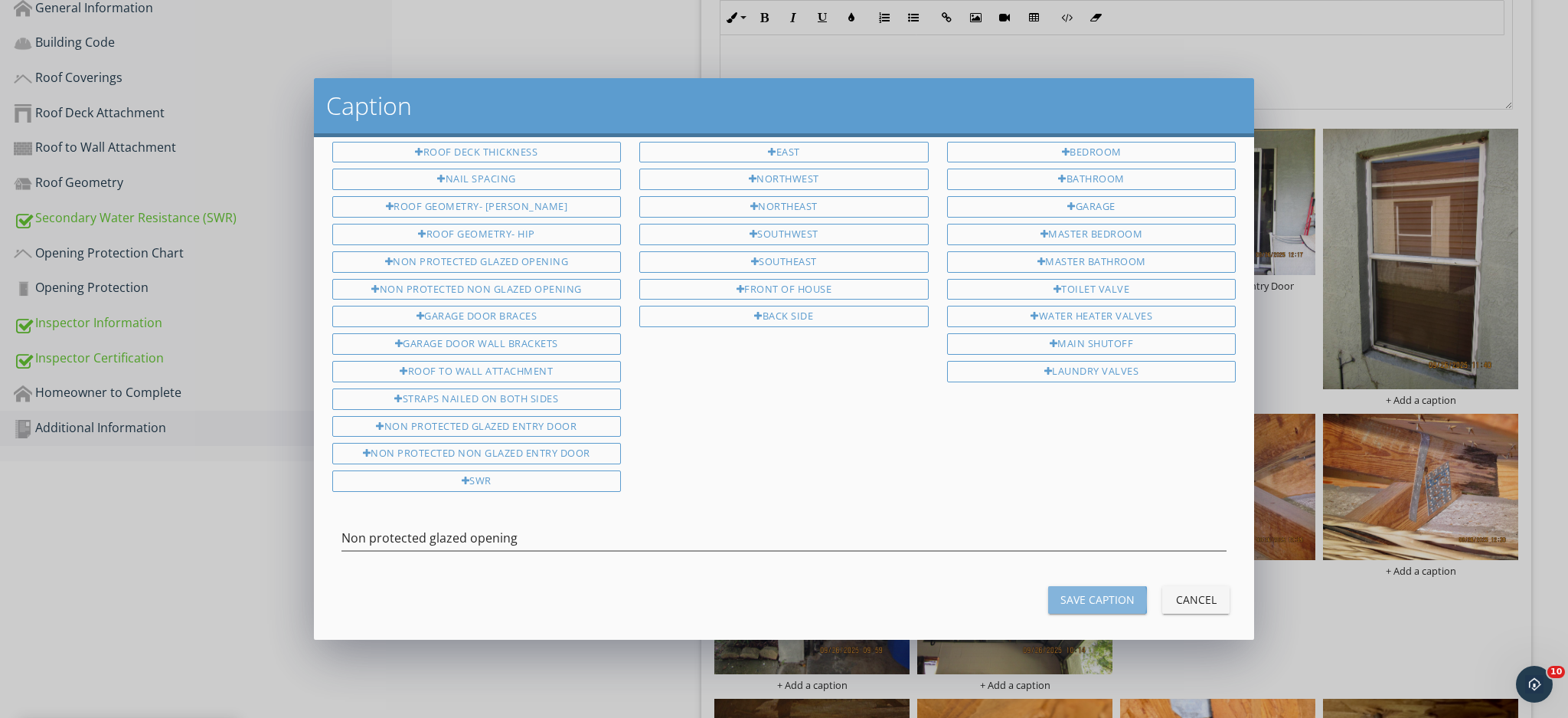
click at [1087, 592] on div "Save Caption" at bounding box center [1098, 599] width 74 height 16
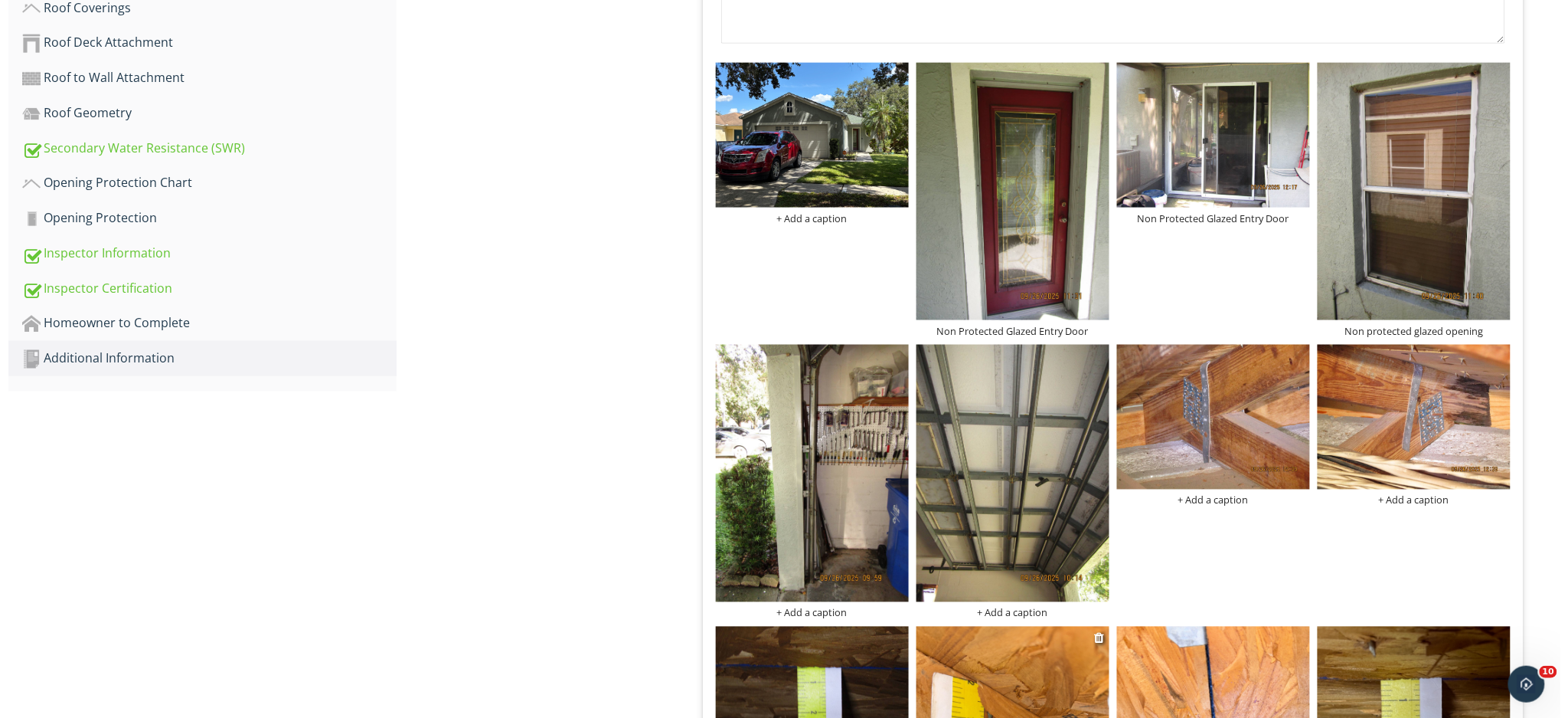
scroll to position [715, 0]
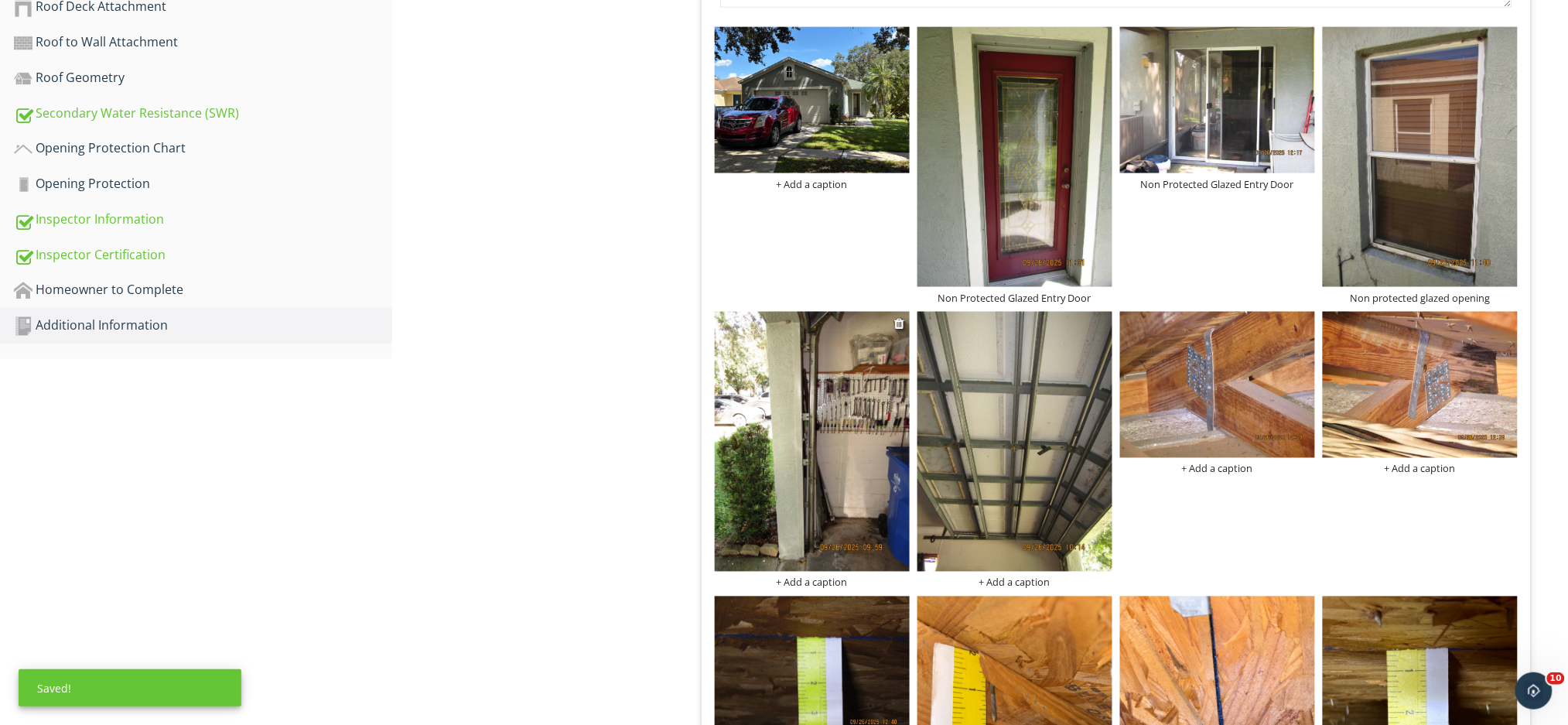
click at [817, 576] on div "+ Add a caption" at bounding box center [812, 583] width 195 height 13
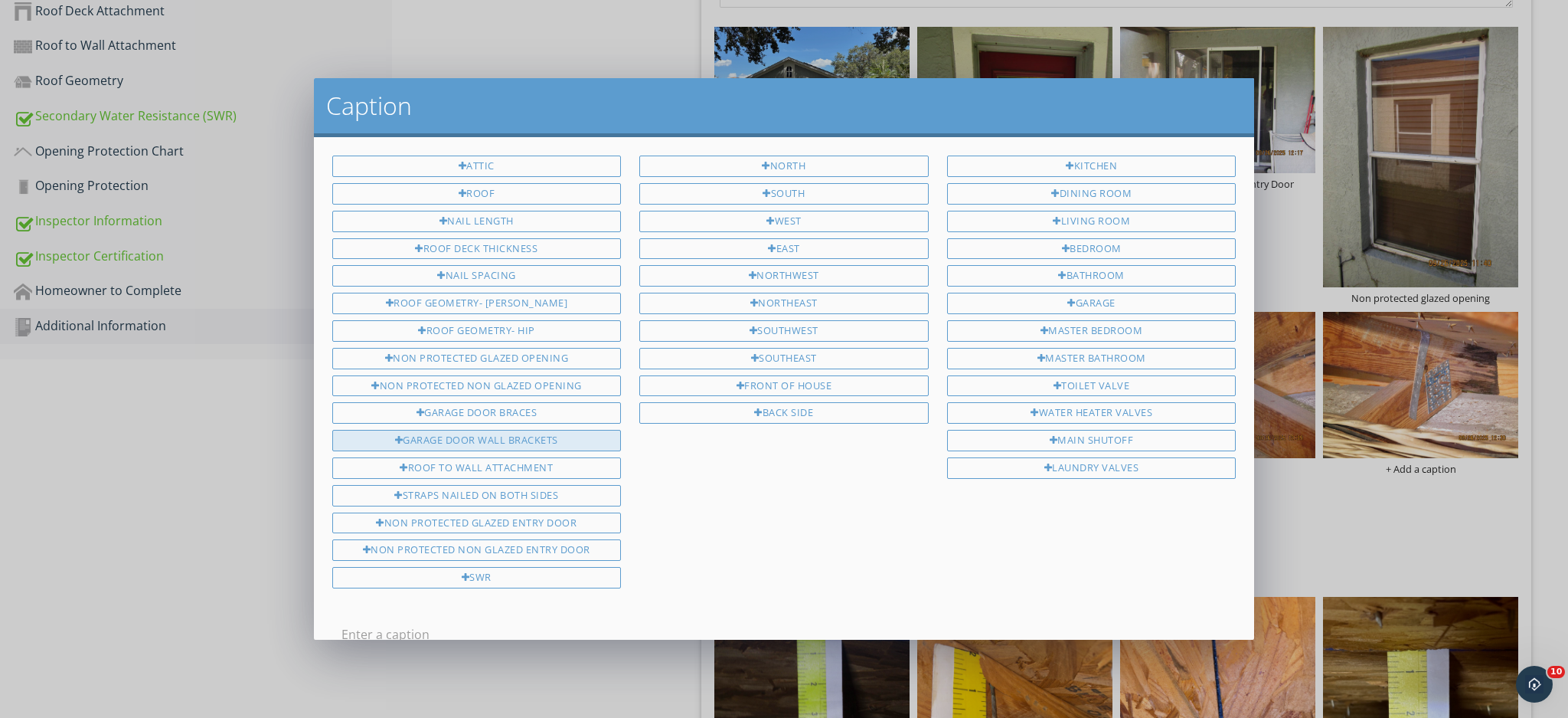
click at [447, 435] on div "Garage Door wall brackets" at bounding box center [477, 440] width 289 height 22
type input "Garage Door wall brackets"
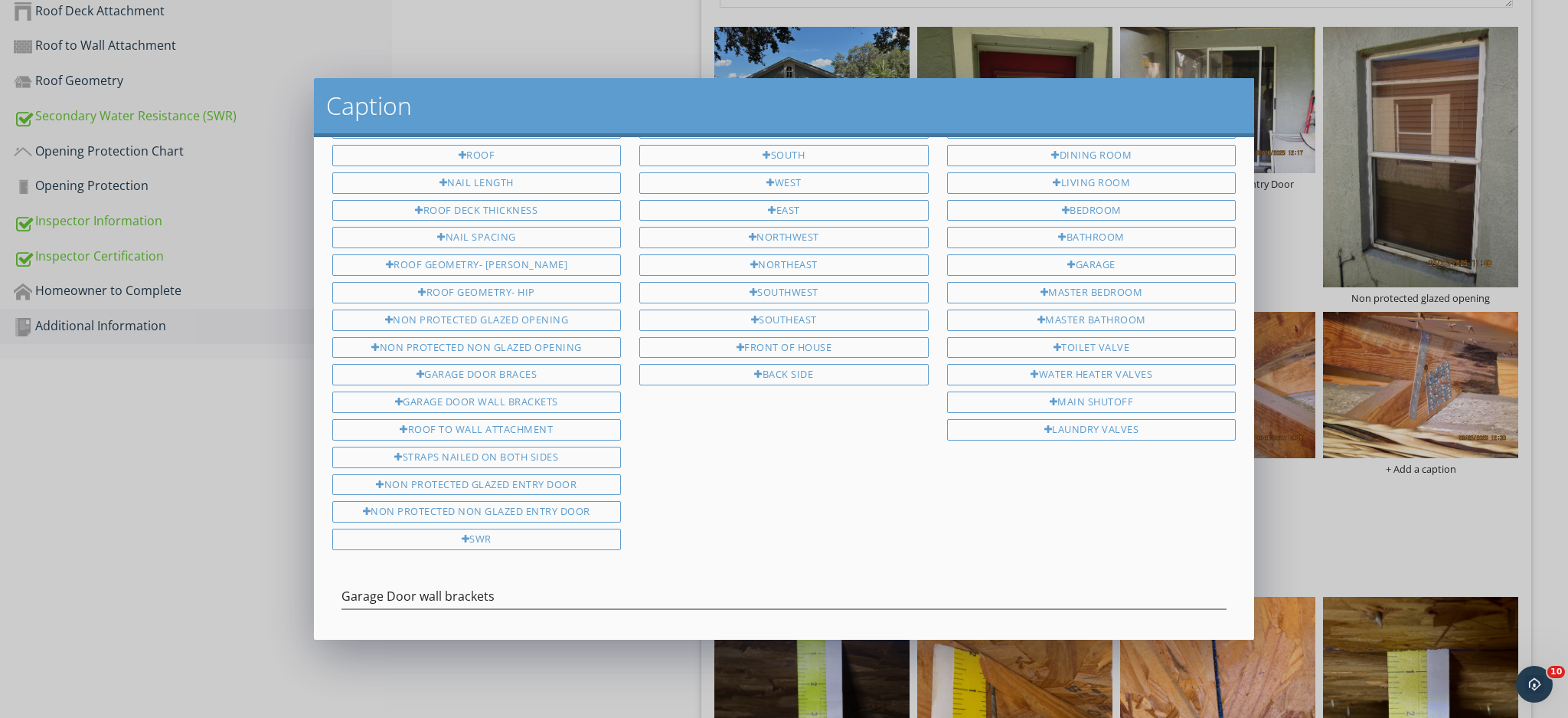
scroll to position [96, 0]
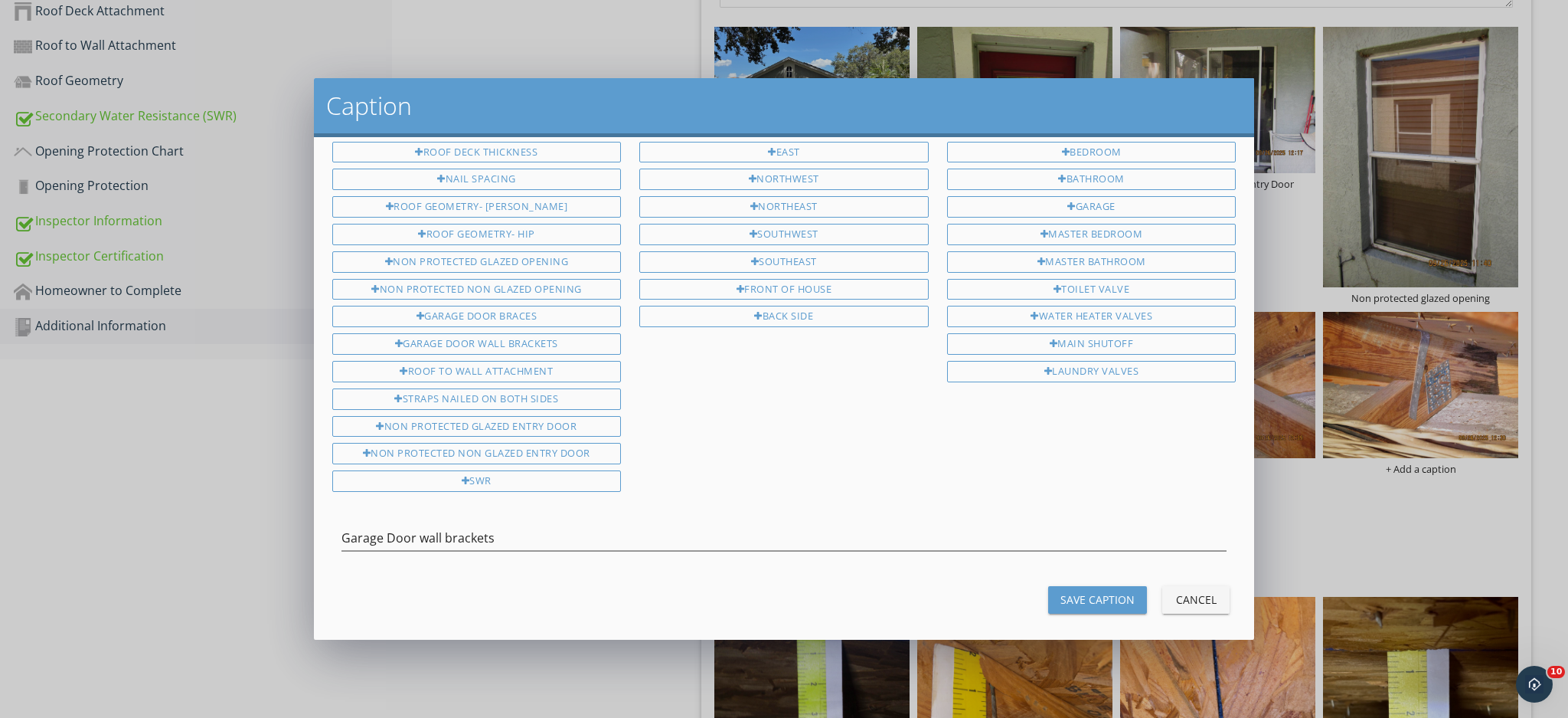
click at [1052, 582] on div "Save Caption Cancel" at bounding box center [784, 599] width 922 height 36
click at [1060, 592] on div "Save Caption" at bounding box center [1098, 599] width 74 height 16
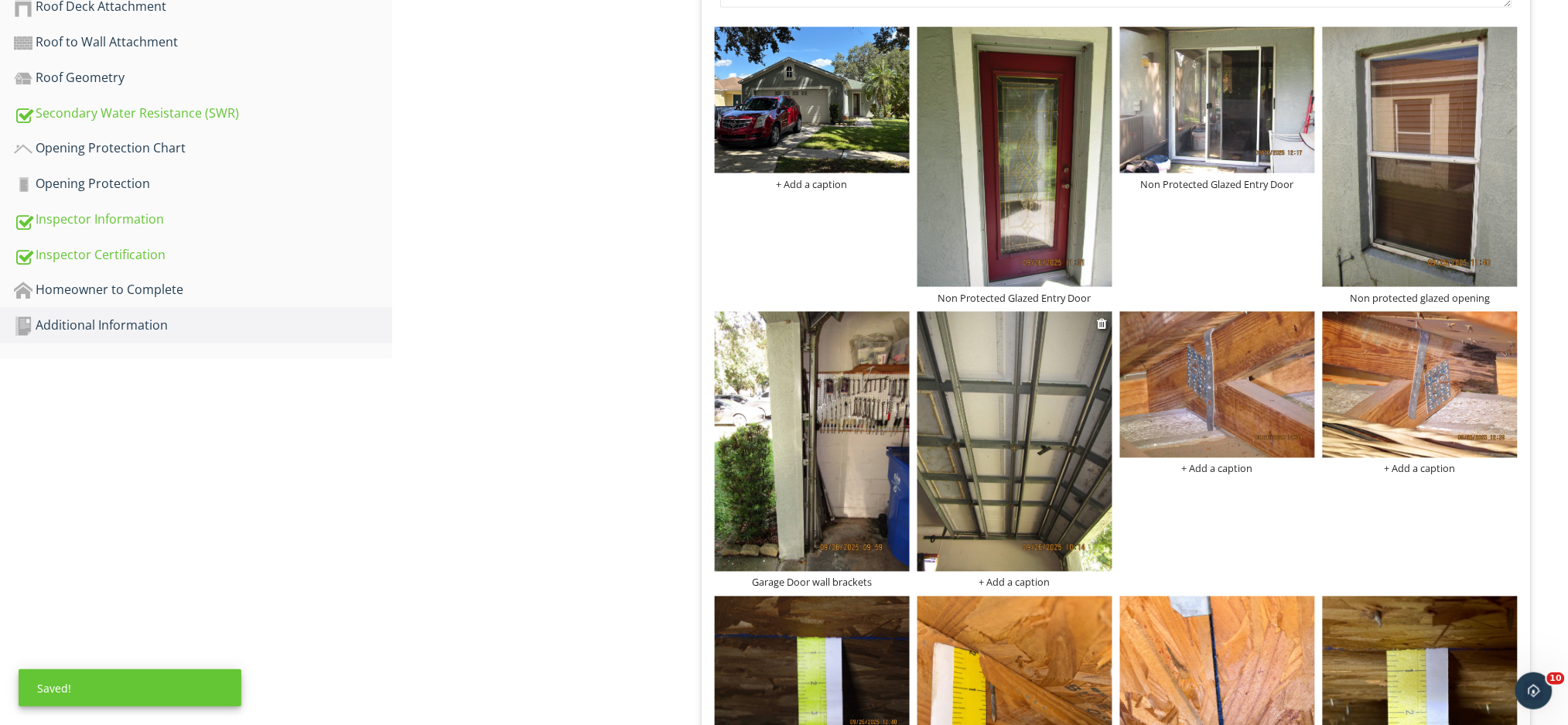
click at [1019, 576] on div "+ Add a caption" at bounding box center [1015, 583] width 195 height 13
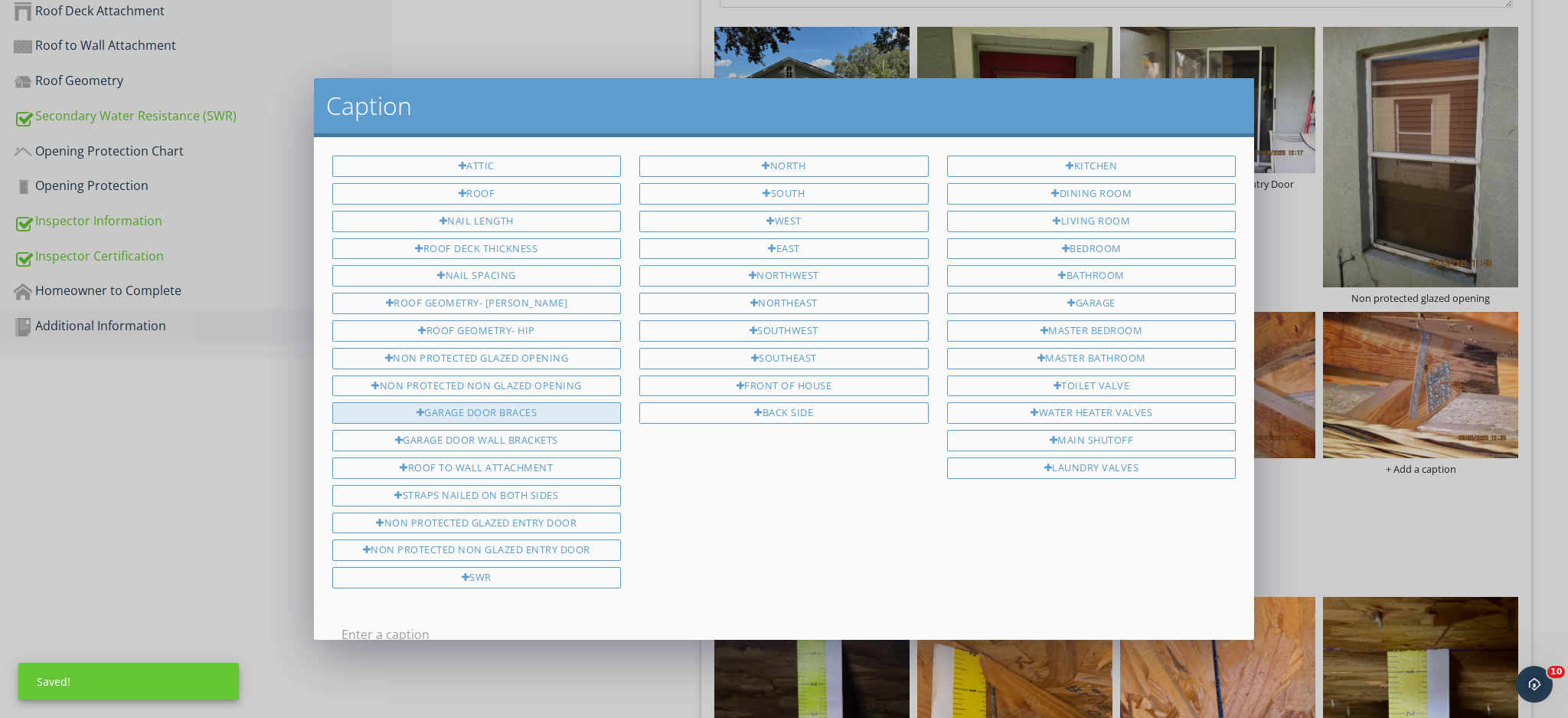
click at [464, 402] on div "Garage Door Braces" at bounding box center [477, 413] width 289 height 22
type input "Garage Door Braces"
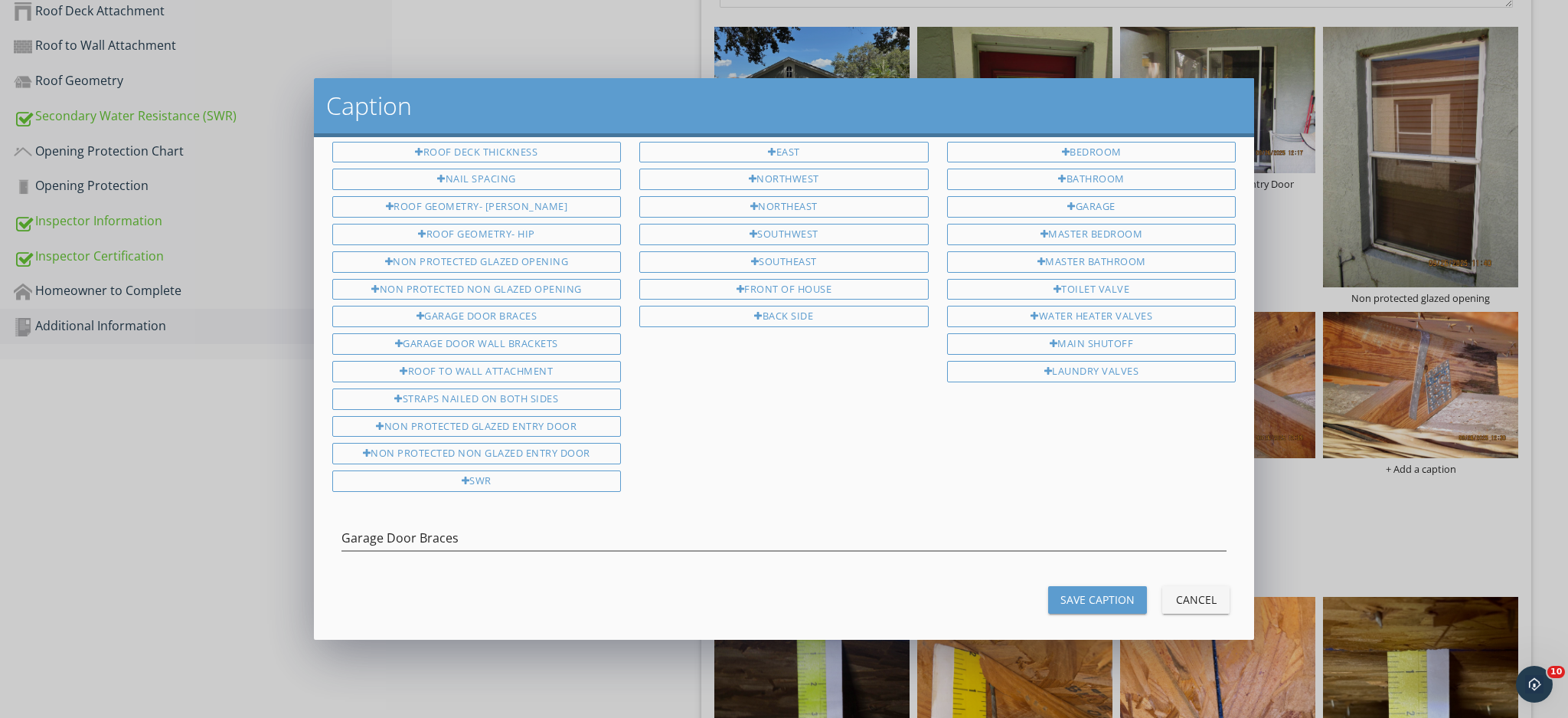
click at [1106, 592] on div "Save Caption" at bounding box center [1098, 599] width 74 height 16
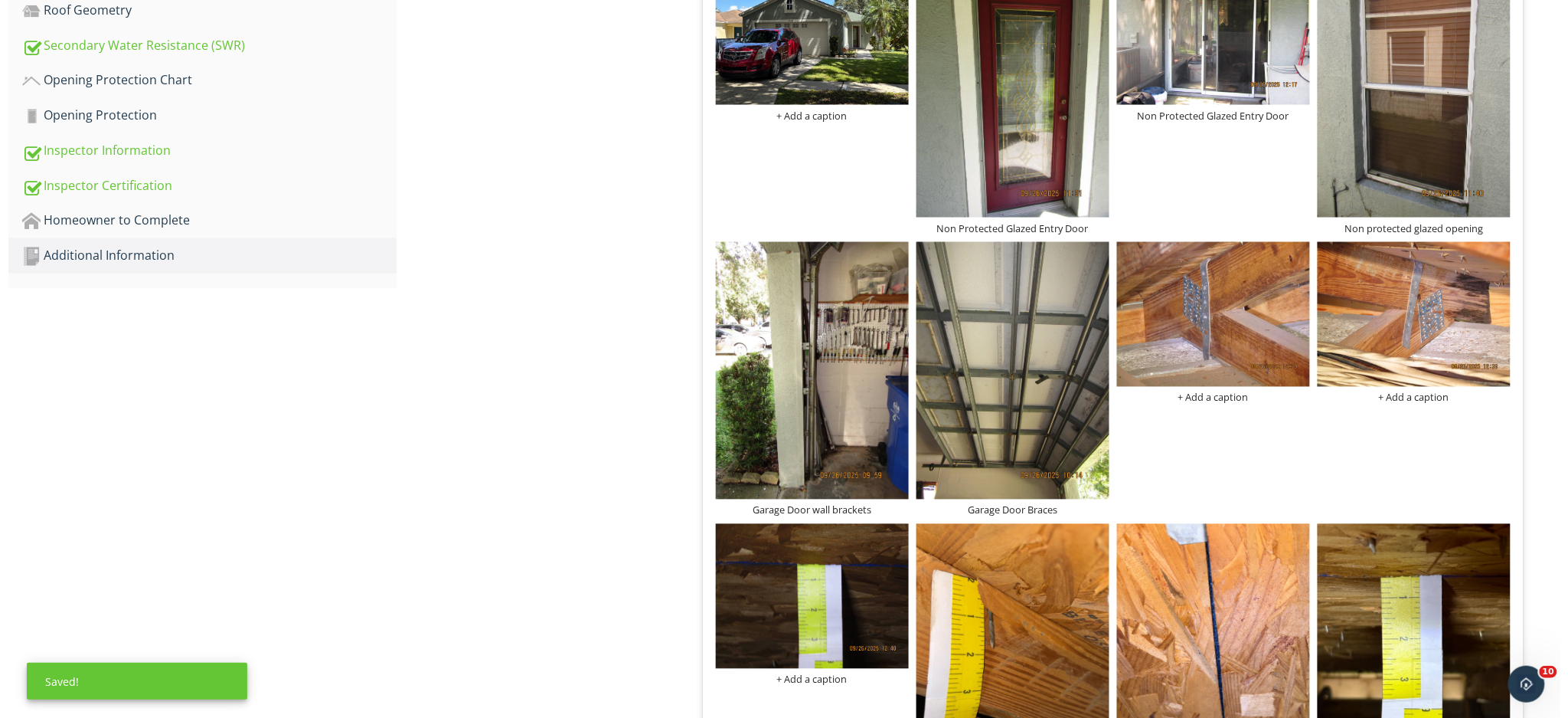
scroll to position [816, 0]
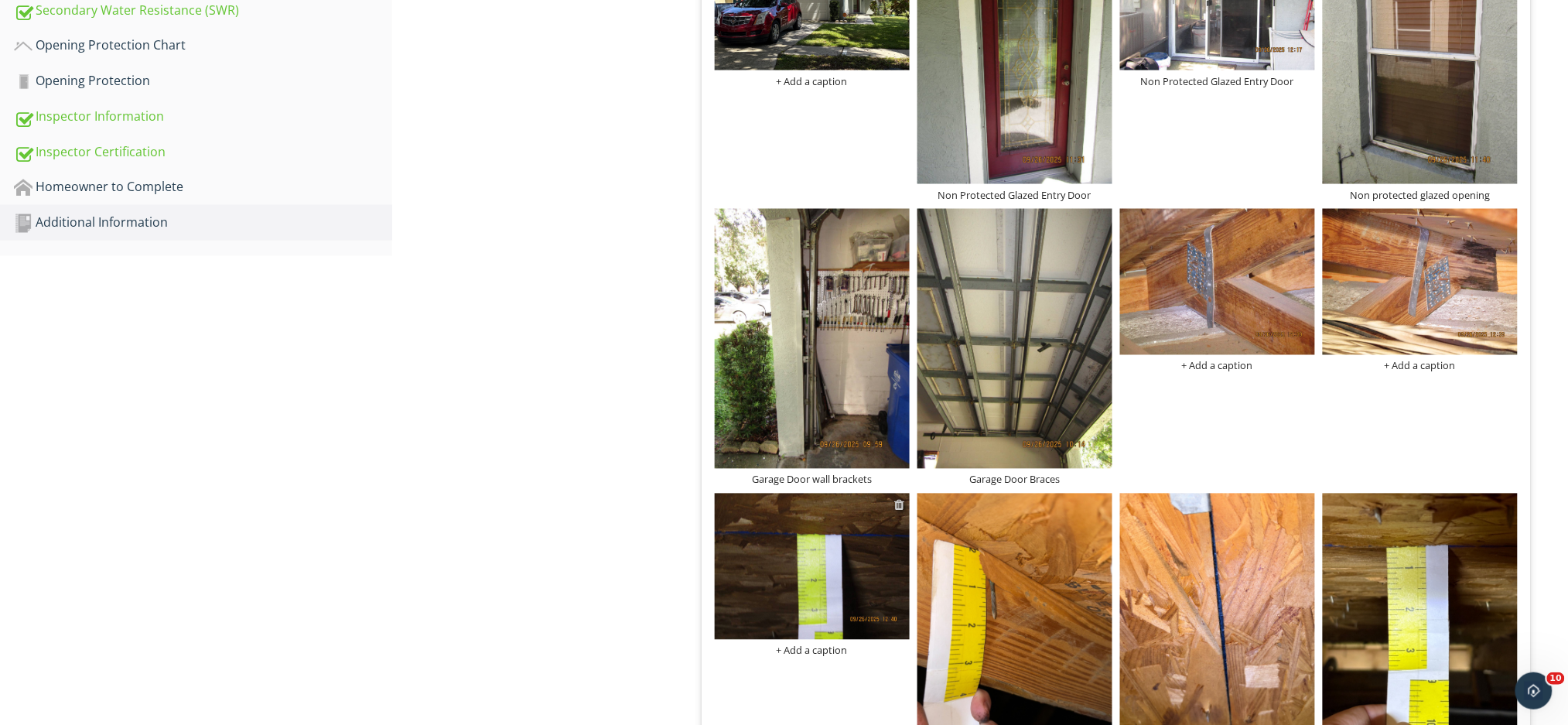
click at [898, 499] on div at bounding box center [899, 505] width 10 height 13
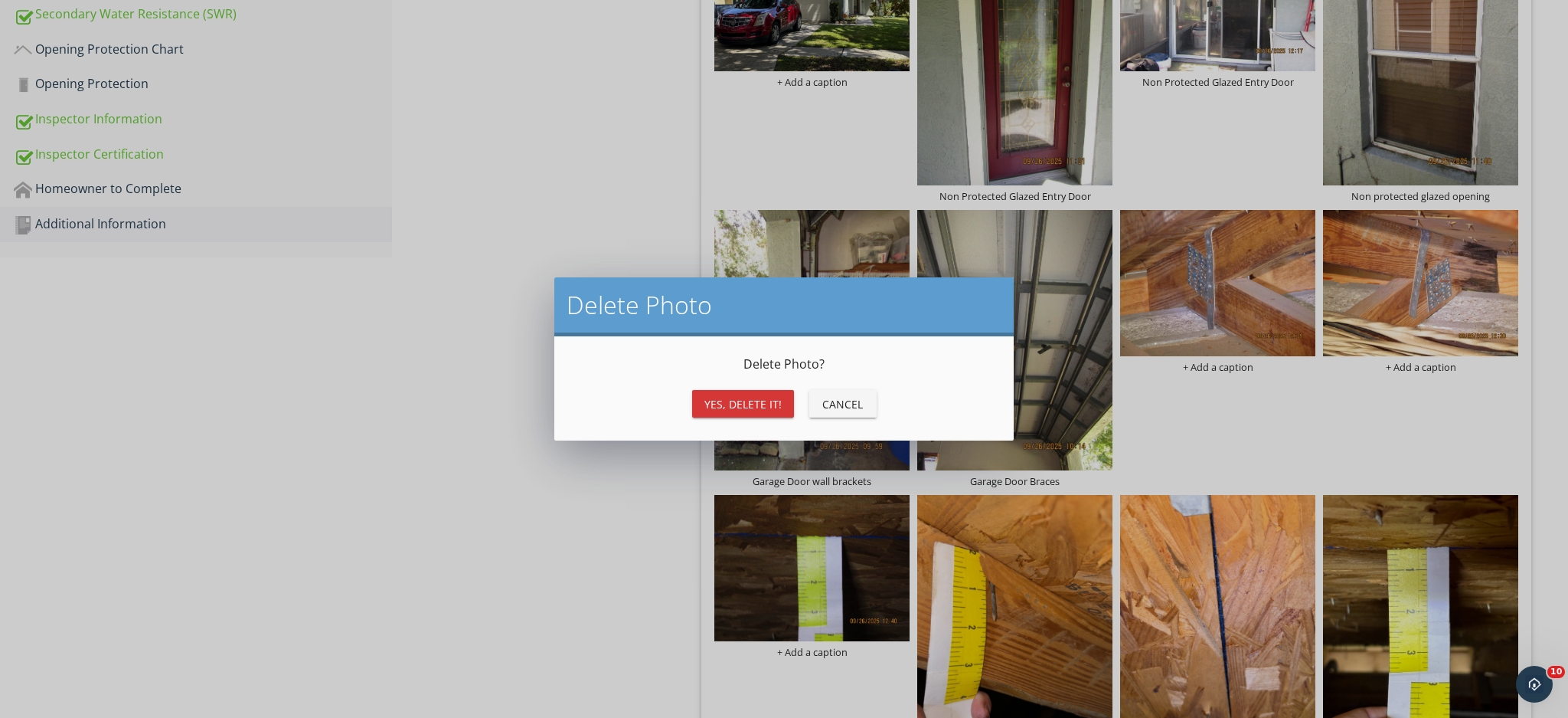
click at [739, 403] on div "Yes, Delete it!" at bounding box center [743, 404] width 78 height 16
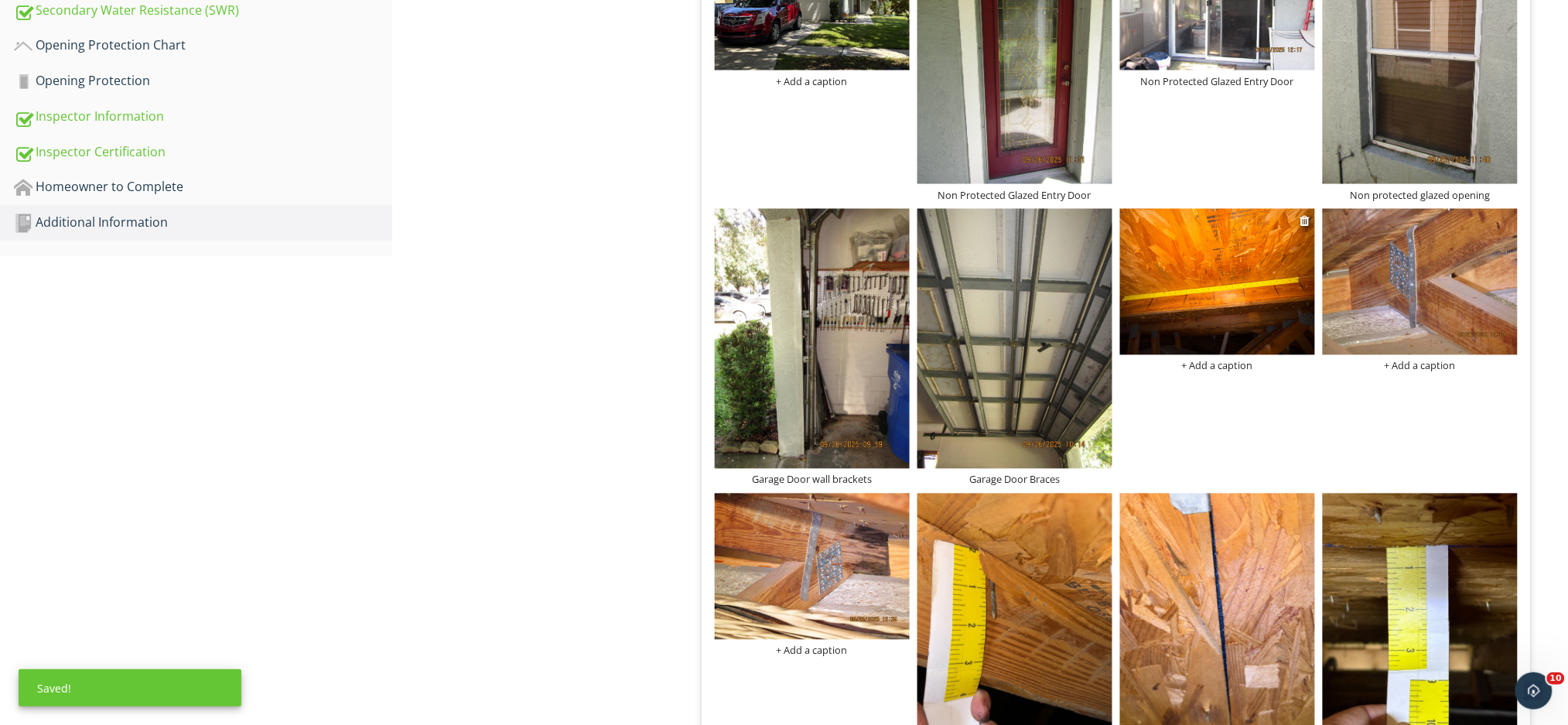
click at [1236, 359] on div "+ Add a caption" at bounding box center [1217, 366] width 195 height 13
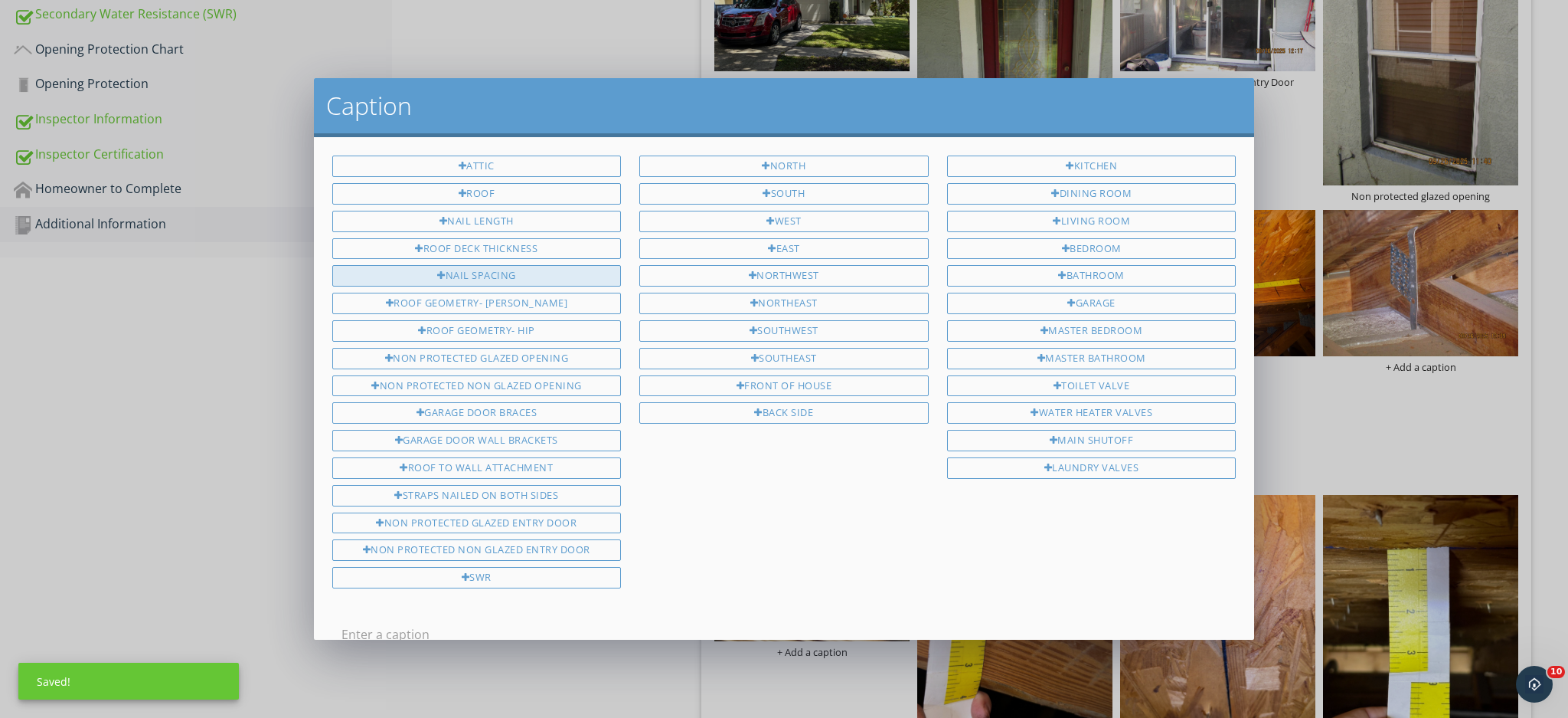
click at [478, 265] on div "Nail Spacing" at bounding box center [477, 276] width 289 height 22
type input "Nail Spacing"
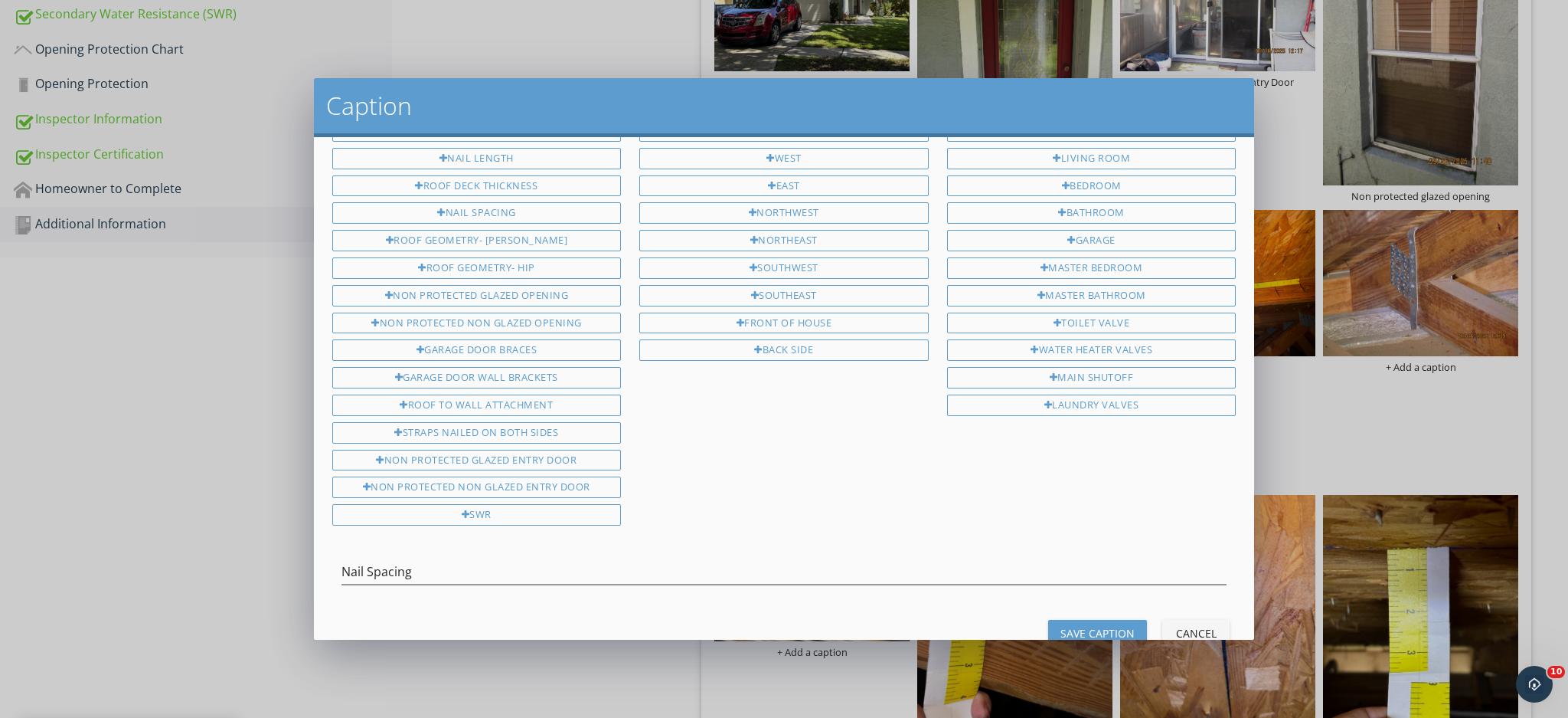
scroll to position [96, 0]
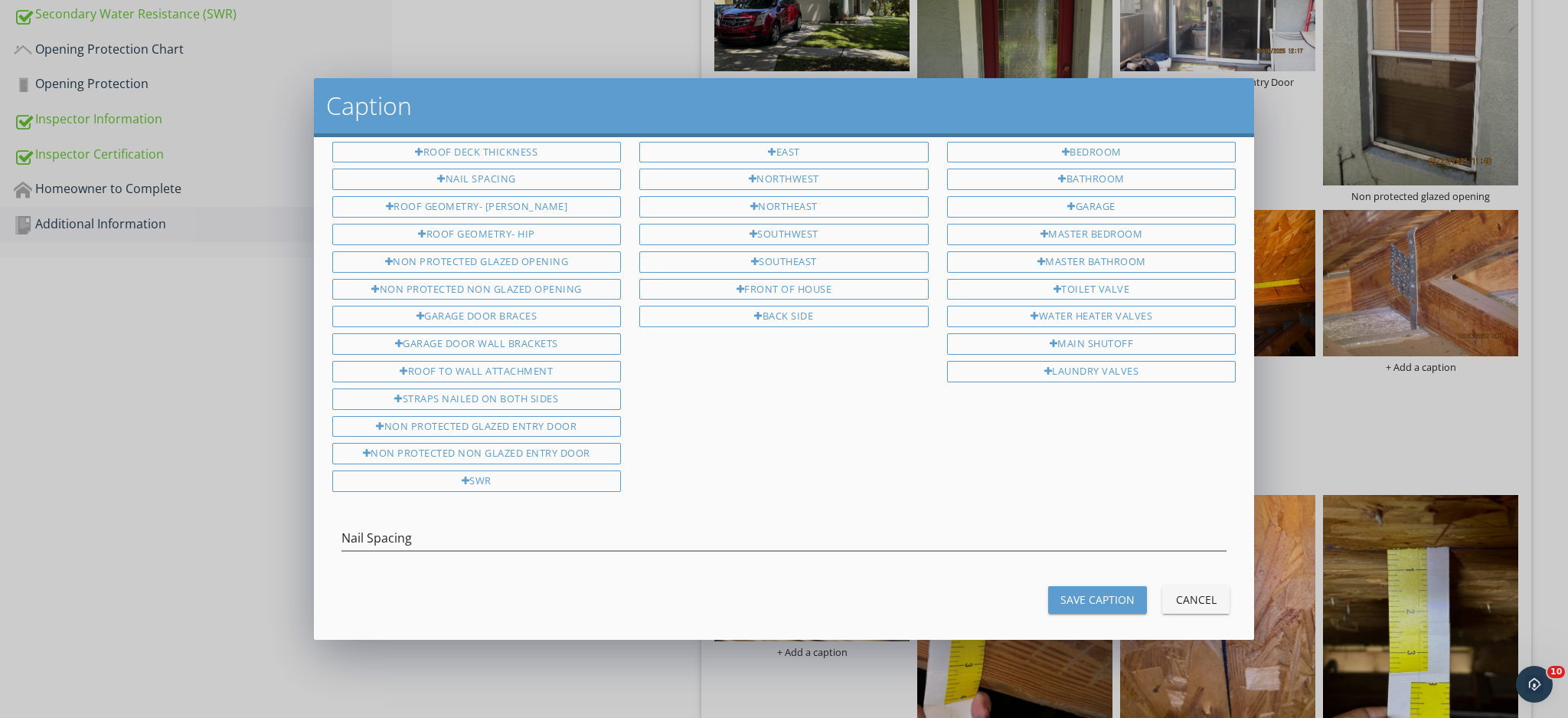
click at [1093, 593] on div "Save Caption" at bounding box center [1098, 599] width 74 height 16
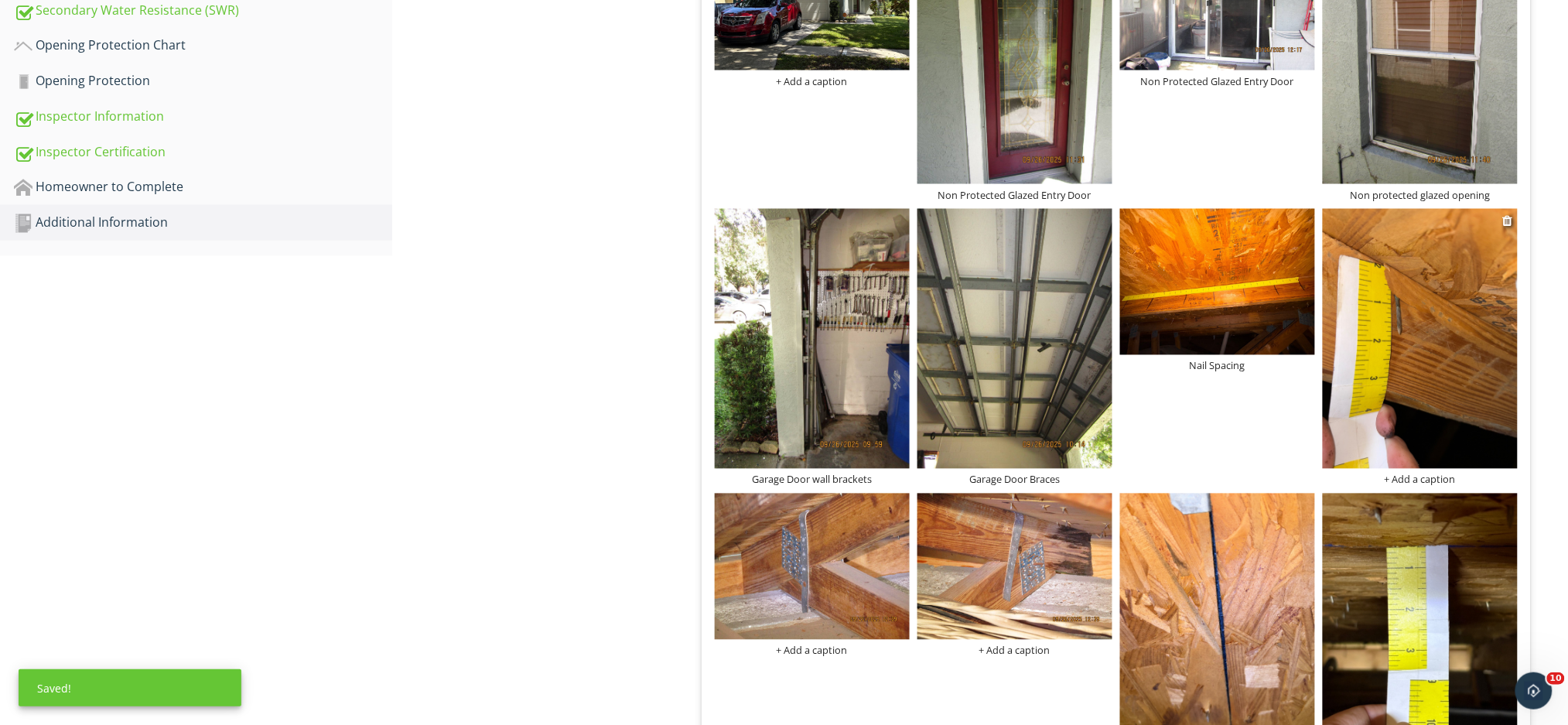
click at [1412, 474] on div "+ Add a caption" at bounding box center [1419, 480] width 195 height 13
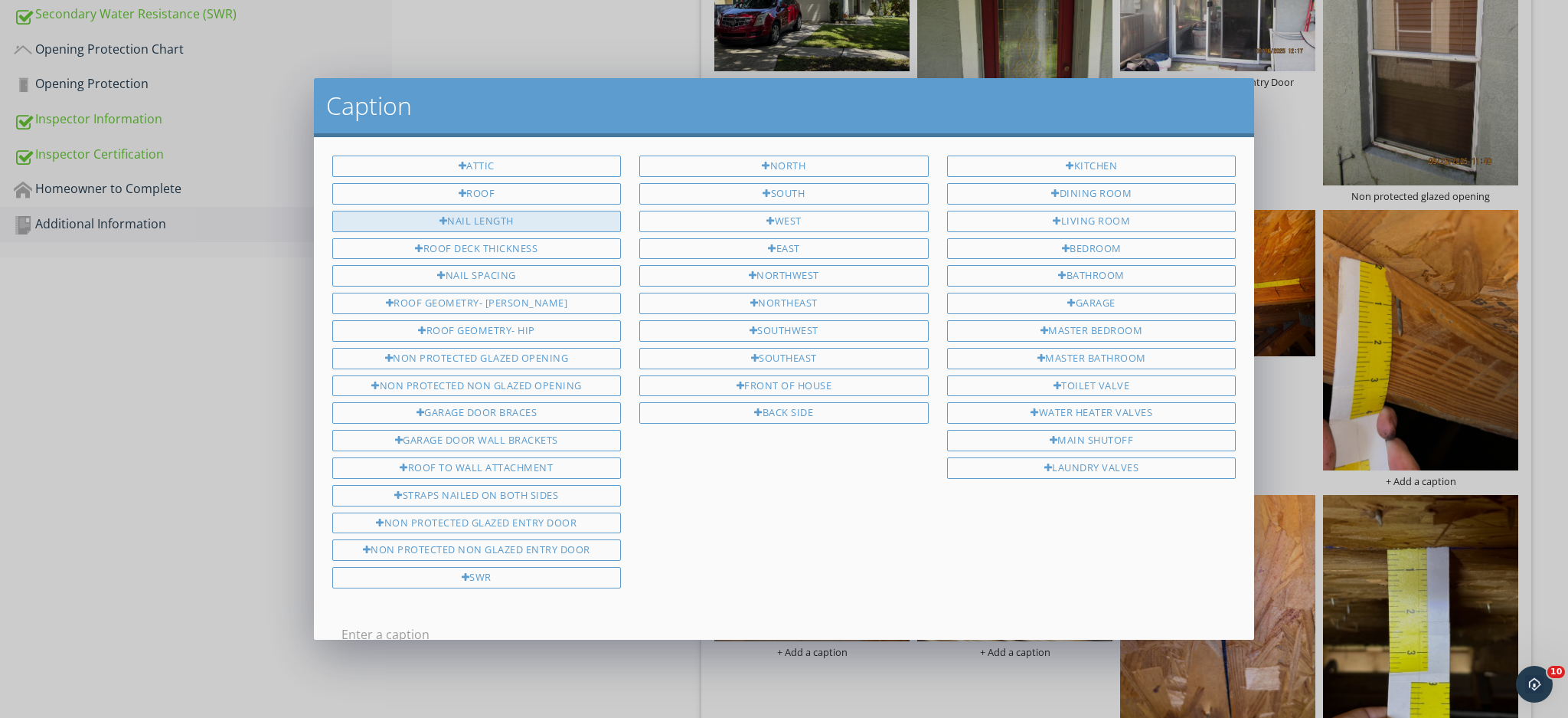
click at [529, 225] on div "Nail Length" at bounding box center [477, 222] width 289 height 22
type input "Nail Length"
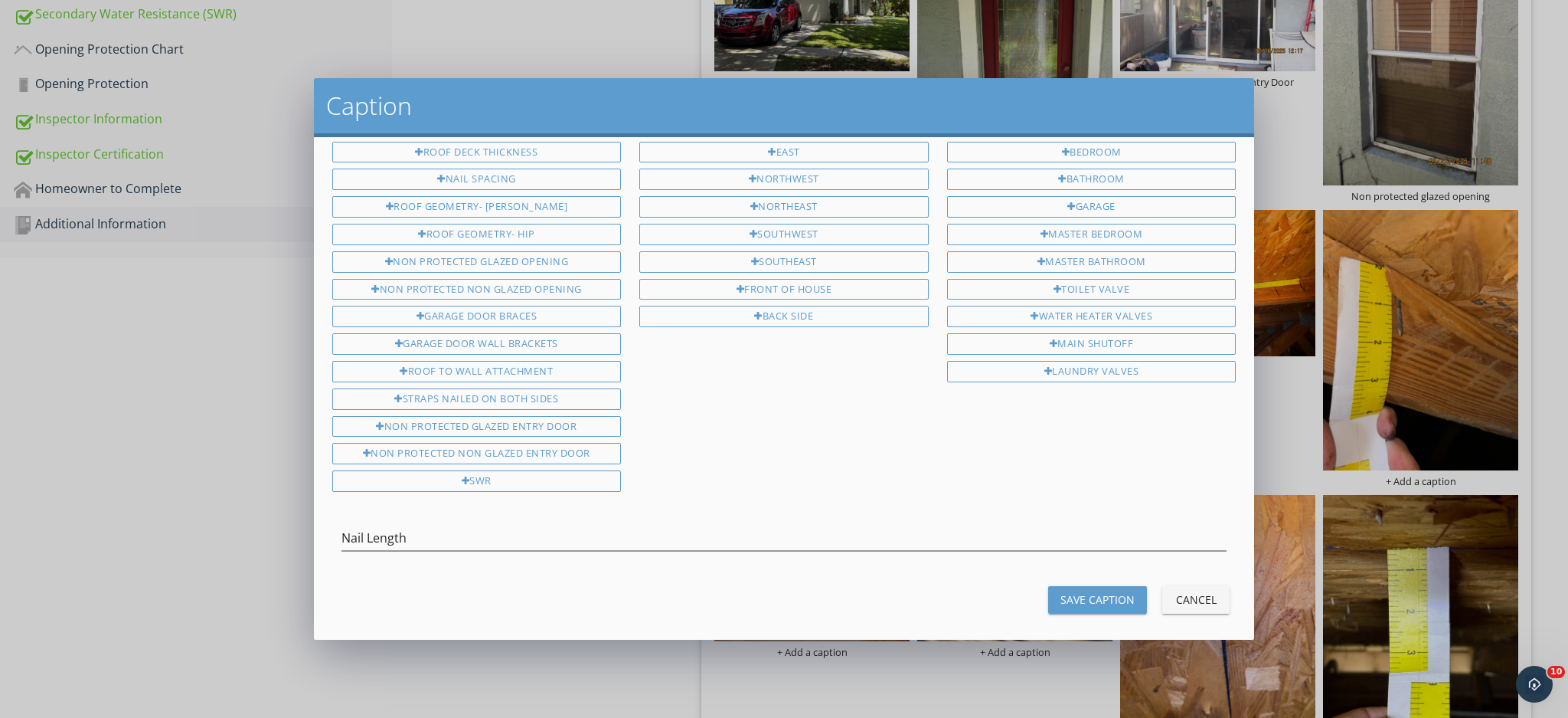
click at [1062, 592] on div "Save Caption" at bounding box center [1098, 599] width 74 height 16
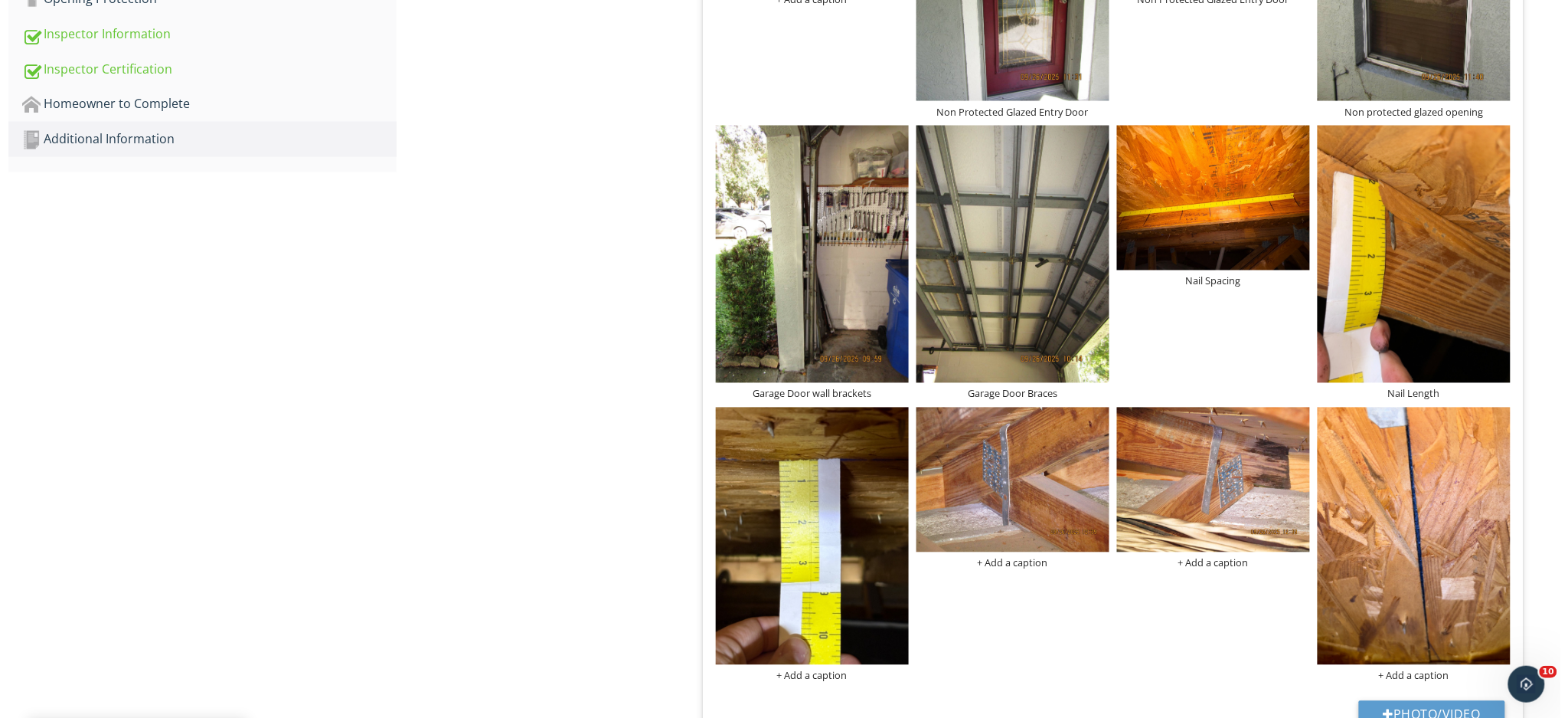
scroll to position [1097, 0]
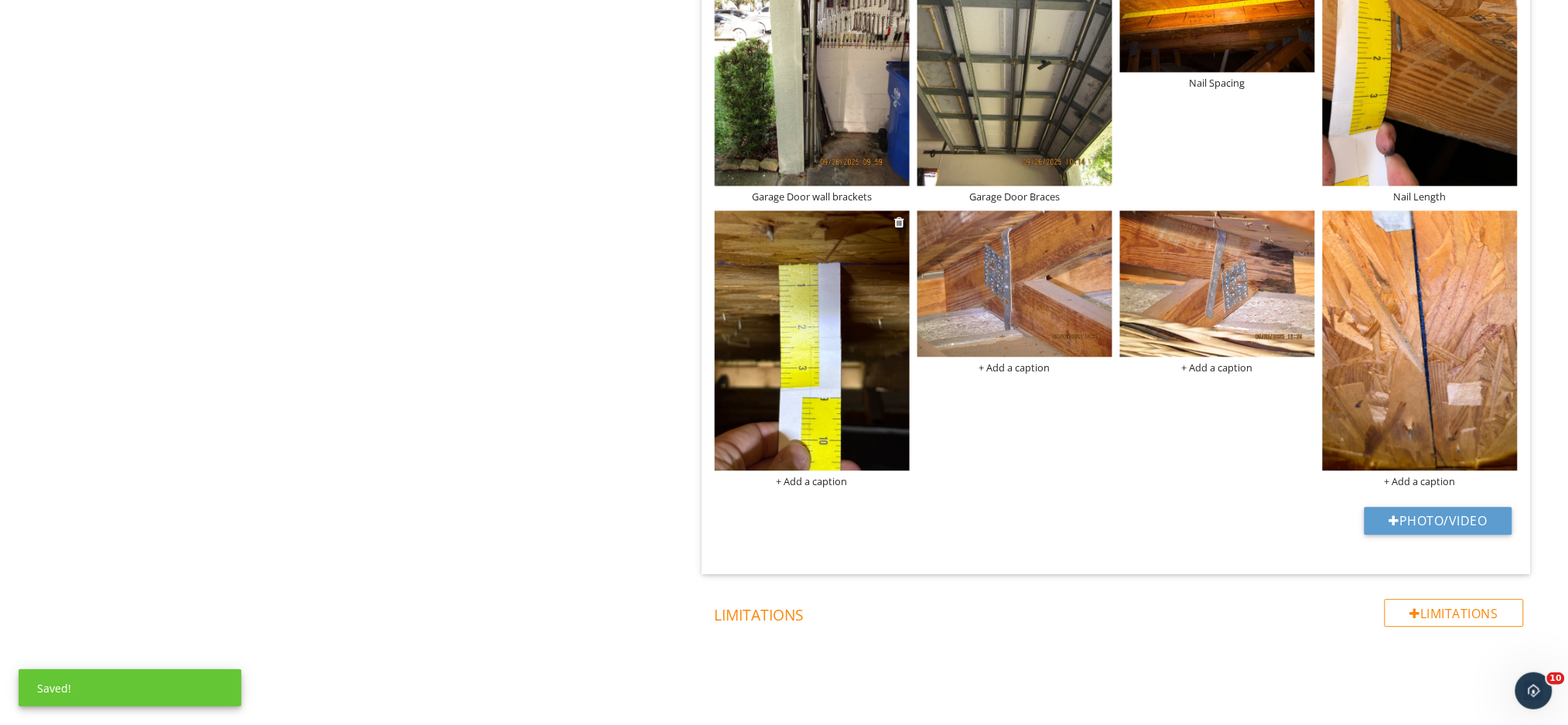
click at [818, 475] on div "+ Add a caption" at bounding box center [812, 482] width 195 height 13
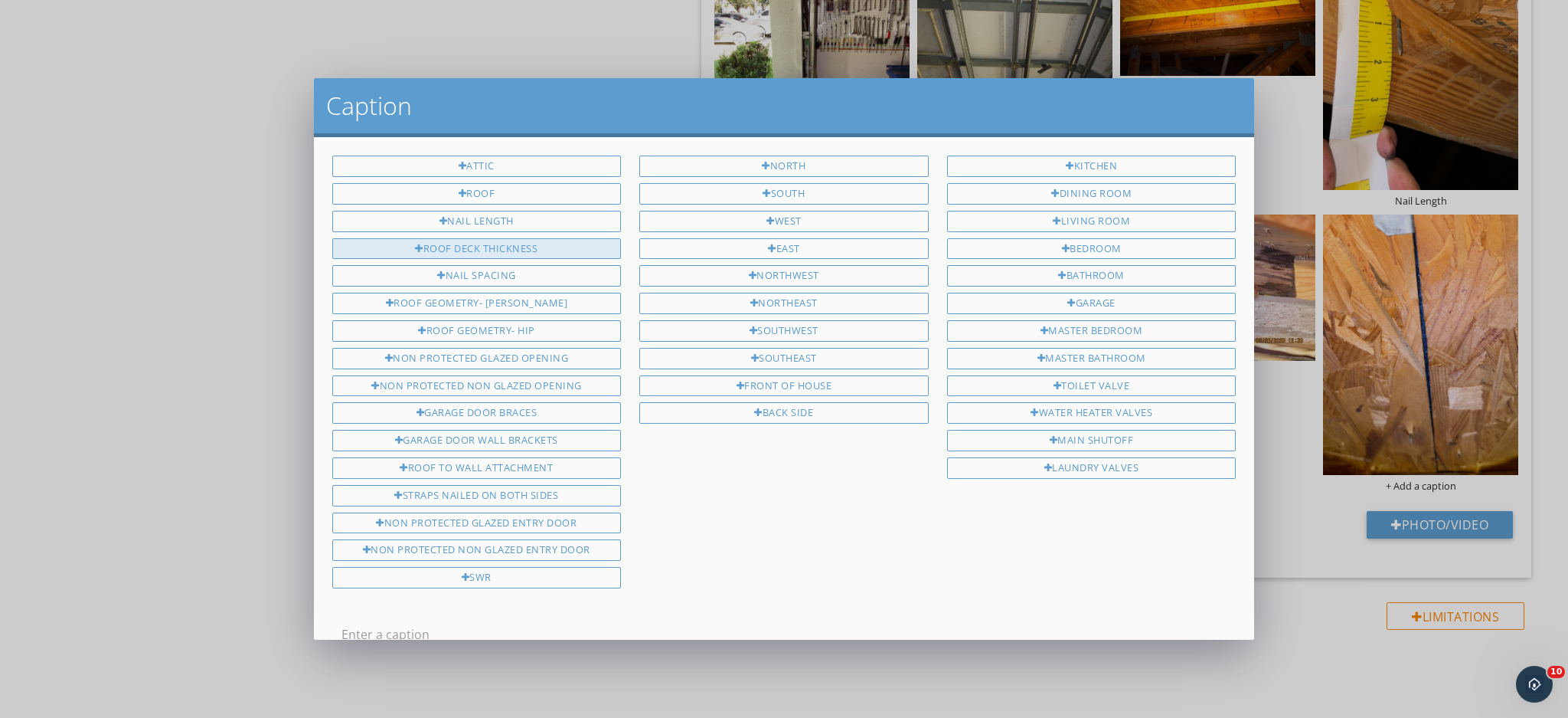
click at [490, 252] on div "Roof Deck Thickness" at bounding box center [477, 249] width 289 height 22
type input "Roof Deck Thickness"
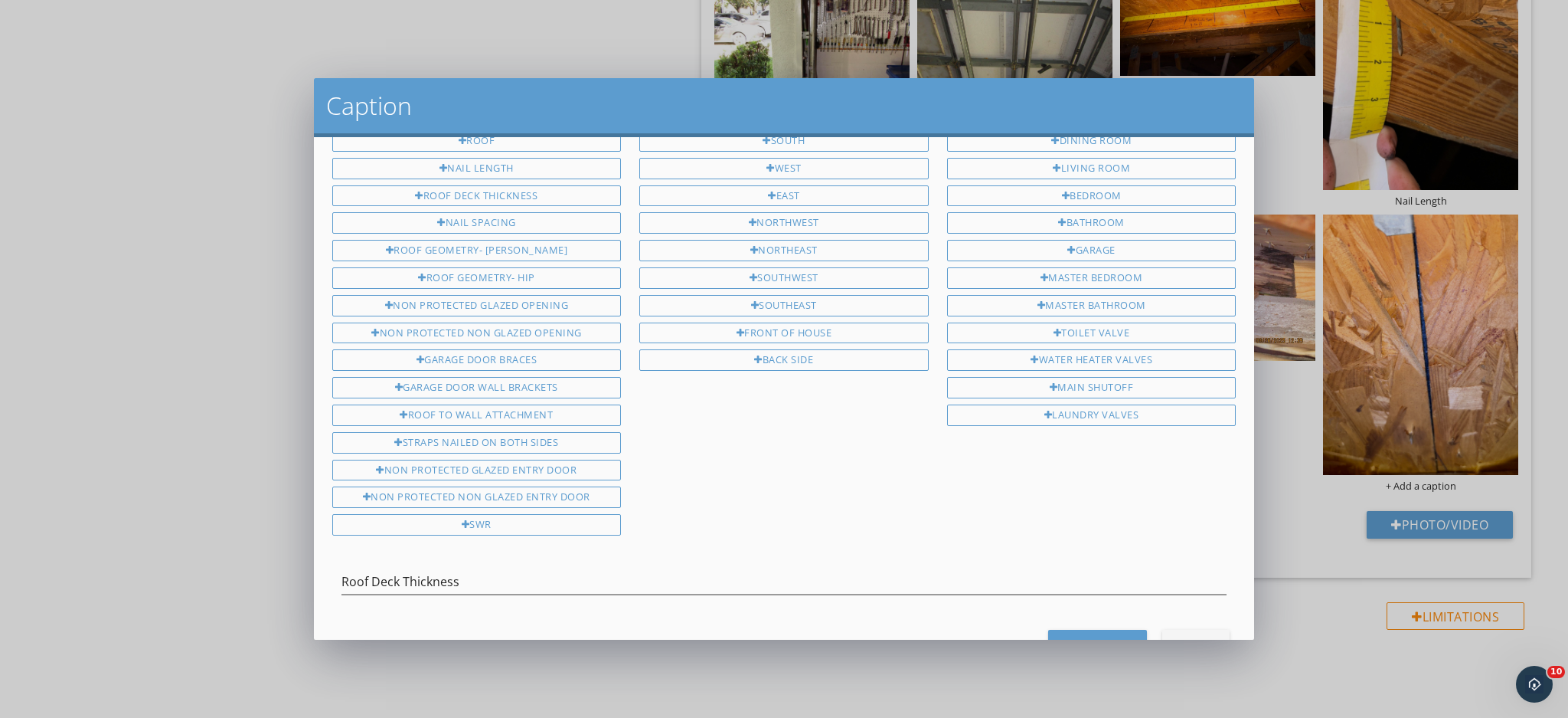
scroll to position [96, 0]
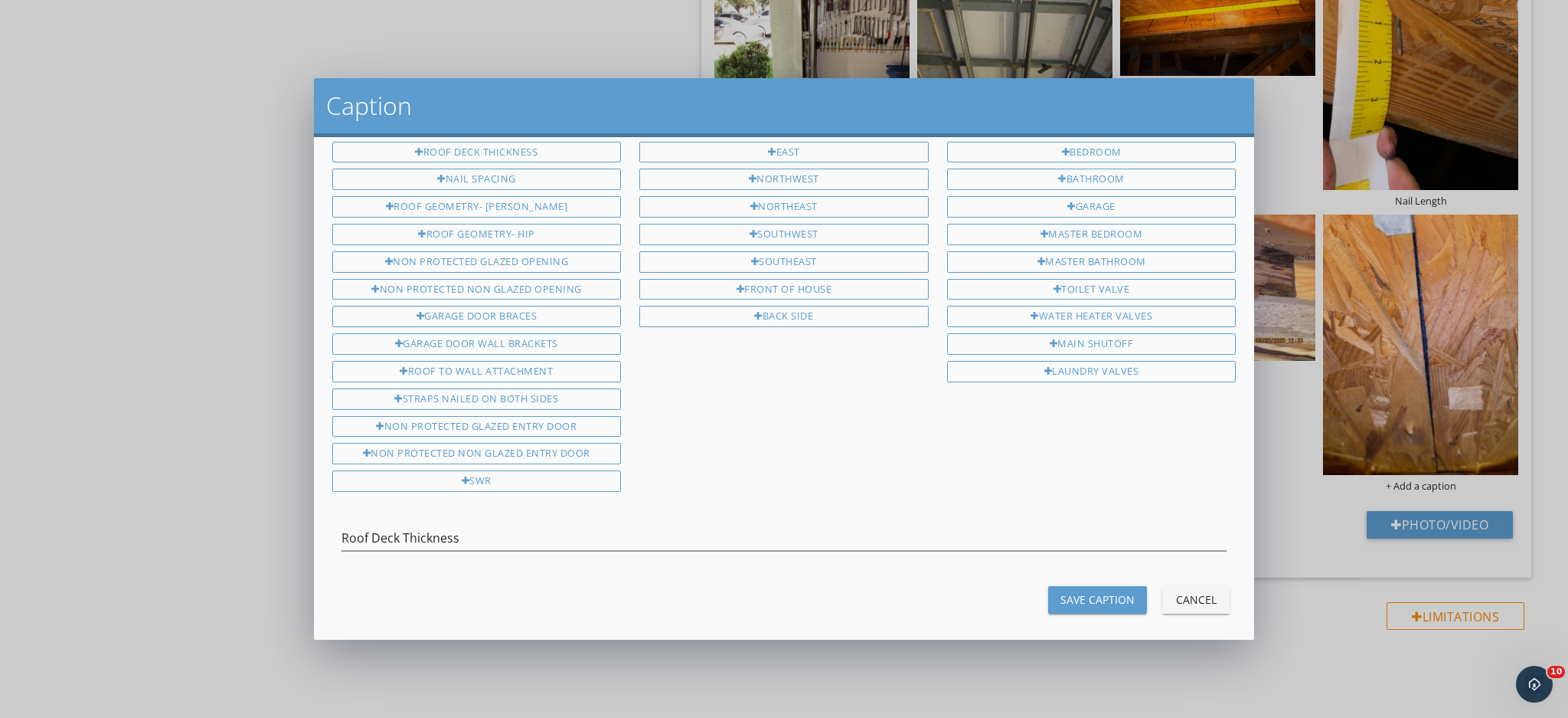
click at [1094, 601] on div "Save Caption Cancel" at bounding box center [784, 599] width 922 height 36
click at [1094, 592] on div "Save Caption" at bounding box center [1098, 599] width 74 height 16
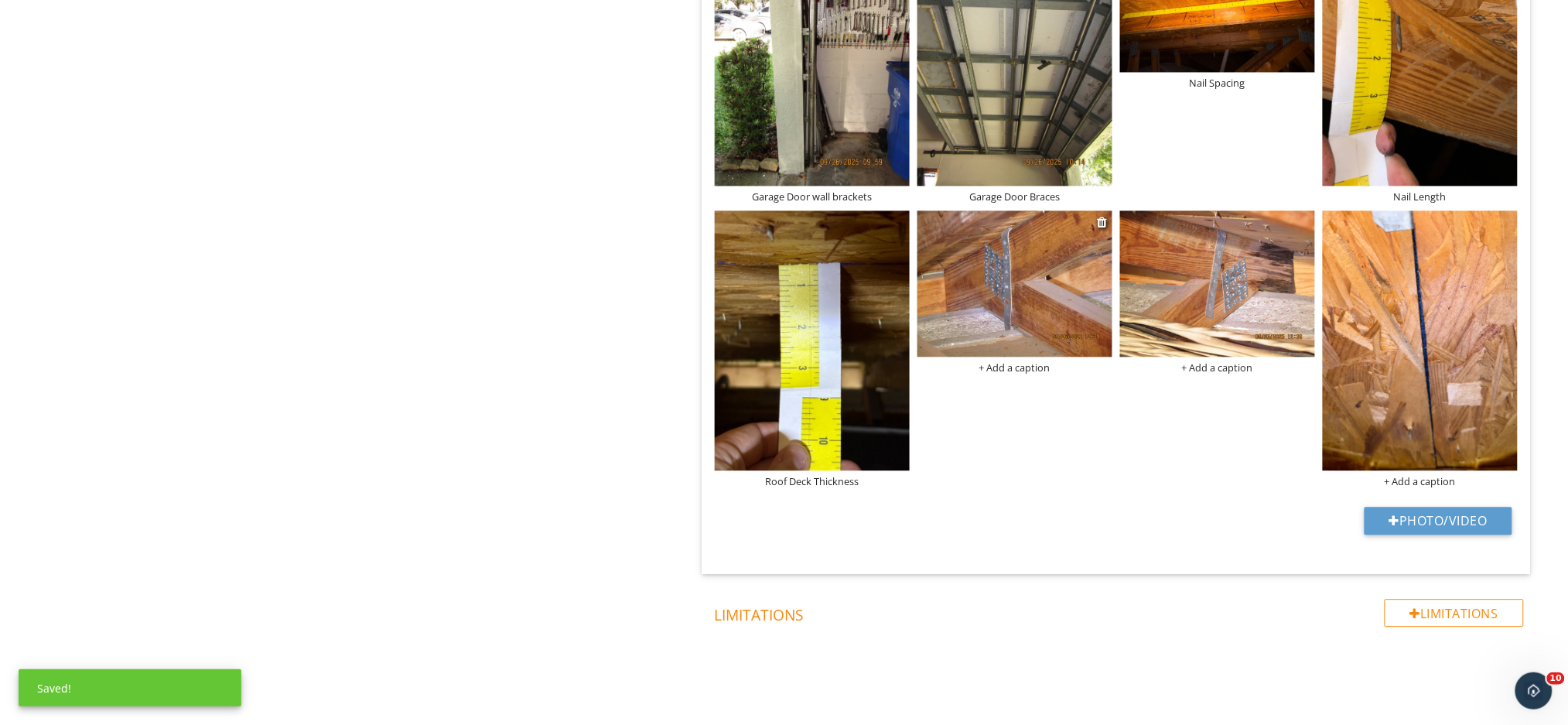
click at [1047, 361] on div "+ Add a caption" at bounding box center [1015, 367] width 195 height 13
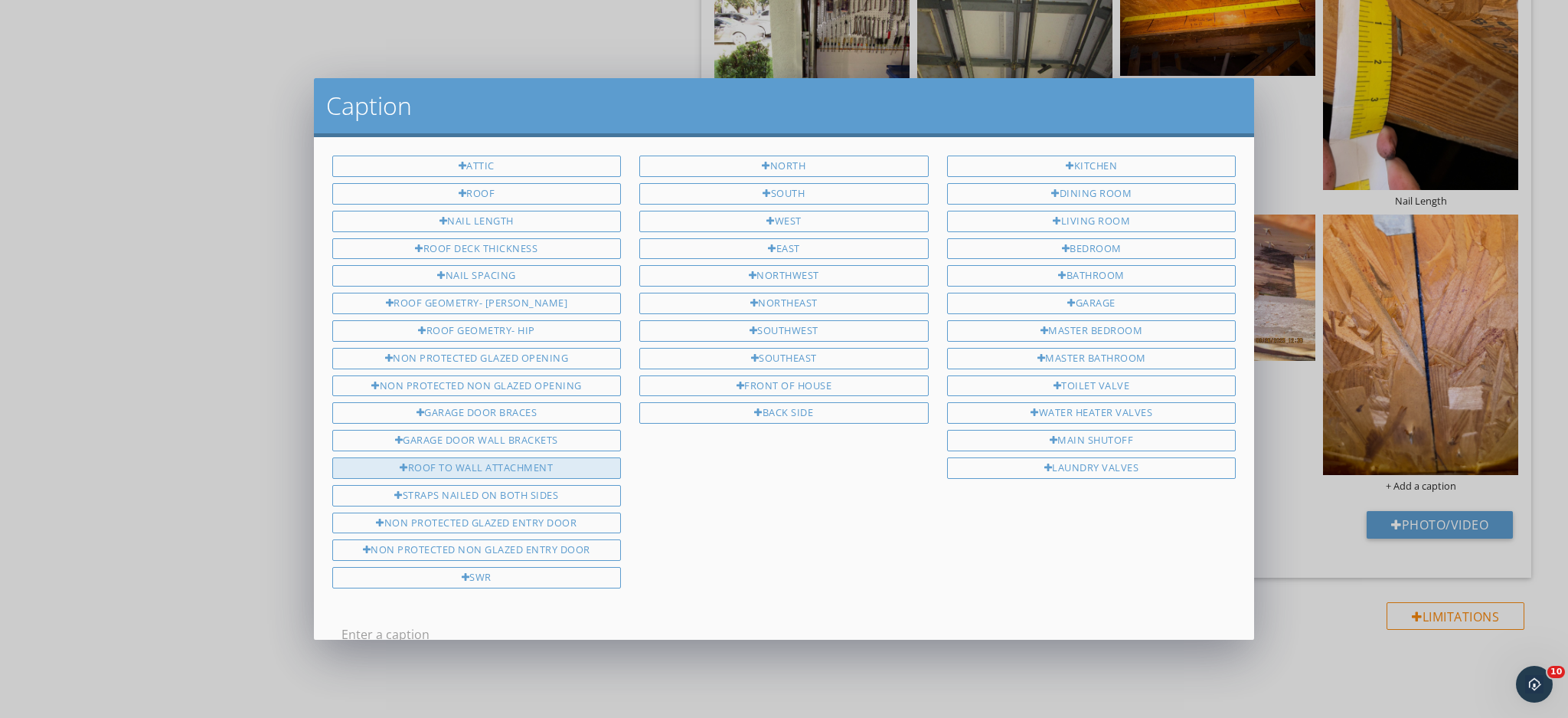
click at [457, 463] on div "Roof to Wall attachment" at bounding box center [477, 468] width 289 height 22
click at [630, 622] on input "Roof to Wall attachment" at bounding box center [784, 634] width 886 height 26
click at [543, 622] on input "Roof to Wall attachment. Clips" at bounding box center [784, 634] width 886 height 26
drag, startPoint x: 446, startPoint y: 623, endPoint x: 336, endPoint y: 622, distance: 110.0
click at [336, 622] on div "Roof to Wall attachment. Straps" at bounding box center [784, 636] width 922 height 53
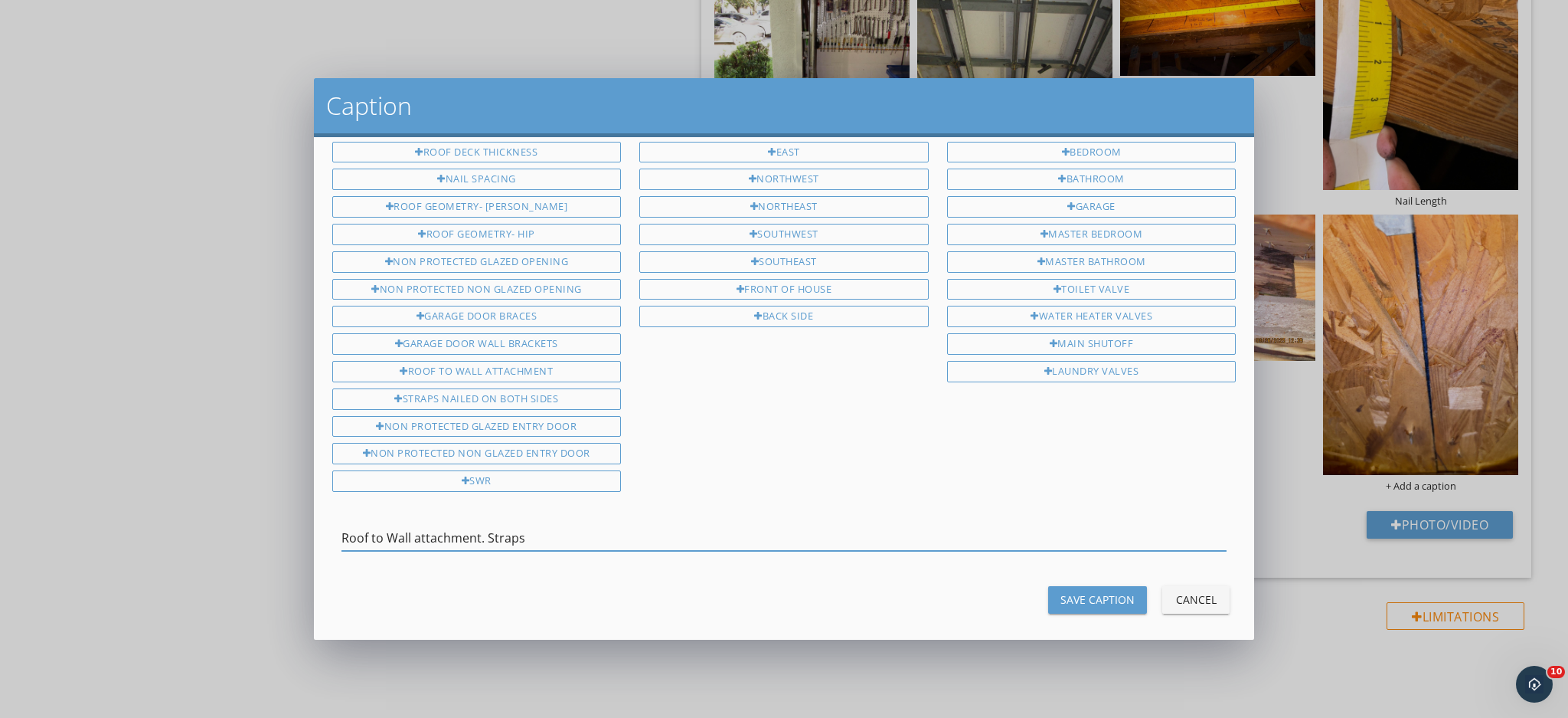
type input "Roof to Wall attachment. Straps"
click at [1108, 586] on button "Save Caption" at bounding box center [1097, 600] width 98 height 28
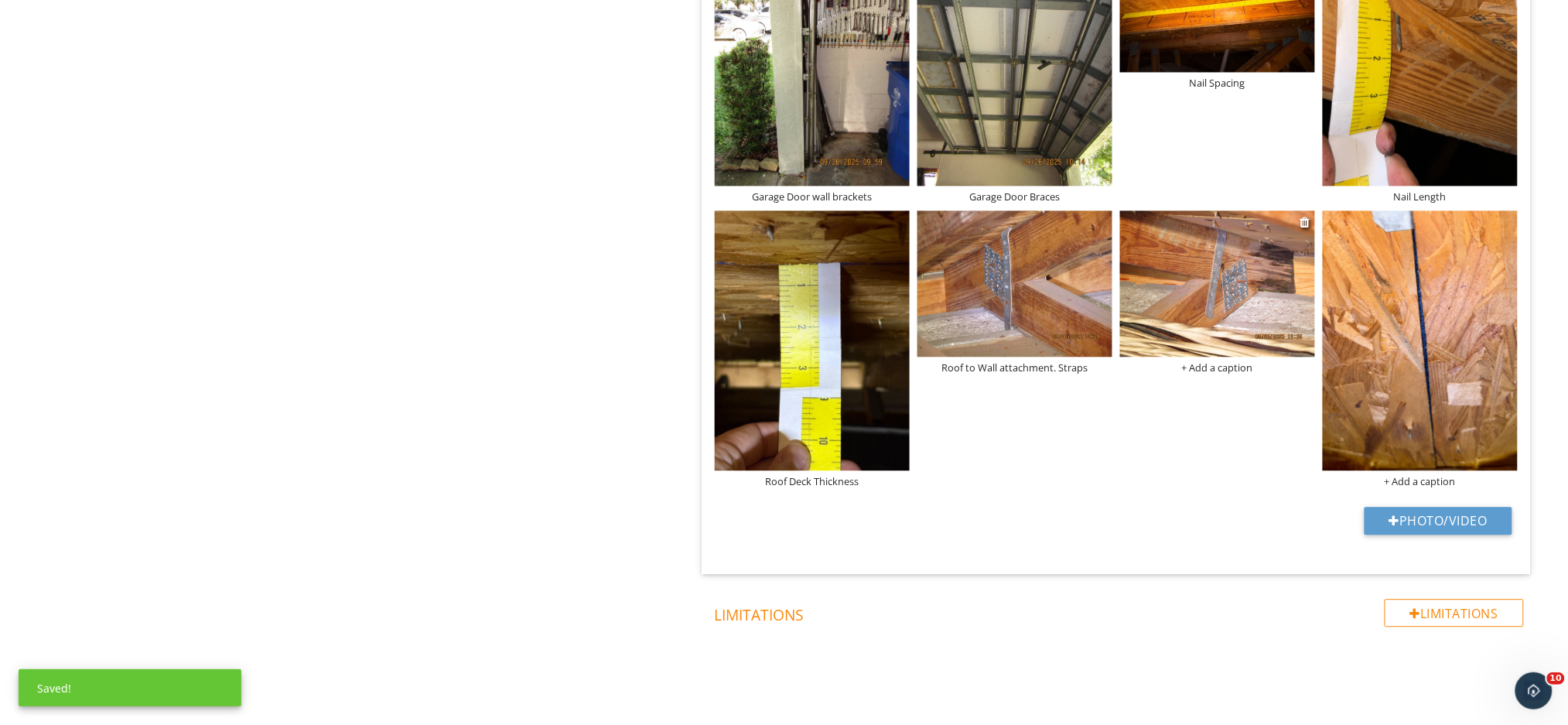
click at [1226, 361] on div "+ Add a caption" at bounding box center [1217, 367] width 195 height 13
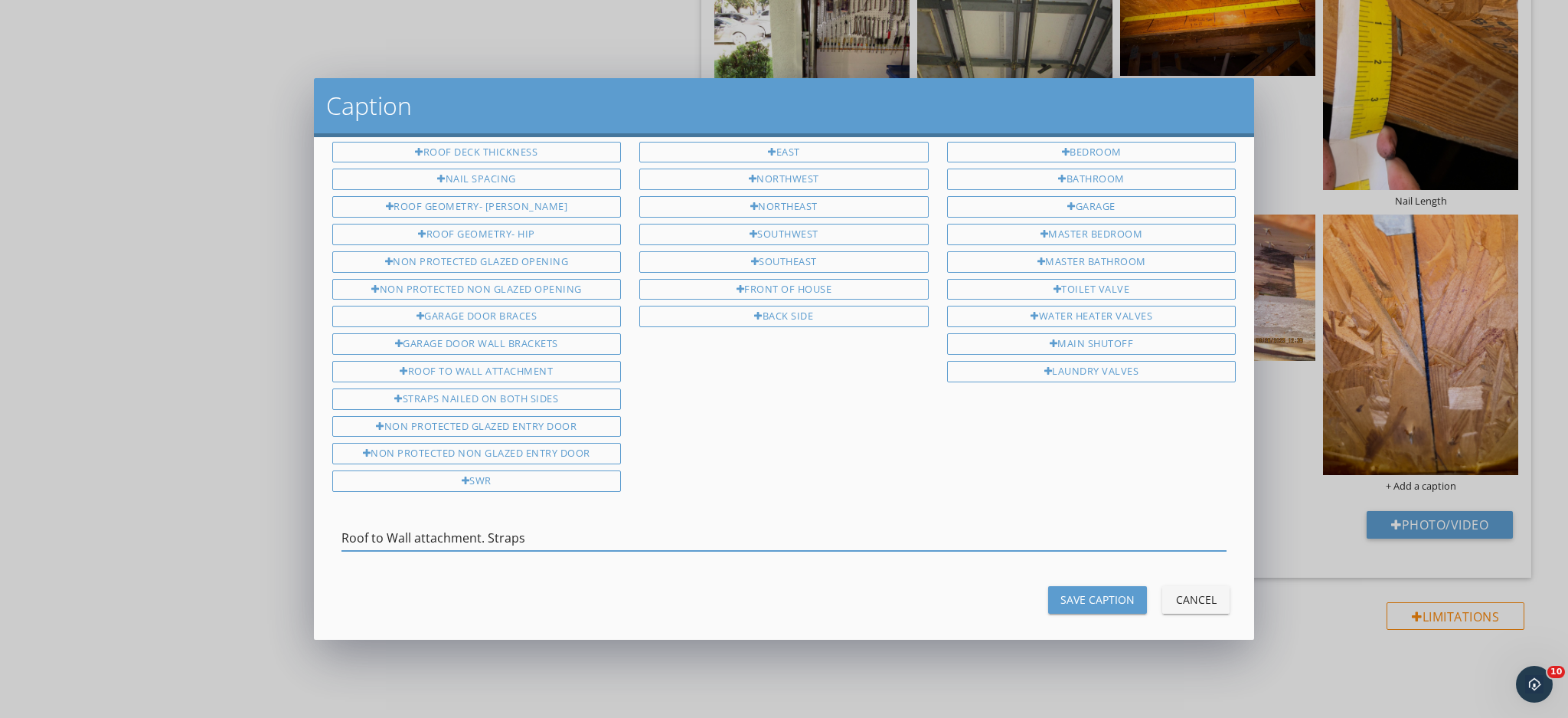
type input "Roof to Wall attachment. Straps"
click at [1082, 596] on button "Save Caption" at bounding box center [1097, 600] width 98 height 28
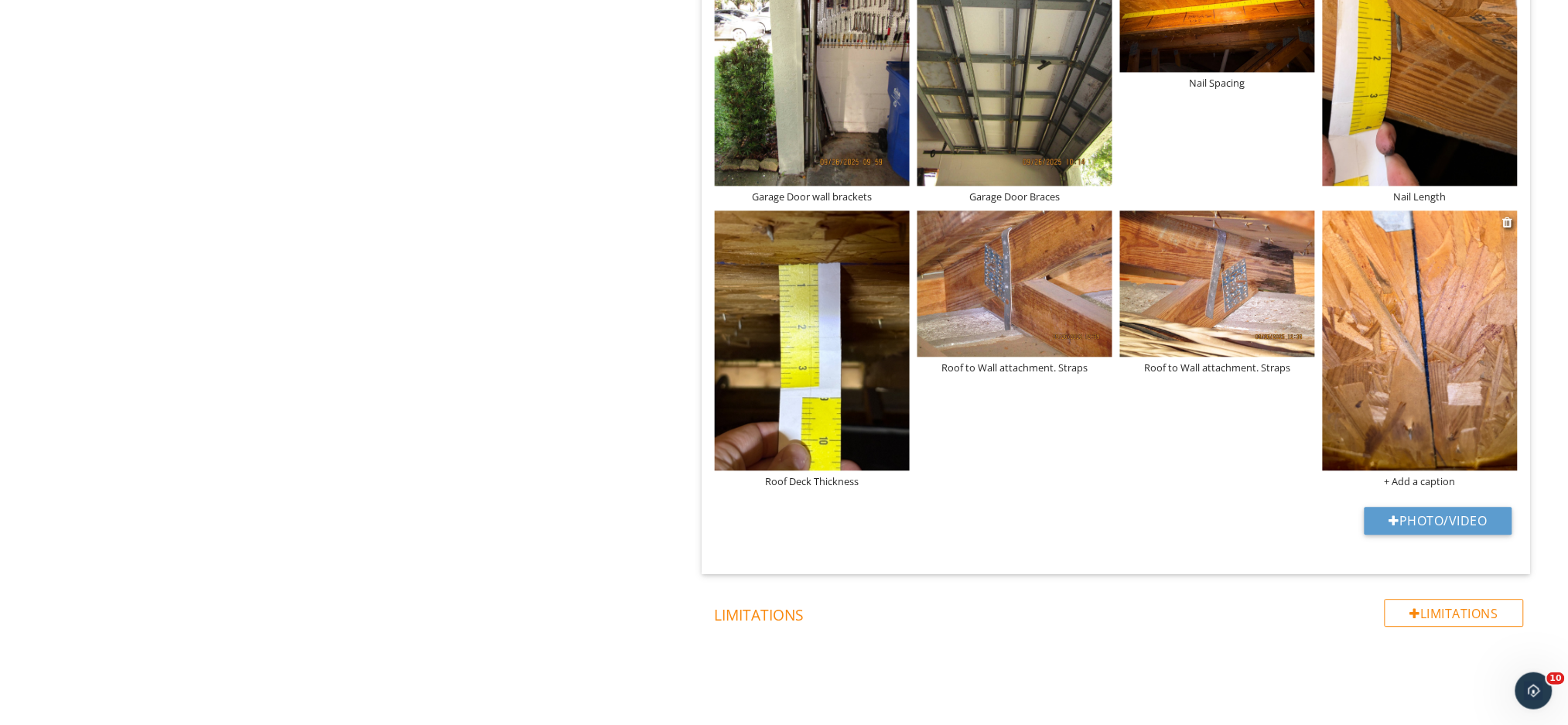
click at [1415, 281] on img at bounding box center [1419, 341] width 195 height 260
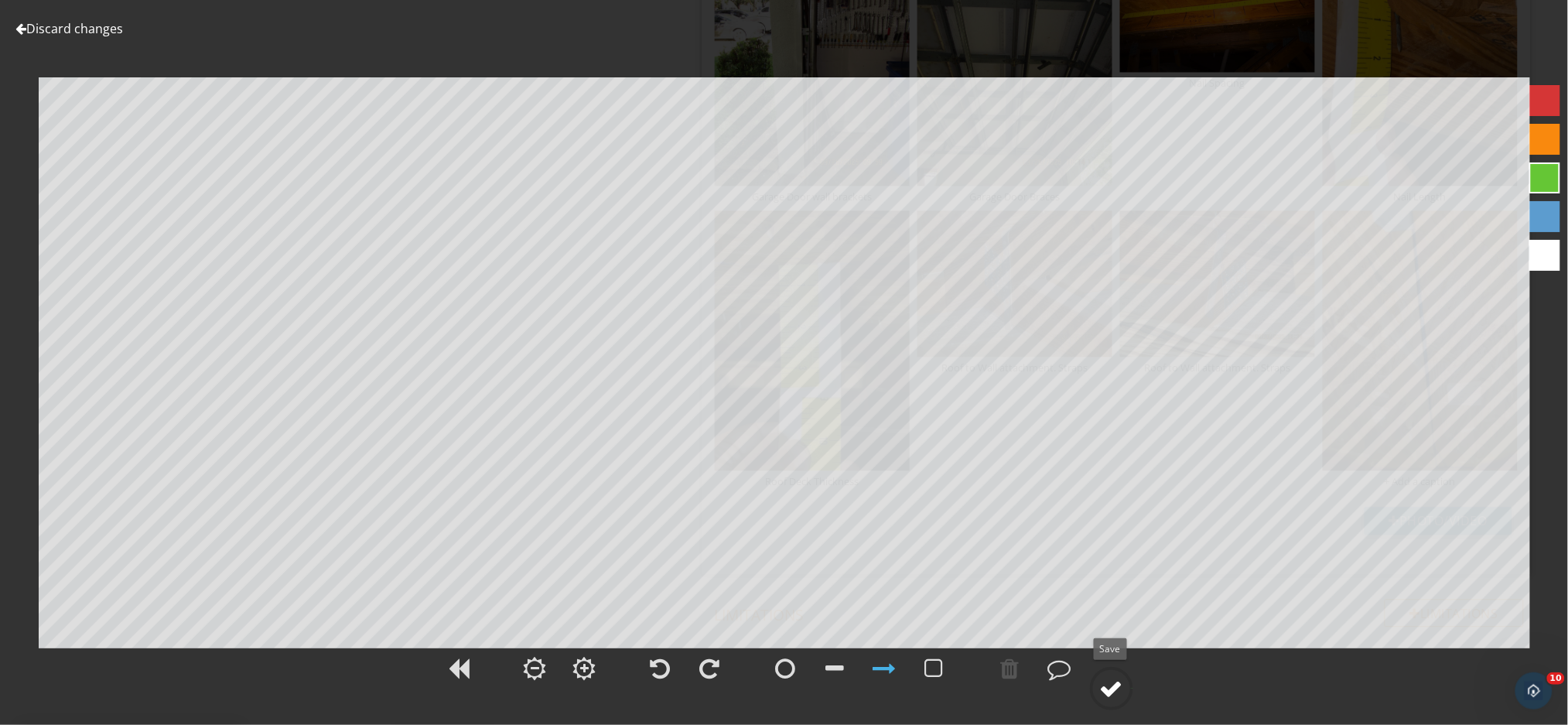
drag, startPoint x: 1112, startPoint y: 694, endPoint x: 1114, endPoint y: 680, distance: 14.1
click at [1112, 694] on div at bounding box center [1112, 688] width 23 height 23
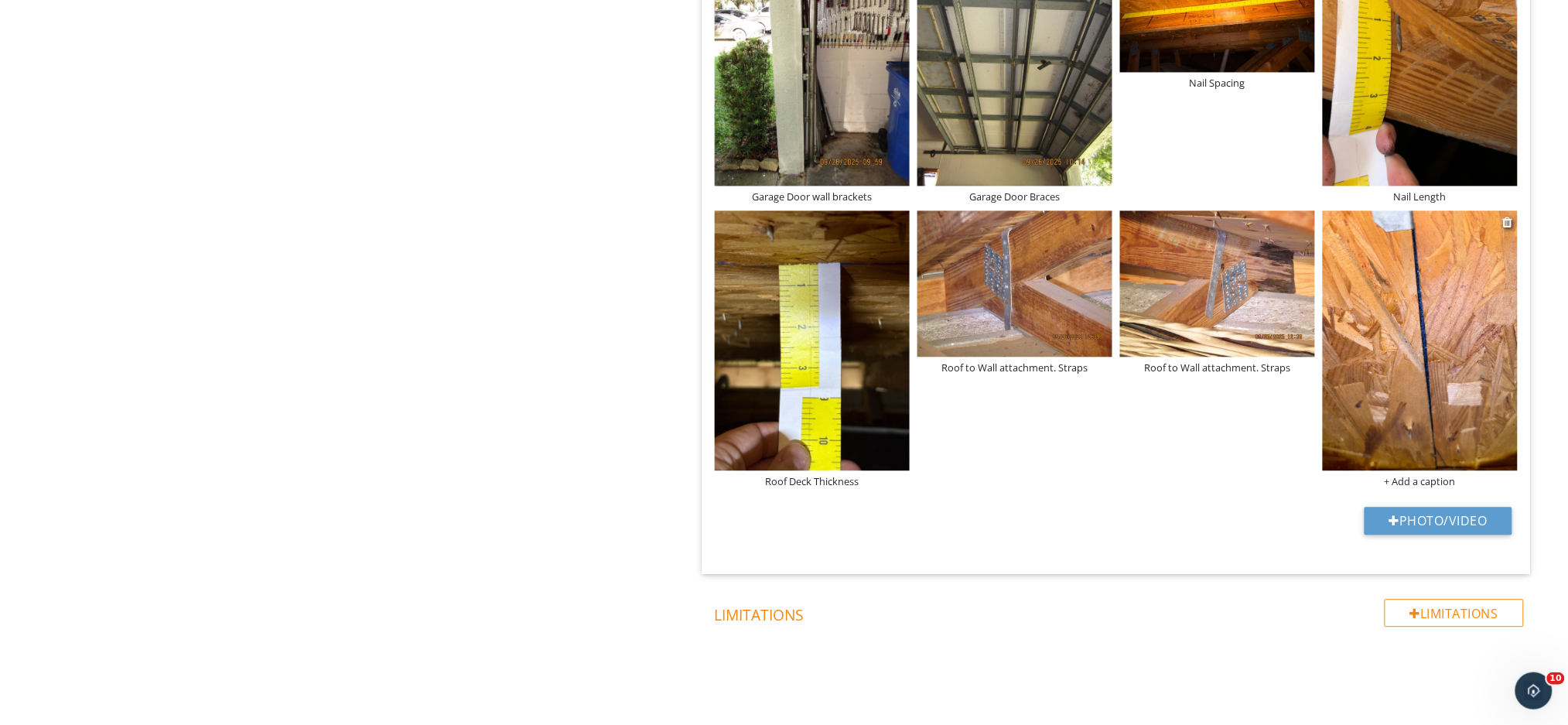
click at [1429, 475] on div "+ Add a caption" at bounding box center [1419, 482] width 195 height 13
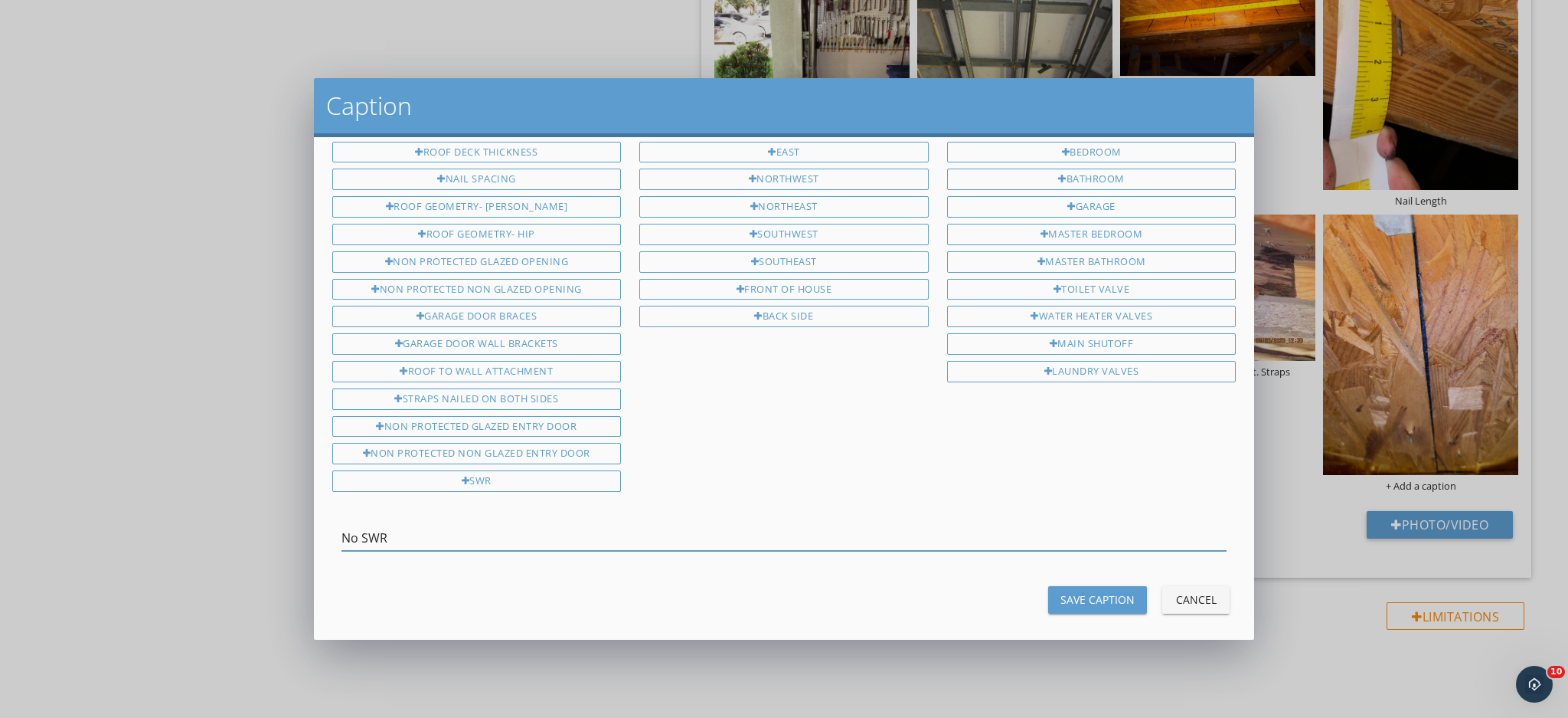
type input "No SWR"
click at [1060, 593] on div "Save Caption" at bounding box center [1098, 599] width 74 height 16
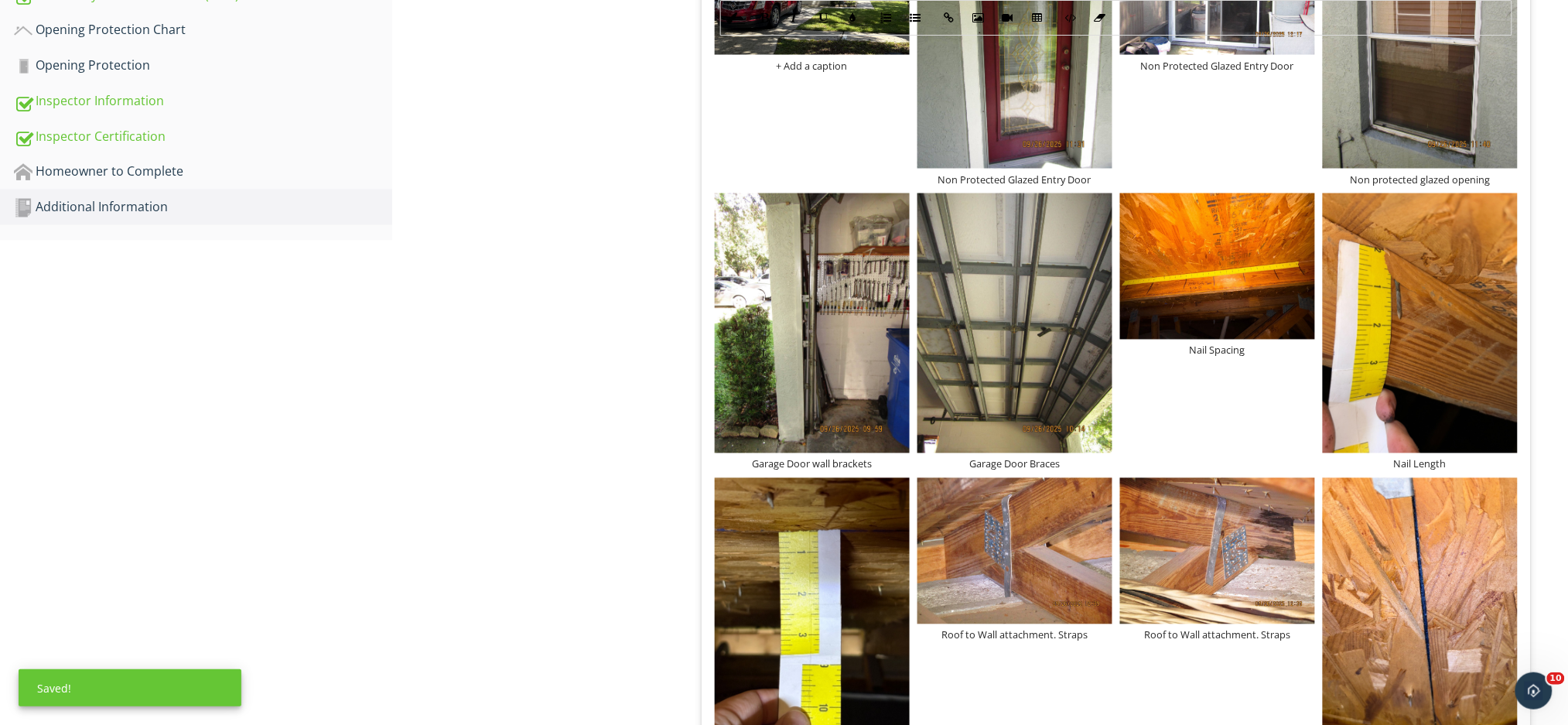
scroll to position [489, 0]
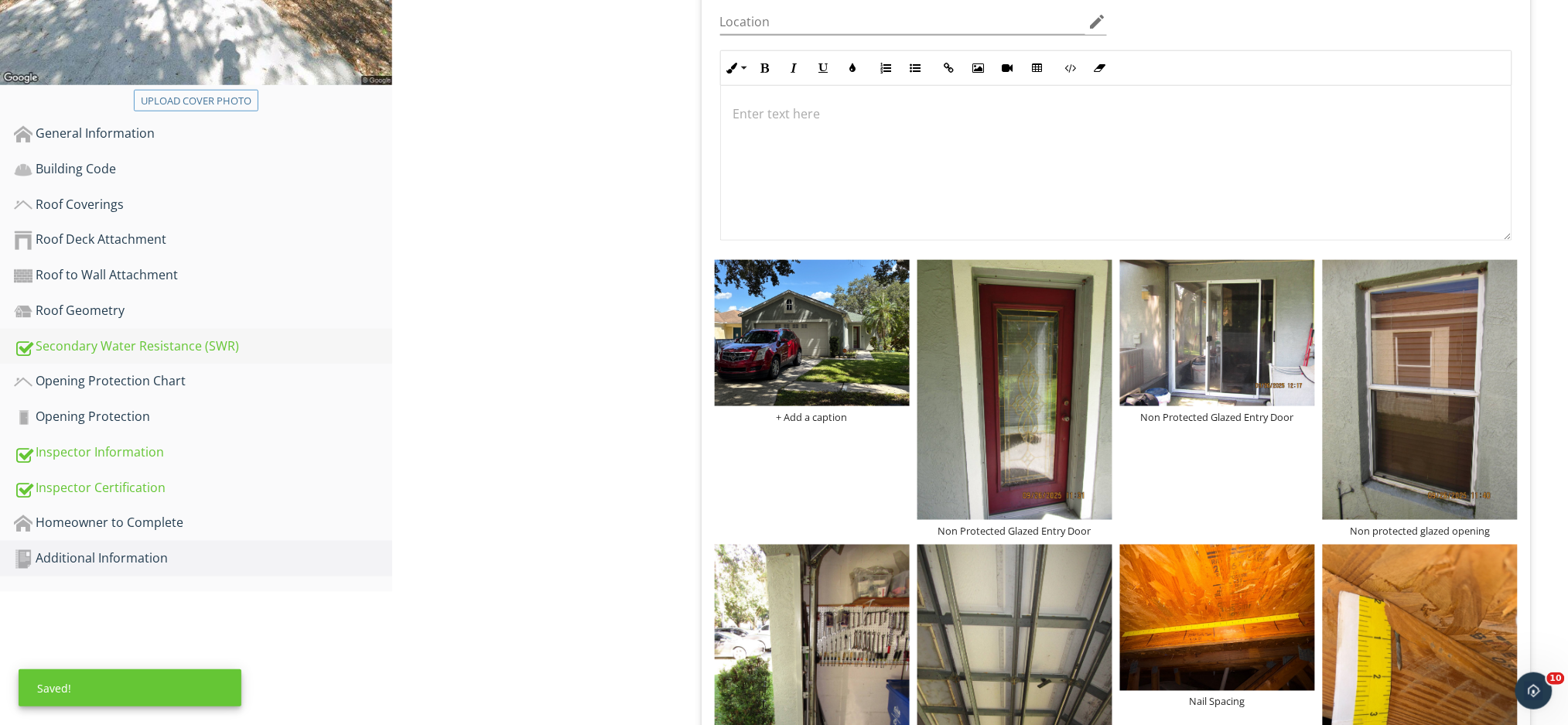
click at [162, 337] on div "Secondary Water Resistance (SWR)" at bounding box center [203, 347] width 378 height 20
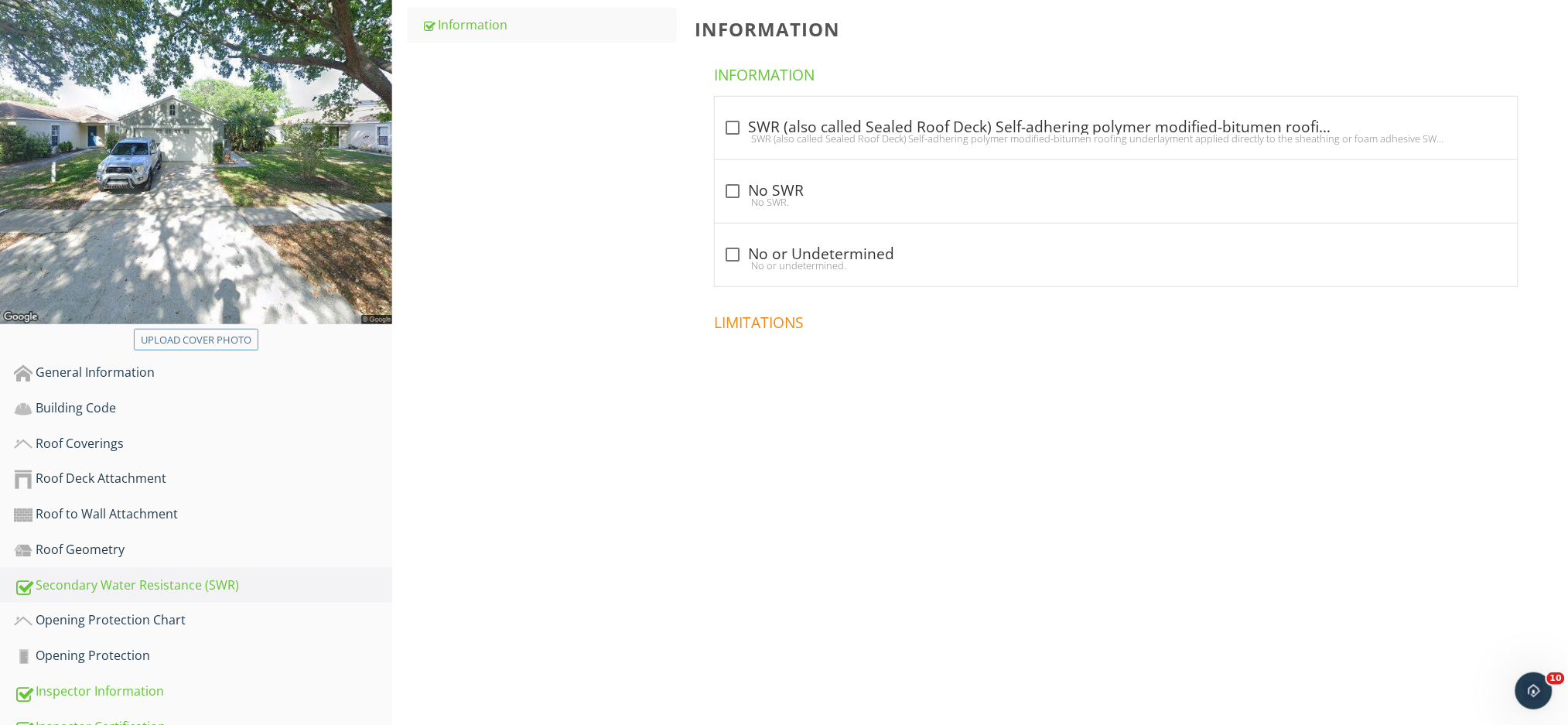
scroll to position [122, 0]
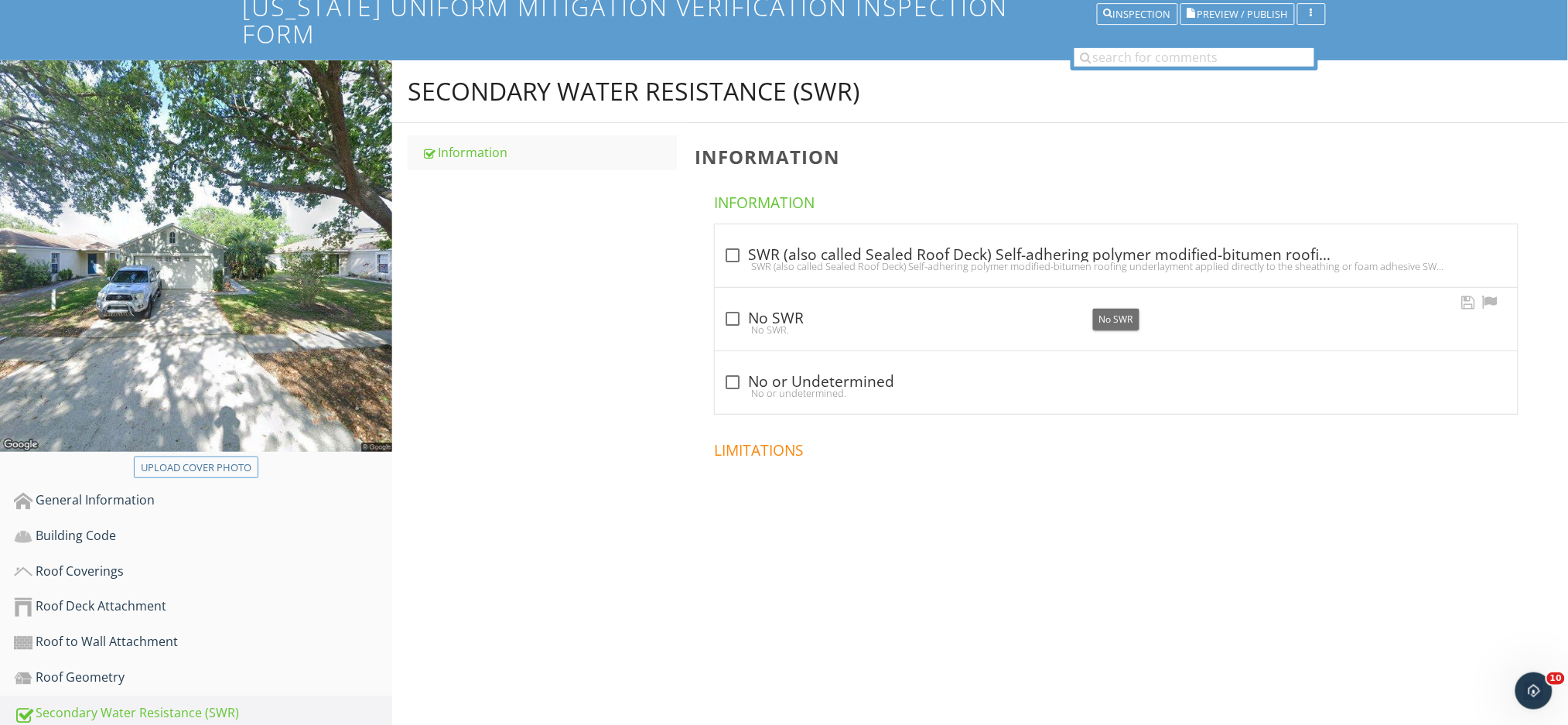
click at [735, 305] on div at bounding box center [734, 319] width 27 height 27
checkbox input "true"
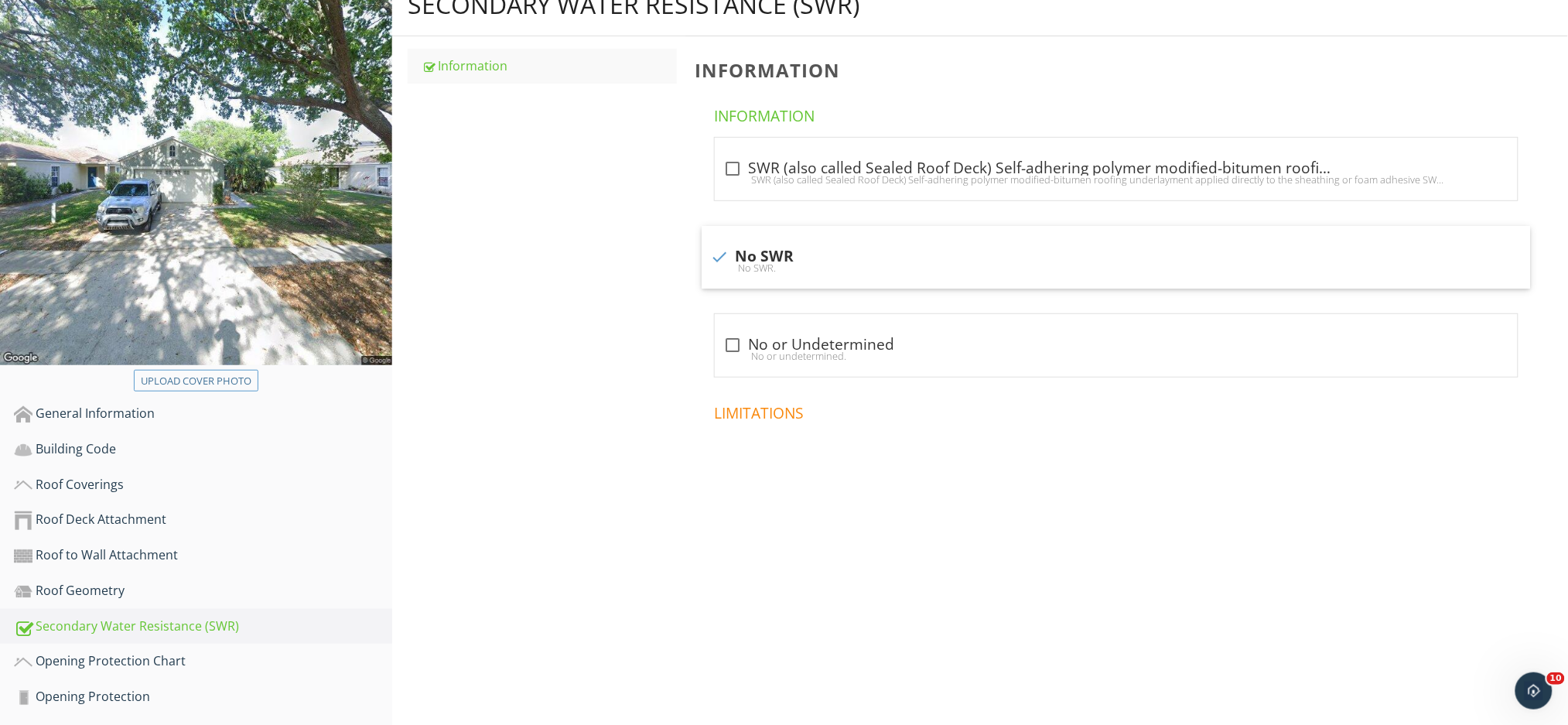
scroll to position [329, 0]
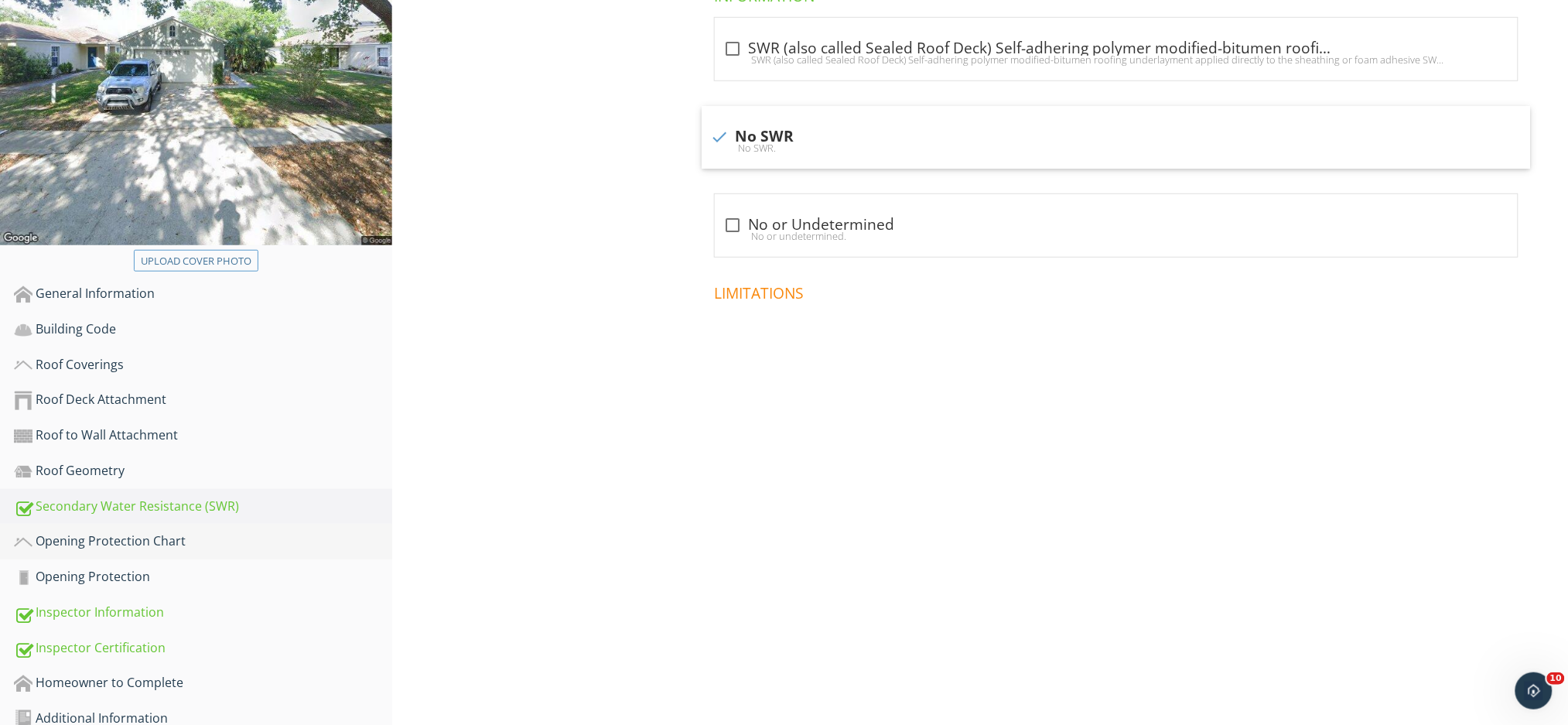
click at [201, 532] on div "Opening Protection Chart" at bounding box center [203, 542] width 378 height 20
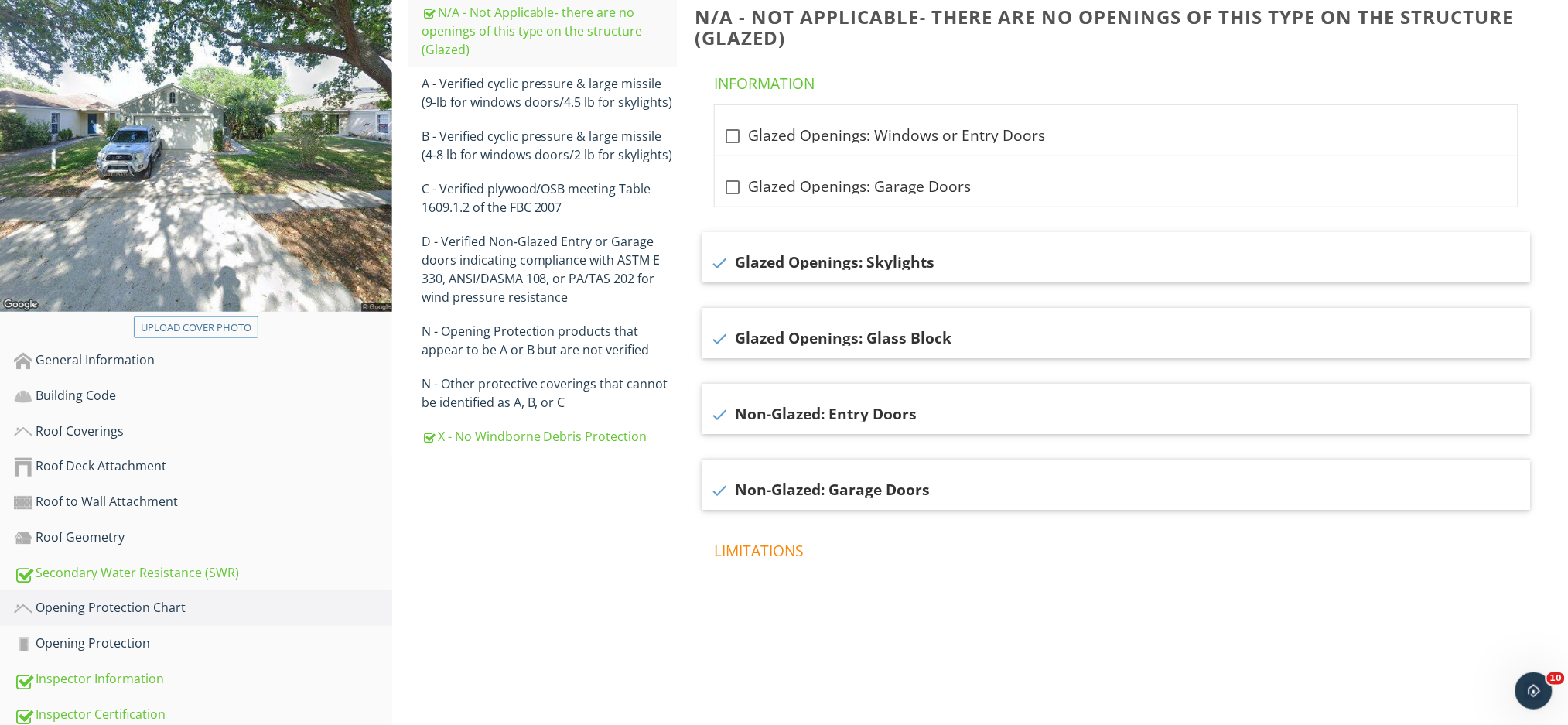
scroll to position [225, 0]
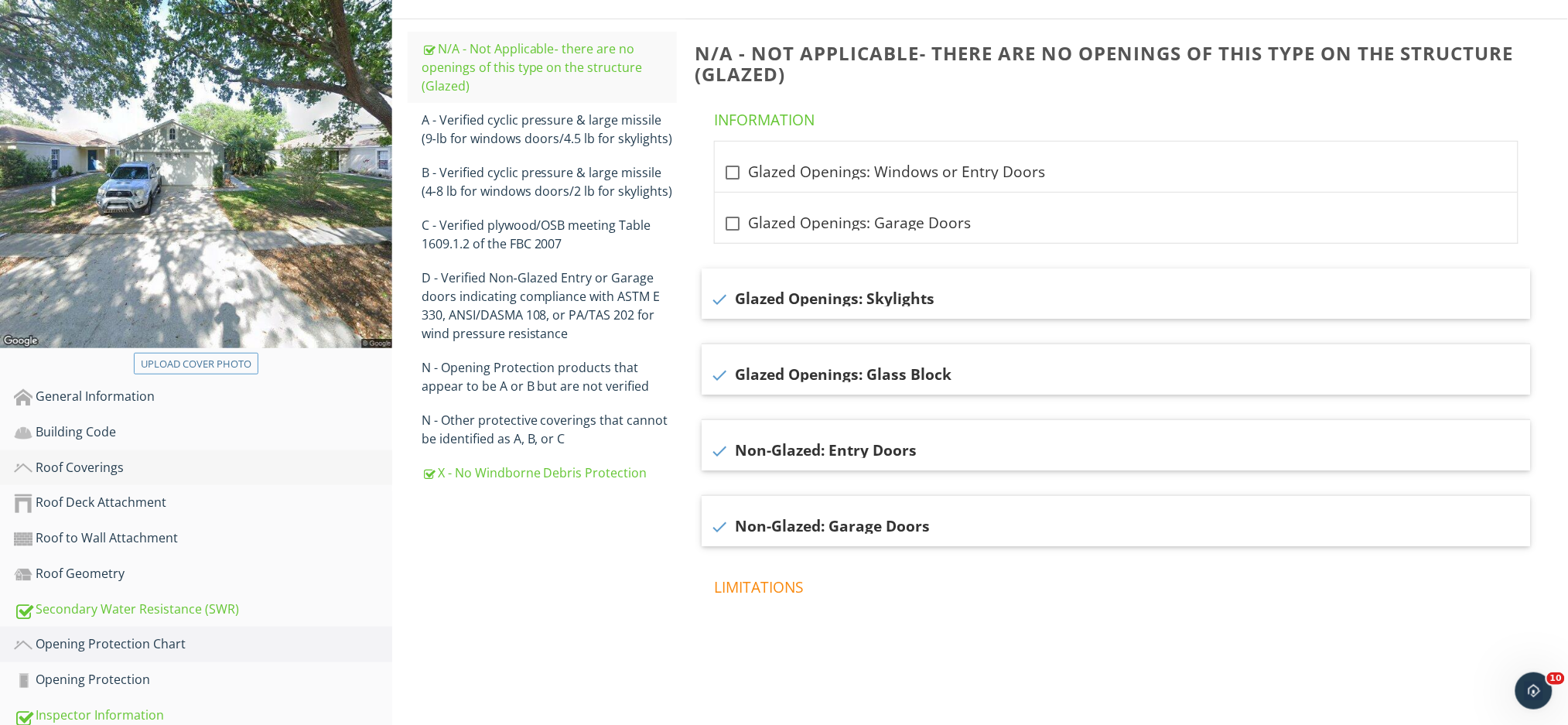
click at [236, 458] on div "Roof Coverings" at bounding box center [203, 468] width 378 height 20
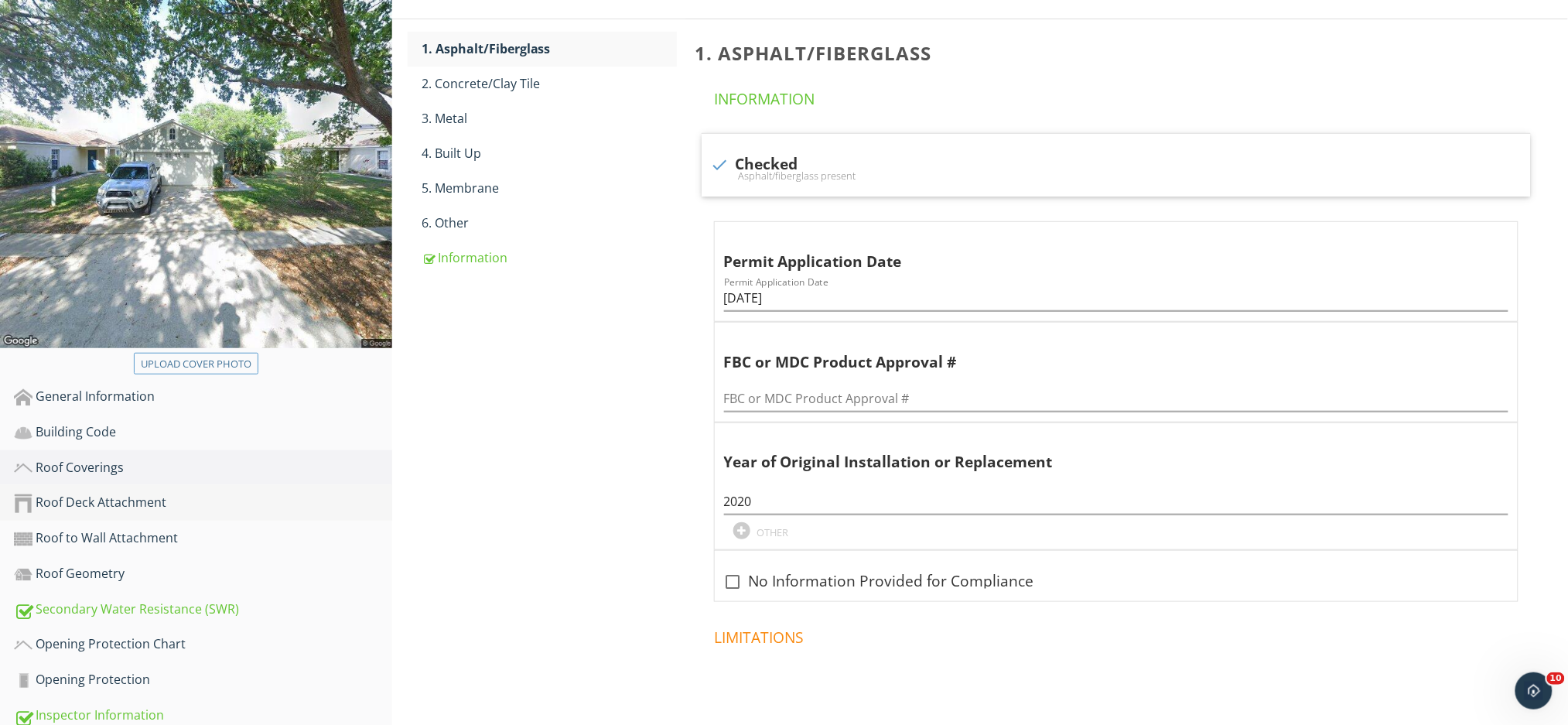
click at [239, 492] on div "Roof Deck Attachment" at bounding box center [203, 503] width 378 height 20
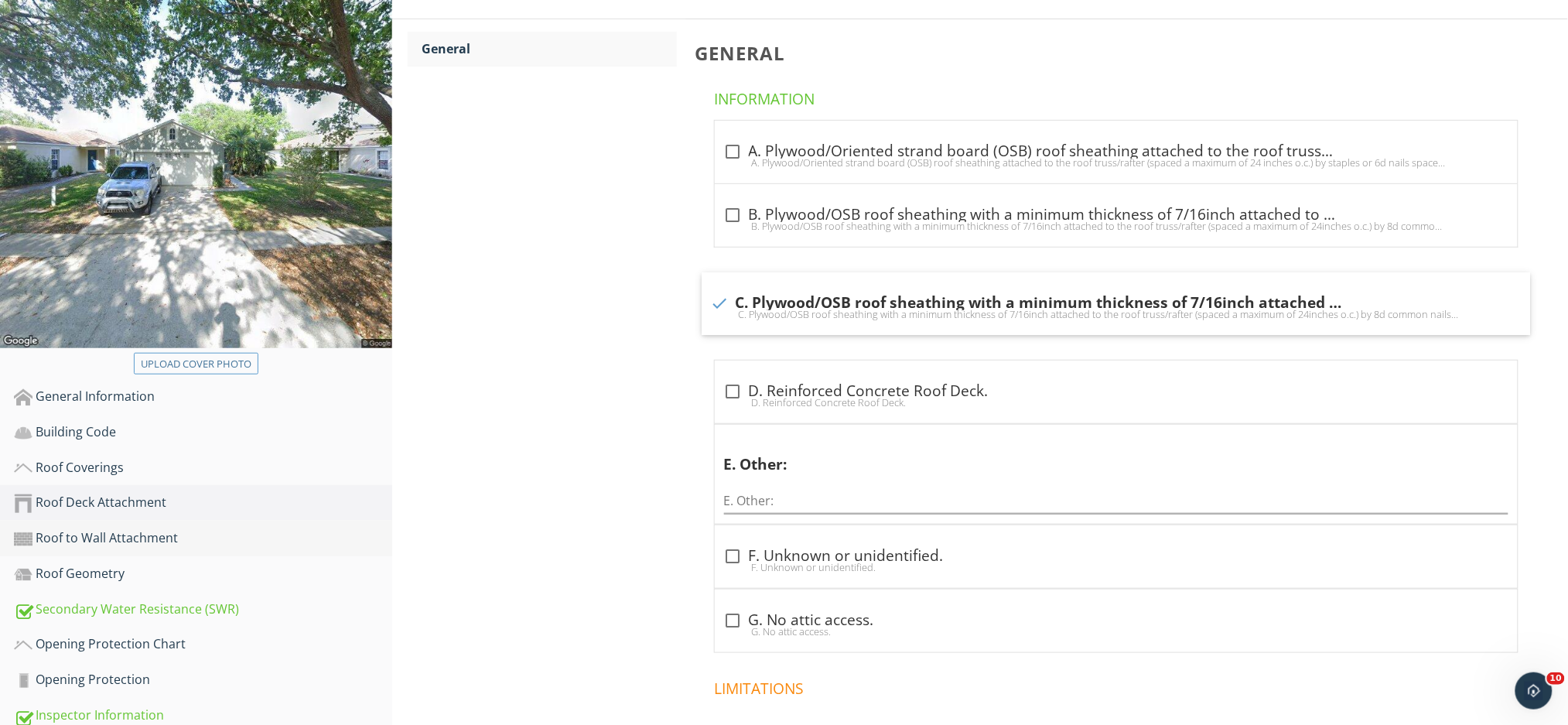
click at [201, 528] on div "Roof to Wall Attachment" at bounding box center [203, 539] width 378 height 20
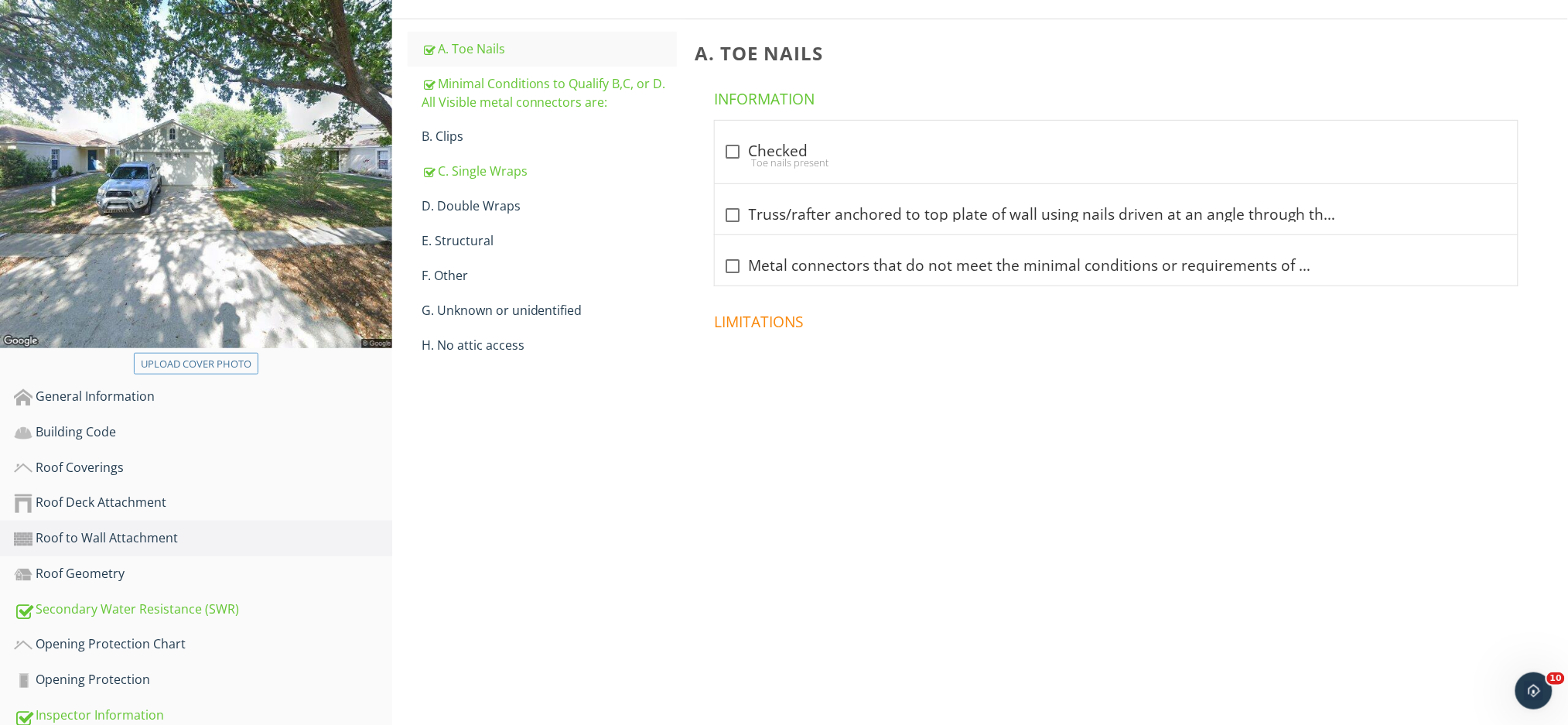
scroll to position [122, 0]
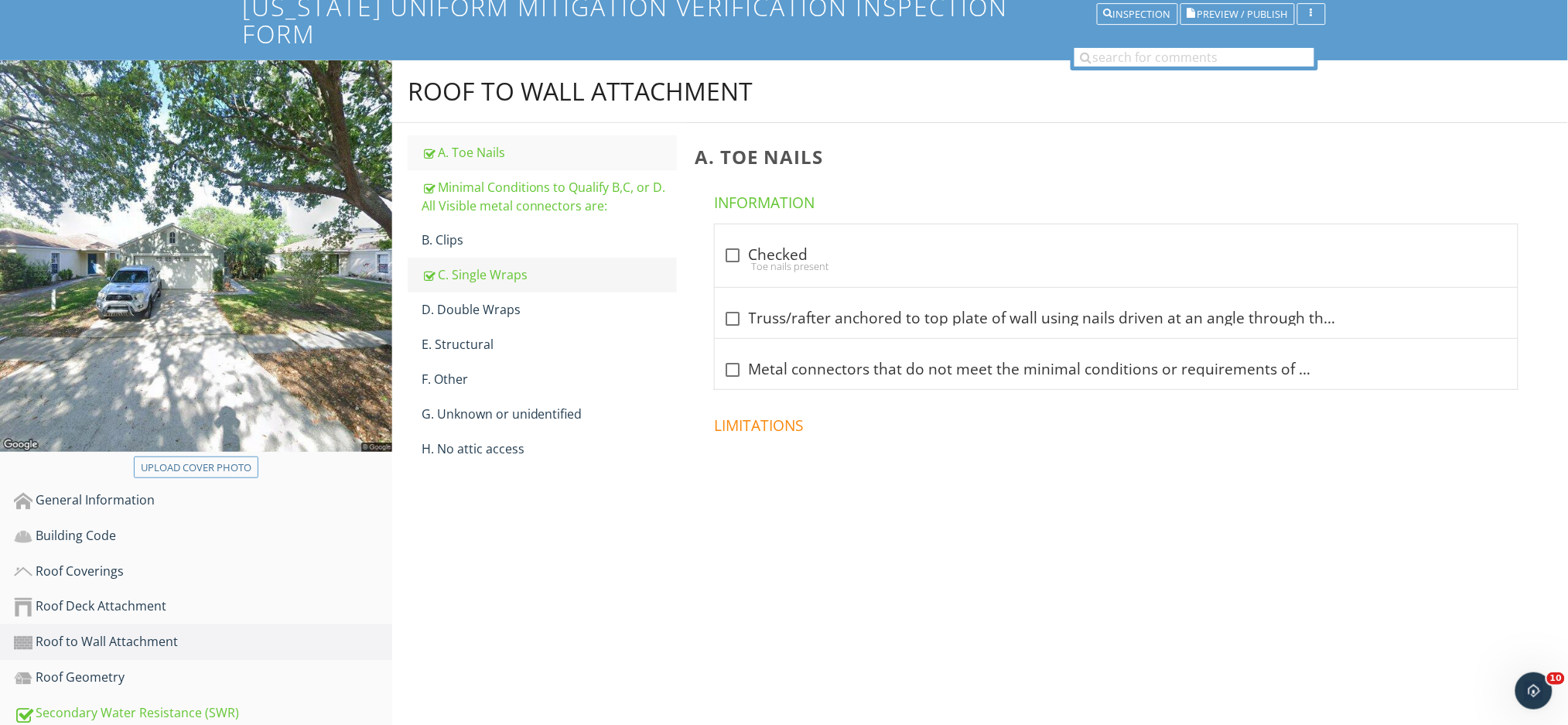
click at [518, 265] on div "C. Single Wraps" at bounding box center [549, 275] width 255 height 19
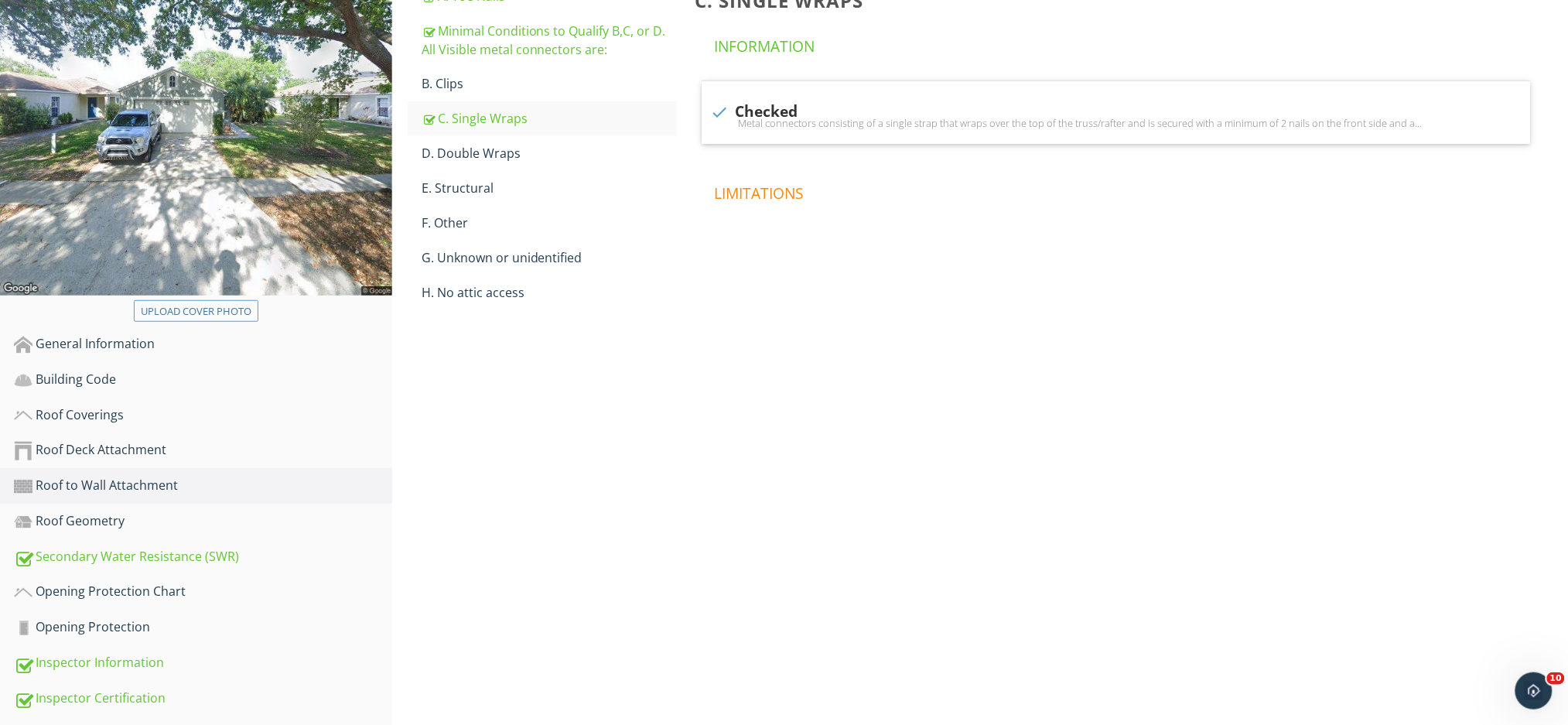
scroll to position [329, 0]
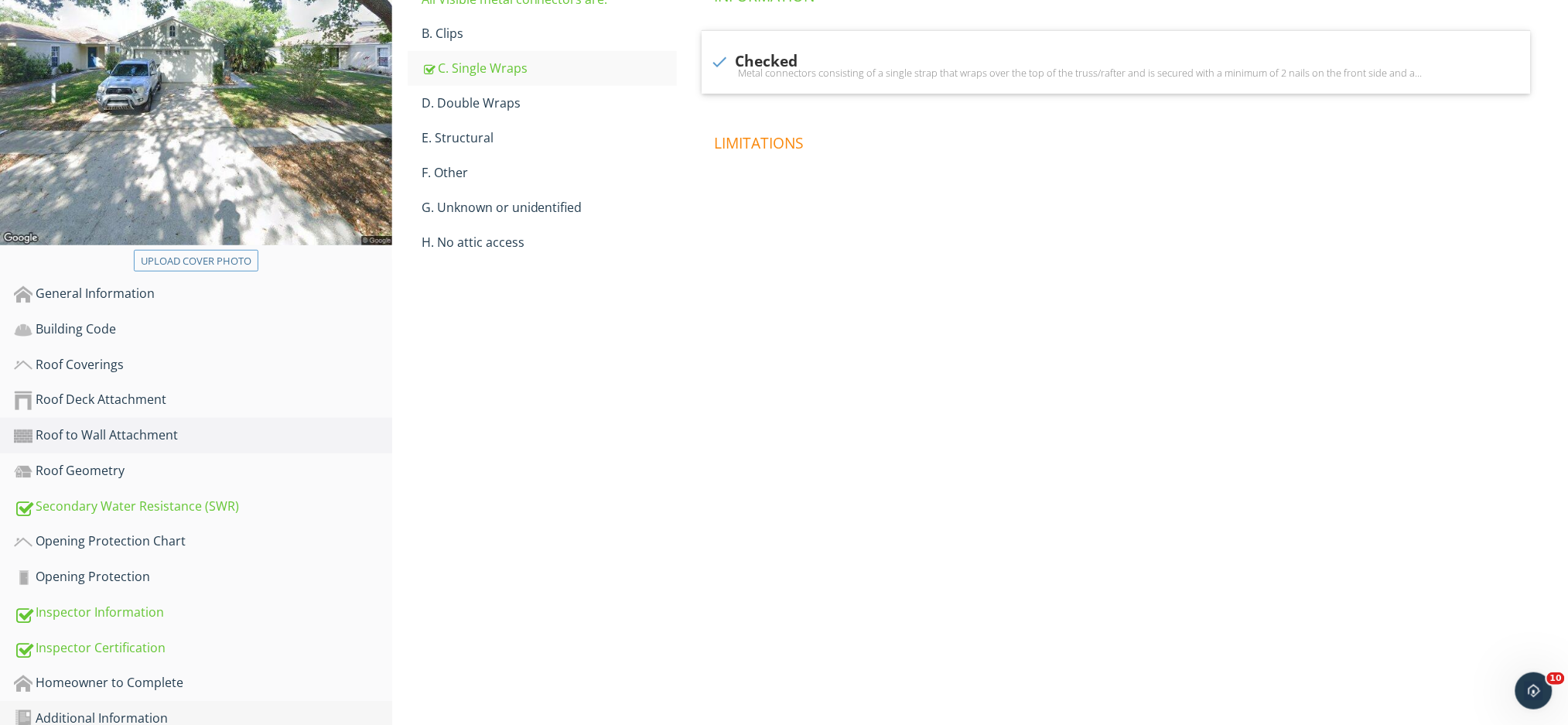
click at [272, 709] on div "Additional Information" at bounding box center [203, 719] width 378 height 20
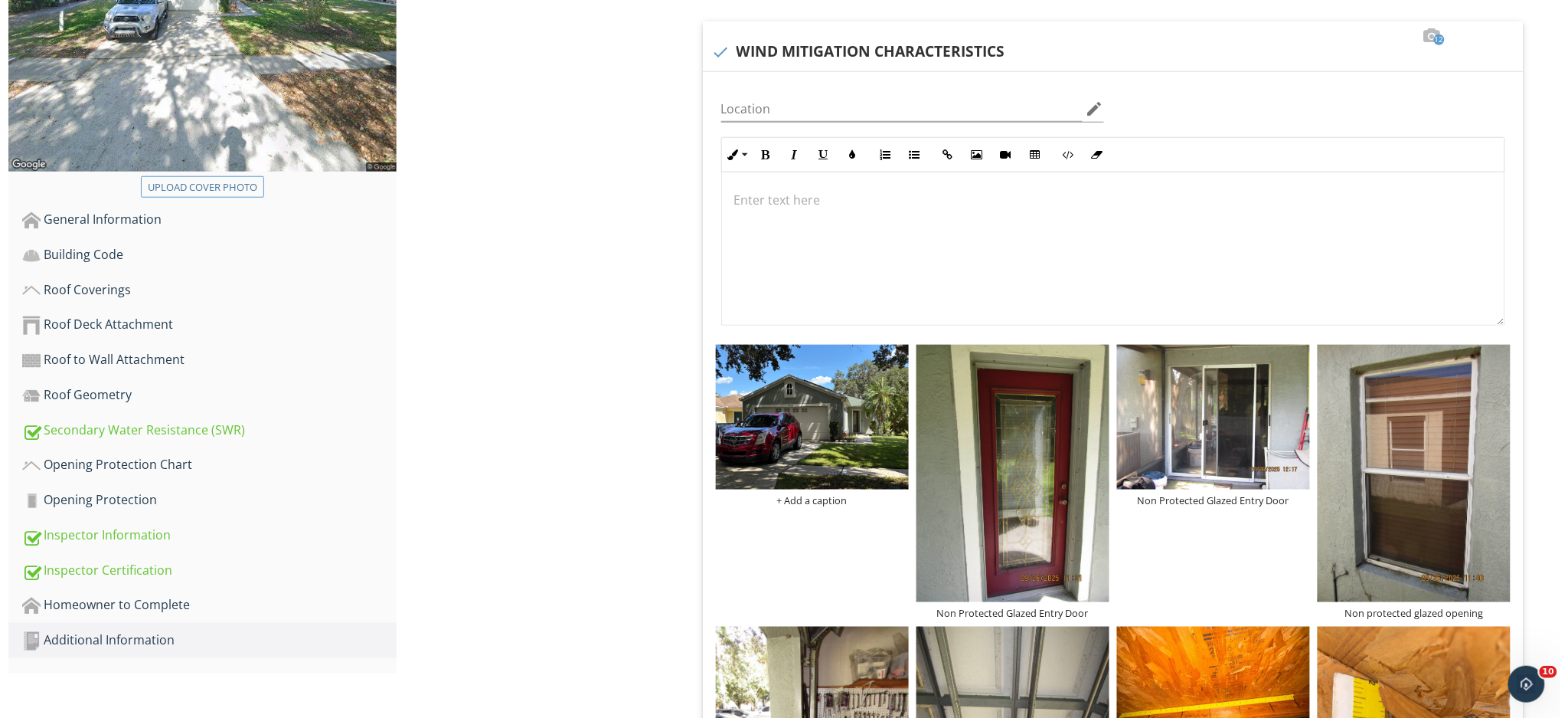
scroll to position [632, 0]
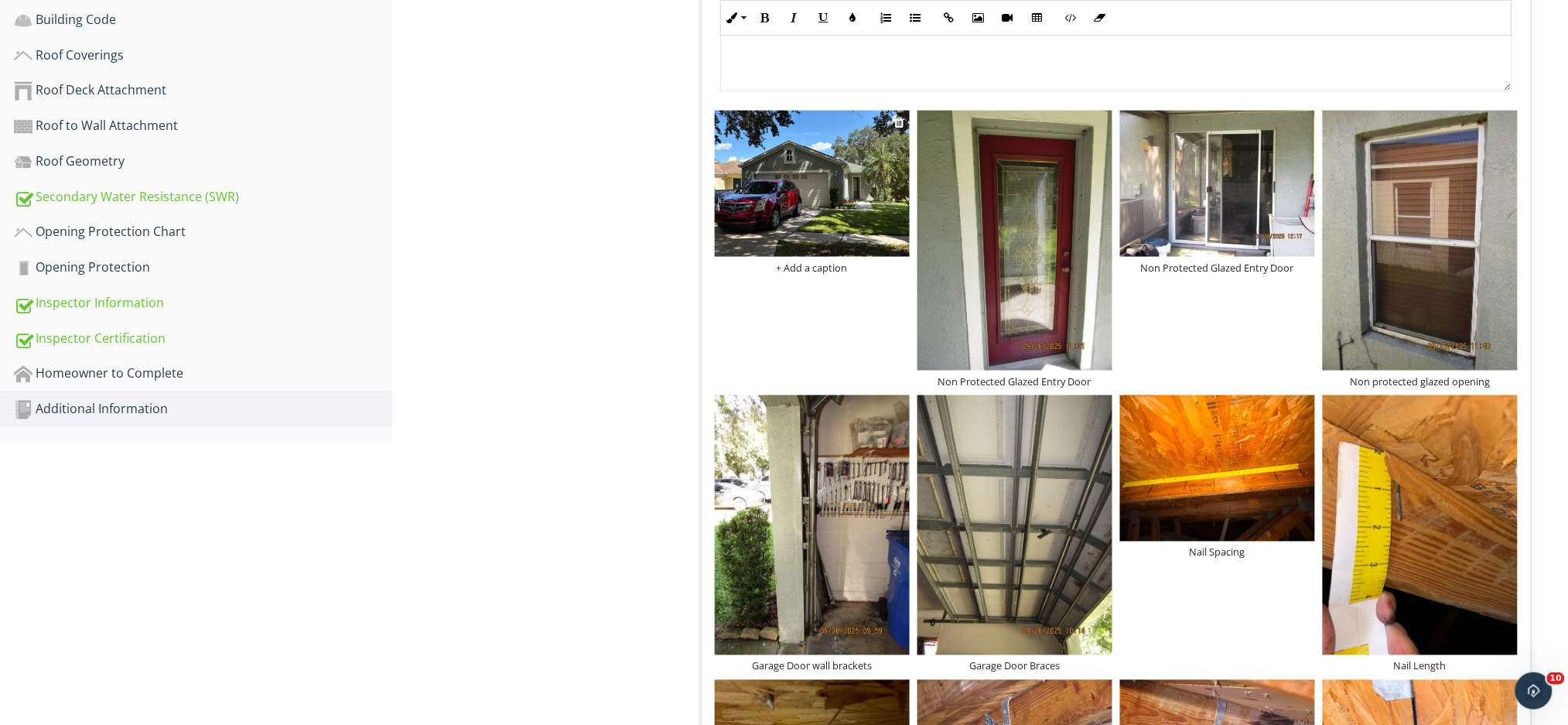
click at [802, 262] on div "+ Add a caption" at bounding box center [812, 268] width 195 height 13
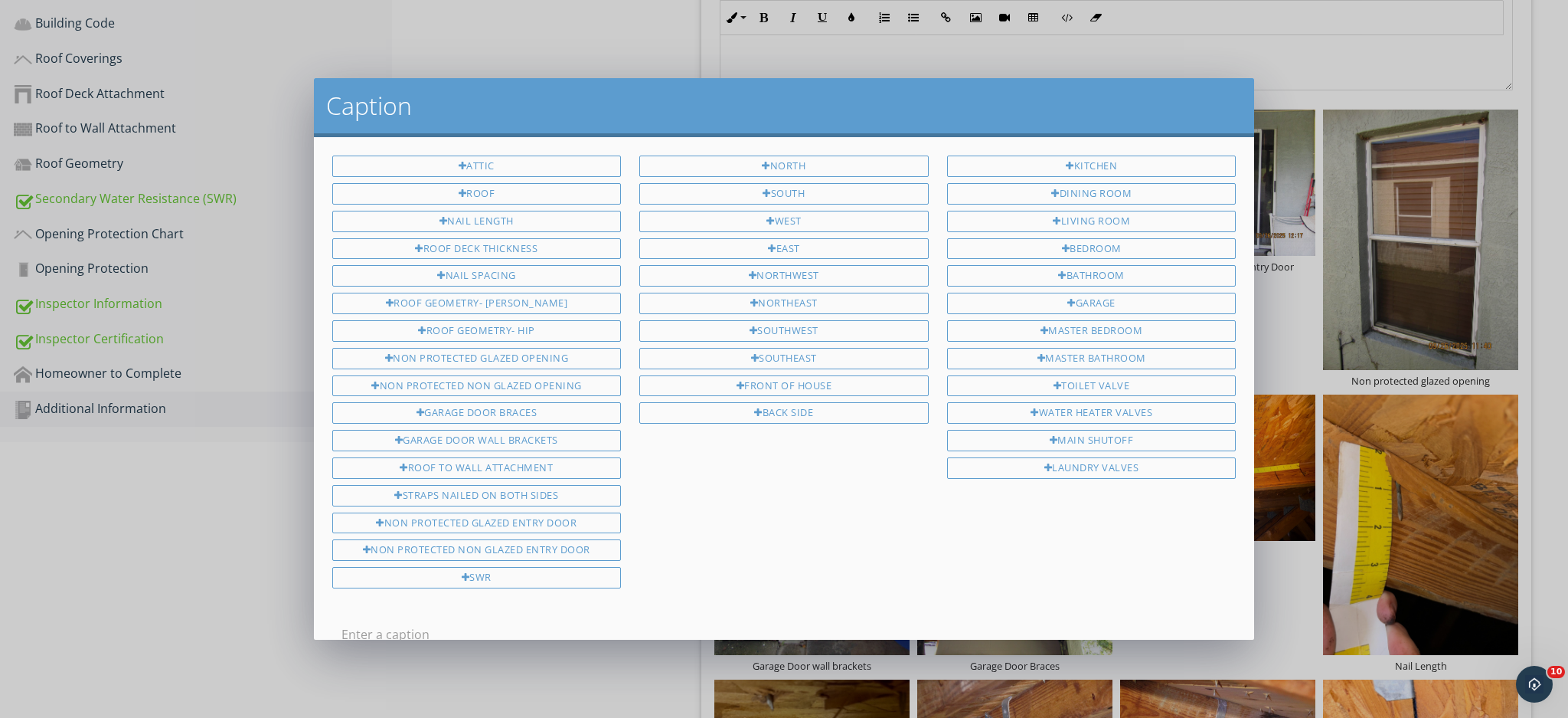
click at [459, 622] on input "text" at bounding box center [784, 634] width 886 height 26
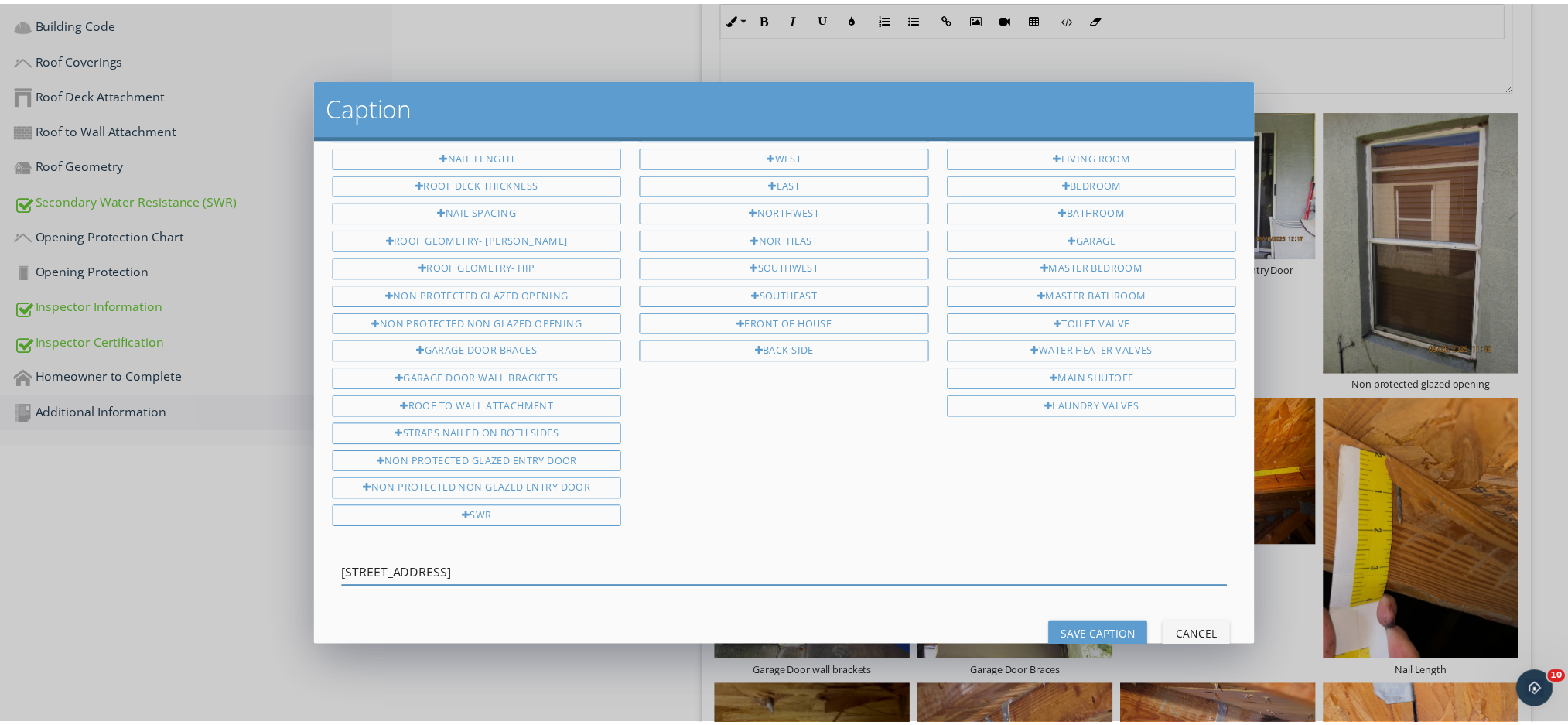
scroll to position [97, 0]
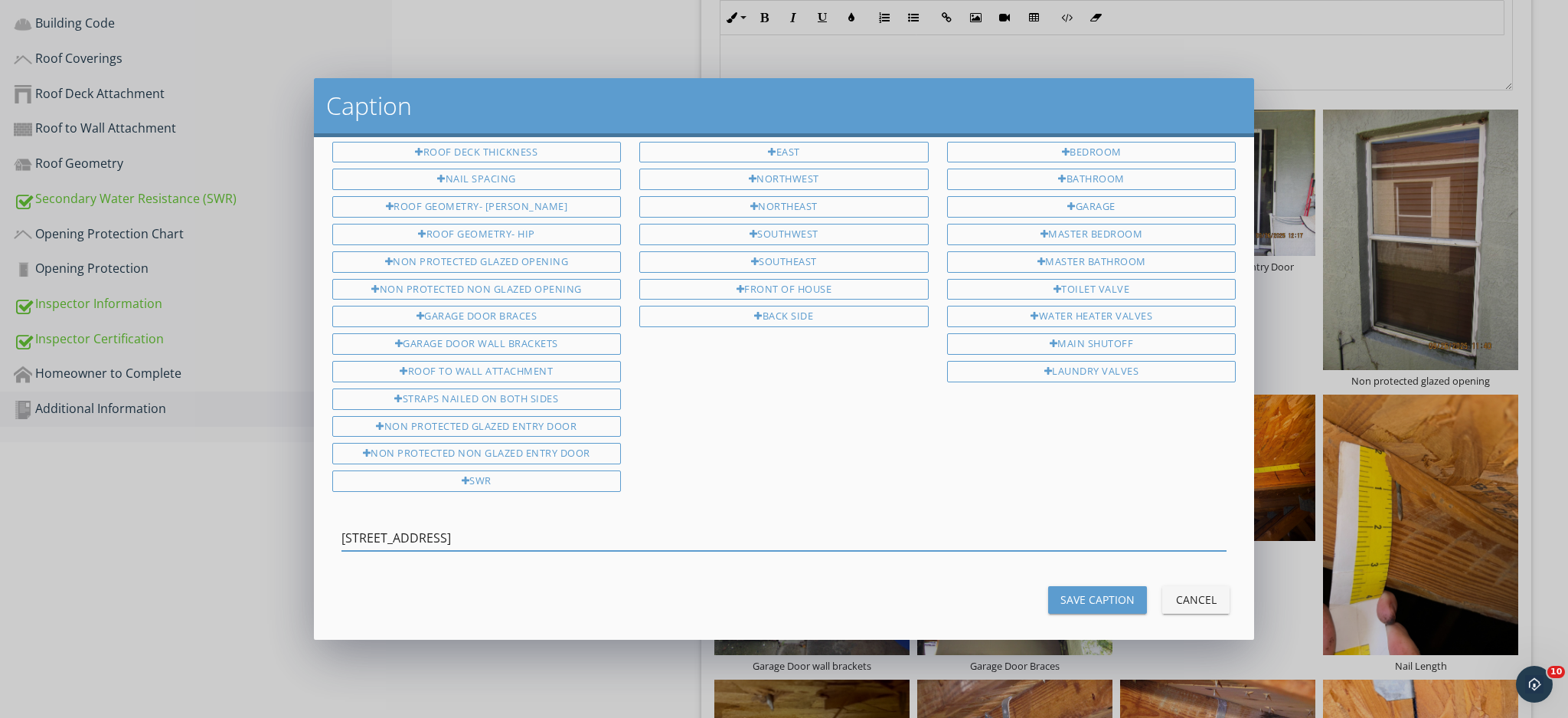
click at [375, 526] on input "1050 lake Shore Ranch" at bounding box center [784, 538] width 886 height 26
type input "1050 Lake Shore Ranch"
click at [1107, 592] on div "Save Caption" at bounding box center [1098, 599] width 74 height 16
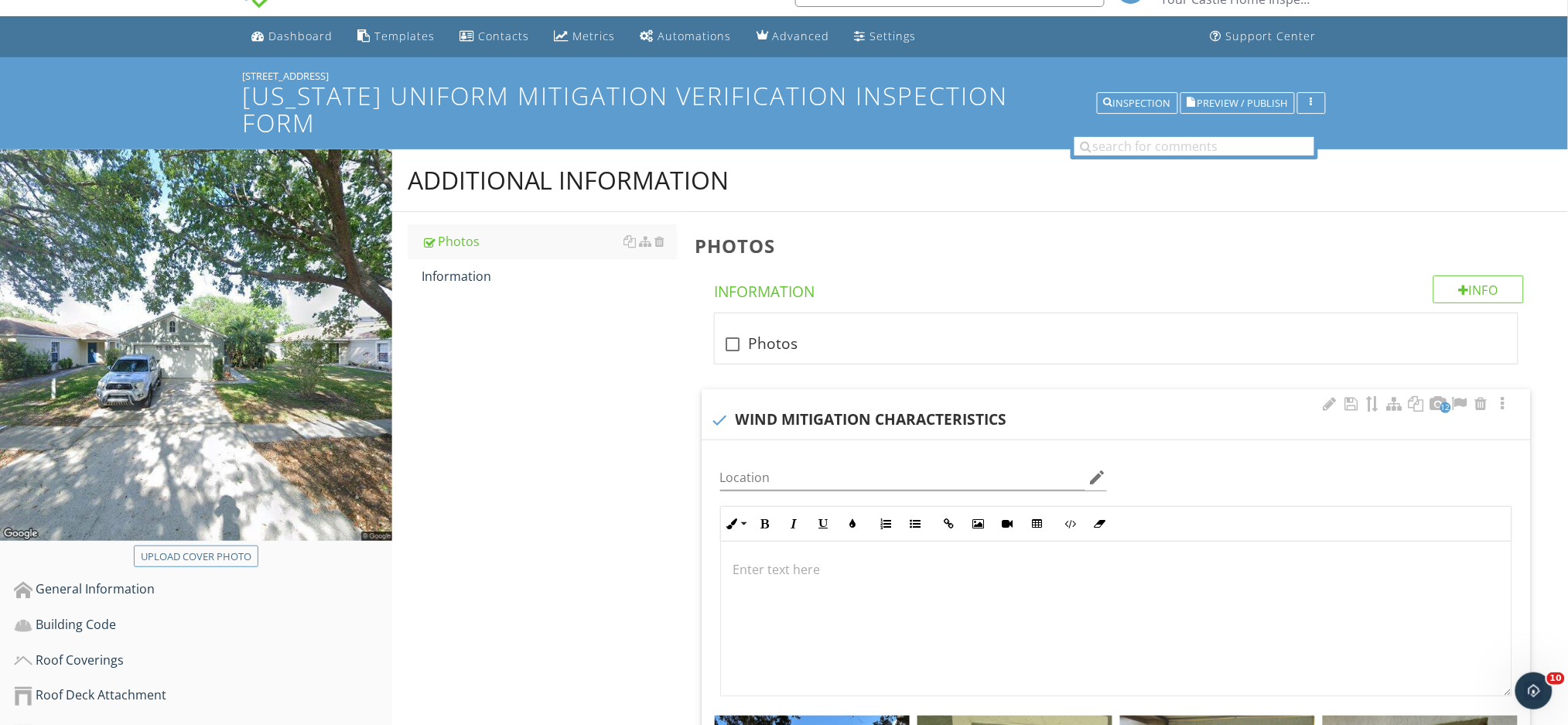
scroll to position [0, 0]
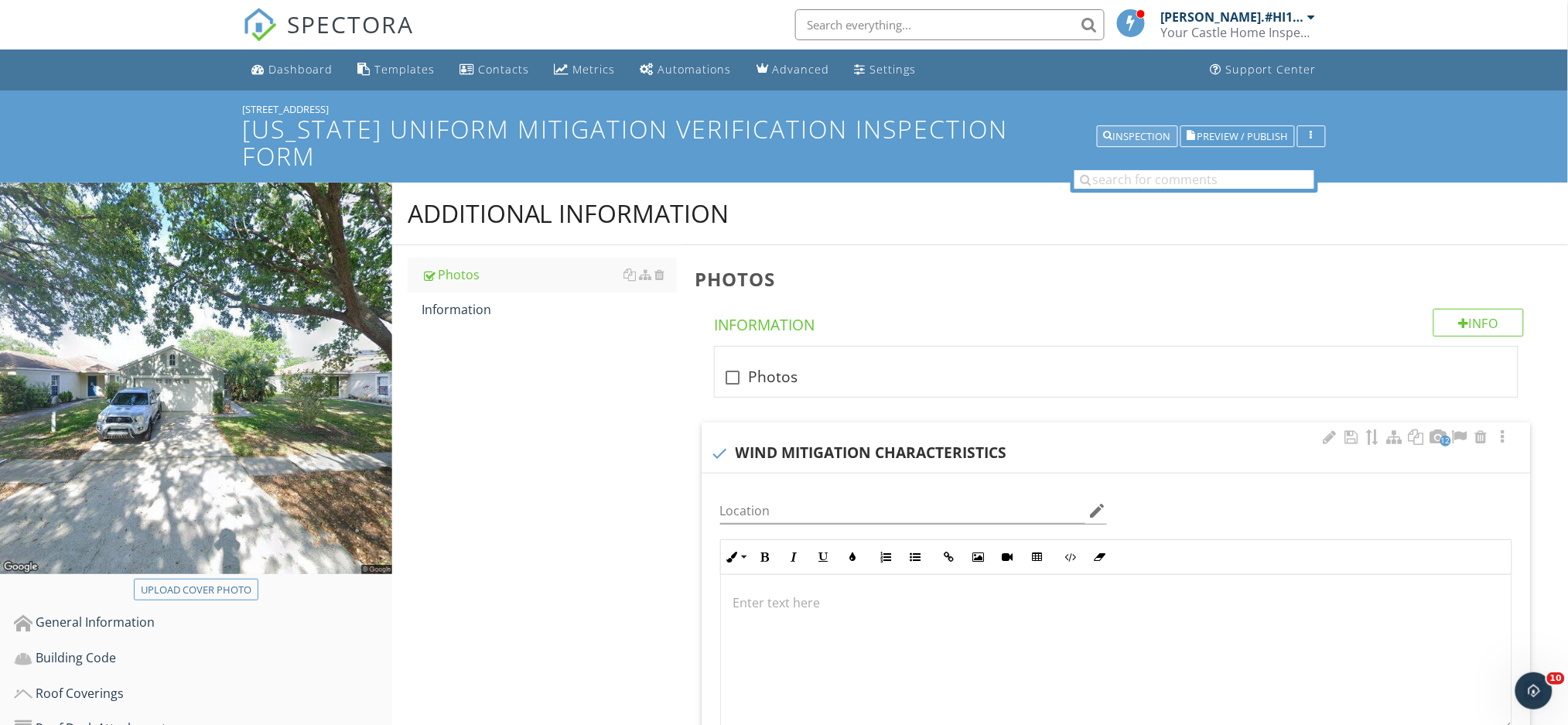
click at [1126, 132] on div "Inspection" at bounding box center [1137, 137] width 67 height 11
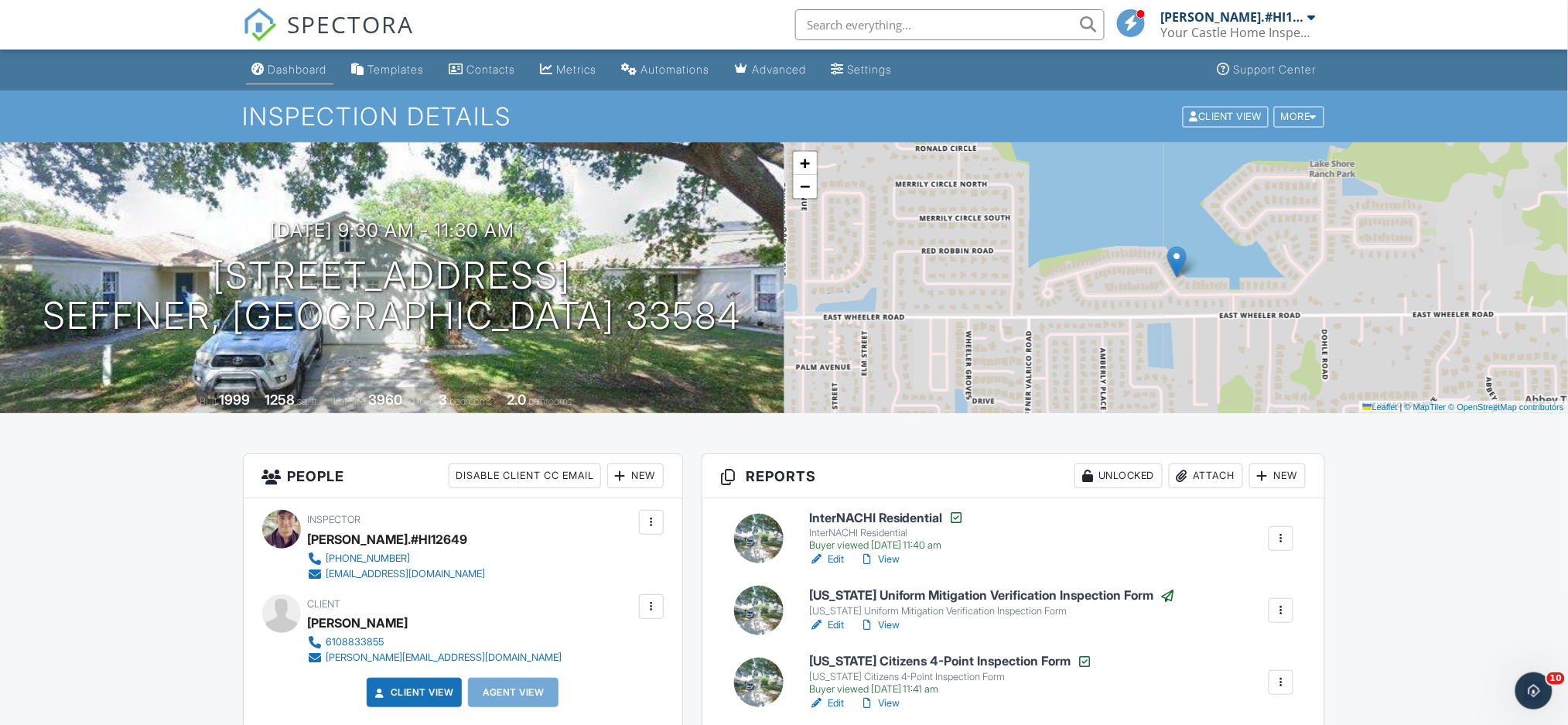
click at [304, 63] on div "Dashboard" at bounding box center [297, 69] width 59 height 13
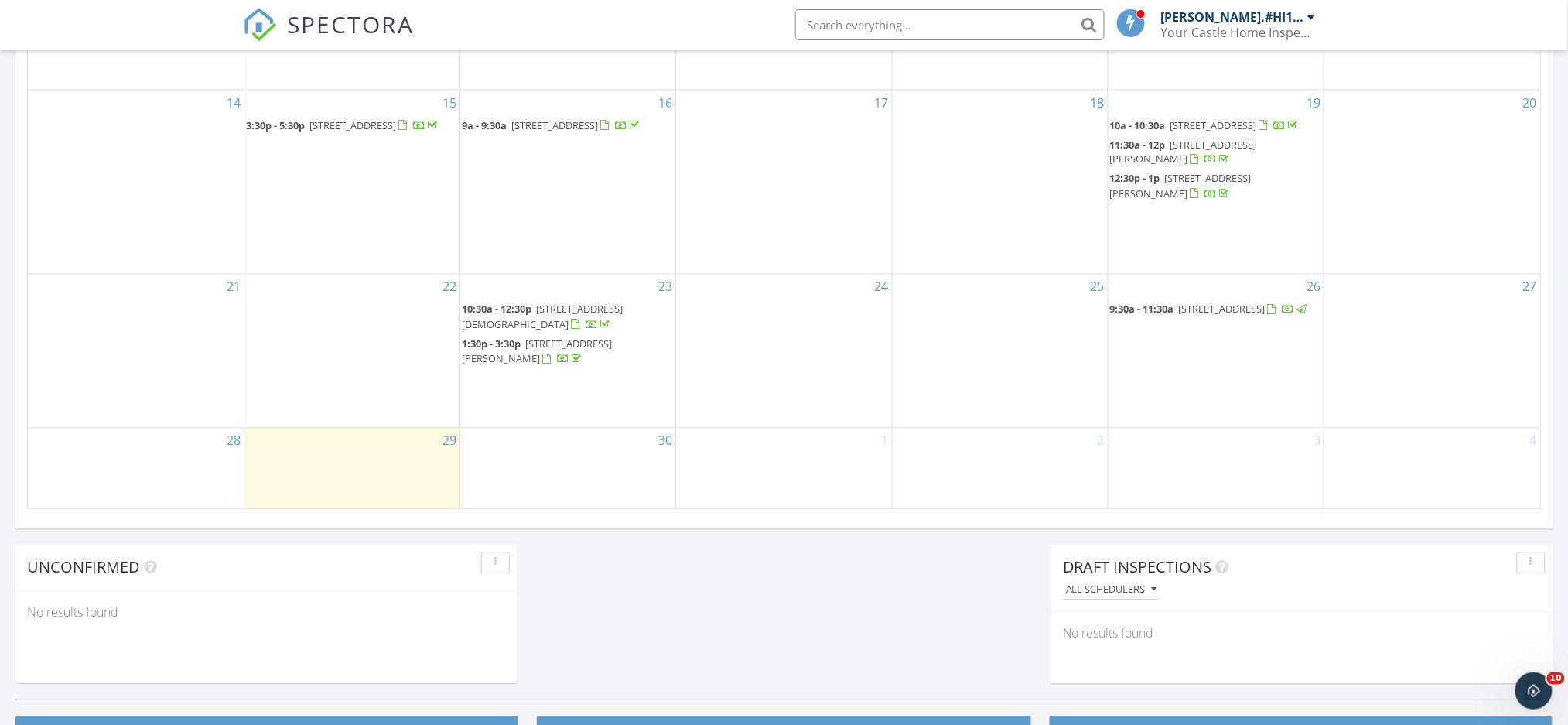
scroll to position [929, 0]
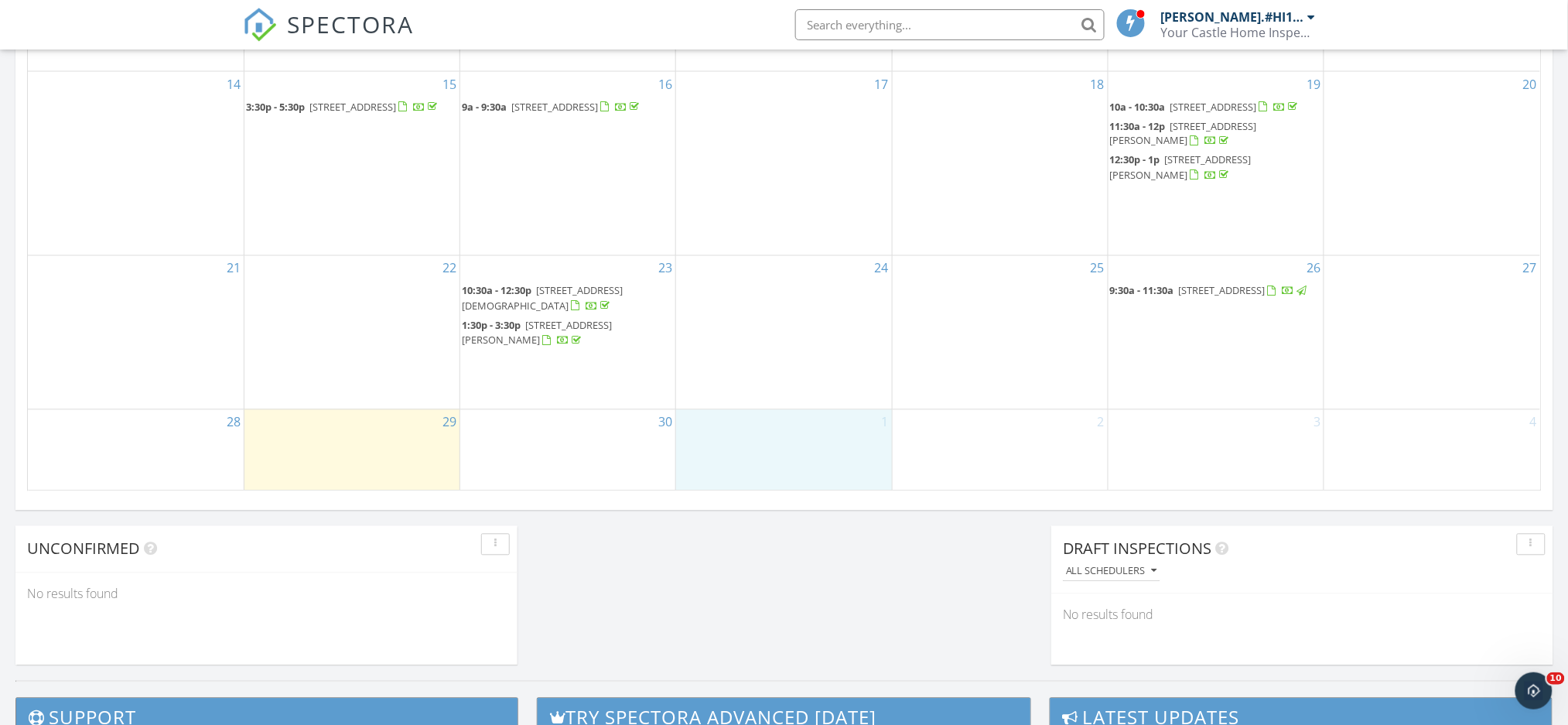
click at [785, 435] on div "1" at bounding box center [783, 450] width 215 height 81
click at [786, 372] on link "Inspection" at bounding box center [781, 373] width 80 height 25
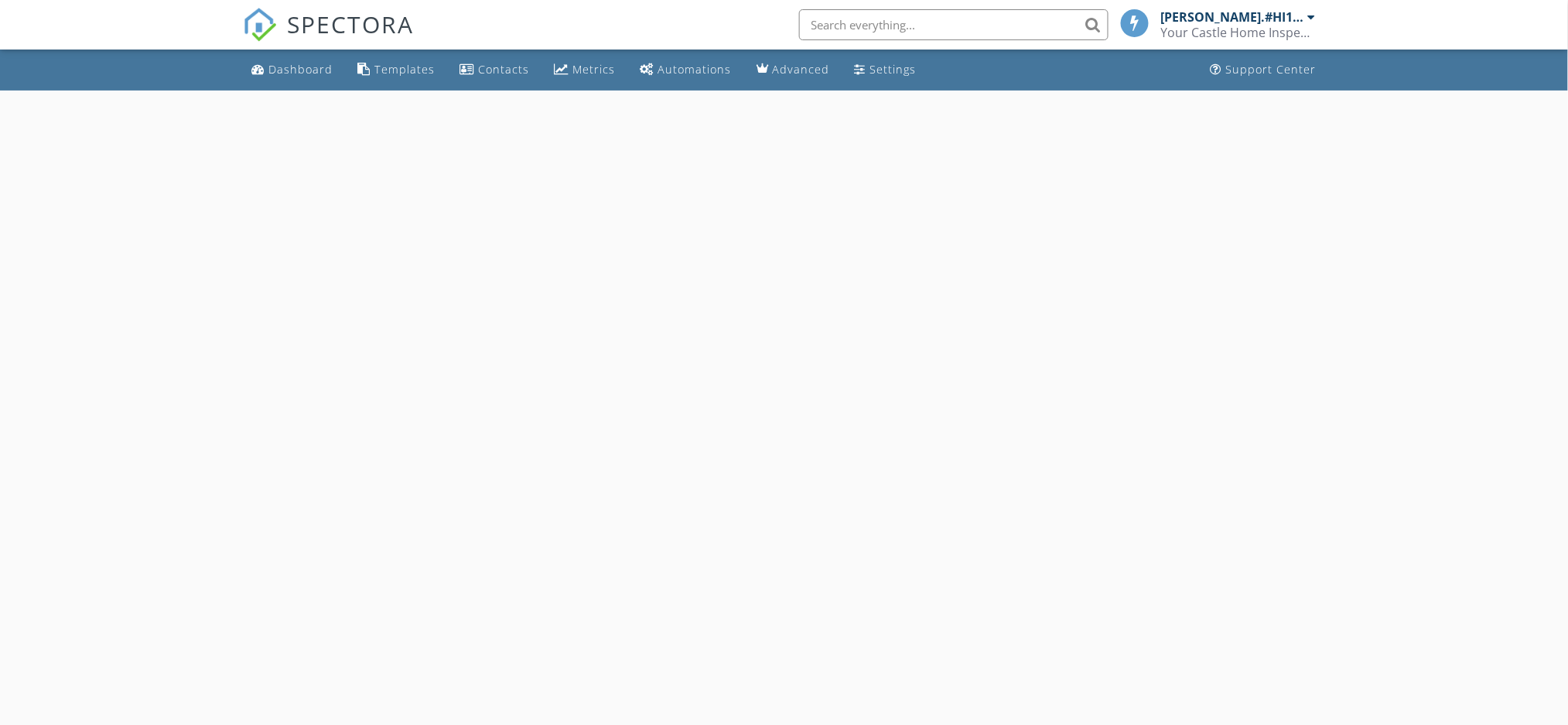
select select "9"
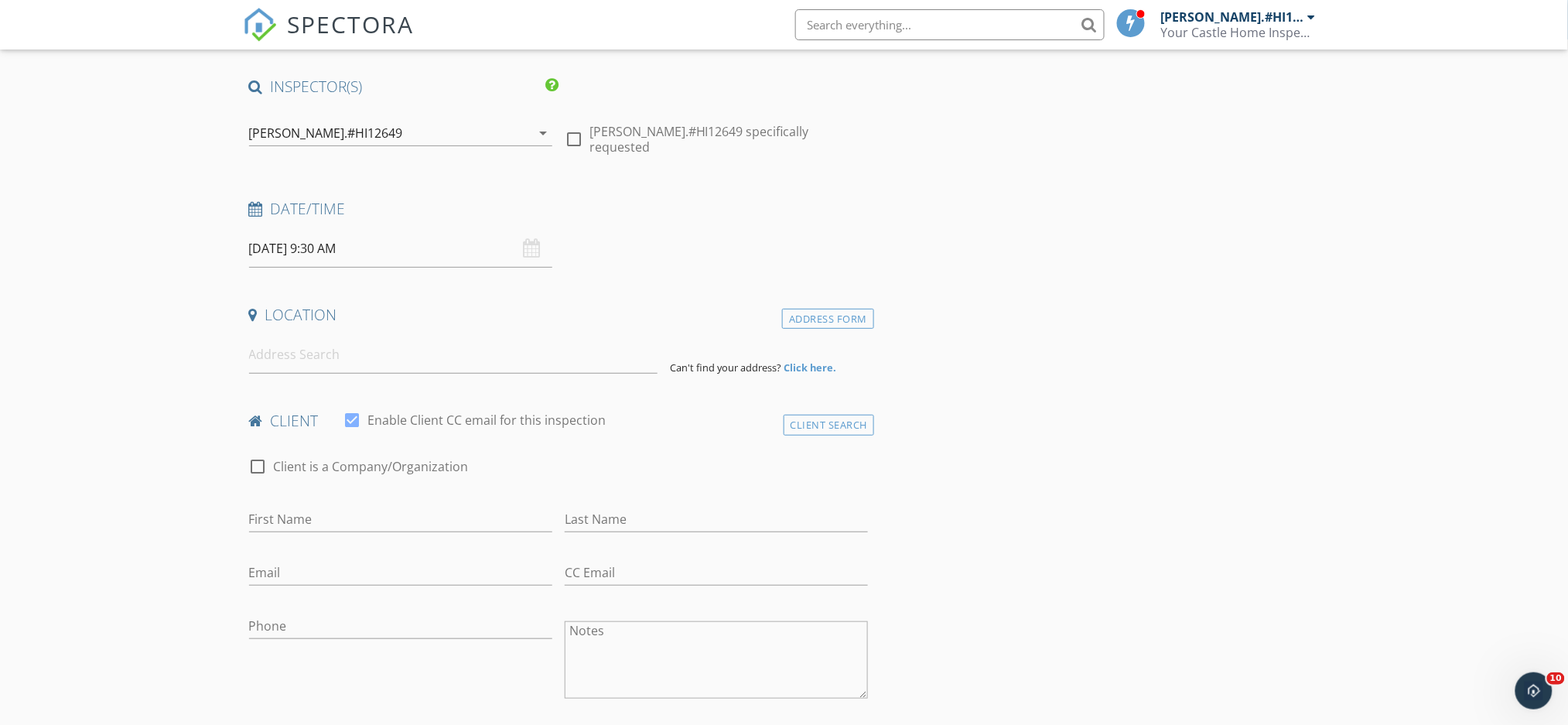
click at [323, 252] on input "[DATE] 9:30 AM" at bounding box center [400, 248] width 303 height 38
type input "10"
type input "10/01/2025 10:30 AM"
click at [337, 503] on span at bounding box center [339, 505] width 11 height 16
type input "11"
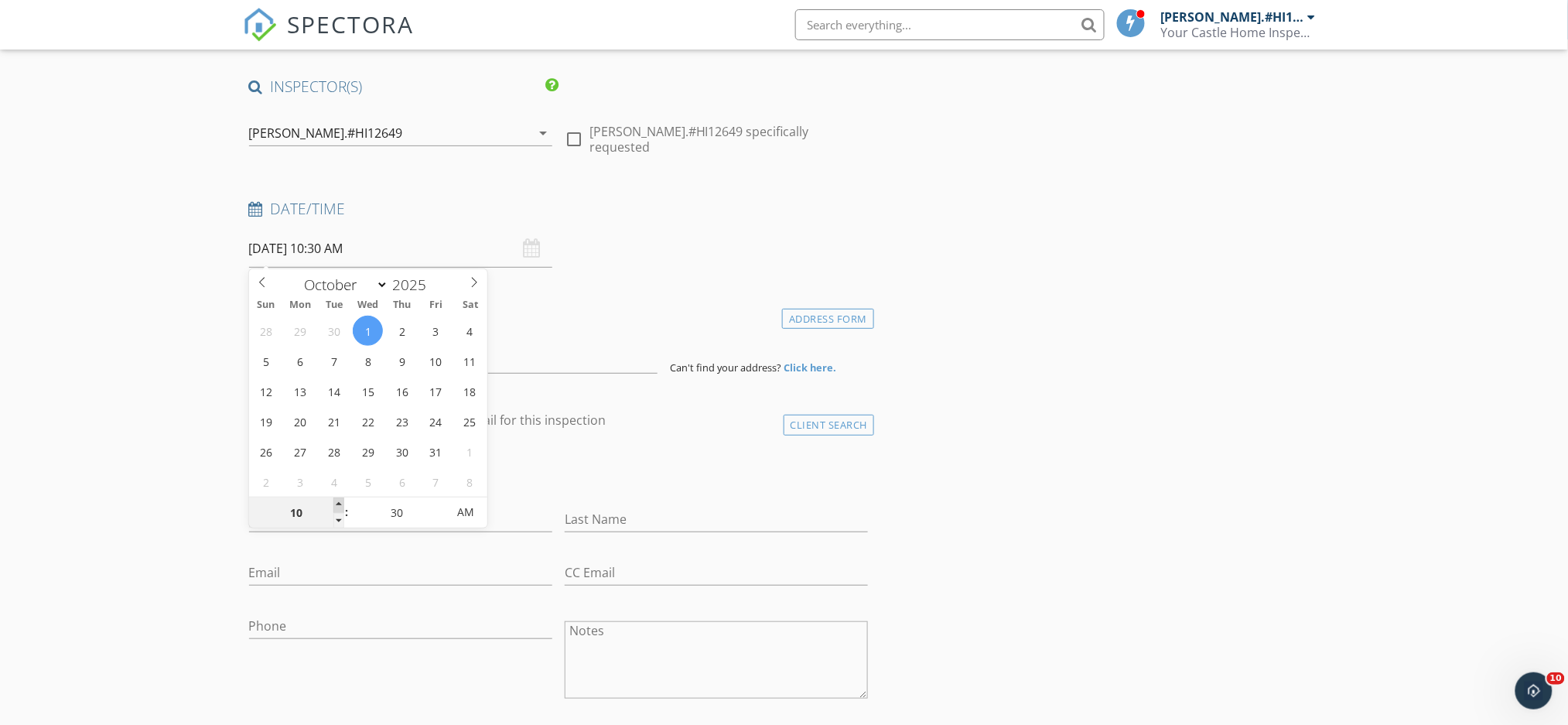
type input "10/01/2025 11:30 AM"
click at [337, 503] on span at bounding box center [339, 505] width 11 height 16
type input "25"
type input "10/01/2025 11:25 AM"
click at [437, 520] on span at bounding box center [438, 521] width 11 height 16
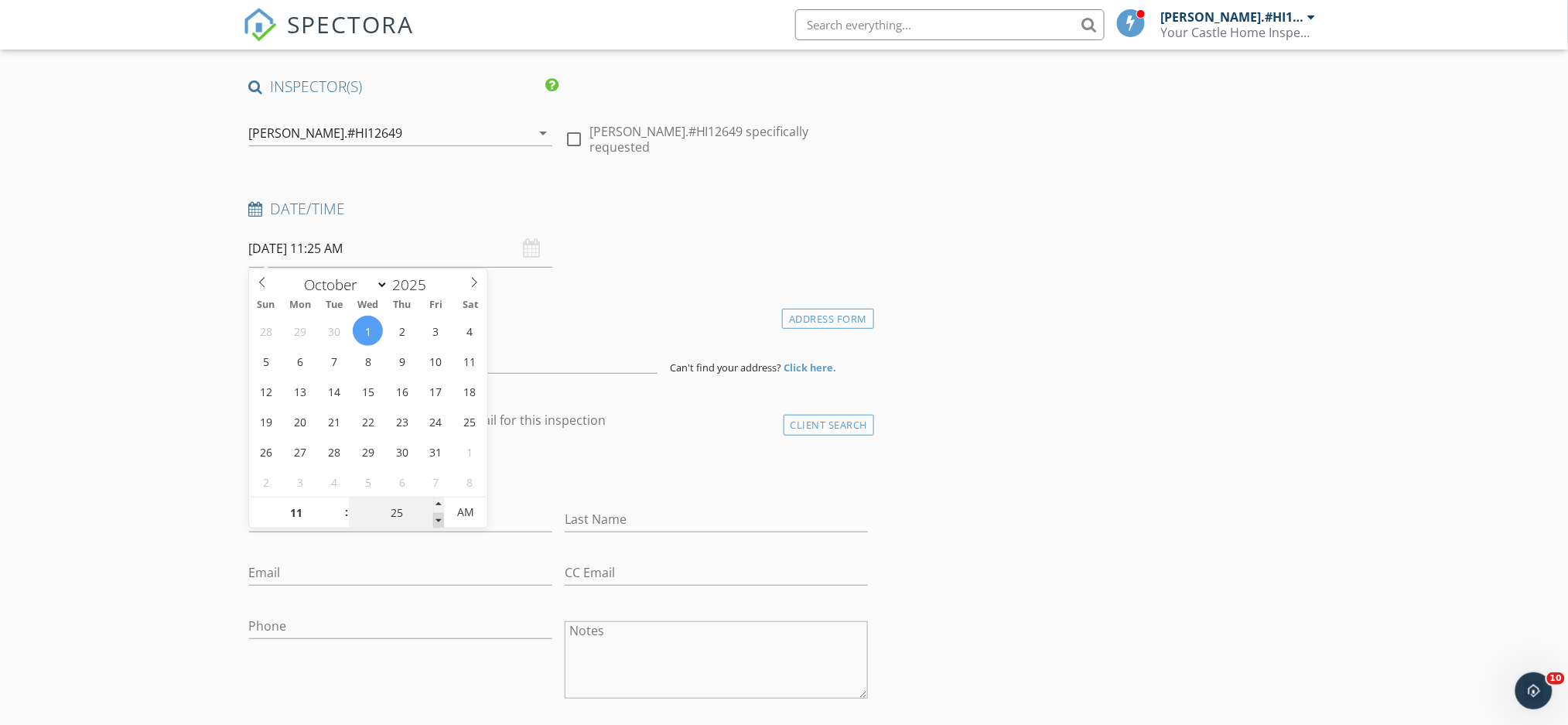
type input "20"
type input "10/01/2025 11:20 AM"
click at [437, 520] on span at bounding box center [438, 521] width 11 height 16
type input "15"
type input "10/01/2025 11:15 AM"
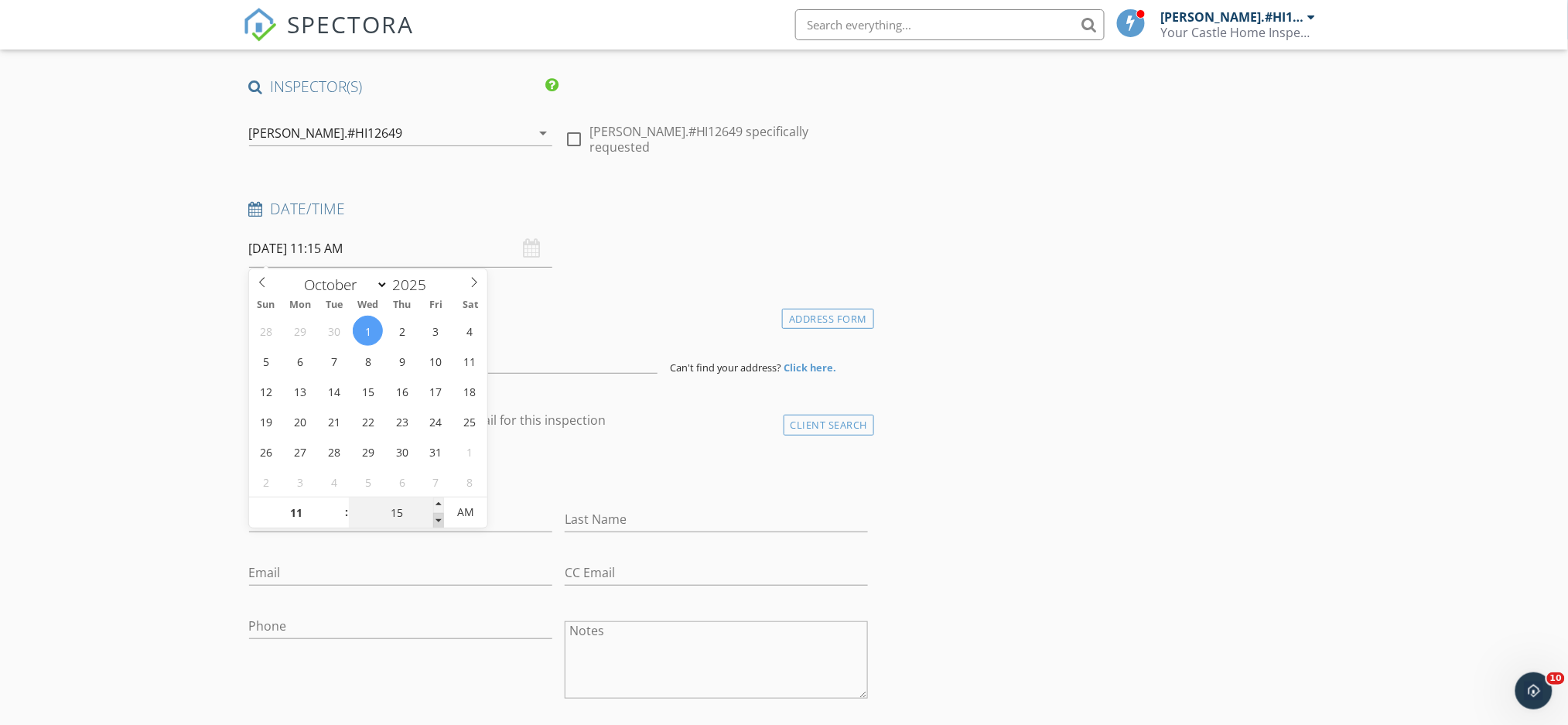
click at [437, 520] on span at bounding box center [438, 521] width 11 height 16
type input "10"
type input "10/01/2025 11:10 AM"
click at [437, 520] on span at bounding box center [438, 521] width 11 height 16
type input "05"
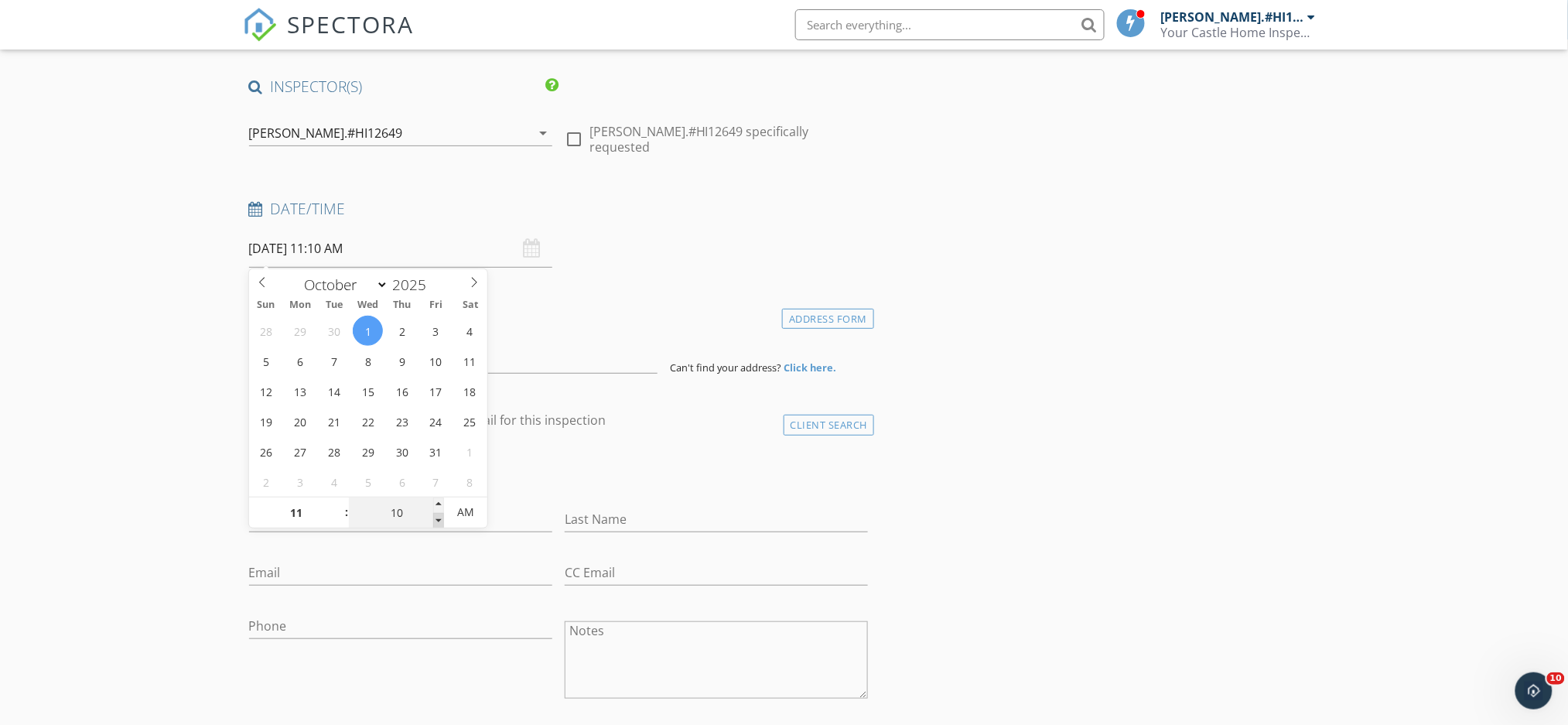
type input "10/01/2025 11:05 AM"
click at [437, 520] on span at bounding box center [438, 521] width 11 height 16
type input "00"
type input "10/01/2025 11:00 AM"
click at [437, 520] on span at bounding box center [438, 521] width 11 height 16
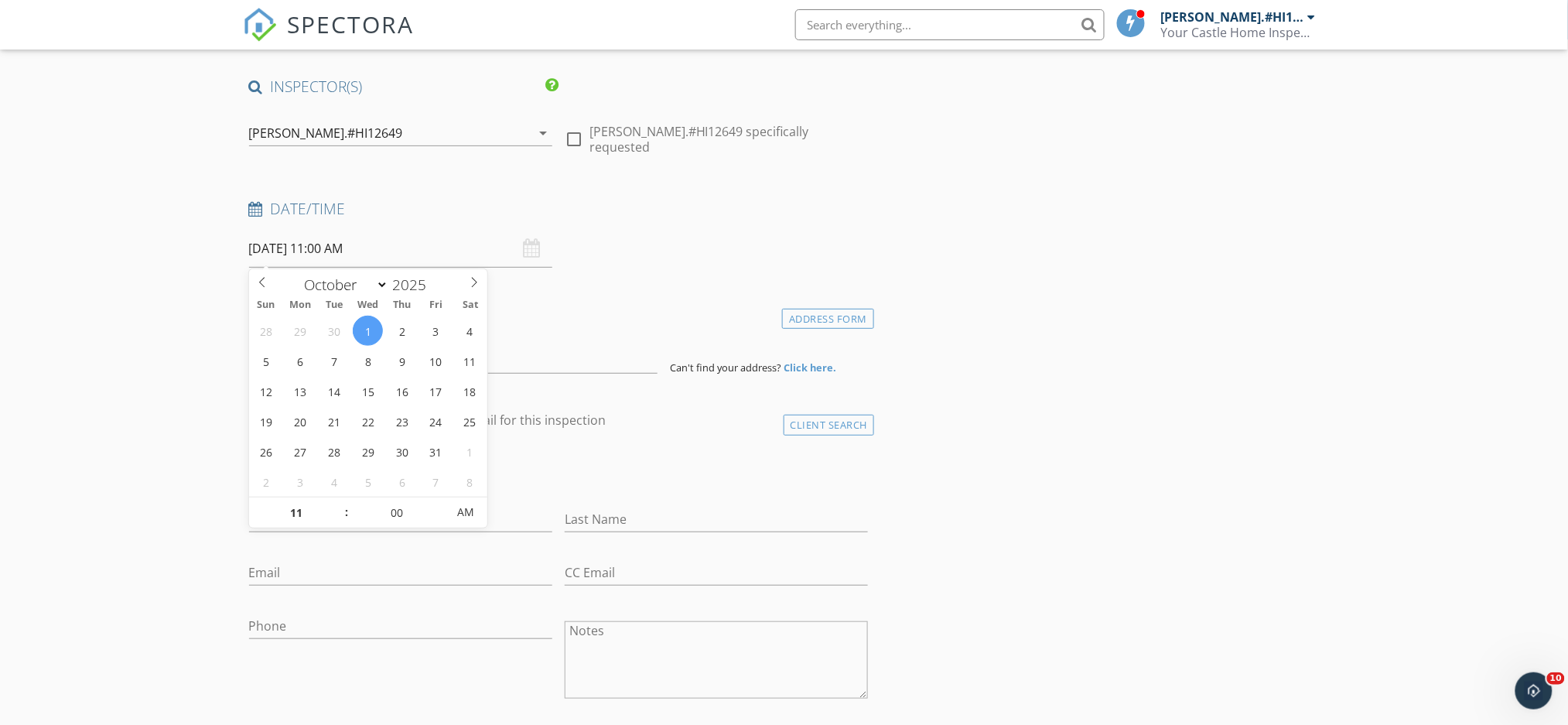
click at [315, 517] on input "First Name" at bounding box center [400, 519] width 303 height 26
type input "ray"
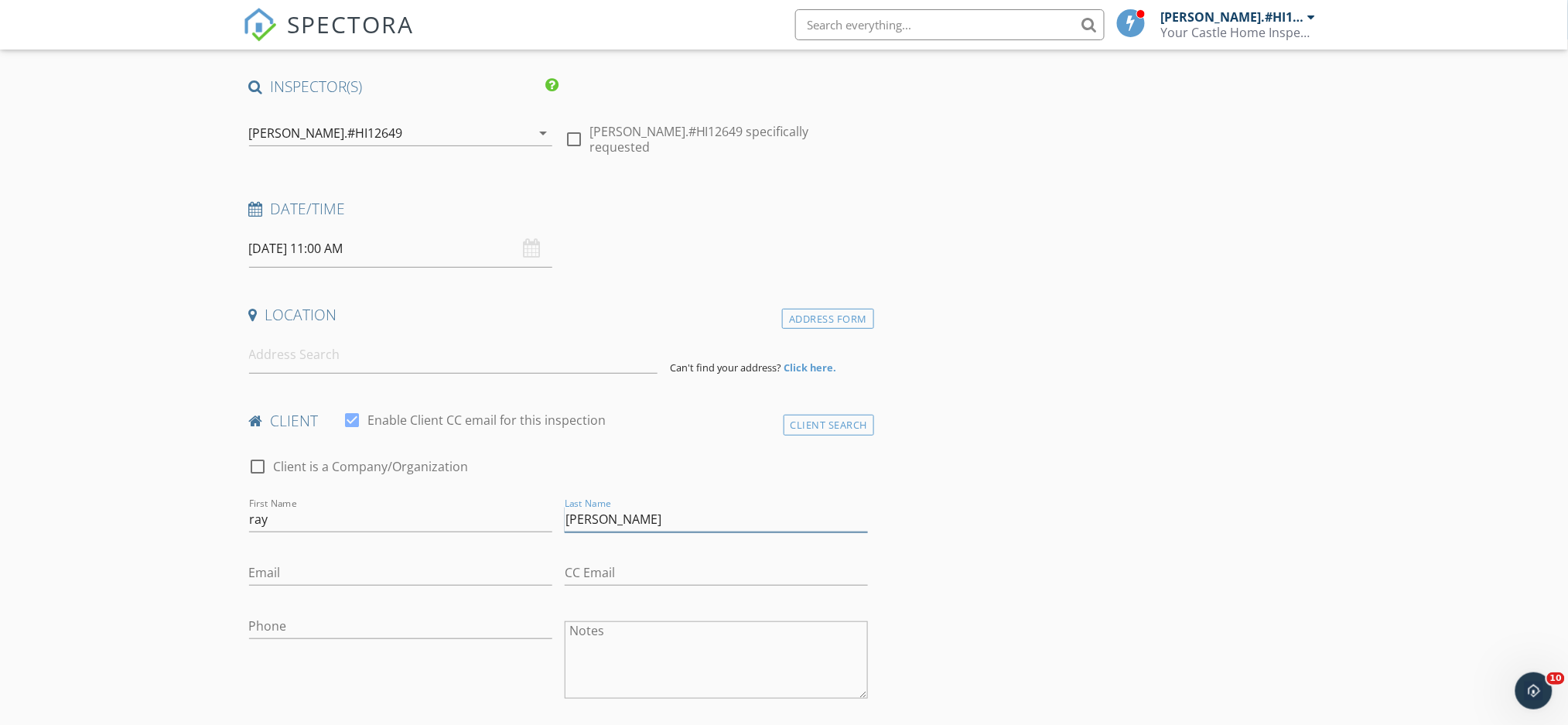
type input "Jacobs"
type input "rayjacobs@me.com"
click at [331, 619] on input "Phone" at bounding box center [400, 626] width 303 height 26
type input "512-632-2400"
click at [330, 358] on input at bounding box center [453, 355] width 409 height 38
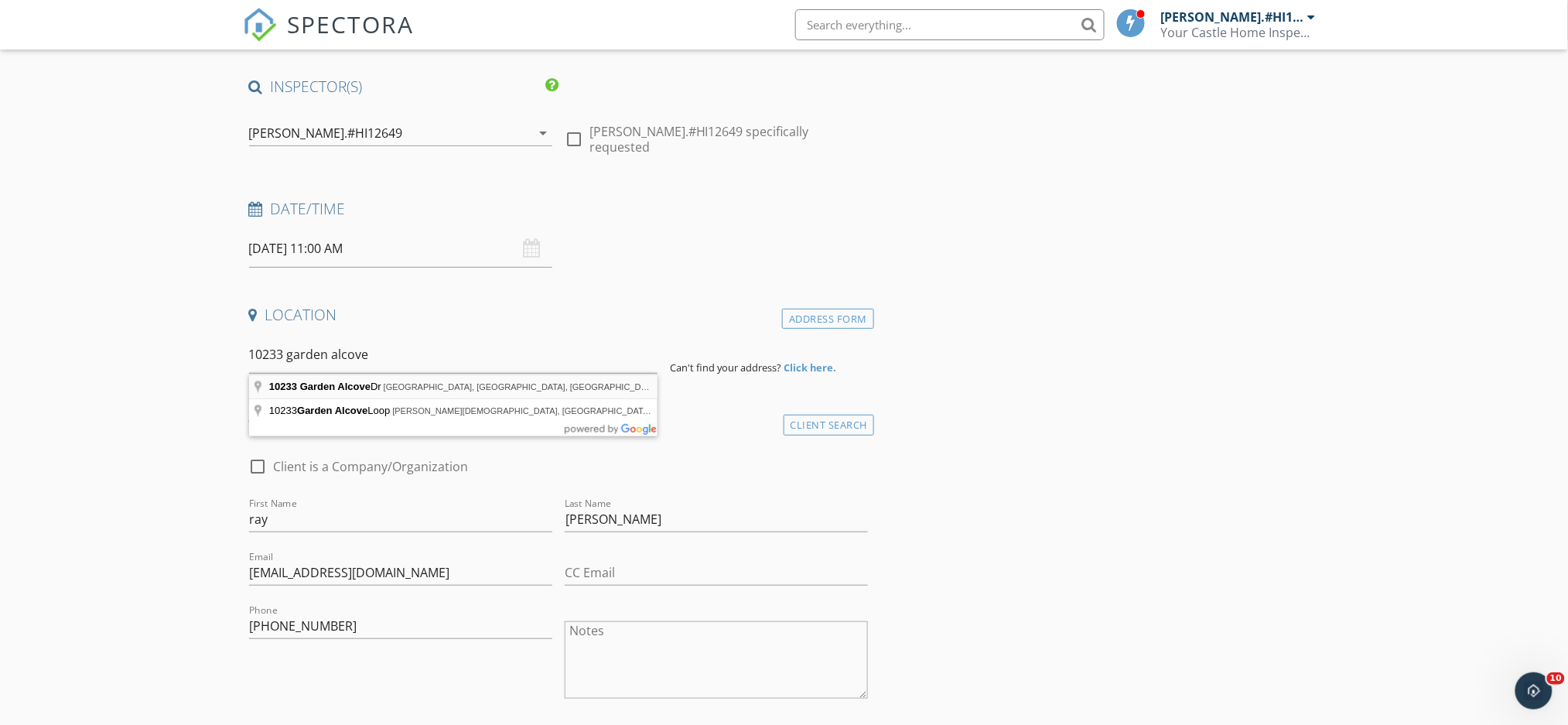
type input "10233 Garden Alcove Dr, Tampa, FL, USA"
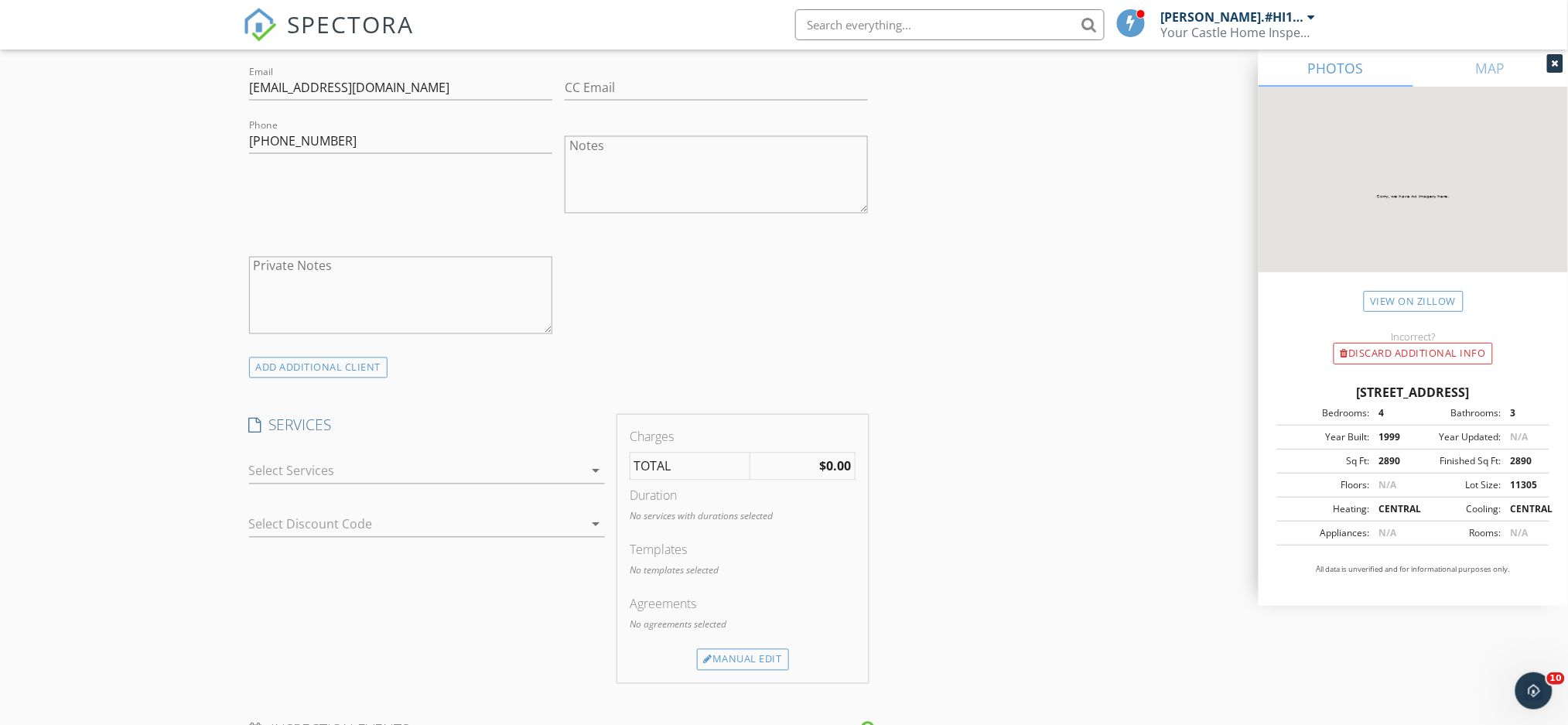
scroll to position [929, 0]
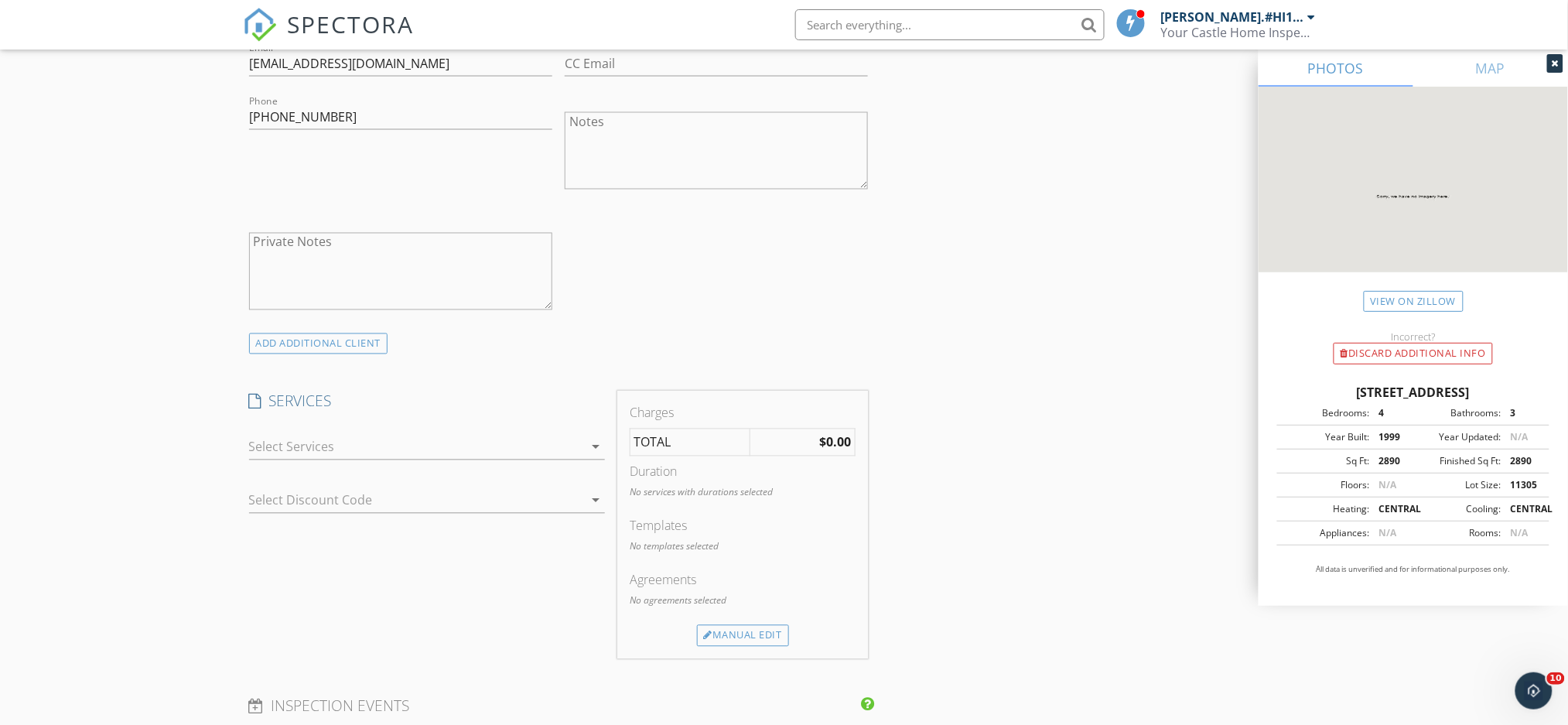
click at [585, 456] on div "arrow_drop_down" at bounding box center [594, 447] width 22 height 19
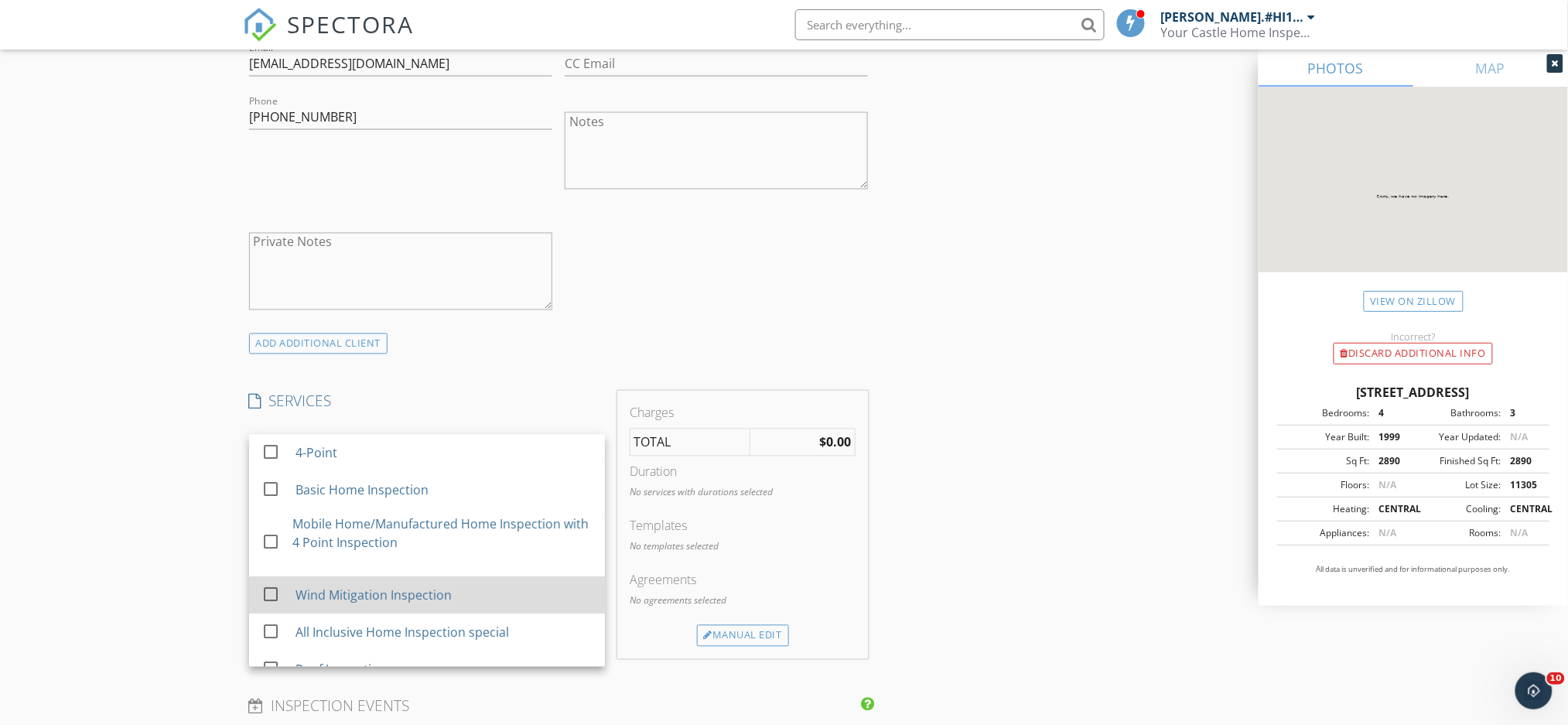
click at [270, 608] on div at bounding box center [271, 595] width 27 height 27
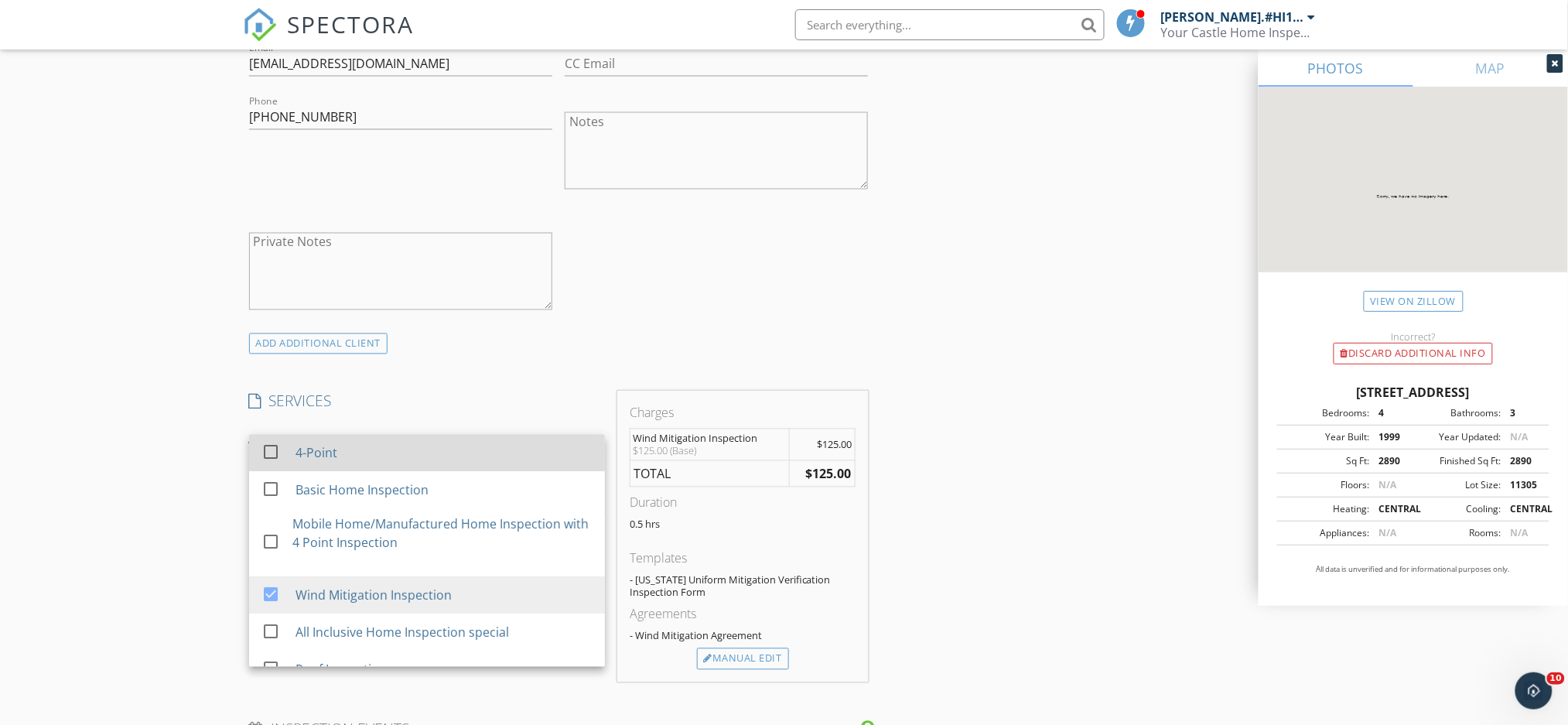
click at [273, 465] on div at bounding box center [271, 453] width 27 height 27
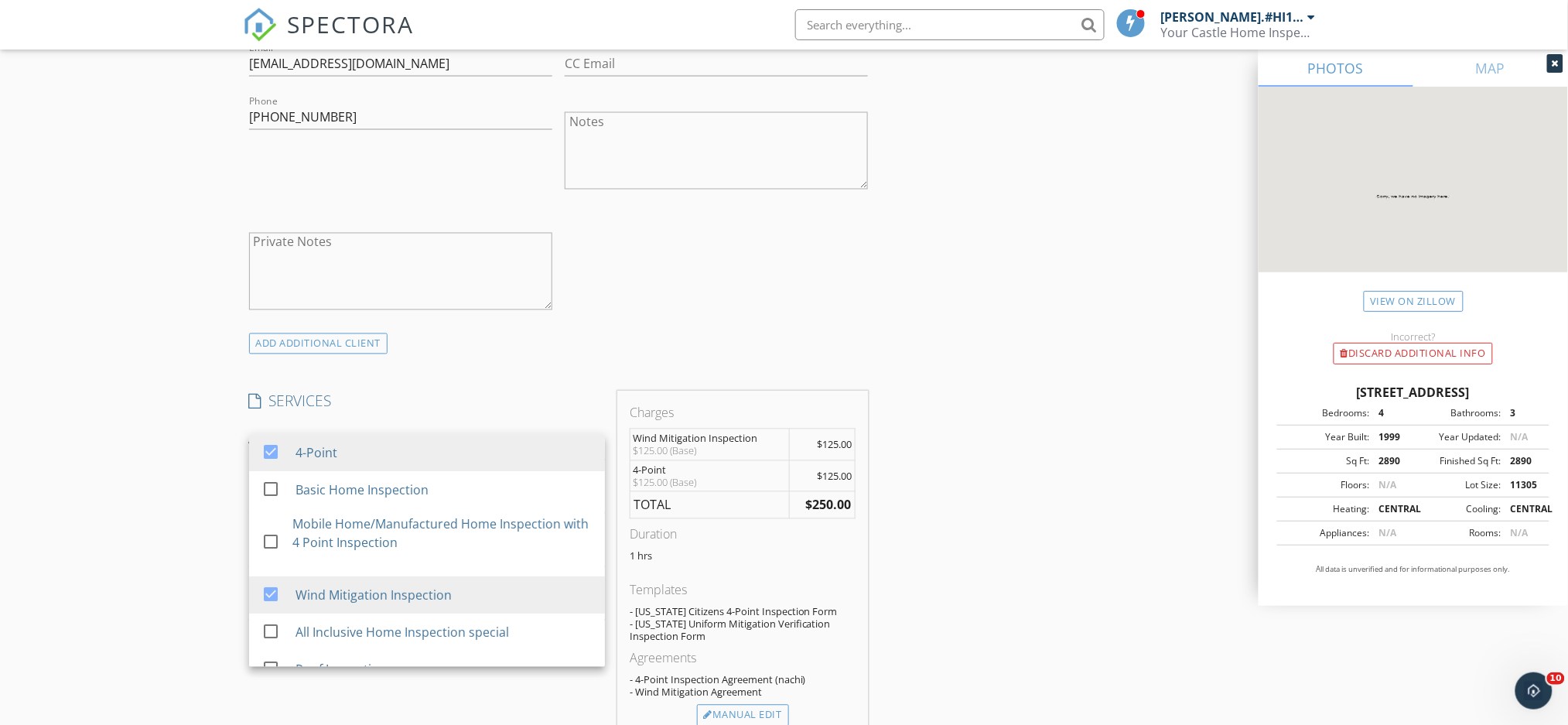
click at [928, 442] on div "INSPECTOR(S) check_box Seth Martin Lic.#HI12649 PRIMARY Seth Martin Lic.#HI1264…" at bounding box center [784, 646] width 1083 height 2790
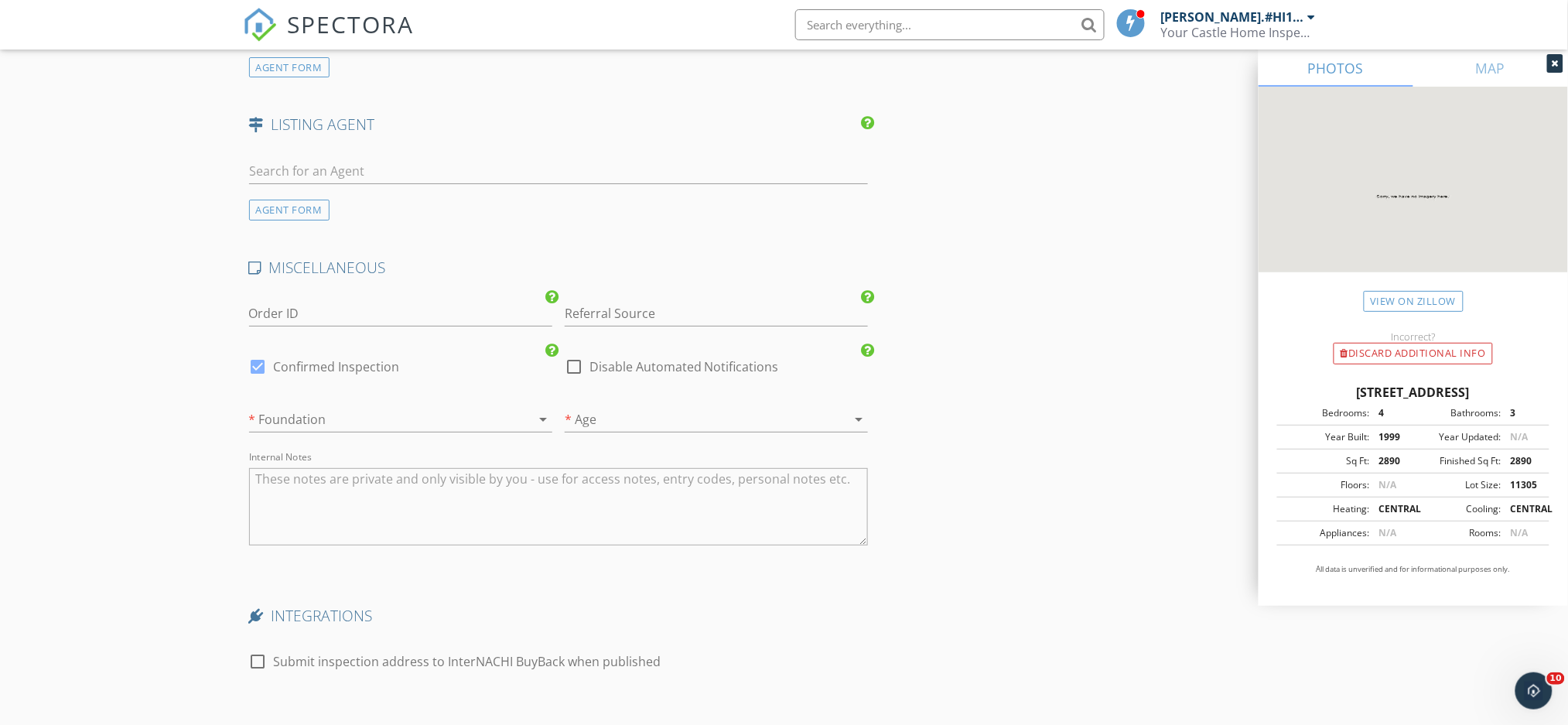
scroll to position [2062, 0]
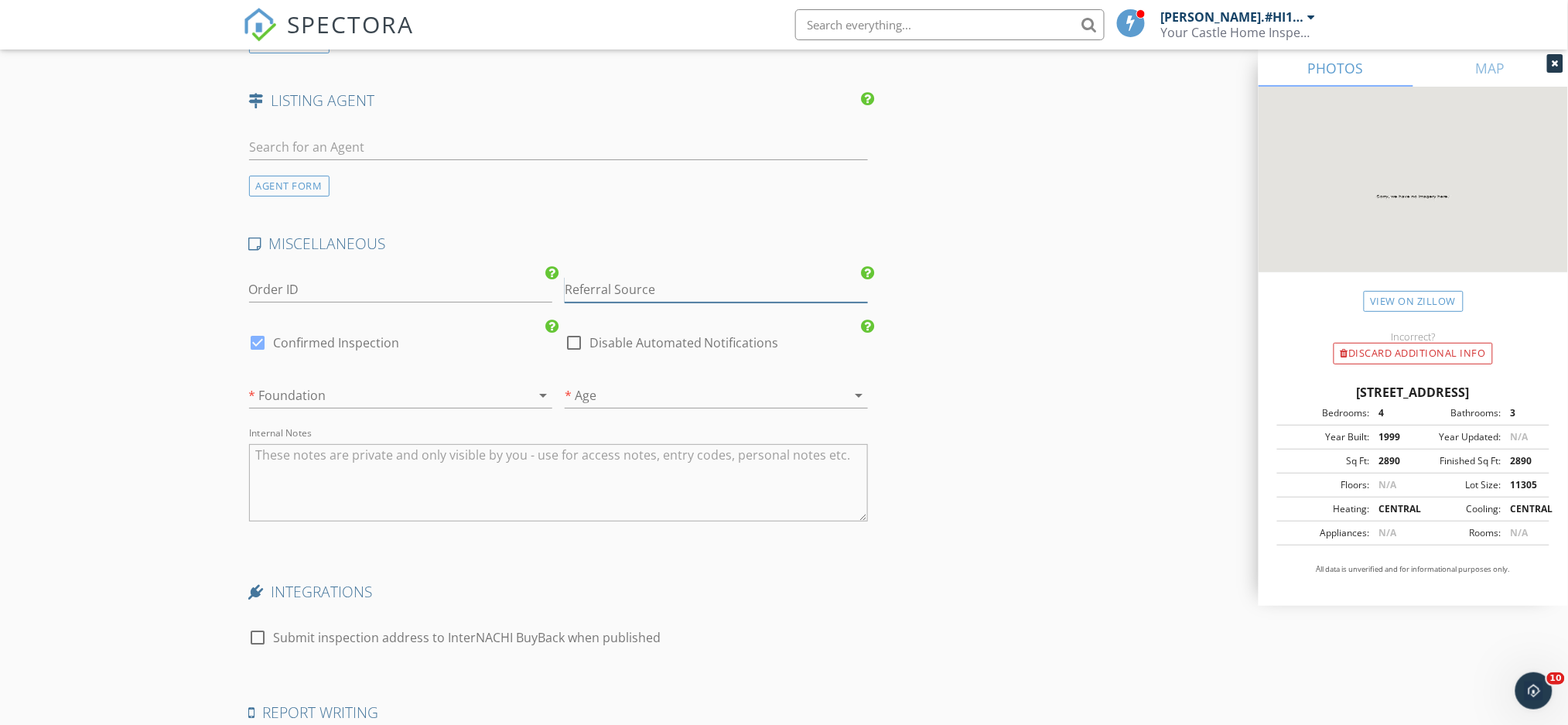
click at [641, 302] on input "Referral Source" at bounding box center [716, 290] width 303 height 26
click at [659, 302] on input "client recommded" at bounding box center [716, 290] width 303 height 26
click at [694, 302] on input "client recommend" at bounding box center [716, 290] width 303 height 26
type input "client recommended"
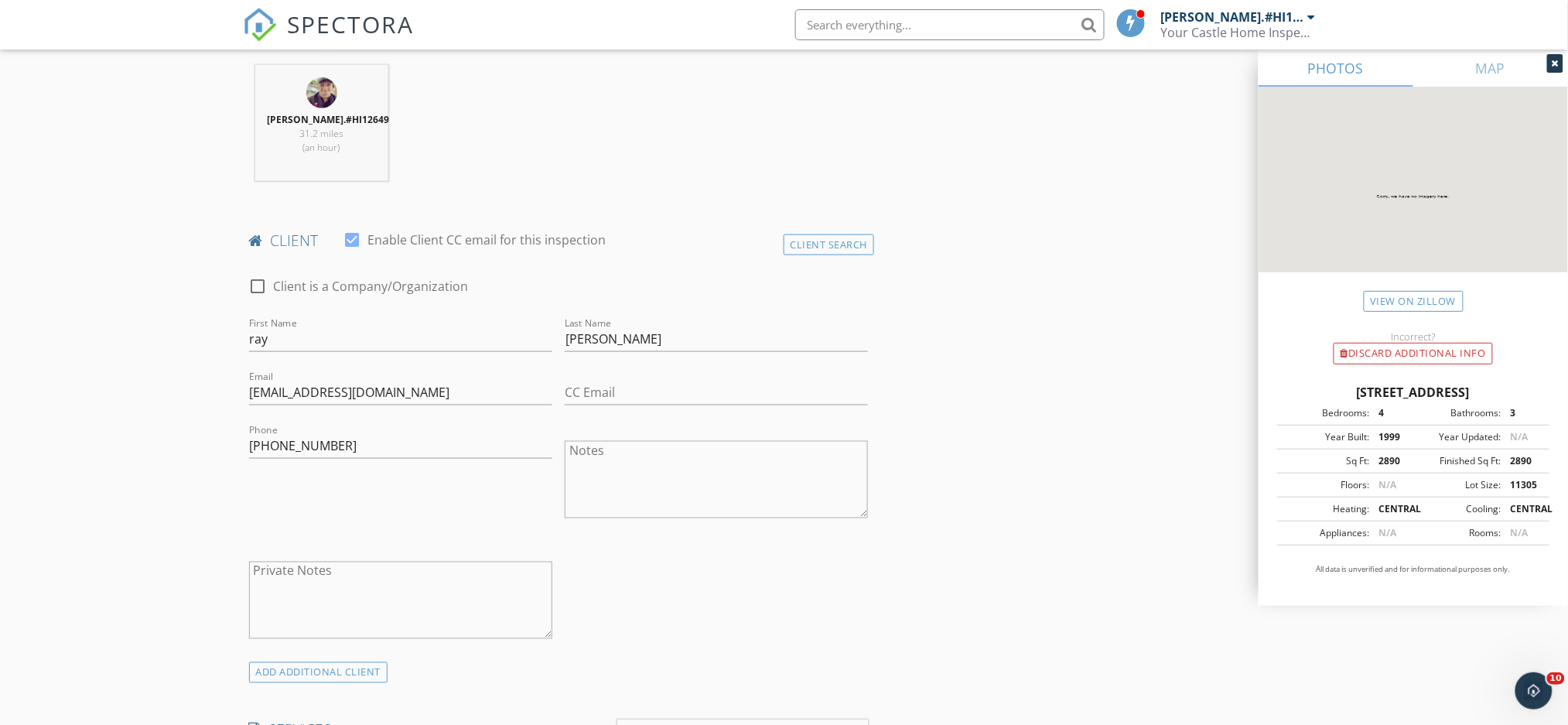
scroll to position [411, 0]
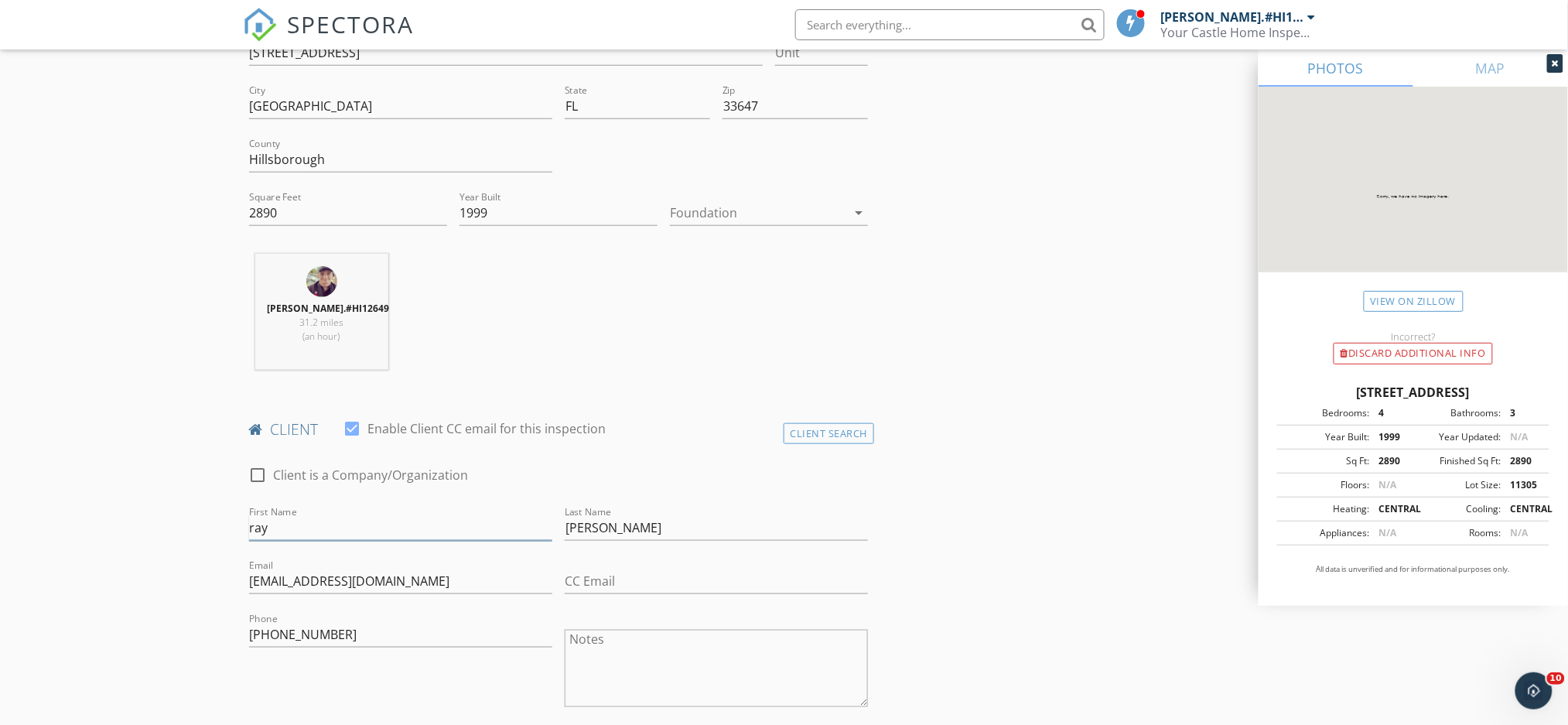
click at [254, 536] on input "ray" at bounding box center [400, 528] width 303 height 26
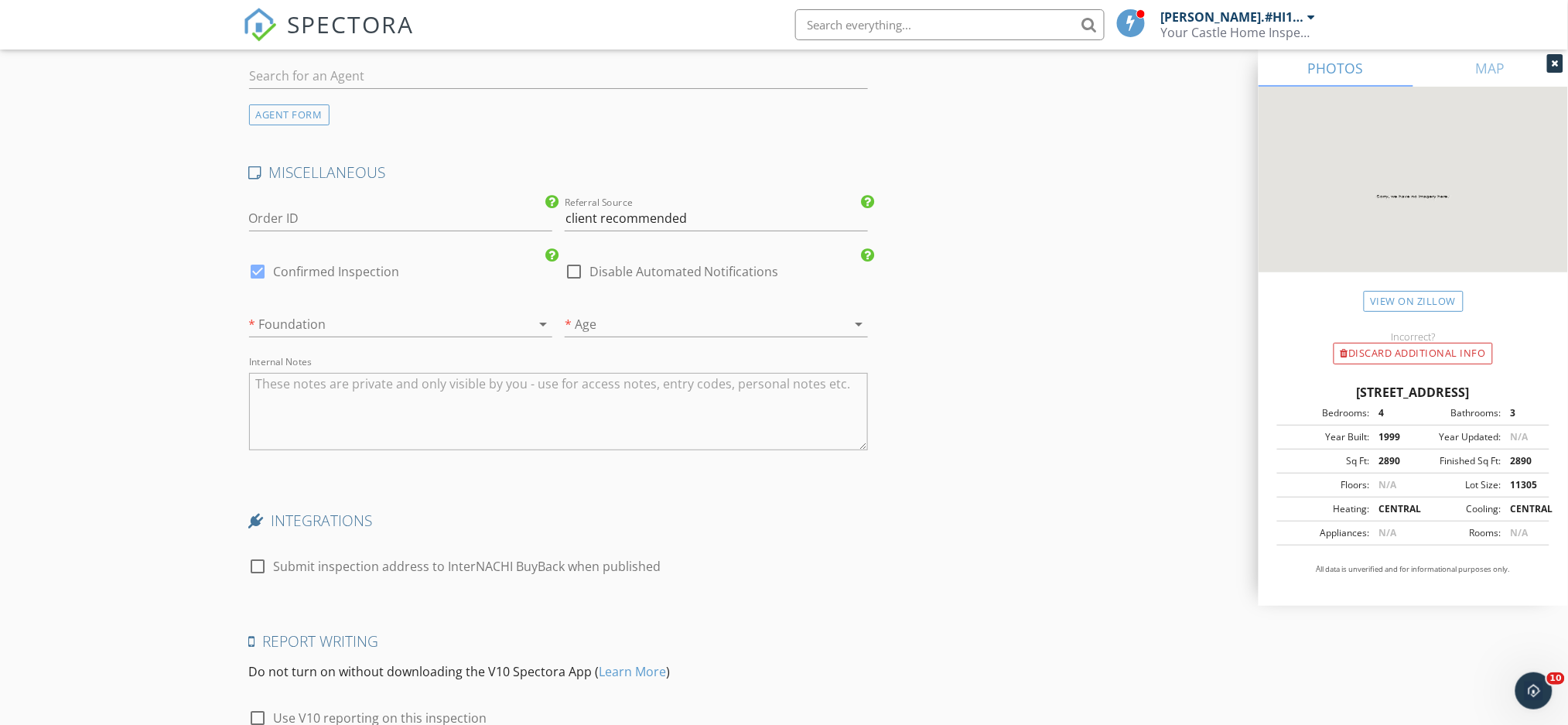
scroll to position [2296, 0]
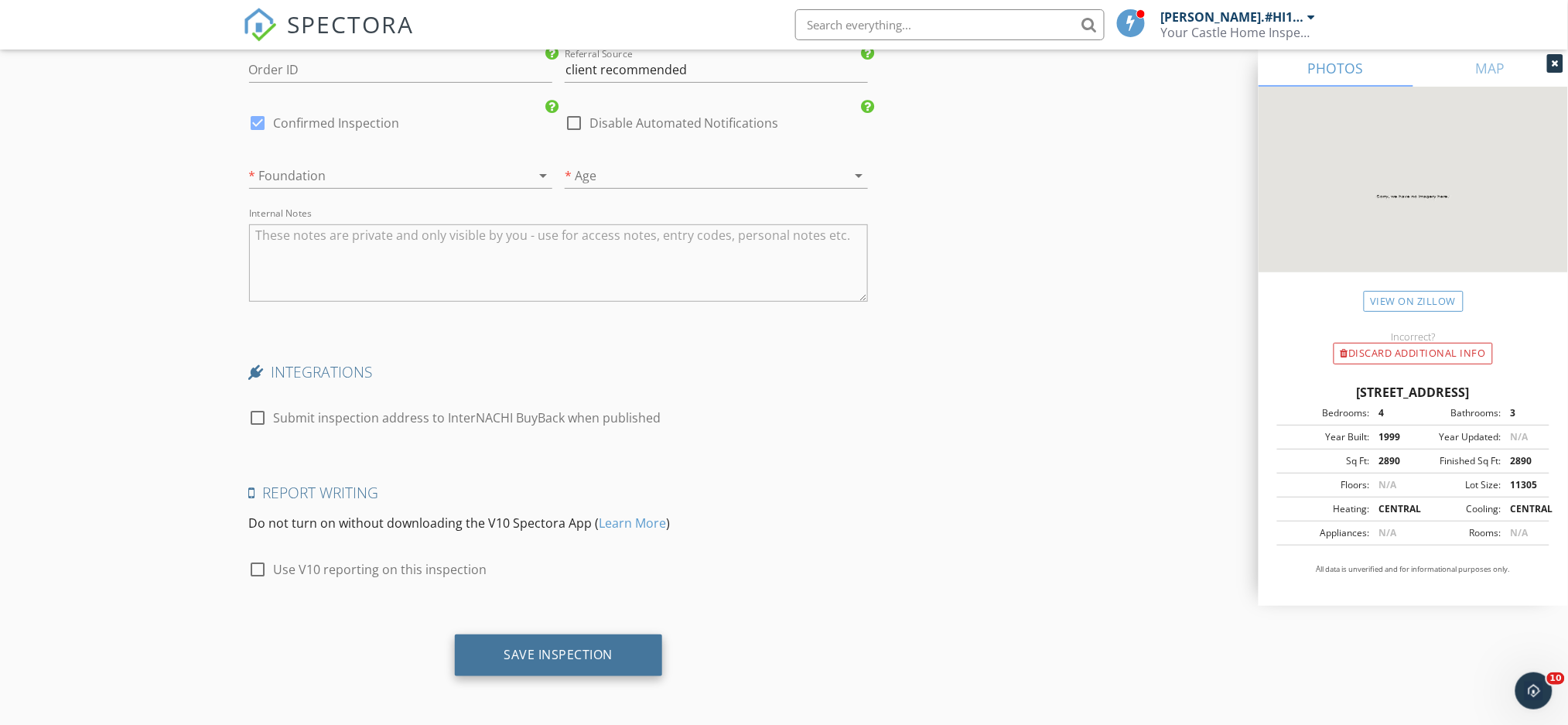
type input "Ray"
click at [554, 670] on div "Save Inspection" at bounding box center [559, 655] width 208 height 41
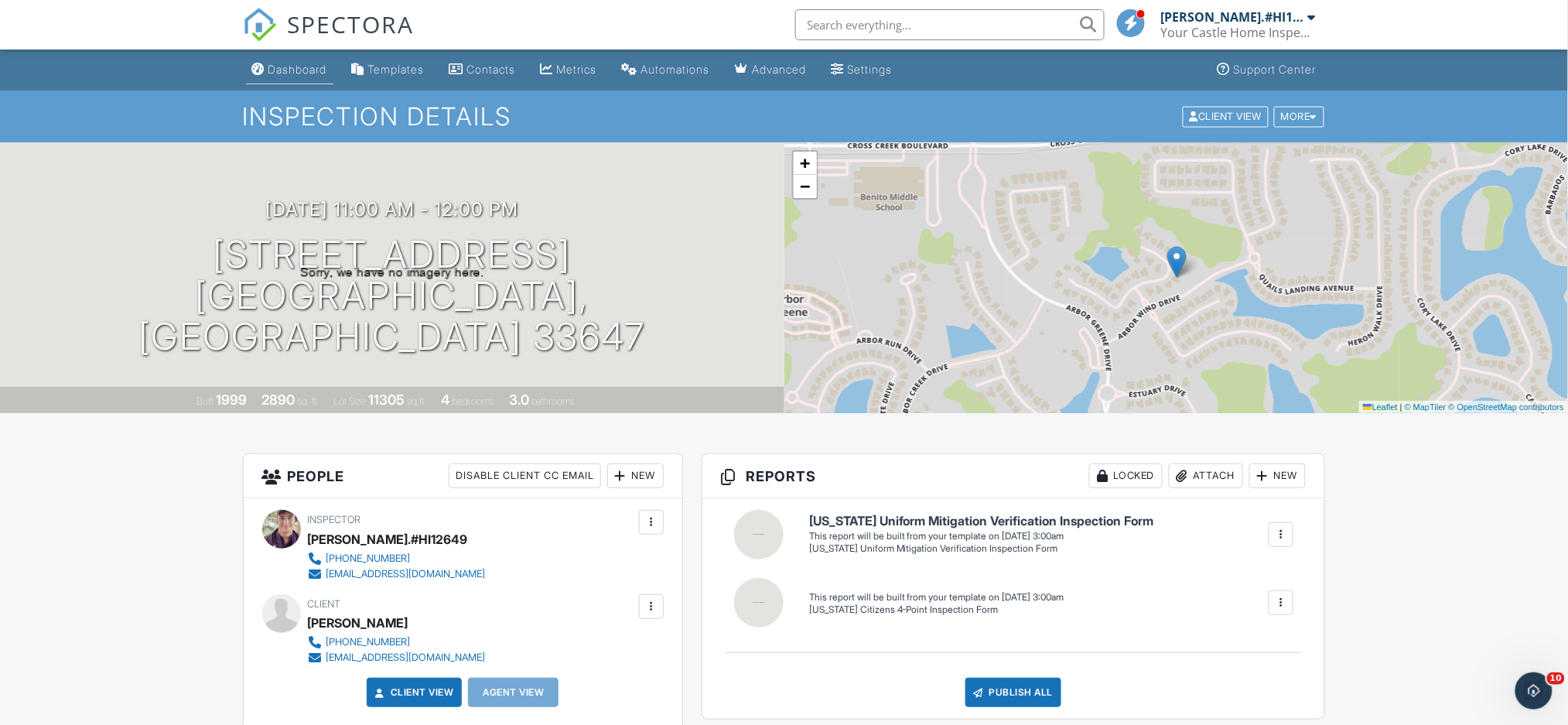
click at [300, 70] on div "Dashboard" at bounding box center [297, 69] width 59 height 13
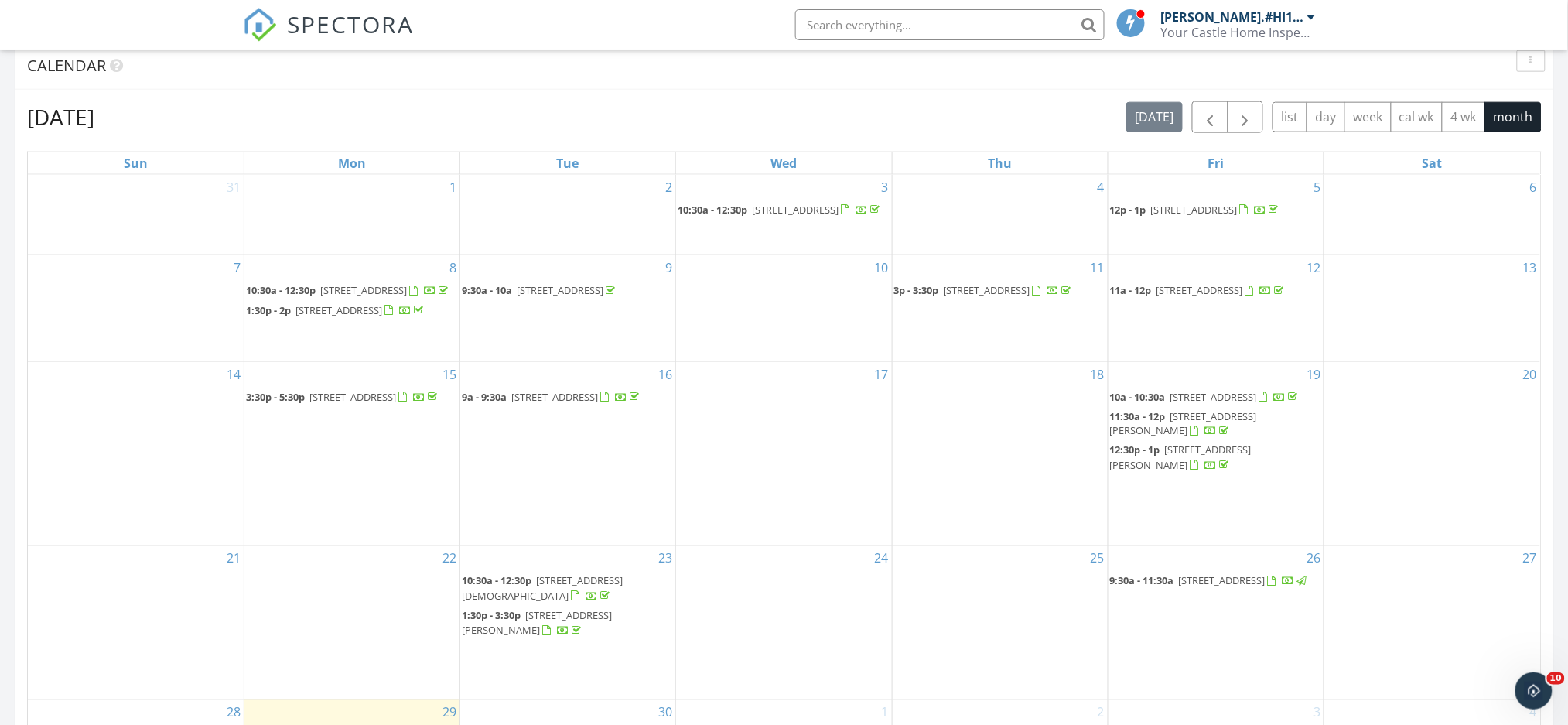
scroll to position [824, 0]
